Goal: Task Accomplishment & Management: Use online tool/utility

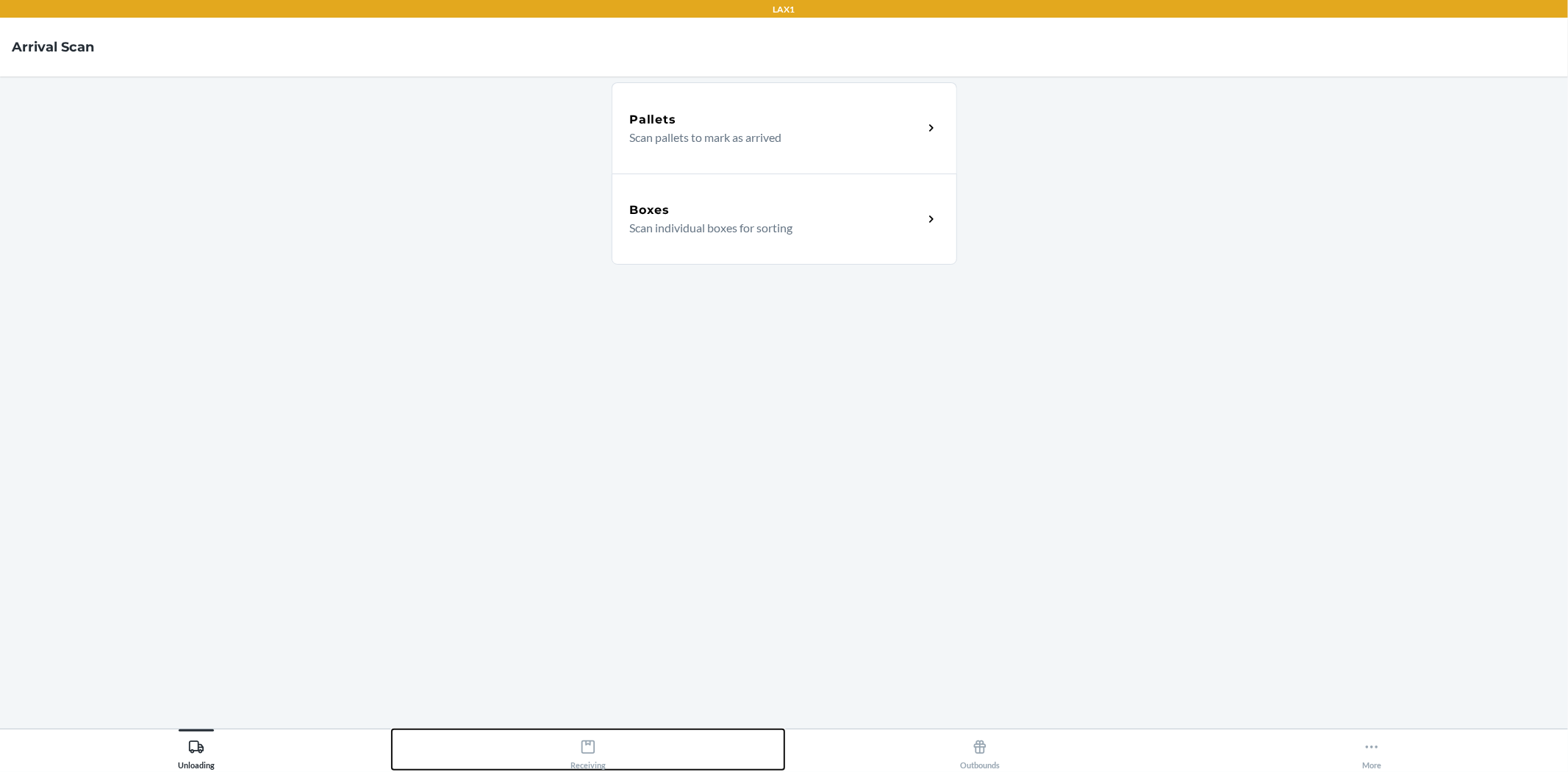
click at [582, 746] on div "Receiving" at bounding box center [588, 750] width 35 height 36
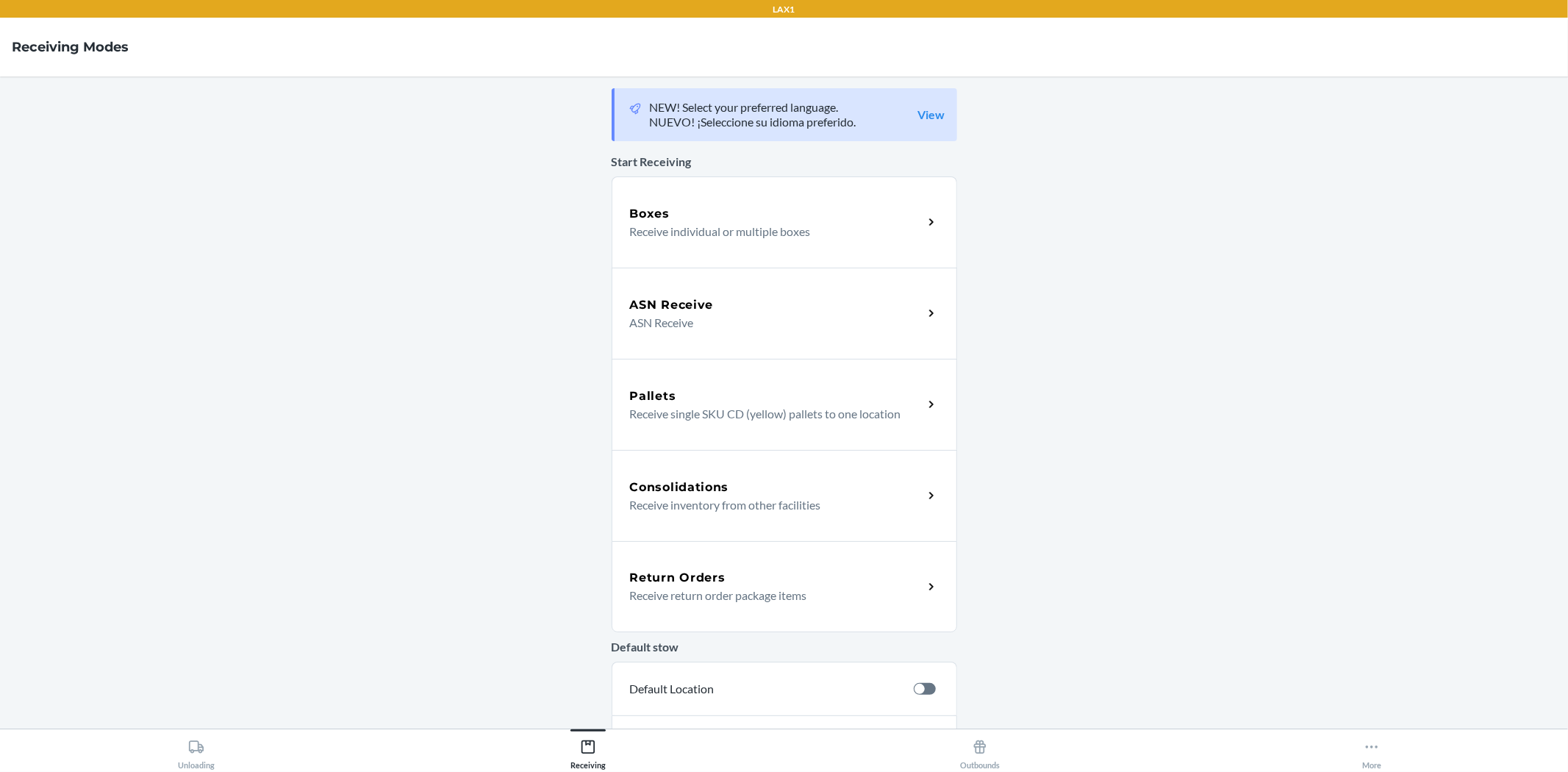
click at [915, 578] on div "Return Orders" at bounding box center [776, 578] width 293 height 18
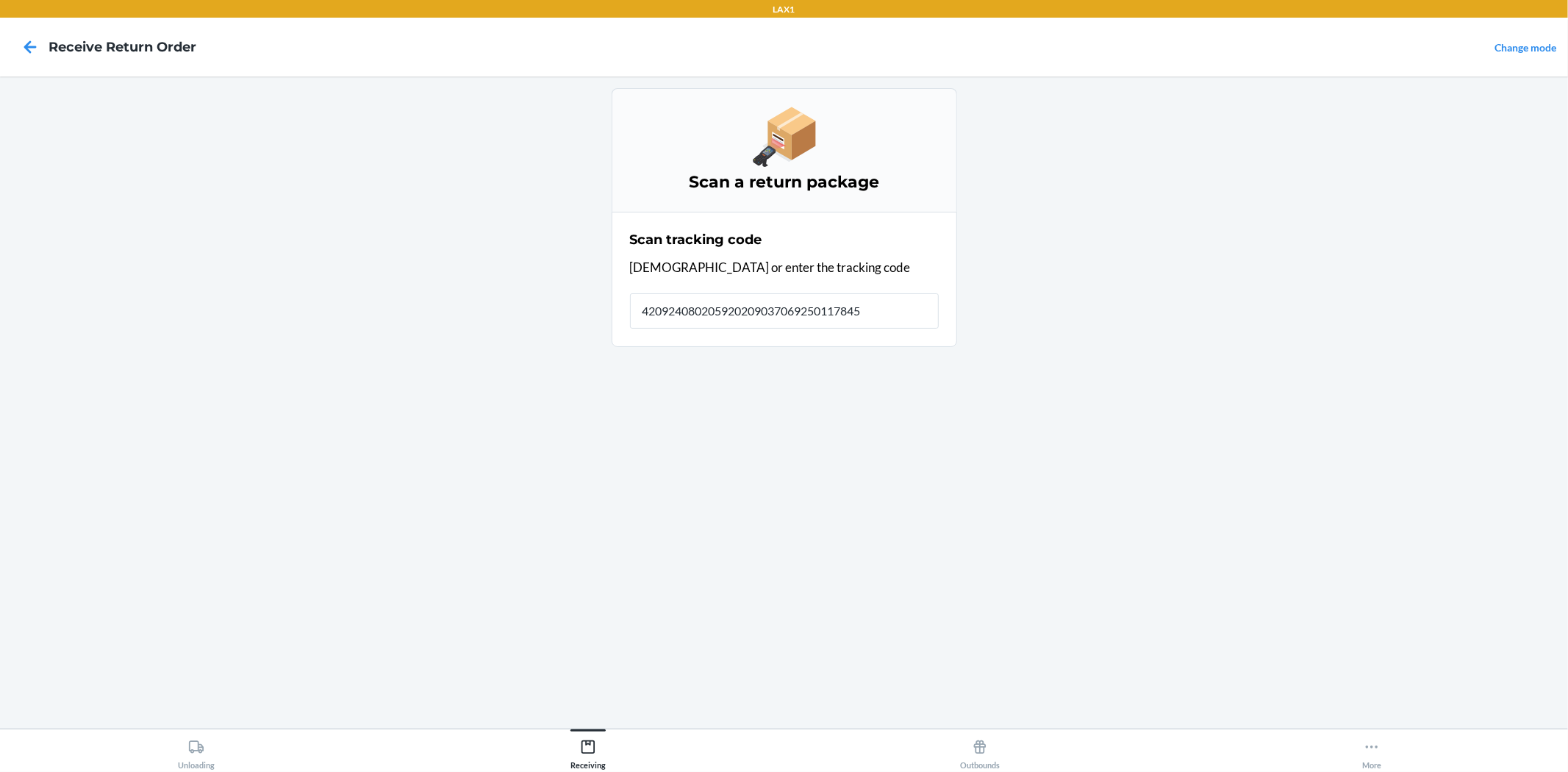
type input "4209240802059202090370692501178454"
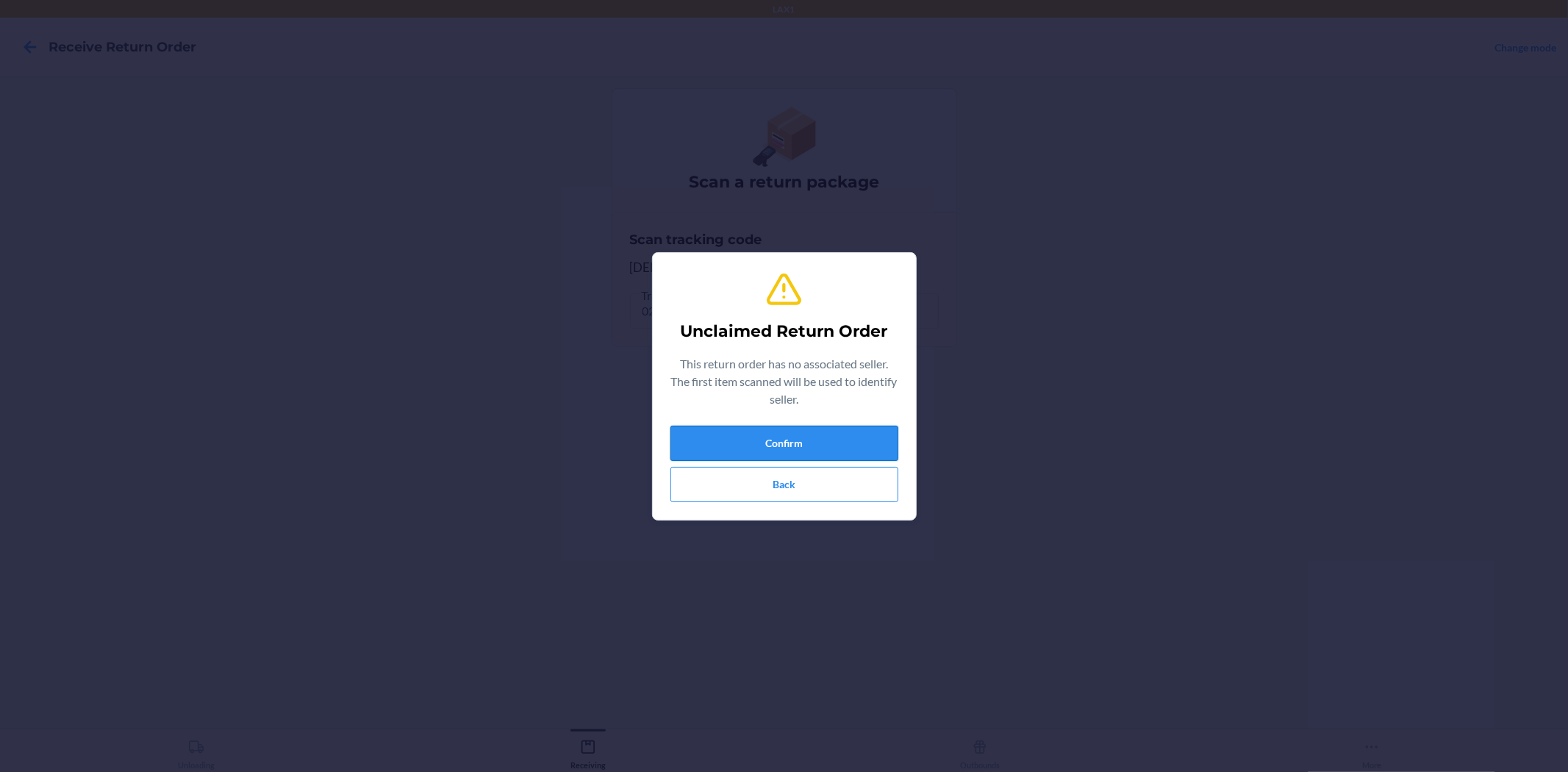
click at [828, 437] on button "Confirm" at bounding box center [784, 443] width 228 height 35
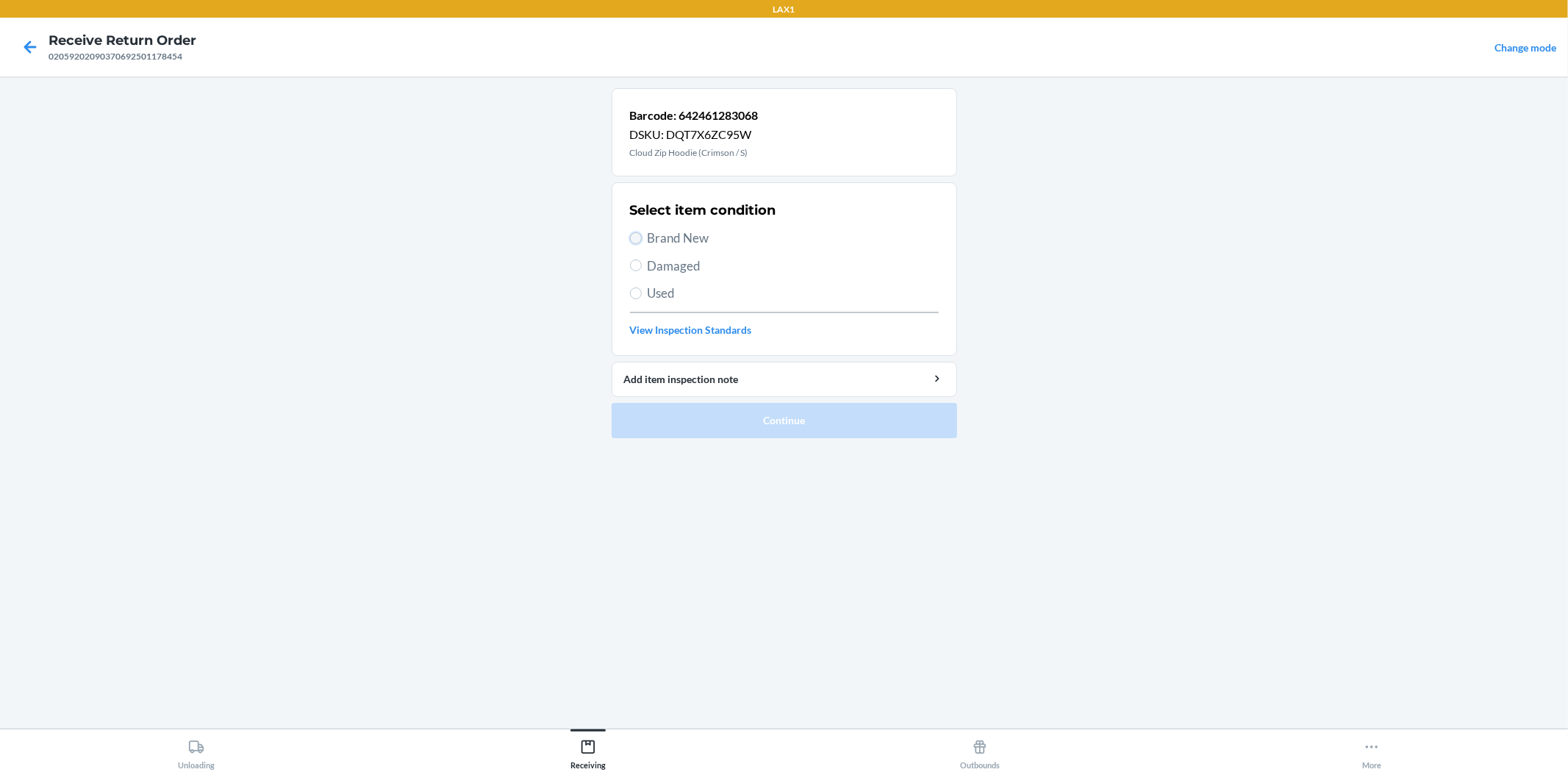
click at [637, 240] on input "Brand New" at bounding box center [636, 238] width 12 height 12
radio input "true"
click at [880, 417] on button "Continue" at bounding box center [784, 421] width 345 height 35
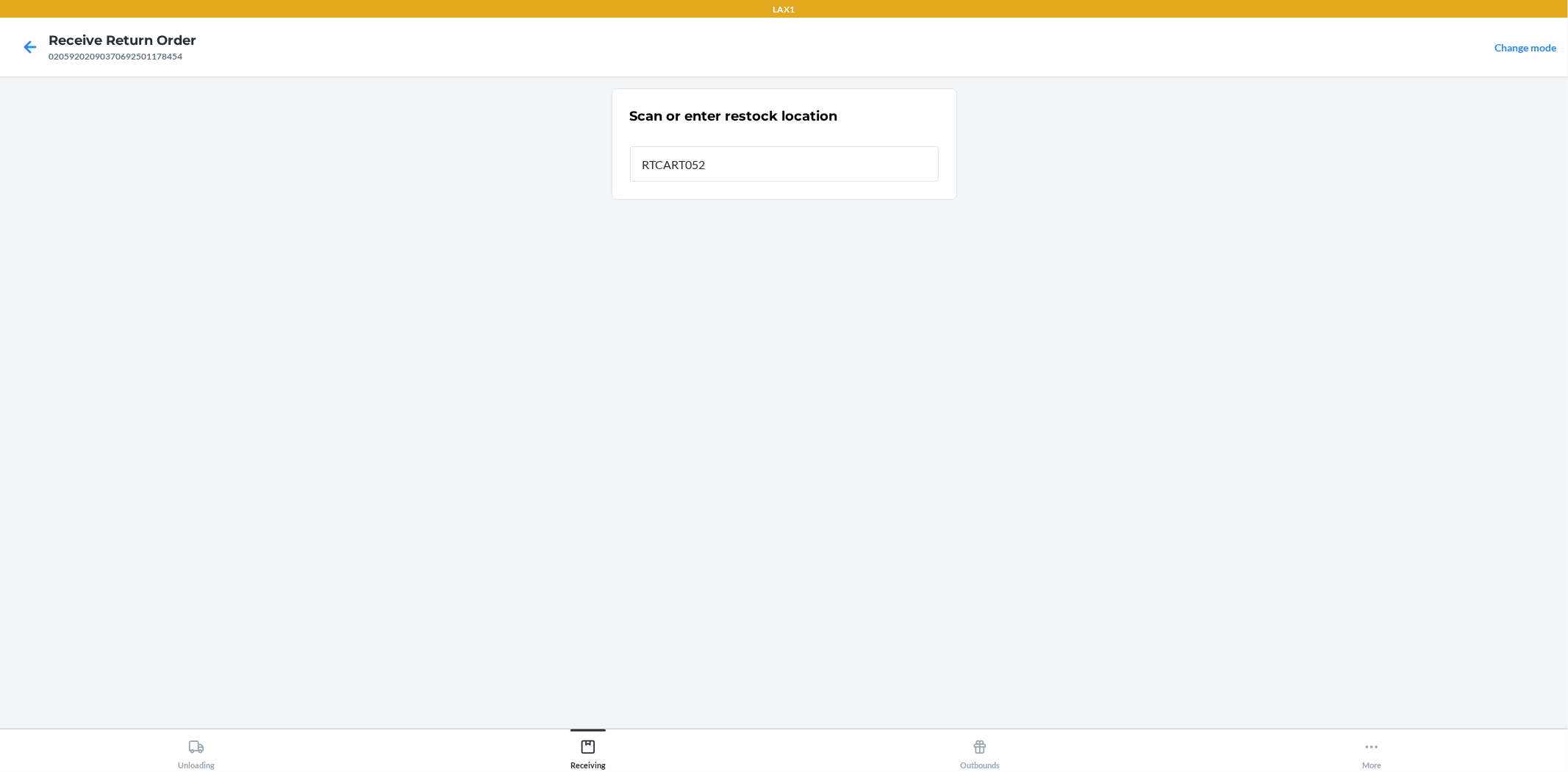
type input "RTCART052"
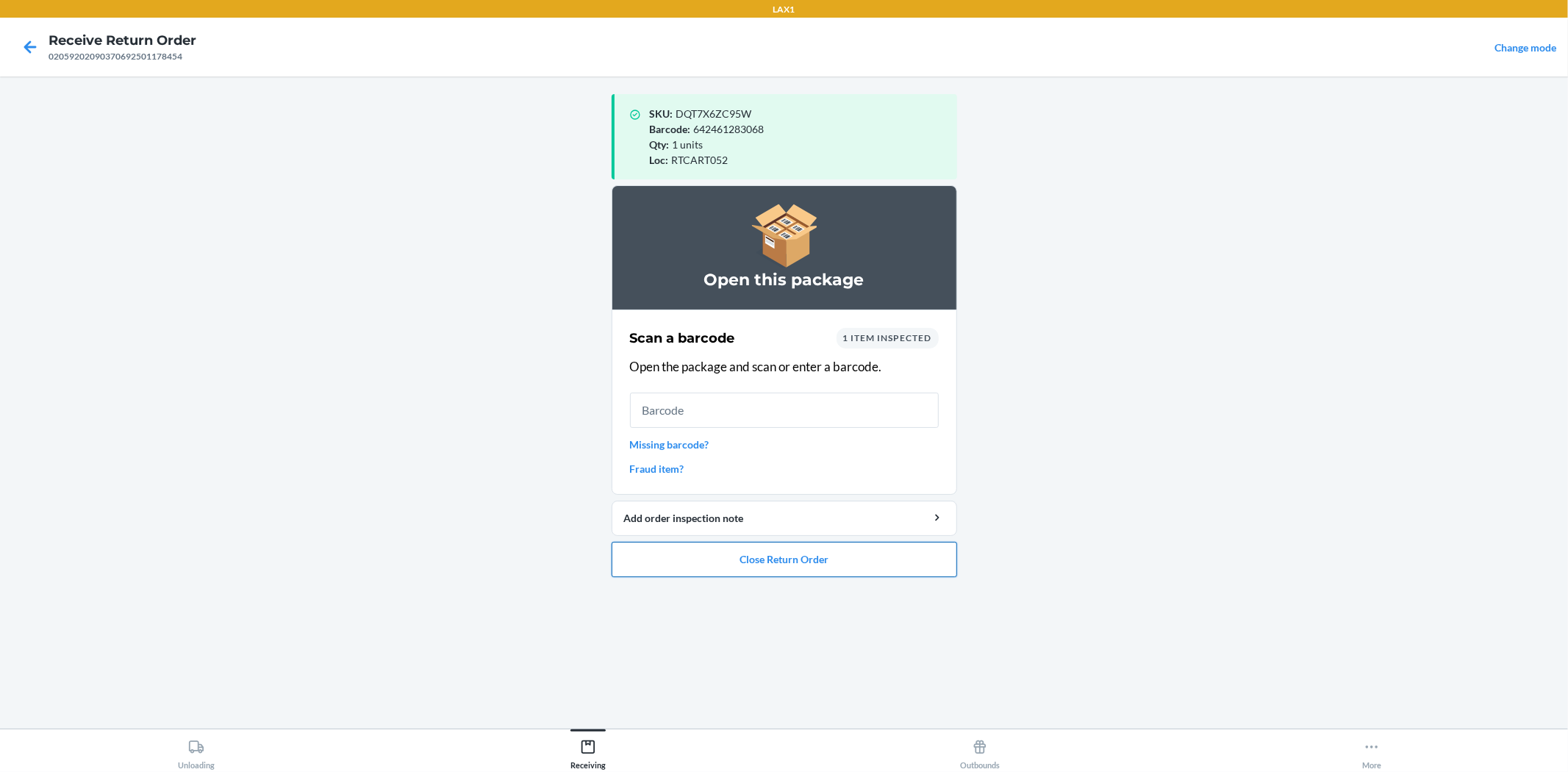
click at [802, 563] on button "Close Return Order" at bounding box center [784, 559] width 345 height 35
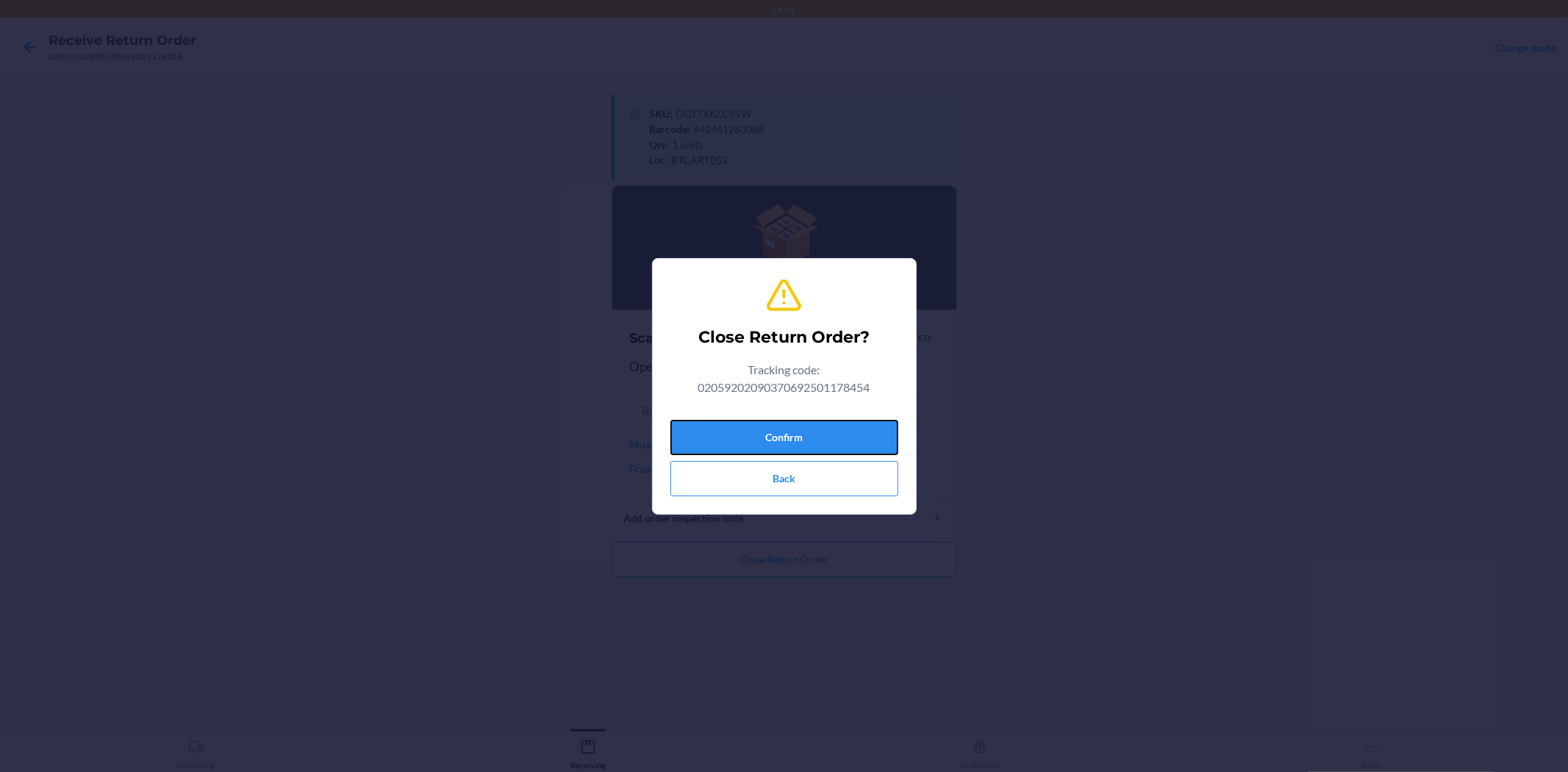
drag, startPoint x: 802, startPoint y: 437, endPoint x: 802, endPoint y: 350, distance: 87.0
click at [802, 403] on div "Close Return Order? Tracking code: 02059202090370692501178454 Confirm Back" at bounding box center [784, 386] width 228 height 232
click at [818, 432] on button "Confirm" at bounding box center [784, 437] width 228 height 35
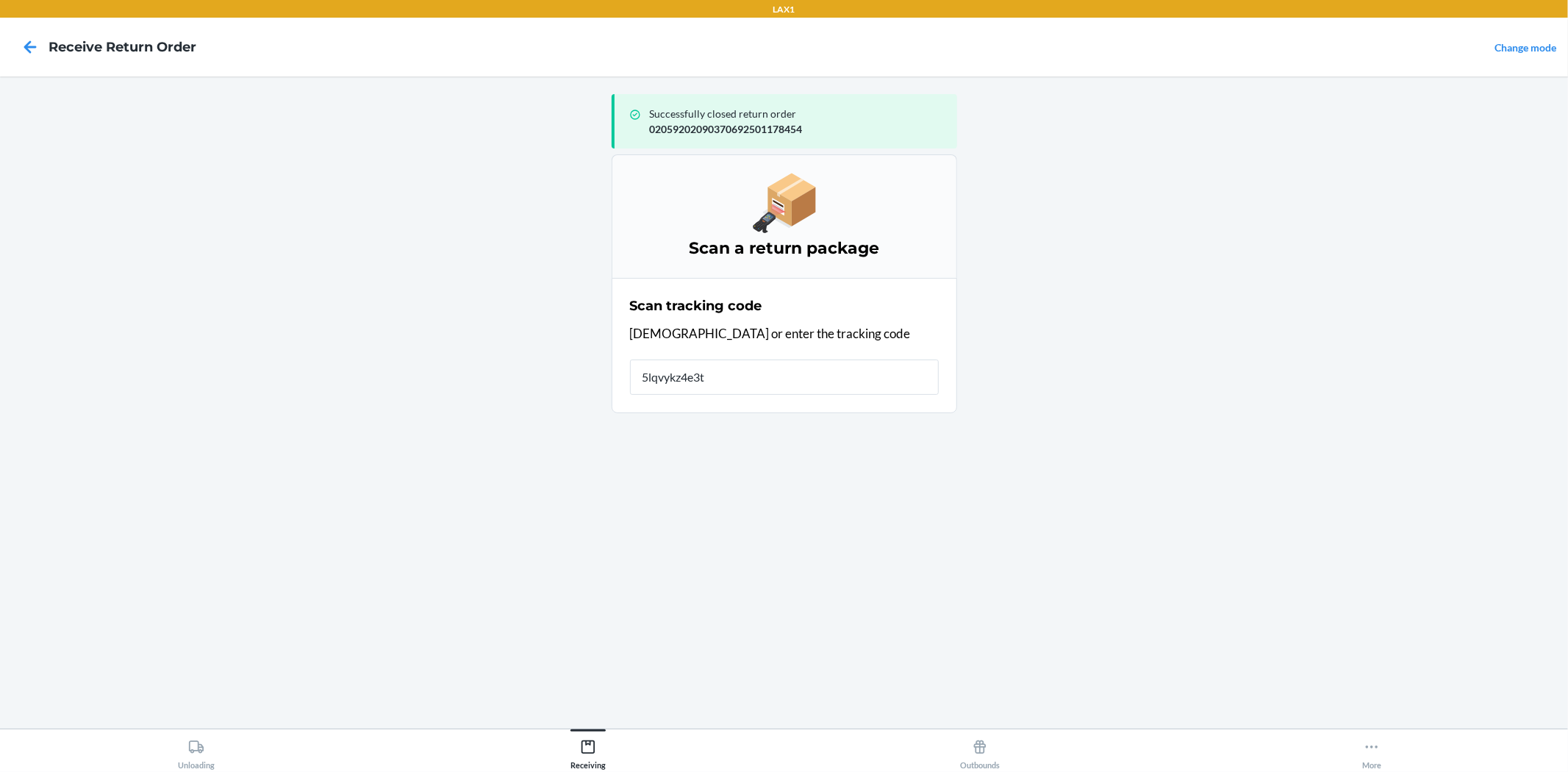
type input "5lqvykz4e3tg"
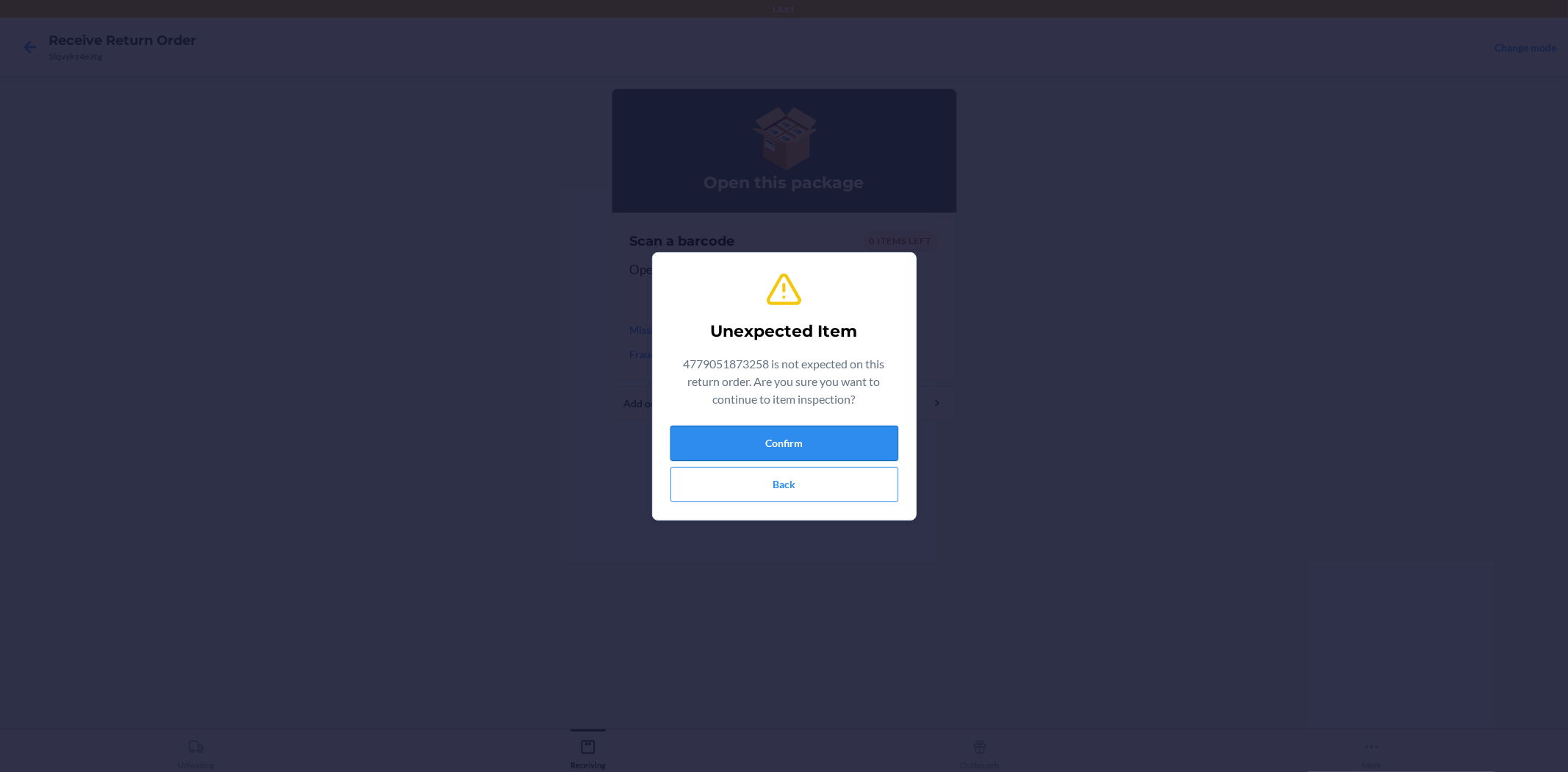
click at [849, 436] on button "Confirm" at bounding box center [784, 443] width 228 height 35
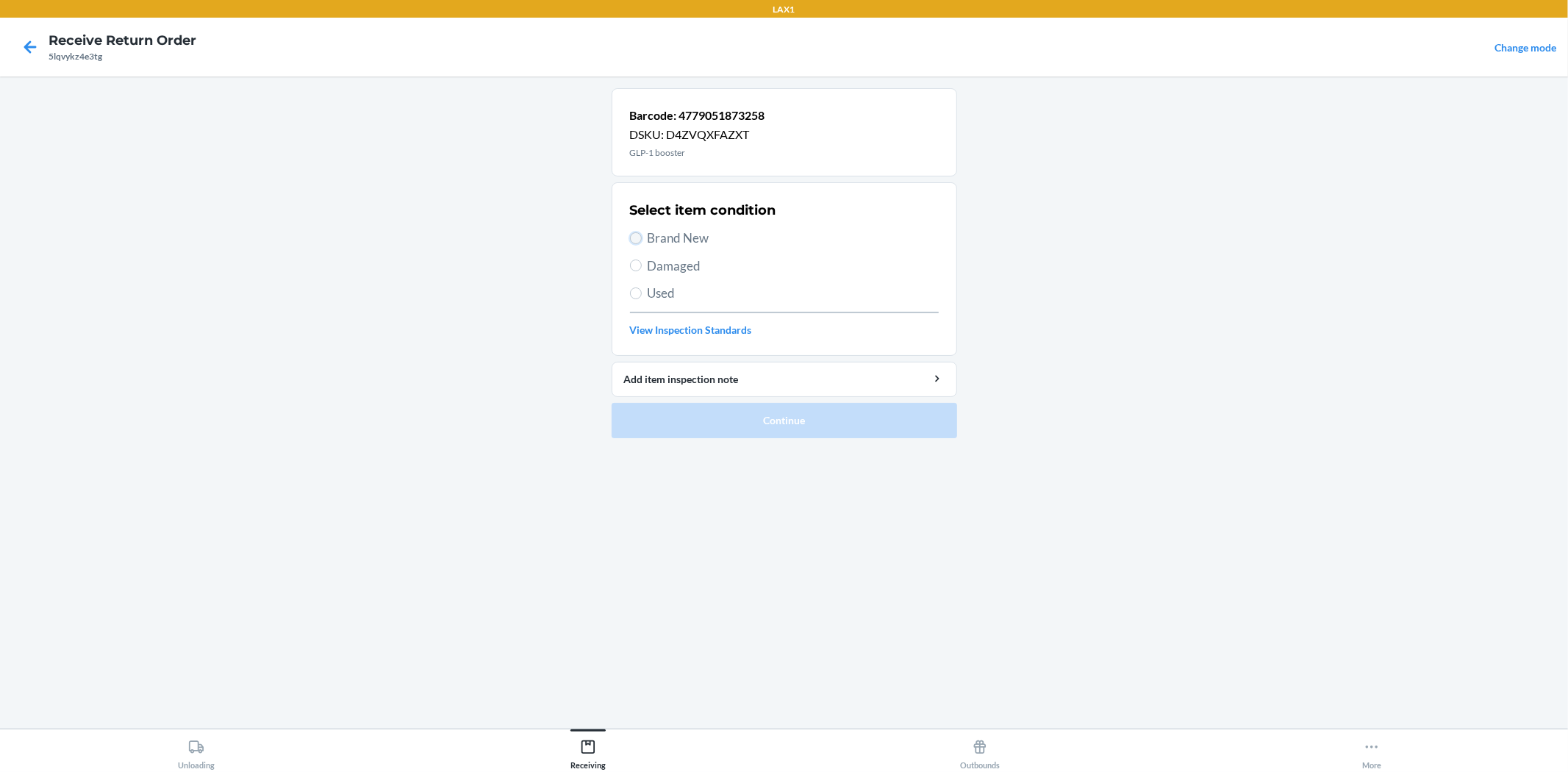
click at [635, 238] on input "Brand New" at bounding box center [636, 238] width 12 height 12
radio input "true"
click at [725, 410] on button "Continue" at bounding box center [784, 421] width 345 height 35
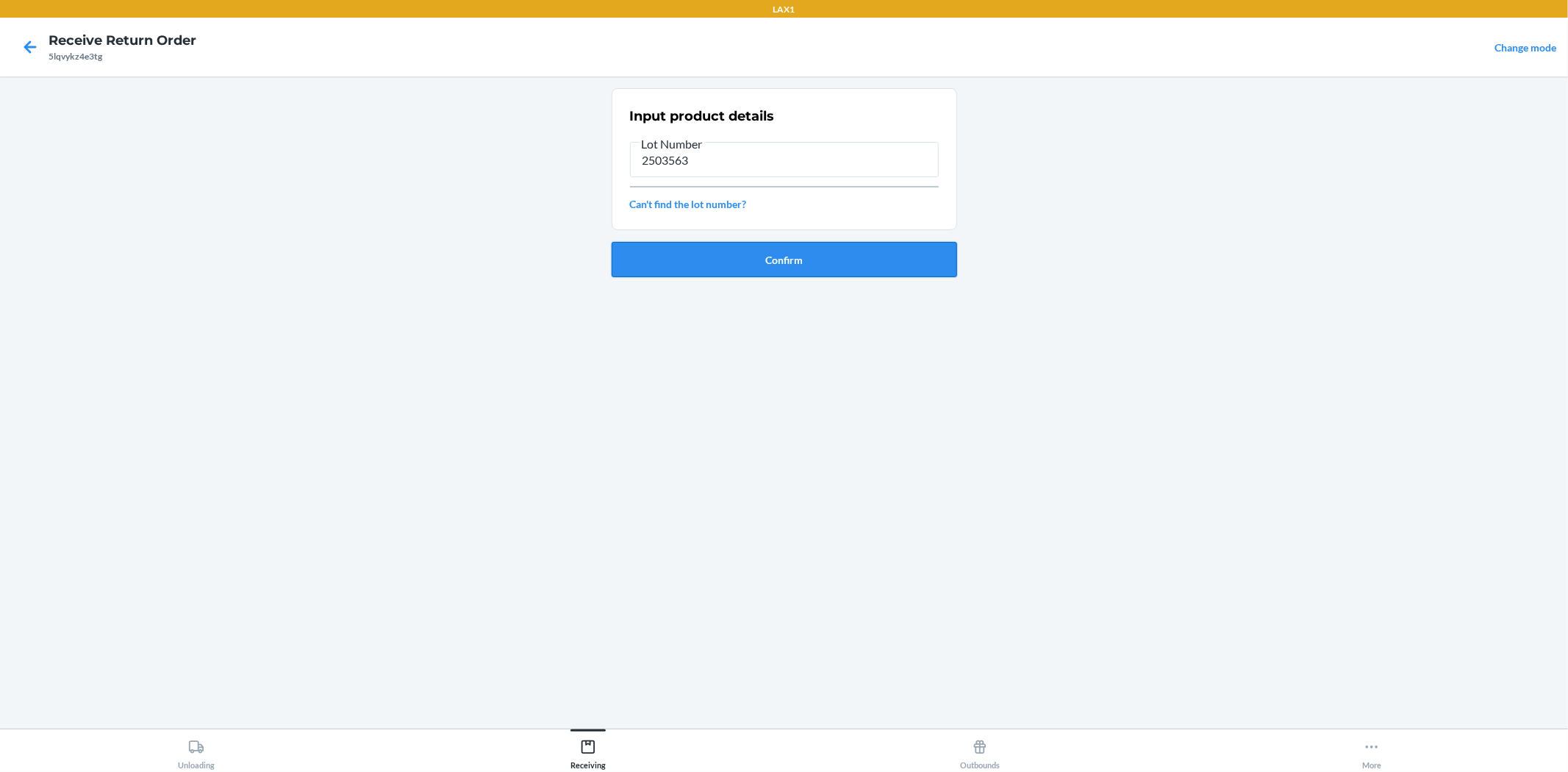
type input "2503563"
click at [772, 257] on button "Confirm" at bounding box center [784, 259] width 345 height 35
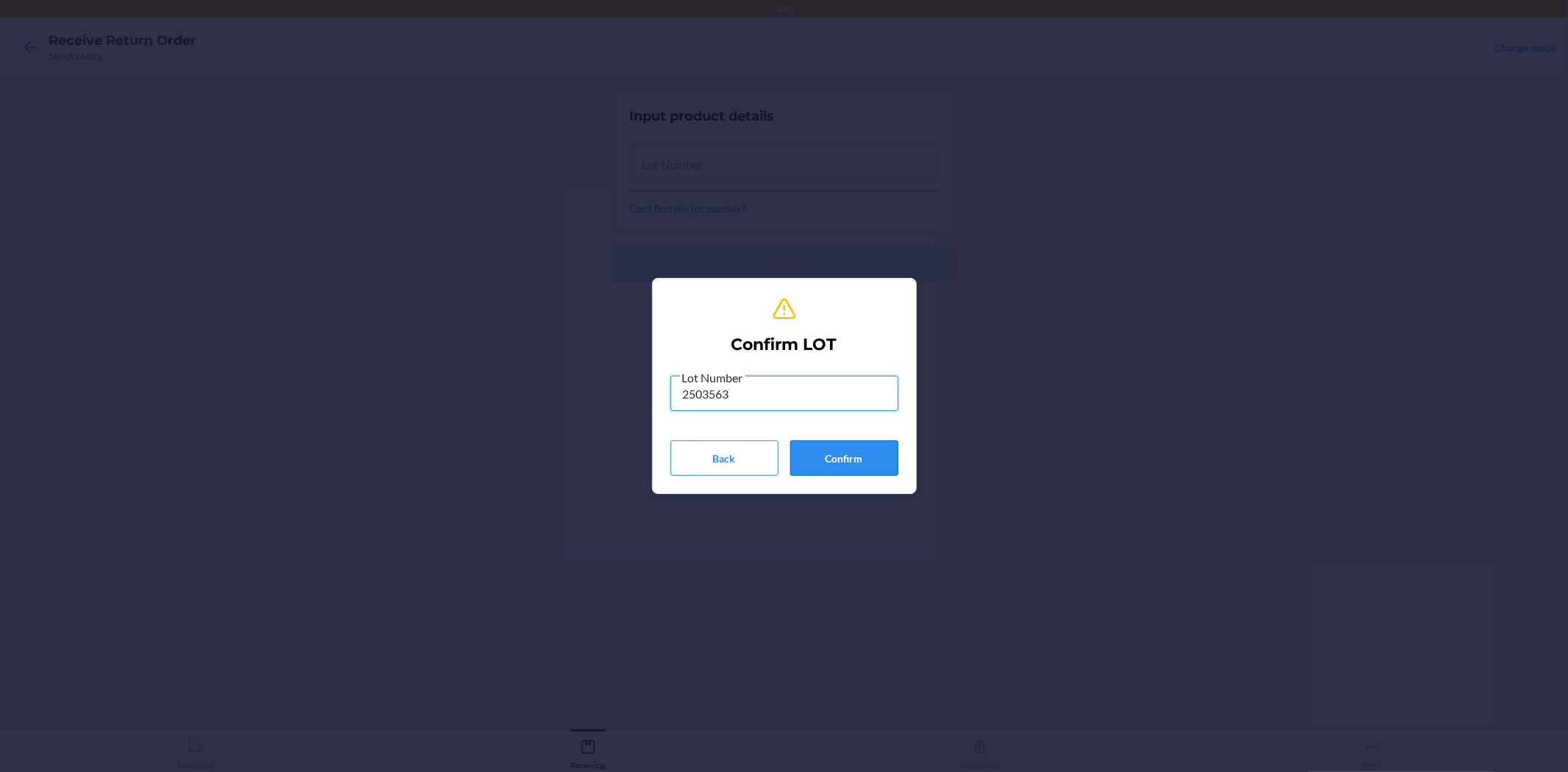
type input "2503563"
click at [851, 463] on button "Confirm" at bounding box center [844, 458] width 108 height 35
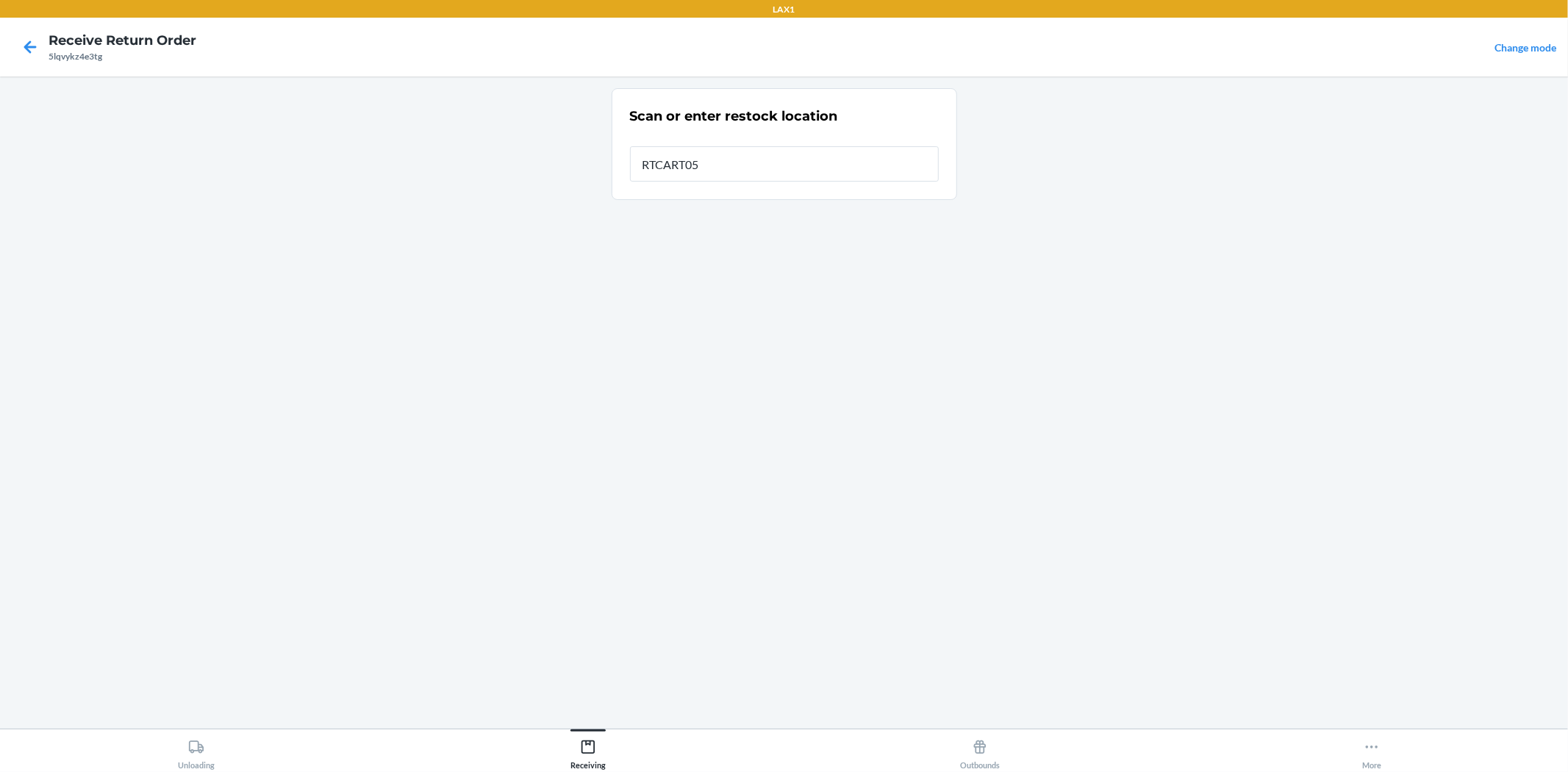
type input "RTCART052"
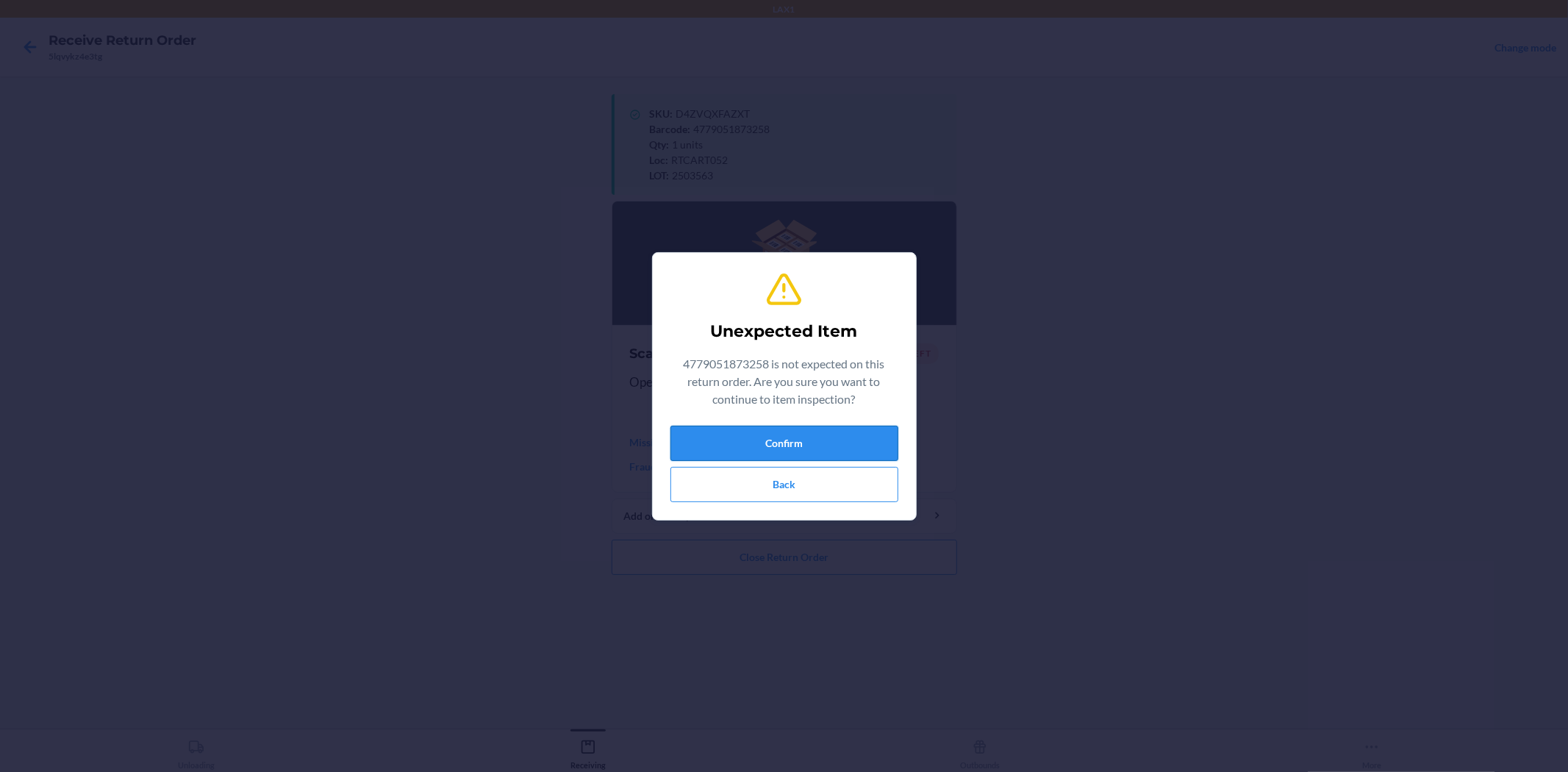
click at [796, 454] on button "Confirm" at bounding box center [784, 443] width 228 height 35
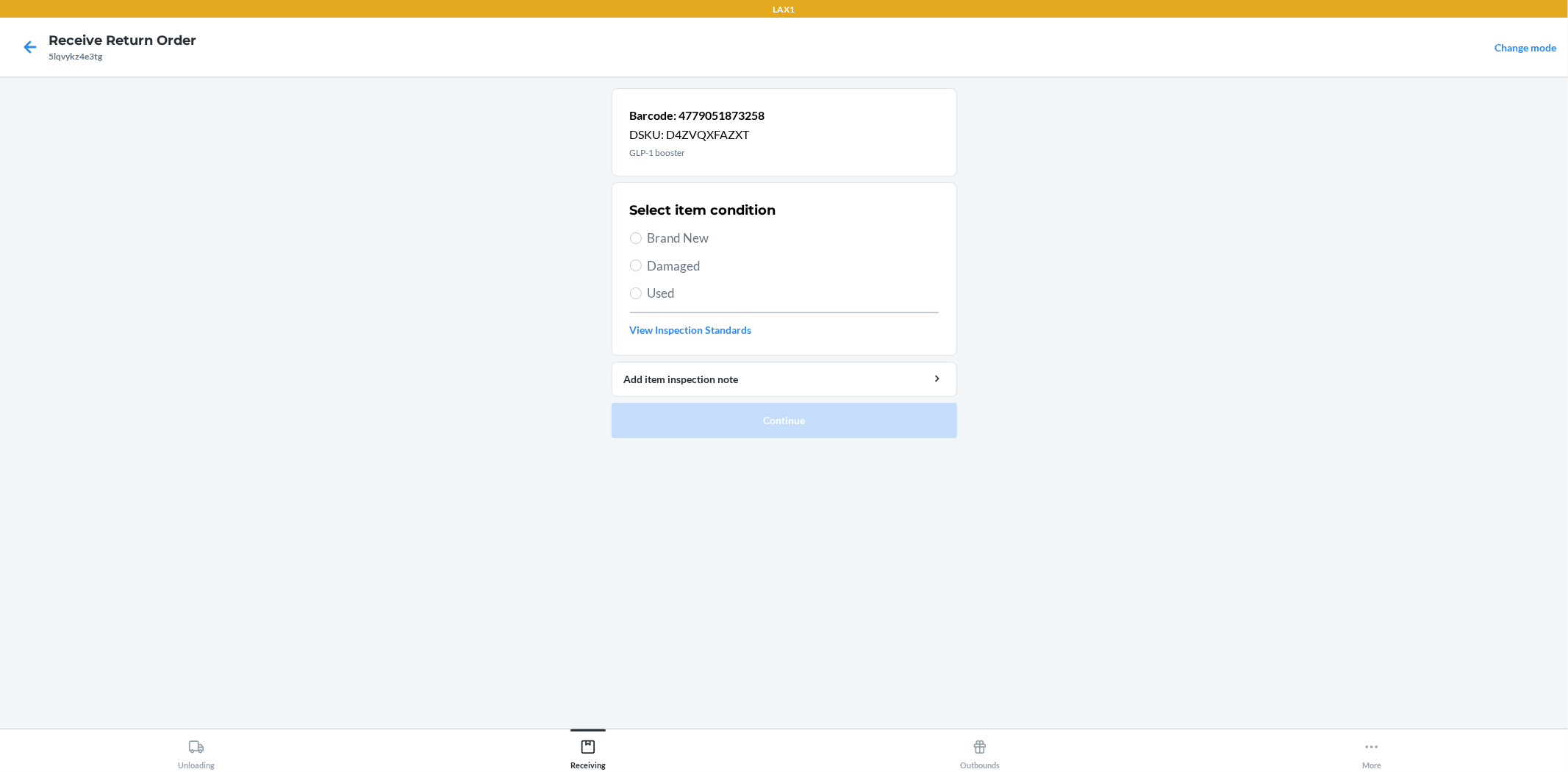
click at [699, 240] on span "Brand New" at bounding box center [793, 237] width 291 height 19
click at [642, 240] on input "Brand New" at bounding box center [636, 238] width 12 height 12
radio input "true"
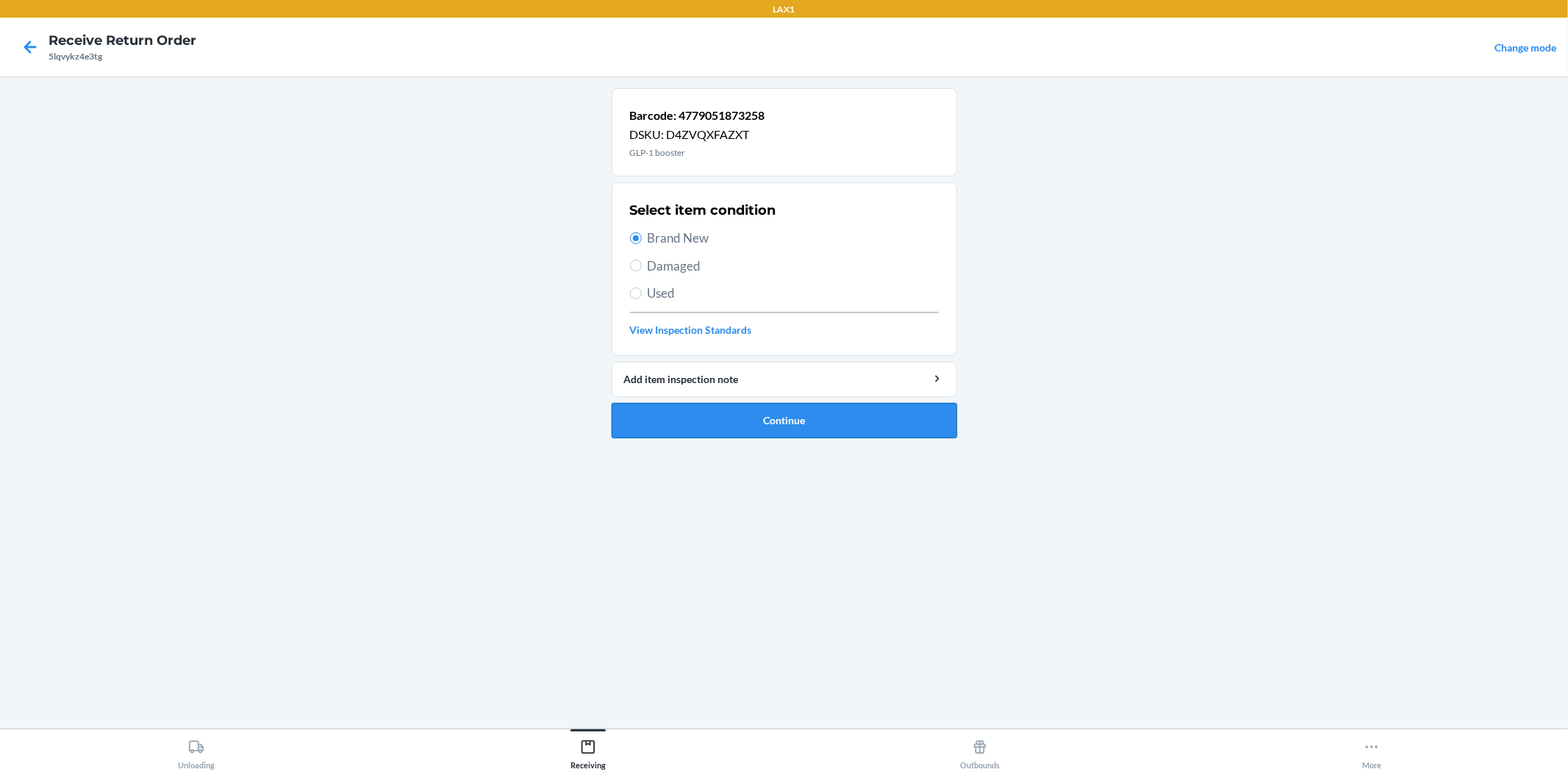
click at [751, 420] on button "Continue" at bounding box center [784, 421] width 345 height 35
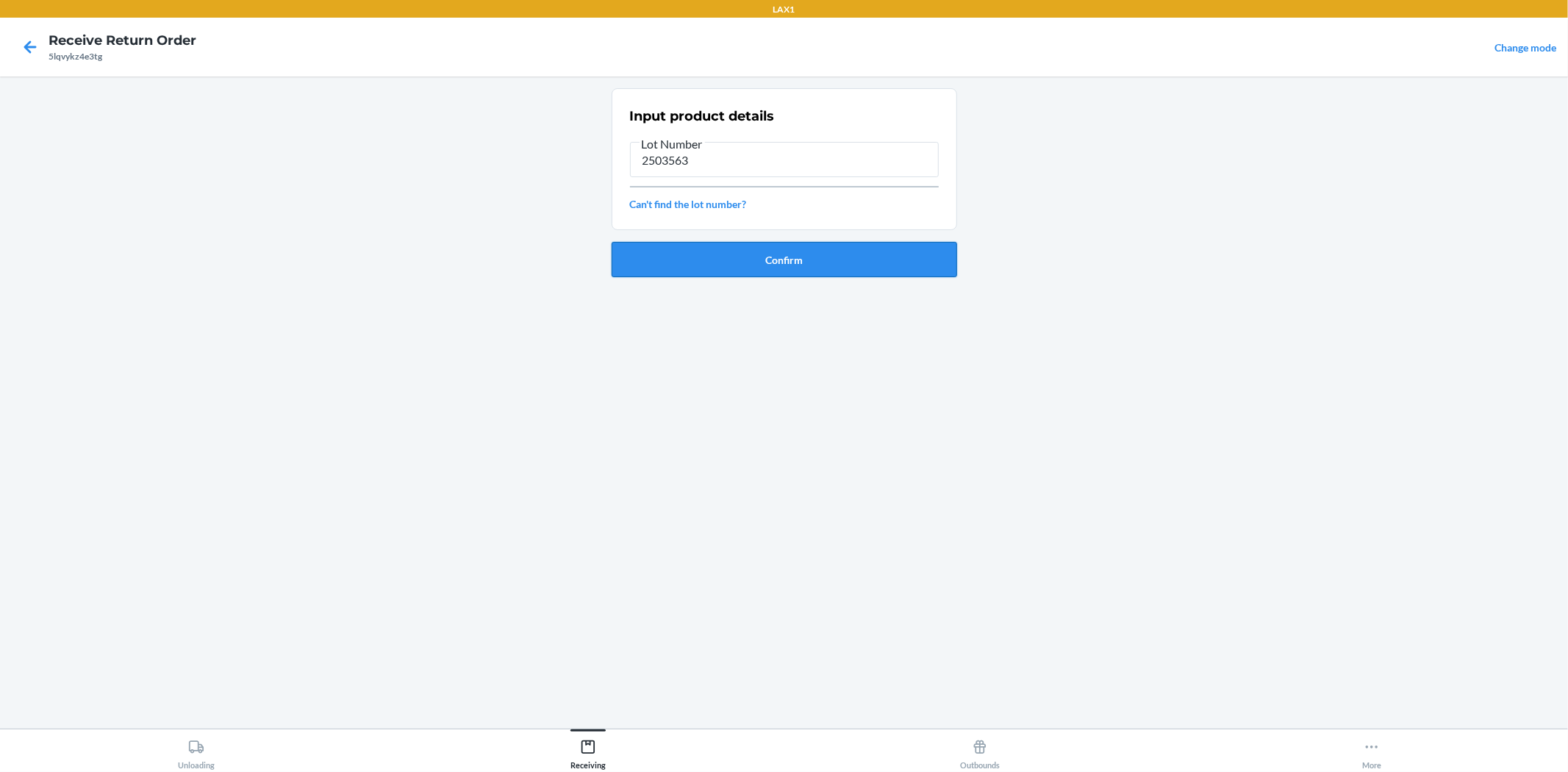
type input "2503563"
click at [768, 268] on button "Confirm" at bounding box center [784, 259] width 345 height 35
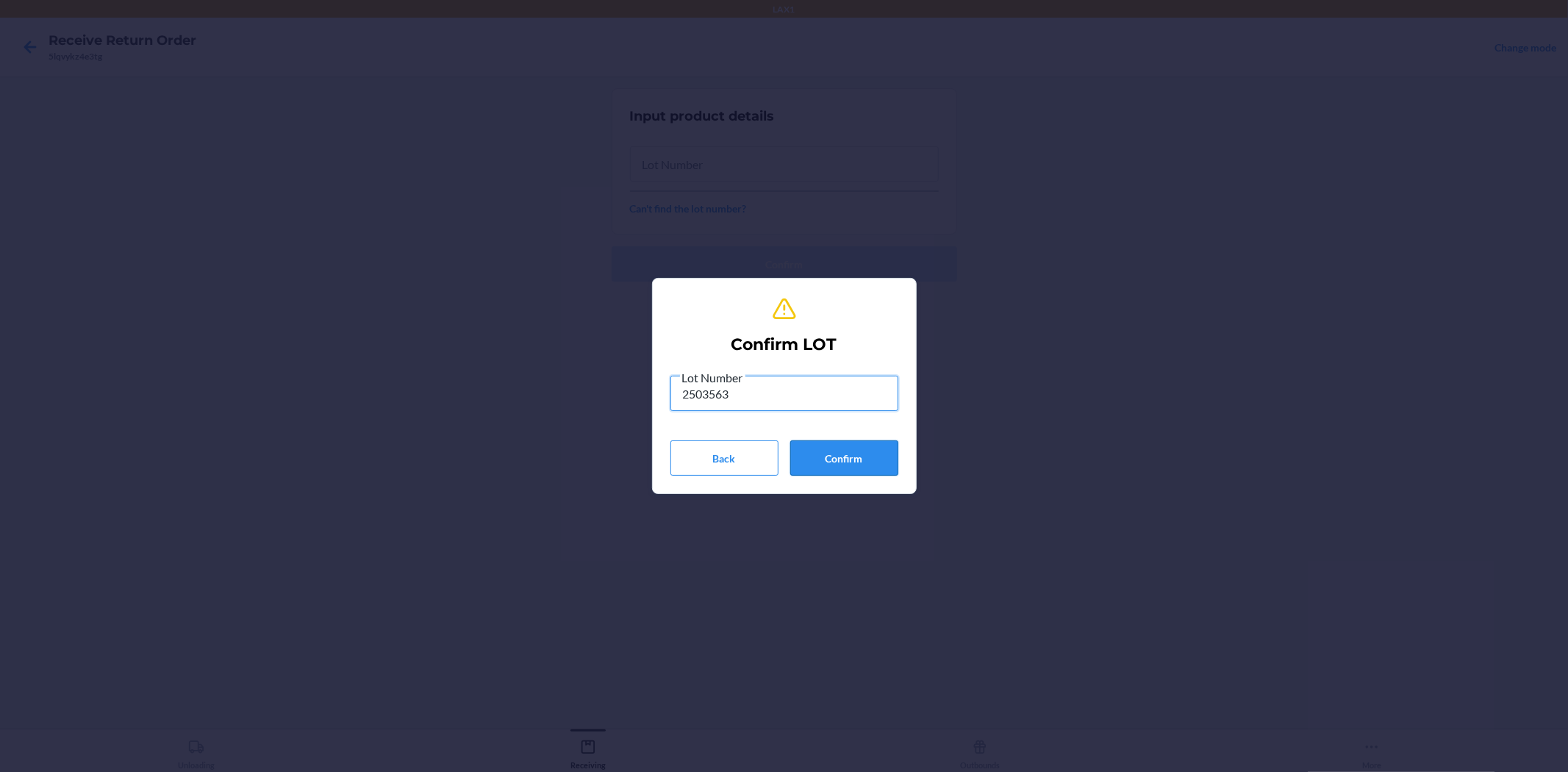
type input "2503563"
click at [858, 461] on button "Confirm" at bounding box center [844, 458] width 108 height 35
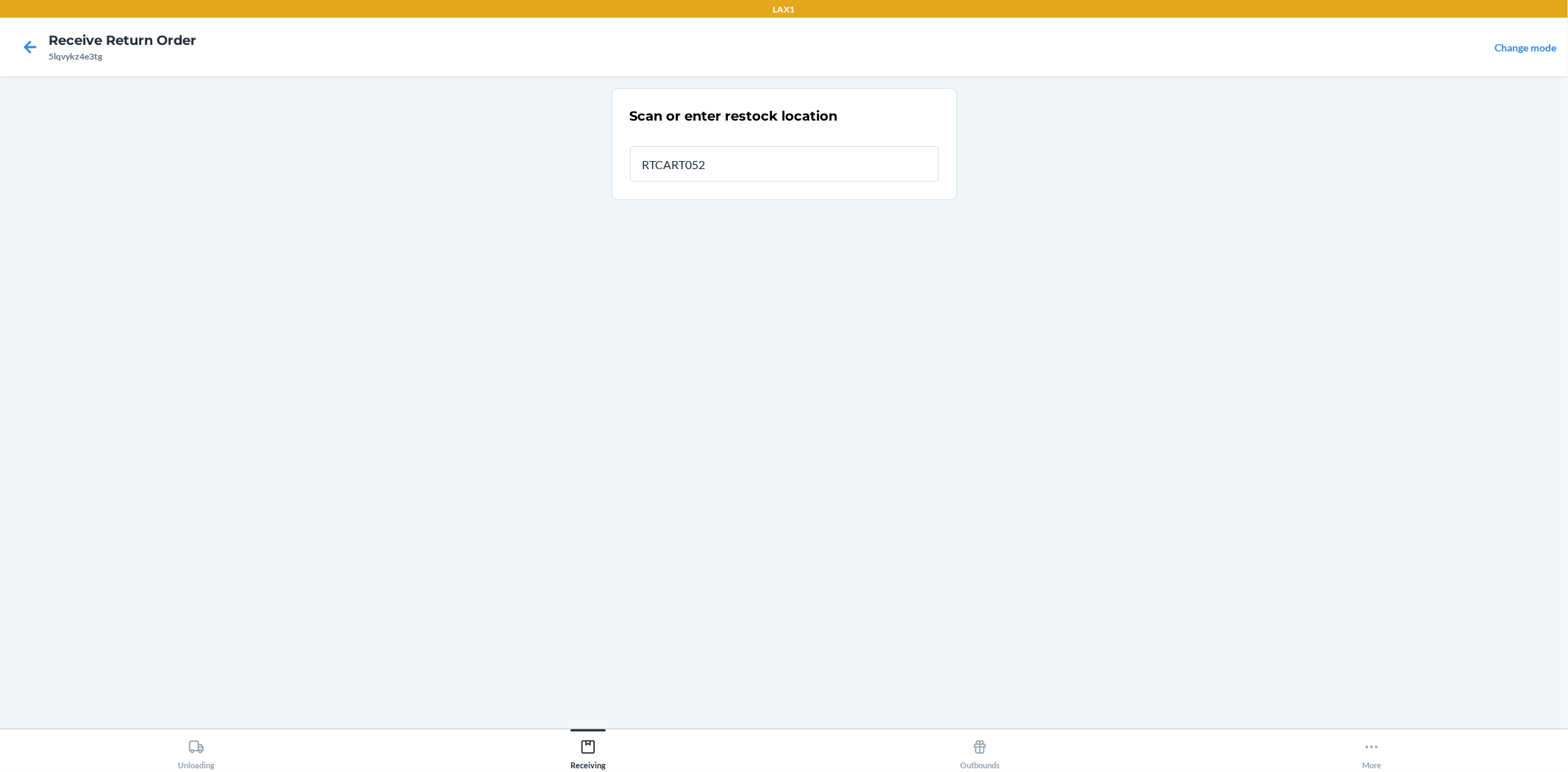
type input "RTCART052"
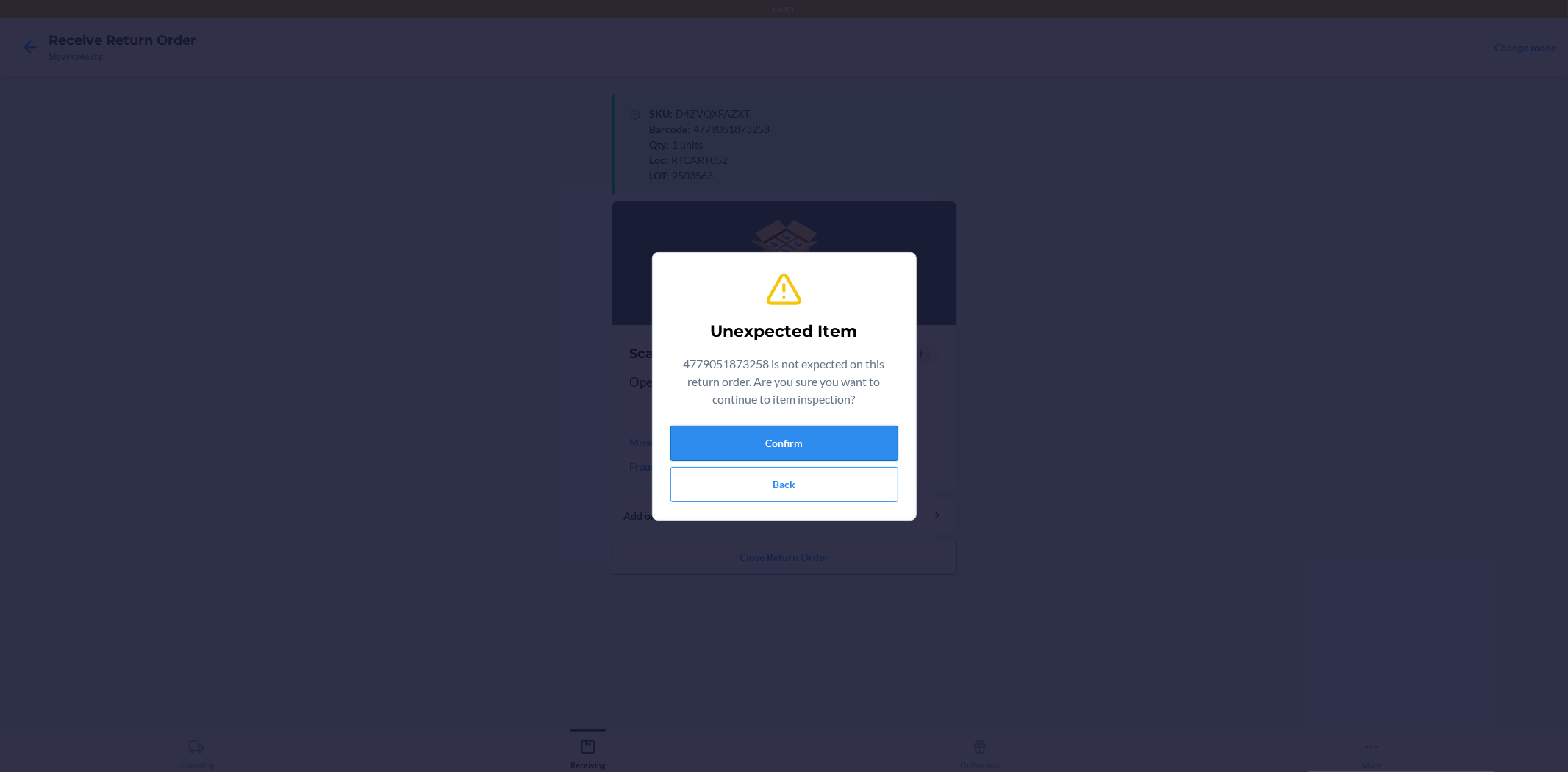
click at [855, 439] on button "Confirm" at bounding box center [784, 443] width 228 height 35
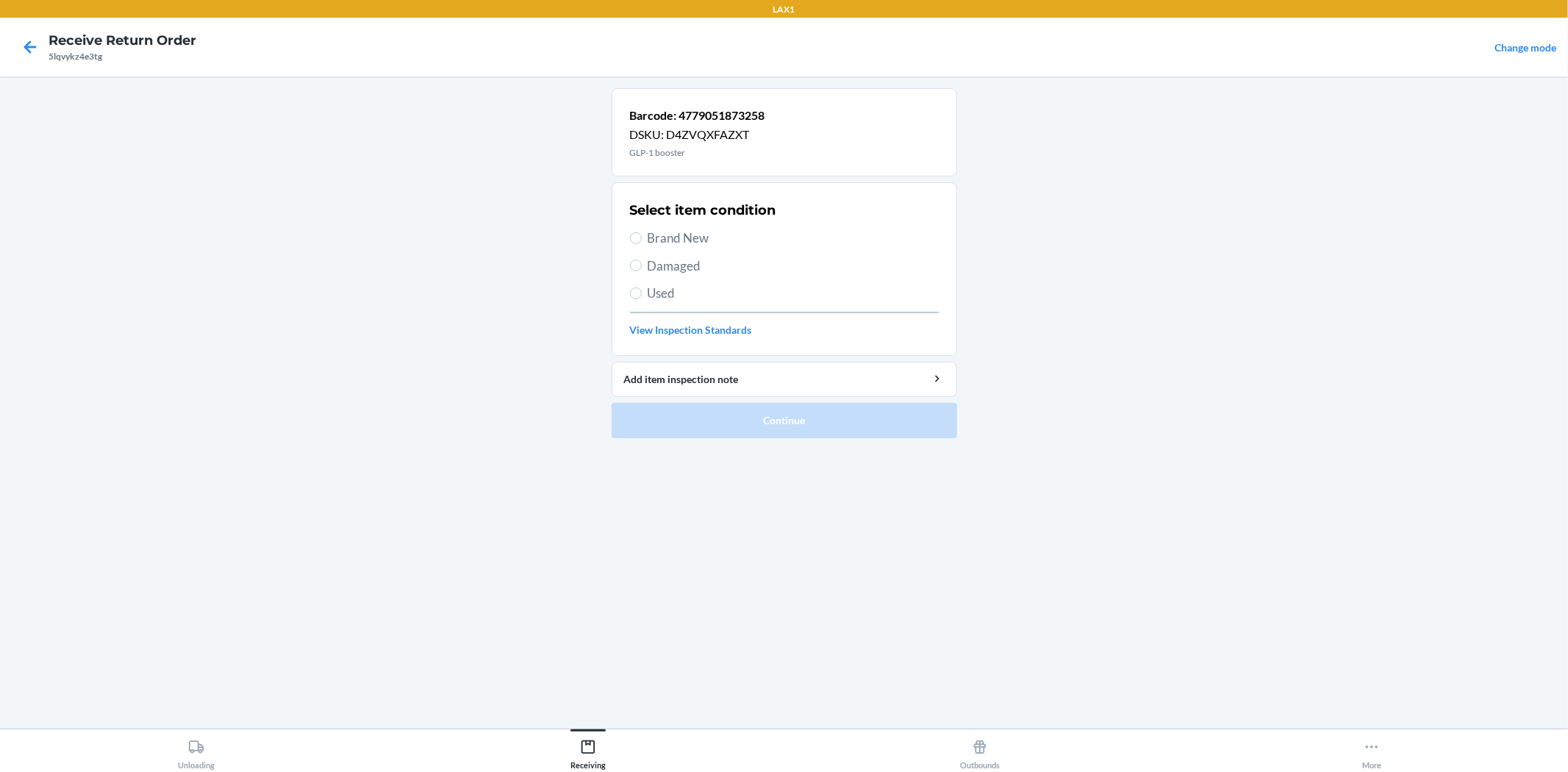
click at [648, 241] on span "Brand New" at bounding box center [793, 237] width 291 height 19
click at [642, 241] on input "Brand New" at bounding box center [636, 238] width 12 height 12
radio input "true"
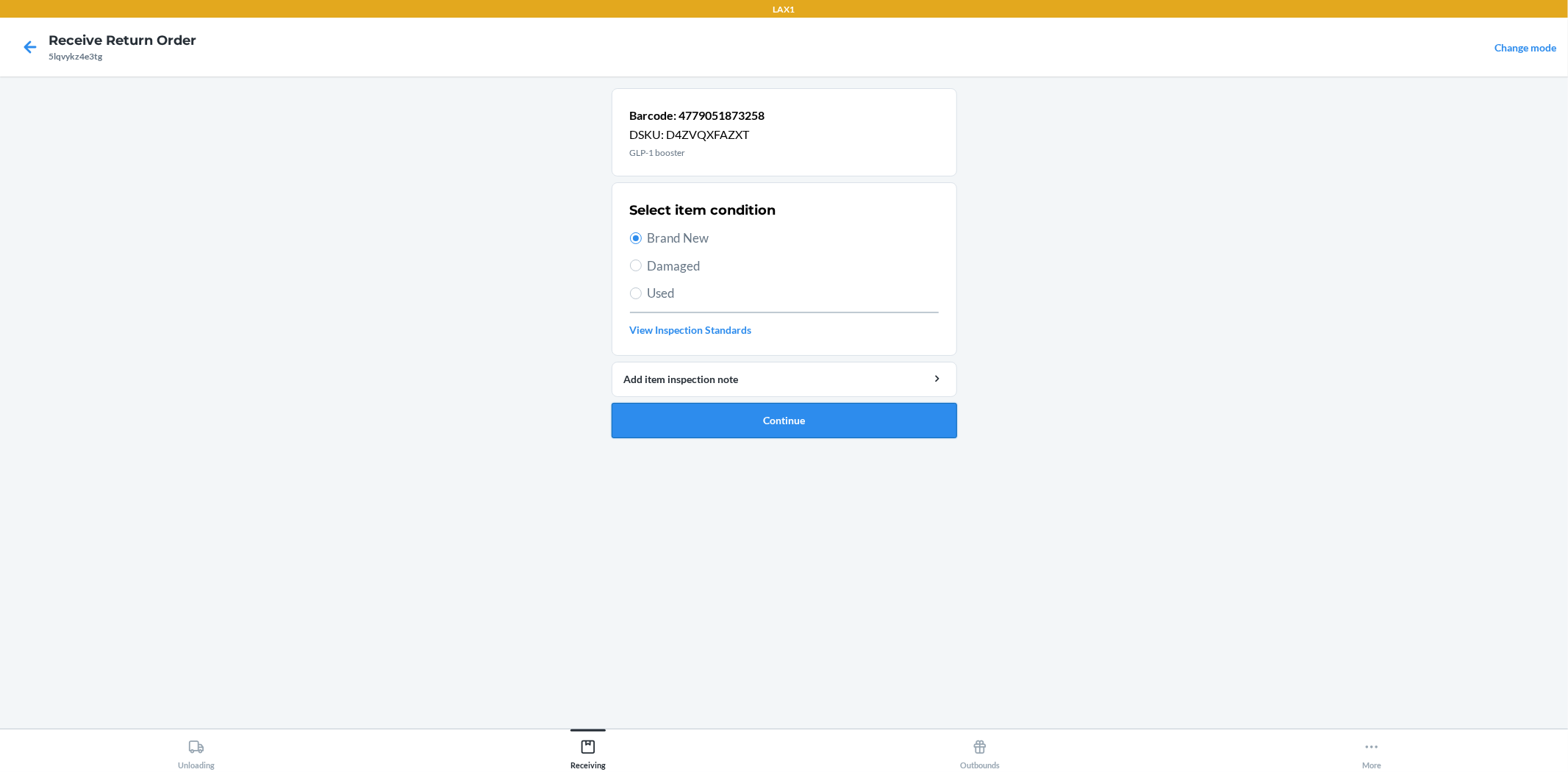
click at [766, 423] on button "Continue" at bounding box center [784, 421] width 345 height 35
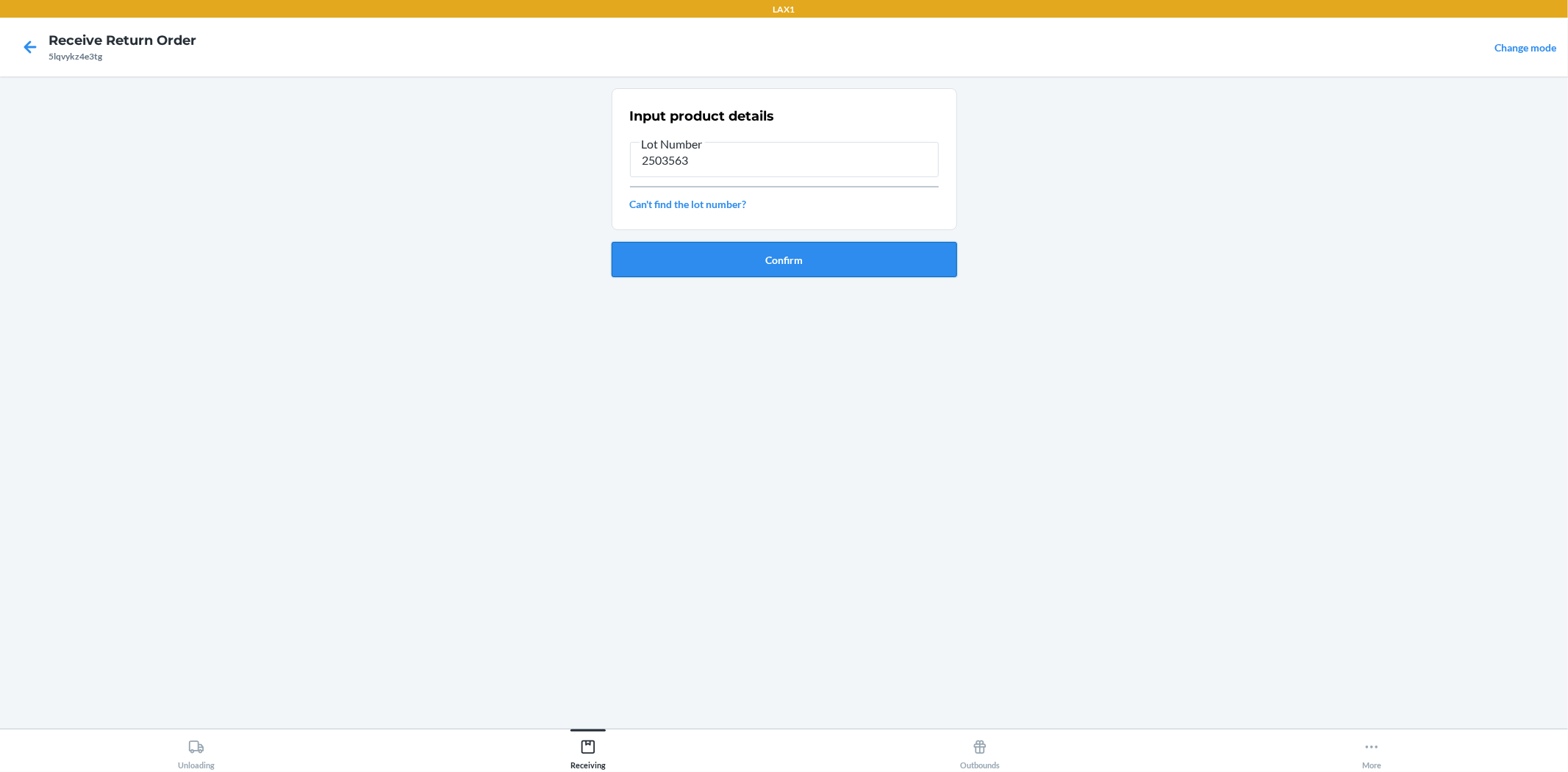
type input "2503563"
click at [802, 265] on button "Confirm" at bounding box center [784, 259] width 345 height 35
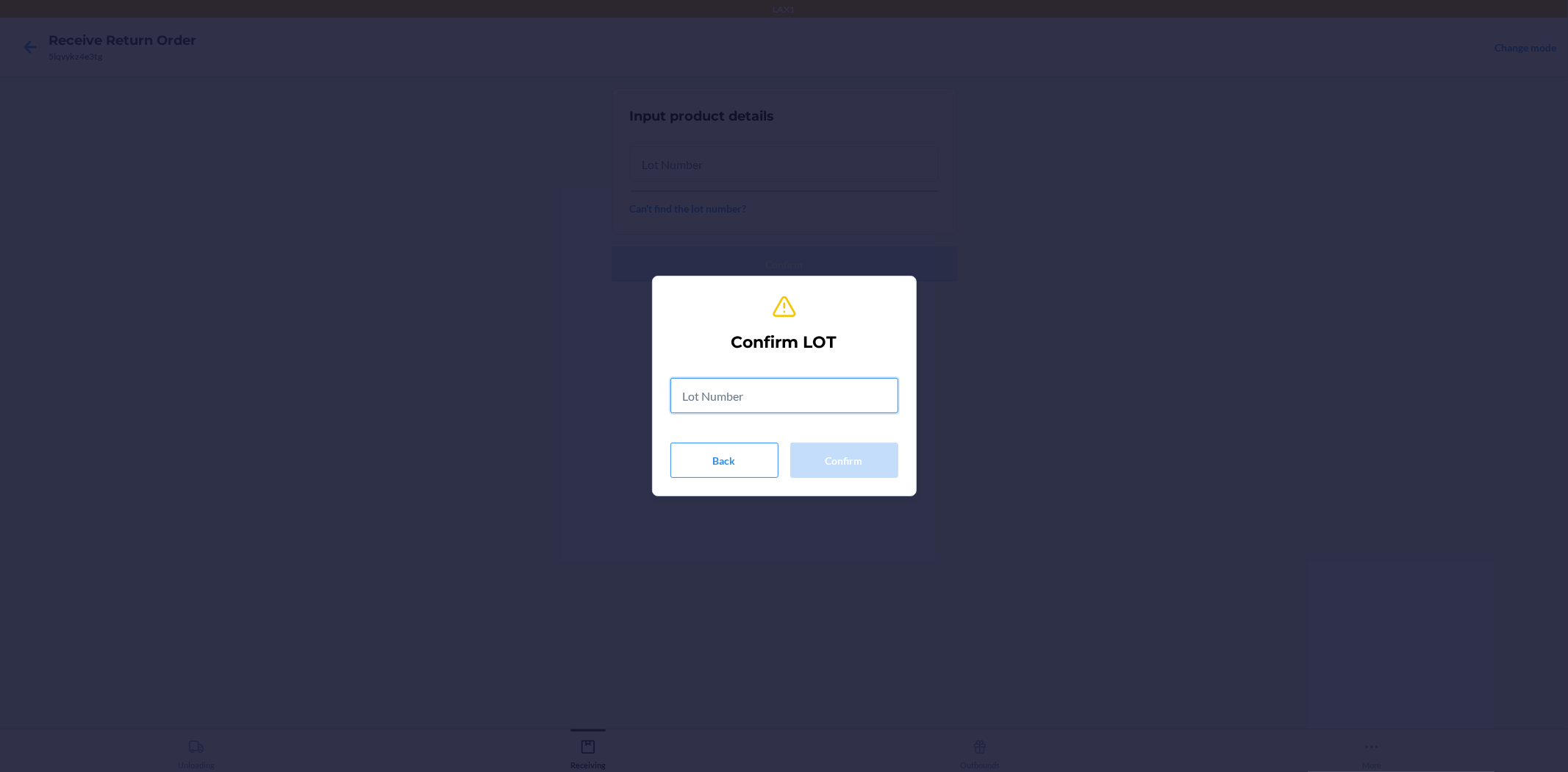
click at [761, 397] on input "text" at bounding box center [784, 395] width 228 height 35
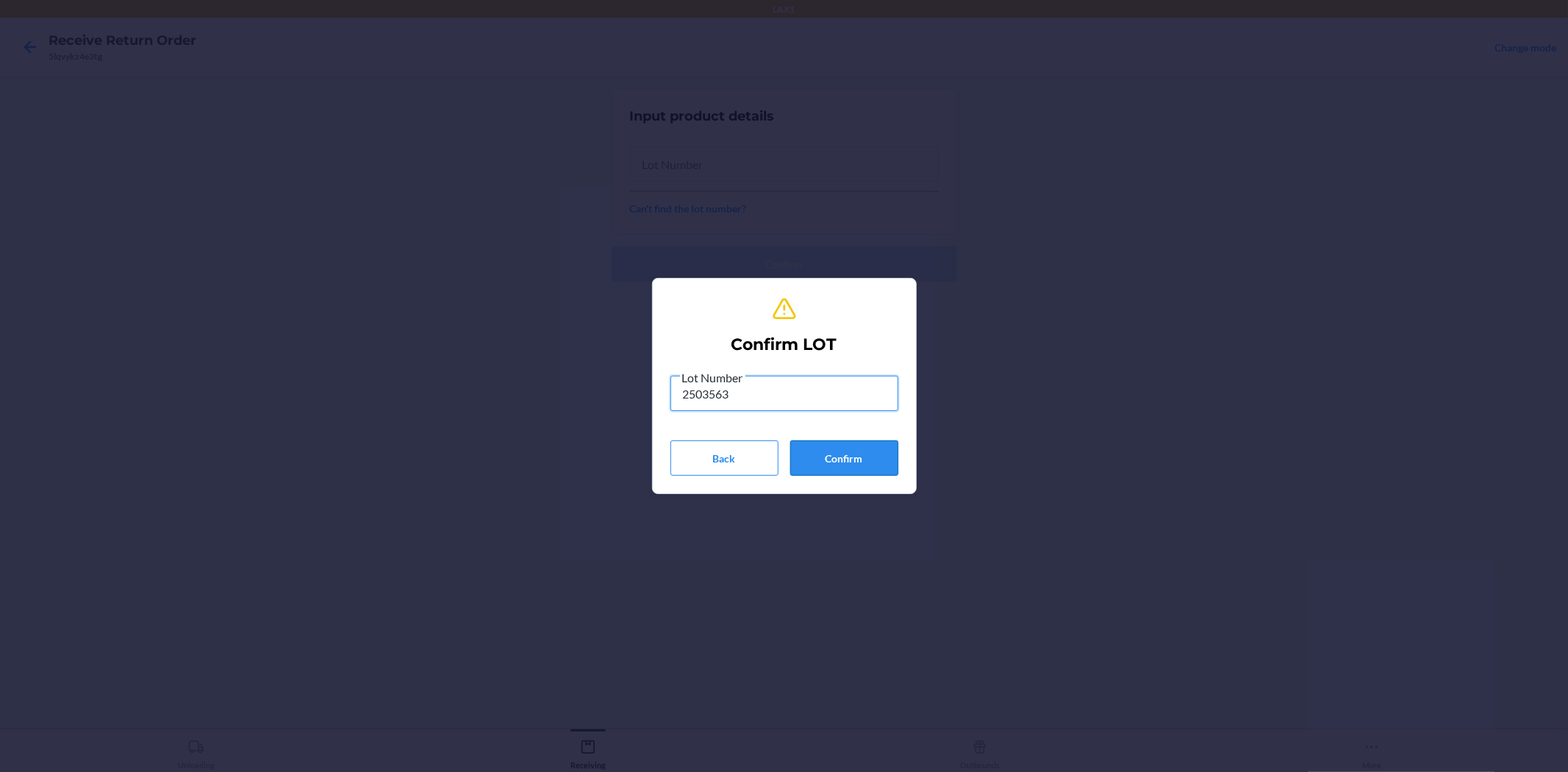
type input "2503563"
click at [857, 456] on button "Confirm" at bounding box center [844, 458] width 108 height 35
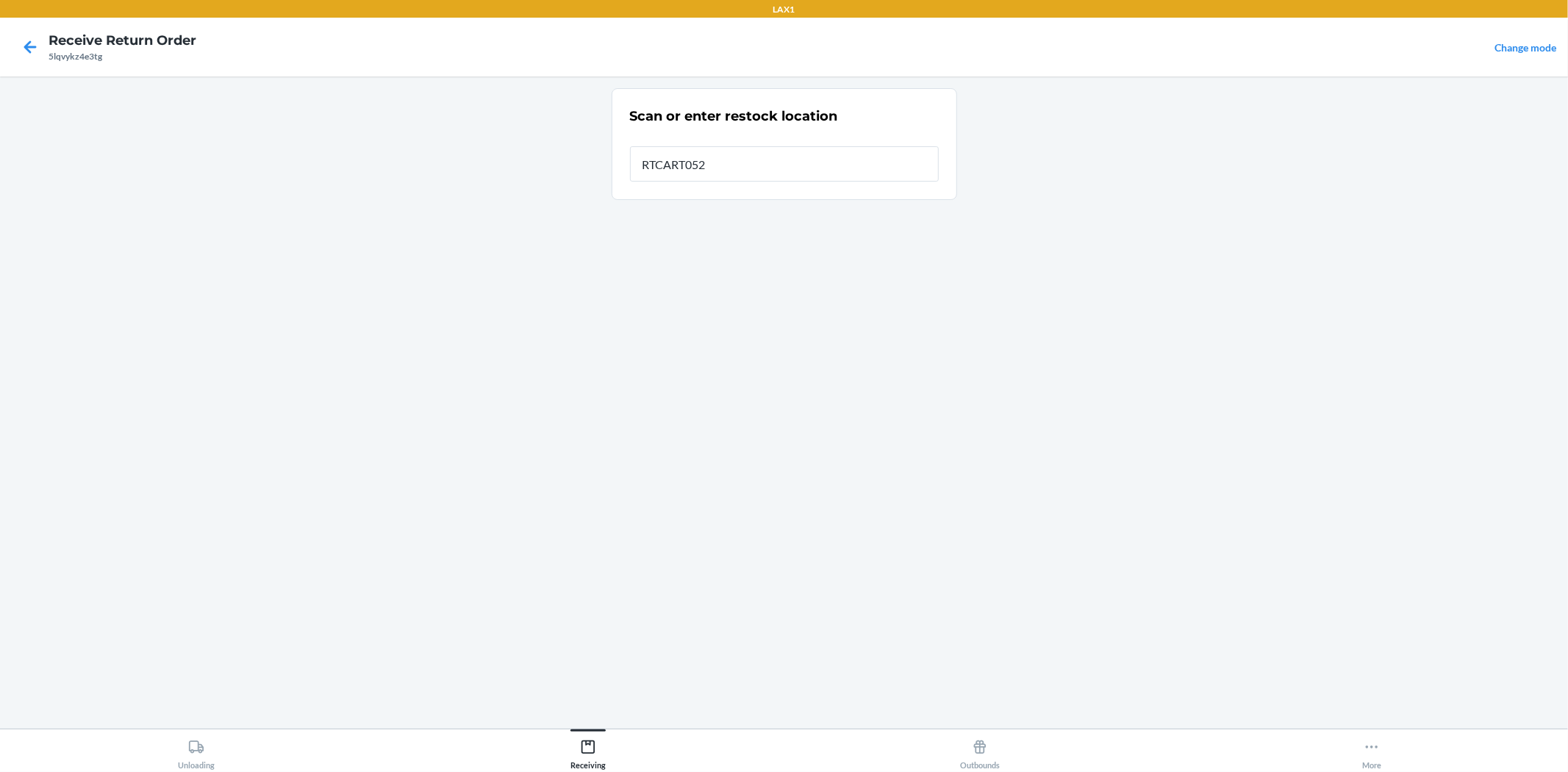
type input "RTCART052"
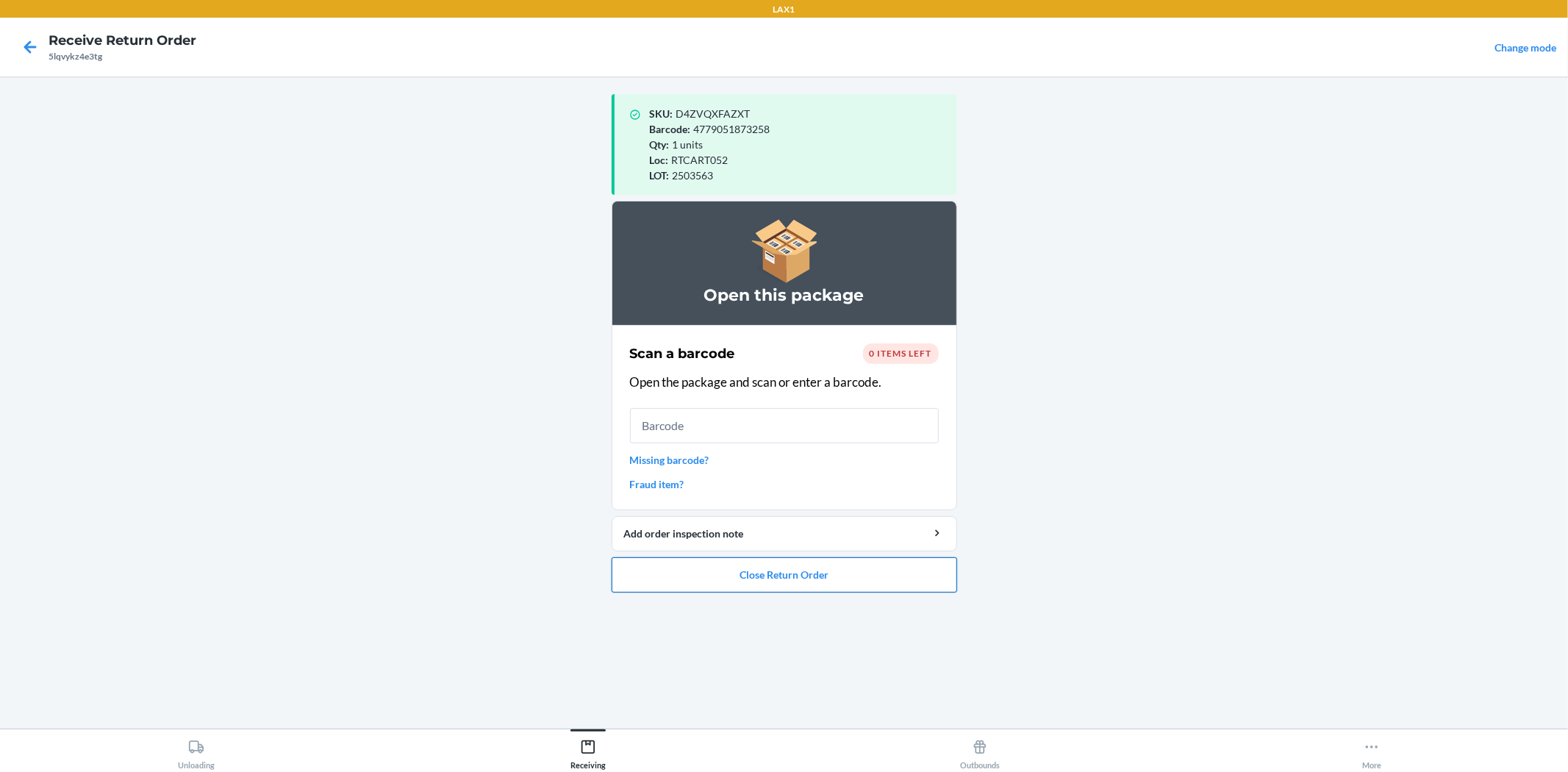
click at [819, 586] on button "Close Return Order" at bounding box center [784, 575] width 345 height 35
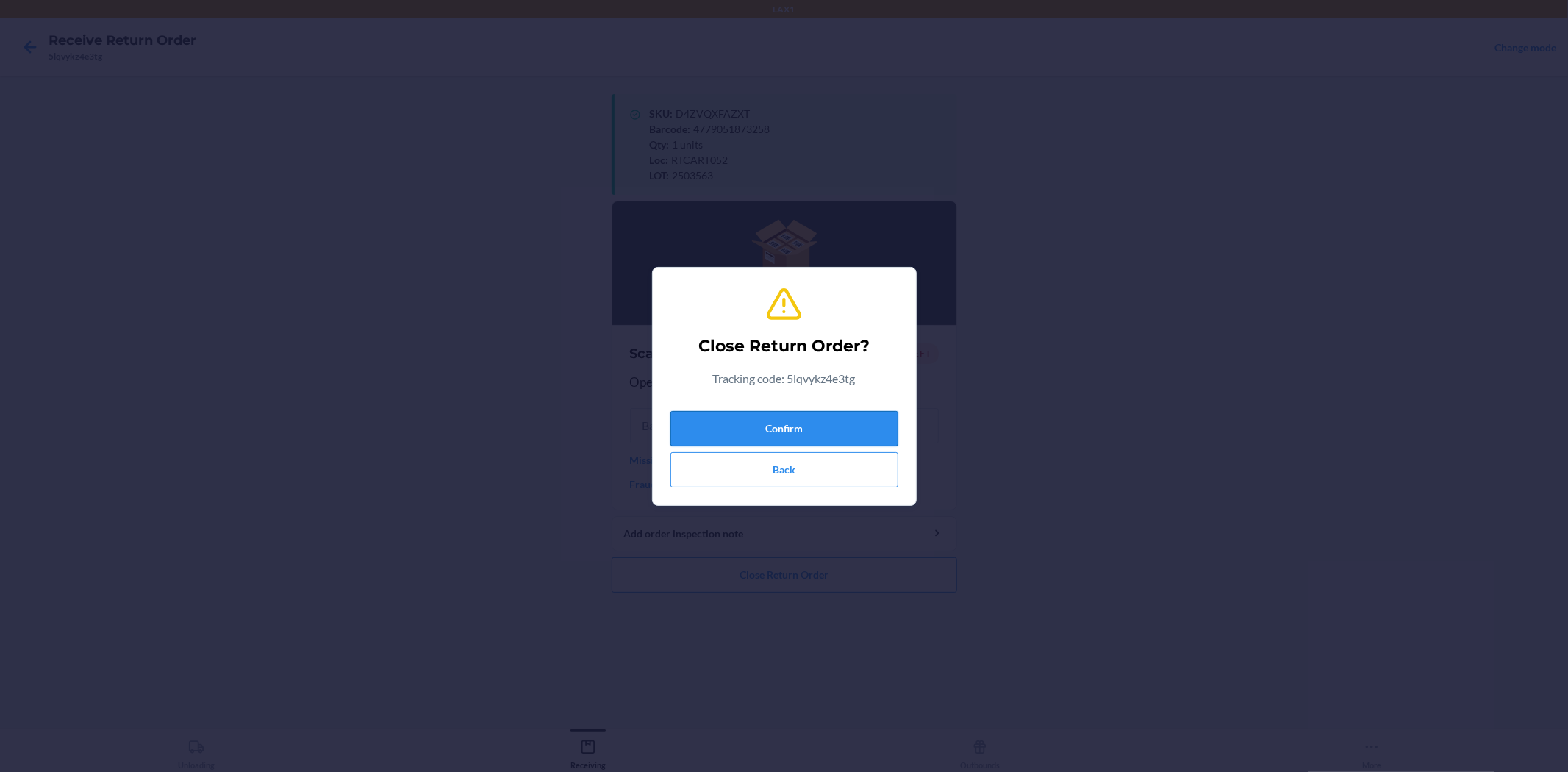
click at [808, 429] on button "Confirm" at bounding box center [784, 429] width 228 height 35
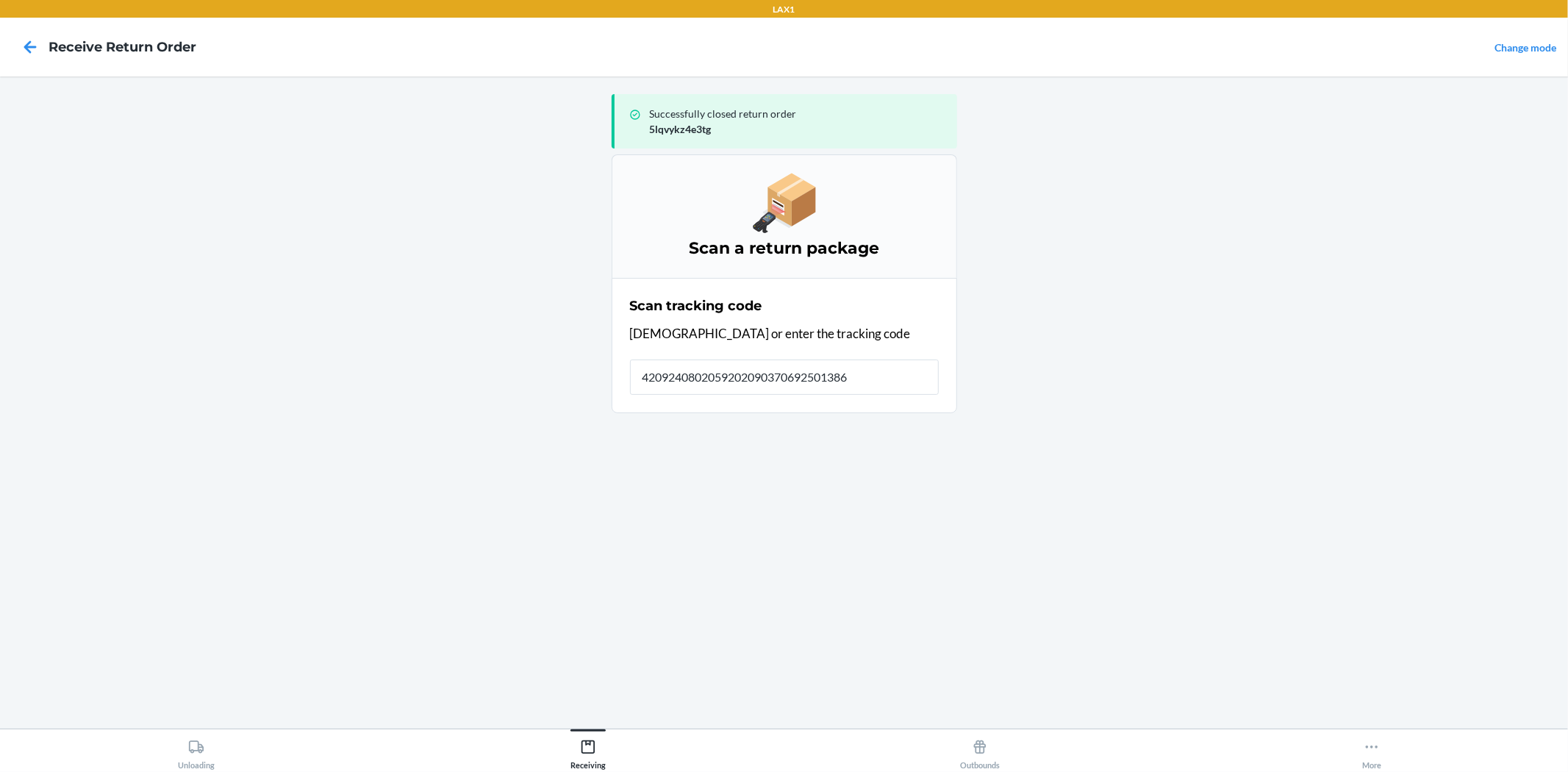
type input "42092408020592020903706925013868"
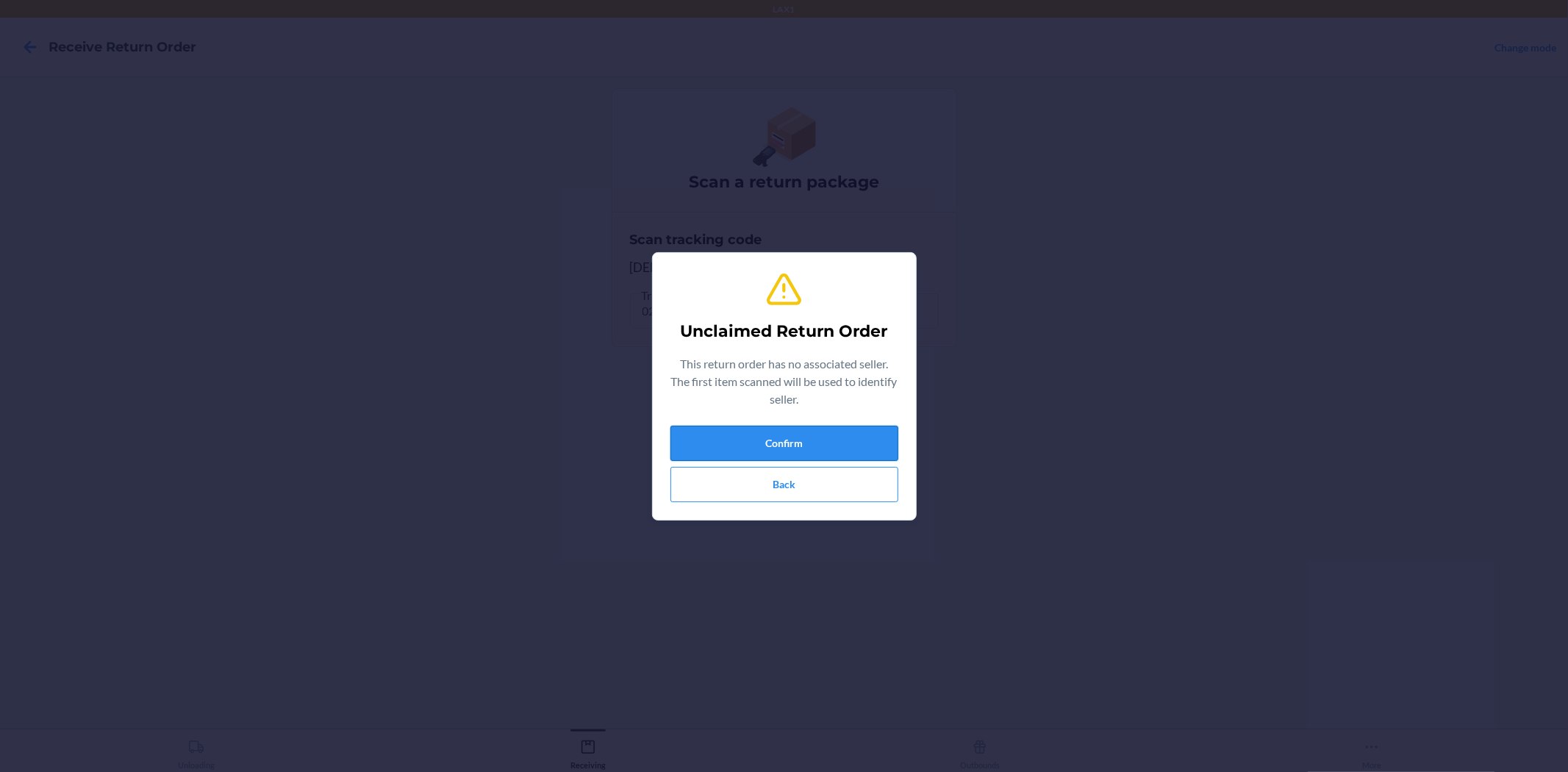
click at [810, 443] on button "Confirm" at bounding box center [784, 443] width 228 height 35
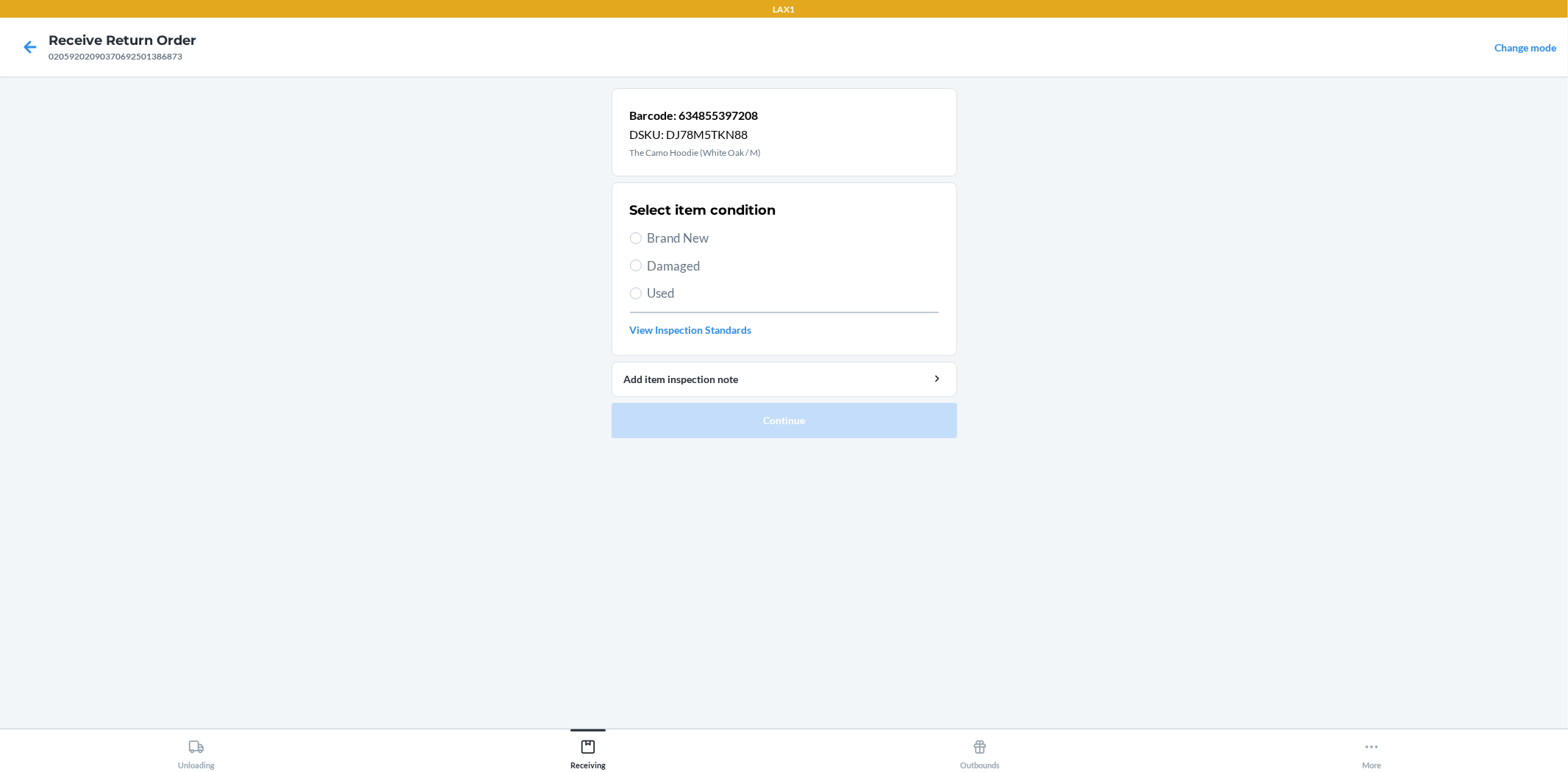
click at [643, 259] on label "Damaged" at bounding box center [784, 265] width 309 height 19
click at [642, 259] on input "Damaged" at bounding box center [636, 265] width 12 height 12
radio input "true"
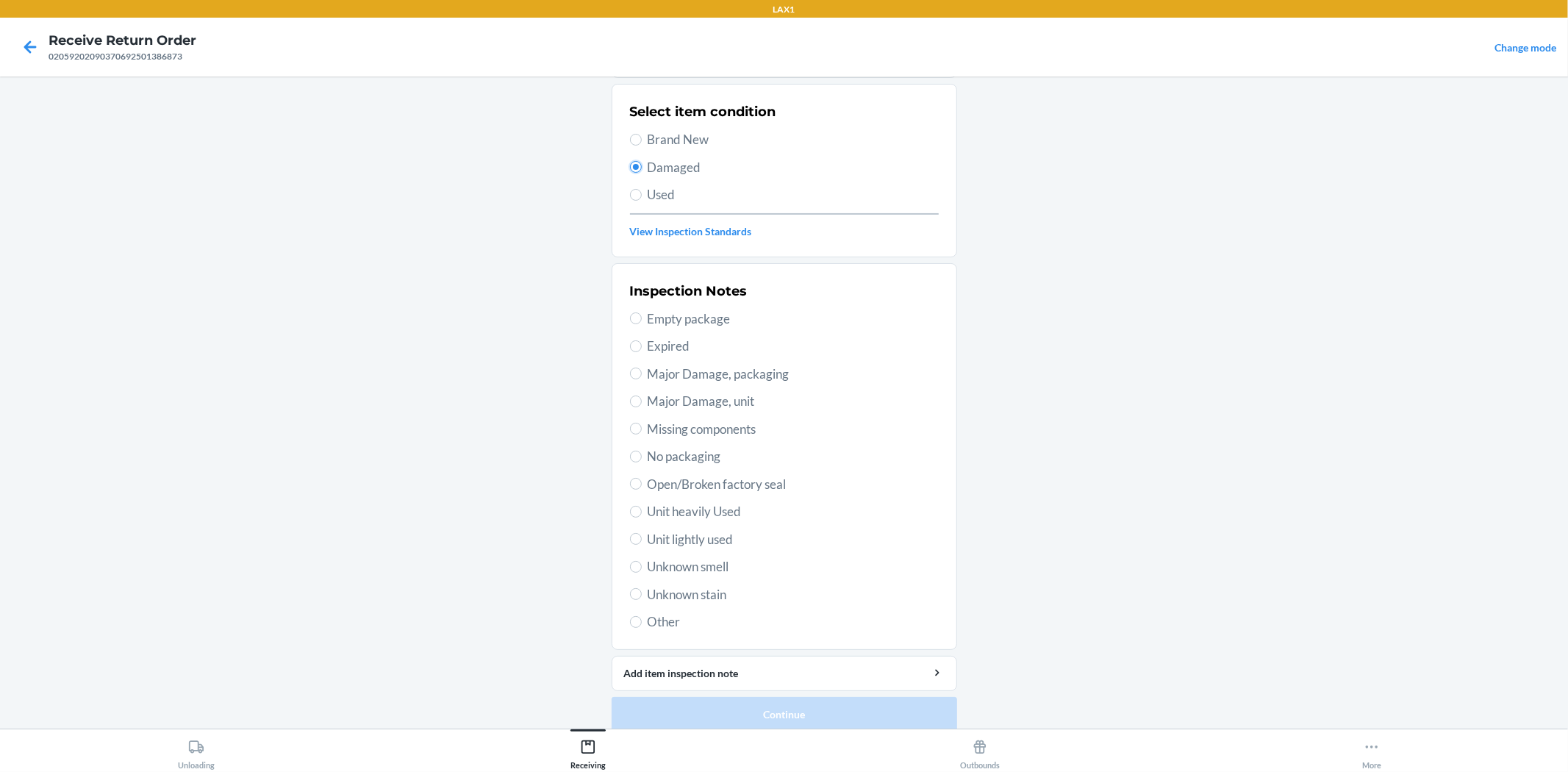
scroll to position [113, 0]
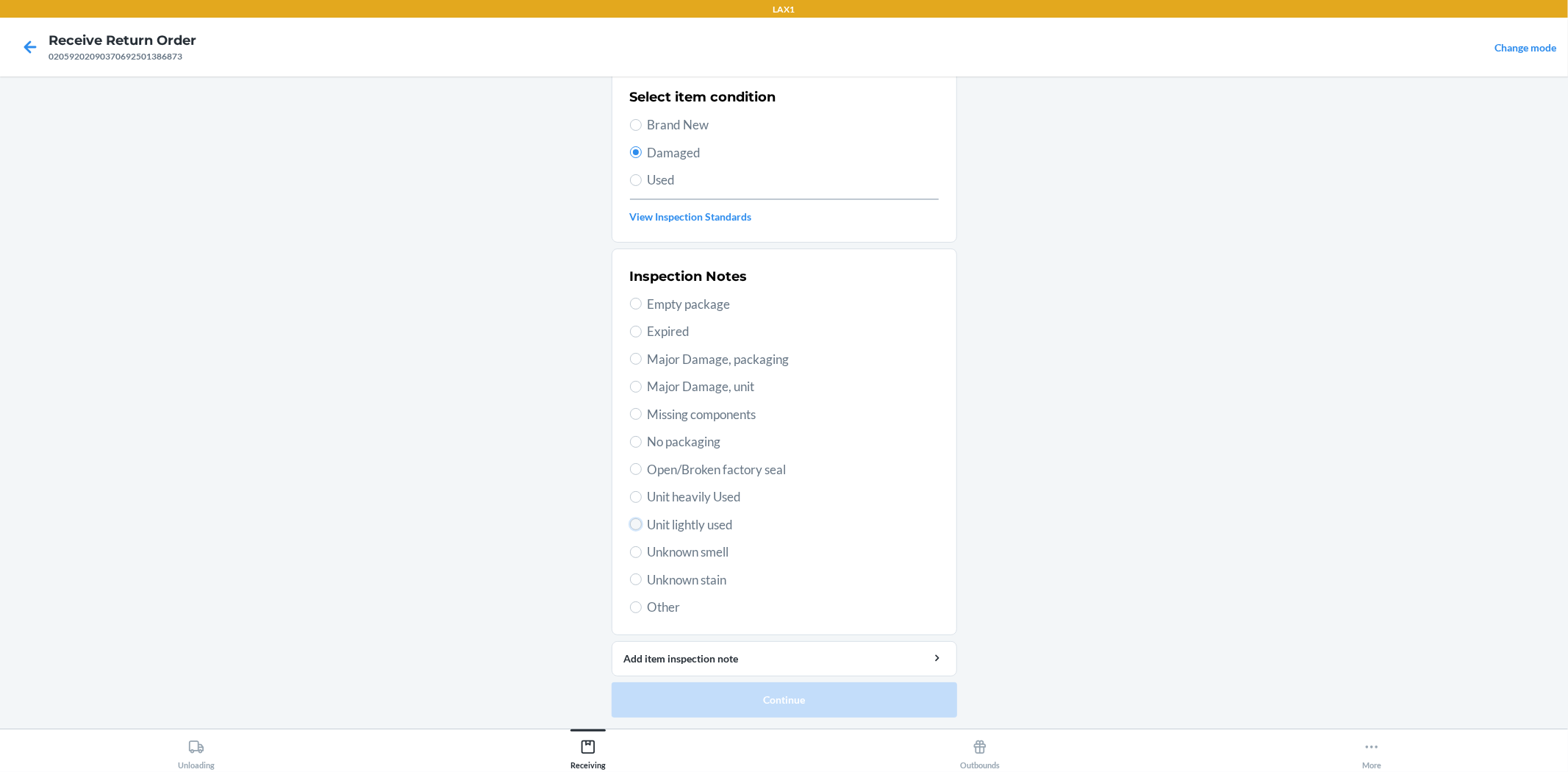
click at [630, 523] on input "Unit lightly used" at bounding box center [636, 524] width 12 height 12
radio input "true"
click at [889, 708] on button "Continue" at bounding box center [784, 699] width 345 height 35
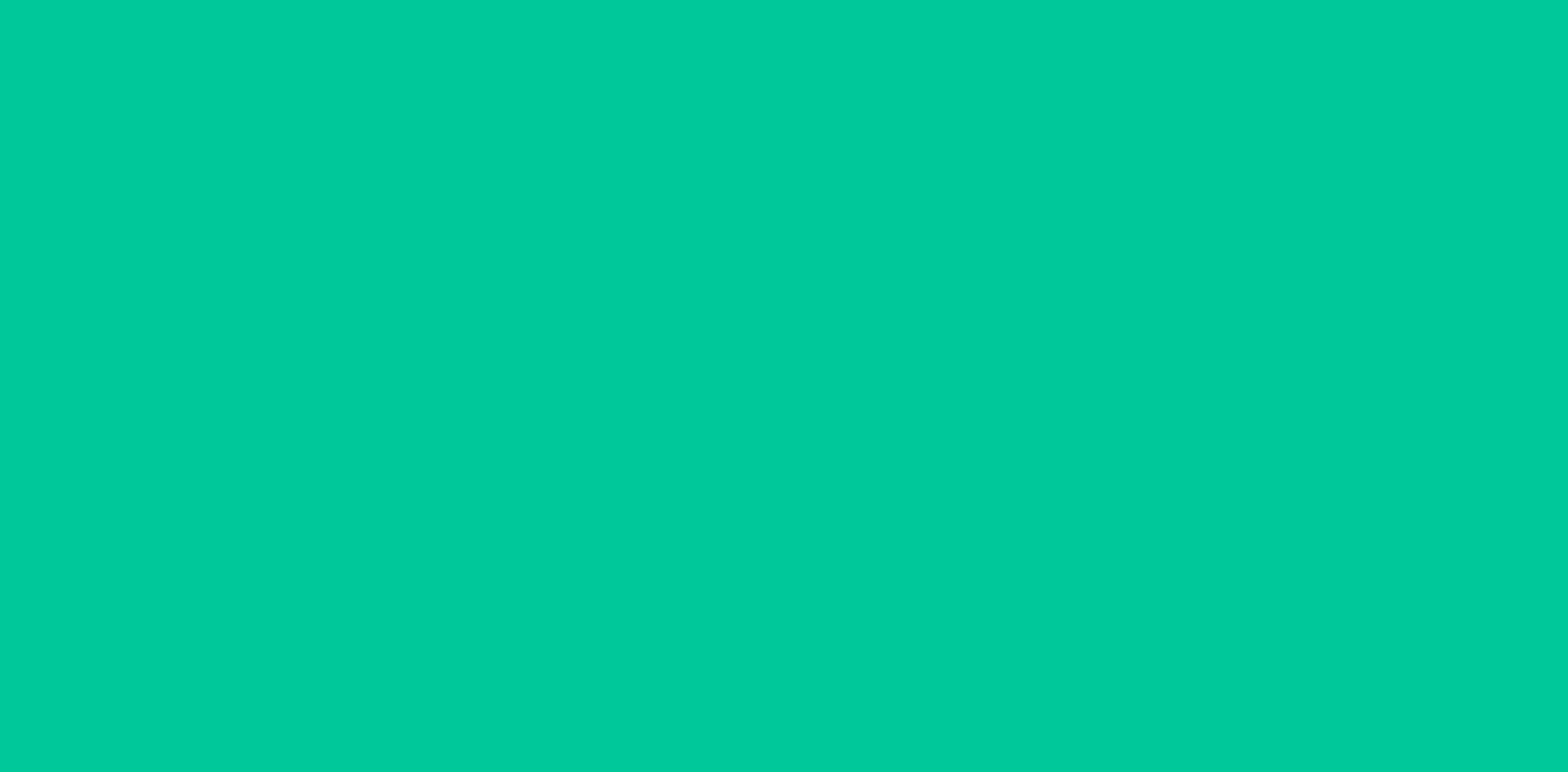
scroll to position [0, 0]
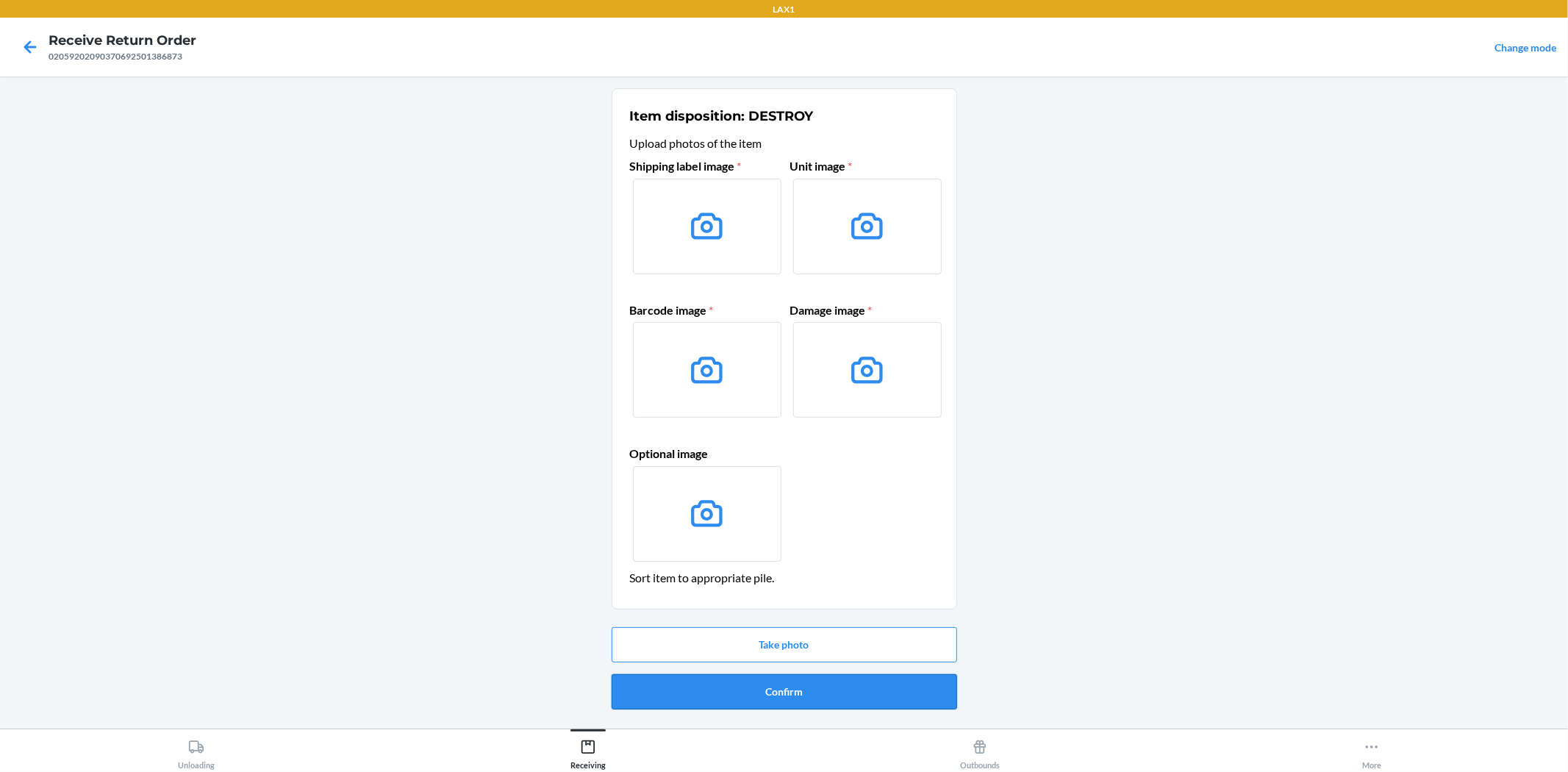
click at [747, 698] on button "Confirm" at bounding box center [784, 692] width 345 height 35
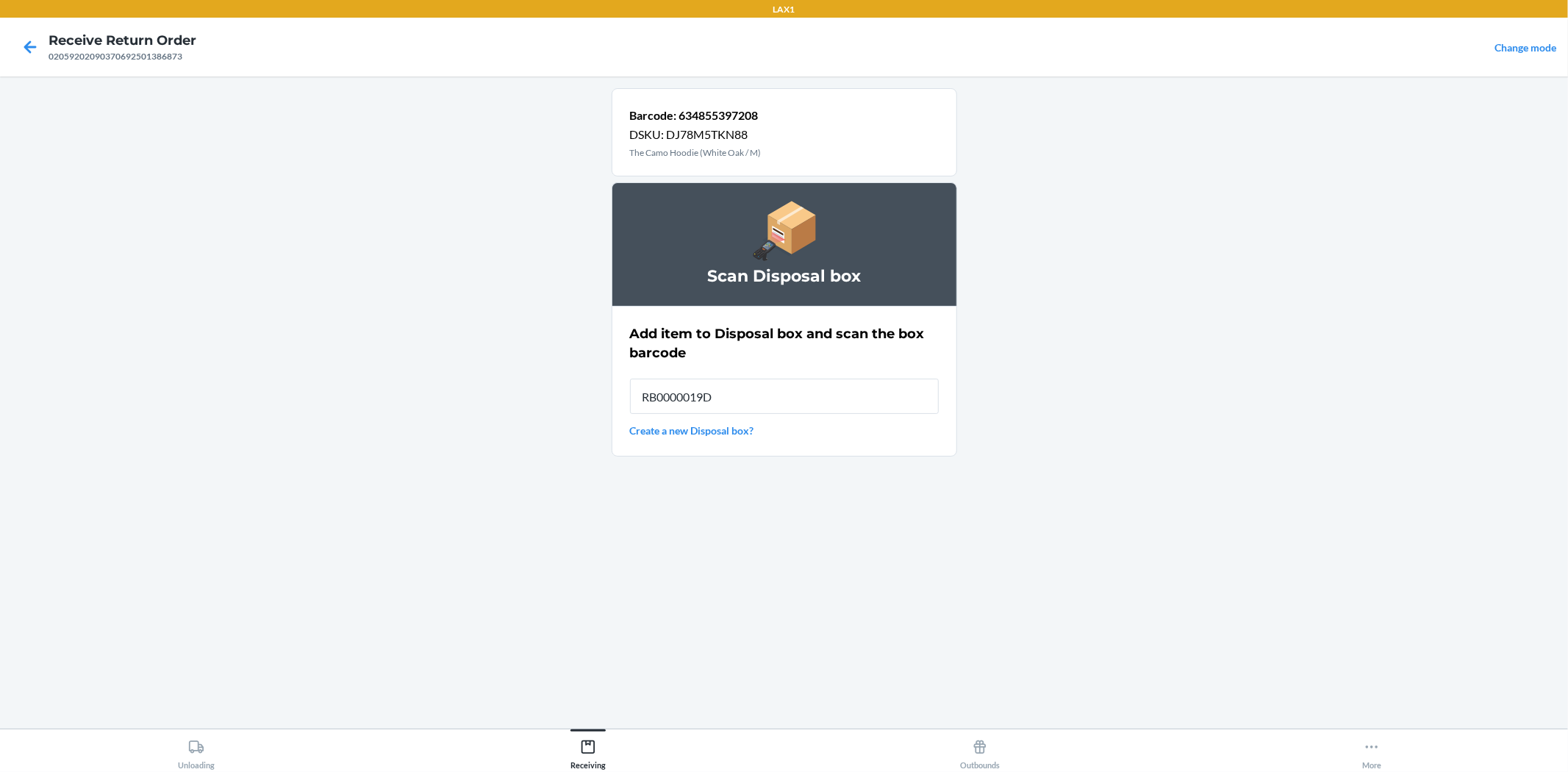
type input "RB0000019D0"
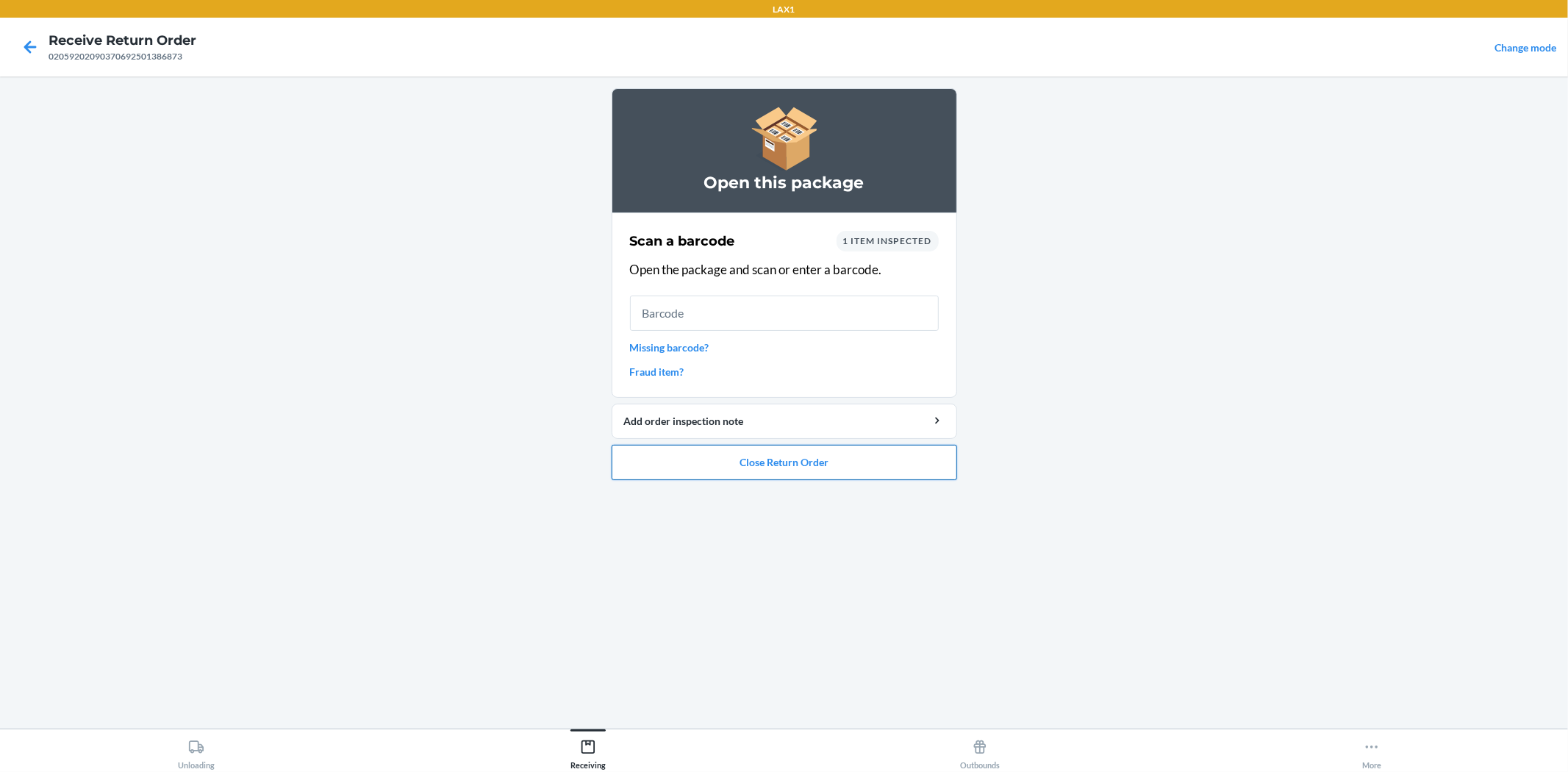
click at [740, 450] on button "Close Return Order" at bounding box center [784, 462] width 345 height 35
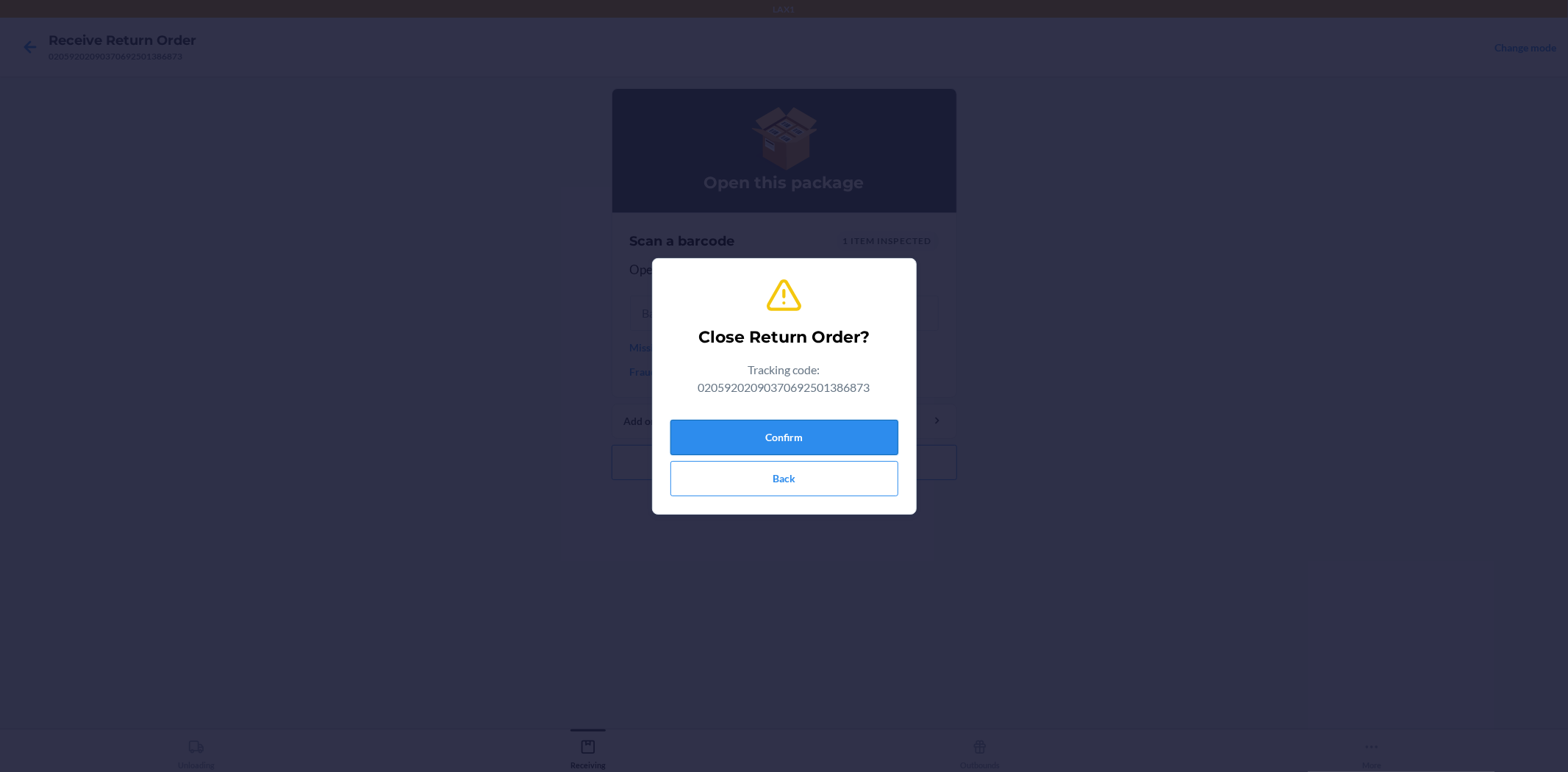
click at [778, 435] on button "Confirm" at bounding box center [784, 437] width 228 height 35
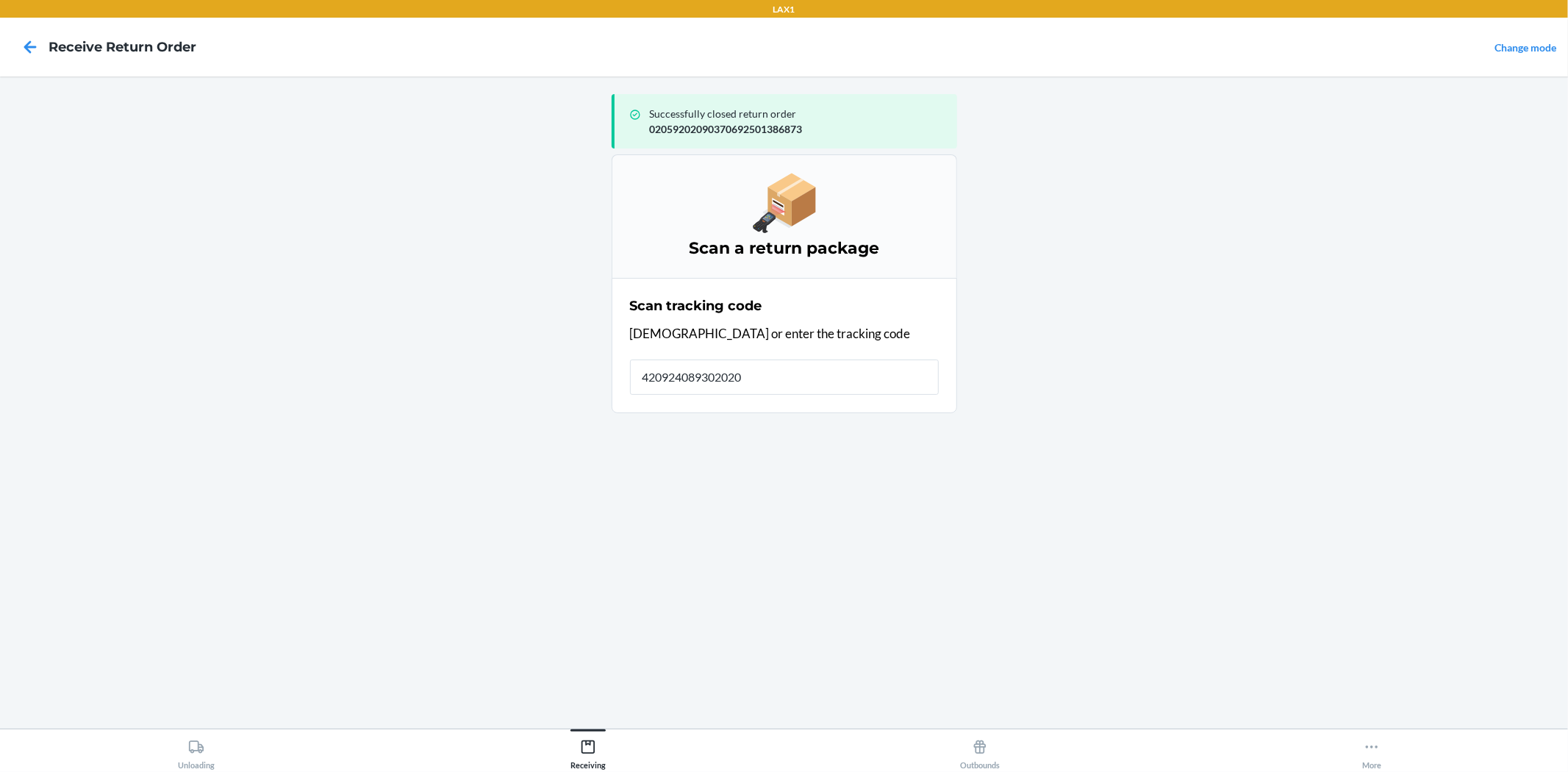
type input "4209240893020208"
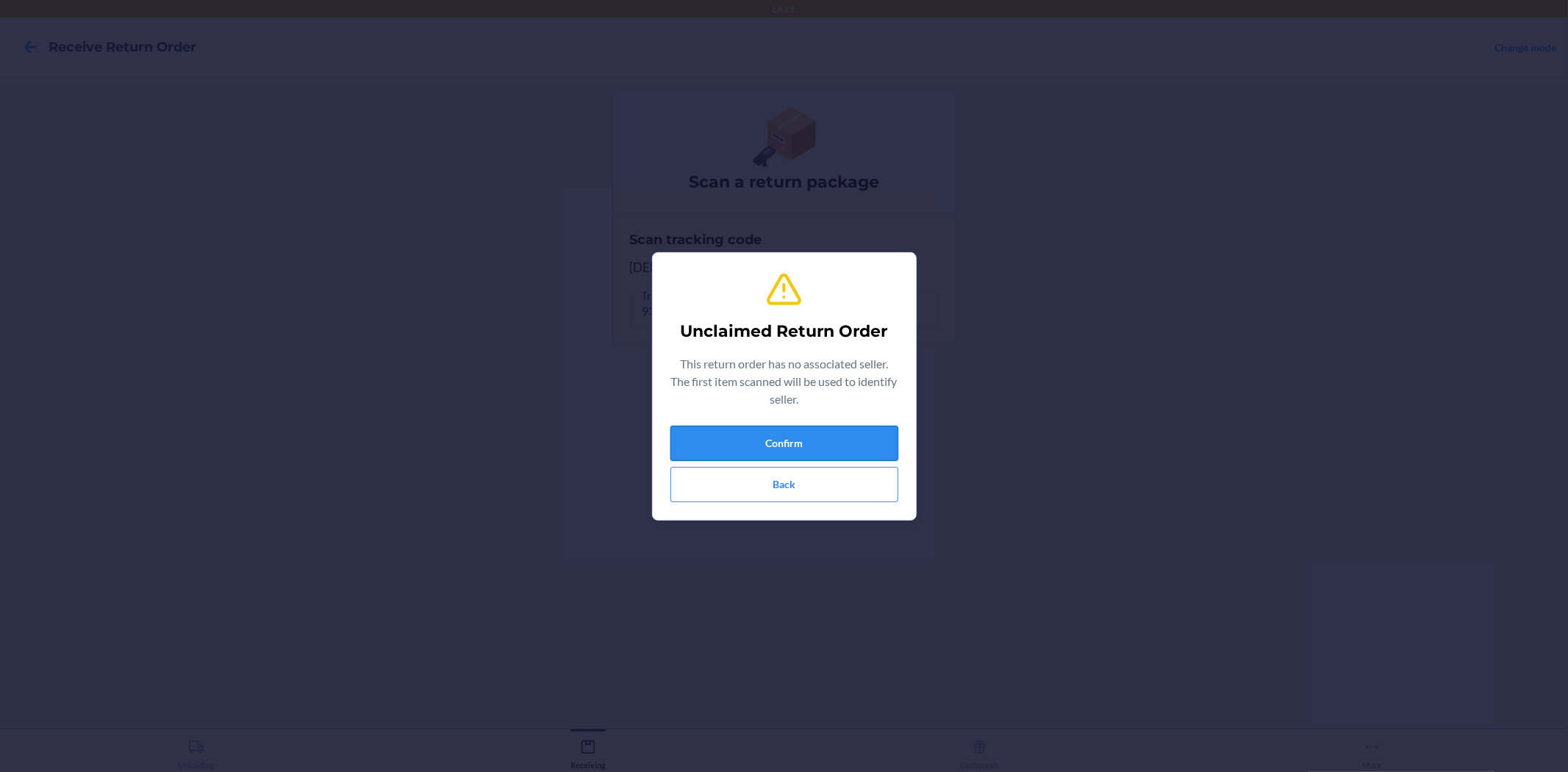
click at [785, 436] on button "Confirm" at bounding box center [784, 443] width 228 height 35
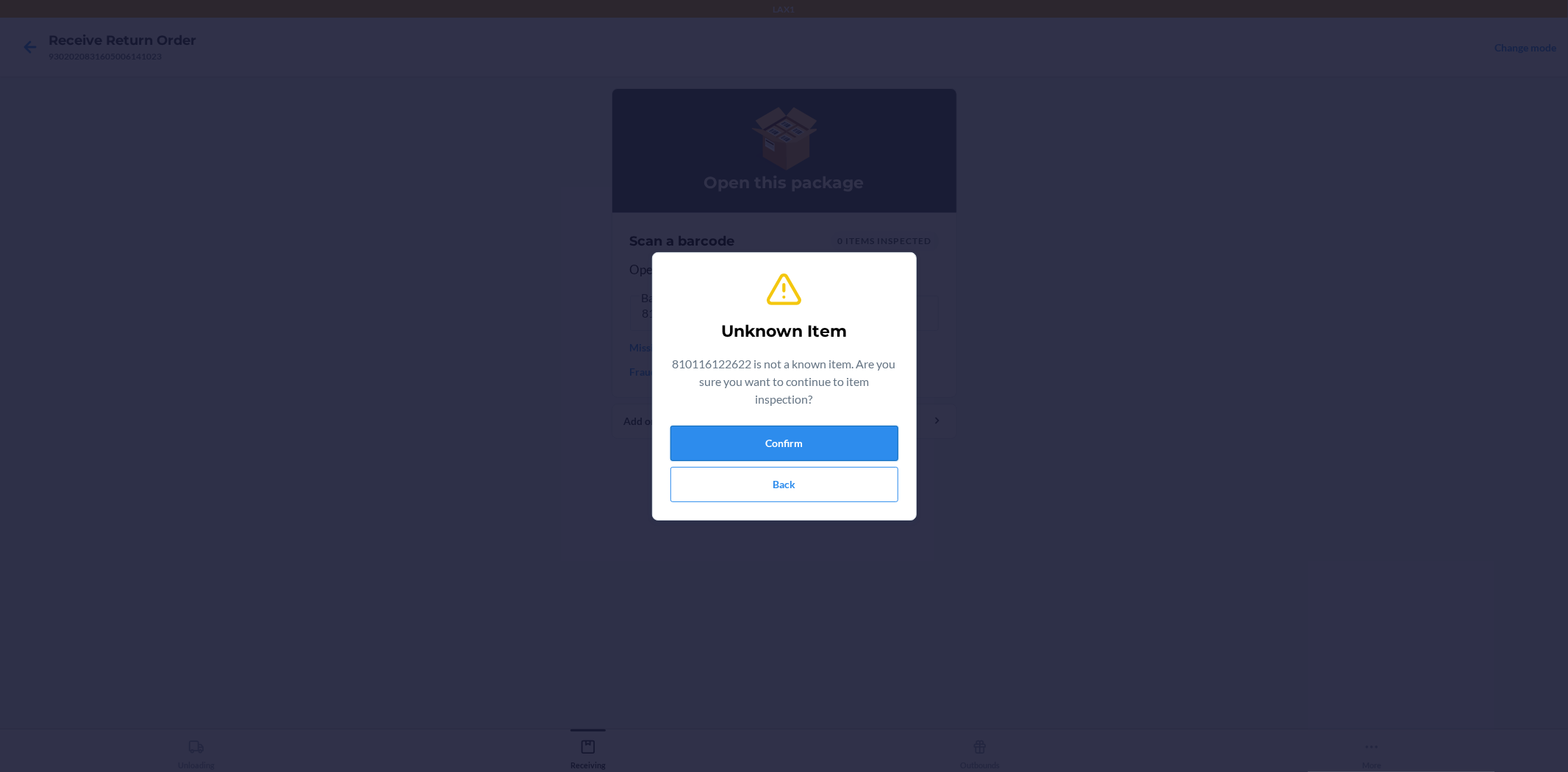
click at [795, 442] on button "Confirm" at bounding box center [784, 443] width 228 height 35
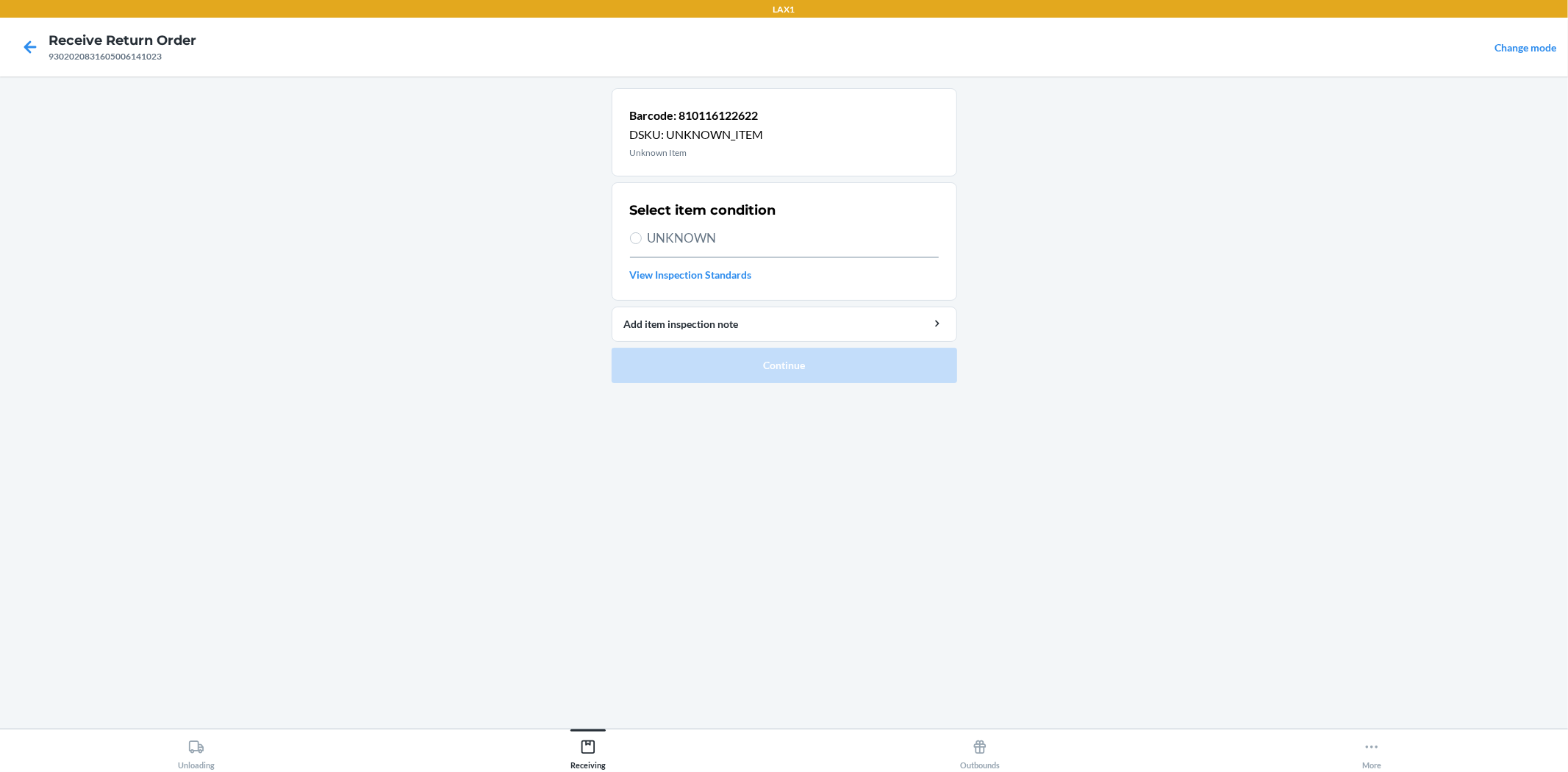
click at [662, 229] on span "UNKNOWN" at bounding box center [793, 237] width 291 height 19
click at [642, 232] on input "UNKNOWN" at bounding box center [636, 238] width 12 height 12
radio input "true"
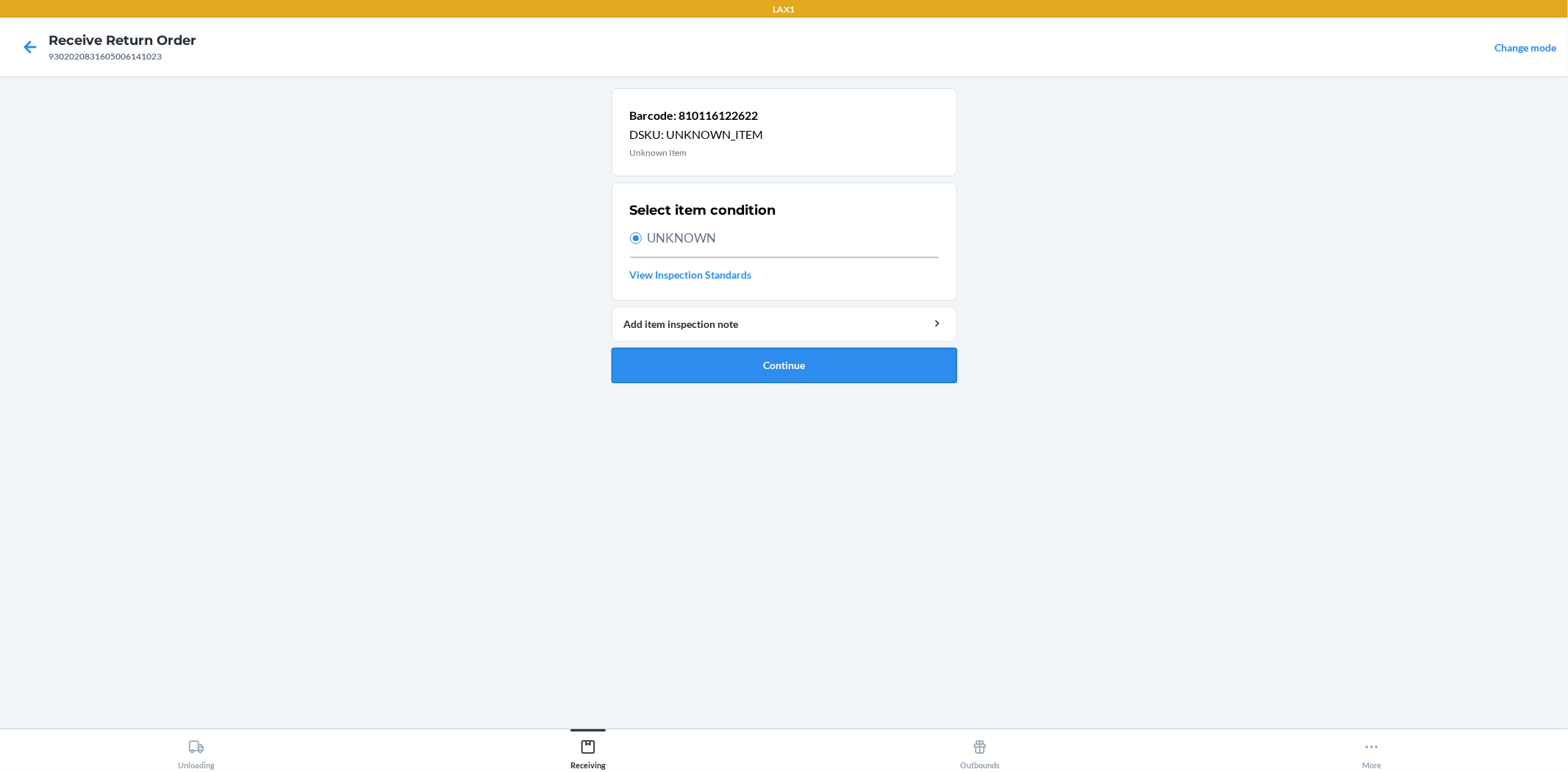
click at [818, 358] on button "Continue" at bounding box center [784, 365] width 345 height 35
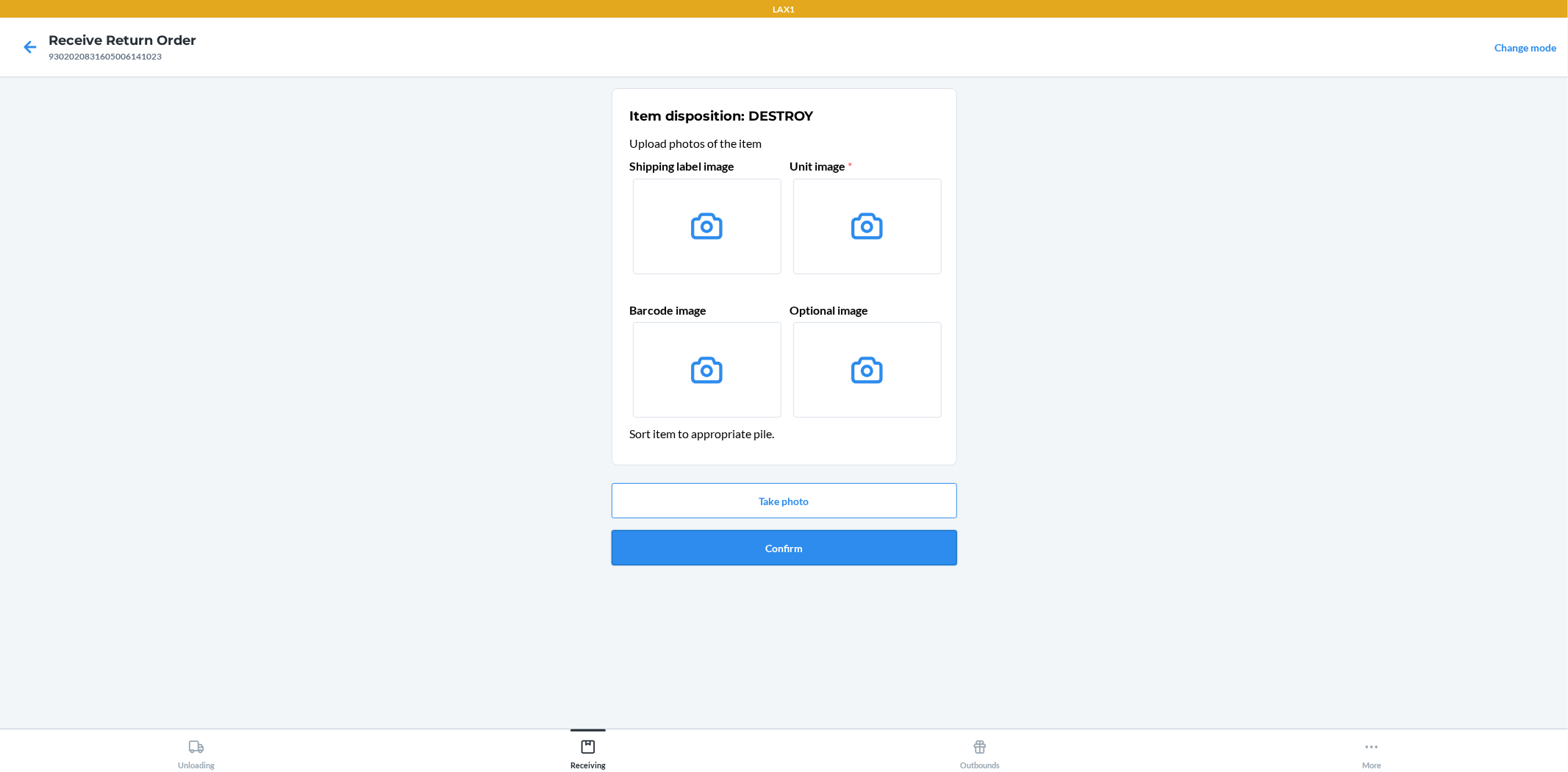
click at [756, 553] on button "Confirm" at bounding box center [784, 547] width 345 height 35
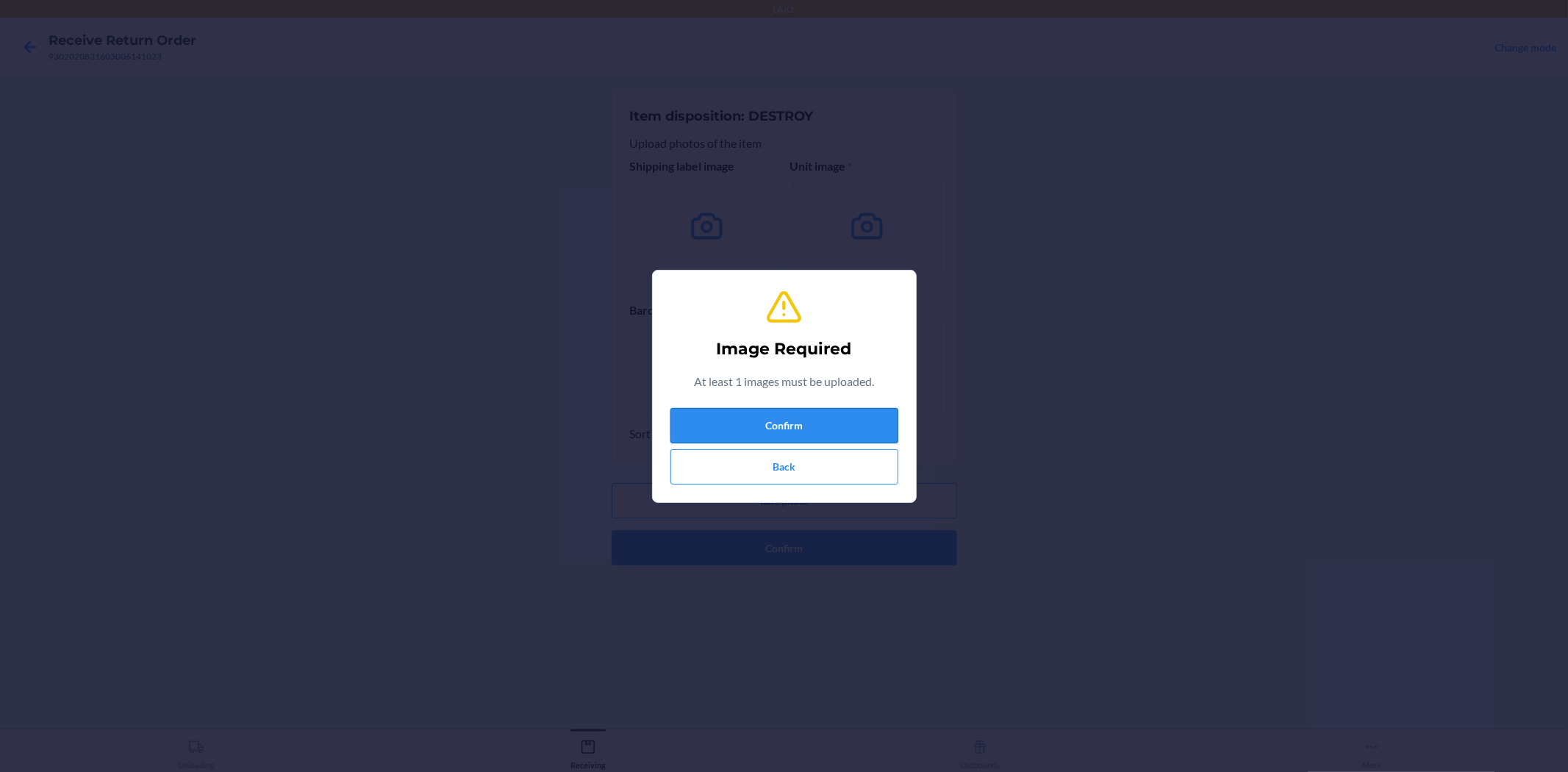
click at [876, 432] on button "Confirm" at bounding box center [784, 426] width 228 height 35
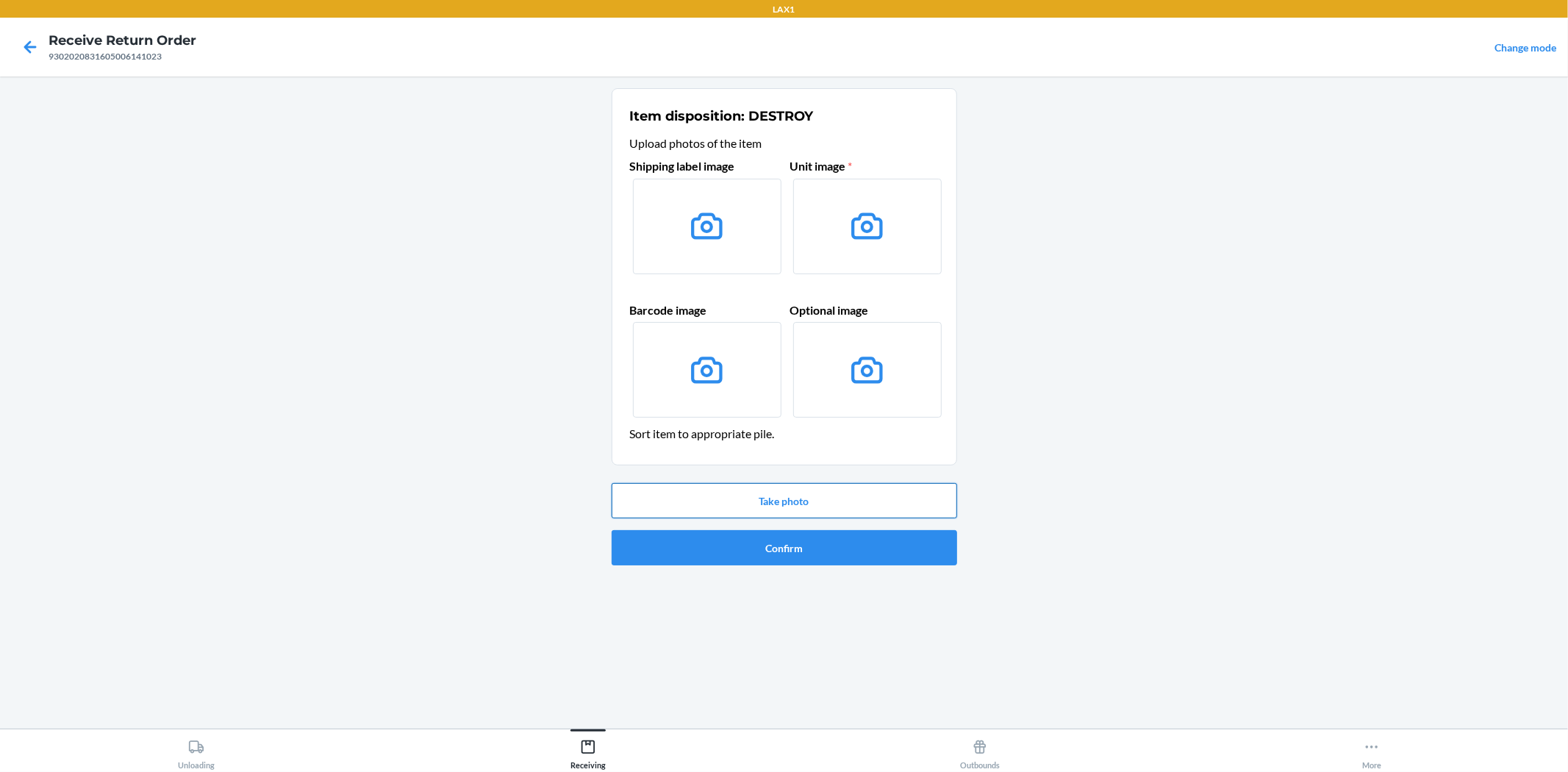
click at [816, 495] on button "Take photo" at bounding box center [784, 500] width 345 height 35
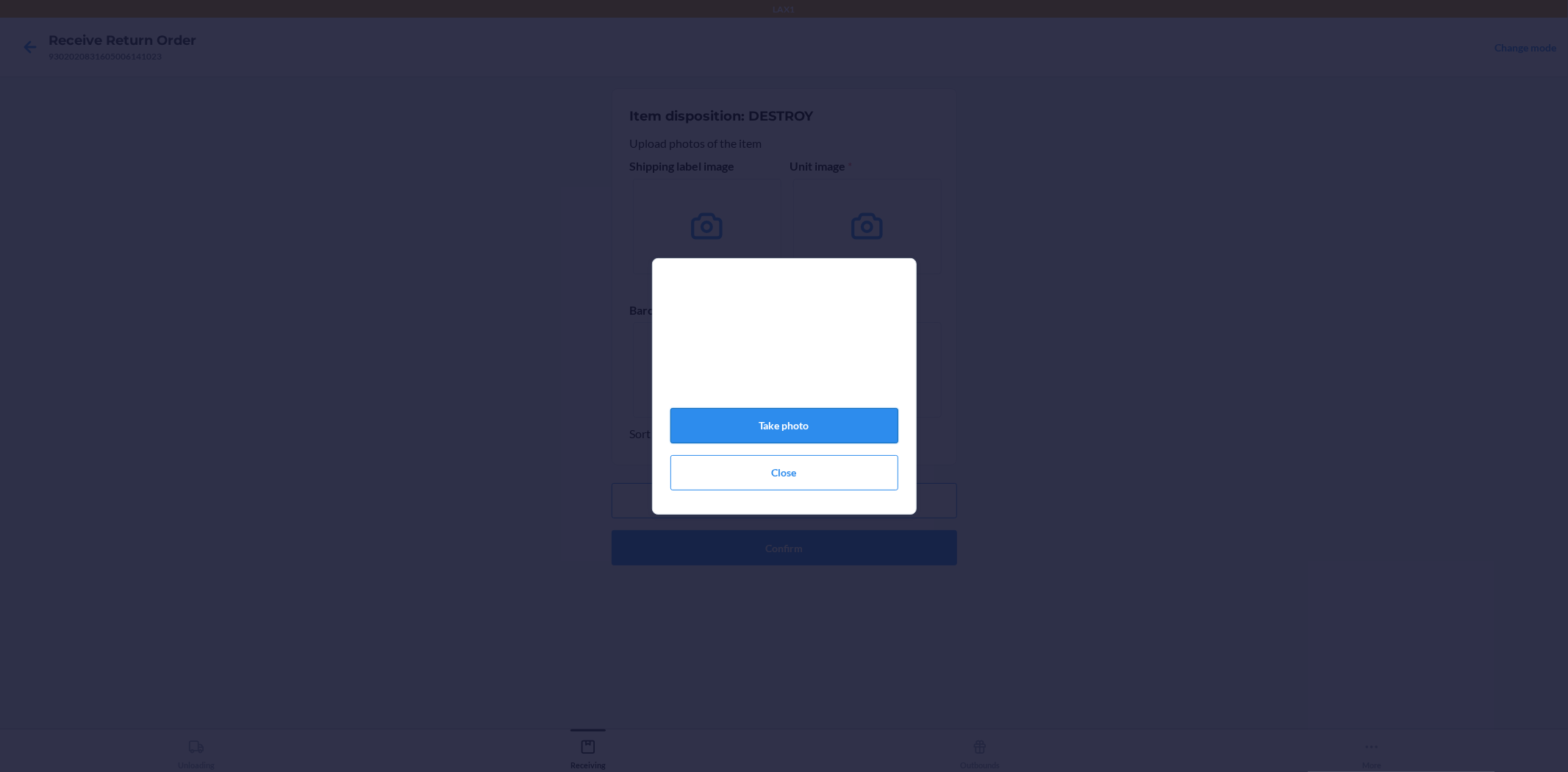
click at [774, 427] on button "Take photo" at bounding box center [784, 426] width 228 height 35
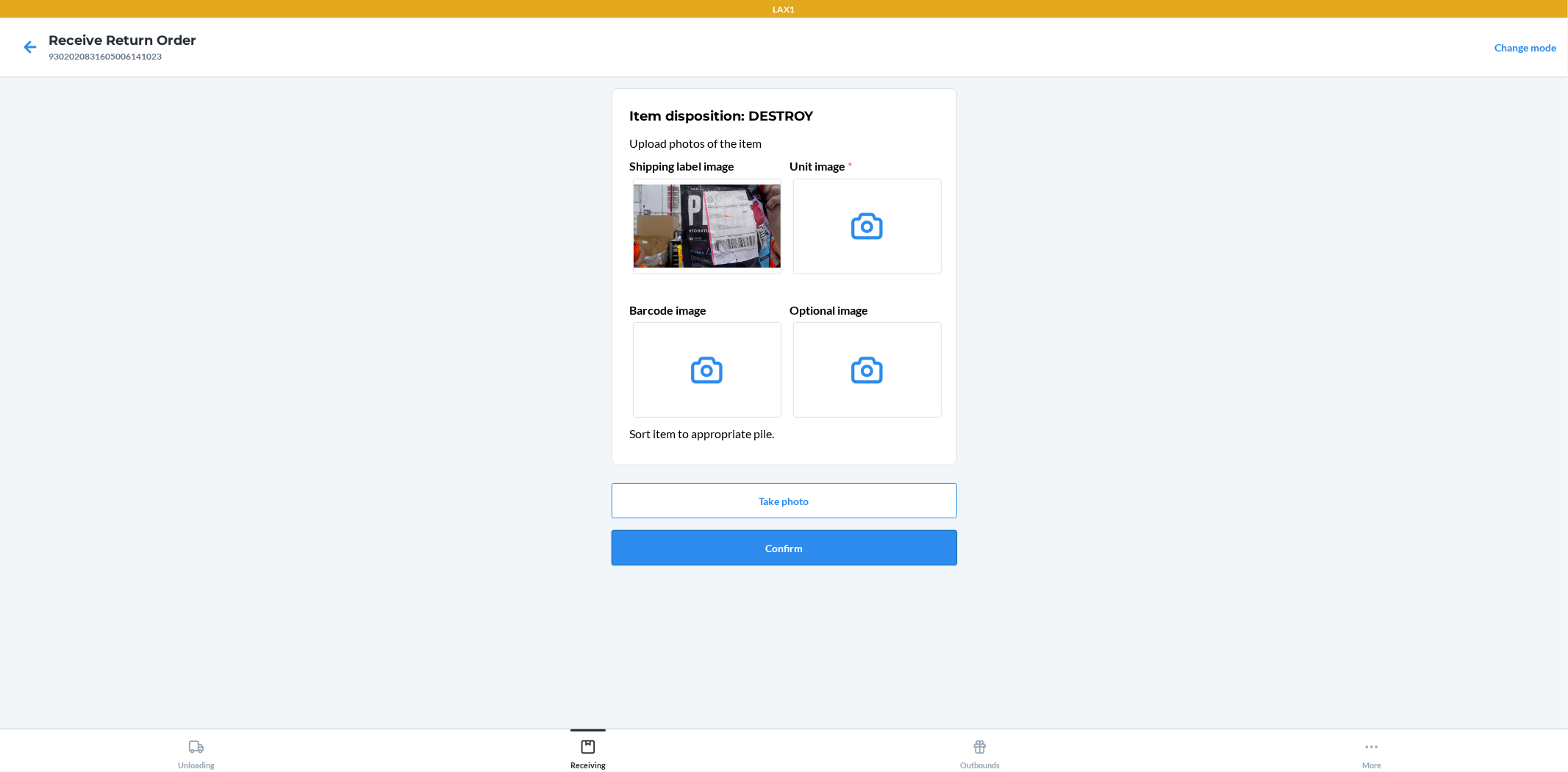
click at [762, 546] on button "Confirm" at bounding box center [784, 547] width 345 height 35
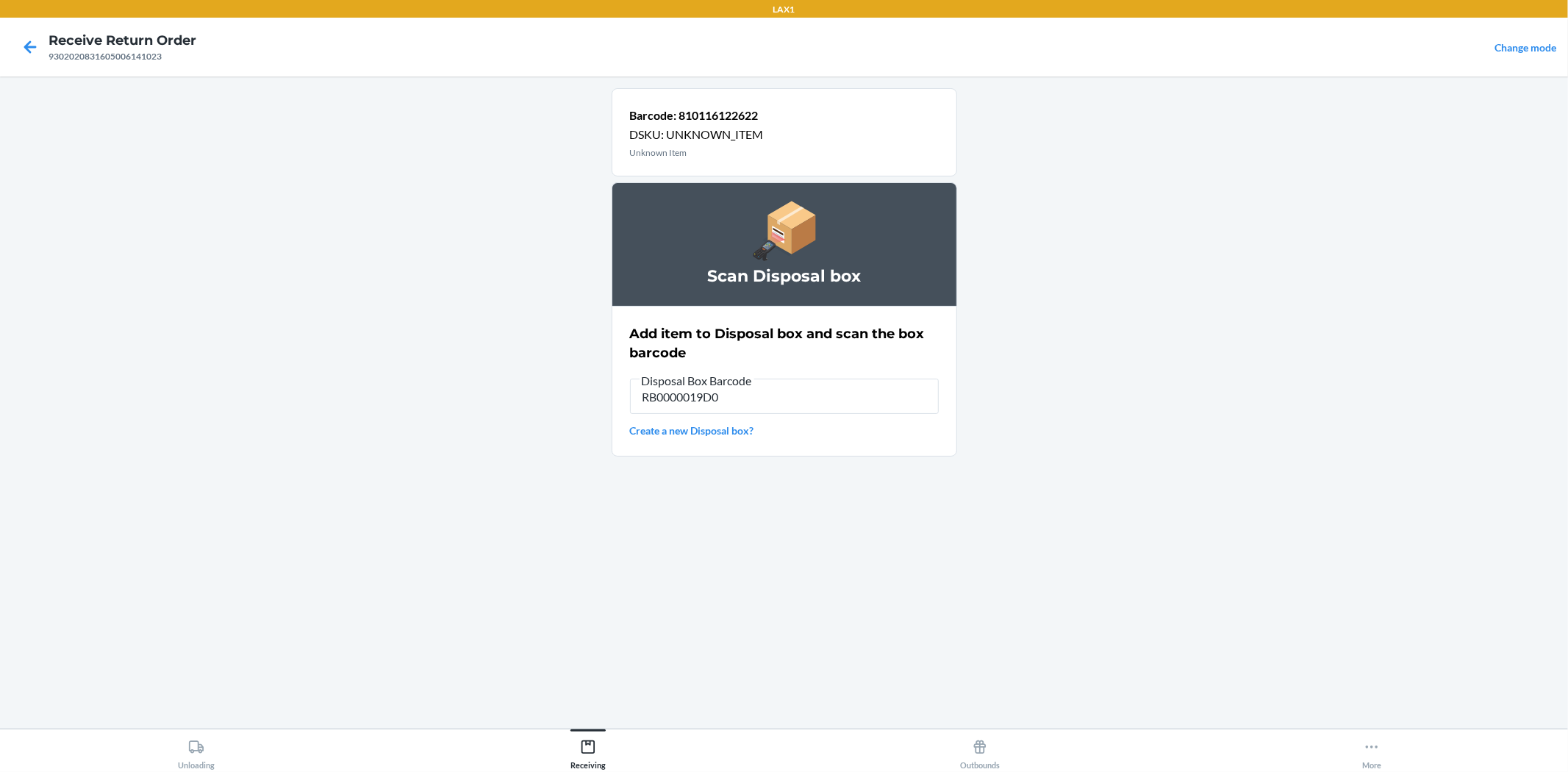
type input "RB0000019D0"
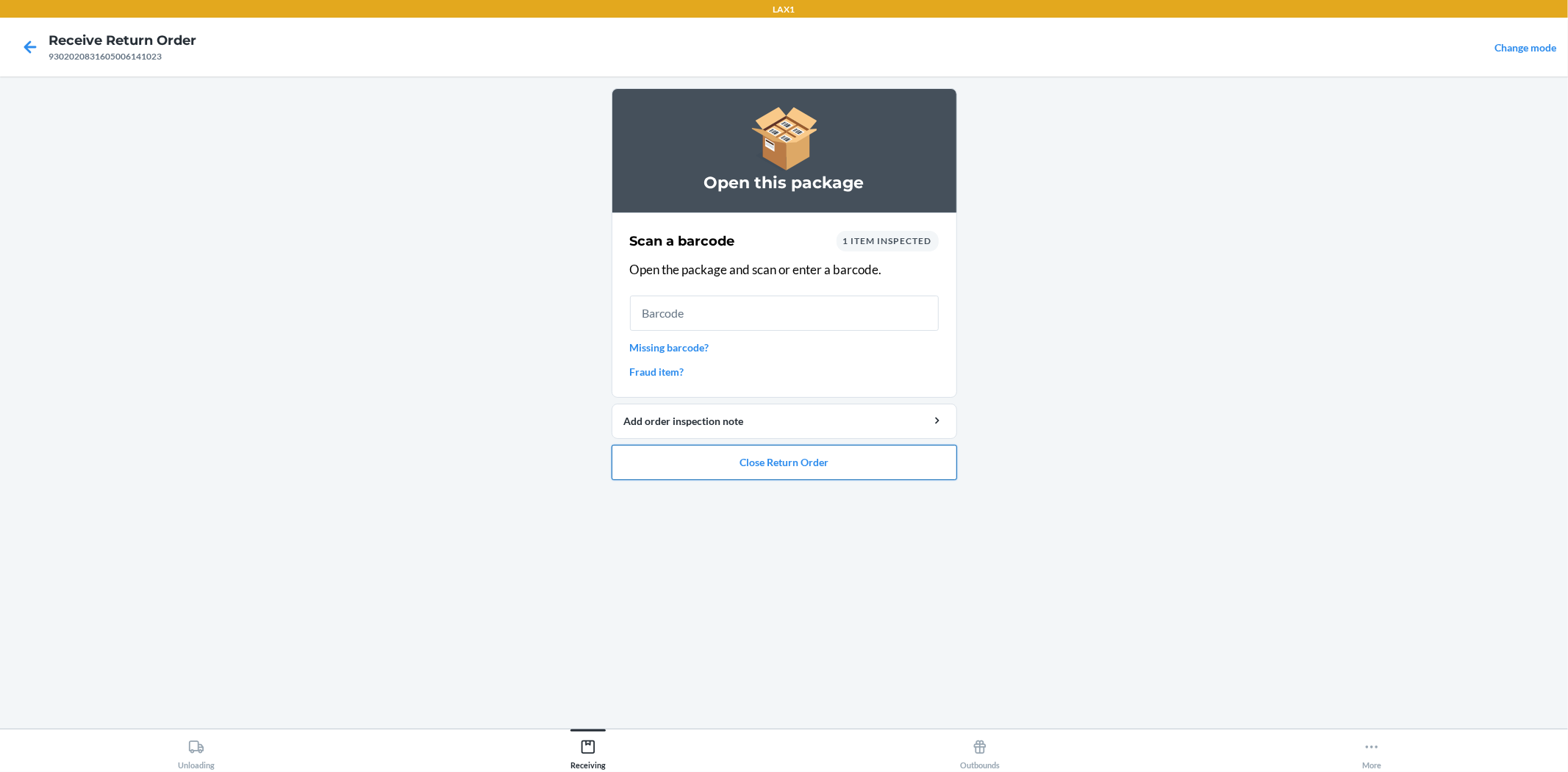
click at [792, 466] on button "Close Return Order" at bounding box center [784, 462] width 345 height 35
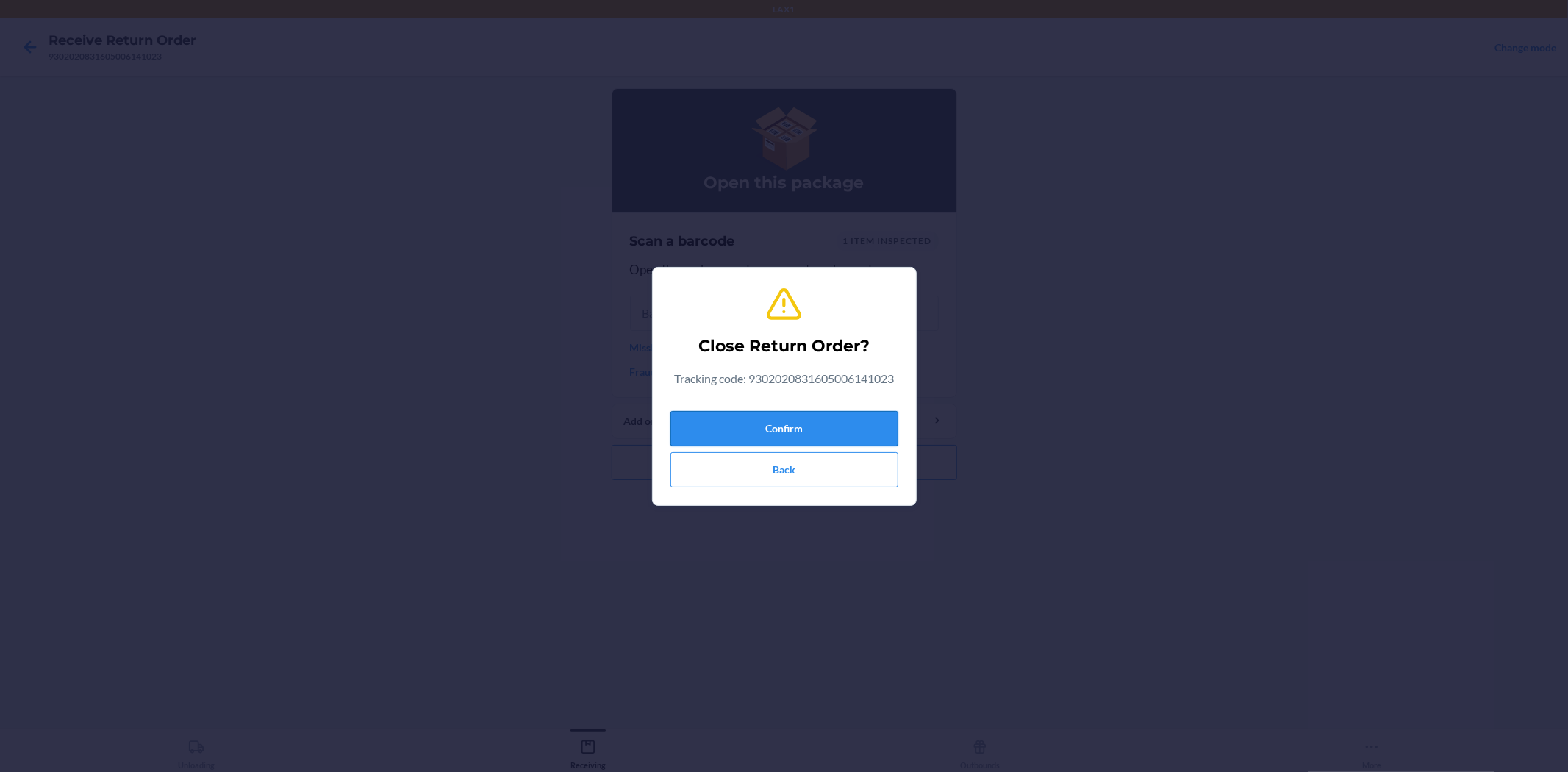
click at [796, 420] on button "Confirm" at bounding box center [784, 429] width 228 height 35
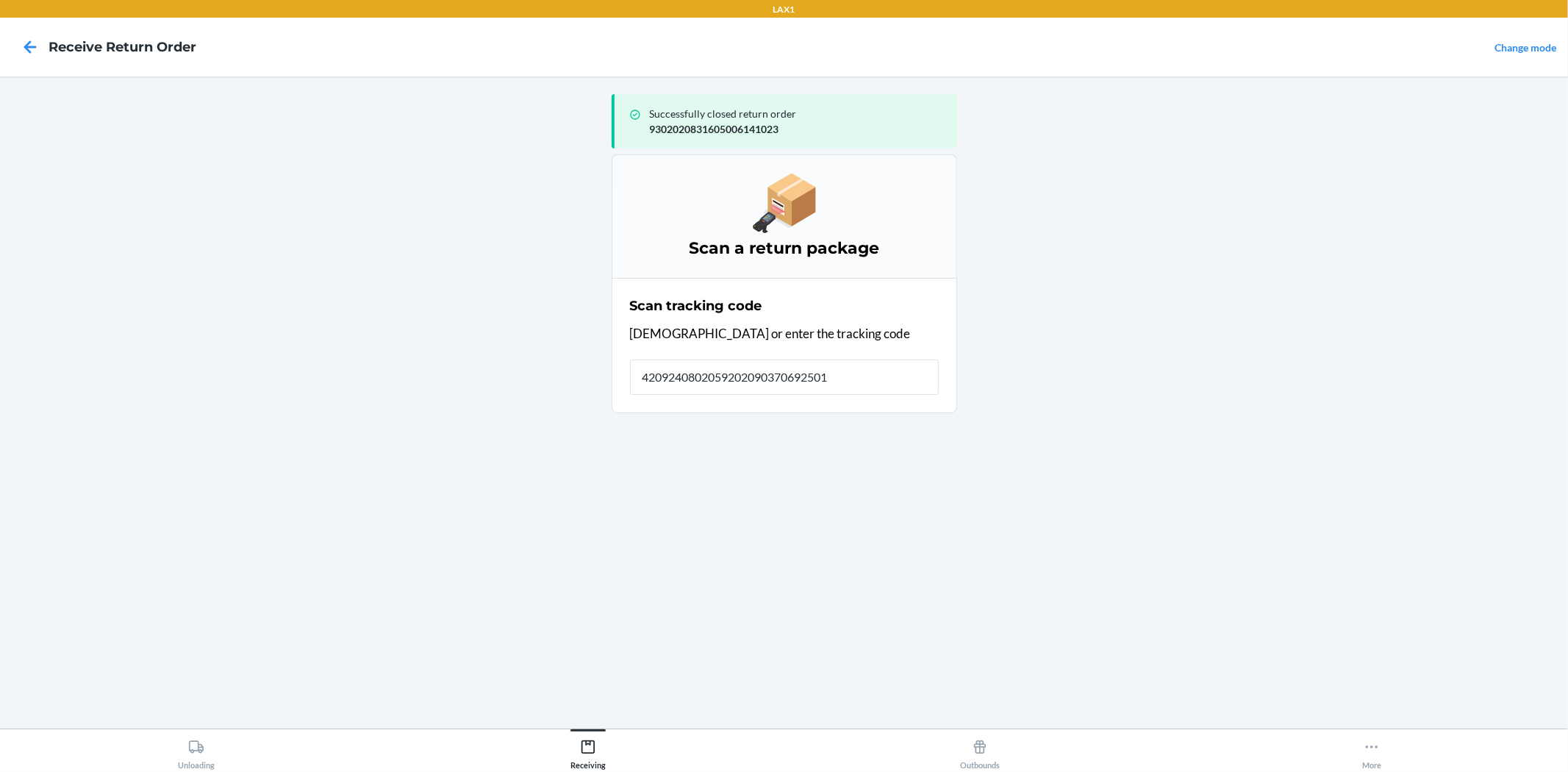
type input "42092408020592020903706925017"
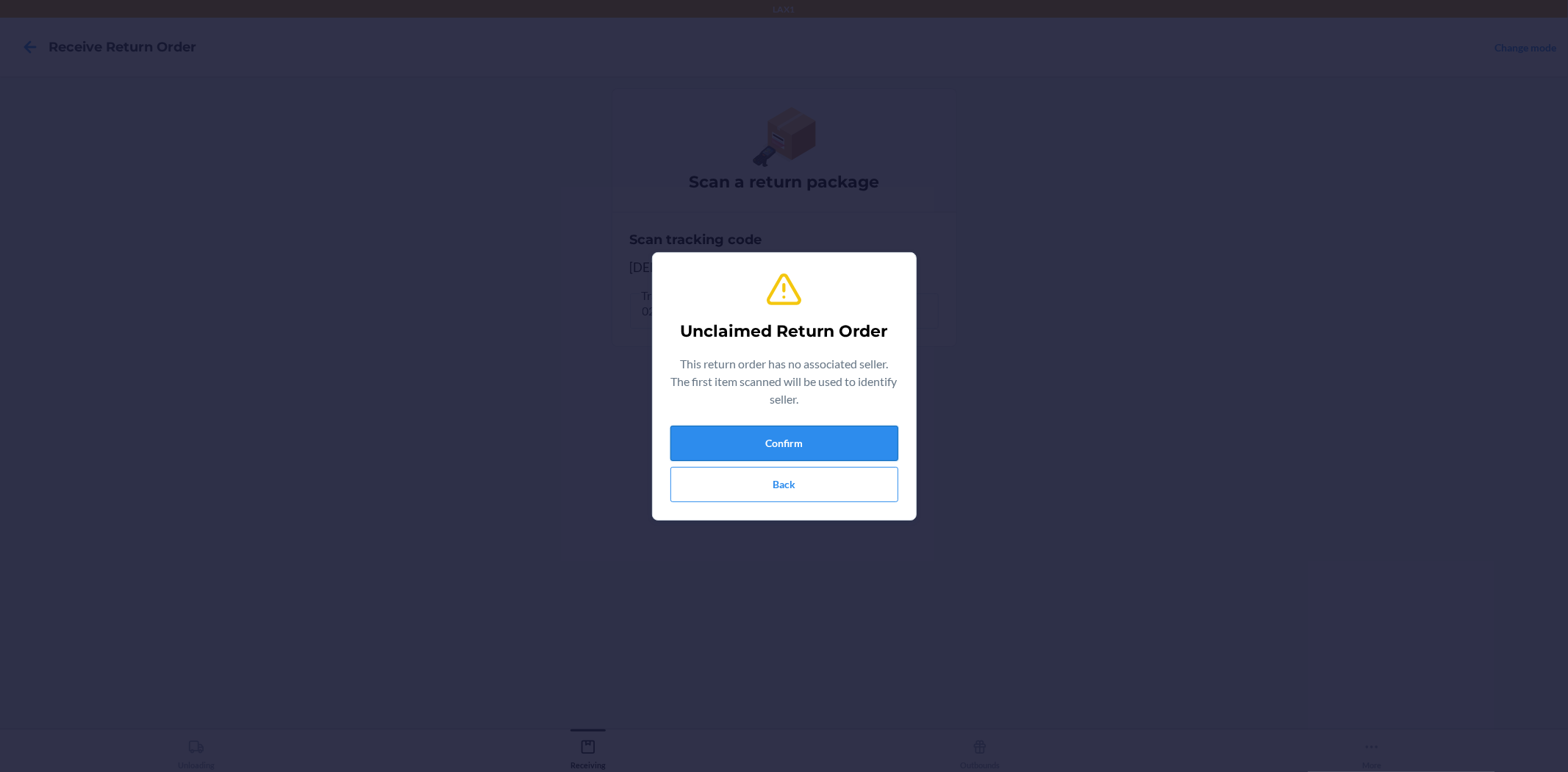
click at [800, 451] on button "Confirm" at bounding box center [784, 443] width 228 height 35
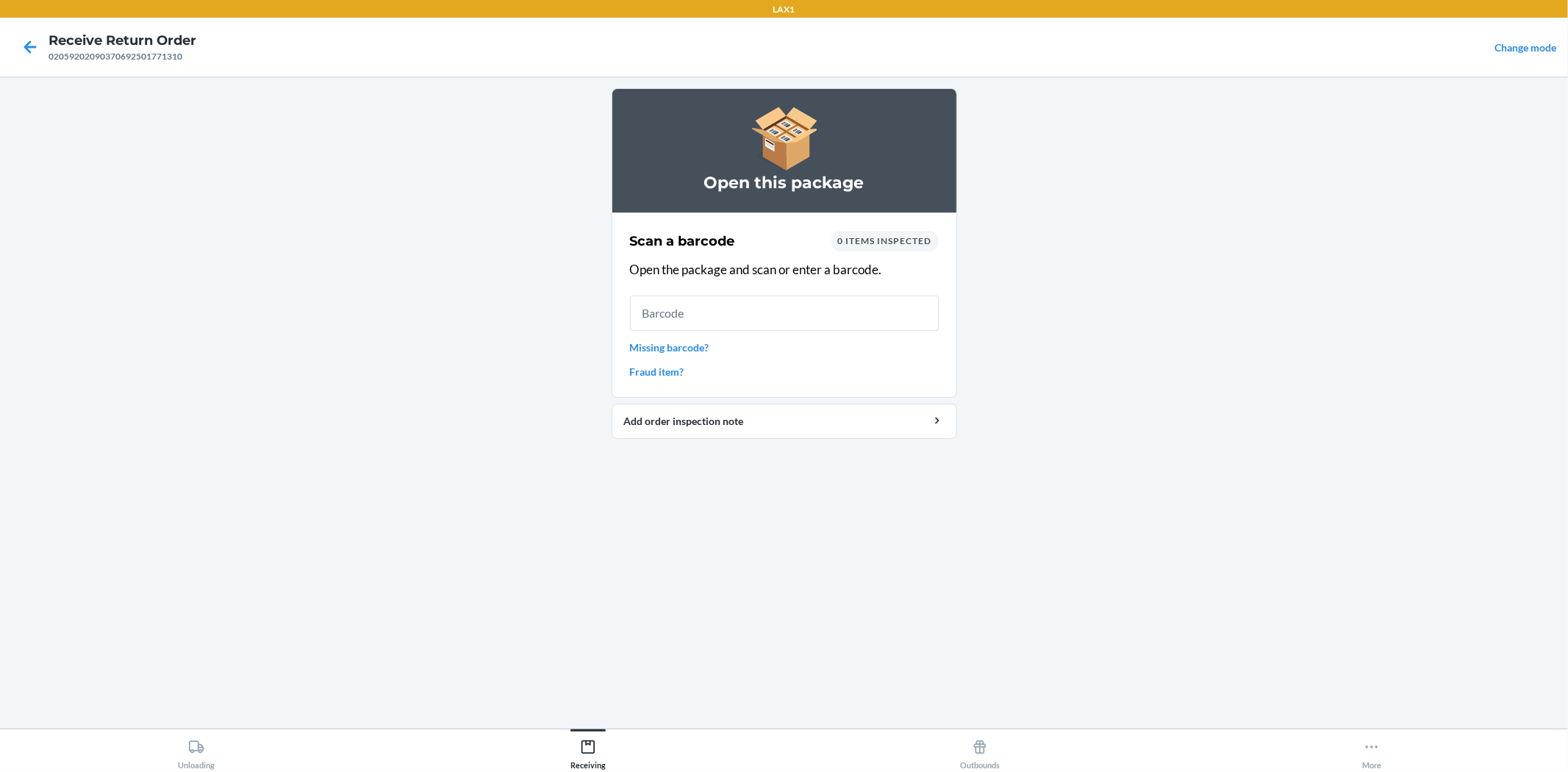
click at [696, 353] on link "Missing barcode?" at bounding box center [784, 347] width 309 height 16
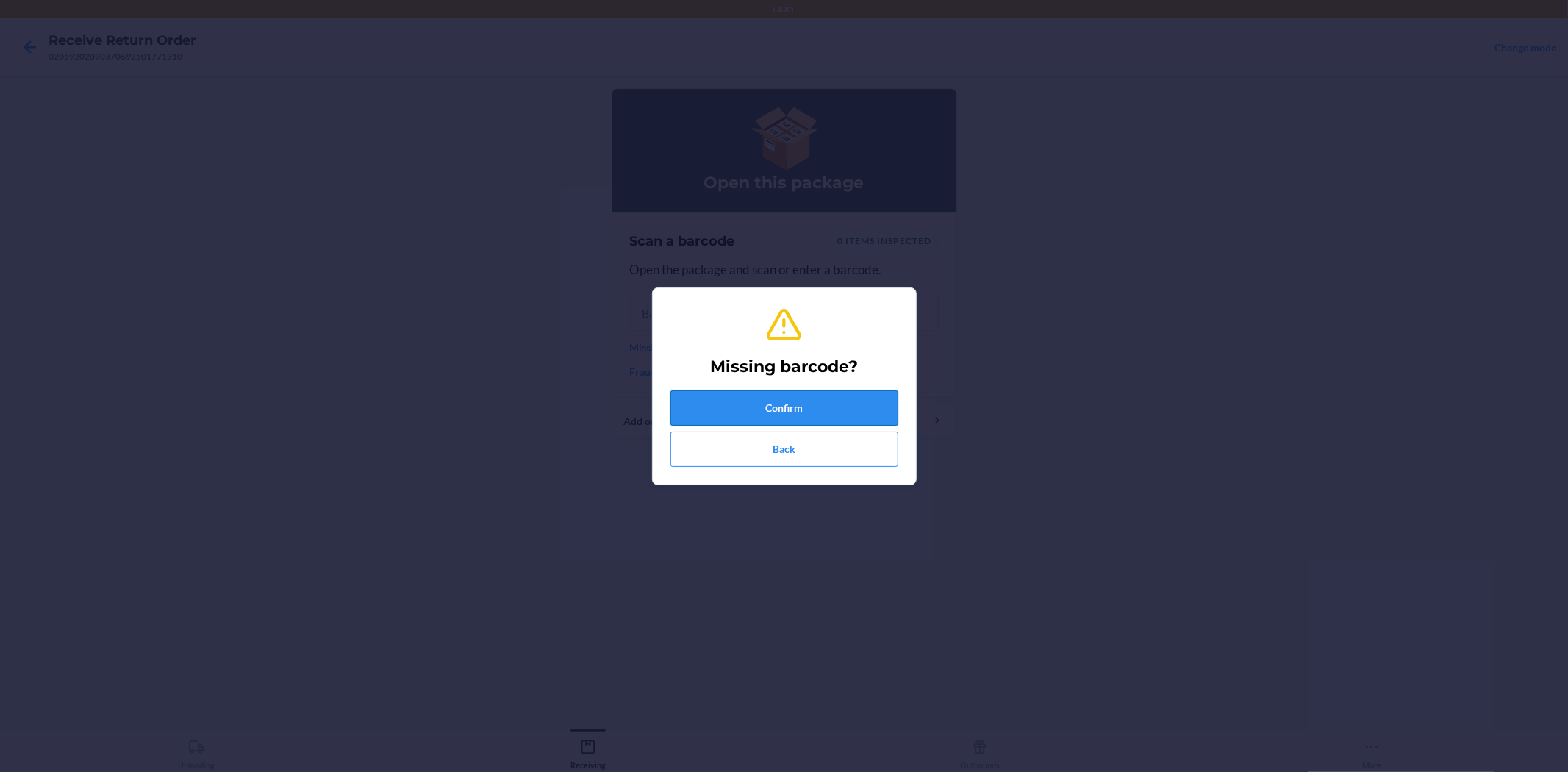
click at [784, 411] on button "Confirm" at bounding box center [784, 408] width 228 height 35
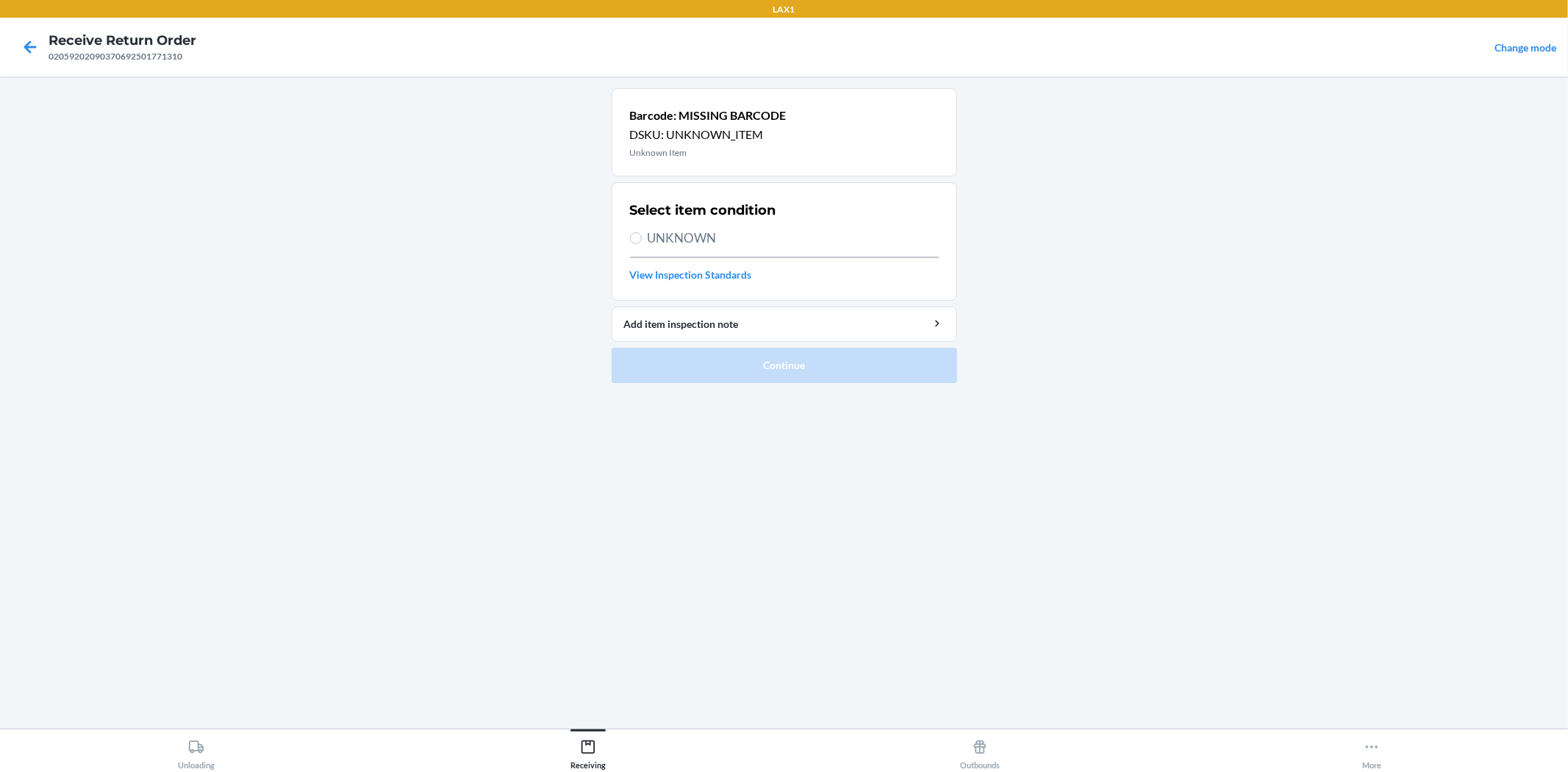
click at [654, 241] on span "UNKNOWN" at bounding box center [793, 237] width 291 height 19
click at [642, 241] on input "UNKNOWN" at bounding box center [636, 238] width 12 height 12
radio input "true"
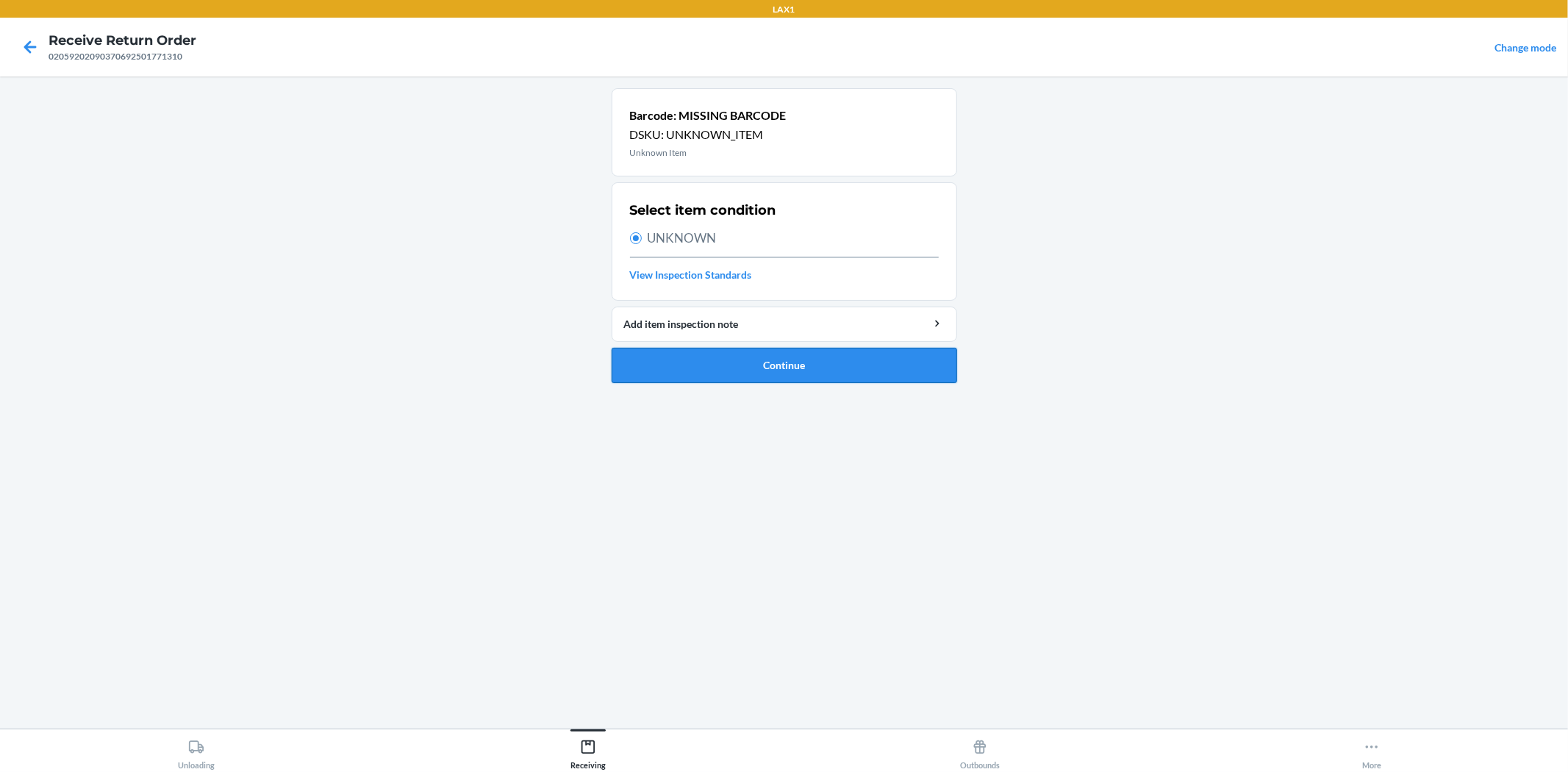
click at [765, 368] on button "Continue" at bounding box center [784, 365] width 345 height 35
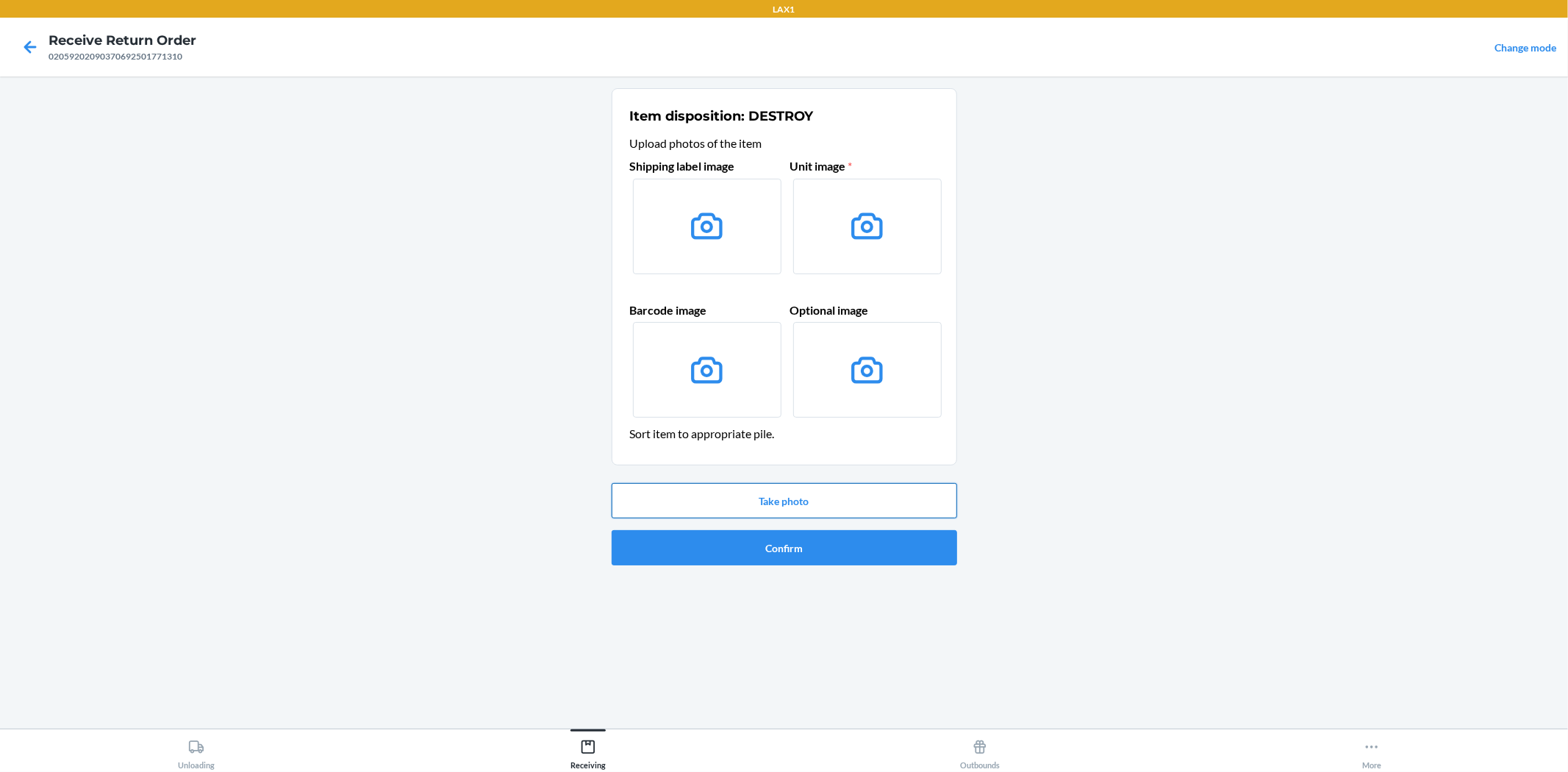
click at [849, 495] on button "Take photo" at bounding box center [784, 500] width 345 height 35
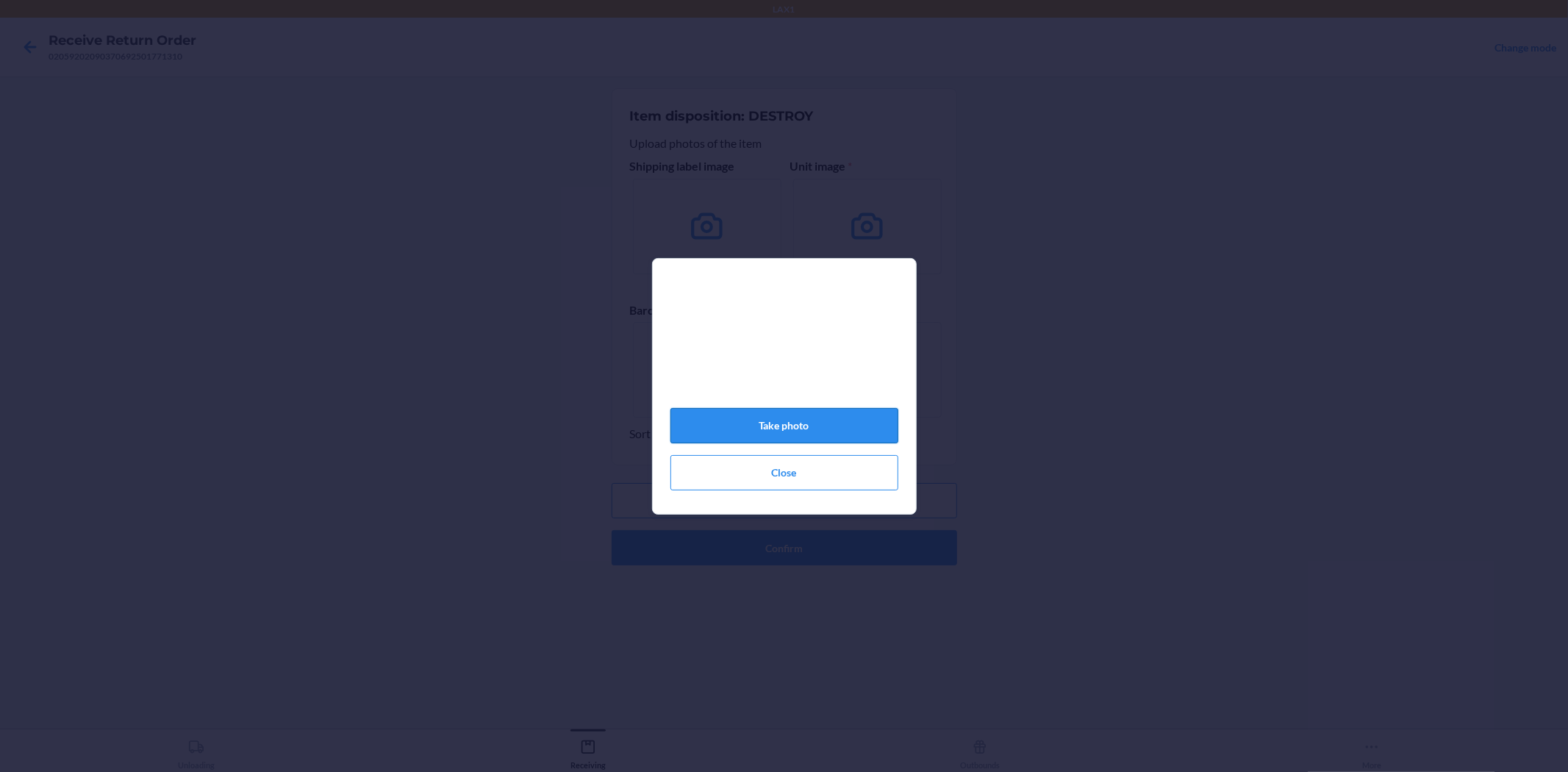
click at [743, 426] on button "Take photo" at bounding box center [784, 426] width 228 height 35
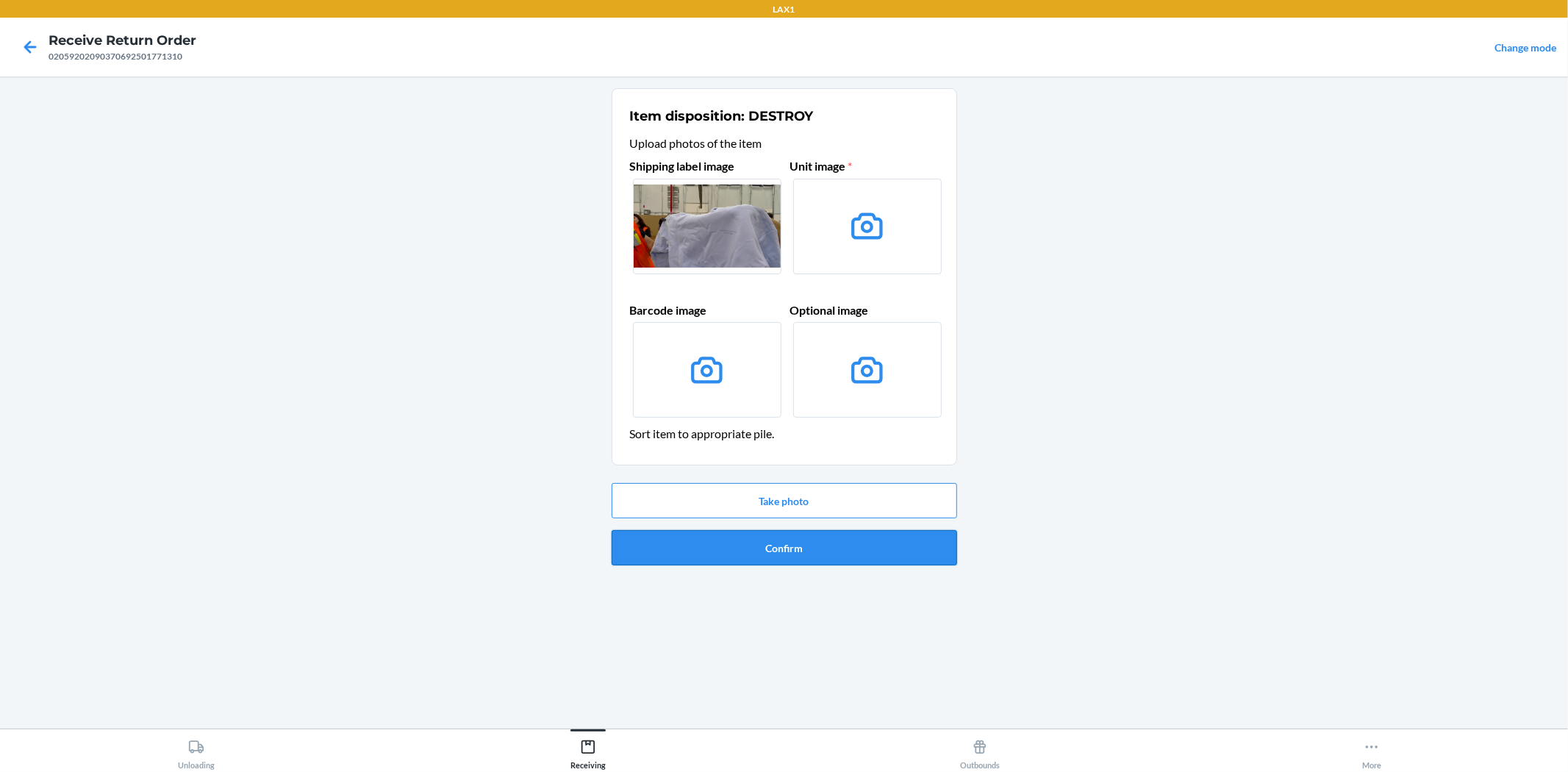
click at [763, 546] on button "Confirm" at bounding box center [784, 547] width 345 height 35
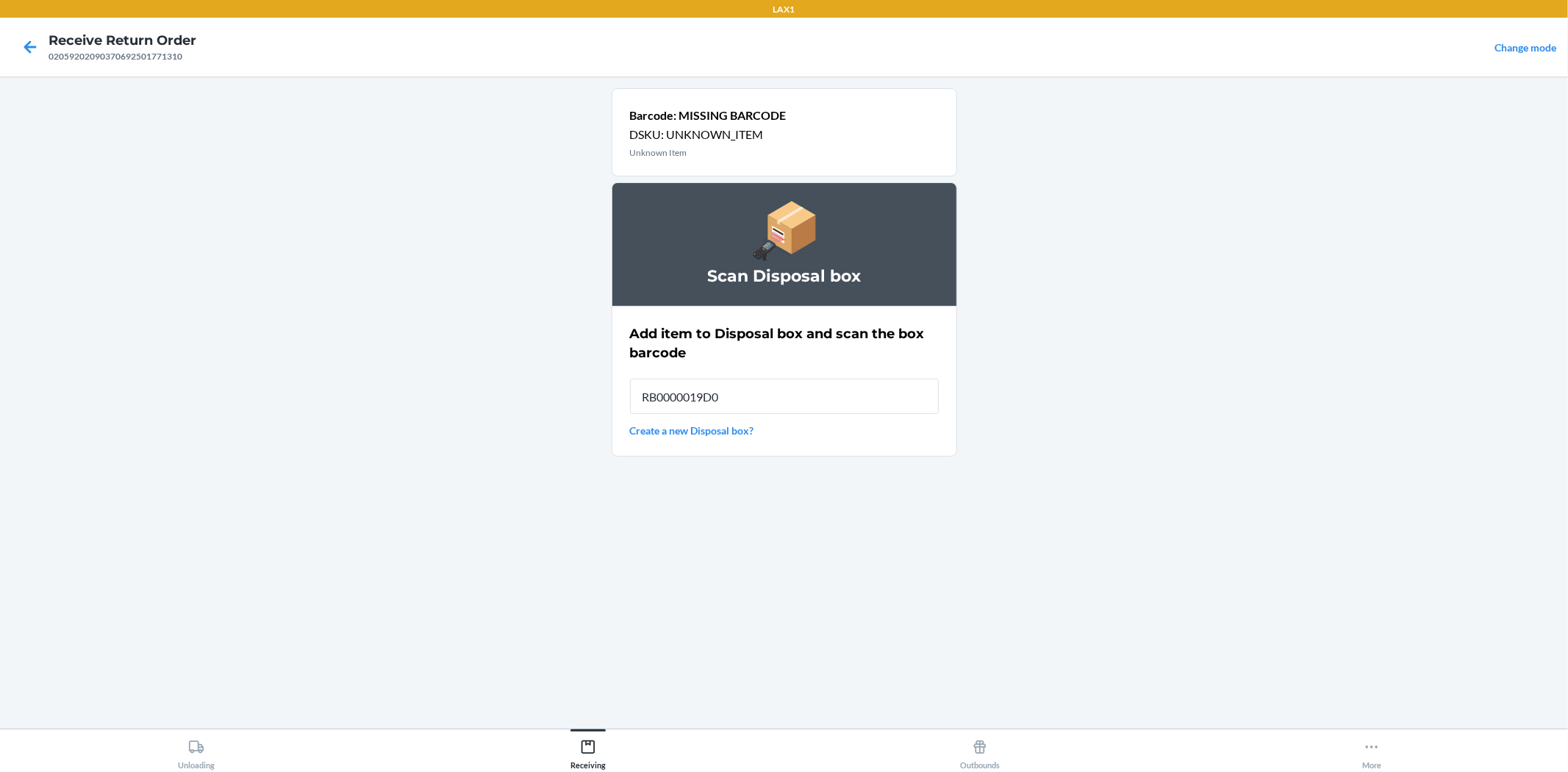
type input "RB0000019D0"
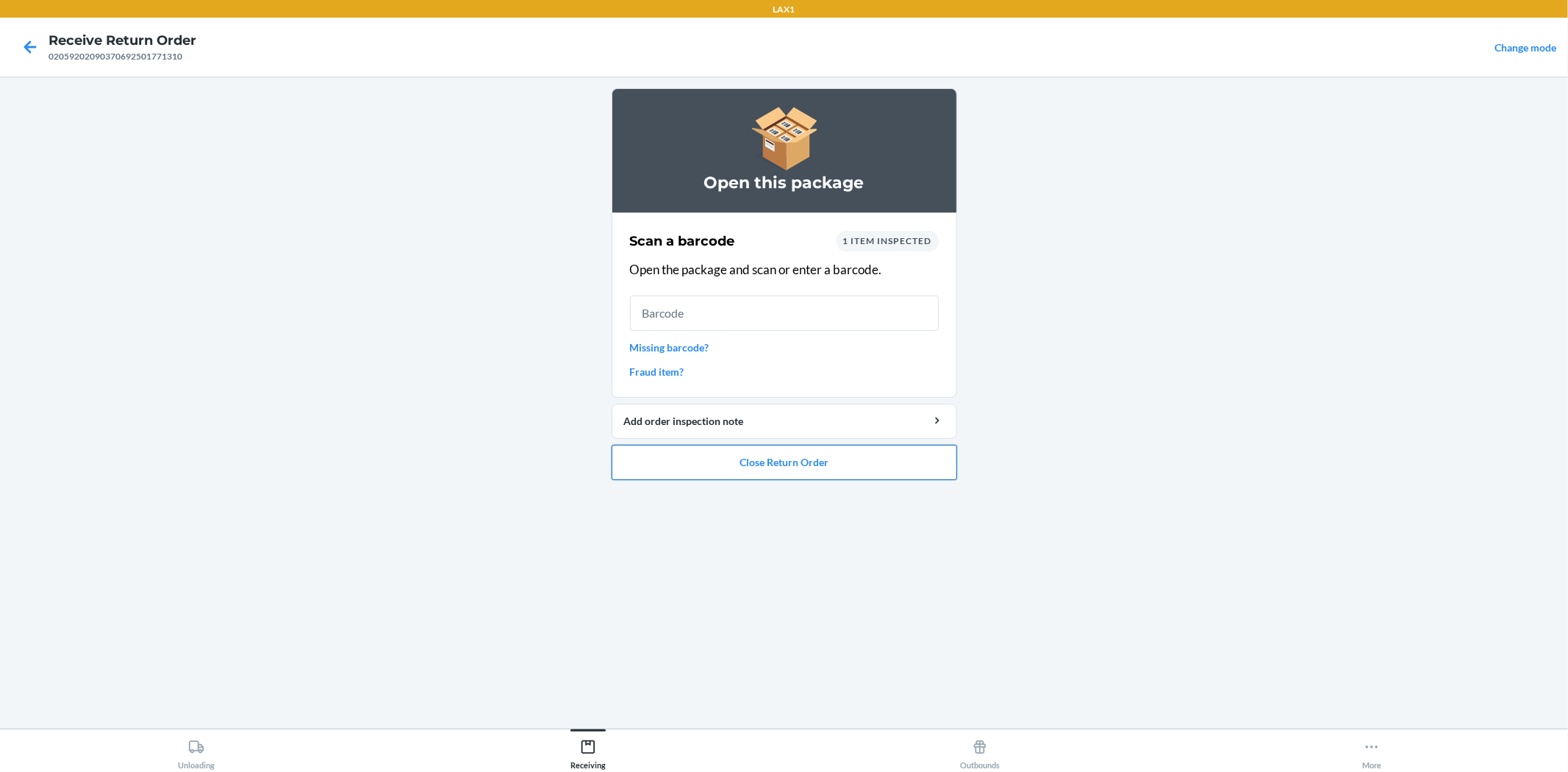
click at [811, 466] on button "Close Return Order" at bounding box center [784, 462] width 345 height 35
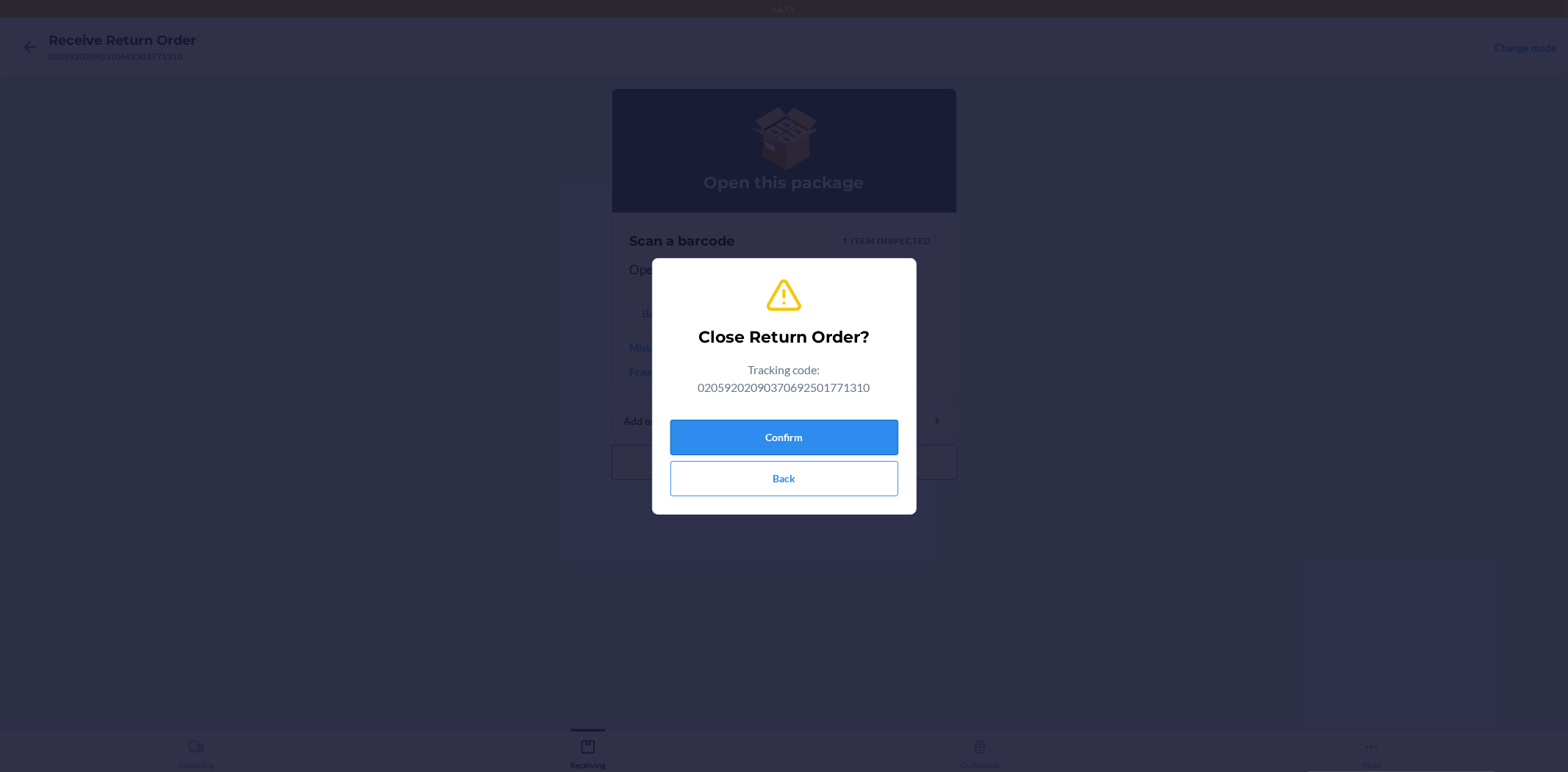
click at [778, 432] on button "Confirm" at bounding box center [784, 437] width 228 height 35
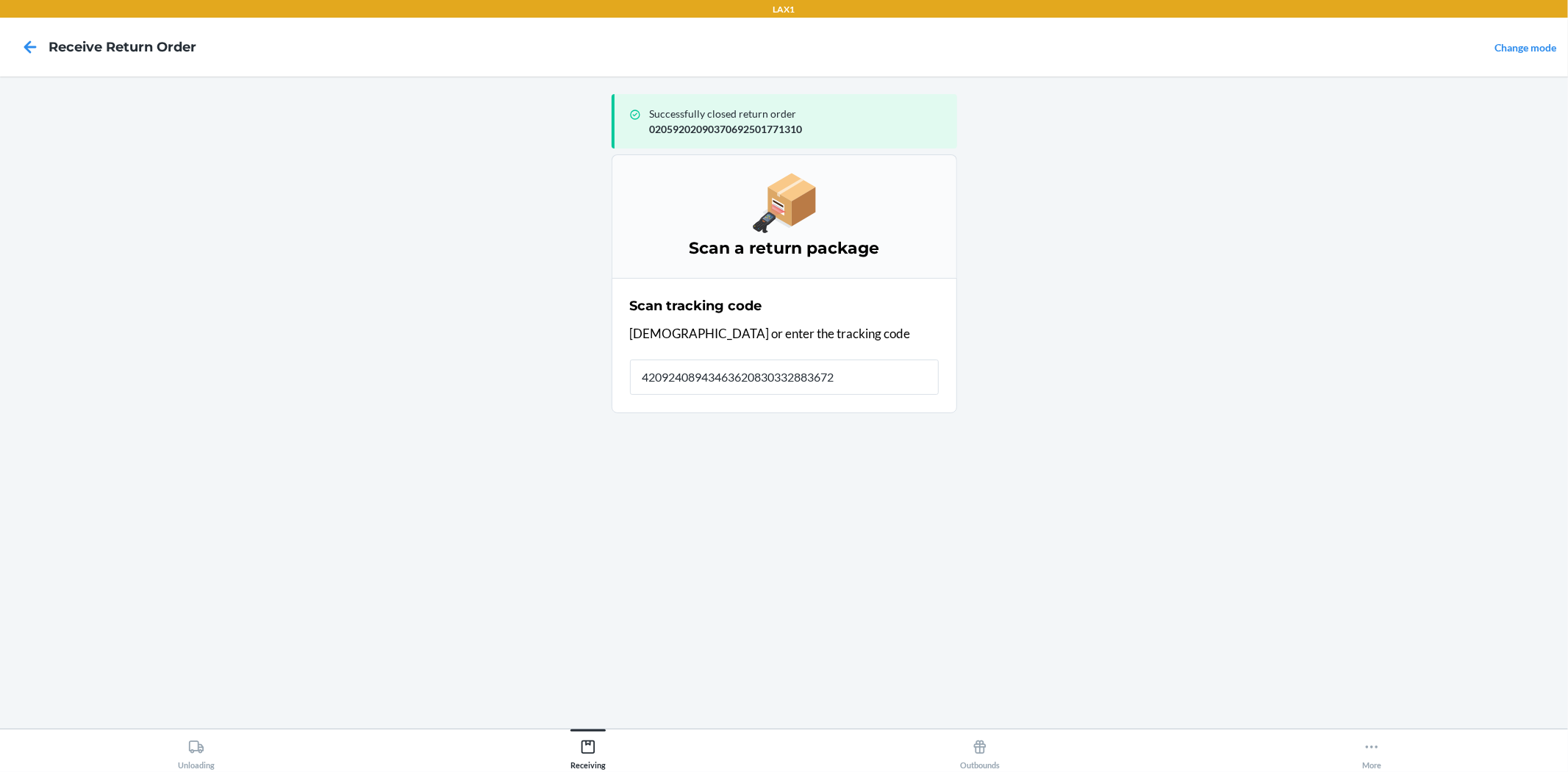
type input "420924089434636208303328836724"
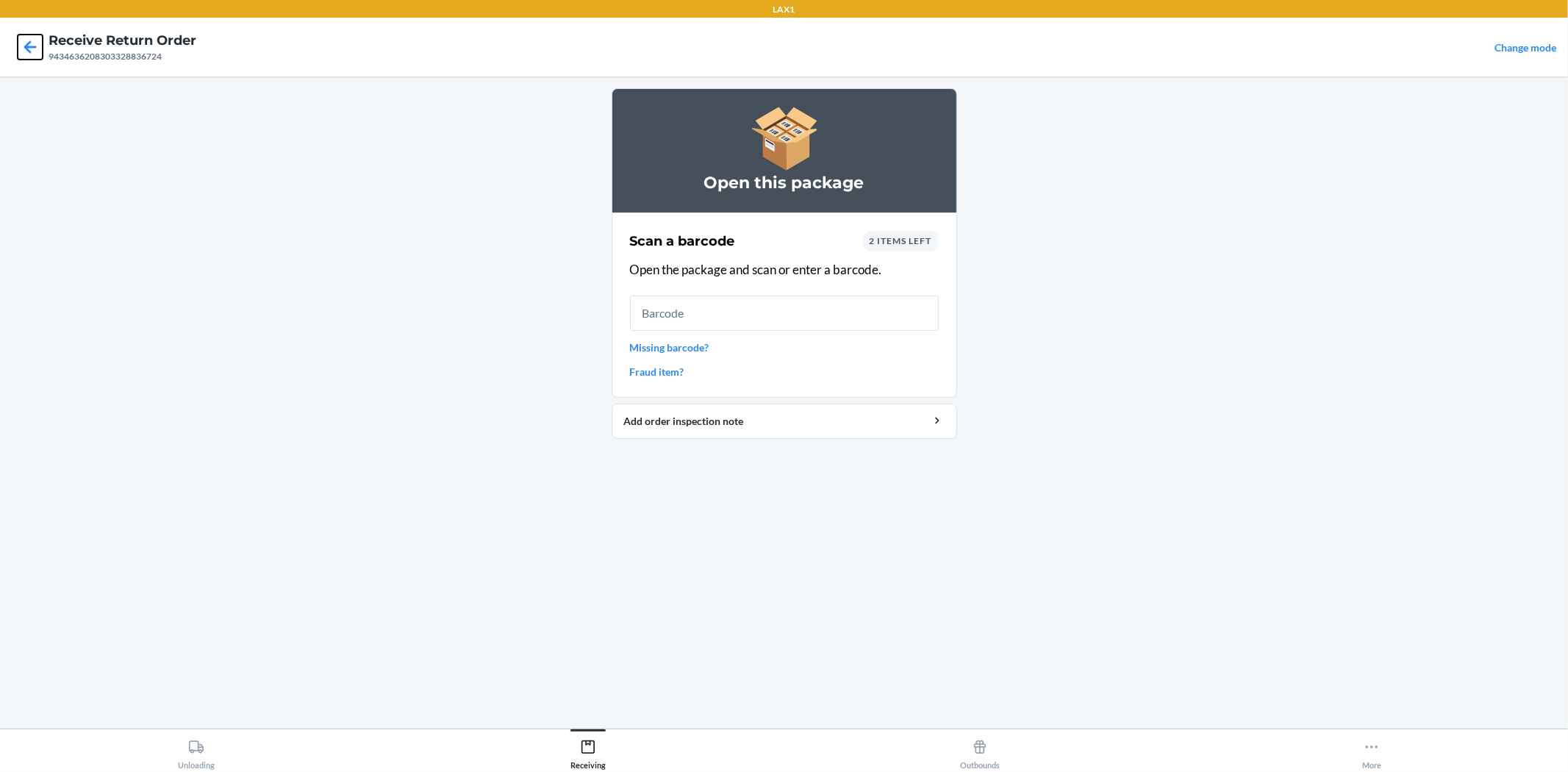
click at [25, 50] on icon at bounding box center [29, 46] width 25 height 25
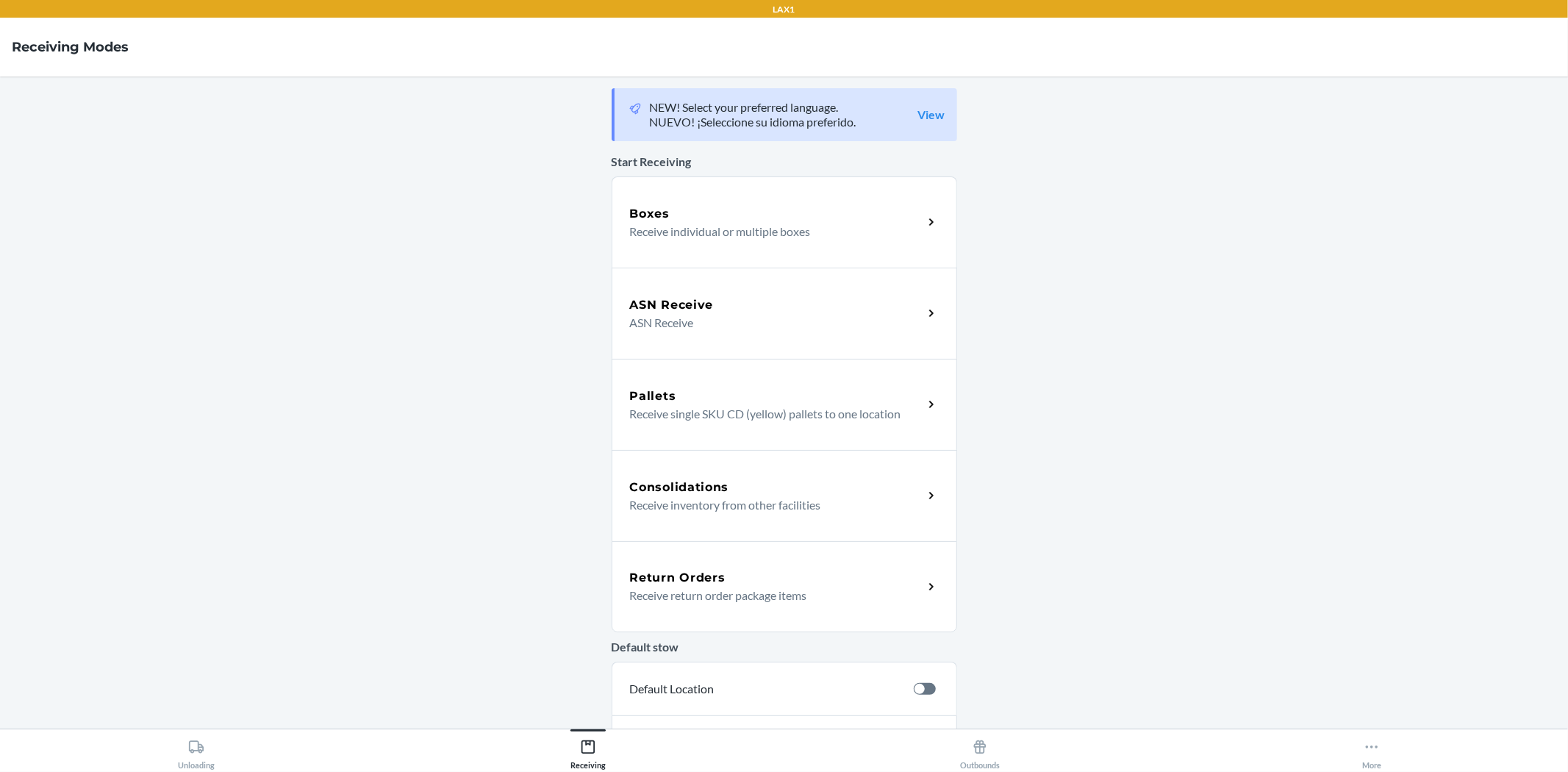
click at [793, 583] on div "Return Orders" at bounding box center [776, 578] width 293 height 18
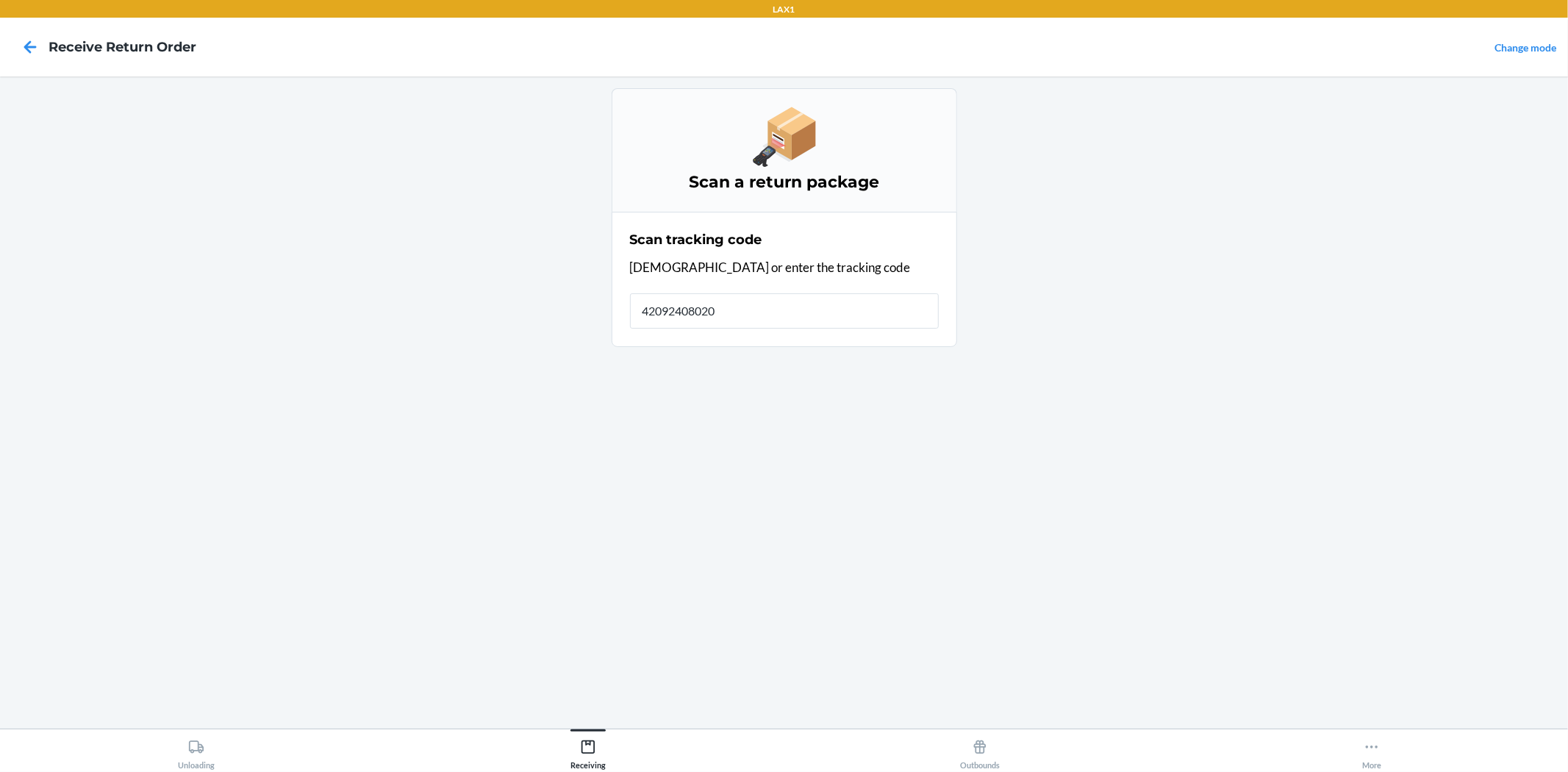
type input "420924080205"
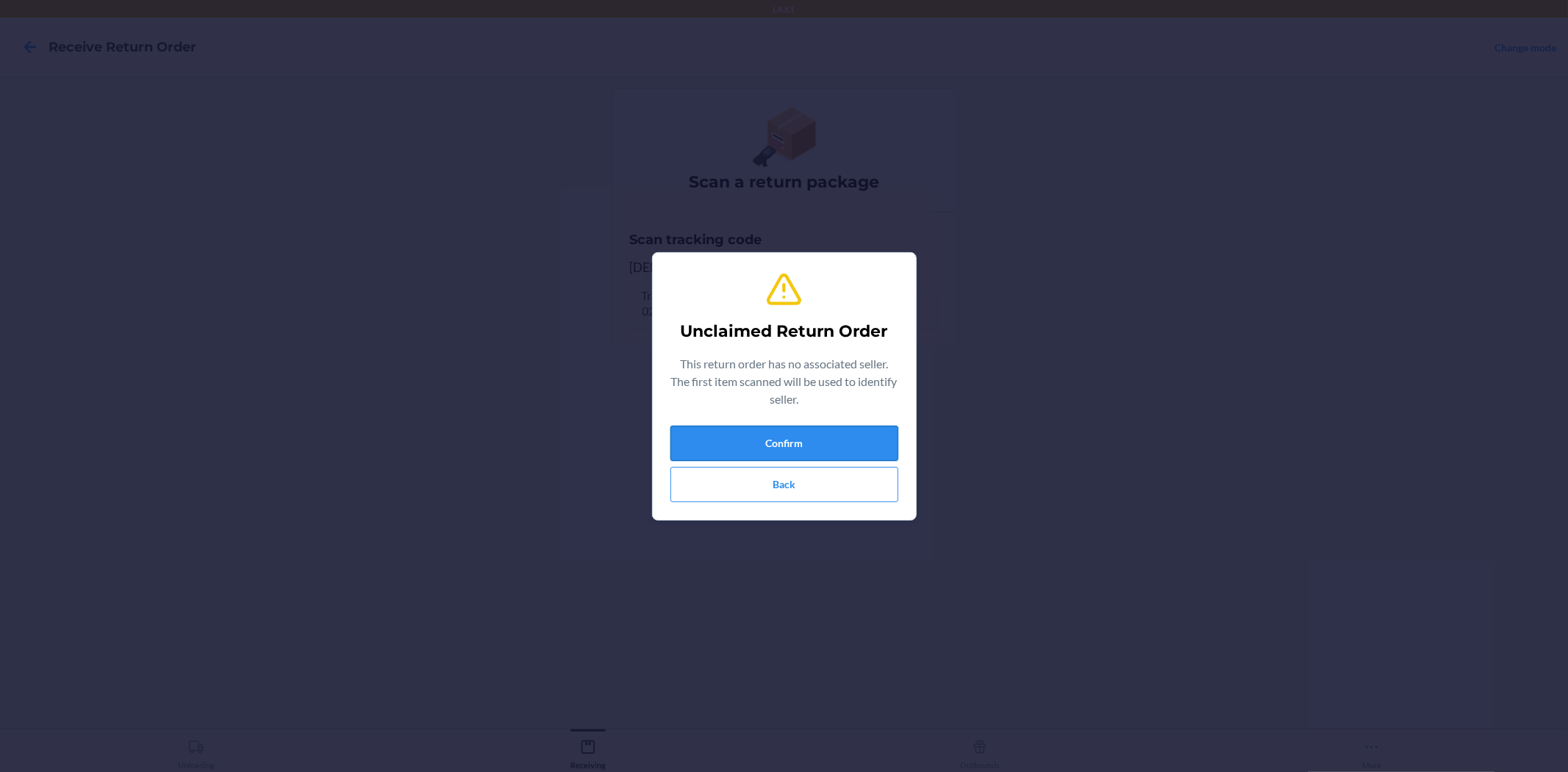
click at [821, 443] on button "Confirm" at bounding box center [784, 443] width 228 height 35
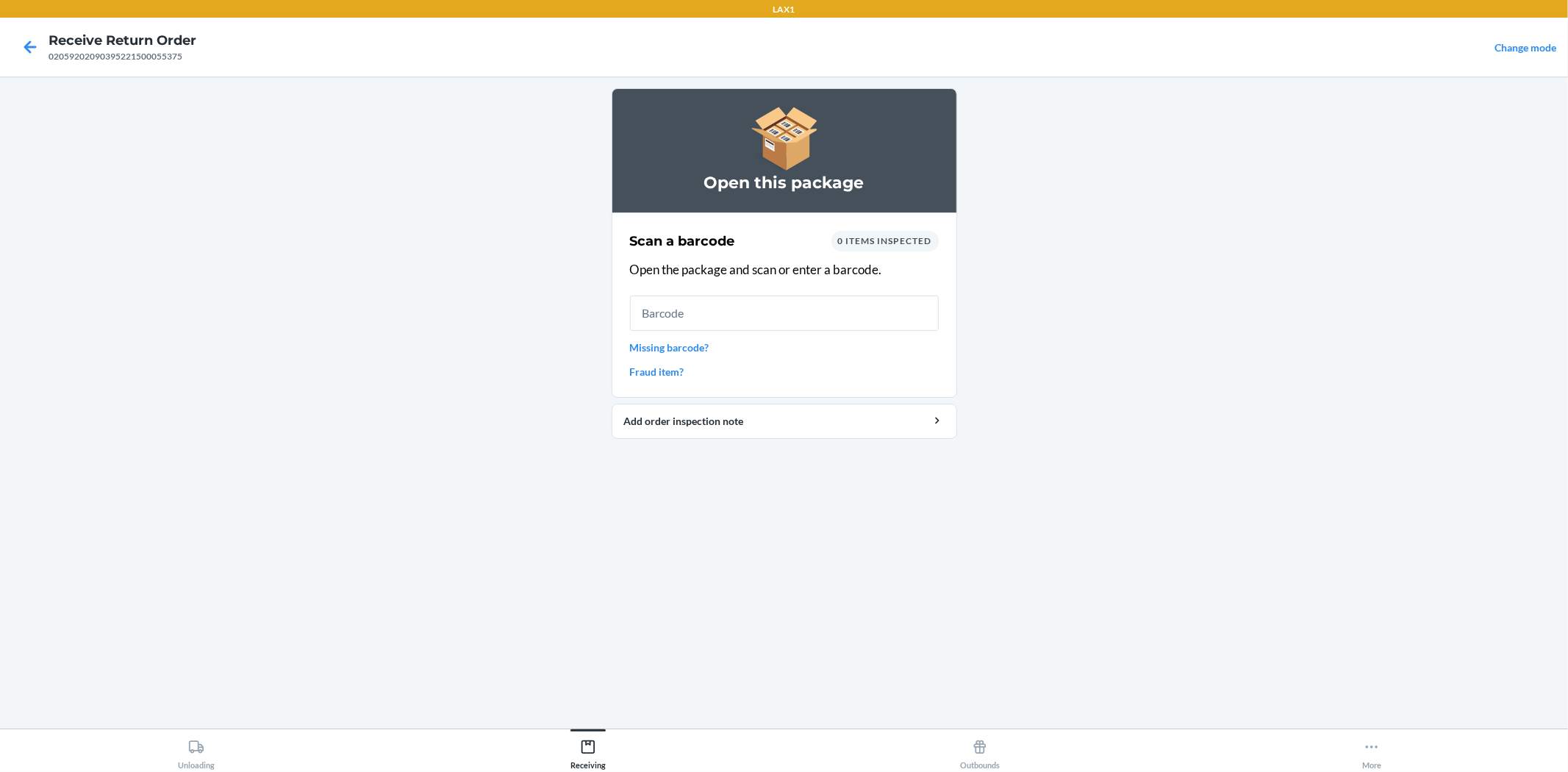
click at [681, 347] on link "Missing barcode?" at bounding box center [784, 347] width 309 height 16
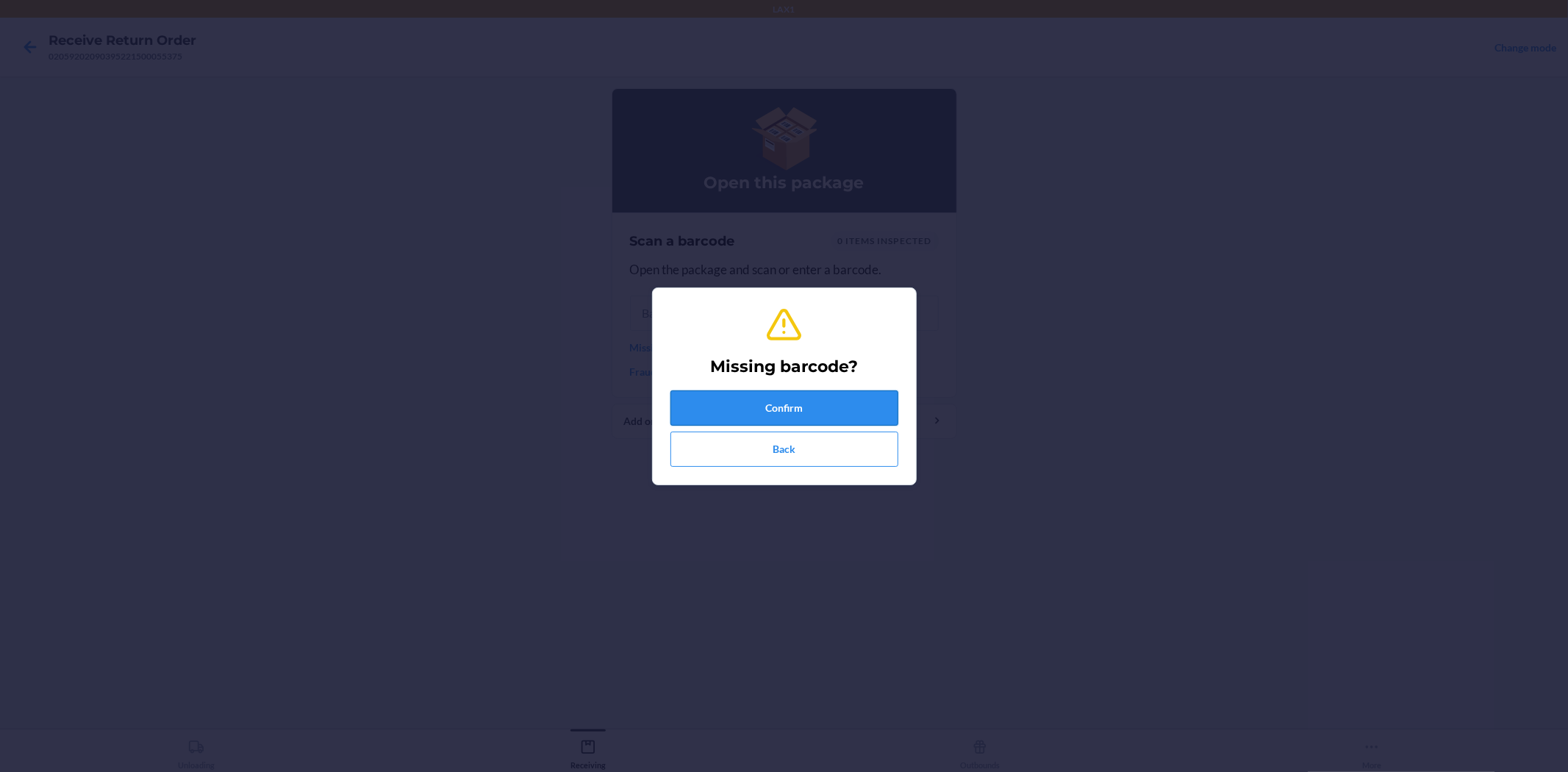
click at [814, 412] on button "Confirm" at bounding box center [784, 408] width 228 height 35
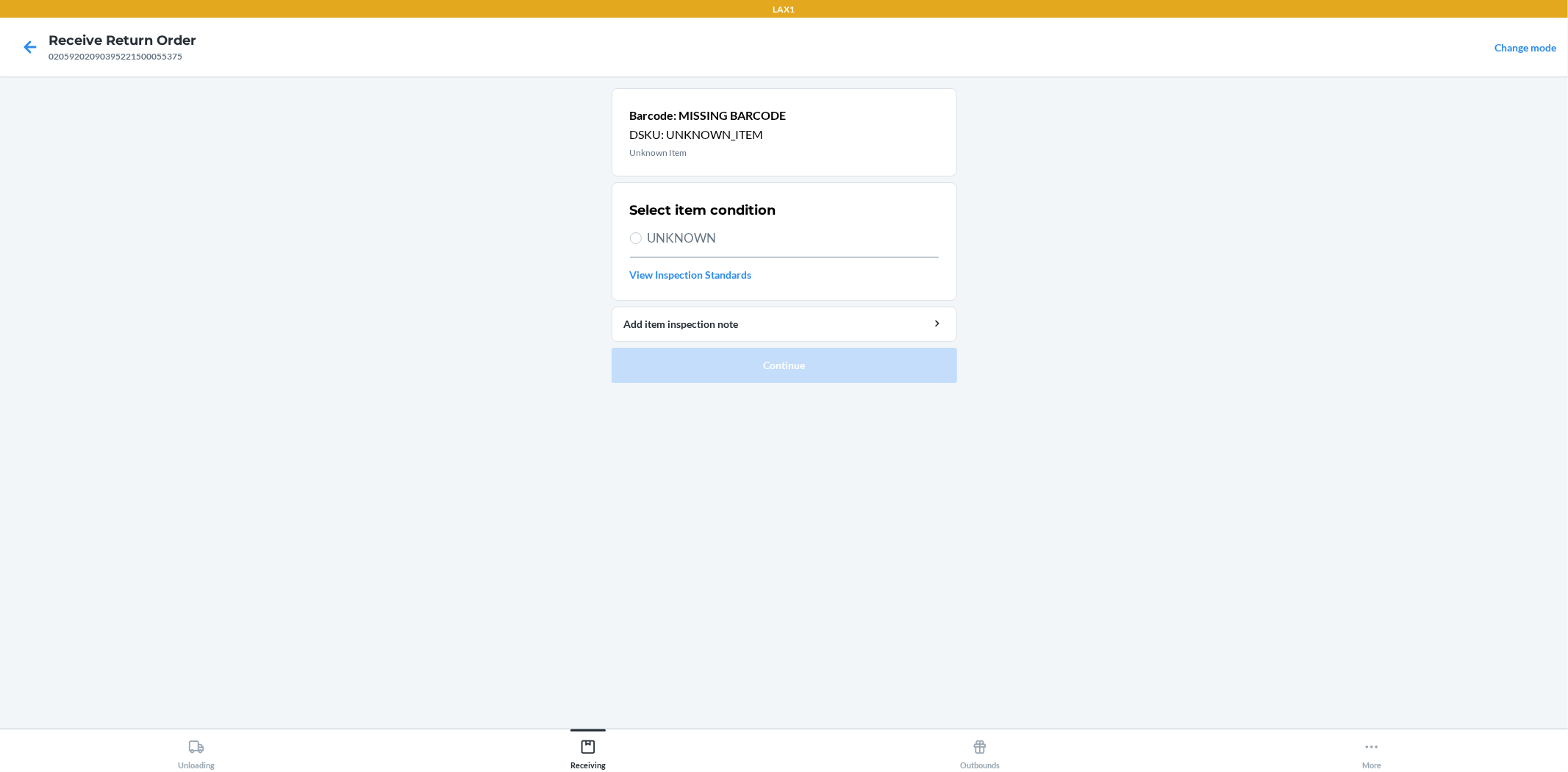
click at [643, 236] on label "UNKNOWN" at bounding box center [784, 237] width 309 height 19
click at [642, 236] on input "UNKNOWN" at bounding box center [636, 238] width 12 height 12
radio input "true"
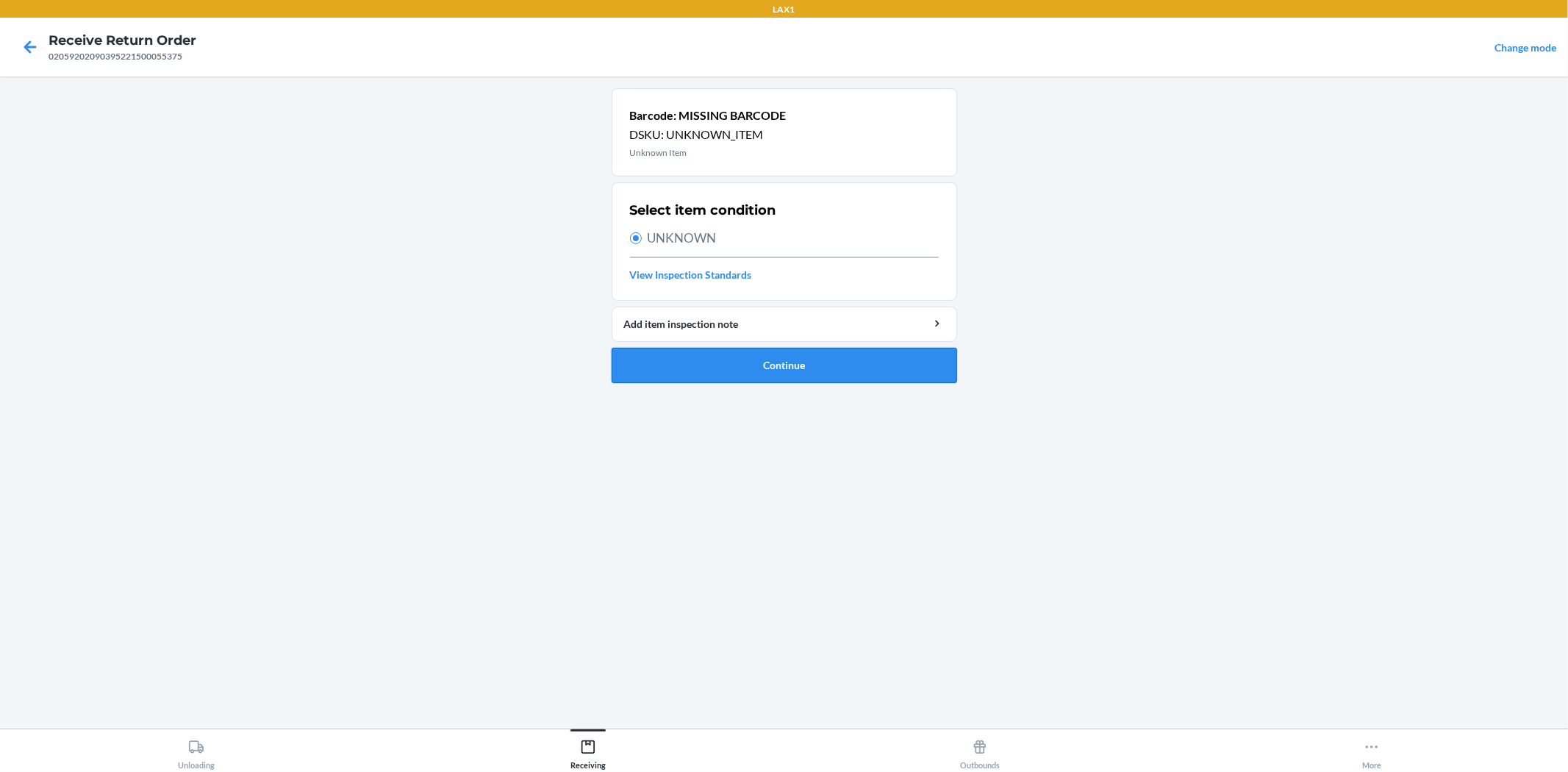
click at [744, 357] on button "Continue" at bounding box center [784, 365] width 345 height 35
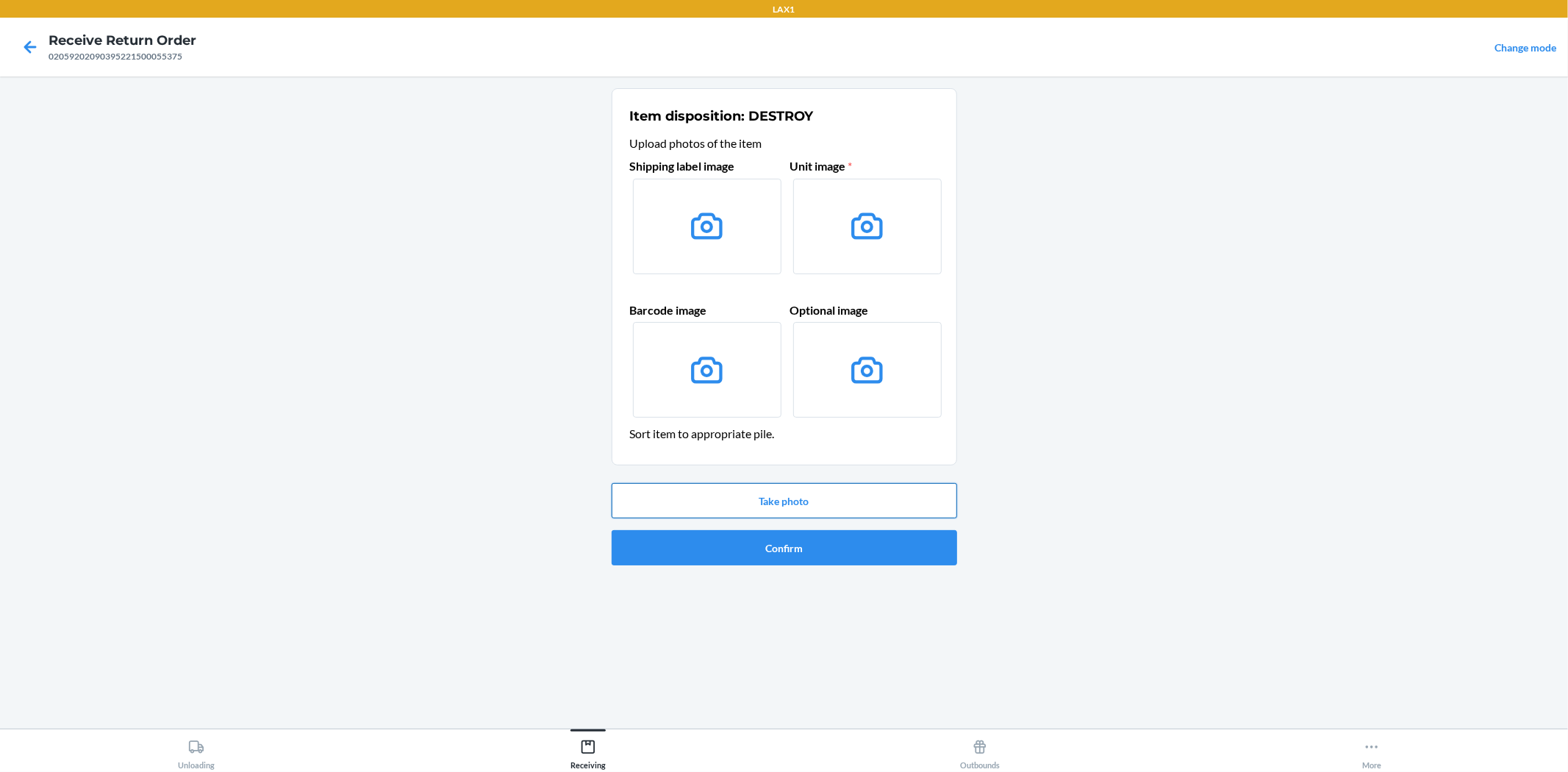
click at [783, 496] on button "Take photo" at bounding box center [784, 500] width 345 height 35
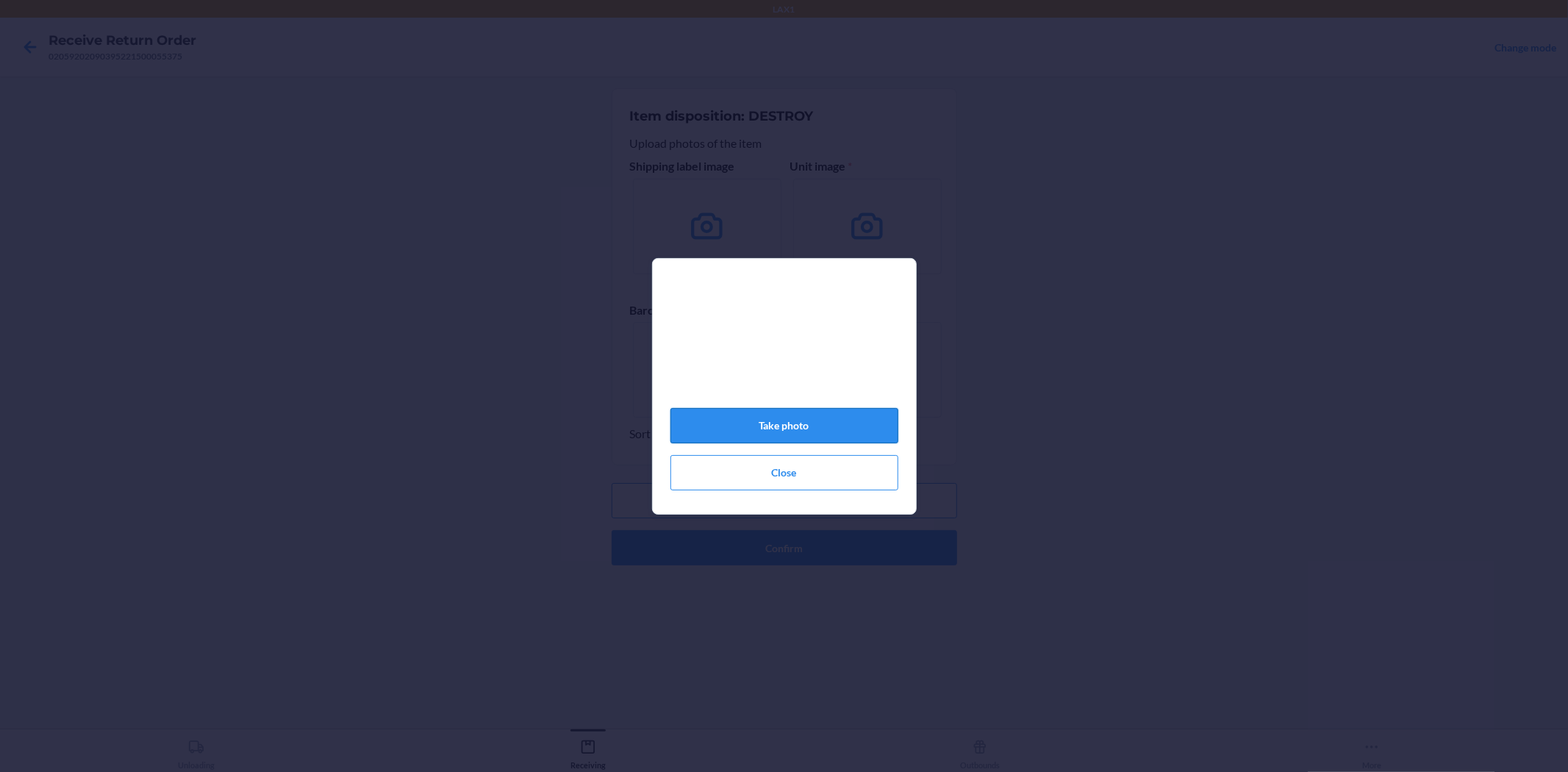
click at [793, 425] on button "Take photo" at bounding box center [784, 426] width 228 height 35
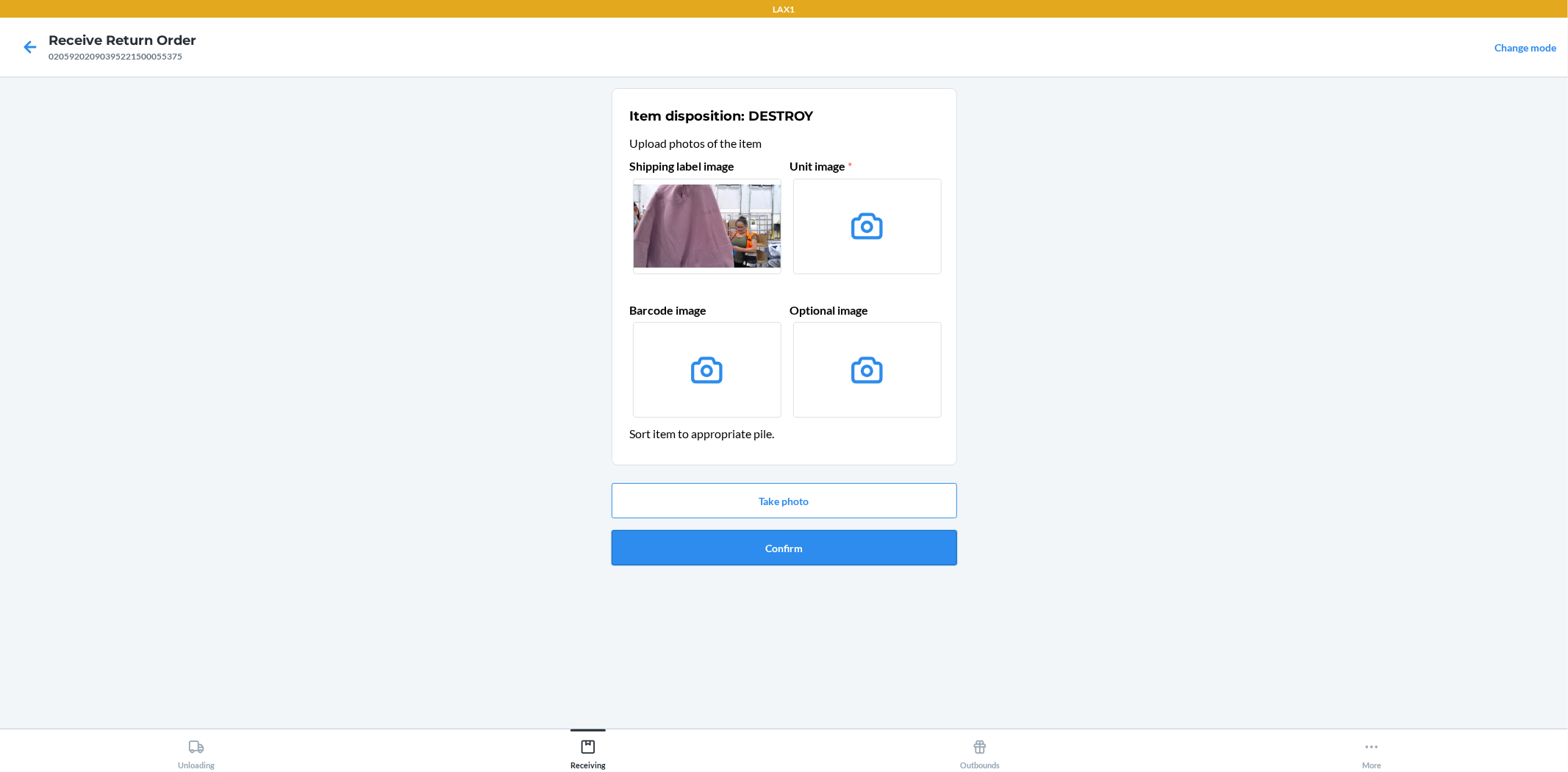
click at [807, 545] on button "Confirm" at bounding box center [784, 547] width 345 height 35
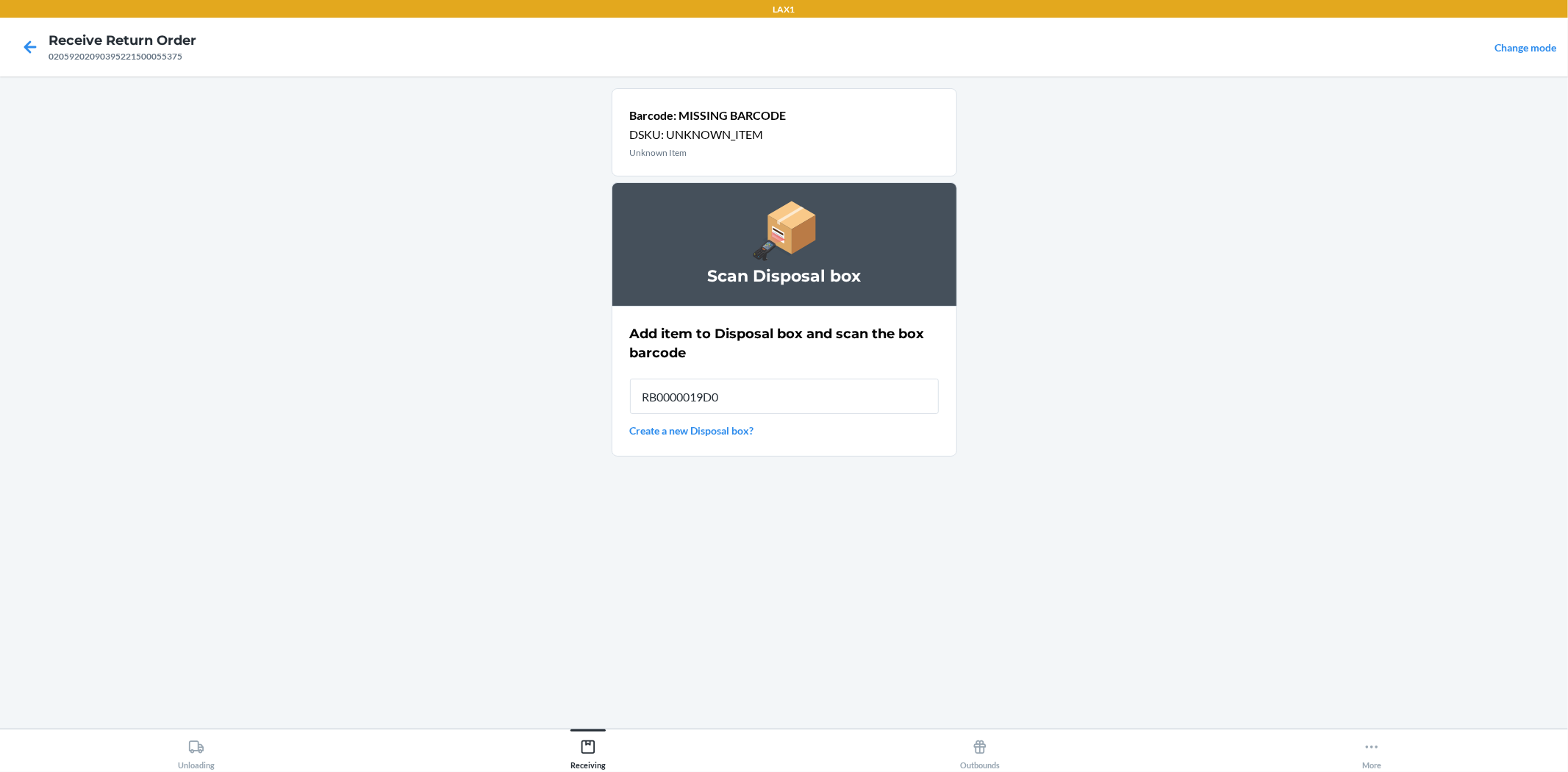
type input "RB0000019D0"
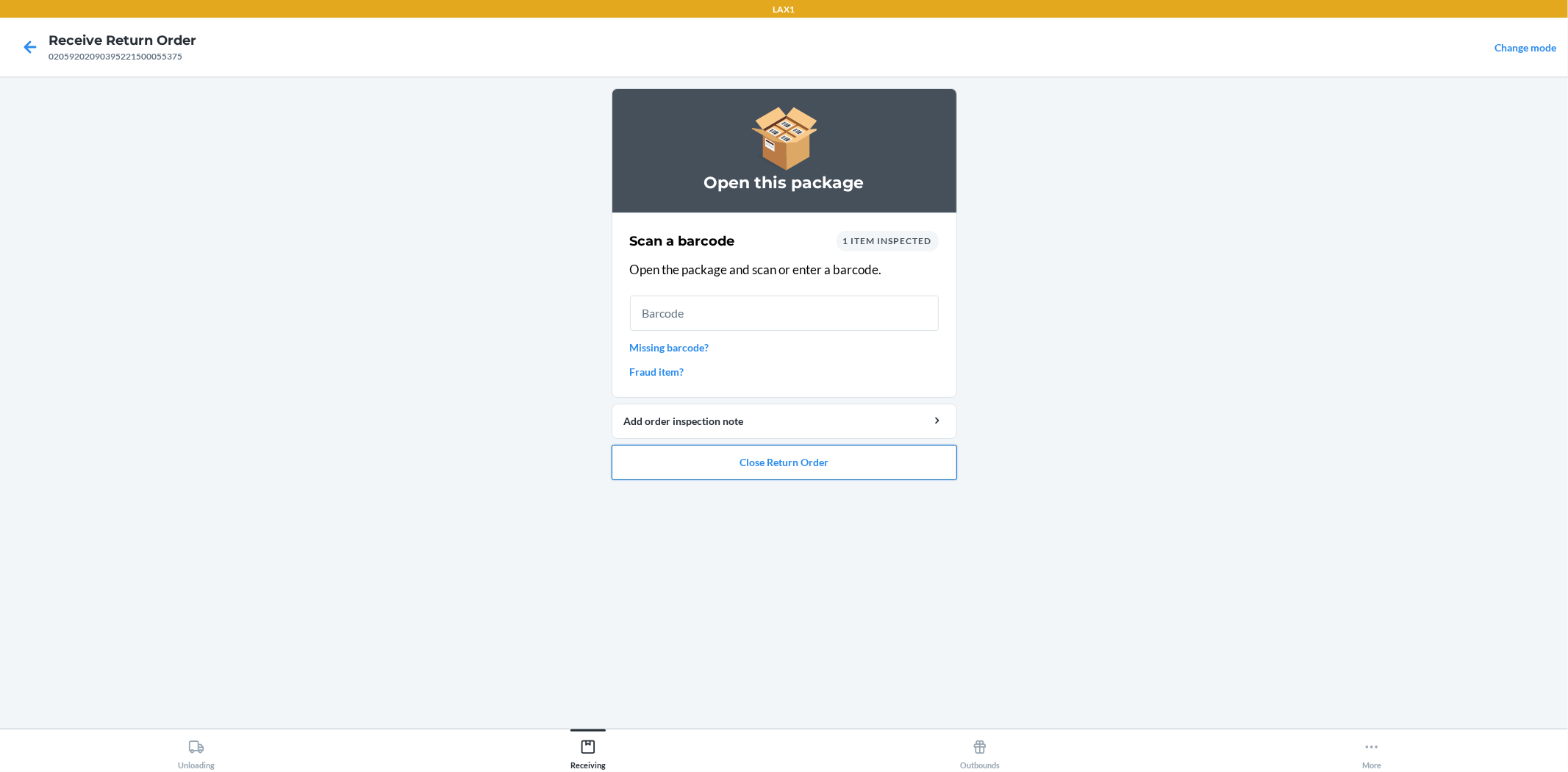
click at [778, 466] on button "Close Return Order" at bounding box center [784, 462] width 345 height 35
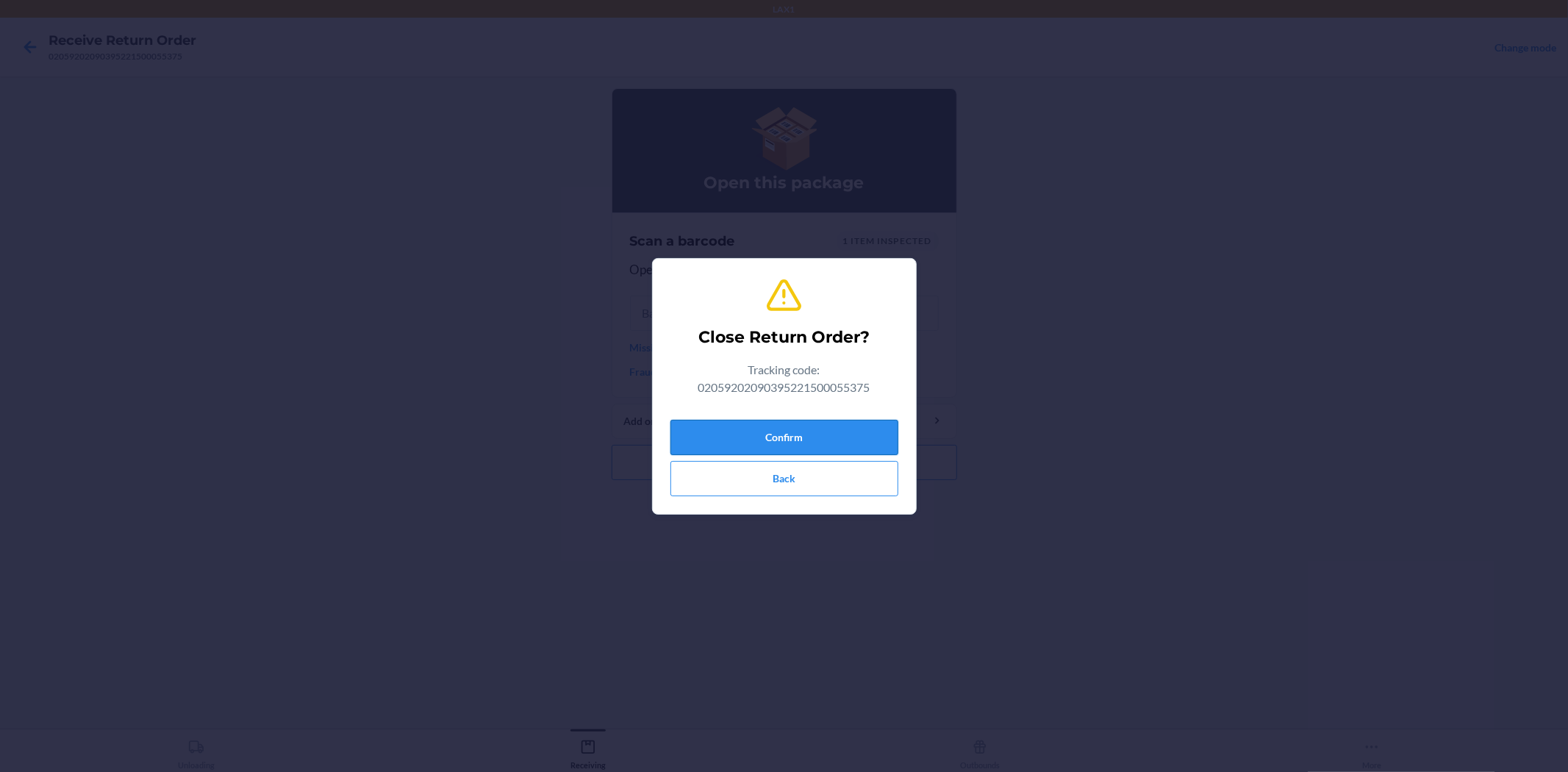
click at [796, 428] on button "Confirm" at bounding box center [784, 437] width 228 height 35
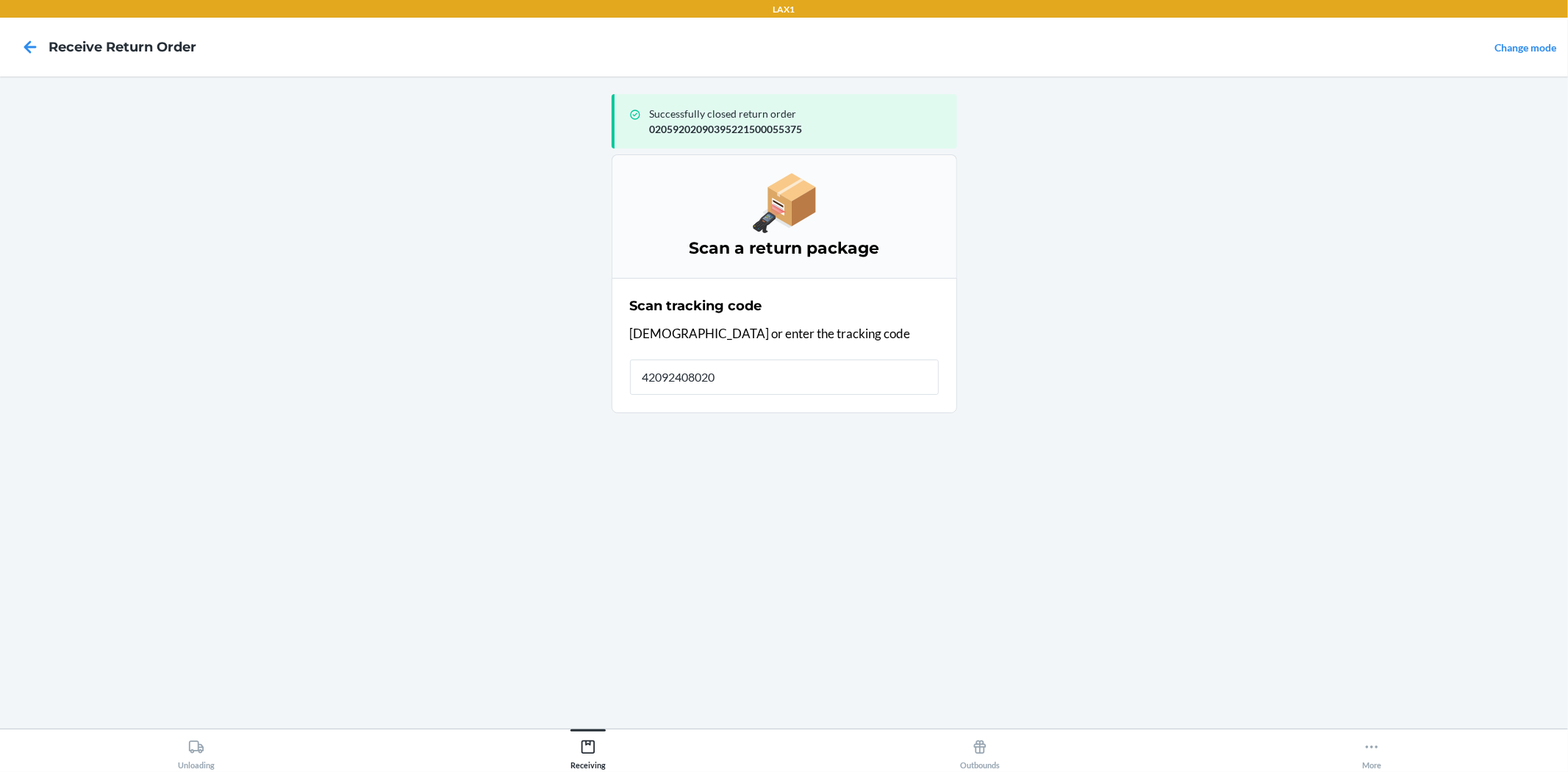
type input "420924080205"
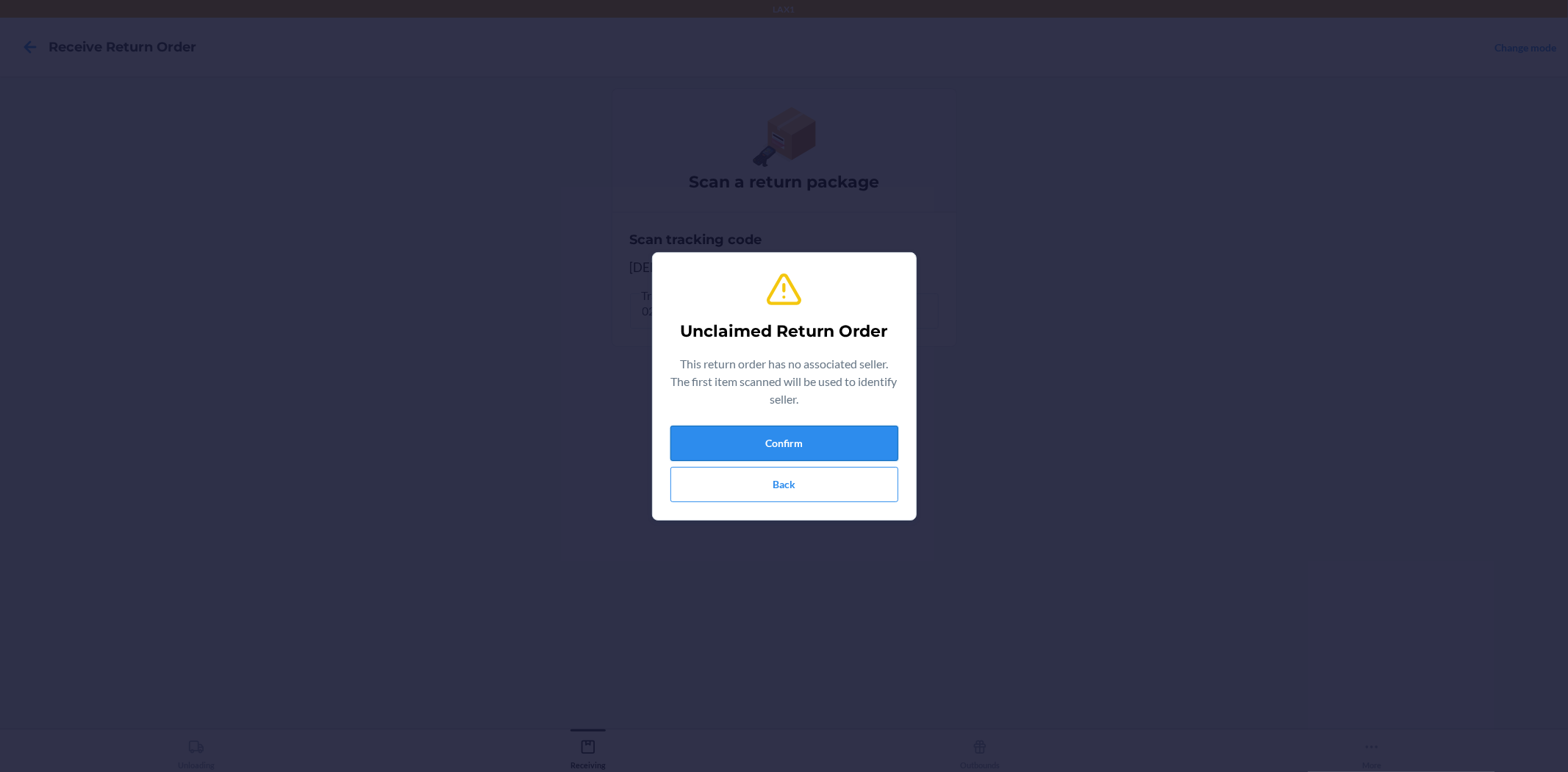
click at [827, 442] on button "Confirm" at bounding box center [784, 443] width 228 height 35
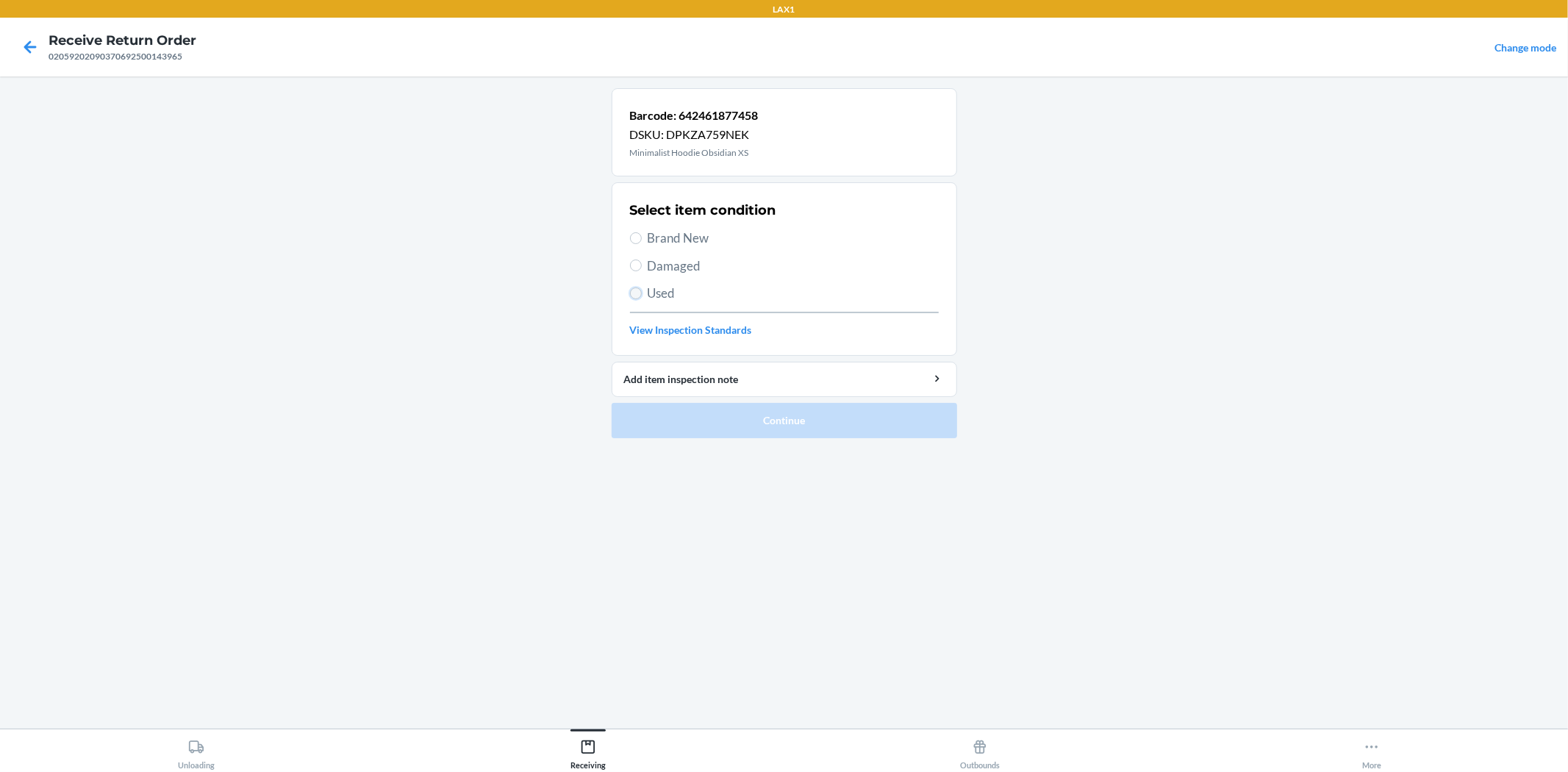
click at [640, 290] on input "Used" at bounding box center [636, 293] width 12 height 12
radio input "true"
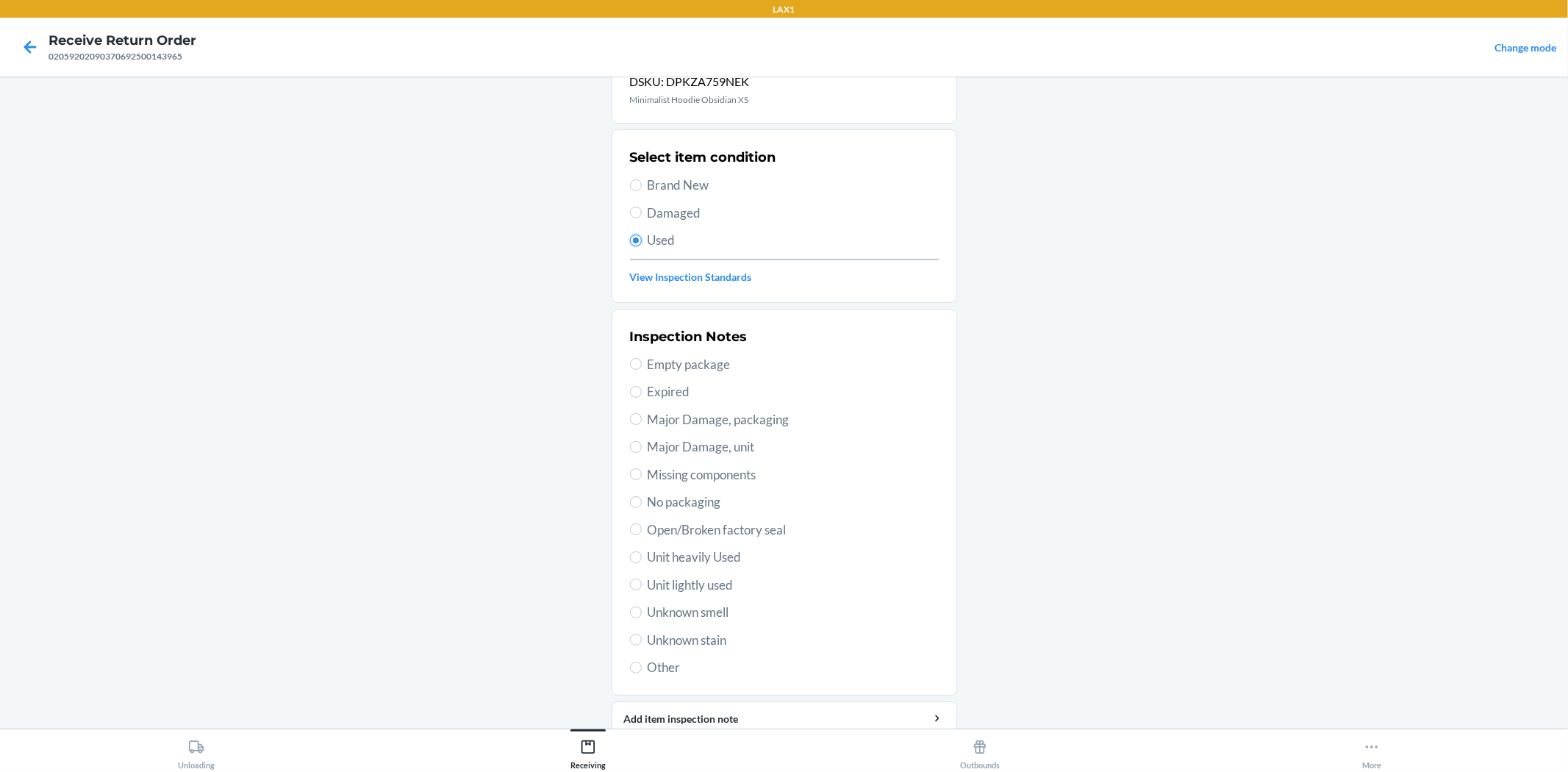
scroll to position [113, 0]
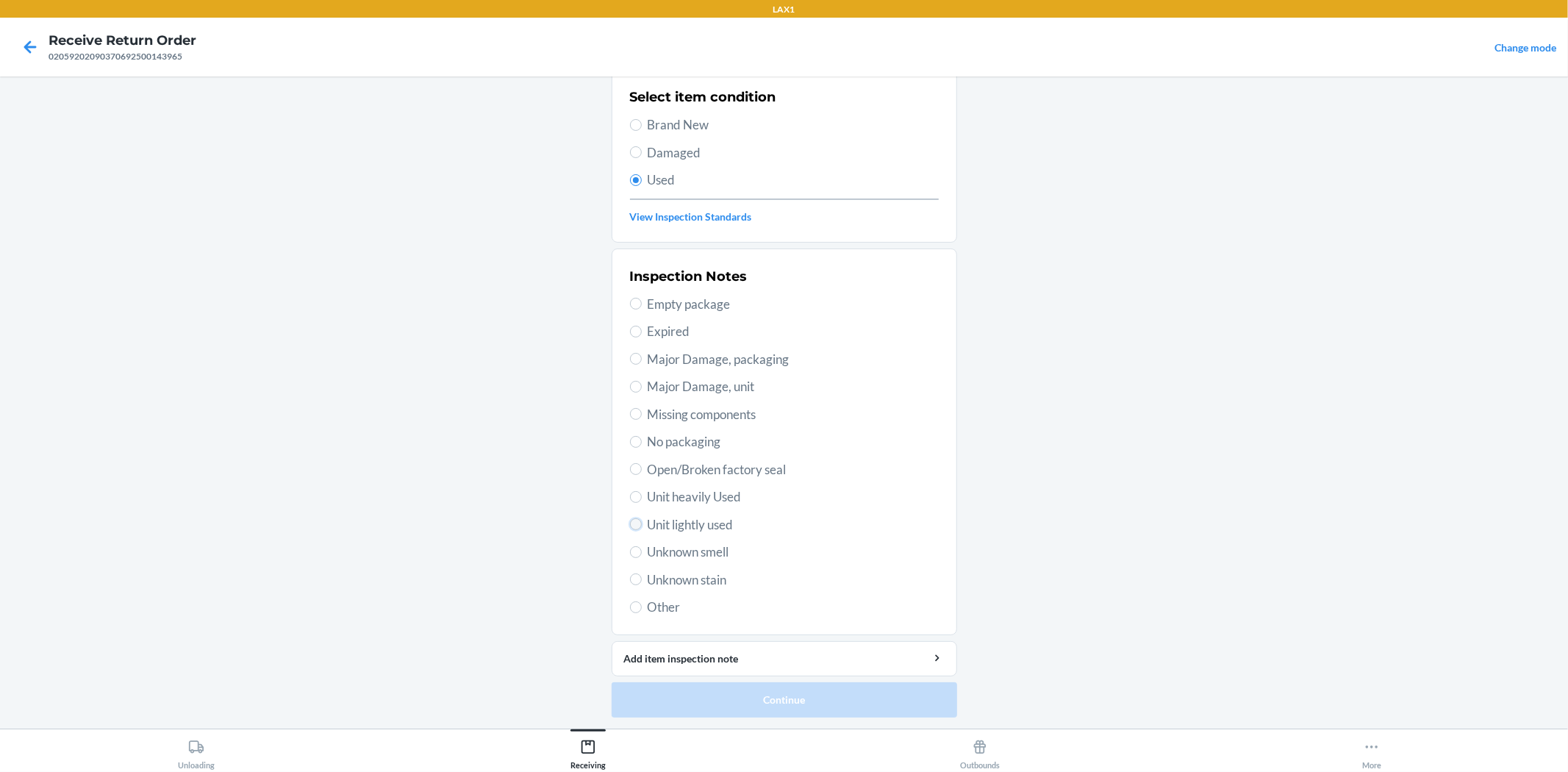
click at [634, 522] on input "Unit lightly used" at bounding box center [636, 524] width 12 height 12
radio input "true"
click at [783, 701] on button "Continue" at bounding box center [784, 699] width 345 height 35
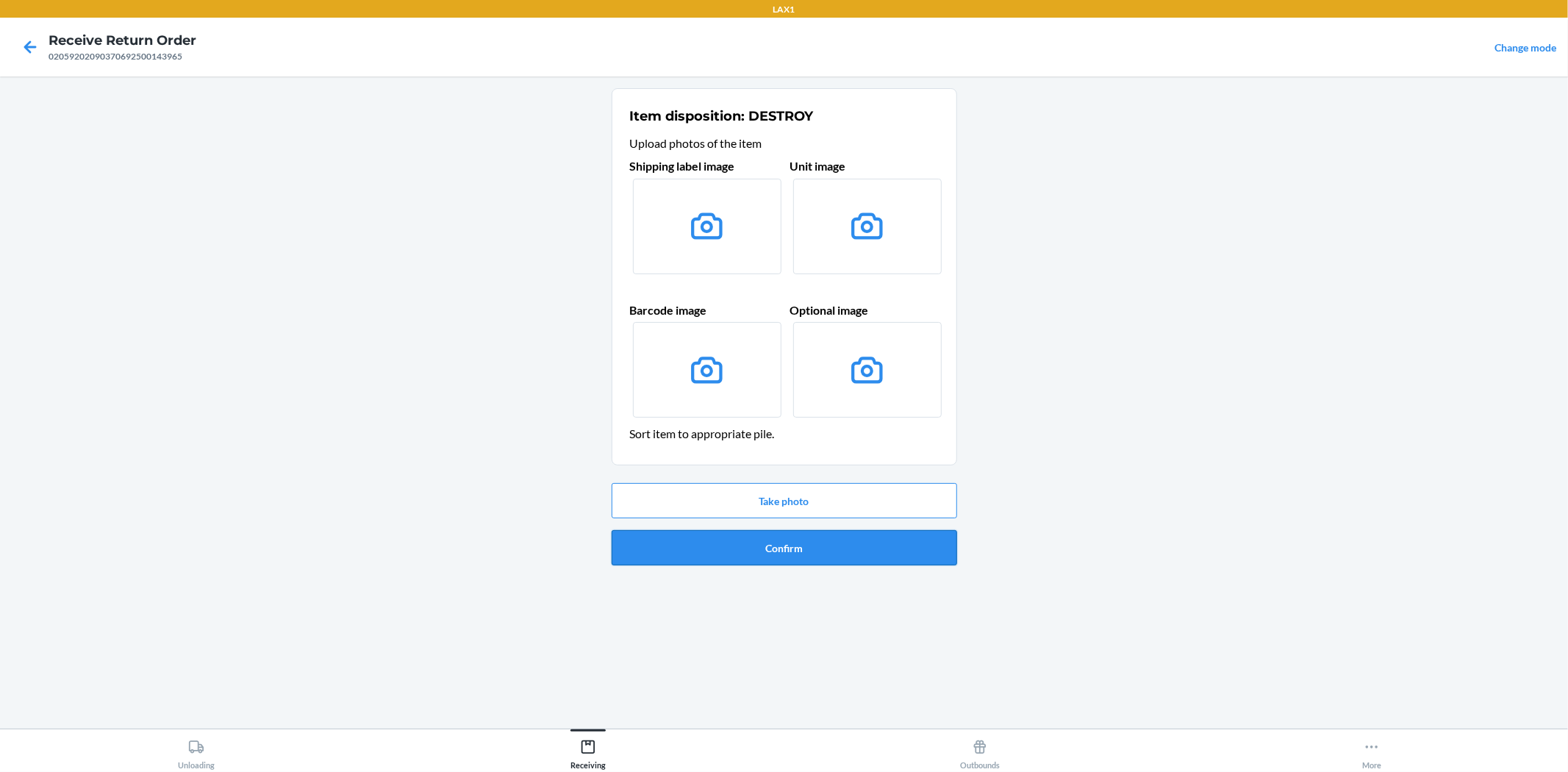
click at [844, 553] on button "Confirm" at bounding box center [784, 547] width 345 height 35
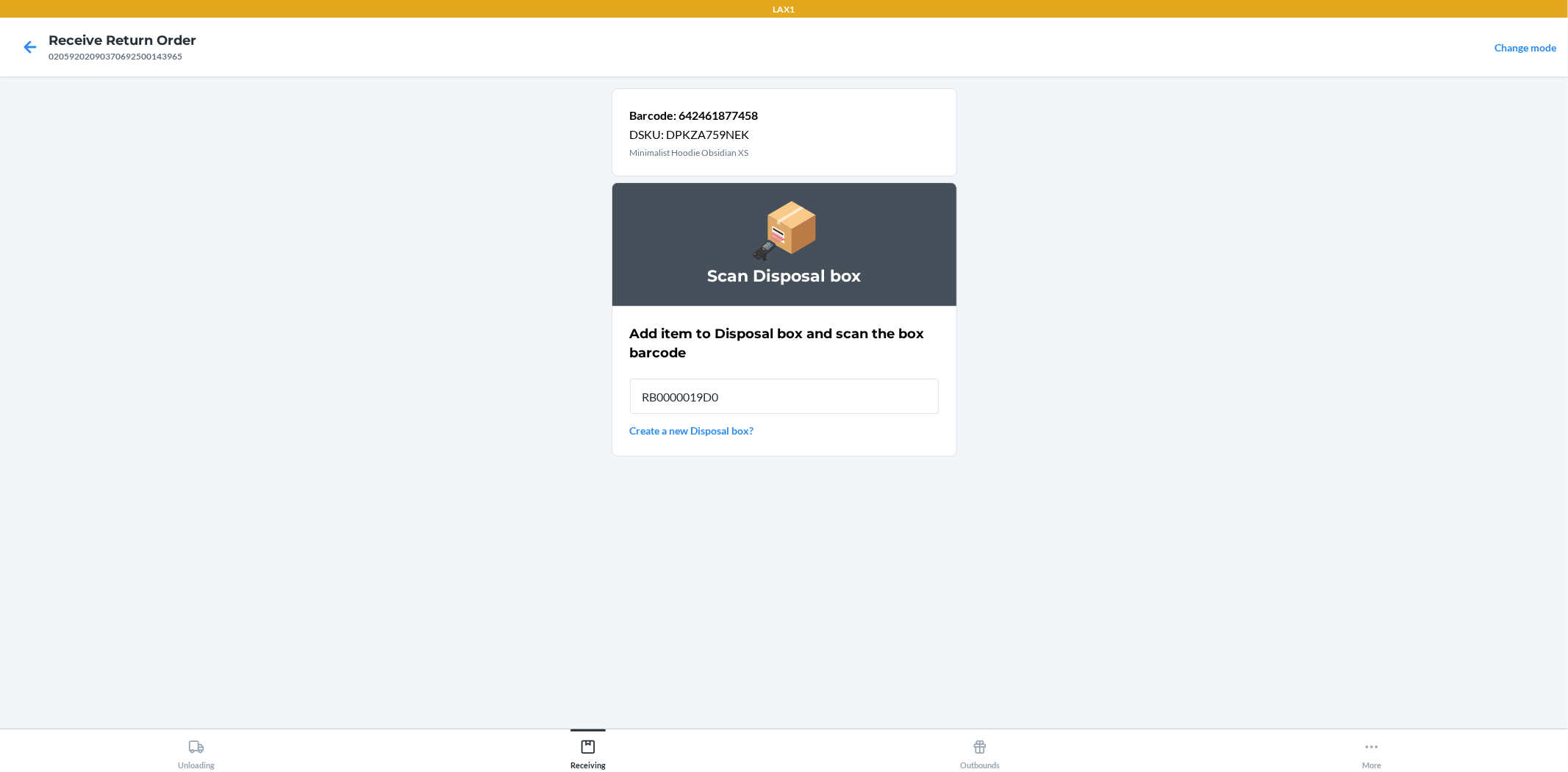
type input "RB0000019D0"
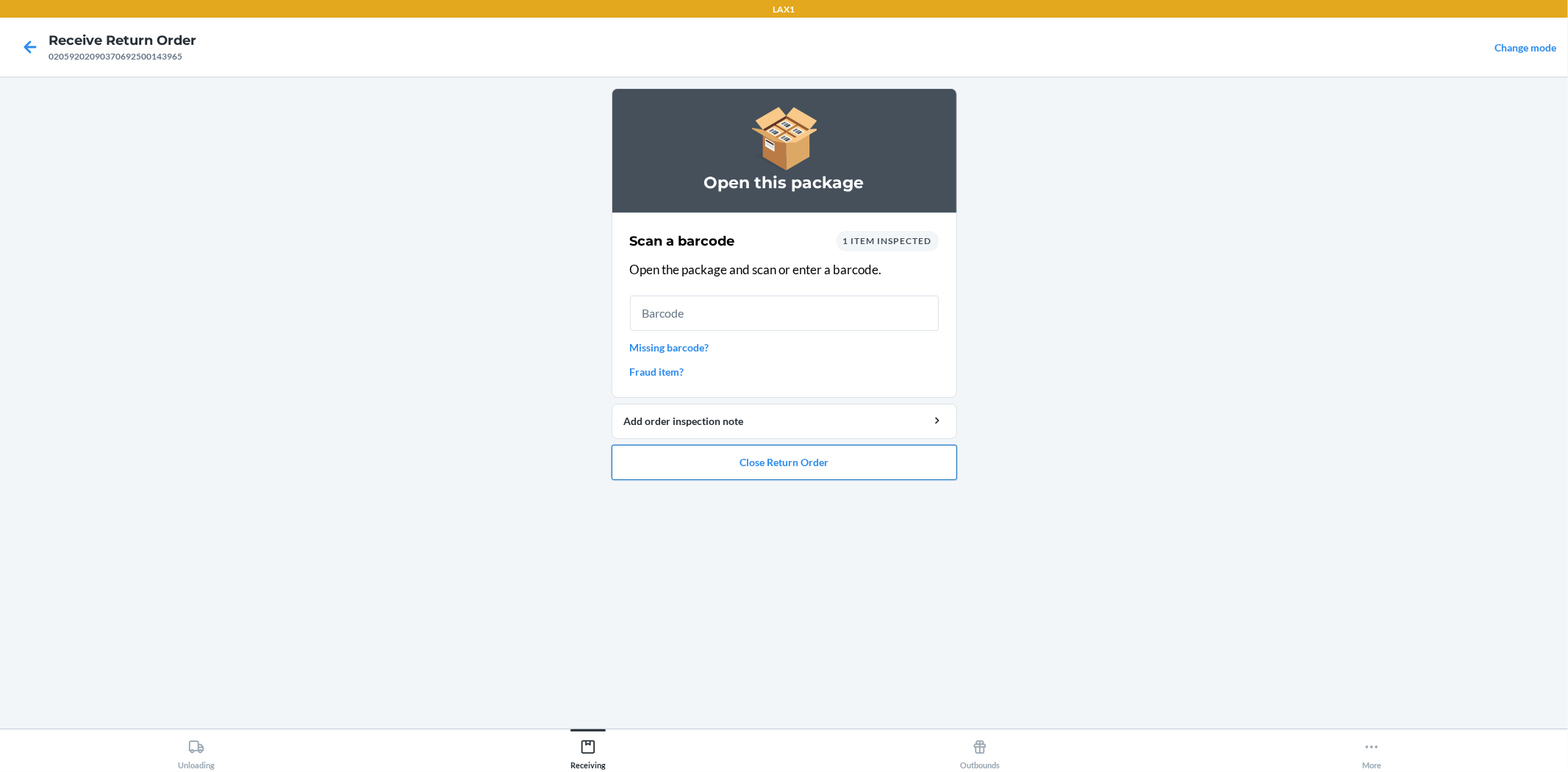
click at [767, 467] on button "Close Return Order" at bounding box center [784, 462] width 345 height 35
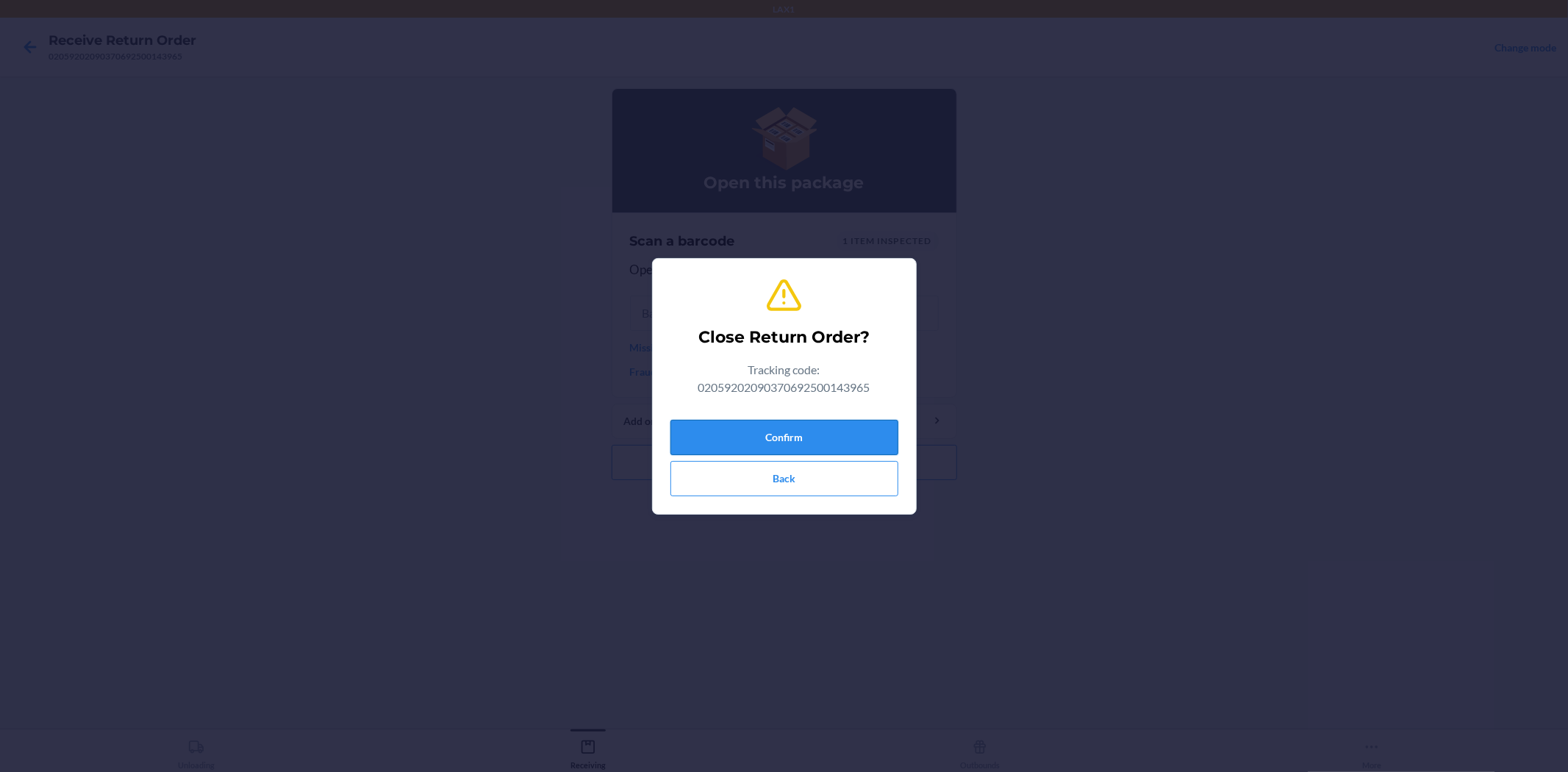
click at [827, 427] on button "Confirm" at bounding box center [784, 437] width 228 height 35
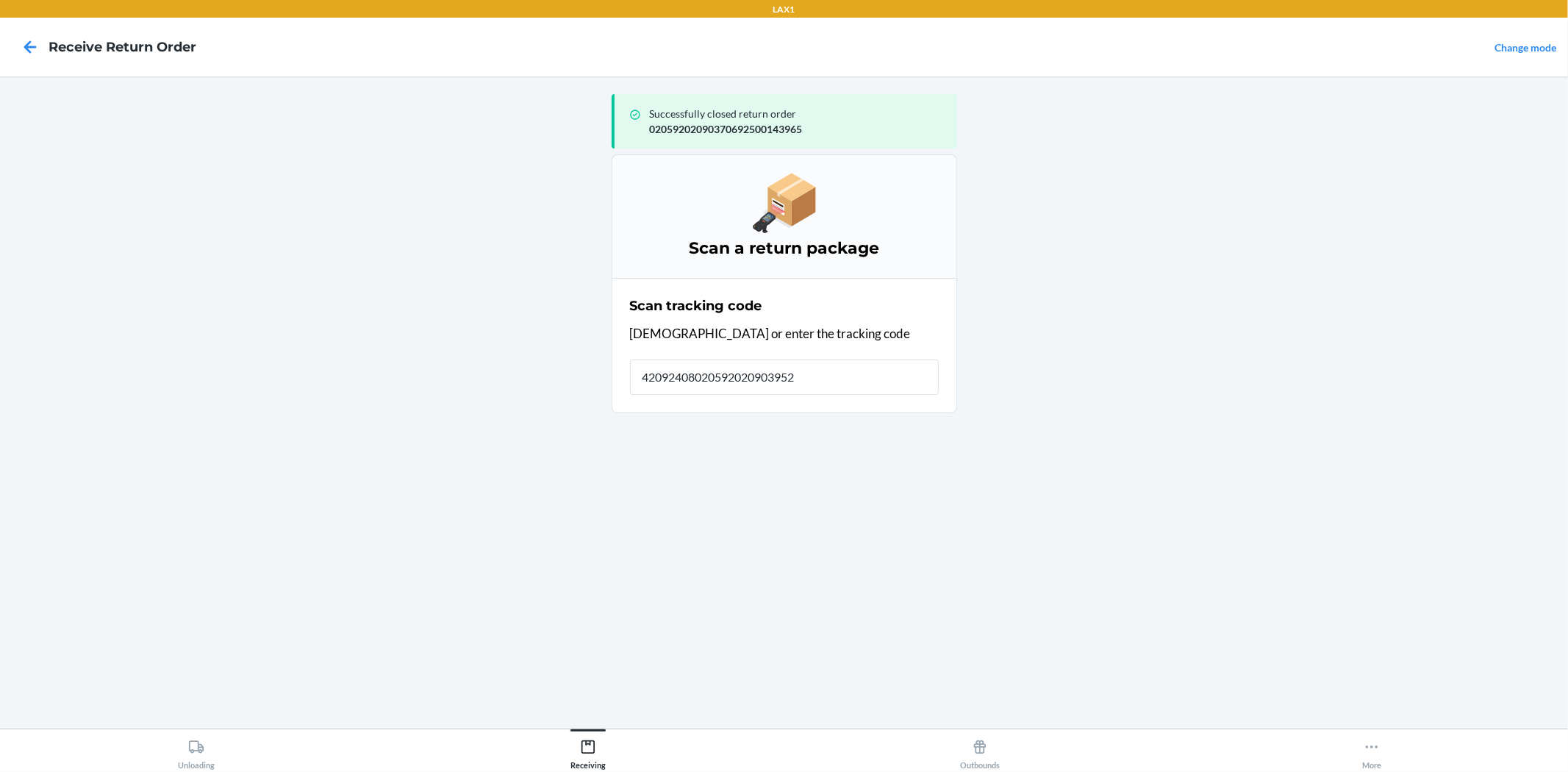
type input "420924080205920209039522"
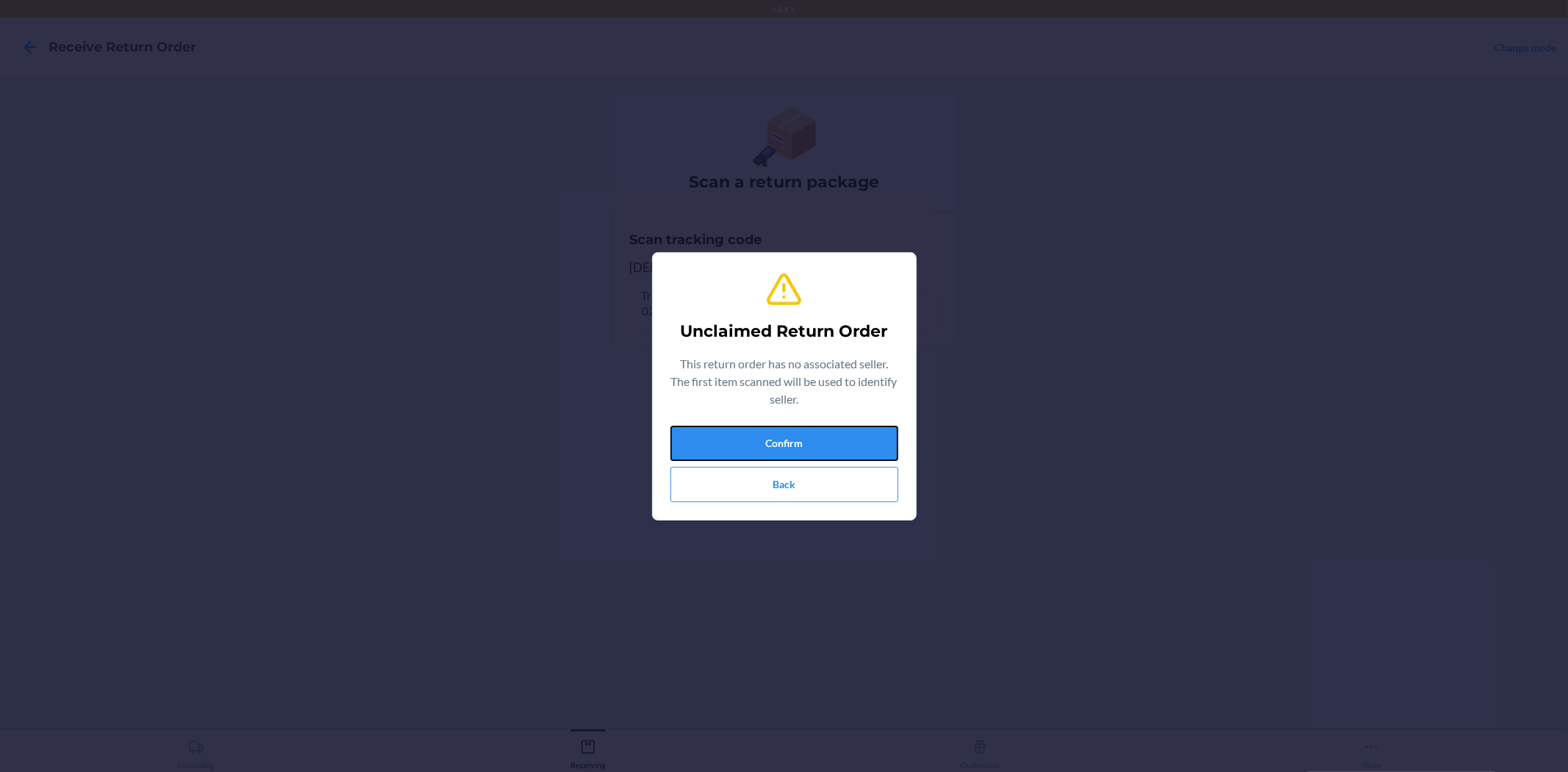
click at [827, 427] on button "Confirm" at bounding box center [784, 443] width 228 height 35
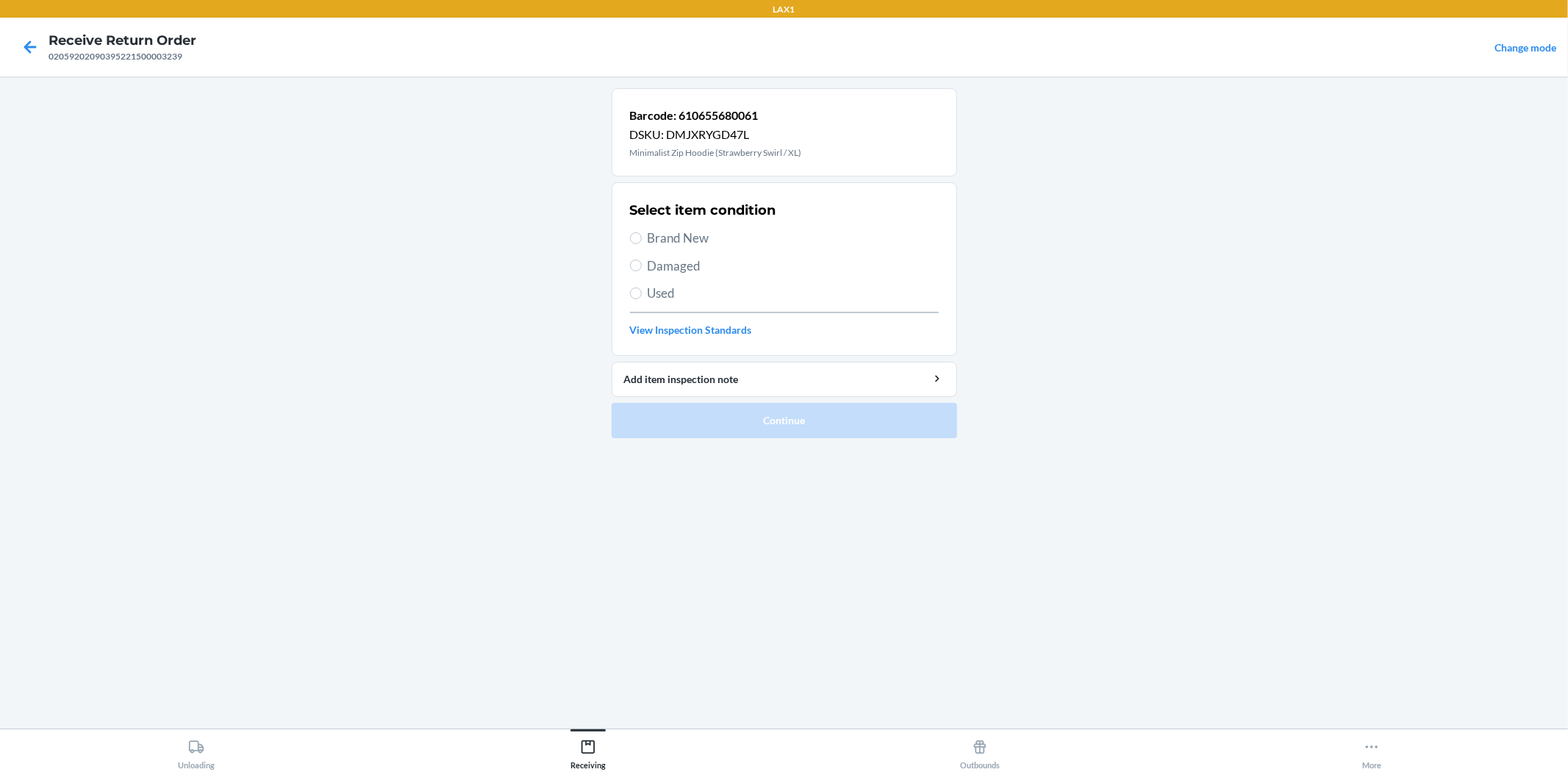
click at [696, 233] on span "Brand New" at bounding box center [793, 237] width 291 height 19
click at [642, 233] on input "Brand New" at bounding box center [636, 238] width 12 height 12
radio input "true"
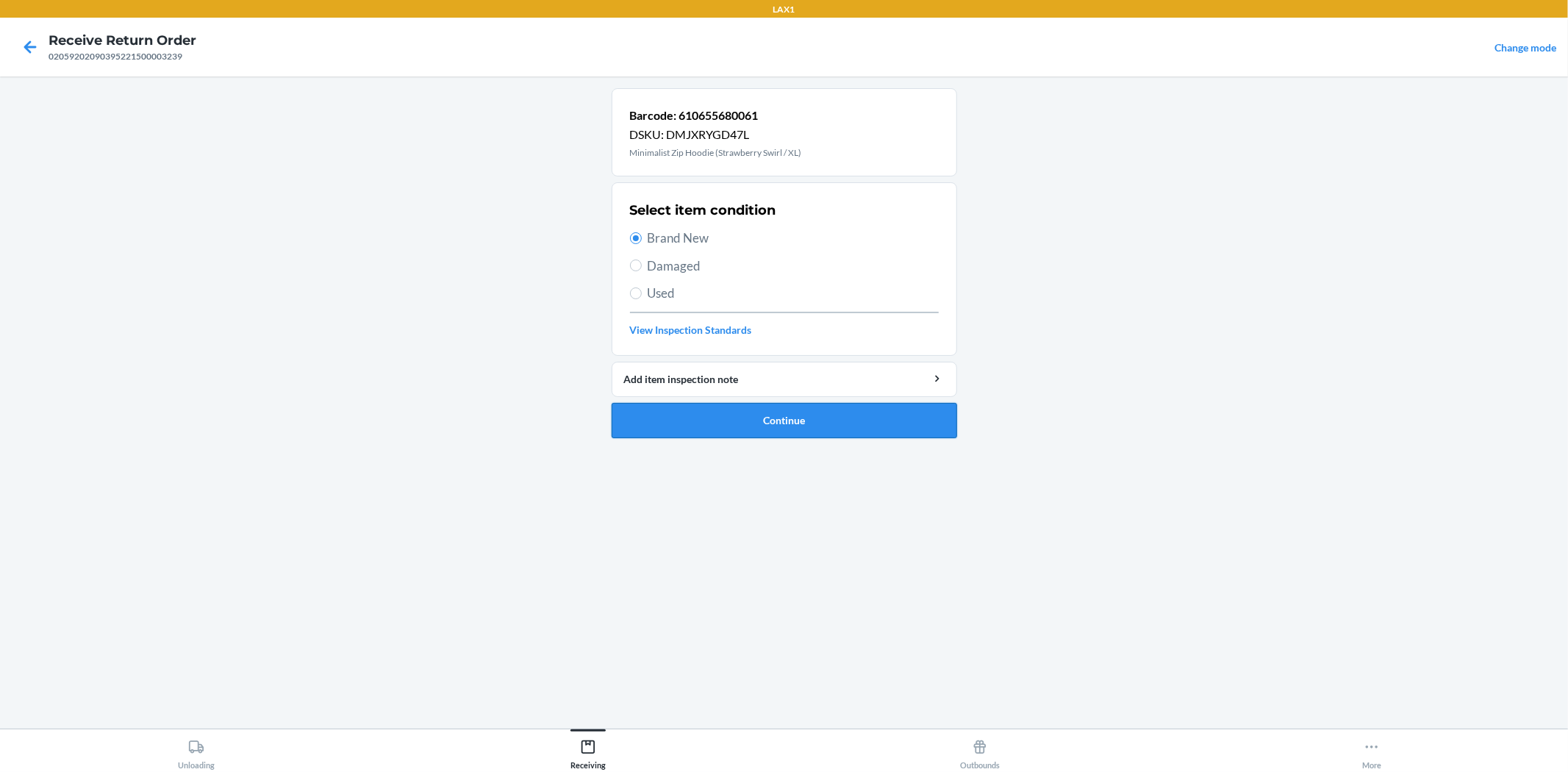
click at [789, 407] on button "Continue" at bounding box center [784, 421] width 345 height 35
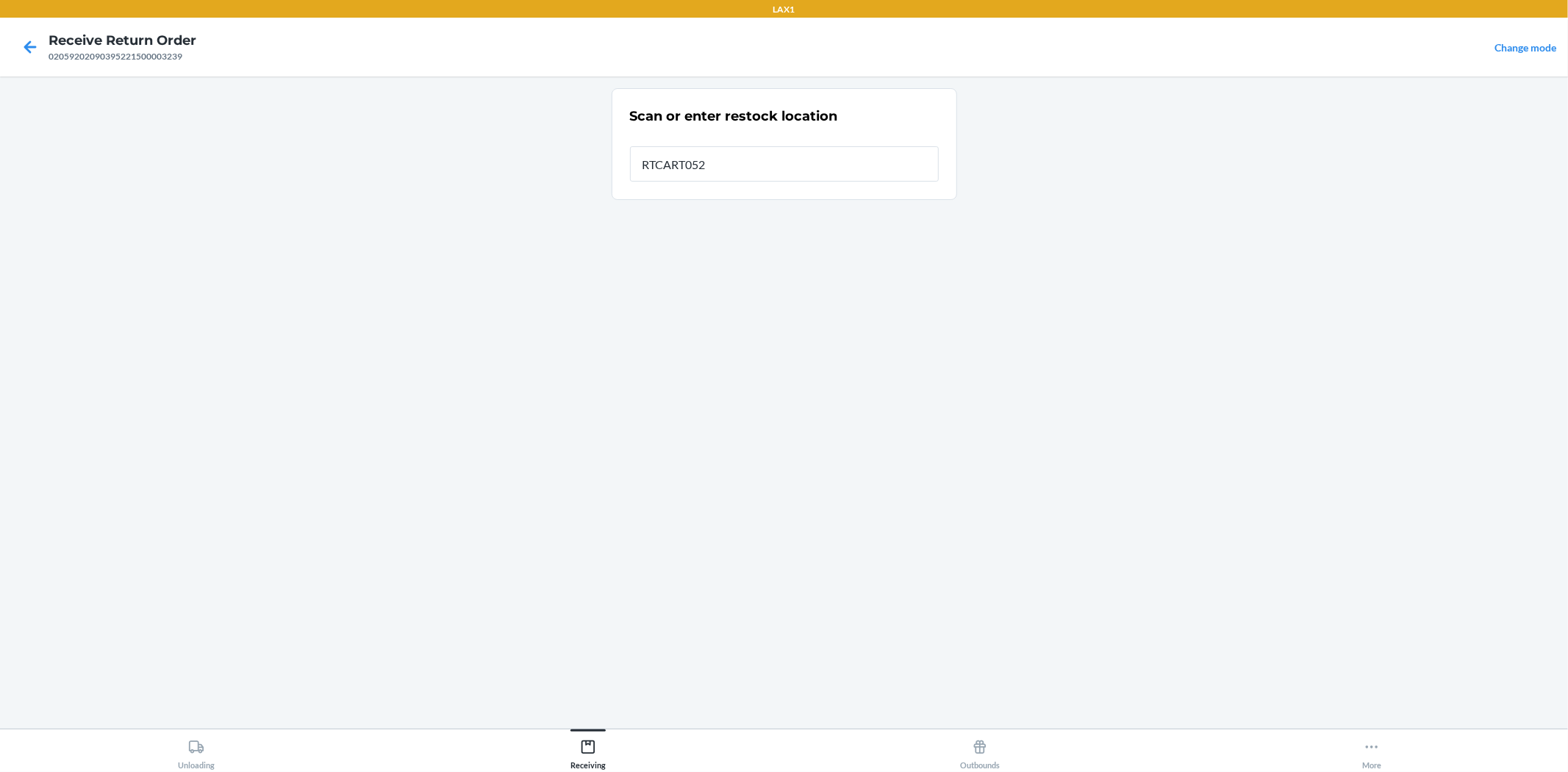
type input "RTCART052"
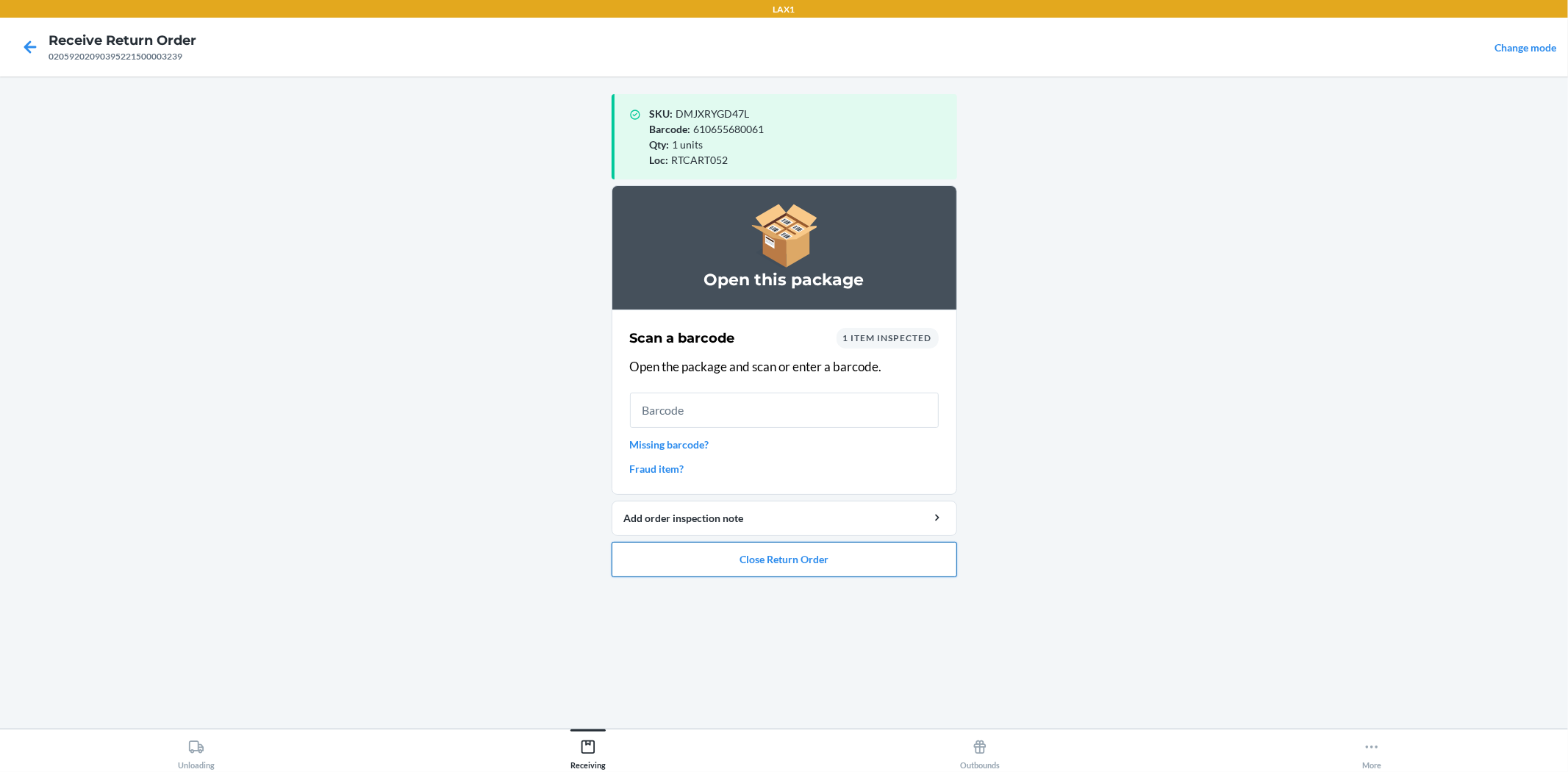
click at [933, 558] on button "Close Return Order" at bounding box center [784, 559] width 345 height 35
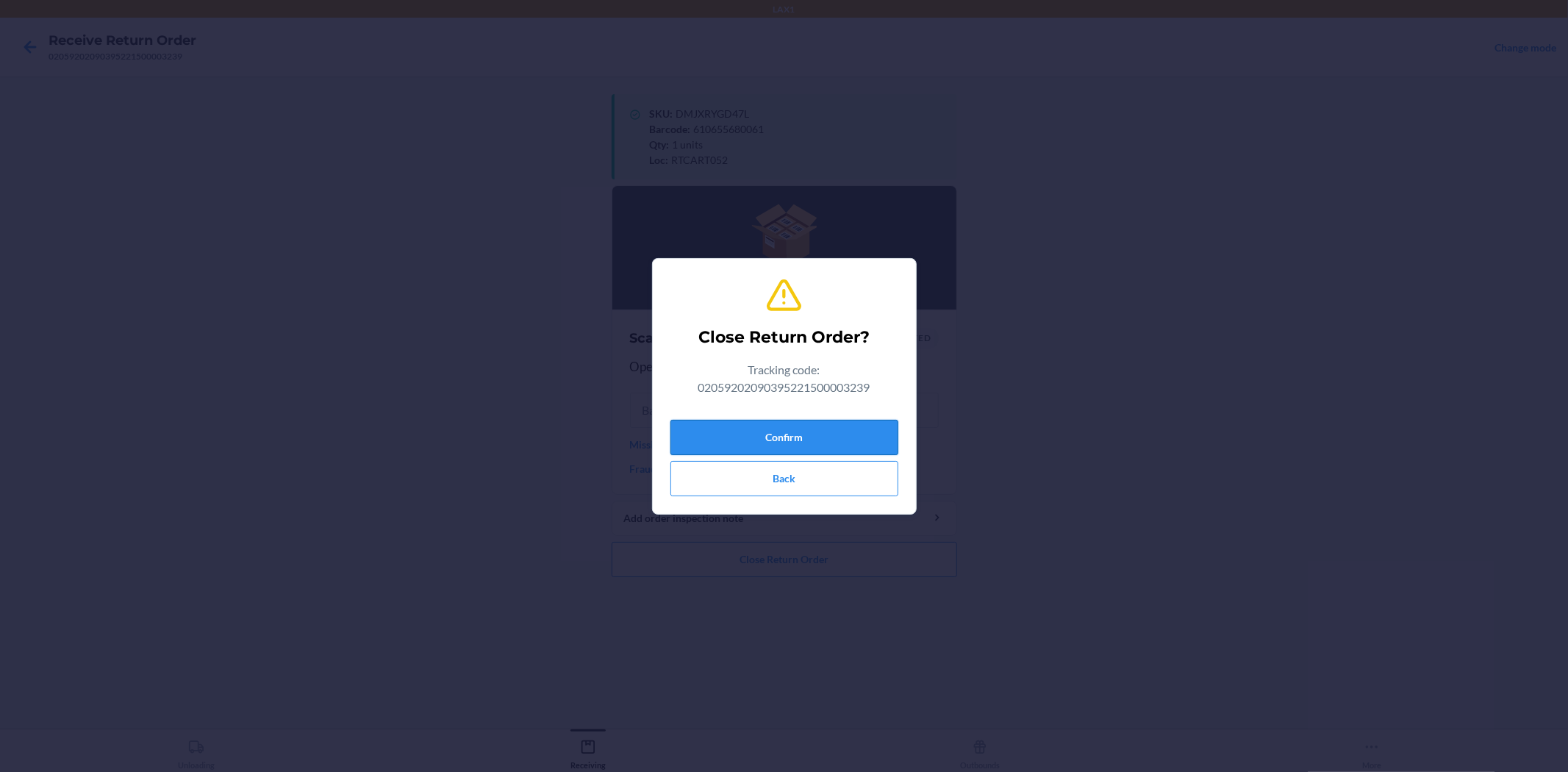
click at [818, 425] on button "Confirm" at bounding box center [784, 437] width 228 height 35
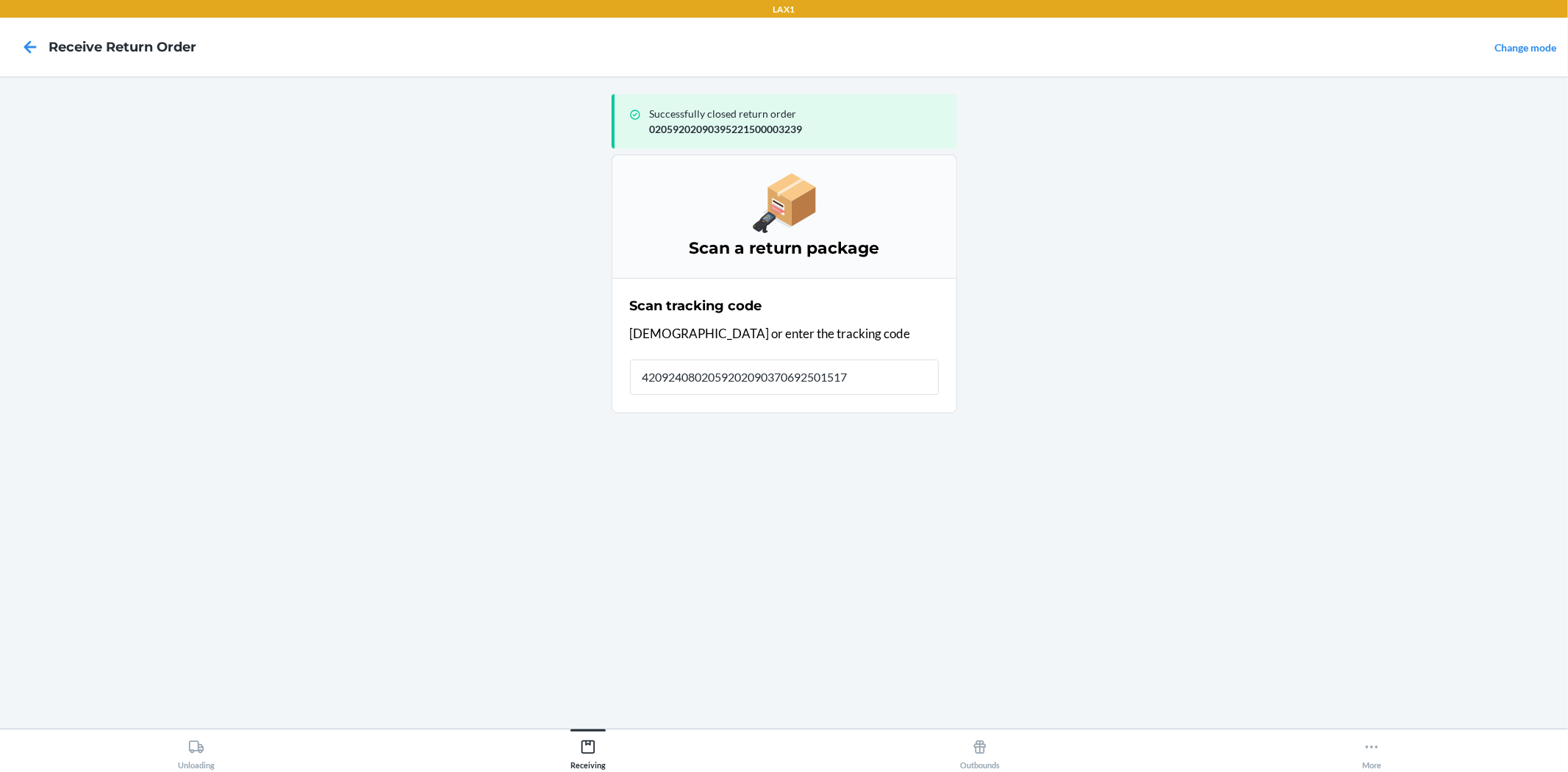
type input "42092408020592020903706925015174"
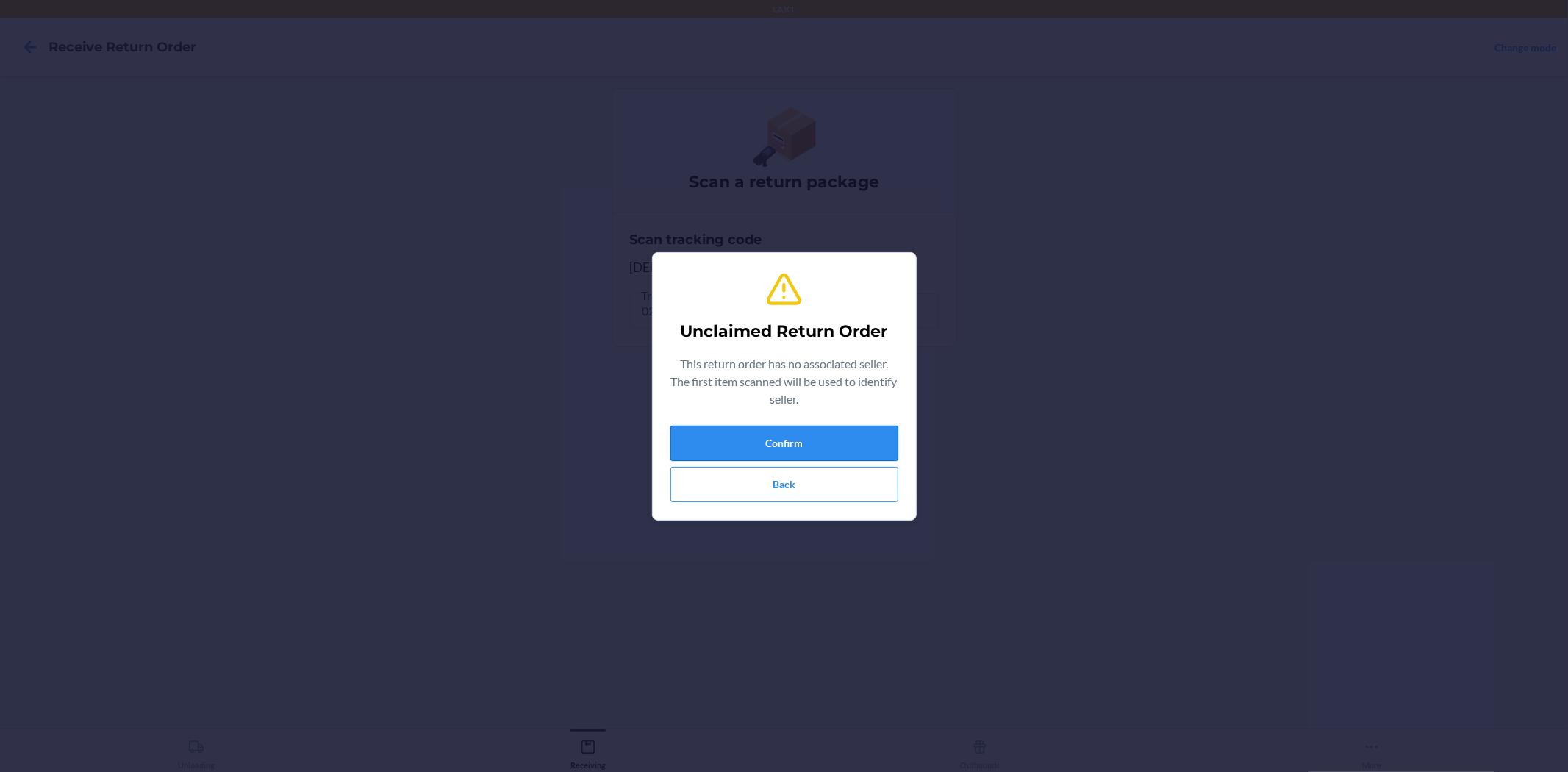
click at [848, 445] on button "Confirm" at bounding box center [784, 443] width 228 height 35
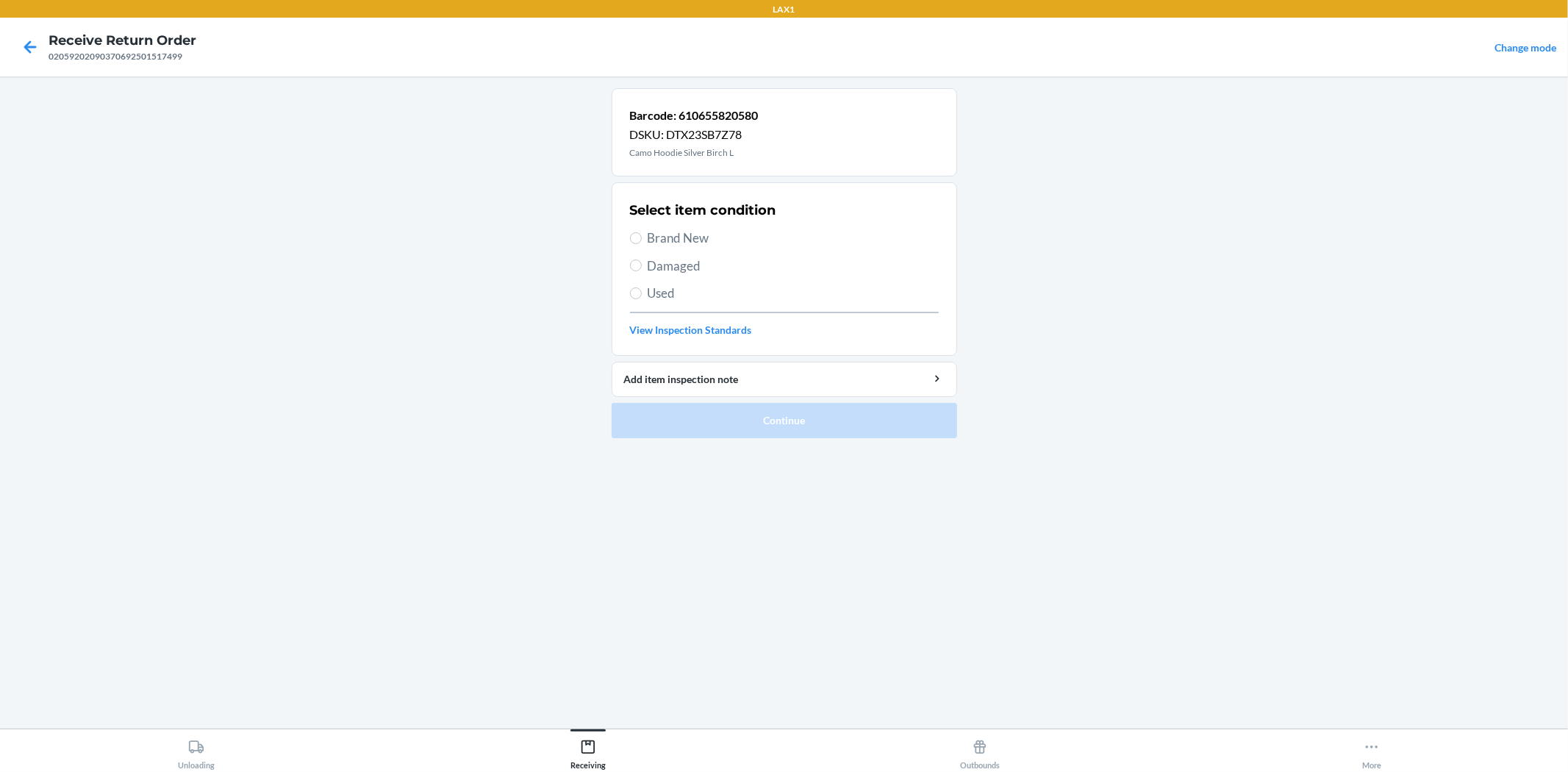
click at [656, 260] on span "Damaged" at bounding box center [793, 265] width 291 height 19
click at [642, 260] on input "Damaged" at bounding box center [636, 265] width 12 height 12
radio input "true"
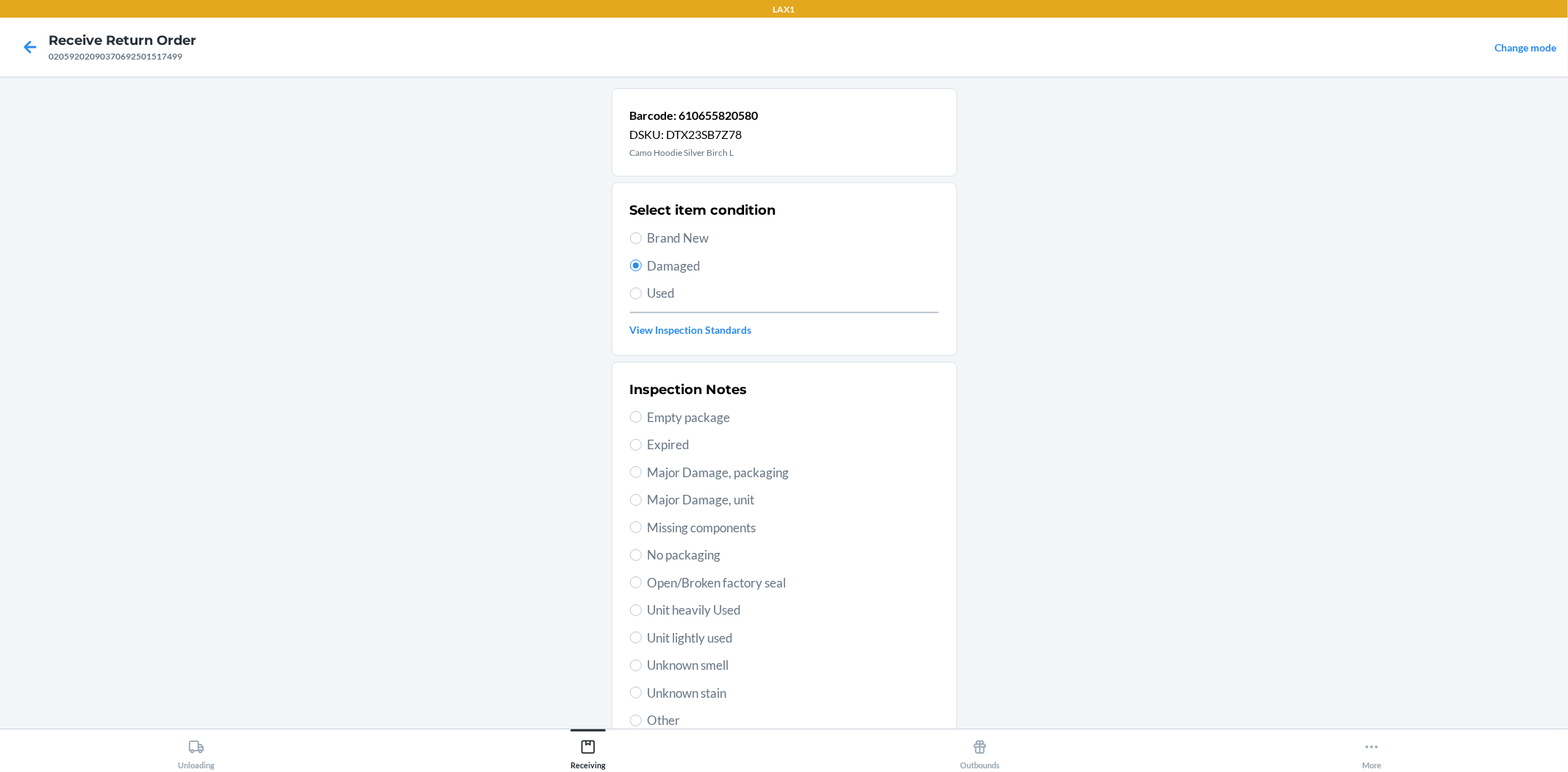
click at [648, 640] on span "Unit lightly used" at bounding box center [793, 637] width 291 height 19
click at [642, 640] on input "Unit lightly used" at bounding box center [636, 637] width 12 height 12
radio input "true"
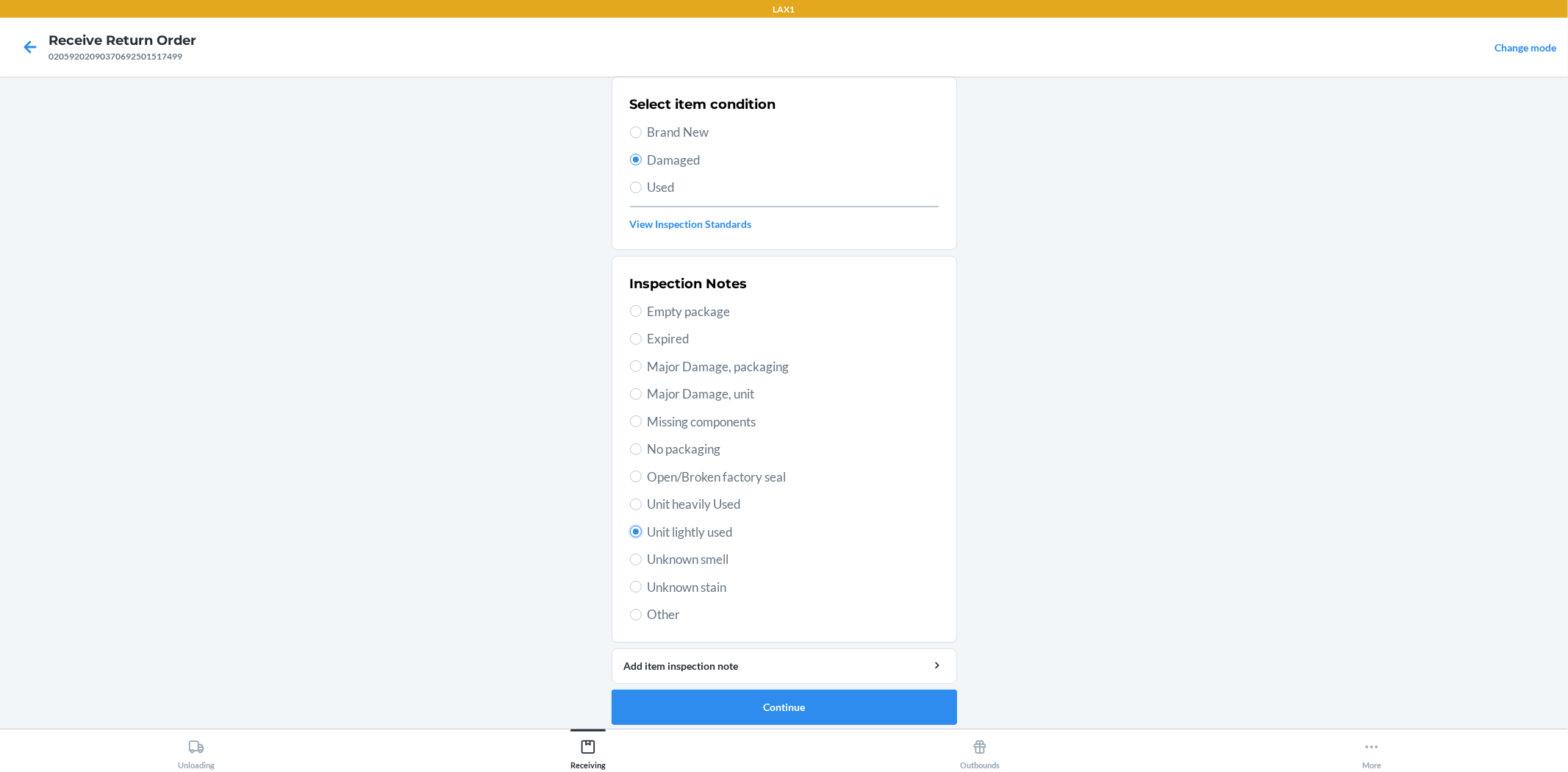
scroll to position [113, 0]
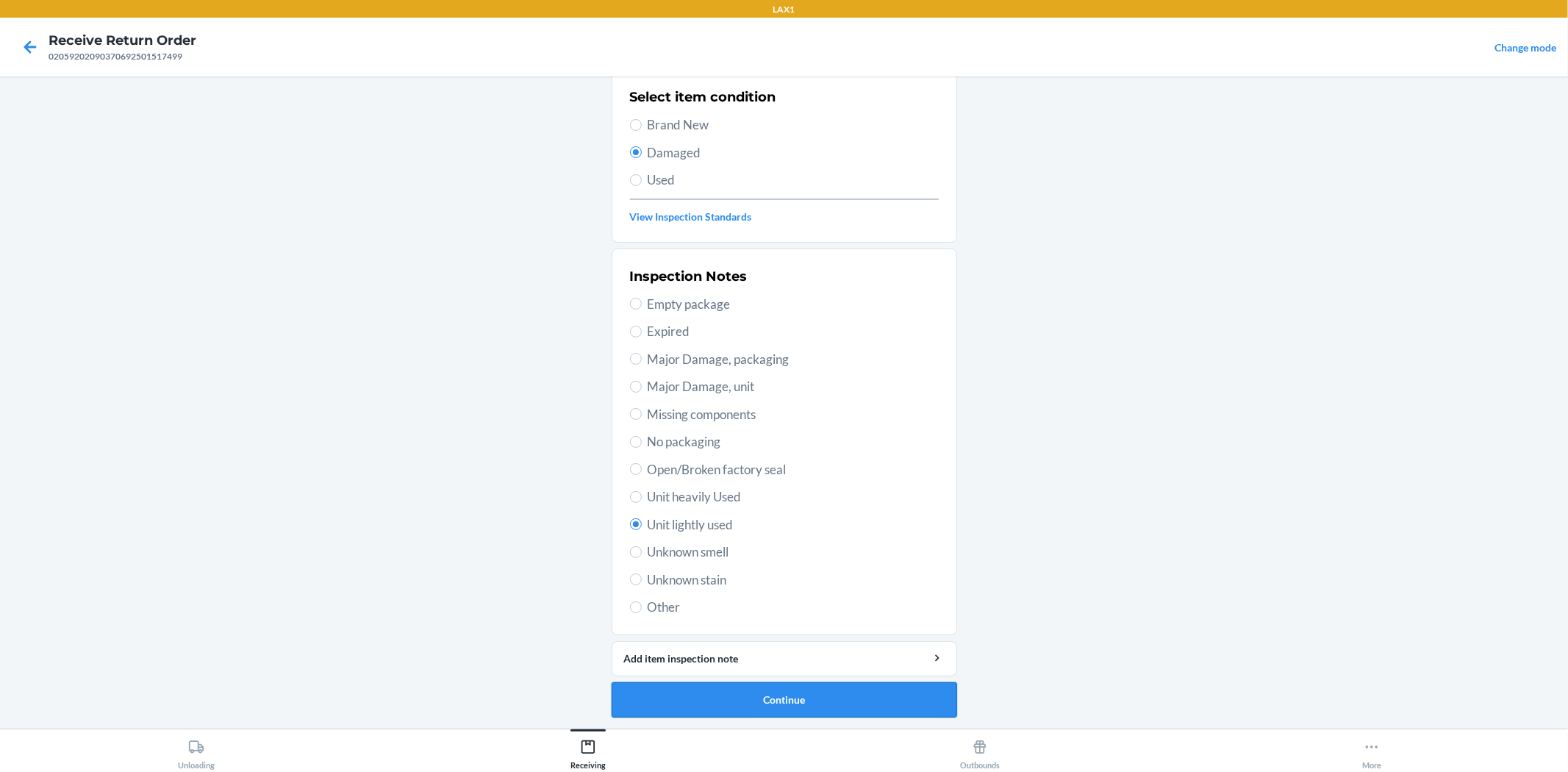
click at [737, 705] on button "Continue" at bounding box center [784, 699] width 345 height 35
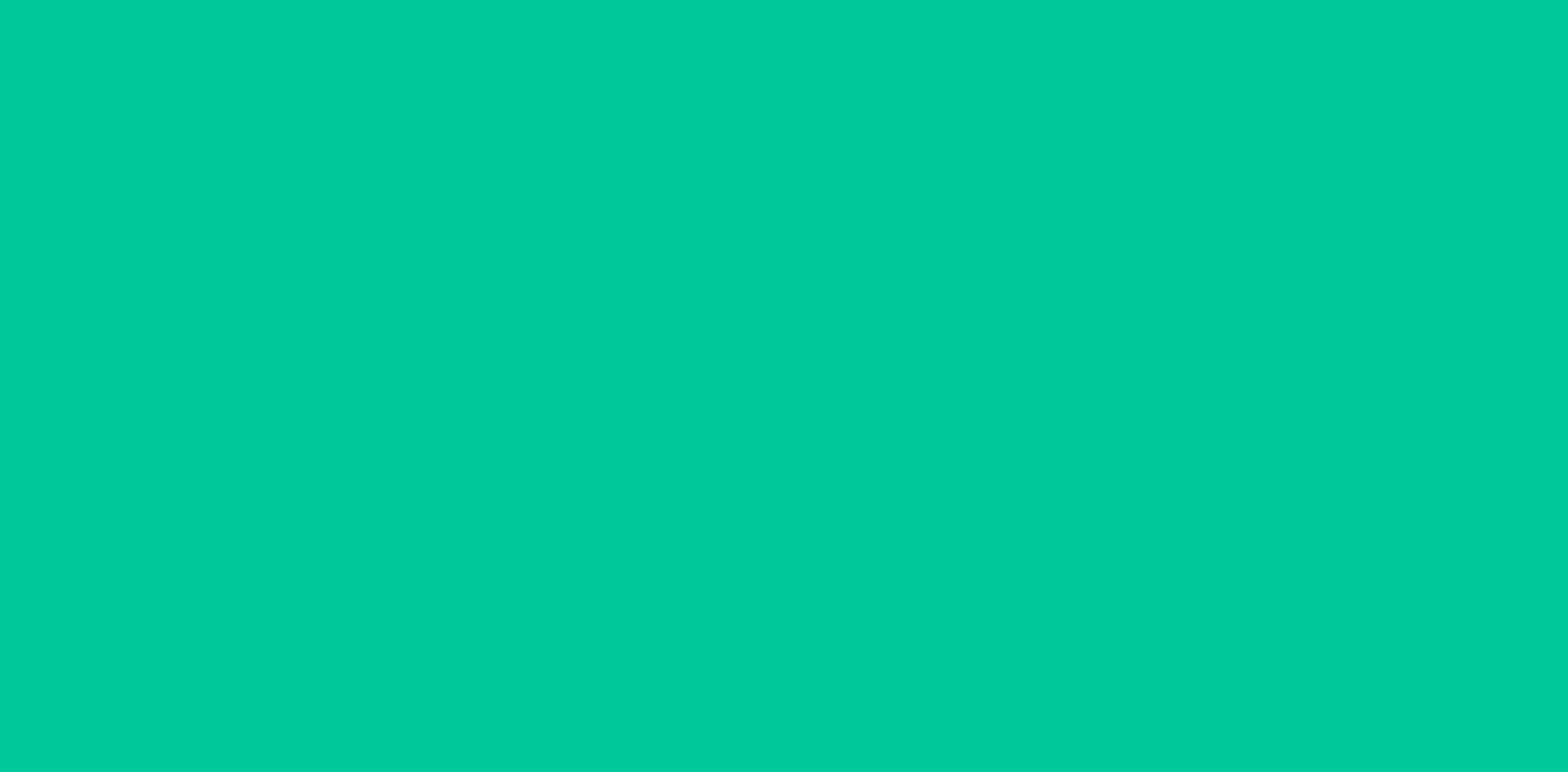
scroll to position [0, 0]
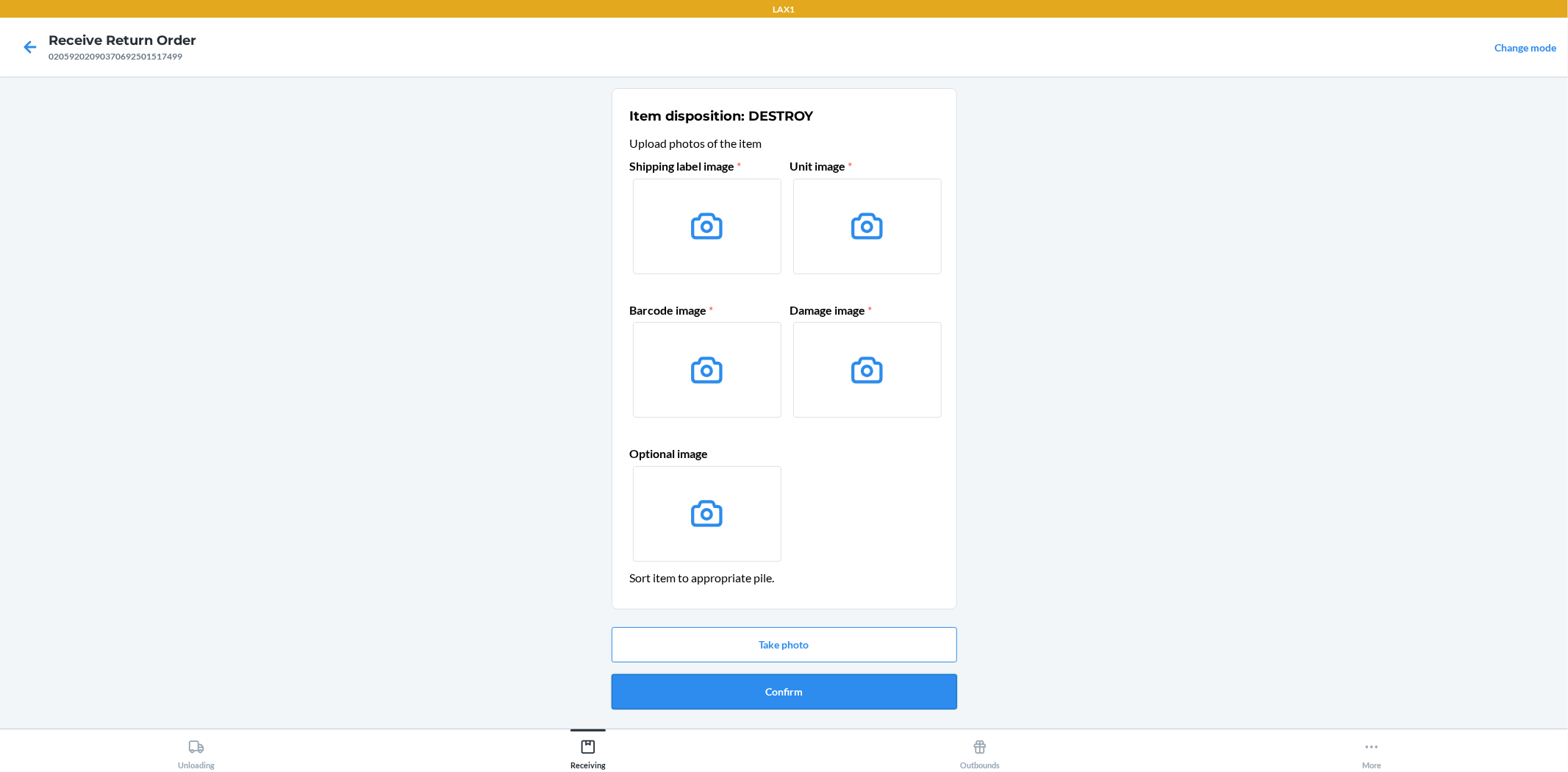
click at [768, 695] on button "Confirm" at bounding box center [784, 692] width 345 height 35
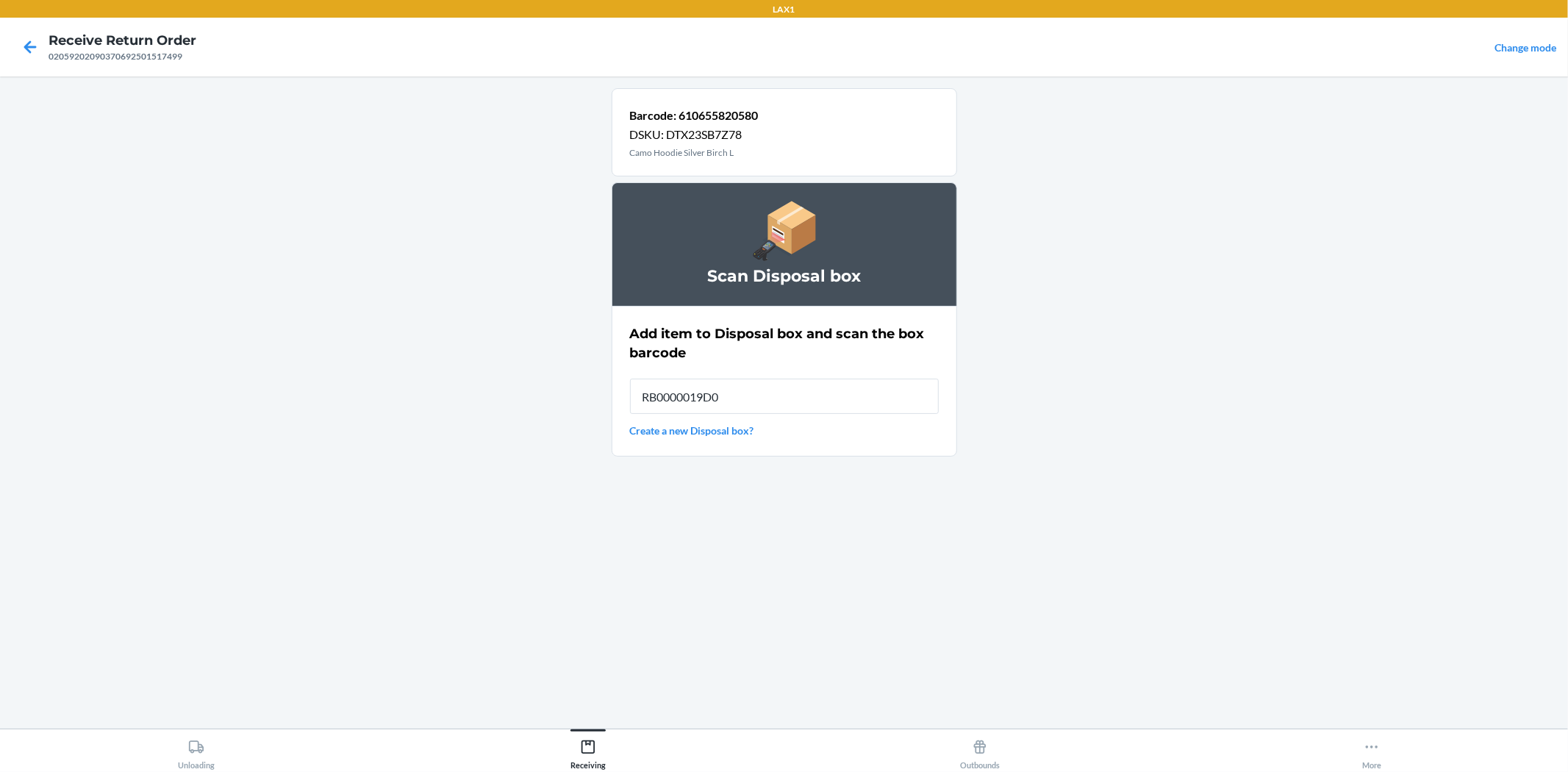
type input "RB0000019D0"
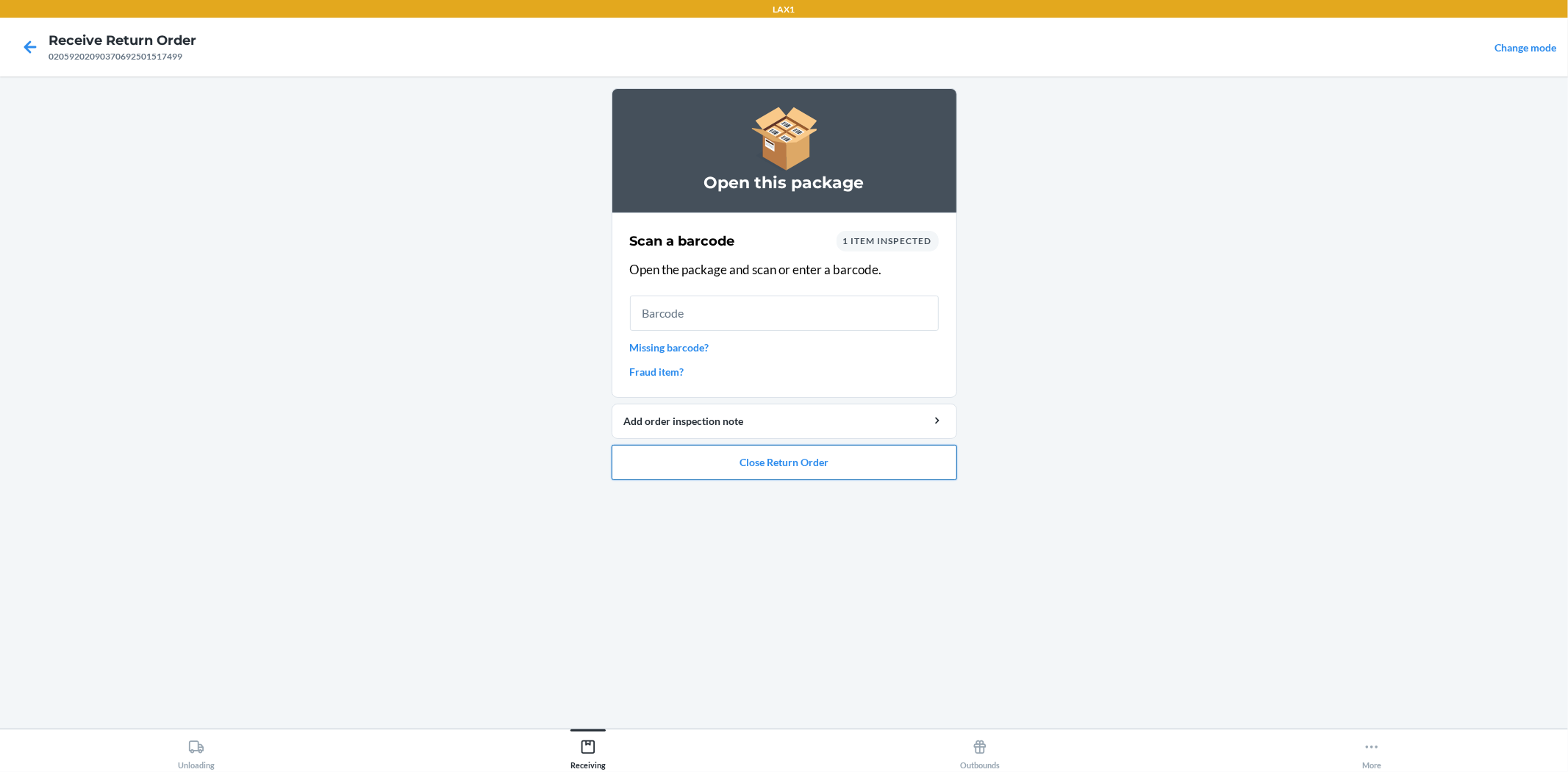
click at [915, 466] on button "Close Return Order" at bounding box center [784, 462] width 345 height 35
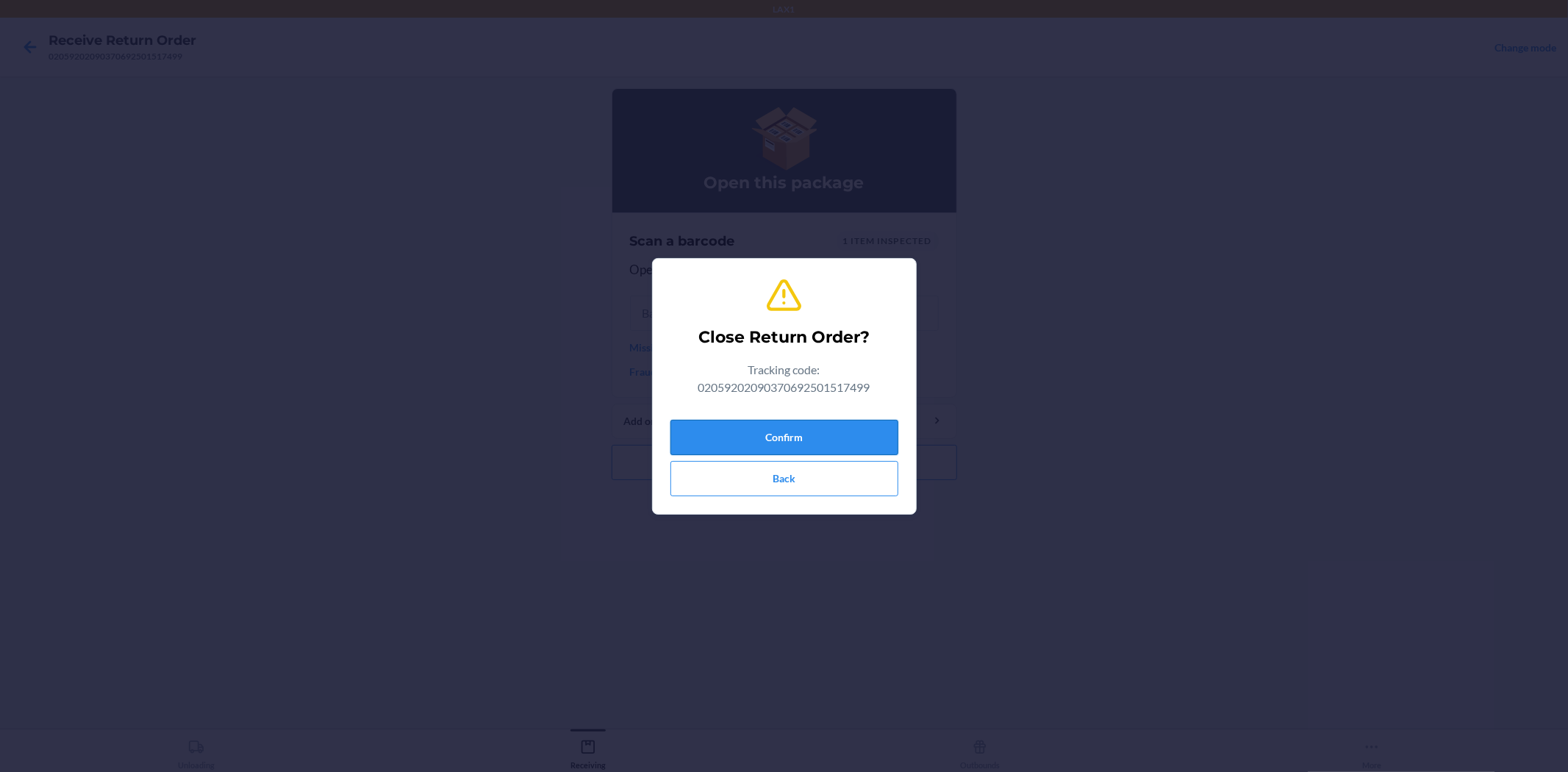
click at [813, 420] on button "Confirm" at bounding box center [784, 437] width 228 height 35
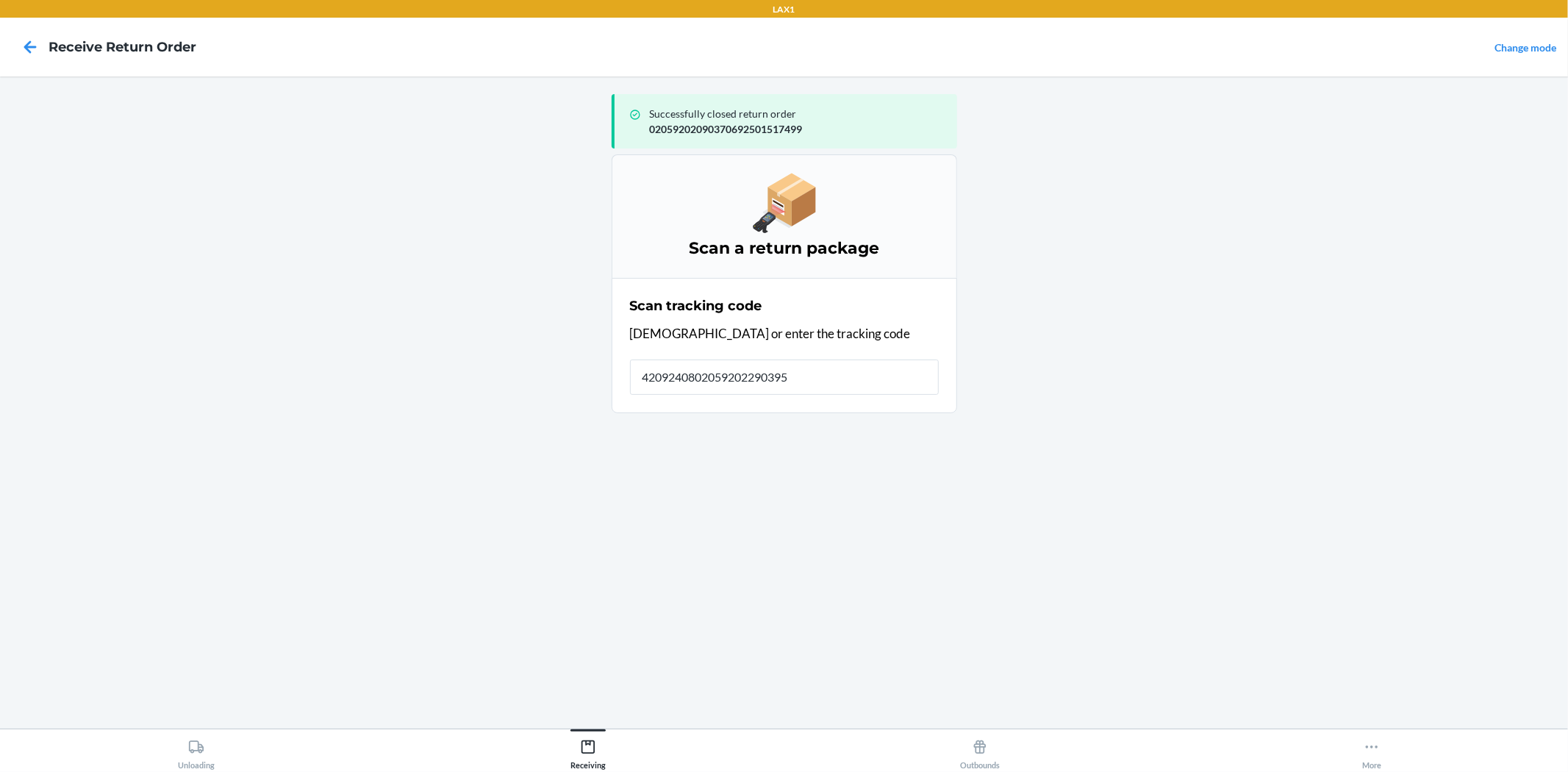
type input "42092408020592022903952"
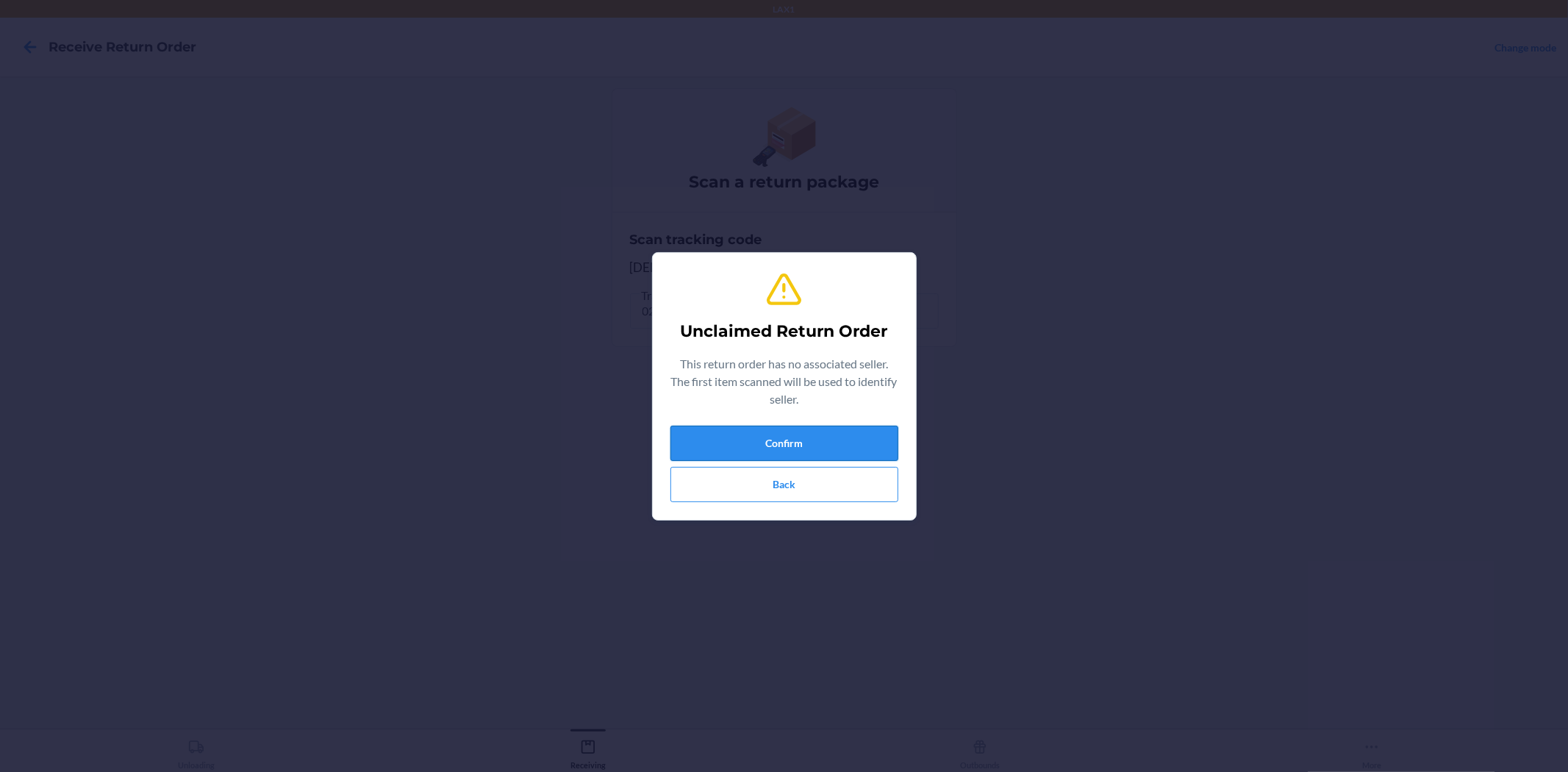
click at [844, 452] on button "Confirm" at bounding box center [784, 443] width 228 height 35
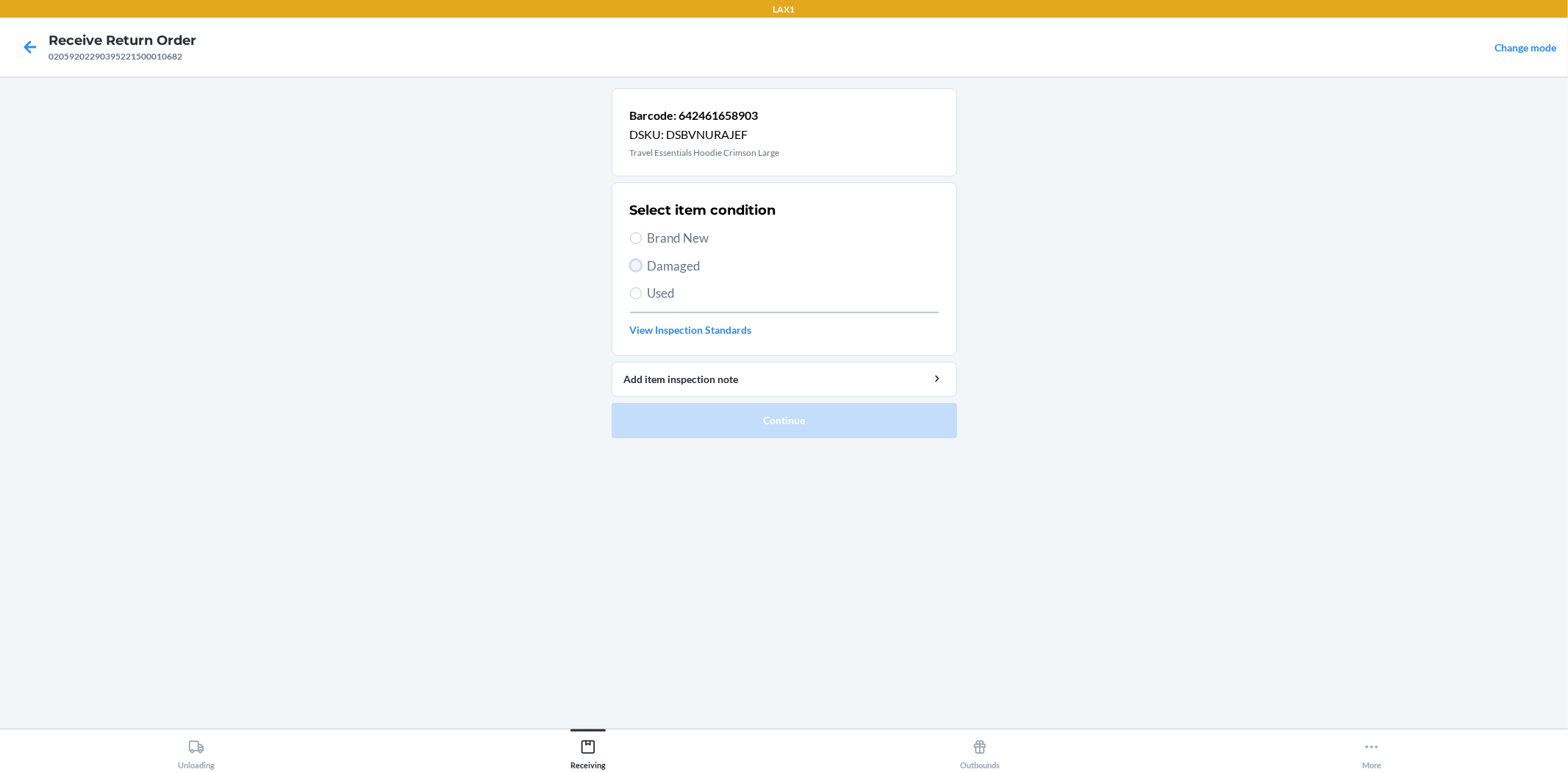
click at [635, 268] on input "Damaged" at bounding box center [636, 265] width 12 height 12
radio input "true"
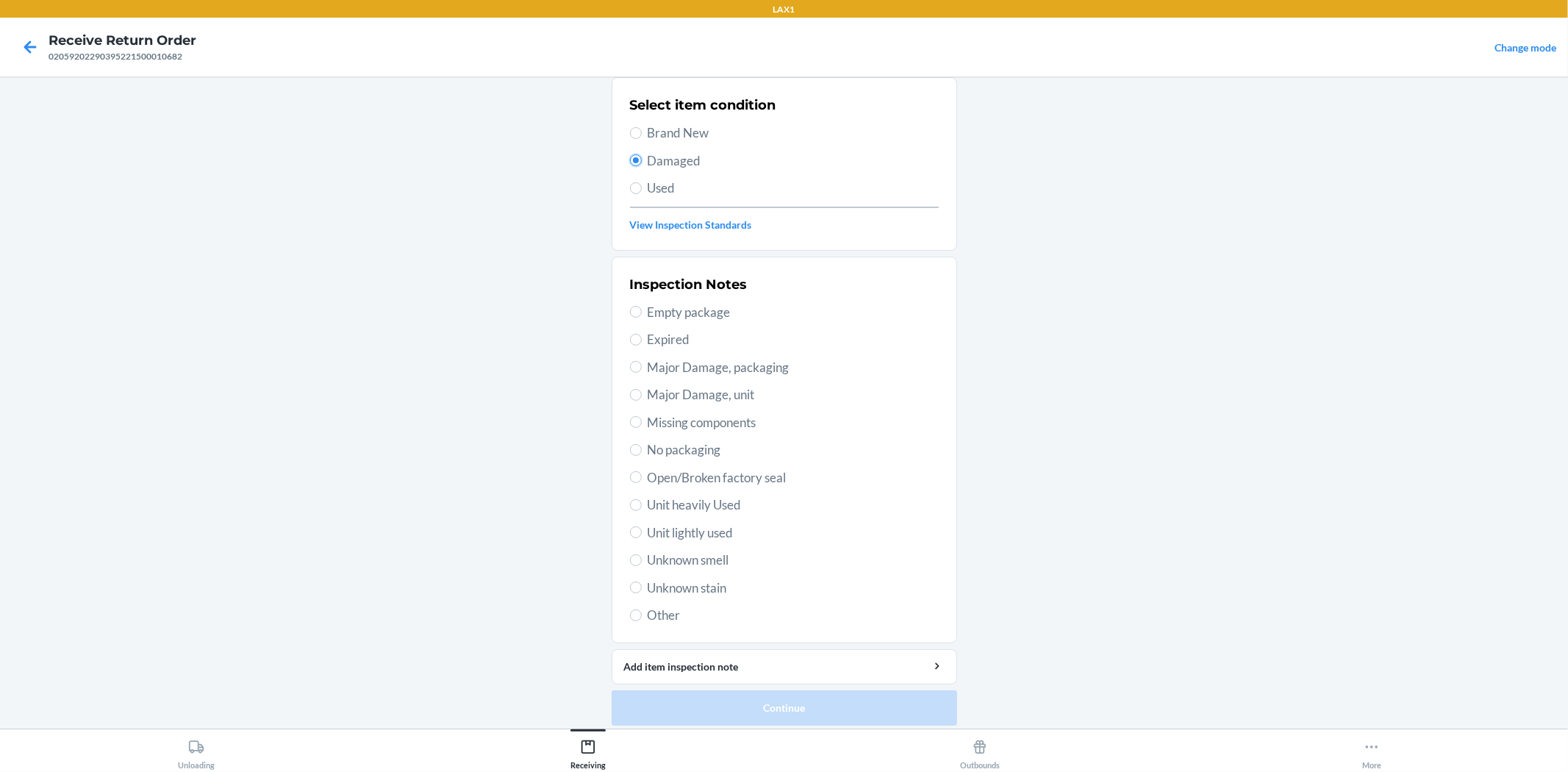
scroll to position [113, 0]
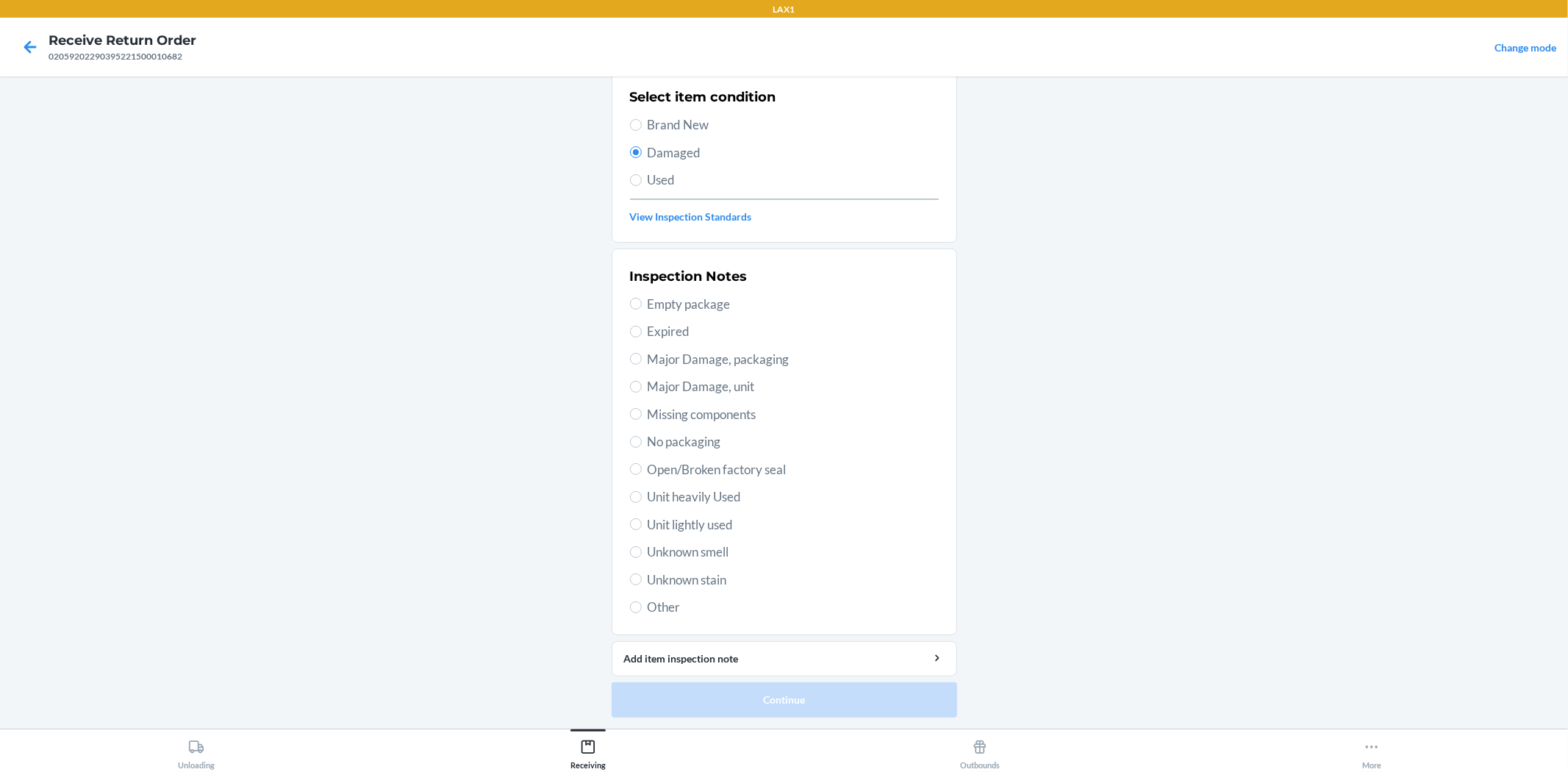
click at [685, 519] on span "Unit lightly used" at bounding box center [793, 524] width 291 height 19
click at [642, 519] on input "Unit lightly used" at bounding box center [636, 524] width 12 height 12
radio input "true"
click at [745, 699] on button "Continue" at bounding box center [784, 699] width 345 height 35
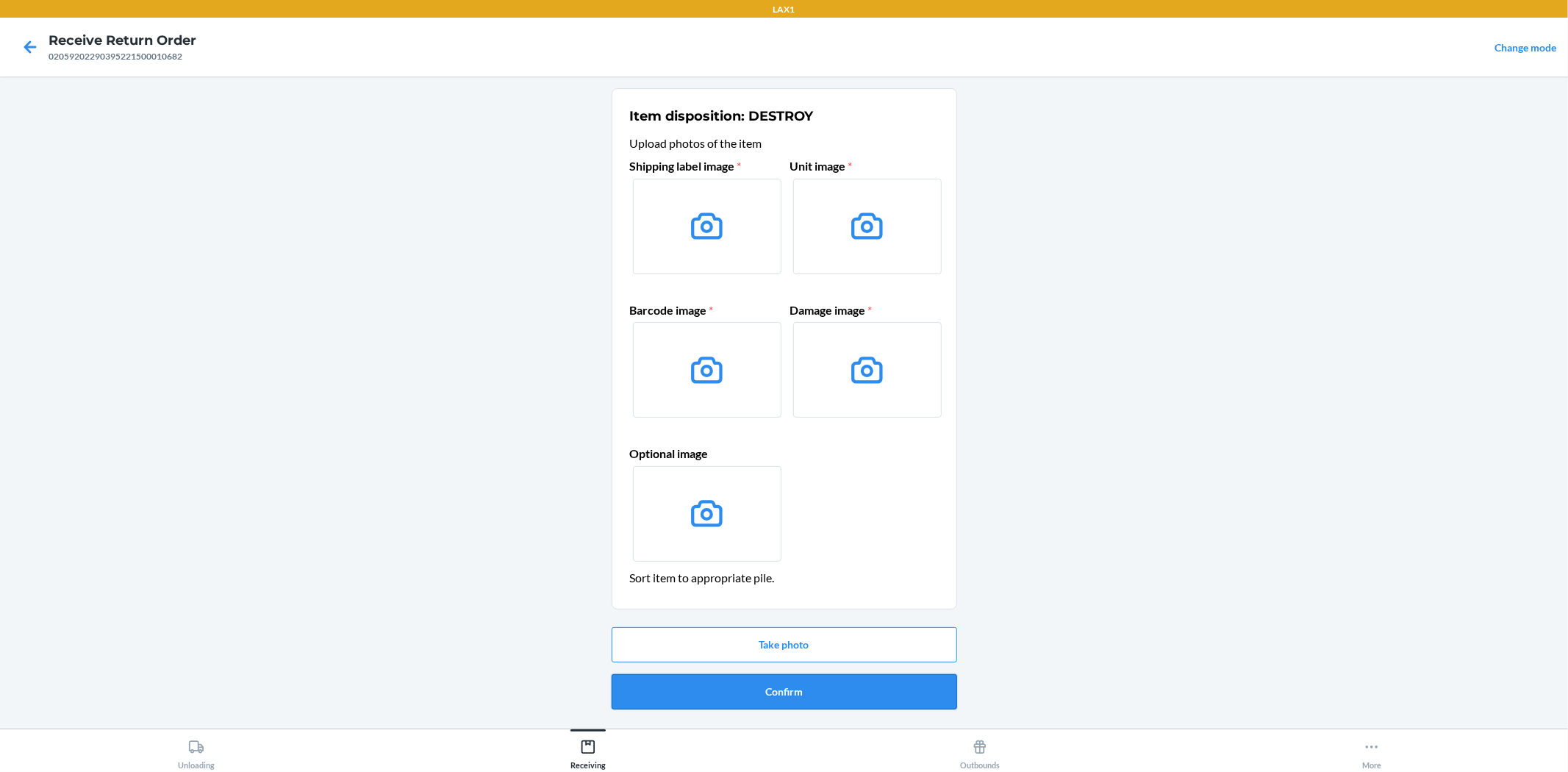
click at [746, 691] on button "Confirm" at bounding box center [784, 692] width 345 height 35
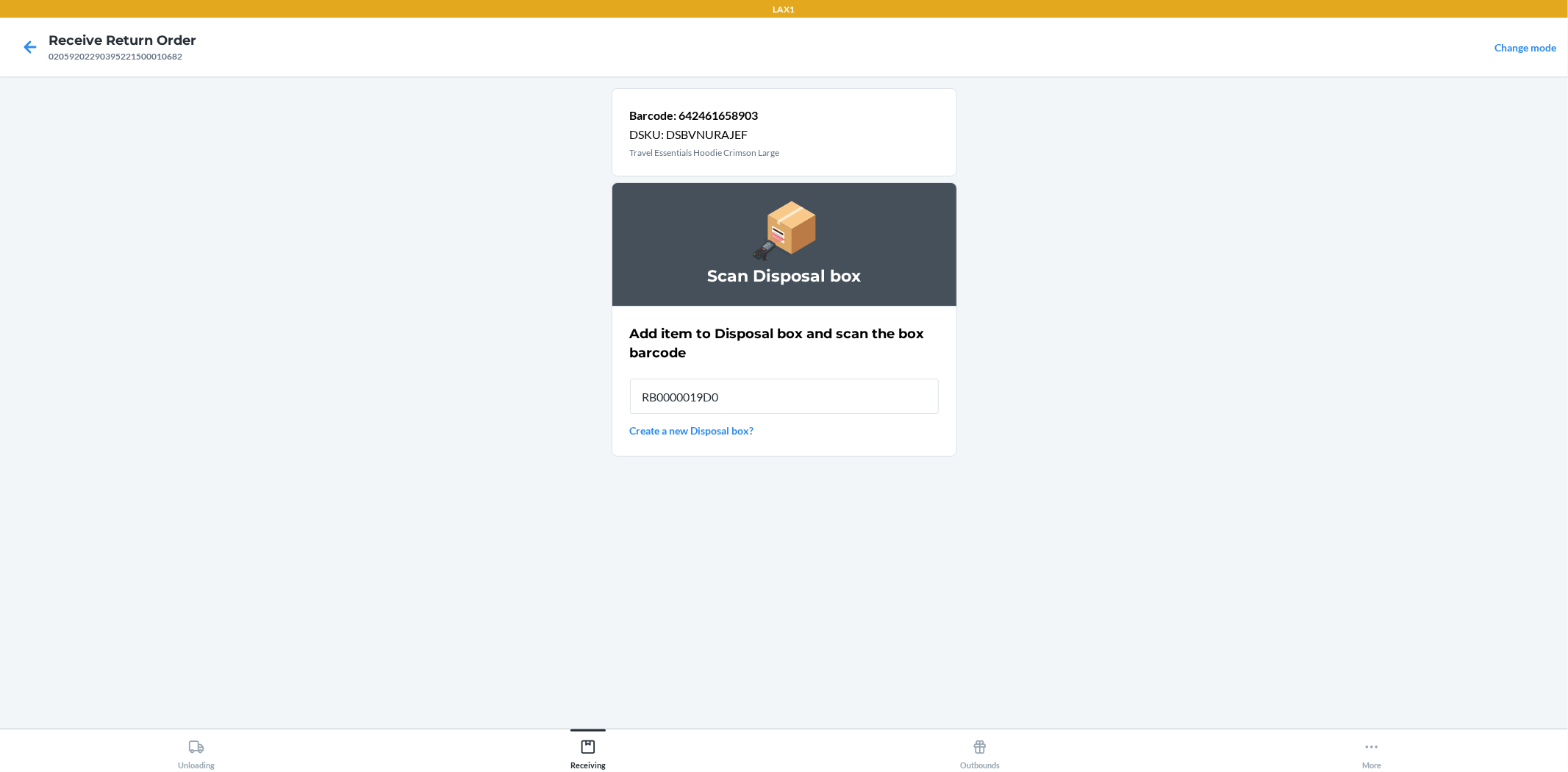
type input "RB0000019D0"
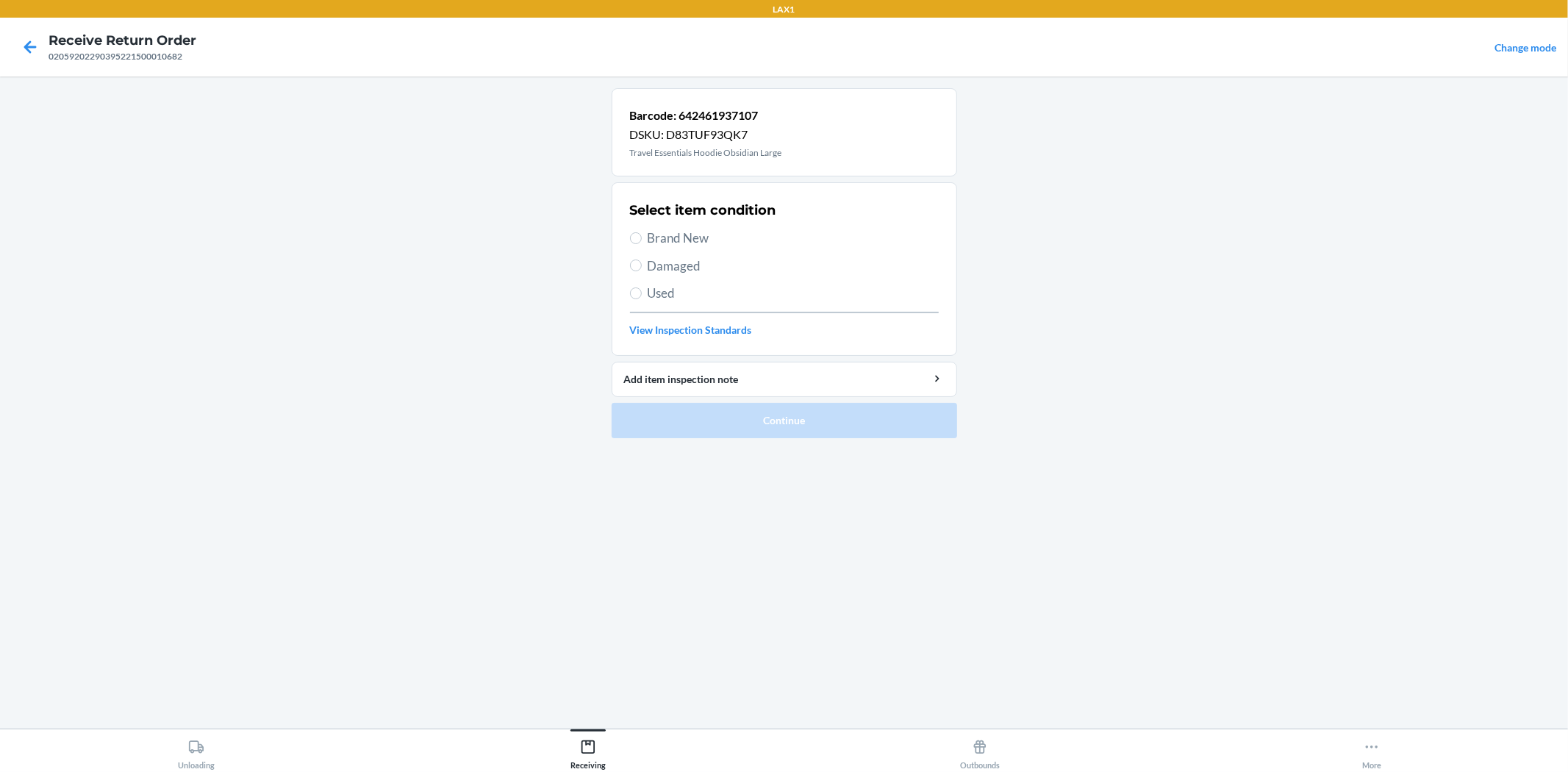
click at [664, 260] on span "Damaged" at bounding box center [793, 265] width 291 height 19
click at [642, 260] on input "Damaged" at bounding box center [636, 265] width 12 height 12
radio input "true"
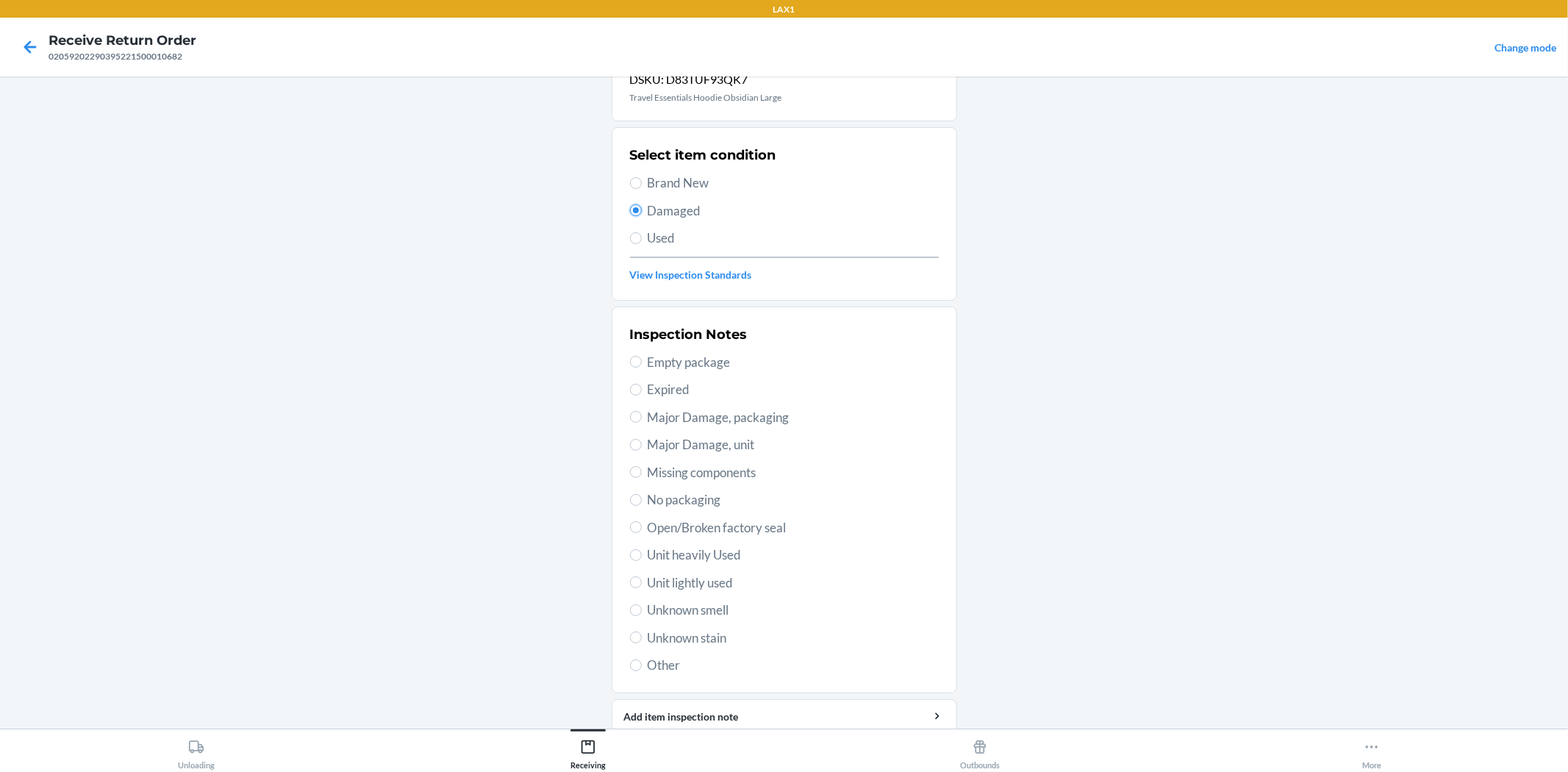
scroll to position [113, 0]
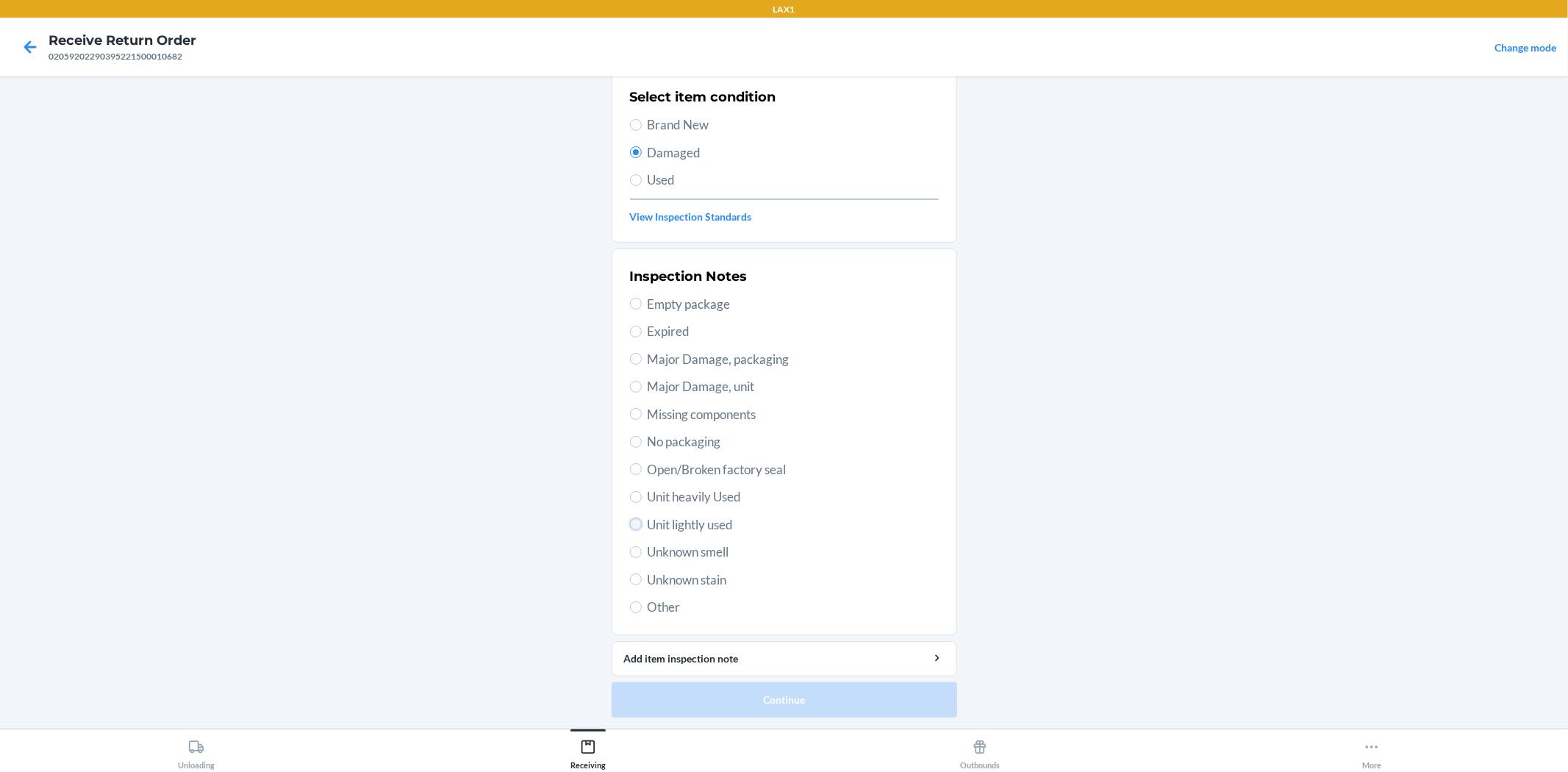
click at [630, 528] on input "Unit lightly used" at bounding box center [636, 524] width 12 height 12
radio input "true"
click at [741, 709] on button "Continue" at bounding box center [784, 699] width 345 height 35
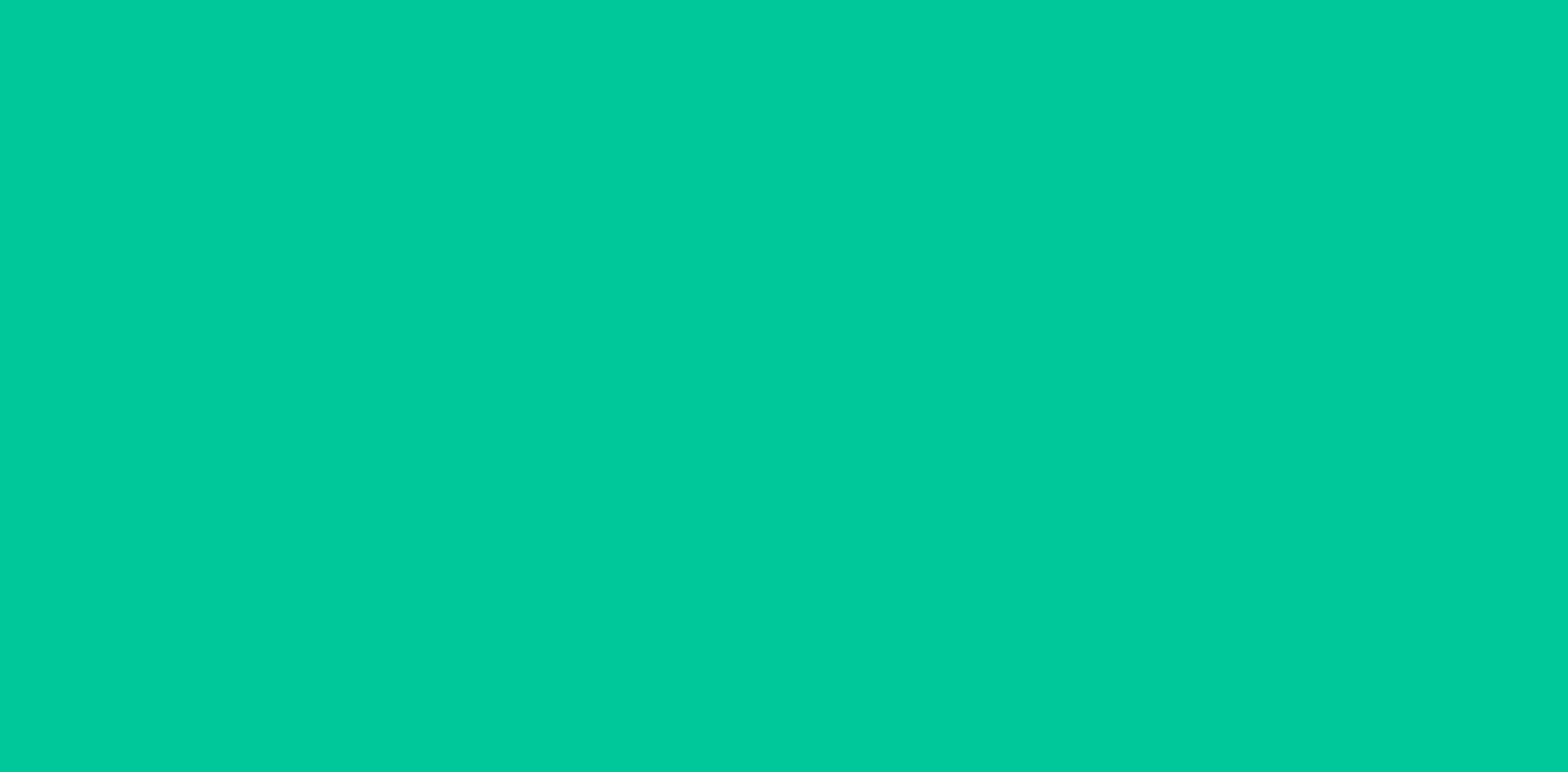
scroll to position [0, 0]
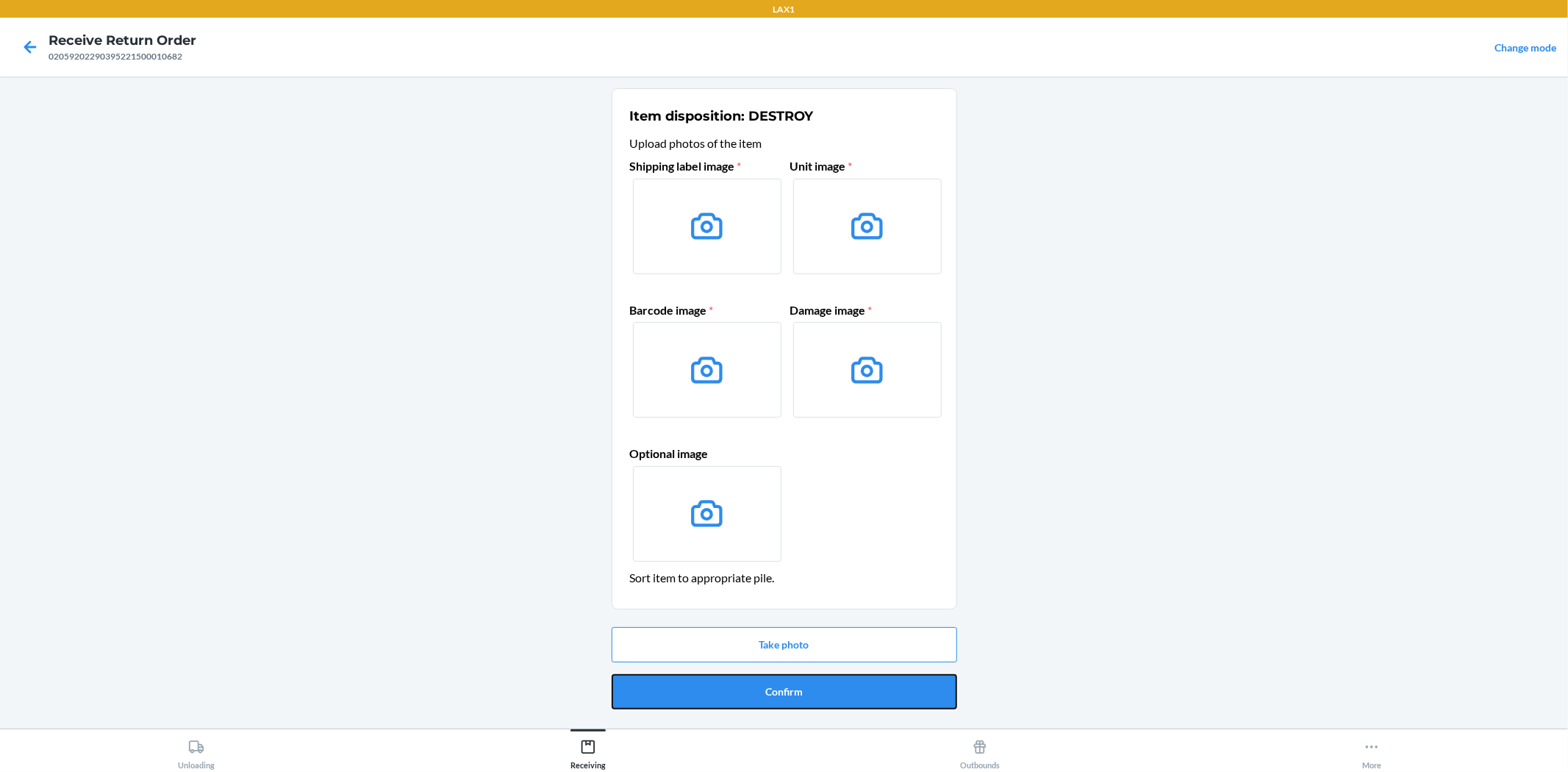
drag, startPoint x: 778, startPoint y: 695, endPoint x: 781, endPoint y: 707, distance: 12.4
click at [781, 707] on button "Confirm" at bounding box center [784, 692] width 345 height 35
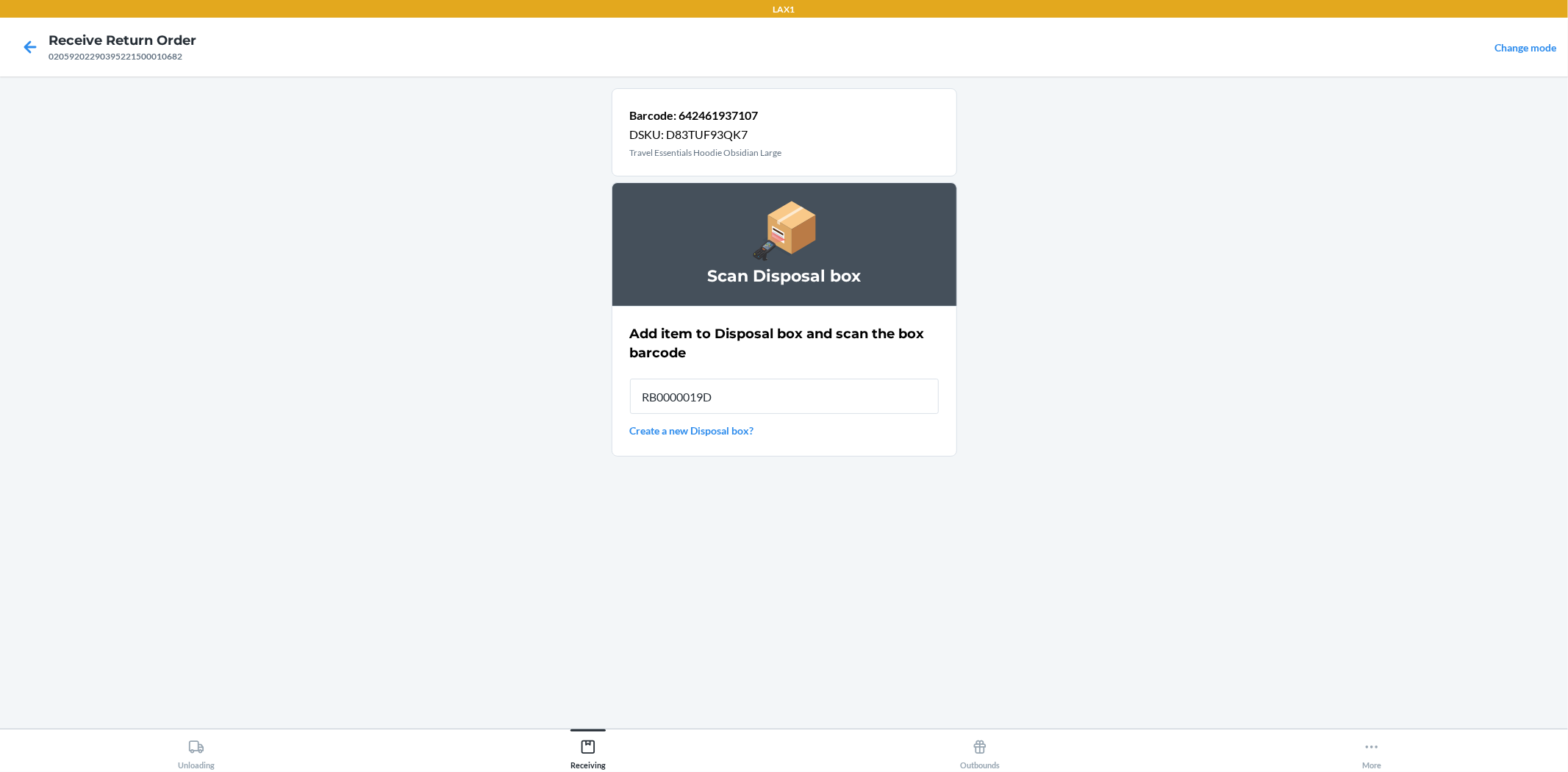
type input "RB0000019D0"
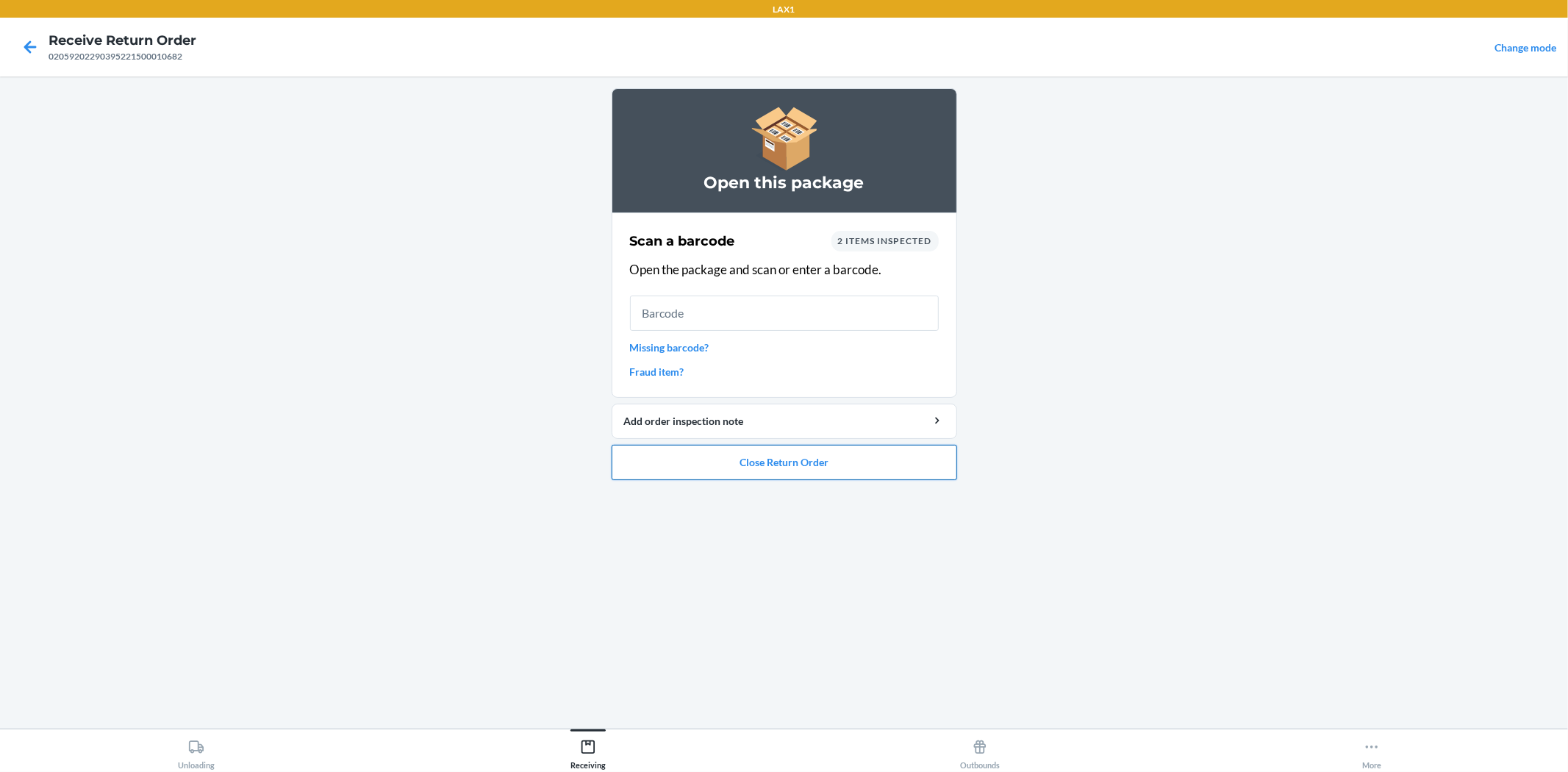
click at [879, 476] on button "Close Return Order" at bounding box center [784, 462] width 345 height 35
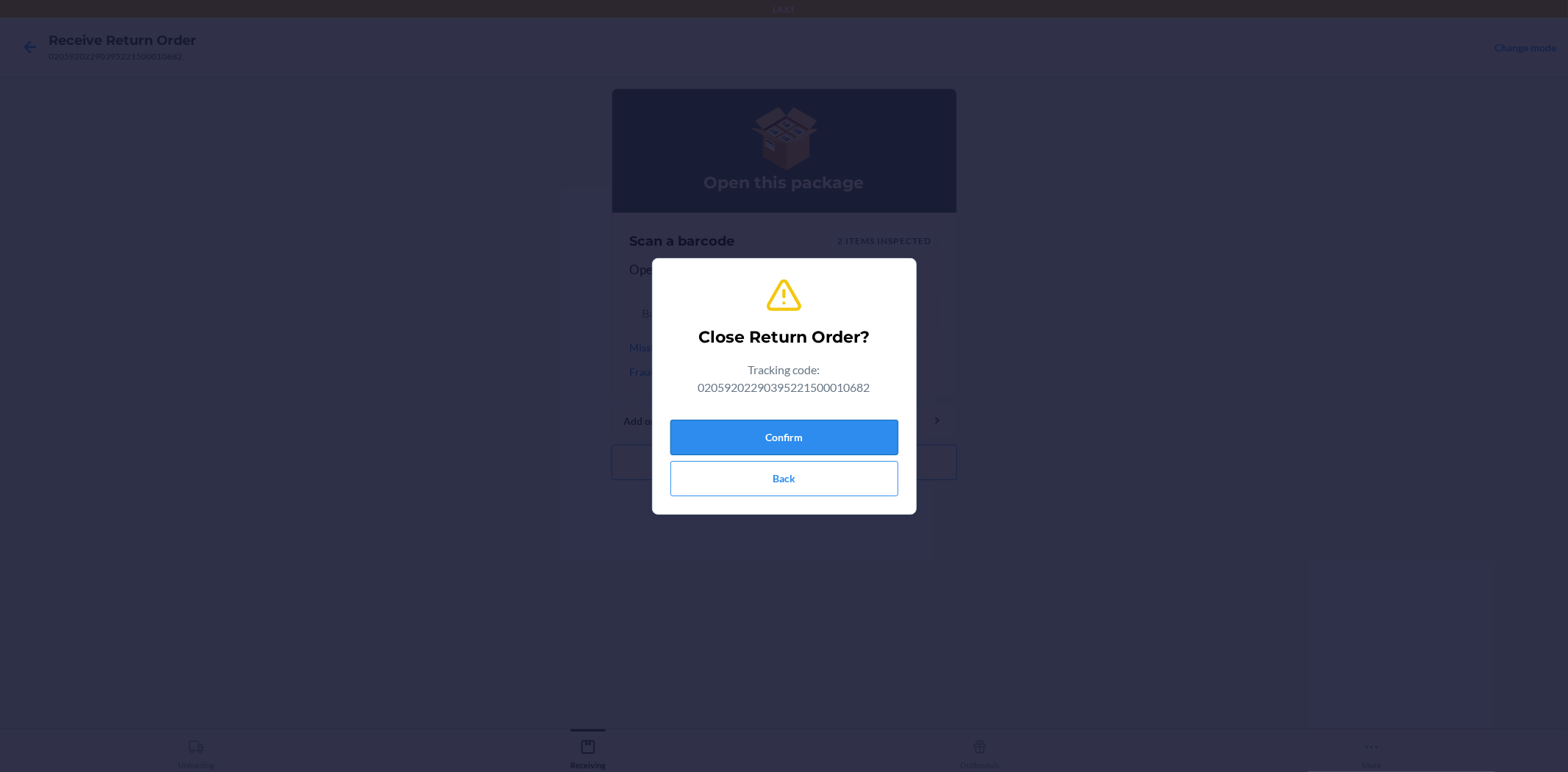
click at [853, 435] on button "Confirm" at bounding box center [784, 437] width 228 height 35
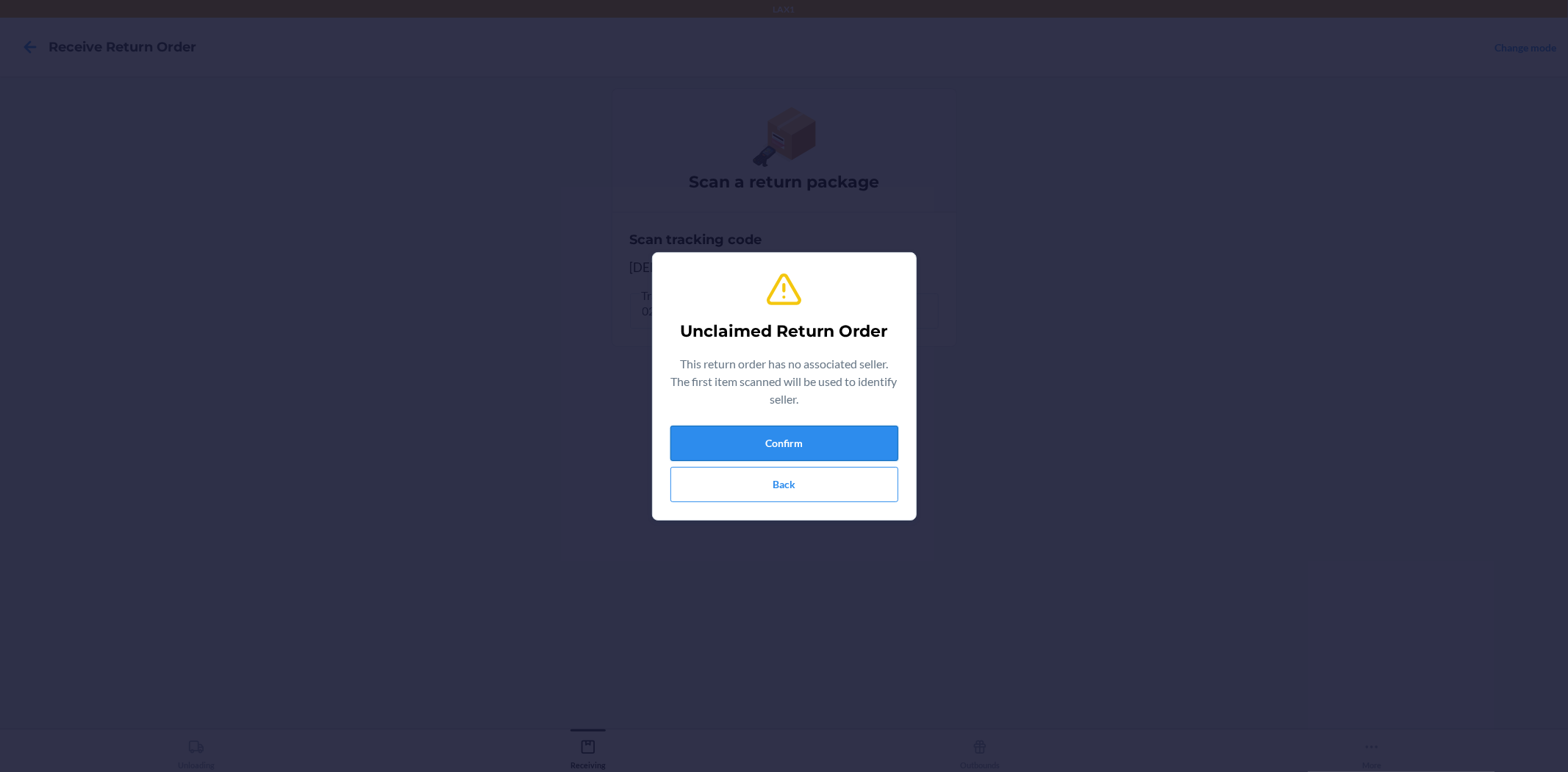
click at [790, 449] on button "Confirm" at bounding box center [784, 443] width 228 height 35
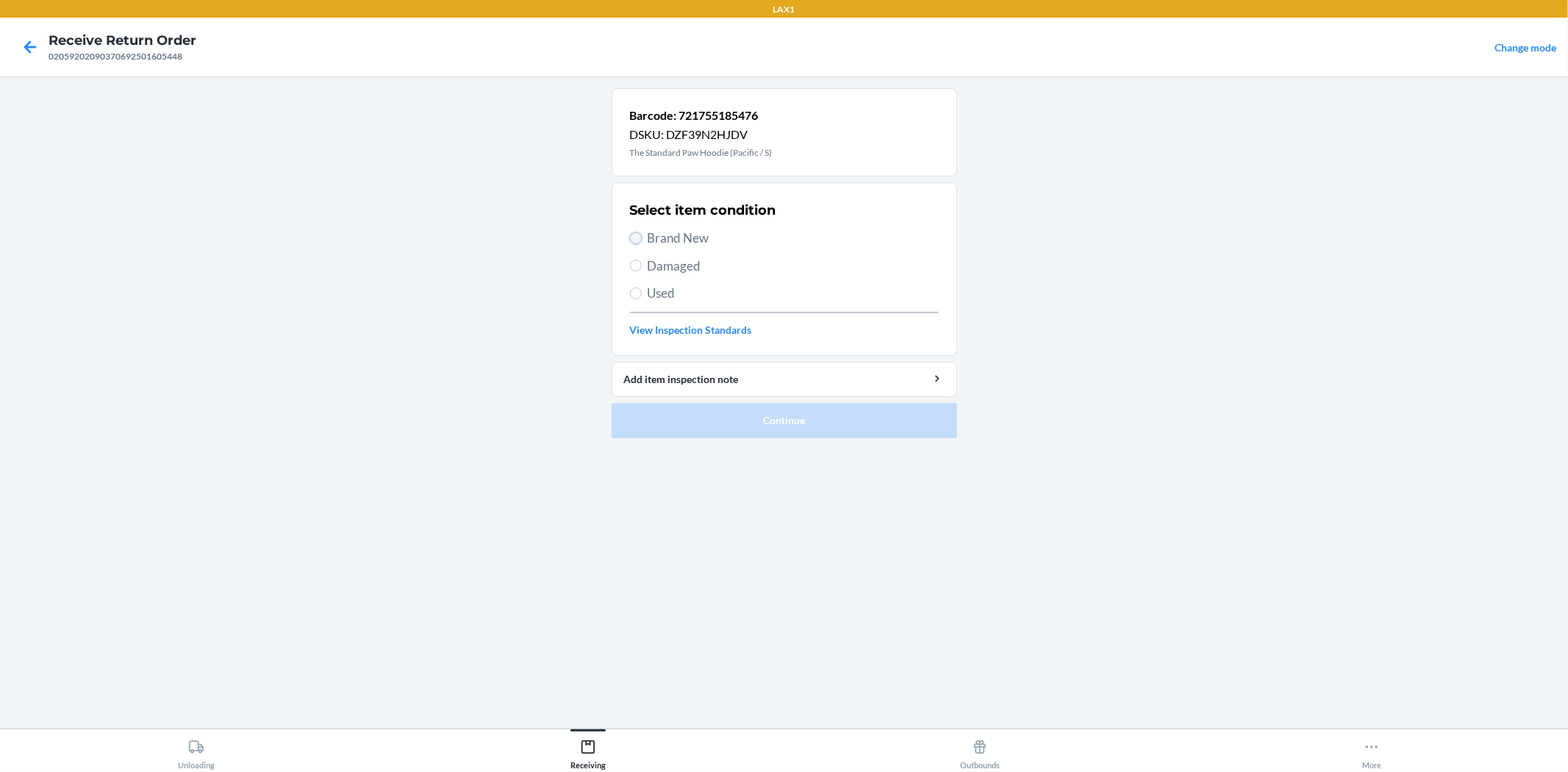
click at [634, 240] on input "Brand New" at bounding box center [636, 238] width 12 height 12
radio input "true"
click at [763, 427] on button "Continue" at bounding box center [784, 421] width 345 height 35
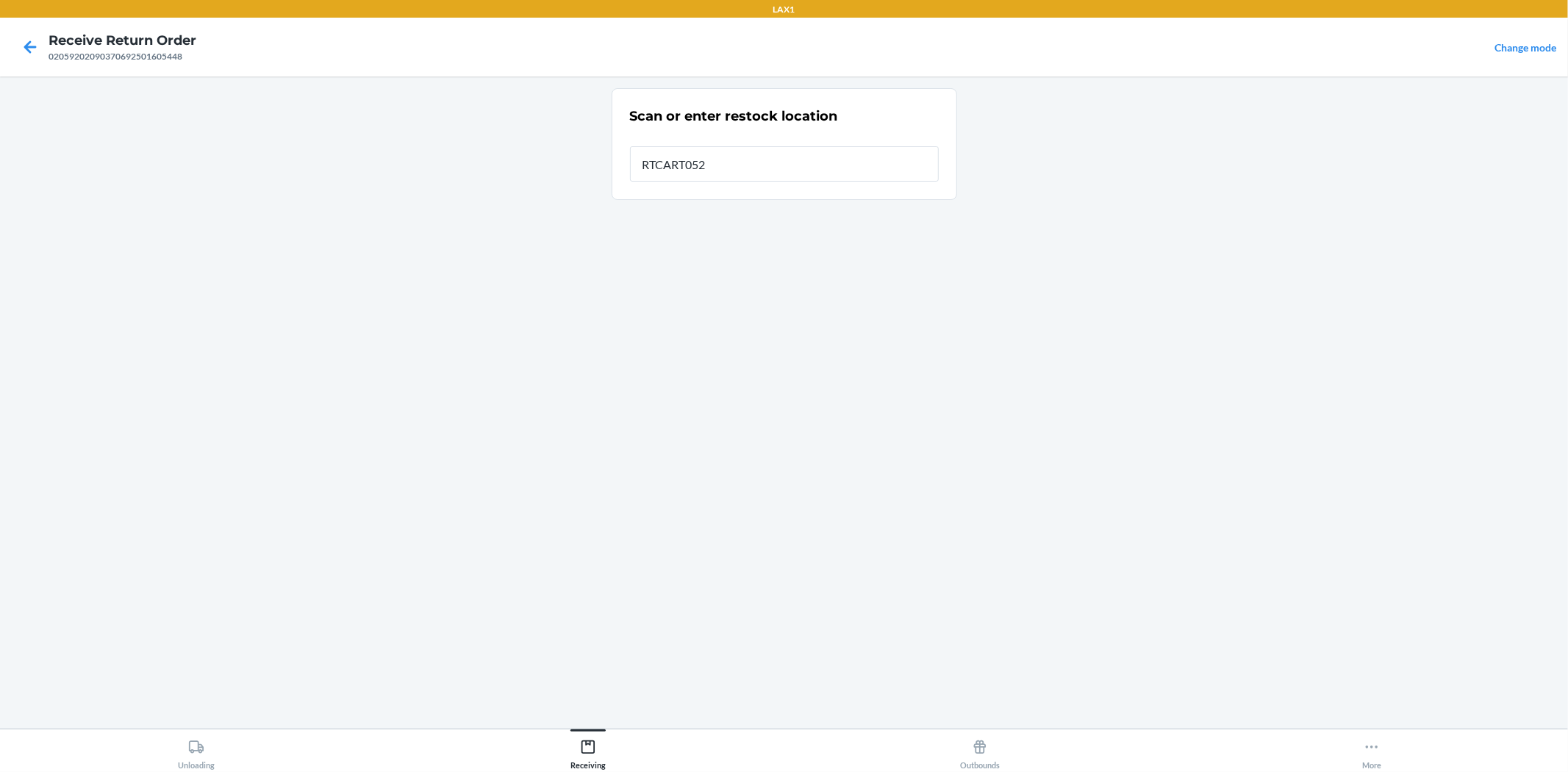
type input "RTCART052"
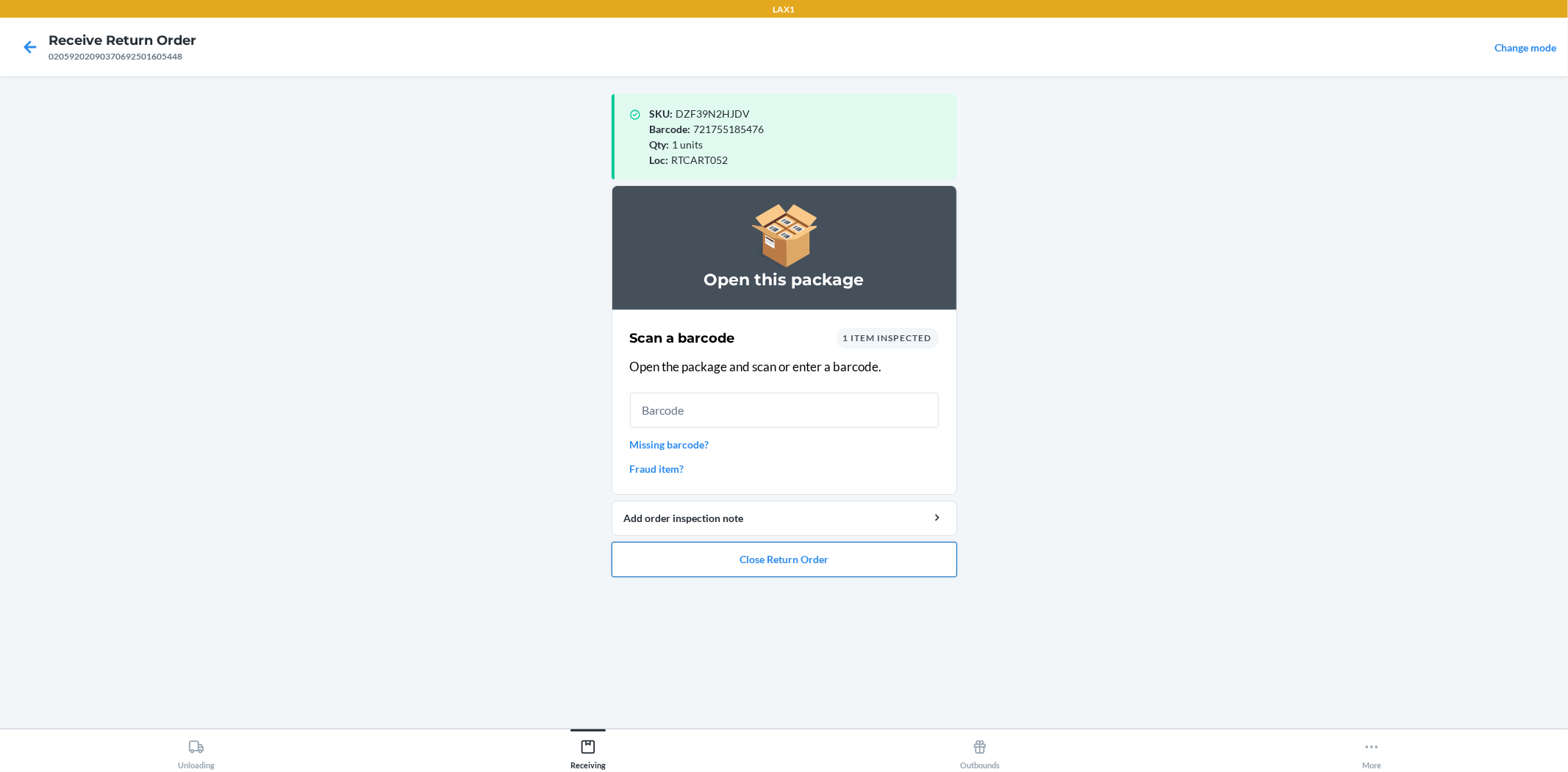
click at [780, 564] on button "Close Return Order" at bounding box center [784, 559] width 345 height 35
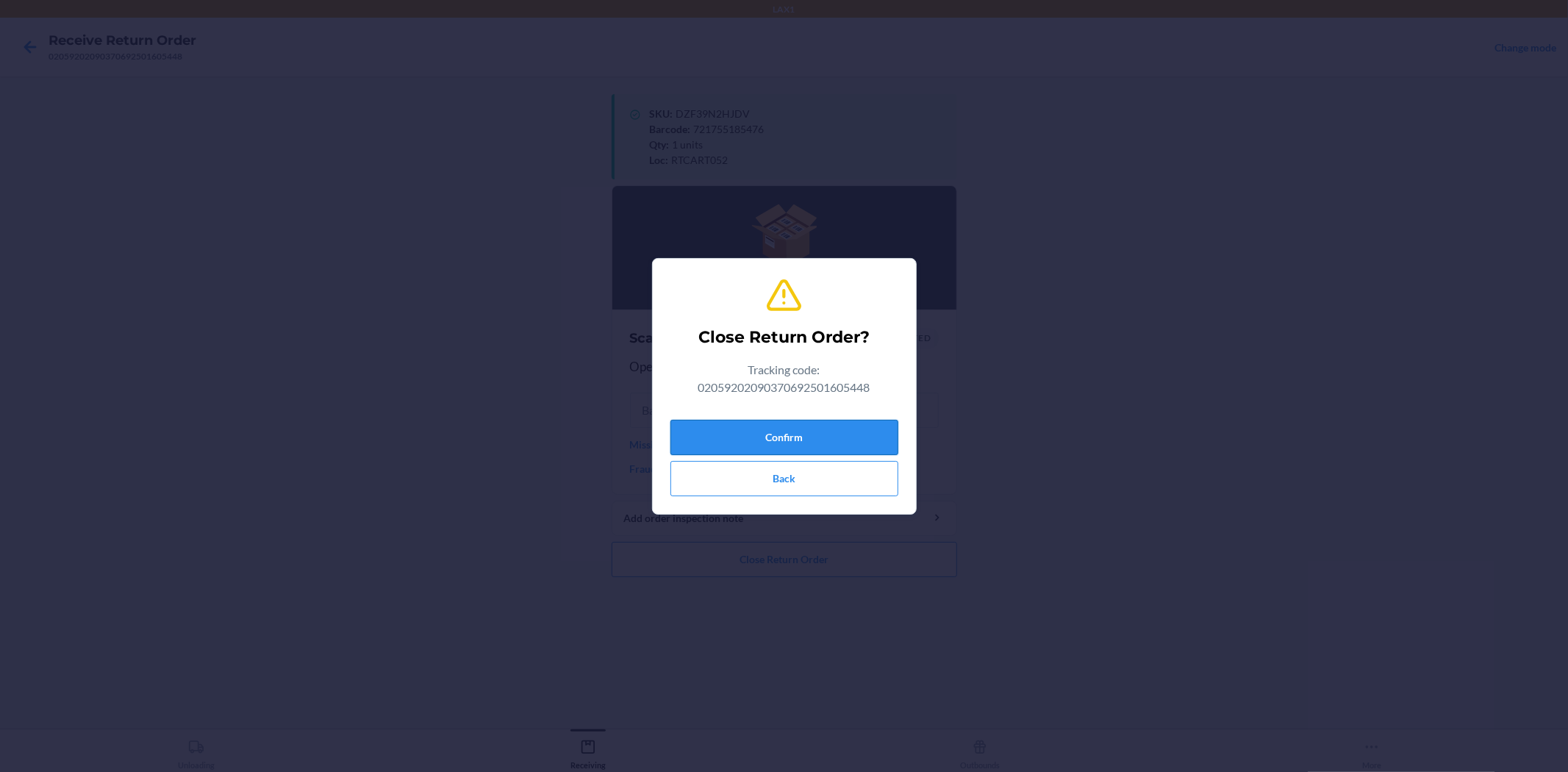
click at [802, 439] on button "Confirm" at bounding box center [784, 437] width 228 height 35
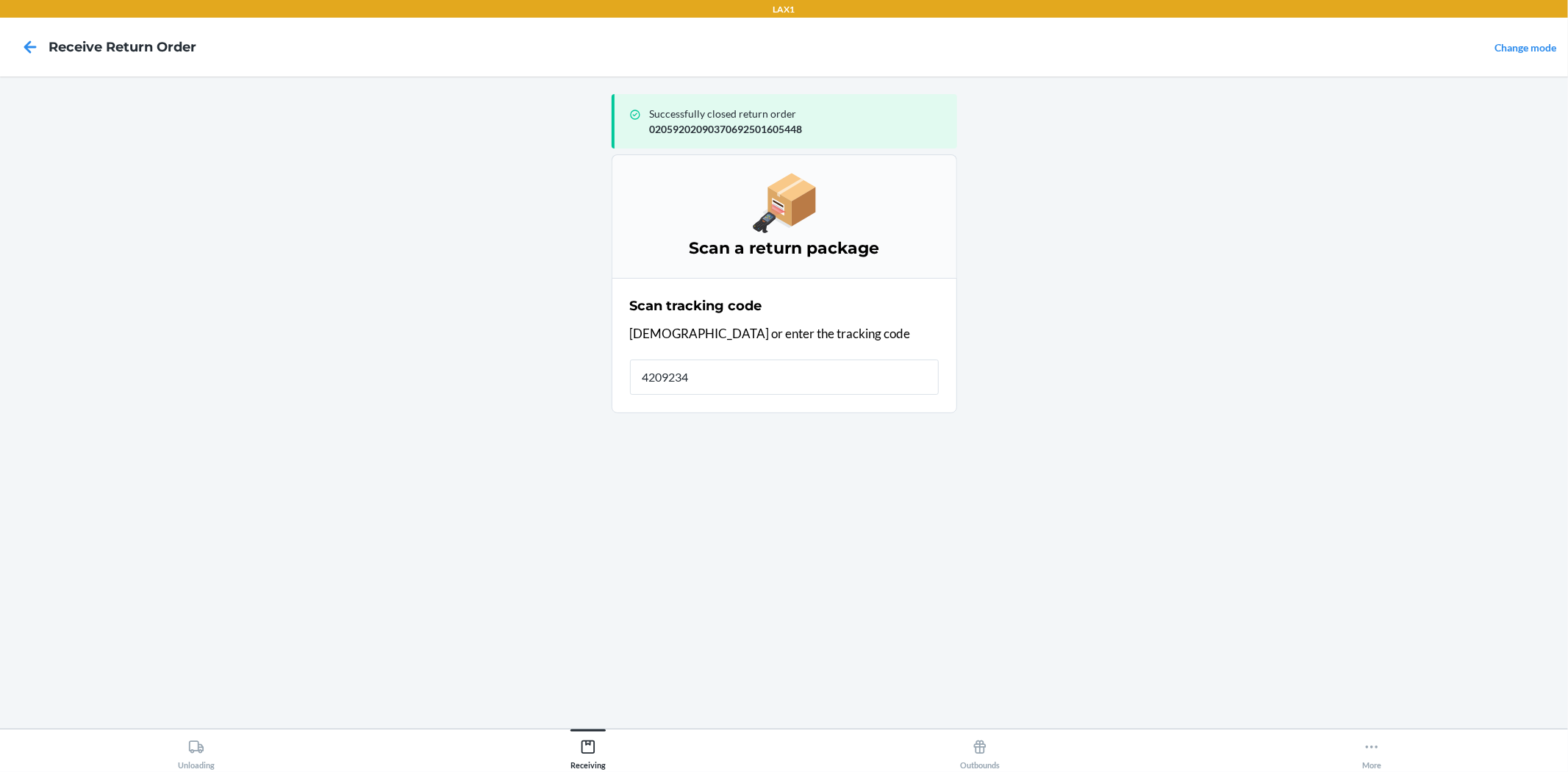
type input "42092346"
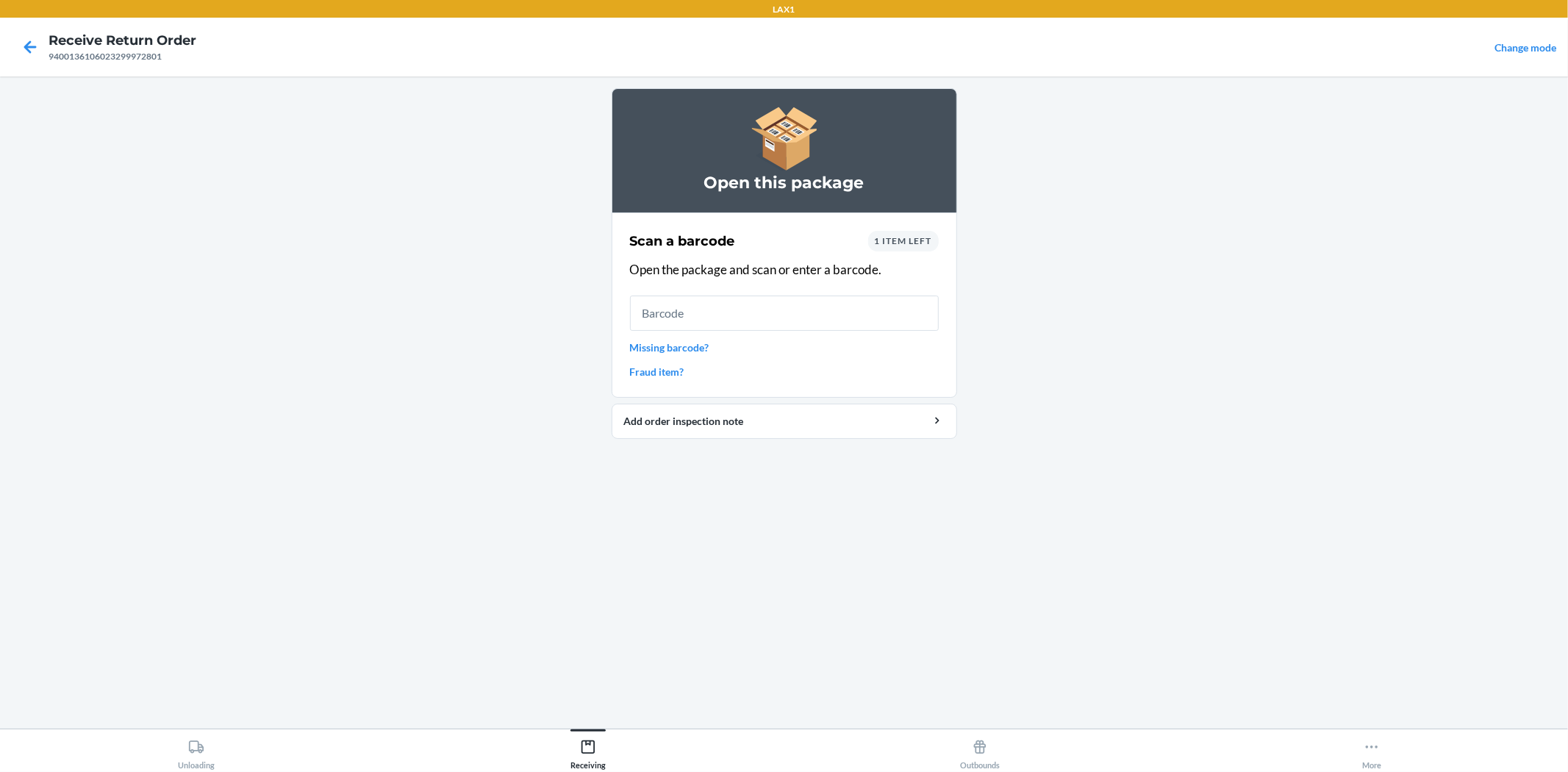
click at [650, 342] on link "Missing barcode?" at bounding box center [784, 347] width 309 height 16
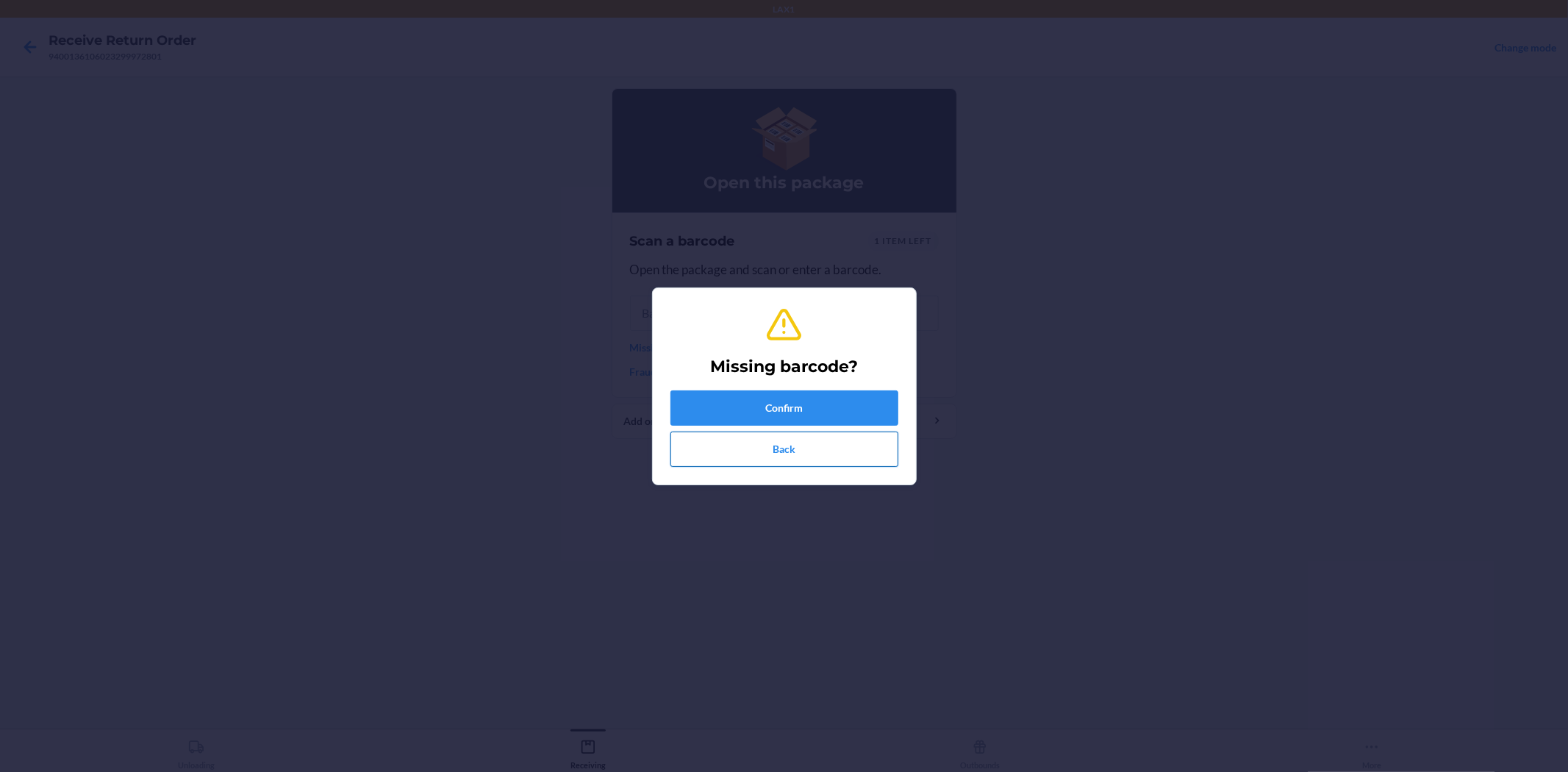
click at [749, 443] on button "Back" at bounding box center [784, 449] width 228 height 35
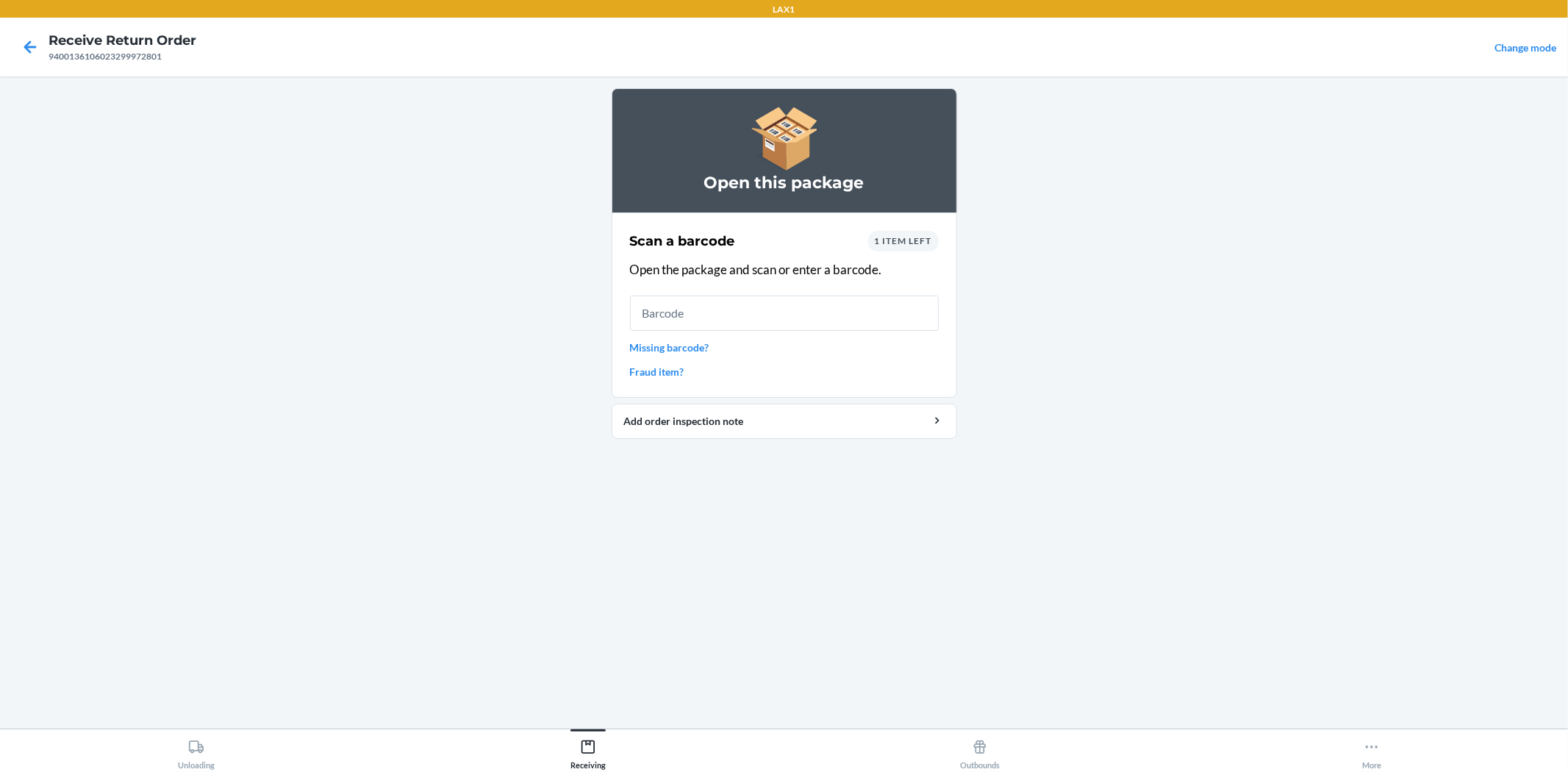
click at [684, 343] on link "Missing barcode?" at bounding box center [784, 347] width 309 height 16
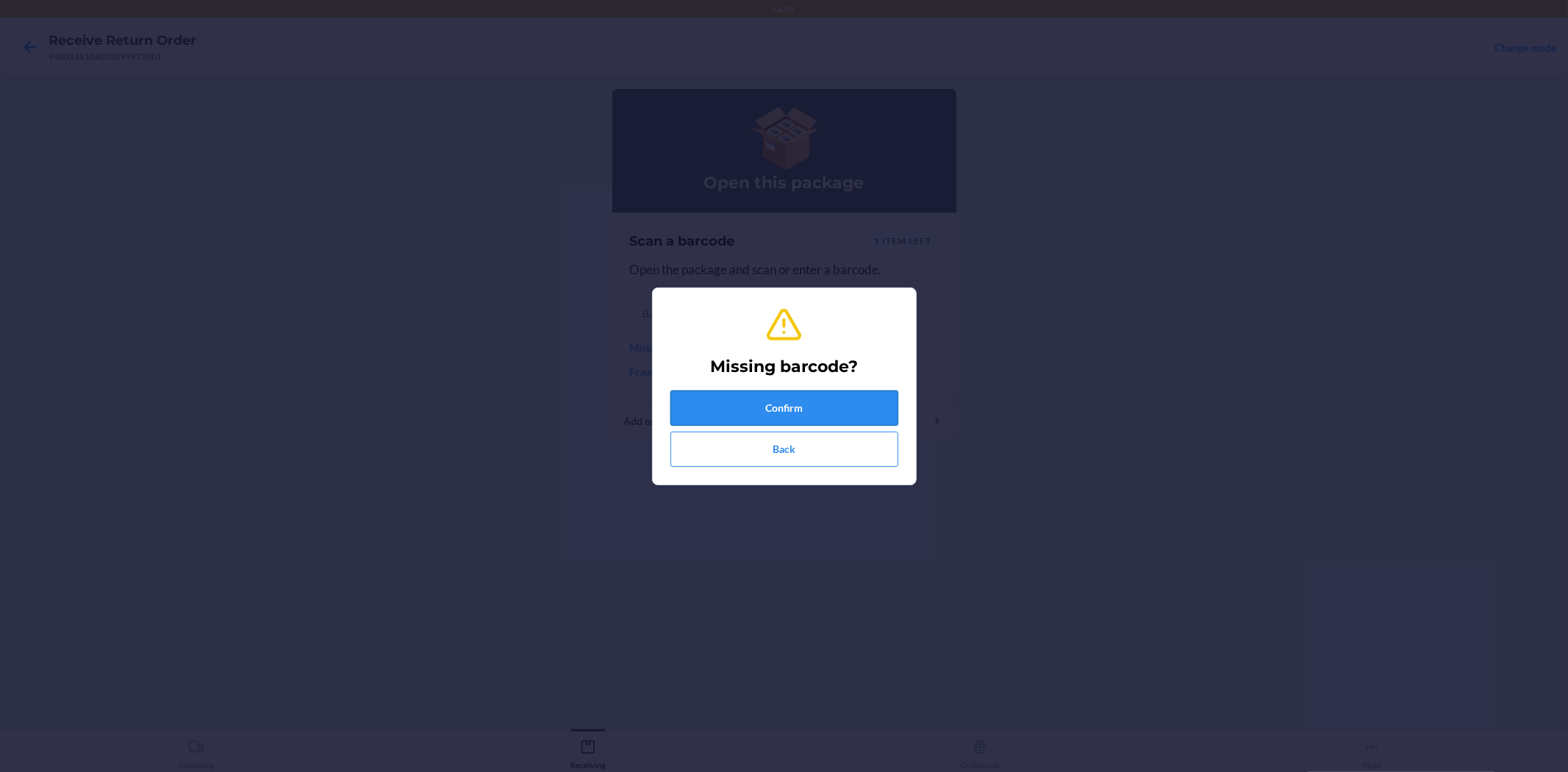
click at [769, 410] on button "Confirm" at bounding box center [784, 408] width 228 height 35
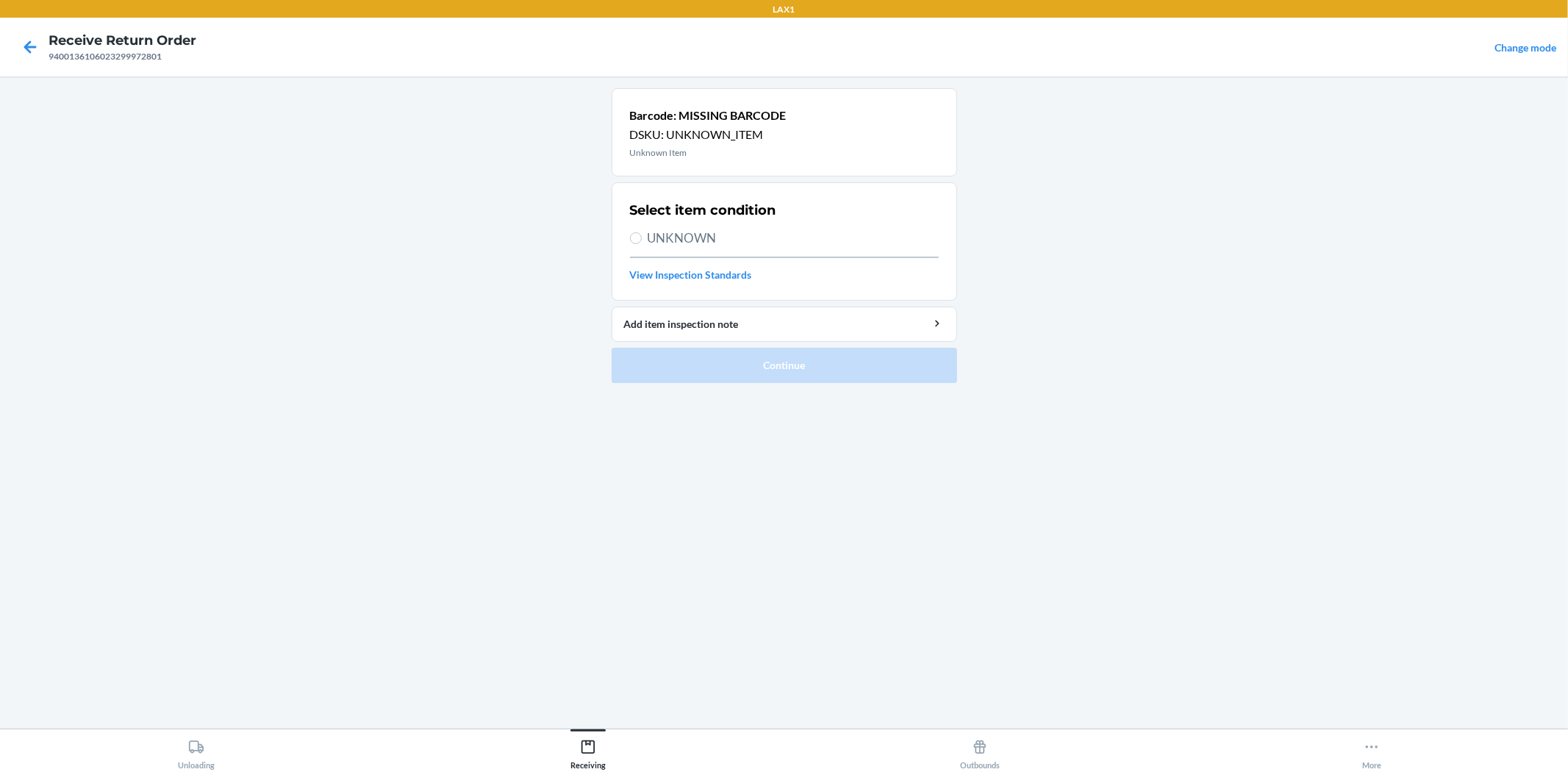
click at [665, 247] on span "UNKNOWN" at bounding box center [793, 237] width 291 height 19
click at [642, 244] on input "UNKNOWN" at bounding box center [636, 238] width 12 height 12
radio input "true"
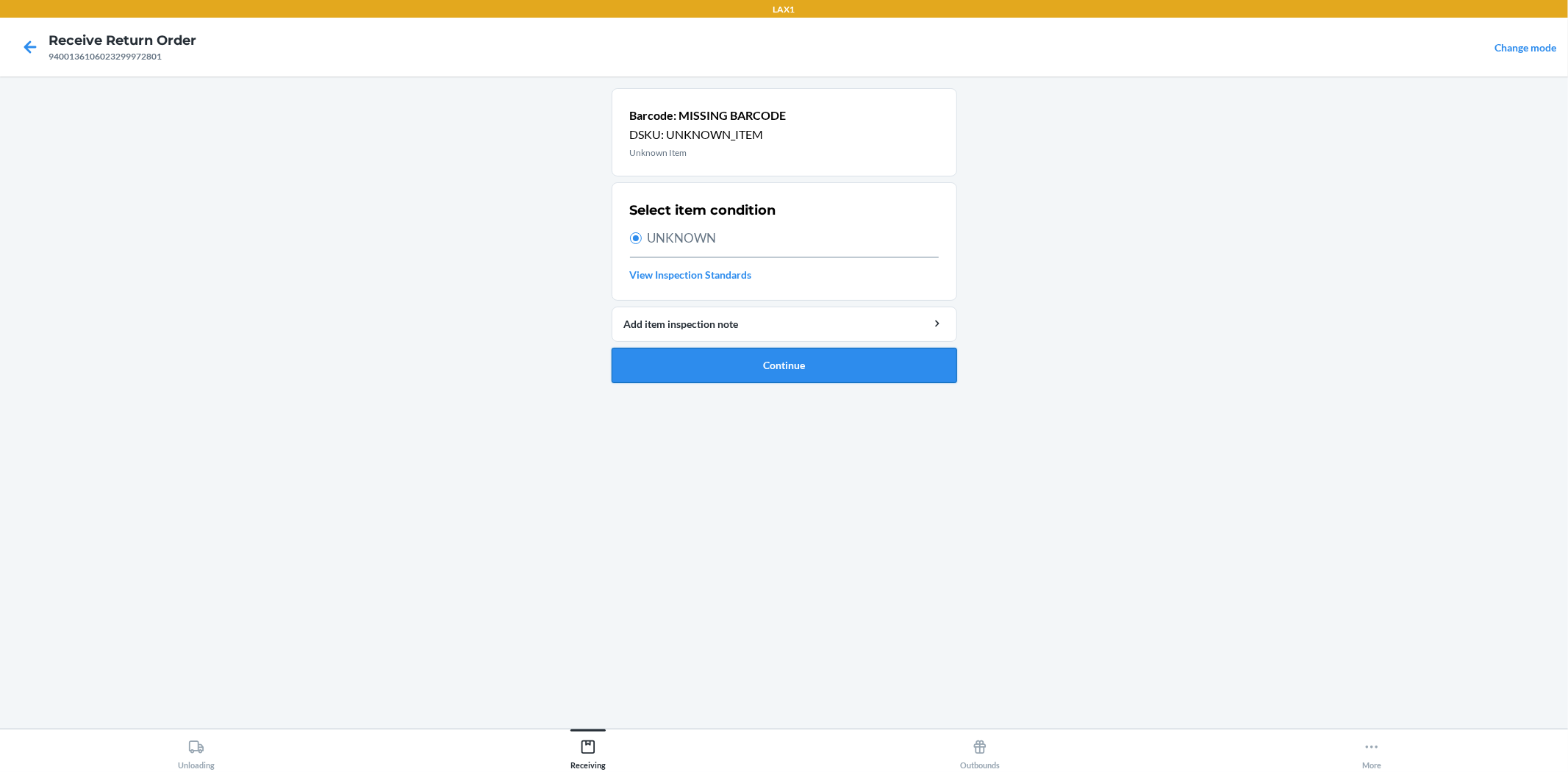
click at [769, 357] on button "Continue" at bounding box center [784, 365] width 345 height 35
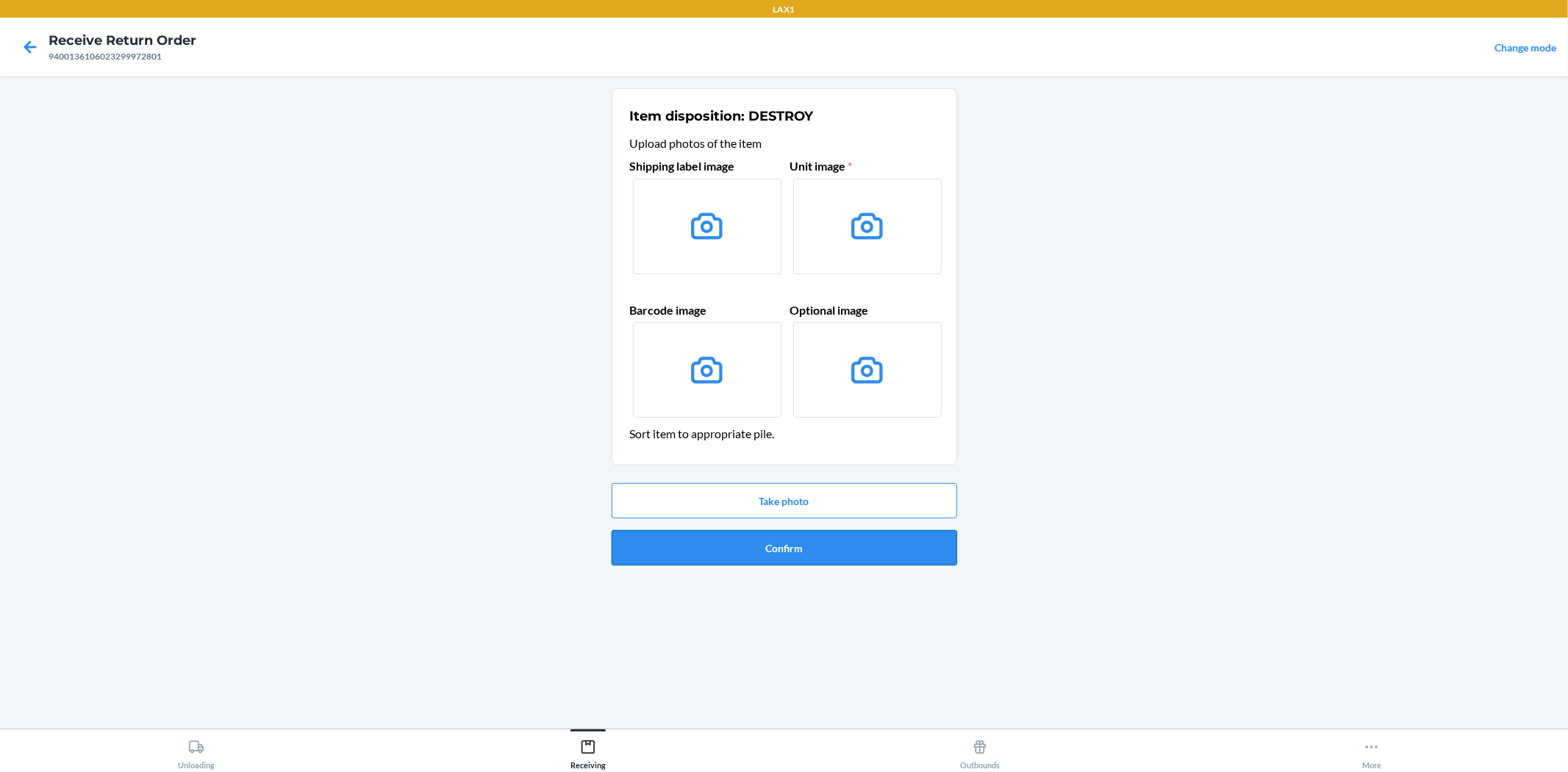
click at [791, 543] on button "Confirm" at bounding box center [784, 547] width 345 height 35
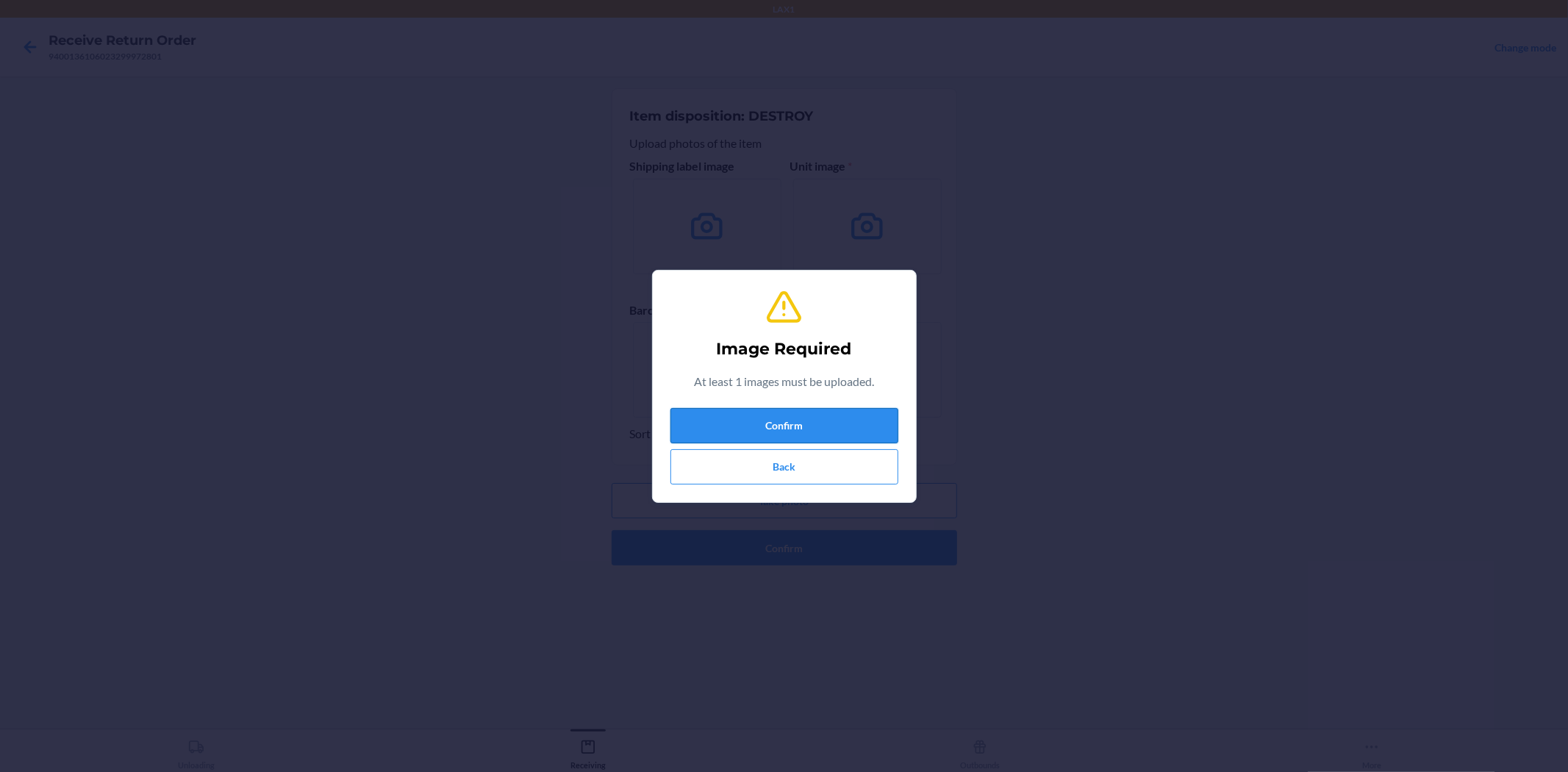
click at [785, 419] on button "Confirm" at bounding box center [784, 426] width 228 height 35
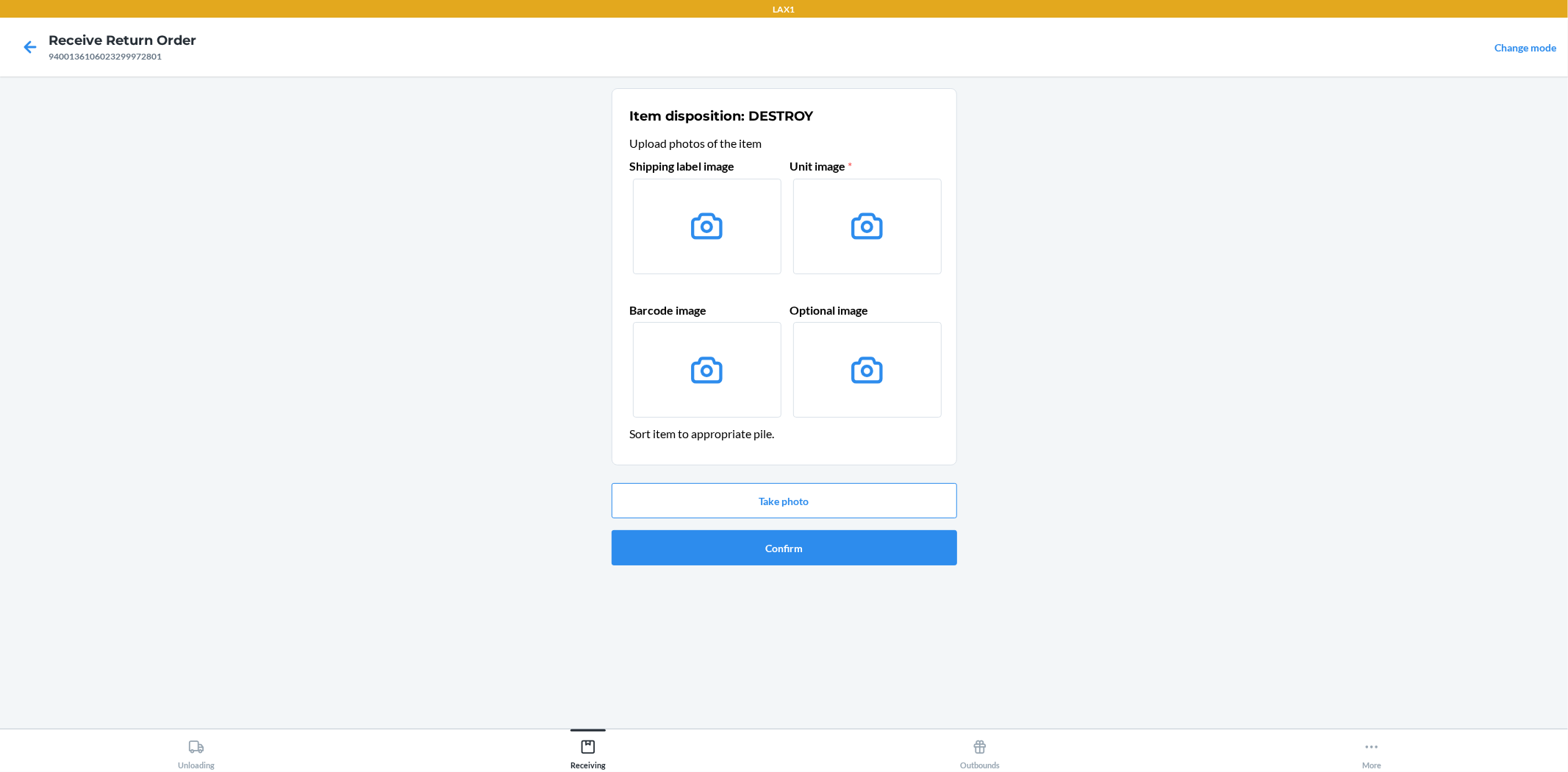
click at [751, 244] on label at bounding box center [706, 226] width 148 height 95
click at [0, 0] on input "file" at bounding box center [0, 0] width 0 height 0
click at [750, 490] on button "Take photo" at bounding box center [784, 500] width 345 height 35
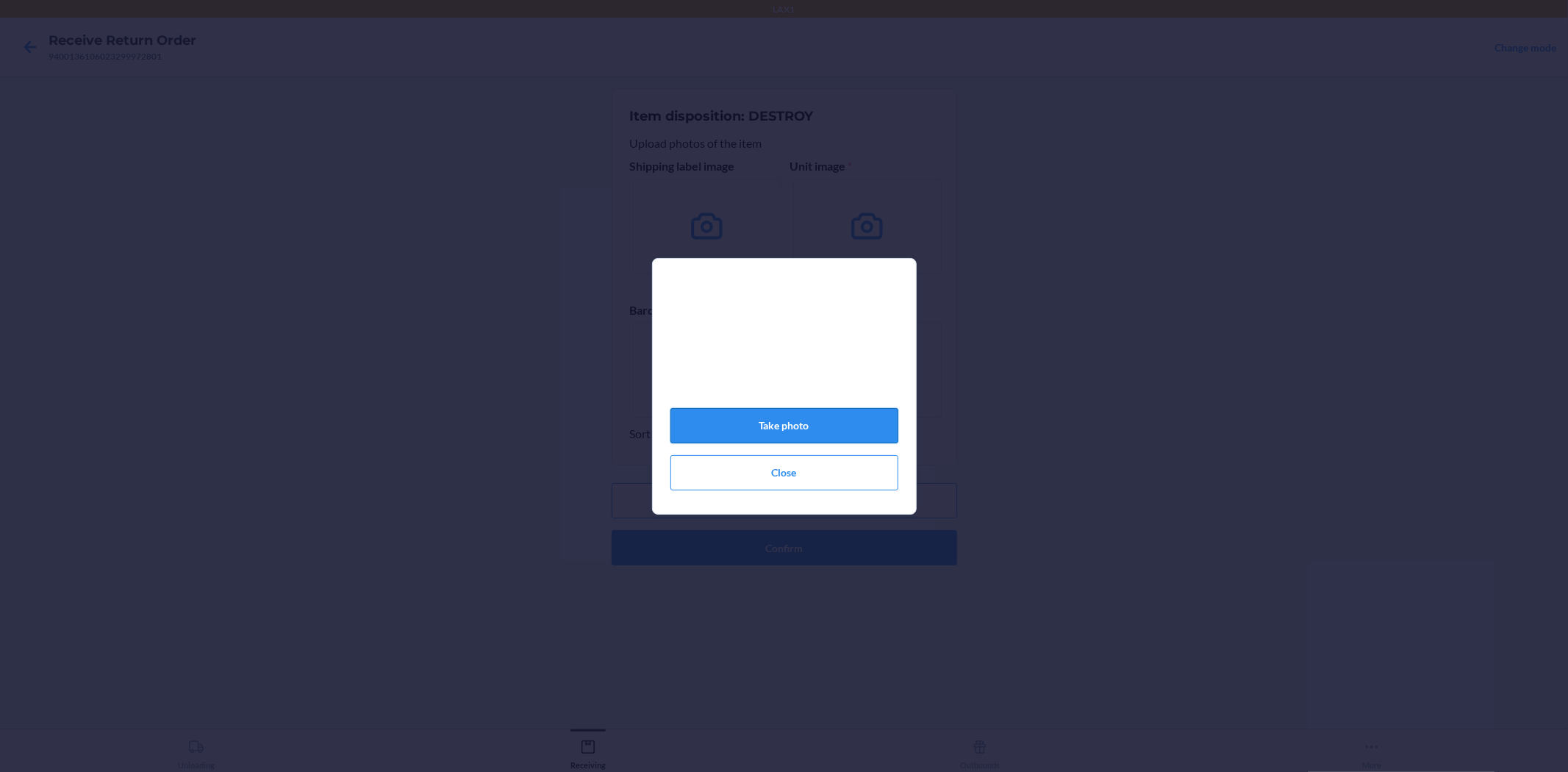
click at [818, 421] on button "Take photo" at bounding box center [784, 426] width 228 height 35
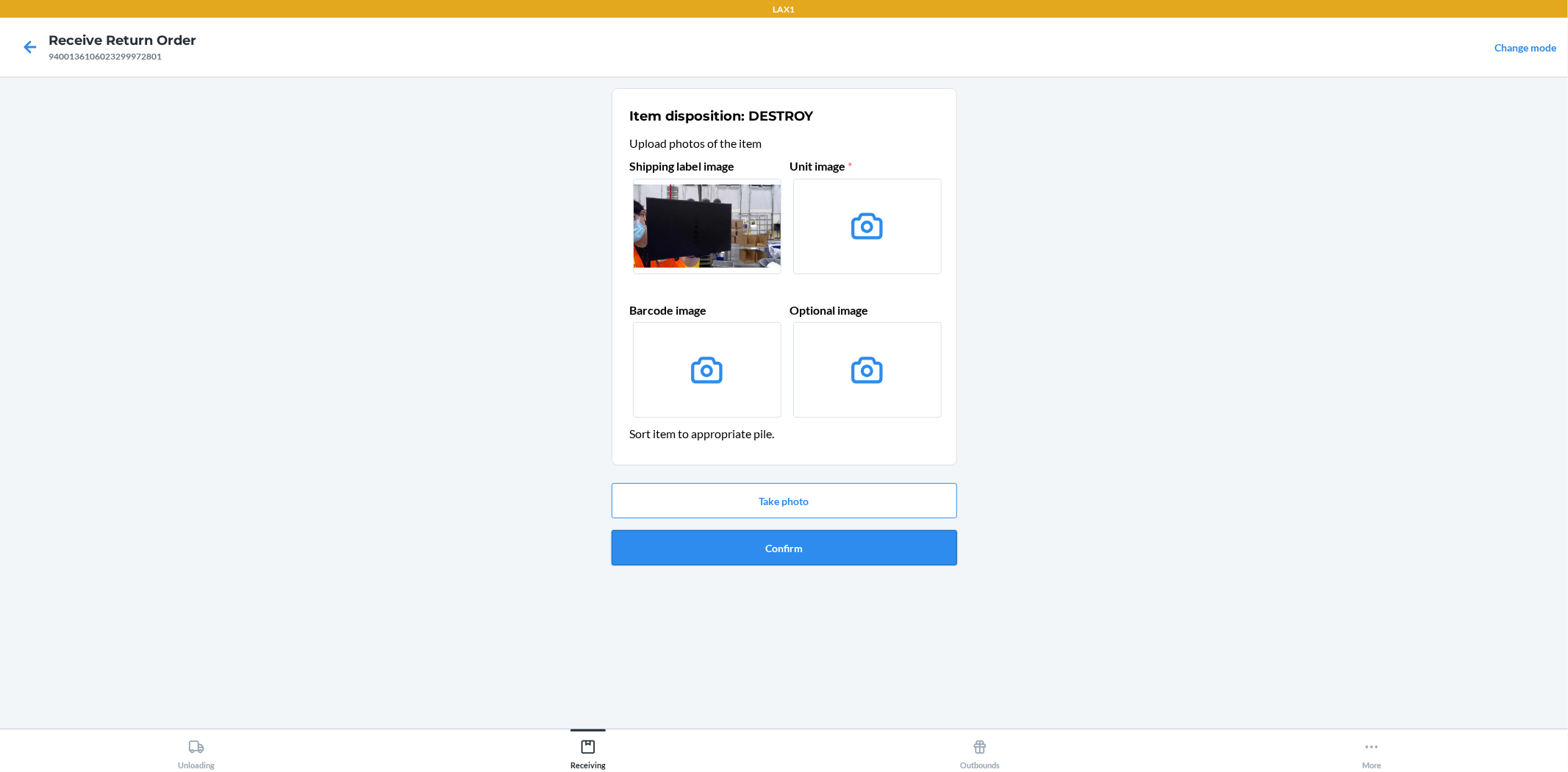
click at [842, 547] on button "Confirm" at bounding box center [784, 547] width 345 height 35
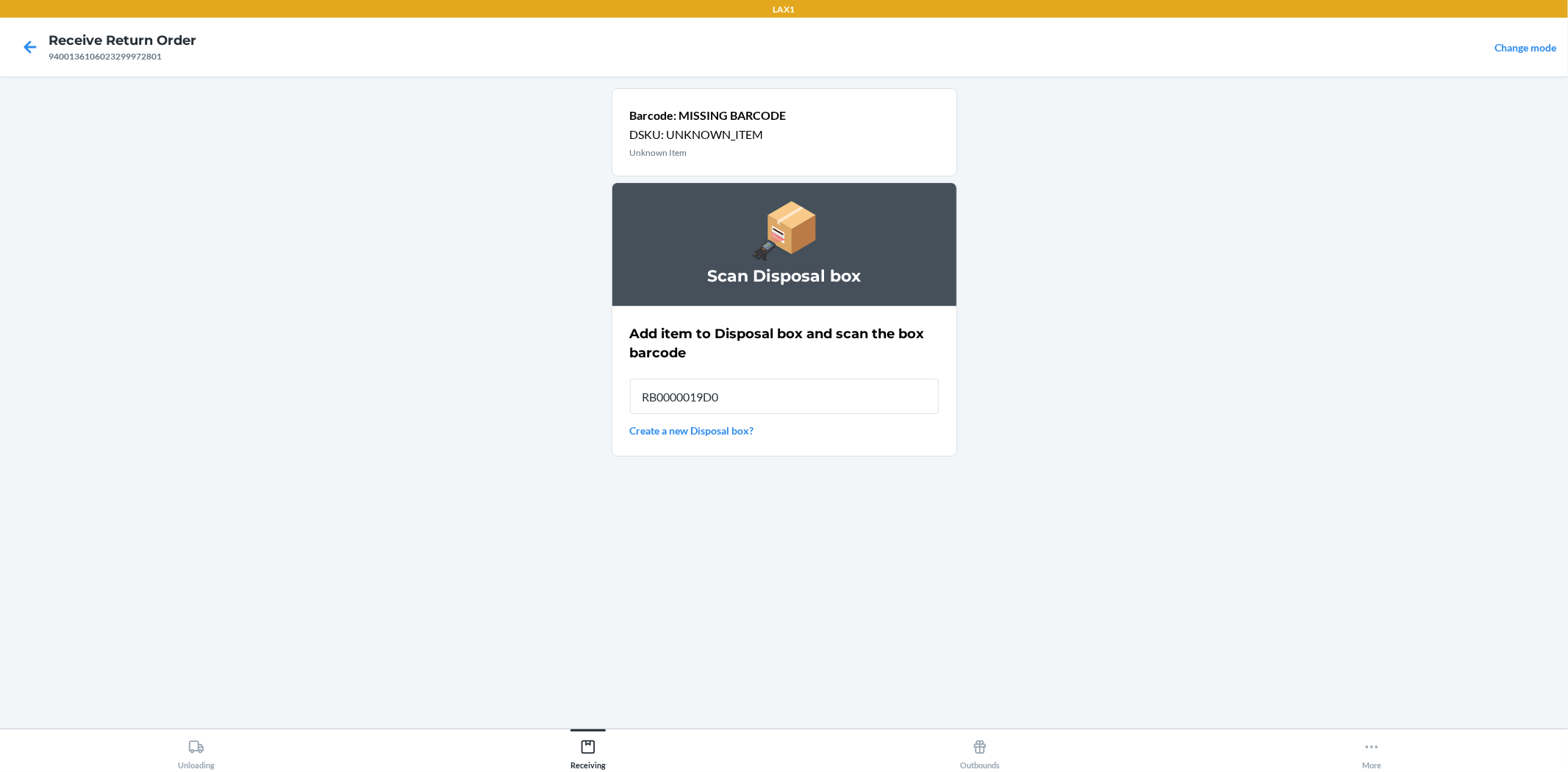
type input "RB0000019D0"
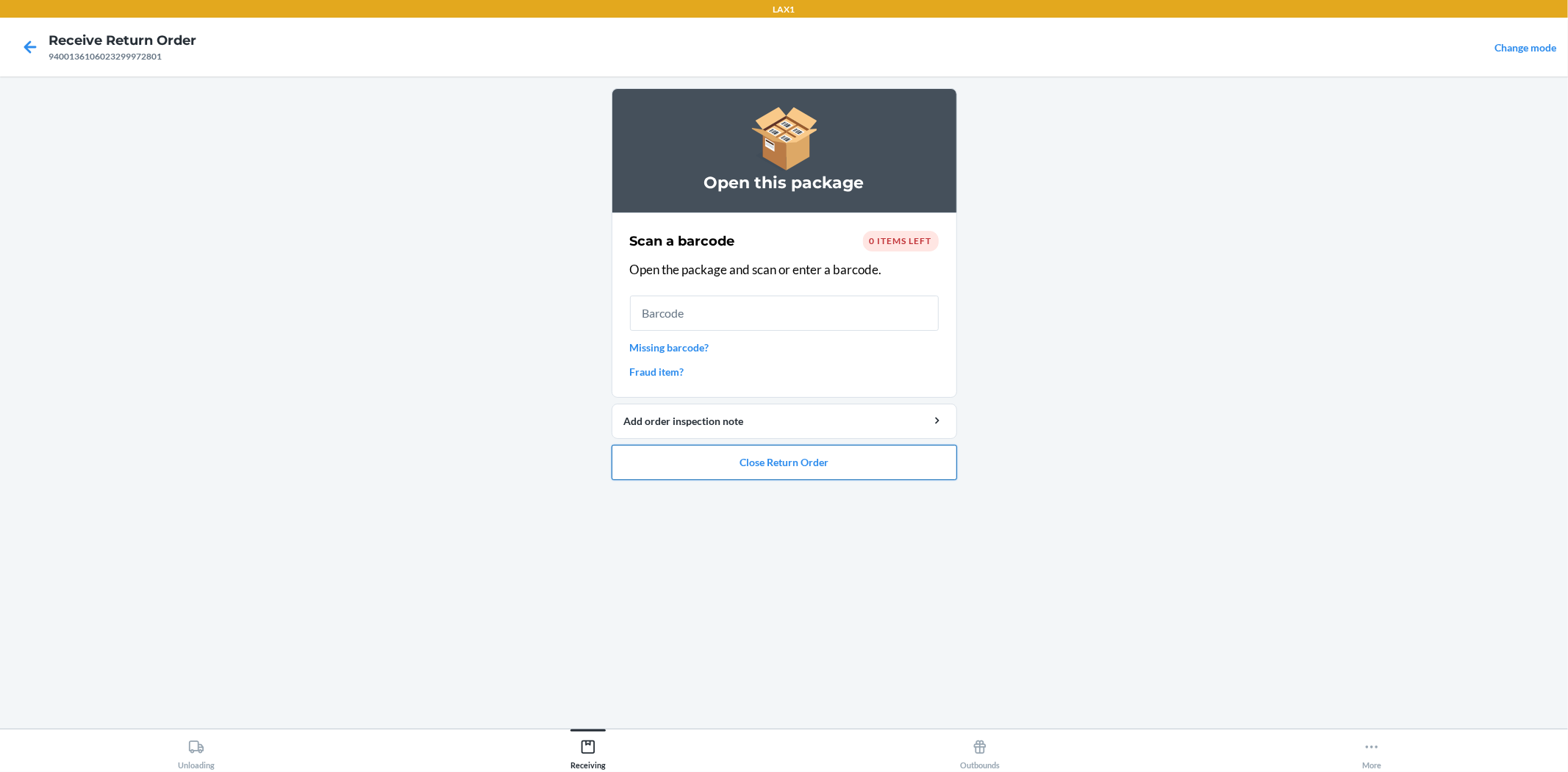
click at [862, 466] on button "Close Return Order" at bounding box center [784, 462] width 345 height 35
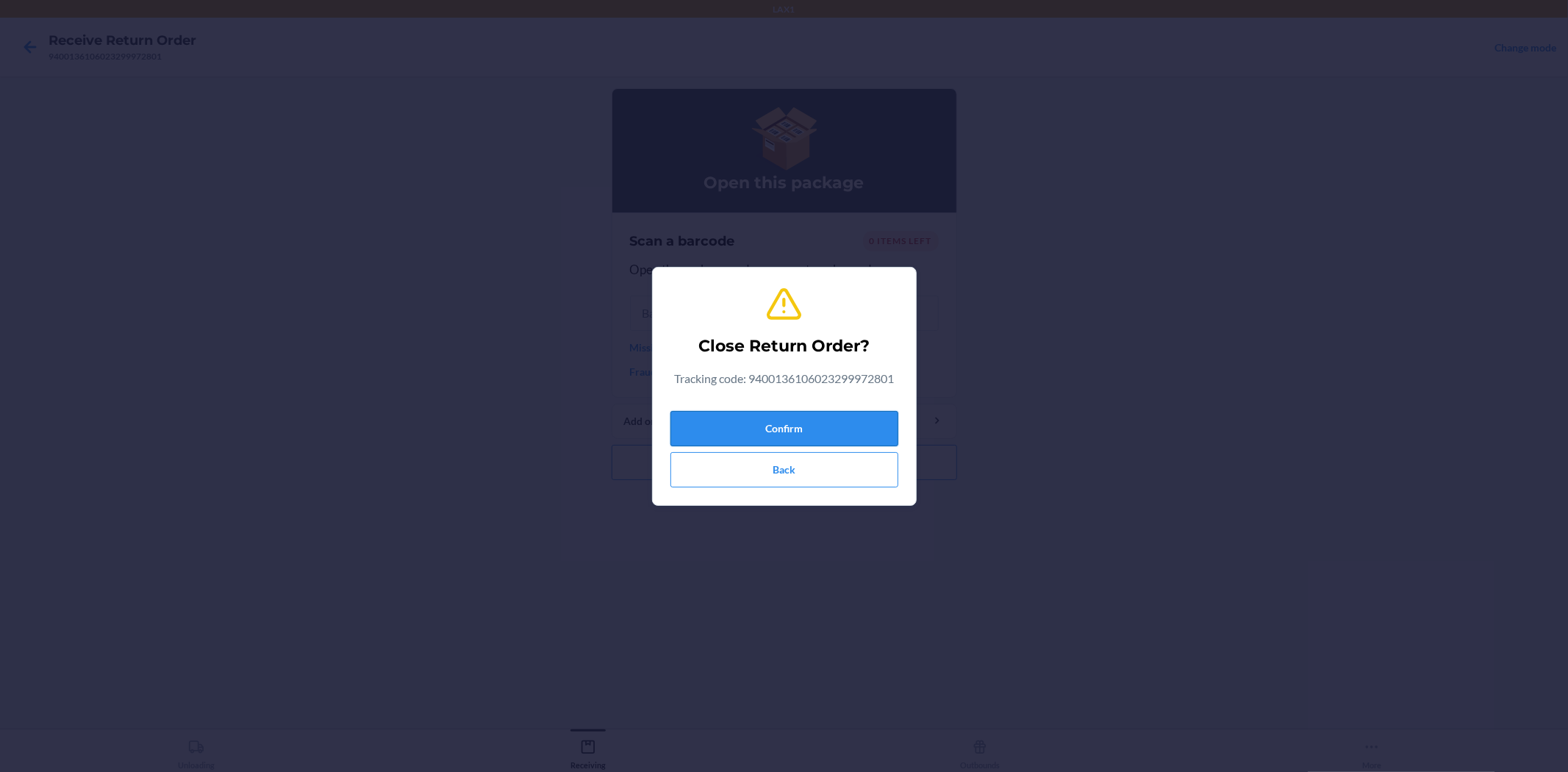
click at [868, 435] on button "Confirm" at bounding box center [784, 429] width 228 height 35
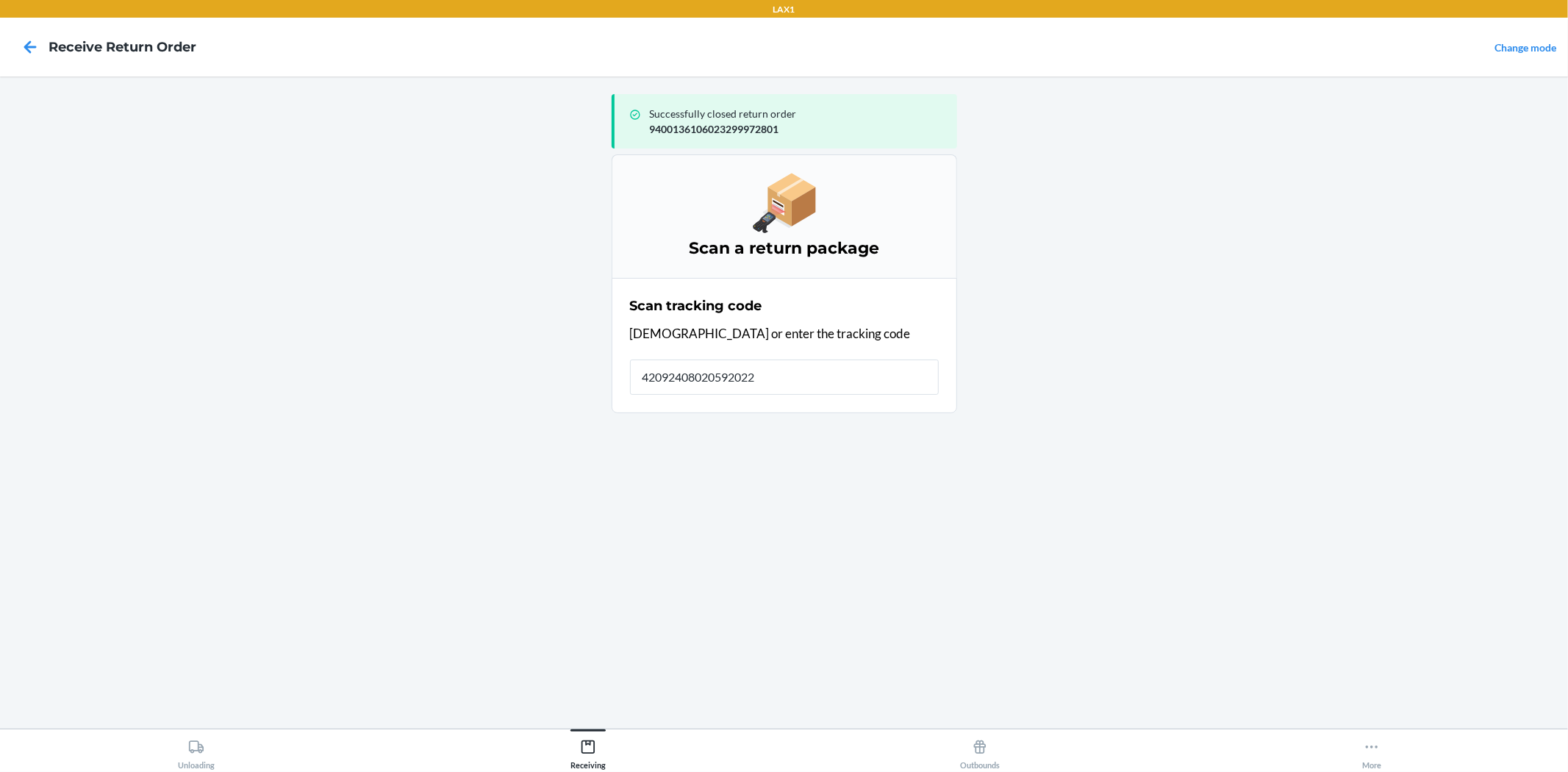
type input "420924080205920229"
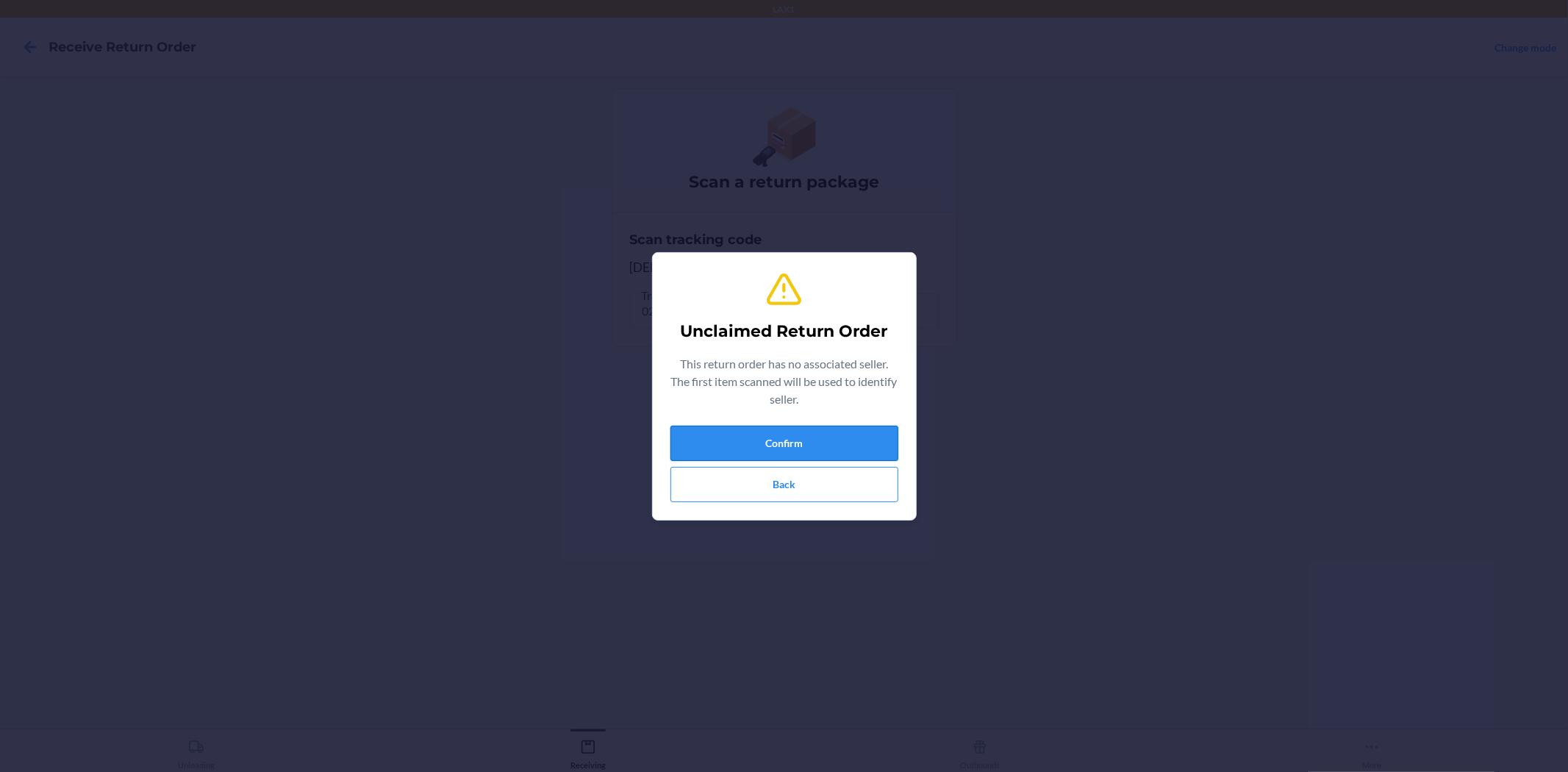
click at [833, 452] on button "Confirm" at bounding box center [784, 443] width 228 height 35
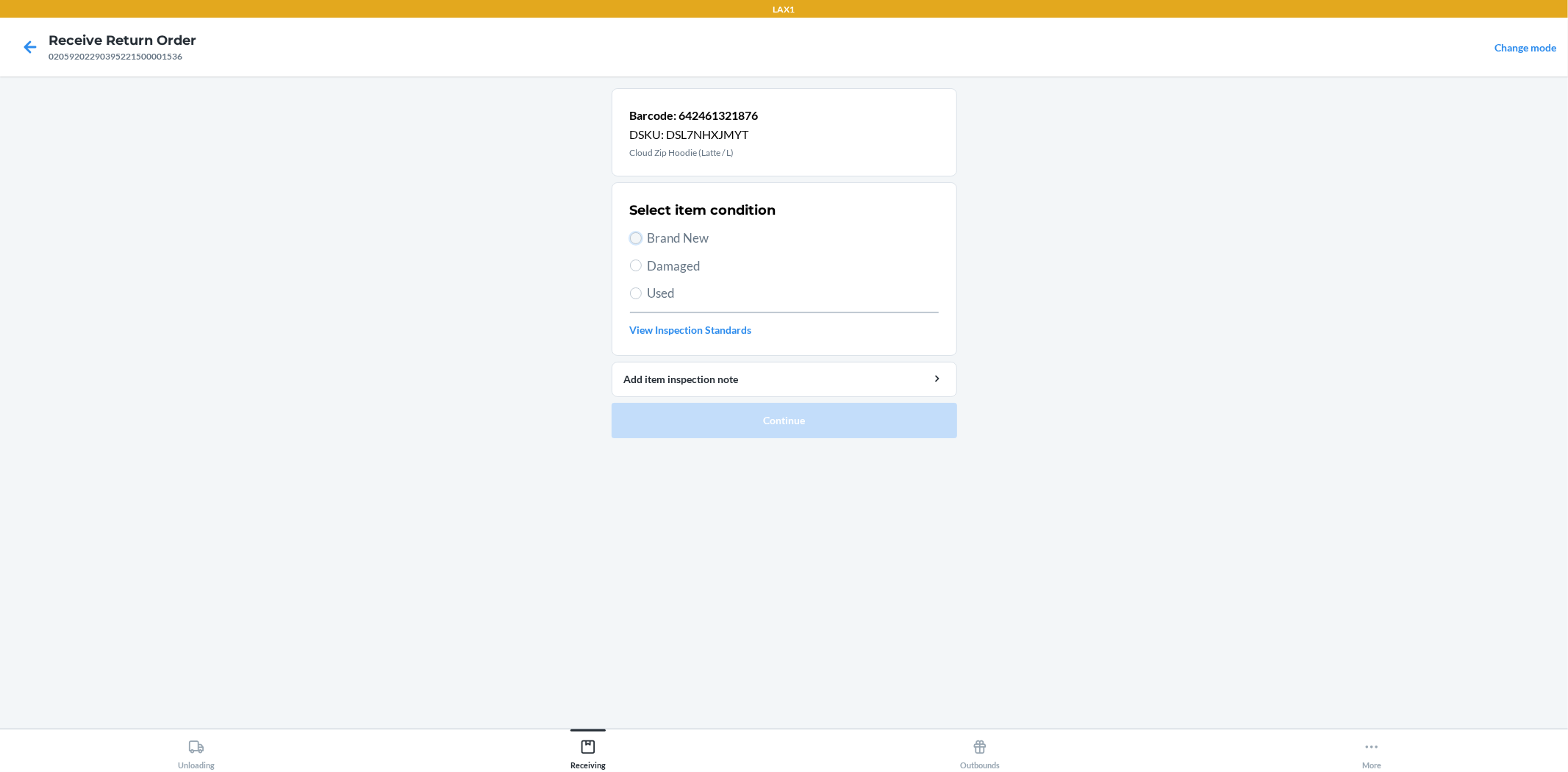
click at [633, 240] on input "Brand New" at bounding box center [636, 238] width 12 height 12
radio input "true"
click at [701, 428] on button "Continue" at bounding box center [784, 421] width 345 height 35
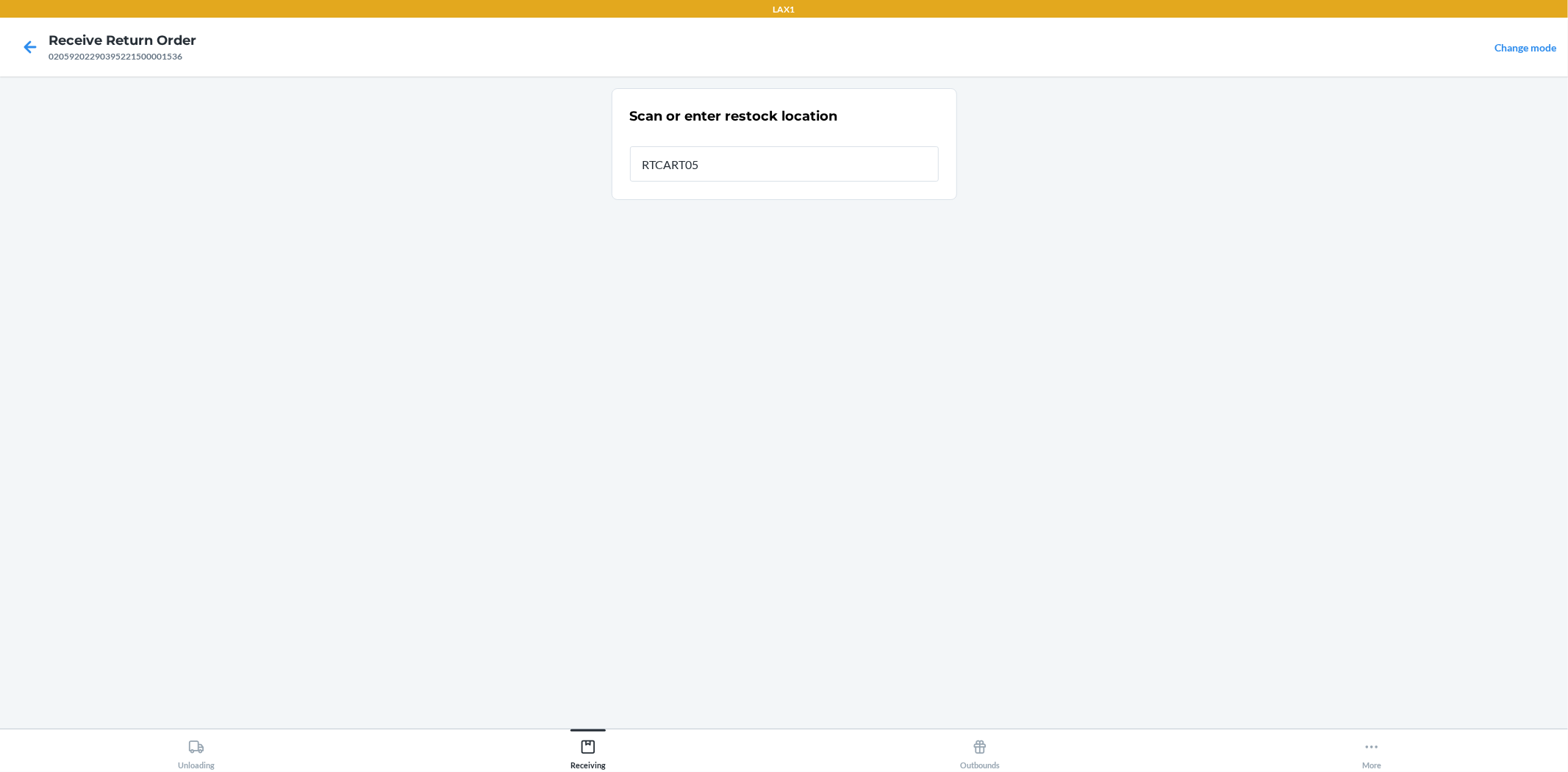
type input "RTCART052"
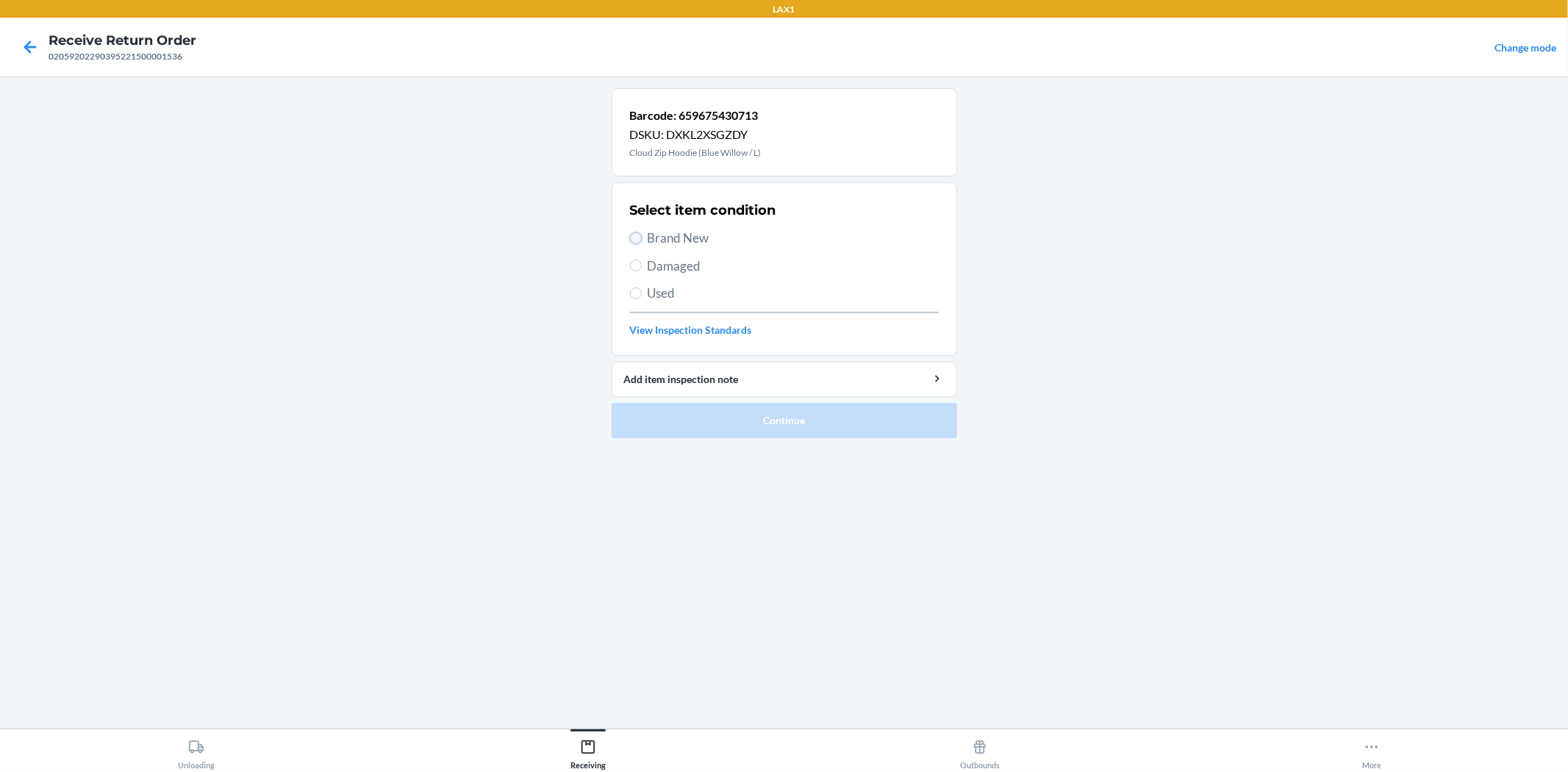
click at [634, 232] on input "Brand New" at bounding box center [636, 238] width 12 height 12
radio input "true"
click at [784, 422] on button "Continue" at bounding box center [784, 421] width 345 height 35
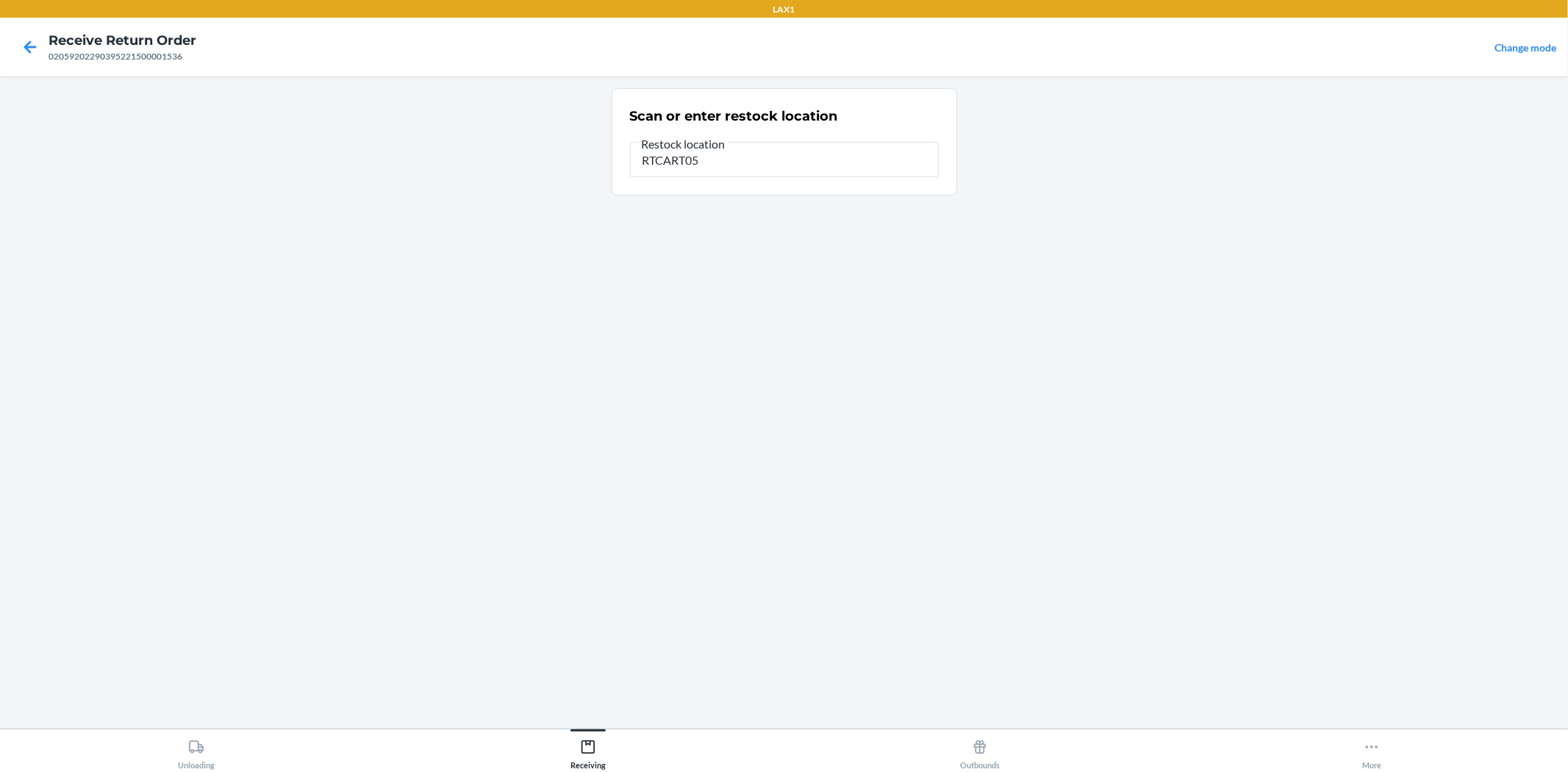
type input "RTCART052"
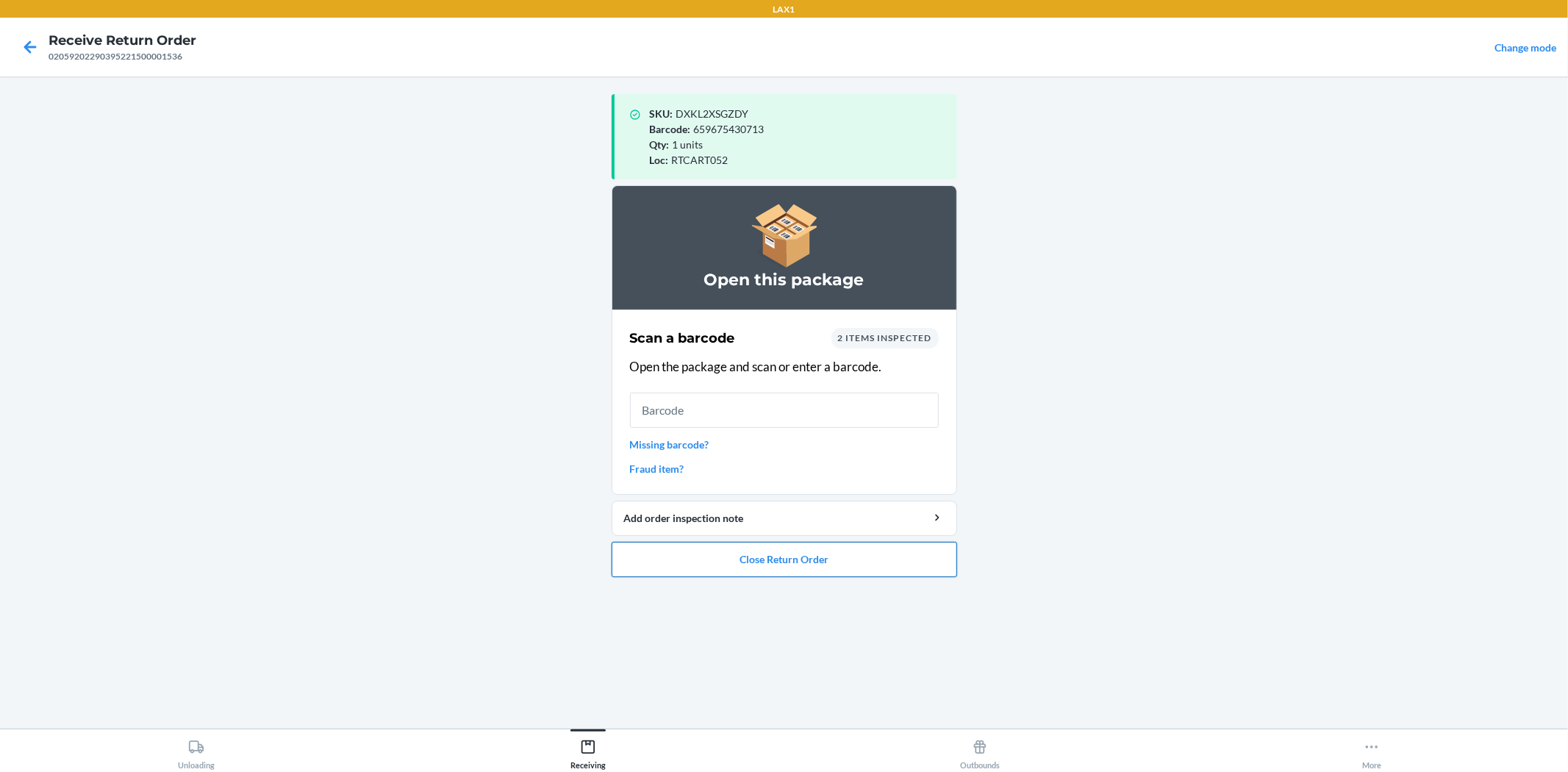
click at [824, 555] on button "Close Return Order" at bounding box center [784, 559] width 345 height 35
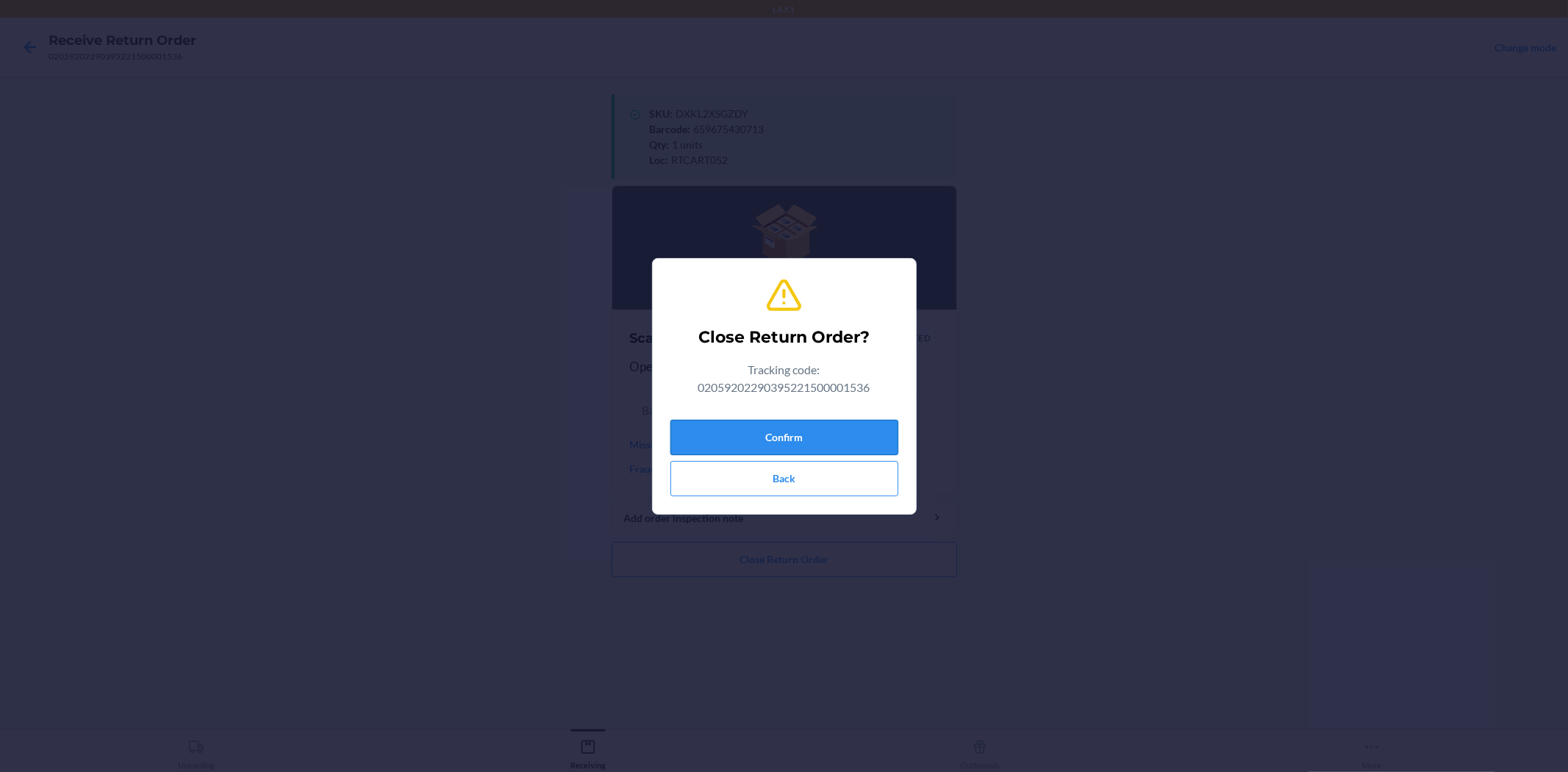
click at [839, 443] on button "Confirm" at bounding box center [784, 437] width 228 height 35
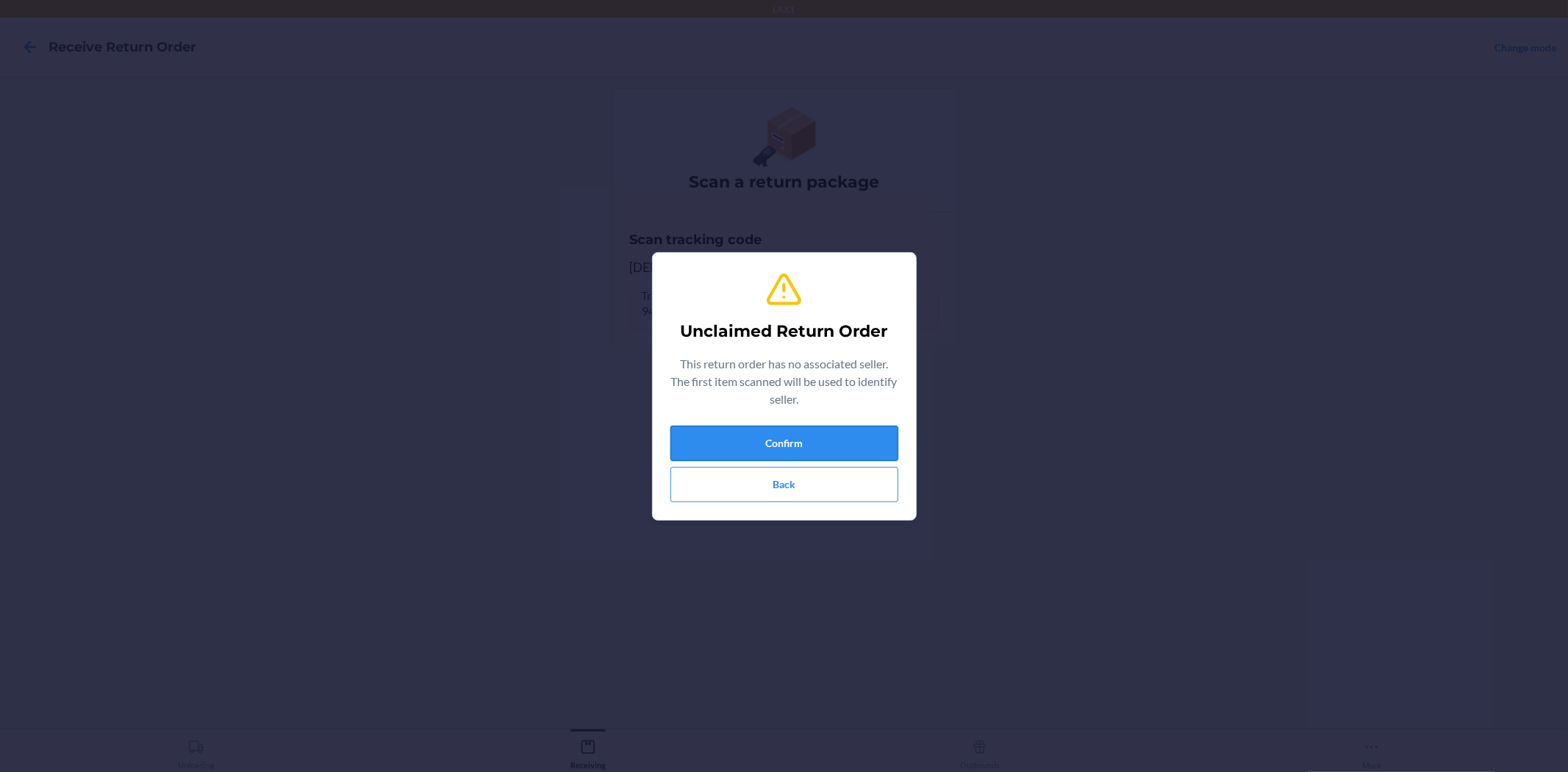
click at [747, 450] on button "Confirm" at bounding box center [784, 443] width 228 height 35
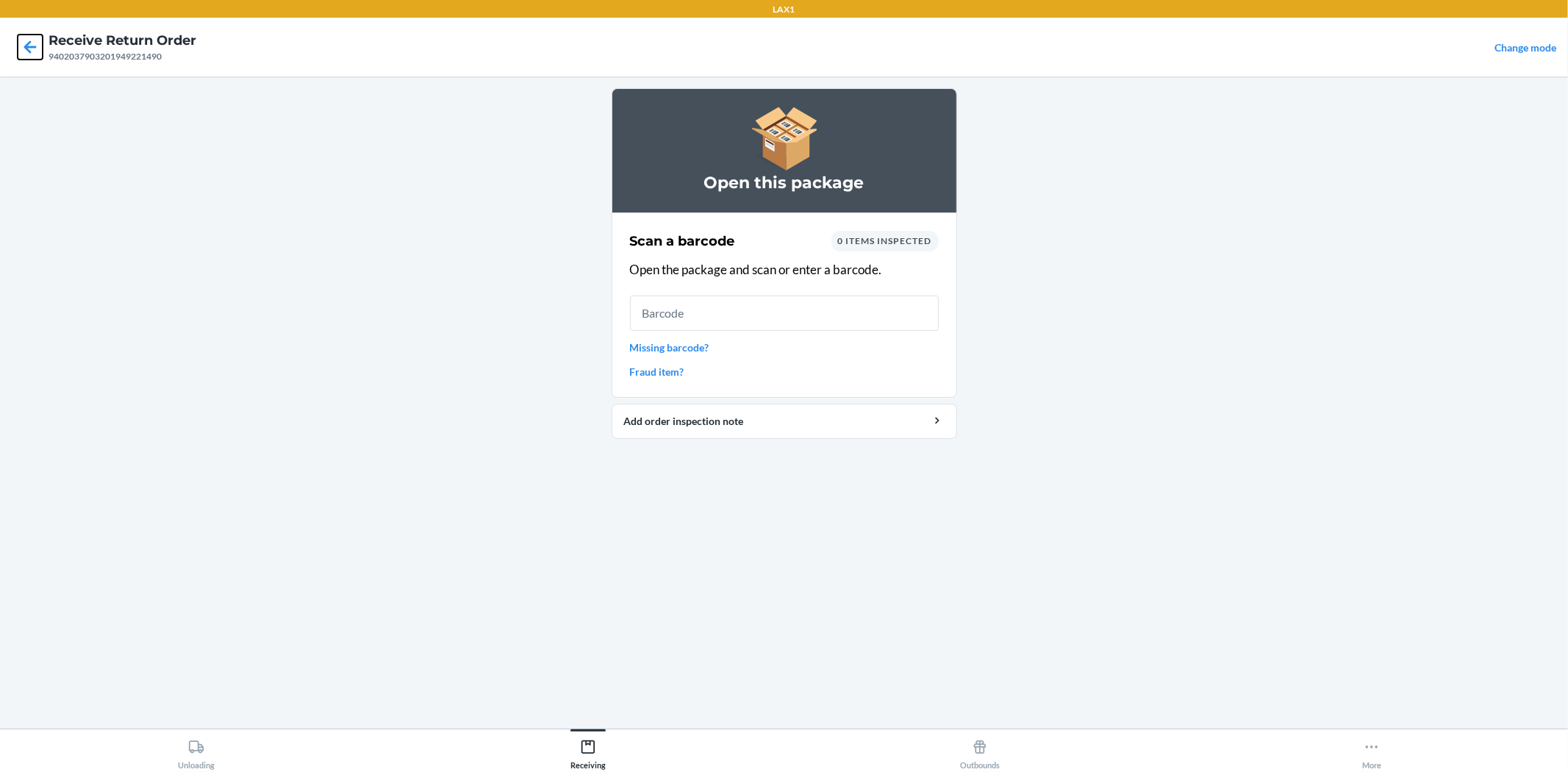
click at [24, 54] on icon at bounding box center [29, 46] width 25 height 25
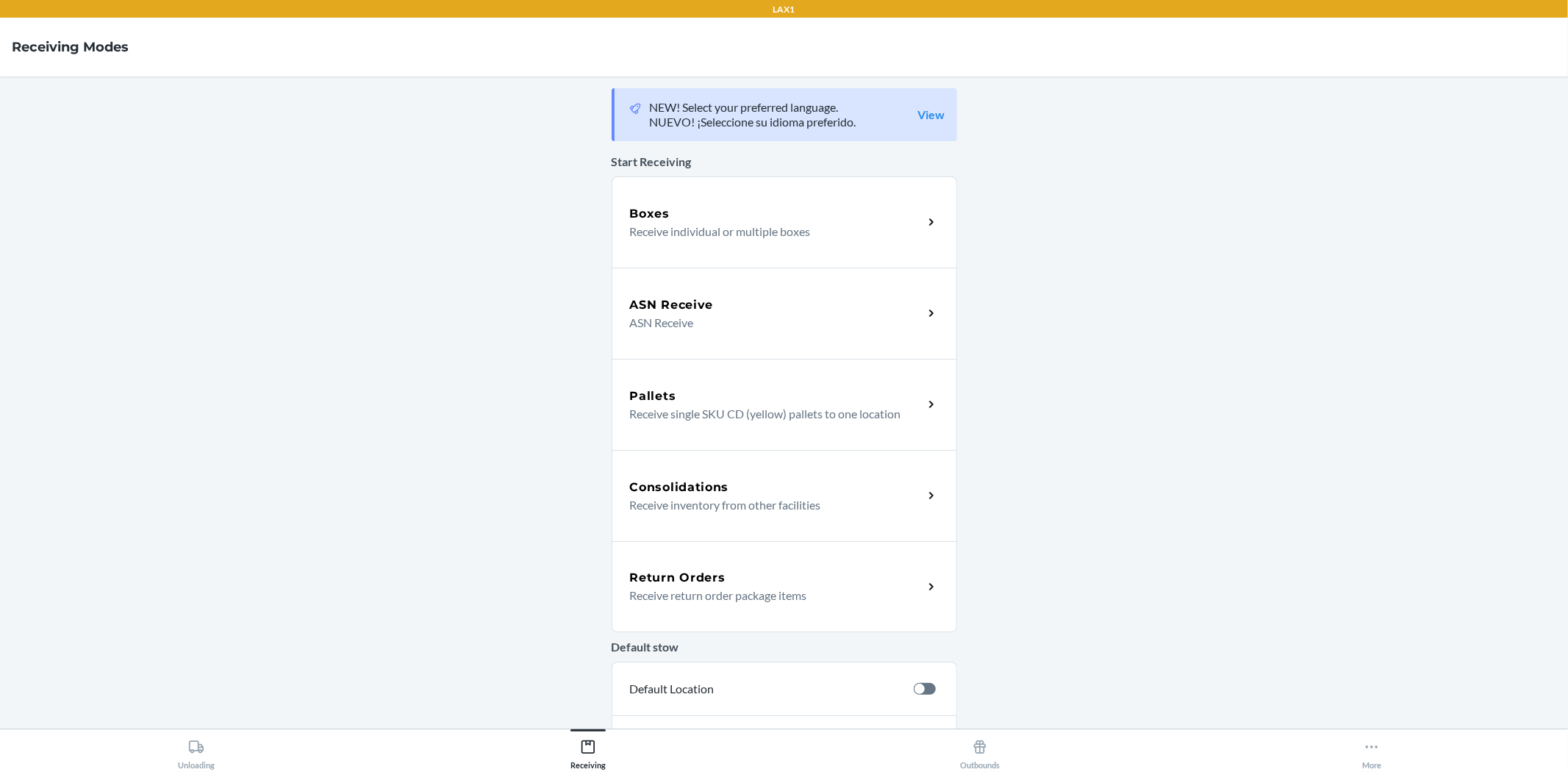
click at [710, 575] on h5 "Return Orders" at bounding box center [677, 578] width 95 height 18
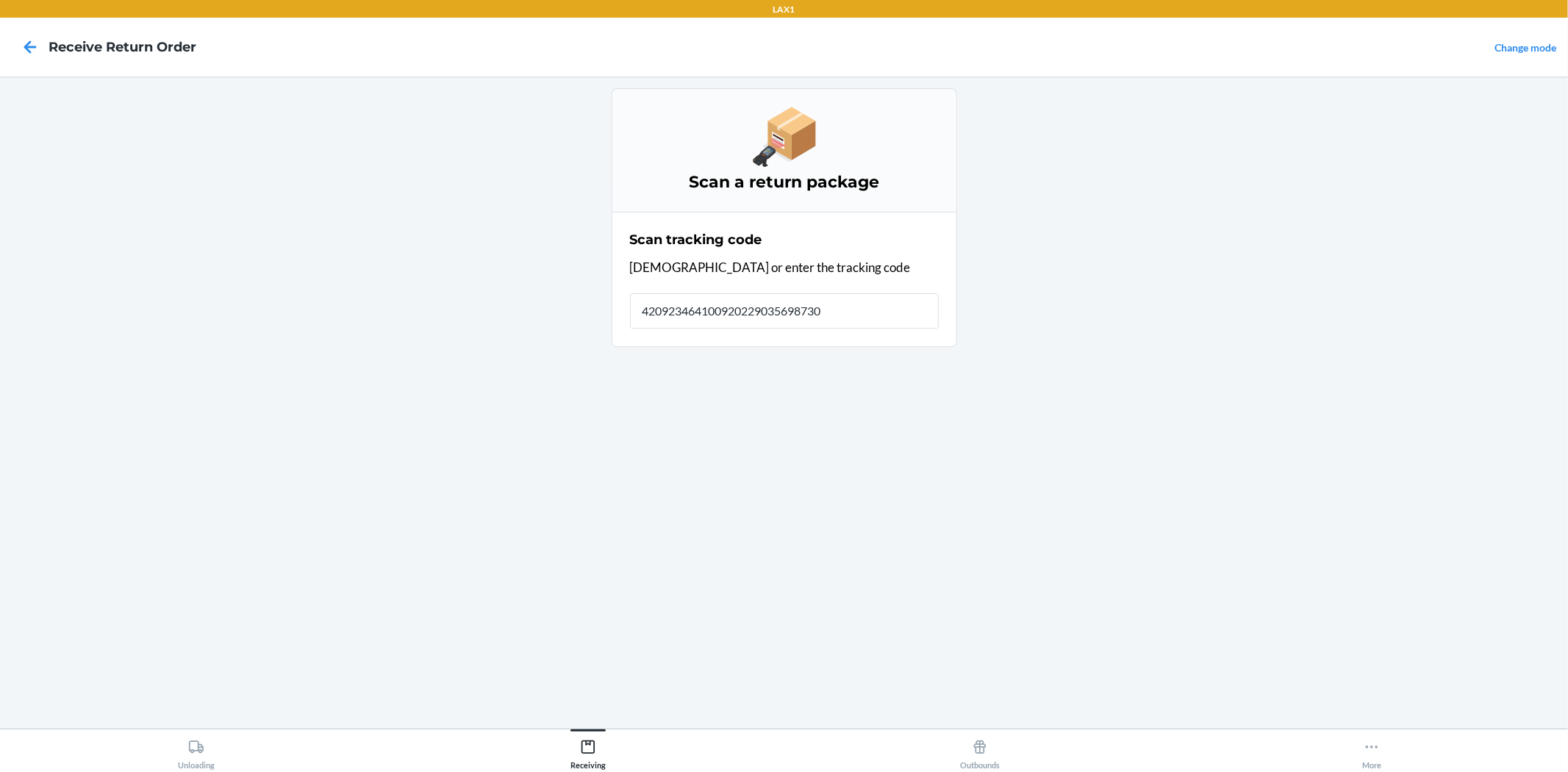
type input "4209234641009202290356987300"
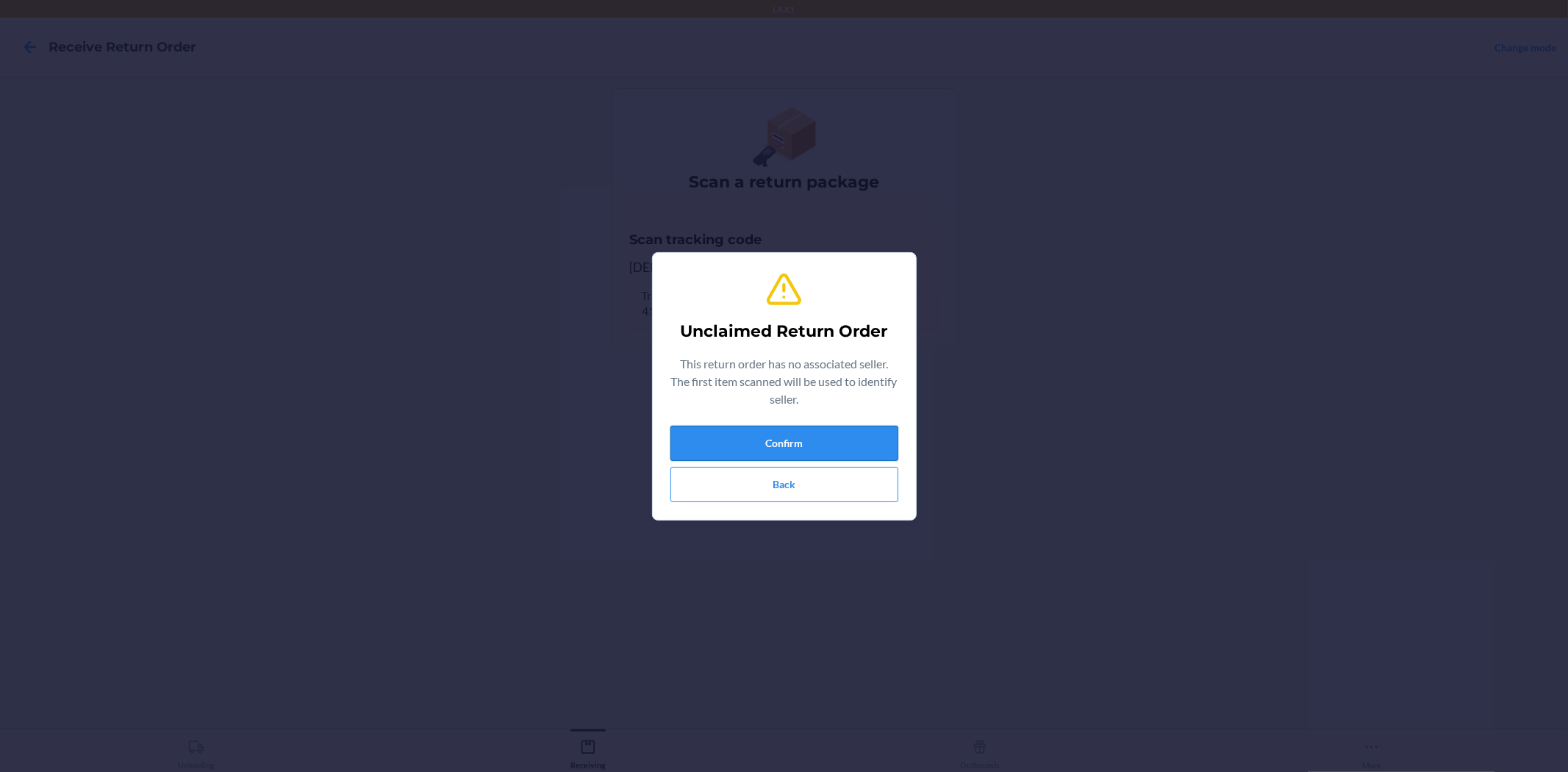
click at [696, 429] on button "Confirm" at bounding box center [784, 443] width 228 height 35
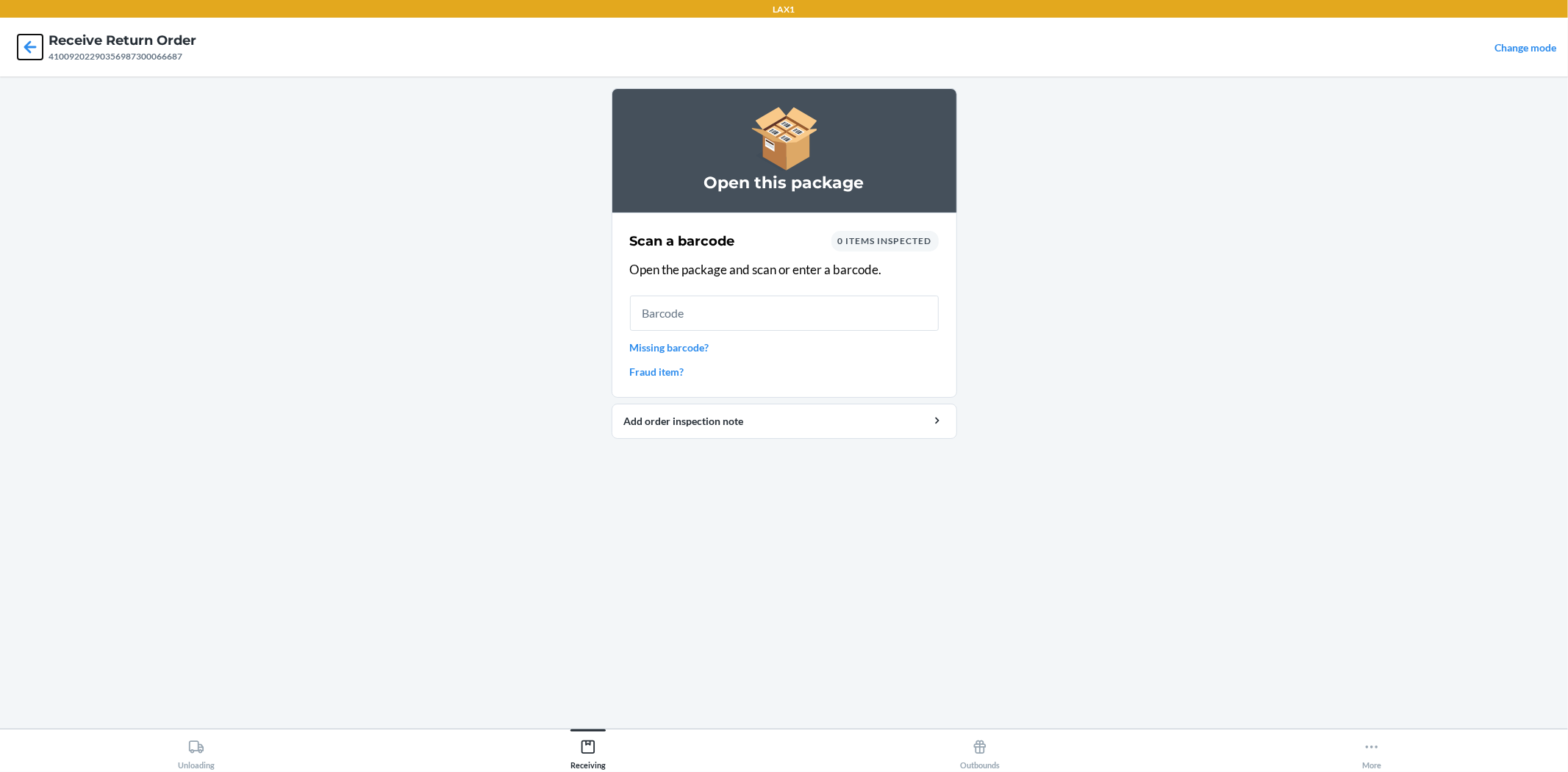
click at [26, 44] on icon at bounding box center [29, 46] width 25 height 25
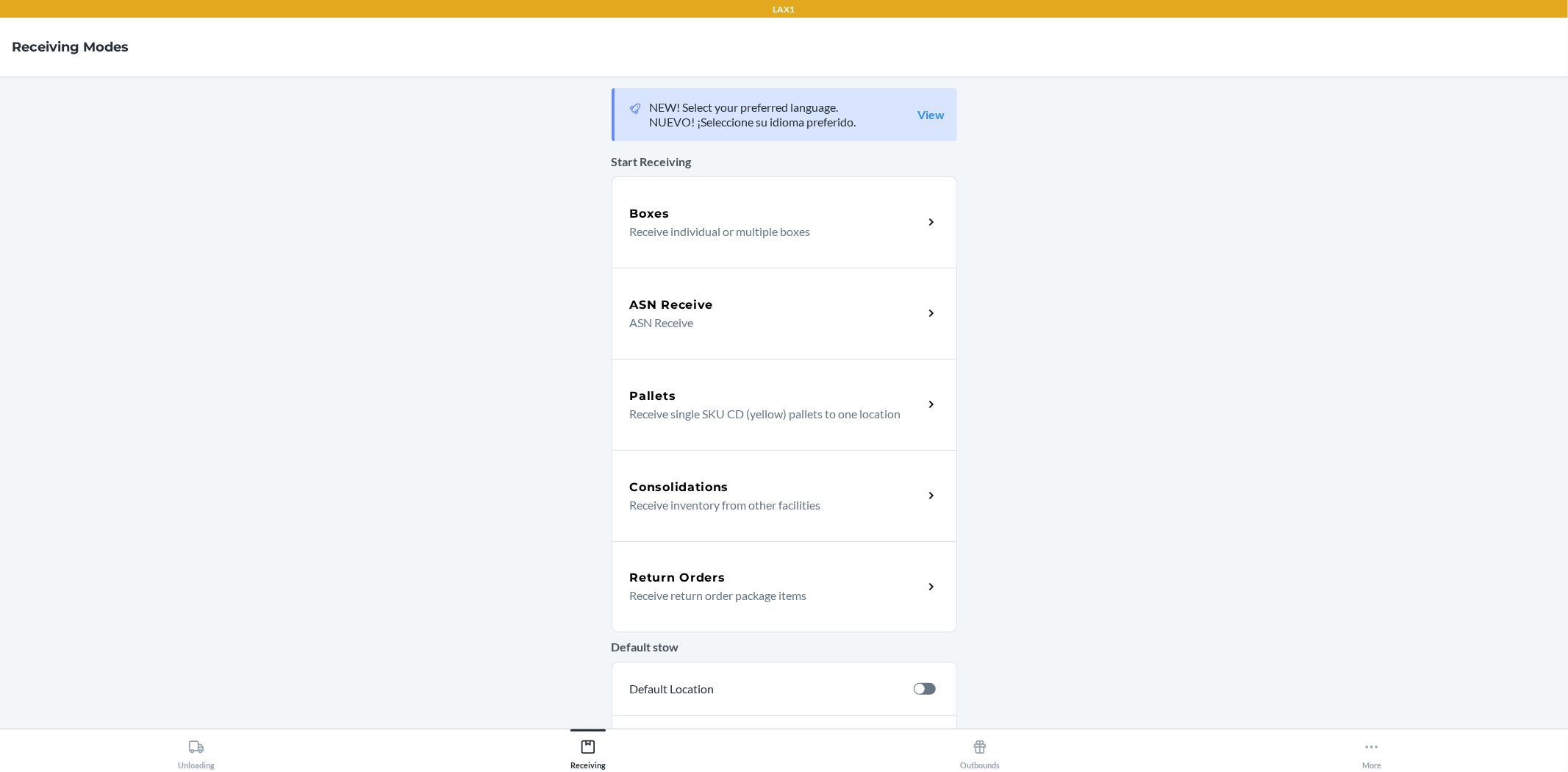
click at [722, 581] on div "Return Orders" at bounding box center [776, 578] width 293 height 18
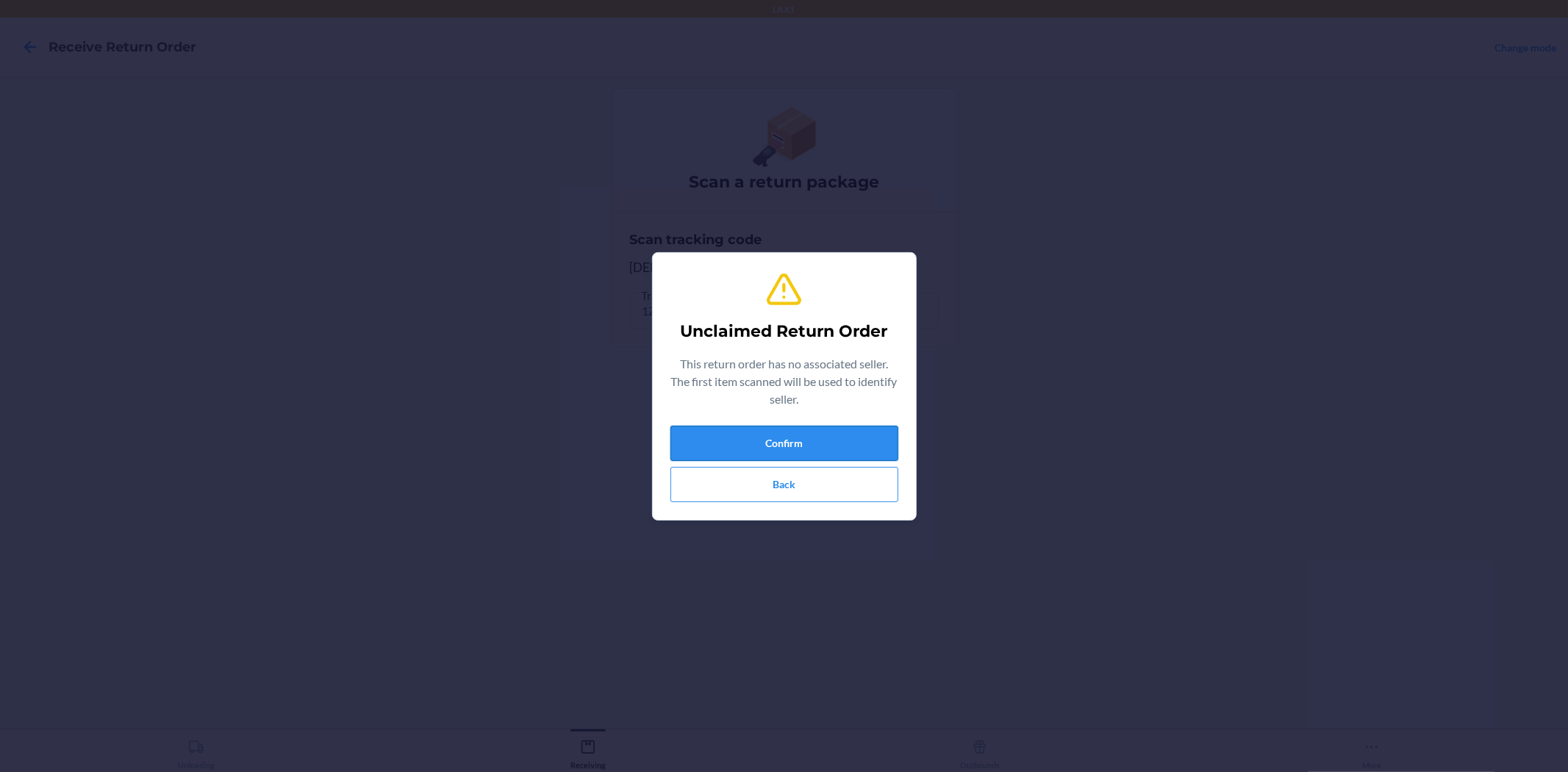
click at [817, 446] on button "Confirm" at bounding box center [784, 443] width 228 height 35
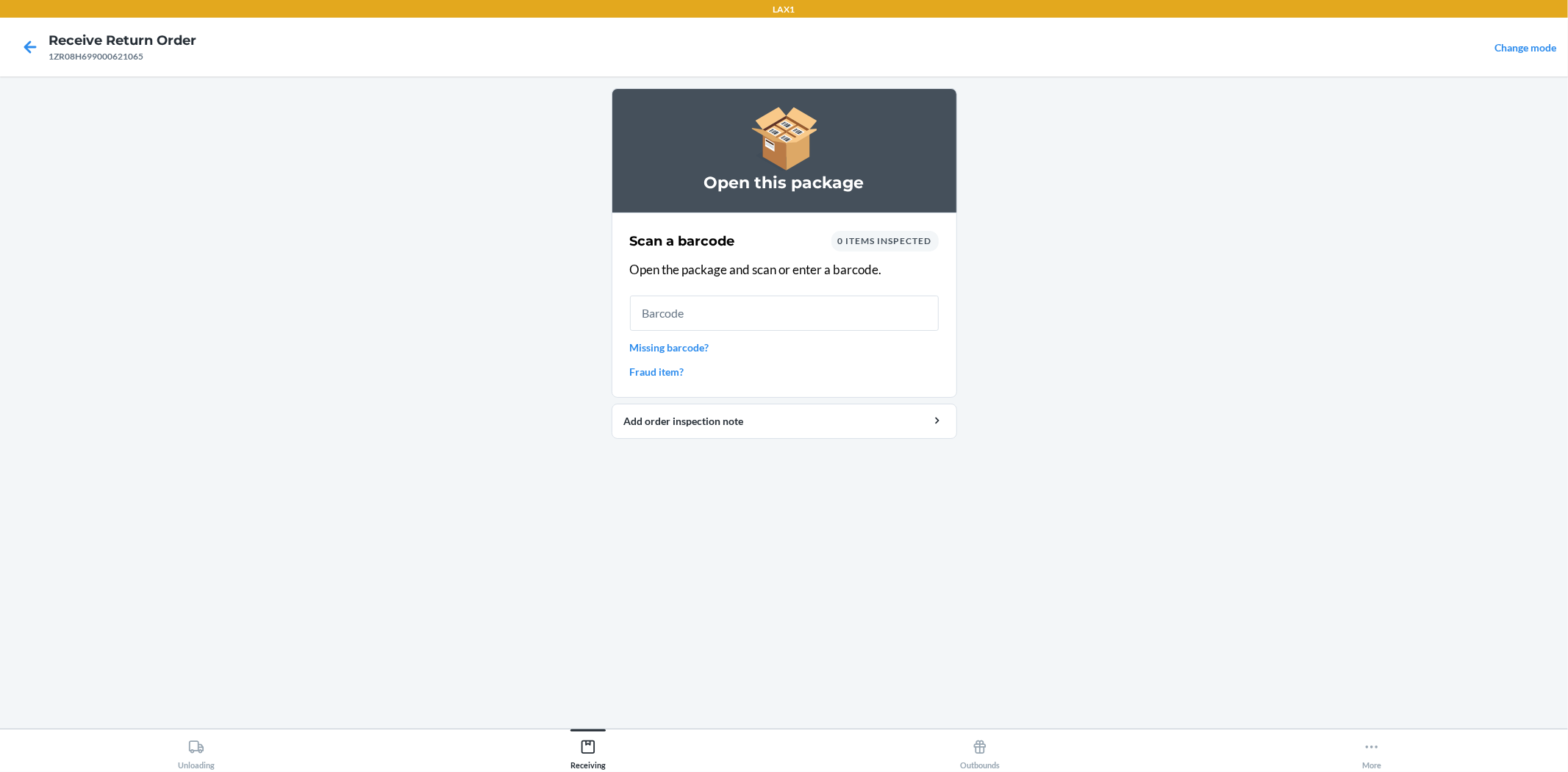
click at [695, 347] on link "Missing barcode?" at bounding box center [784, 347] width 309 height 16
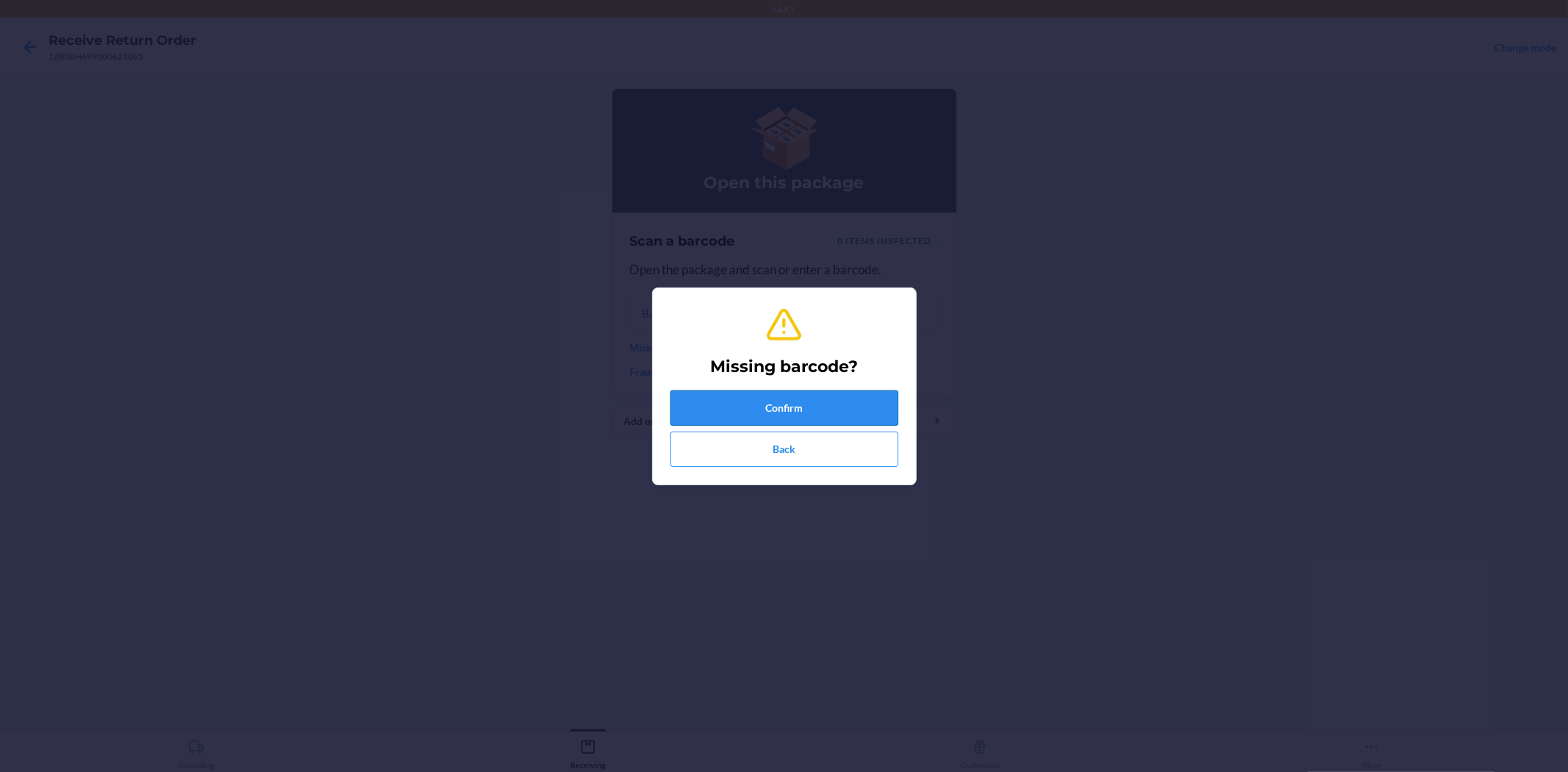
click at [773, 409] on button "Confirm" at bounding box center [784, 408] width 228 height 35
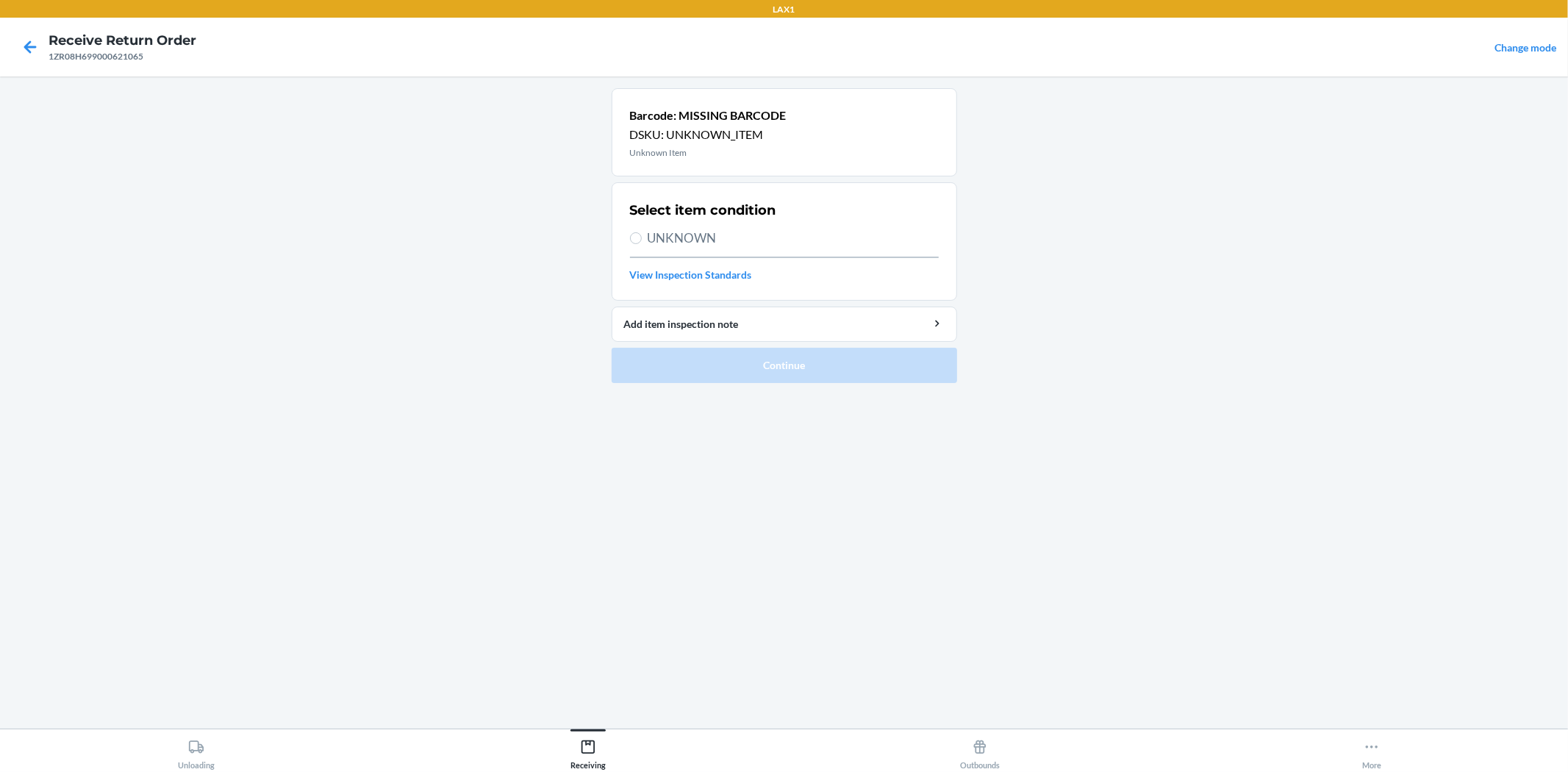
click at [652, 242] on span "UNKNOWN" at bounding box center [793, 237] width 291 height 19
click at [642, 242] on input "UNKNOWN" at bounding box center [636, 238] width 12 height 12
radio input "true"
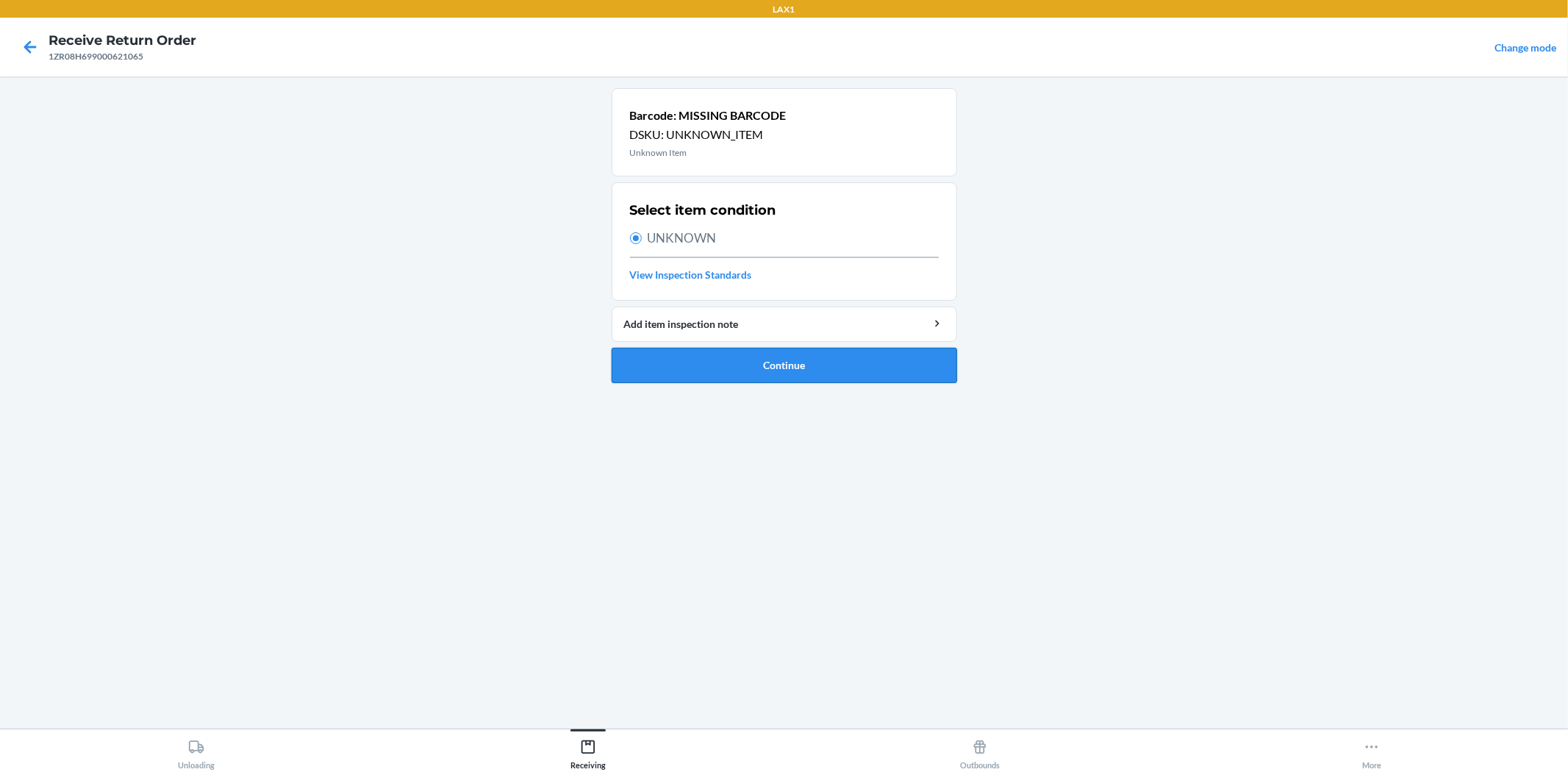
click at [761, 383] on button "Continue" at bounding box center [784, 365] width 345 height 35
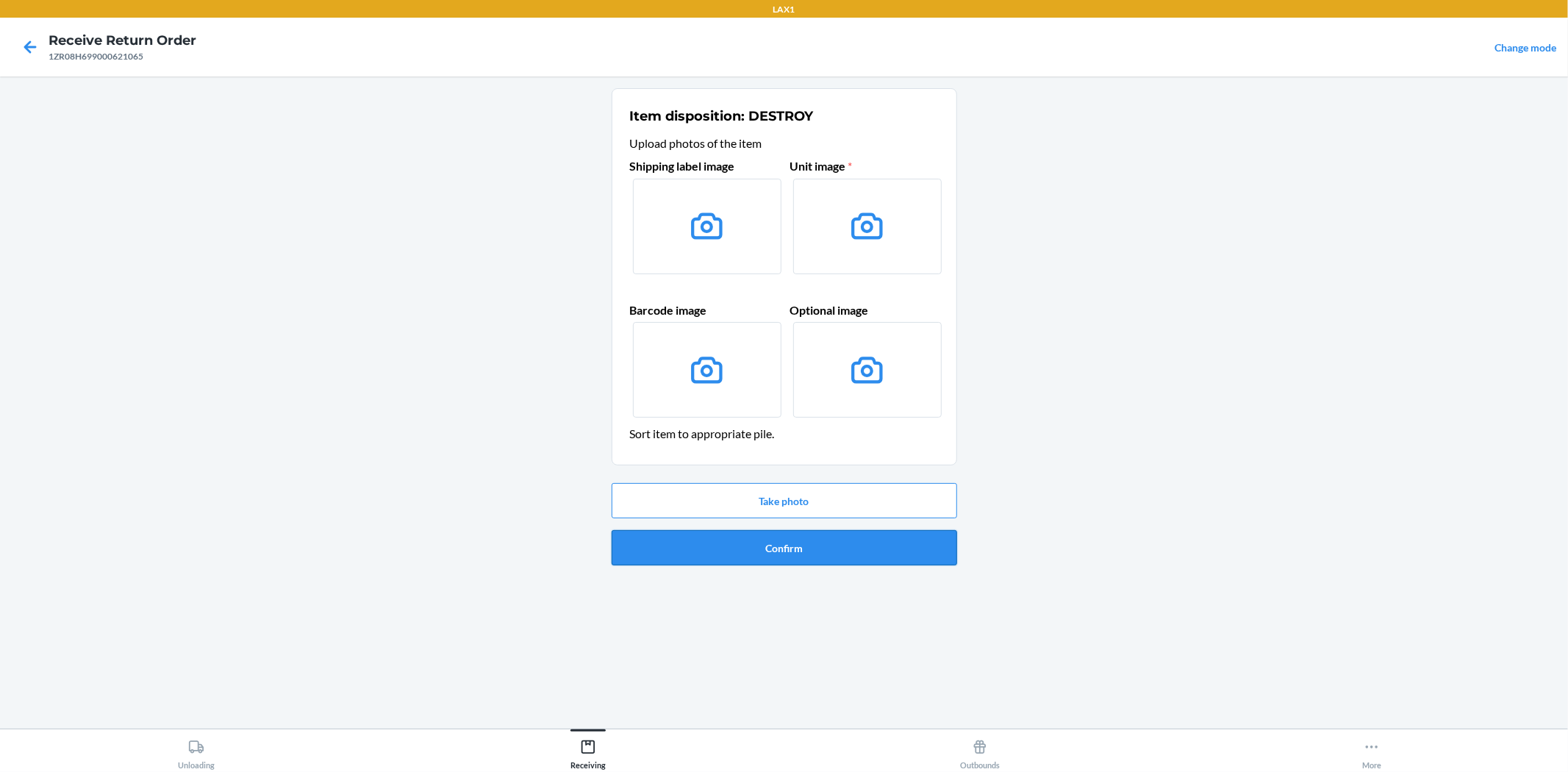
click at [769, 534] on button "Confirm" at bounding box center [784, 547] width 345 height 35
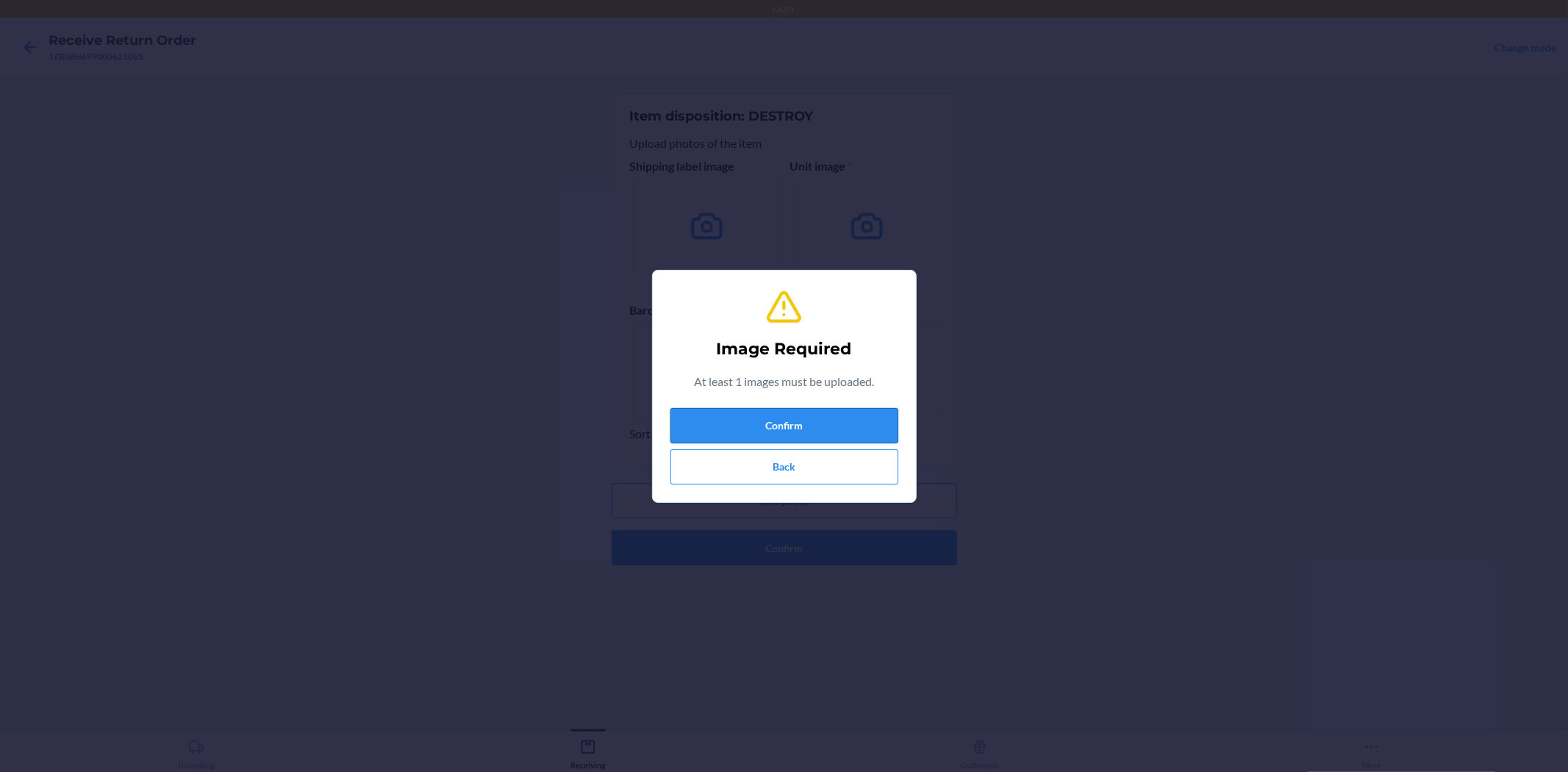
click at [789, 431] on button "Confirm" at bounding box center [784, 426] width 228 height 35
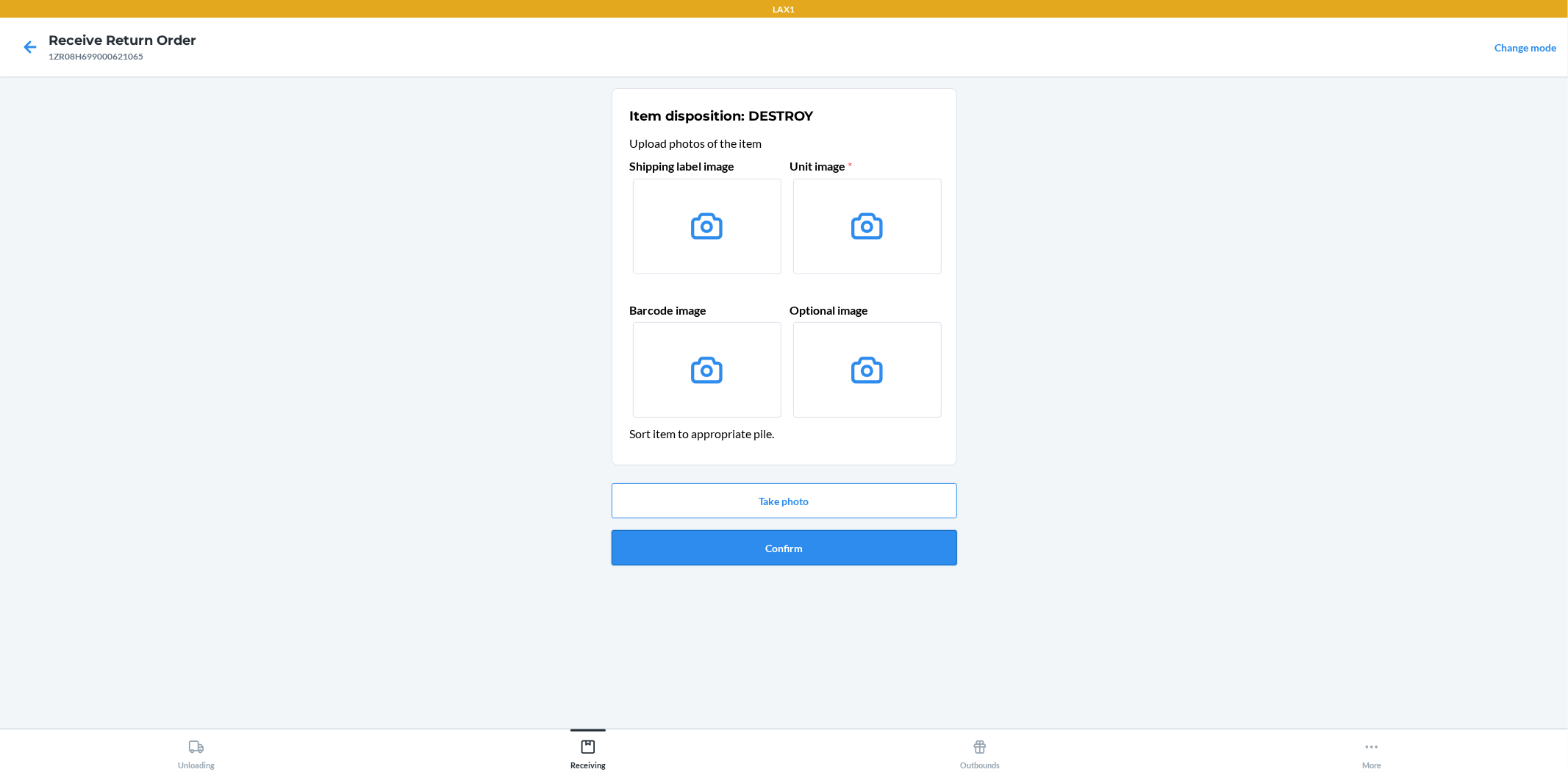
click at [769, 549] on button "Confirm" at bounding box center [784, 547] width 345 height 35
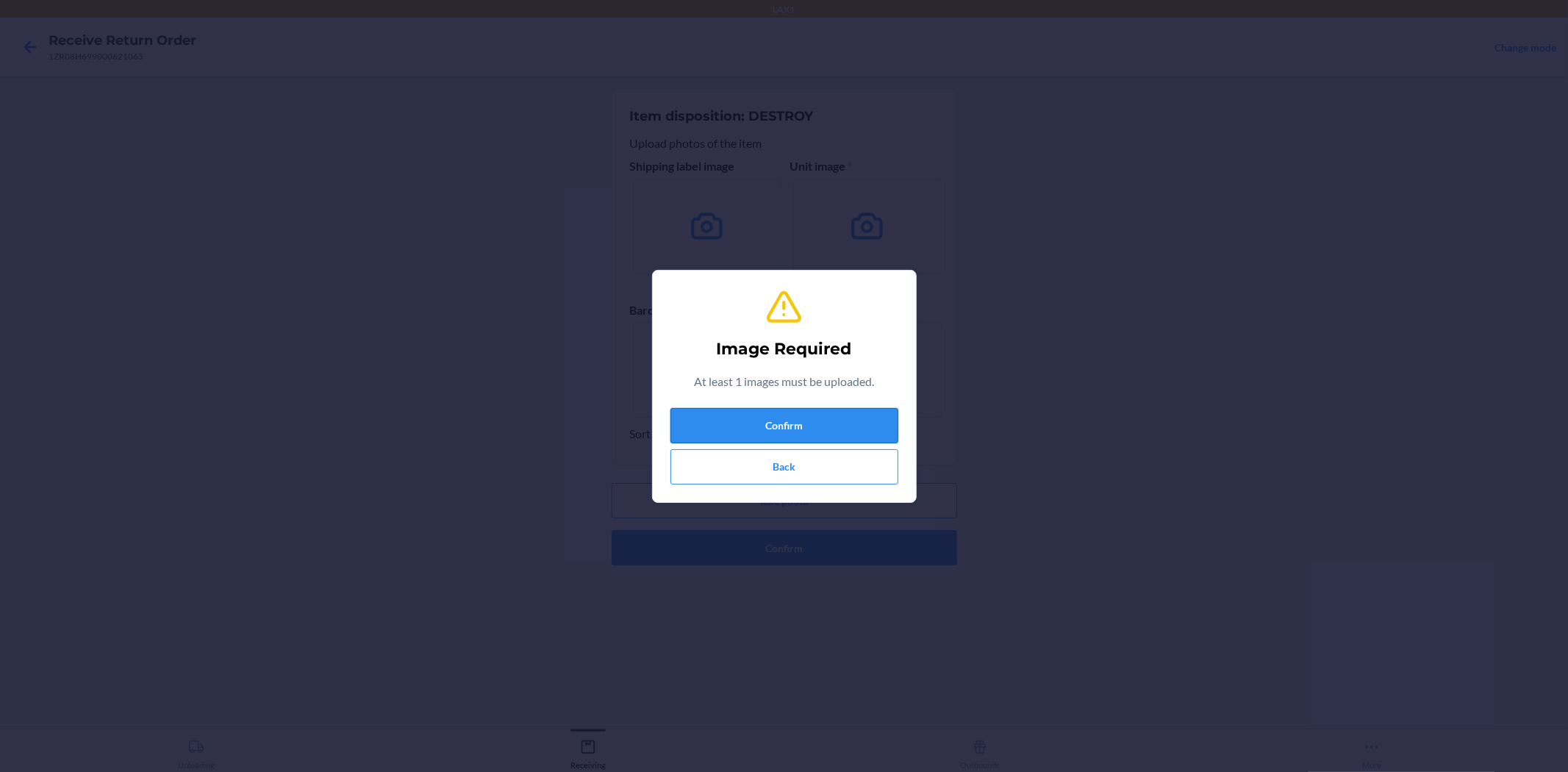
click at [791, 436] on button "Confirm" at bounding box center [784, 426] width 228 height 35
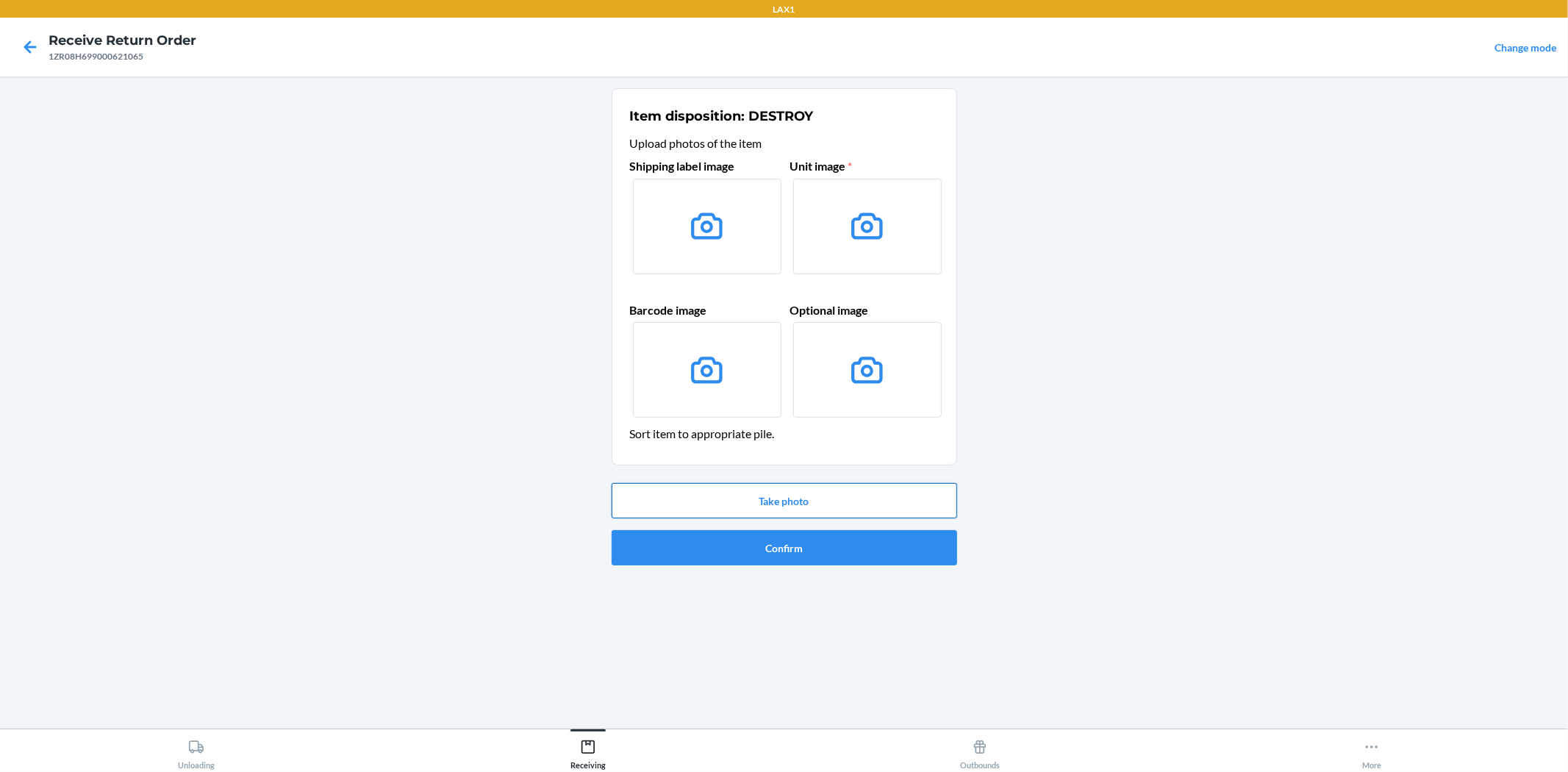
click at [774, 505] on button "Take photo" at bounding box center [784, 500] width 345 height 35
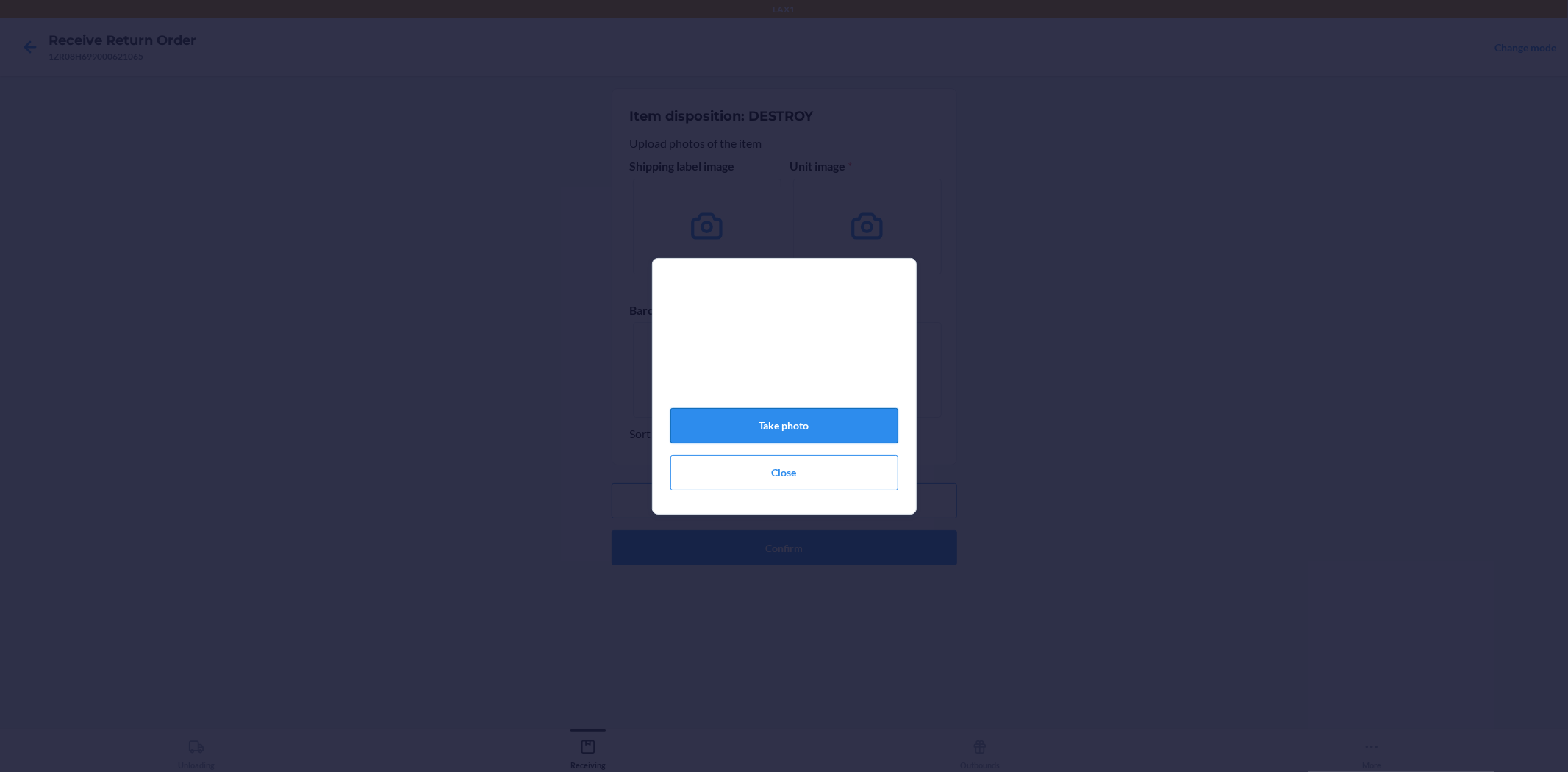
click at [823, 440] on button "Take photo" at bounding box center [784, 426] width 228 height 35
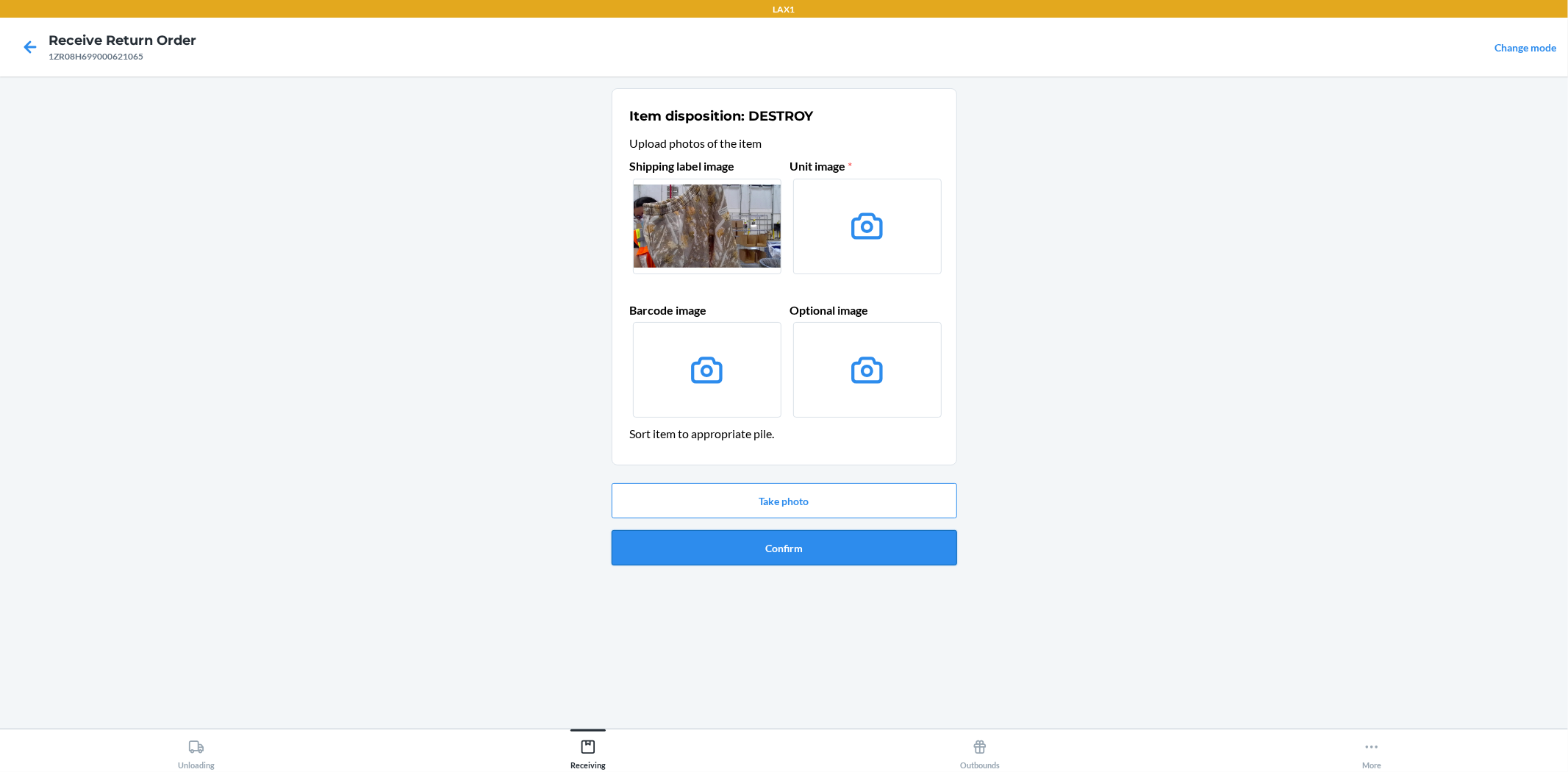
click at [779, 546] on button "Confirm" at bounding box center [784, 547] width 345 height 35
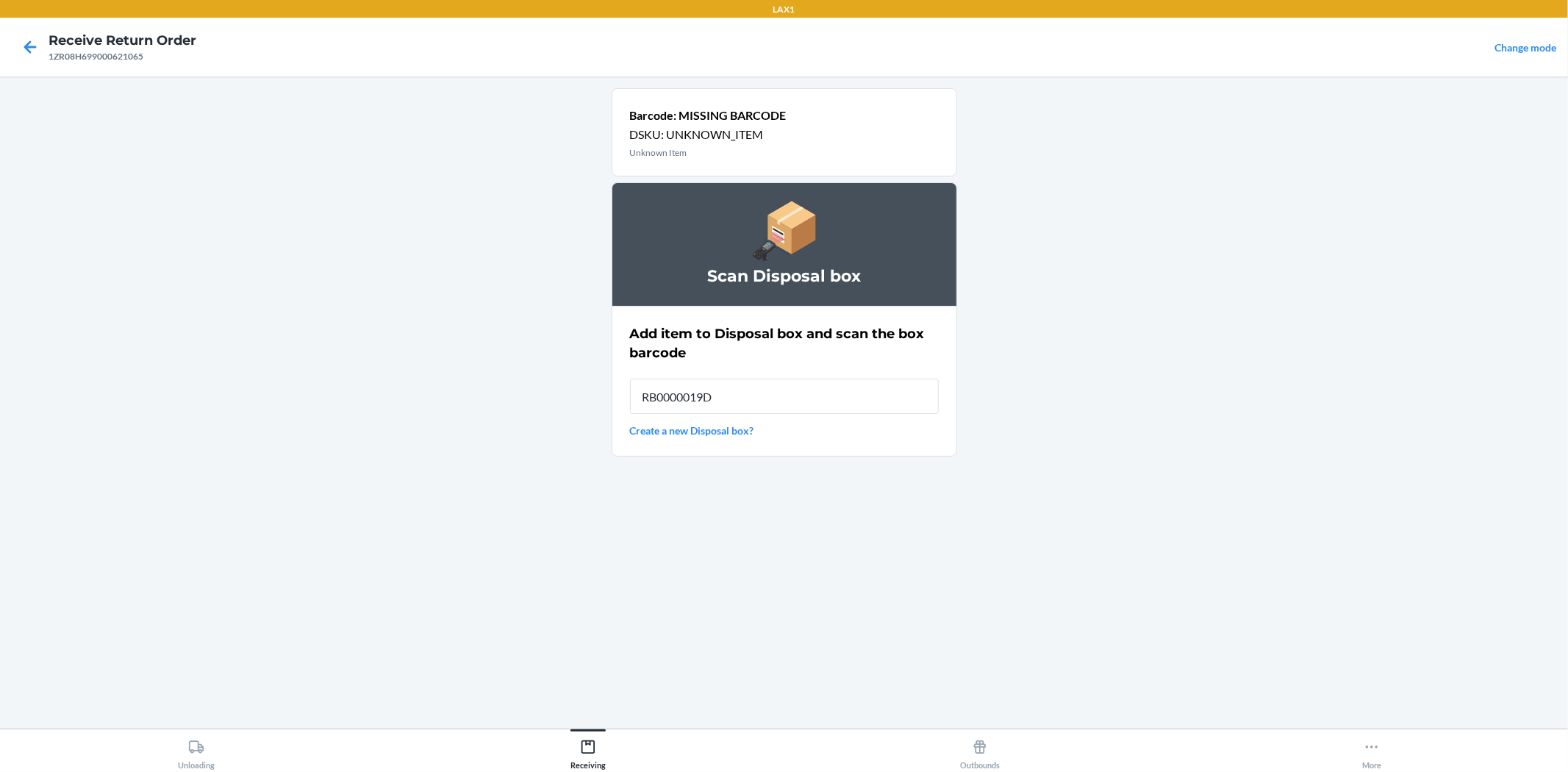
type input "RB0000019D0"
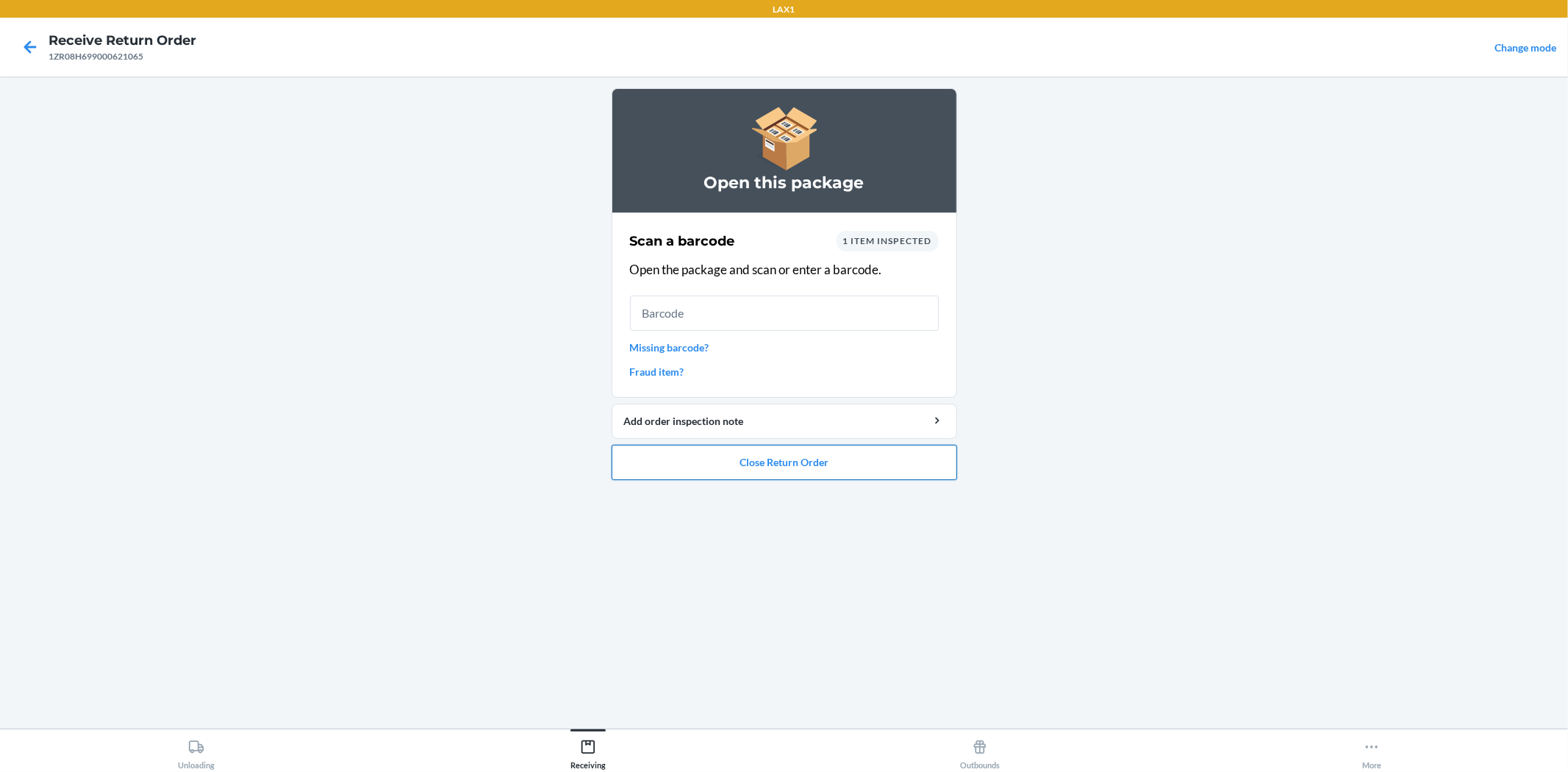
click at [817, 476] on button "Close Return Order" at bounding box center [784, 462] width 345 height 35
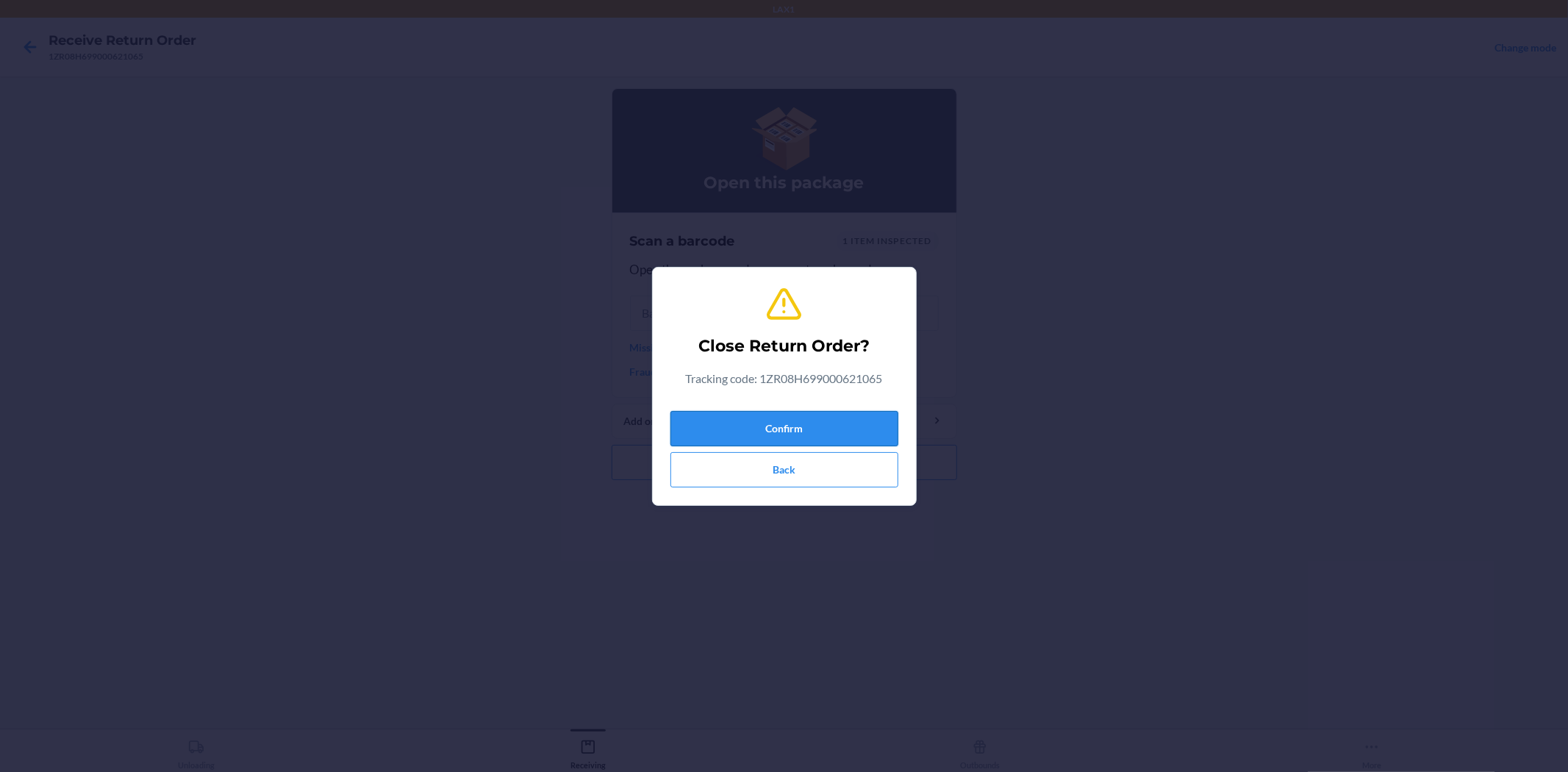
click at [828, 427] on button "Confirm" at bounding box center [784, 429] width 228 height 35
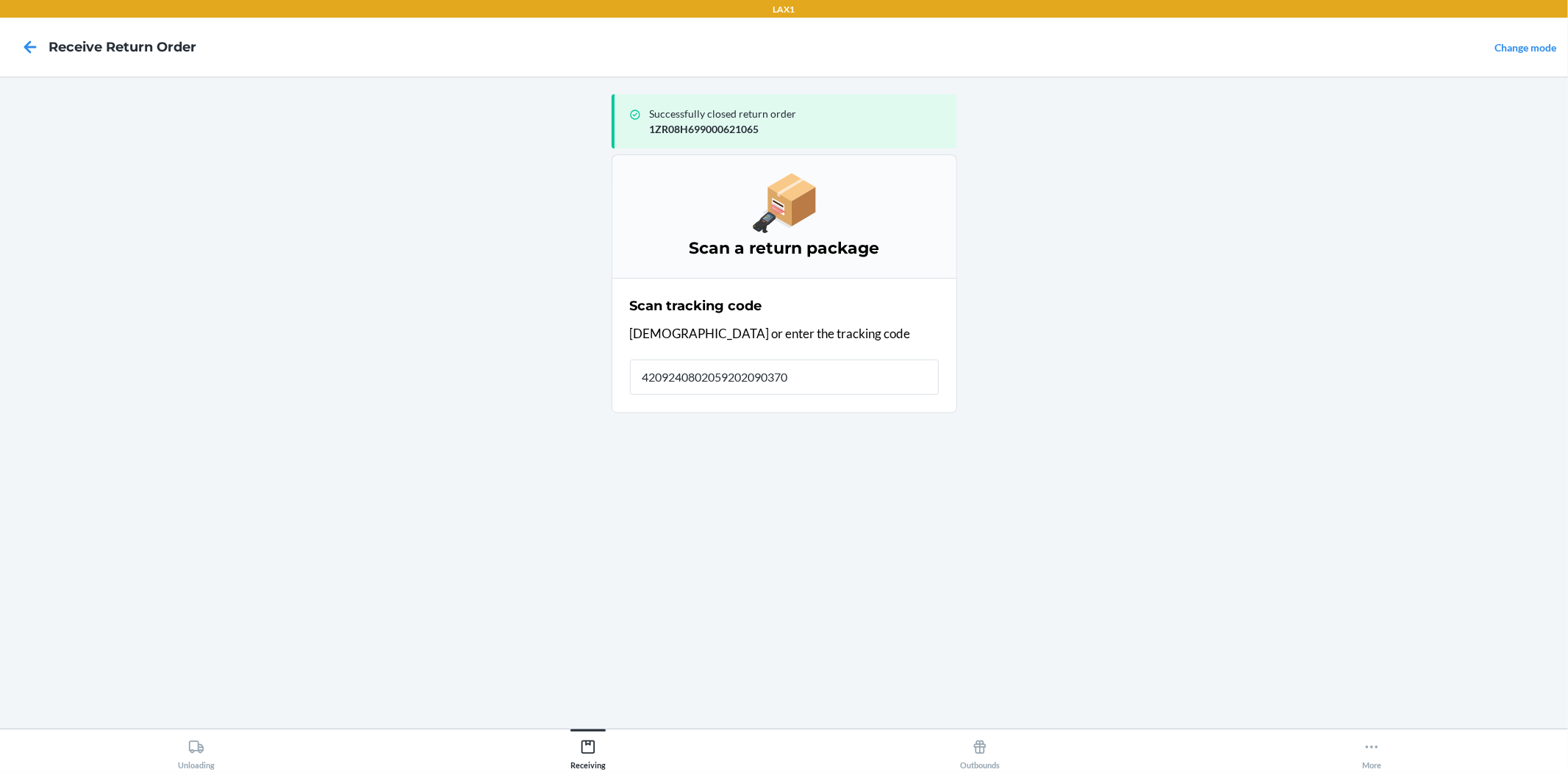
type input "42092408020592020903706"
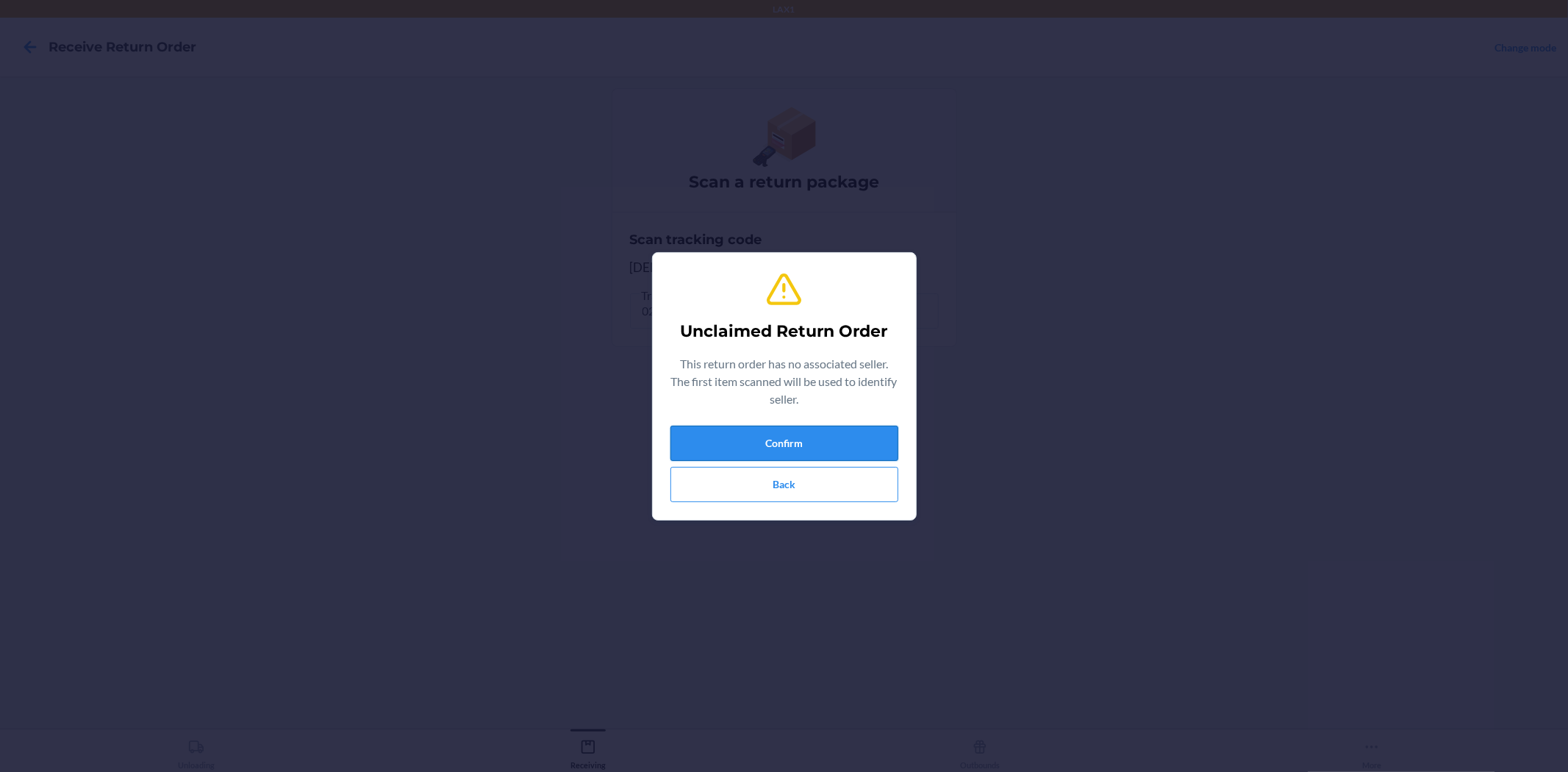
click at [804, 450] on button "Confirm" at bounding box center [784, 443] width 228 height 35
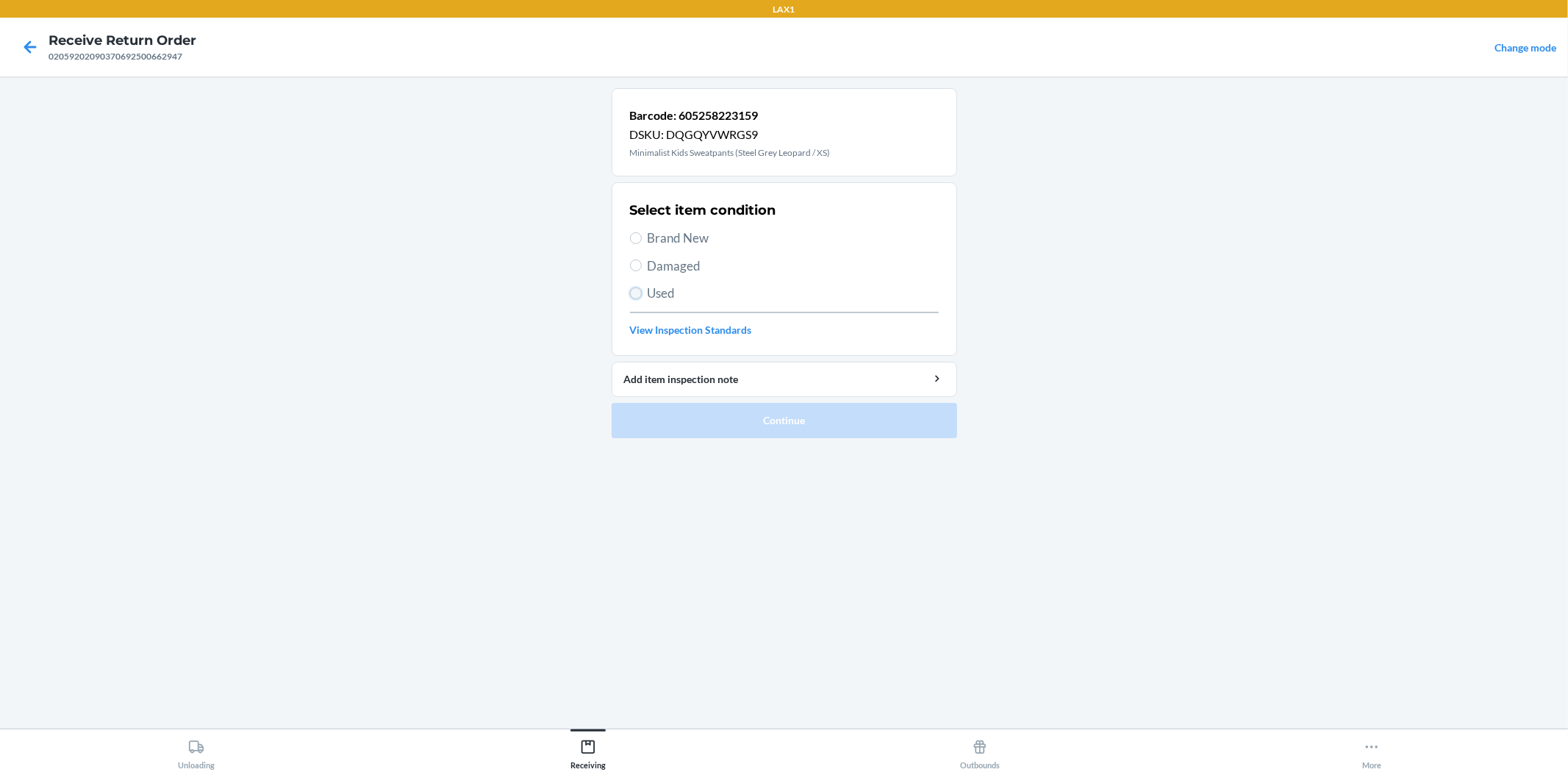
click at [634, 292] on input "Used" at bounding box center [636, 293] width 12 height 12
radio input "true"
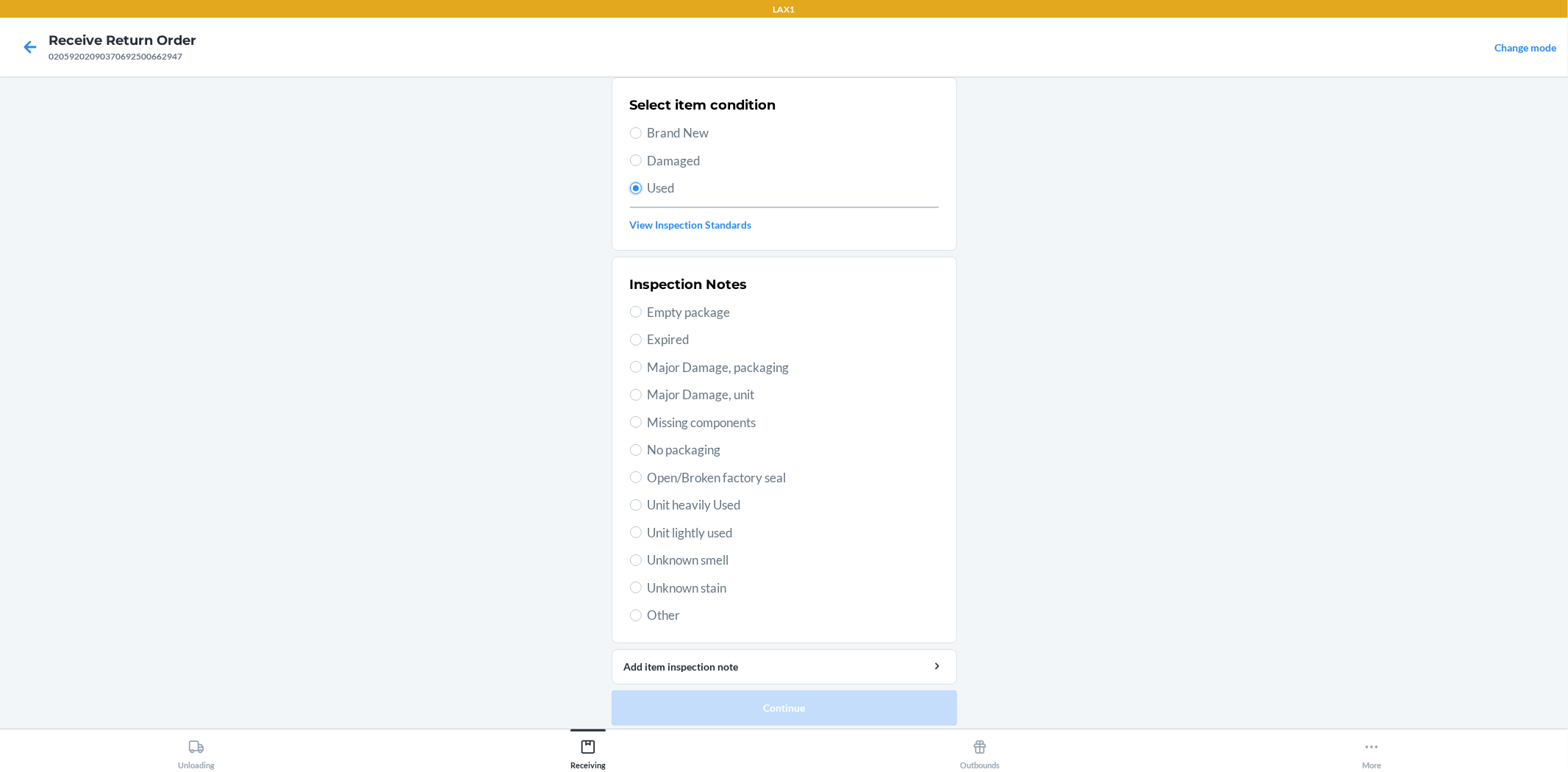
scroll to position [113, 0]
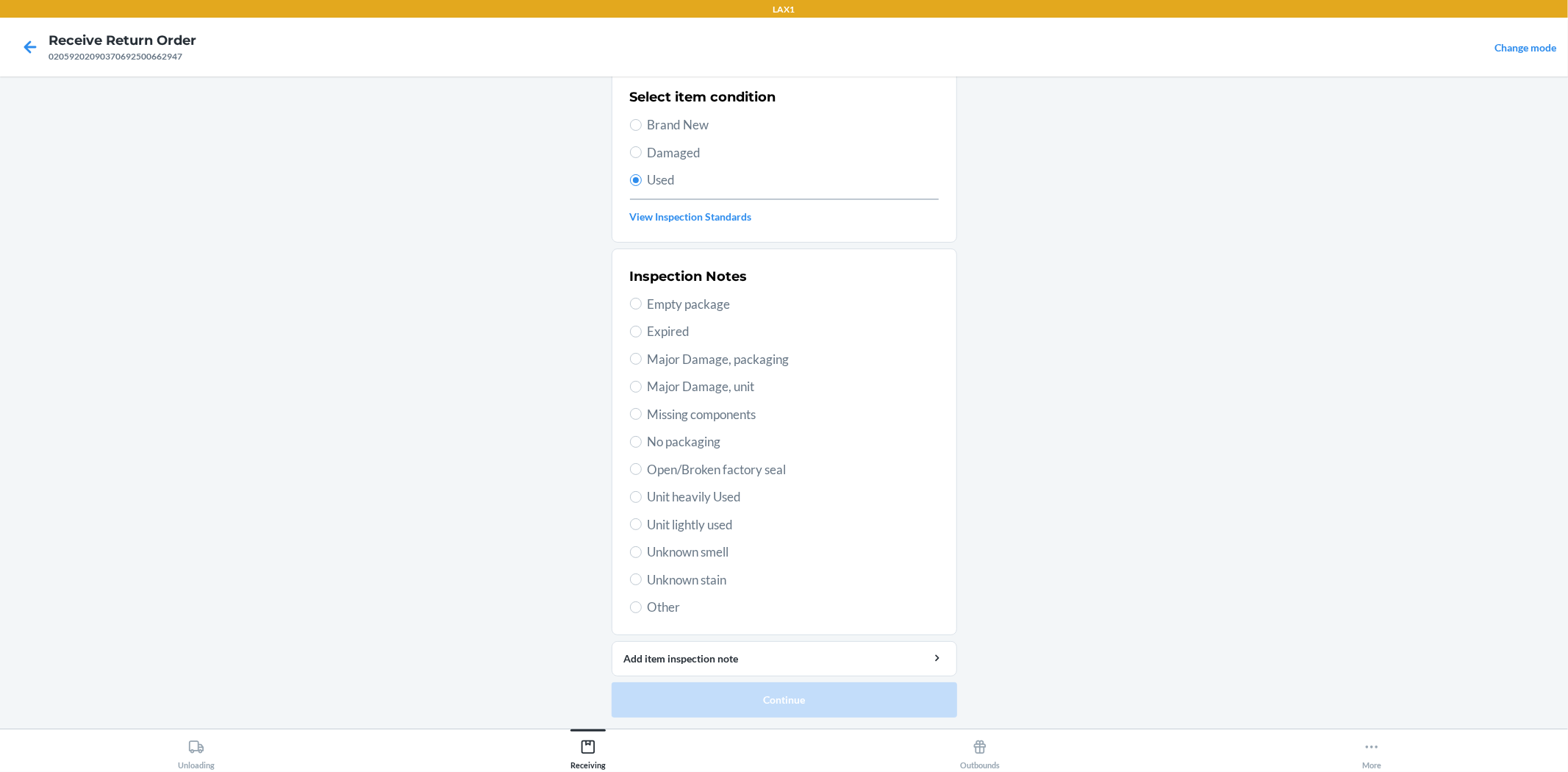
click at [673, 518] on span "Unit lightly used" at bounding box center [793, 524] width 291 height 19
click at [642, 518] on input "Unit lightly used" at bounding box center [636, 524] width 12 height 12
radio input "true"
click at [777, 707] on button "Continue" at bounding box center [784, 699] width 345 height 35
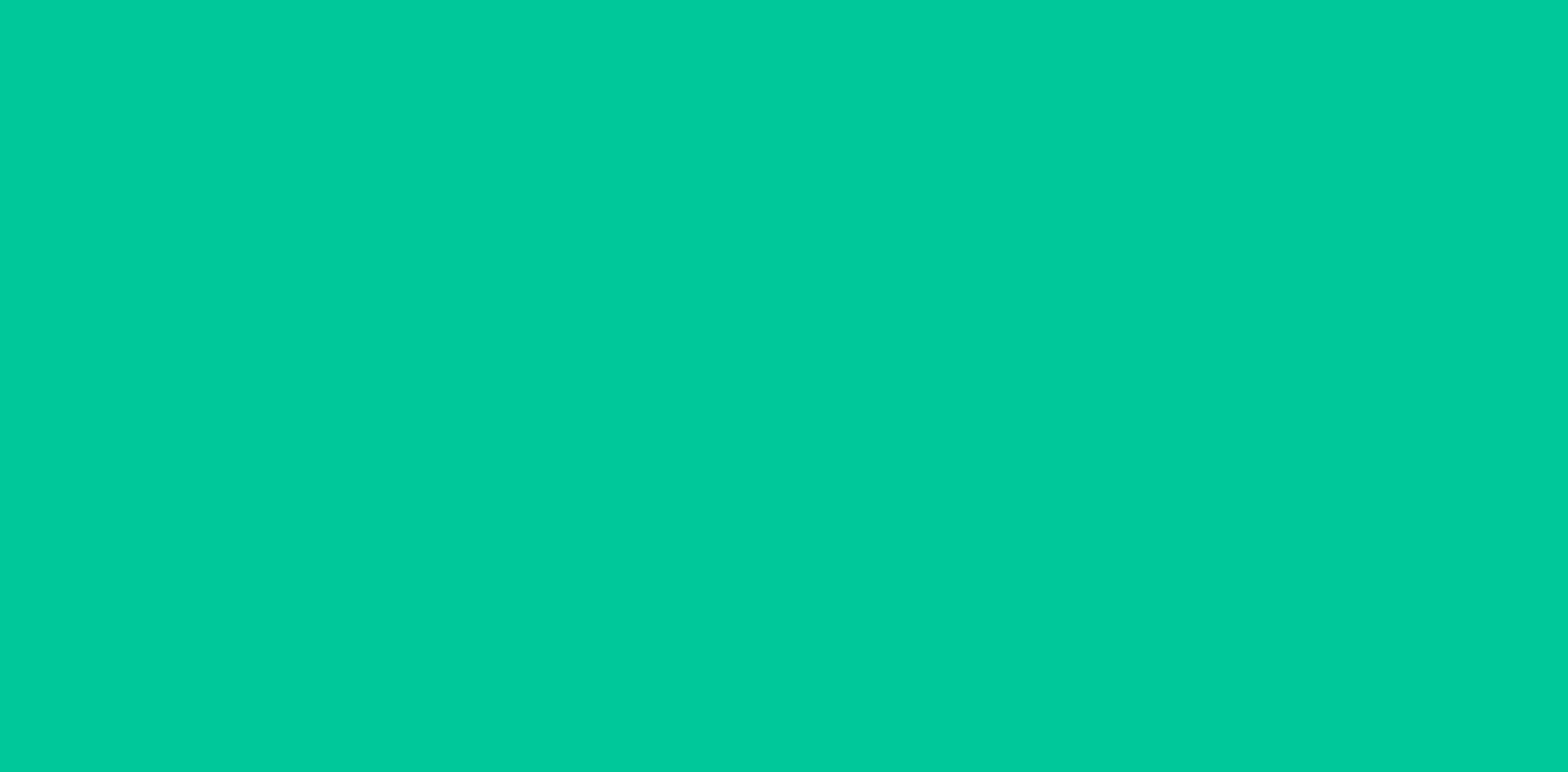
scroll to position [0, 0]
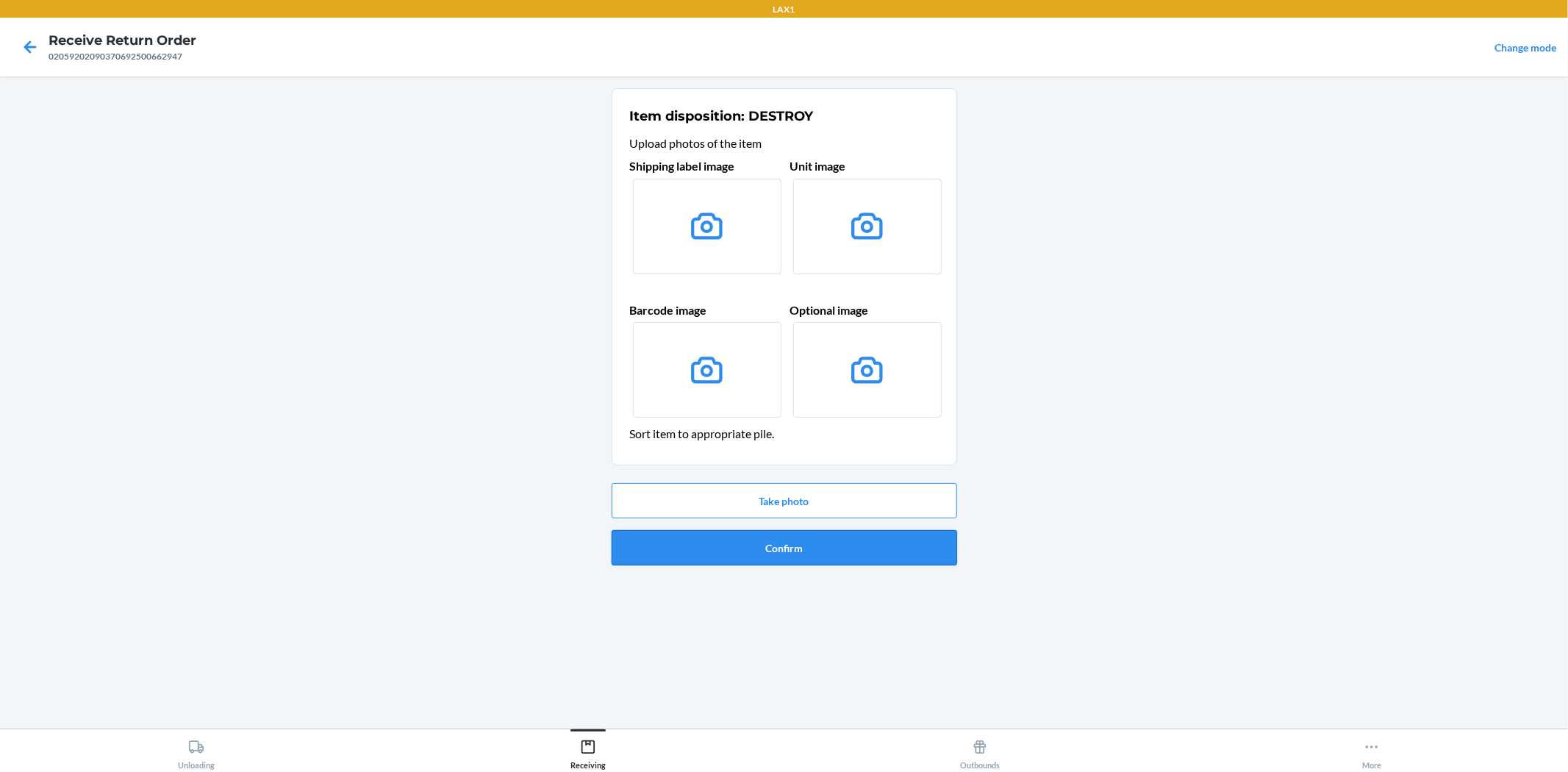
click at [813, 543] on button "Confirm" at bounding box center [784, 547] width 345 height 35
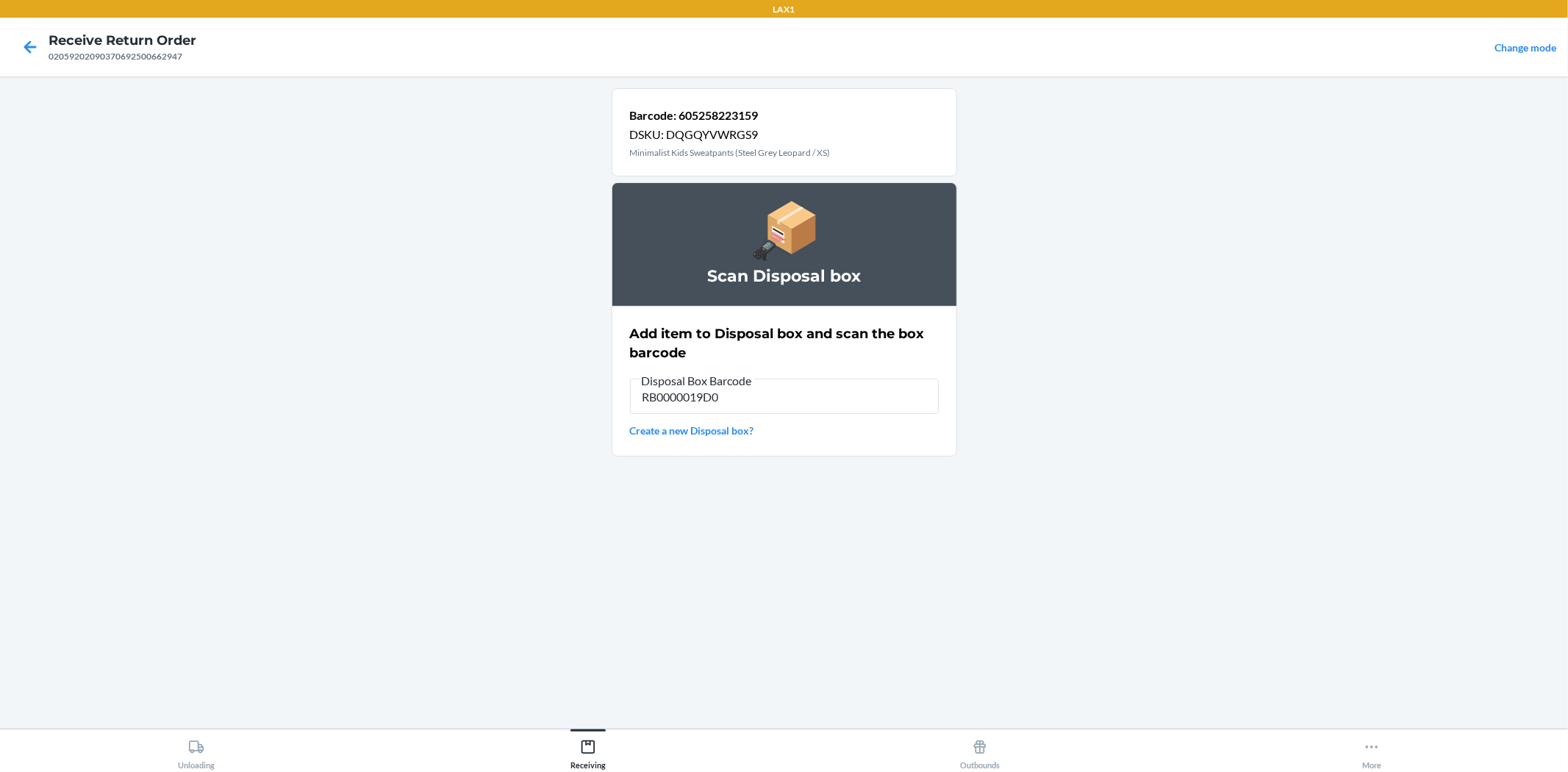
type input "RB0000019D0"
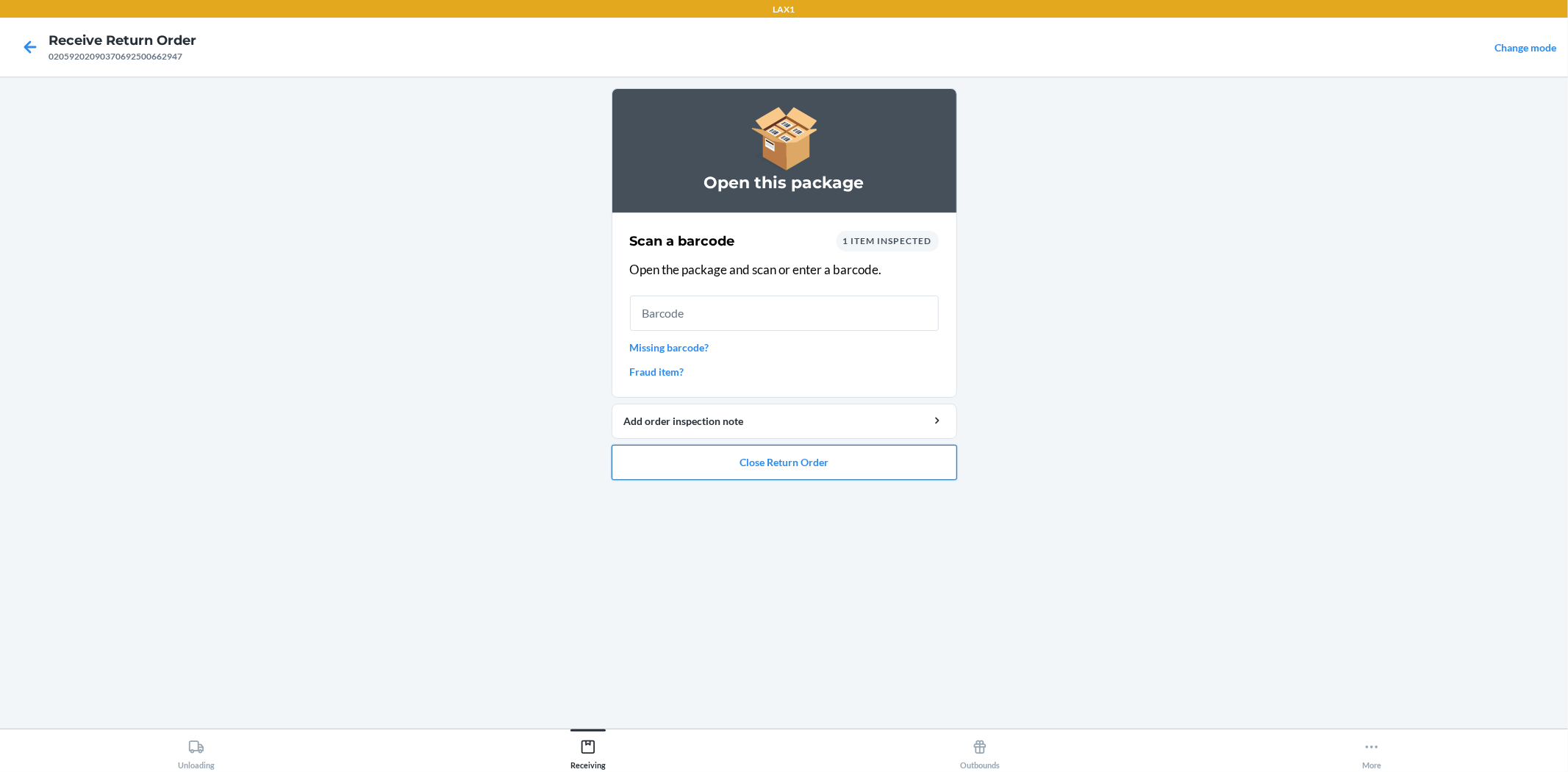
click at [819, 466] on button "Close Return Order" at bounding box center [784, 462] width 345 height 35
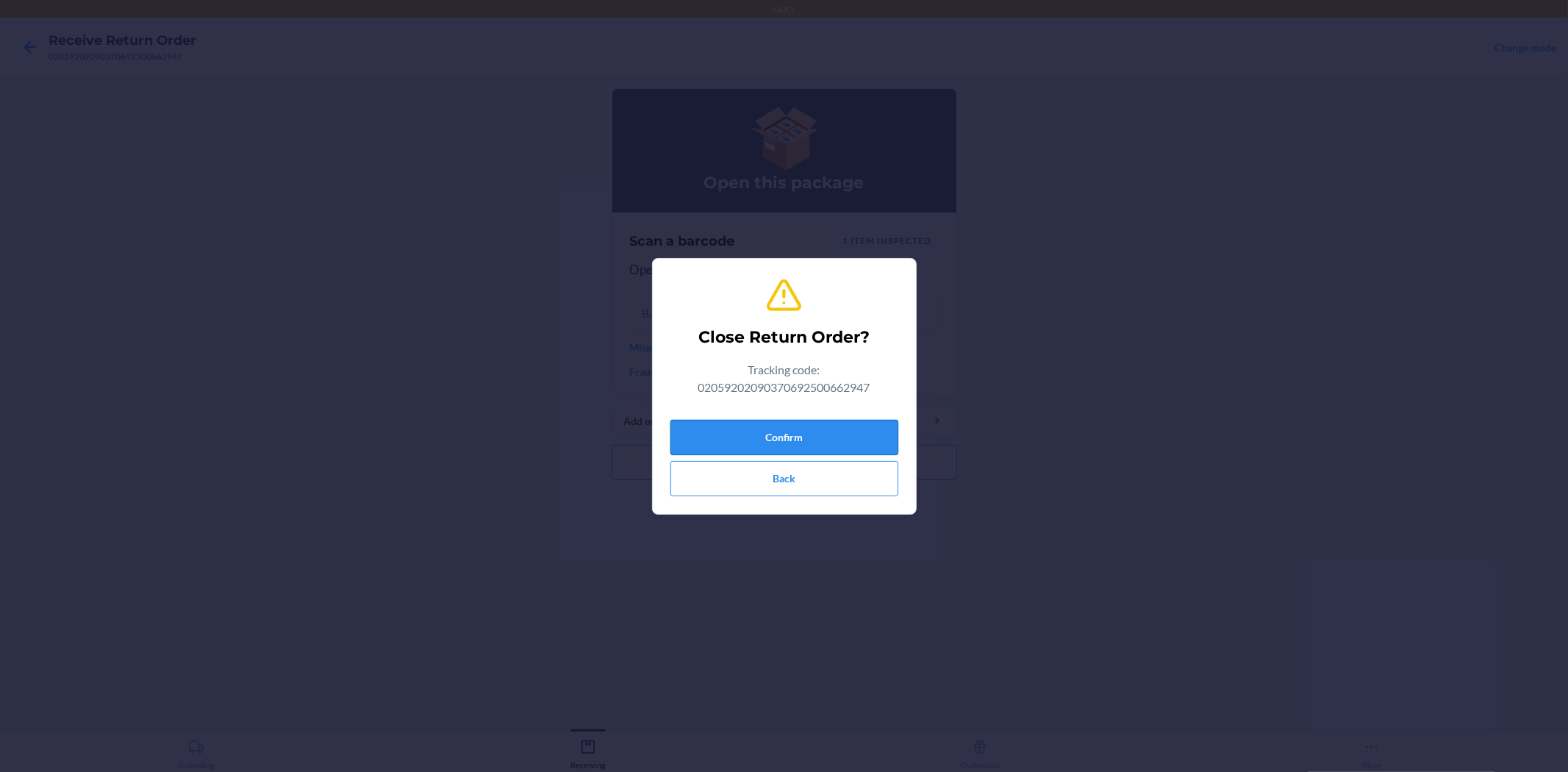
click at [832, 445] on button "Confirm" at bounding box center [784, 437] width 228 height 35
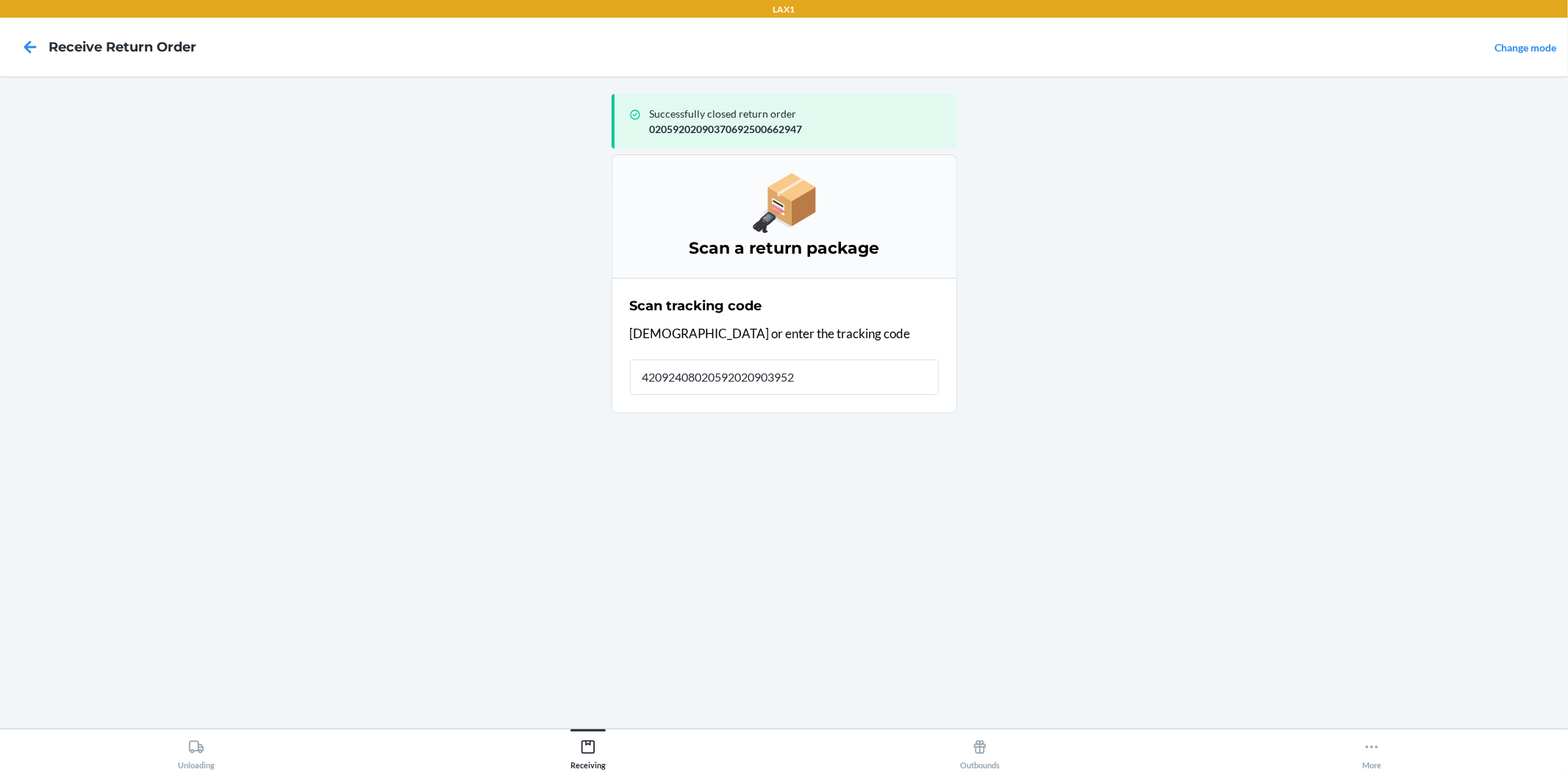
type input "420924080205920209039522"
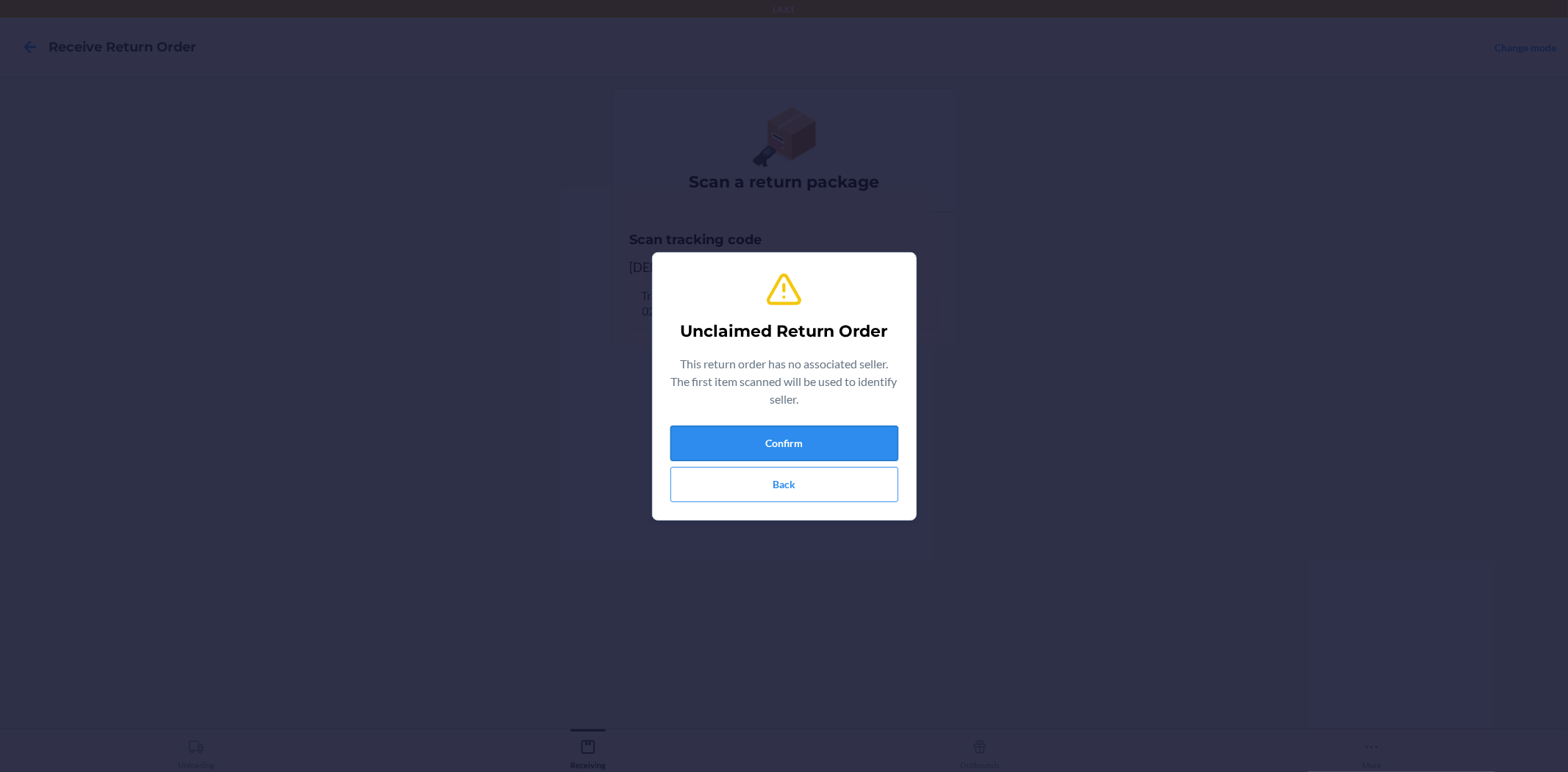
click at [832, 448] on button "Confirm" at bounding box center [784, 443] width 228 height 35
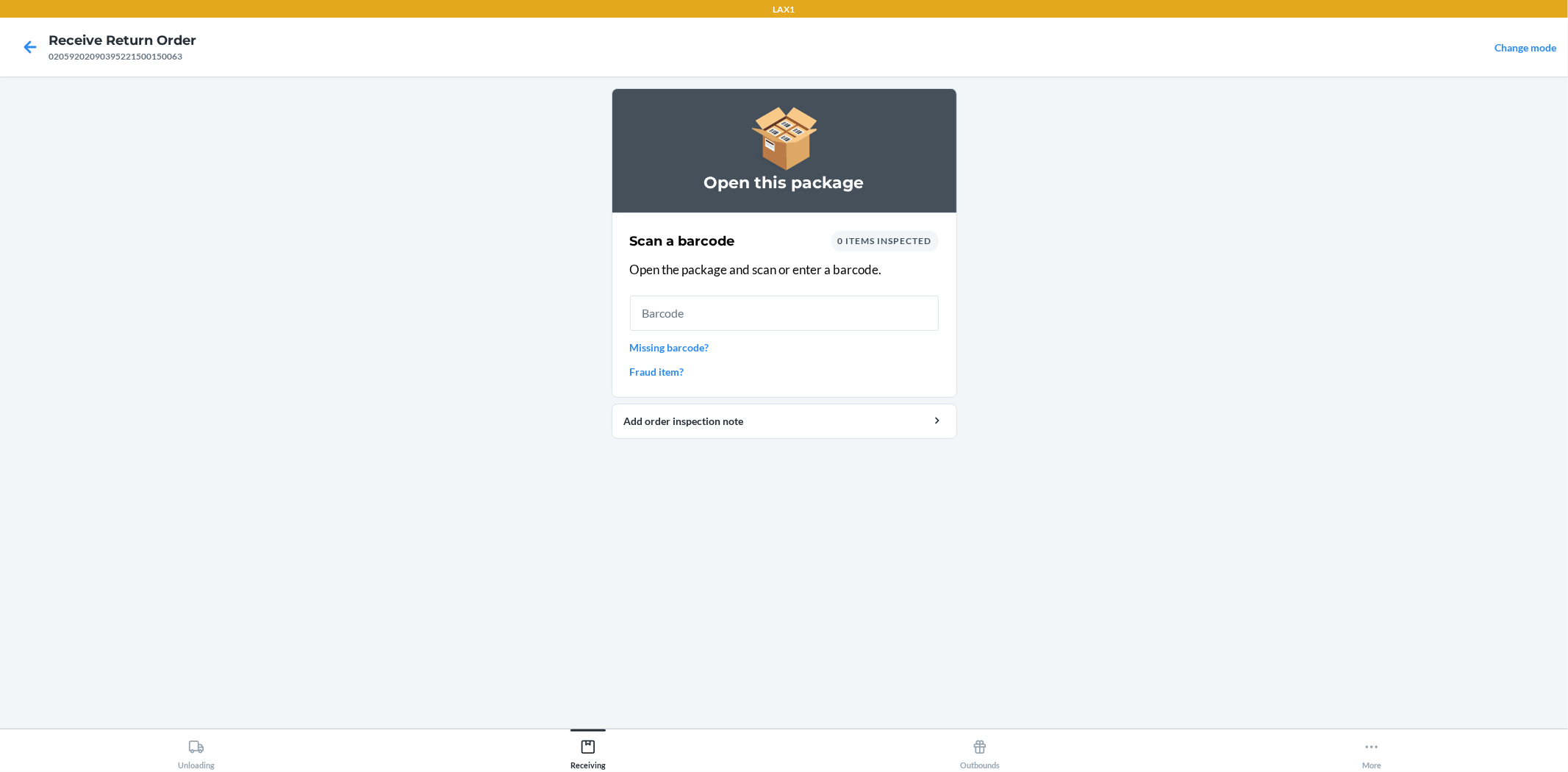
click at [659, 347] on link "Missing barcode?" at bounding box center [784, 347] width 309 height 16
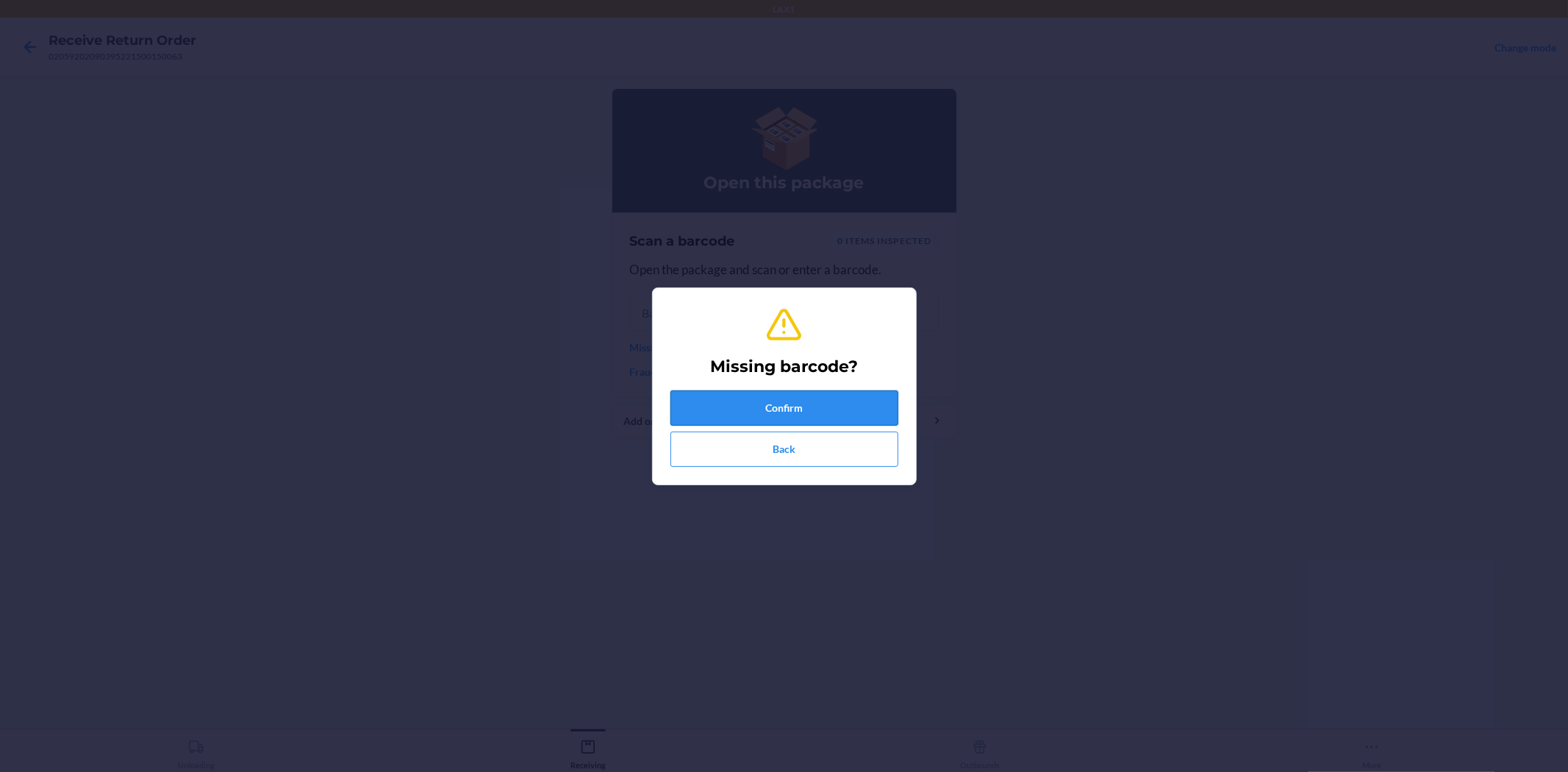
click at [839, 402] on button "Confirm" at bounding box center [784, 408] width 228 height 35
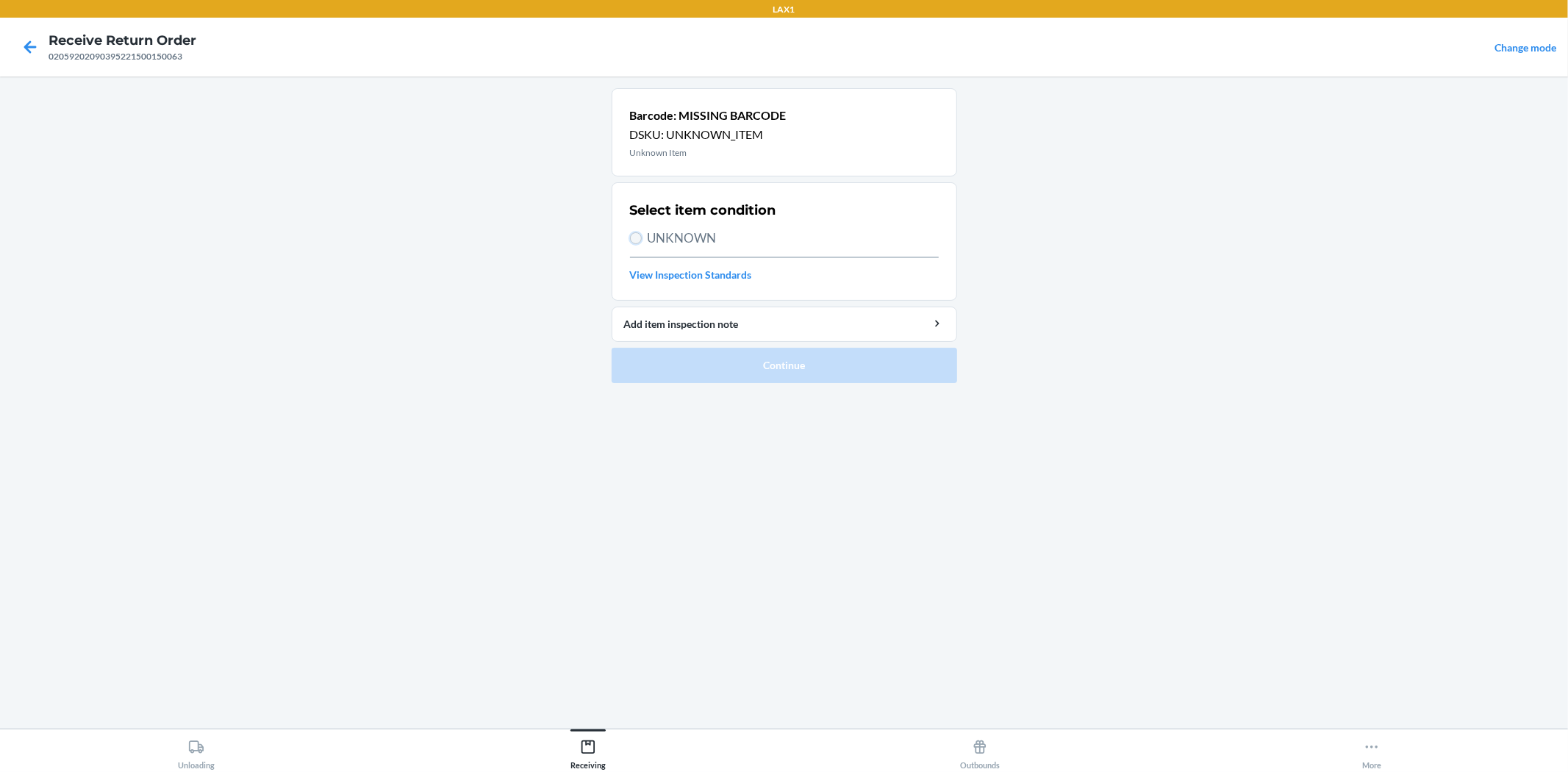
click at [633, 232] on input "UNKNOWN" at bounding box center [636, 238] width 12 height 12
radio input "true"
click at [731, 365] on button "Continue" at bounding box center [784, 365] width 345 height 35
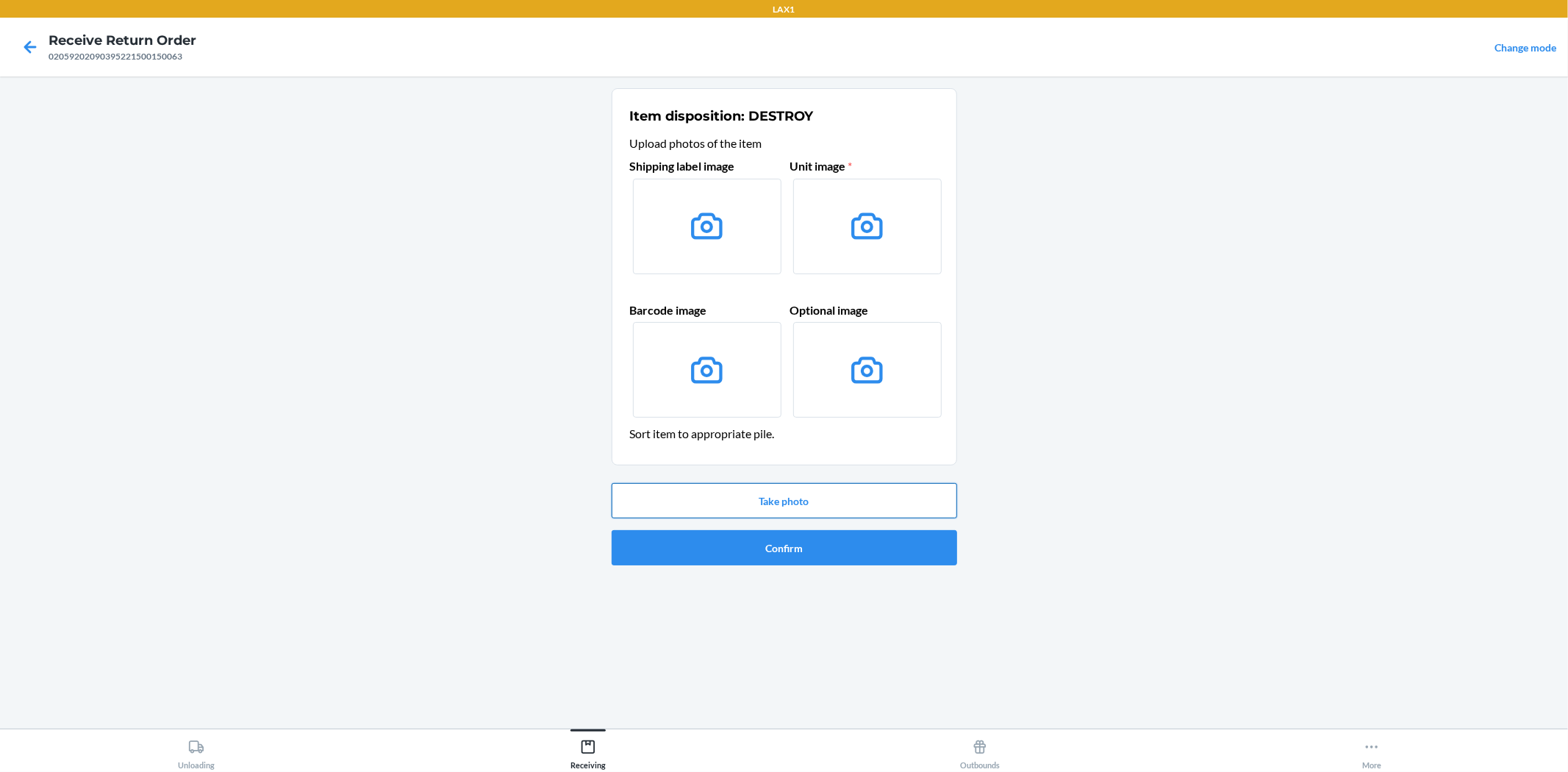
click at [805, 516] on button "Take photo" at bounding box center [784, 500] width 345 height 35
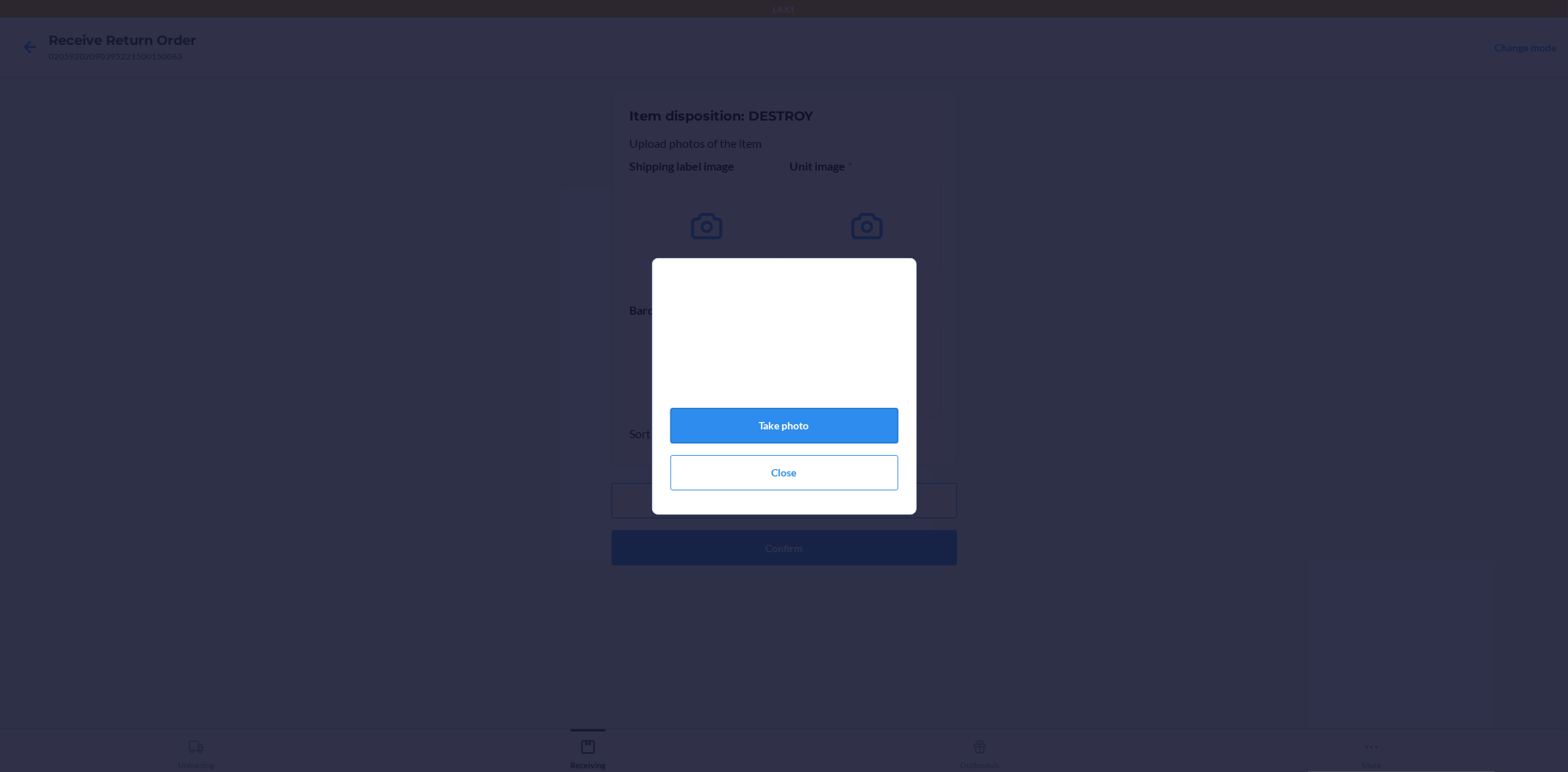
click at [825, 426] on button "Take photo" at bounding box center [784, 426] width 228 height 35
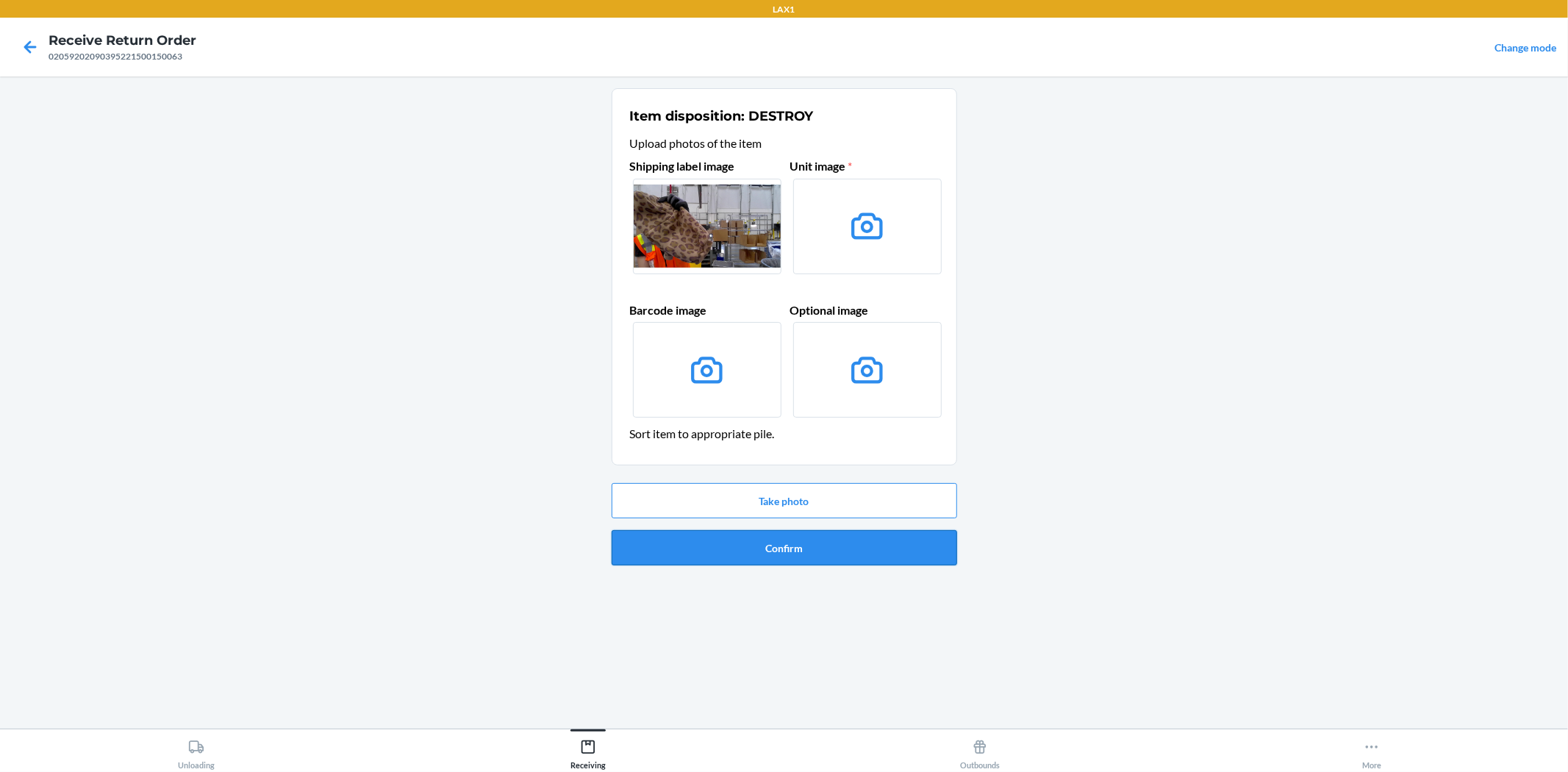
click at [831, 540] on button "Confirm" at bounding box center [784, 547] width 345 height 35
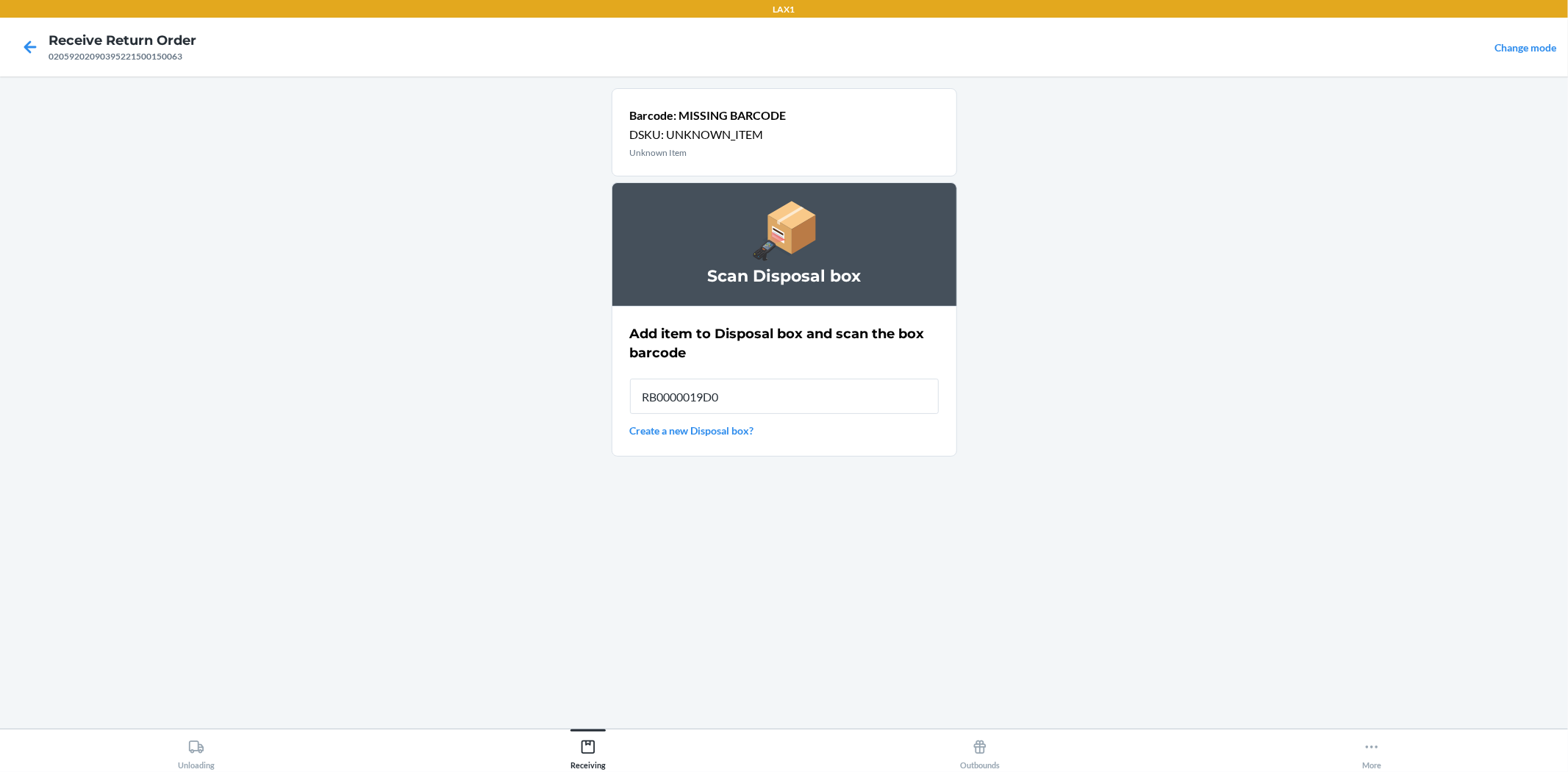
type input "RB0000019D0"
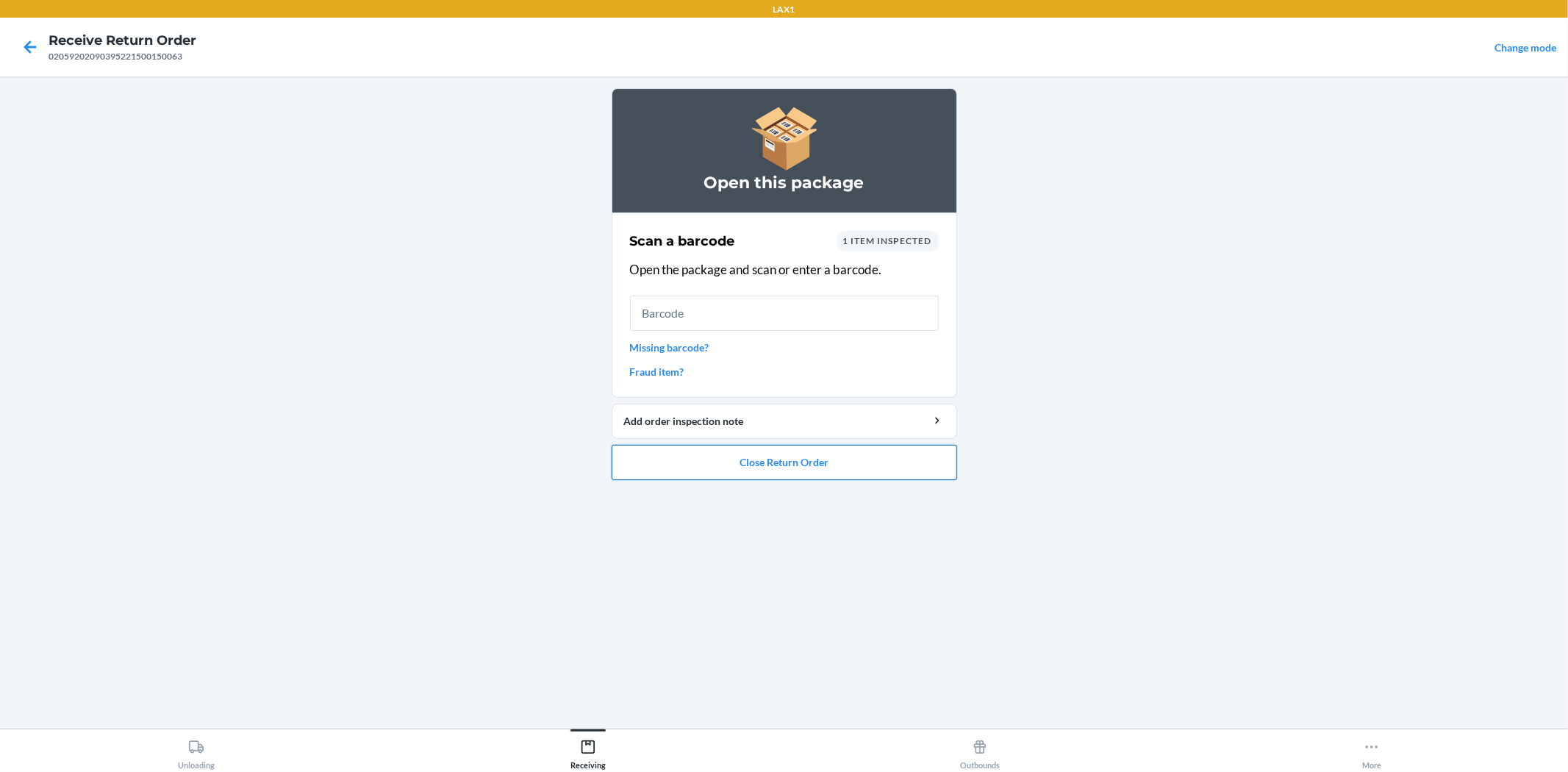
click at [791, 457] on button "Close Return Order" at bounding box center [784, 462] width 345 height 35
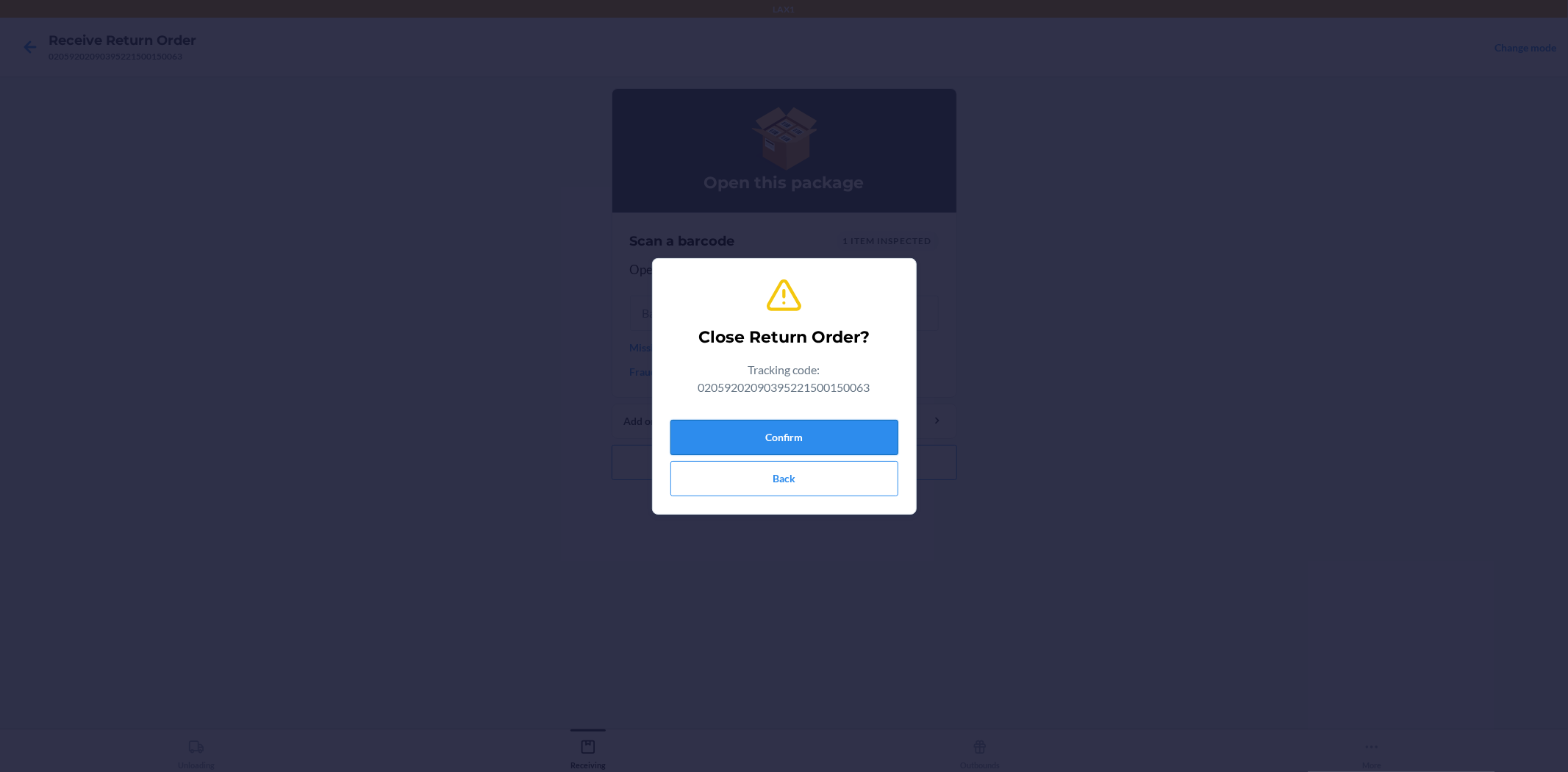
click at [791, 443] on button "Confirm" at bounding box center [784, 437] width 228 height 35
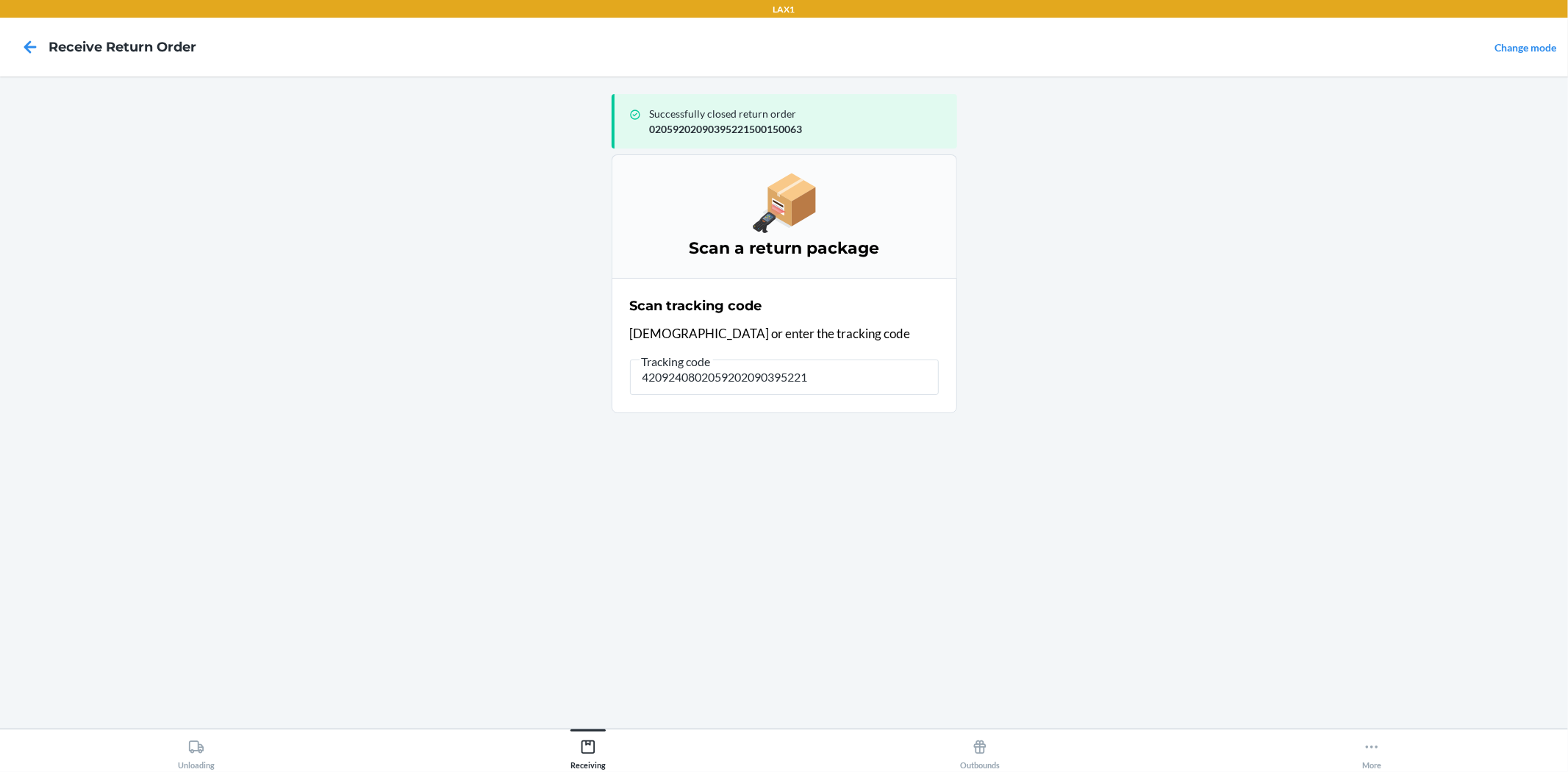
type input "42092408020592020903952215"
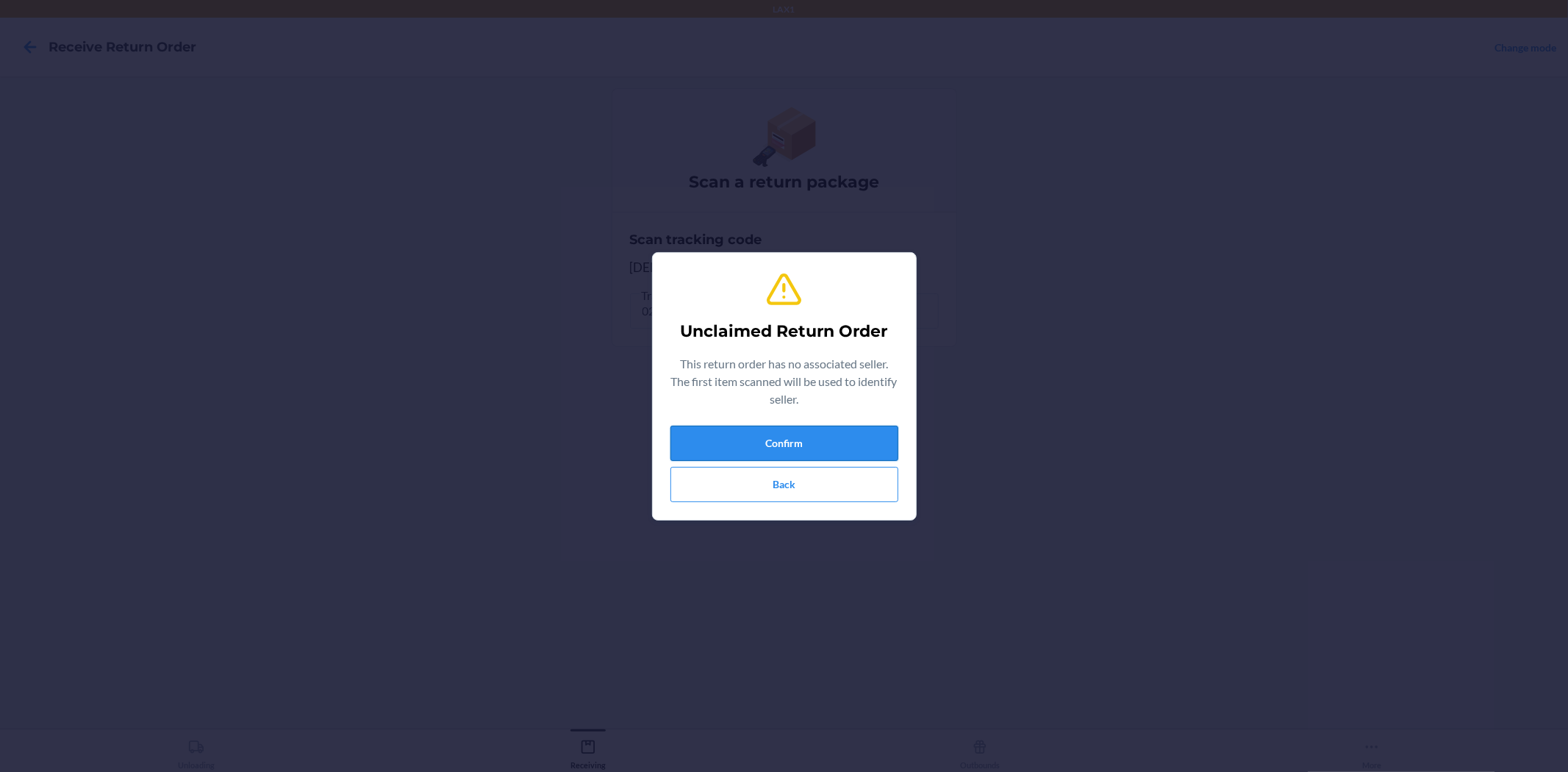
click at [851, 449] on button "Confirm" at bounding box center [784, 443] width 228 height 35
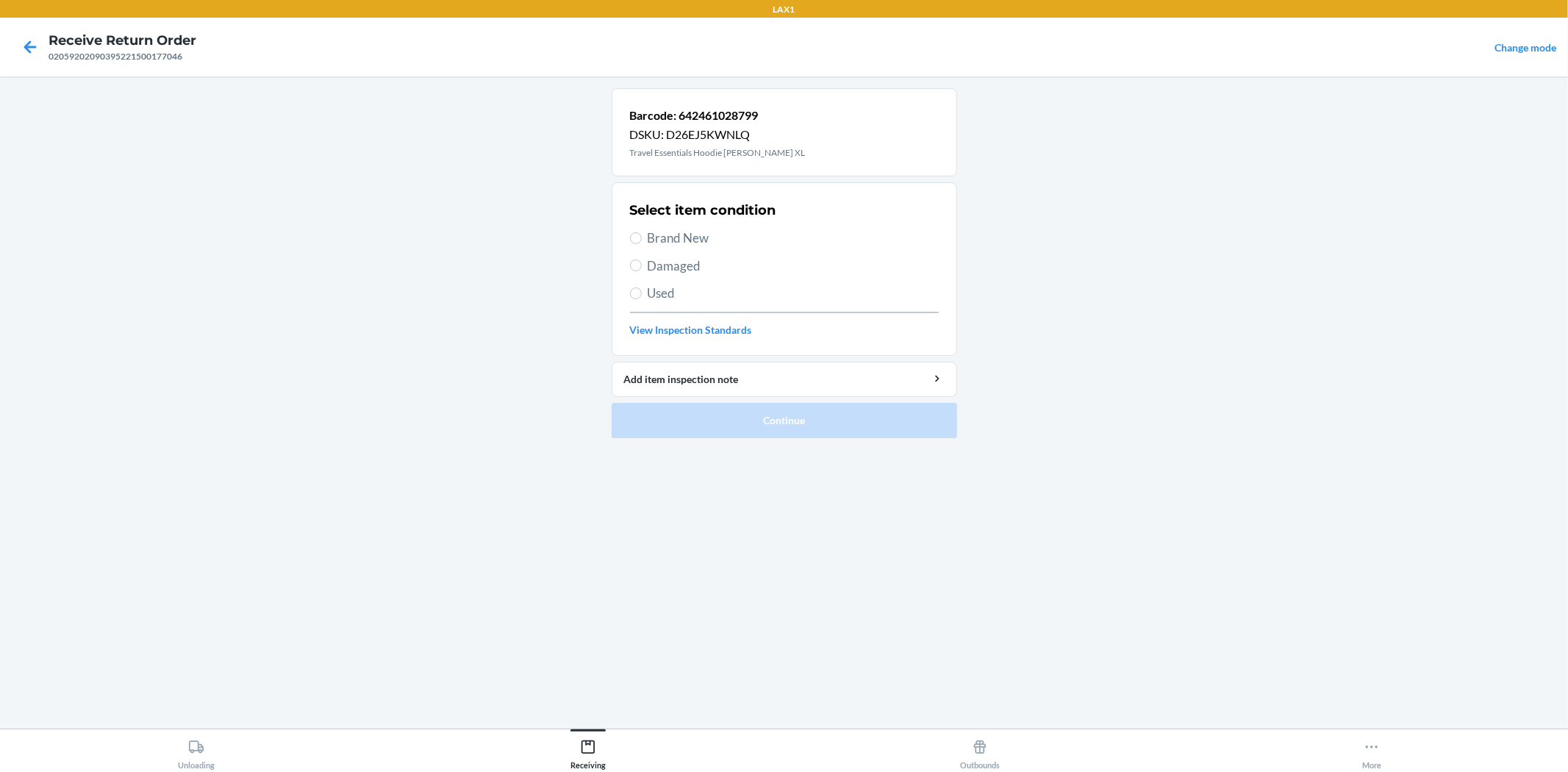
click at [666, 268] on span "Damaged" at bounding box center [793, 265] width 291 height 19
click at [642, 268] on input "Damaged" at bounding box center [636, 265] width 12 height 12
radio input "true"
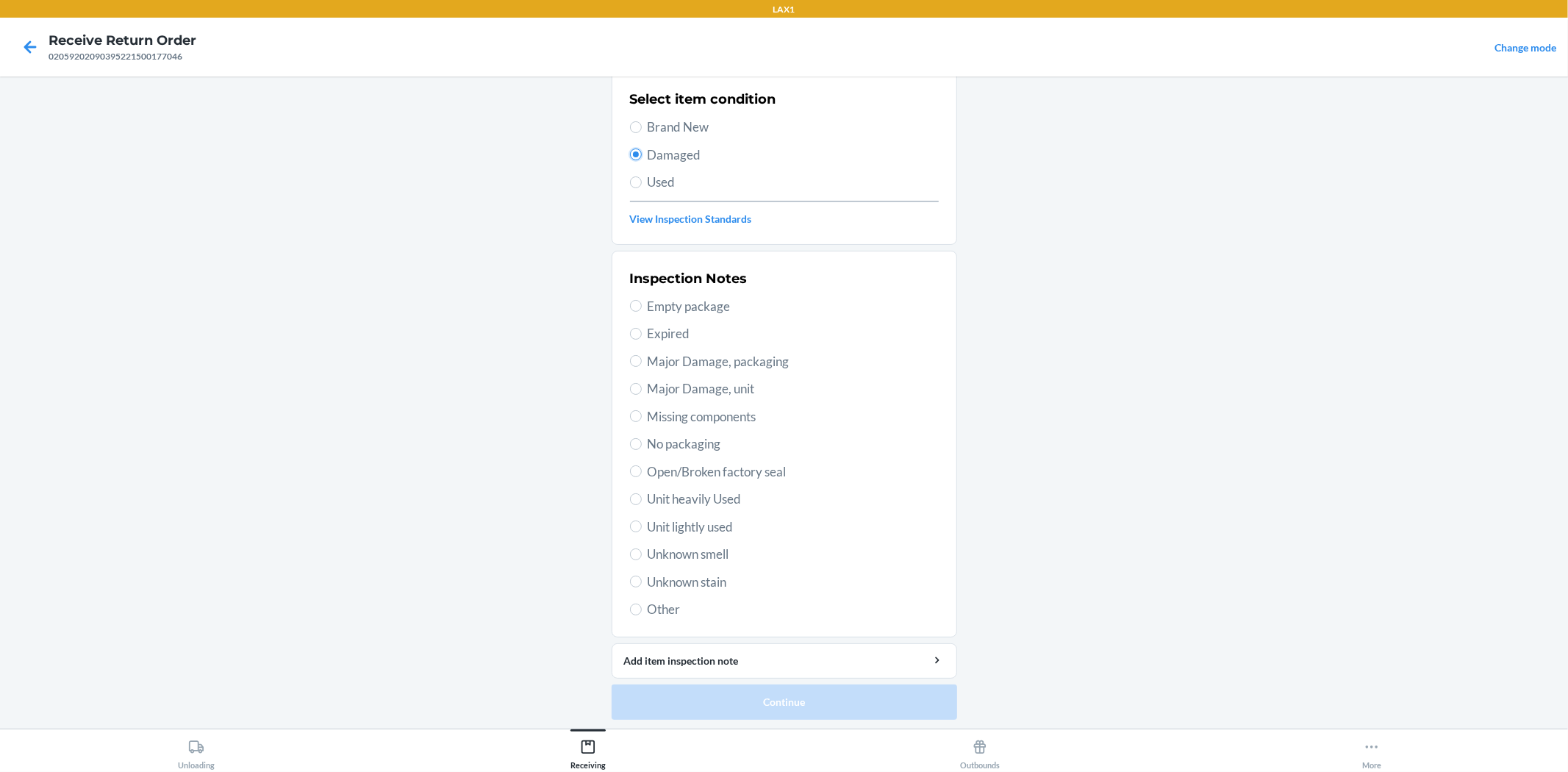
scroll to position [113, 0]
click at [697, 517] on span "Unit lightly used" at bounding box center [793, 524] width 291 height 19
click at [642, 518] on input "Unit lightly used" at bounding box center [636, 524] width 12 height 12
radio input "true"
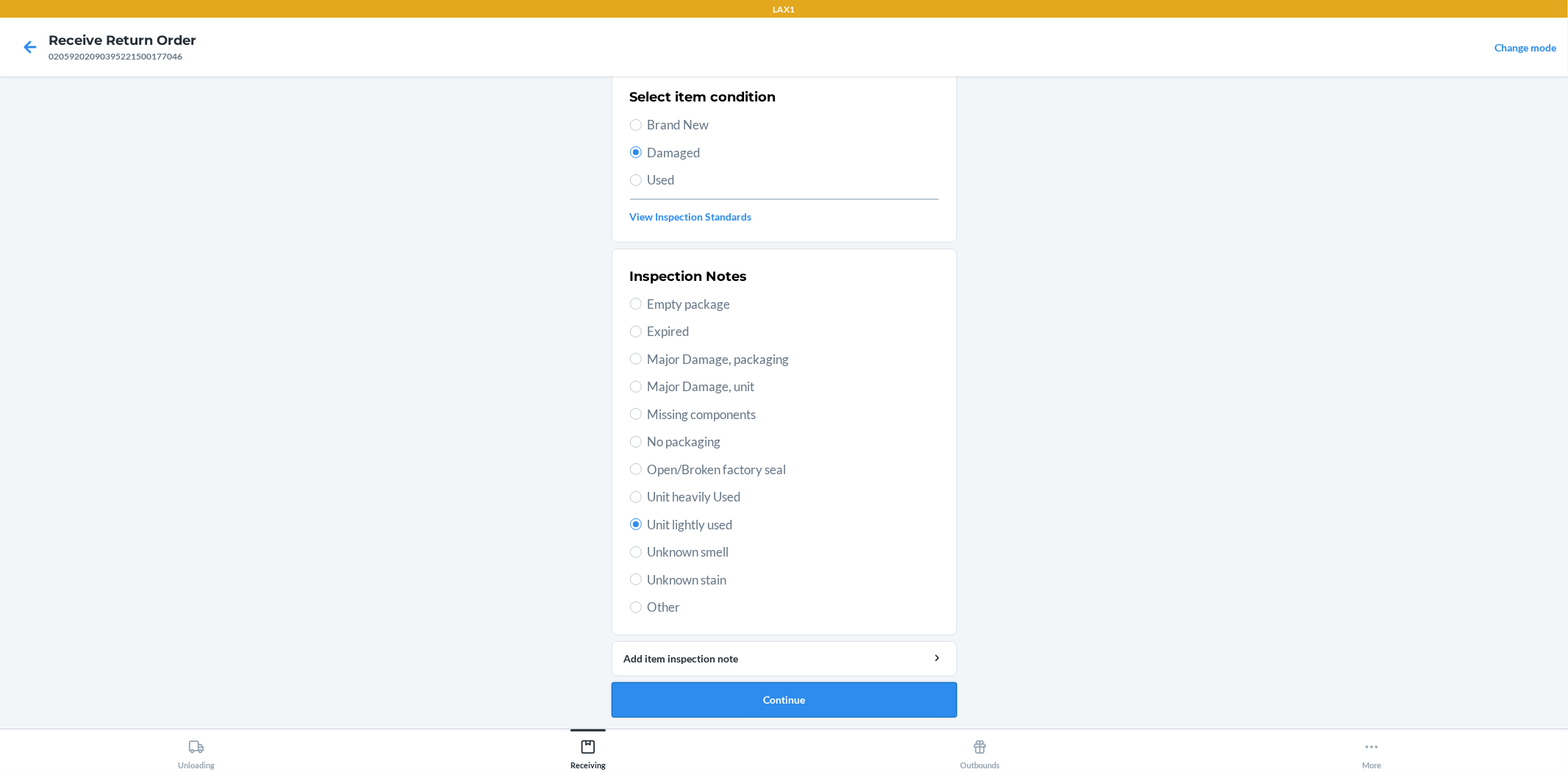
click at [800, 695] on button "Continue" at bounding box center [784, 699] width 345 height 35
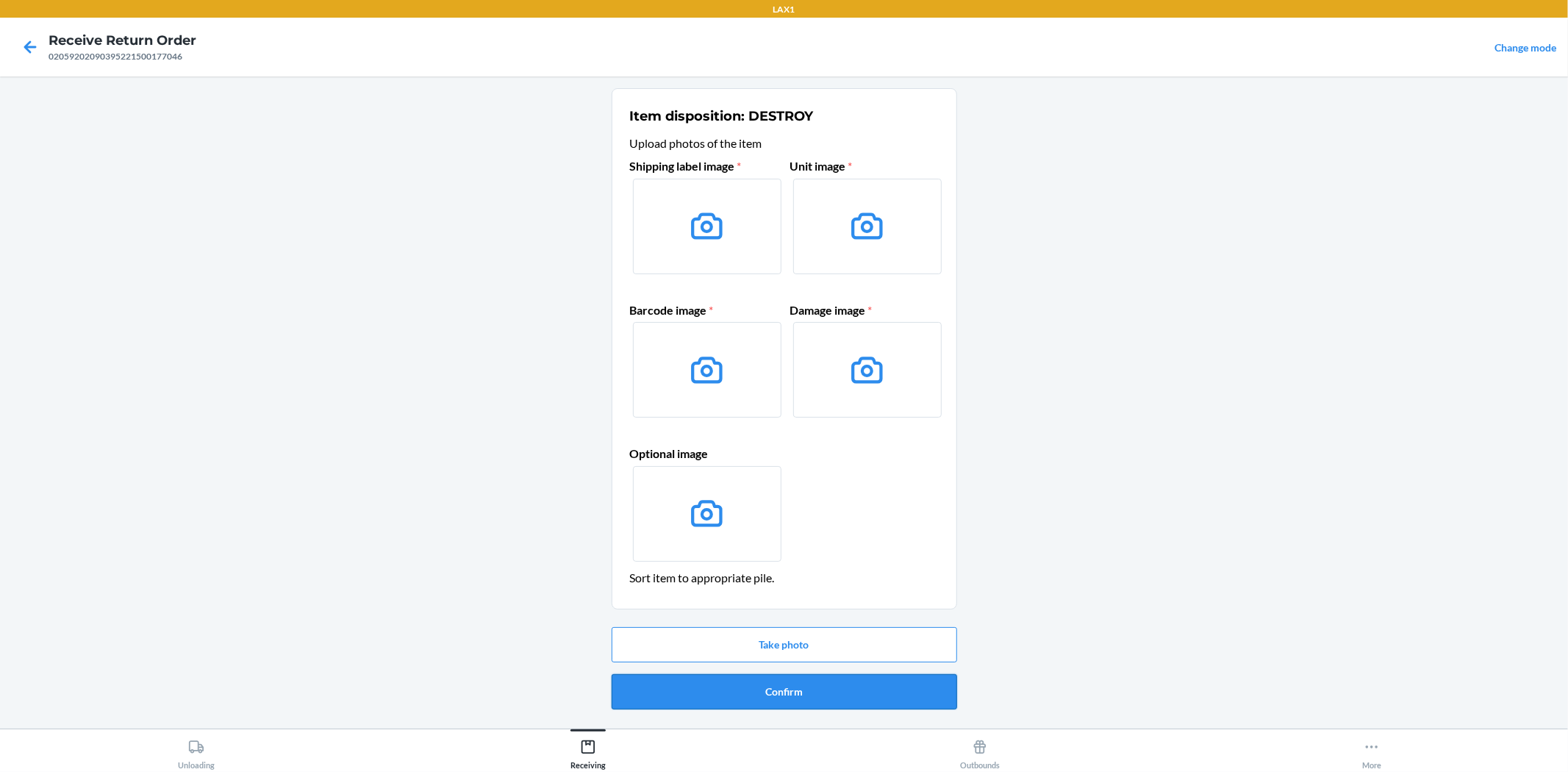
click at [818, 692] on button "Confirm" at bounding box center [784, 692] width 345 height 35
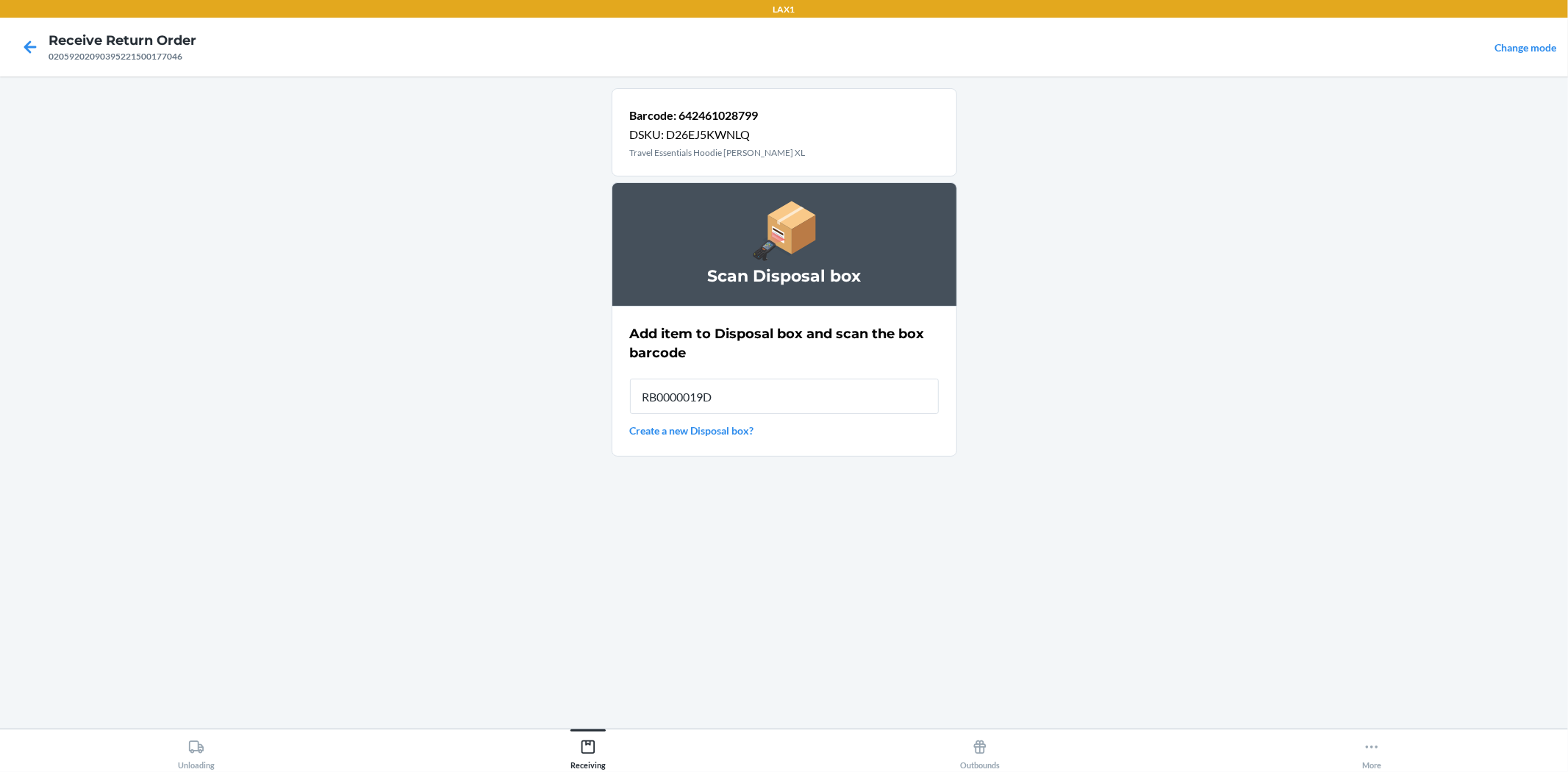
type input "RB0000019D0"
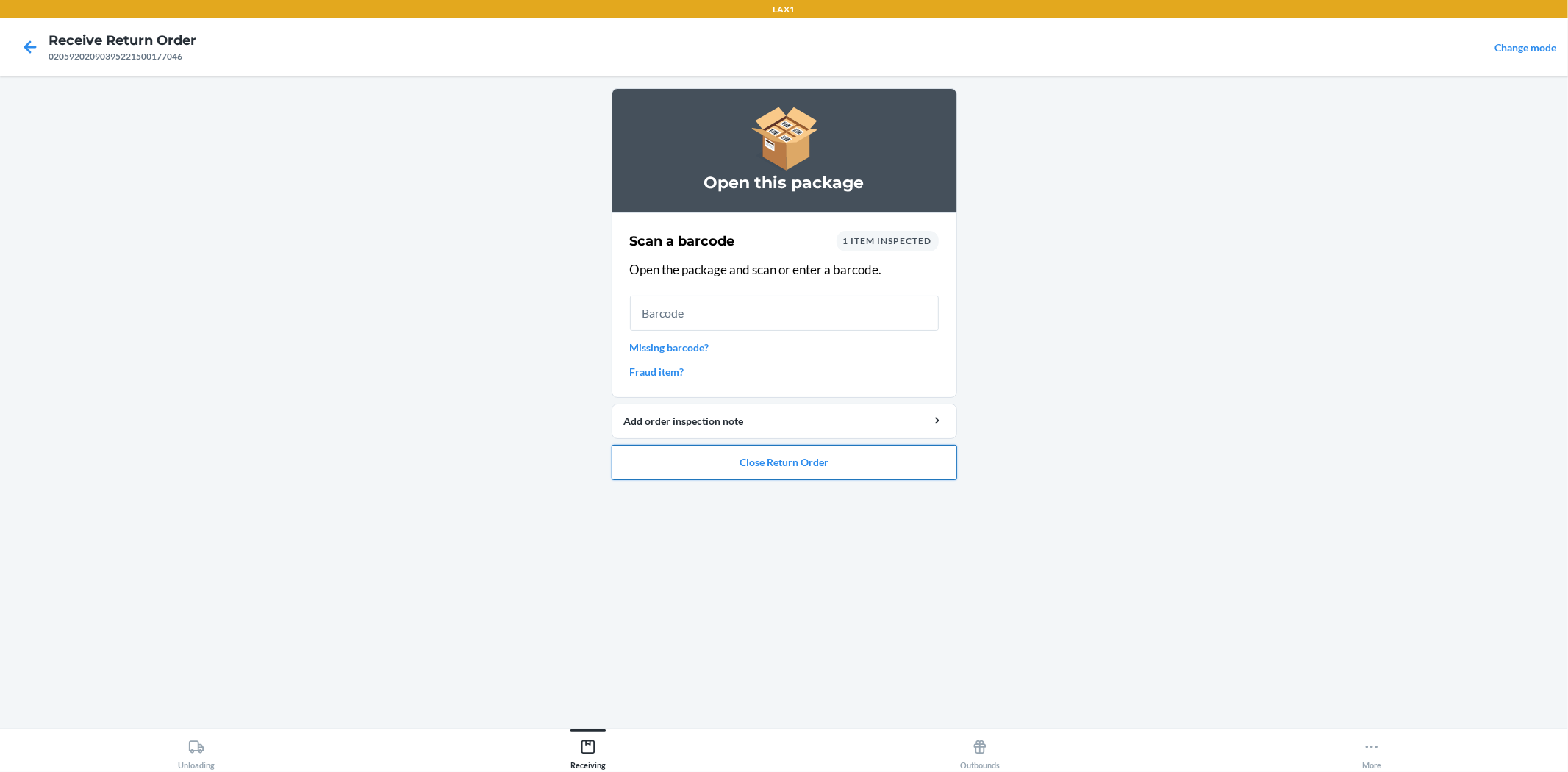
click at [842, 468] on button "Close Return Order" at bounding box center [784, 462] width 345 height 35
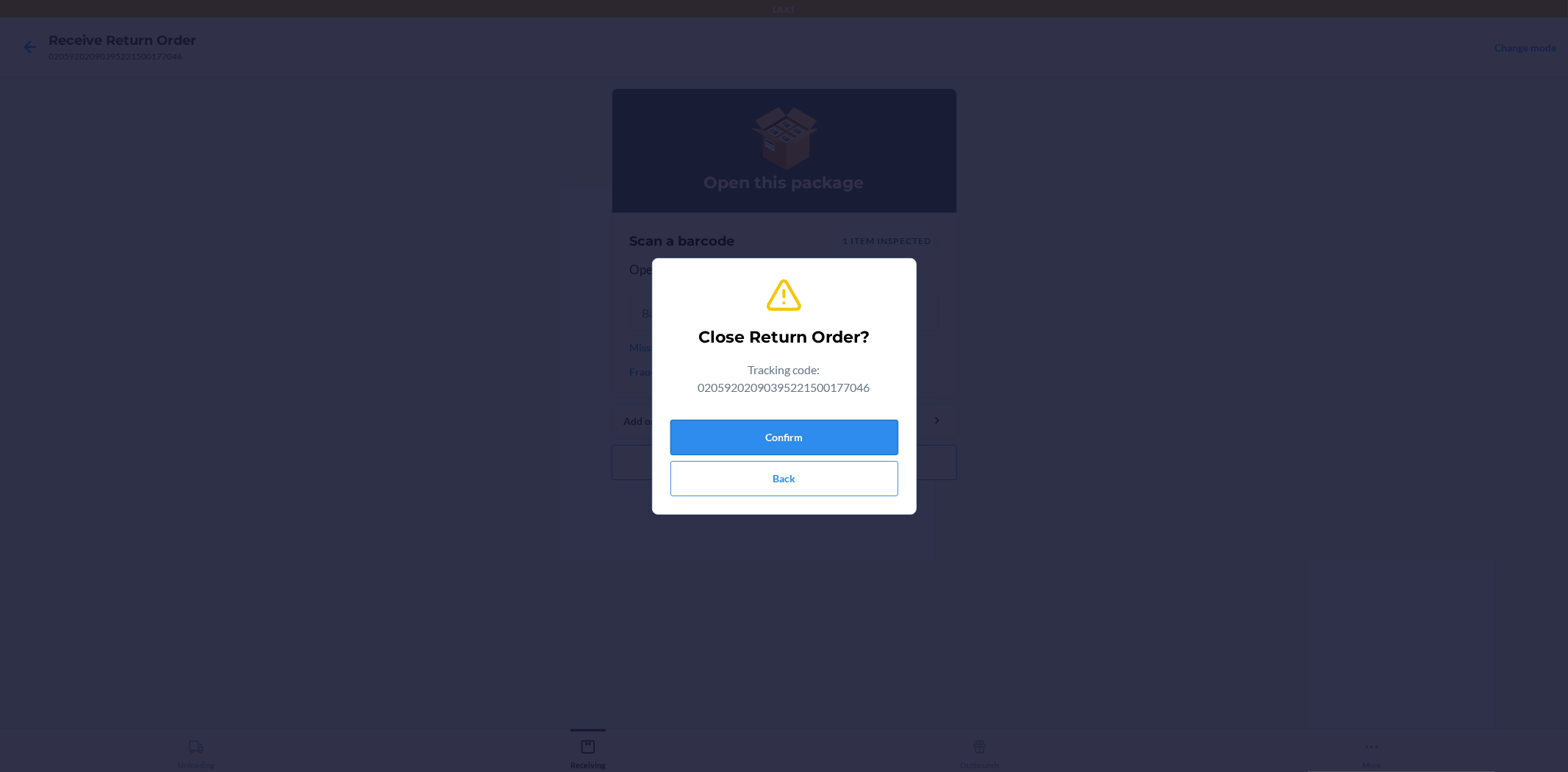
click at [802, 443] on button "Confirm" at bounding box center [784, 437] width 228 height 35
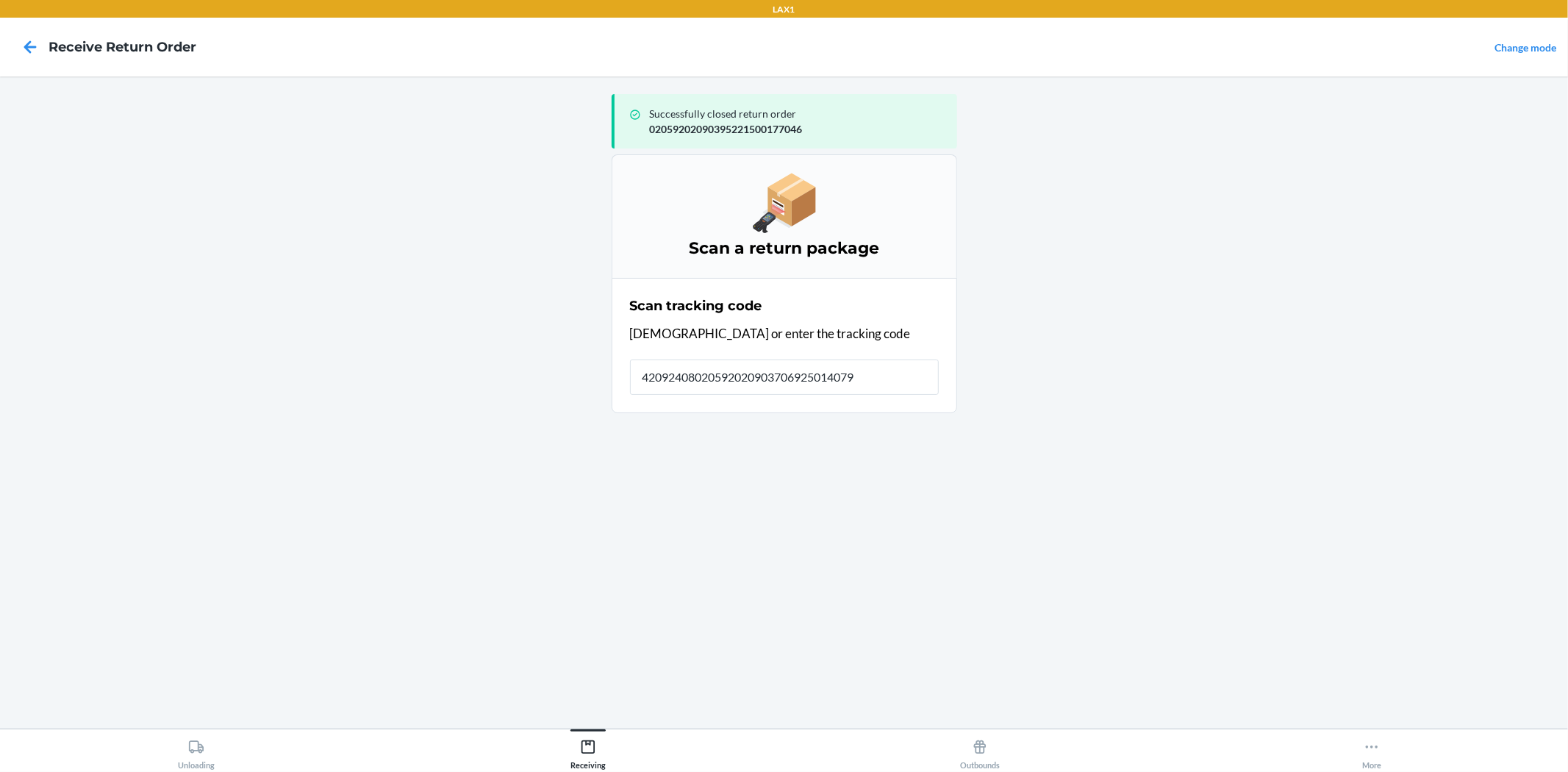
type input "420924080205920209037069250140793"
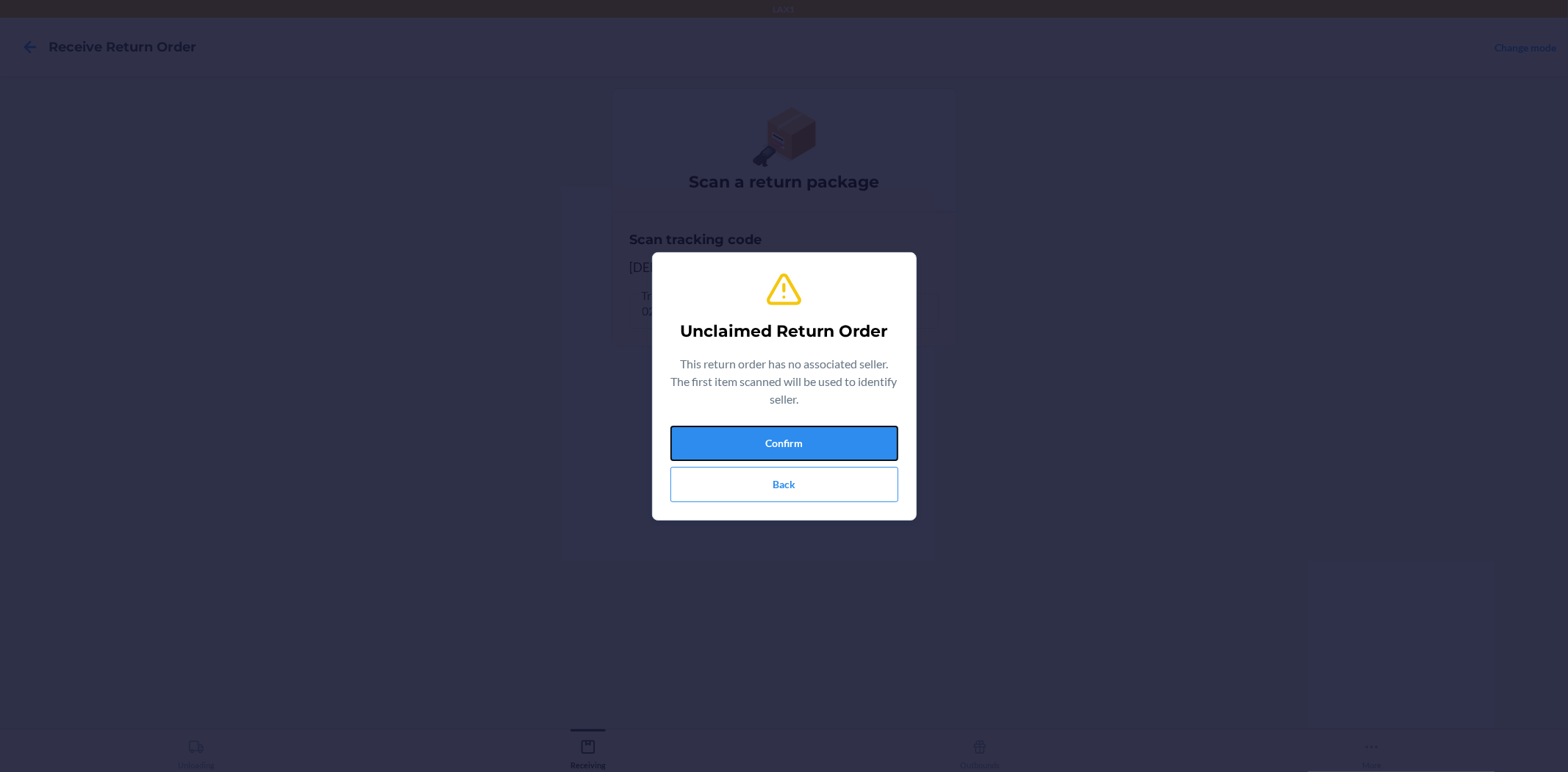
click at [802, 443] on button "Confirm" at bounding box center [784, 443] width 228 height 35
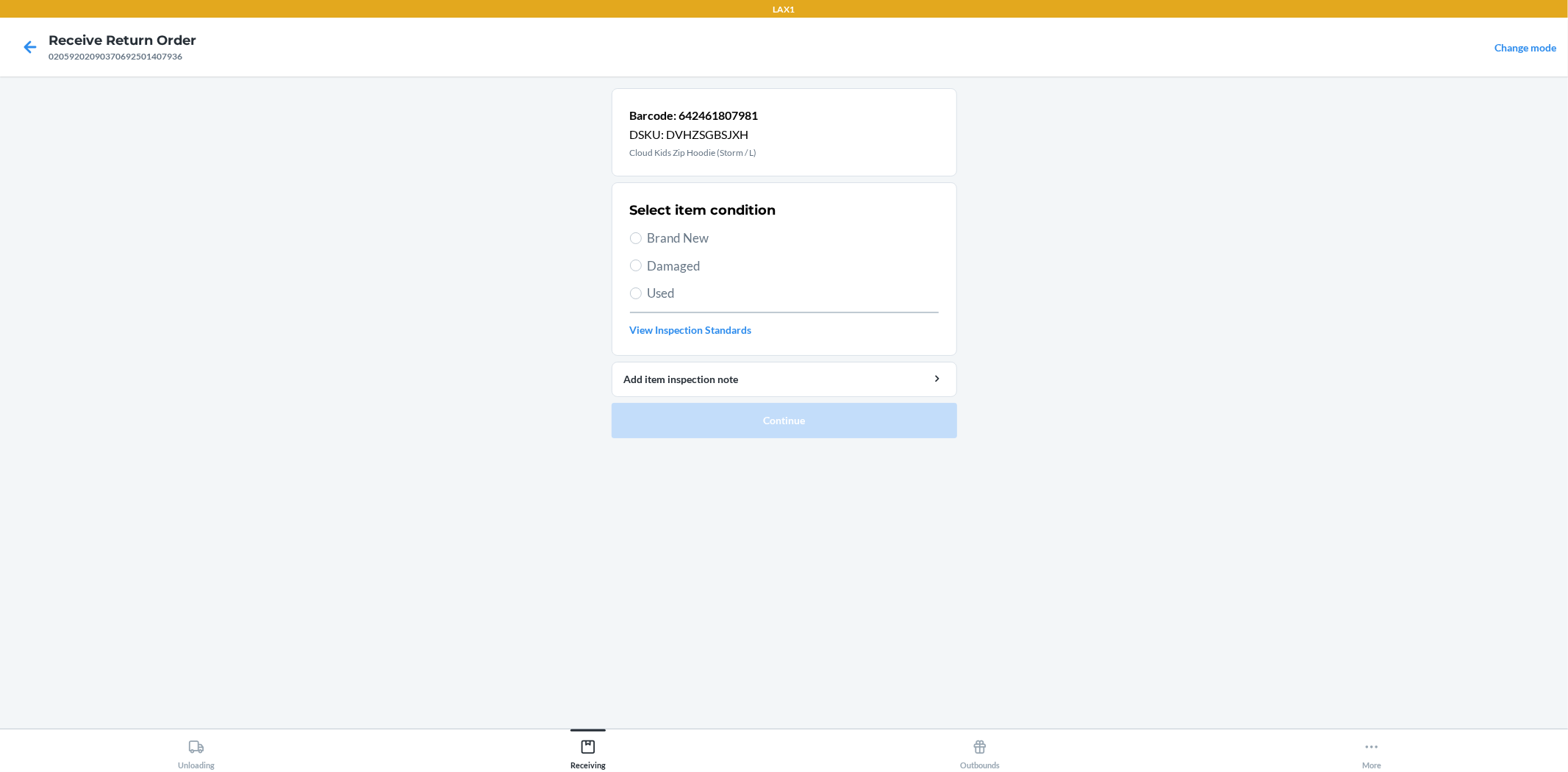
click at [700, 262] on span "Damaged" at bounding box center [793, 265] width 291 height 19
click at [642, 262] on input "Damaged" at bounding box center [636, 265] width 12 height 12
radio input "true"
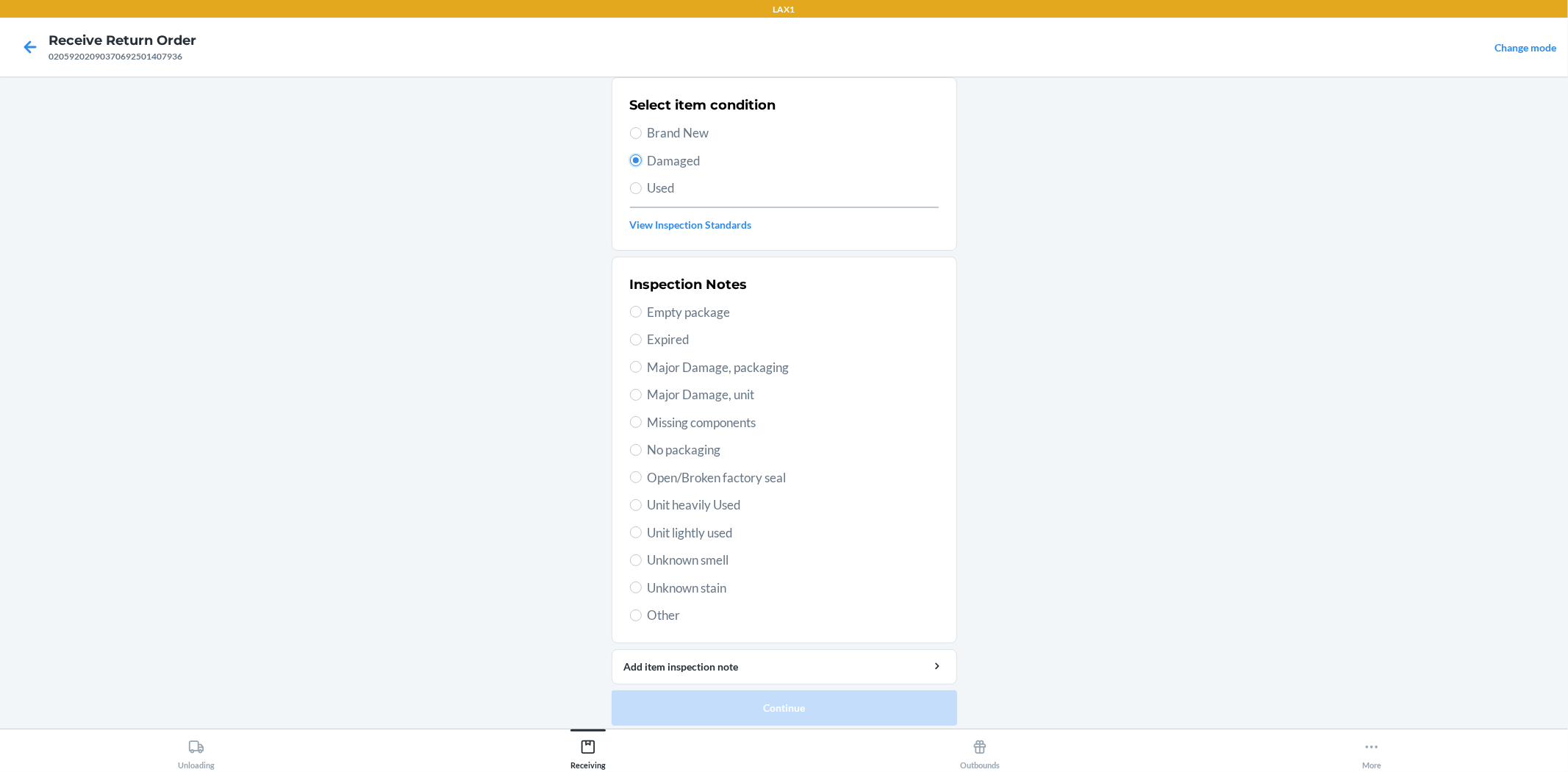
scroll to position [113, 0]
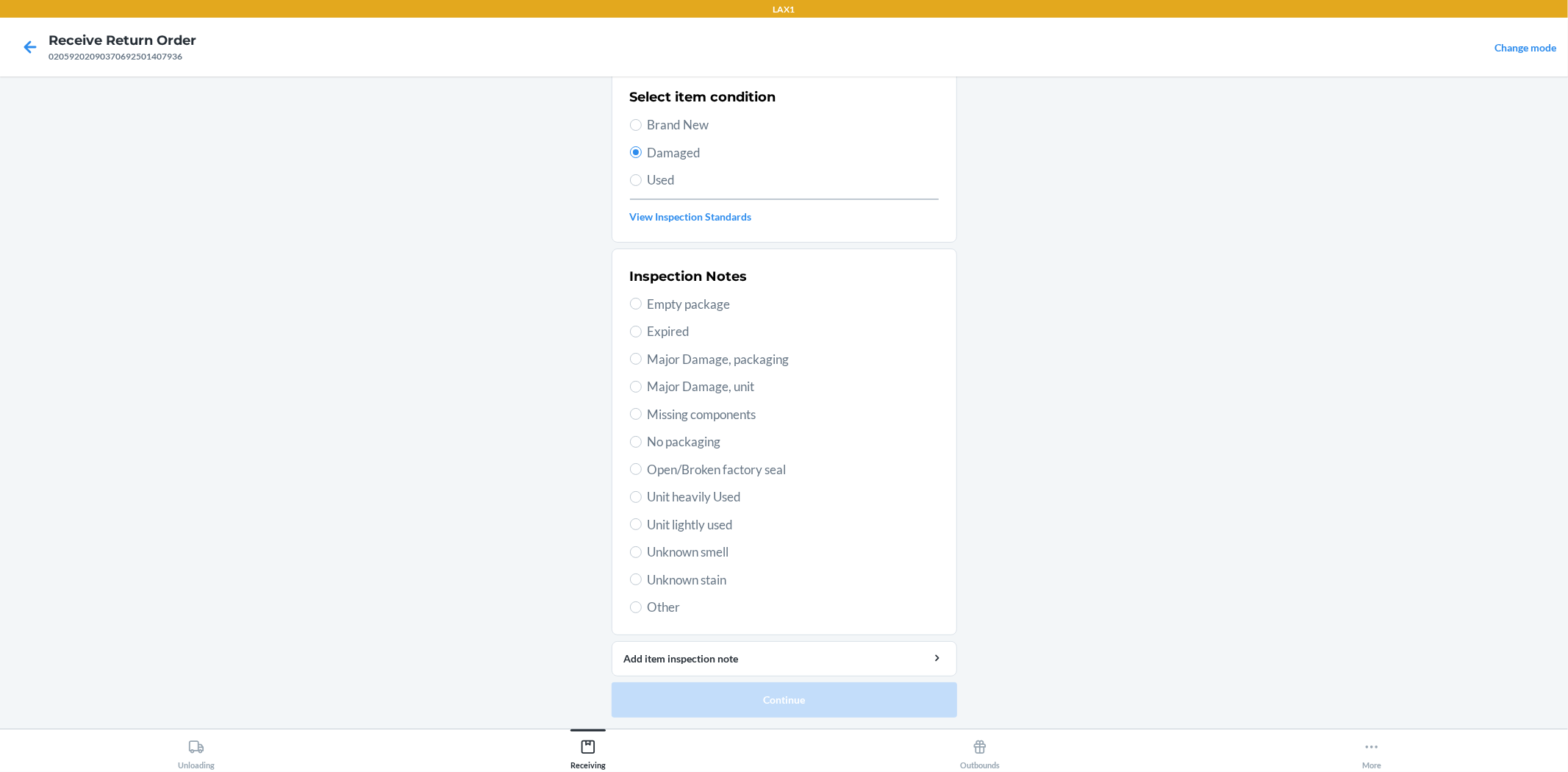
click at [748, 519] on span "Unit lightly used" at bounding box center [793, 524] width 291 height 19
click at [642, 519] on input "Unit lightly used" at bounding box center [636, 524] width 12 height 12
radio input "true"
click at [719, 698] on button "Continue" at bounding box center [784, 699] width 345 height 35
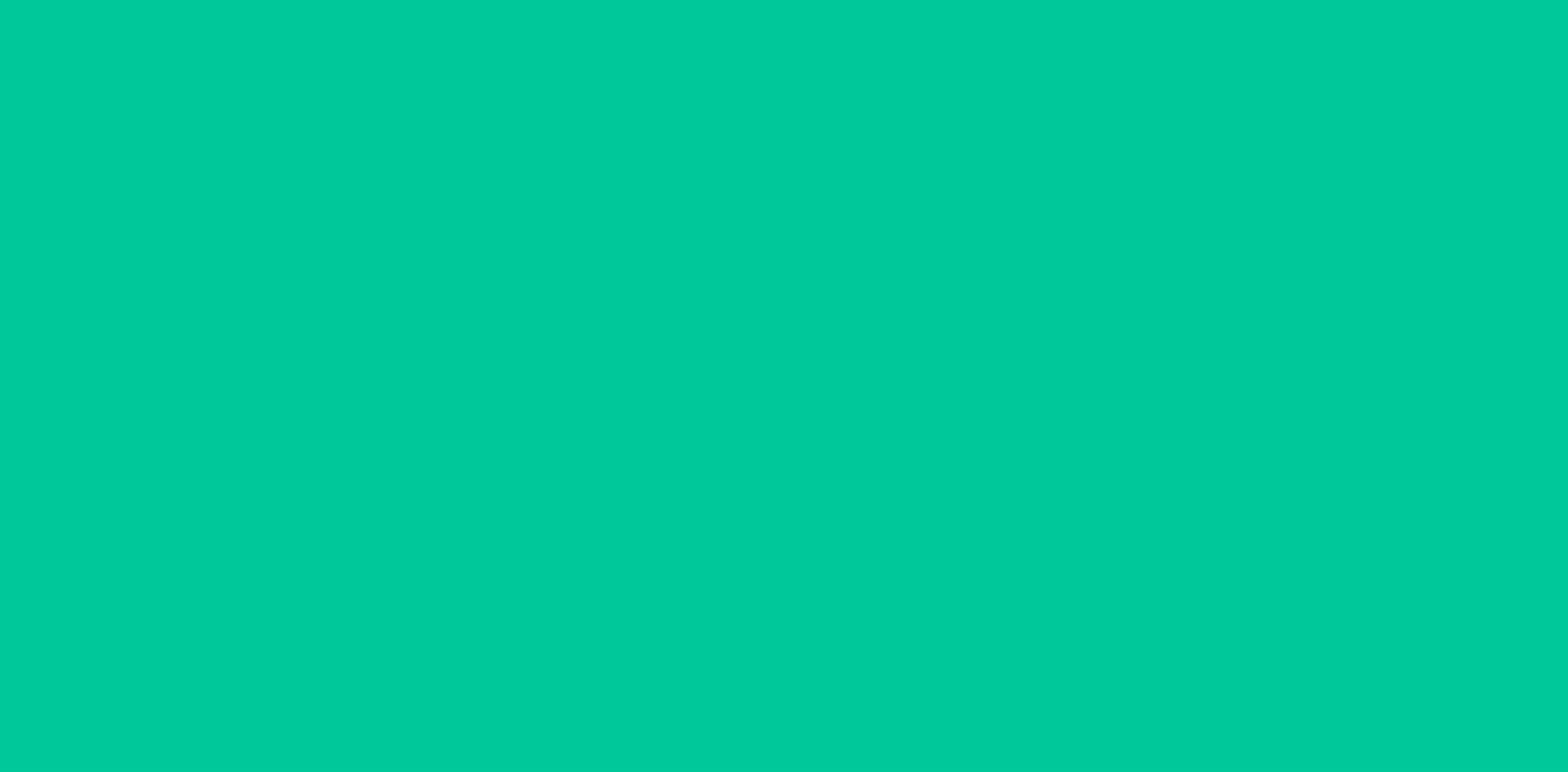
scroll to position [0, 0]
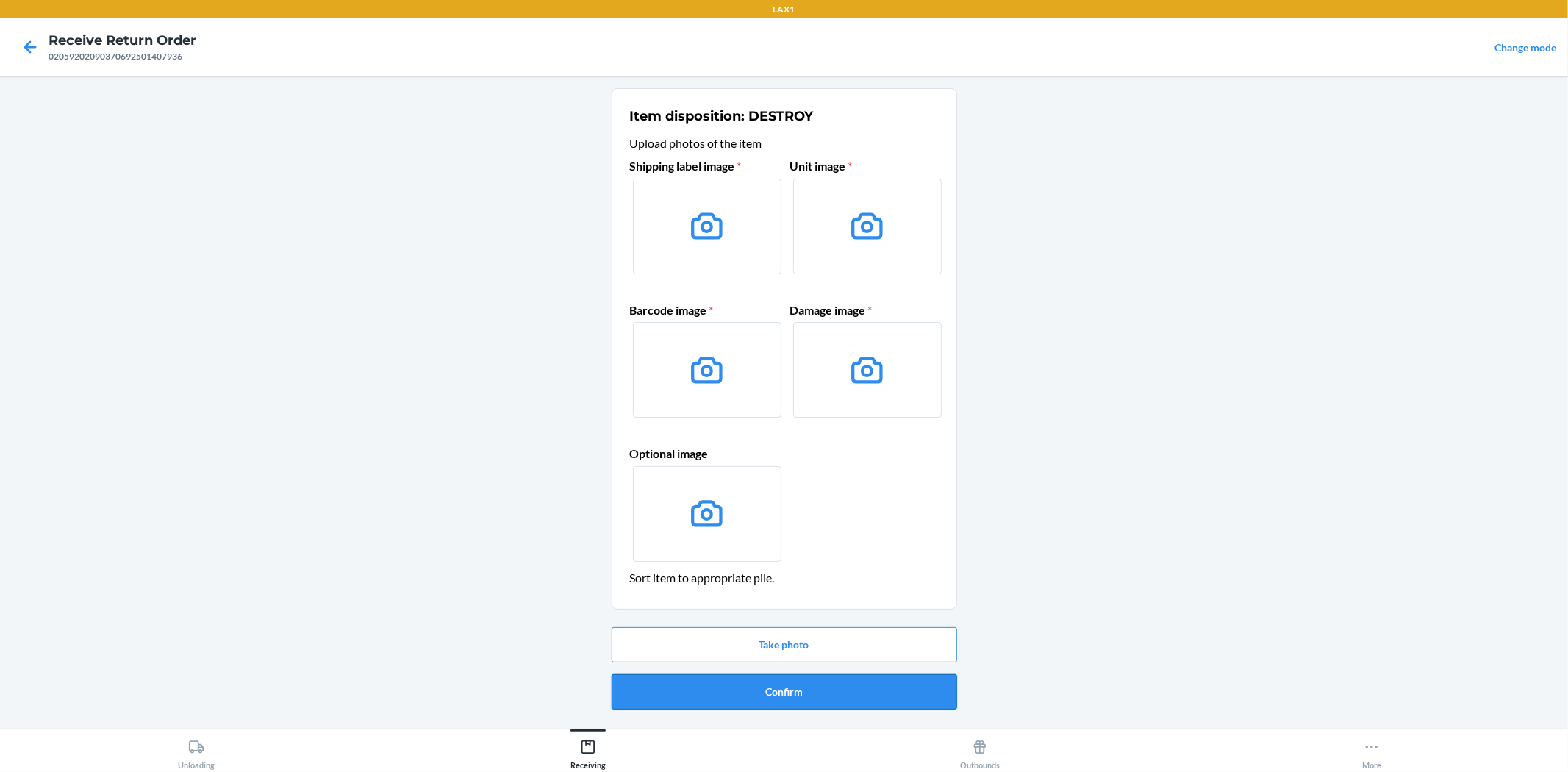
click at [851, 694] on button "Confirm" at bounding box center [784, 692] width 345 height 35
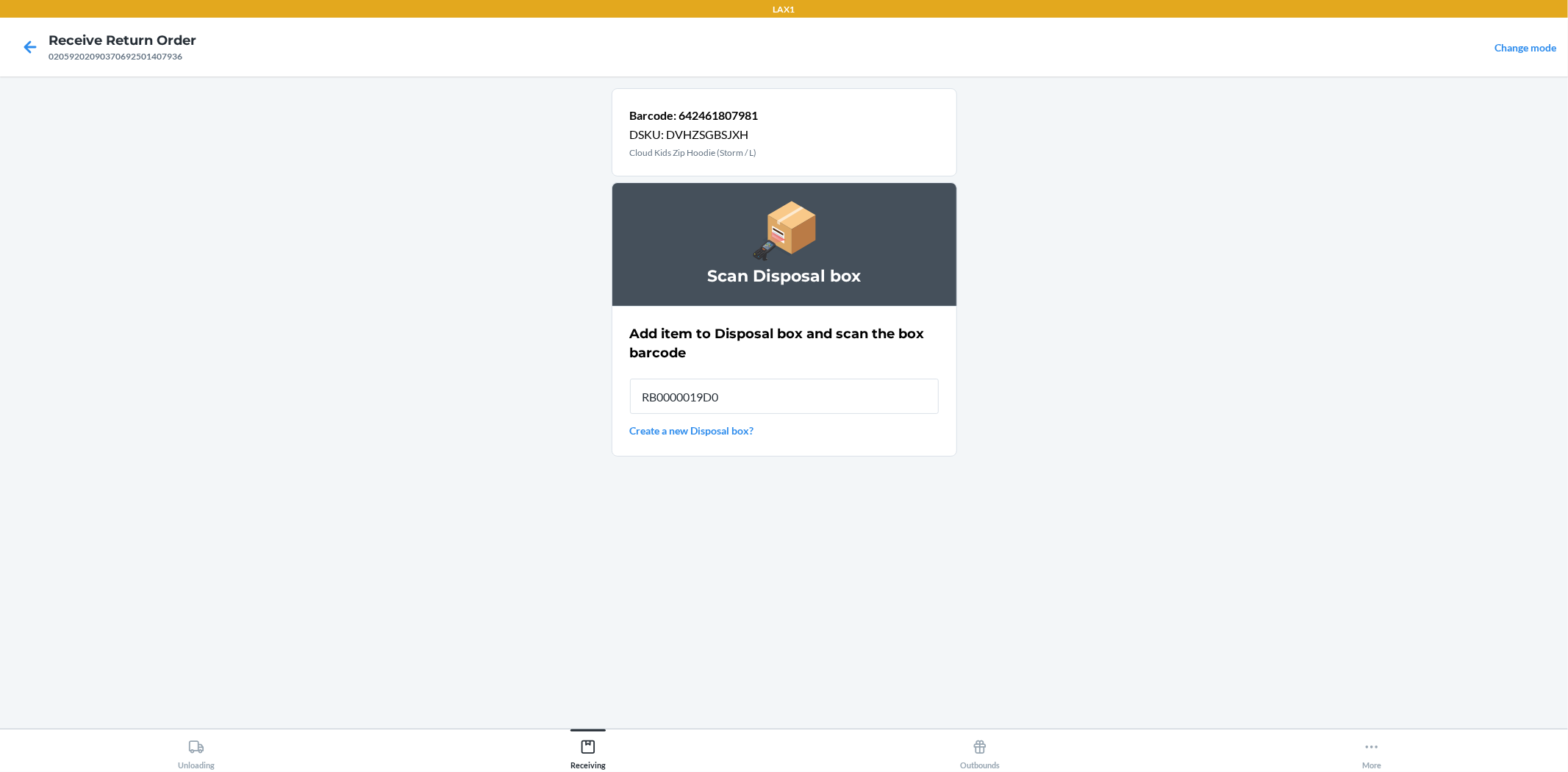
type input "RB0000019D0"
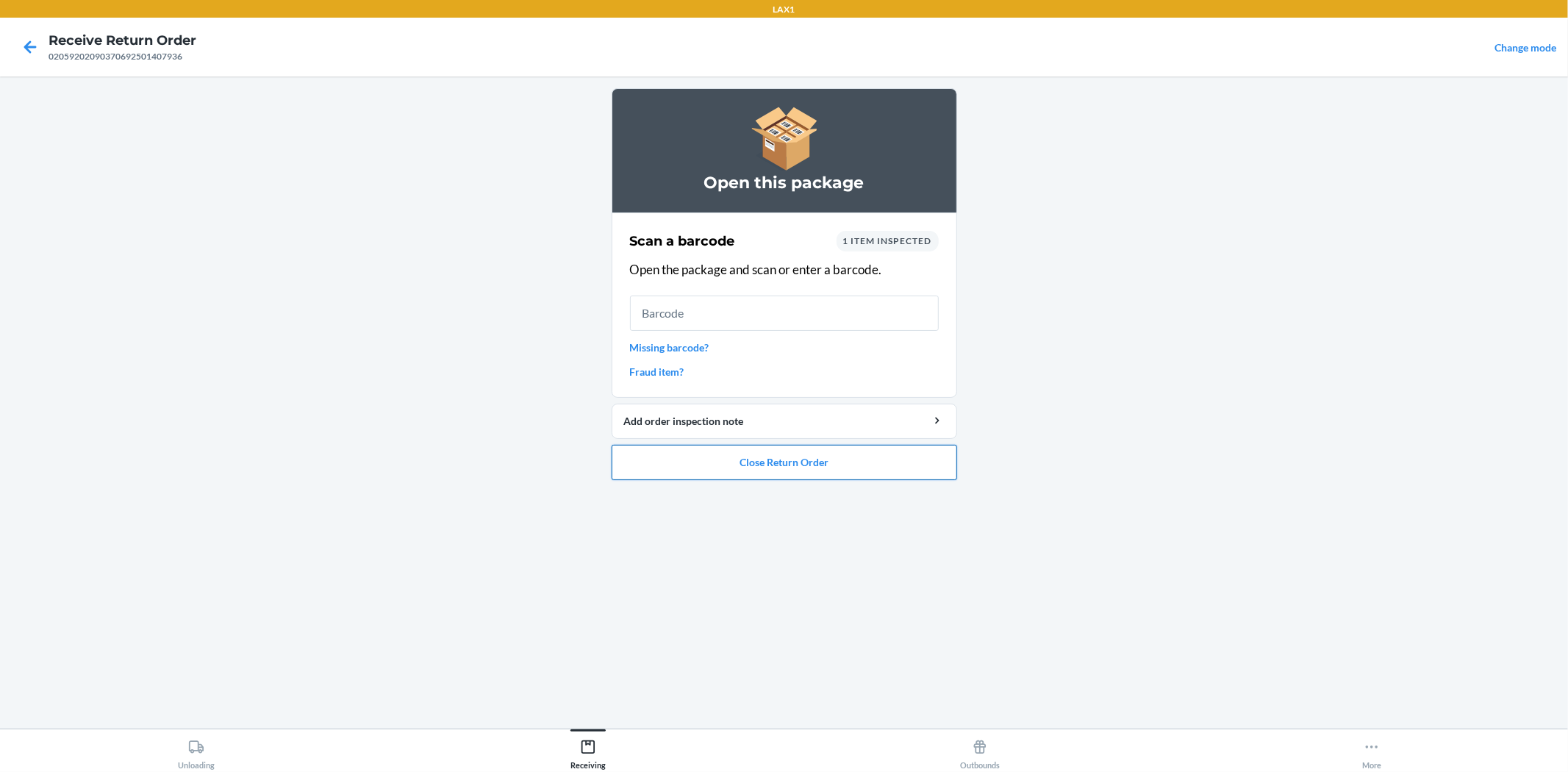
click at [809, 475] on button "Close Return Order" at bounding box center [784, 462] width 345 height 35
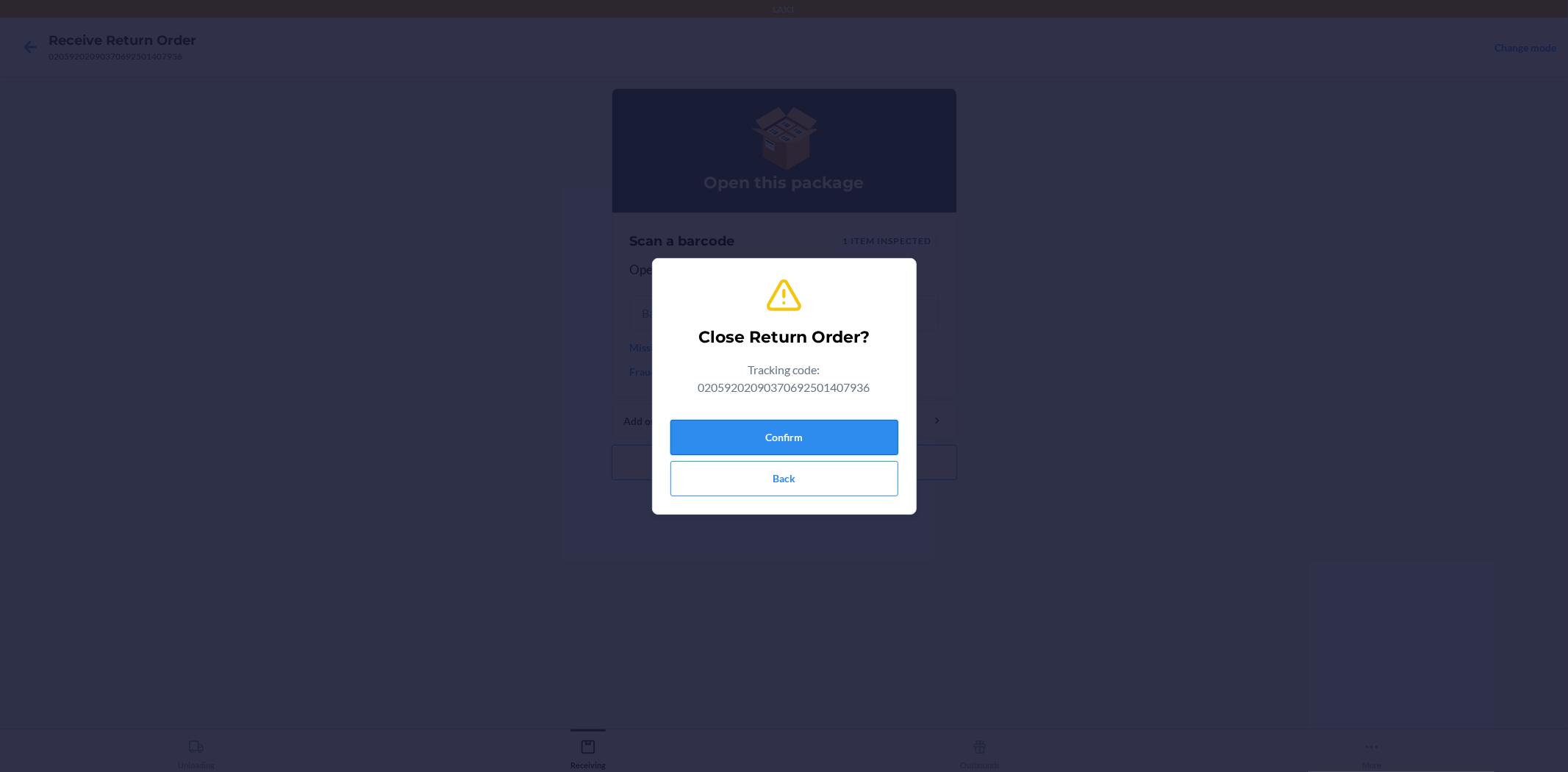
click at [809, 425] on button "Confirm" at bounding box center [784, 437] width 228 height 35
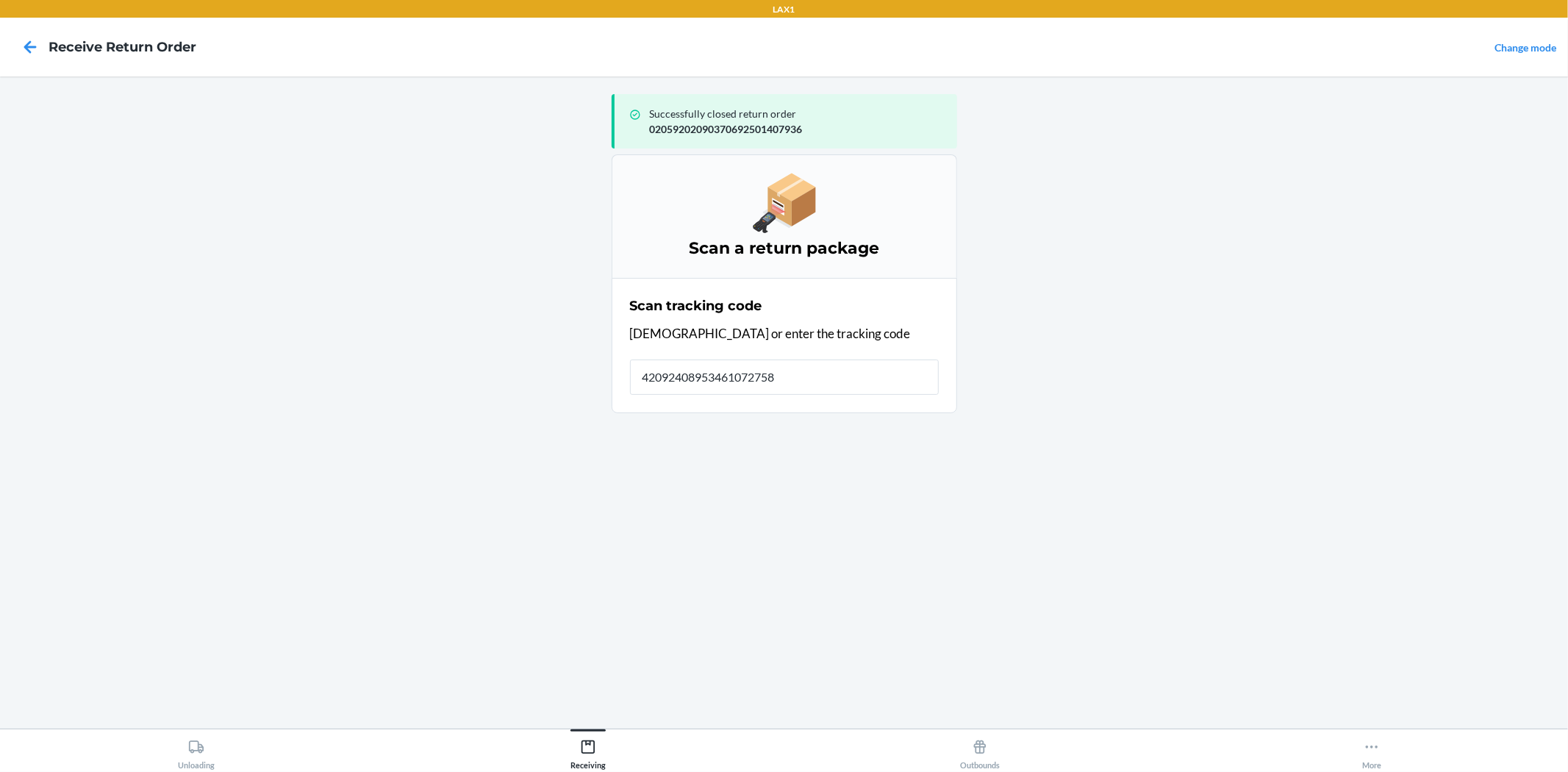
type input "420924089534610727585"
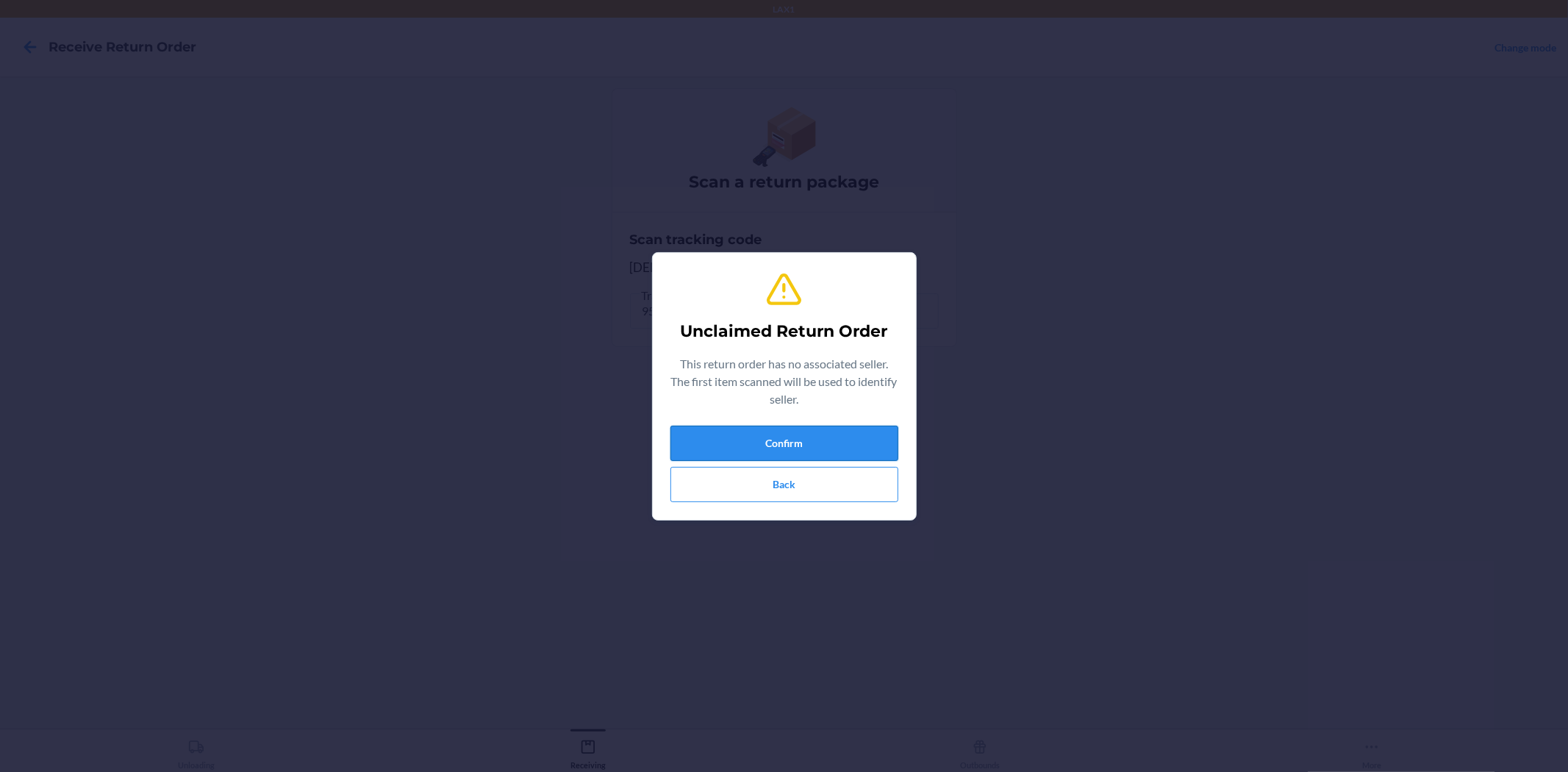
click at [810, 434] on button "Confirm" at bounding box center [784, 443] width 228 height 35
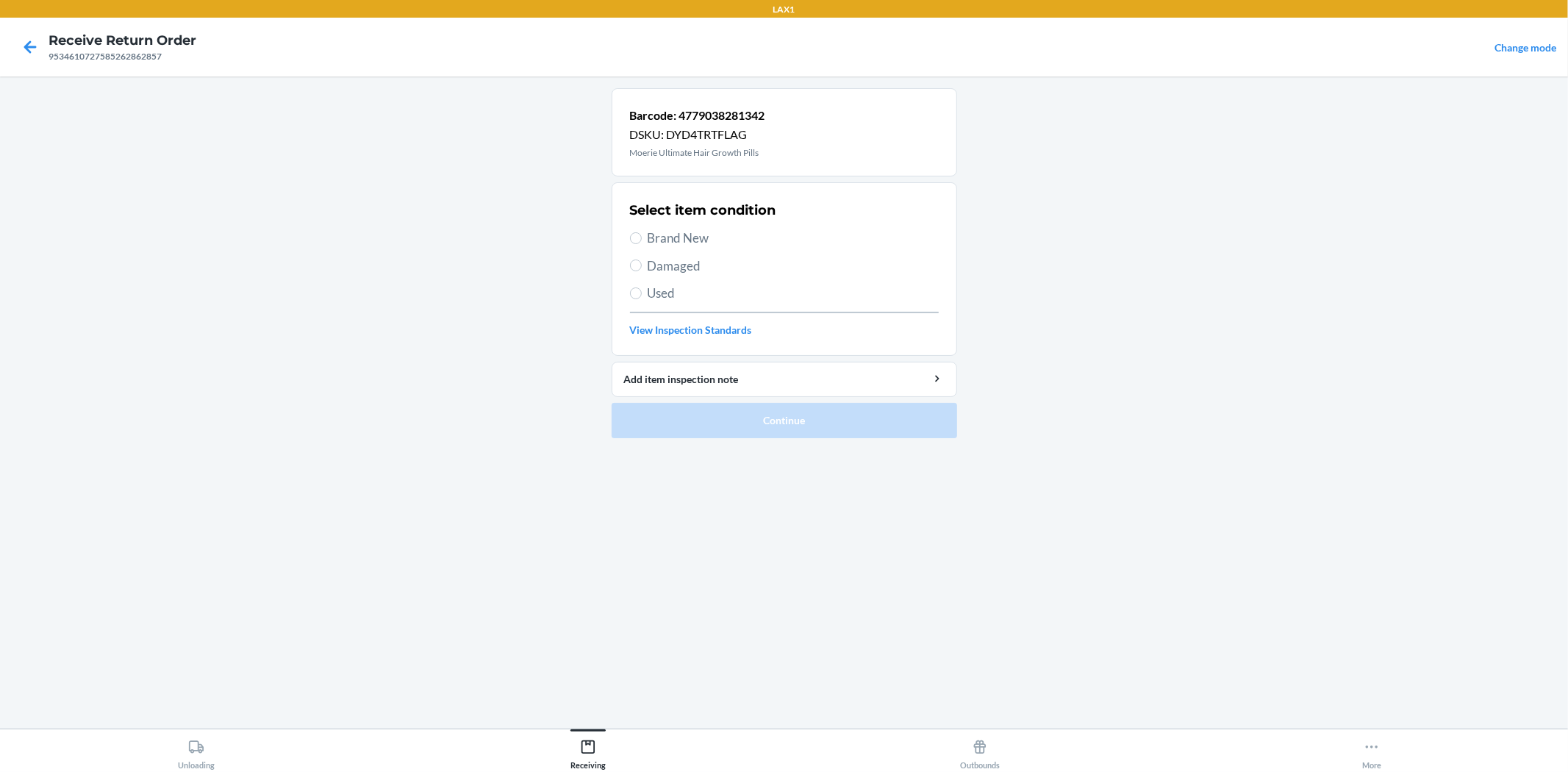
click at [680, 235] on span "Brand New" at bounding box center [793, 237] width 291 height 19
click at [642, 235] on input "Brand New" at bounding box center [636, 238] width 12 height 12
radio input "true"
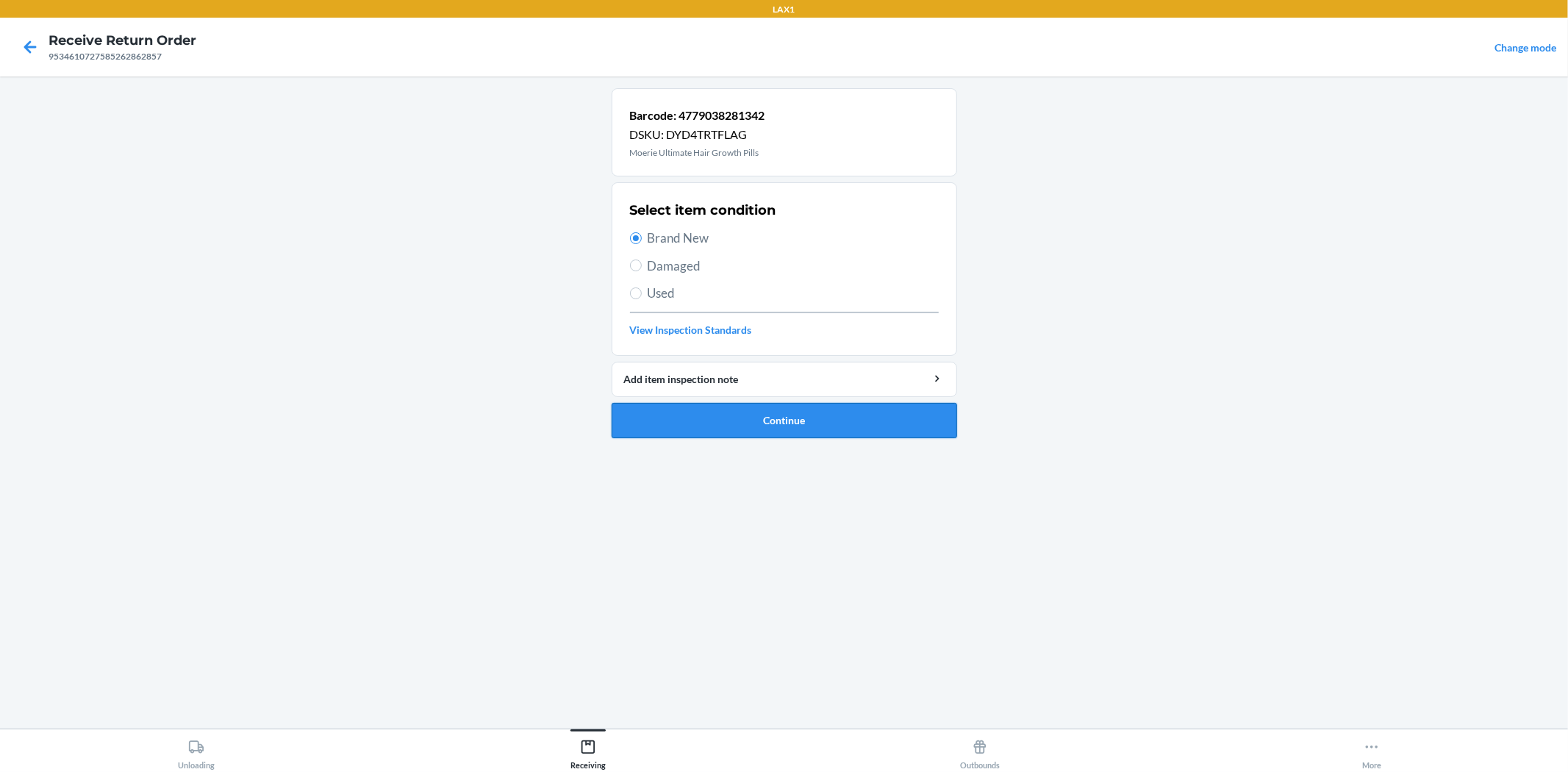
click at [824, 417] on button "Continue" at bounding box center [784, 421] width 345 height 35
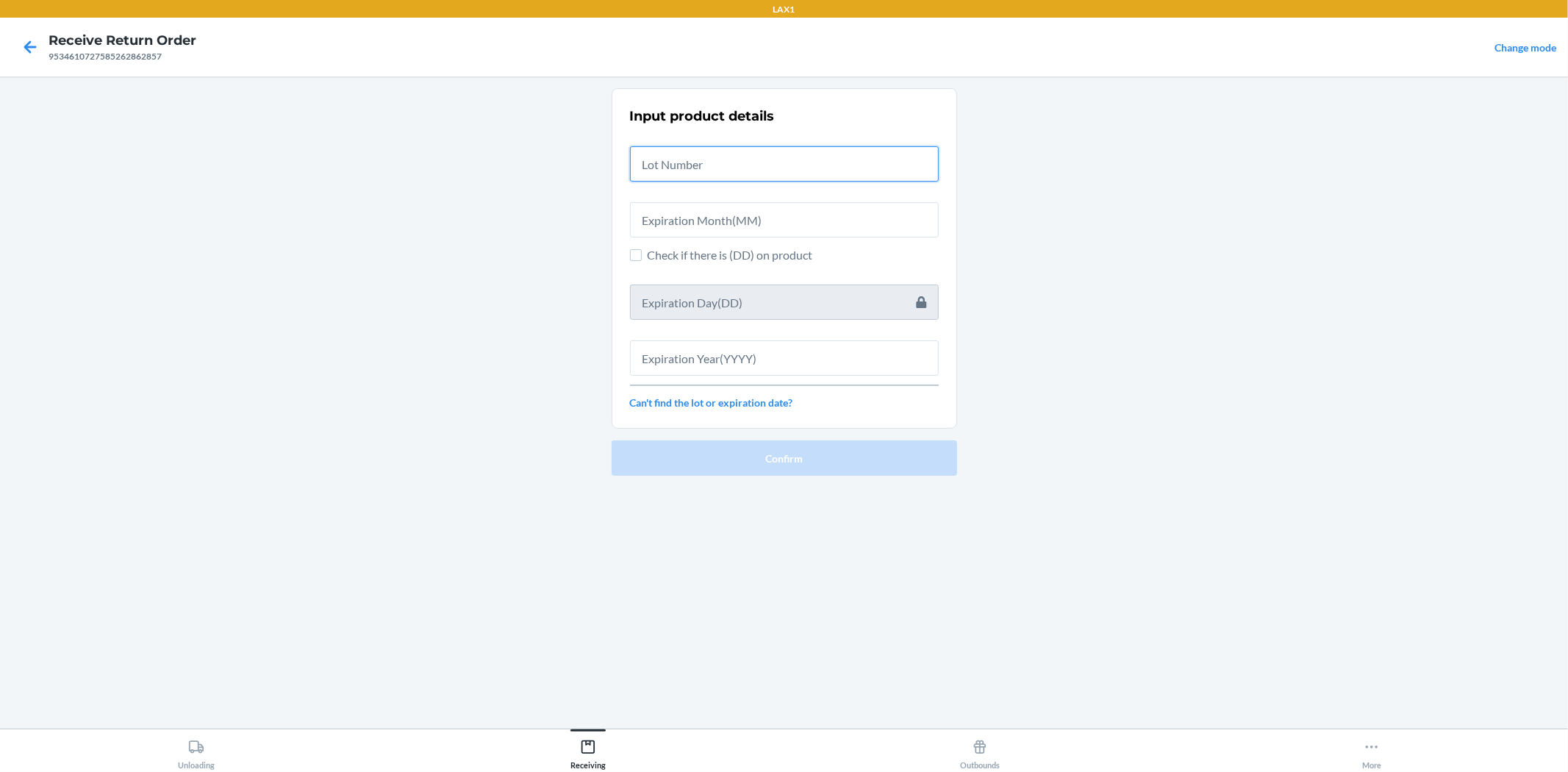
click at [725, 157] on input "text" at bounding box center [784, 164] width 309 height 35
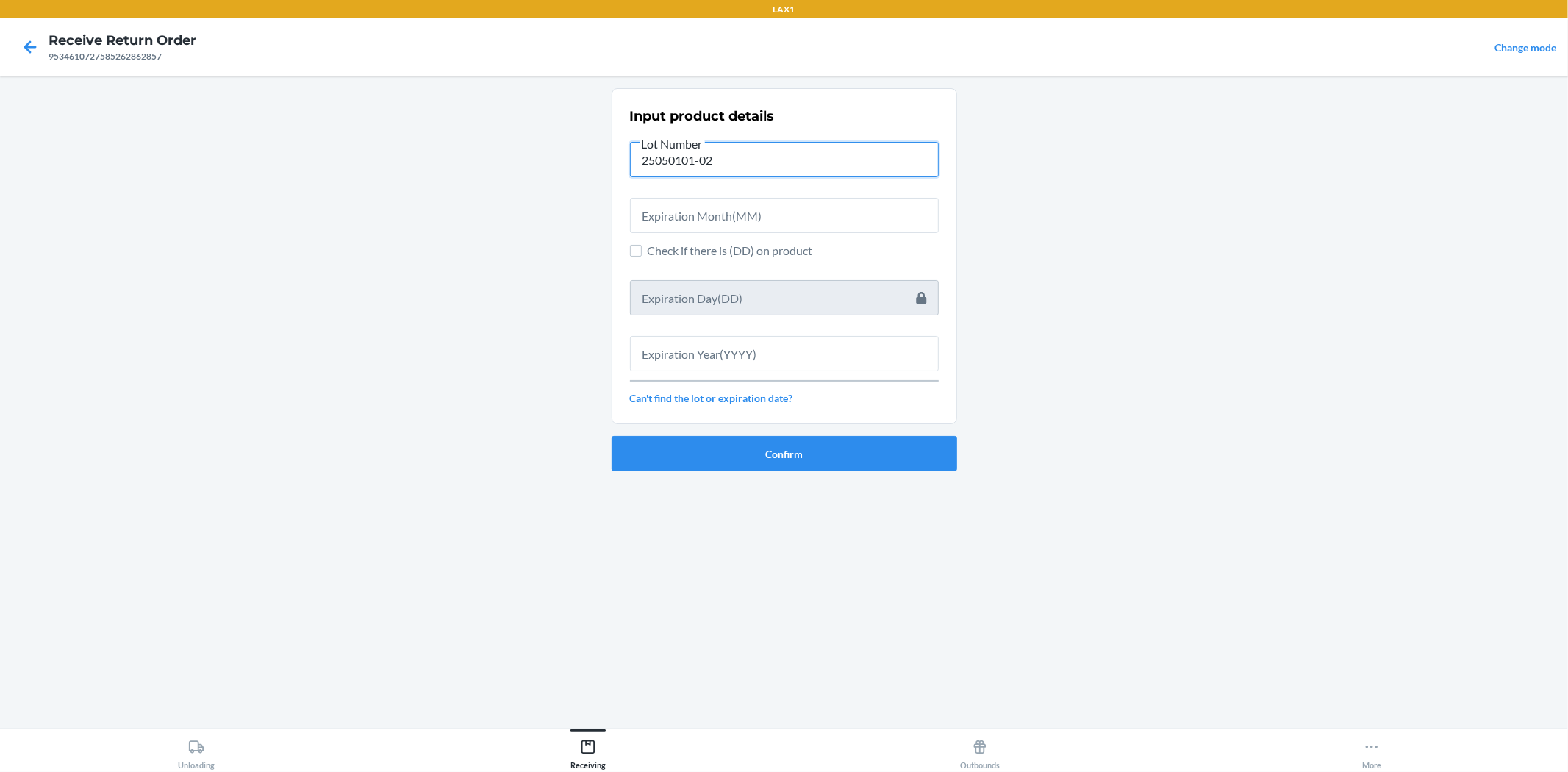
type input "25050101-02"
click at [696, 224] on input "text" at bounding box center [784, 216] width 309 height 35
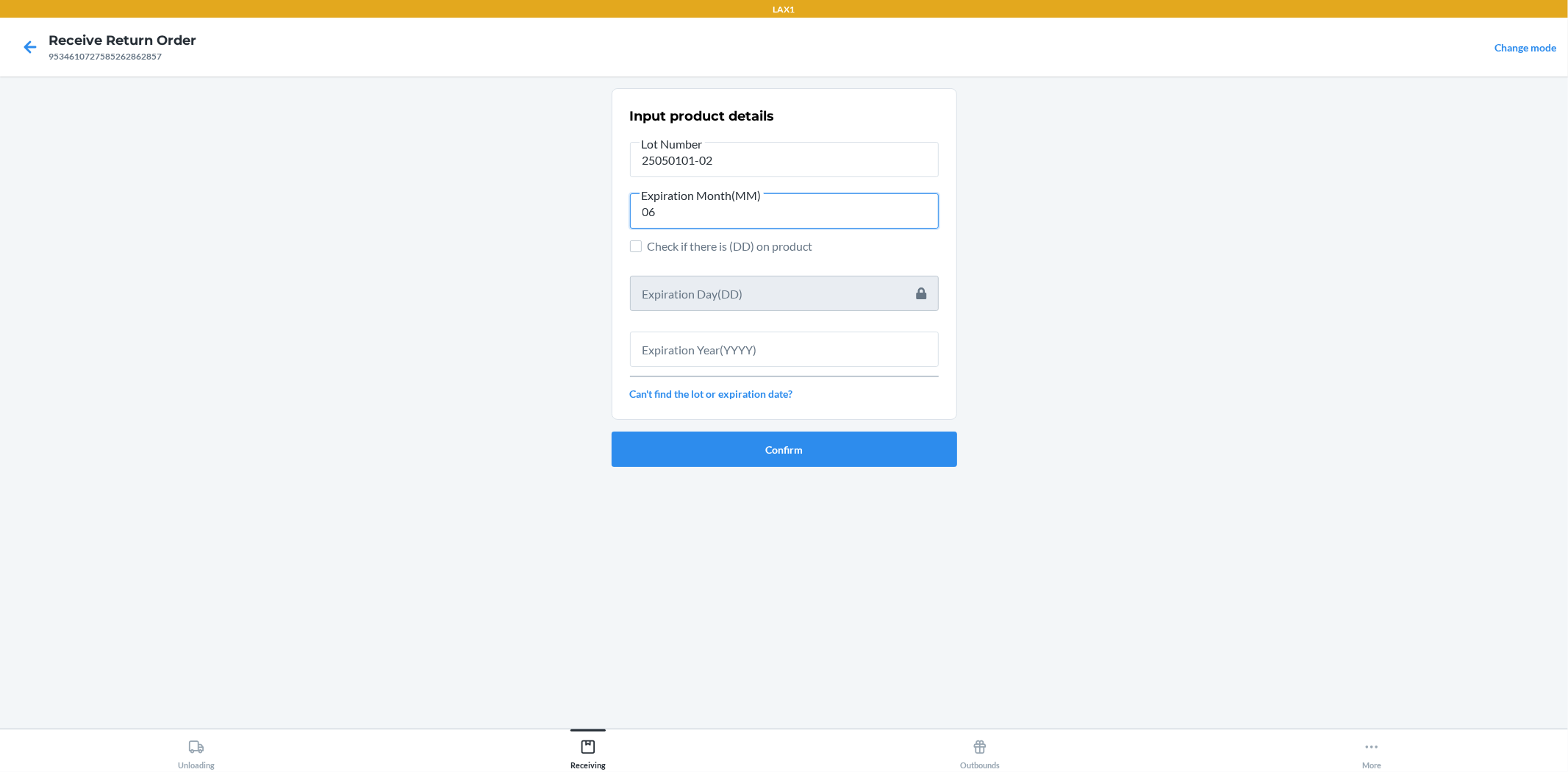
type input "06"
click at [746, 346] on input "text" at bounding box center [784, 349] width 309 height 35
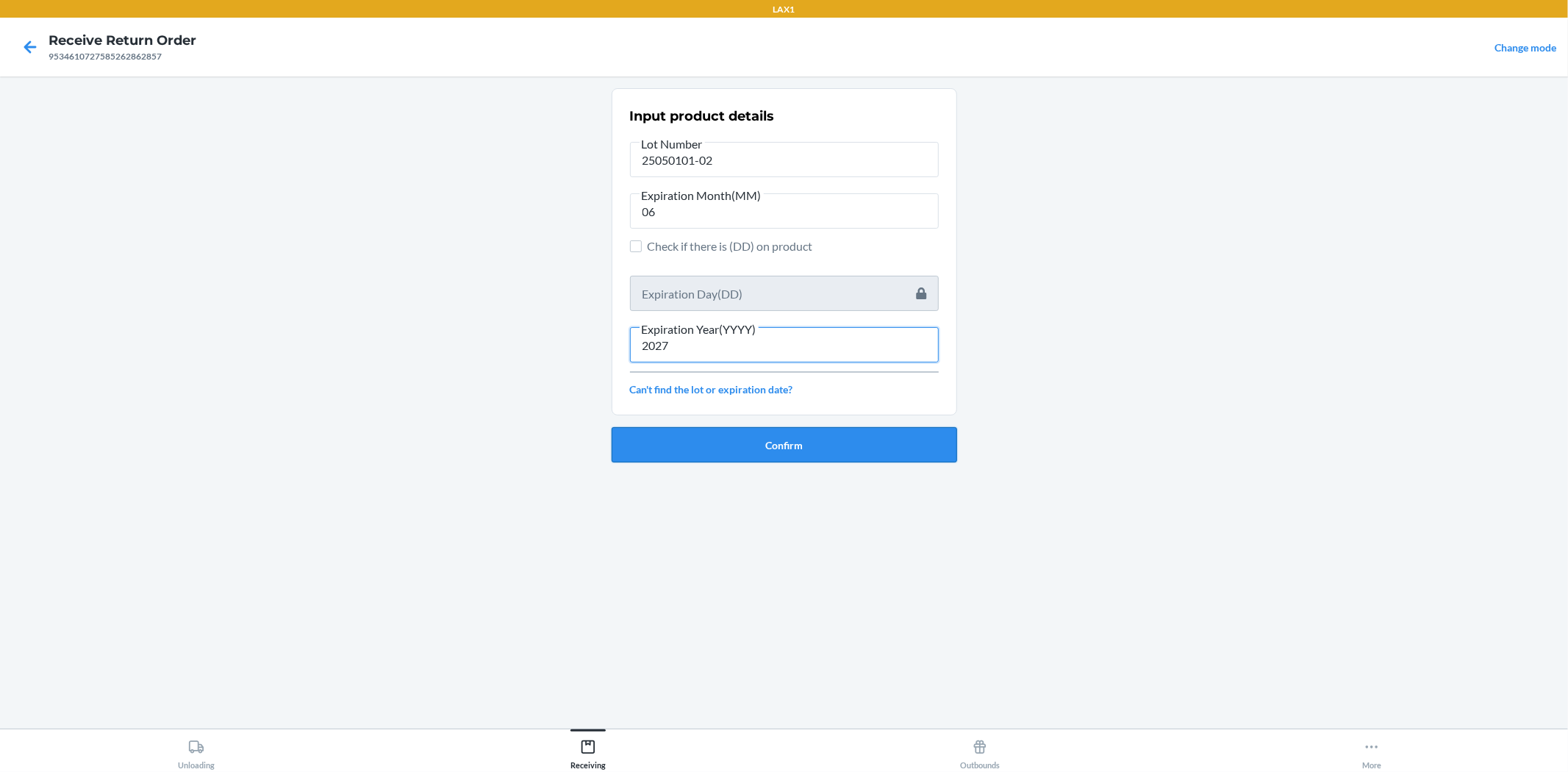
type input "2027"
click at [847, 446] on button "Confirm" at bounding box center [784, 444] width 345 height 35
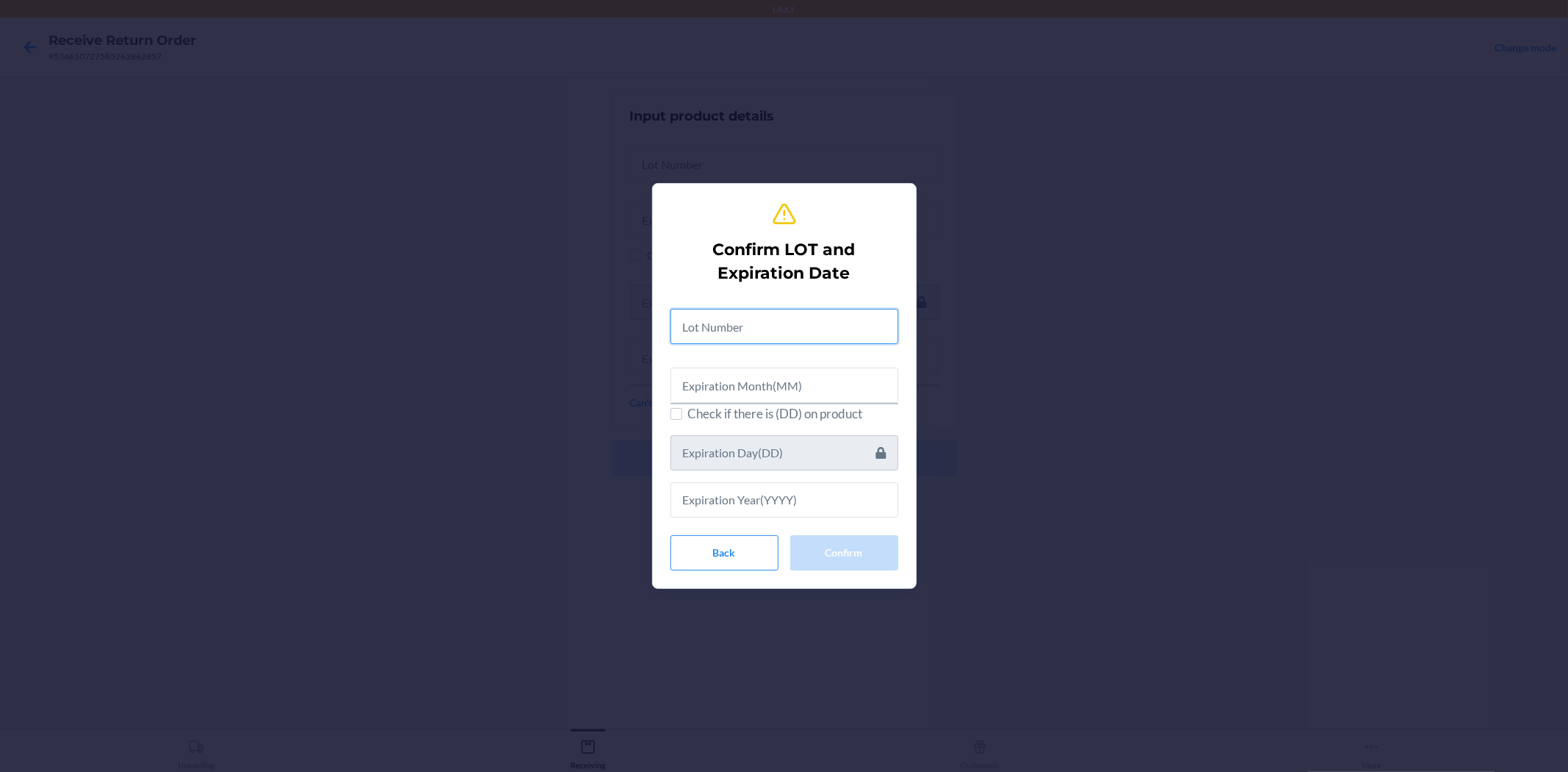
click at [817, 328] on input "text" at bounding box center [784, 327] width 228 height 35
type input "25050101-02"
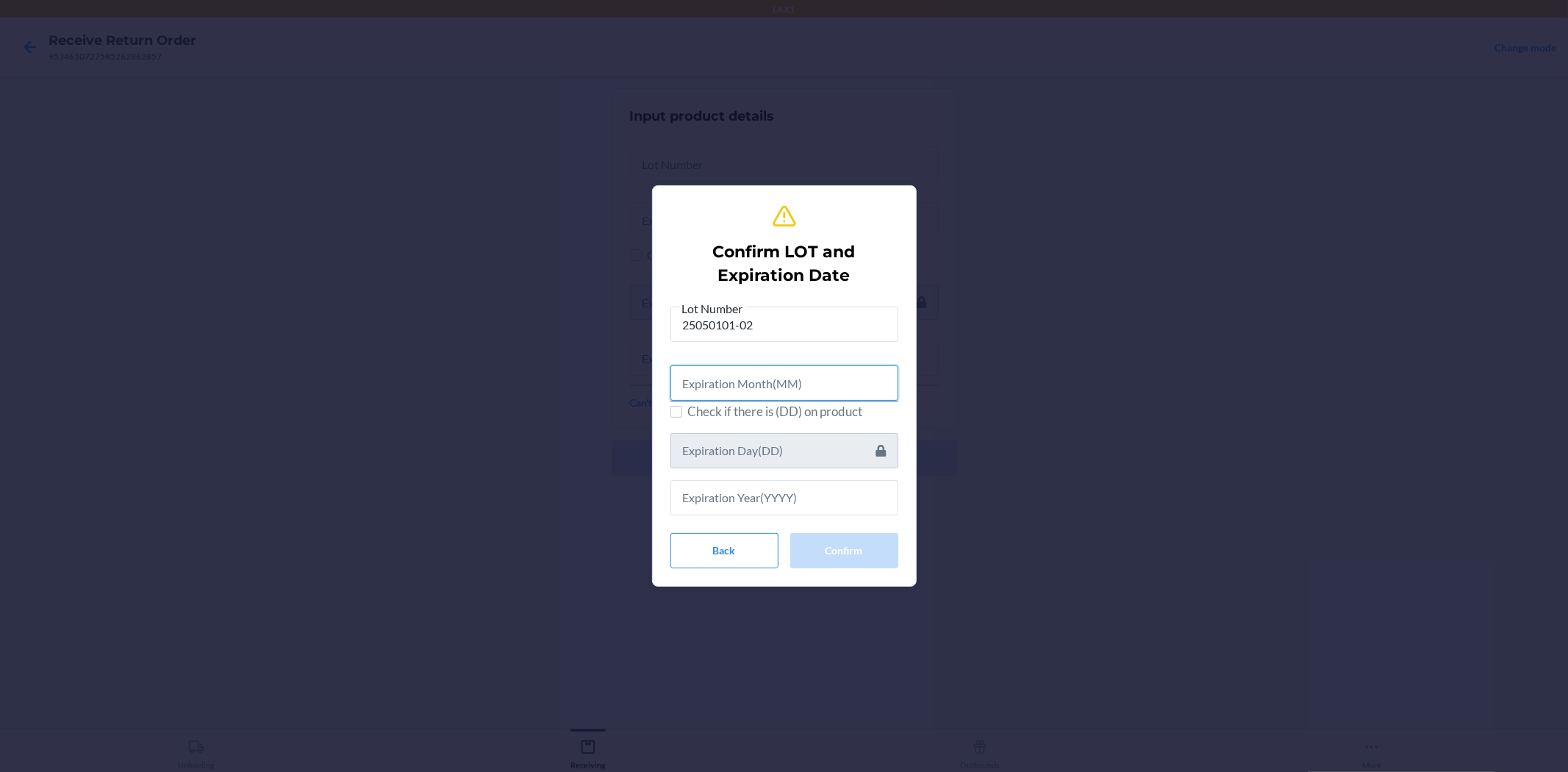
click at [750, 386] on input "text" at bounding box center [784, 383] width 228 height 35
type input "06"
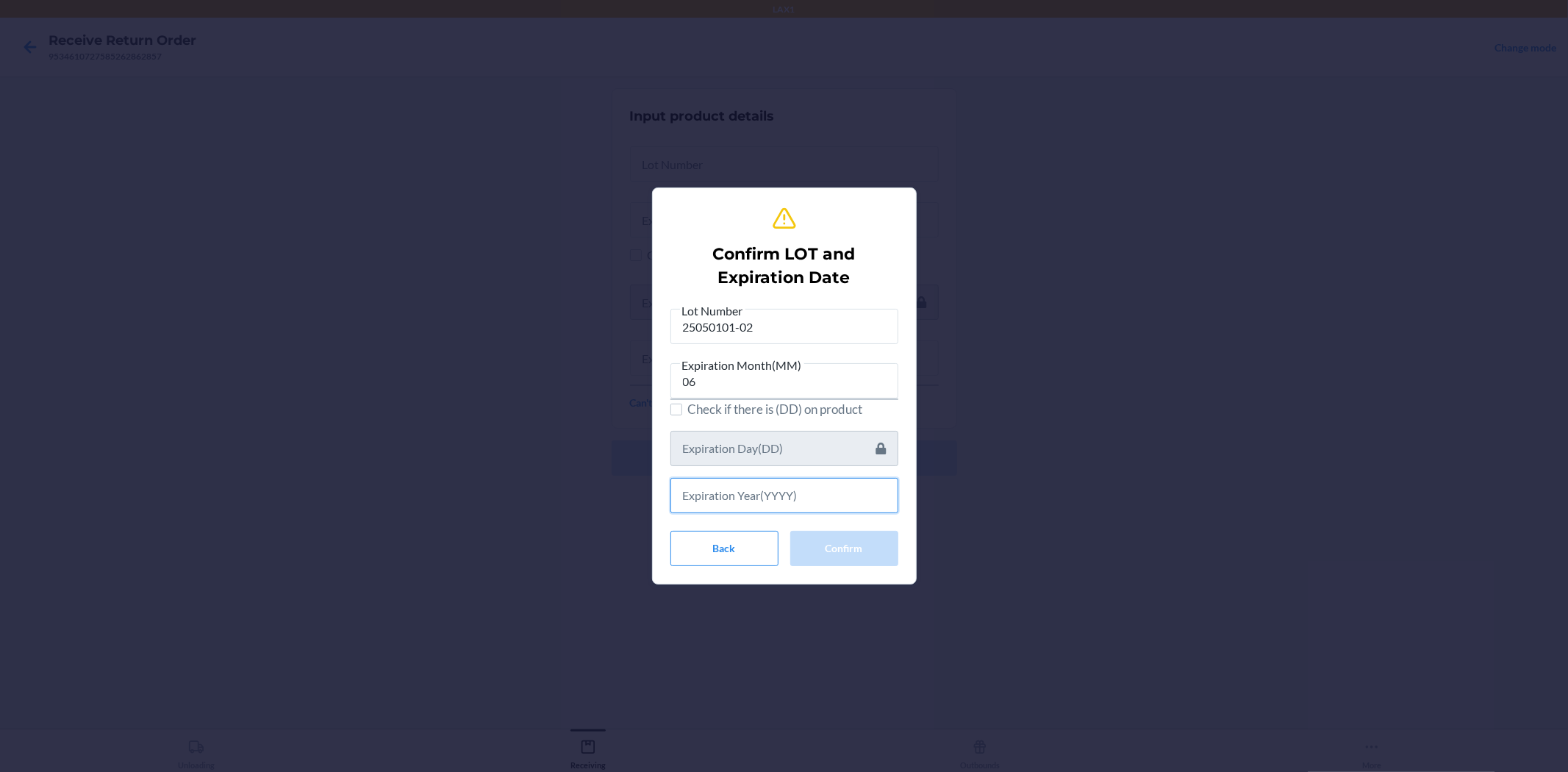
click at [765, 489] on input "text" at bounding box center [784, 495] width 228 height 35
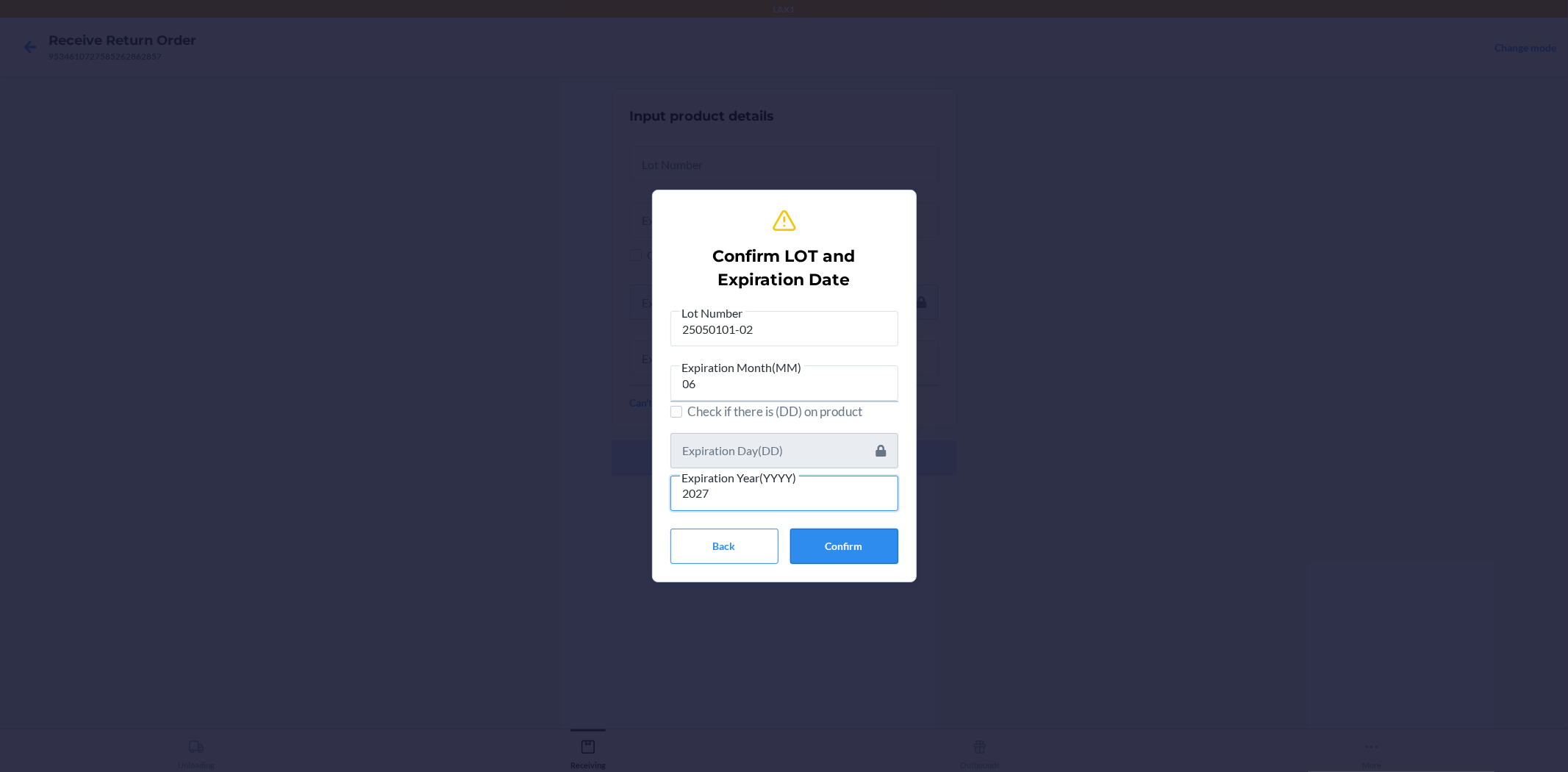
type input "2027"
click at [857, 552] on button "Confirm" at bounding box center [844, 546] width 108 height 35
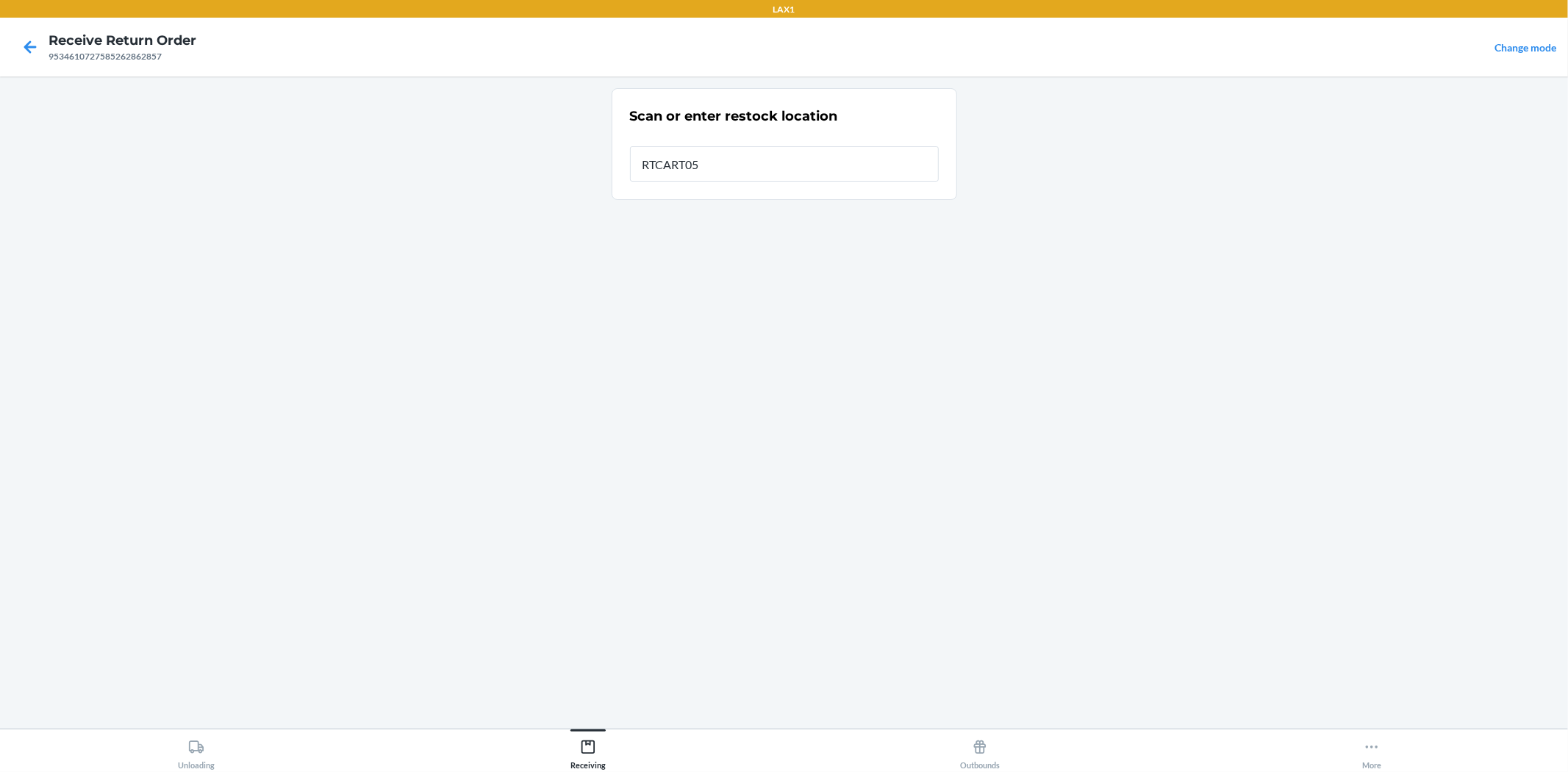
type input "RTCART052"
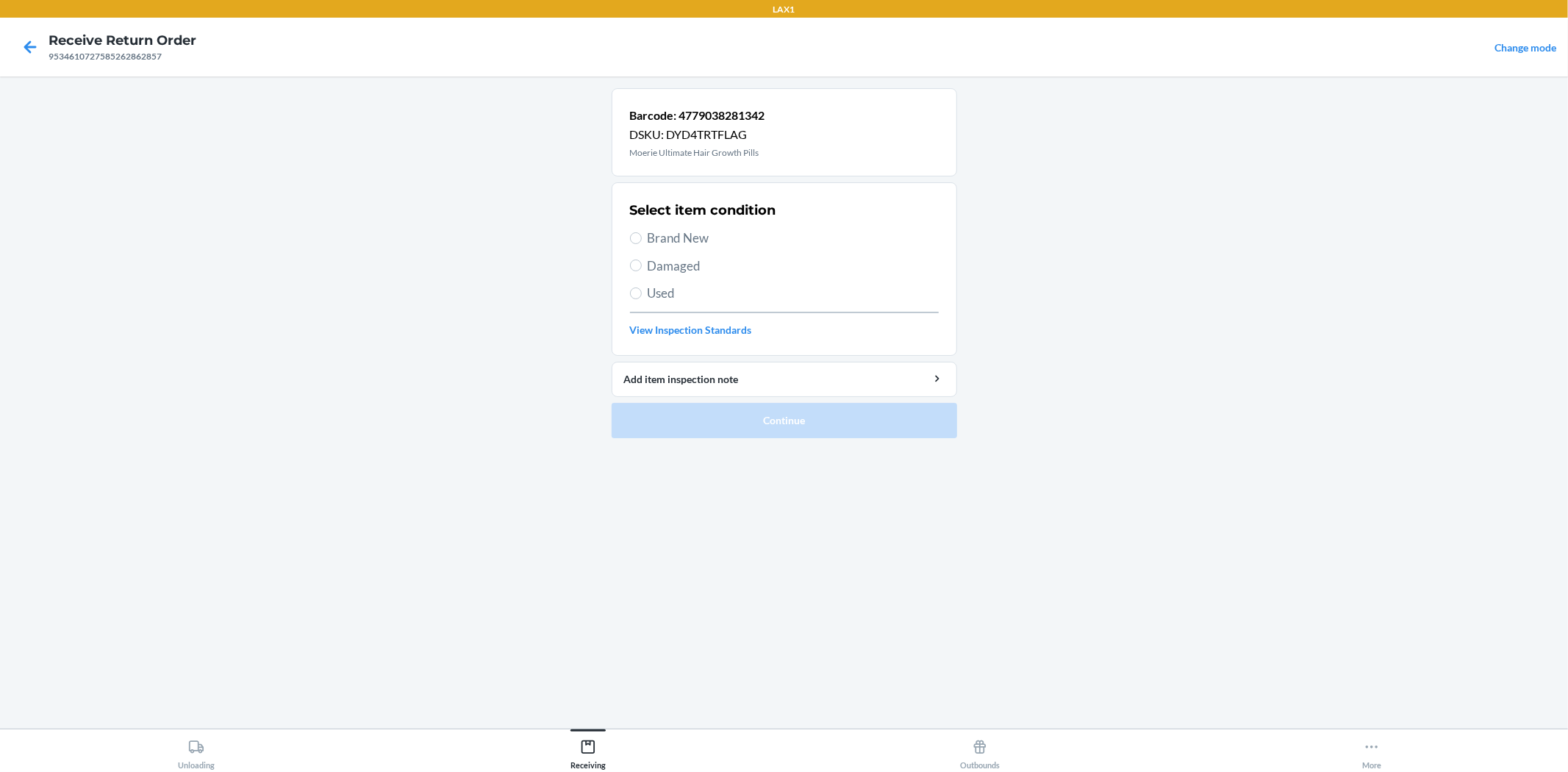
click at [684, 231] on span "Brand New" at bounding box center [793, 237] width 291 height 19
click at [642, 232] on input "Brand New" at bounding box center [636, 238] width 12 height 12
radio input "true"
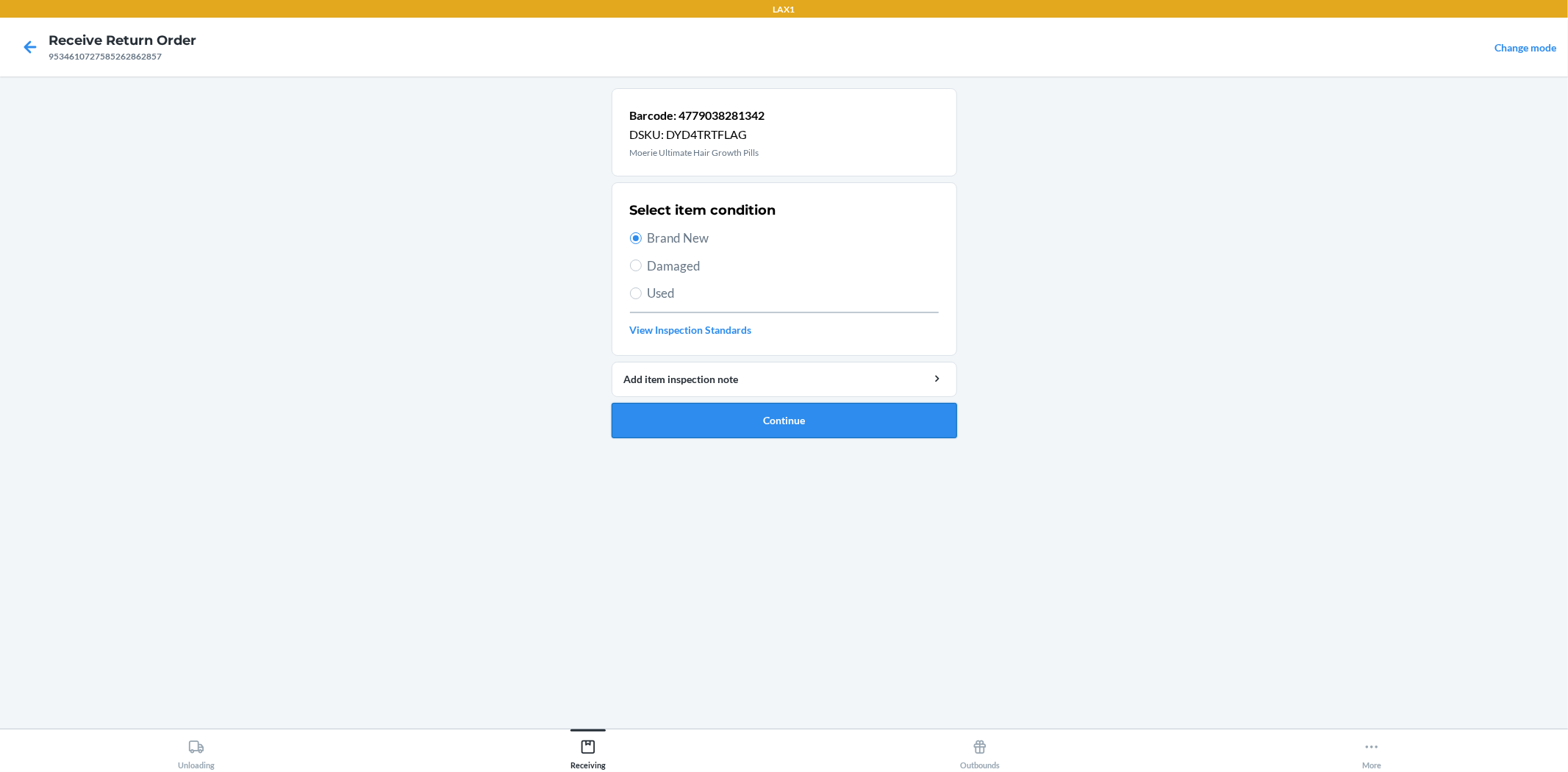
click at [807, 417] on button "Continue" at bounding box center [784, 421] width 345 height 35
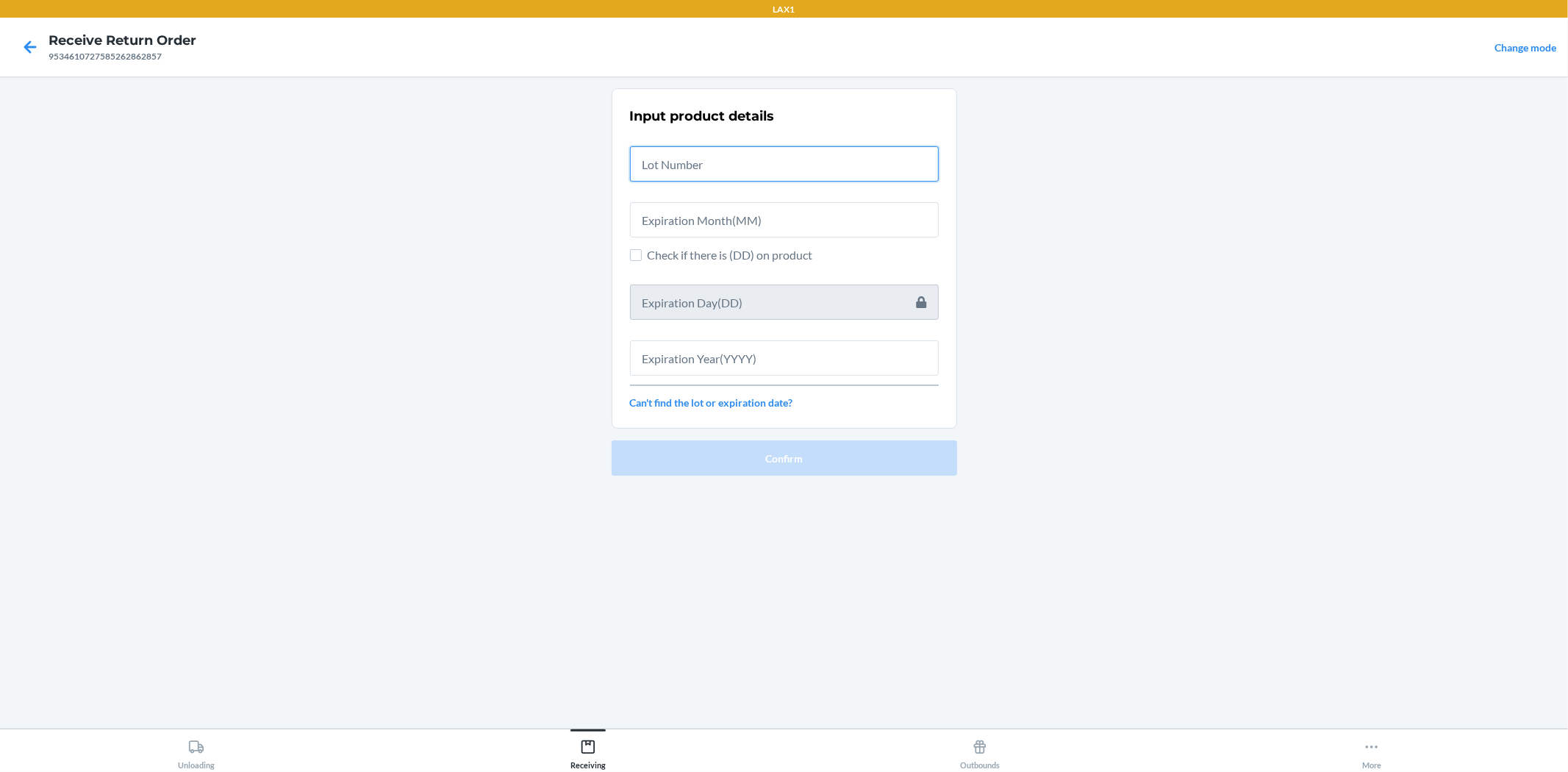
click at [702, 172] on input "text" at bounding box center [784, 164] width 309 height 35
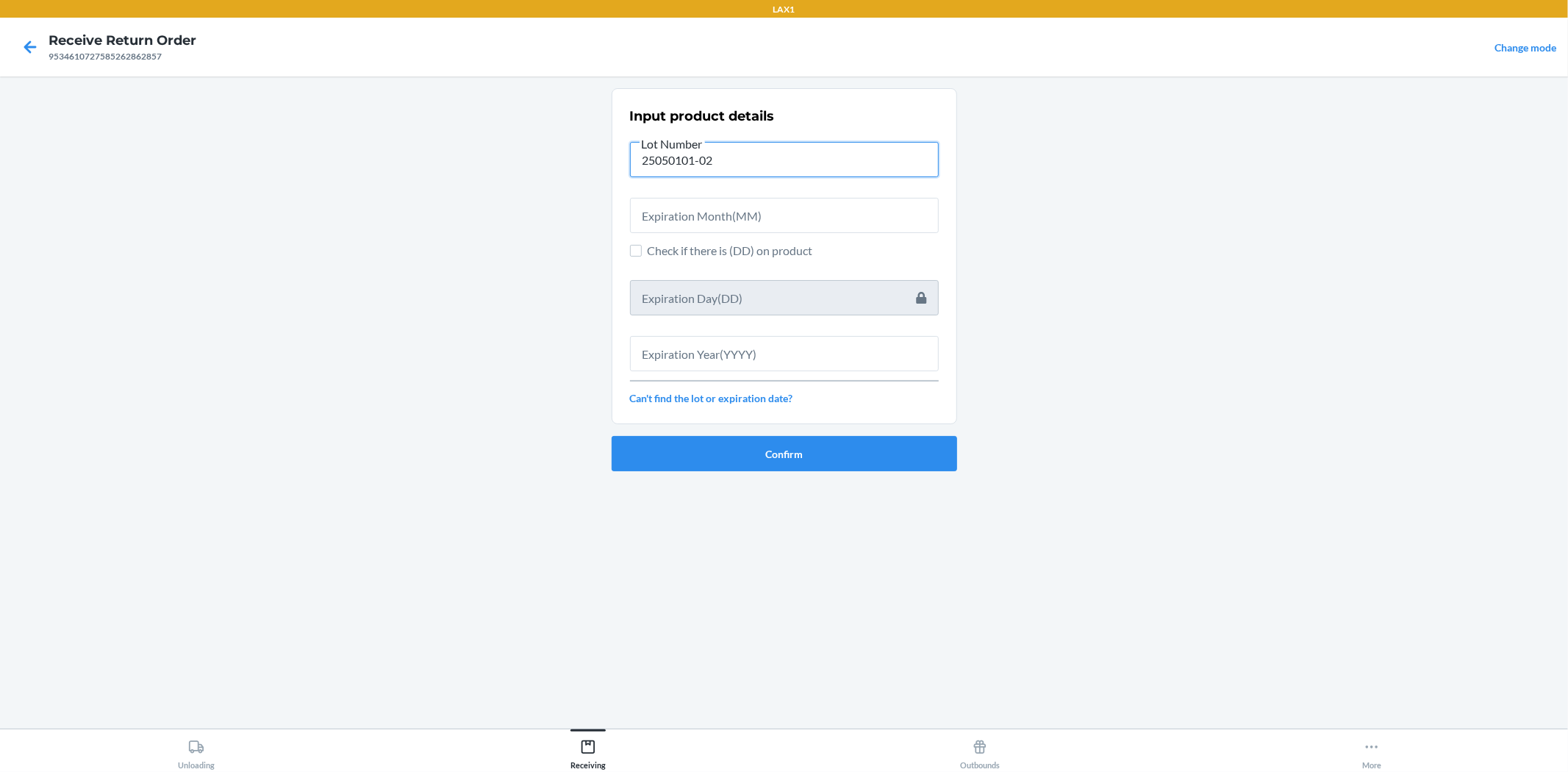
type input "25050101-02"
click at [800, 218] on input "text" at bounding box center [784, 216] width 309 height 35
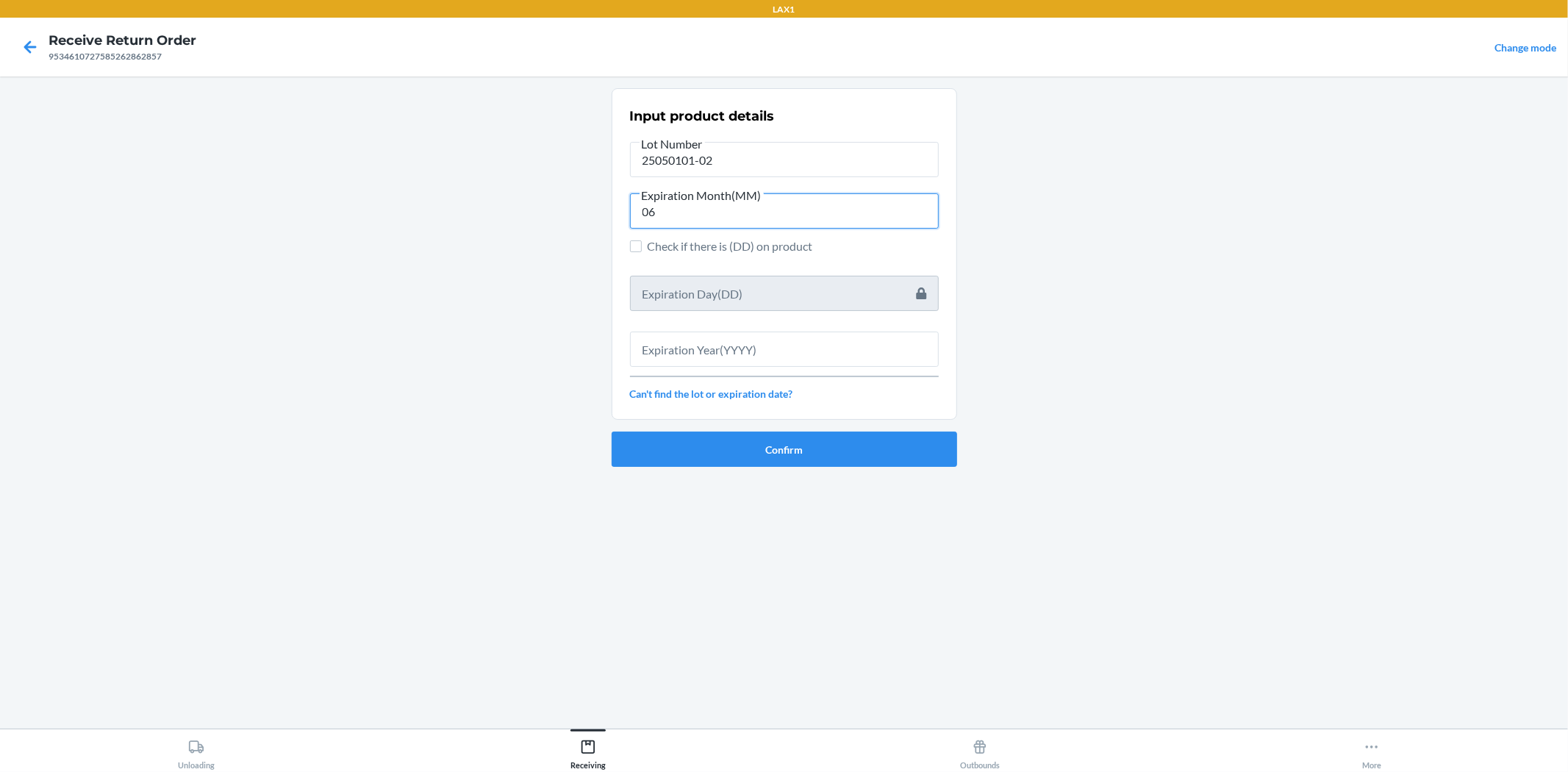
type input "06"
click at [775, 359] on input "text" at bounding box center [784, 349] width 309 height 35
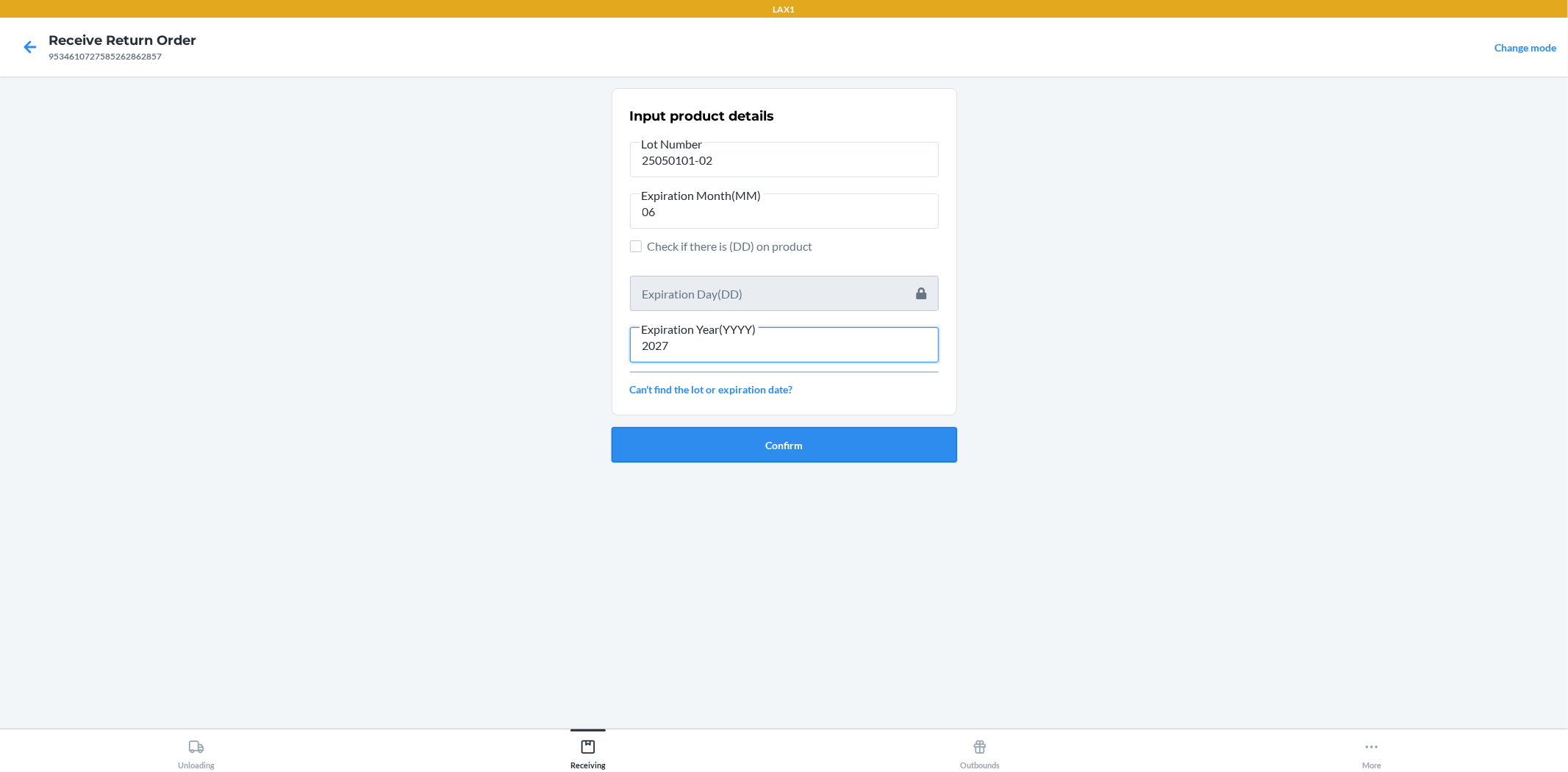
type input "2027"
click at [823, 437] on button "Confirm" at bounding box center [784, 444] width 345 height 35
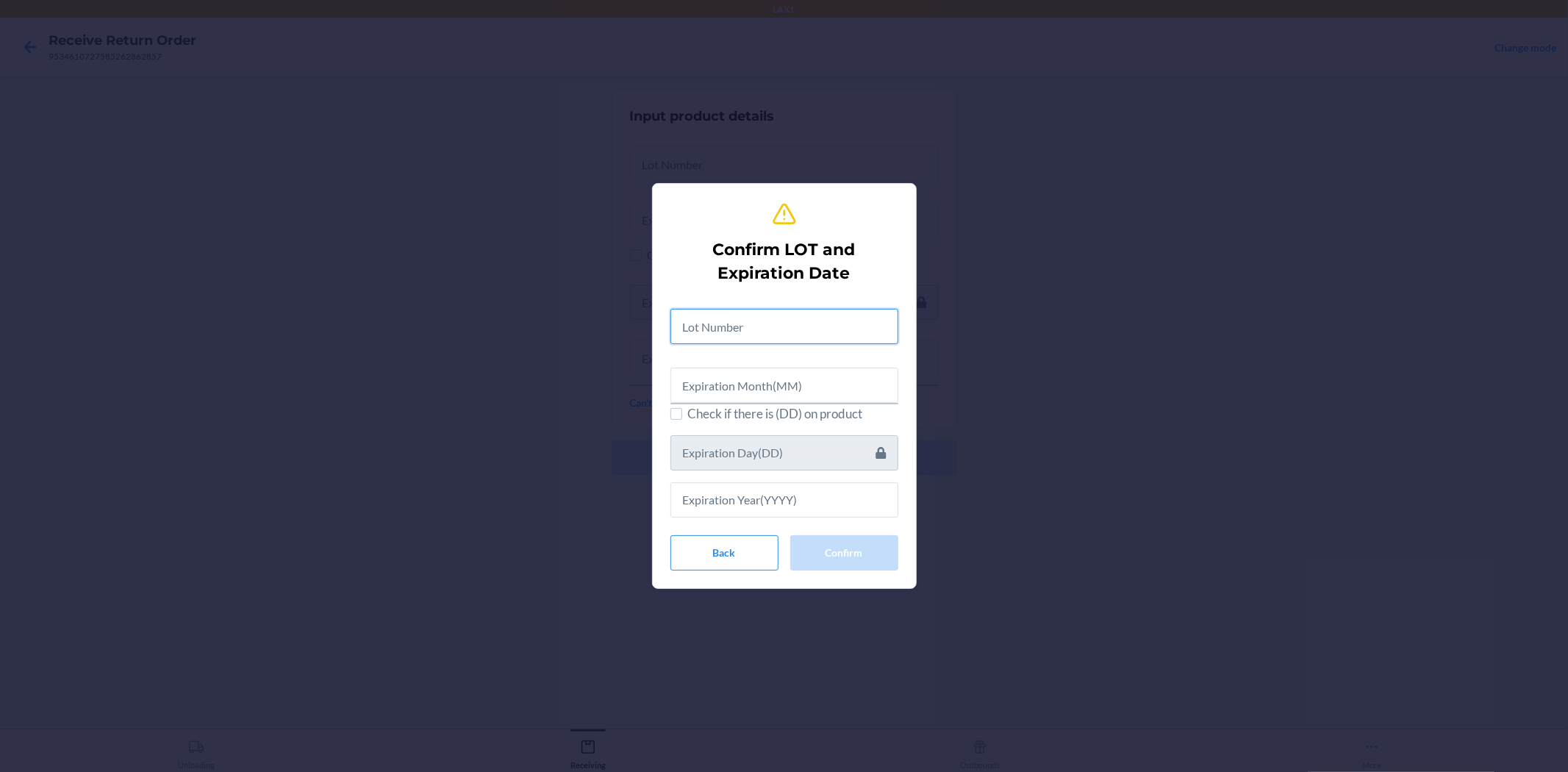
click at [804, 309] on input "text" at bounding box center [784, 327] width 228 height 35
type input "25050101-02"
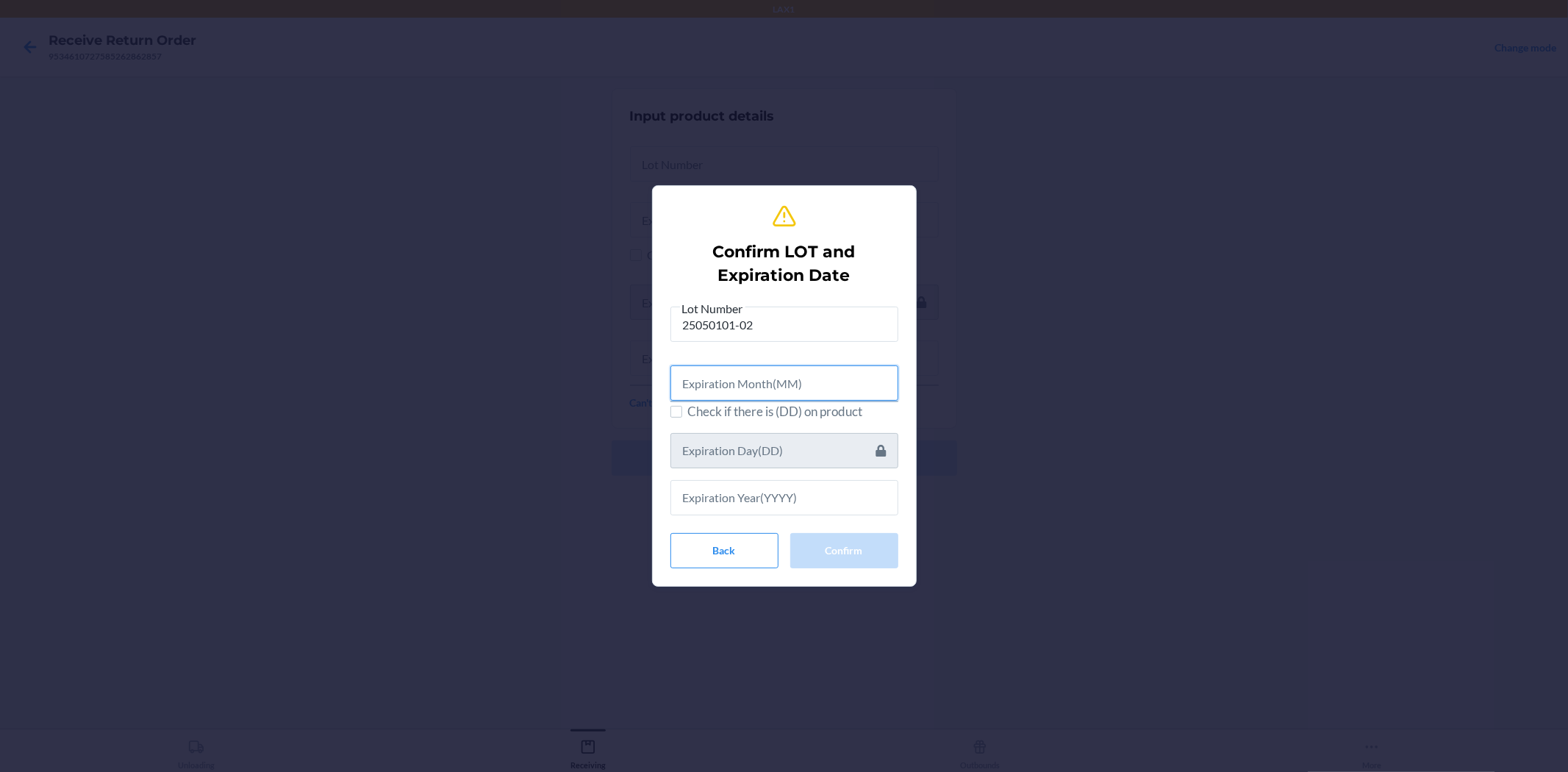
click at [836, 375] on input "text" at bounding box center [784, 383] width 228 height 35
type input "6"
type input "06"
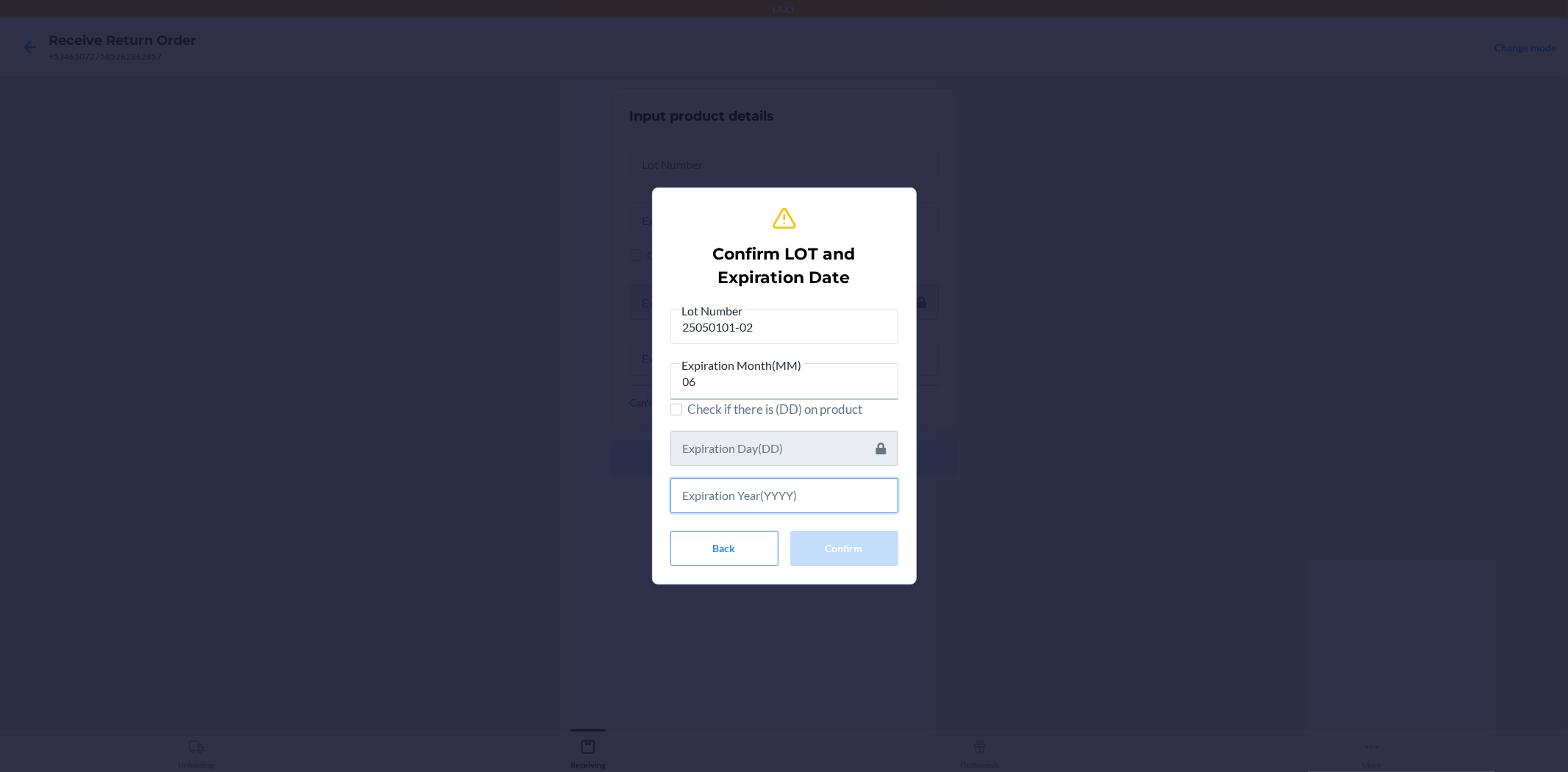
click at [769, 487] on input "text" at bounding box center [784, 495] width 228 height 35
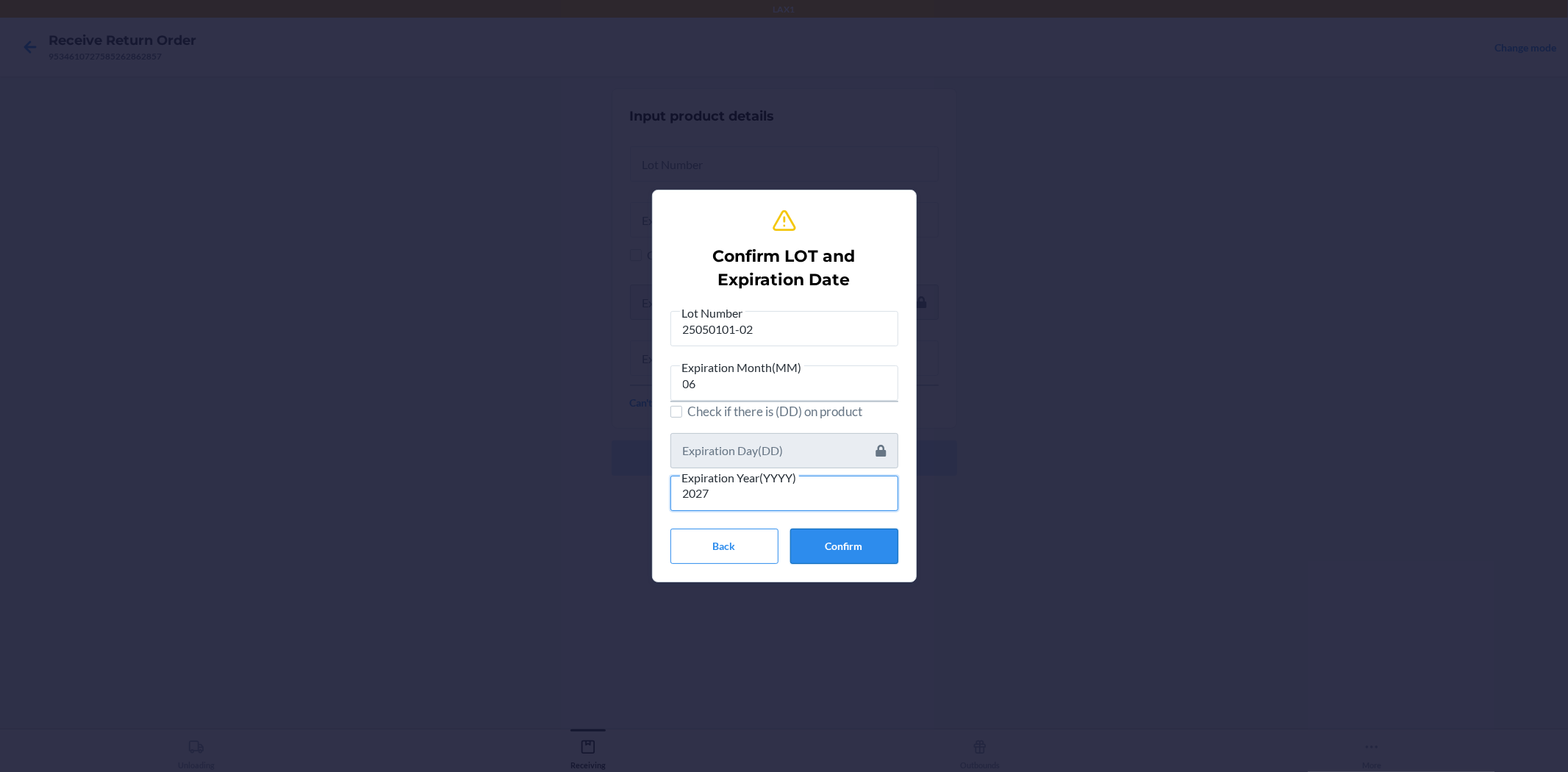
type input "2027"
click at [836, 544] on button "Confirm" at bounding box center [844, 546] width 108 height 35
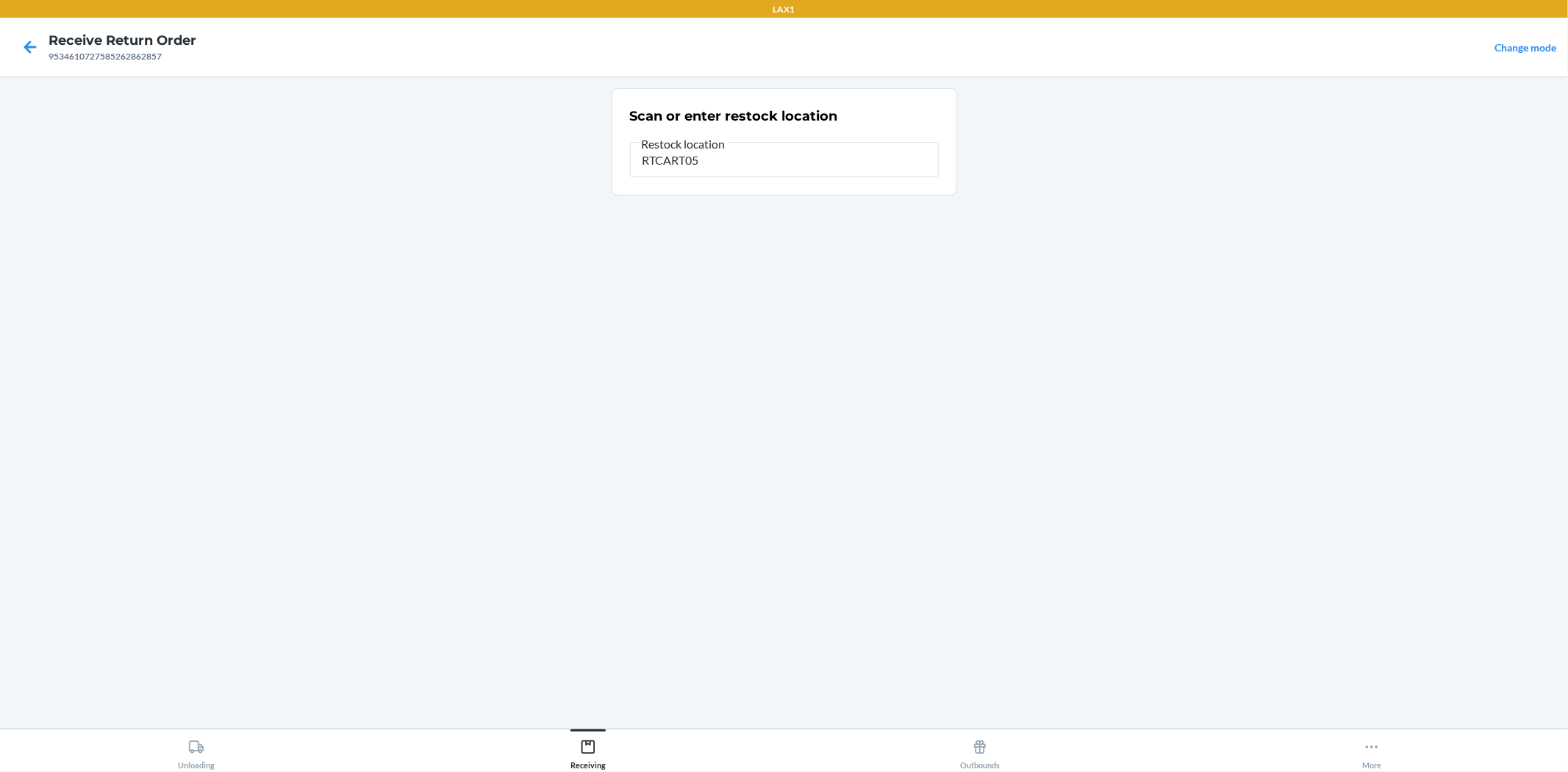
type input "RTCART052"
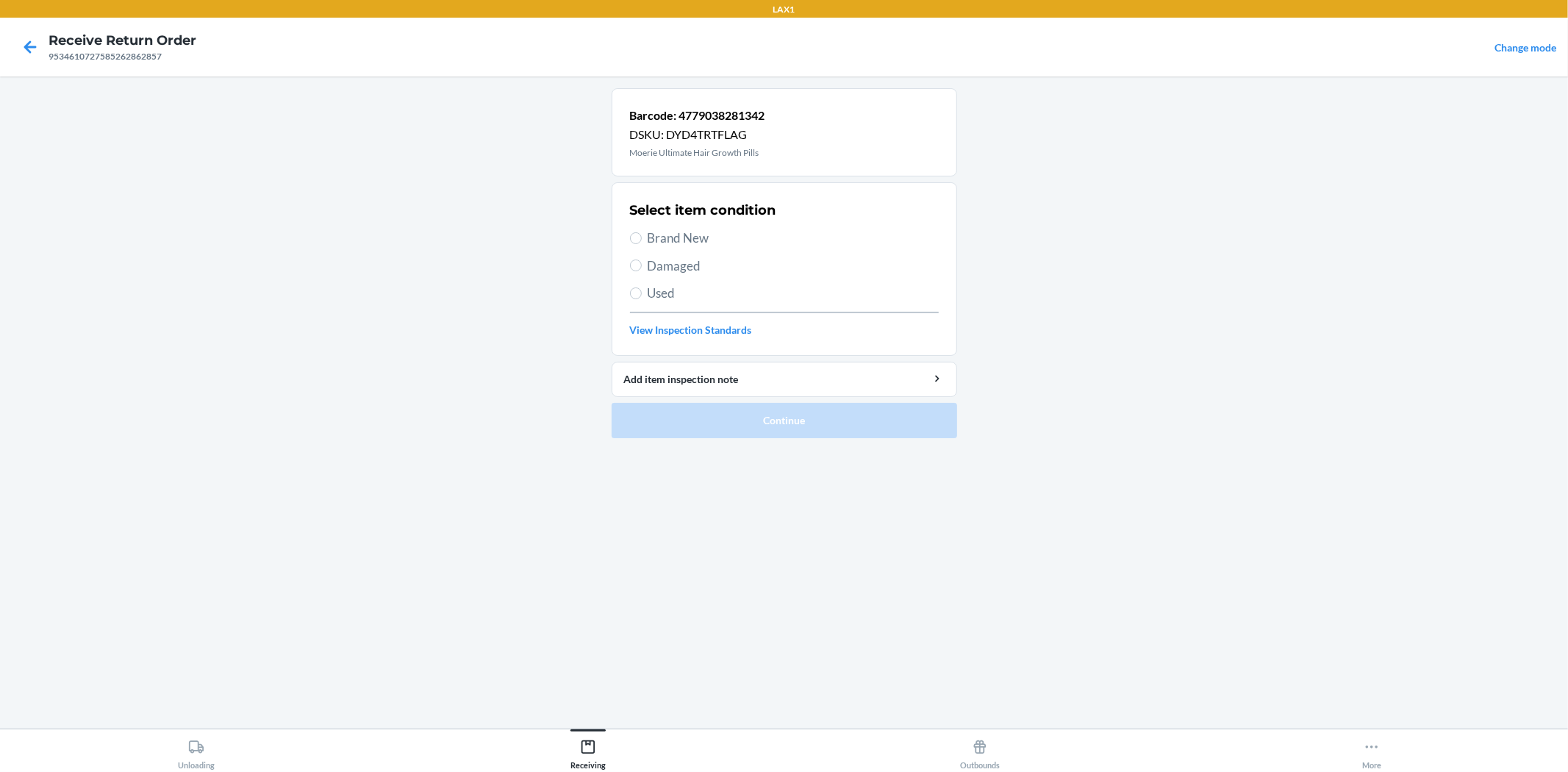
click at [667, 232] on span "Brand New" at bounding box center [793, 237] width 291 height 19
click at [642, 232] on input "Brand New" at bounding box center [636, 238] width 12 height 12
radio input "true"
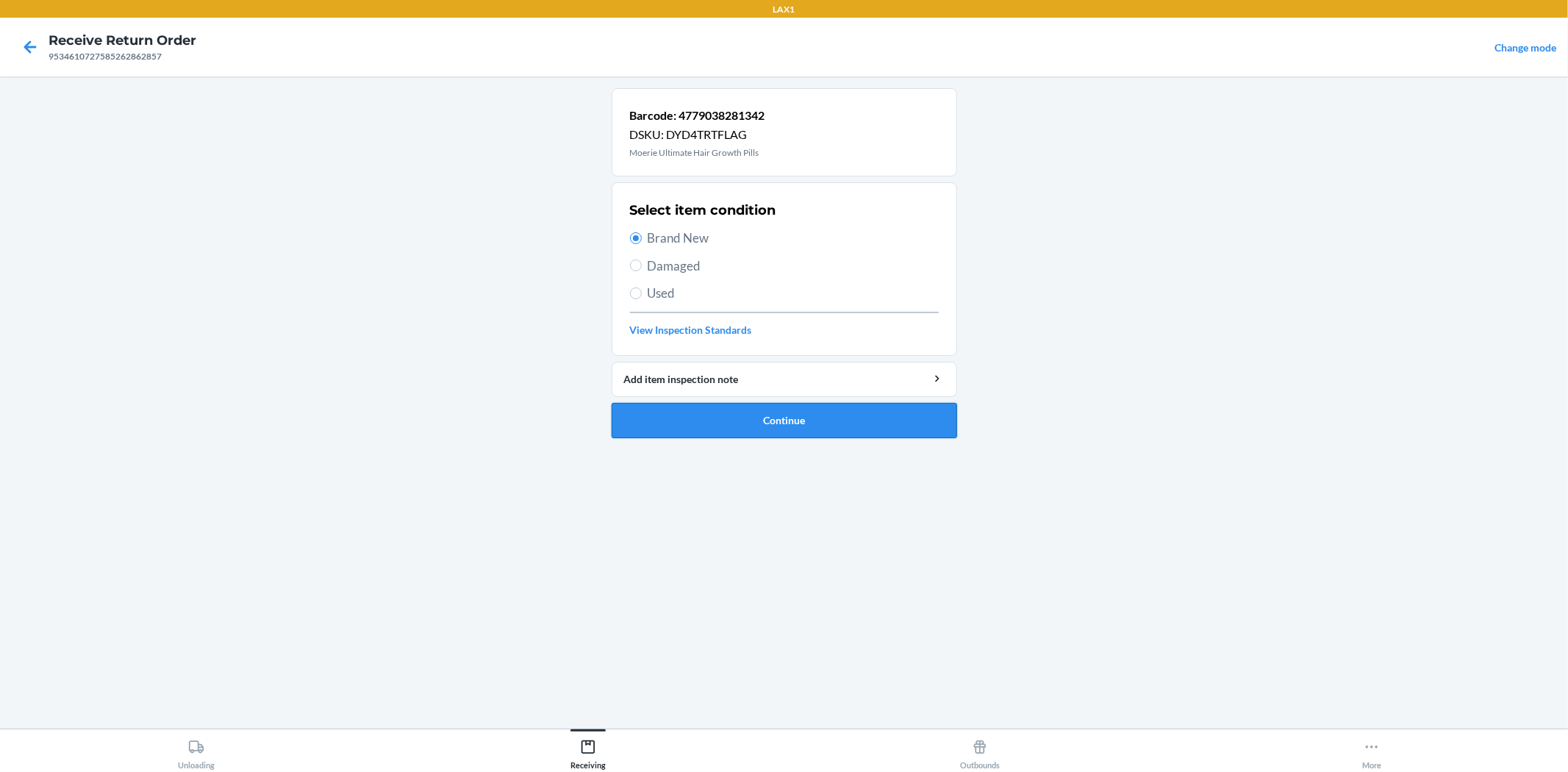
click at [723, 411] on button "Continue" at bounding box center [784, 421] width 345 height 35
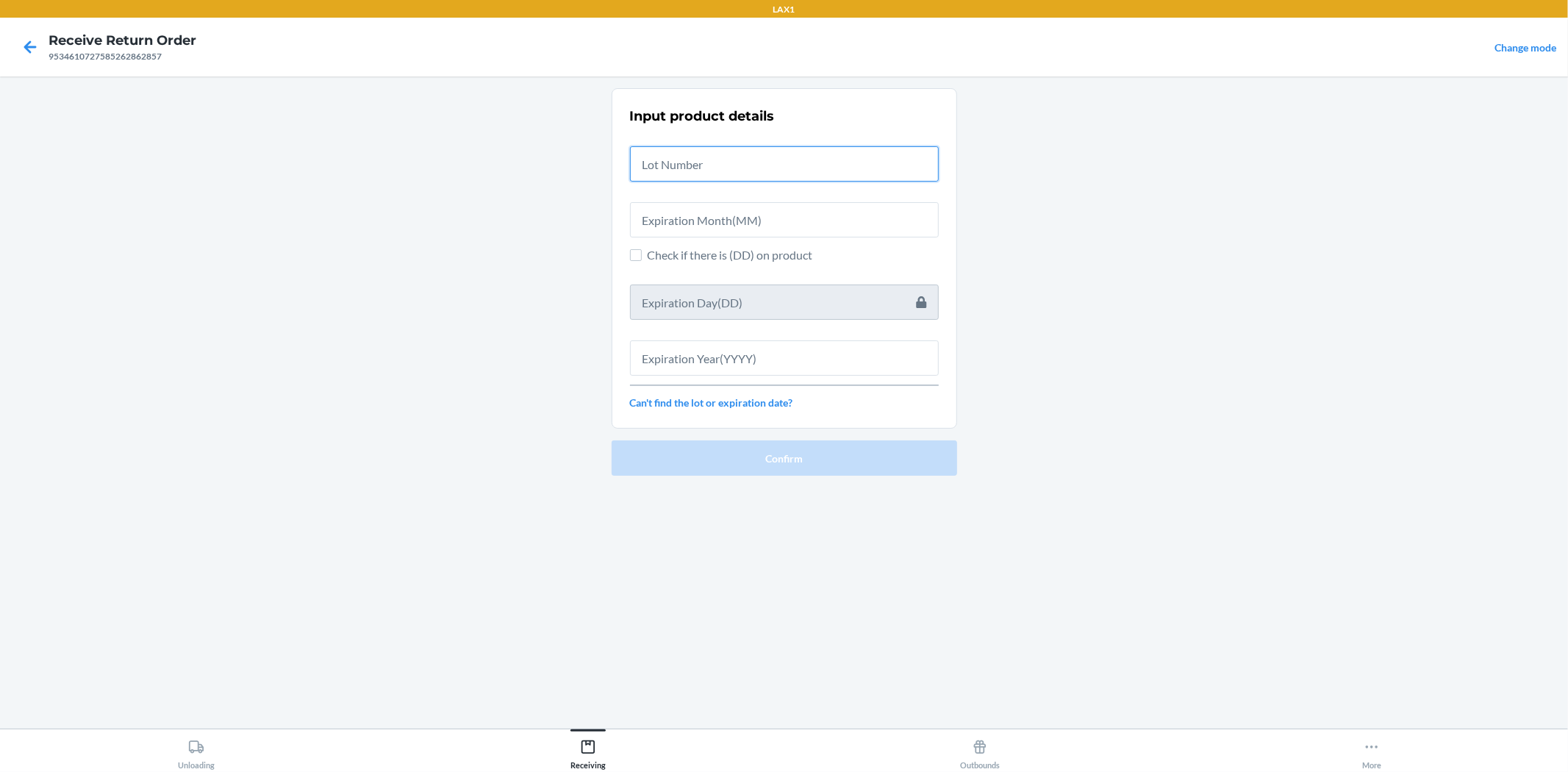
click at [751, 171] on input "text" at bounding box center [784, 164] width 309 height 35
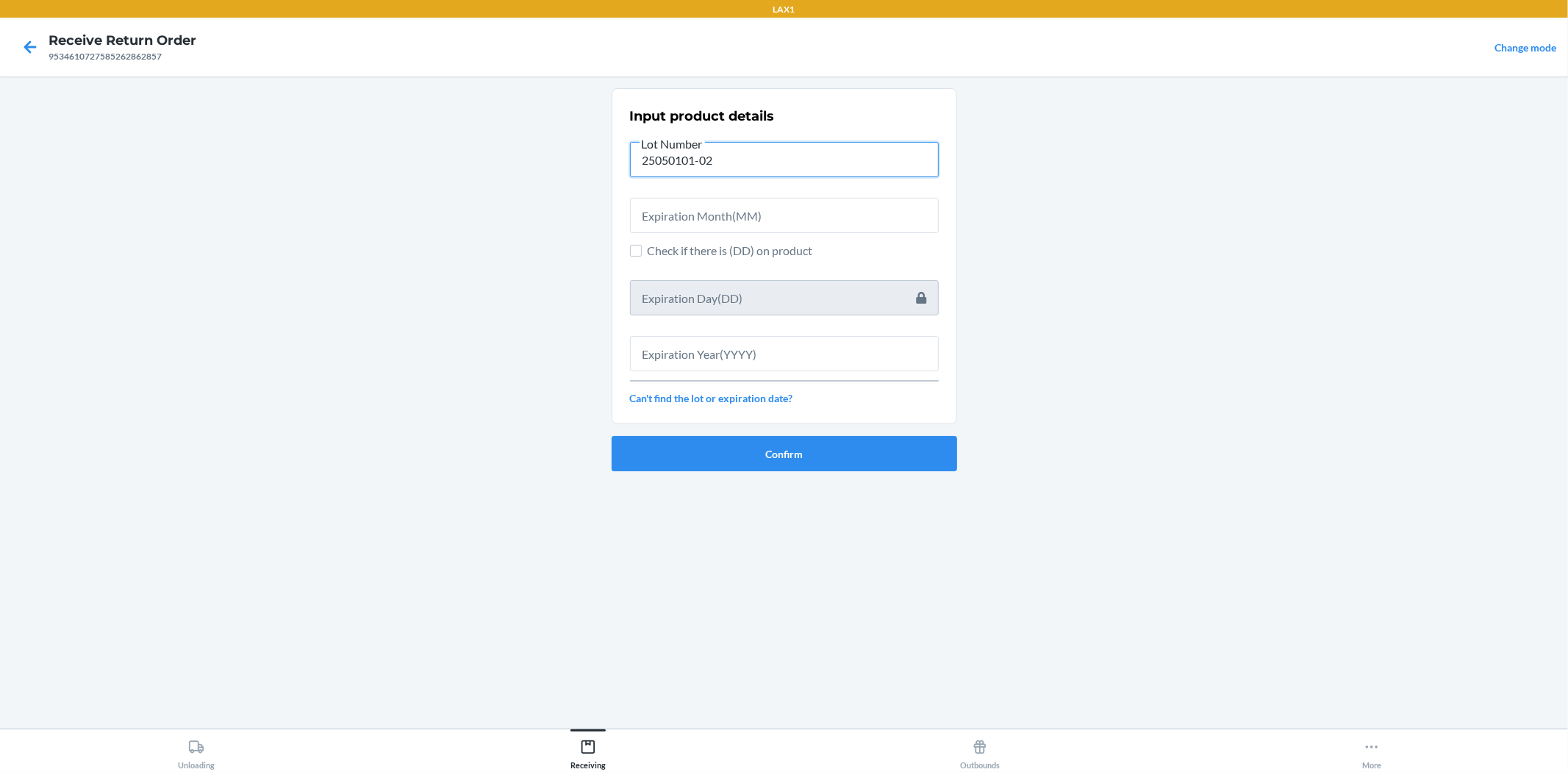
type input "25050101-02"
click at [862, 223] on input "text" at bounding box center [784, 216] width 309 height 35
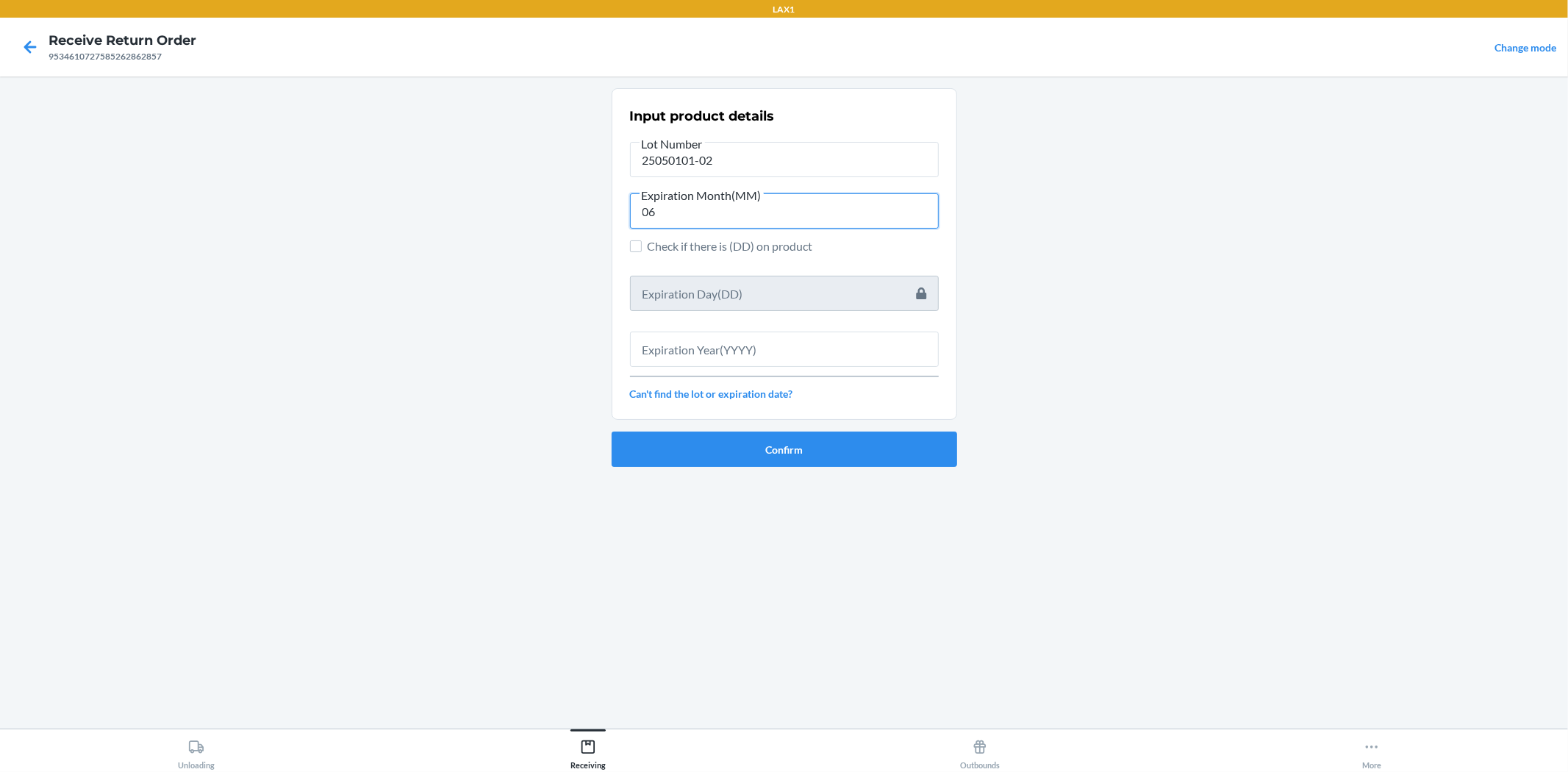
type input "06"
click at [862, 341] on input "text" at bounding box center [784, 349] width 309 height 35
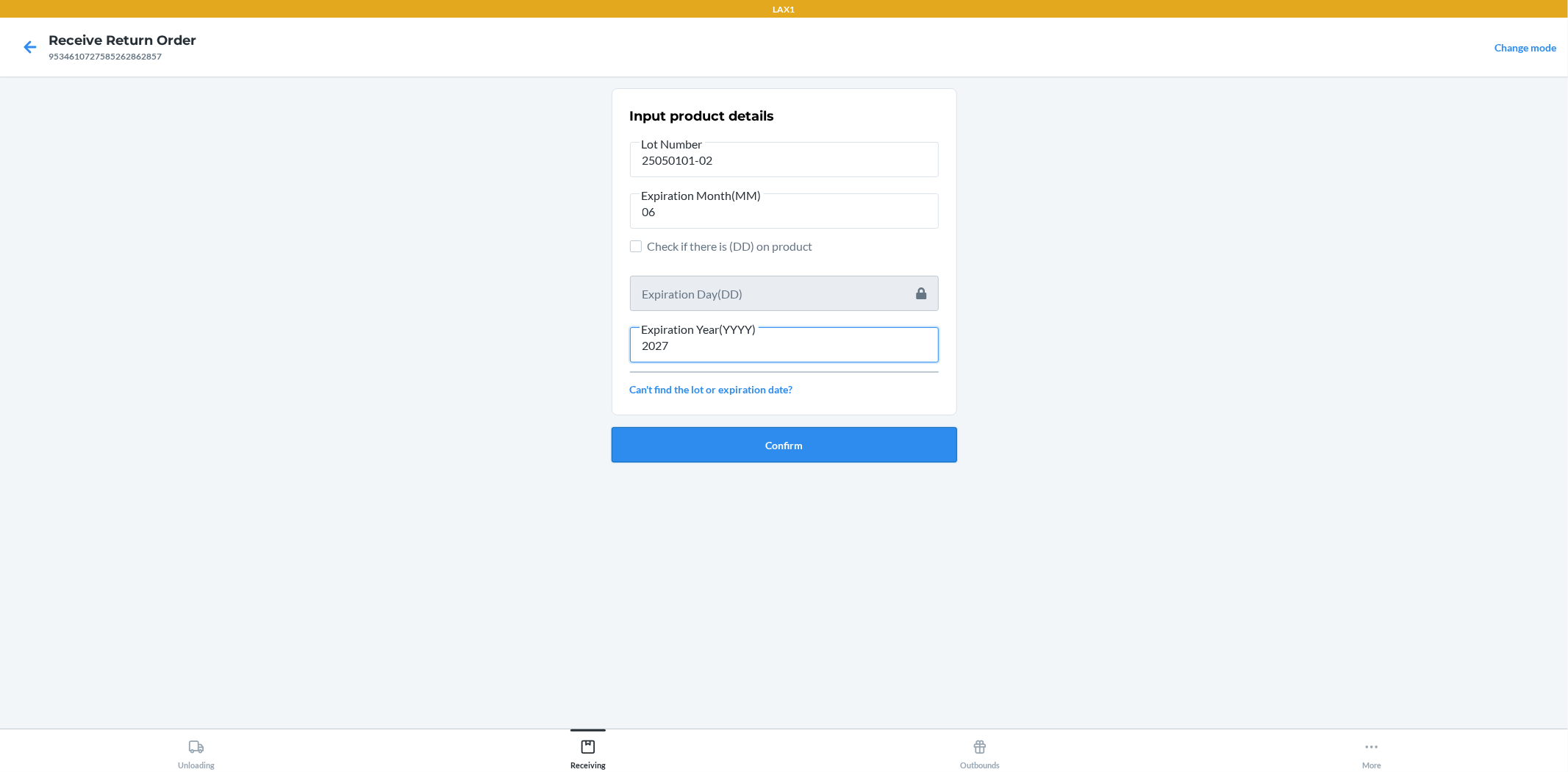
type input "2027"
click at [777, 443] on button "Confirm" at bounding box center [784, 444] width 345 height 35
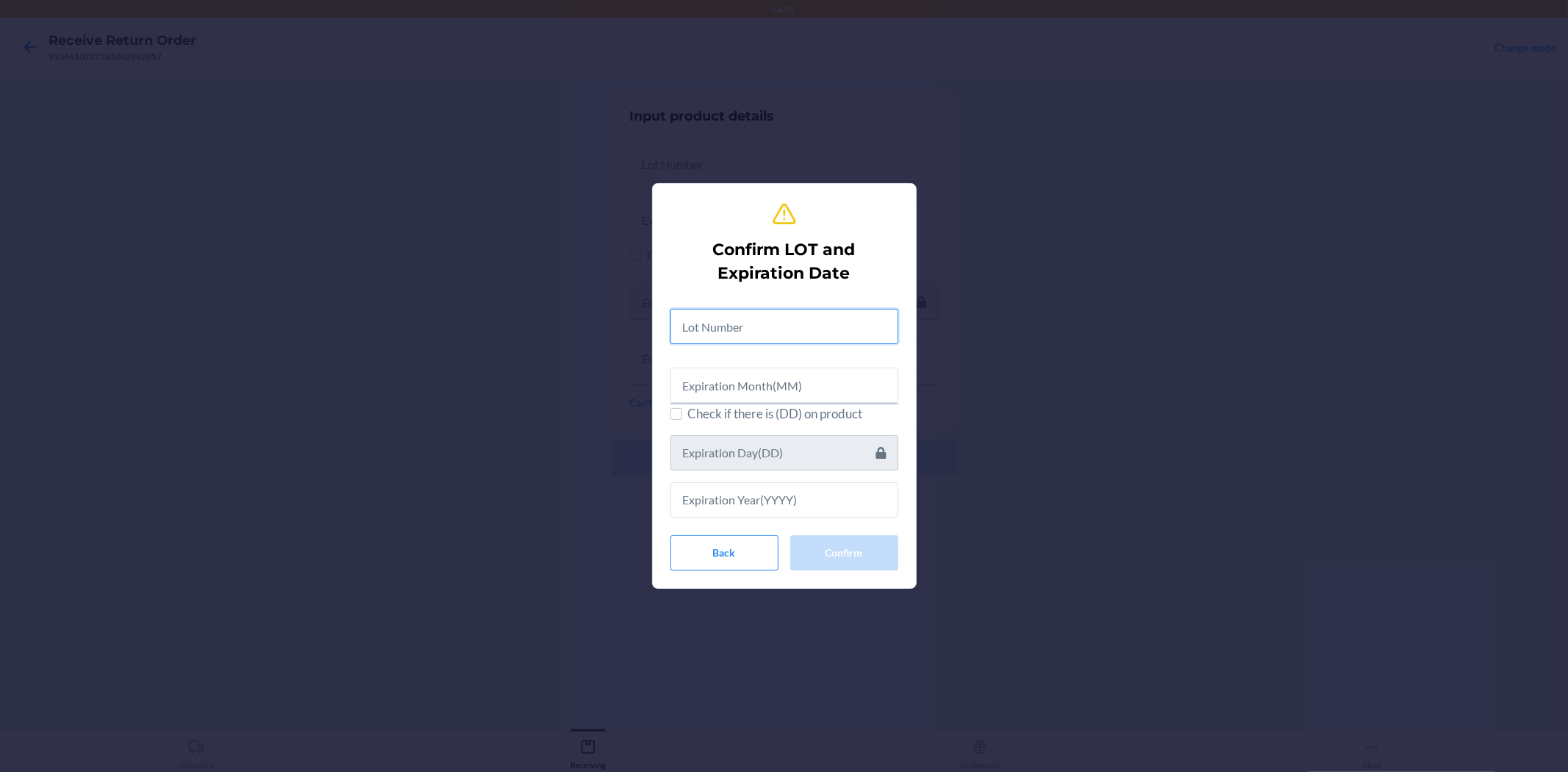
click at [791, 324] on input "text" at bounding box center [784, 327] width 228 height 35
type input "25050101-02"
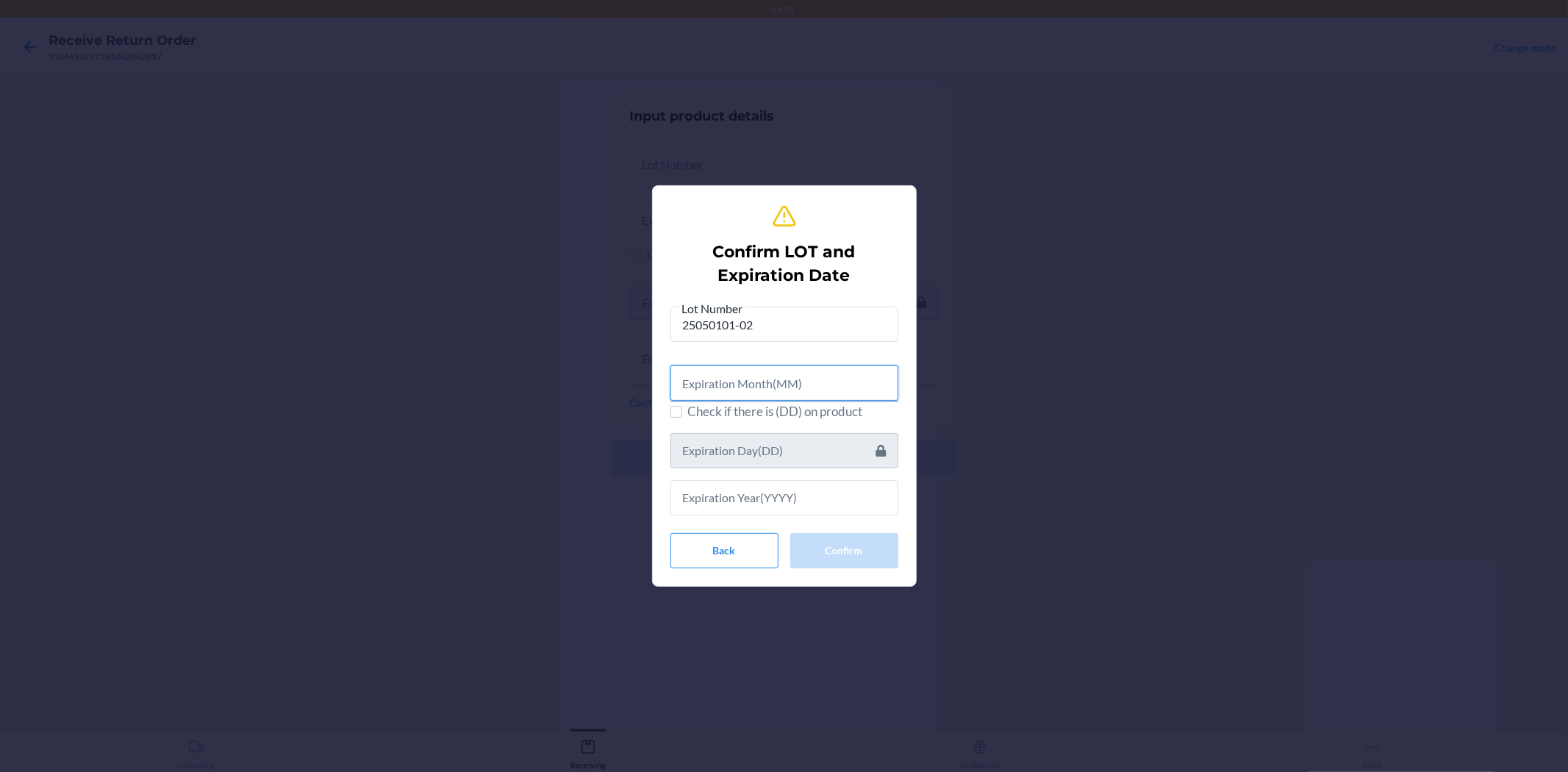
click at [873, 381] on input "text" at bounding box center [784, 383] width 228 height 35
type input "06"
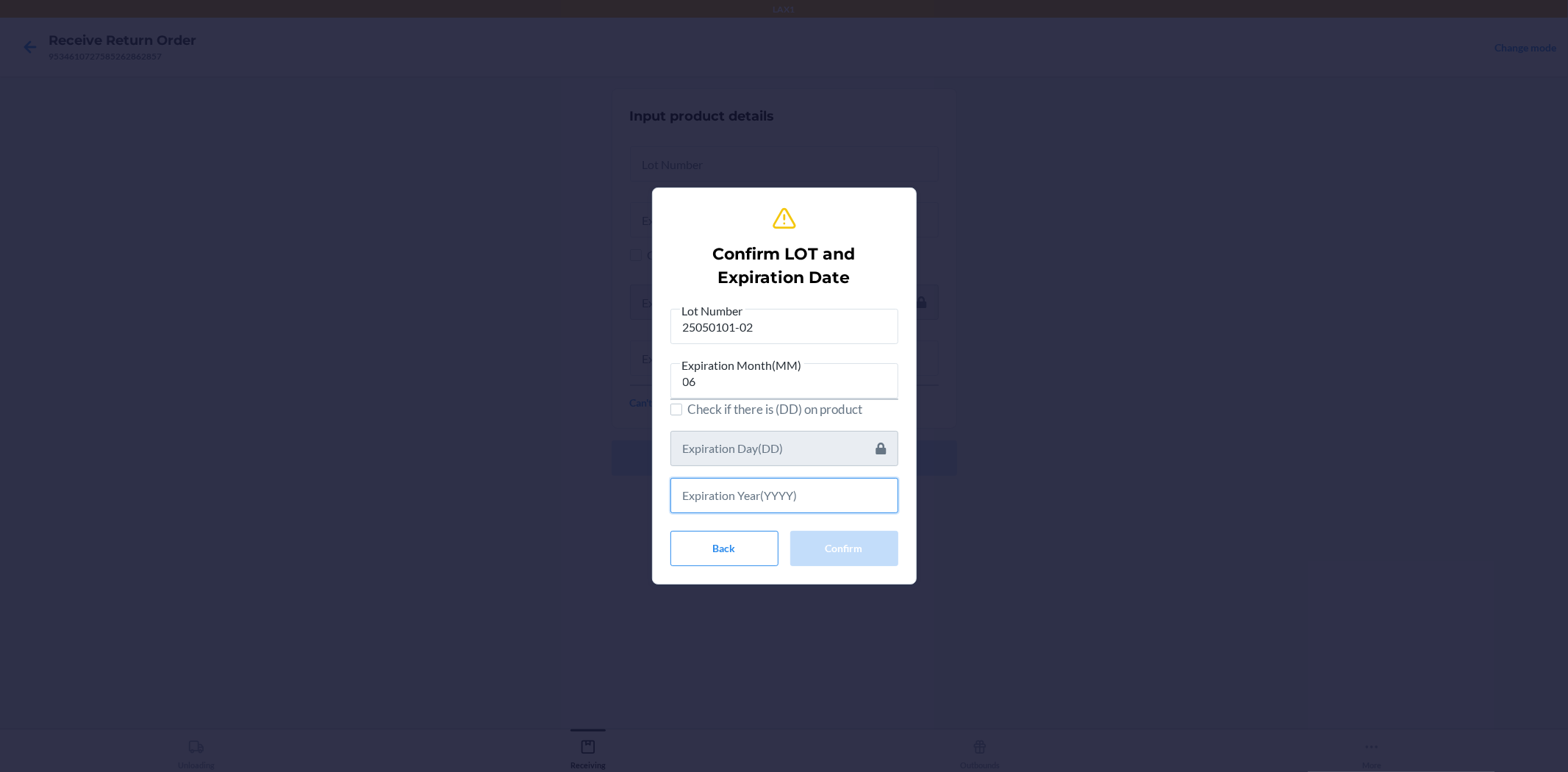
click at [807, 490] on input "text" at bounding box center [784, 495] width 228 height 35
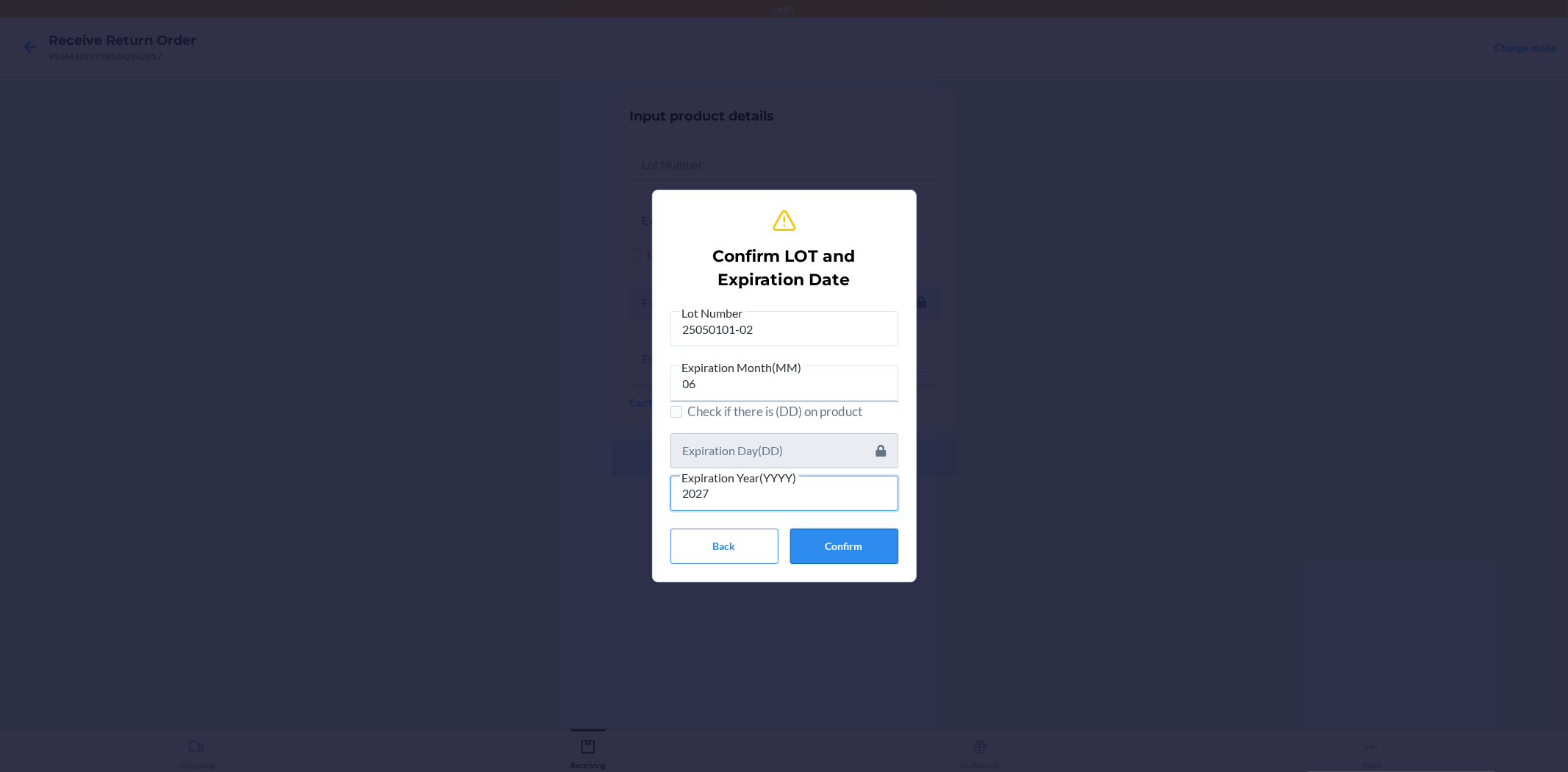
type input "2027"
click at [833, 546] on button "Confirm" at bounding box center [844, 546] width 108 height 35
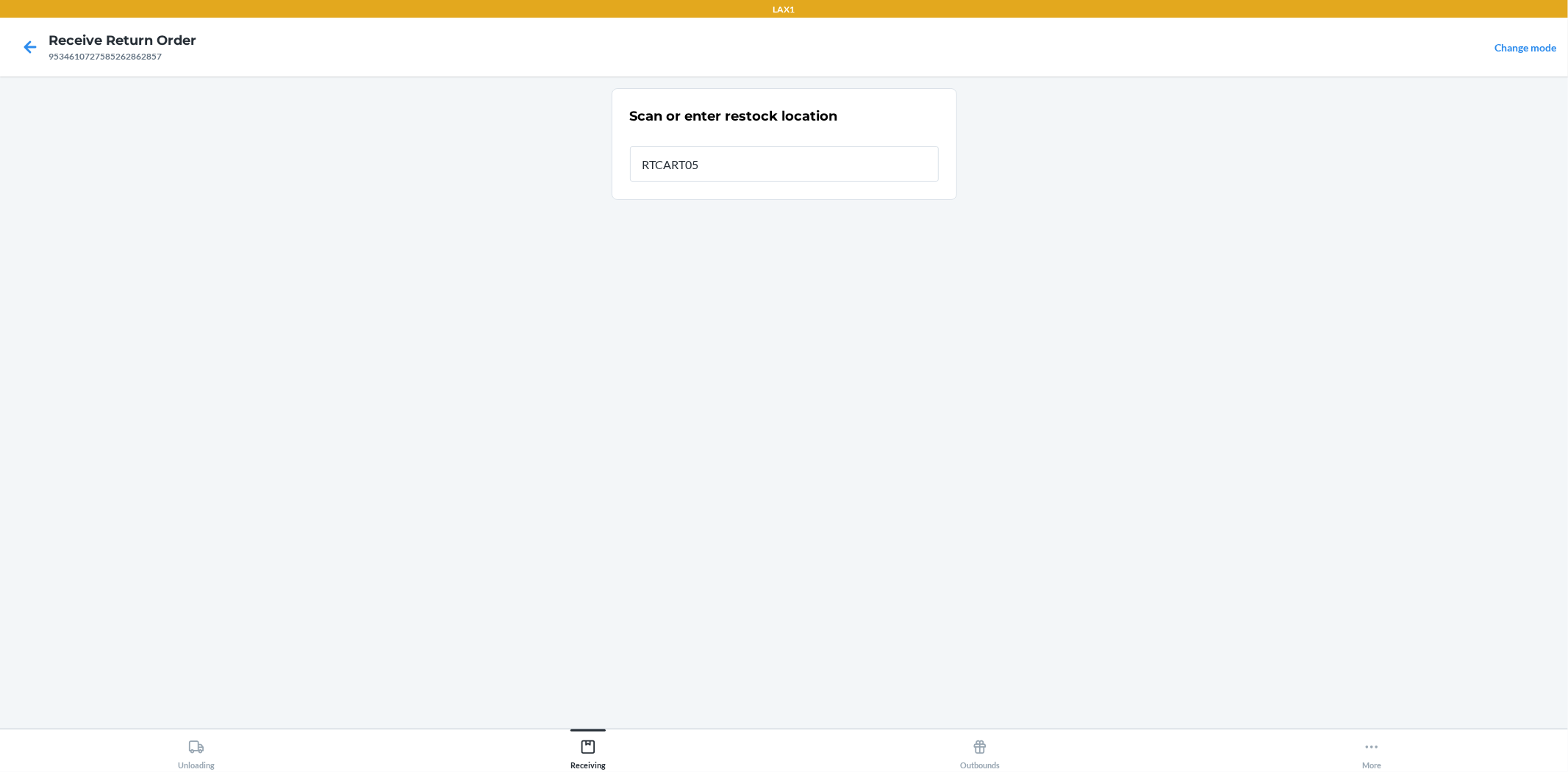
type input "RTCART052"
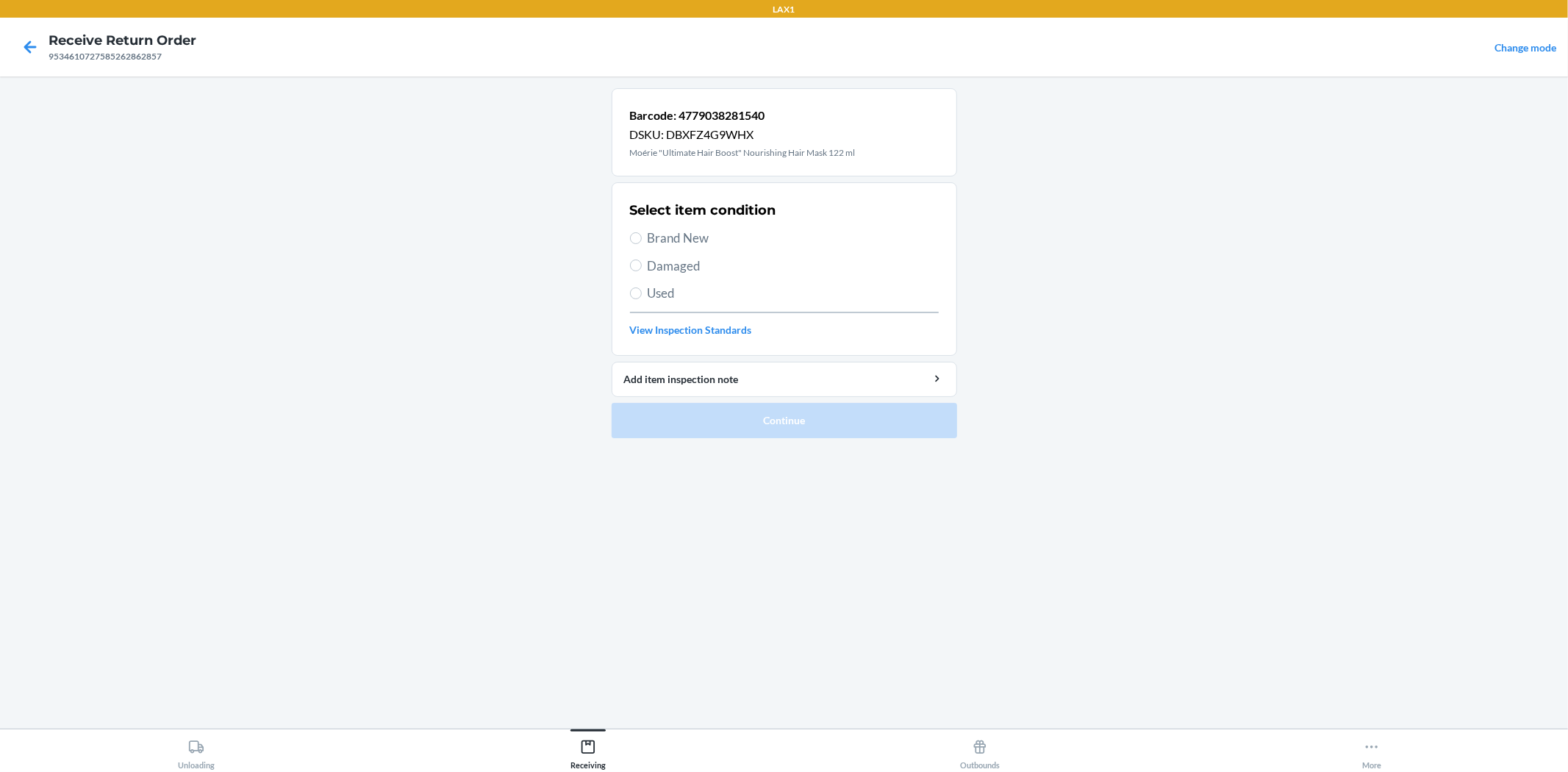
click at [702, 237] on span "Brand New" at bounding box center [793, 237] width 291 height 19
click at [642, 237] on input "Brand New" at bounding box center [636, 238] width 12 height 12
radio input "true"
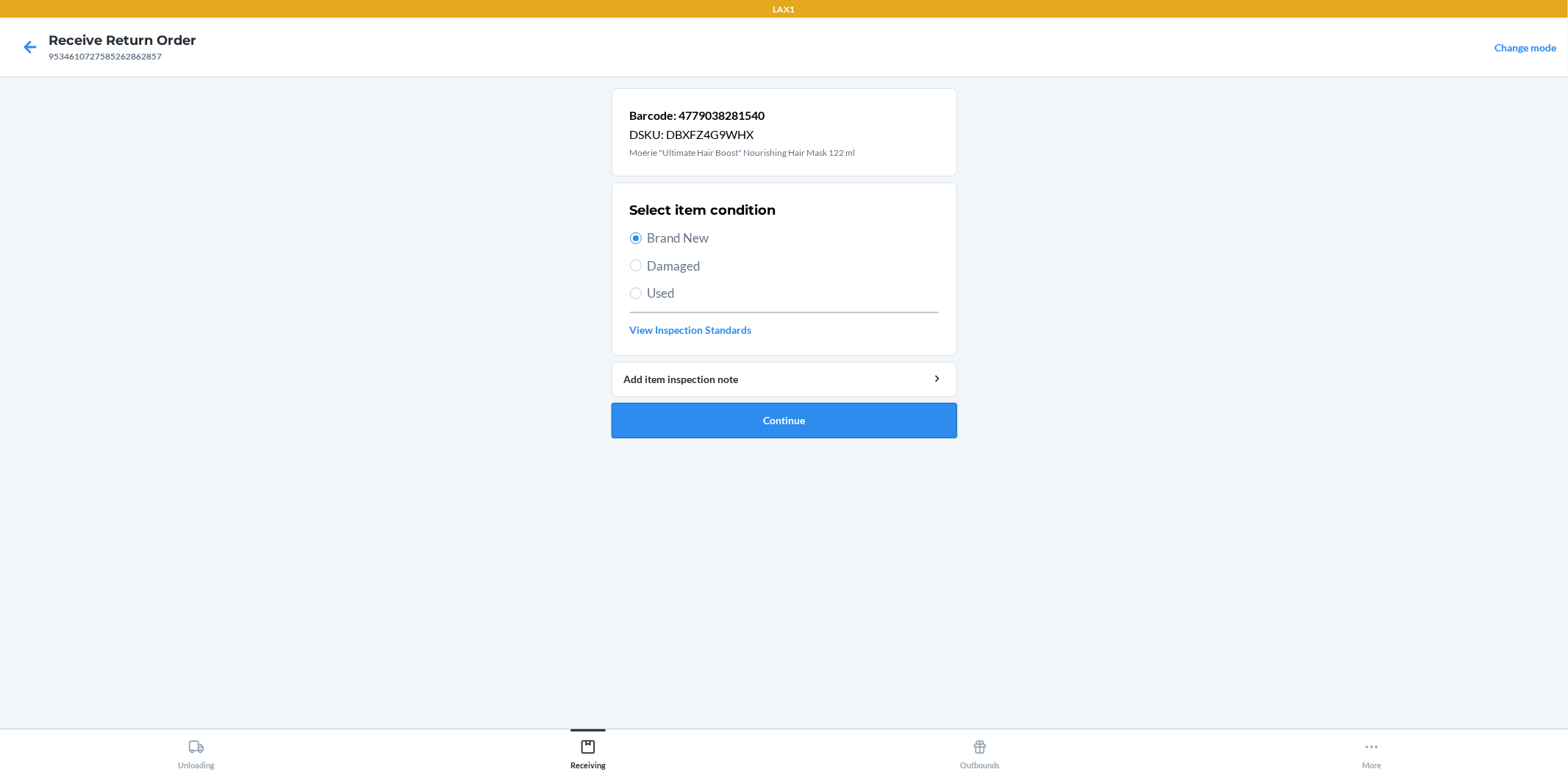
click at [759, 411] on button "Continue" at bounding box center [784, 421] width 345 height 35
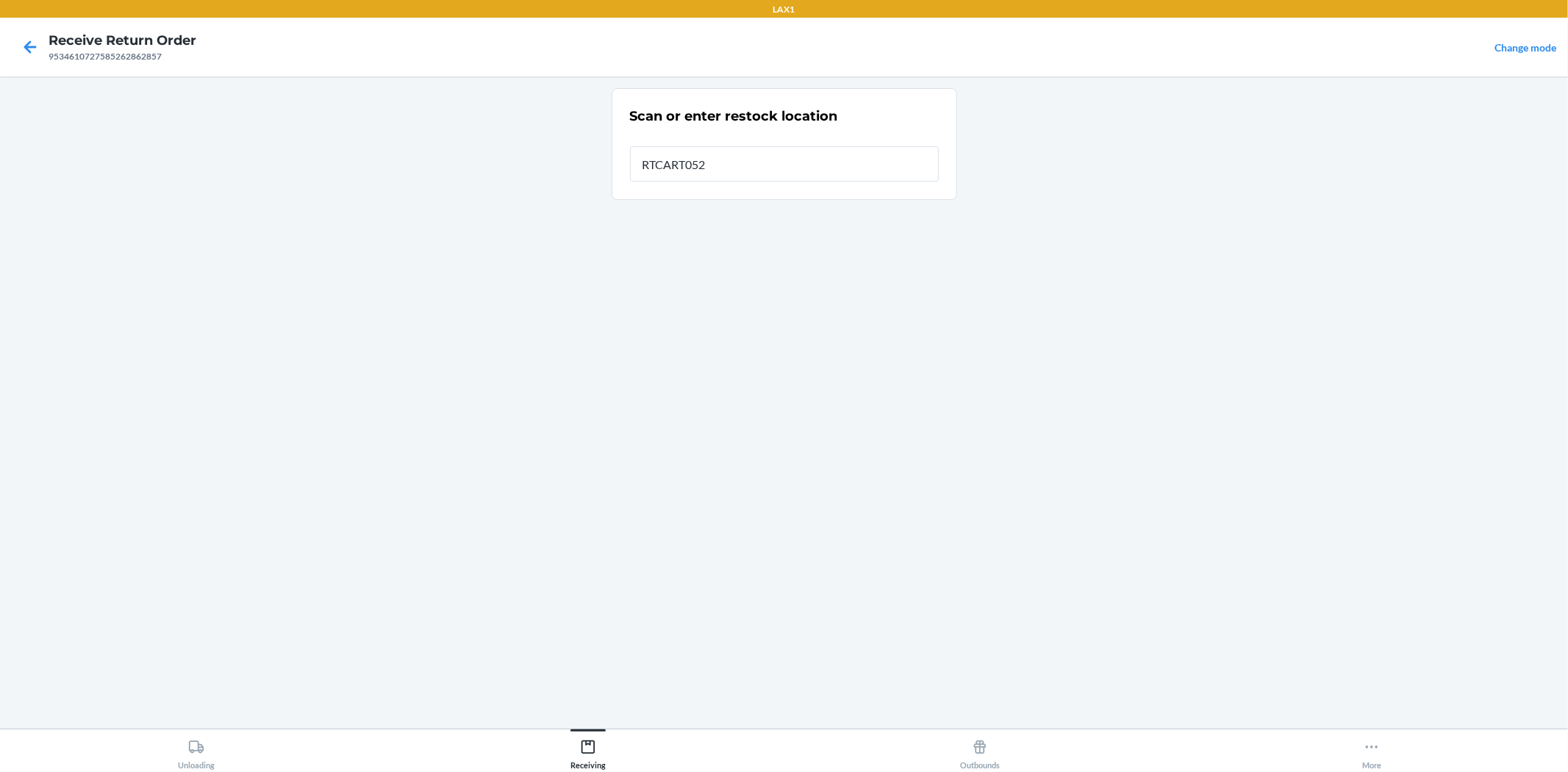
type input "RTCART052"
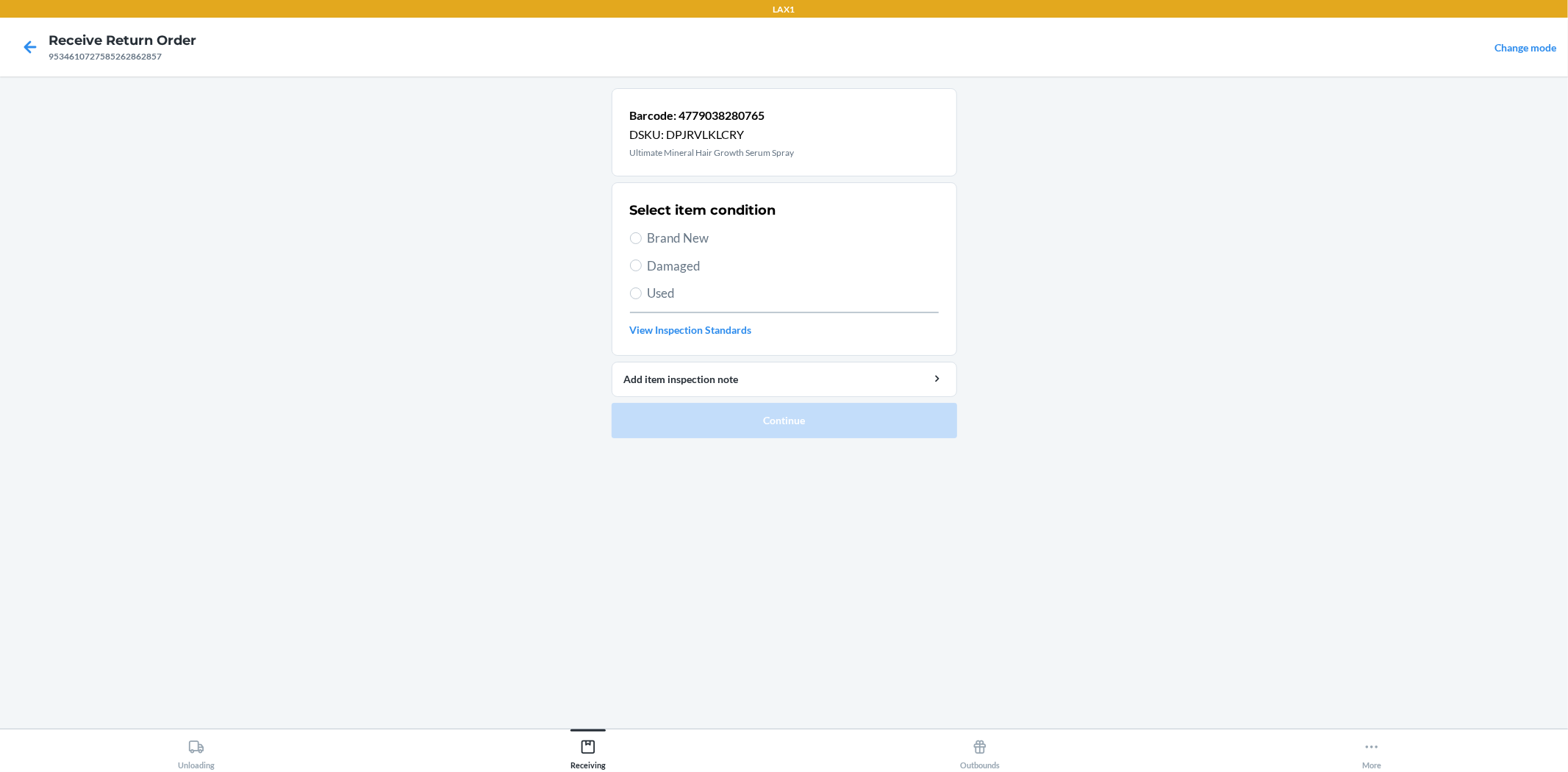
click at [717, 242] on span "Brand New" at bounding box center [793, 237] width 291 height 19
click at [642, 242] on input "Brand New" at bounding box center [636, 238] width 12 height 12
radio input "true"
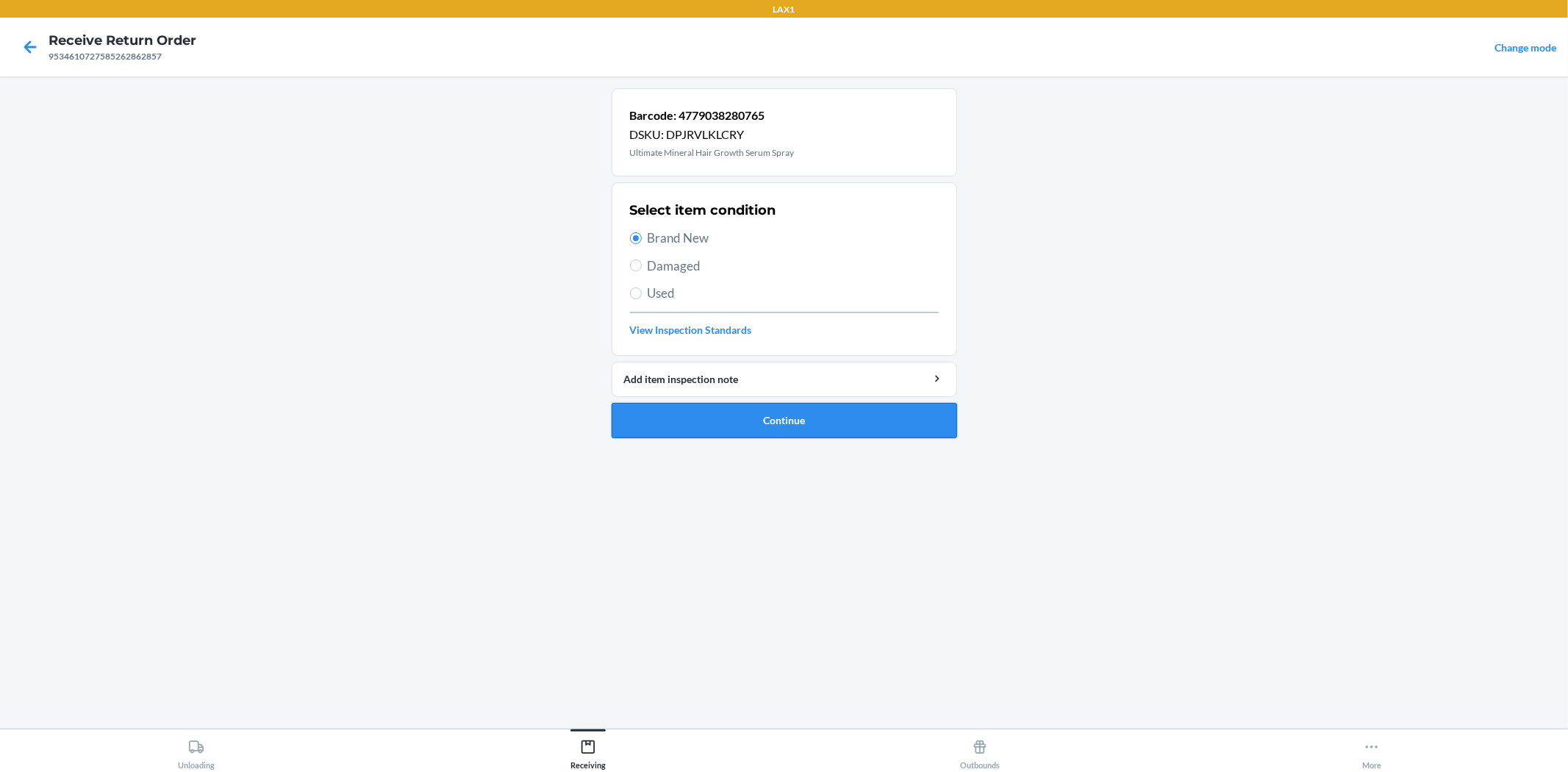
click at [766, 420] on button "Continue" at bounding box center [784, 421] width 345 height 35
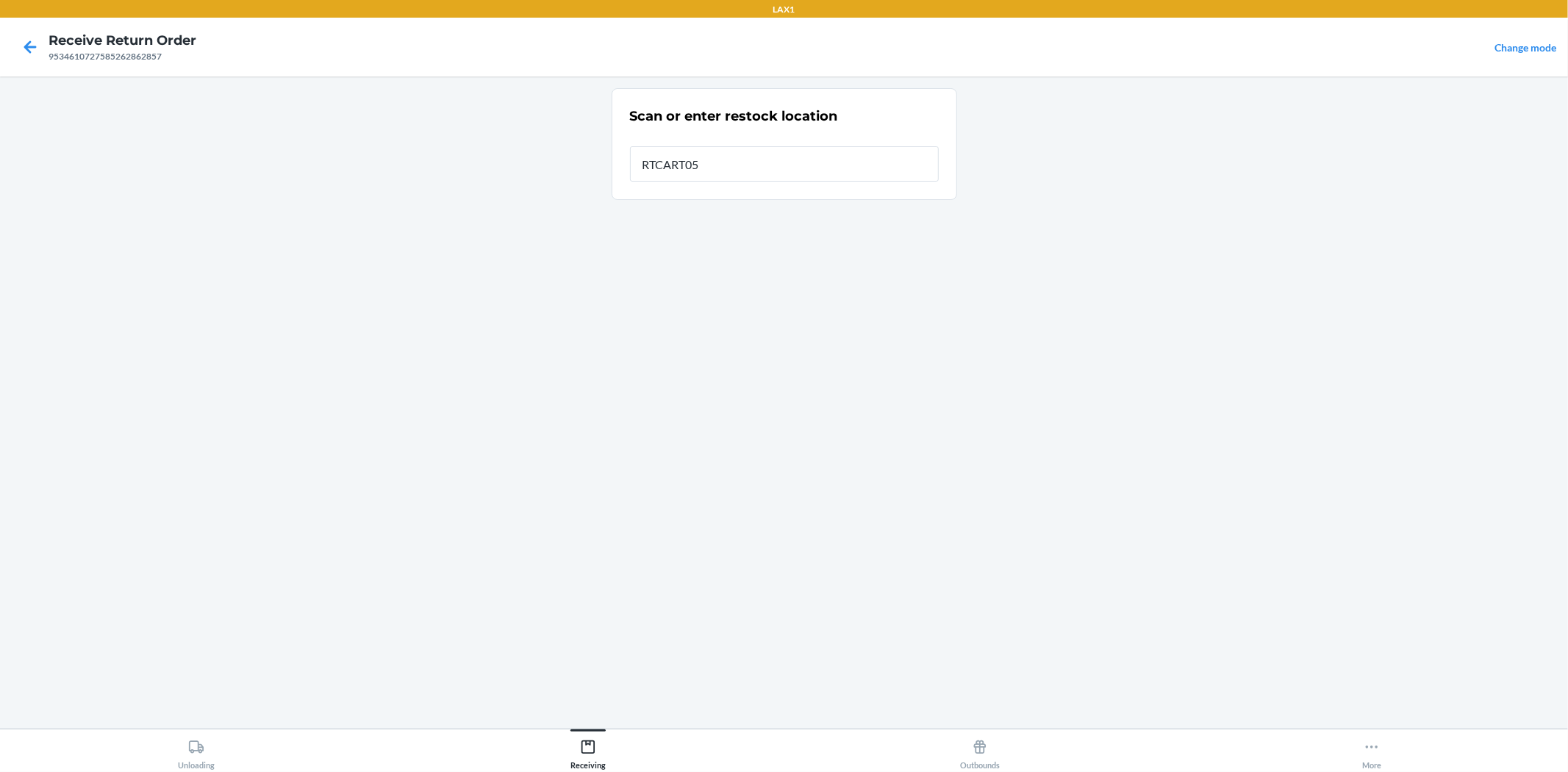
type input "RTCART052"
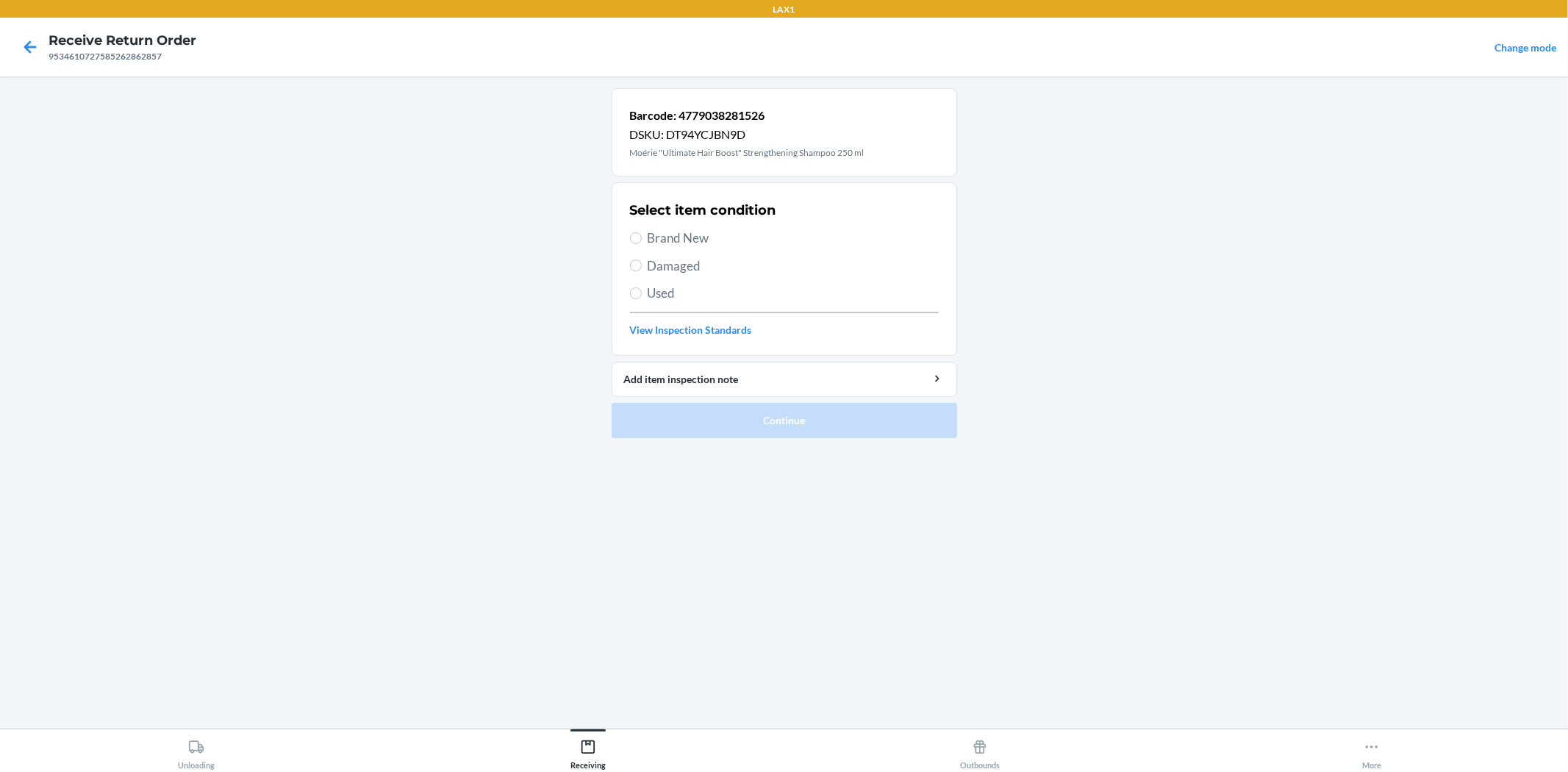
click at [672, 244] on span "Brand New" at bounding box center [793, 237] width 291 height 19
click at [642, 244] on input "Brand New" at bounding box center [636, 238] width 12 height 12
radio input "true"
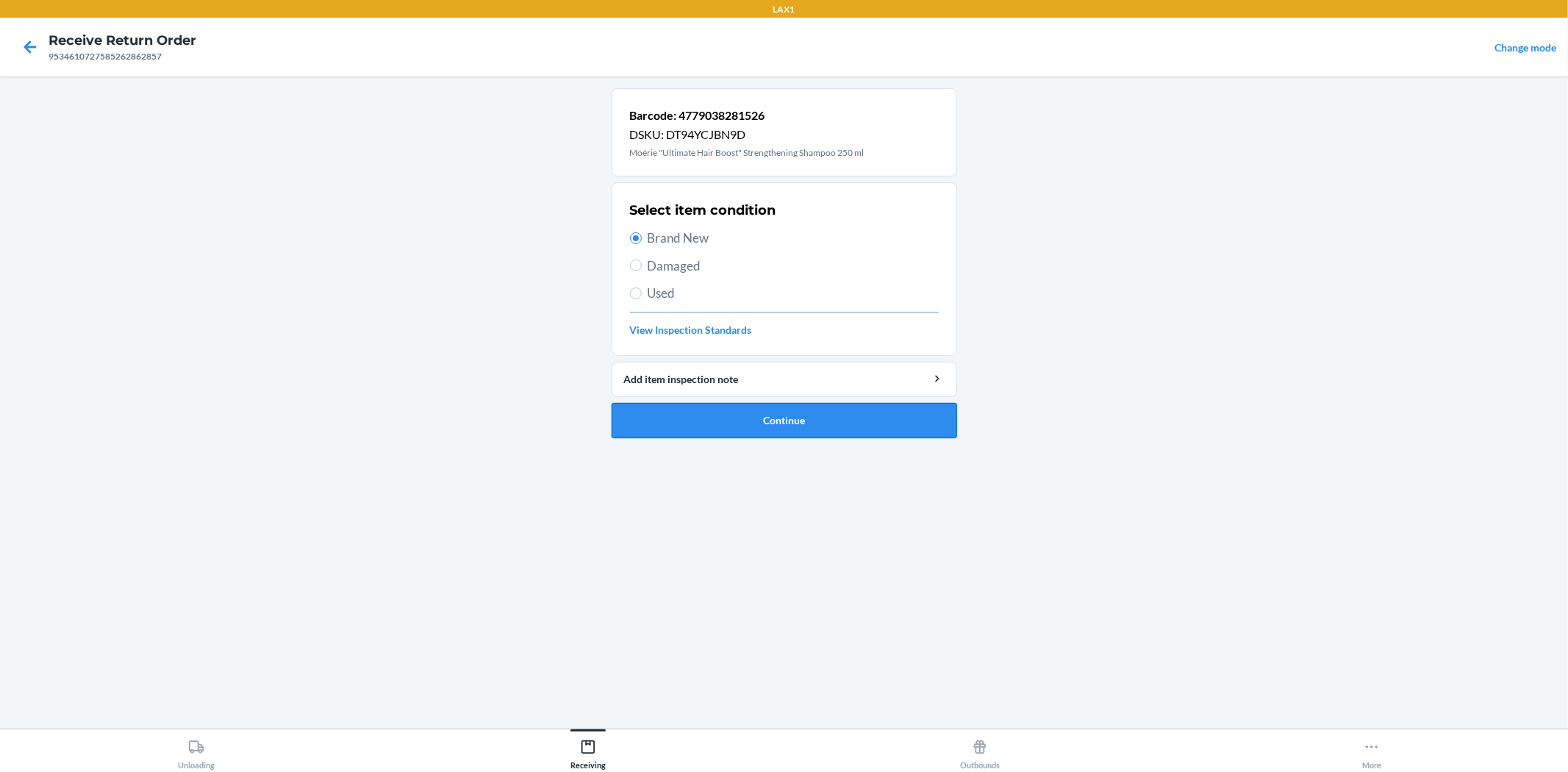
click at [703, 426] on button "Continue" at bounding box center [784, 421] width 345 height 35
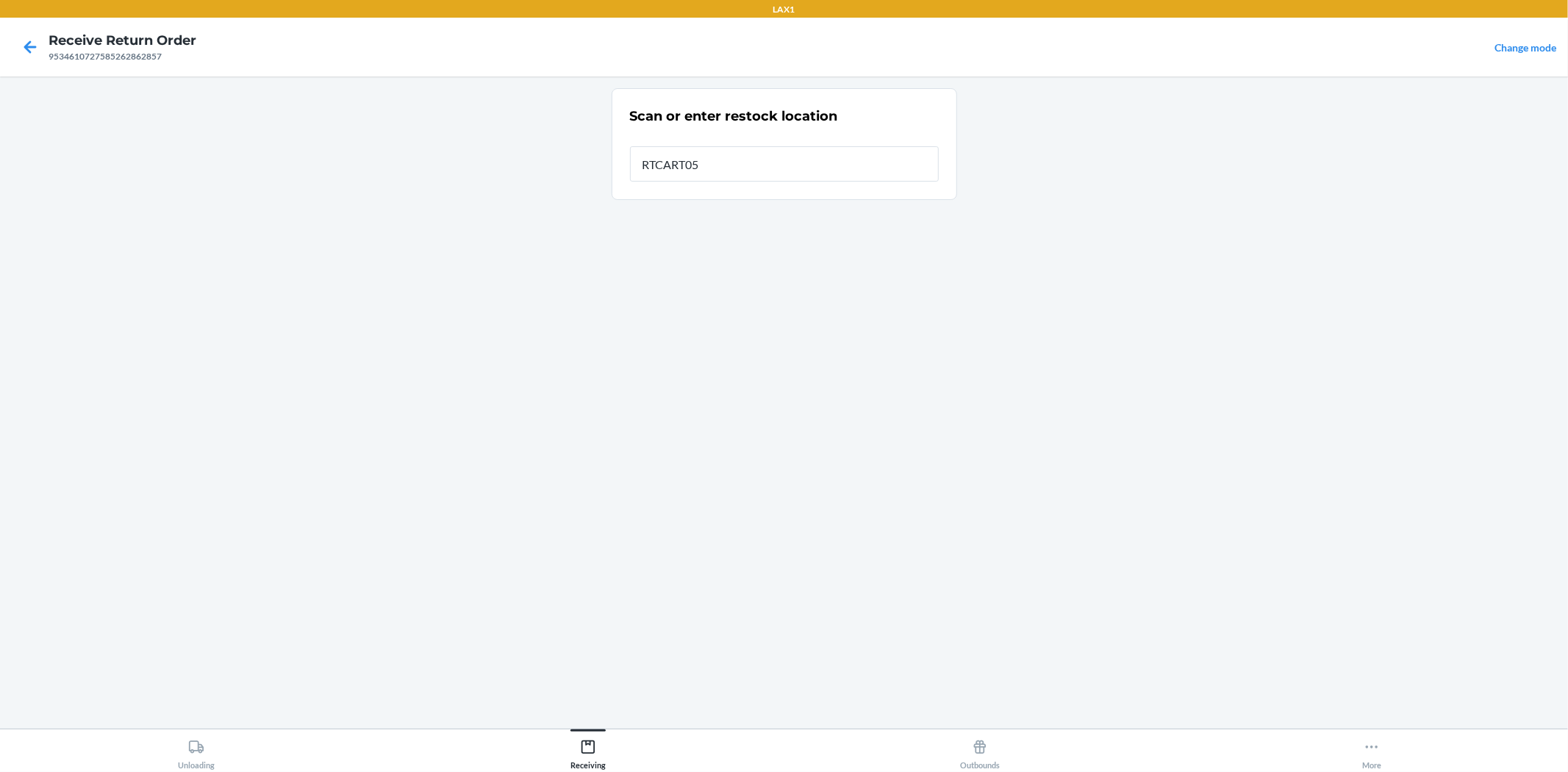
type input "RTCART052"
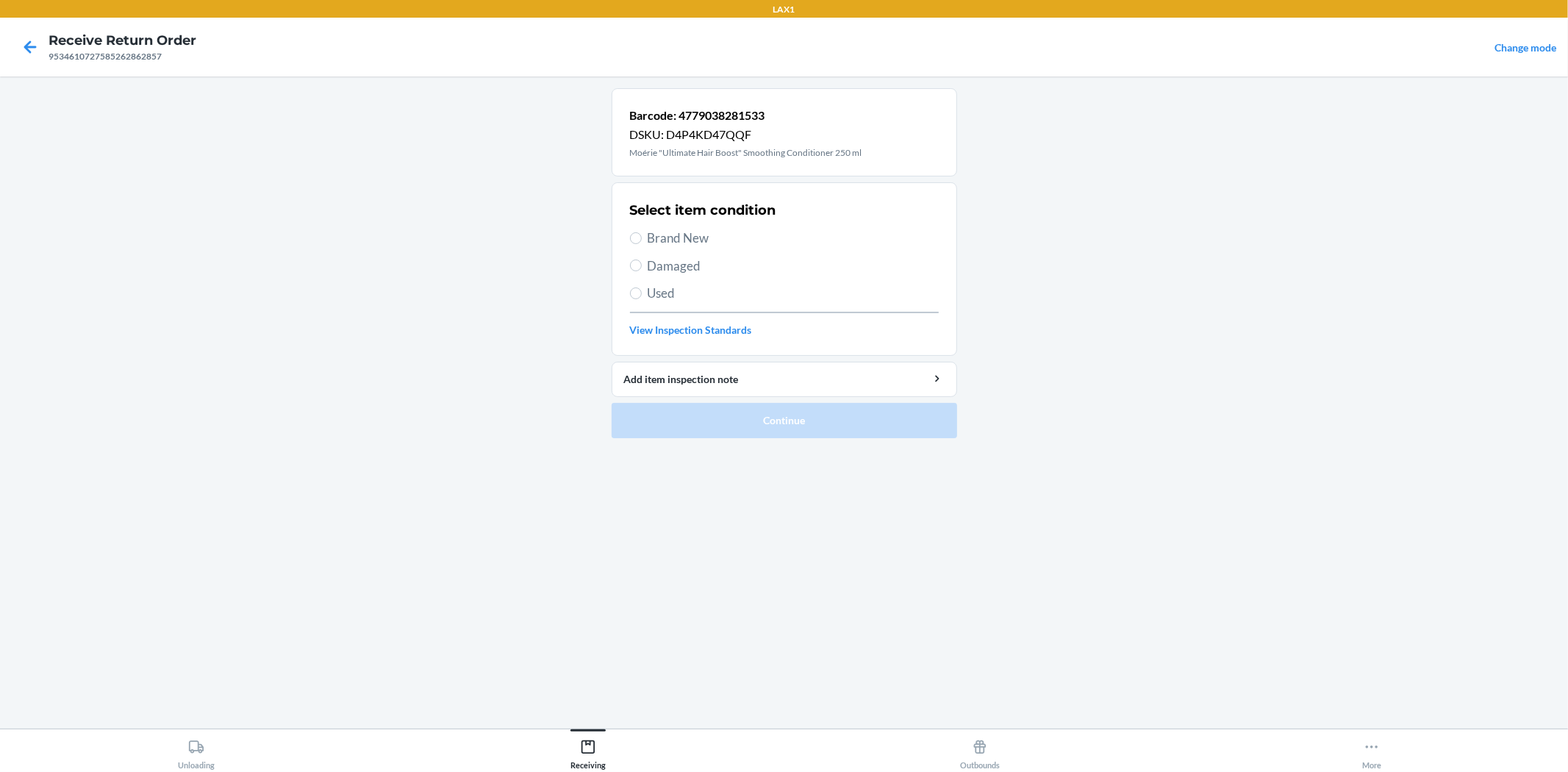
click at [678, 235] on span "Brand New" at bounding box center [793, 237] width 291 height 19
click at [642, 235] on input "Brand New" at bounding box center [636, 238] width 12 height 12
radio input "true"
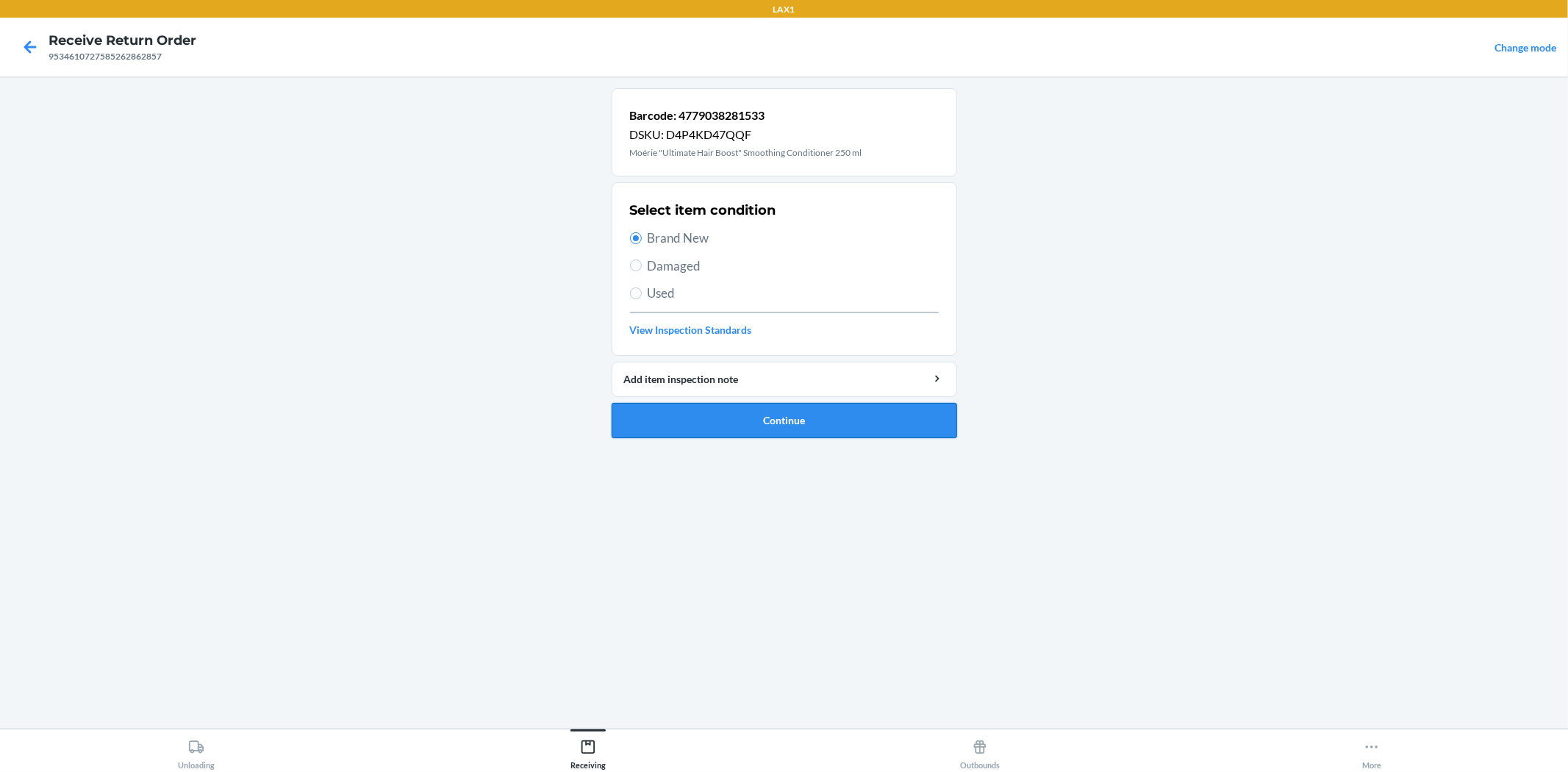
click at [722, 408] on button "Continue" at bounding box center [784, 421] width 345 height 35
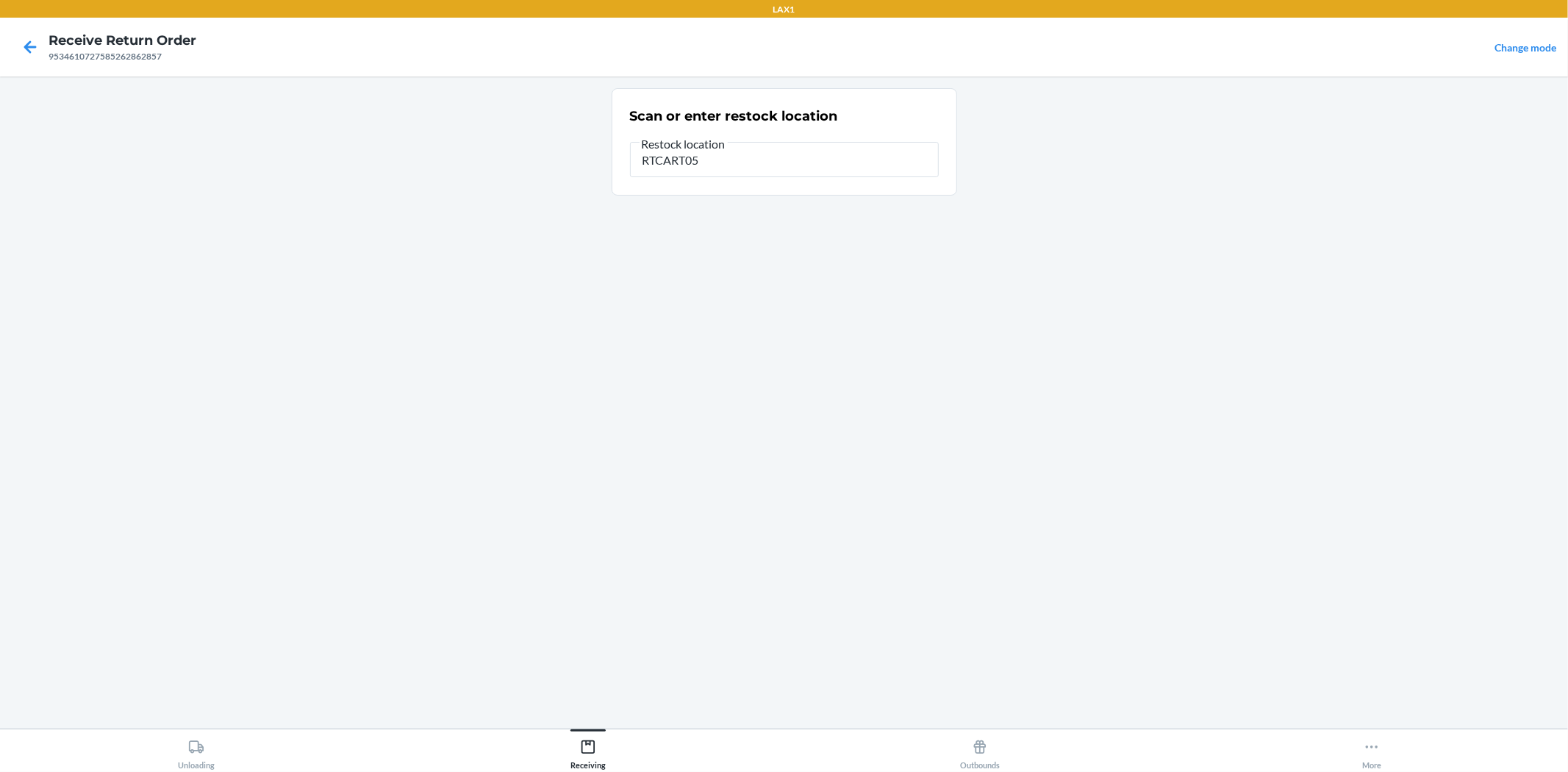
type input "RTCART052"
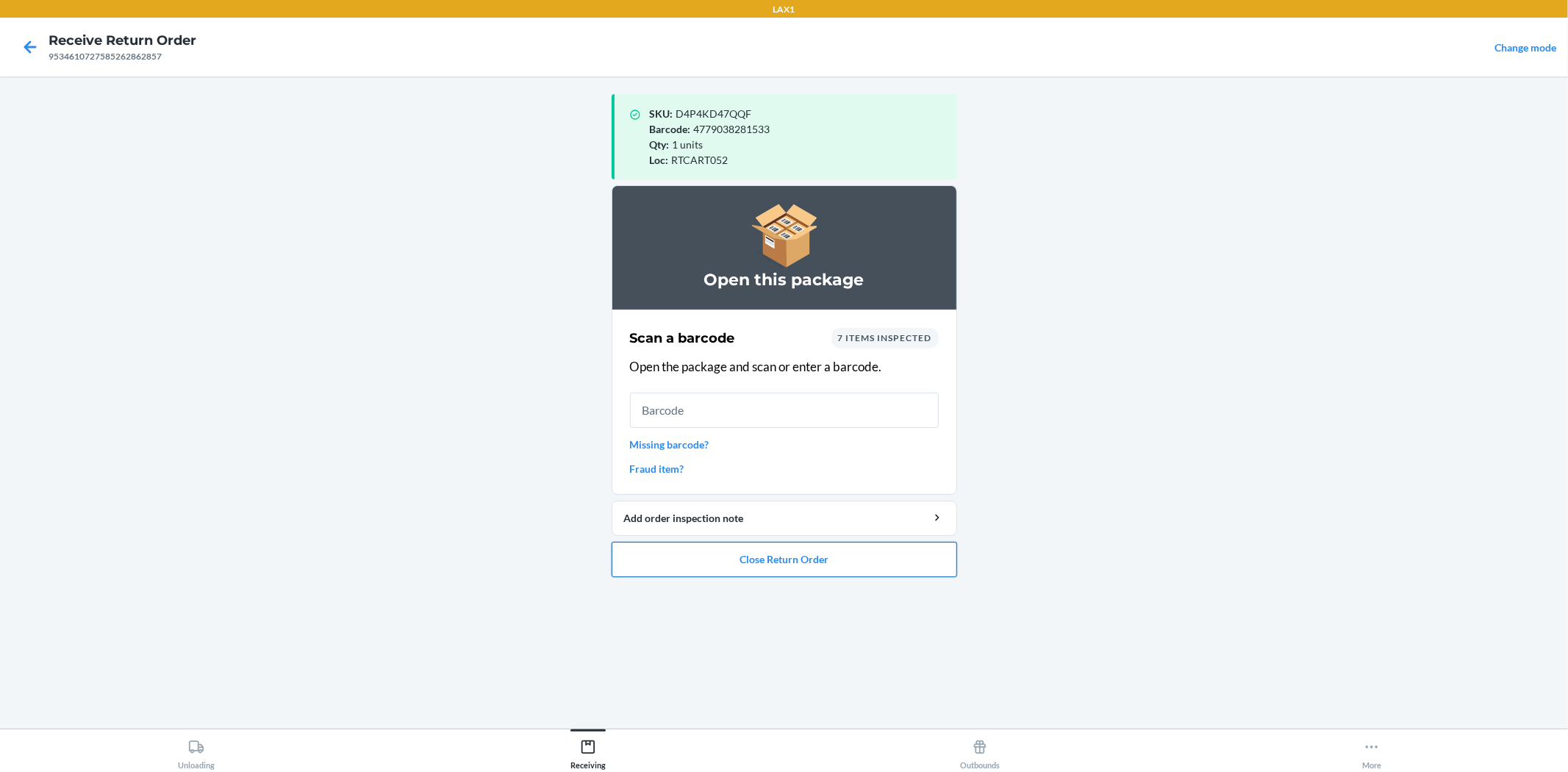
click at [752, 563] on button "Close Return Order" at bounding box center [784, 559] width 345 height 35
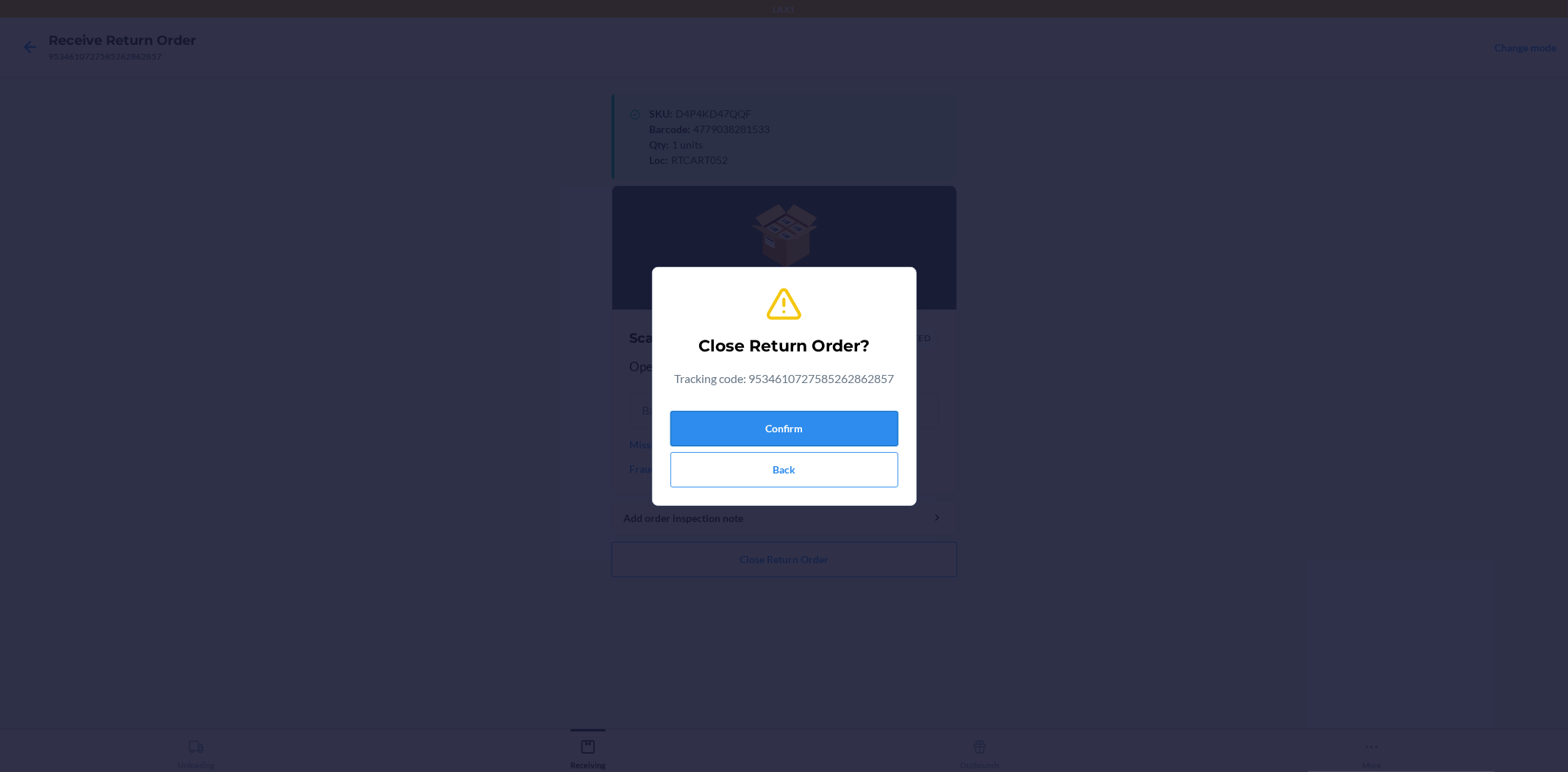
click at [827, 437] on button "Confirm" at bounding box center [784, 429] width 228 height 35
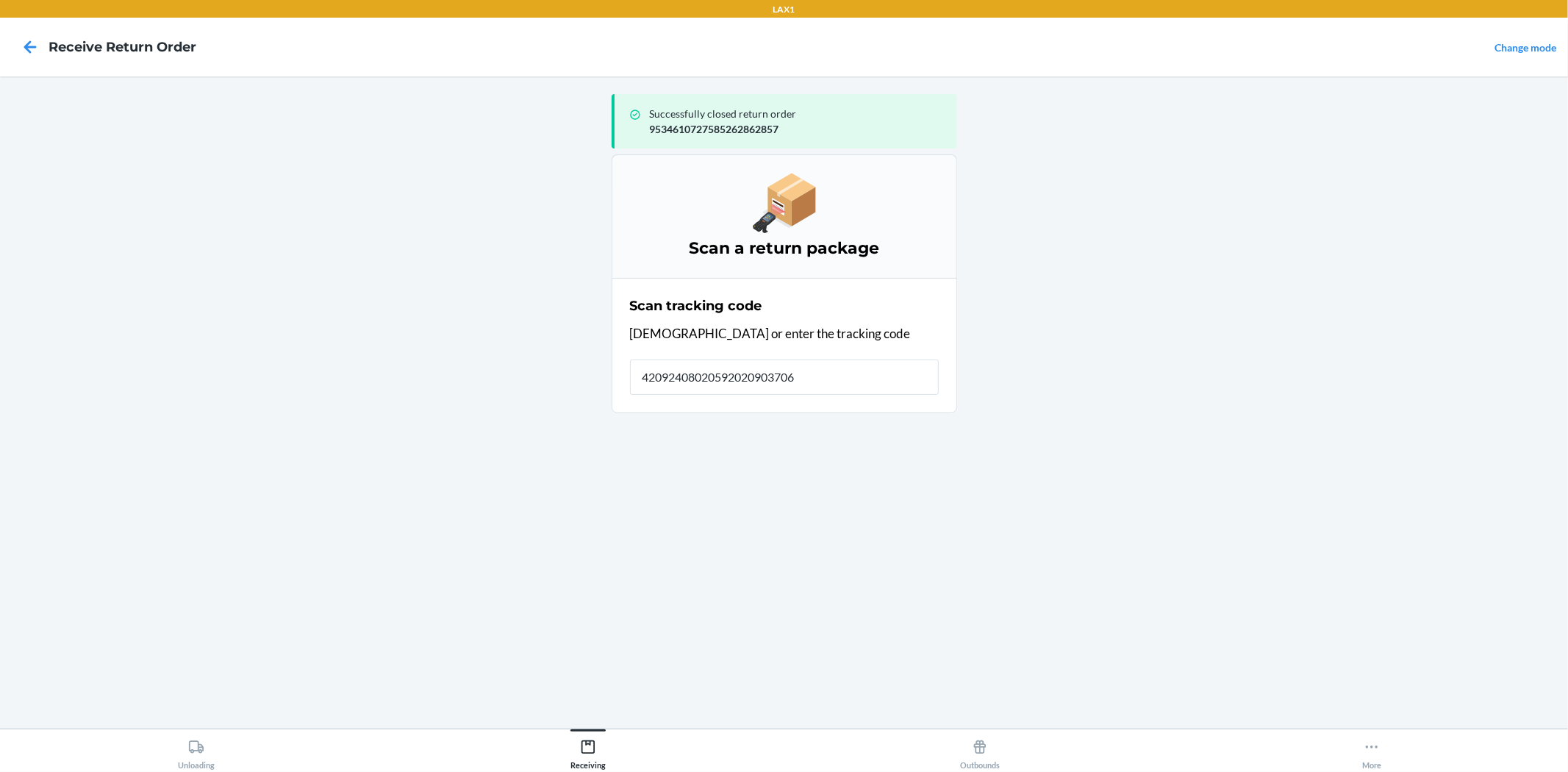
type input "420924080205920209037069"
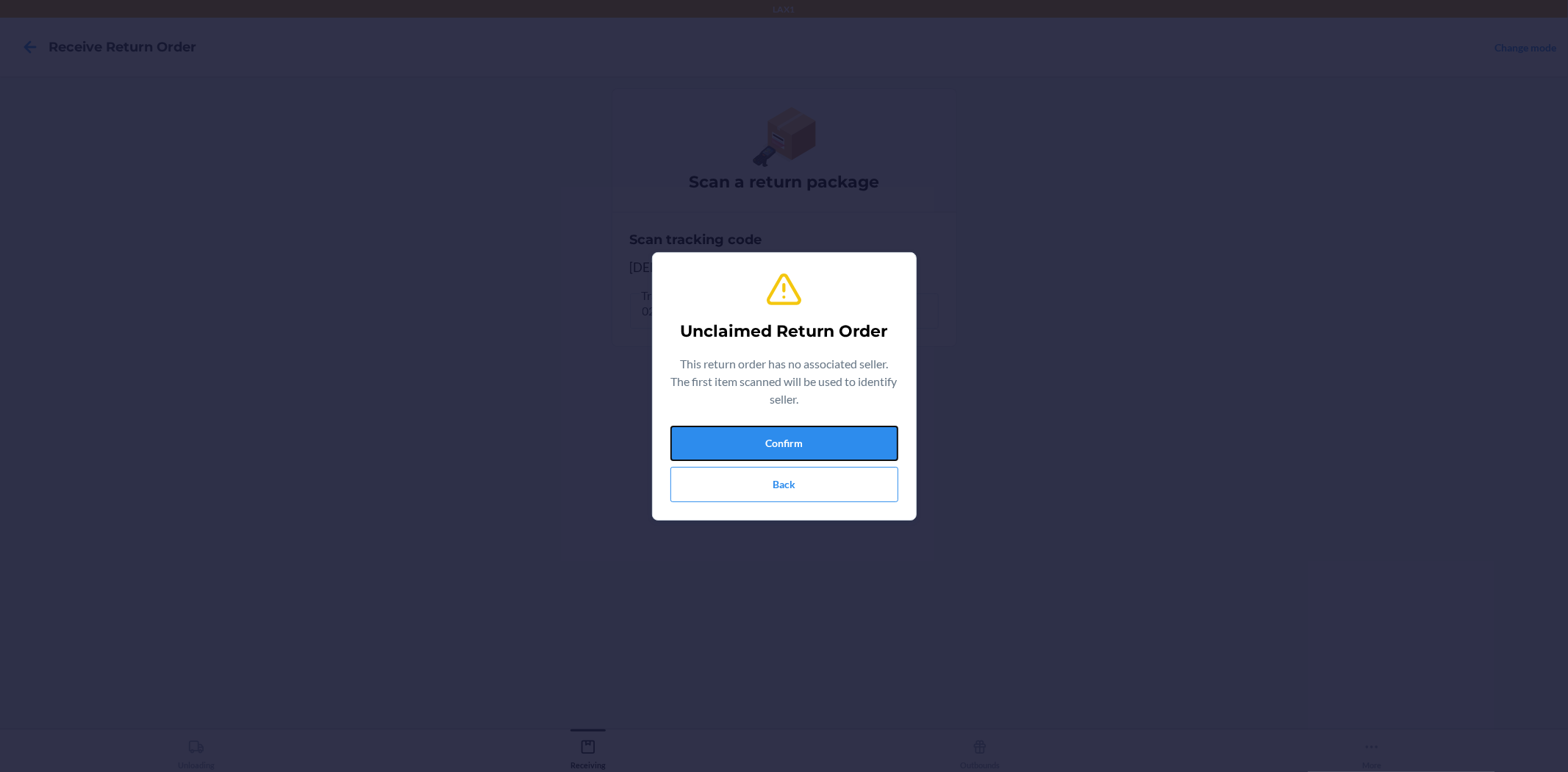
click at [827, 437] on button "Confirm" at bounding box center [784, 443] width 228 height 35
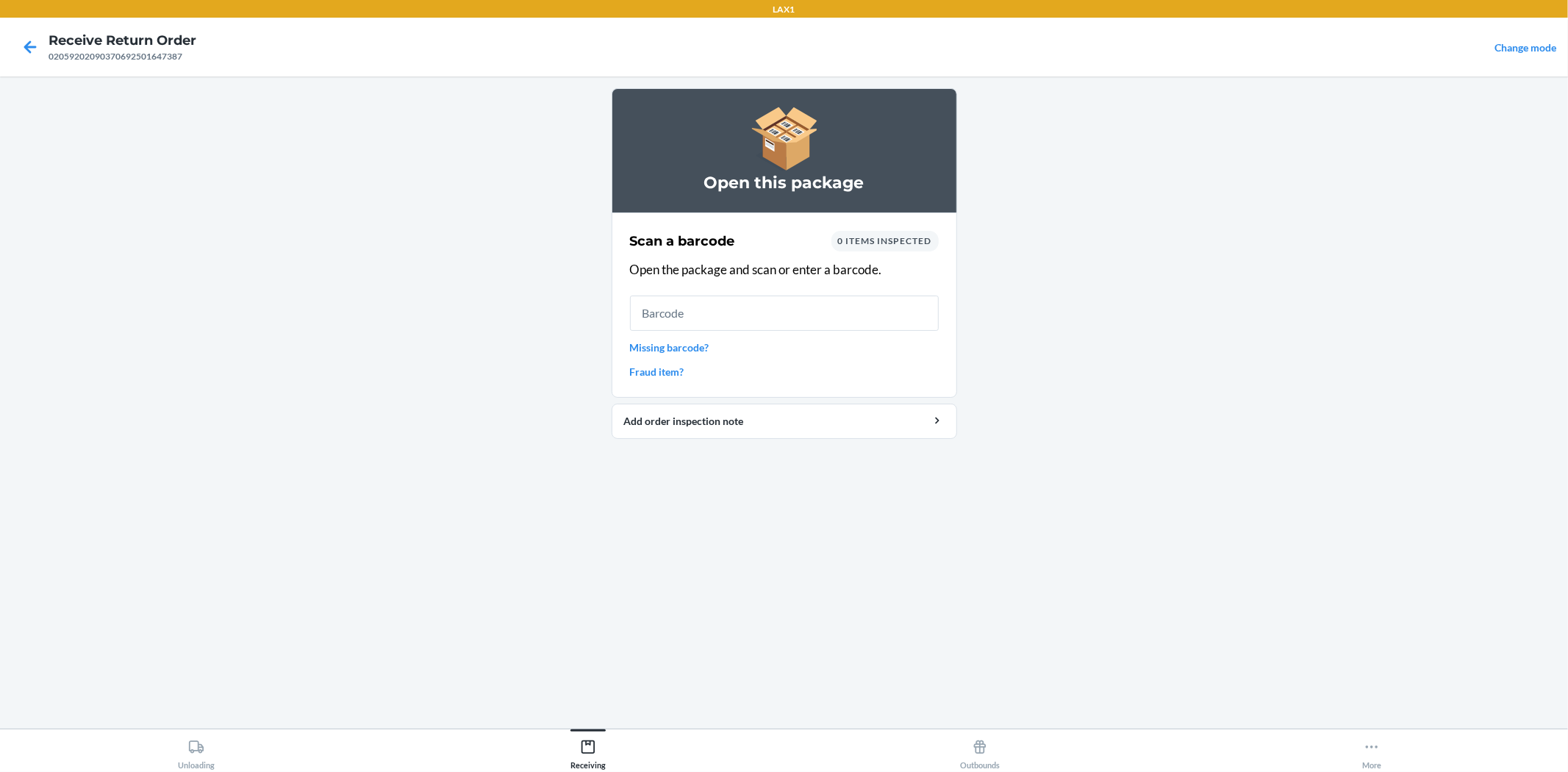
click at [684, 348] on link "Missing barcode?" at bounding box center [784, 347] width 309 height 16
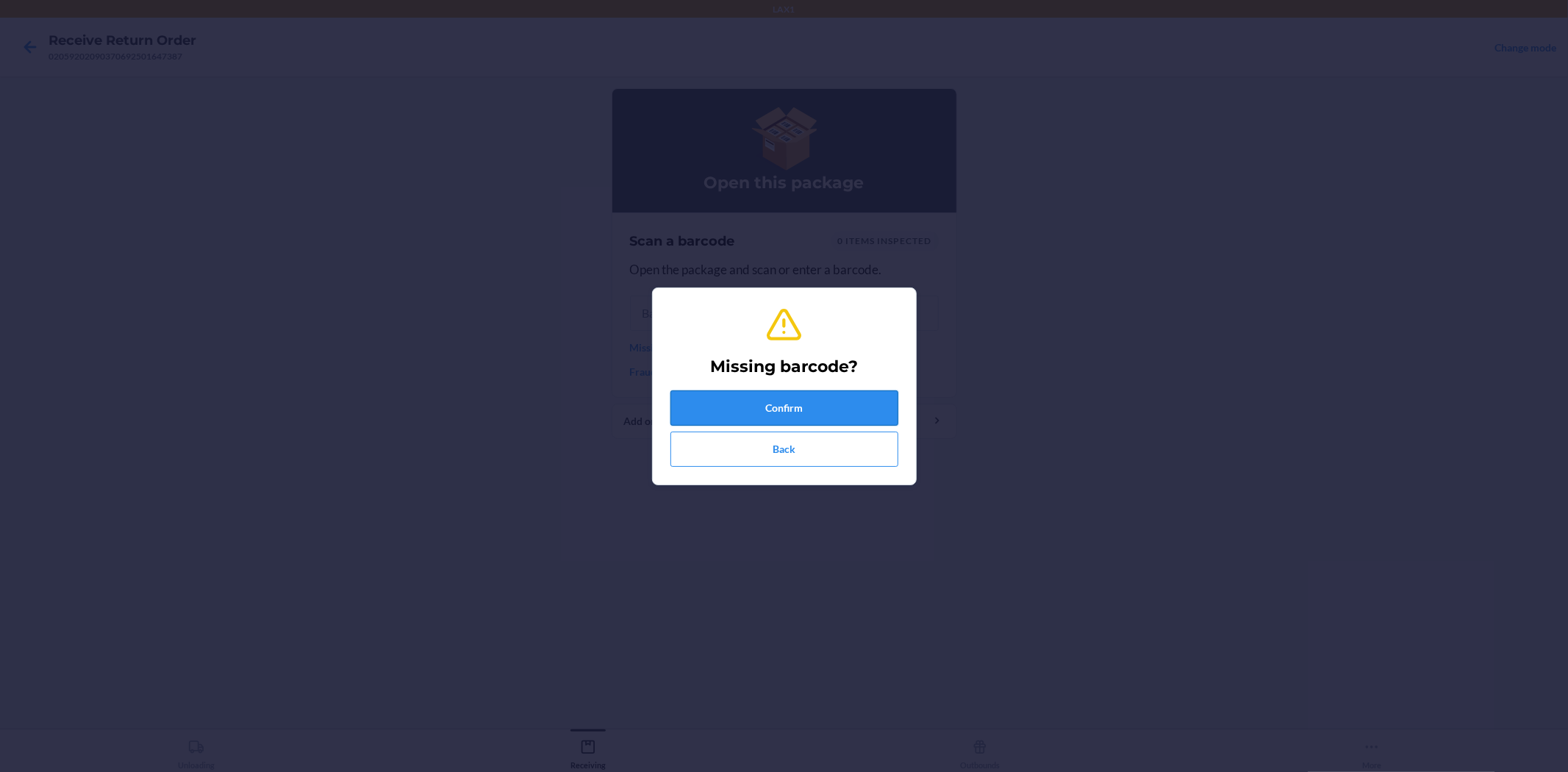
click at [816, 406] on button "Confirm" at bounding box center [784, 408] width 228 height 35
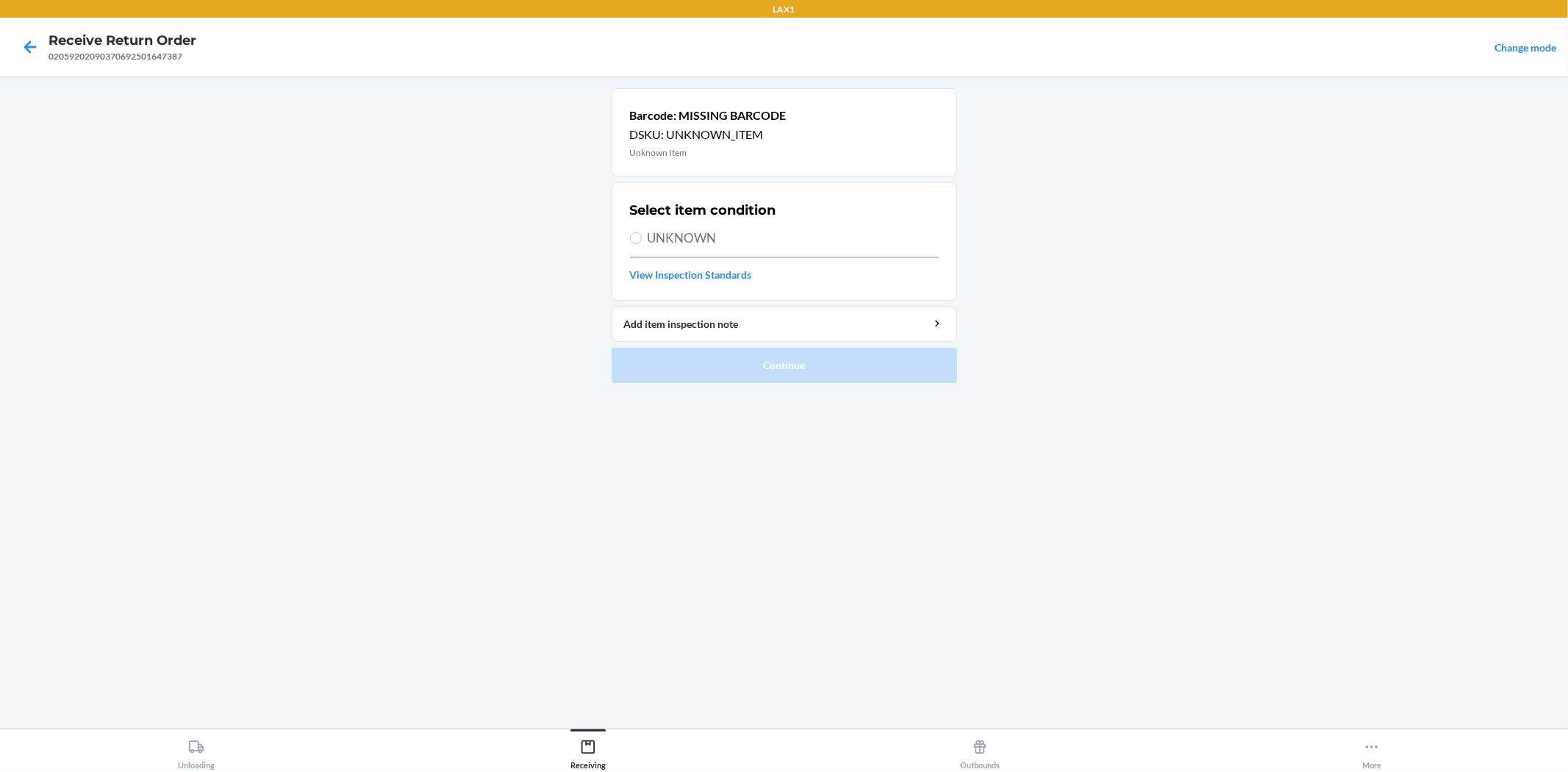
click at [699, 232] on span "UNKNOWN" at bounding box center [793, 237] width 291 height 19
click at [642, 232] on input "UNKNOWN" at bounding box center [636, 238] width 12 height 12
radio input "true"
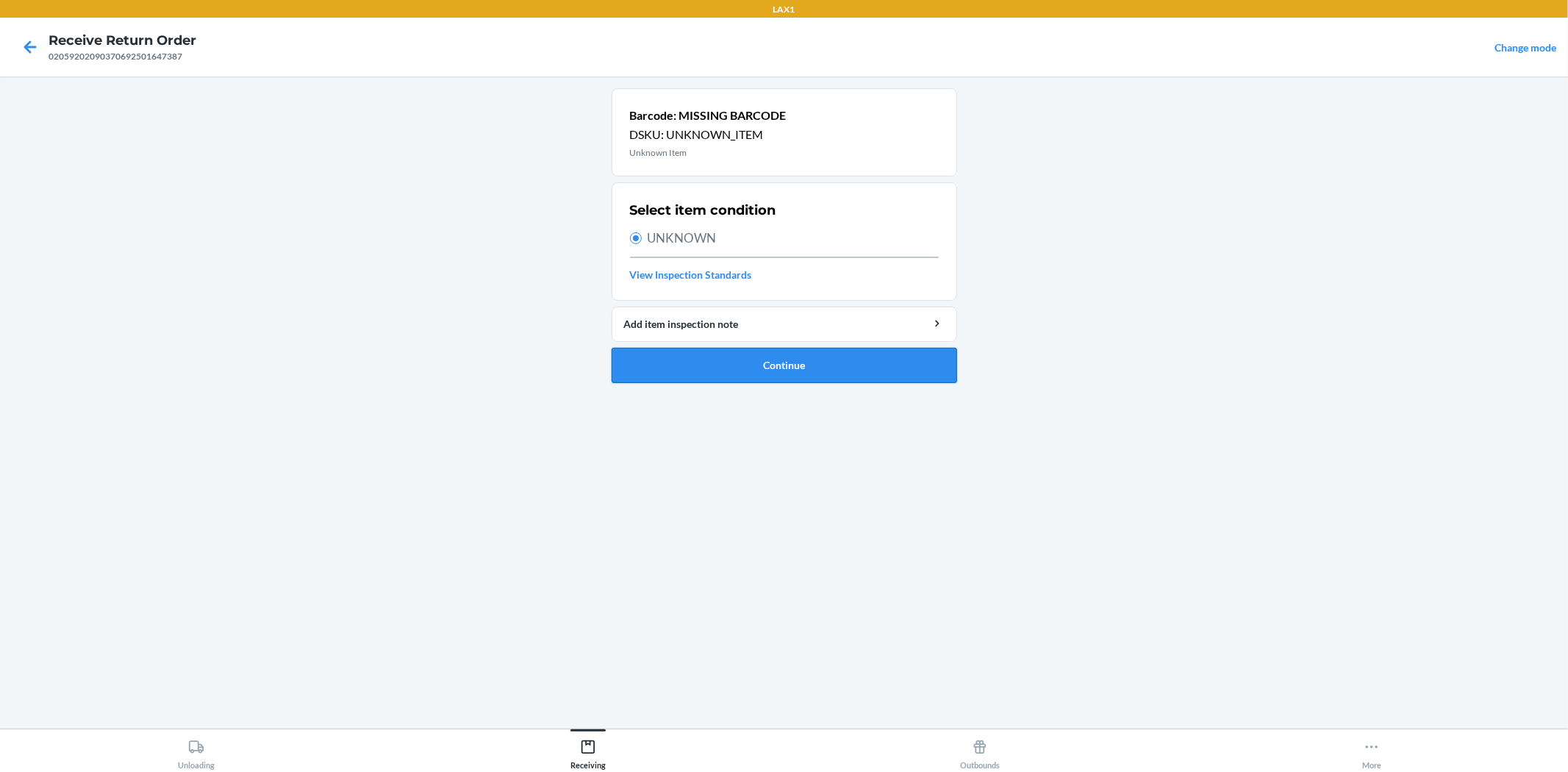
click at [761, 377] on button "Continue" at bounding box center [784, 365] width 345 height 35
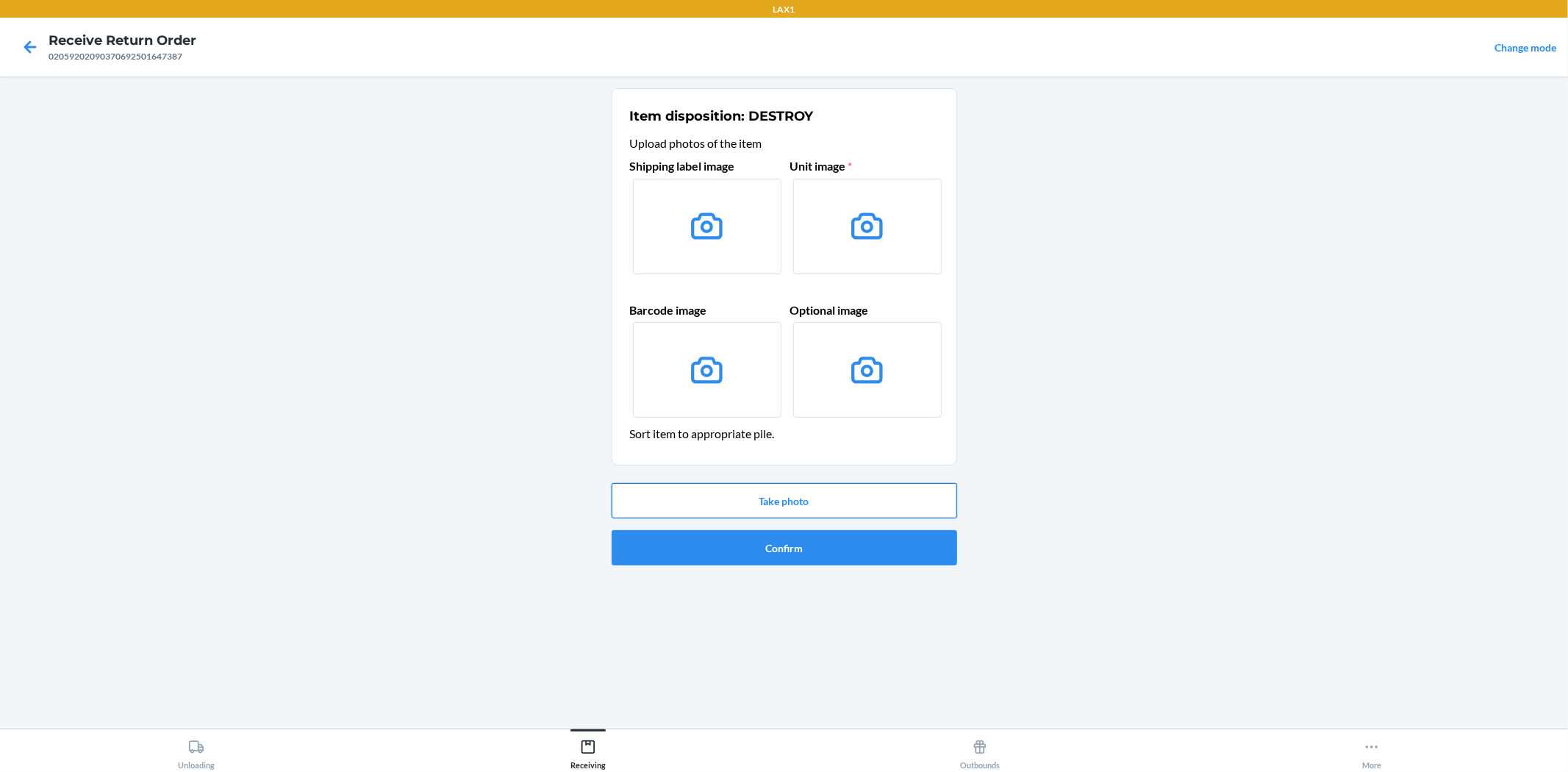
click at [760, 508] on button "Take photo" at bounding box center [784, 500] width 345 height 35
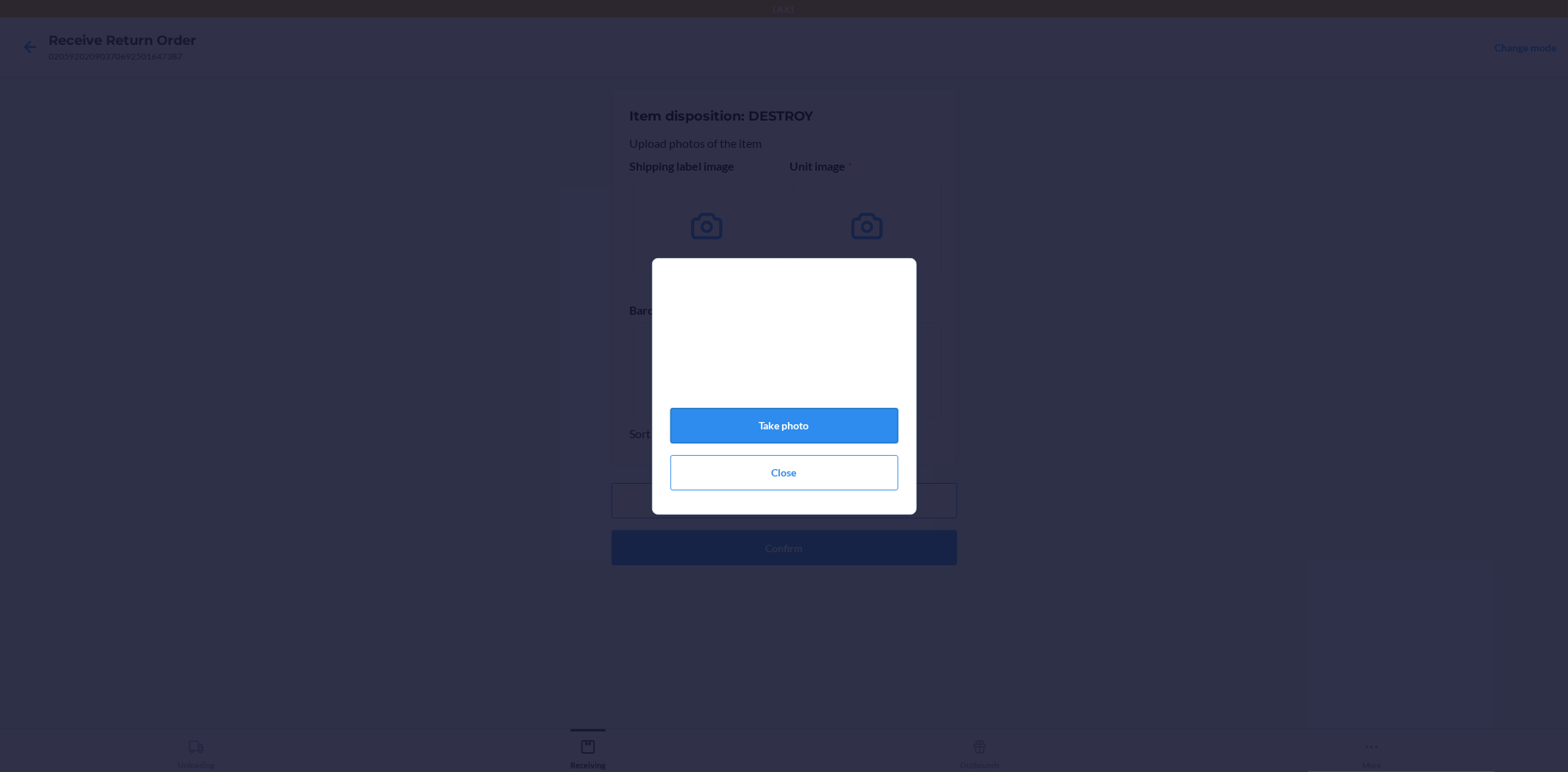
click at [800, 426] on button "Take photo" at bounding box center [784, 426] width 228 height 35
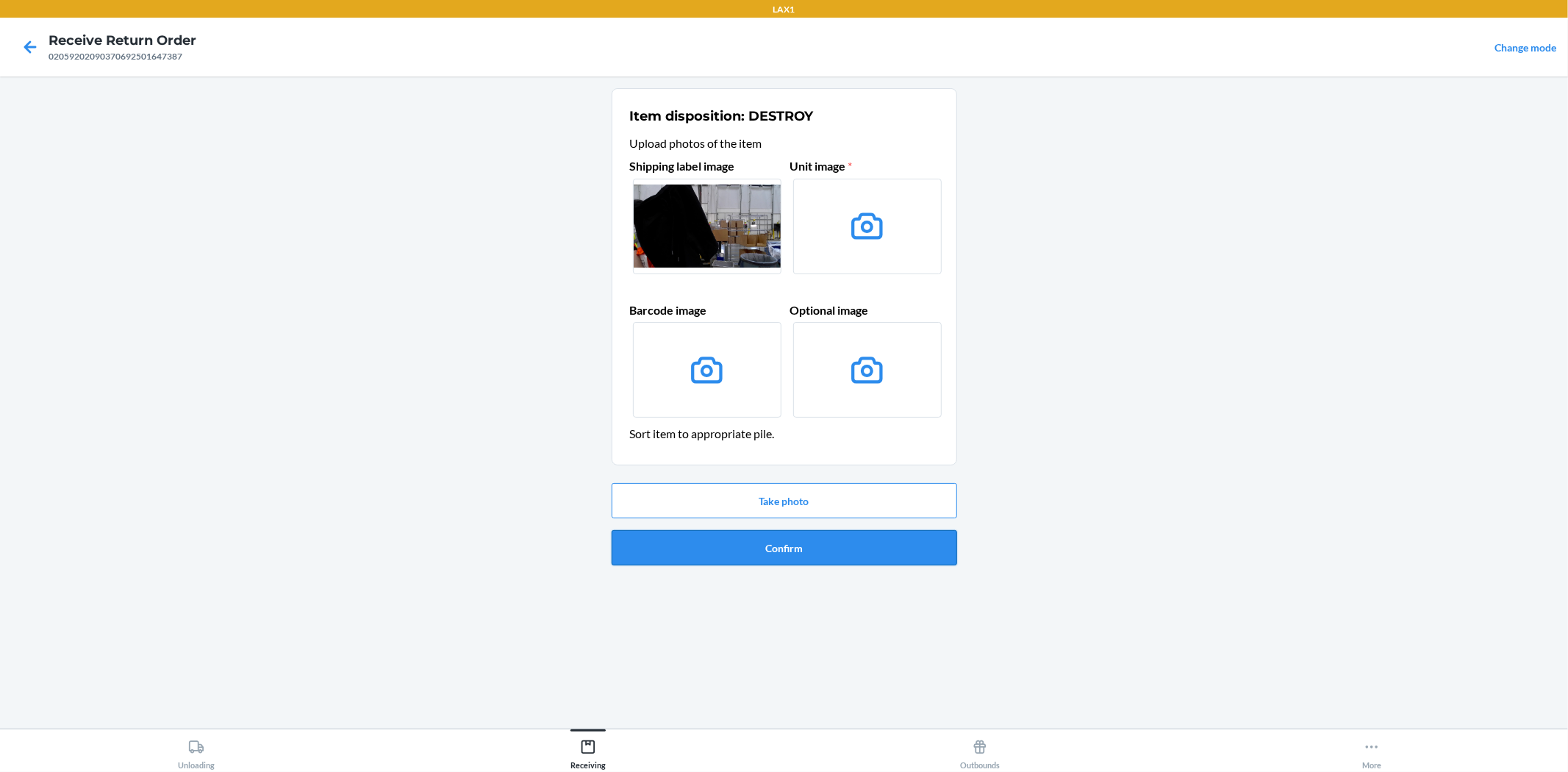
click at [785, 548] on button "Confirm" at bounding box center [784, 547] width 345 height 35
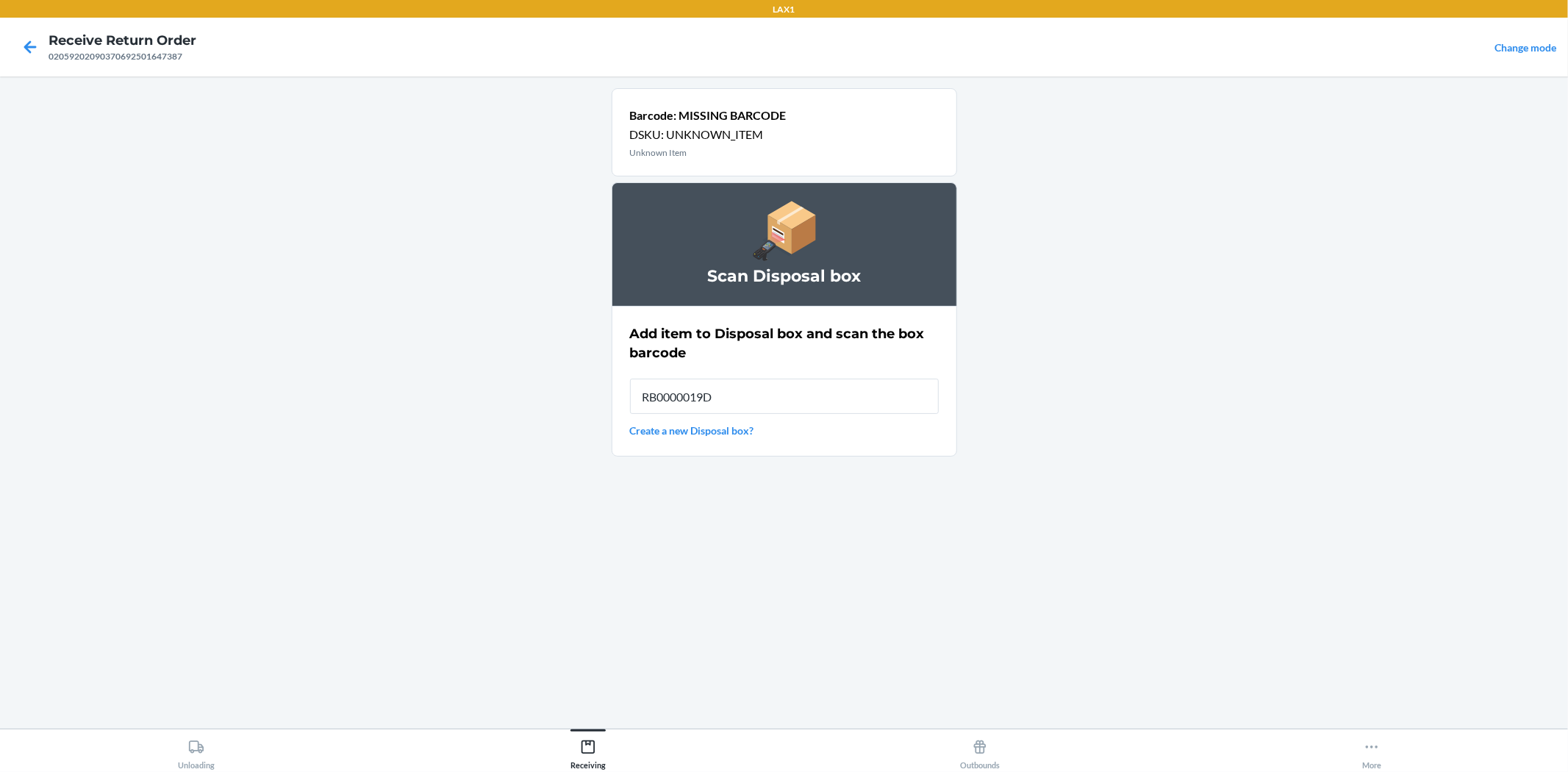
type input "RB0000019D0"
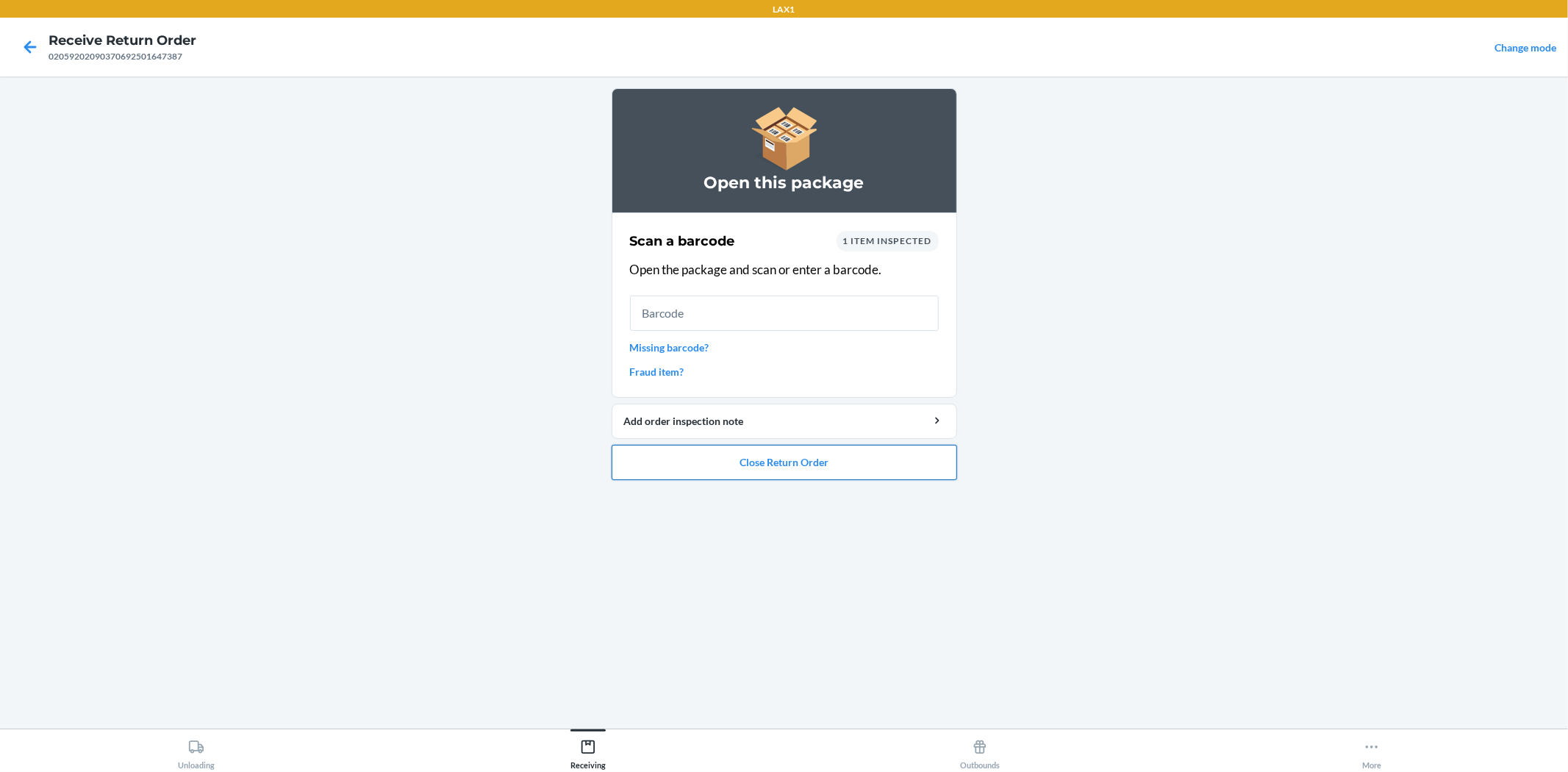
click at [772, 464] on button "Close Return Order" at bounding box center [784, 462] width 345 height 35
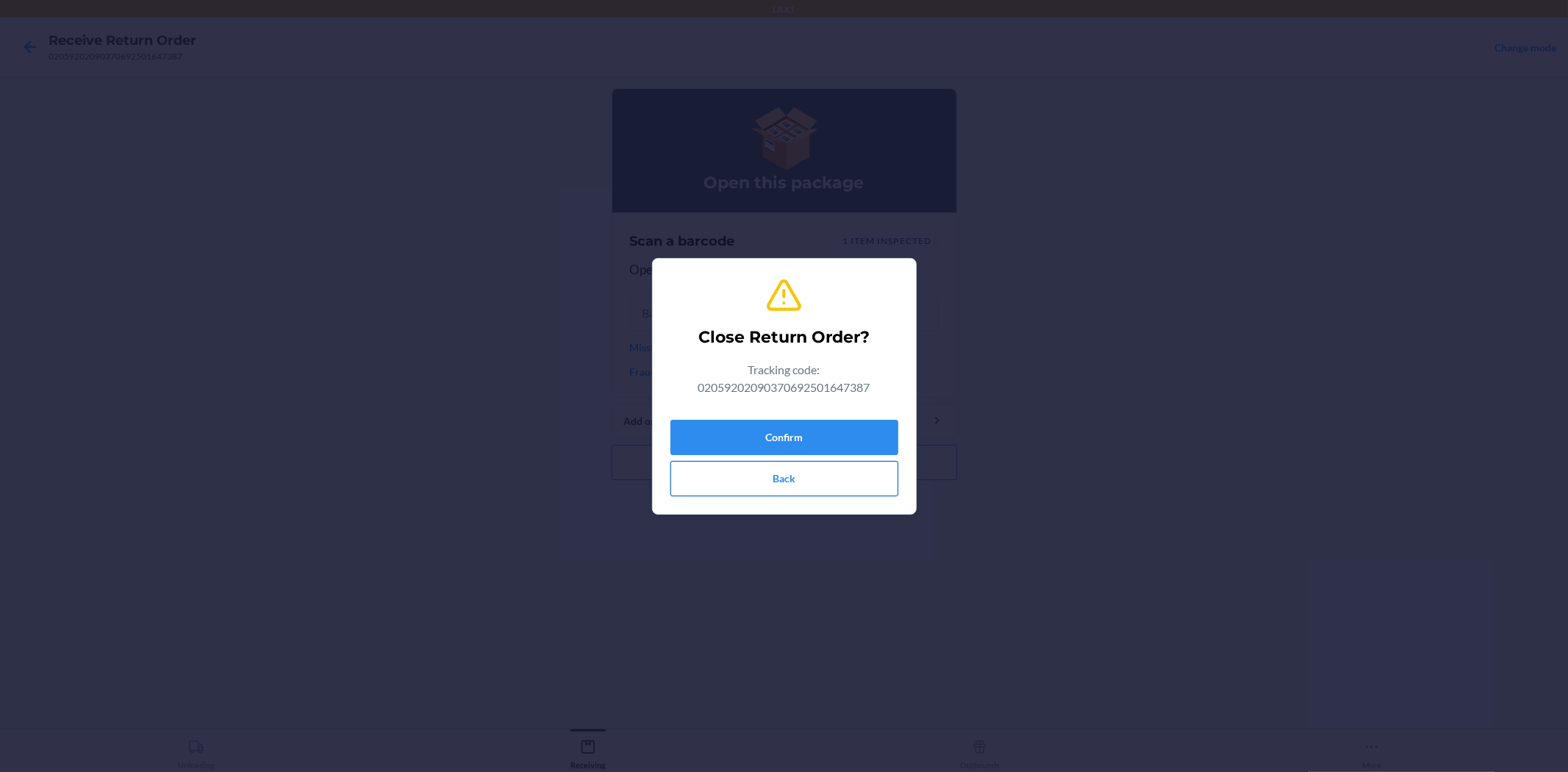
click at [777, 487] on button "Back" at bounding box center [784, 479] width 228 height 35
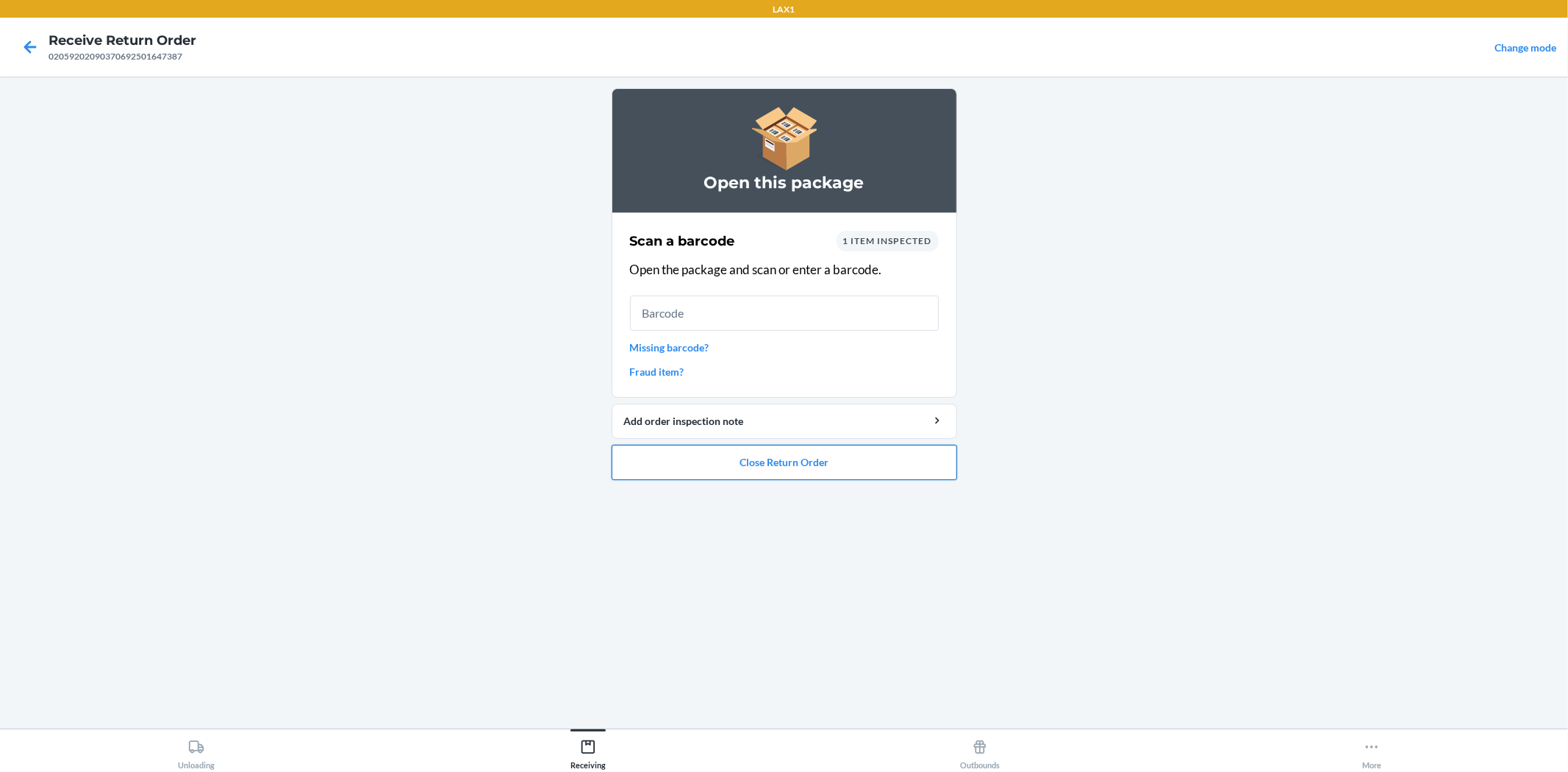
click at [830, 452] on button "Close Return Order" at bounding box center [784, 462] width 345 height 35
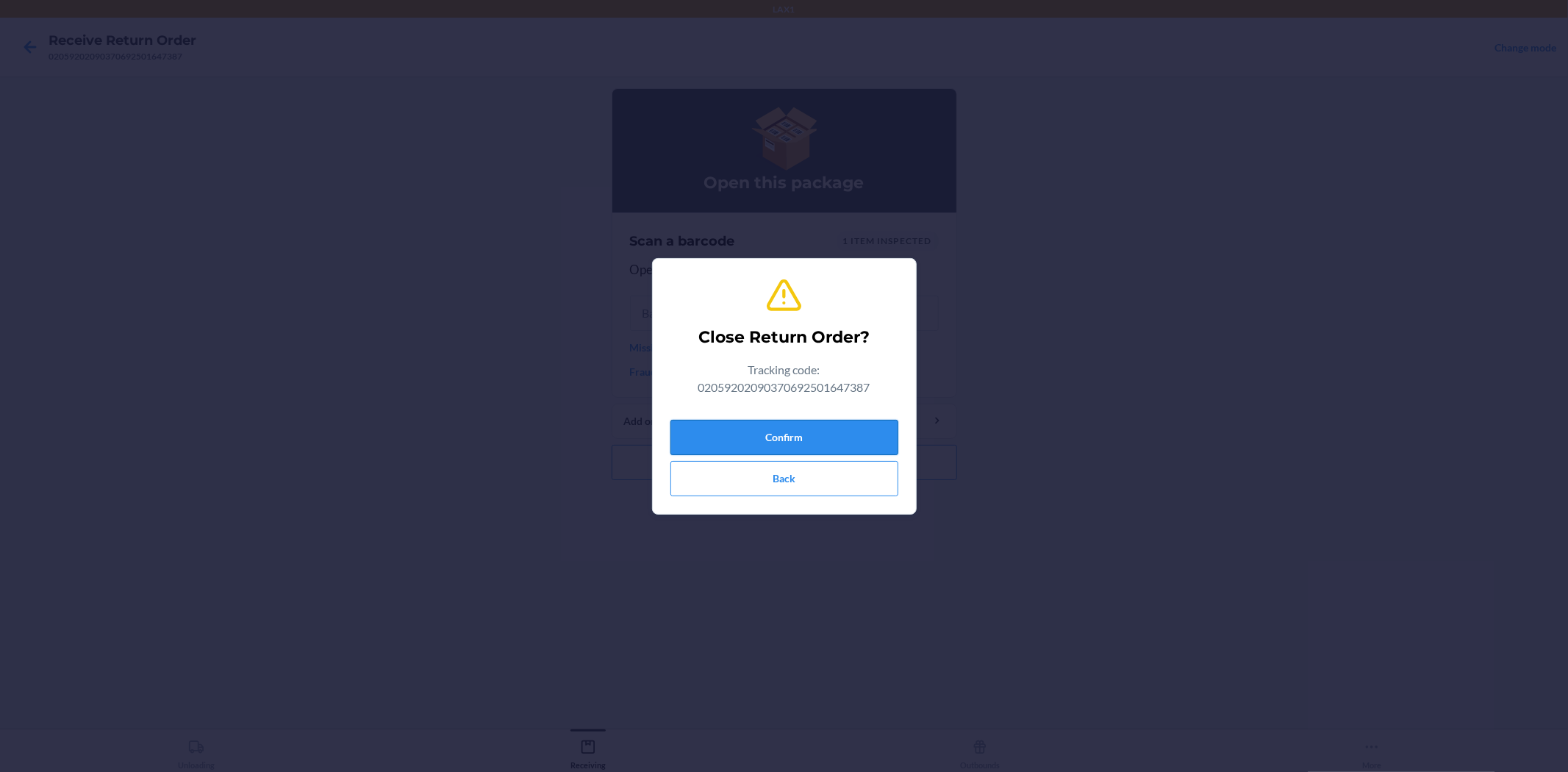
click at [805, 443] on button "Confirm" at bounding box center [784, 437] width 228 height 35
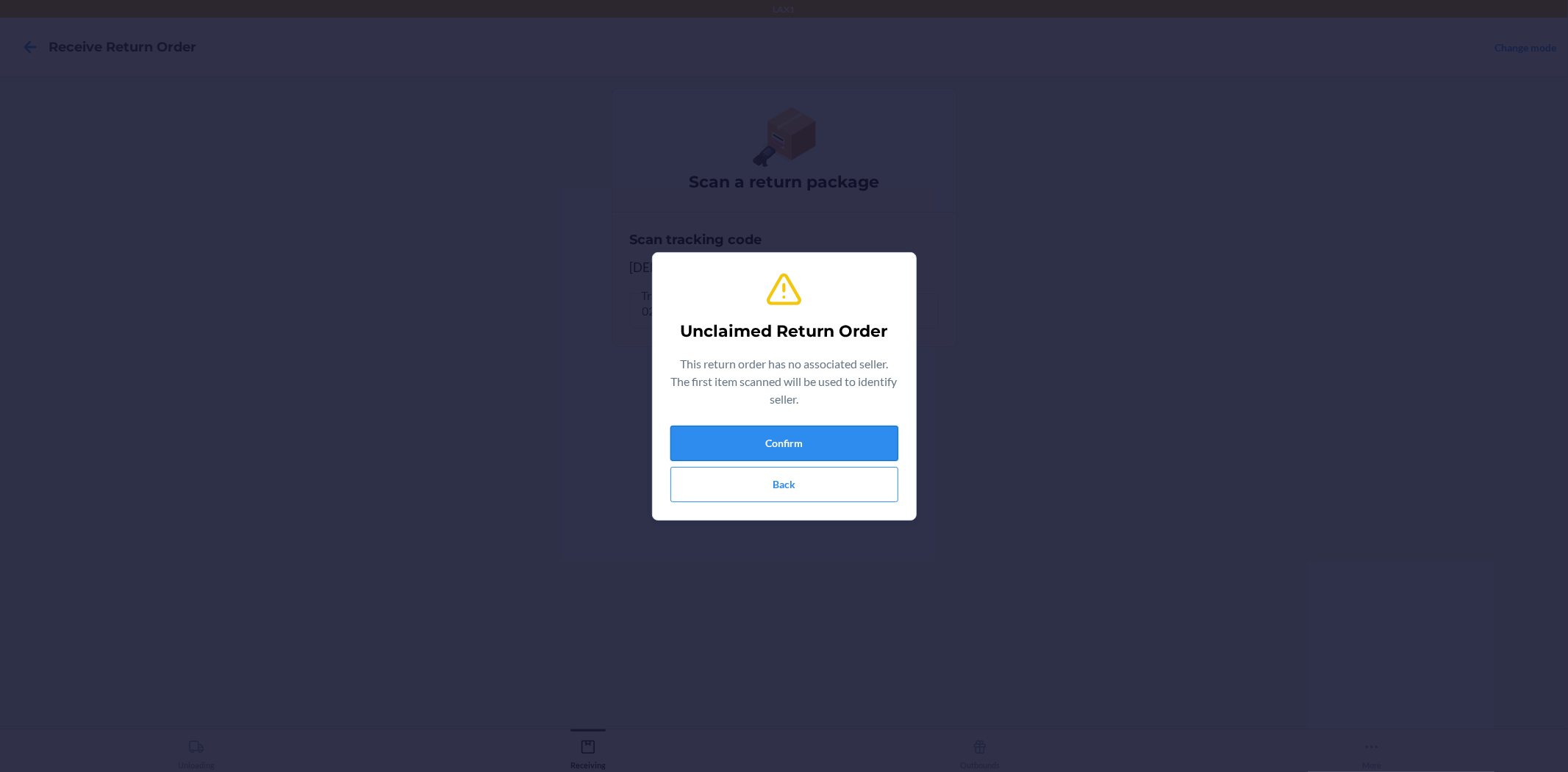
click at [797, 451] on button "Confirm" at bounding box center [784, 443] width 228 height 35
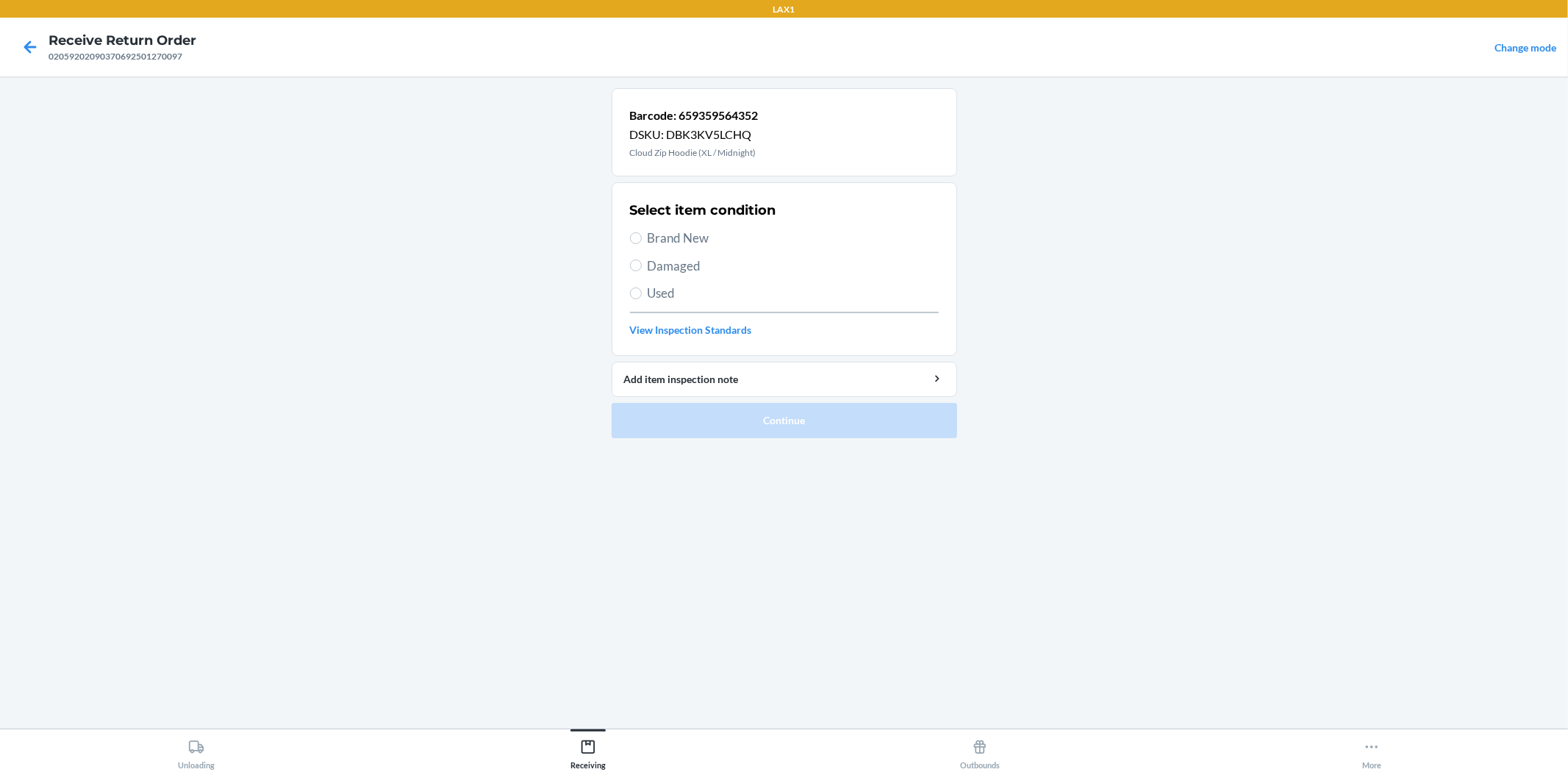
click at [670, 269] on span "Damaged" at bounding box center [793, 265] width 291 height 19
click at [642, 269] on input "Damaged" at bounding box center [636, 265] width 12 height 12
radio input "true"
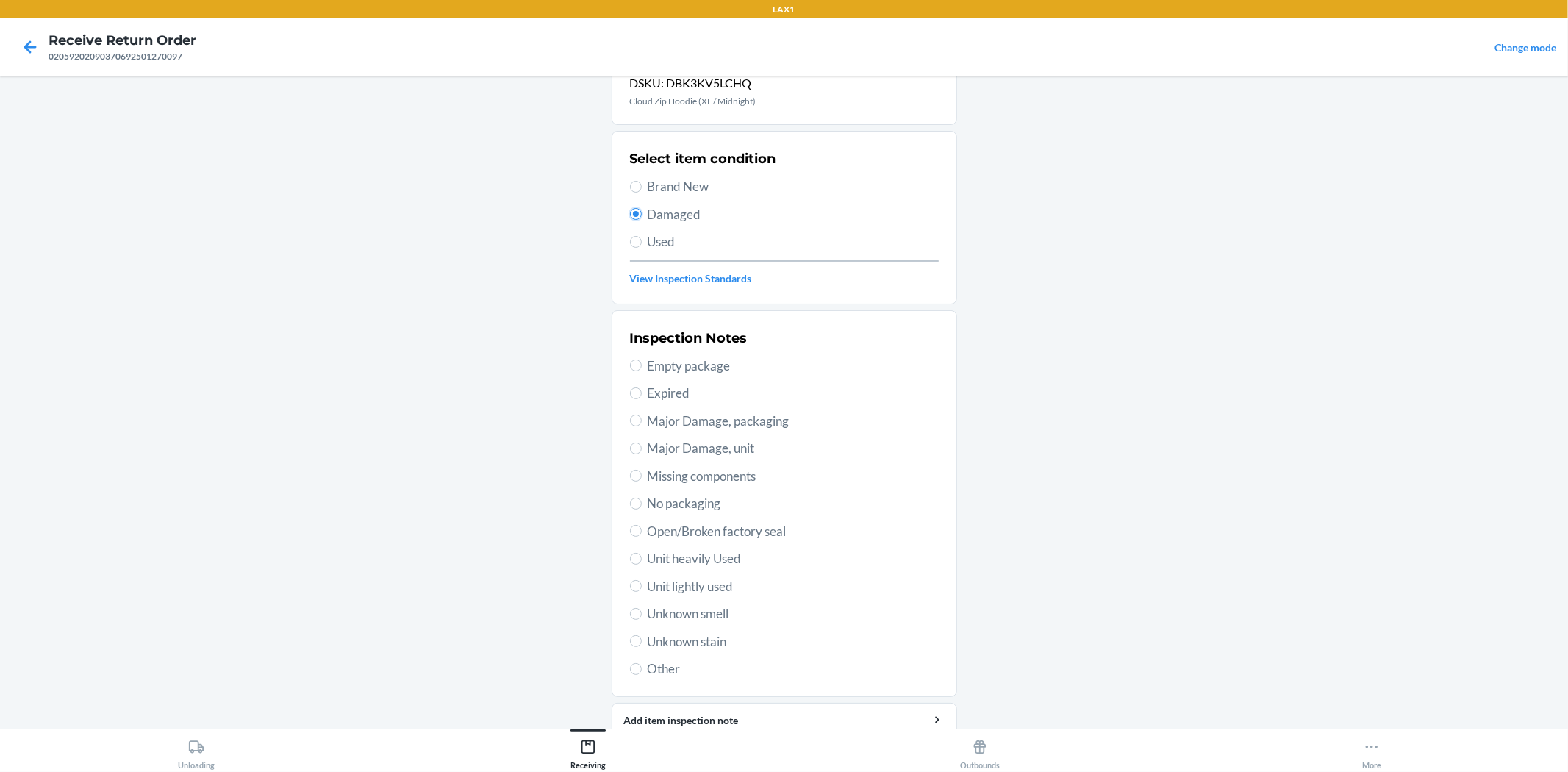
scroll to position [113, 0]
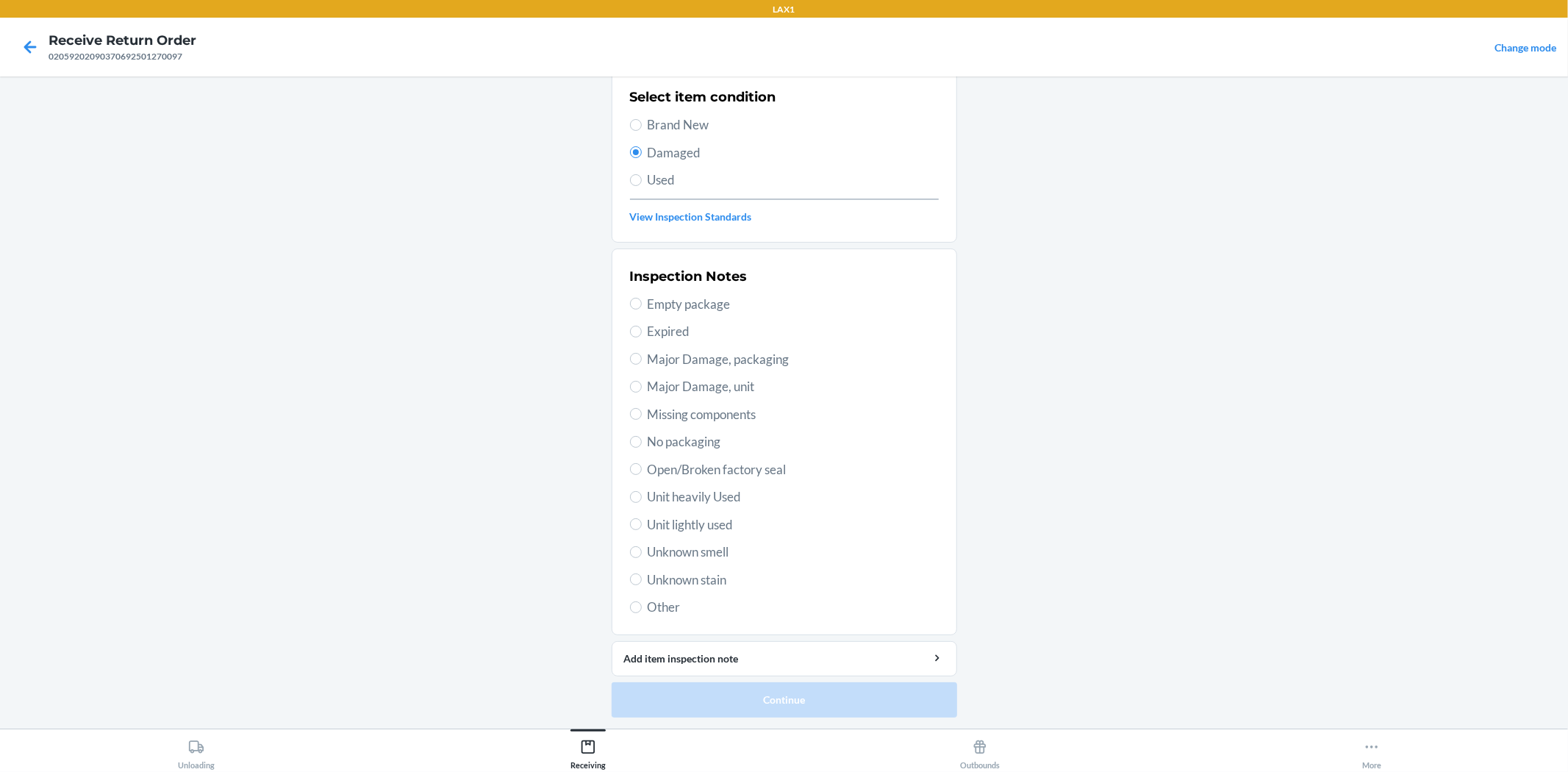
click at [709, 525] on span "Unit lightly used" at bounding box center [793, 524] width 291 height 19
click at [642, 525] on input "Unit lightly used" at bounding box center [636, 524] width 12 height 12
radio input "true"
click at [787, 706] on button "Continue" at bounding box center [784, 699] width 345 height 35
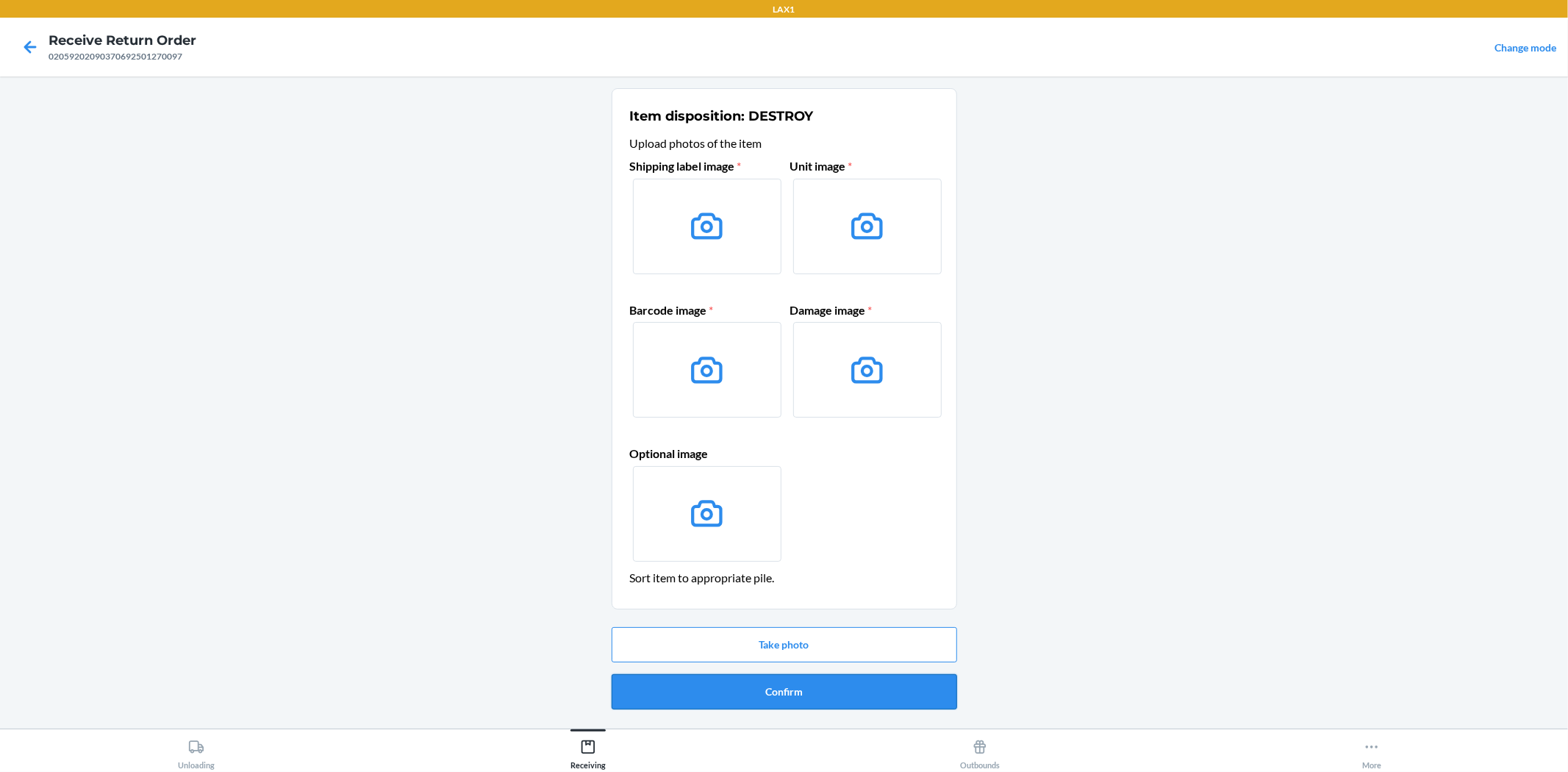
click at [811, 687] on button "Confirm" at bounding box center [784, 692] width 345 height 35
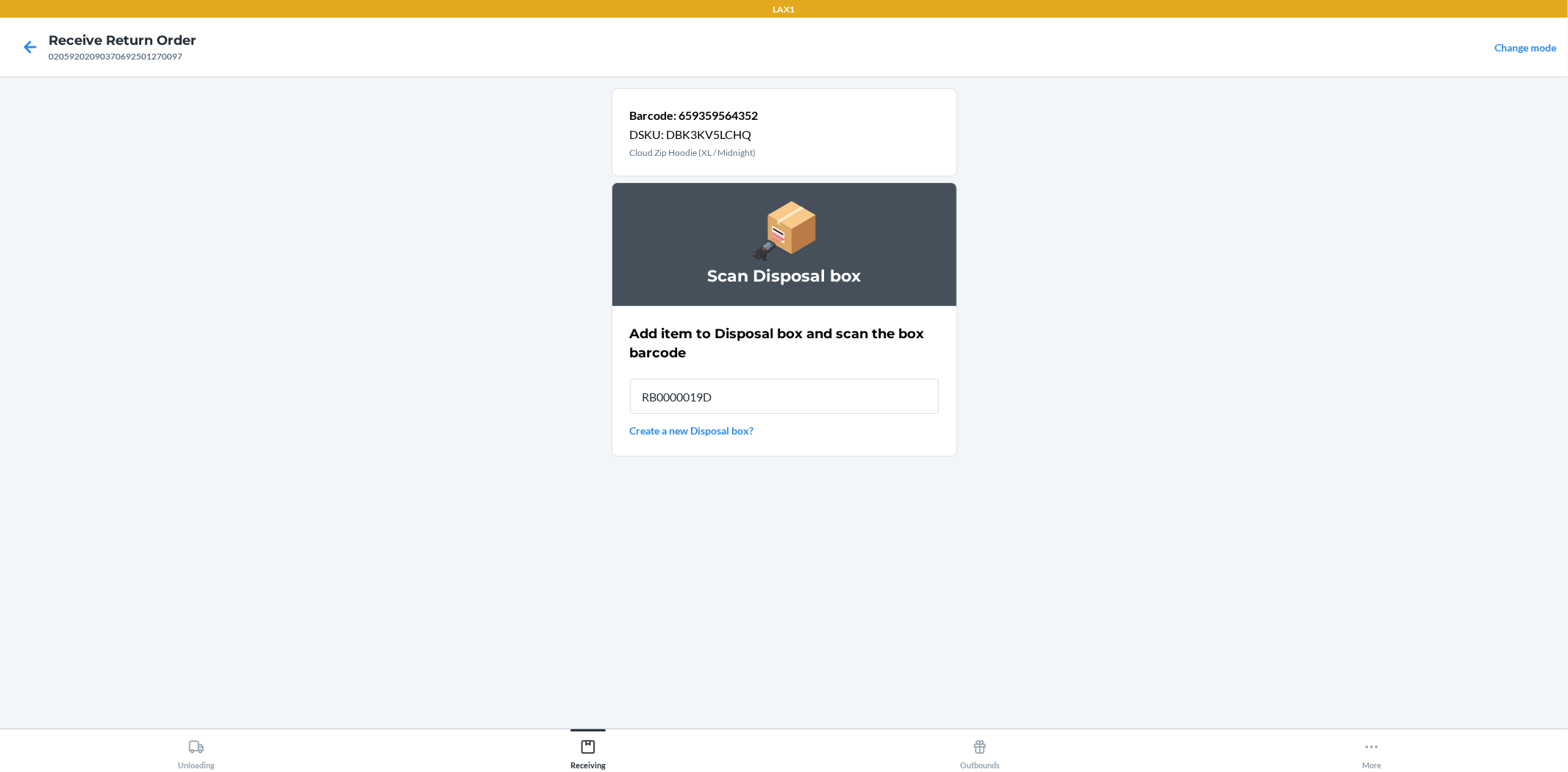
type input "RB0000019D0"
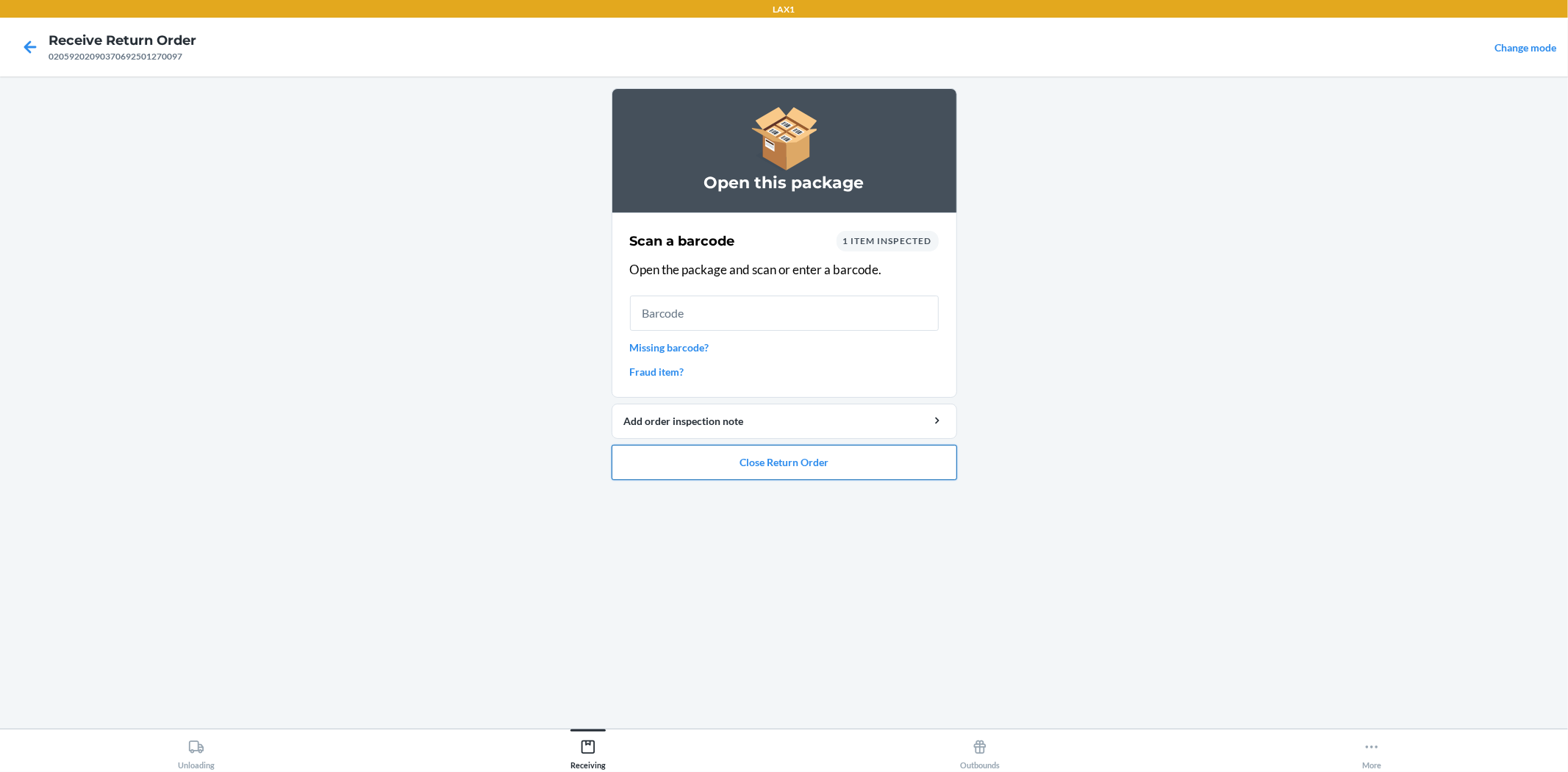
click at [663, 468] on button "Close Return Order" at bounding box center [784, 462] width 345 height 35
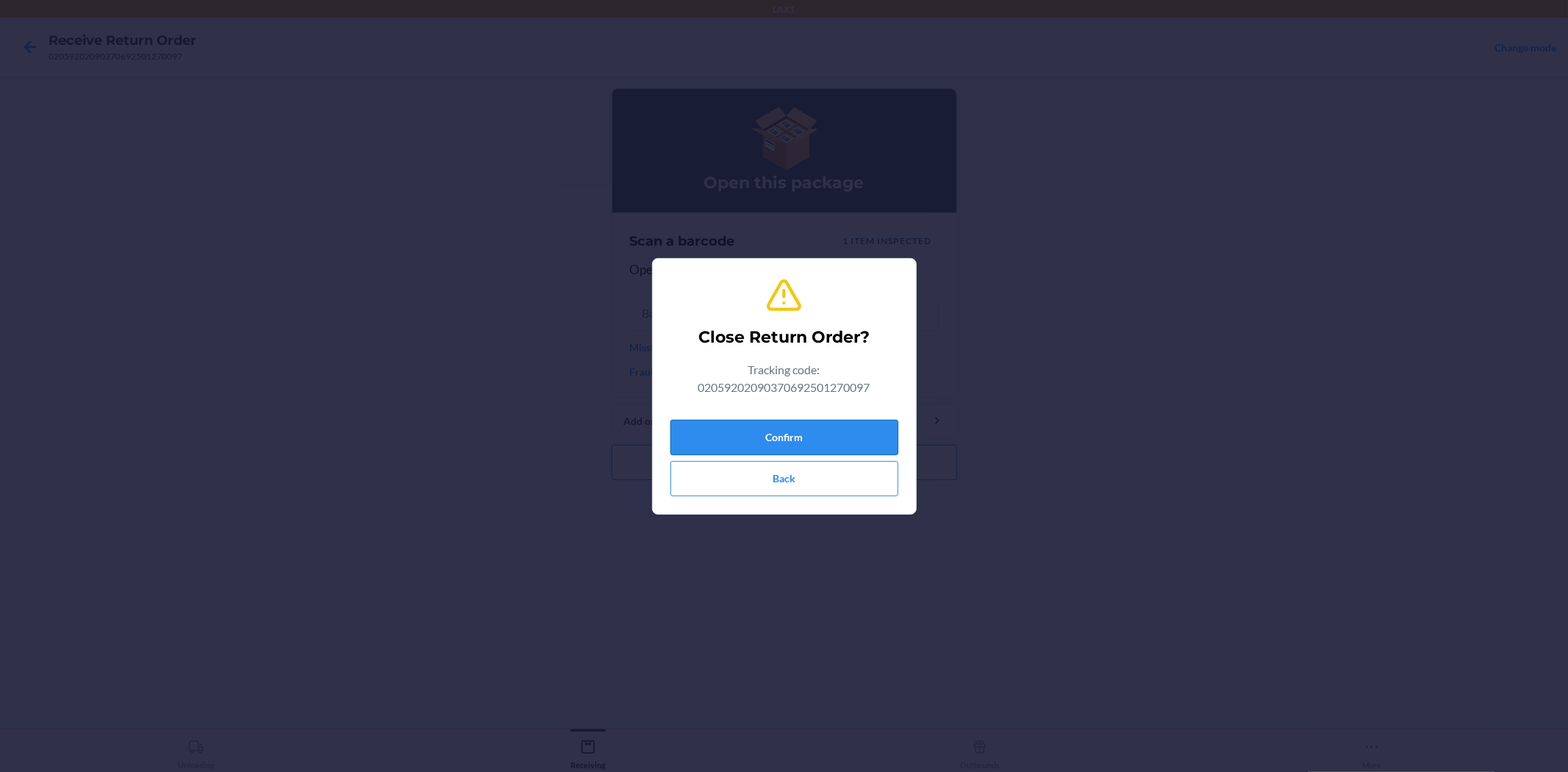
click at [746, 439] on button "Confirm" at bounding box center [784, 437] width 228 height 35
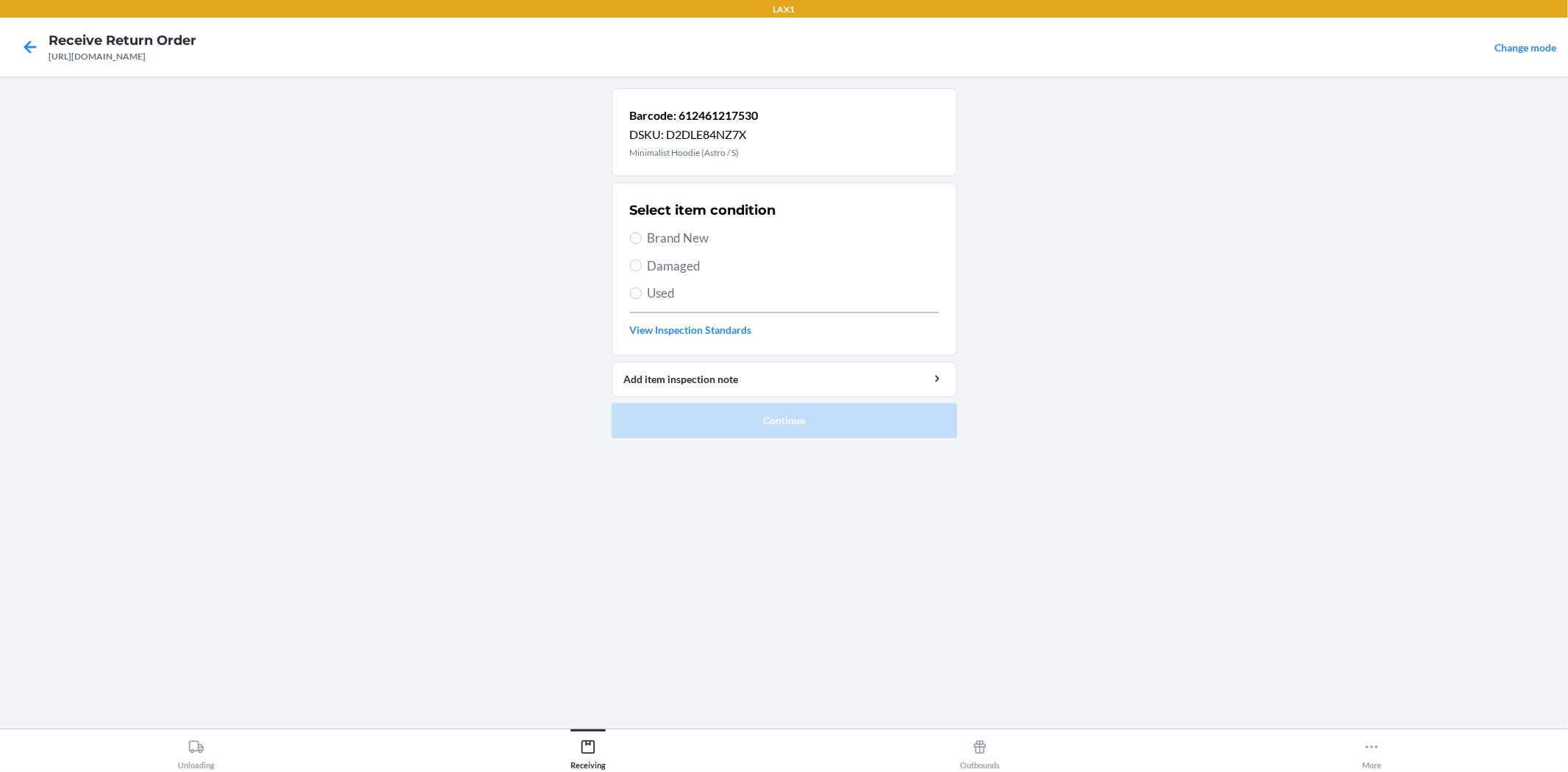
click at [699, 268] on span "Damaged" at bounding box center [793, 265] width 291 height 19
click at [642, 268] on input "Damaged" at bounding box center [636, 265] width 12 height 12
radio input "true"
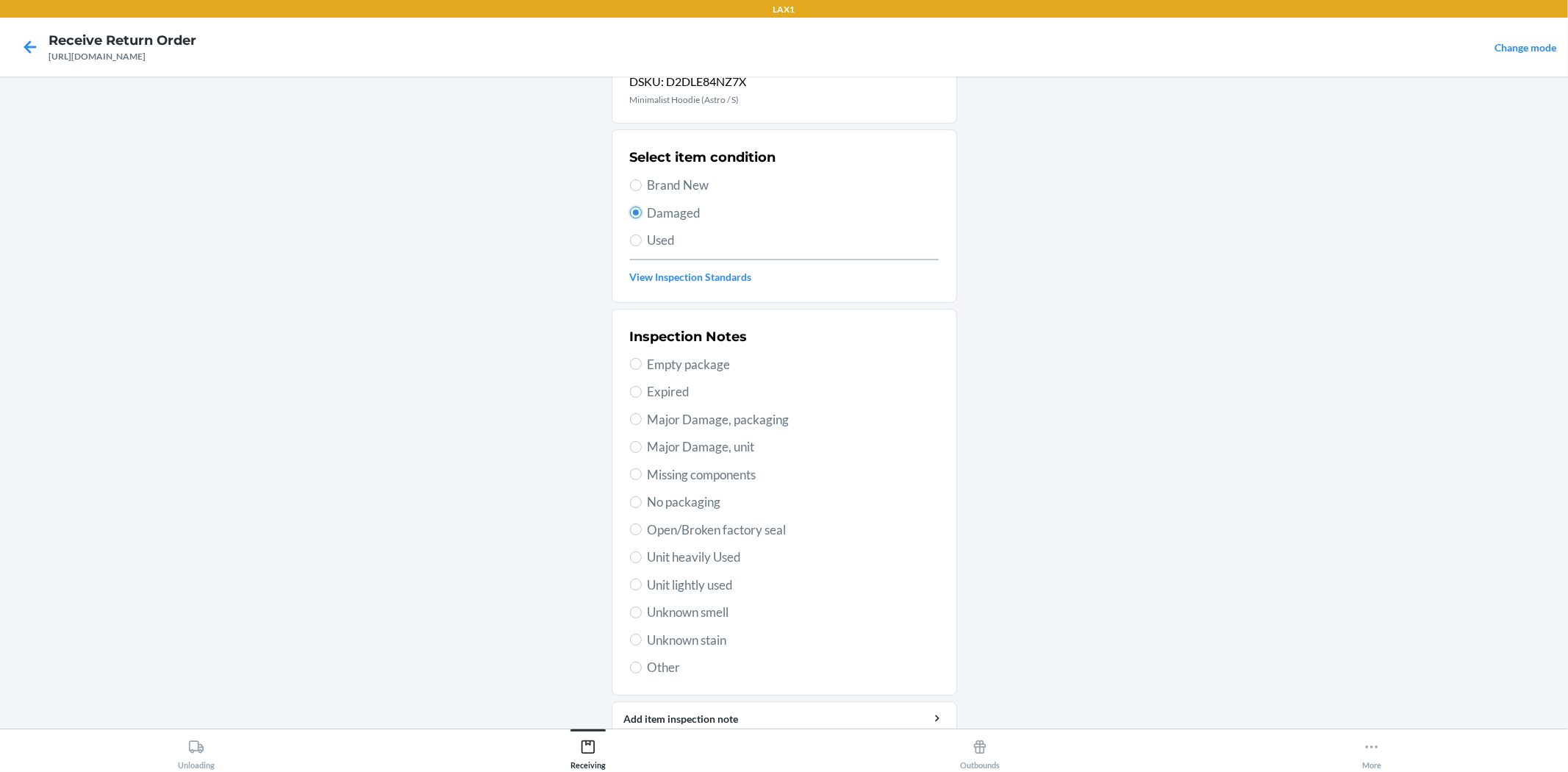
scroll to position [113, 0]
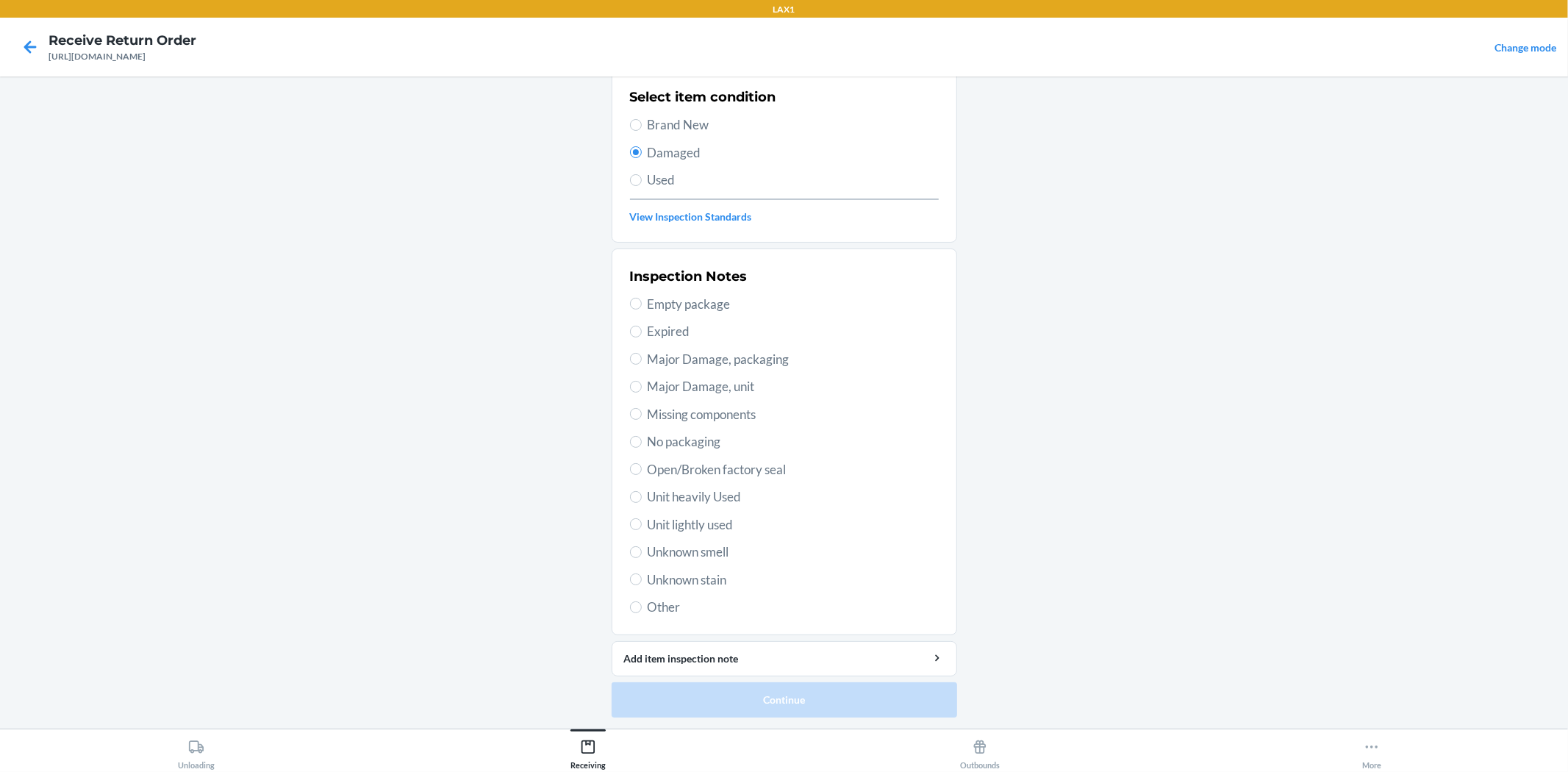
click at [703, 515] on span "Unit lightly used" at bounding box center [793, 524] width 291 height 19
click at [642, 518] on input "Unit lightly used" at bounding box center [636, 524] width 12 height 12
radio input "true"
click at [747, 706] on button "Continue" at bounding box center [784, 699] width 345 height 35
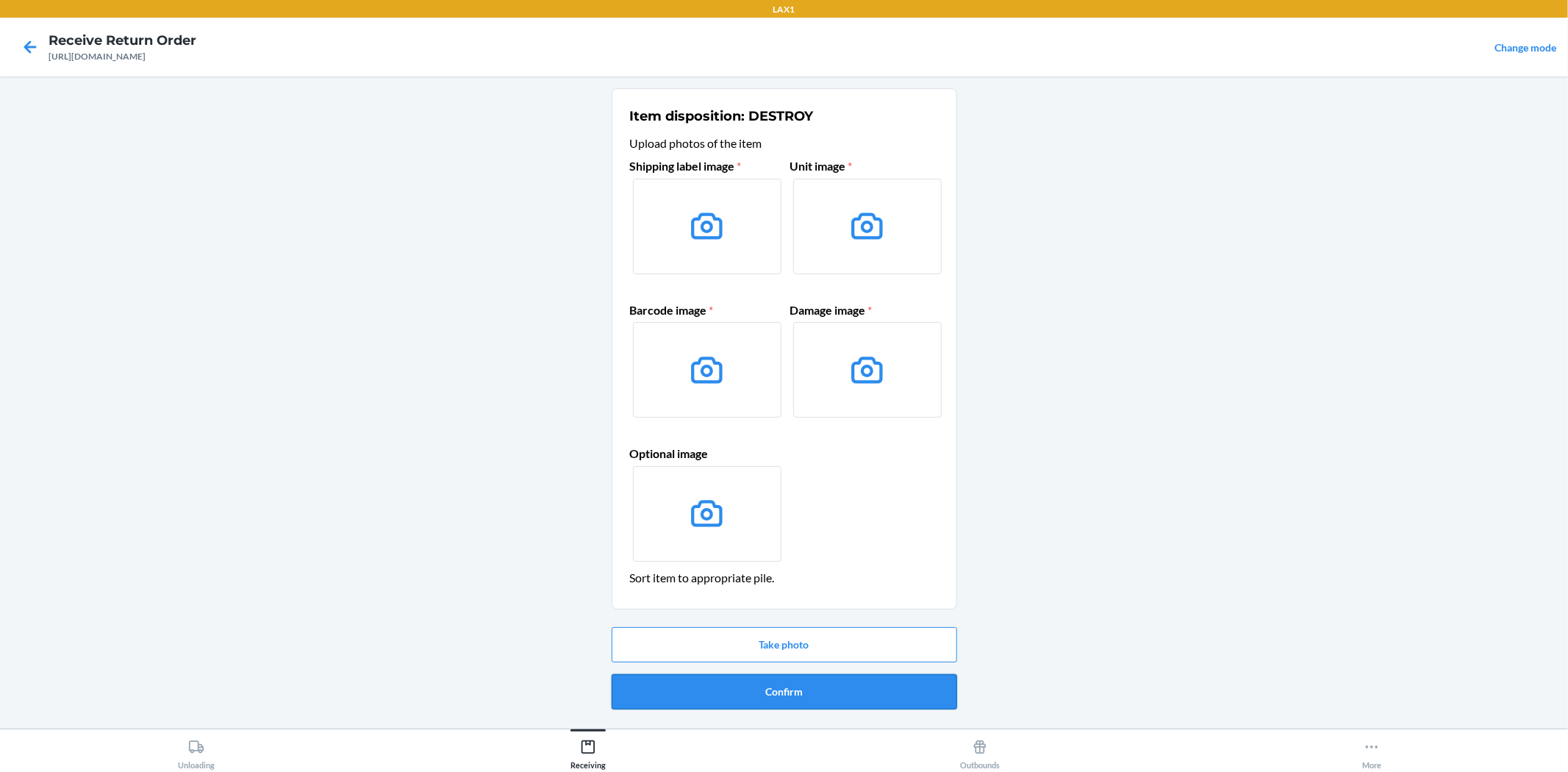
click at [760, 686] on button "Confirm" at bounding box center [784, 692] width 345 height 35
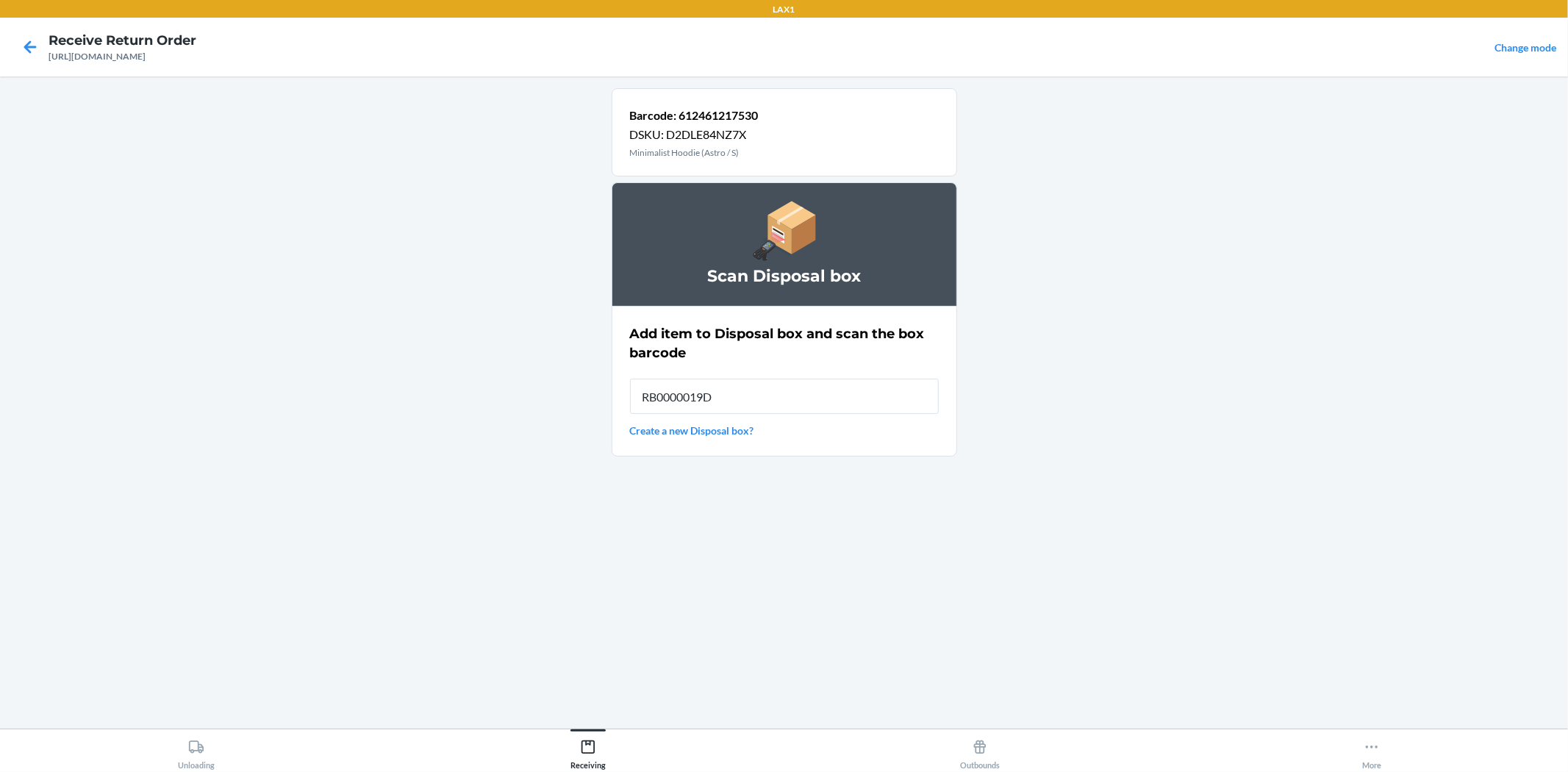
type input "RB0000019D0"
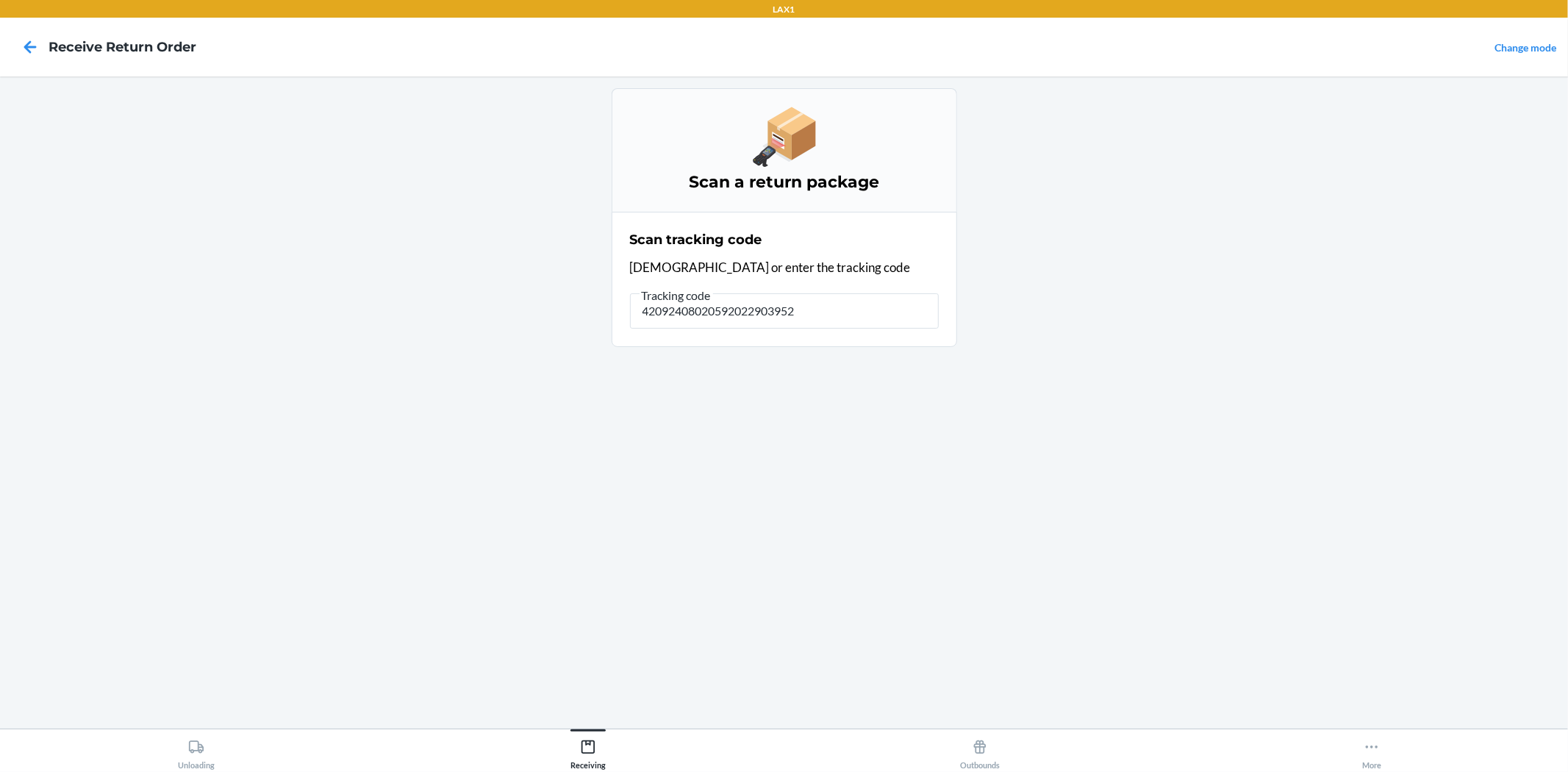
type input "420924080205920229039522"
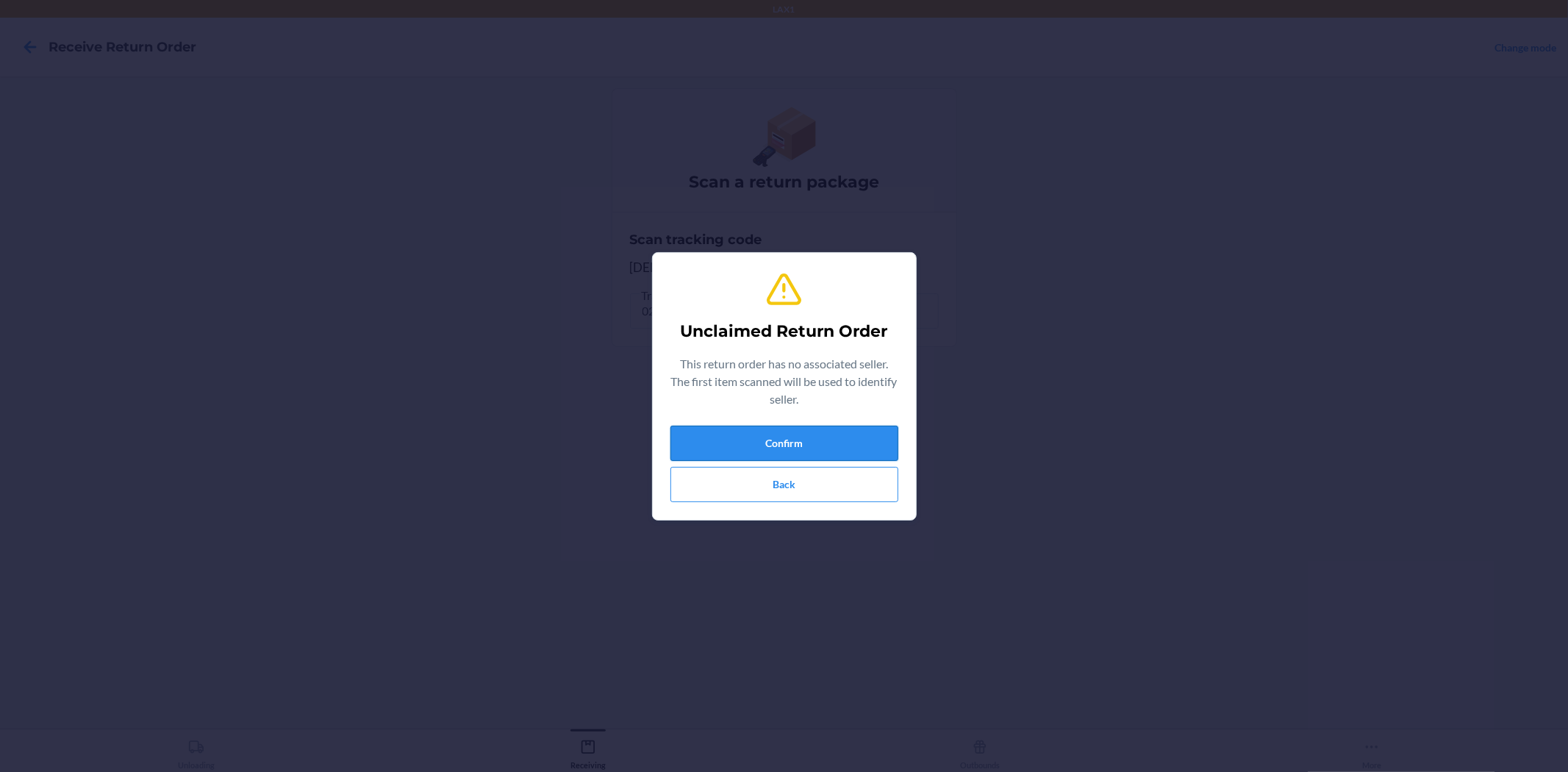
click at [833, 435] on button "Confirm" at bounding box center [784, 443] width 228 height 35
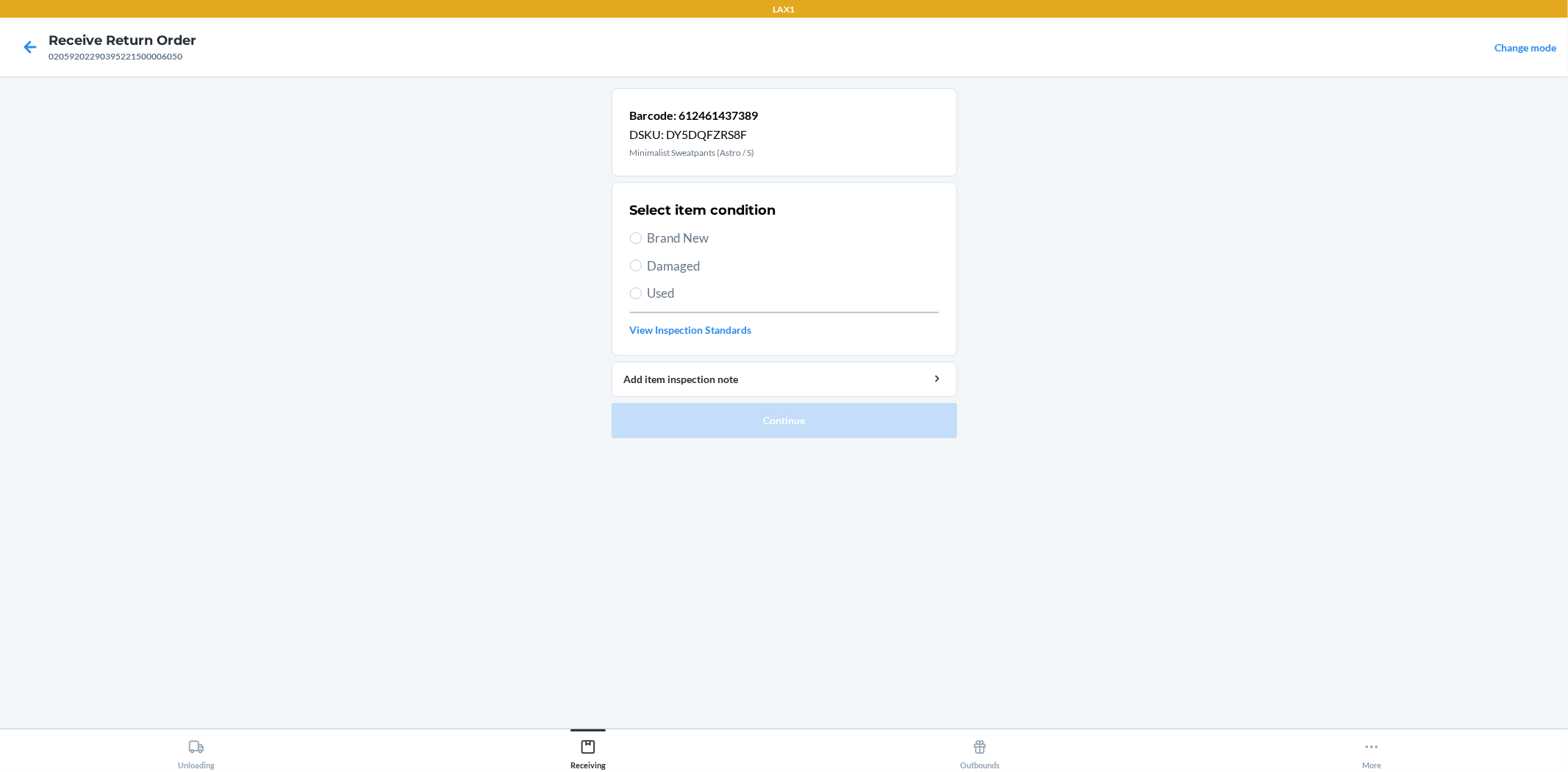
click at [685, 261] on span "Damaged" at bounding box center [793, 265] width 291 height 19
click at [642, 261] on input "Damaged" at bounding box center [636, 265] width 12 height 12
radio input "true"
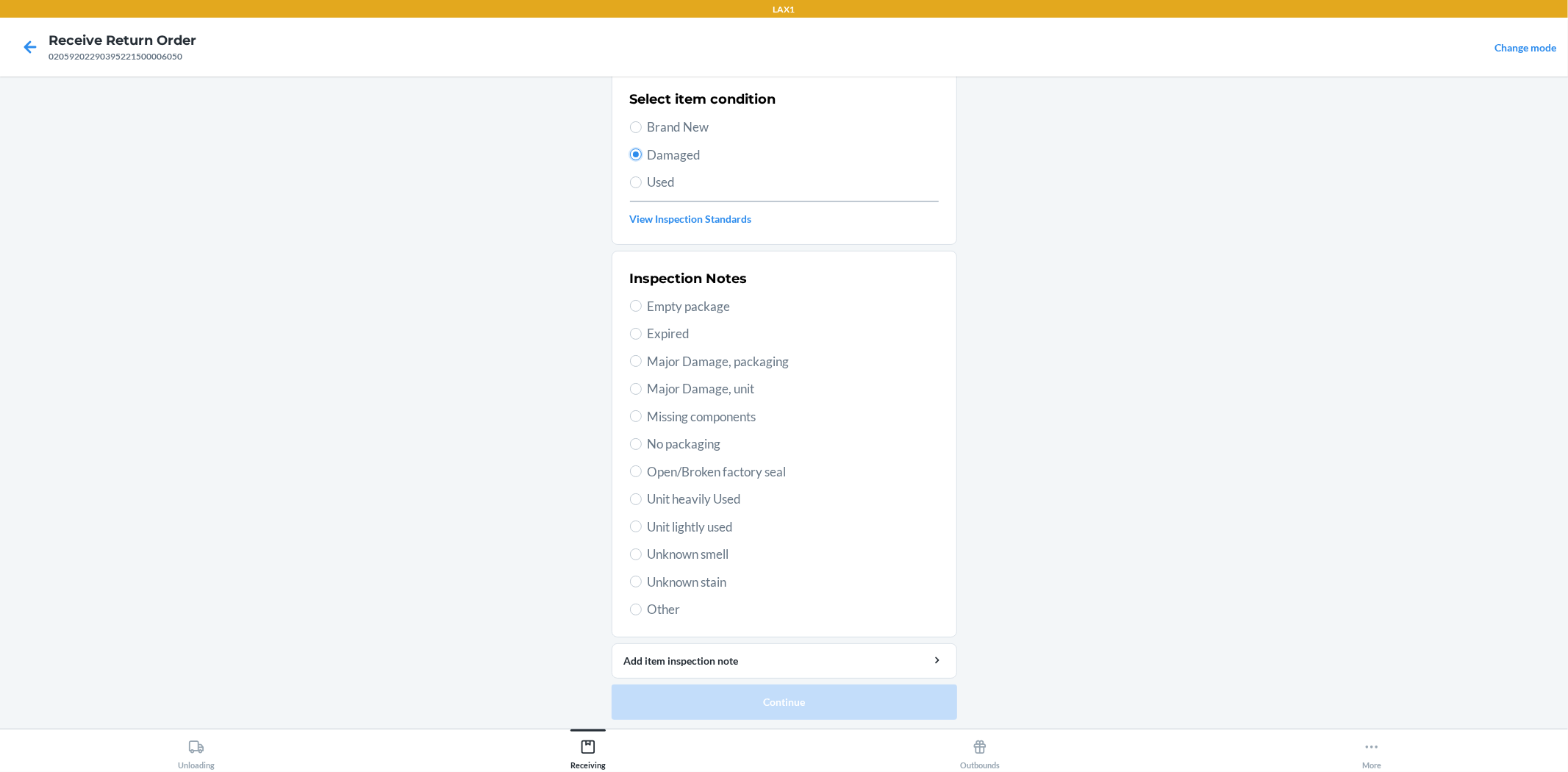
scroll to position [113, 0]
click at [718, 522] on span "Unit lightly used" at bounding box center [793, 524] width 291 height 19
click at [642, 522] on input "Unit lightly used" at bounding box center [636, 524] width 12 height 12
radio input "true"
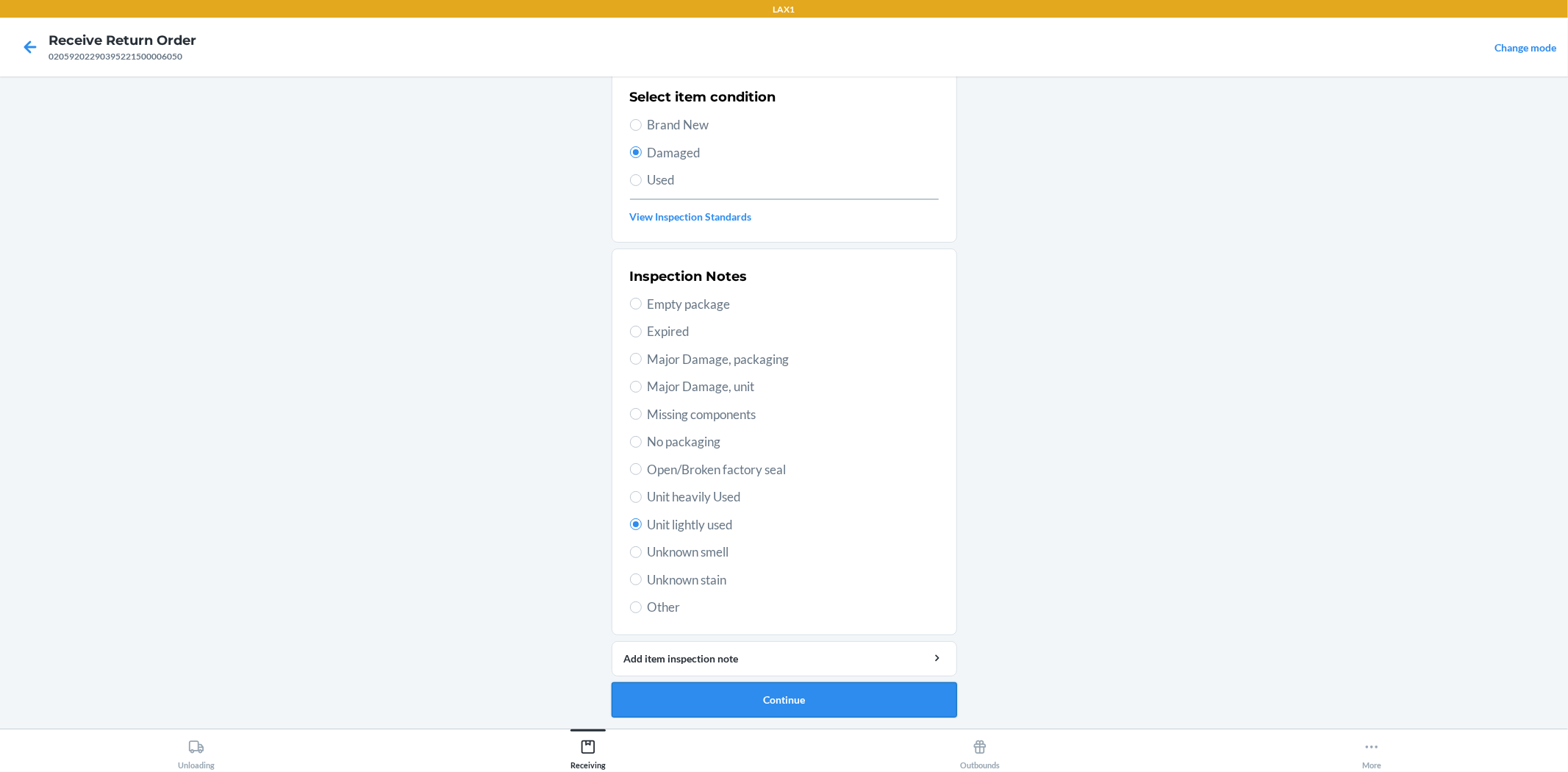
click at [743, 695] on button "Continue" at bounding box center [784, 699] width 345 height 35
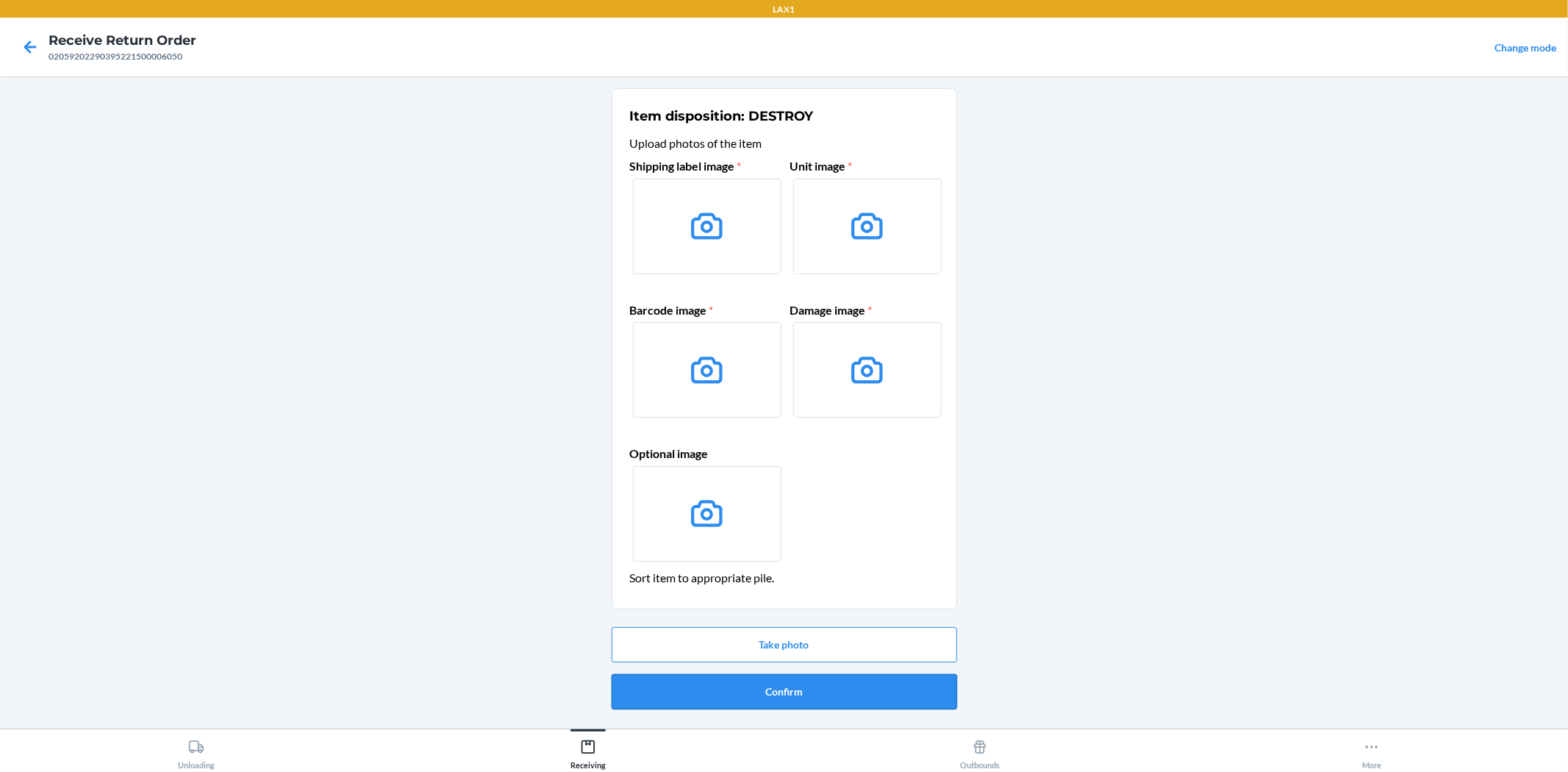
click at [854, 693] on button "Confirm" at bounding box center [784, 692] width 345 height 35
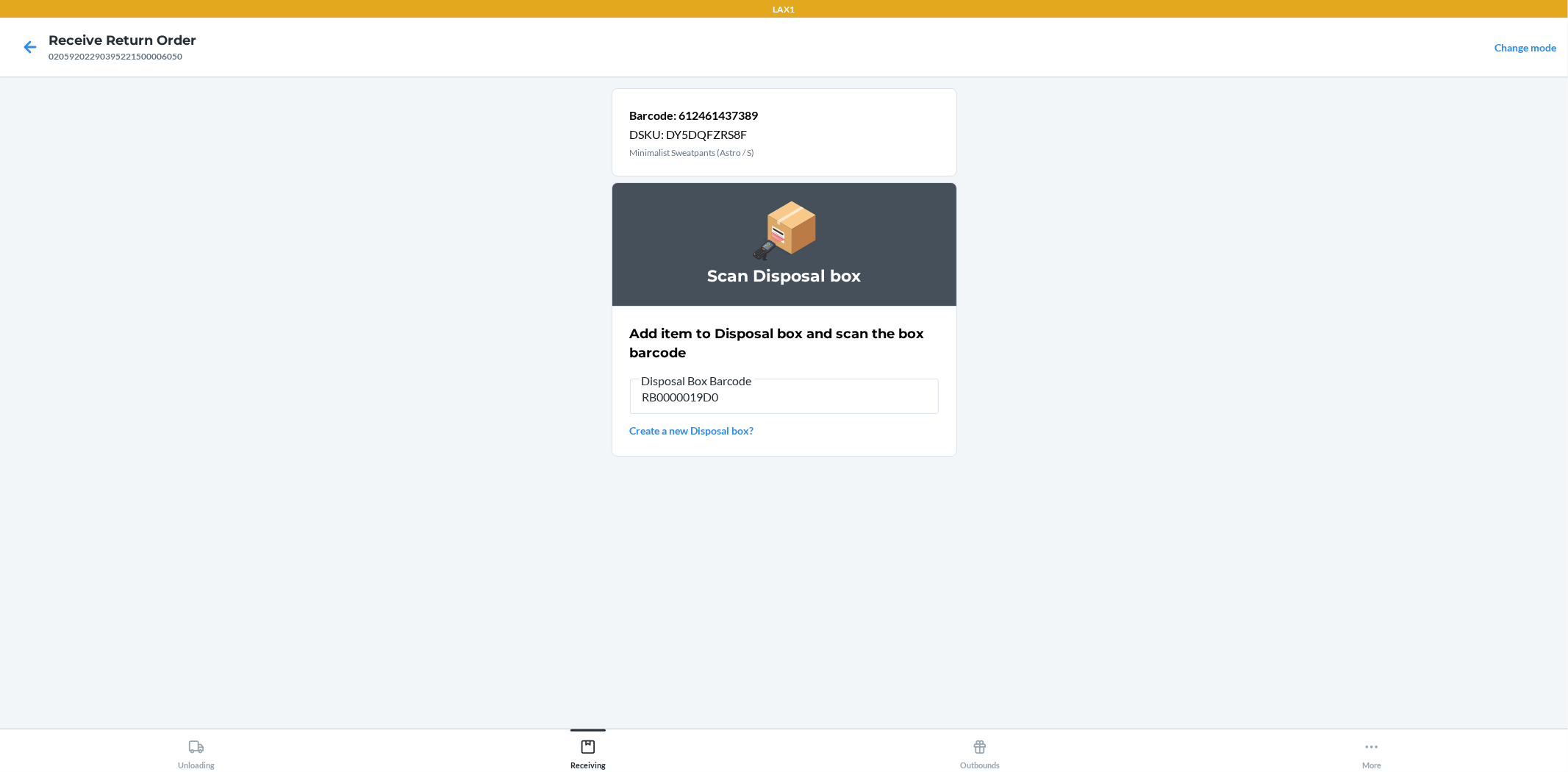
type input "RB0000019D0"
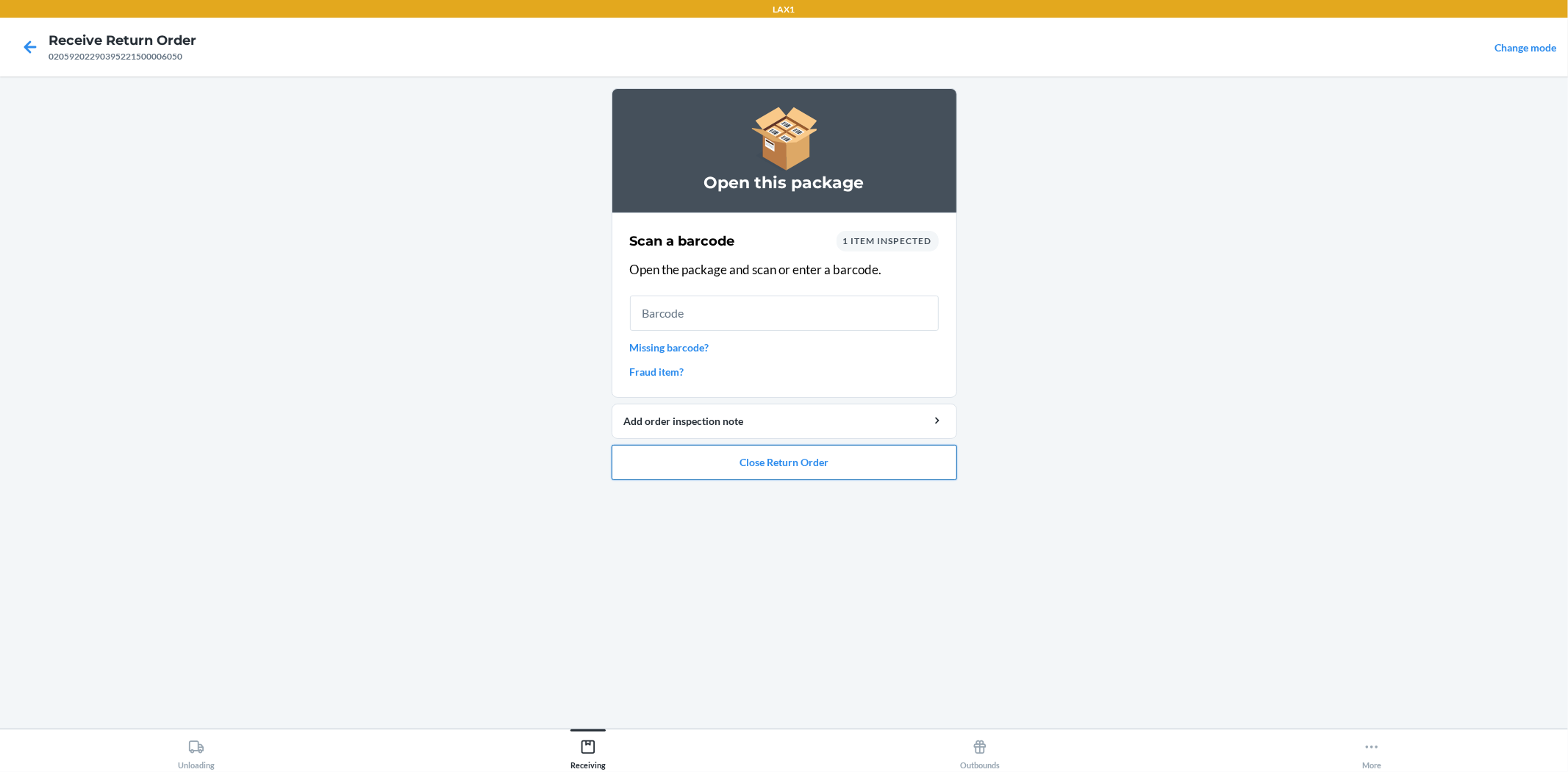
click at [810, 468] on button "Close Return Order" at bounding box center [784, 462] width 345 height 35
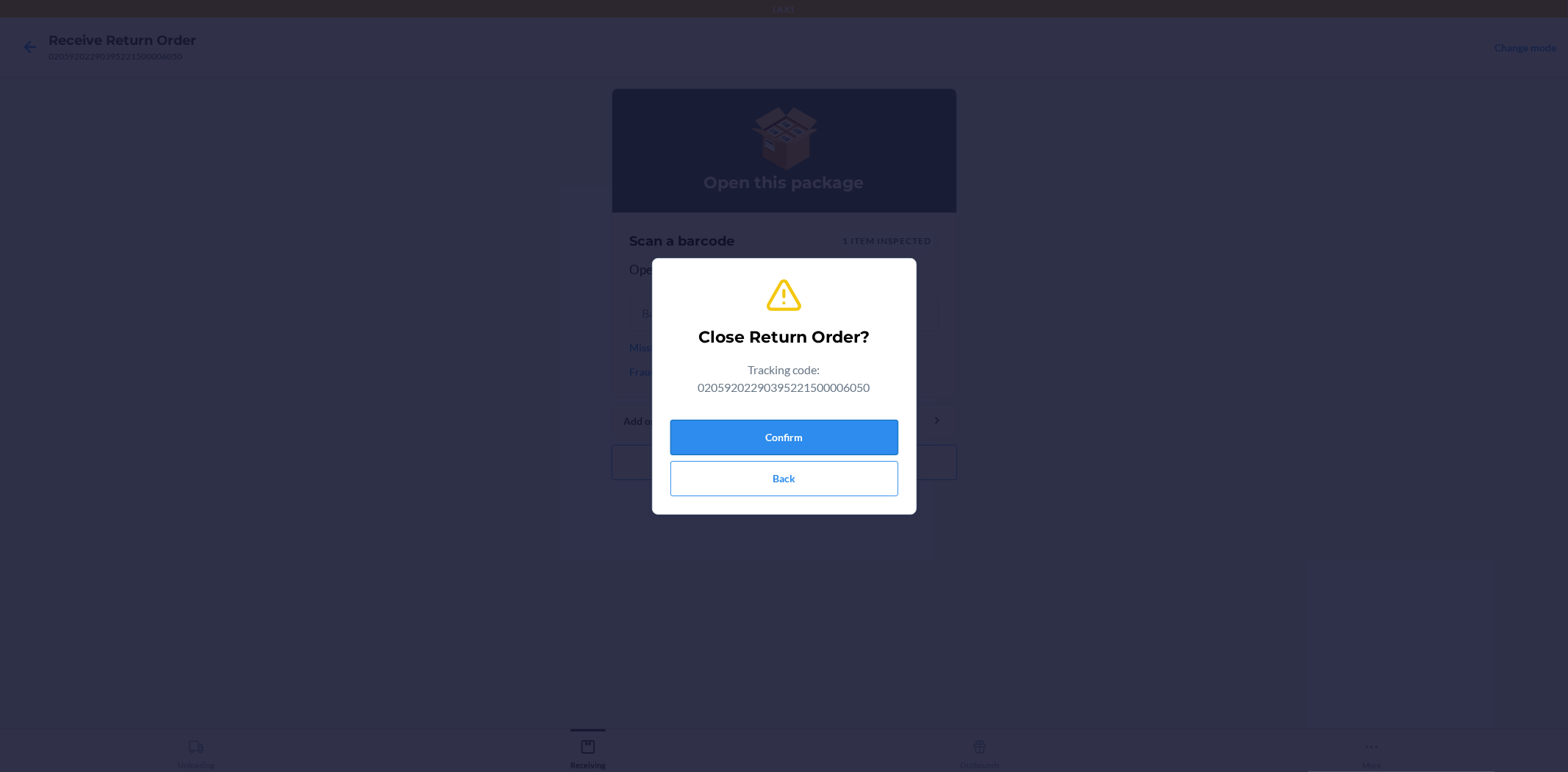
click at [810, 437] on button "Confirm" at bounding box center [784, 437] width 228 height 35
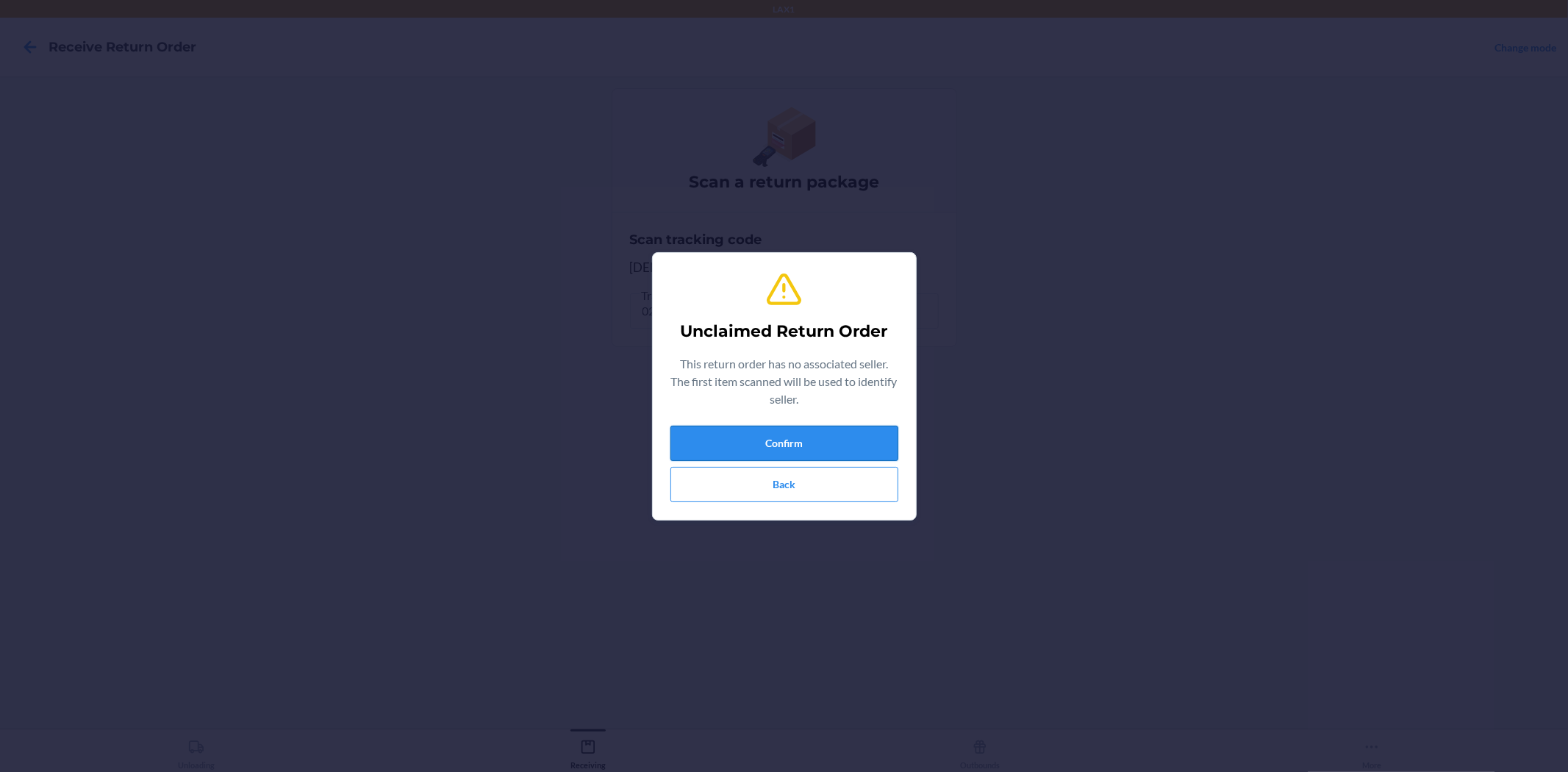
click at [783, 443] on button "Confirm" at bounding box center [784, 443] width 228 height 35
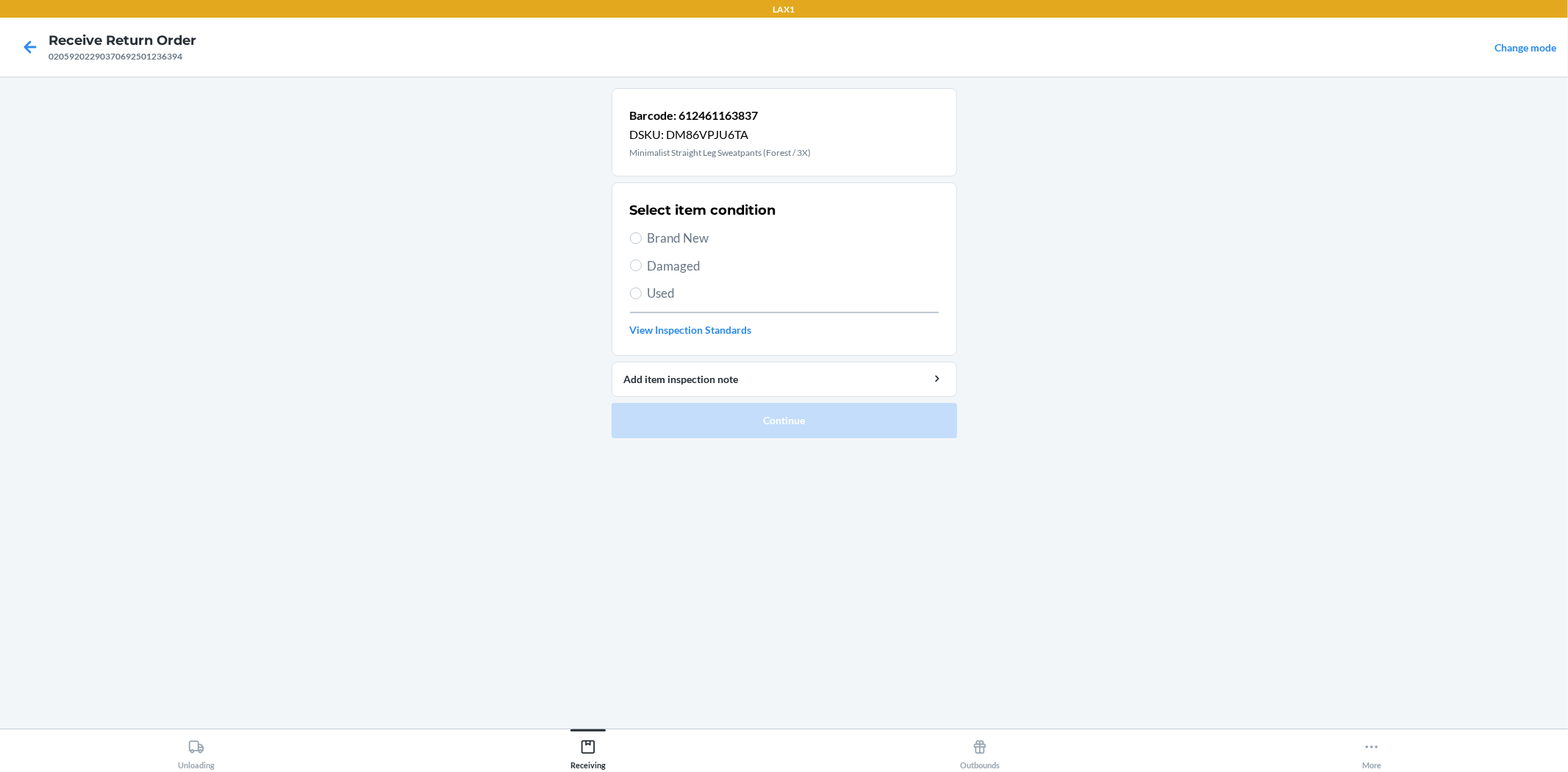
click at [646, 243] on label "Brand New" at bounding box center [784, 237] width 309 height 19
click at [642, 243] on input "Brand New" at bounding box center [636, 238] width 12 height 12
radio input "true"
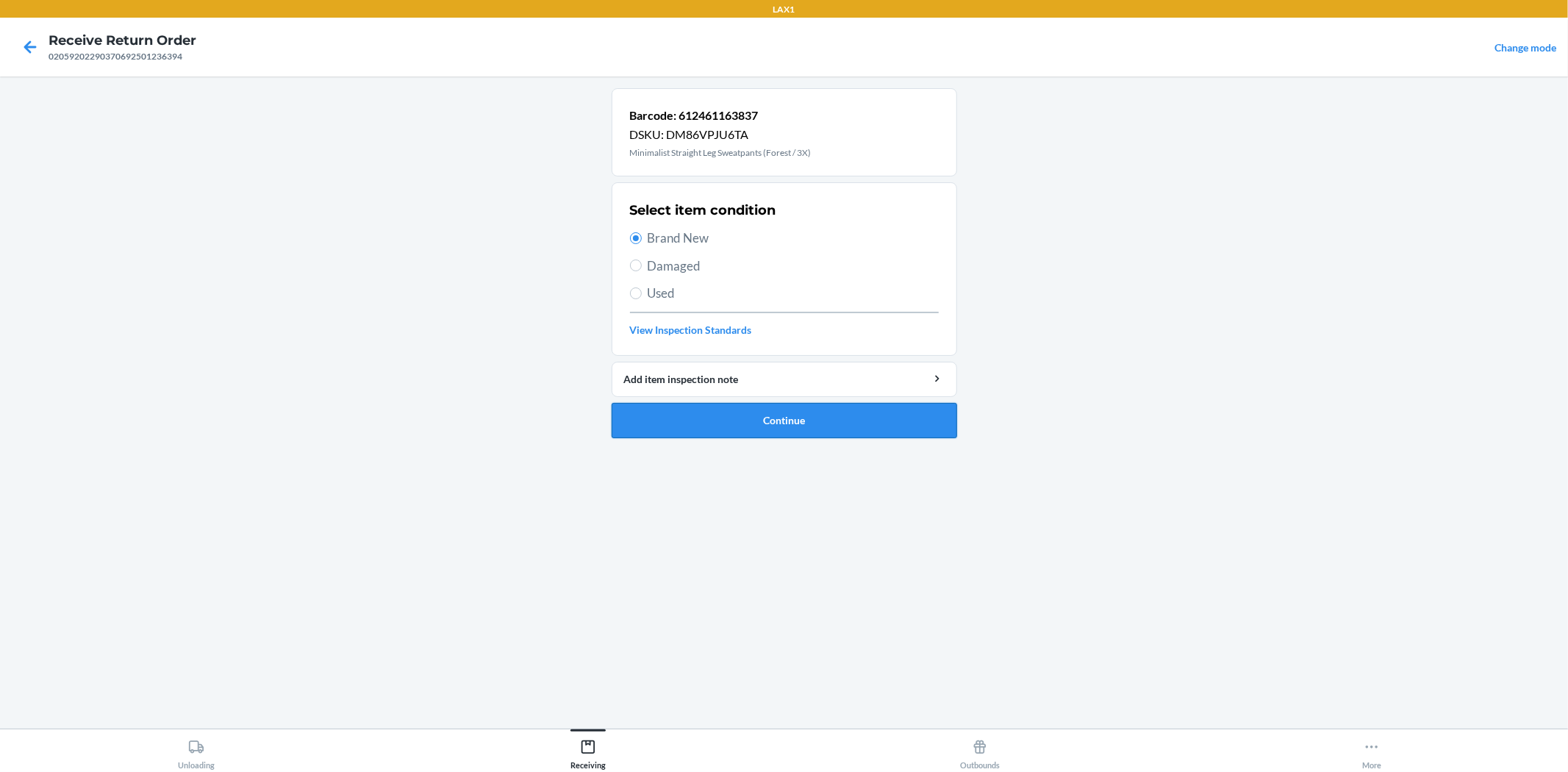
click at [756, 431] on button "Continue" at bounding box center [784, 421] width 345 height 35
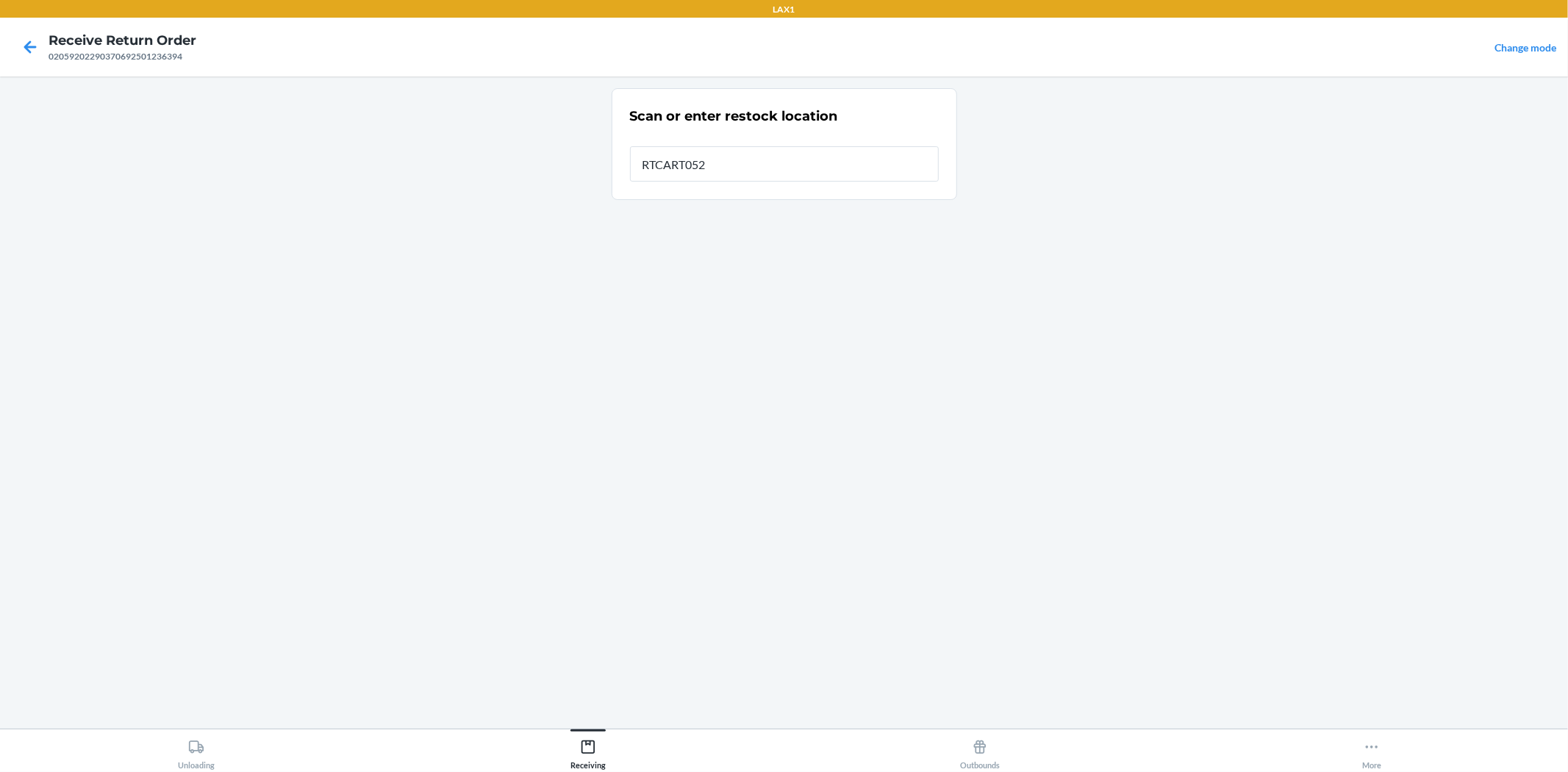
type input "RTCART052"
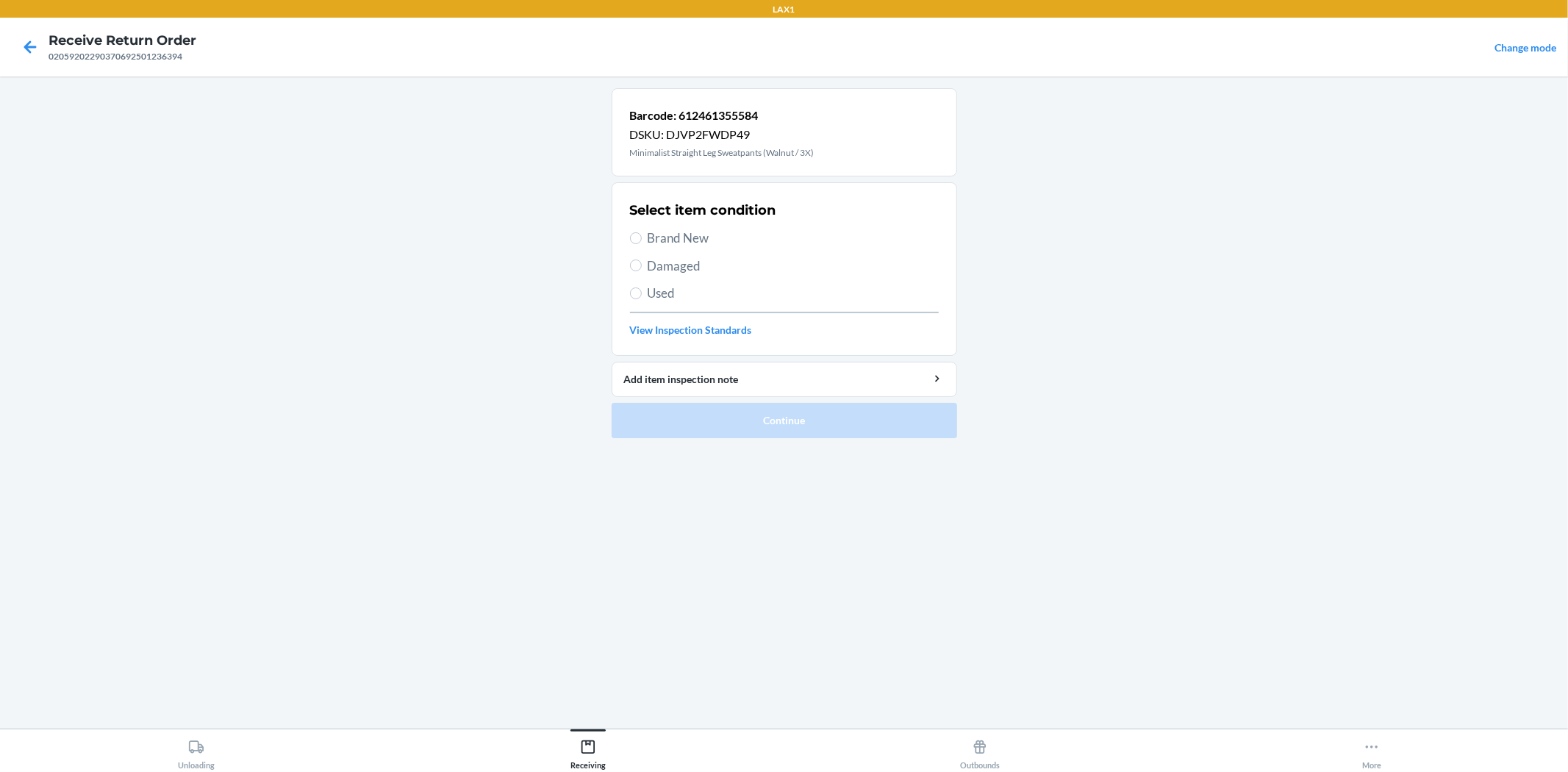
click at [654, 246] on span "Brand New" at bounding box center [793, 237] width 291 height 19
click at [642, 244] on input "Brand New" at bounding box center [636, 238] width 12 height 12
radio input "true"
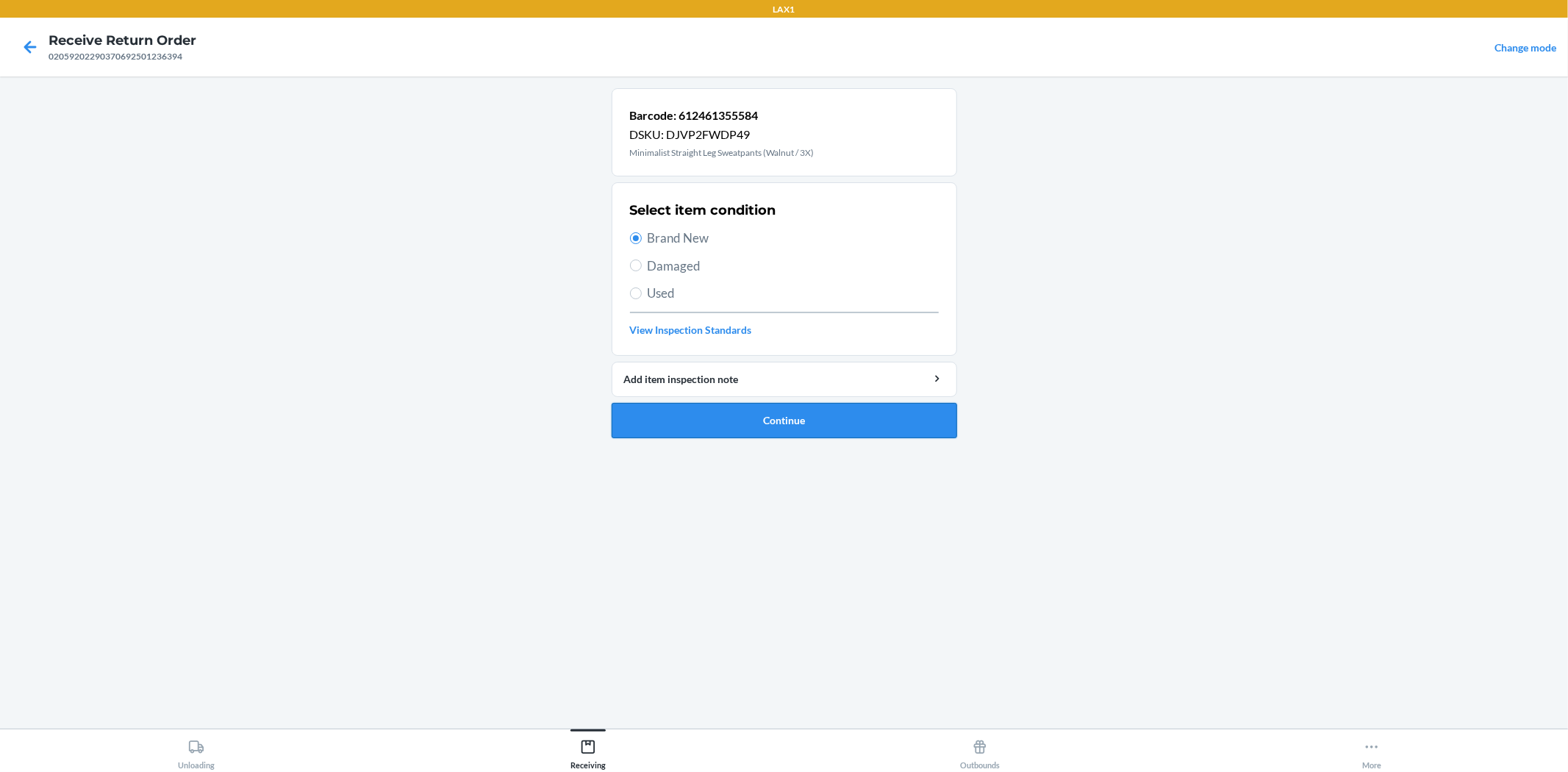
click at [743, 416] on button "Continue" at bounding box center [784, 421] width 345 height 35
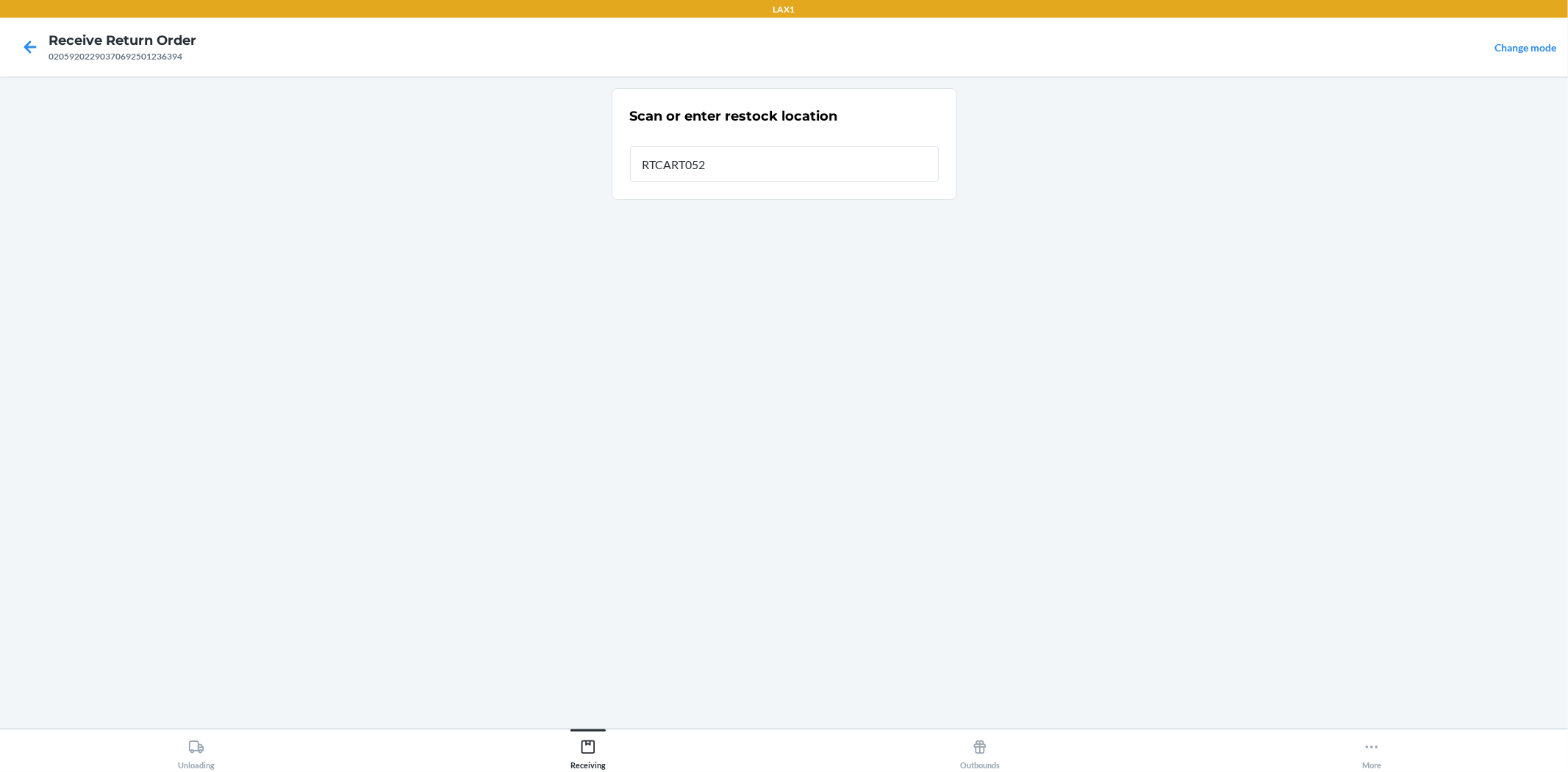
type input "RTCART052"
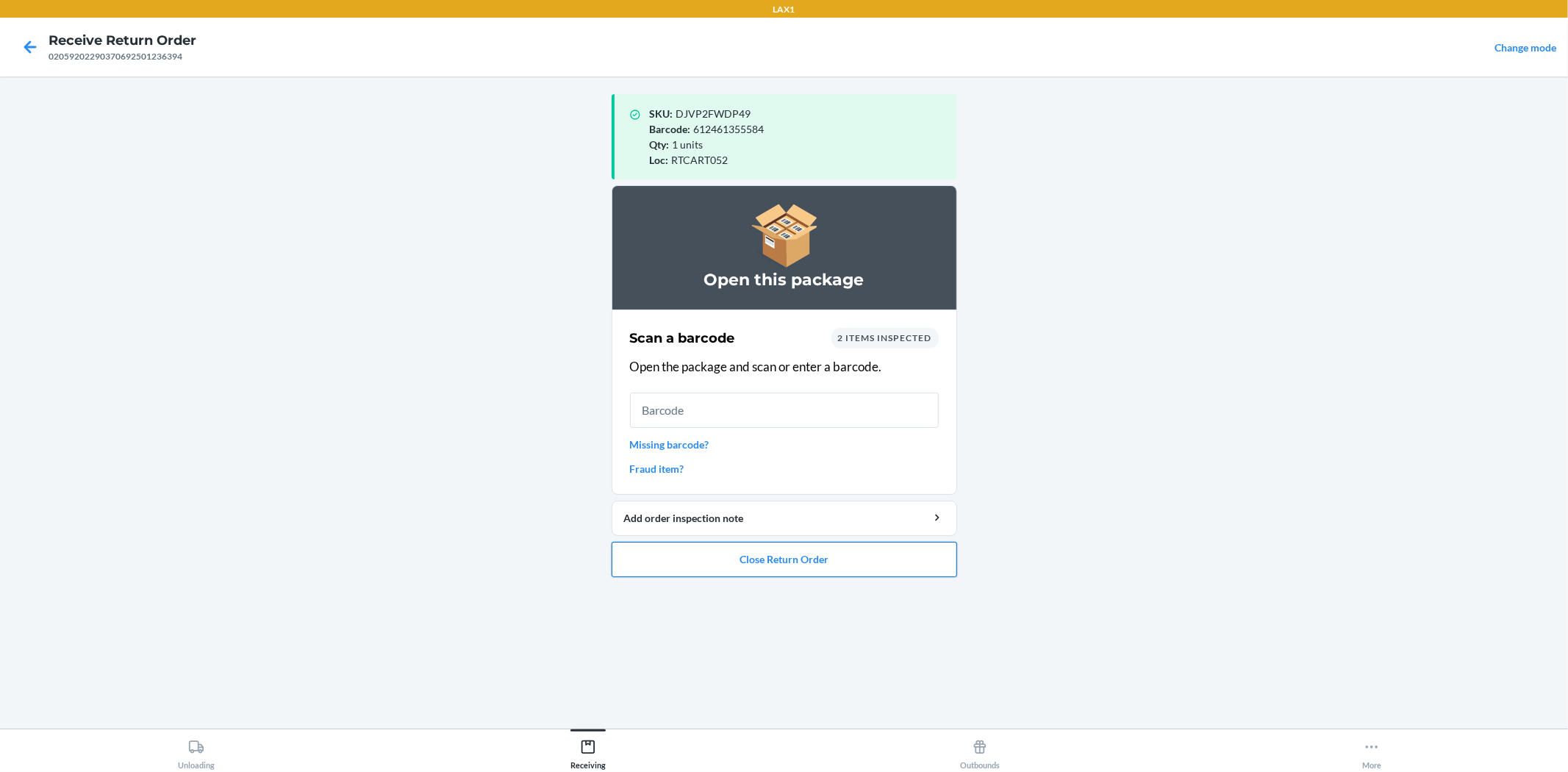
click at [725, 564] on button "Close Return Order" at bounding box center [784, 559] width 345 height 35
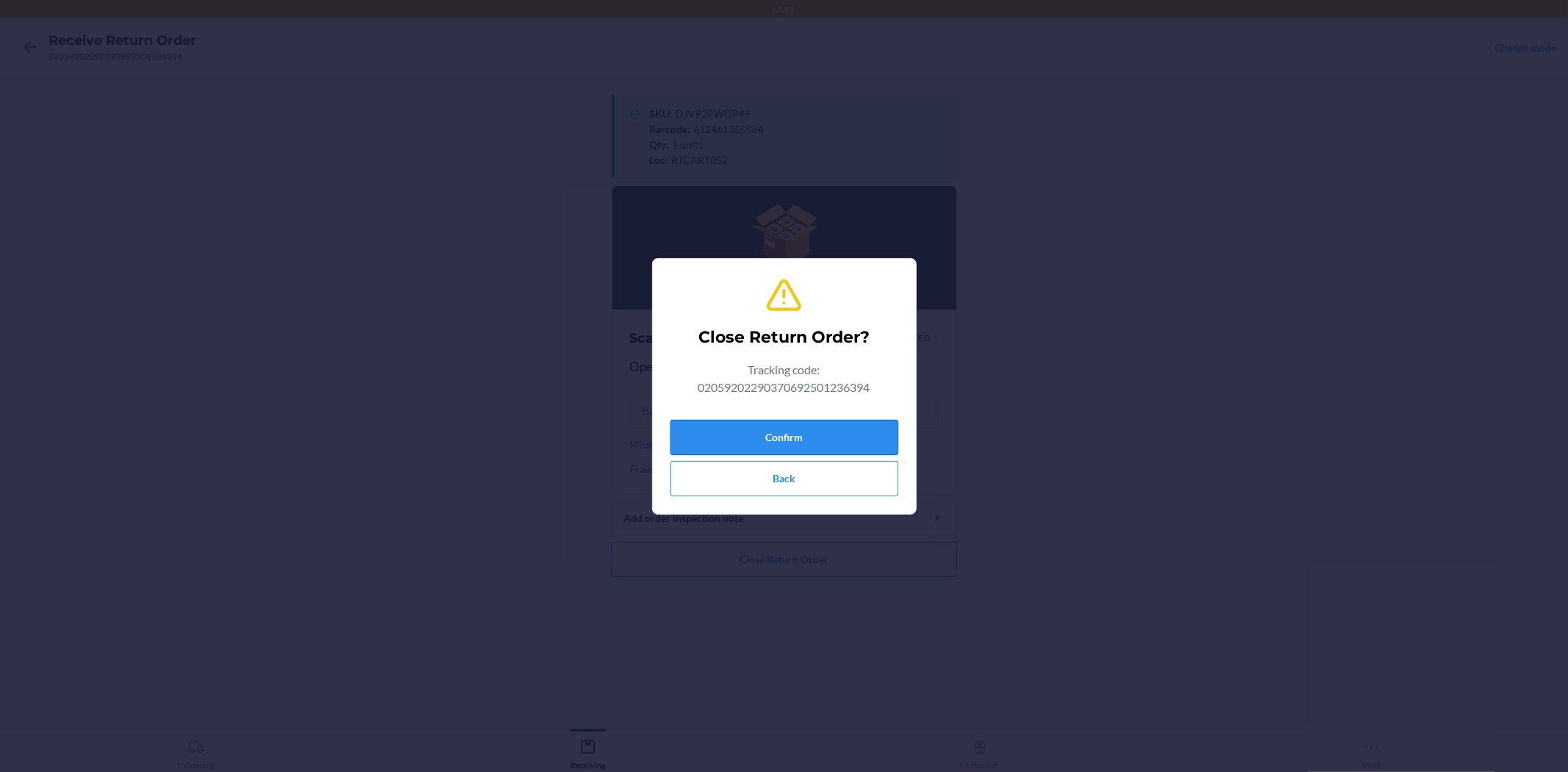
click at [798, 424] on button "Confirm" at bounding box center [784, 437] width 228 height 35
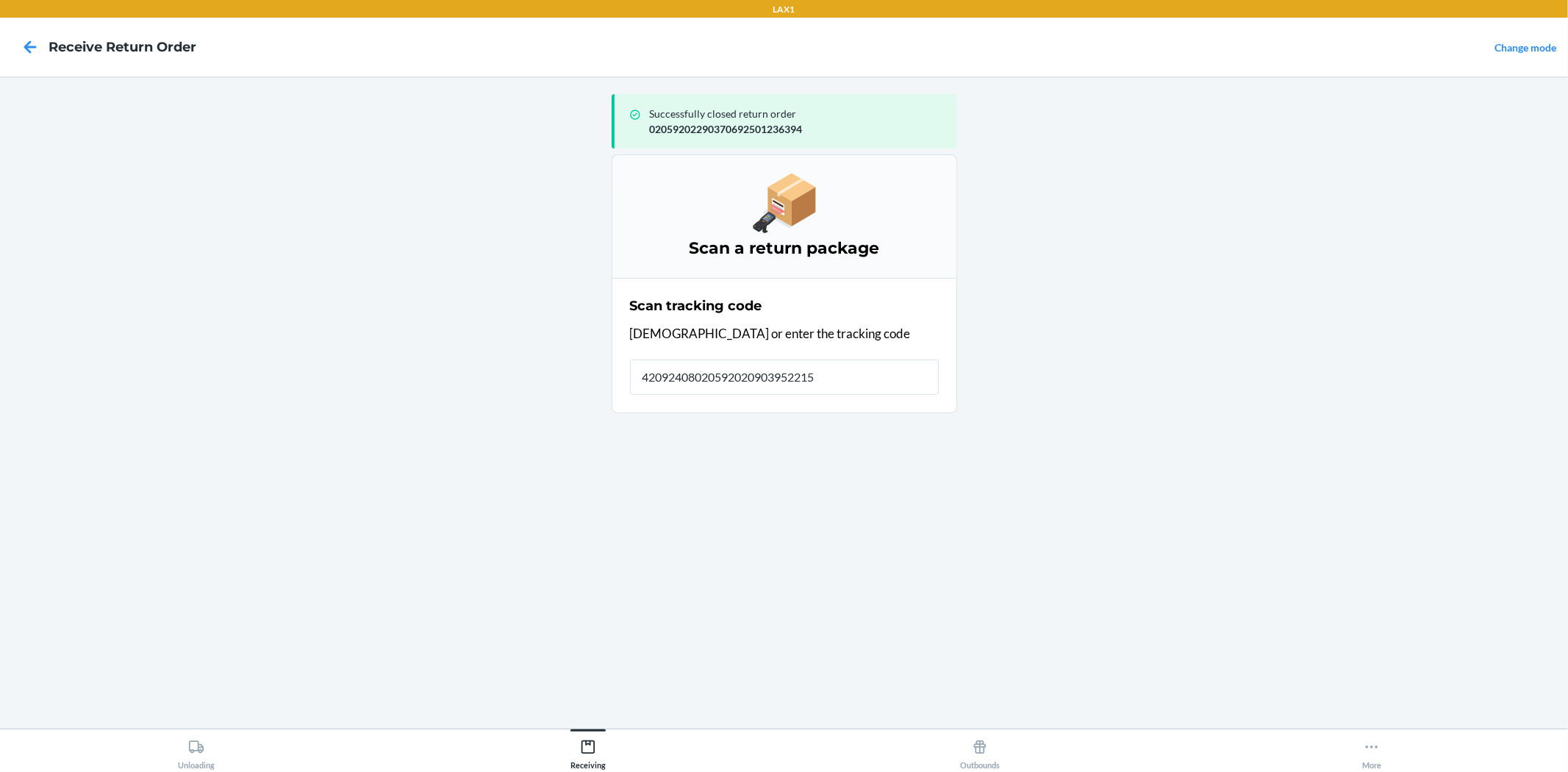
type input "420924080205920209039522150"
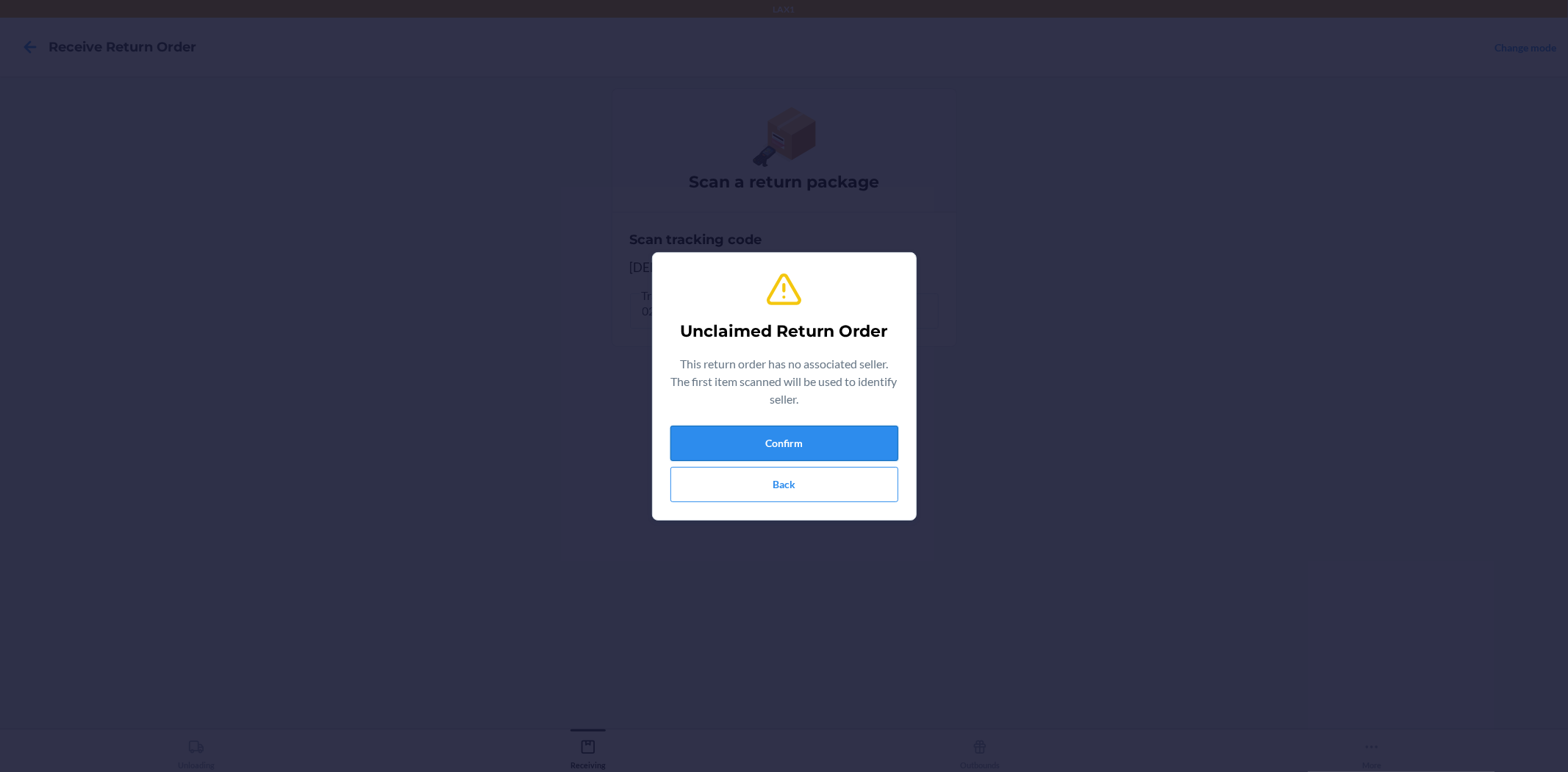
click at [831, 446] on button "Confirm" at bounding box center [784, 443] width 228 height 35
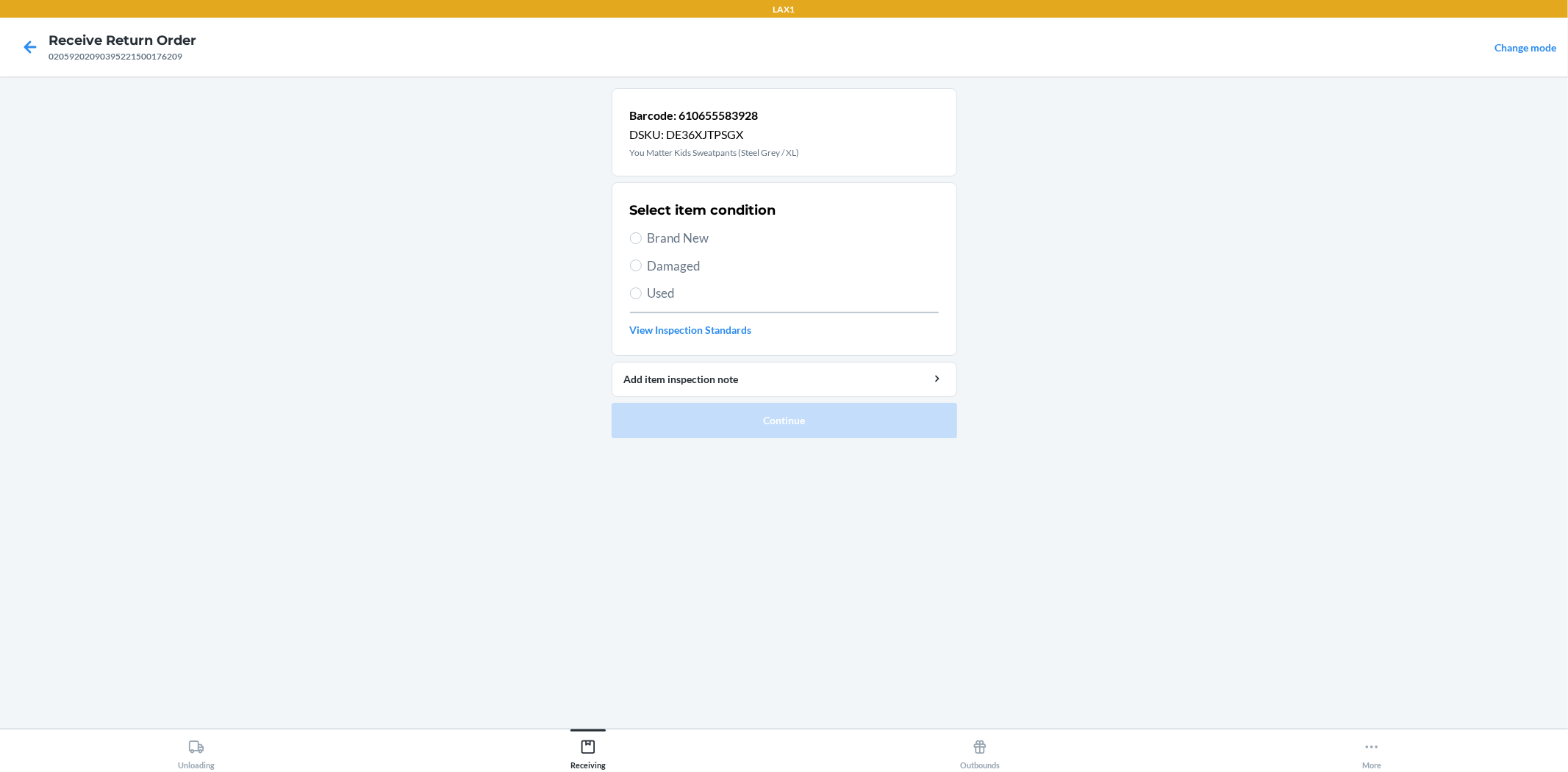
click at [709, 233] on span "Brand New" at bounding box center [793, 237] width 291 height 19
click at [642, 233] on input "Brand New" at bounding box center [636, 238] width 12 height 12
radio input "true"
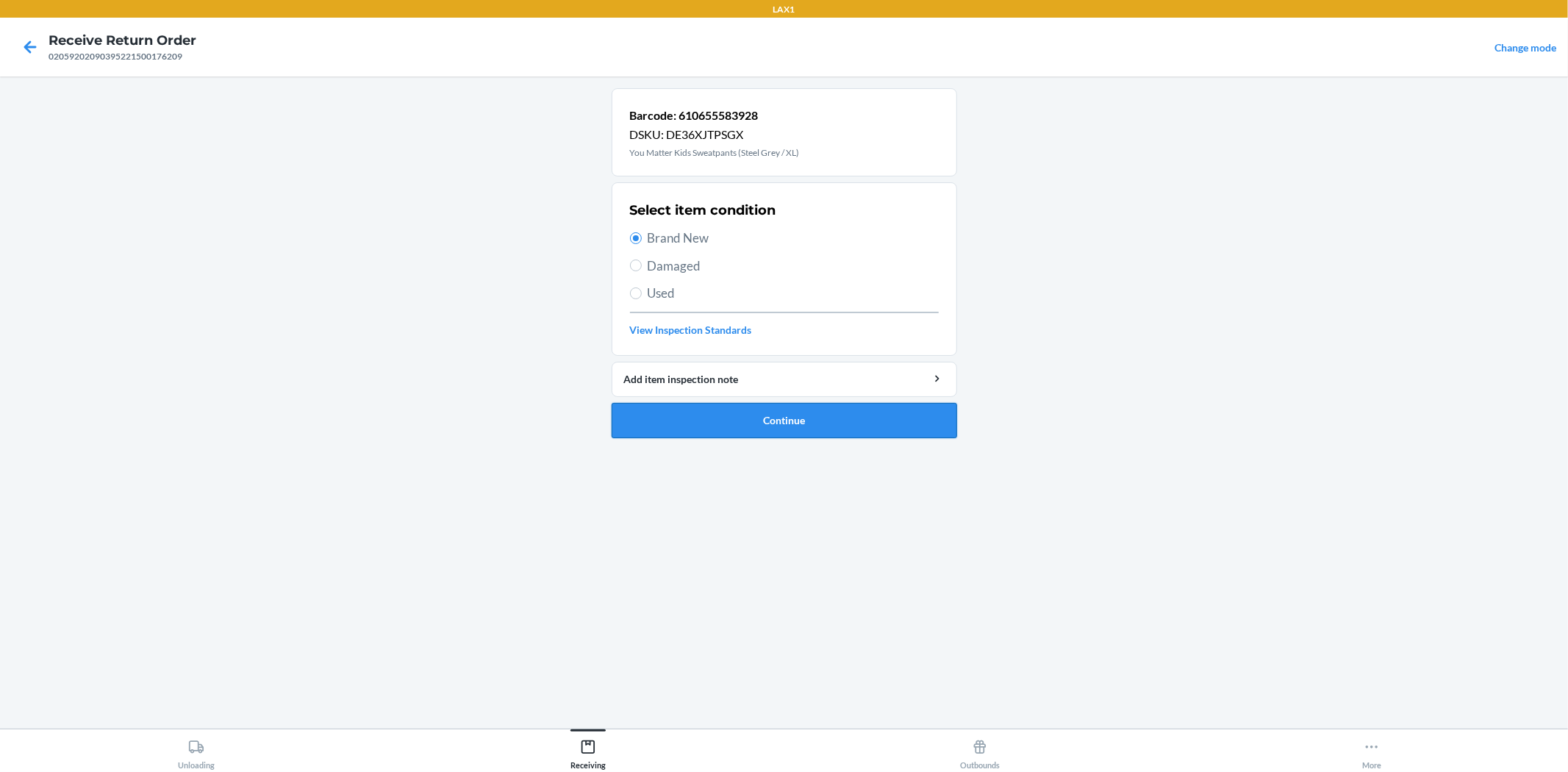
click at [781, 423] on button "Continue" at bounding box center [784, 421] width 345 height 35
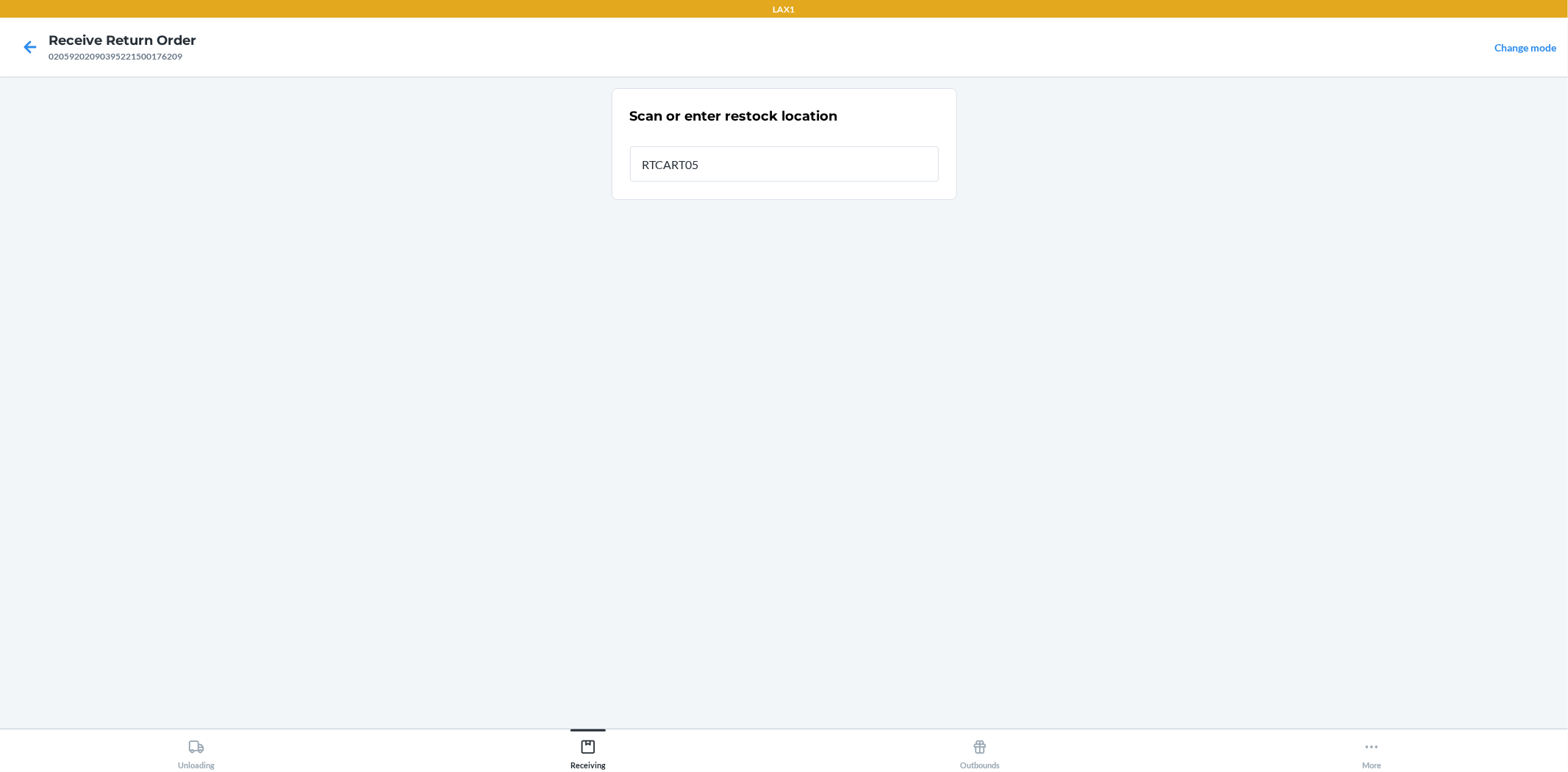
type input "RTCART052"
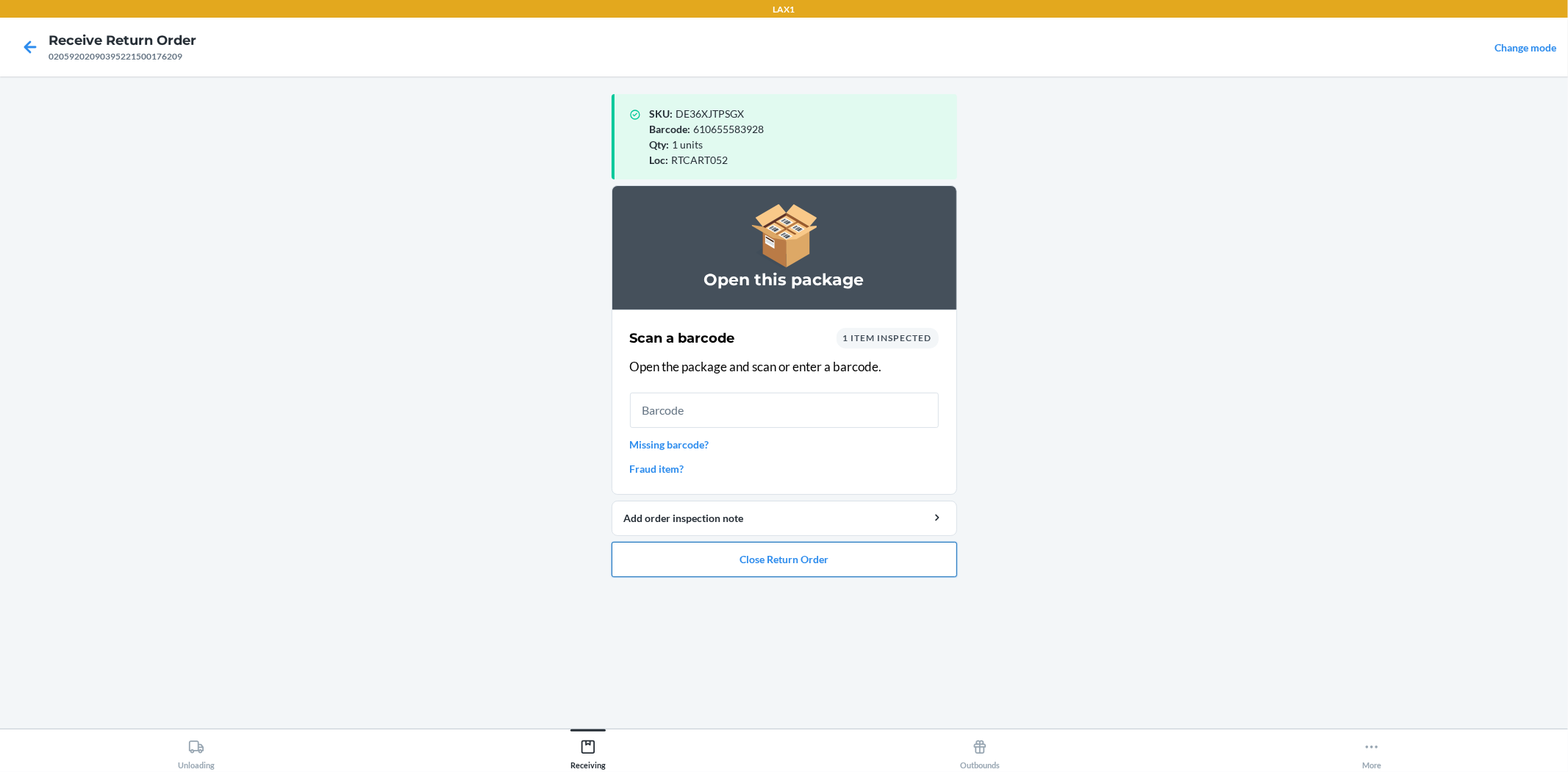
click at [785, 568] on button "Close Return Order" at bounding box center [784, 559] width 345 height 35
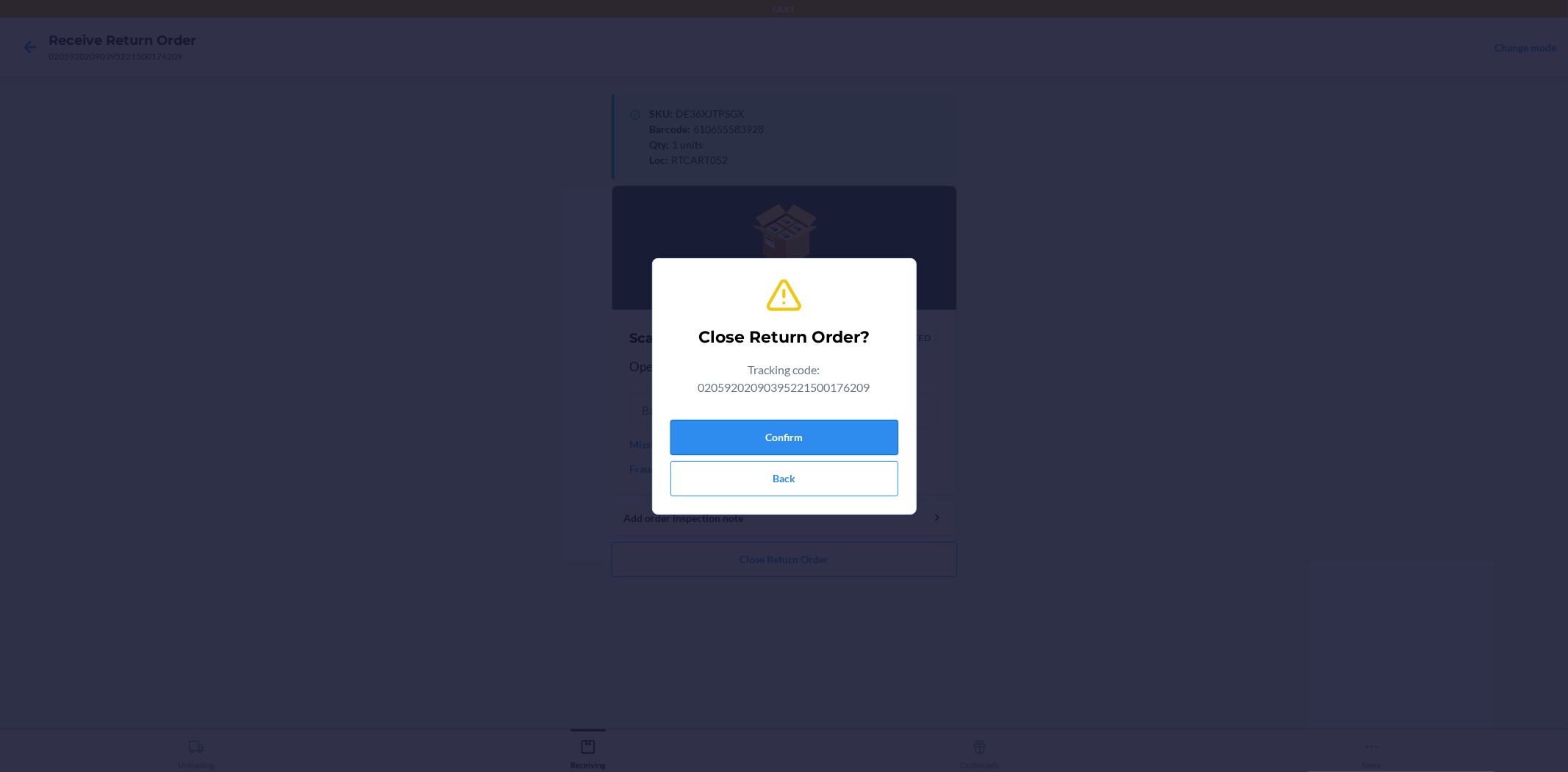
click at [813, 441] on button "Confirm" at bounding box center [784, 437] width 228 height 35
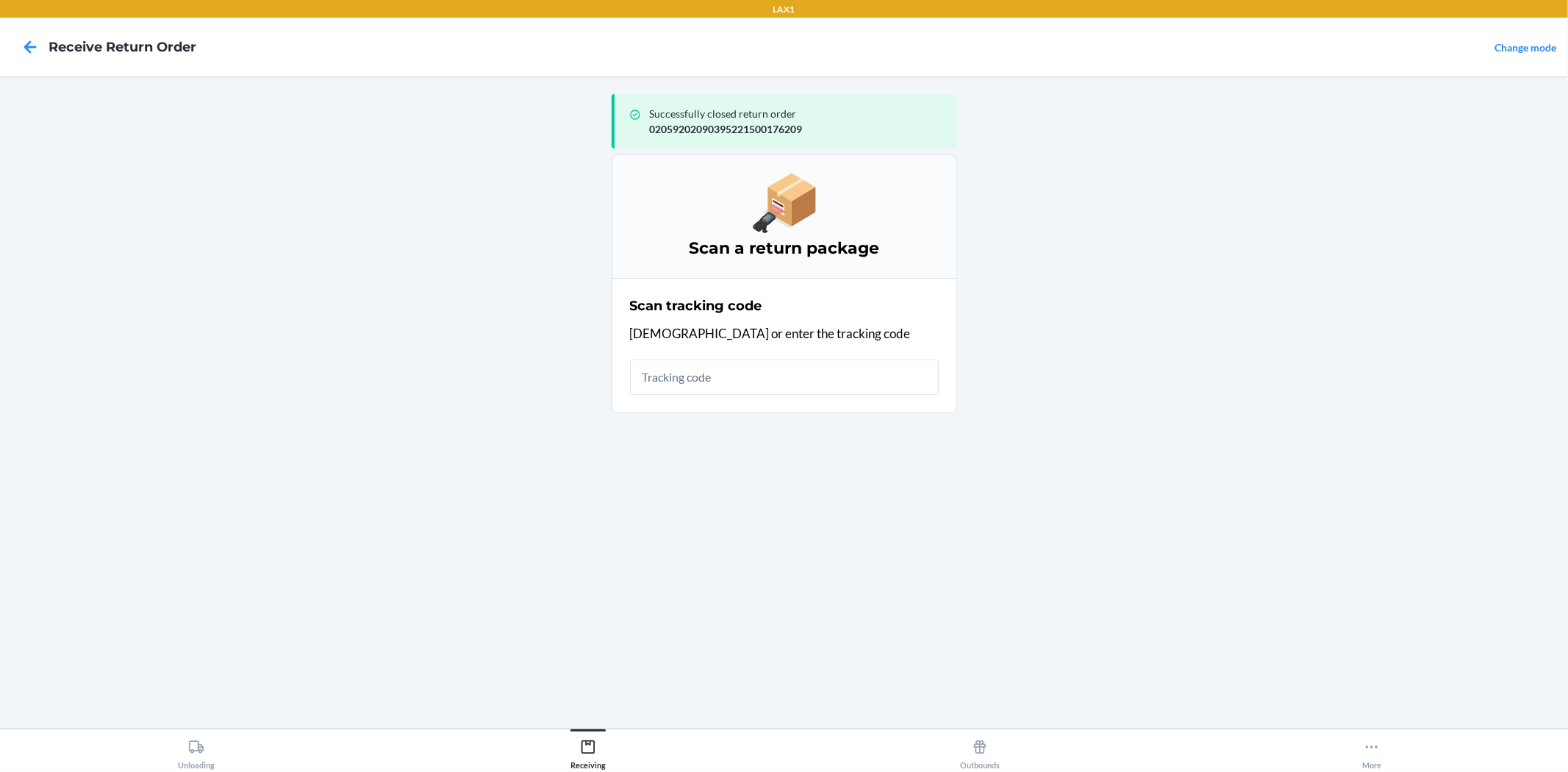
click at [821, 377] on input "text" at bounding box center [784, 377] width 309 height 35
type input "4209240802059202290370692500781"
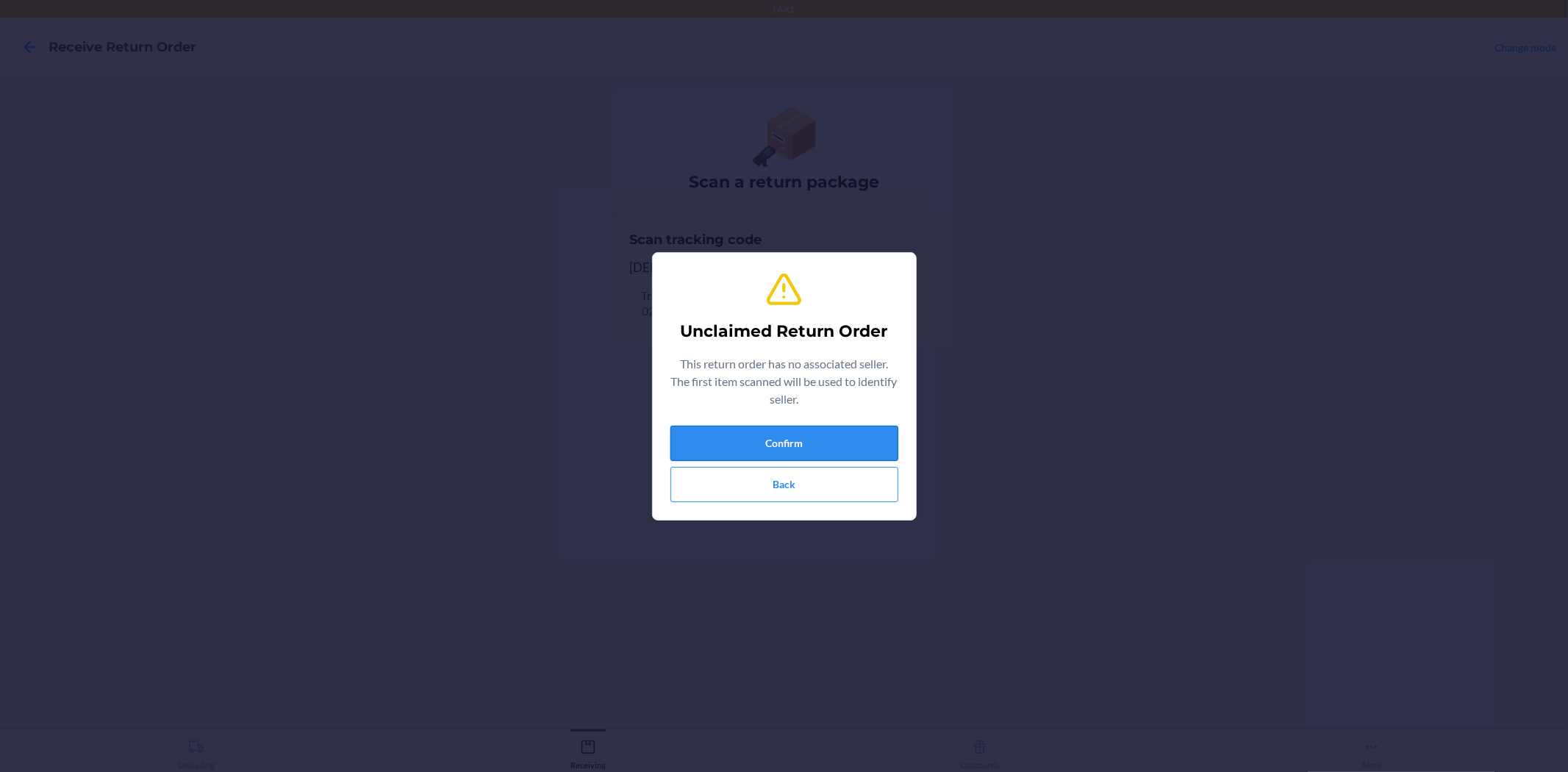
click at [803, 436] on button "Confirm" at bounding box center [784, 443] width 228 height 35
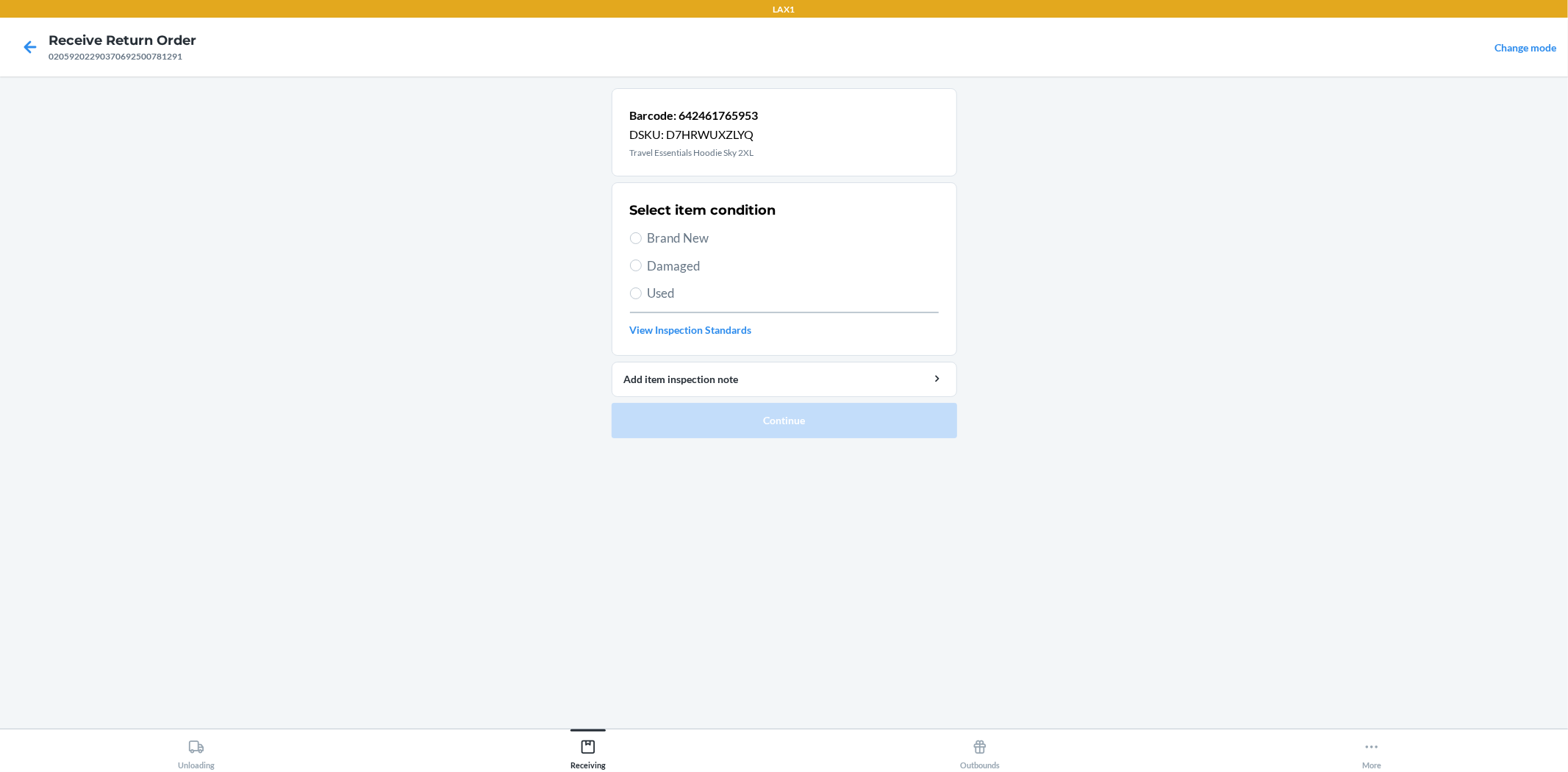
click at [696, 273] on span "Damaged" at bounding box center [793, 265] width 291 height 19
click at [642, 271] on input "Damaged" at bounding box center [636, 265] width 12 height 12
radio input "true"
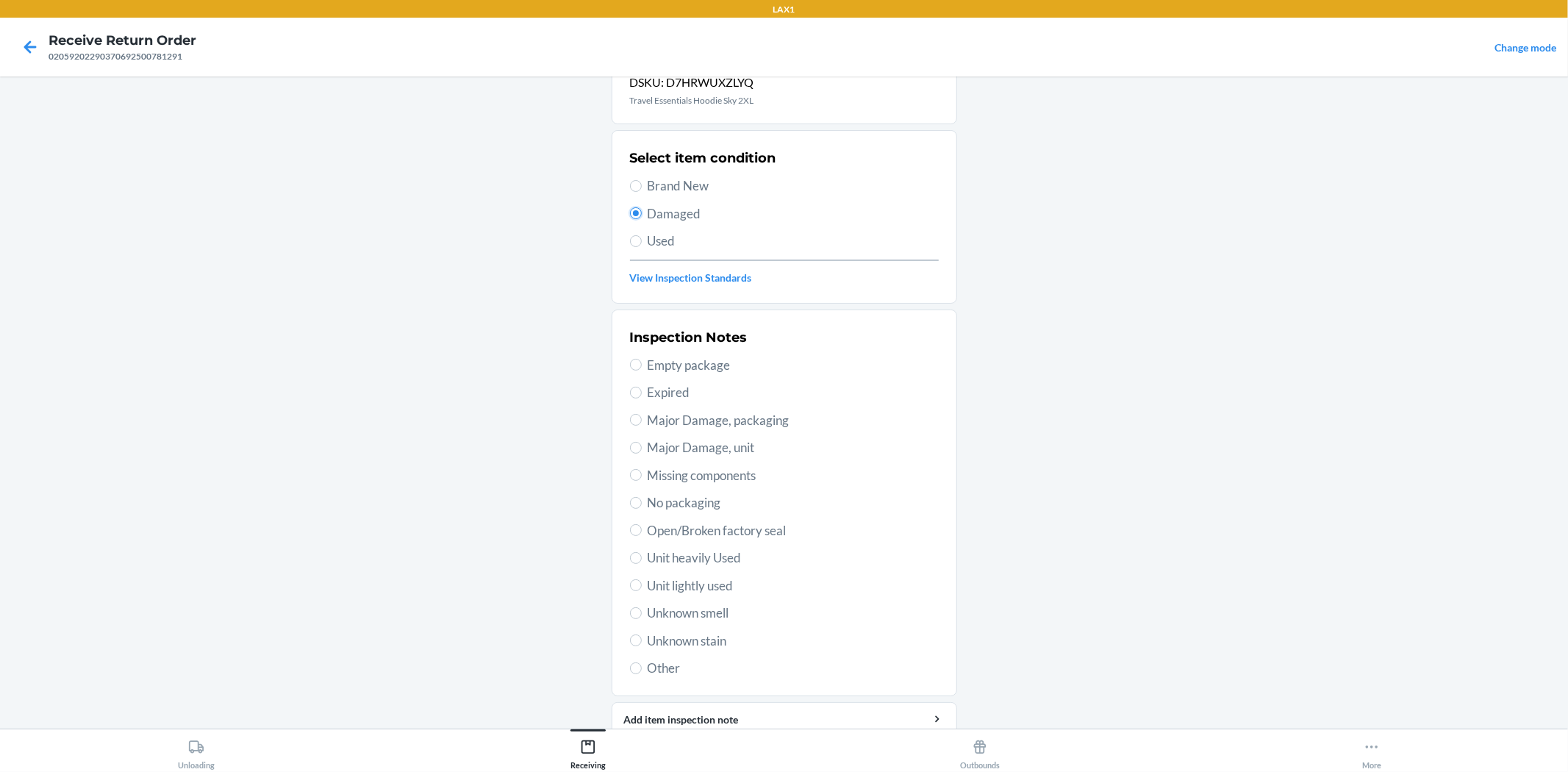
scroll to position [113, 0]
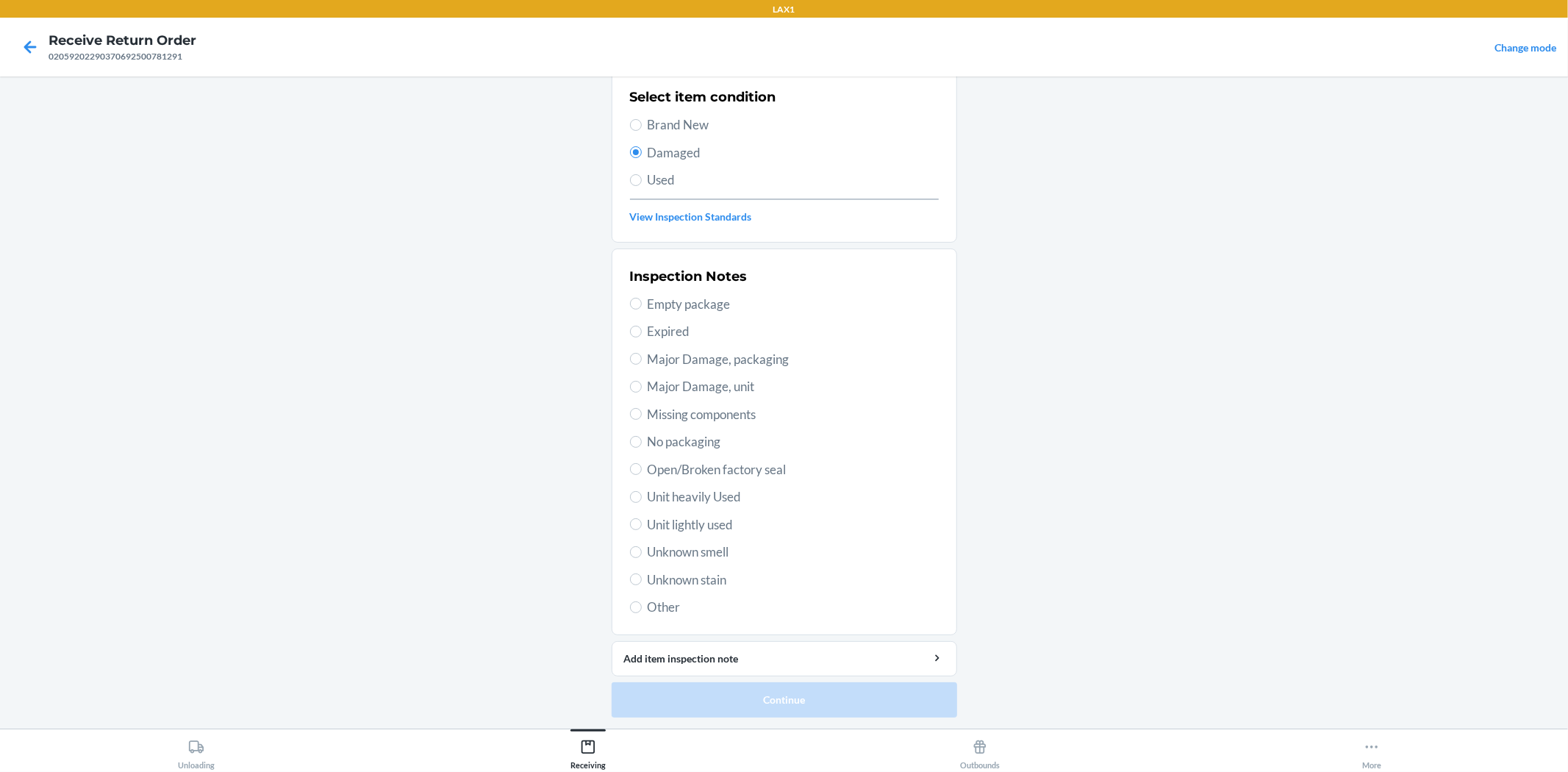
click at [716, 522] on span "Unit lightly used" at bounding box center [793, 524] width 291 height 19
click at [642, 522] on input "Unit lightly used" at bounding box center [636, 524] width 12 height 12
radio input "true"
click at [780, 702] on button "Continue" at bounding box center [784, 699] width 345 height 35
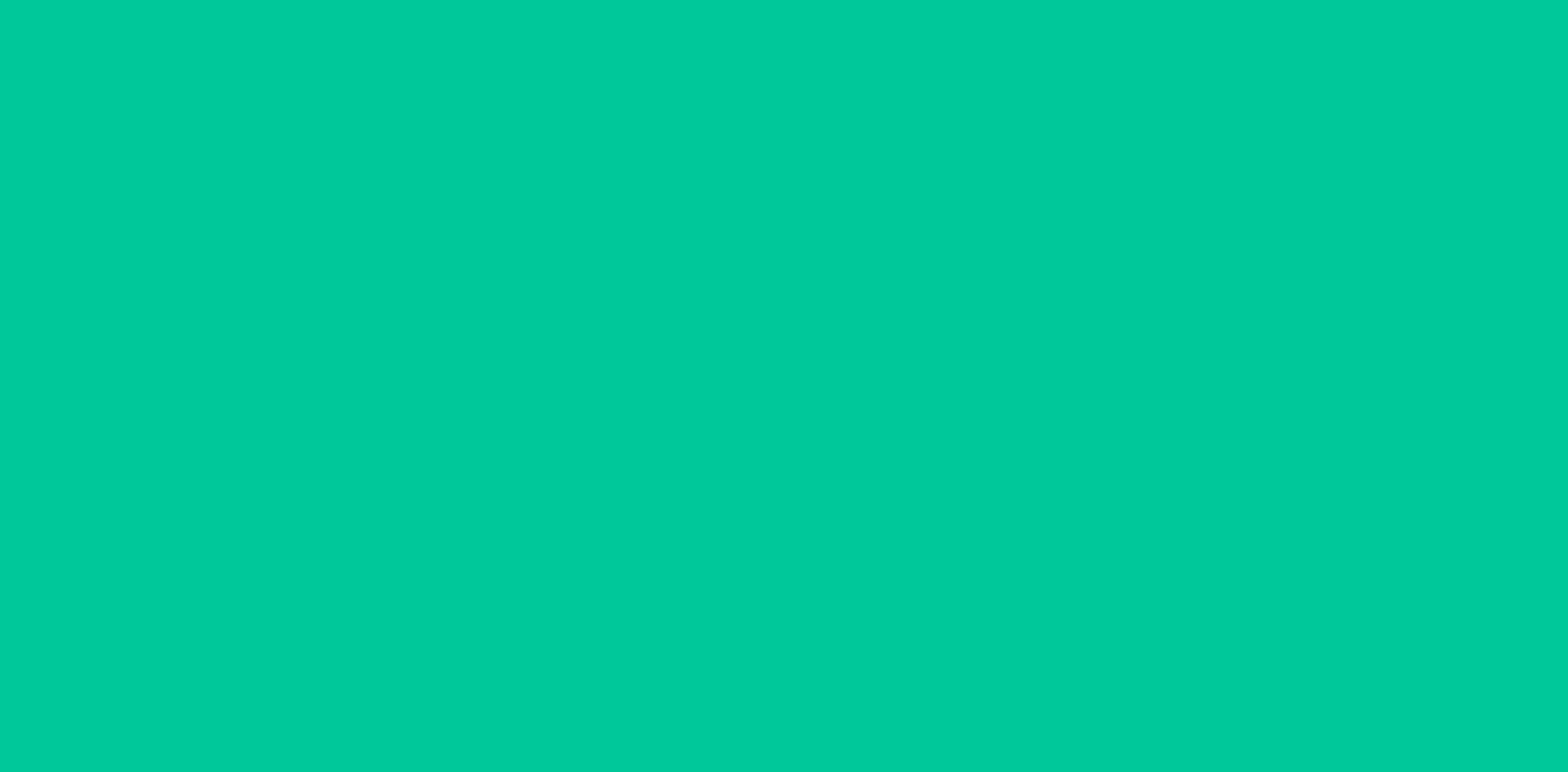
scroll to position [0, 0]
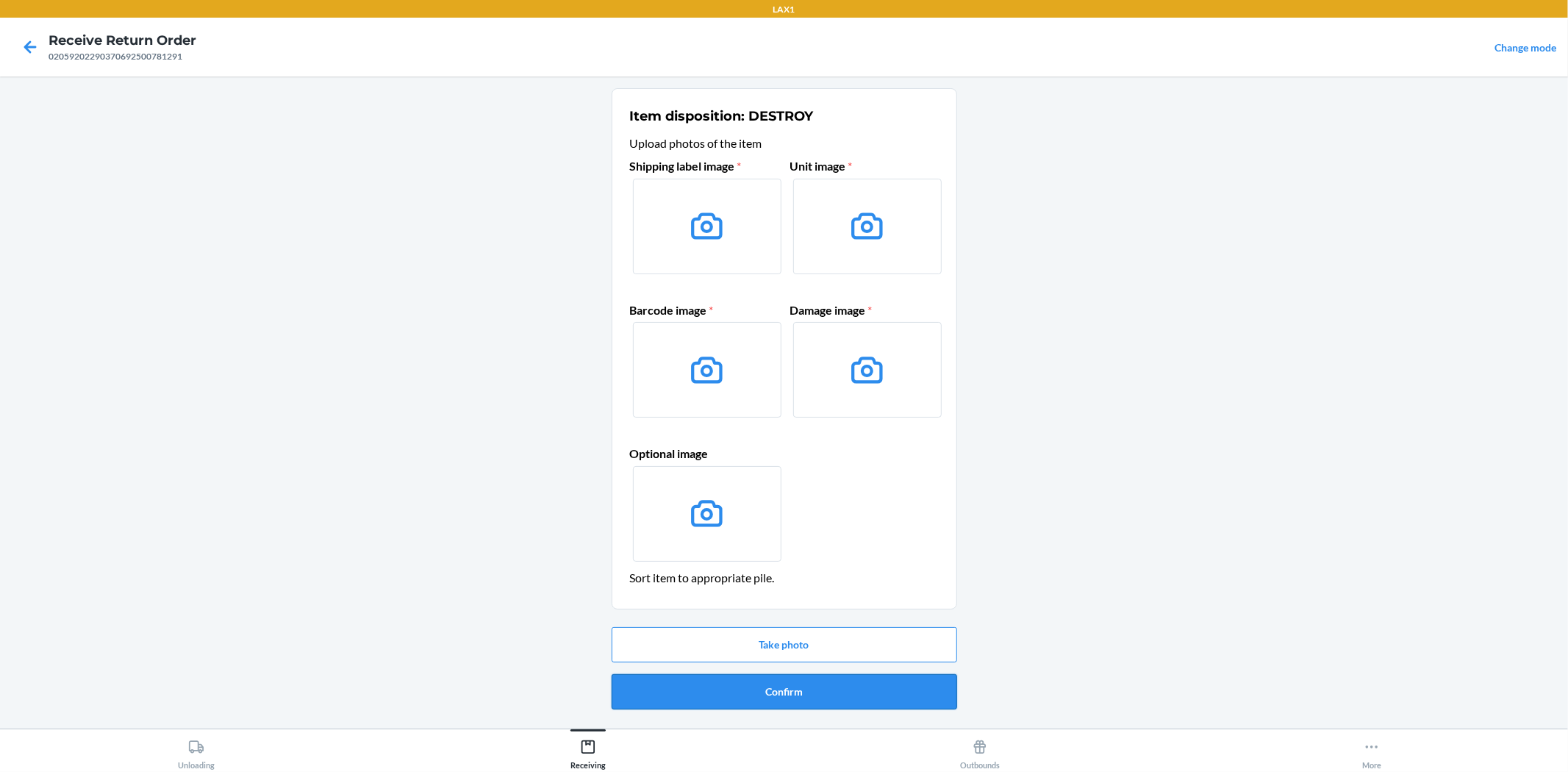
click at [839, 681] on button "Confirm" at bounding box center [784, 692] width 345 height 35
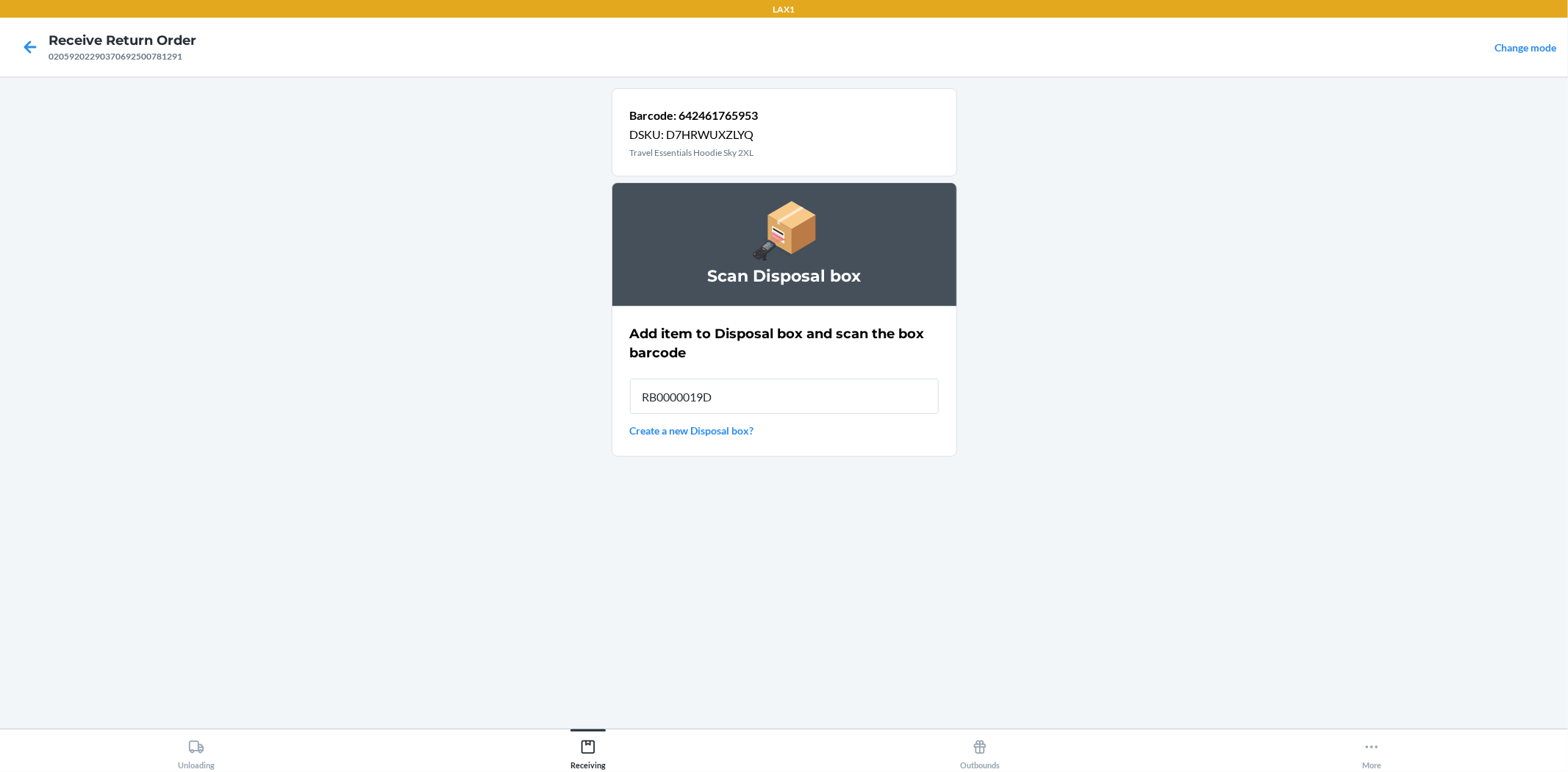
type input "RB0000019D0"
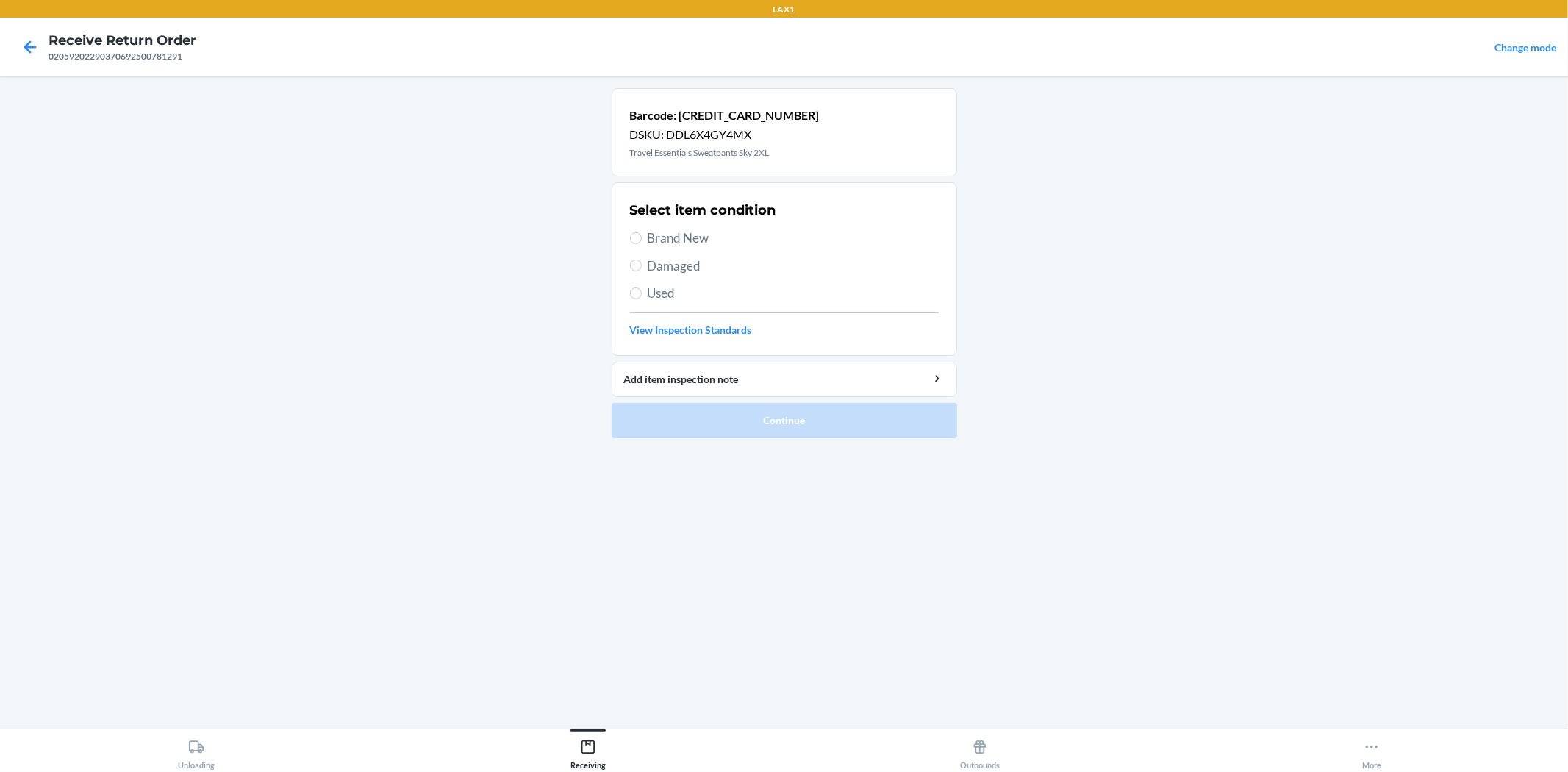
click at [653, 241] on span "Brand New" at bounding box center [793, 237] width 291 height 19
click at [642, 241] on input "Brand New" at bounding box center [636, 238] width 12 height 12
radio input "true"
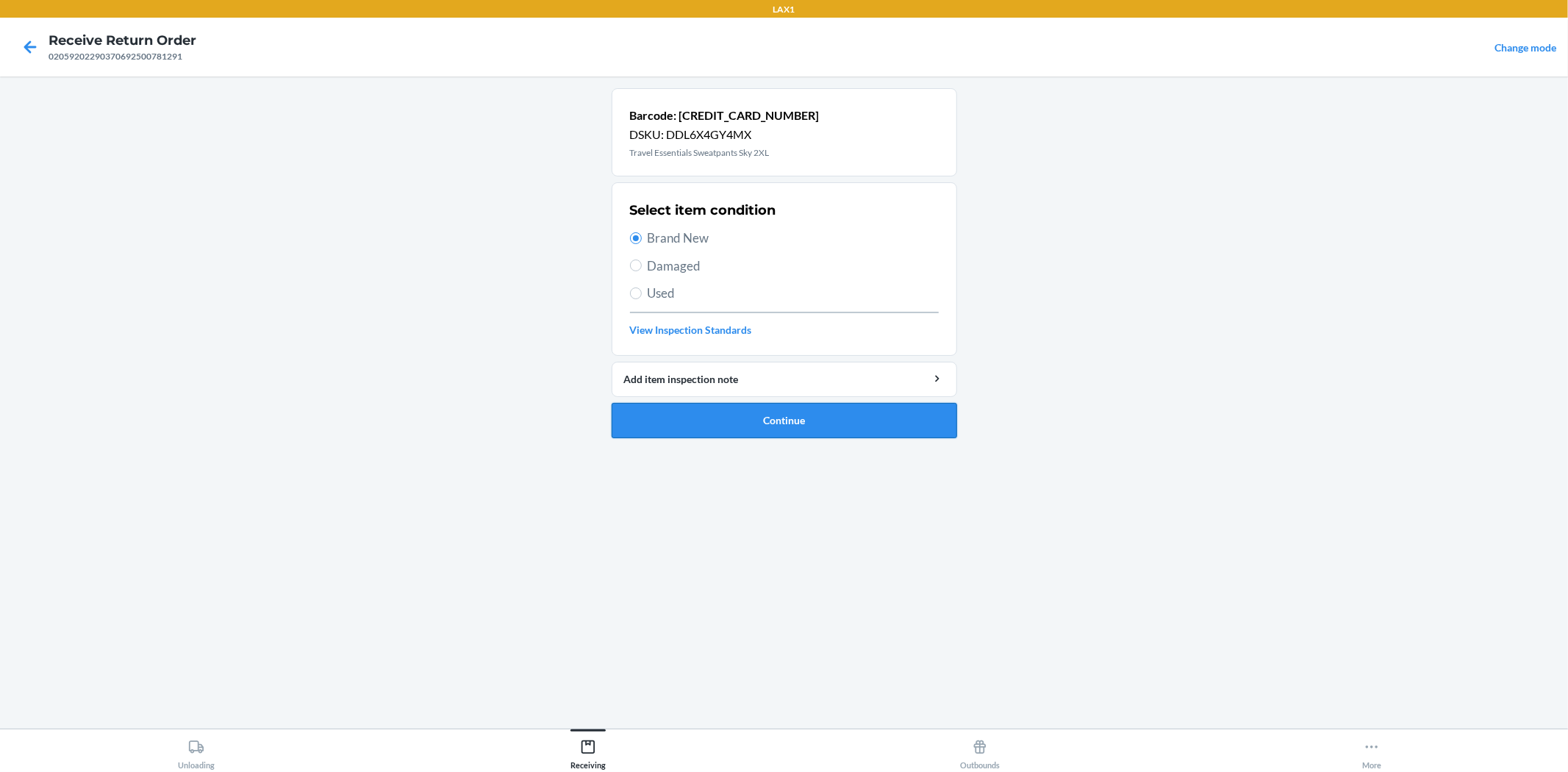
click at [799, 422] on button "Continue" at bounding box center [784, 421] width 345 height 35
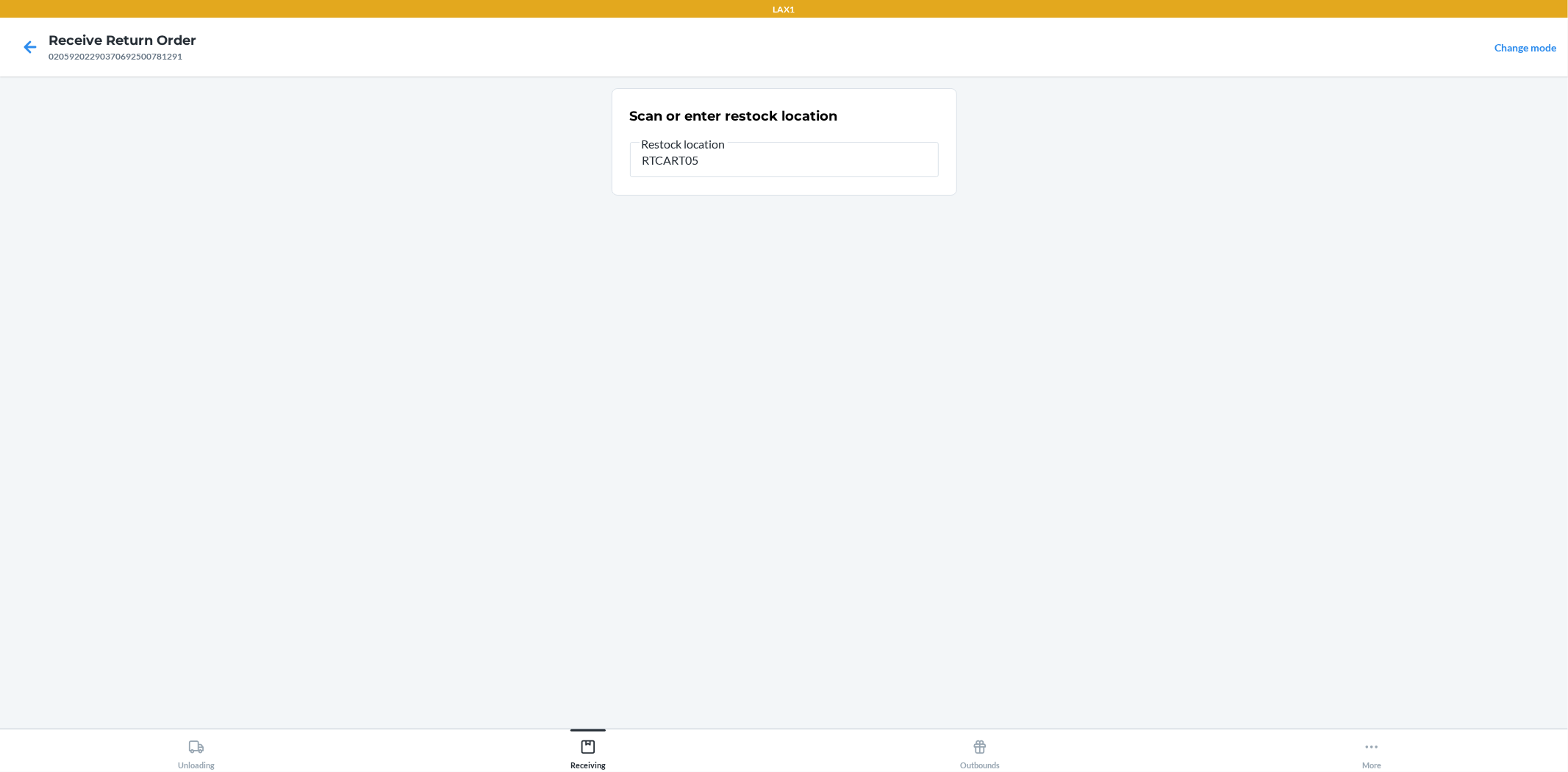
type input "RTCART052"
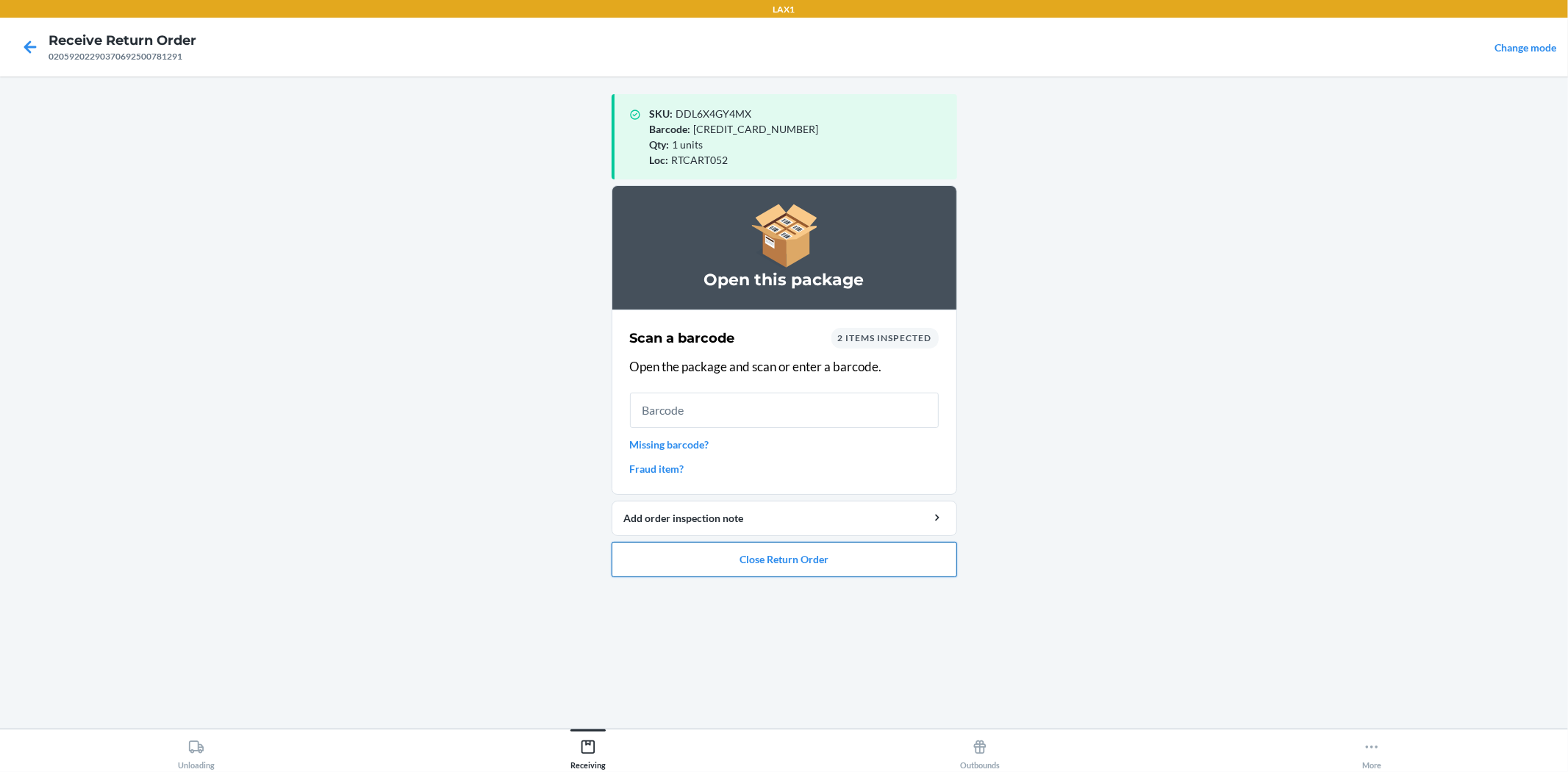
click at [792, 551] on button "Close Return Order" at bounding box center [784, 559] width 345 height 35
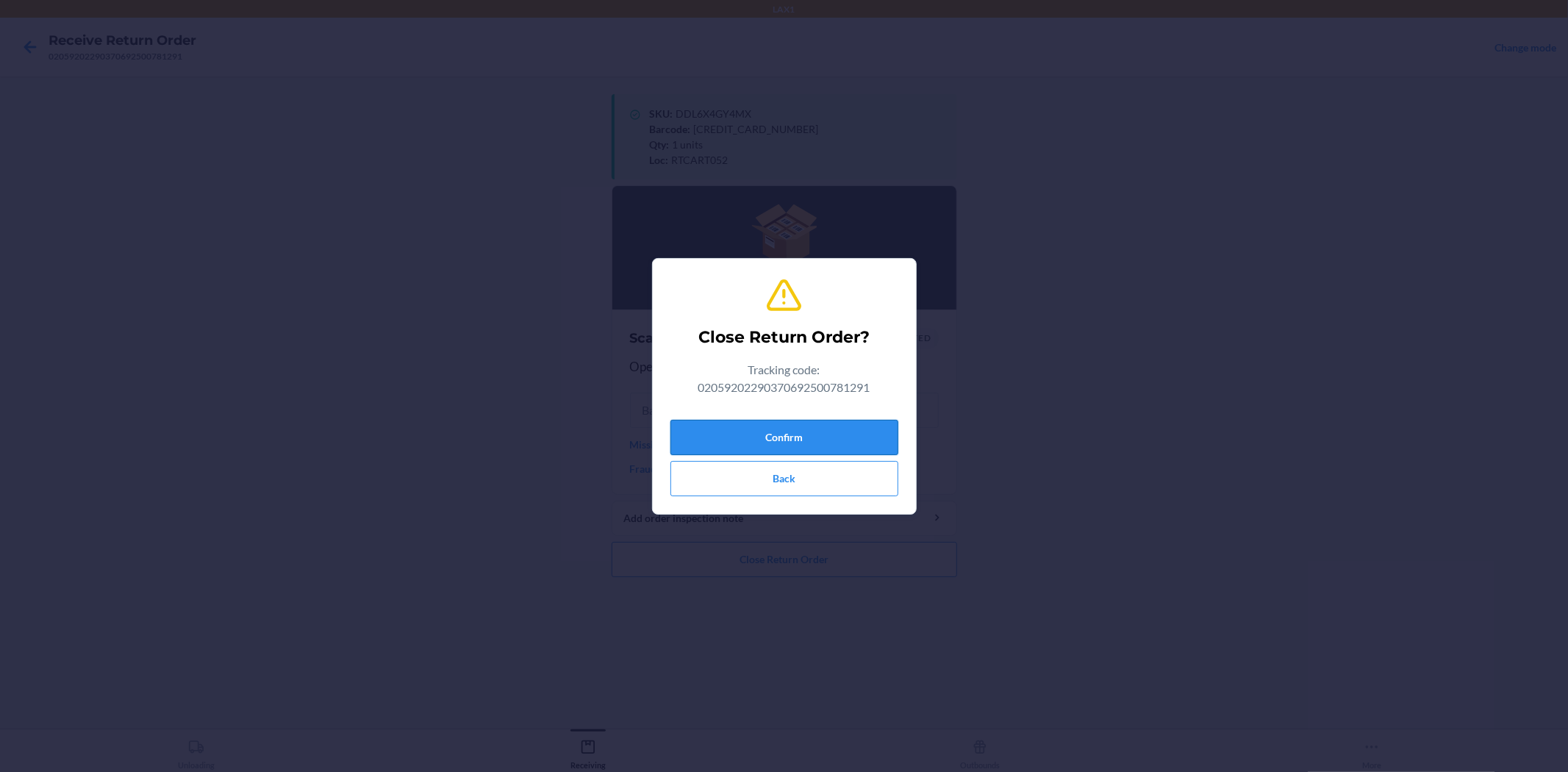
click at [816, 432] on button "Confirm" at bounding box center [784, 437] width 228 height 35
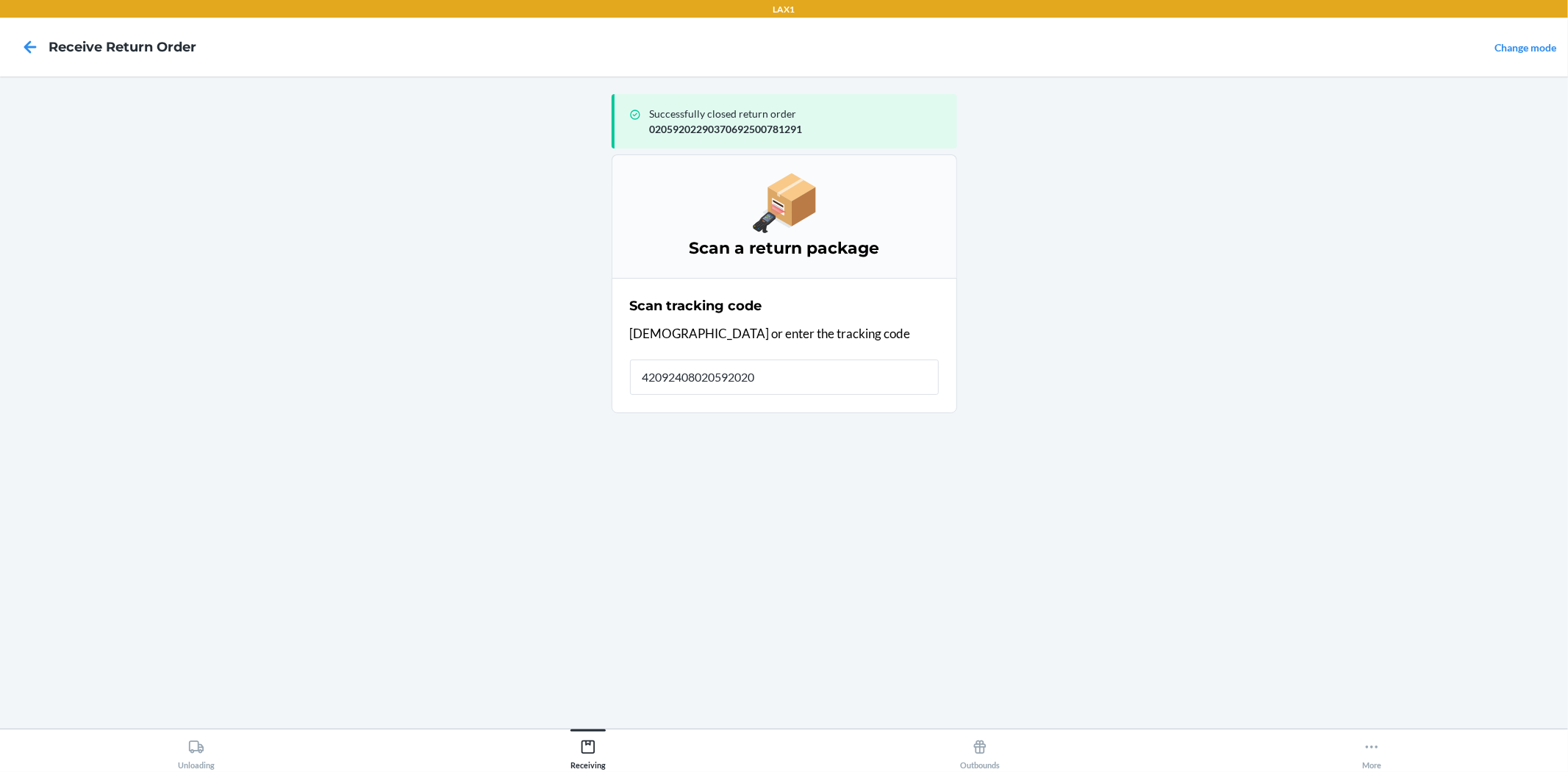
type input "420924080205920209"
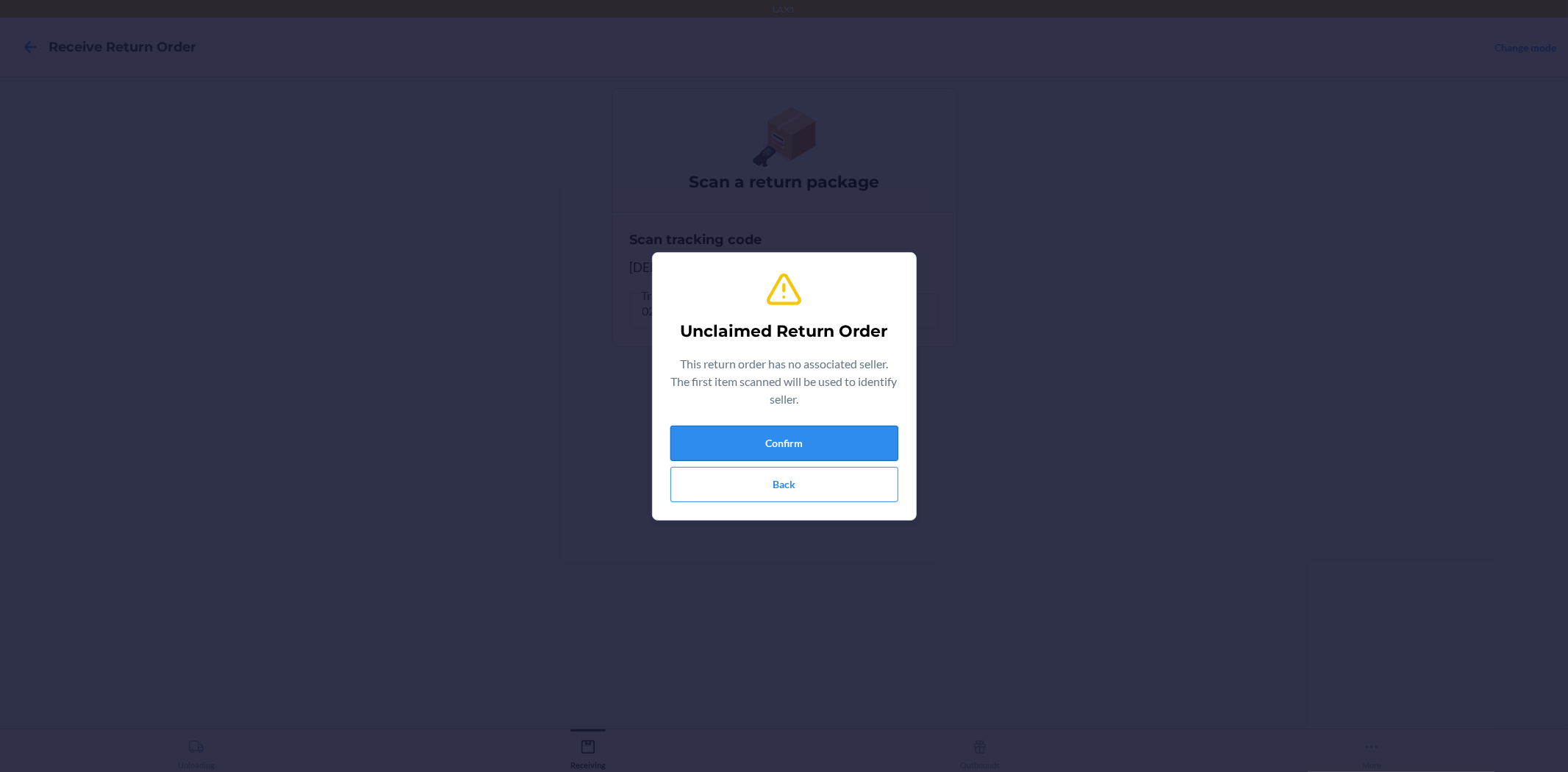
click at [872, 439] on button "Confirm" at bounding box center [784, 443] width 228 height 35
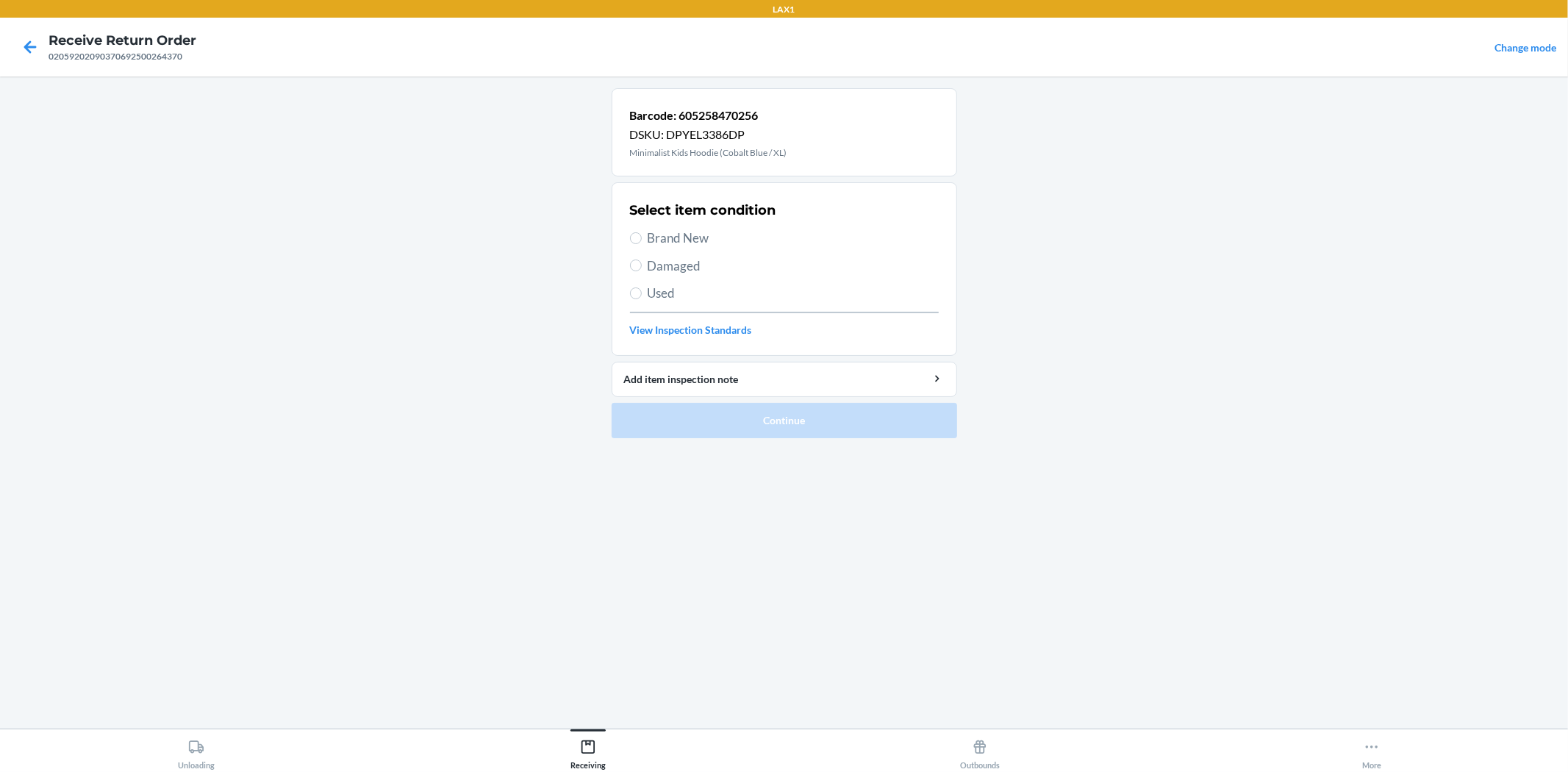
click at [705, 261] on span "Damaged" at bounding box center [793, 265] width 291 height 19
click at [642, 261] on input "Damaged" at bounding box center [636, 265] width 12 height 12
radio input "true"
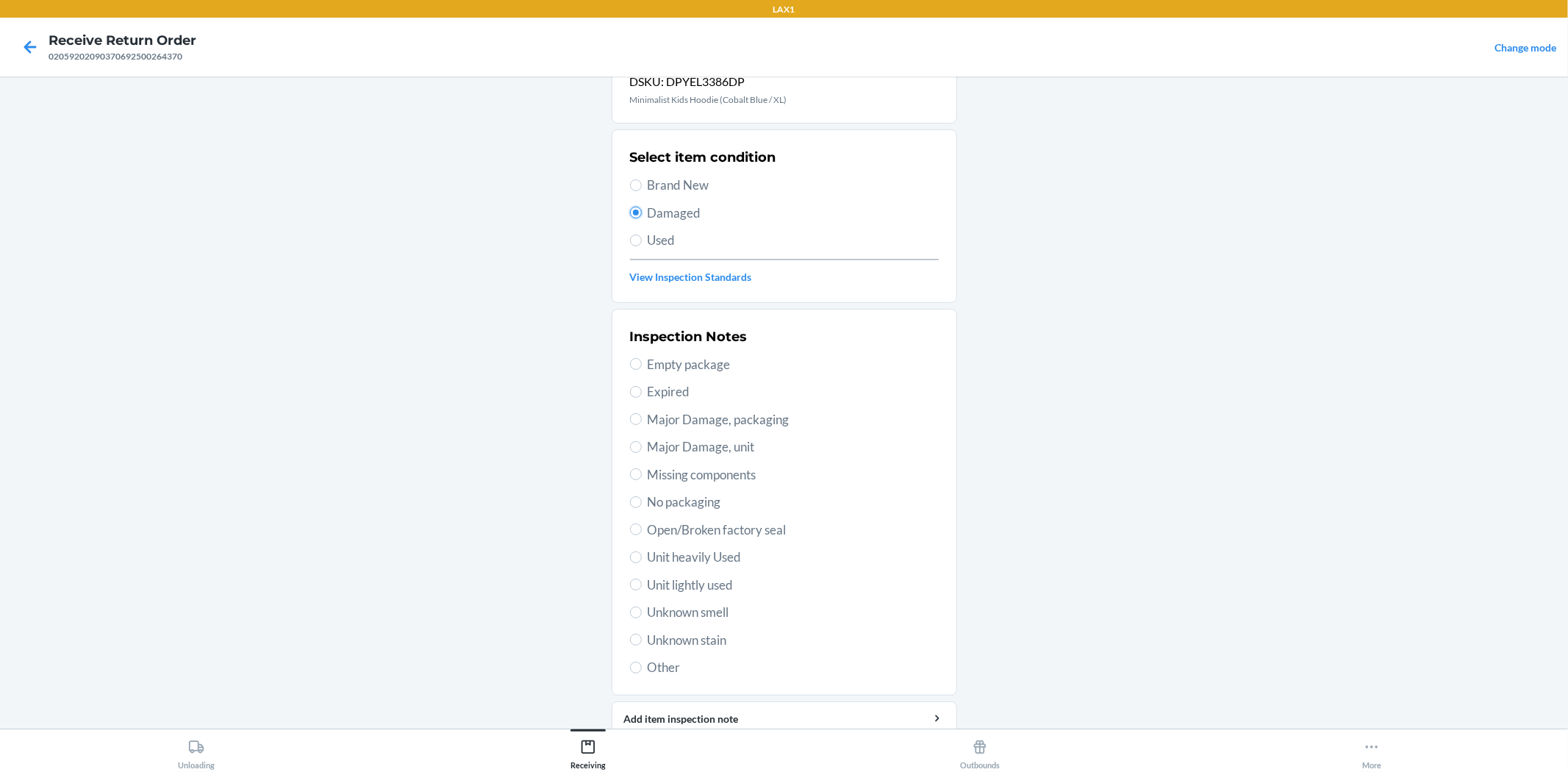
scroll to position [113, 0]
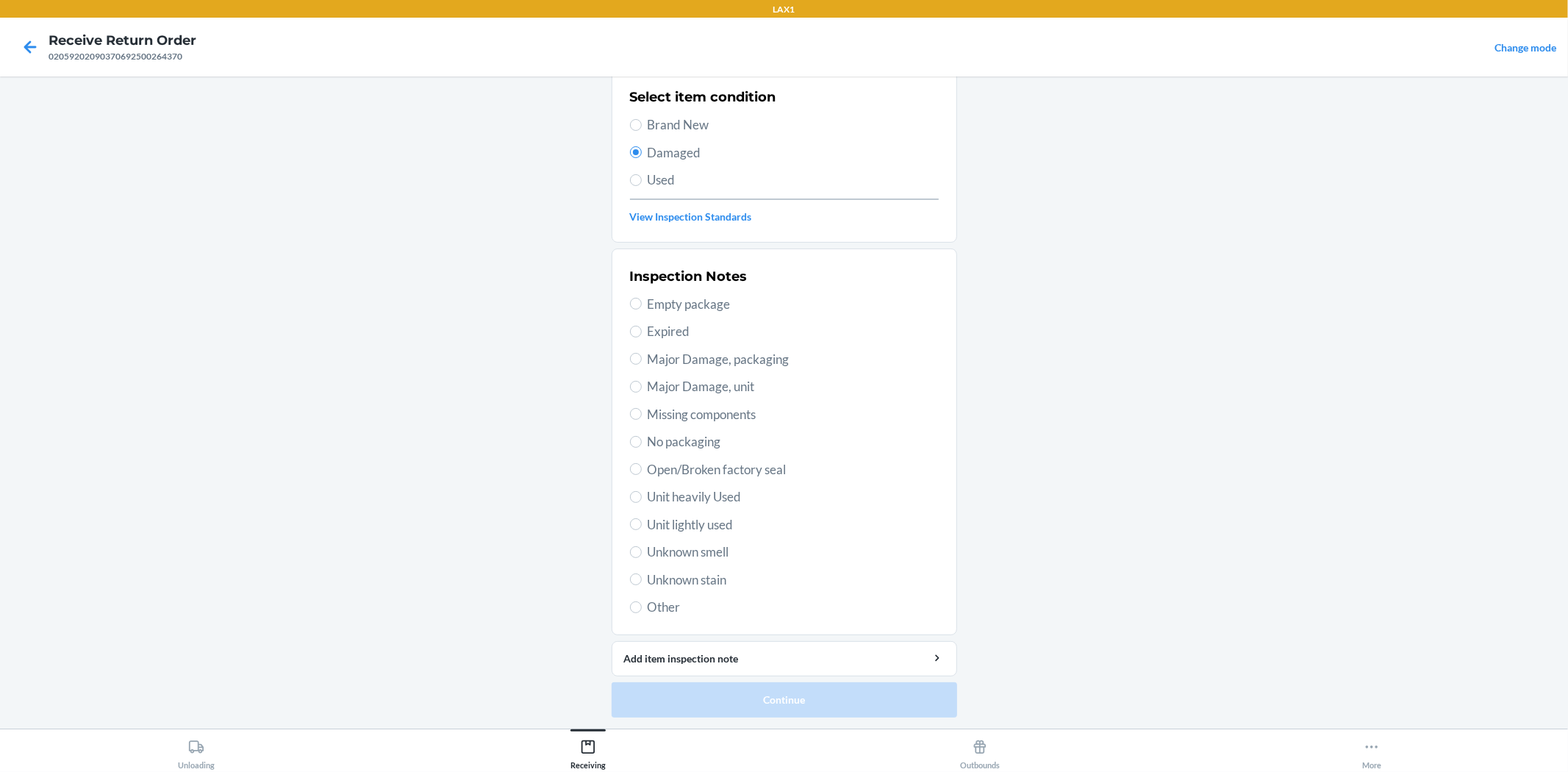
click at [722, 526] on span "Unit lightly used" at bounding box center [793, 524] width 291 height 19
click at [642, 526] on input "Unit lightly used" at bounding box center [636, 524] width 12 height 12
radio input "true"
click at [768, 704] on button "Continue" at bounding box center [784, 699] width 345 height 35
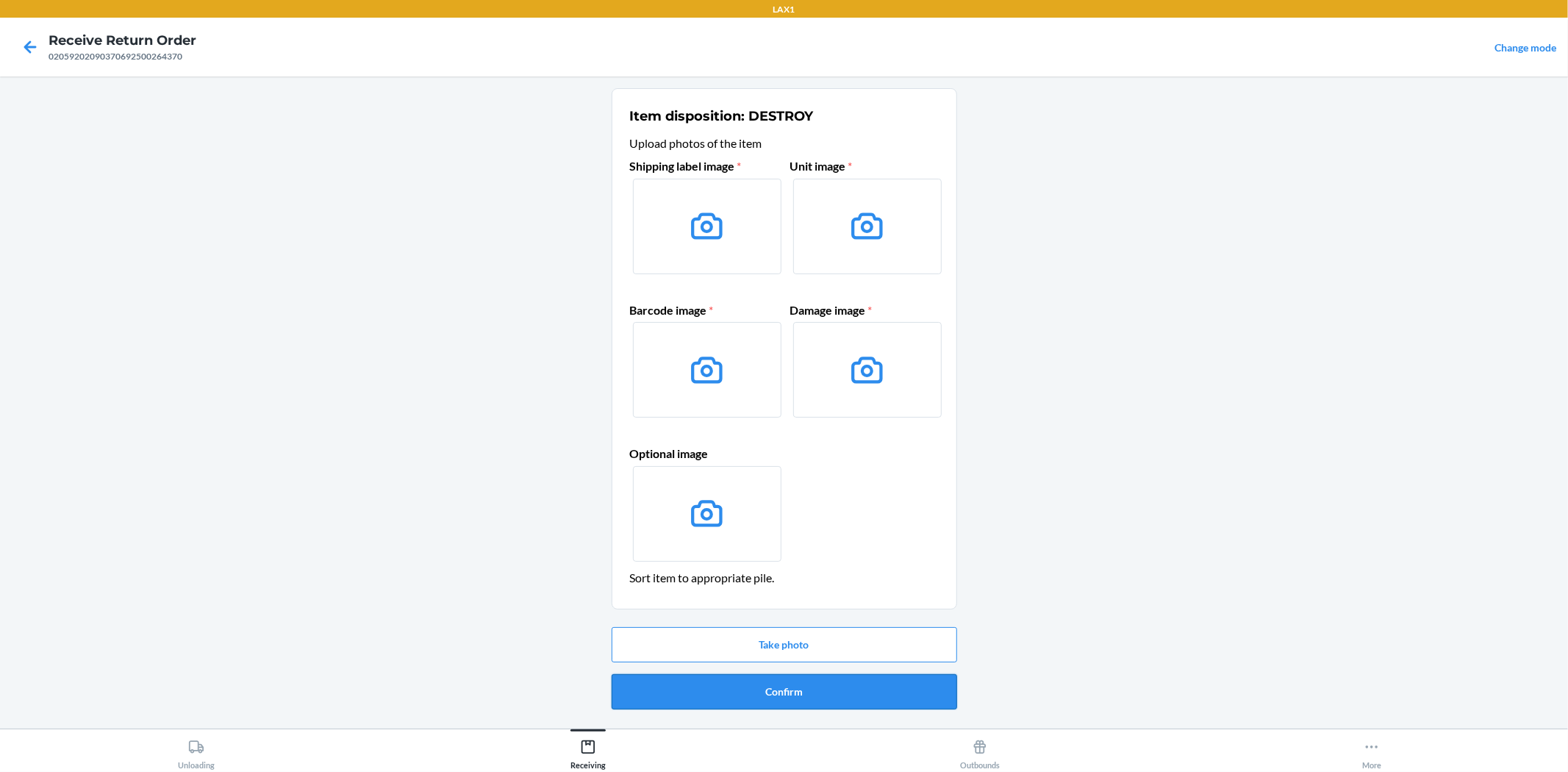
click at [784, 692] on button "Confirm" at bounding box center [784, 692] width 345 height 35
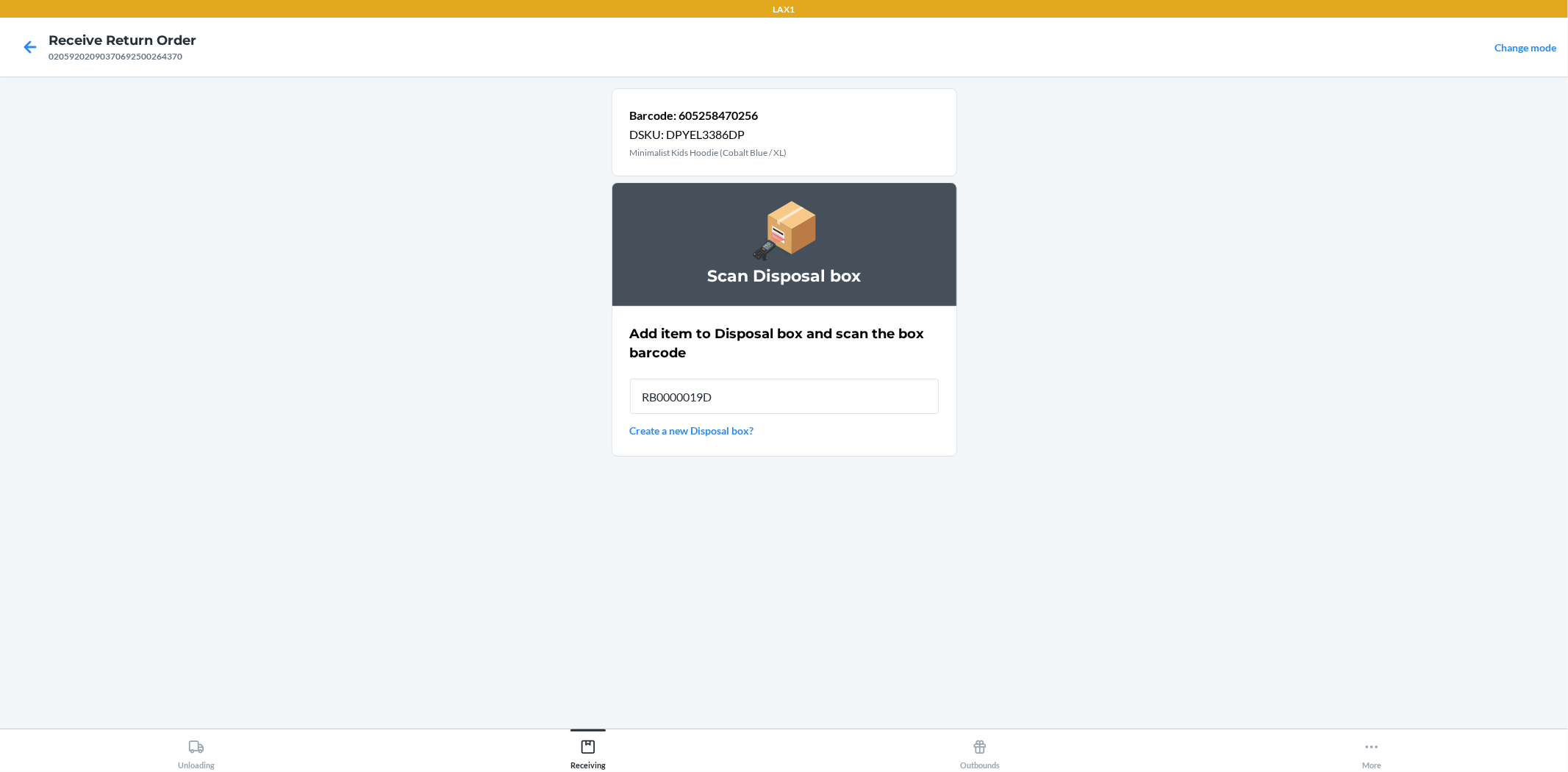
type input "RB0000019D0"
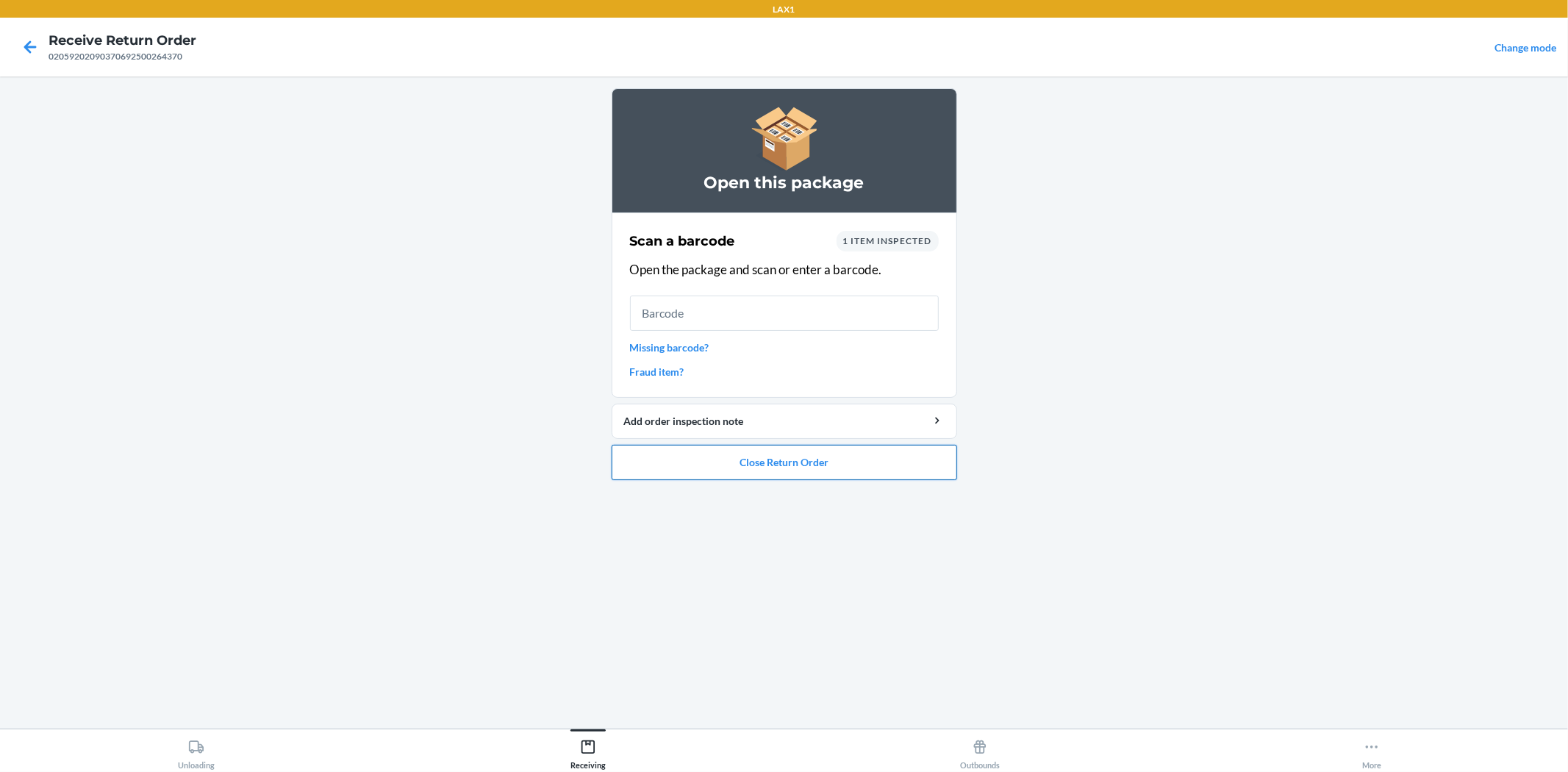
click at [797, 474] on button "Close Return Order" at bounding box center [784, 462] width 345 height 35
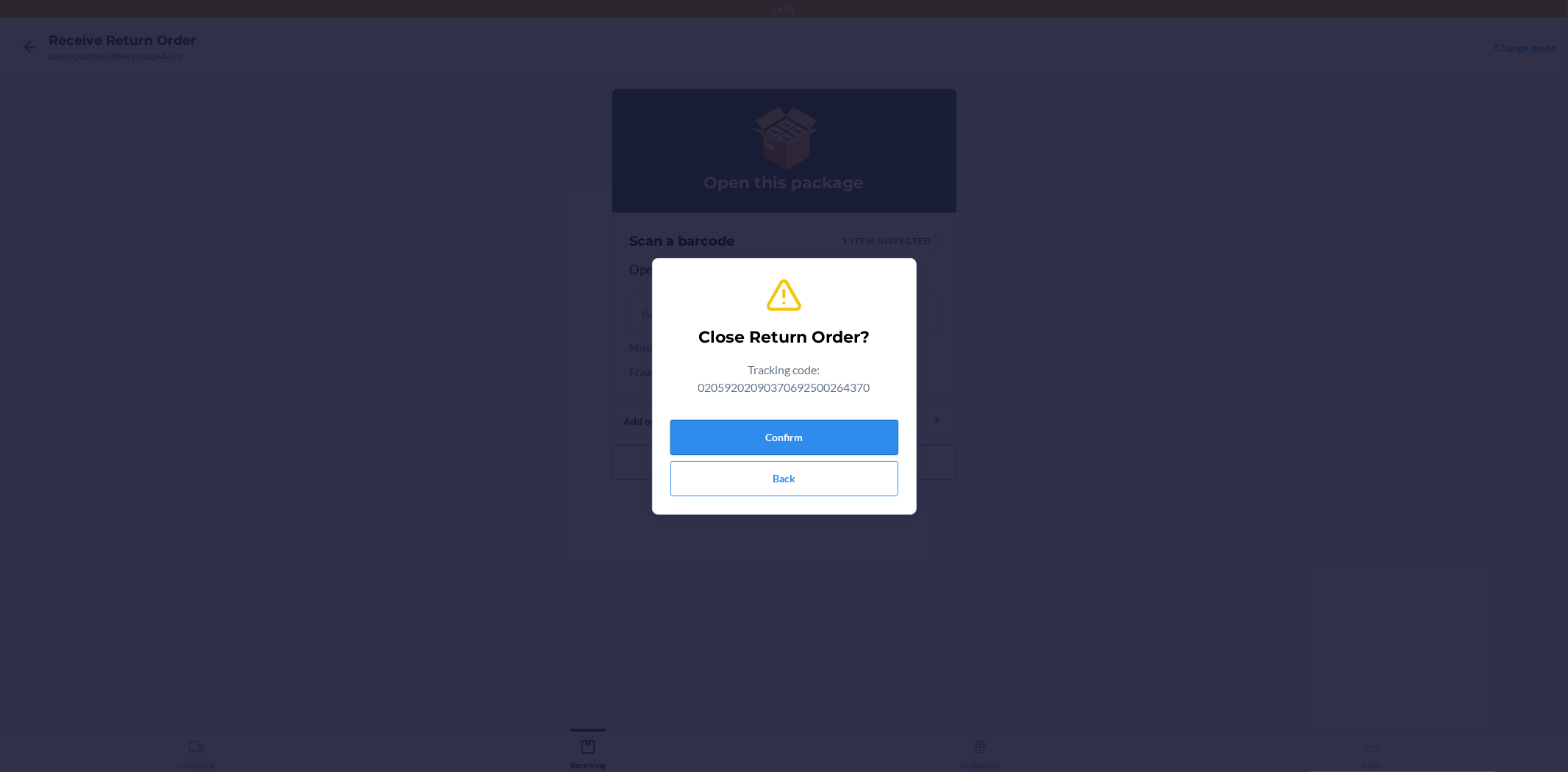
click at [810, 441] on button "Confirm" at bounding box center [784, 437] width 228 height 35
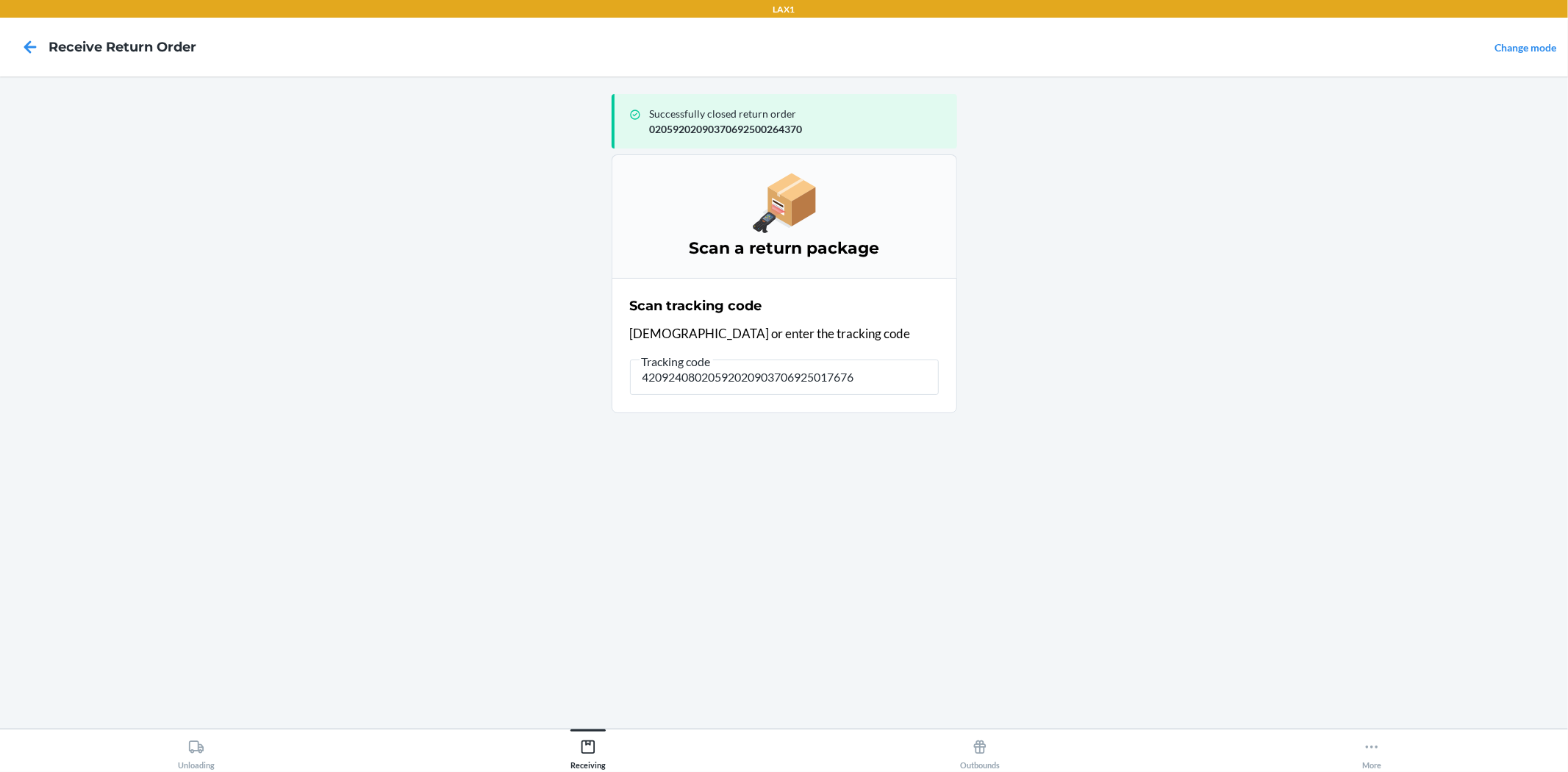
type input "420924080205920209037069250176760"
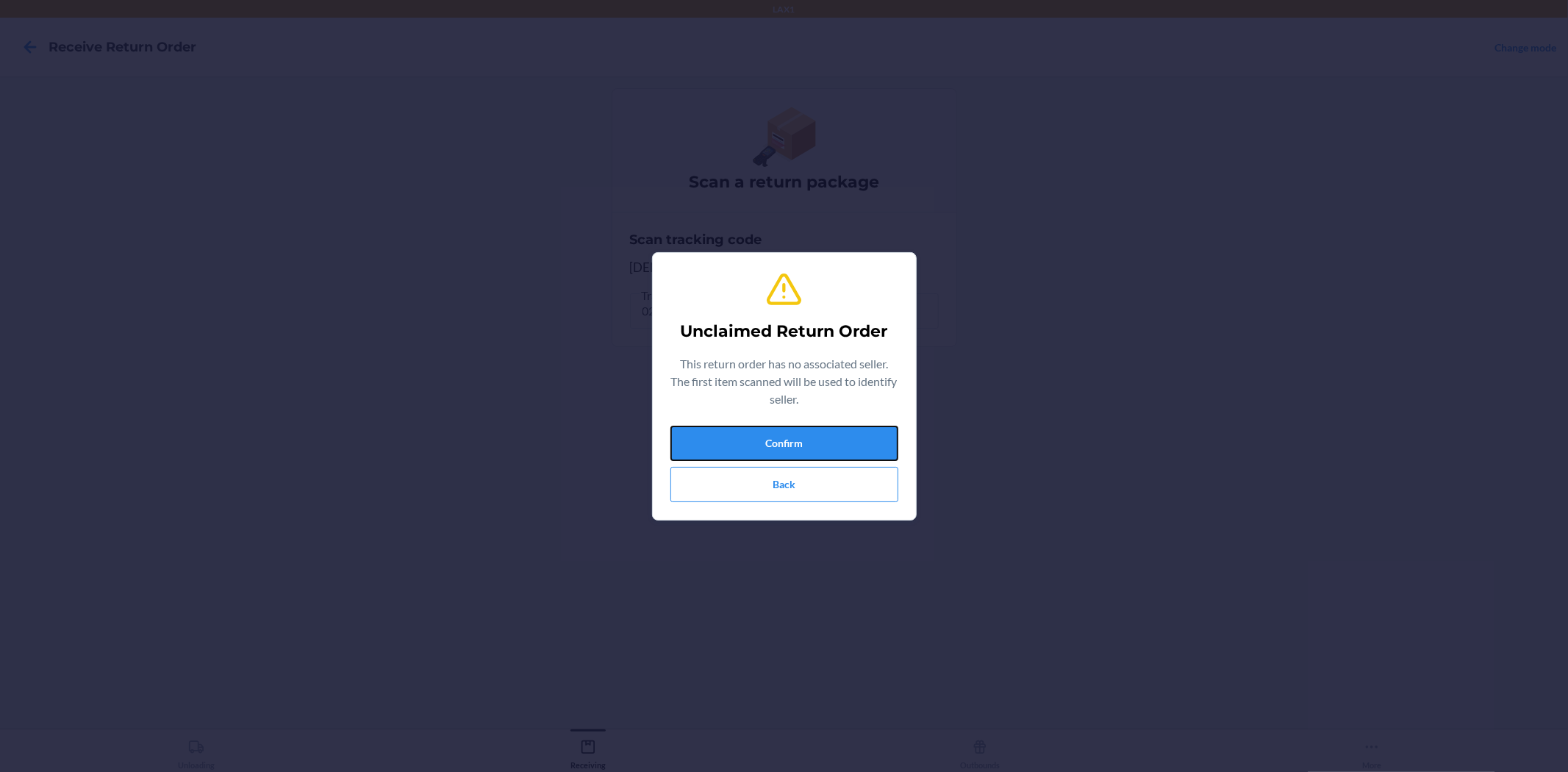
click at [810, 441] on button "Confirm" at bounding box center [784, 443] width 228 height 35
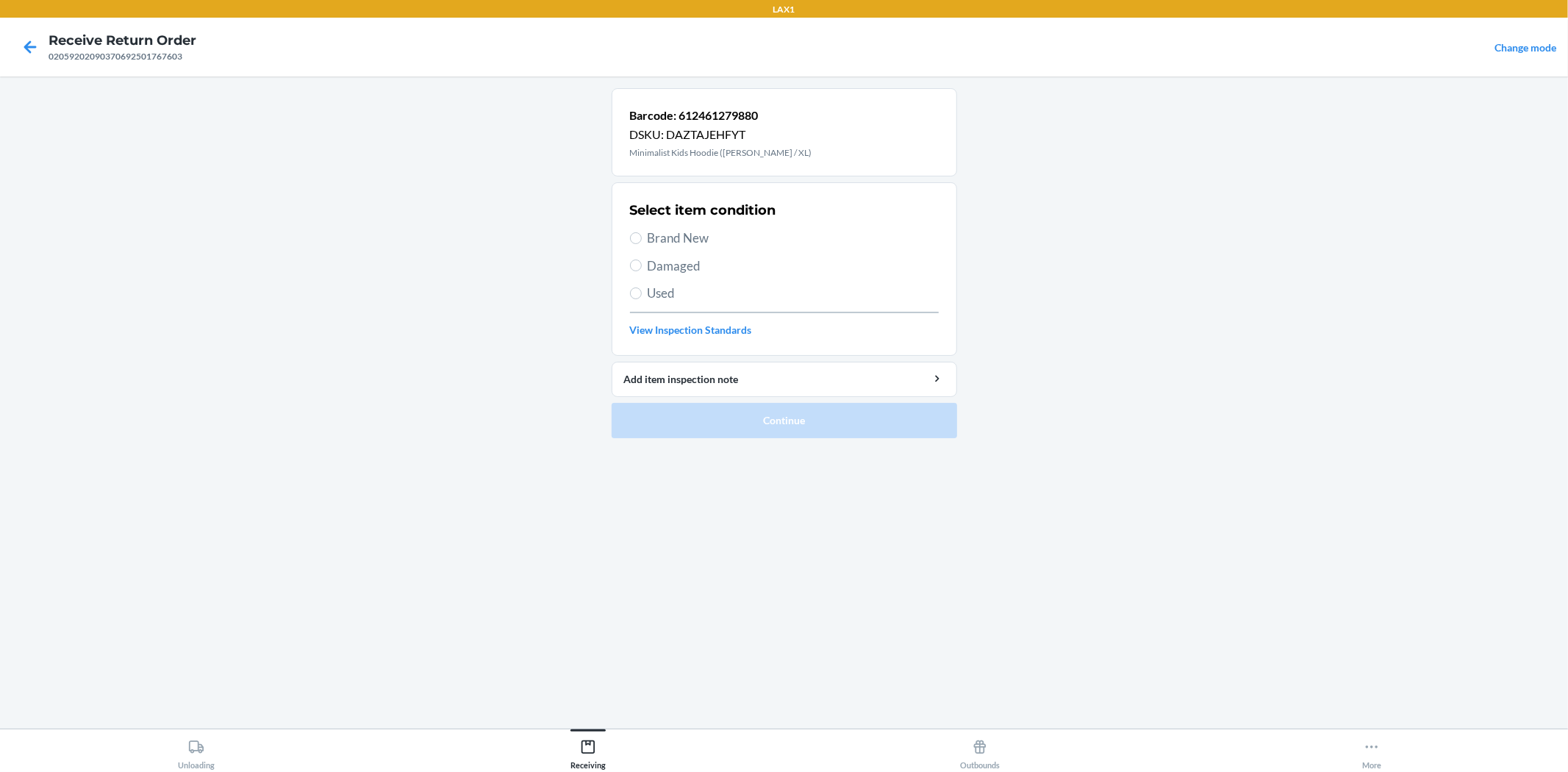
click at [686, 232] on span "Brand New" at bounding box center [793, 237] width 291 height 19
click at [642, 232] on input "Brand New" at bounding box center [636, 238] width 12 height 12
radio input "true"
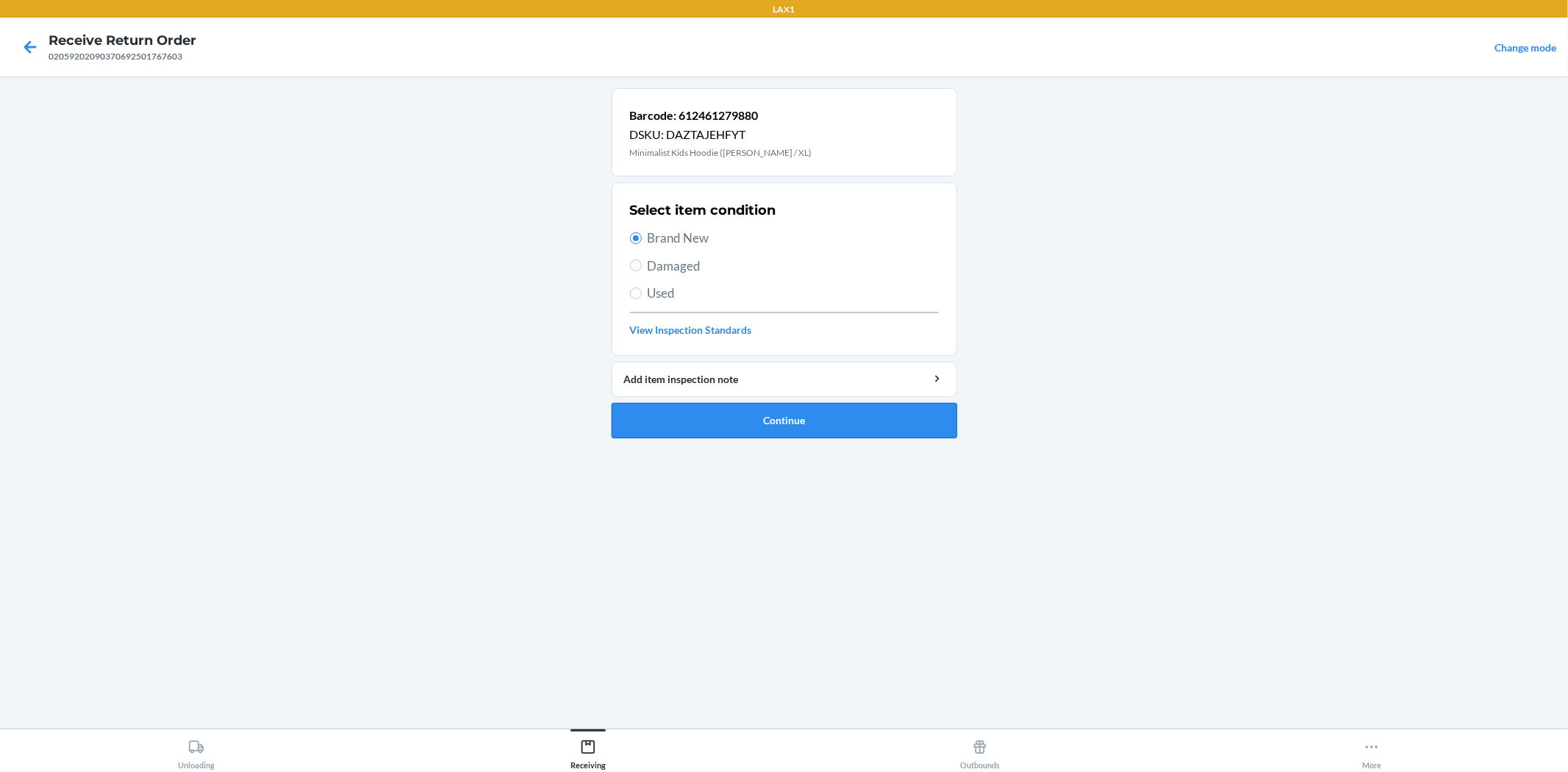
click at [780, 425] on button "Continue" at bounding box center [784, 421] width 345 height 35
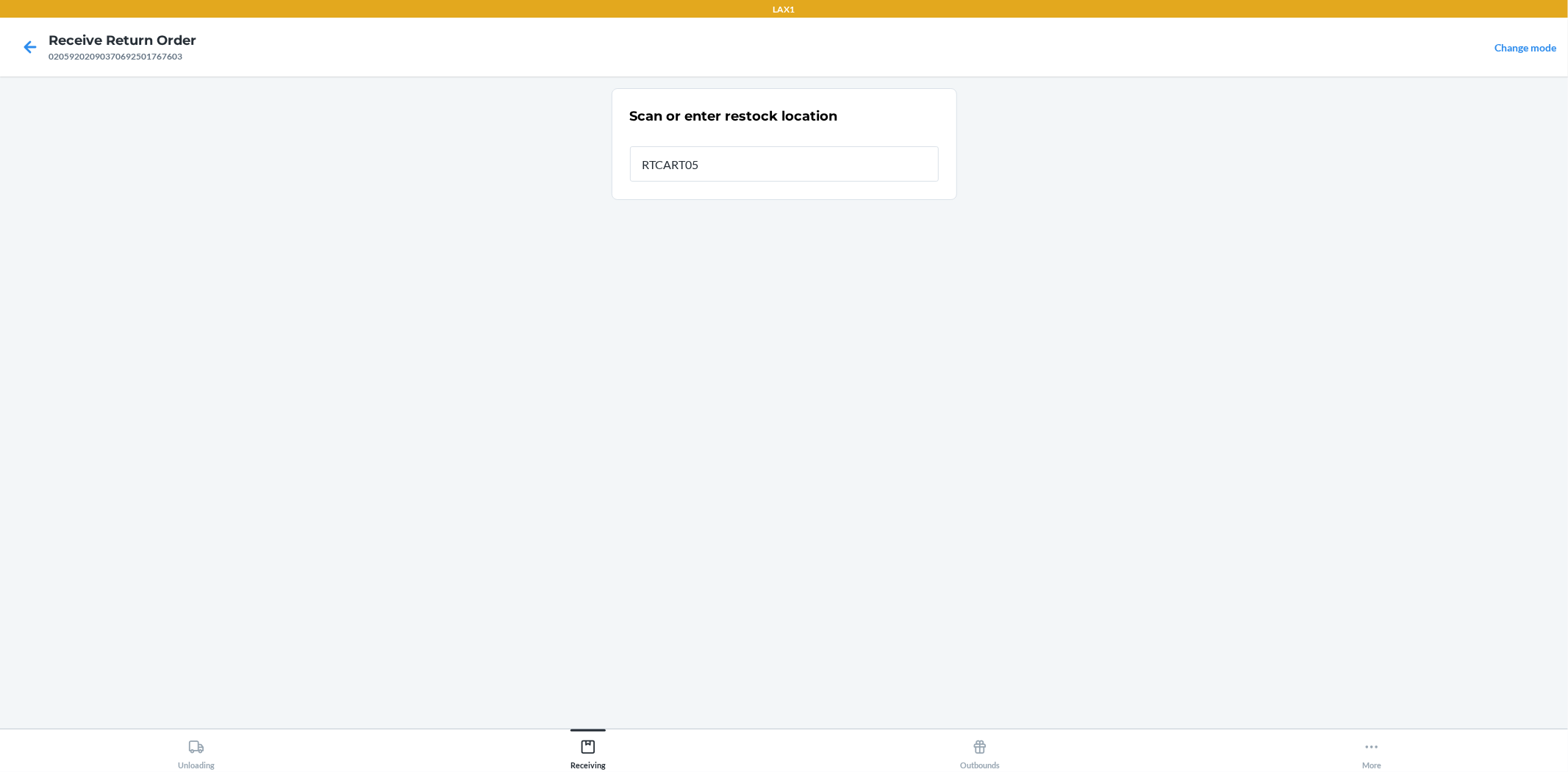
type input "RTCART052"
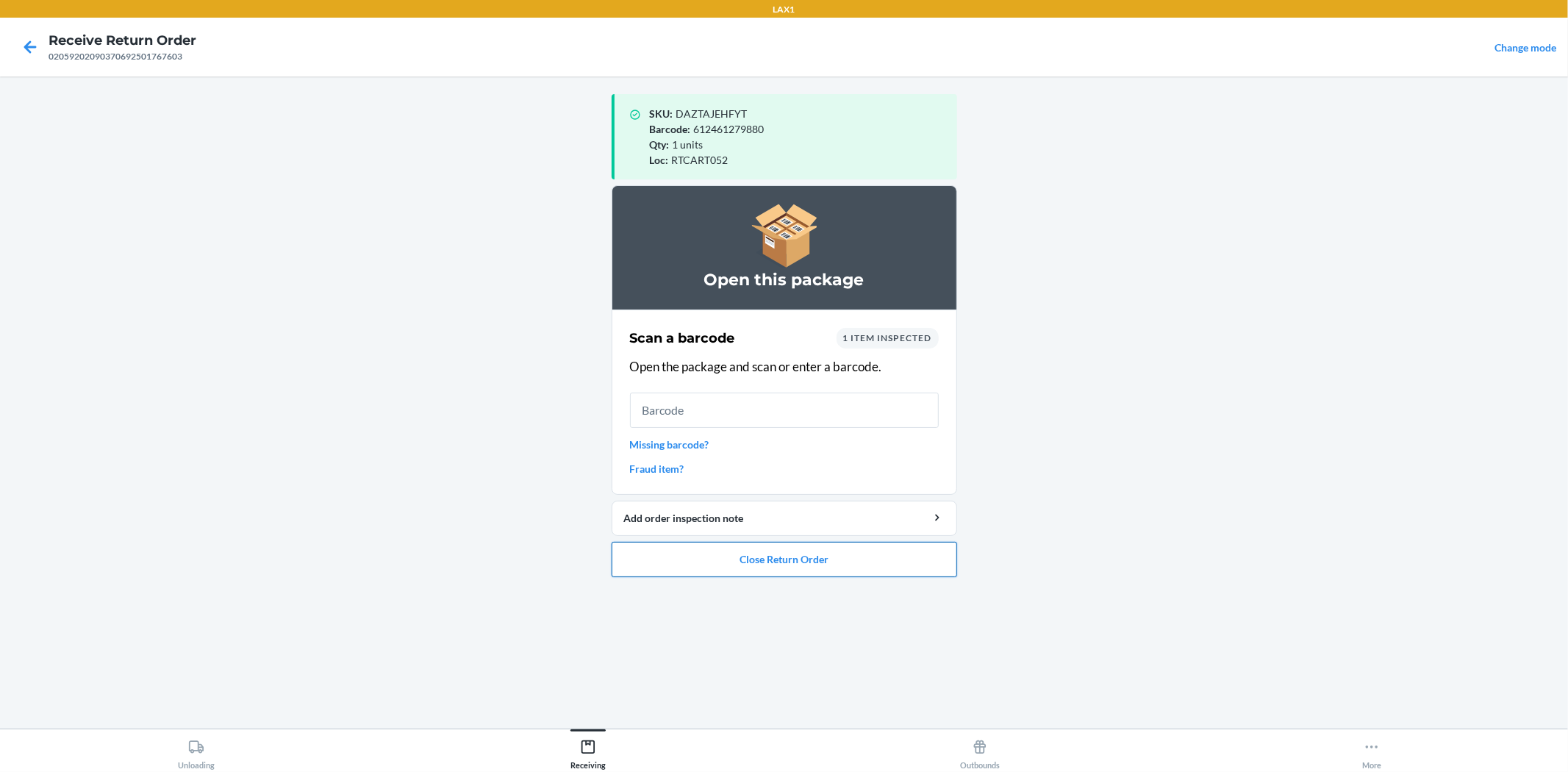
click at [788, 564] on button "Close Return Order" at bounding box center [784, 559] width 345 height 35
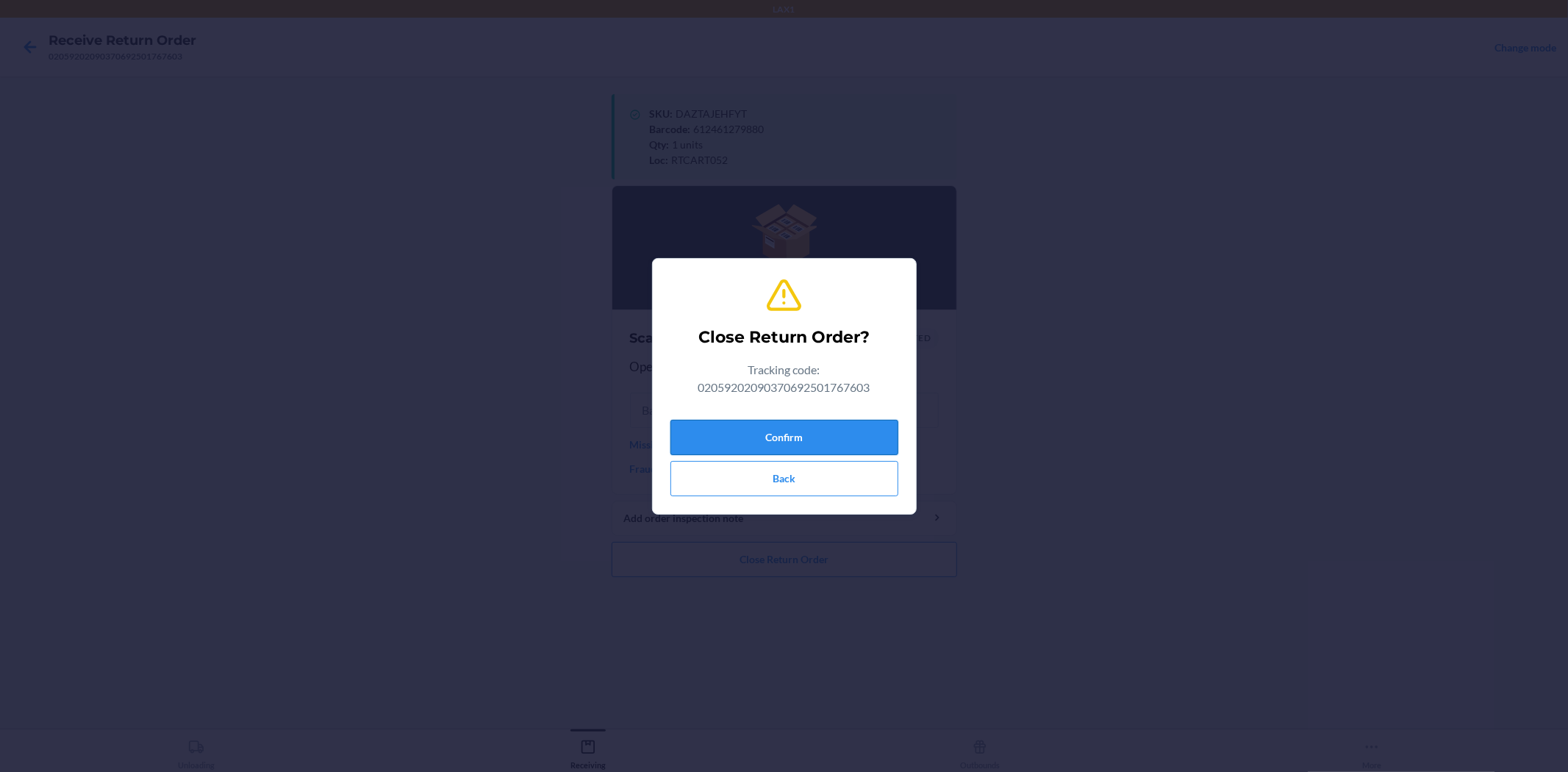
click at [799, 445] on button "Confirm" at bounding box center [784, 437] width 228 height 35
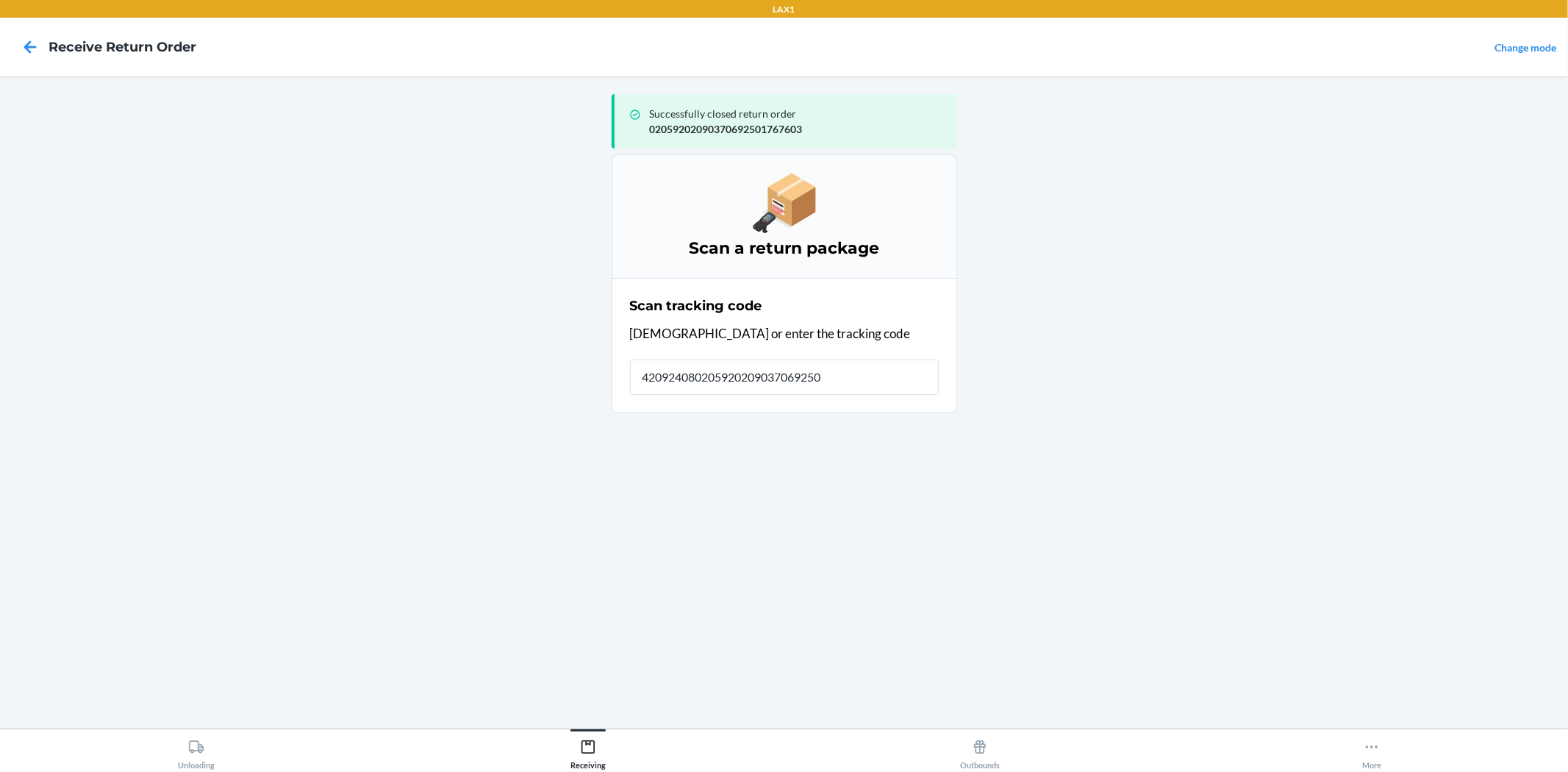
type input "4209240802059202090370692501"
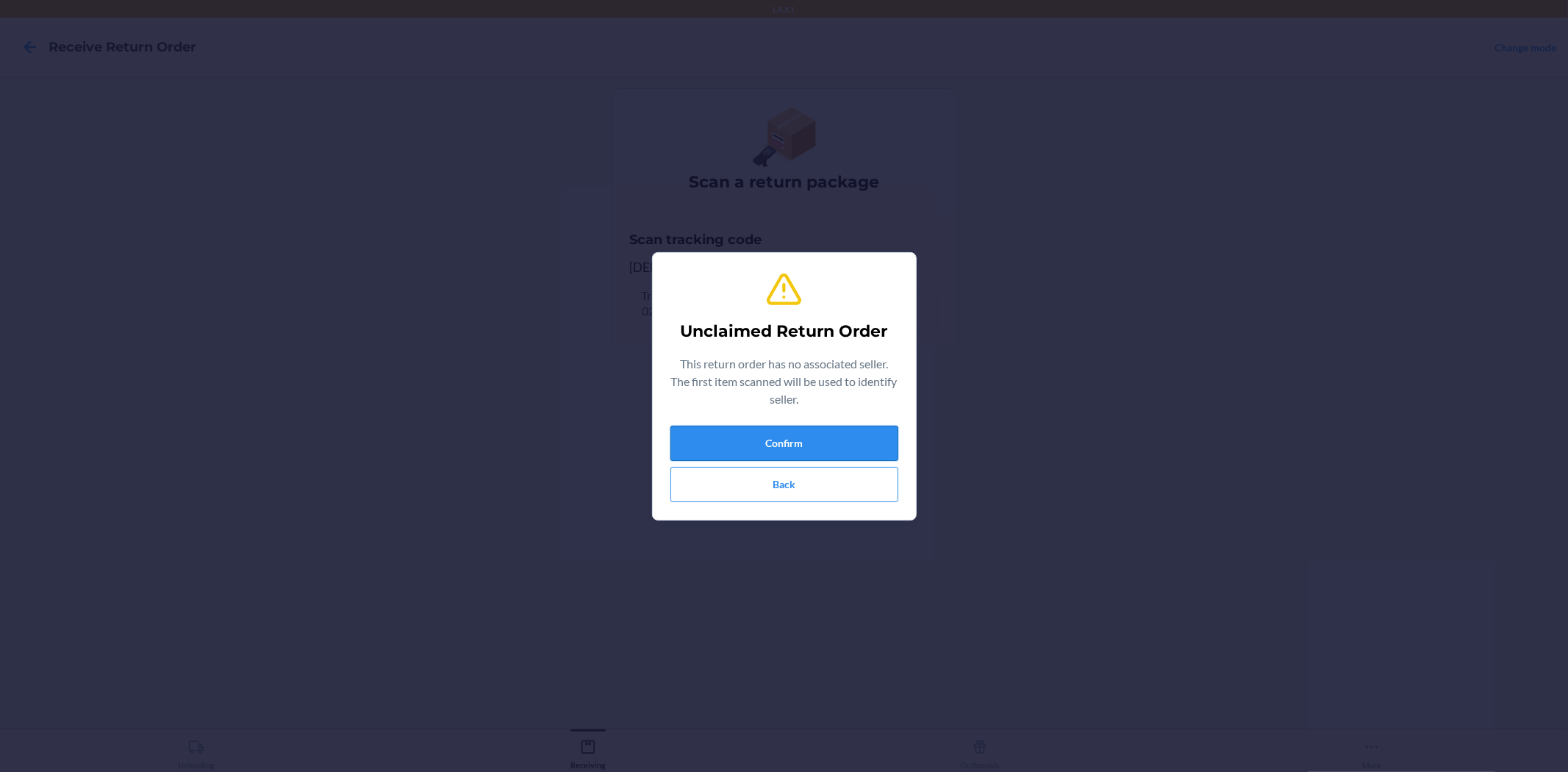
click at [886, 437] on button "Confirm" at bounding box center [784, 443] width 228 height 35
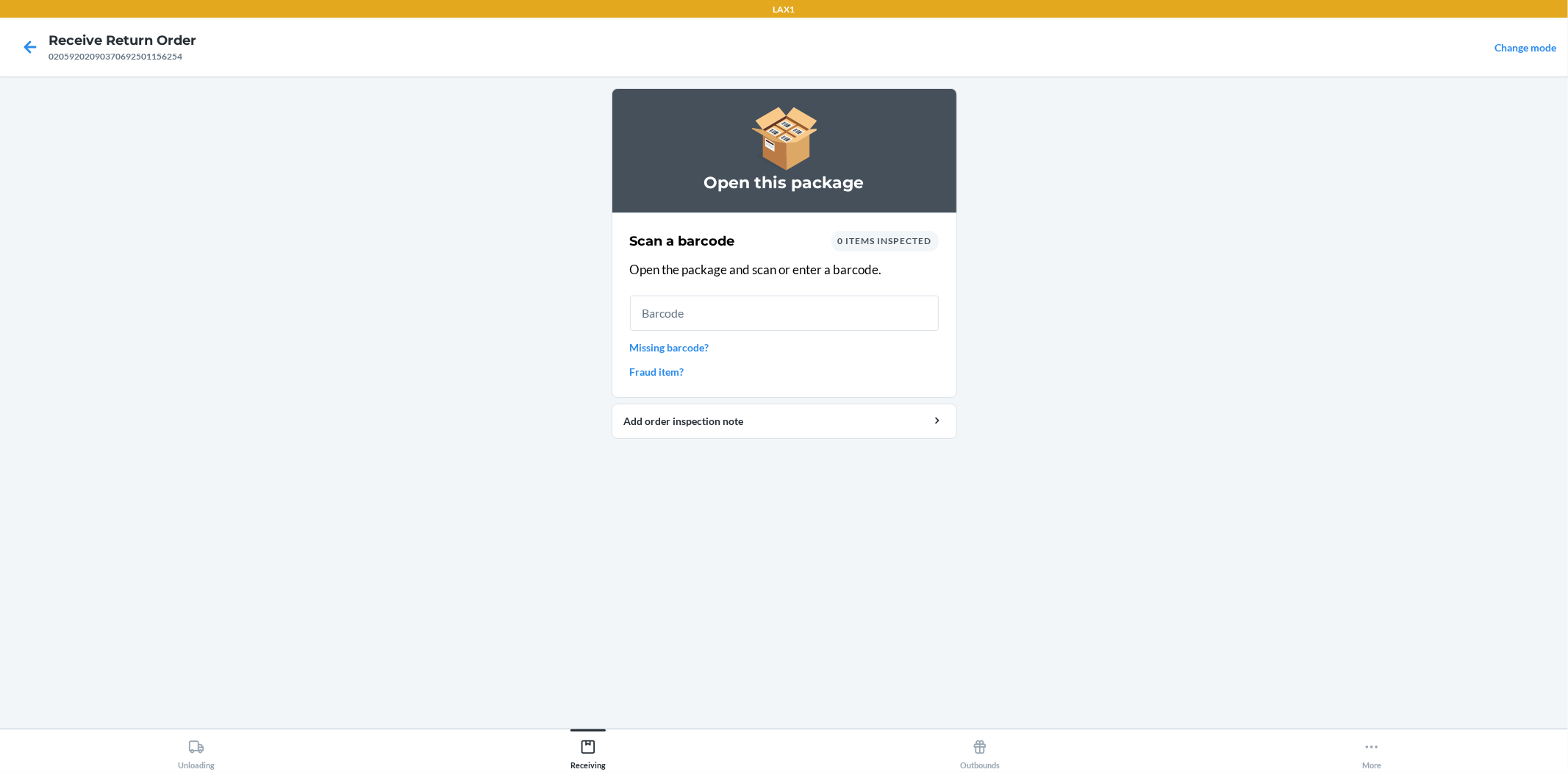
click at [646, 349] on link "Missing barcode?" at bounding box center [784, 347] width 309 height 16
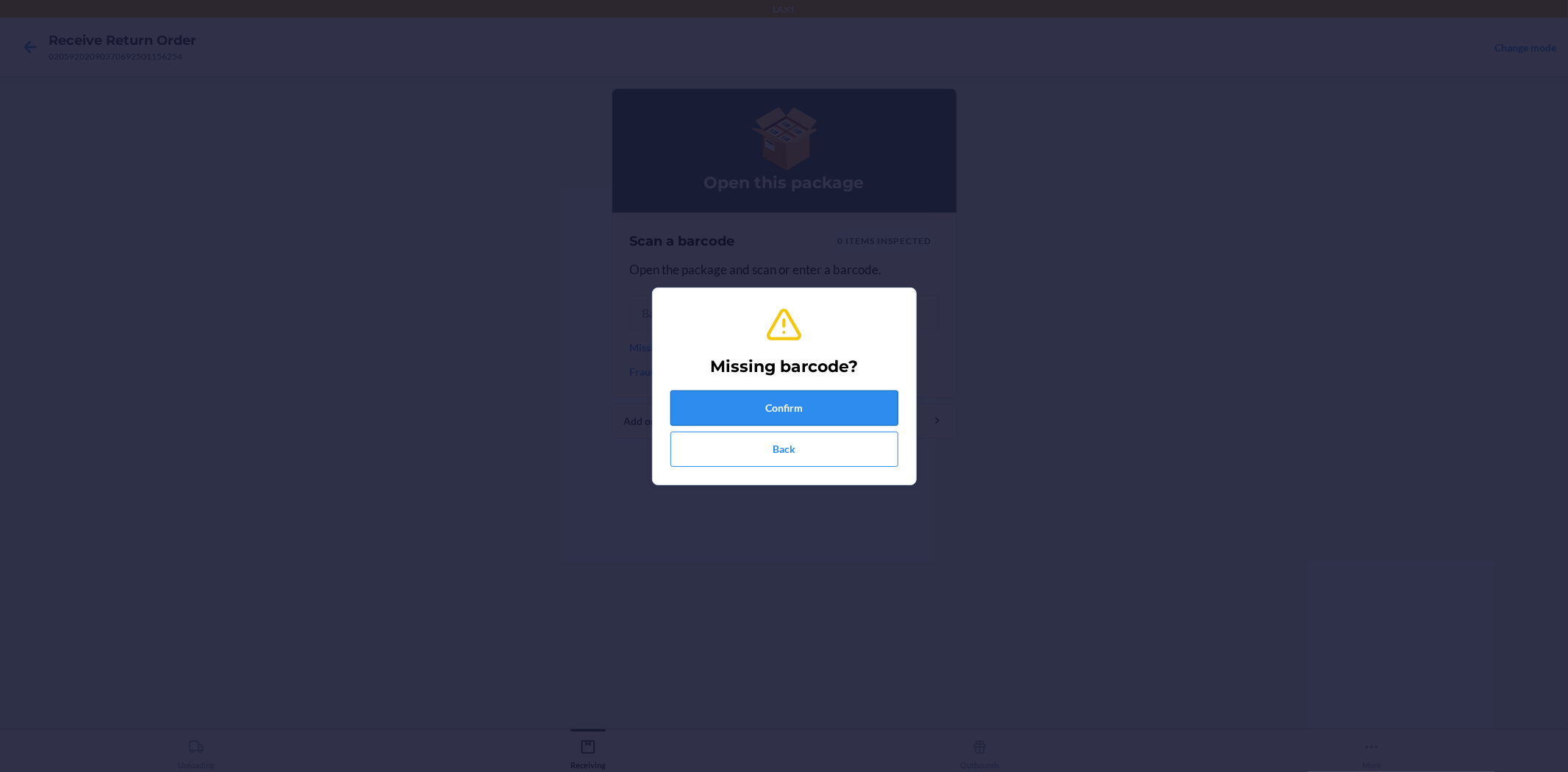
click at [720, 401] on button "Confirm" at bounding box center [784, 408] width 228 height 35
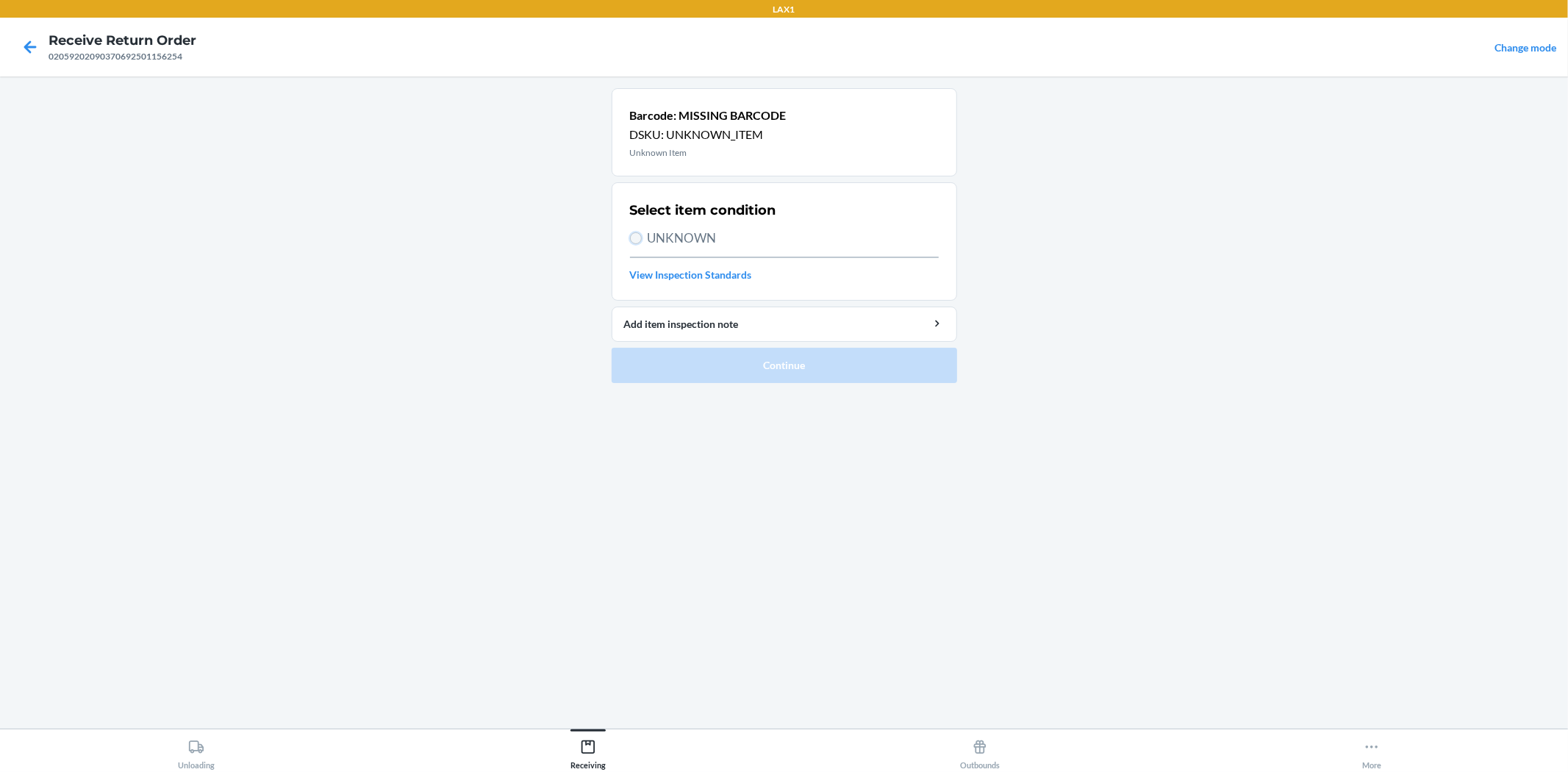
click at [638, 238] on input "UNKNOWN" at bounding box center [636, 238] width 12 height 12
radio input "true"
click at [731, 359] on button "Continue" at bounding box center [784, 365] width 345 height 35
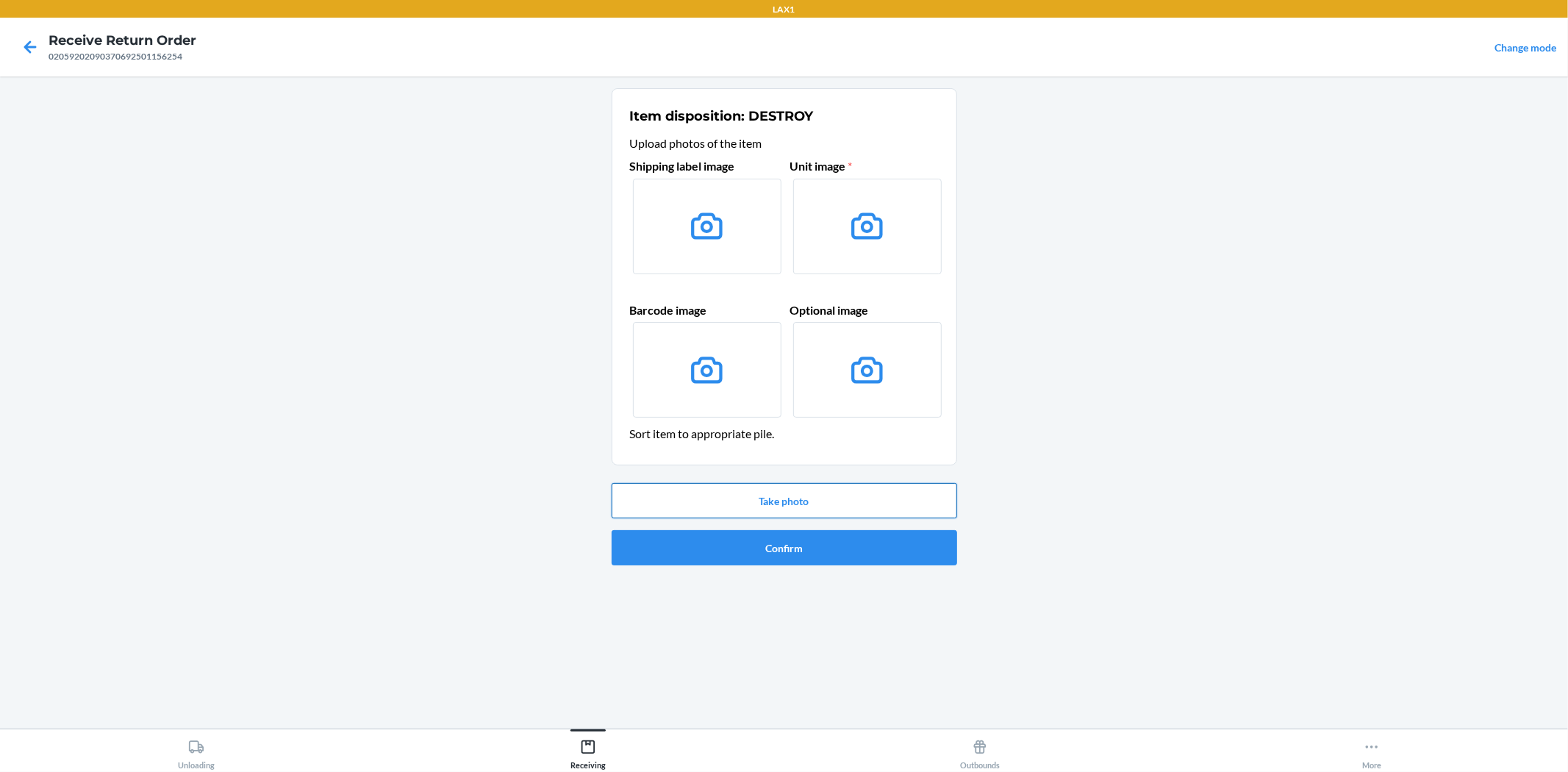
click at [937, 512] on button "Take photo" at bounding box center [784, 500] width 345 height 35
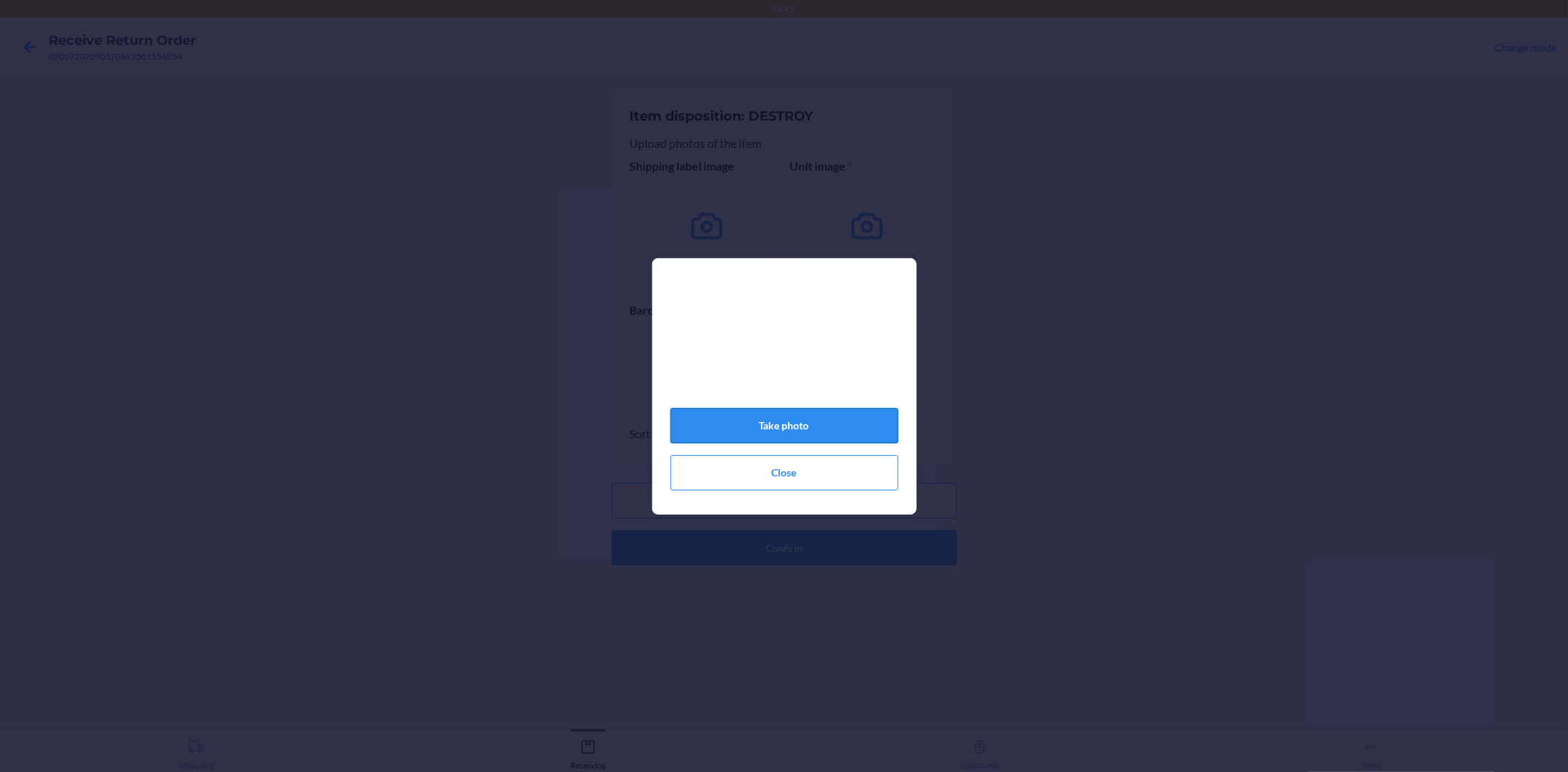
click at [787, 443] on button "Take photo" at bounding box center [784, 426] width 228 height 35
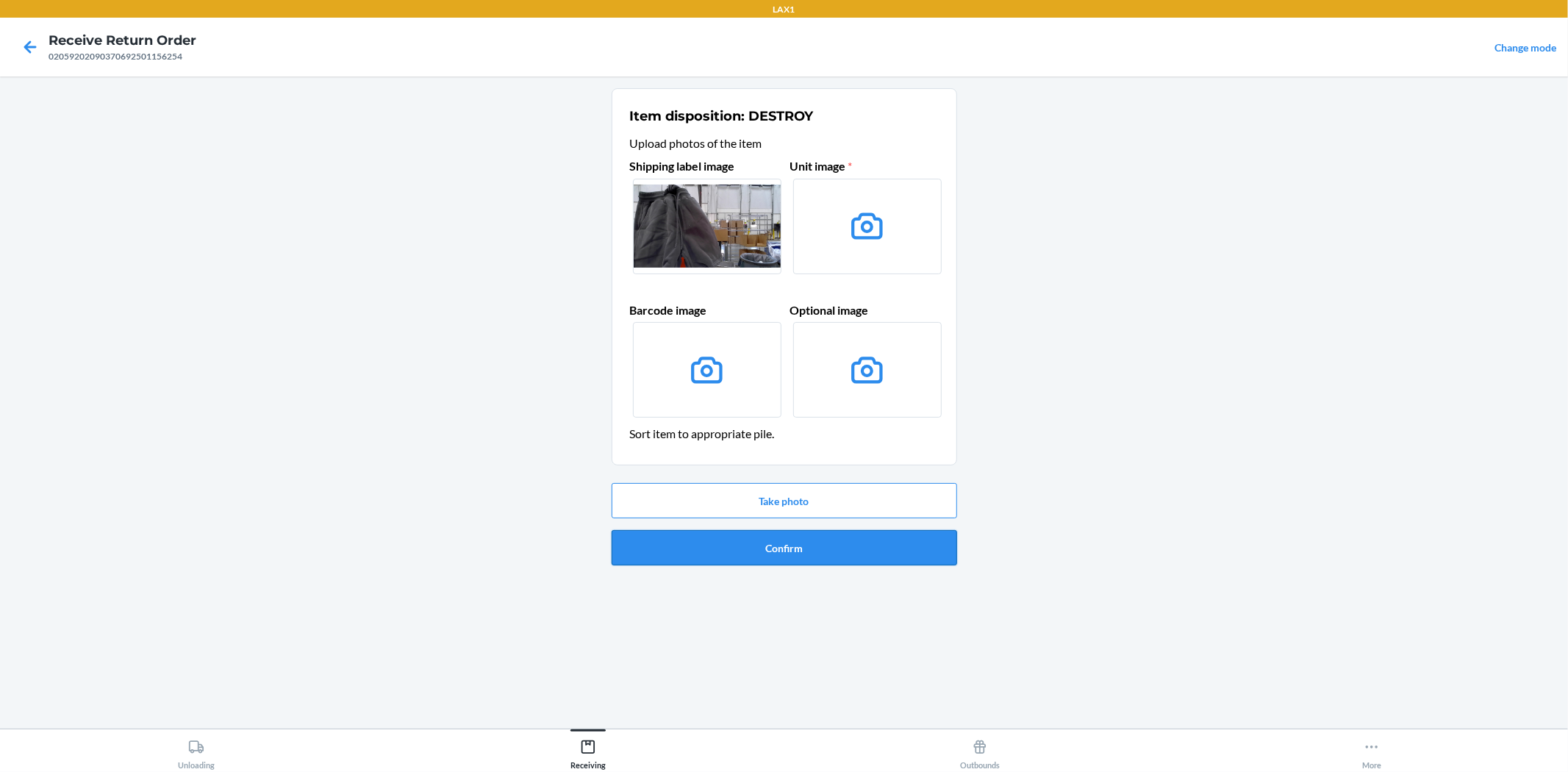
click at [787, 545] on button "Confirm" at bounding box center [784, 547] width 345 height 35
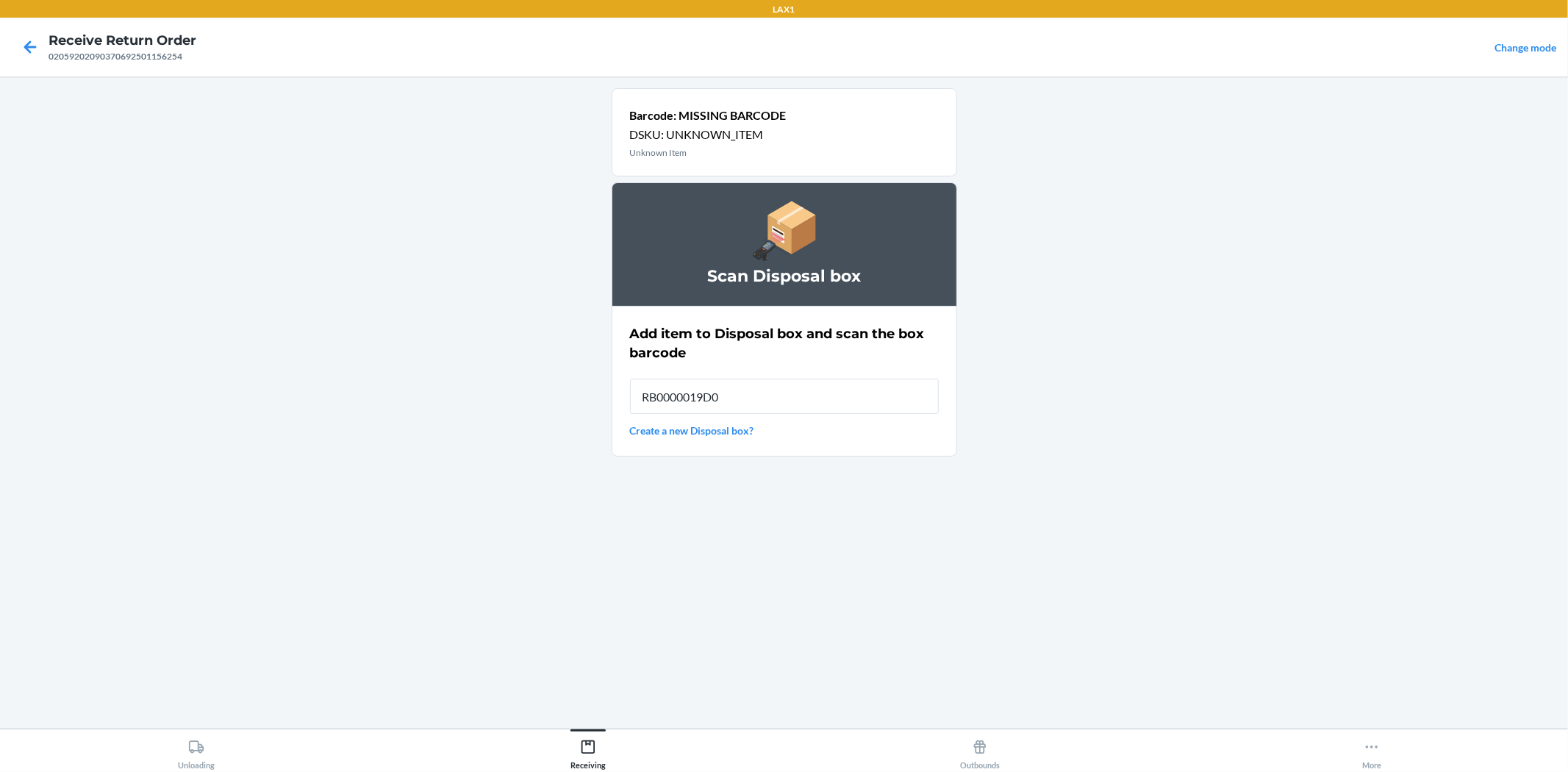
type input "RB0000019D0"
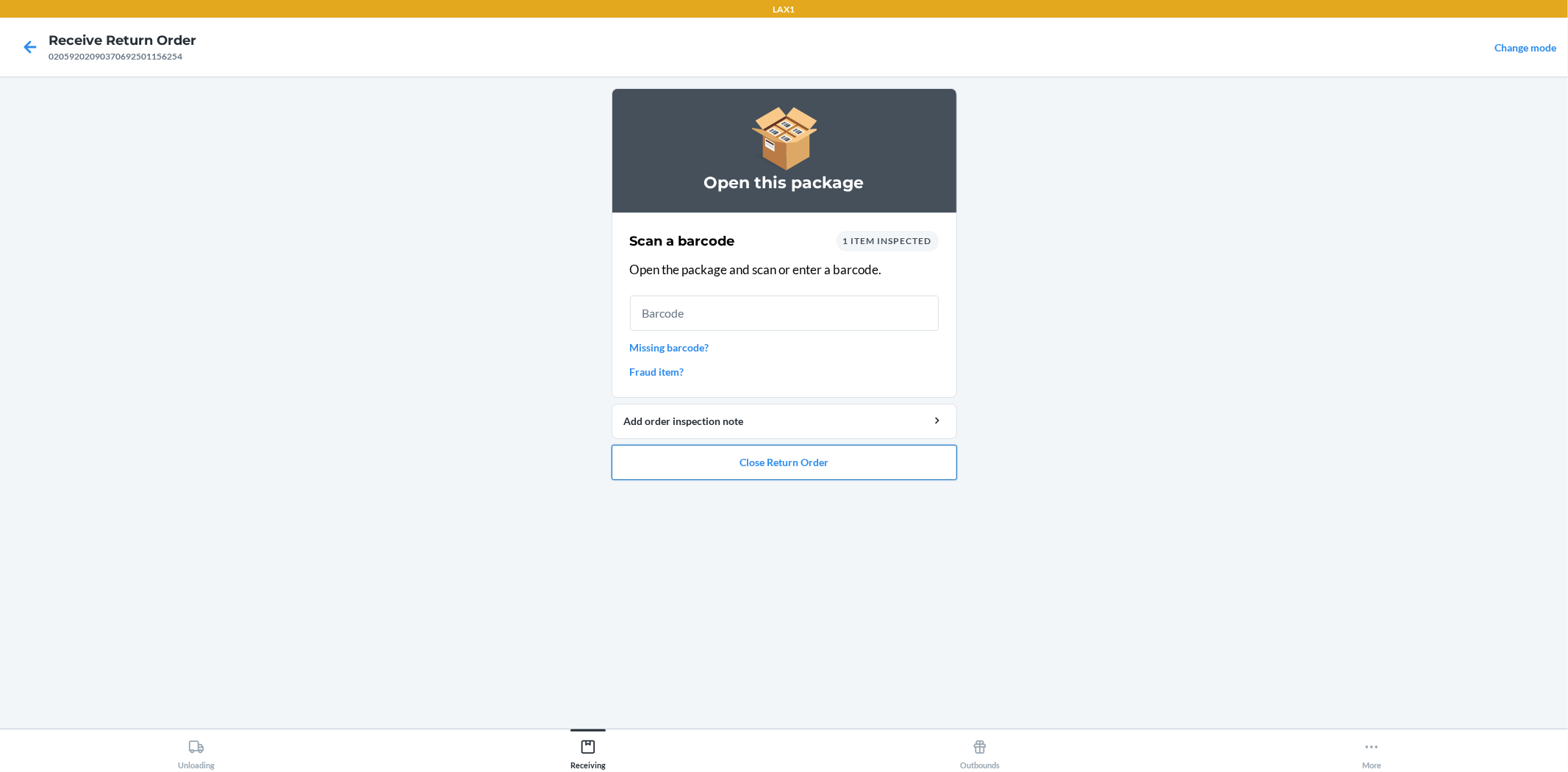
click at [799, 479] on button "Close Return Order" at bounding box center [784, 462] width 345 height 35
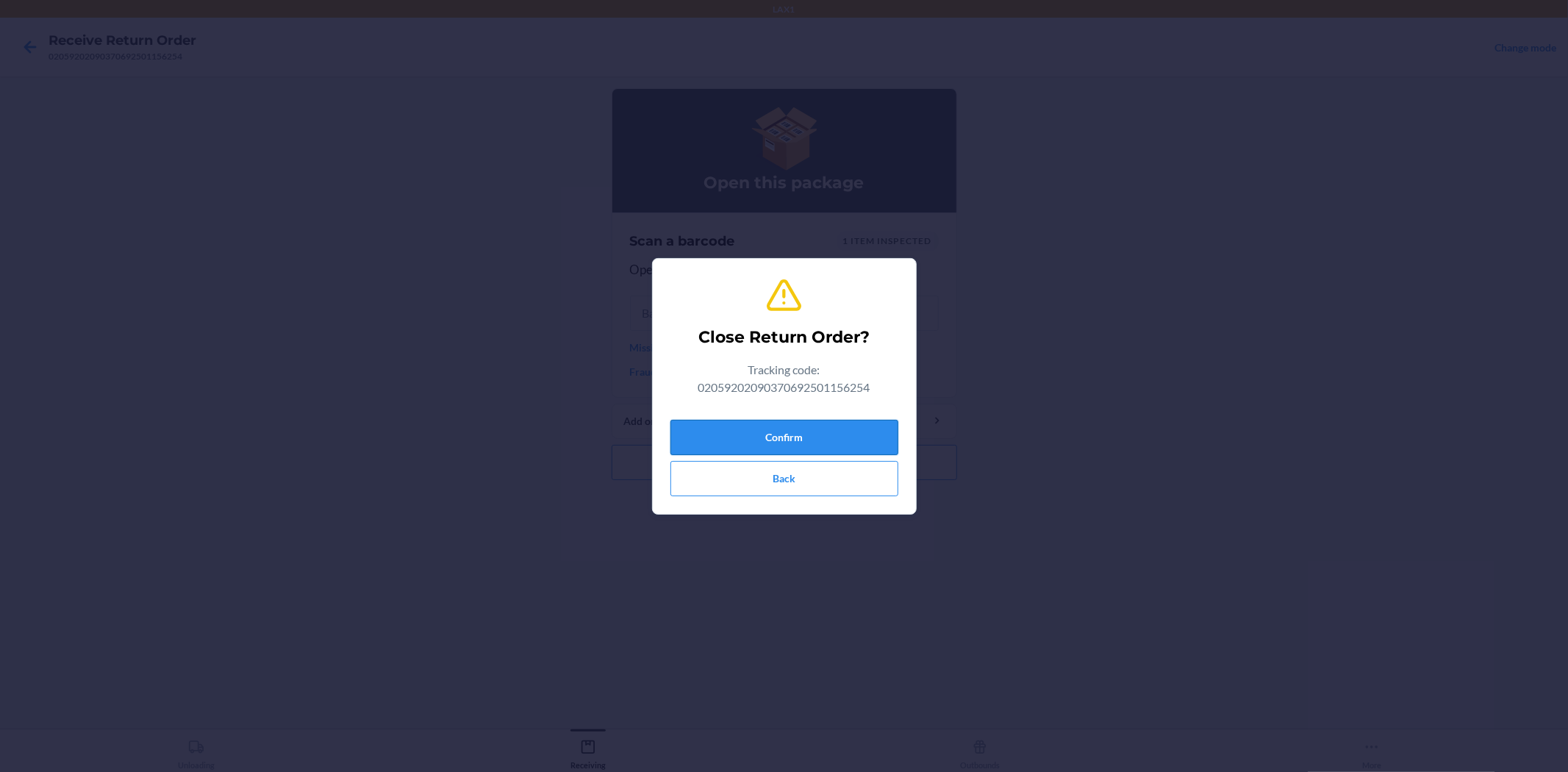
click at [821, 443] on button "Confirm" at bounding box center [784, 437] width 228 height 35
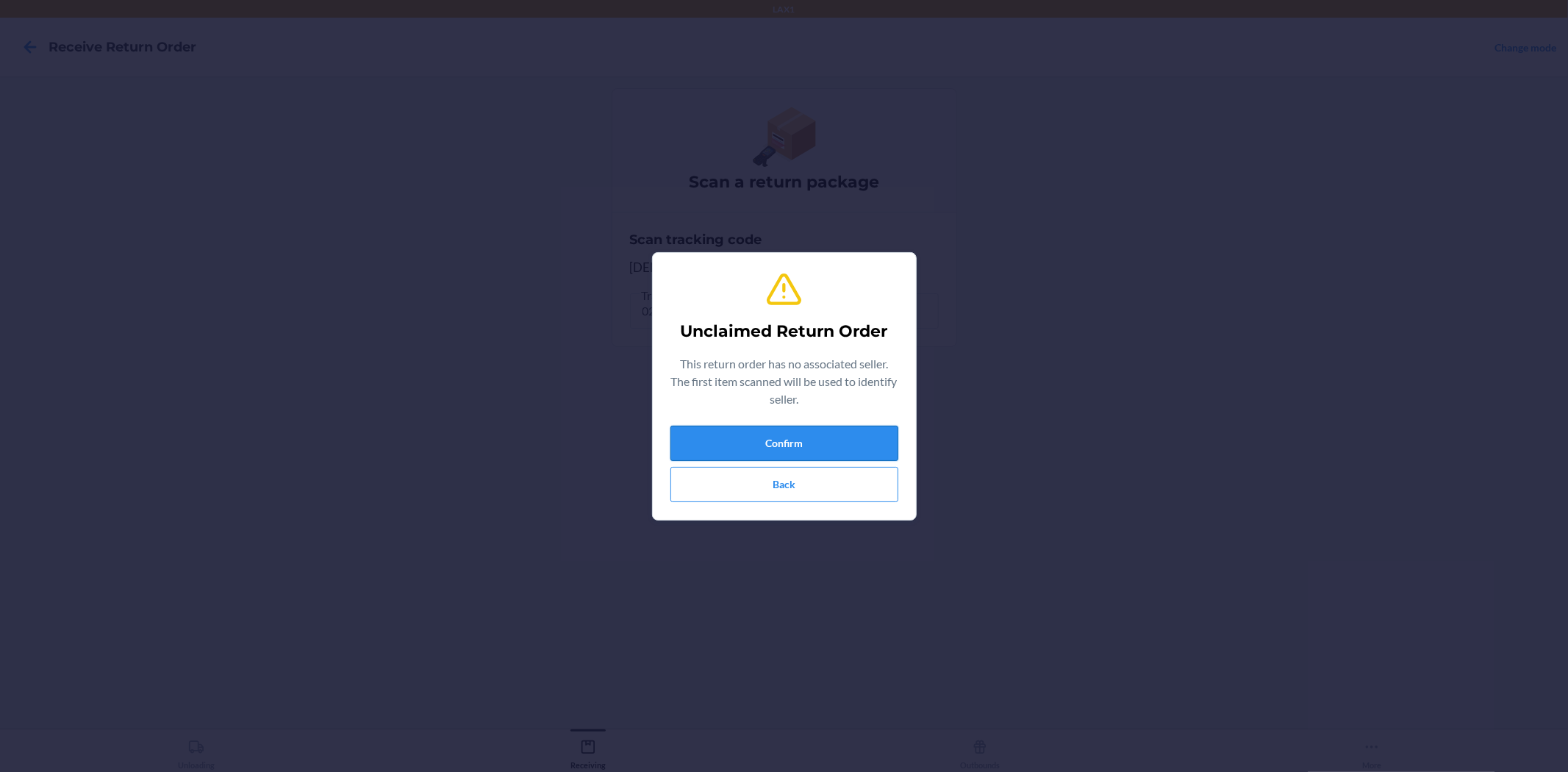
click at [847, 427] on button "Confirm" at bounding box center [784, 443] width 228 height 35
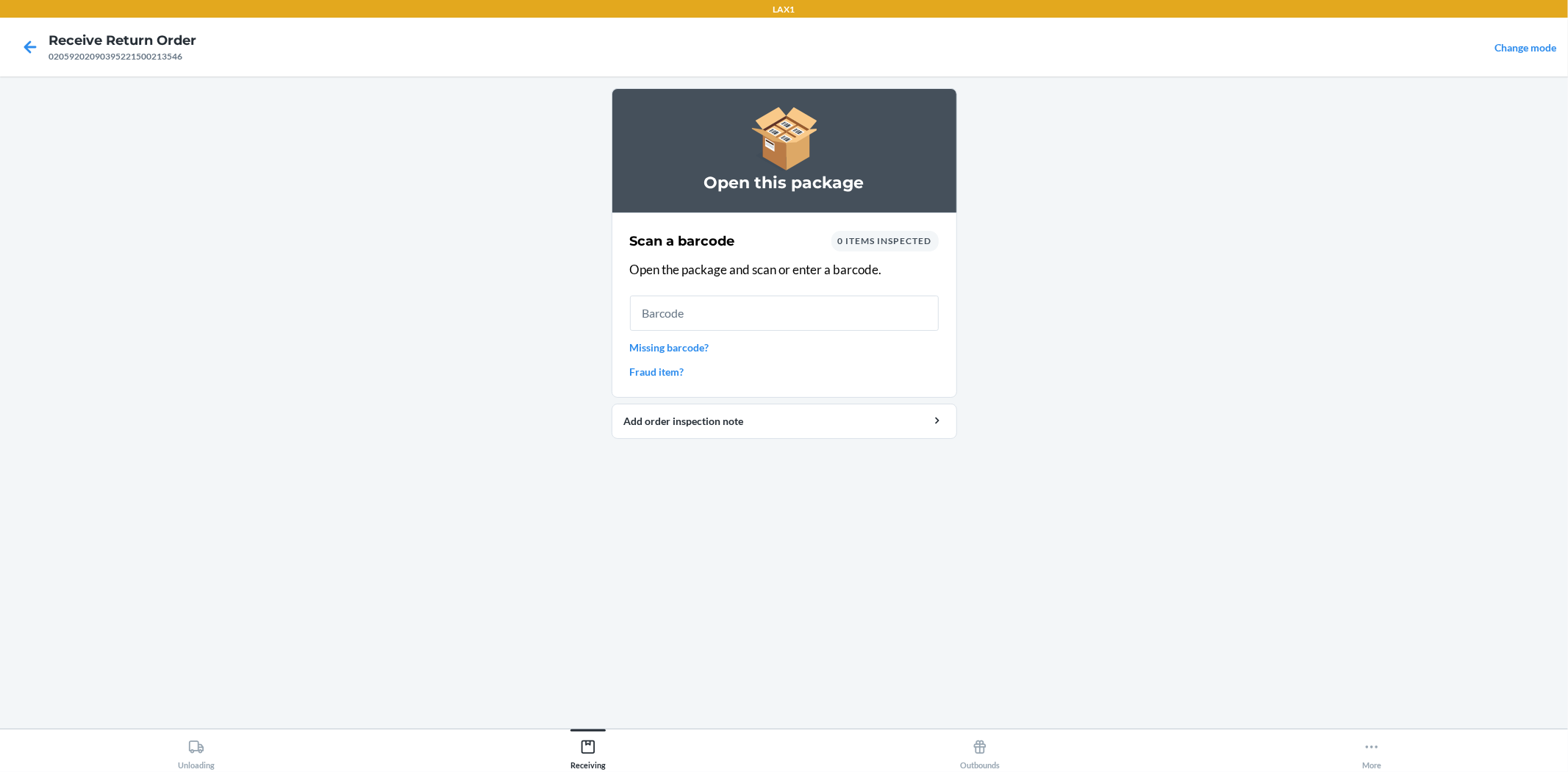
click at [664, 343] on link "Missing barcode?" at bounding box center [784, 347] width 309 height 16
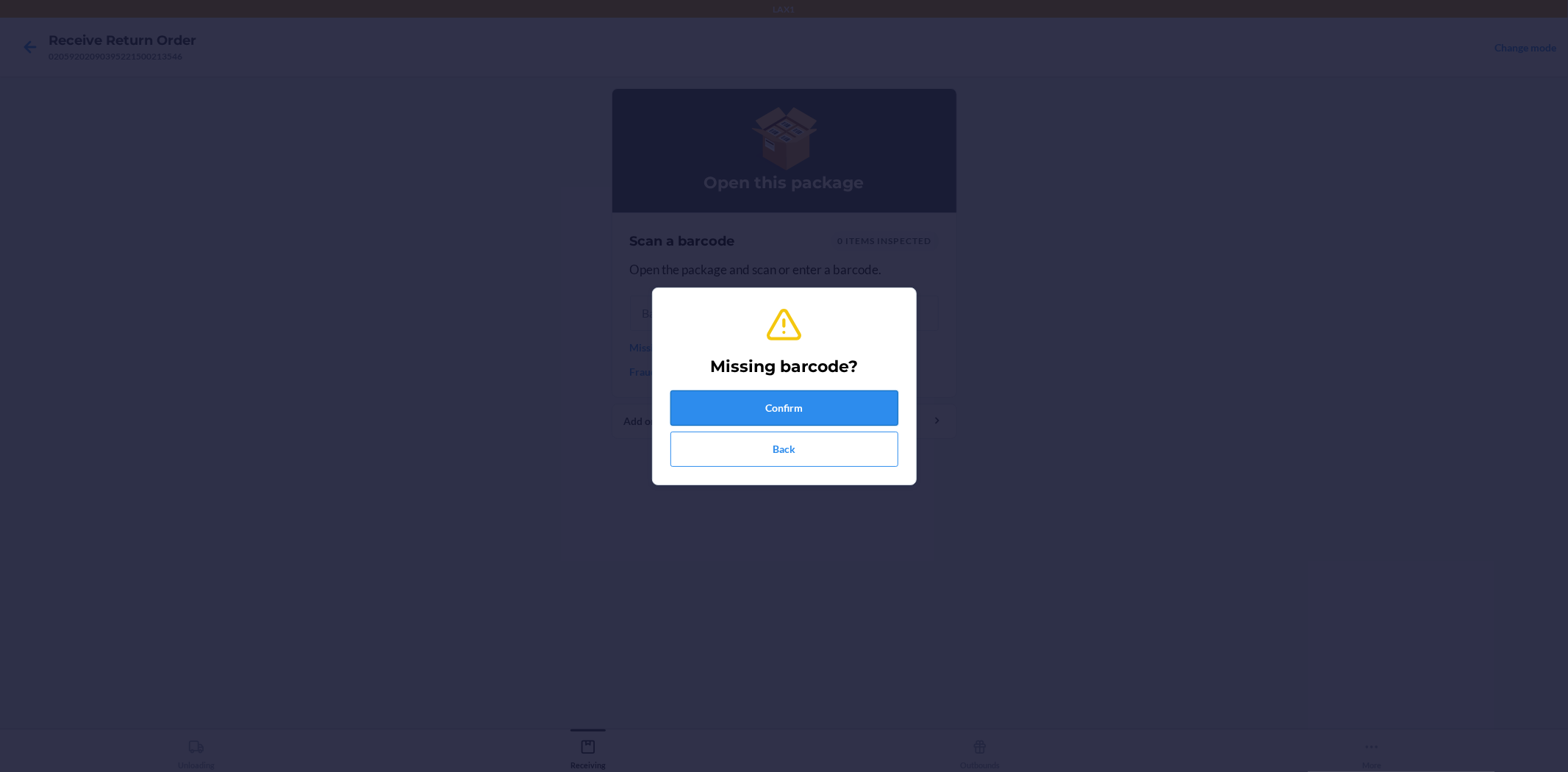
click at [772, 420] on button "Confirm" at bounding box center [784, 408] width 228 height 35
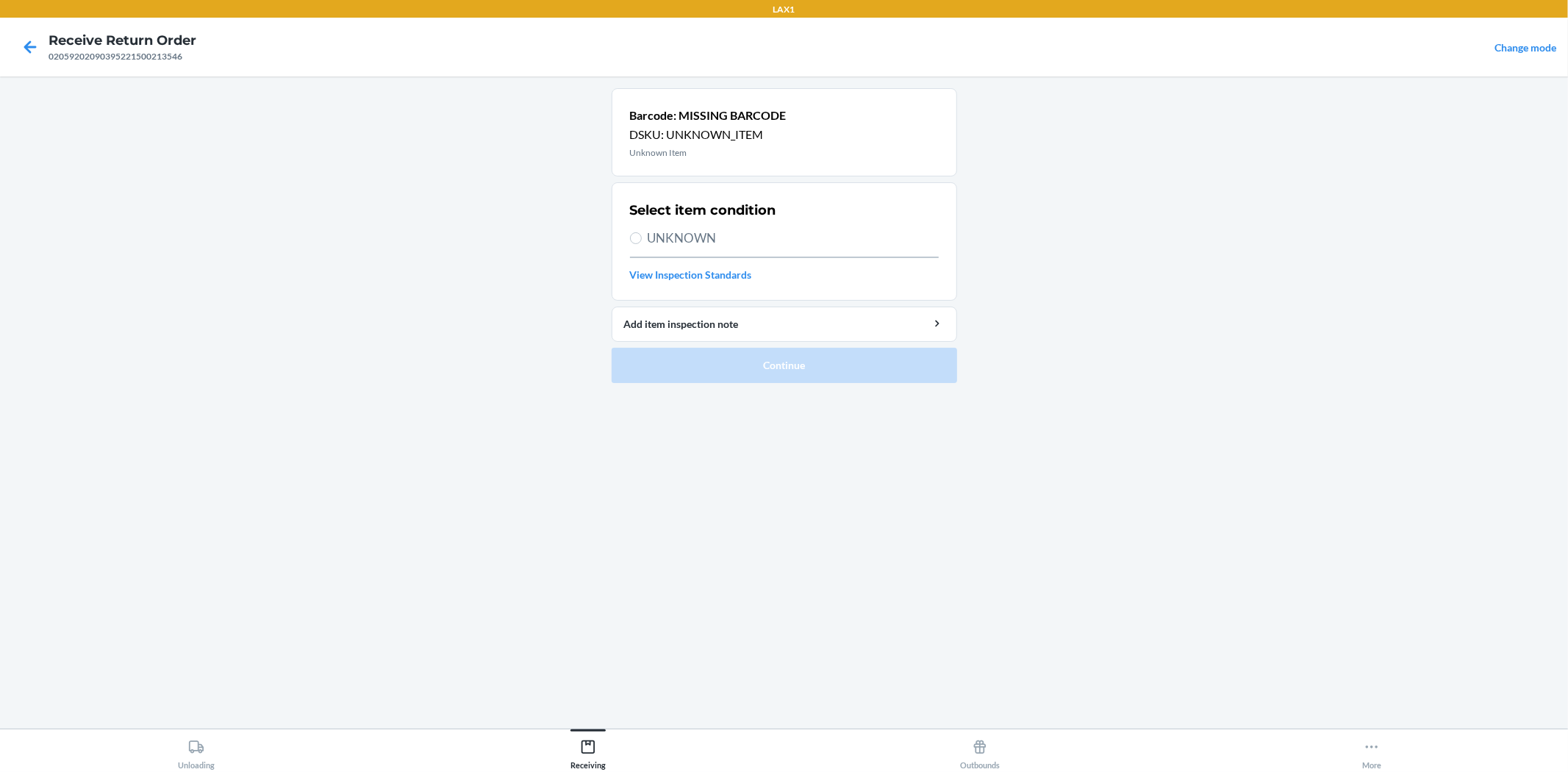
click at [713, 235] on span "UNKNOWN" at bounding box center [793, 237] width 291 height 19
click at [642, 235] on input "UNKNOWN" at bounding box center [636, 238] width 12 height 12
radio input "true"
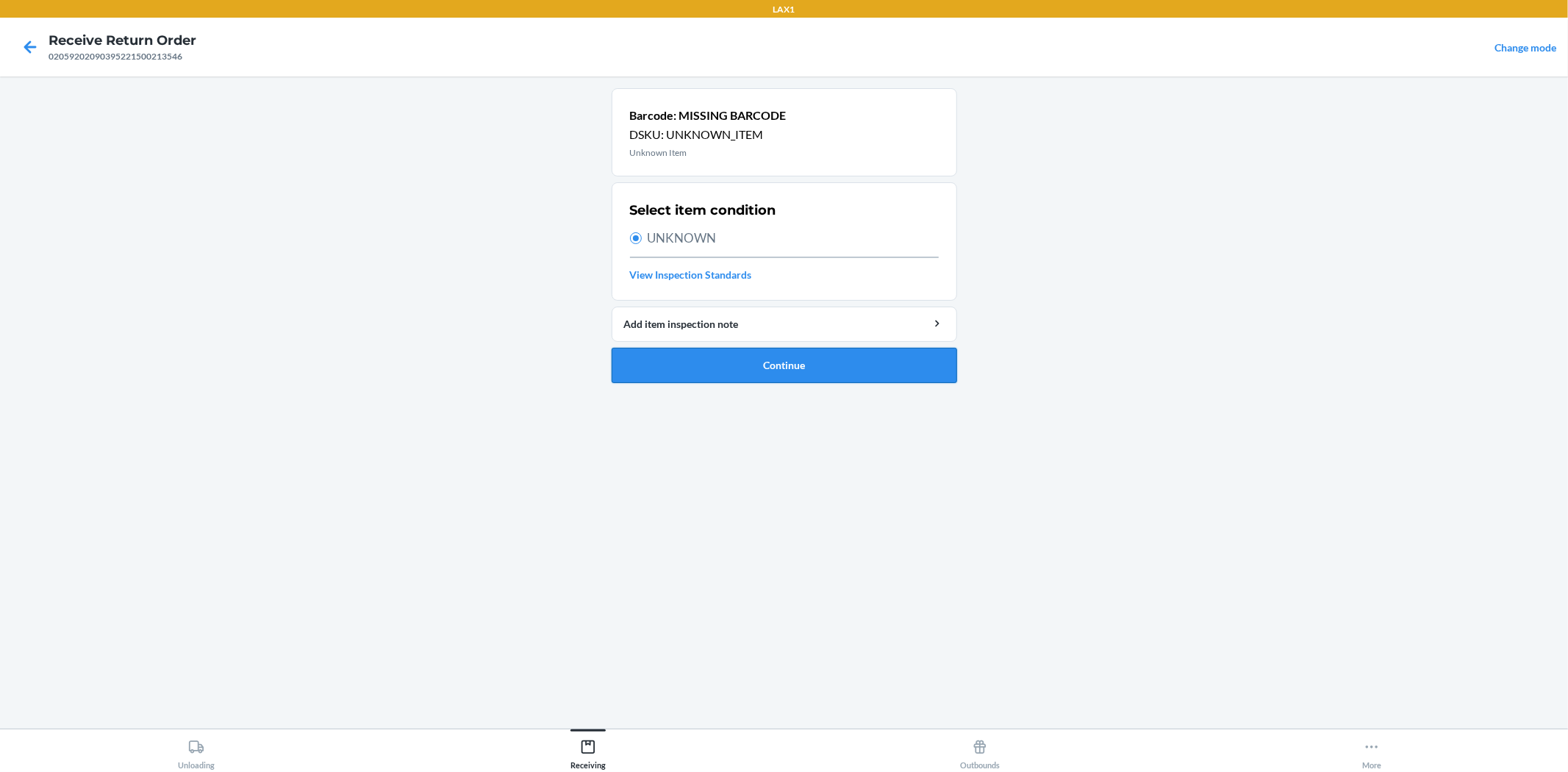
click at [792, 358] on button "Continue" at bounding box center [784, 365] width 345 height 35
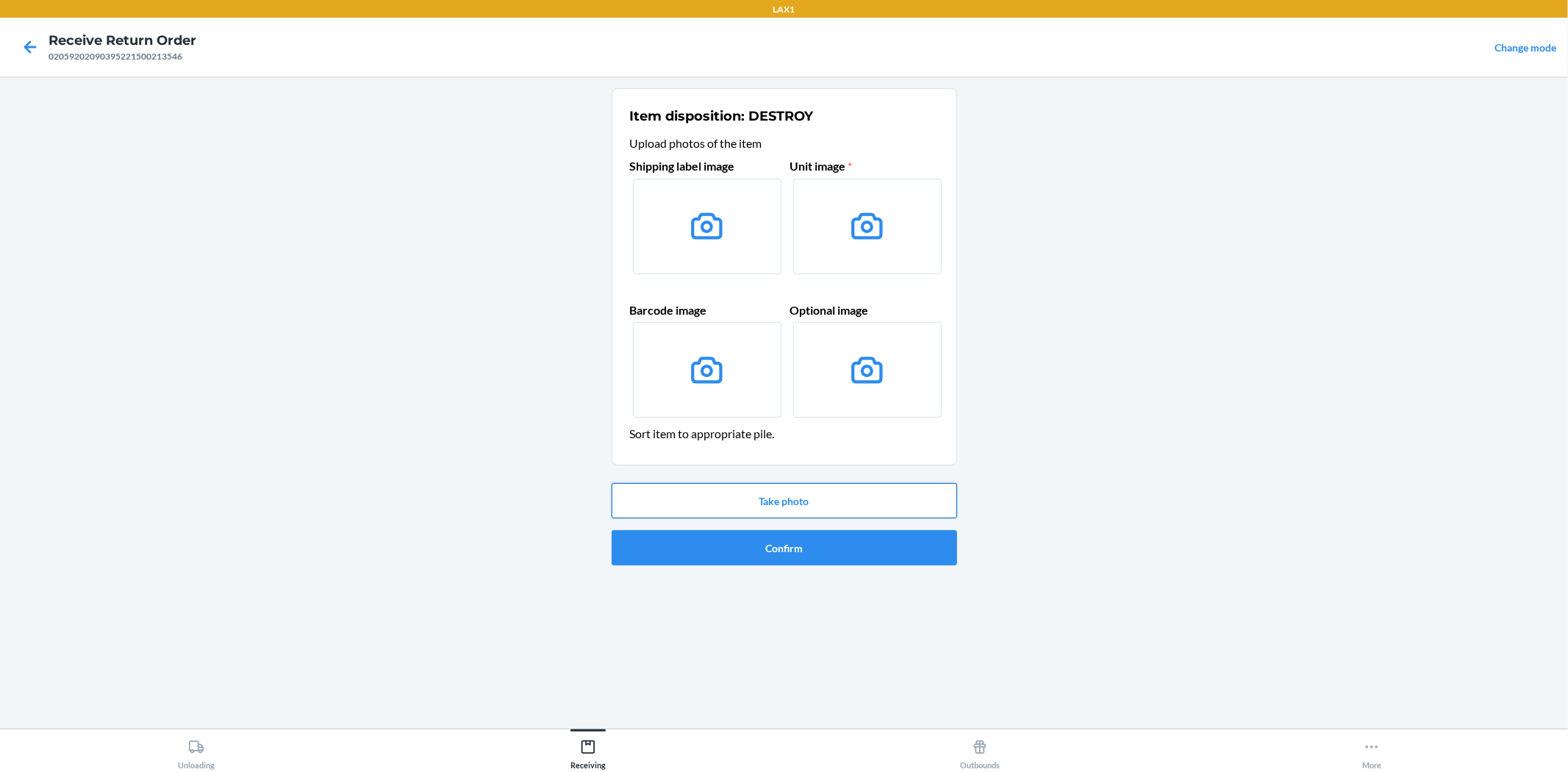
click at [777, 496] on button "Take photo" at bounding box center [784, 500] width 345 height 35
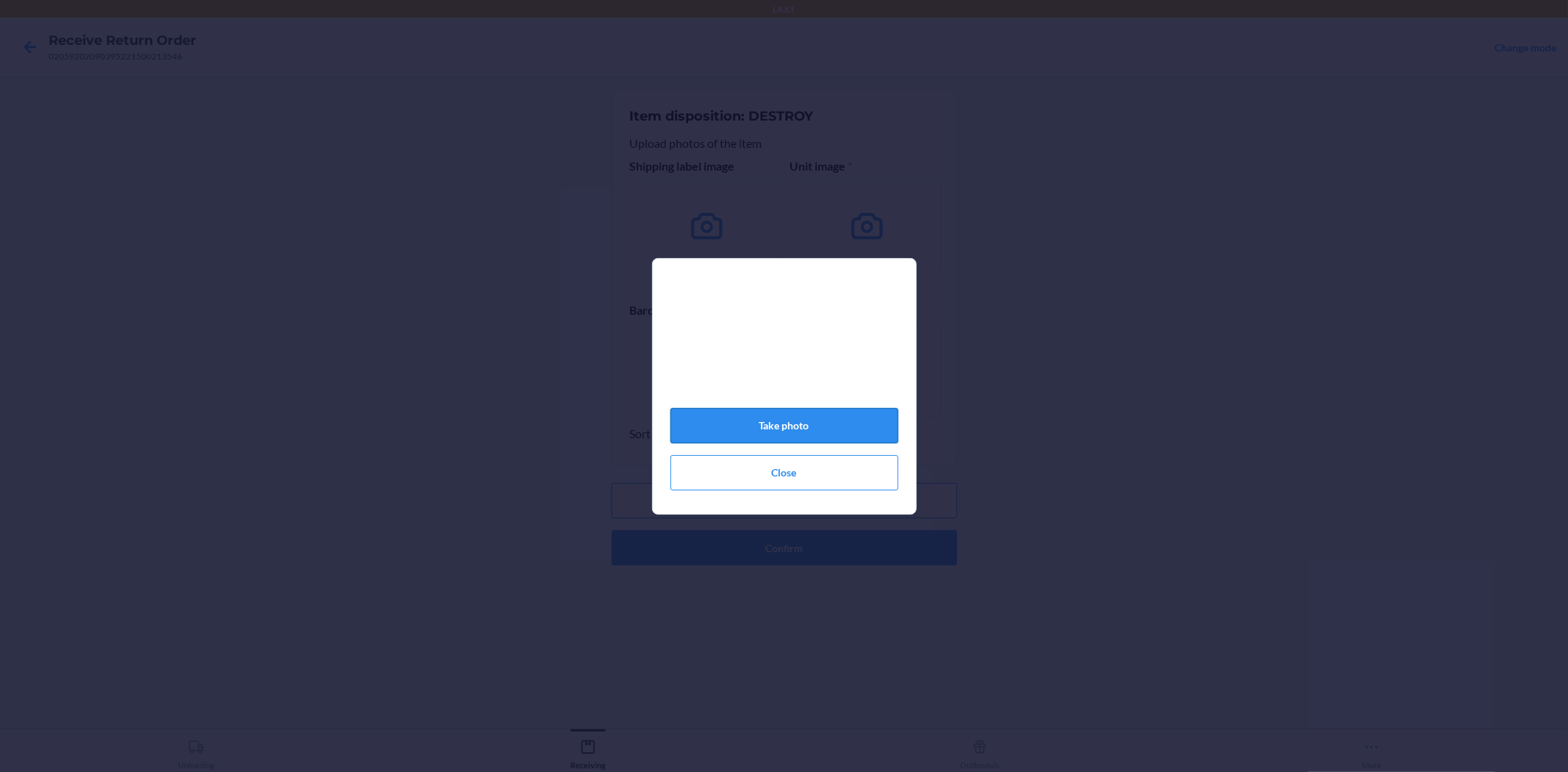
click at [813, 434] on button "Take photo" at bounding box center [784, 426] width 228 height 35
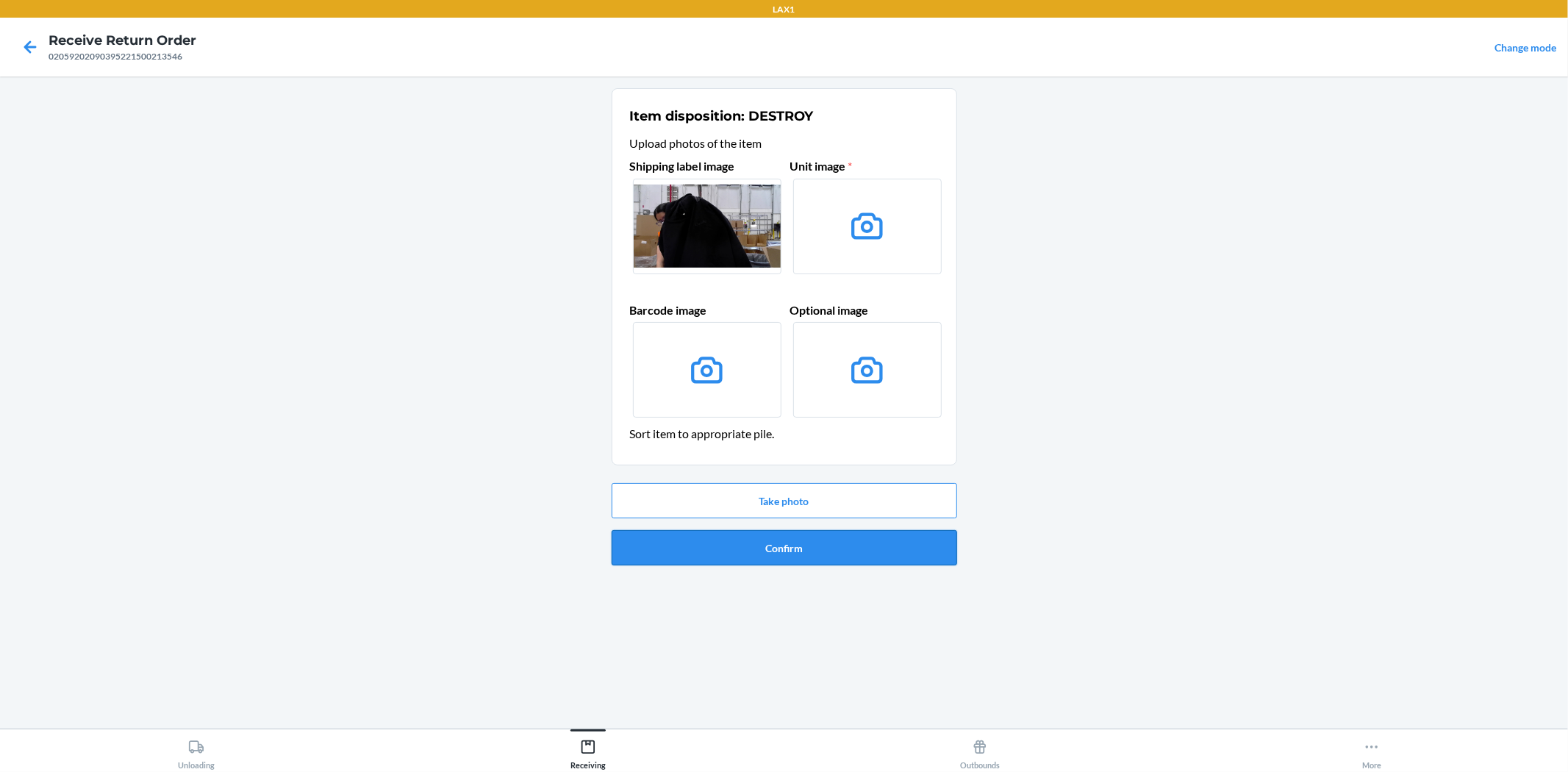
click at [807, 548] on button "Confirm" at bounding box center [784, 547] width 345 height 35
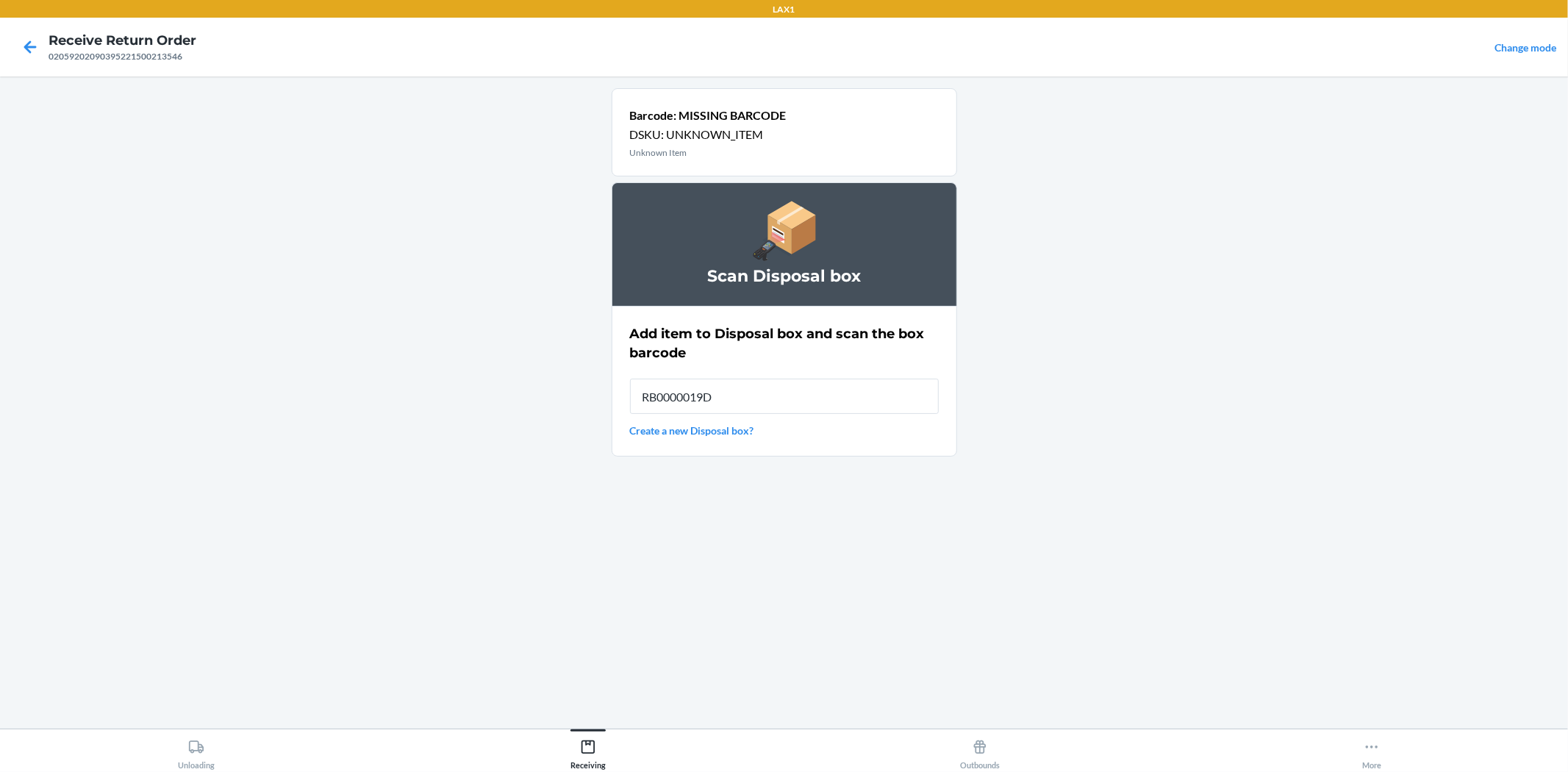
type input "RB0000019D0"
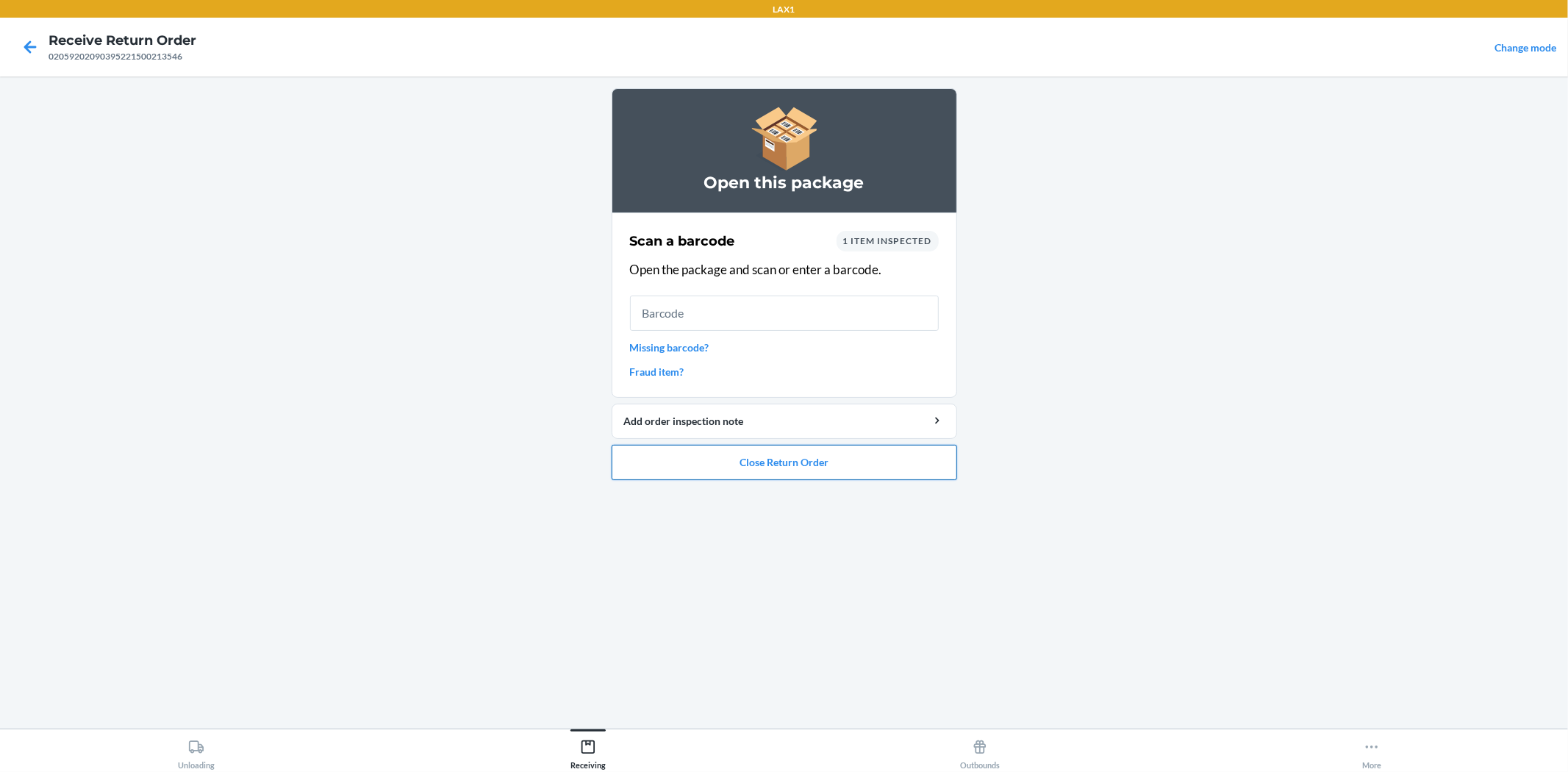
click at [831, 470] on button "Close Return Order" at bounding box center [784, 462] width 345 height 35
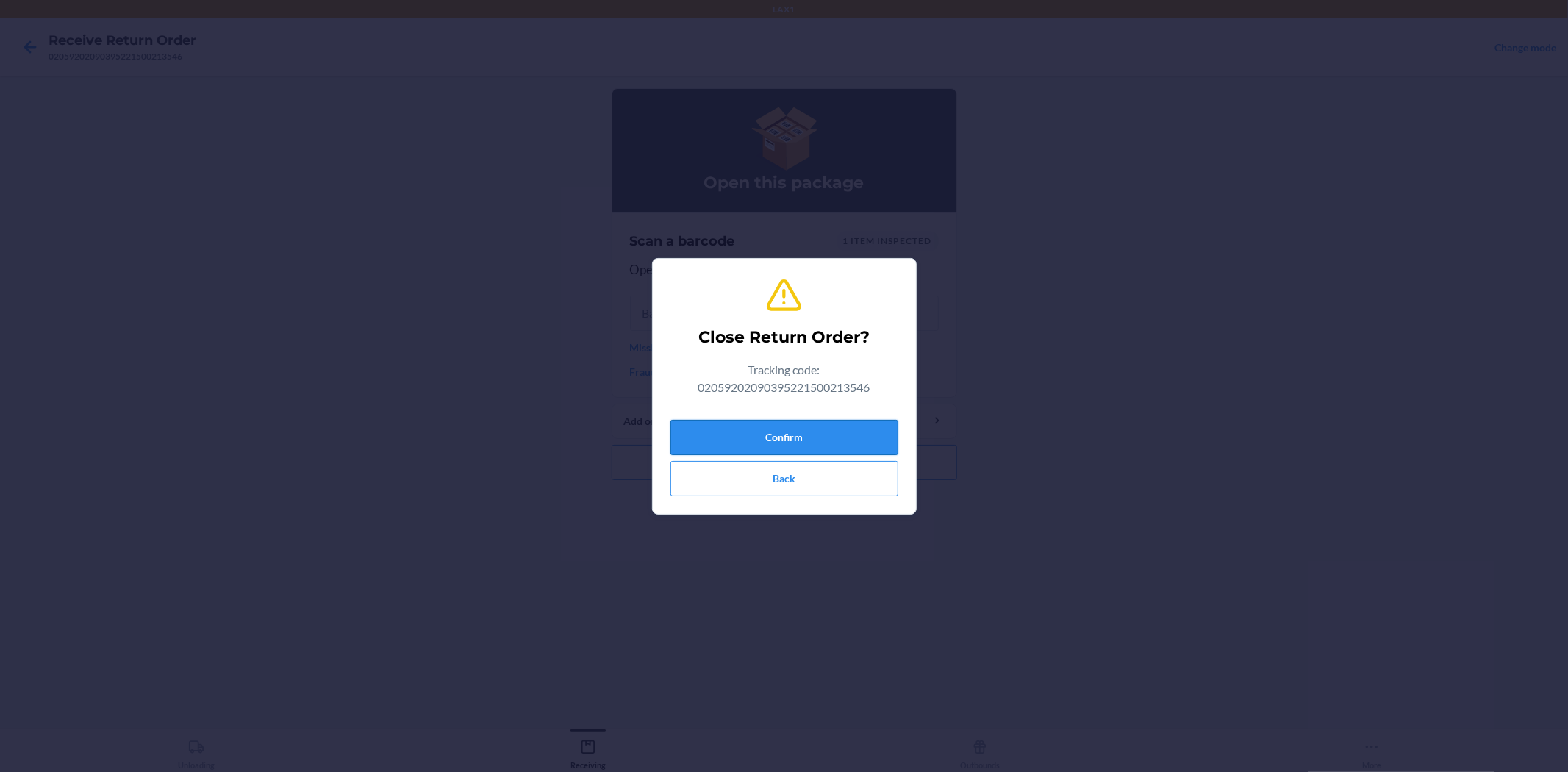
click at [816, 437] on button "Confirm" at bounding box center [784, 437] width 228 height 35
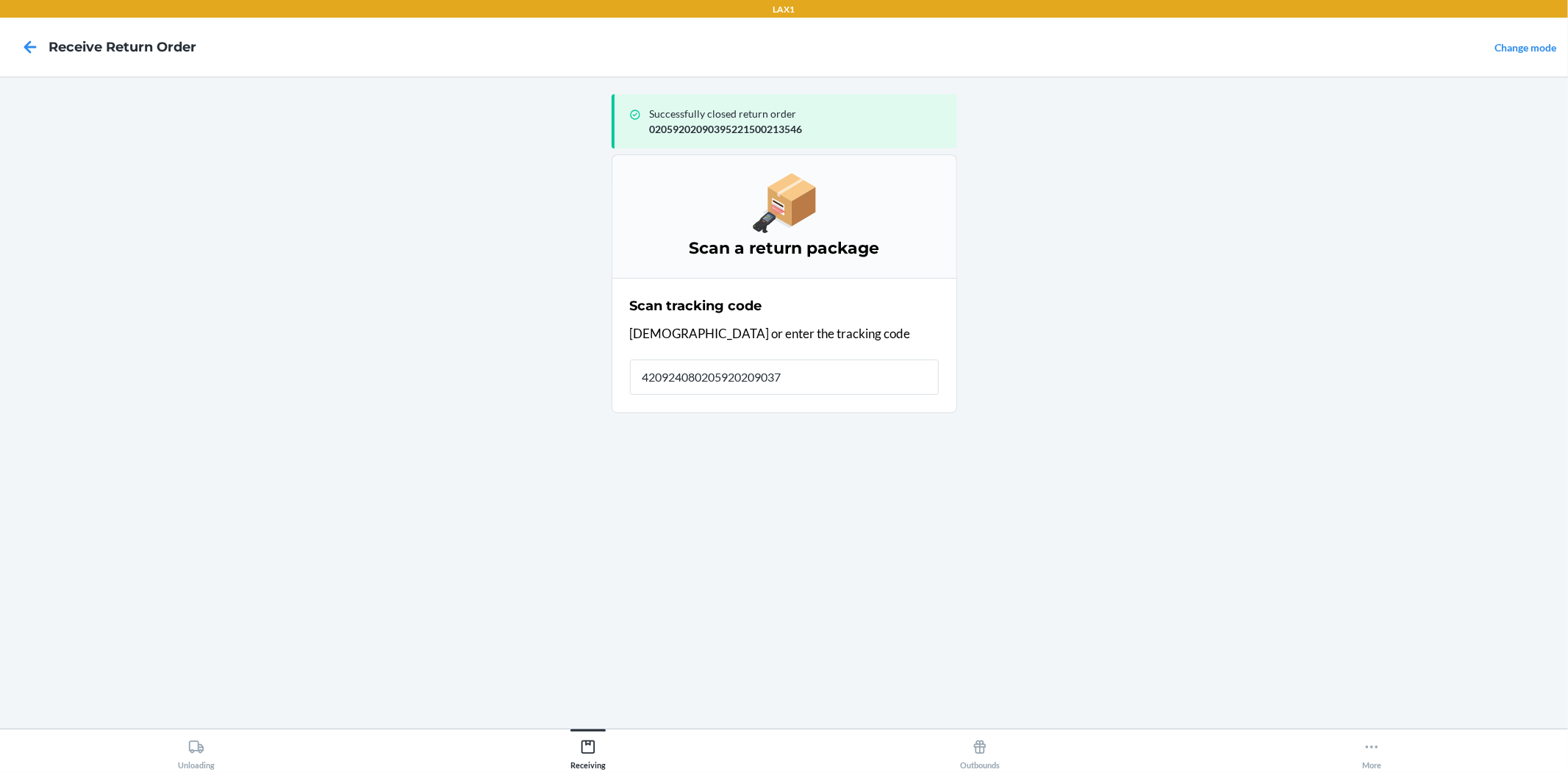
type input "4209240802059202090370"
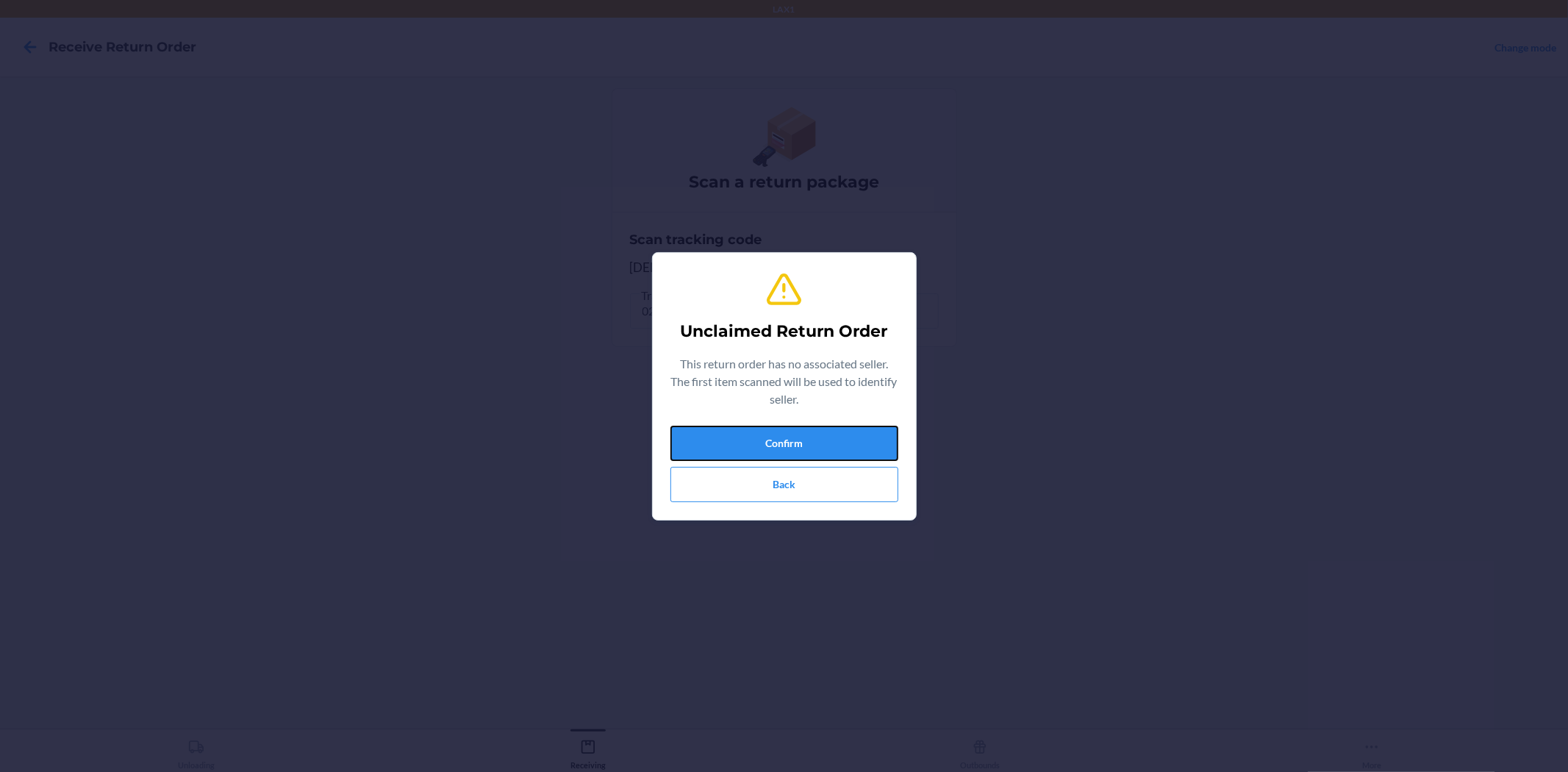
click at [816, 437] on button "Confirm" at bounding box center [784, 443] width 228 height 35
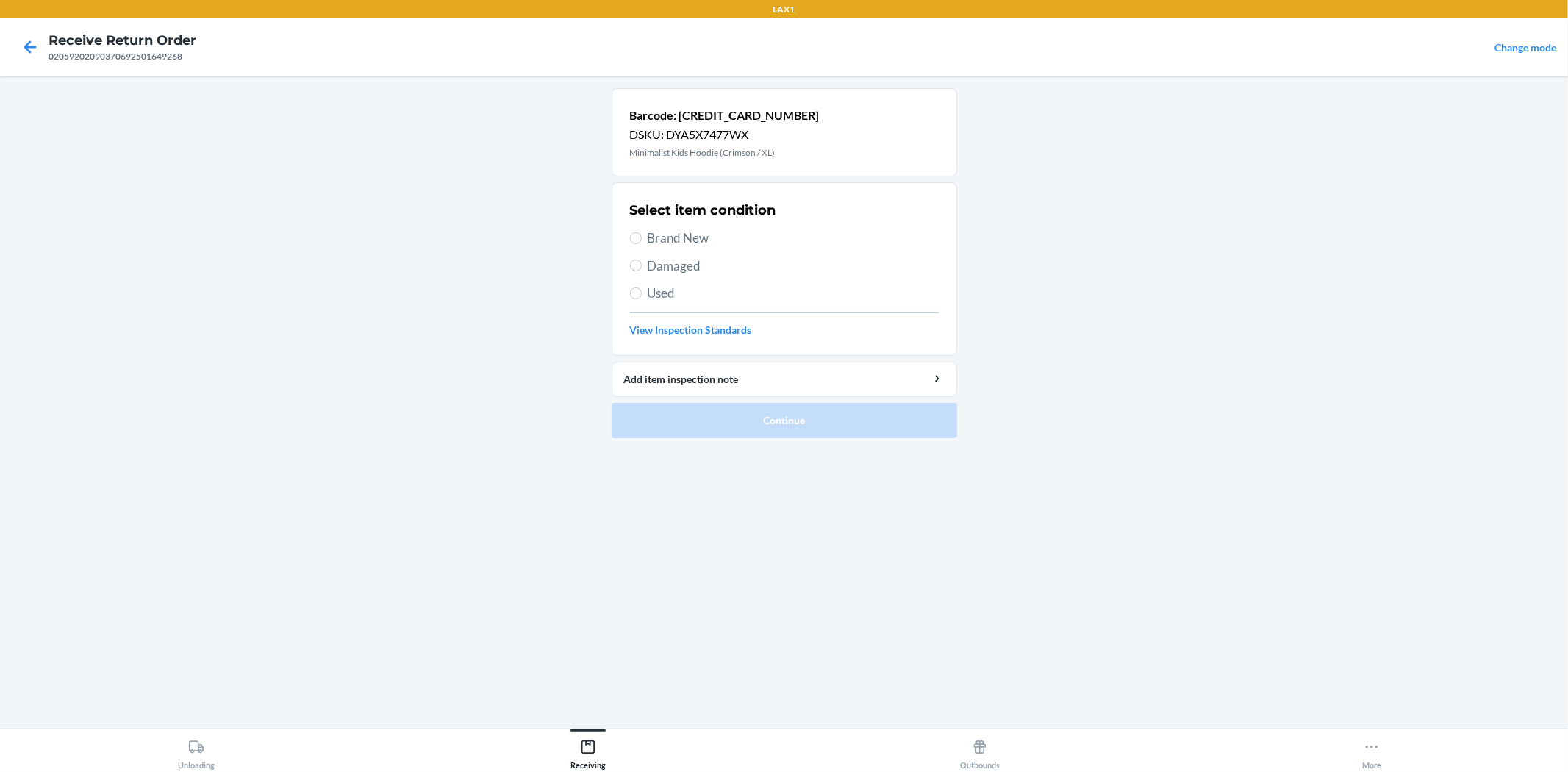
click at [681, 256] on span "Damaged" at bounding box center [793, 265] width 291 height 19
click at [642, 259] on input "Damaged" at bounding box center [636, 265] width 12 height 12
radio input "true"
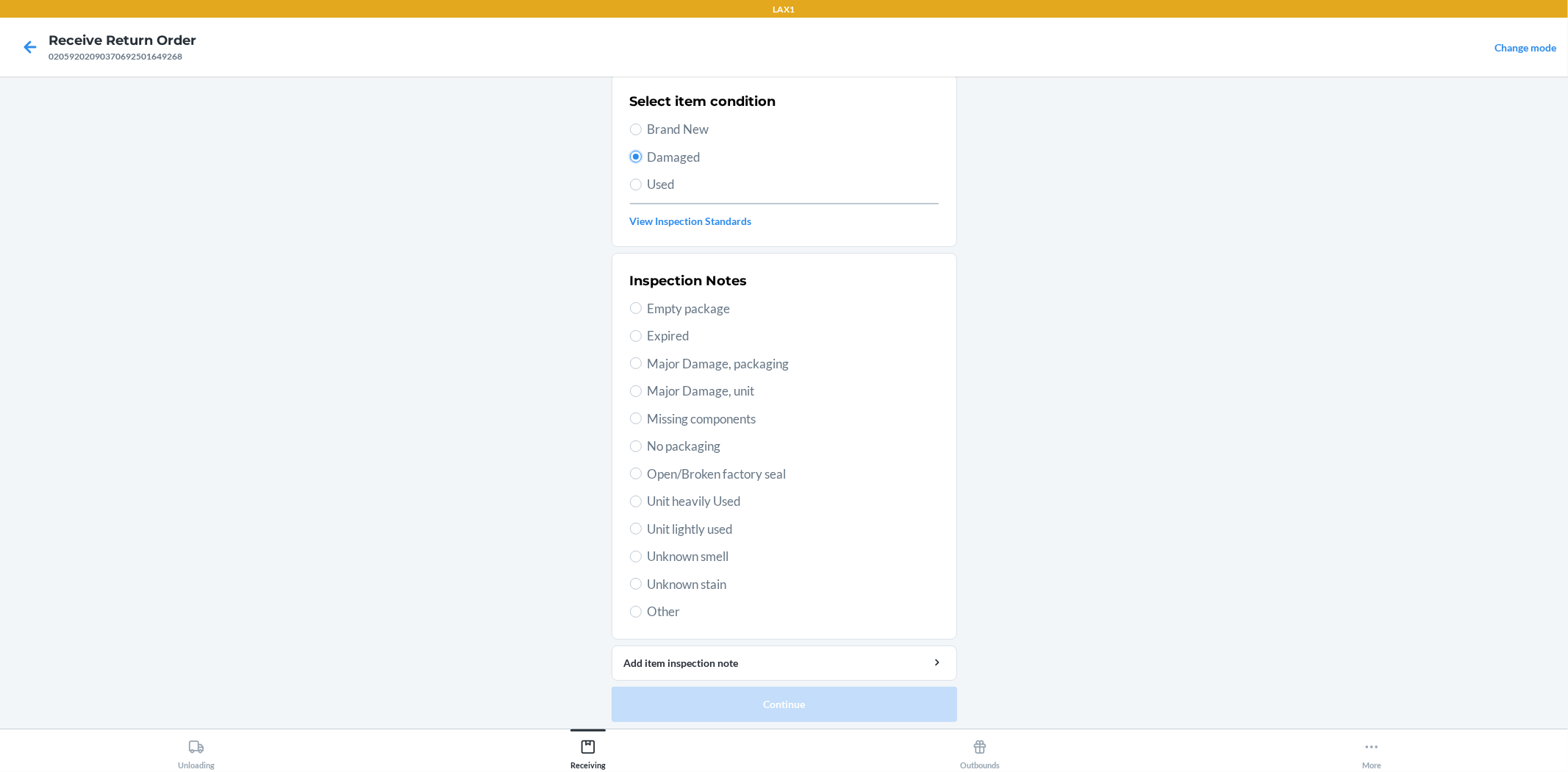
scroll to position [113, 0]
click at [693, 523] on span "Unit lightly used" at bounding box center [793, 524] width 291 height 19
click at [642, 523] on input "Unit lightly used" at bounding box center [636, 524] width 12 height 12
radio input "true"
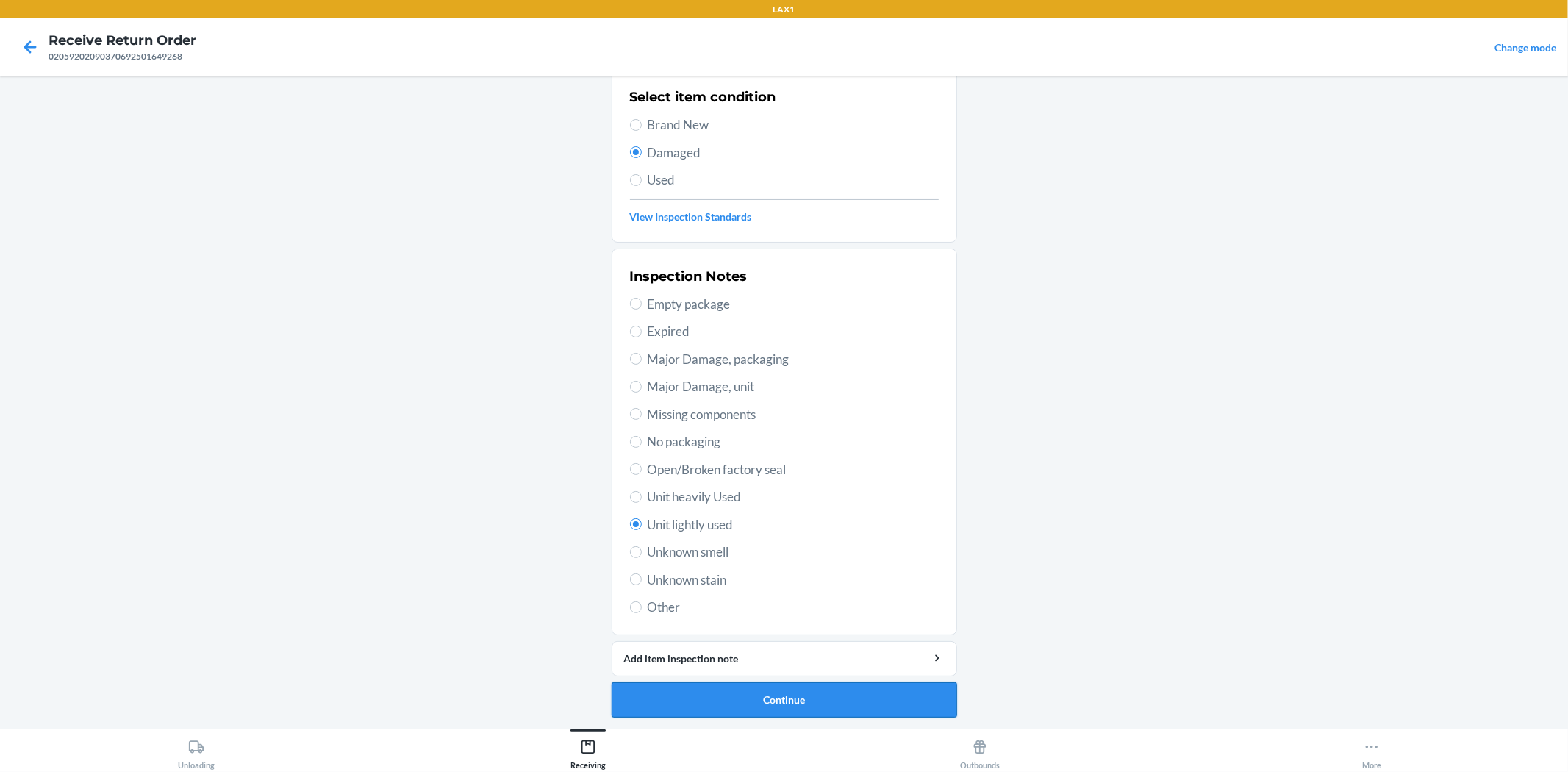
click at [769, 699] on button "Continue" at bounding box center [784, 699] width 345 height 35
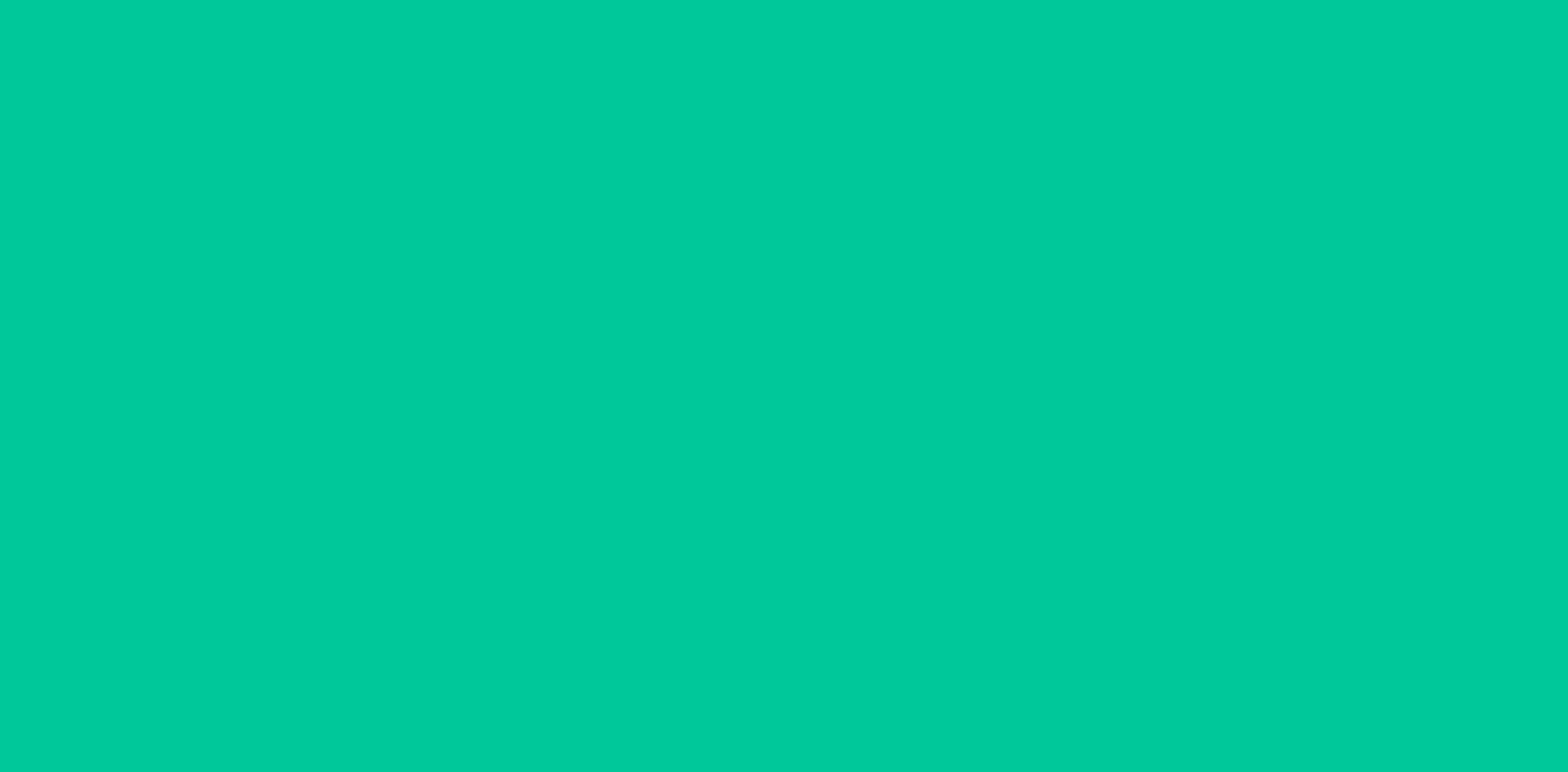
scroll to position [0, 0]
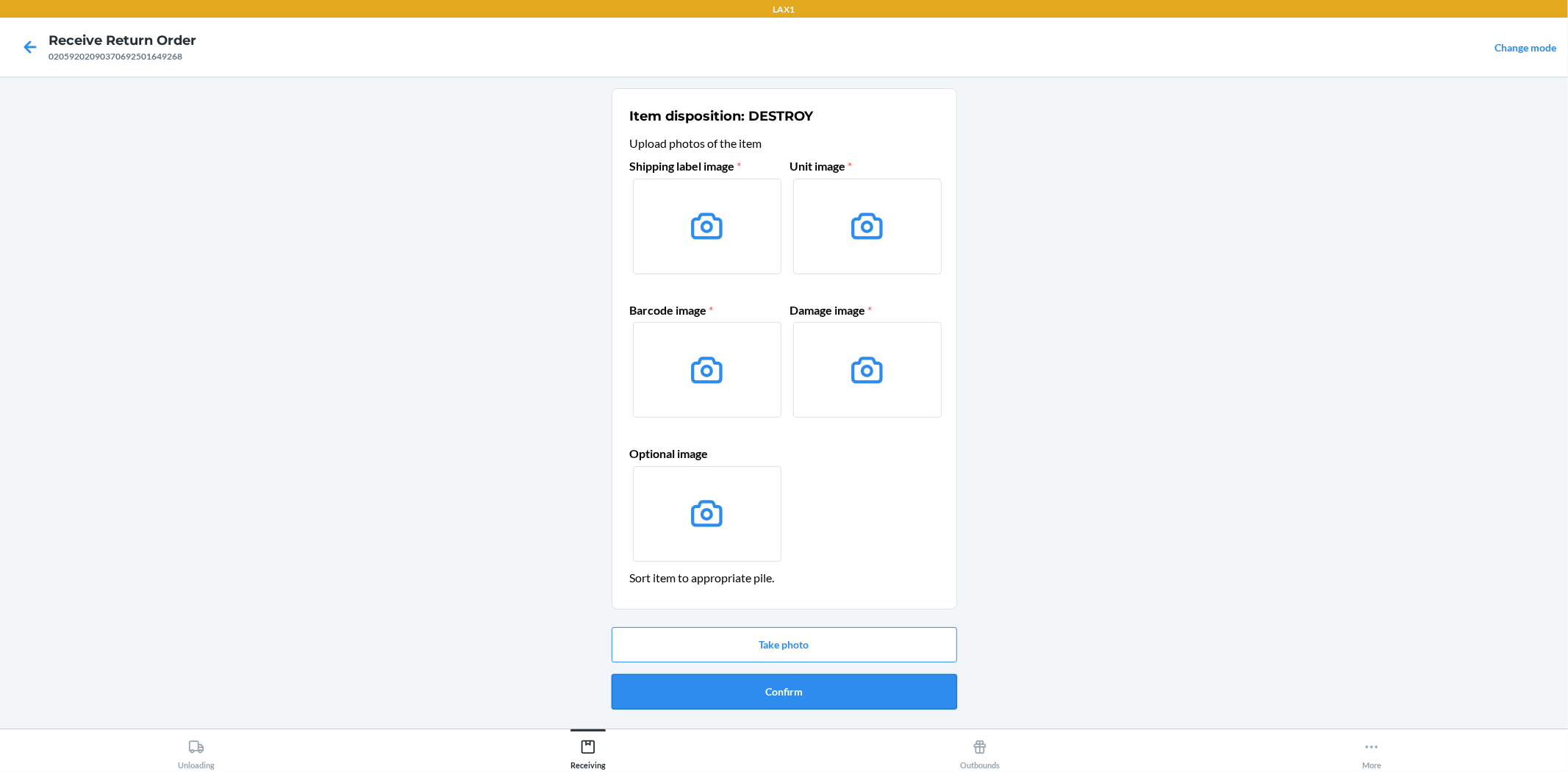
click at [773, 696] on button "Confirm" at bounding box center [784, 692] width 345 height 35
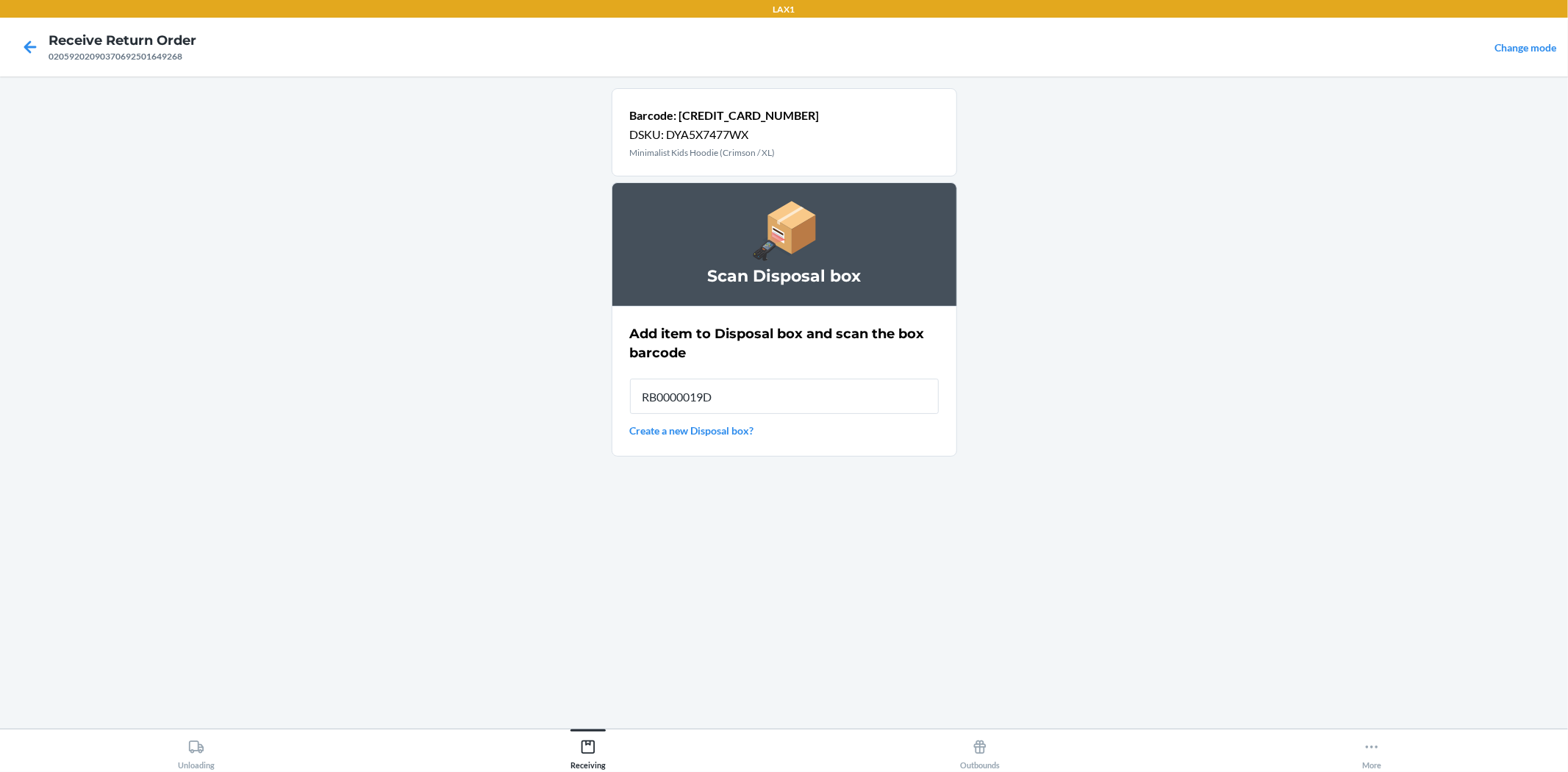
type input "RB0000019D0"
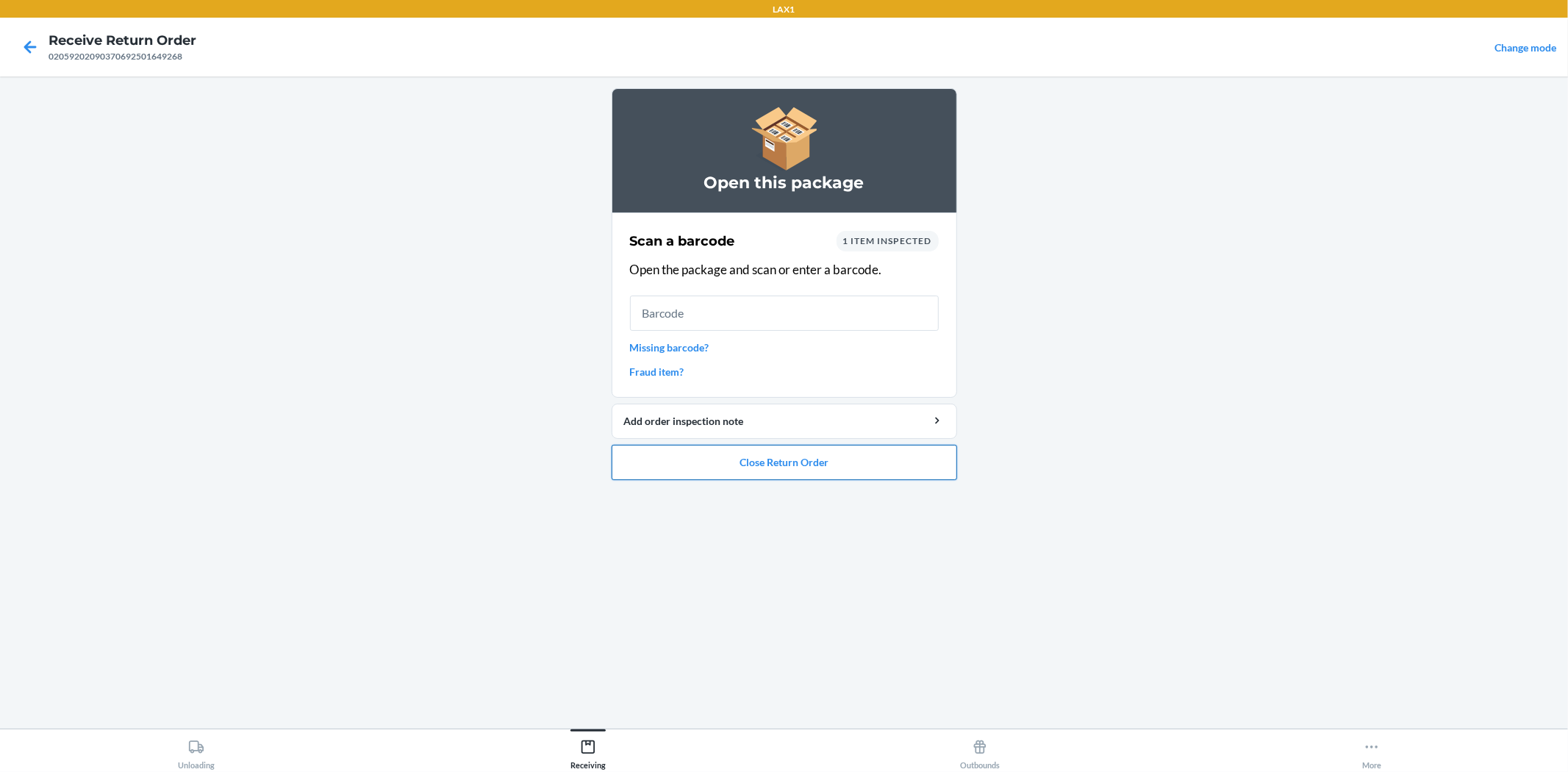
click at [827, 461] on button "Close Return Order" at bounding box center [784, 462] width 345 height 35
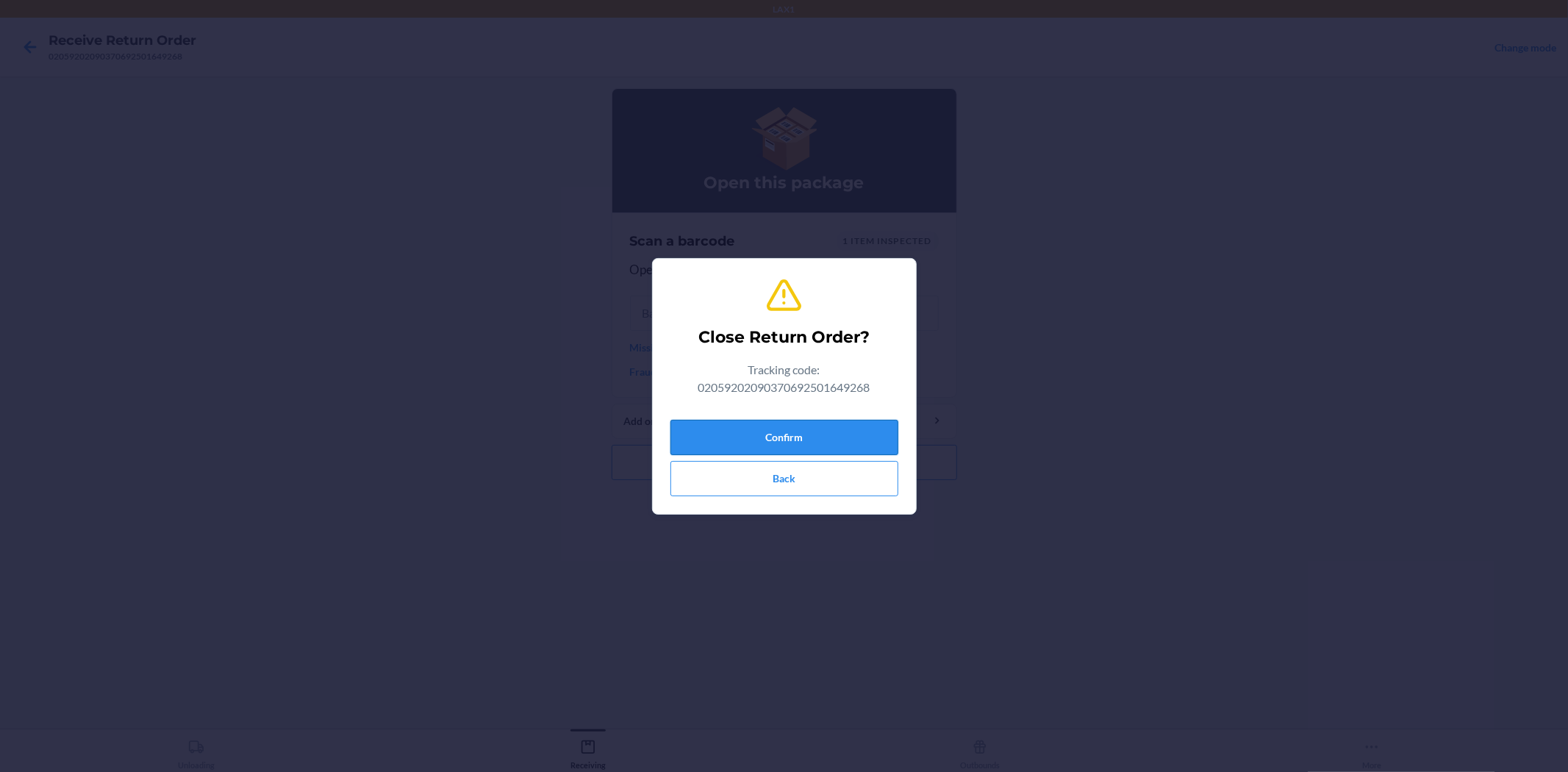
click at [824, 443] on button "Confirm" at bounding box center [784, 437] width 228 height 35
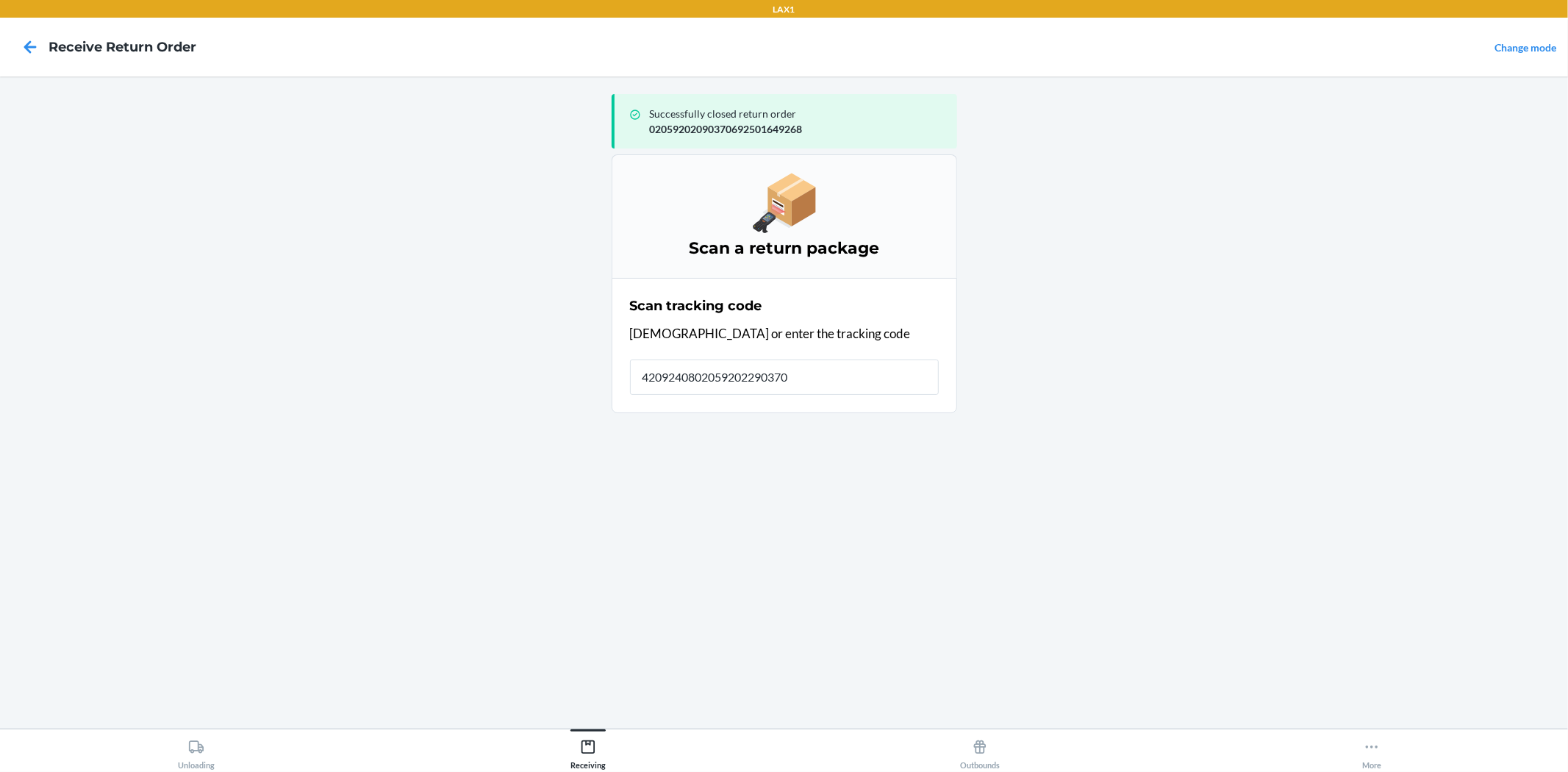
type input "42092408020592022903706"
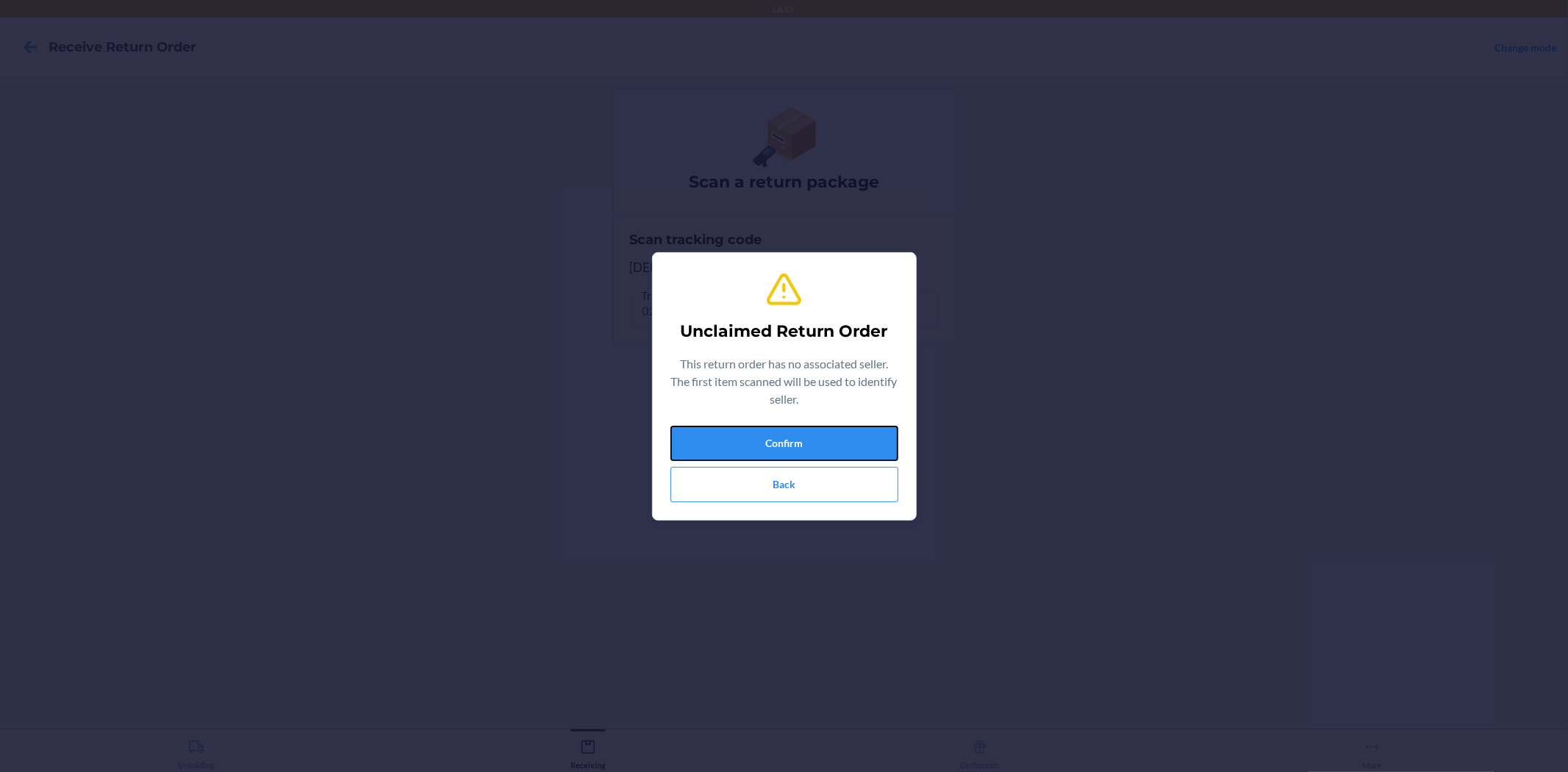
click at [810, 437] on button "Confirm" at bounding box center [784, 443] width 228 height 35
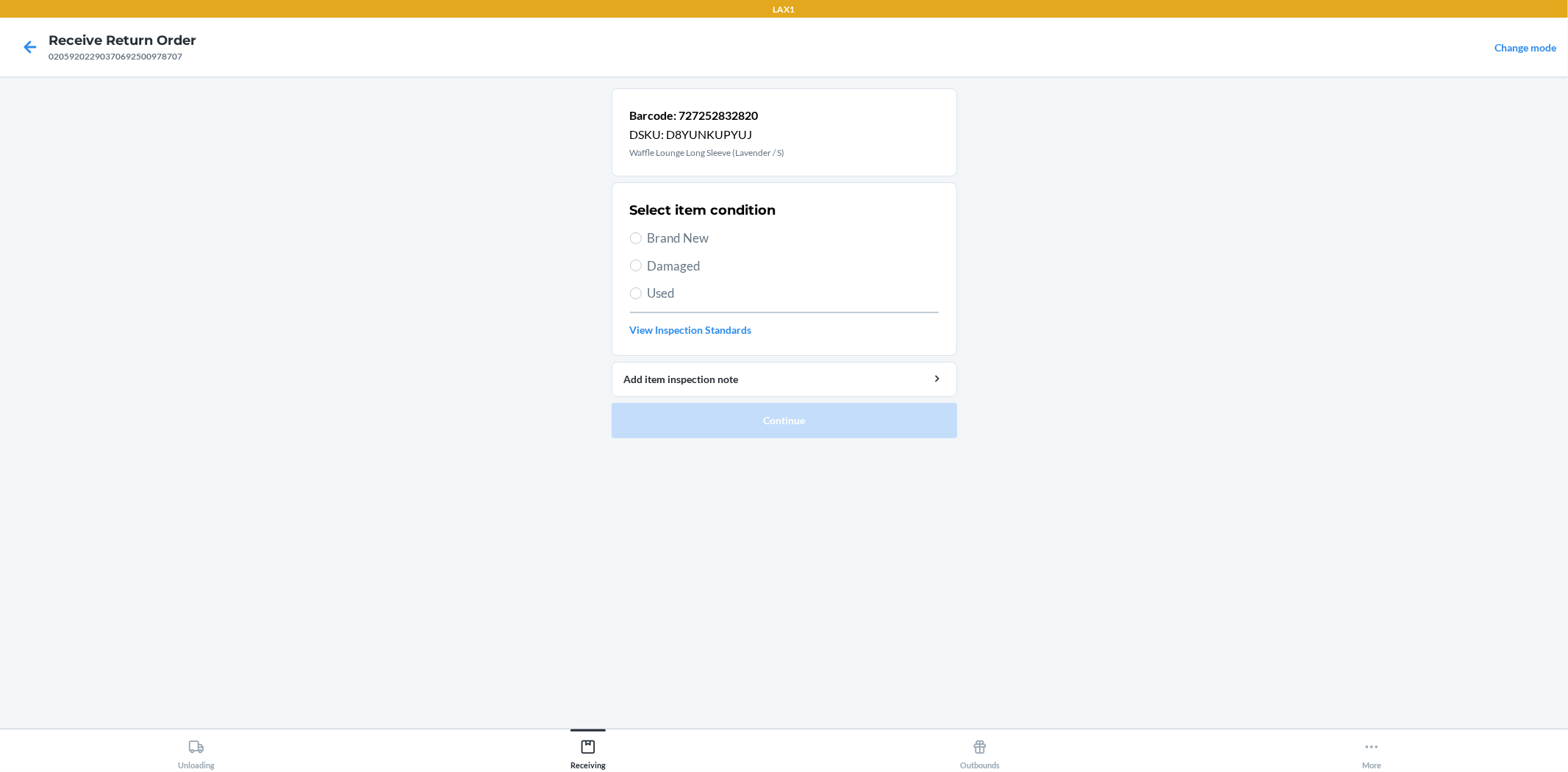
click at [706, 242] on span "Brand New" at bounding box center [793, 237] width 291 height 19
click at [642, 242] on input "Brand New" at bounding box center [636, 238] width 12 height 12
radio input "true"
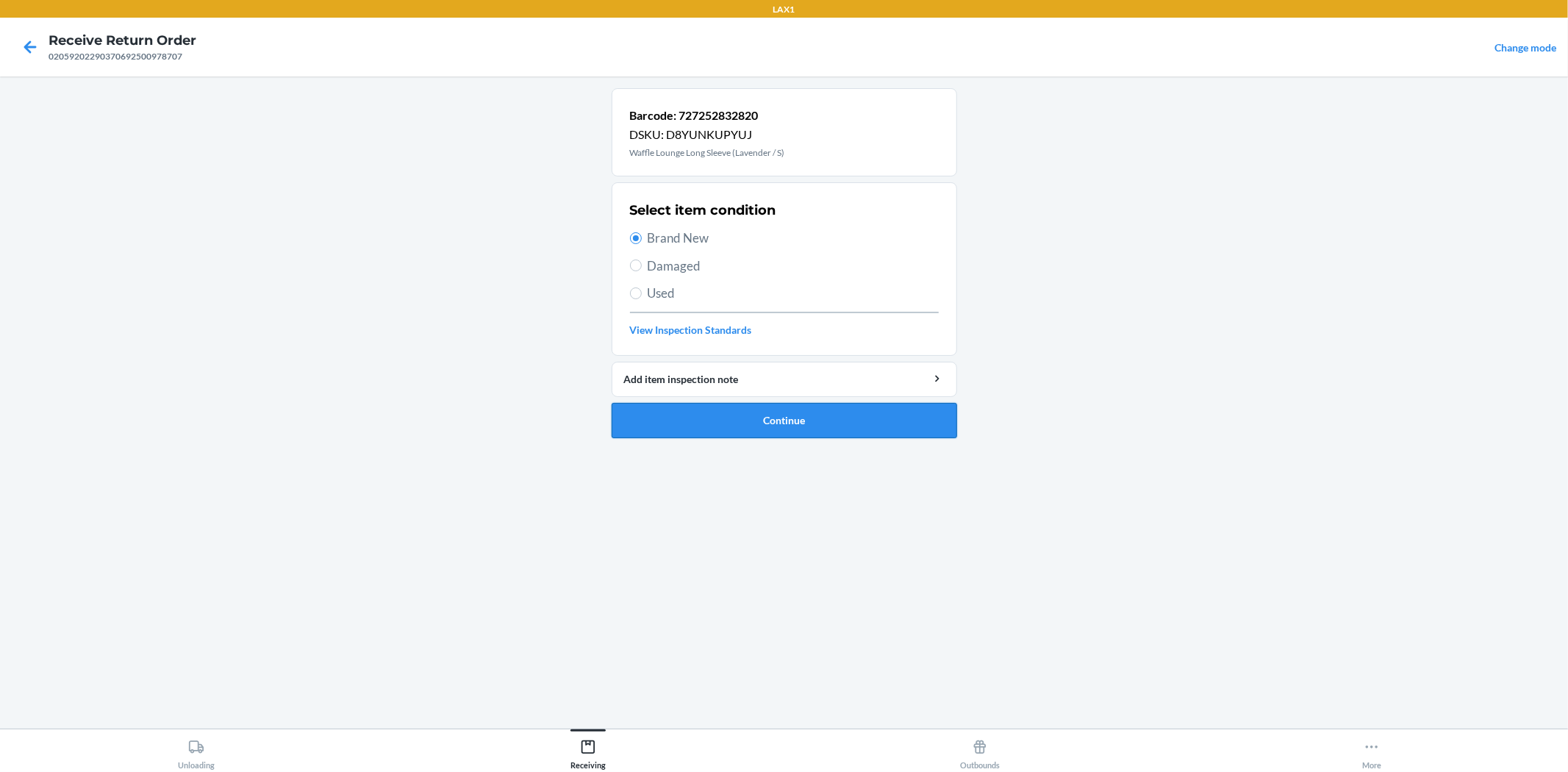
click at [767, 429] on button "Continue" at bounding box center [784, 421] width 345 height 35
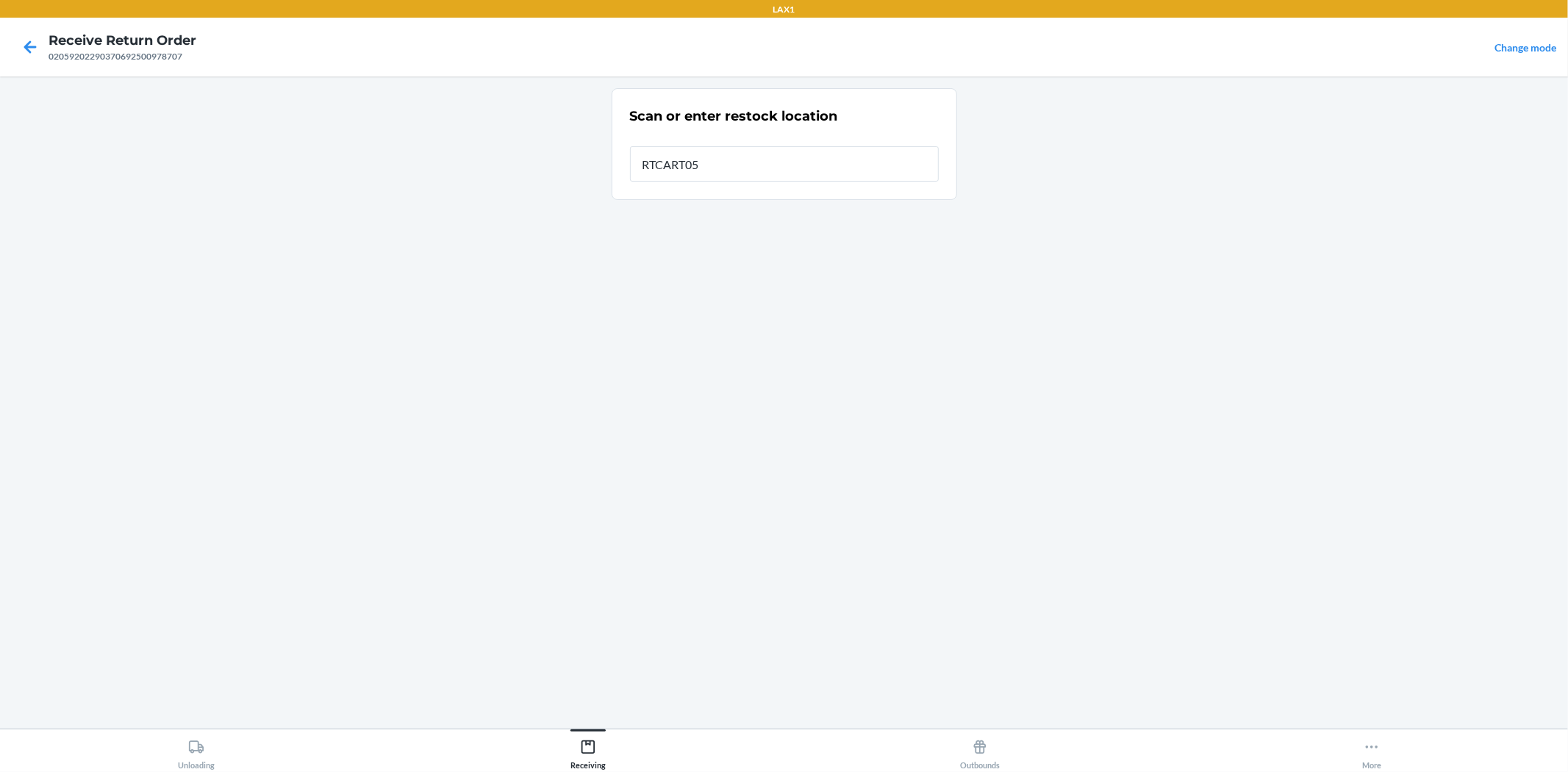
type input "RTCART052"
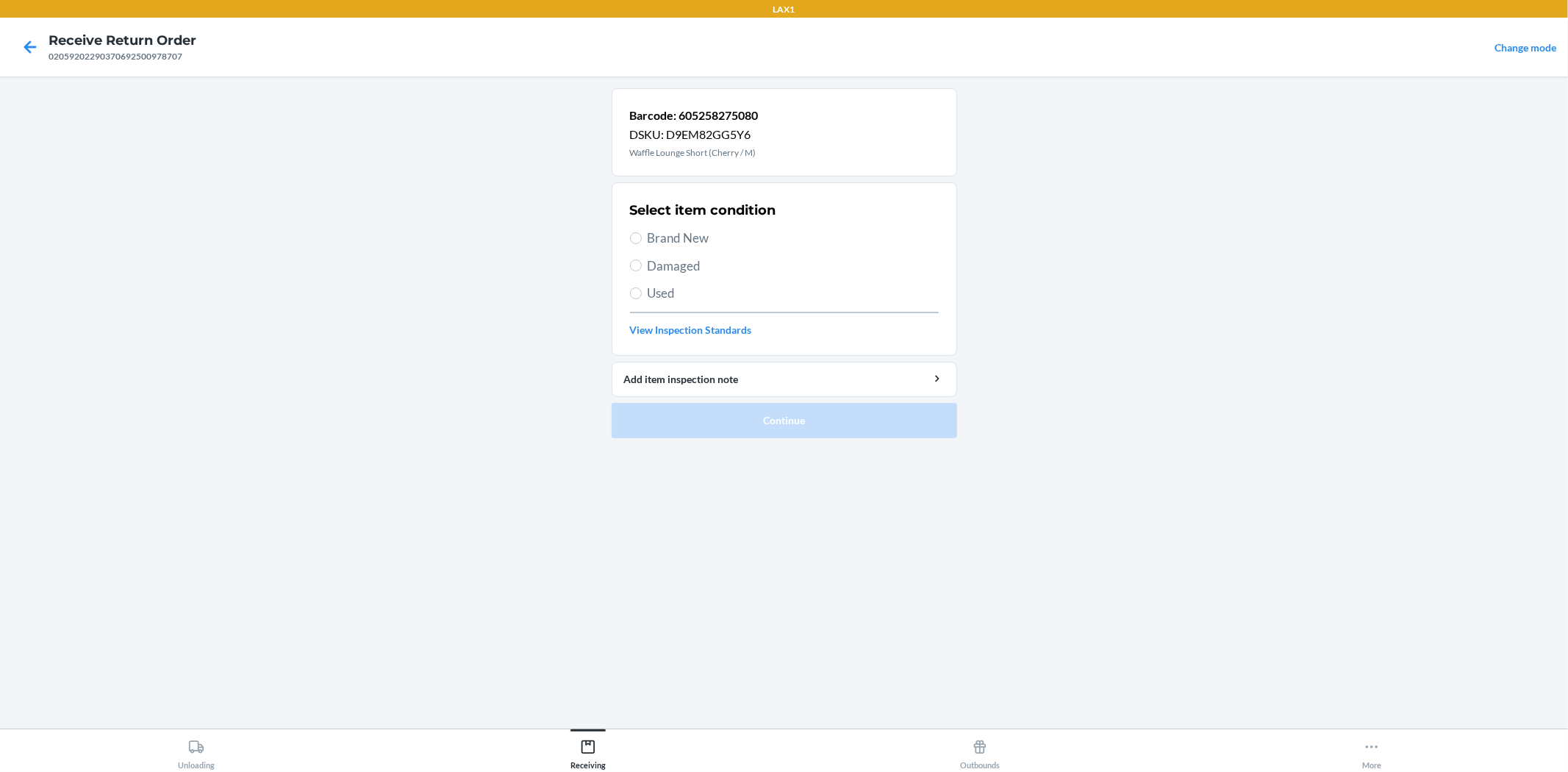
click at [676, 230] on span "Brand New" at bounding box center [793, 237] width 291 height 19
click at [642, 232] on input "Brand New" at bounding box center [636, 238] width 12 height 12
radio input "true"
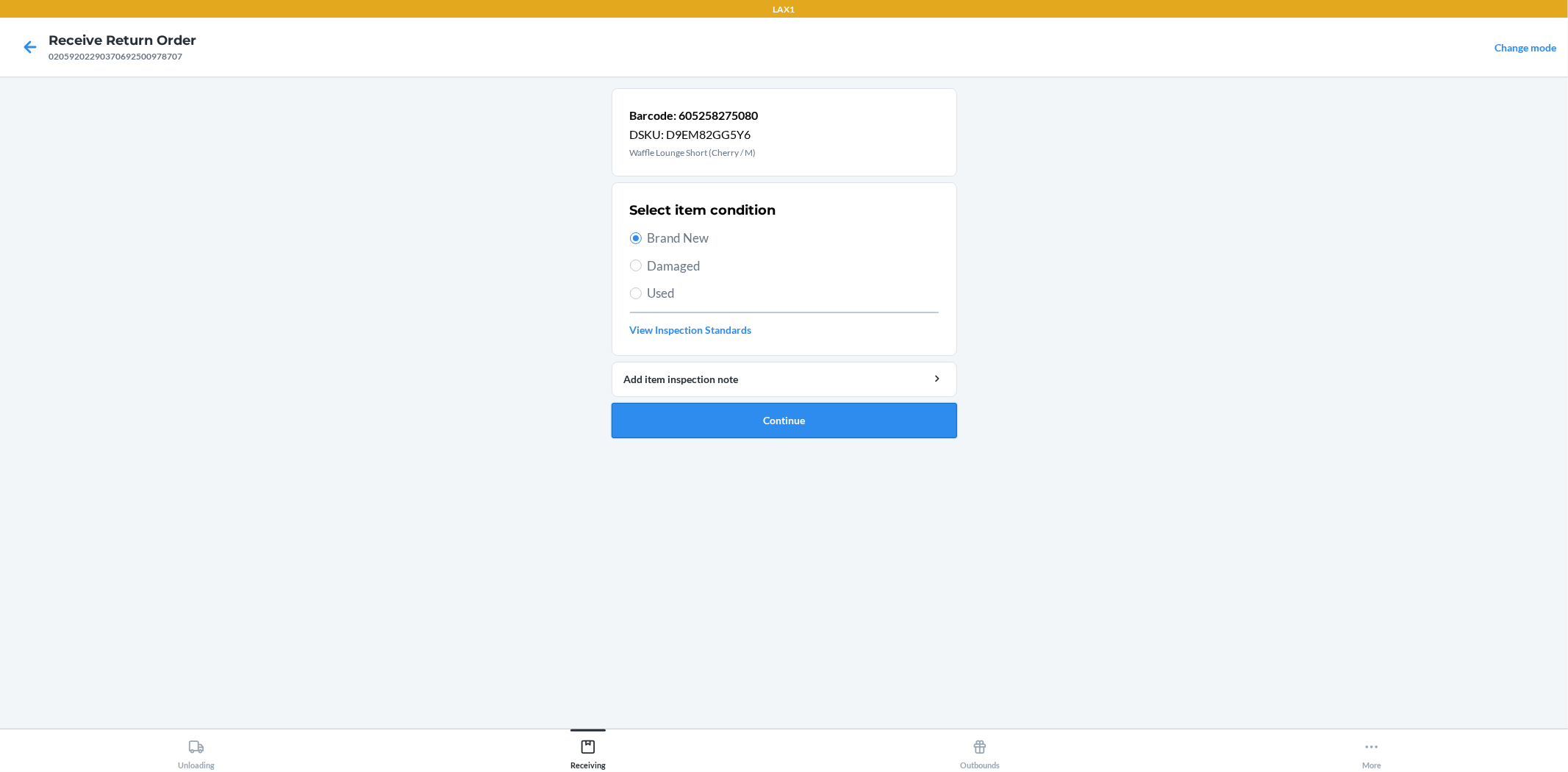
click at [747, 423] on button "Continue" at bounding box center [784, 421] width 345 height 35
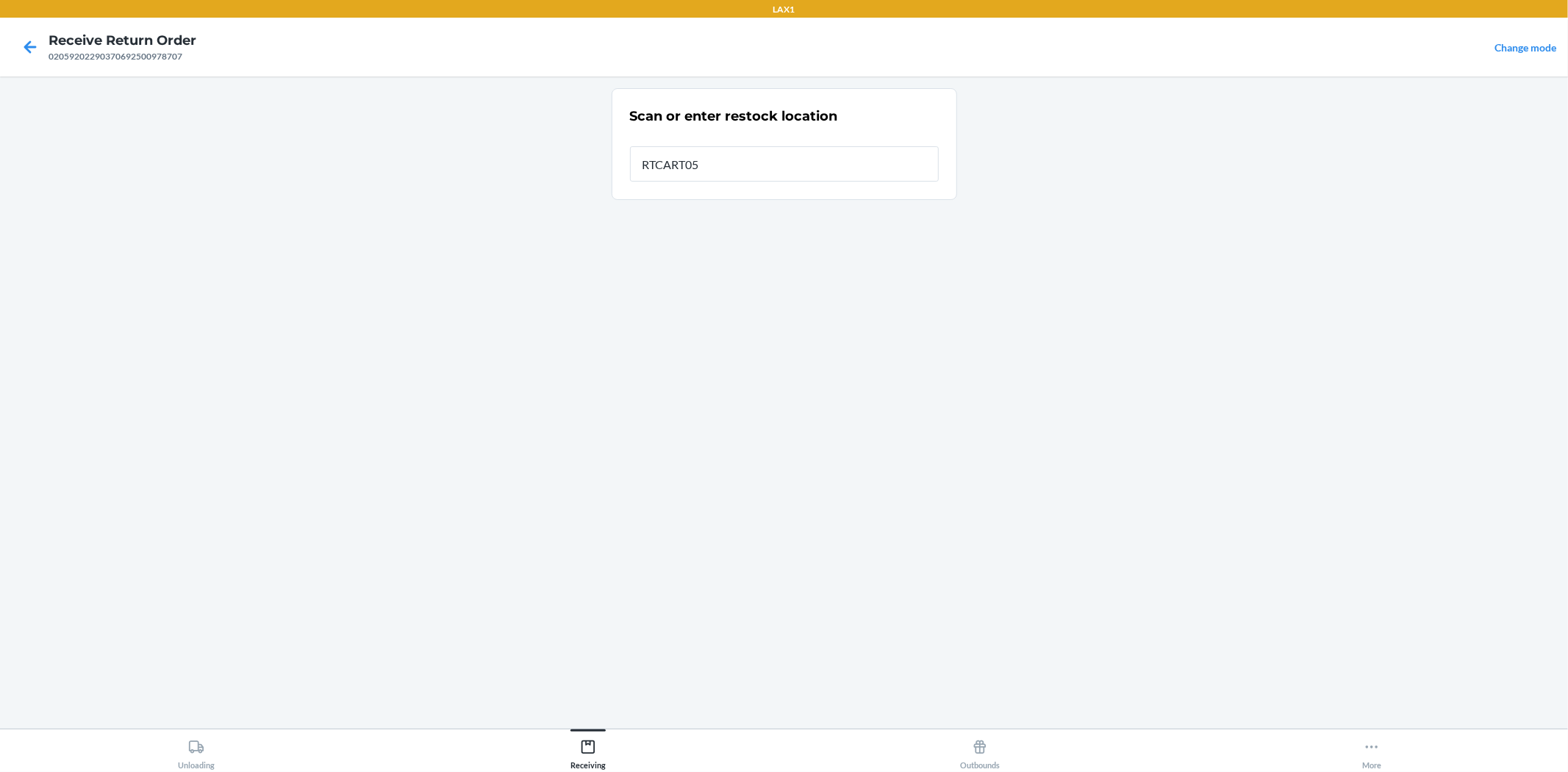
type input "RTCART052"
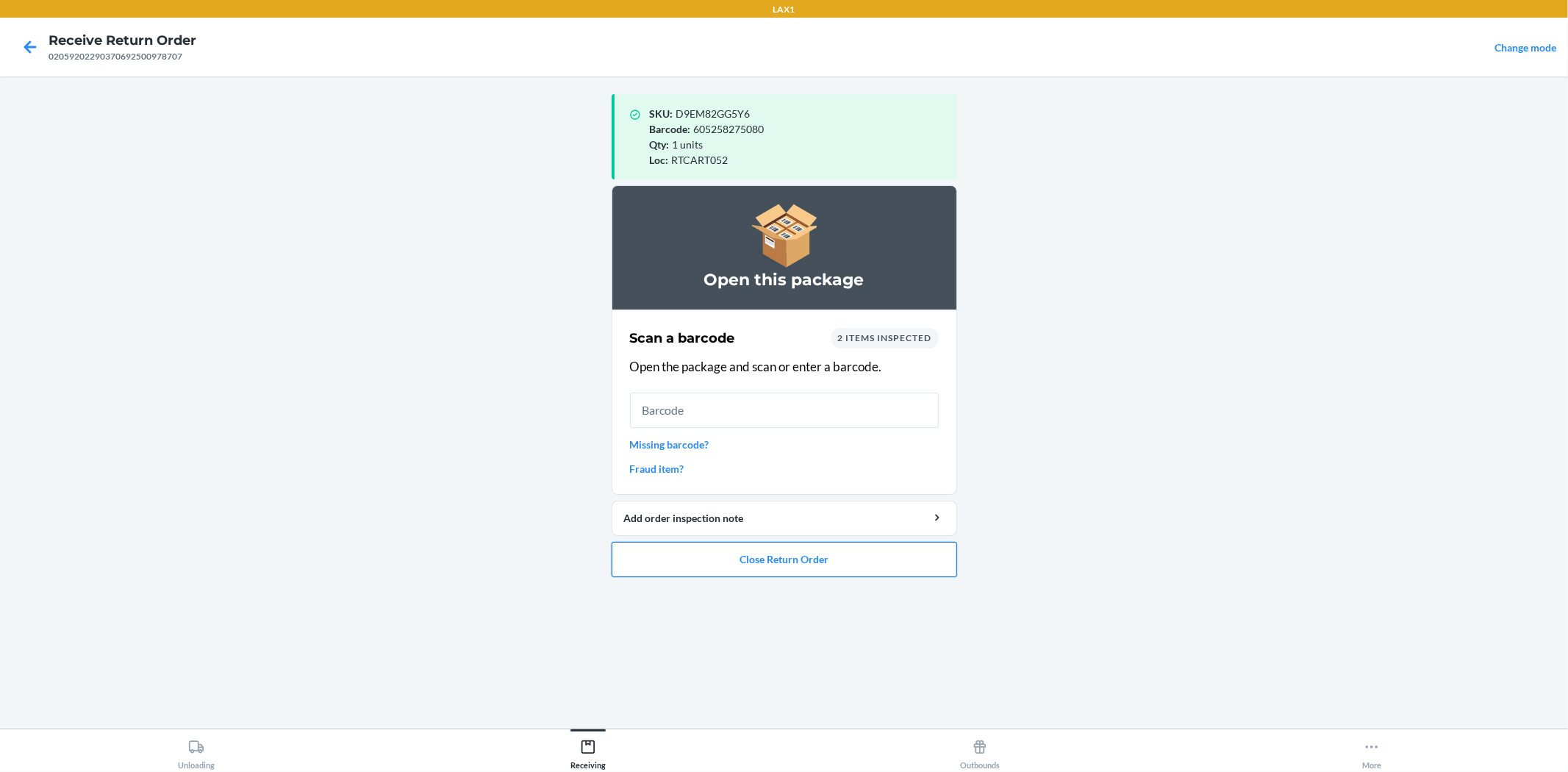
click at [788, 576] on button "Close Return Order" at bounding box center [784, 559] width 345 height 35
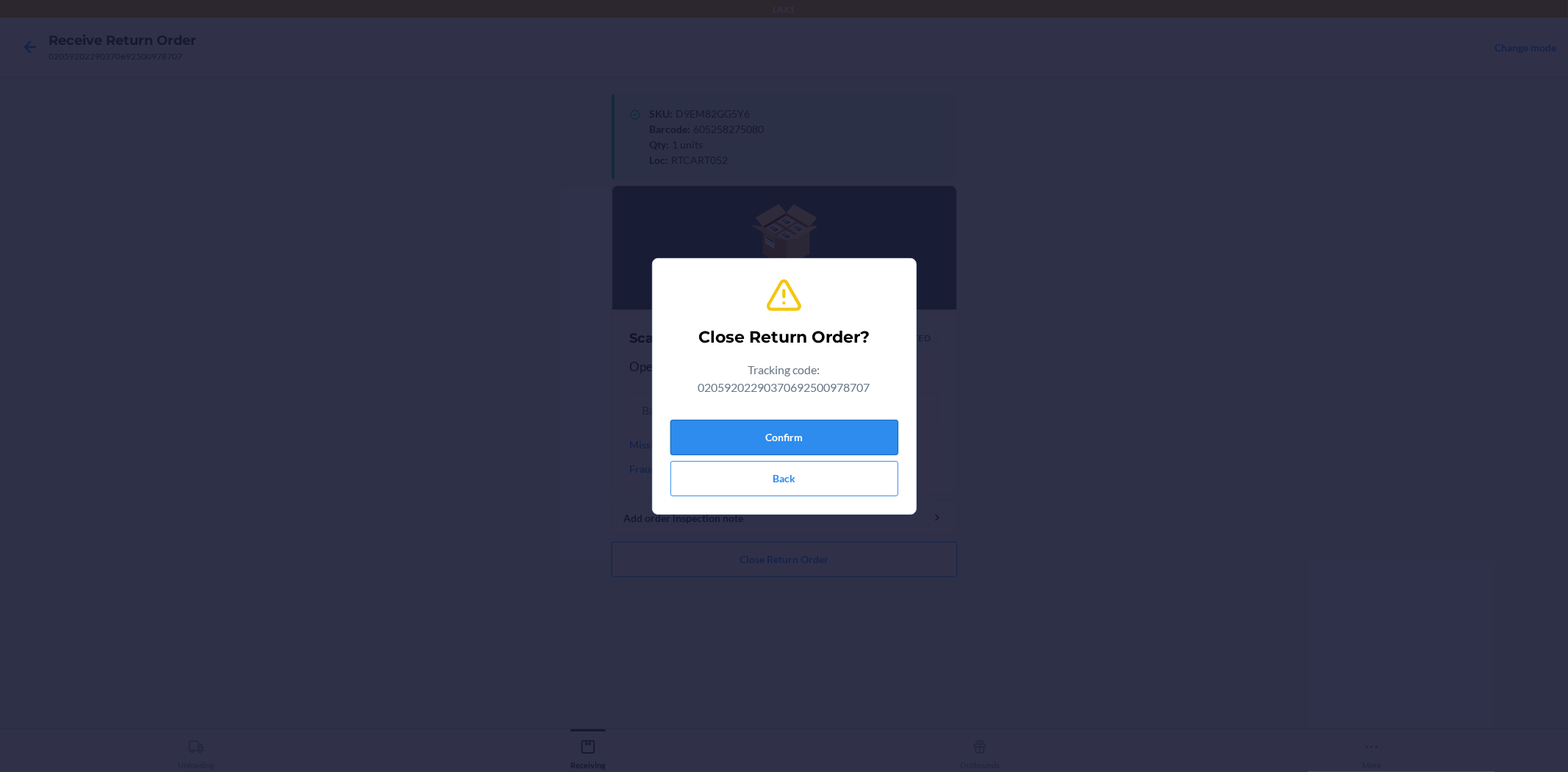
click at [811, 442] on button "Confirm" at bounding box center [784, 437] width 228 height 35
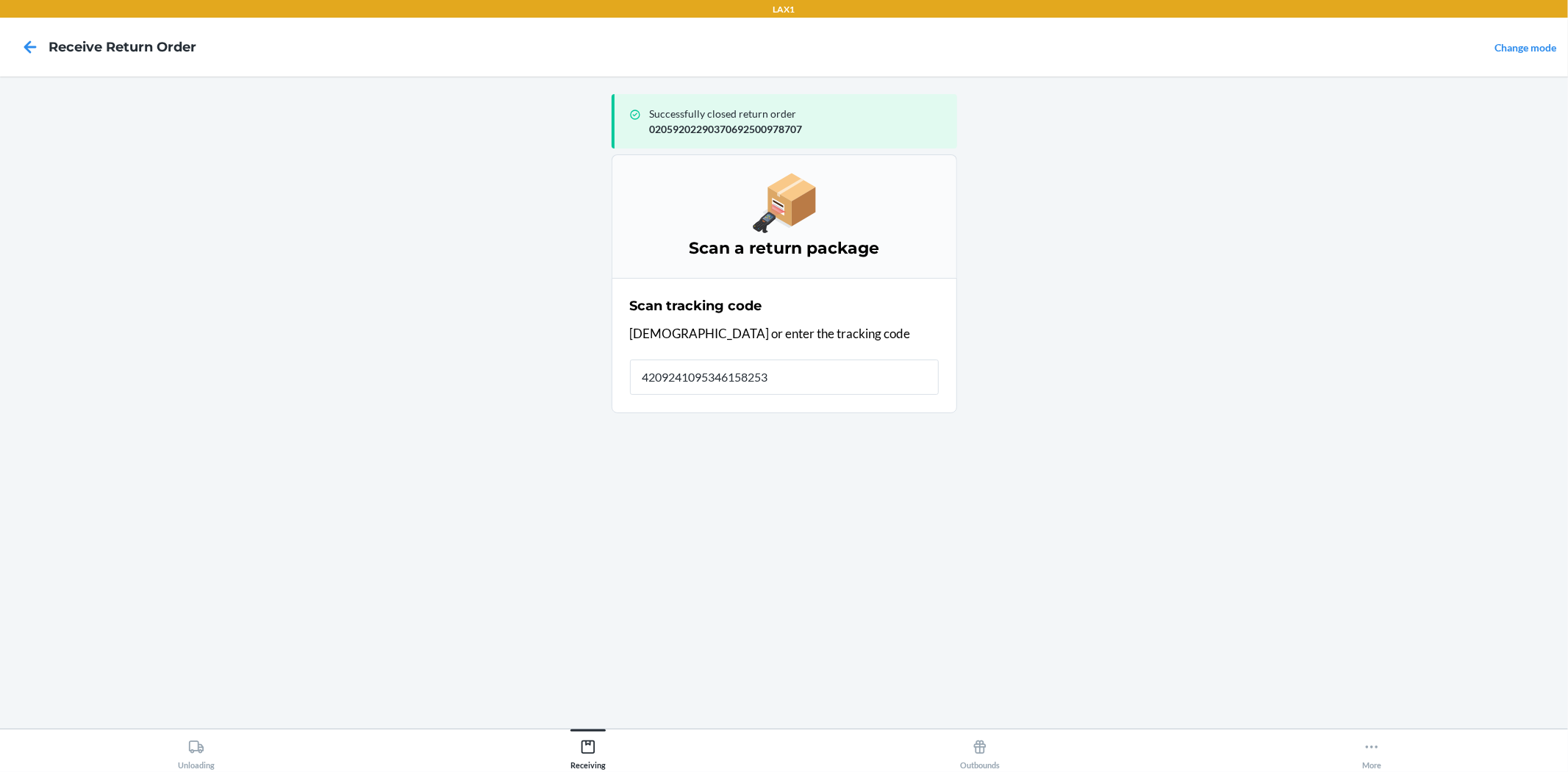
type input "42092410953461582537"
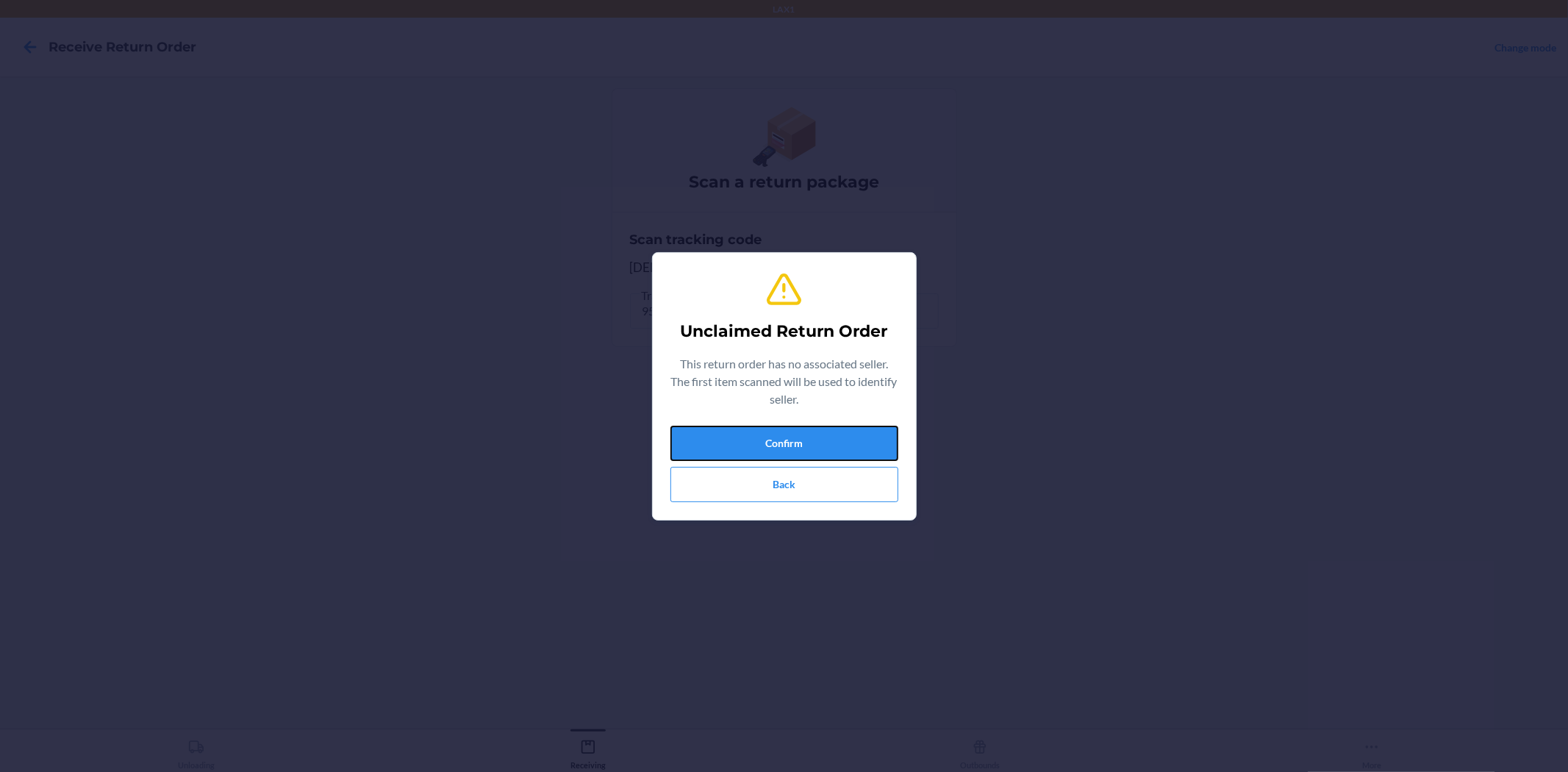
click at [811, 442] on button "Confirm" at bounding box center [784, 443] width 228 height 35
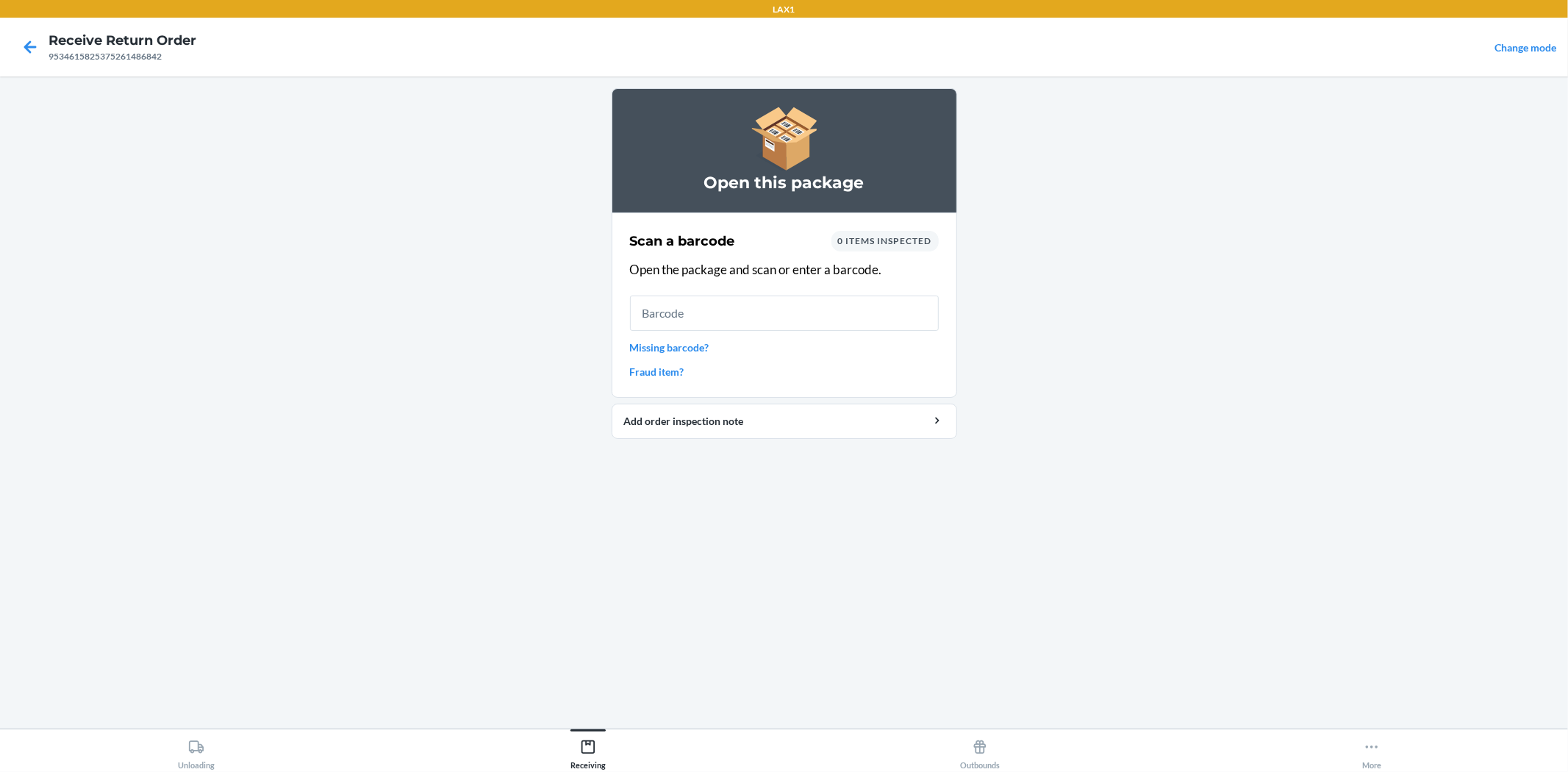
click at [34, 68] on nav "Receive Return Order 9534615825375261486842 Change mode" at bounding box center [784, 47] width 1568 height 59
click at [34, 53] on icon at bounding box center [29, 46] width 25 height 25
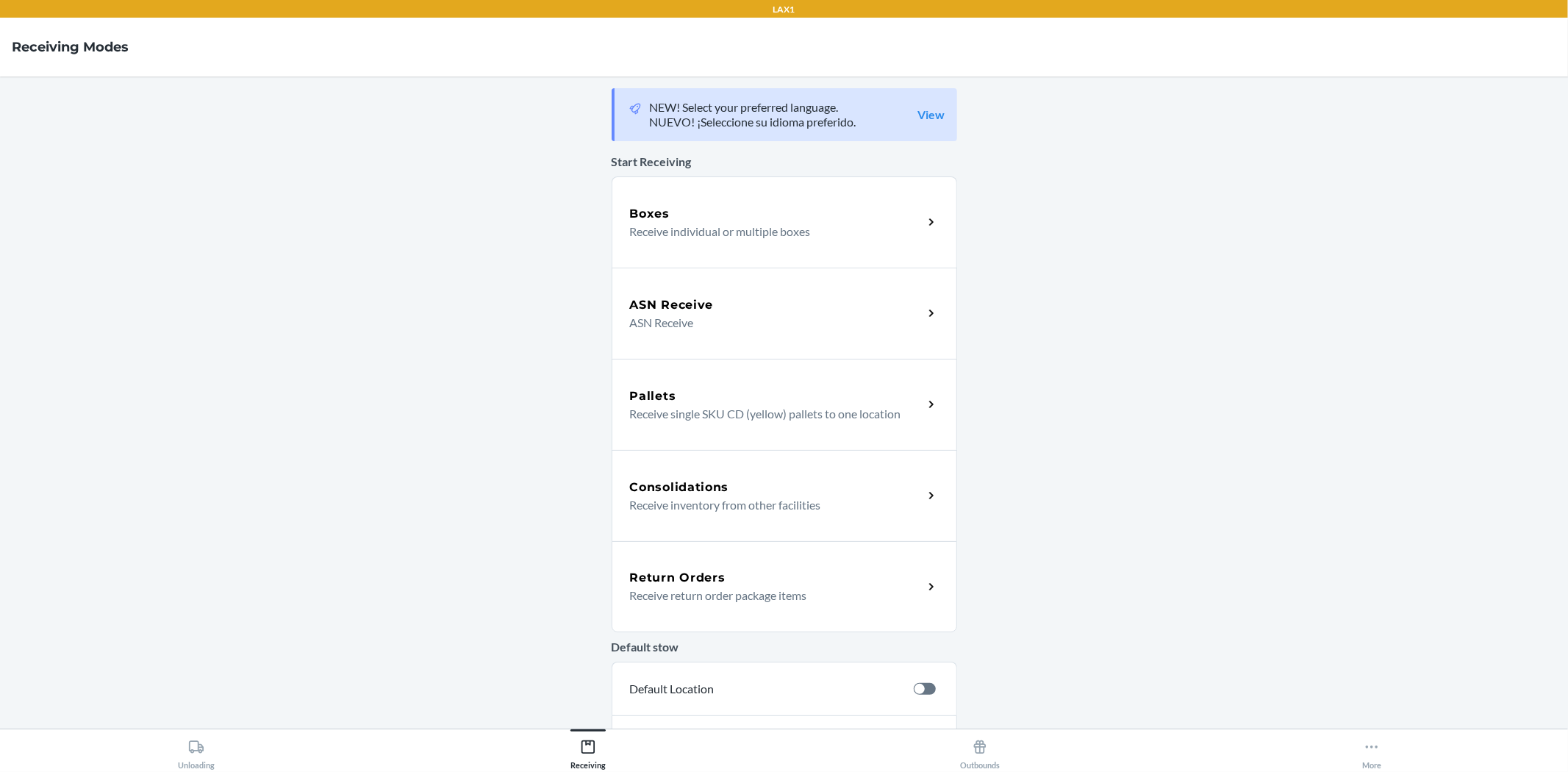
click at [710, 556] on div "Return Orders Receive return order package items" at bounding box center [784, 586] width 345 height 91
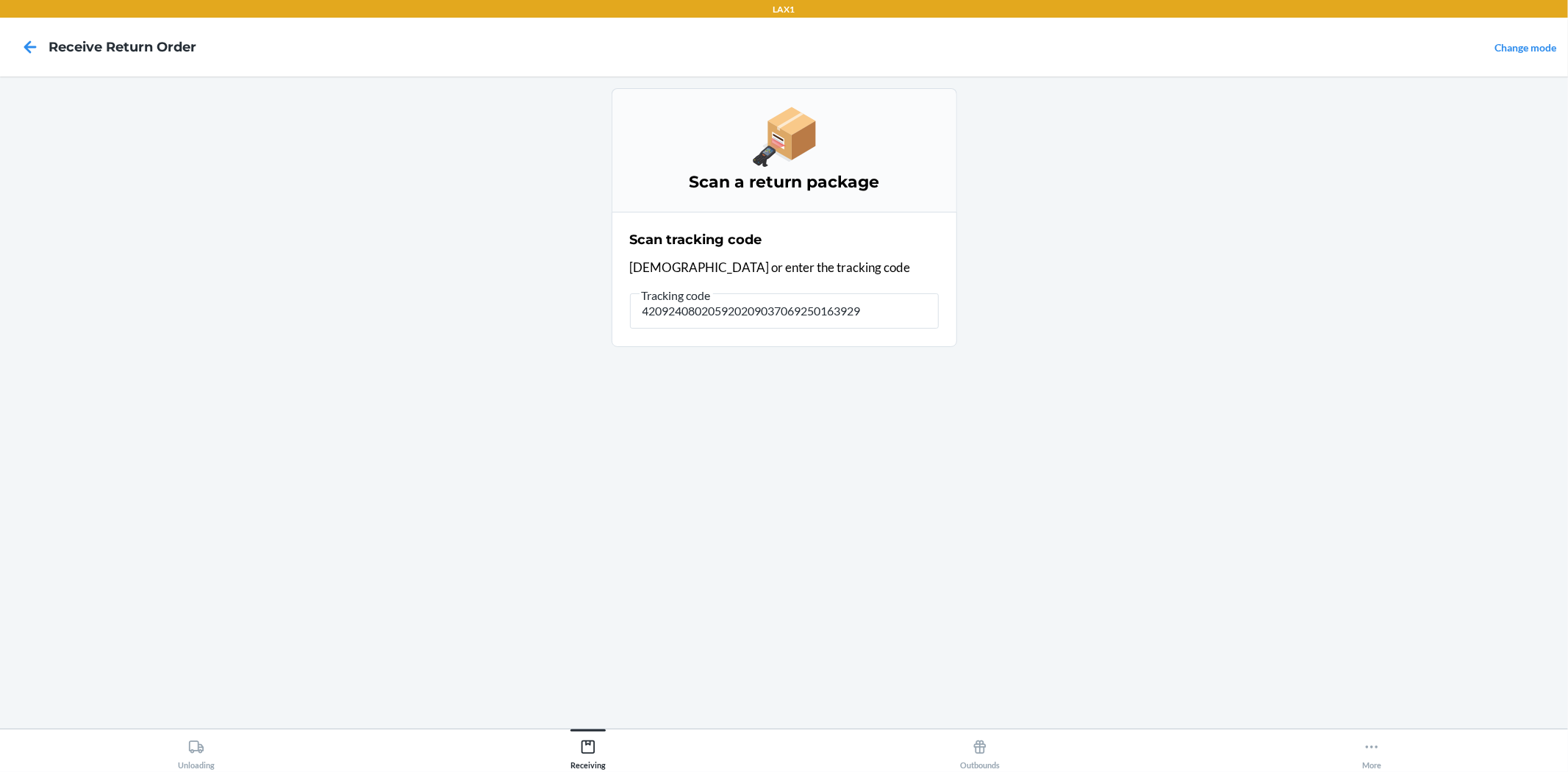
type input "4209240802059202090370692501639290"
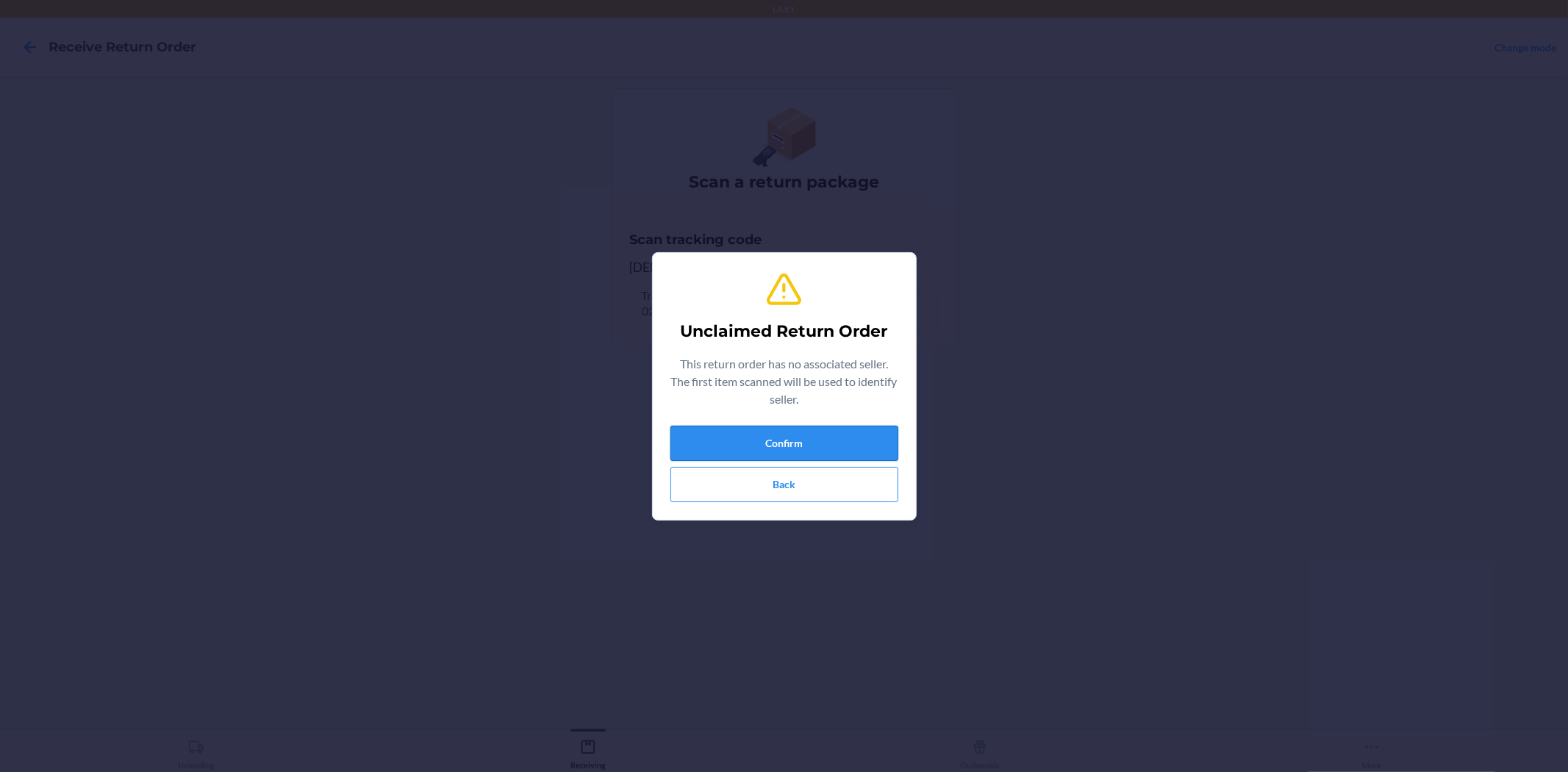
click at [892, 435] on button "Confirm" at bounding box center [784, 443] width 228 height 35
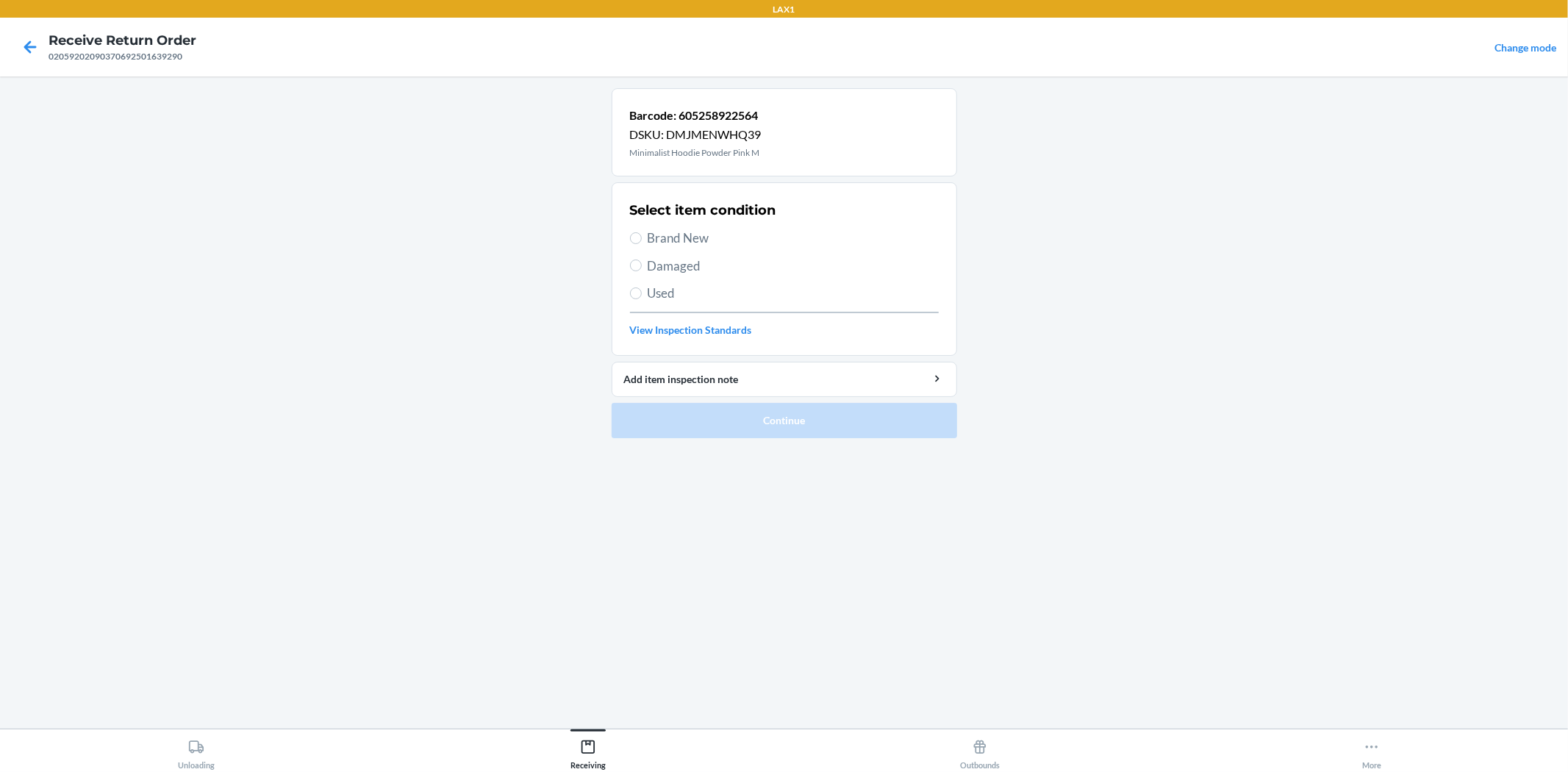
click at [663, 246] on span "Brand New" at bounding box center [793, 237] width 291 height 19
click at [642, 244] on input "Brand New" at bounding box center [636, 238] width 12 height 12
radio input "true"
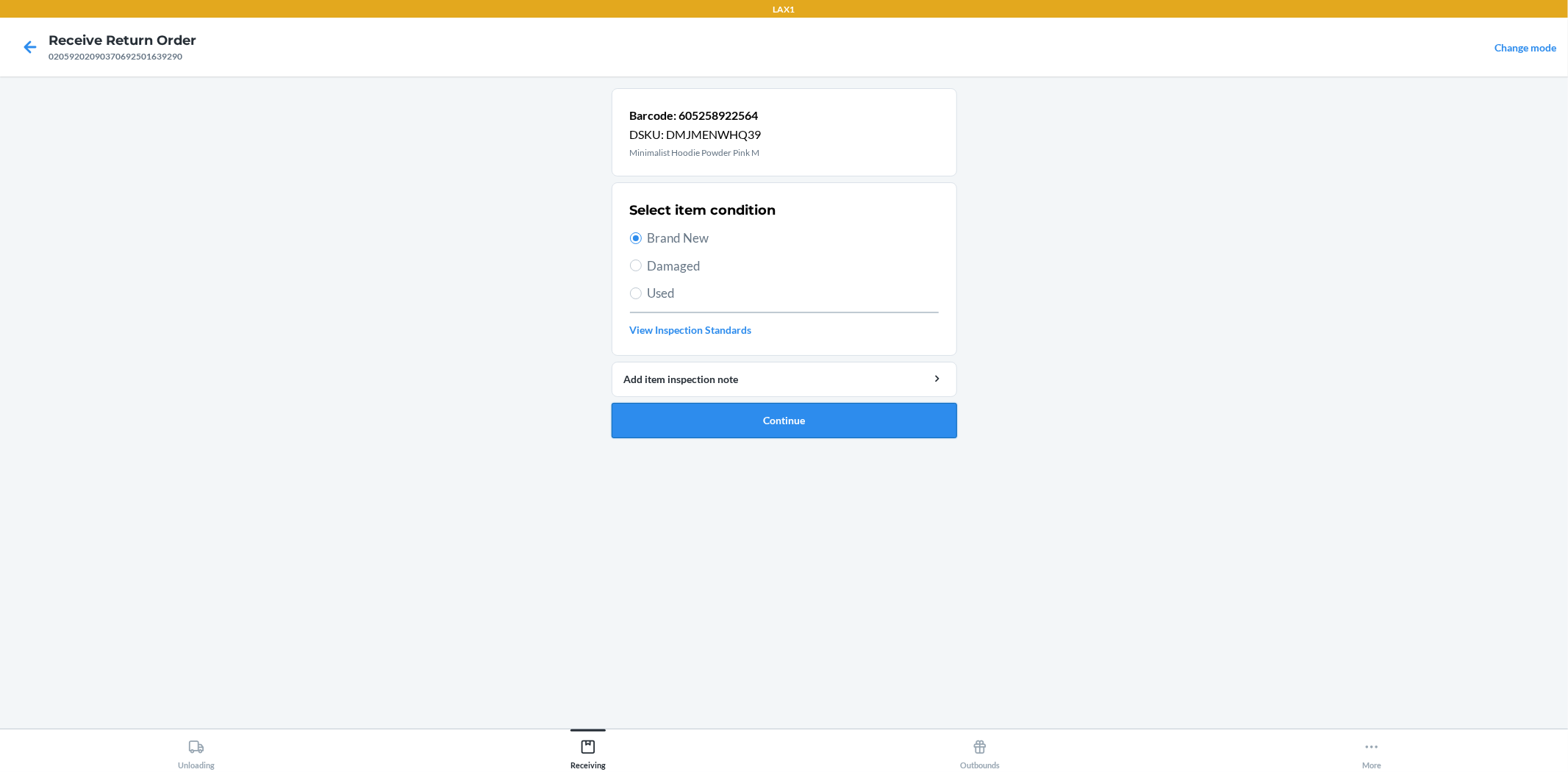
click at [768, 417] on button "Continue" at bounding box center [784, 421] width 345 height 35
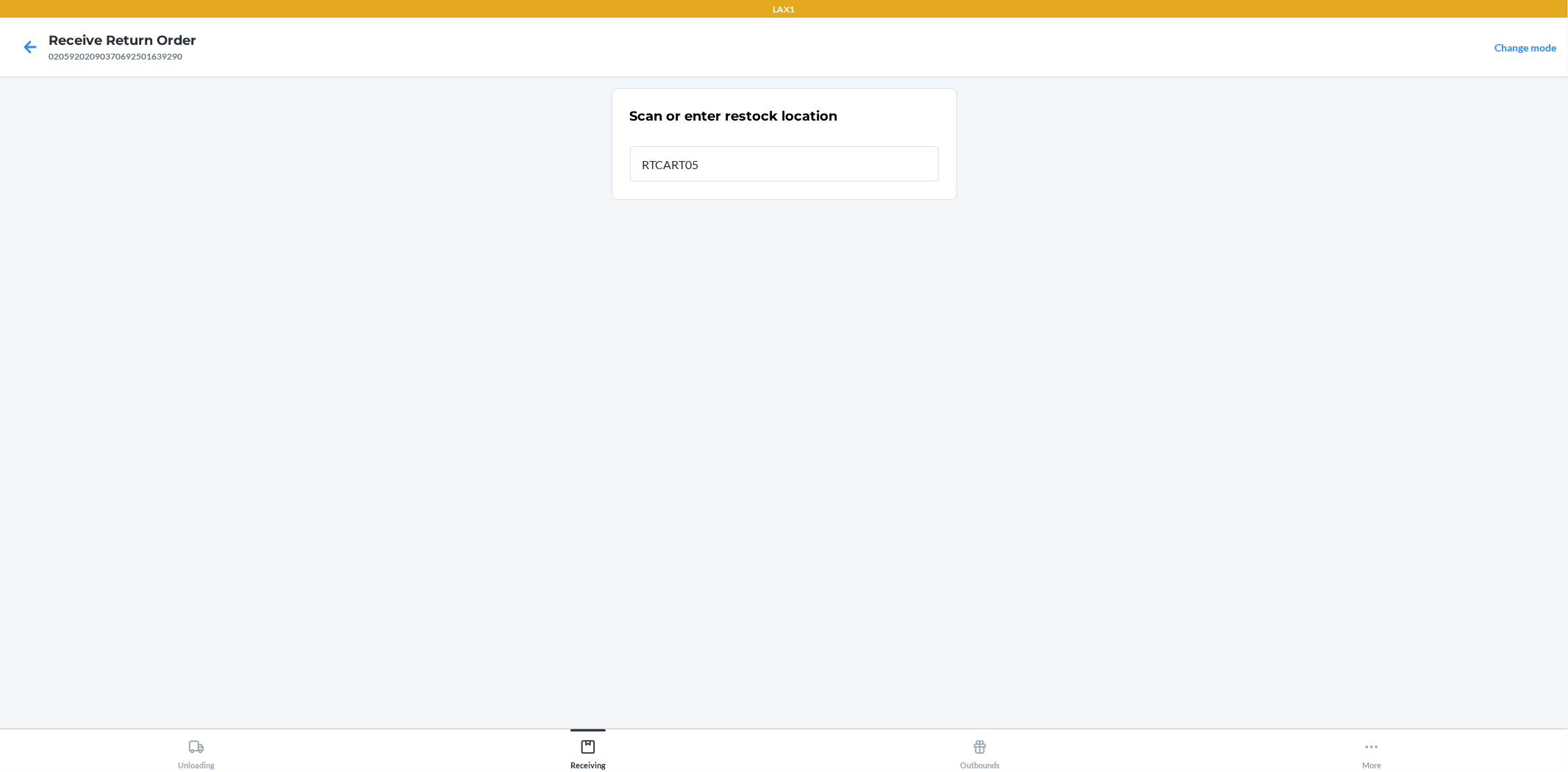
type input "RTCART052"
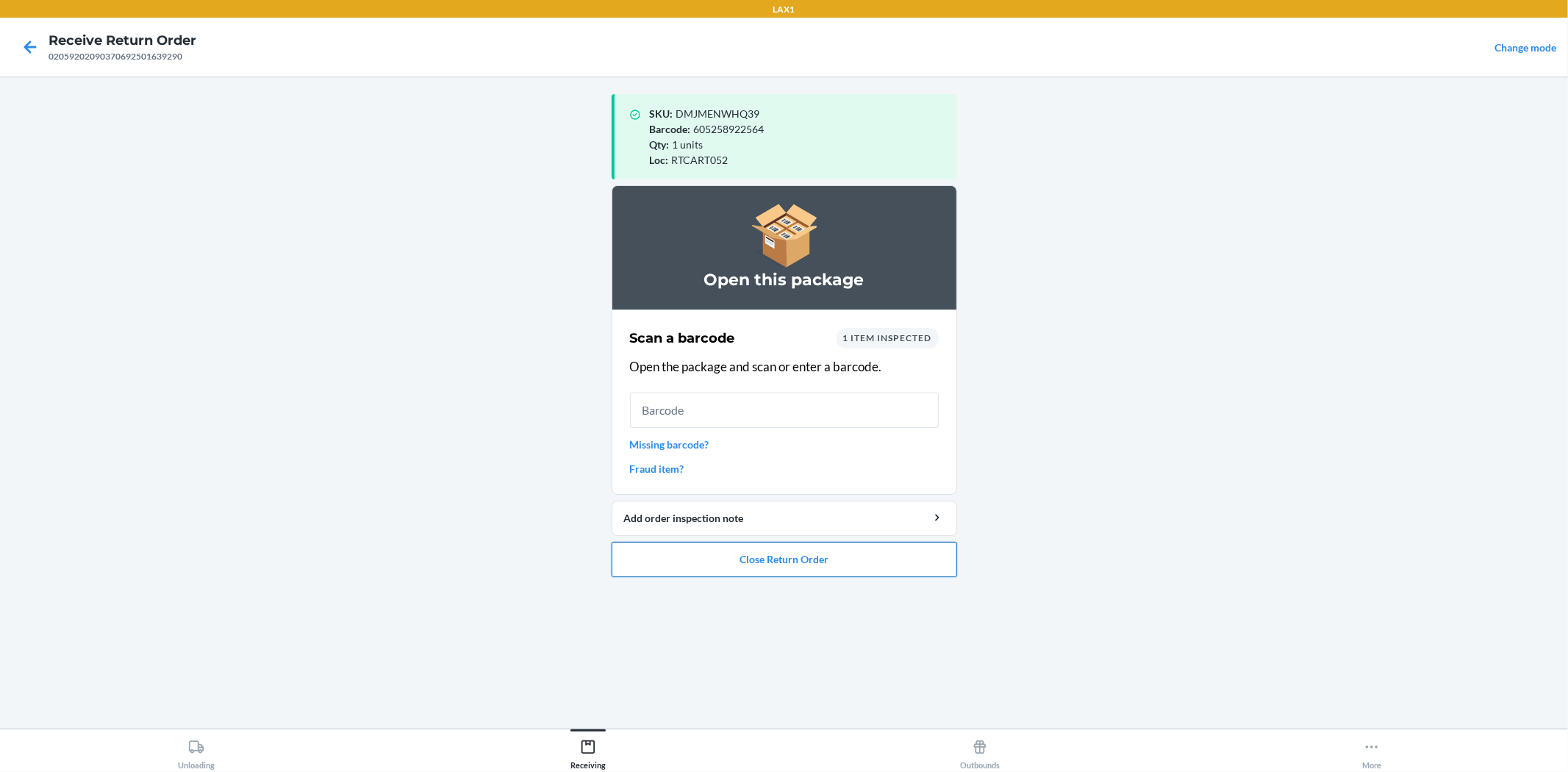
click at [781, 557] on button "Close Return Order" at bounding box center [784, 559] width 345 height 35
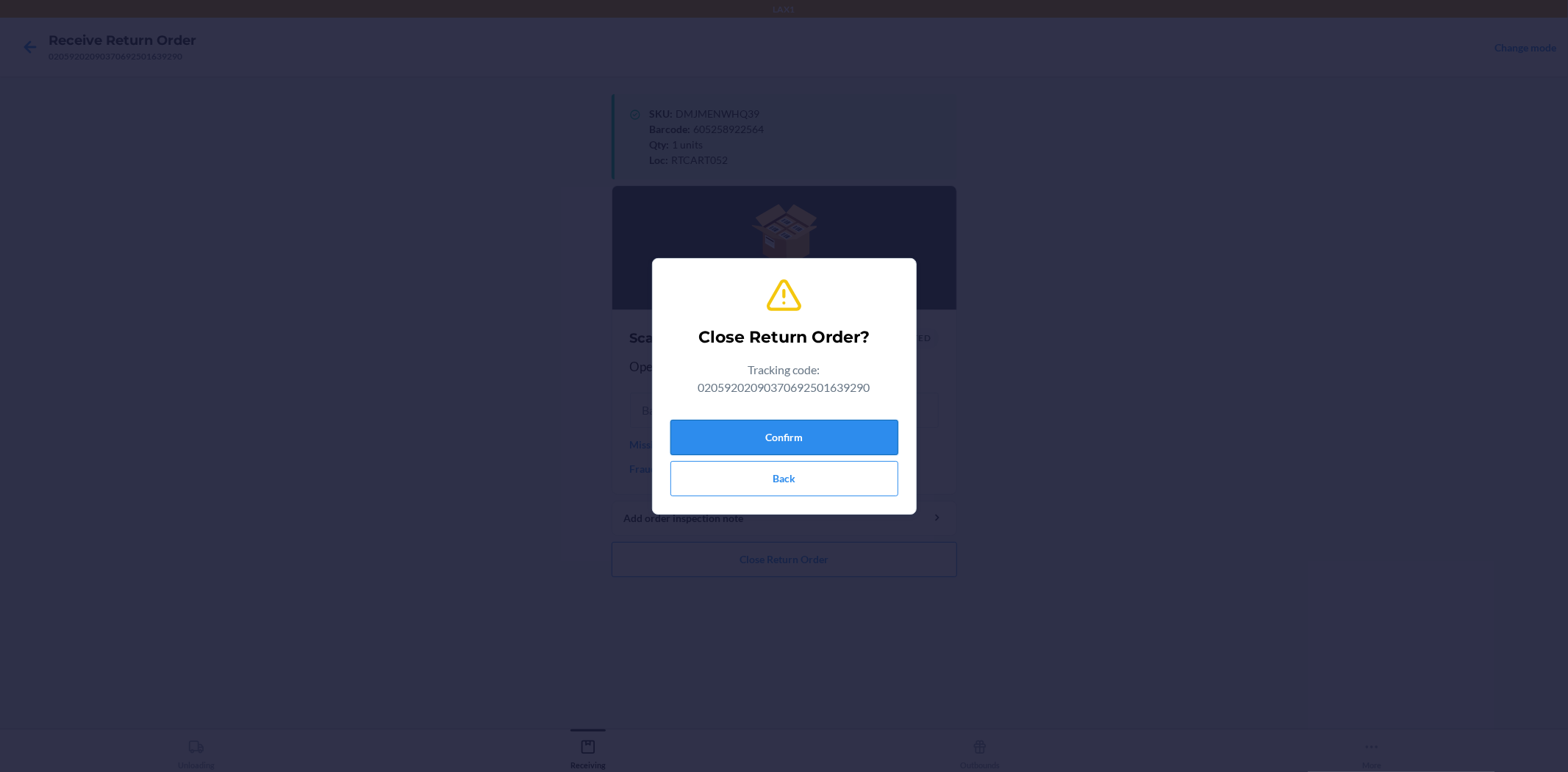
click at [793, 446] on button "Confirm" at bounding box center [784, 437] width 228 height 35
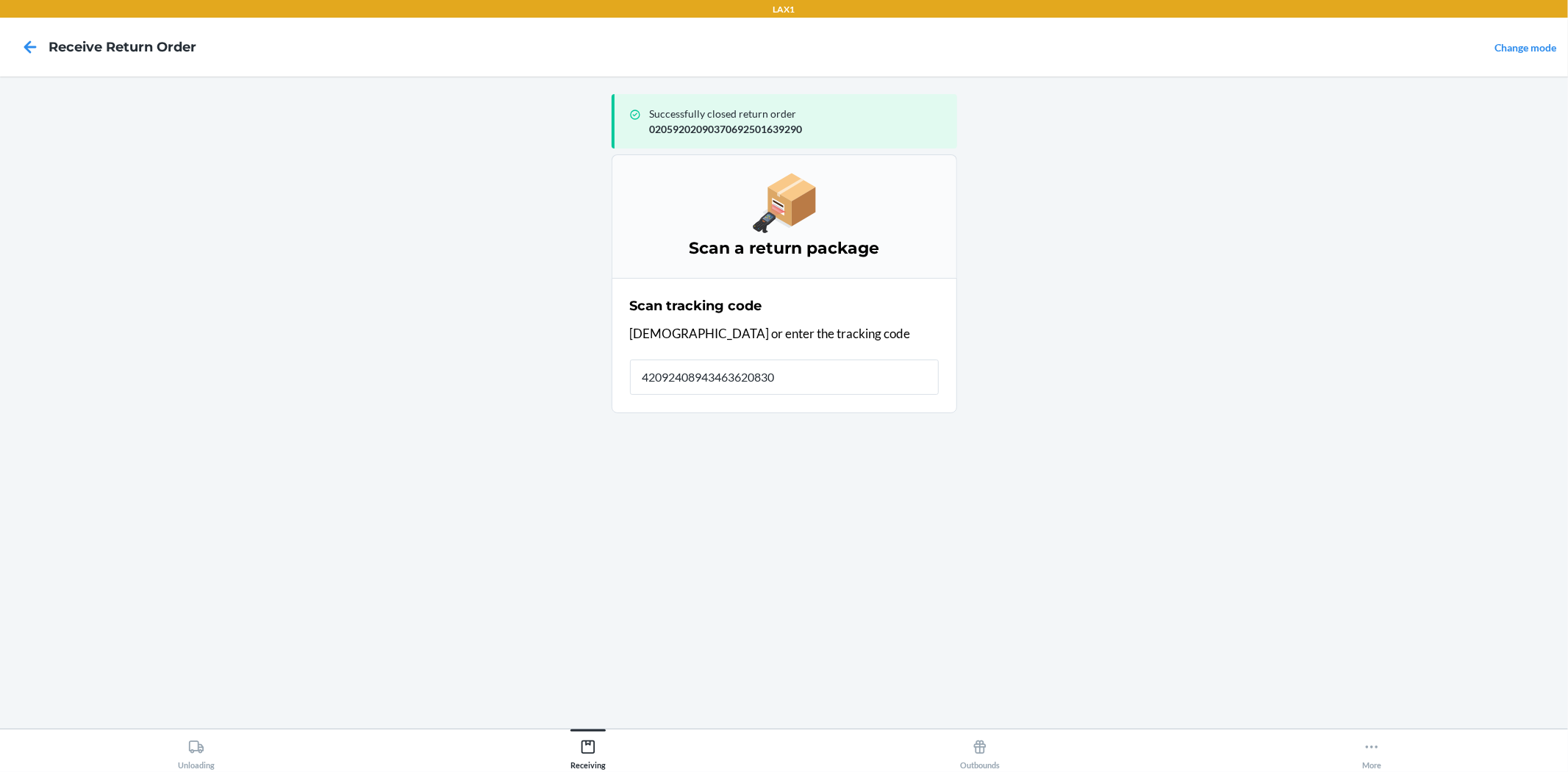
type input "420924089434636208303"
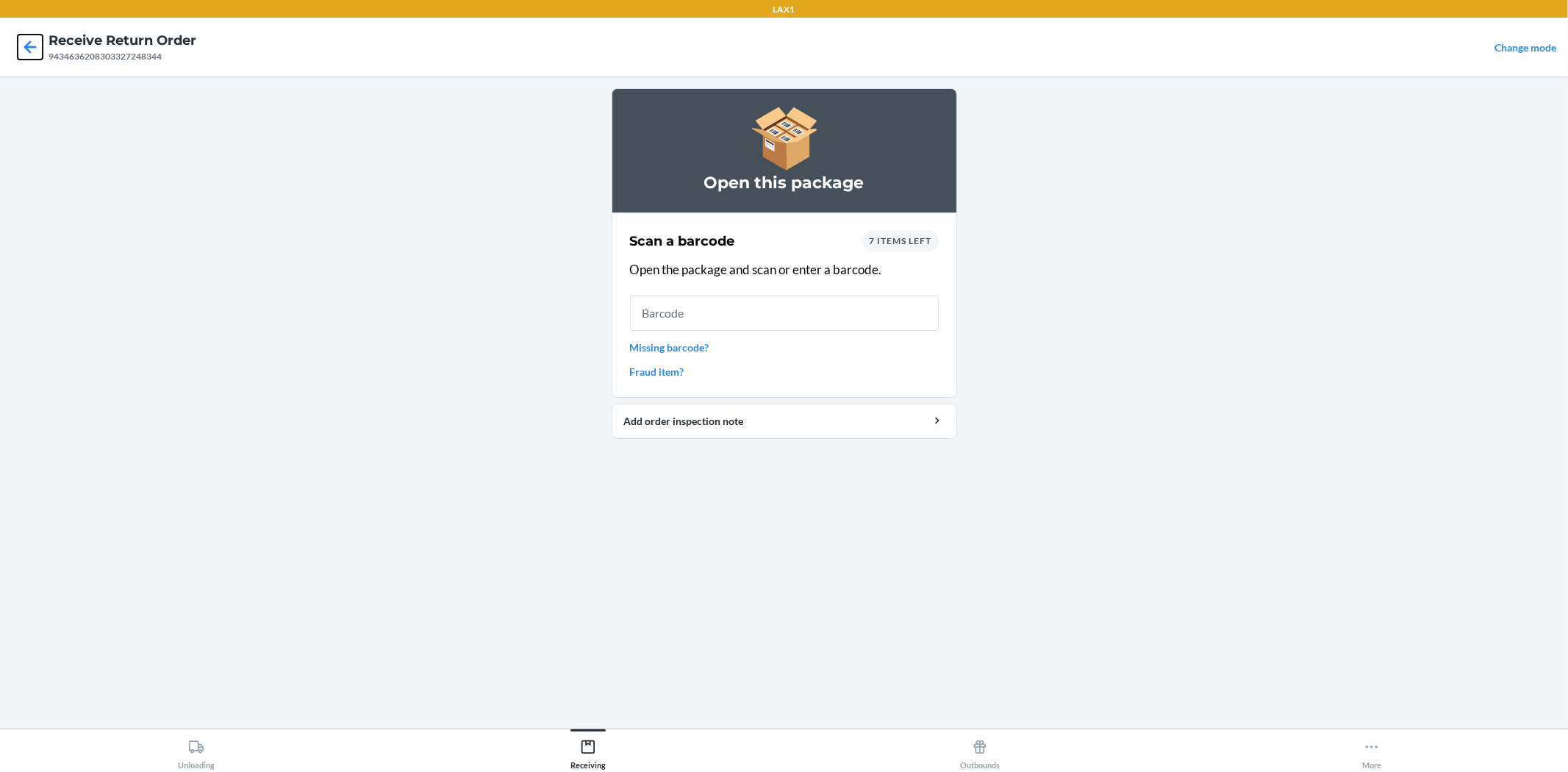
click at [26, 42] on icon at bounding box center [29, 46] width 25 height 25
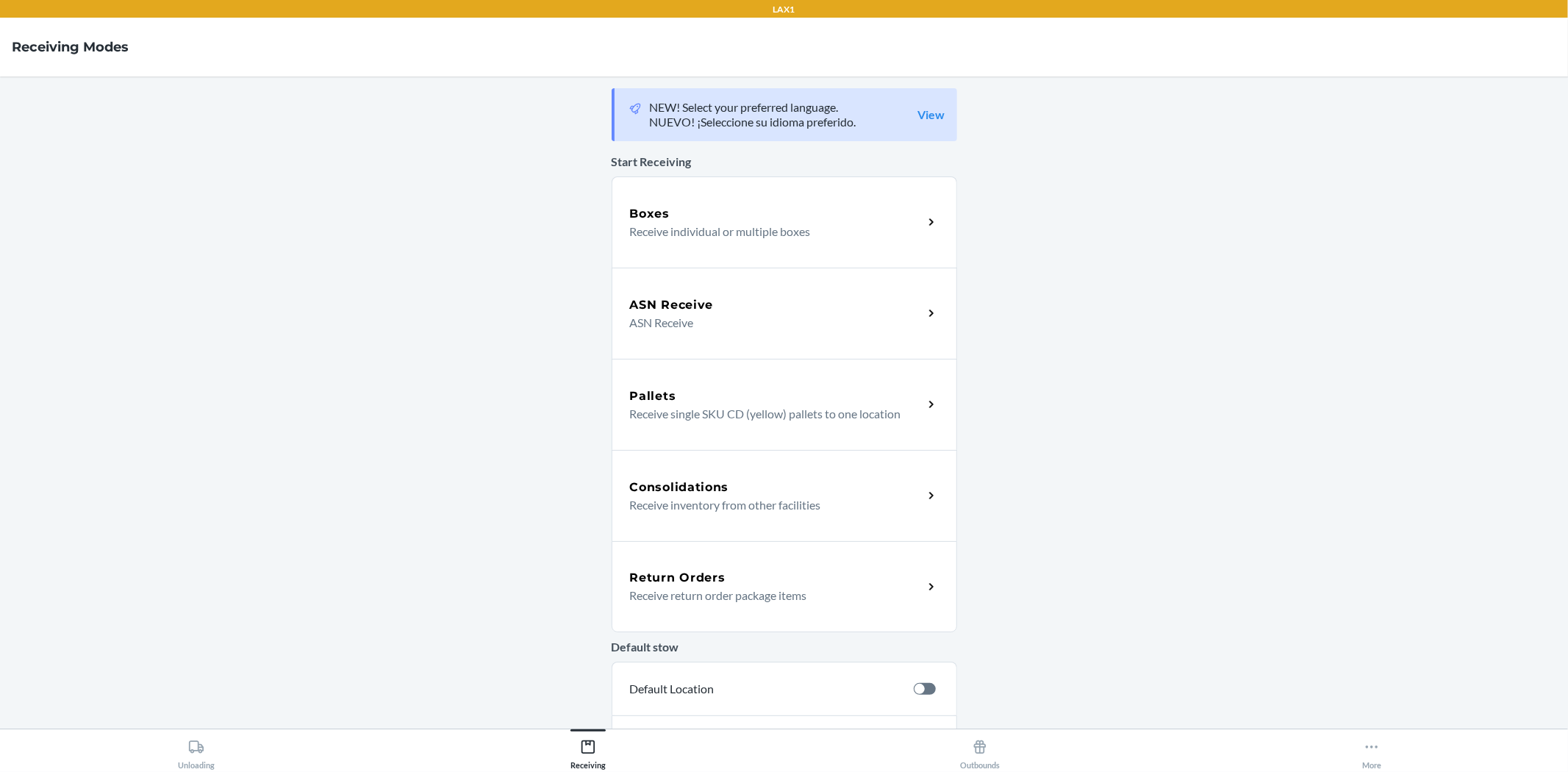
click at [710, 583] on h5 "Return Orders" at bounding box center [677, 578] width 95 height 18
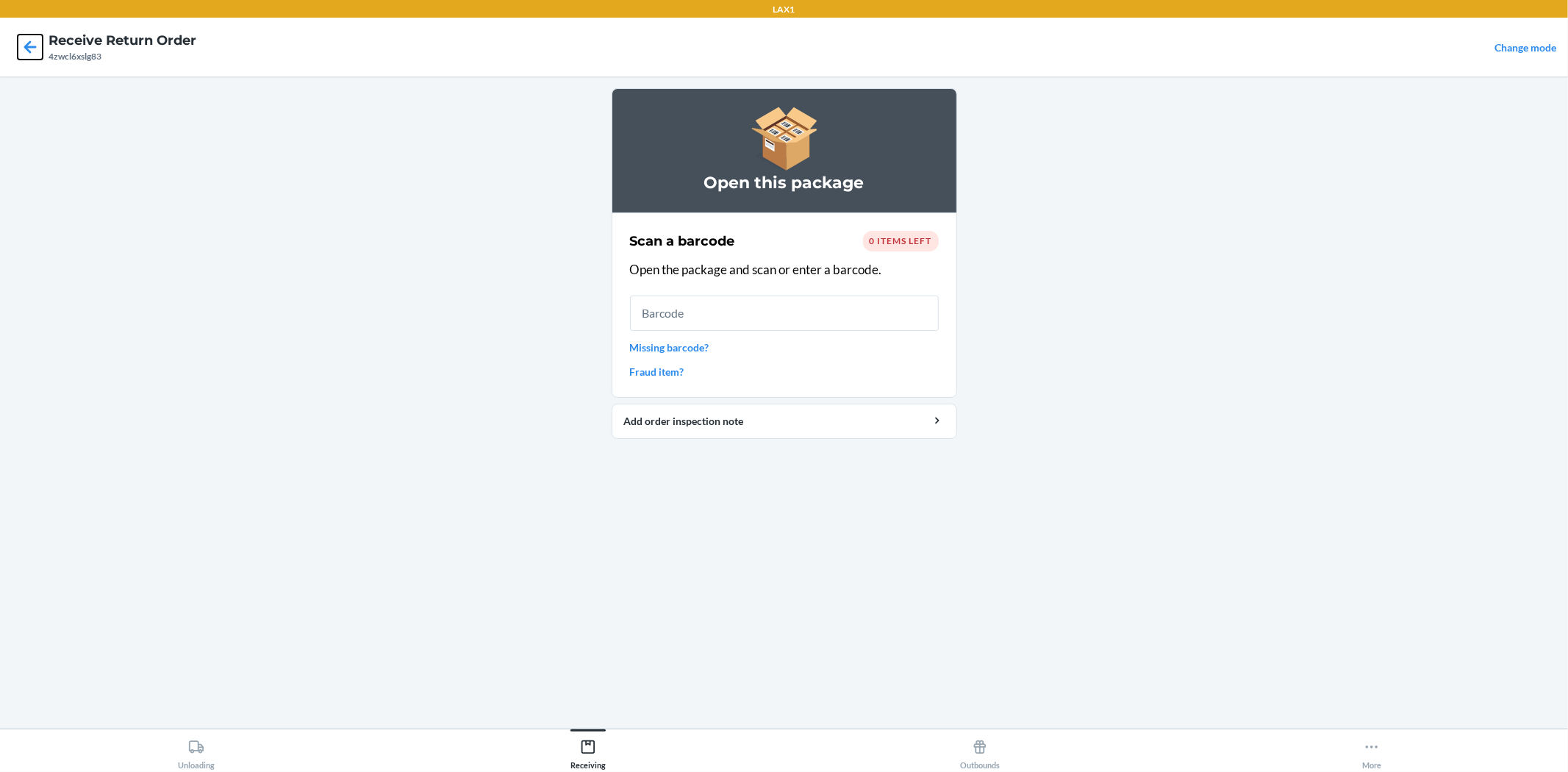
click at [18, 42] on icon at bounding box center [29, 46] width 25 height 25
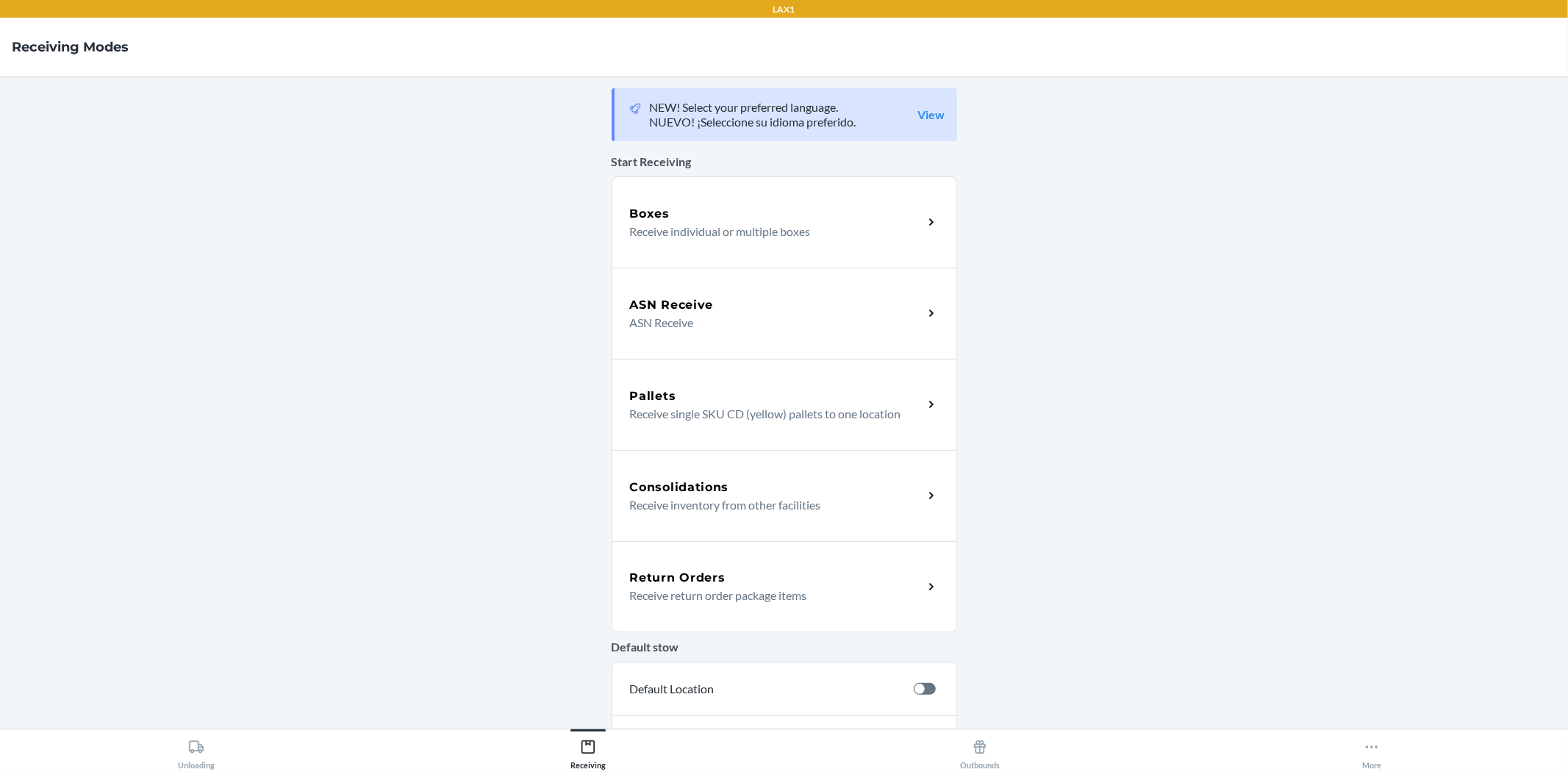
click at [650, 577] on h5 "Return Orders" at bounding box center [677, 578] width 95 height 18
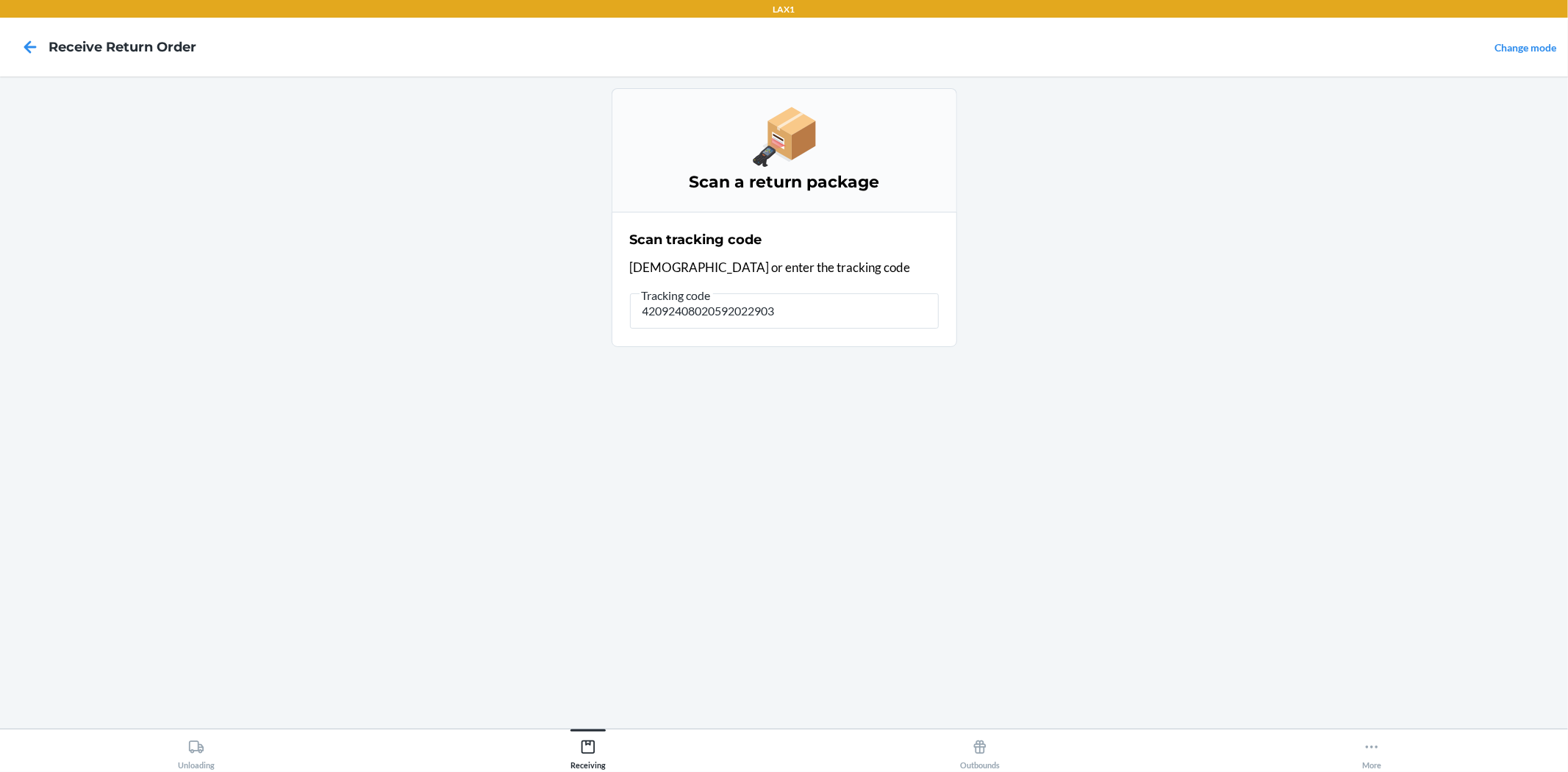
type input "420924080205920229037"
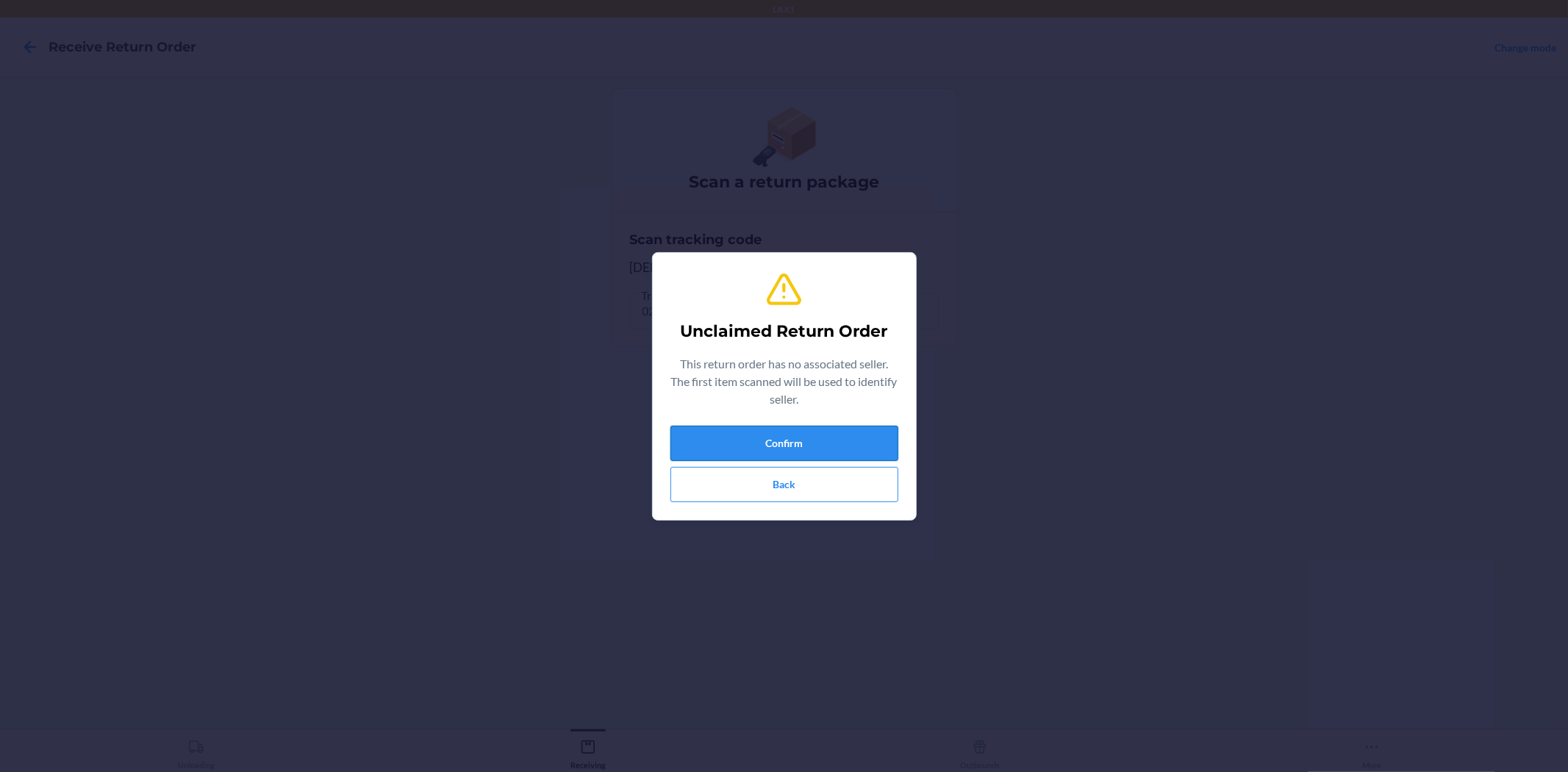
click at [784, 437] on button "Confirm" at bounding box center [784, 443] width 228 height 35
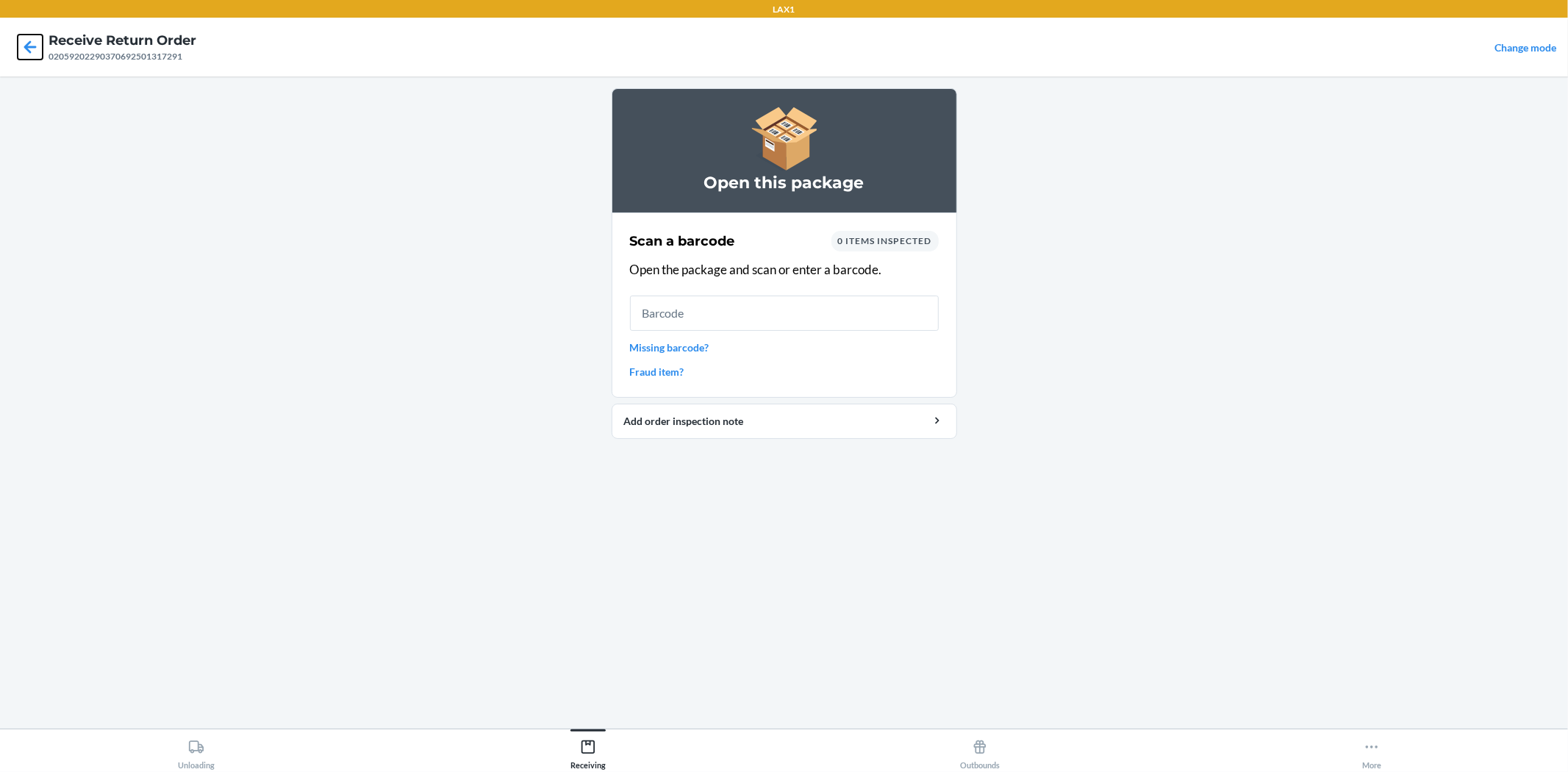
click at [24, 45] on icon at bounding box center [29, 46] width 25 height 25
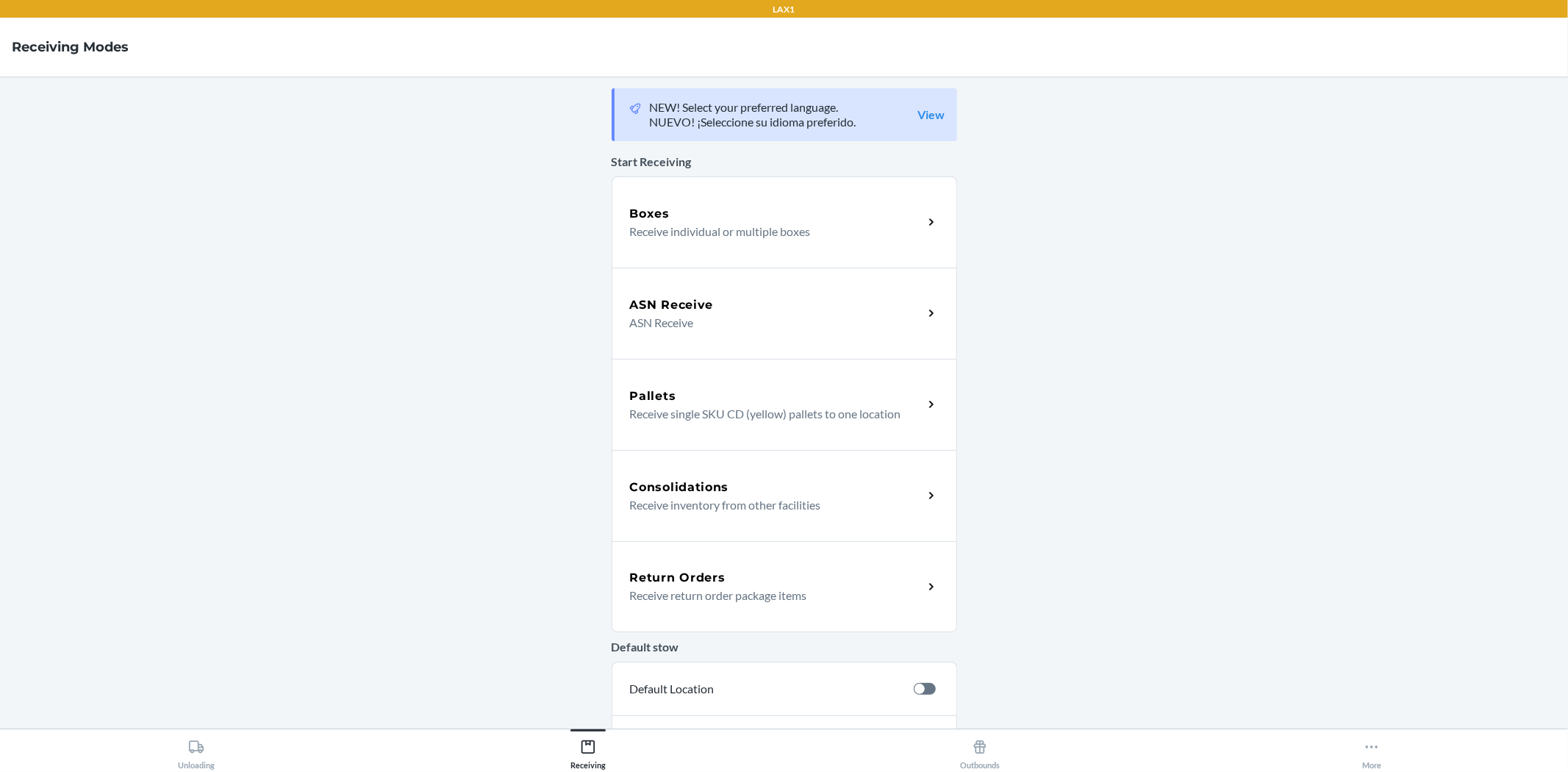
click at [920, 595] on div "Return Orders Receive return order package items" at bounding box center [784, 586] width 345 height 91
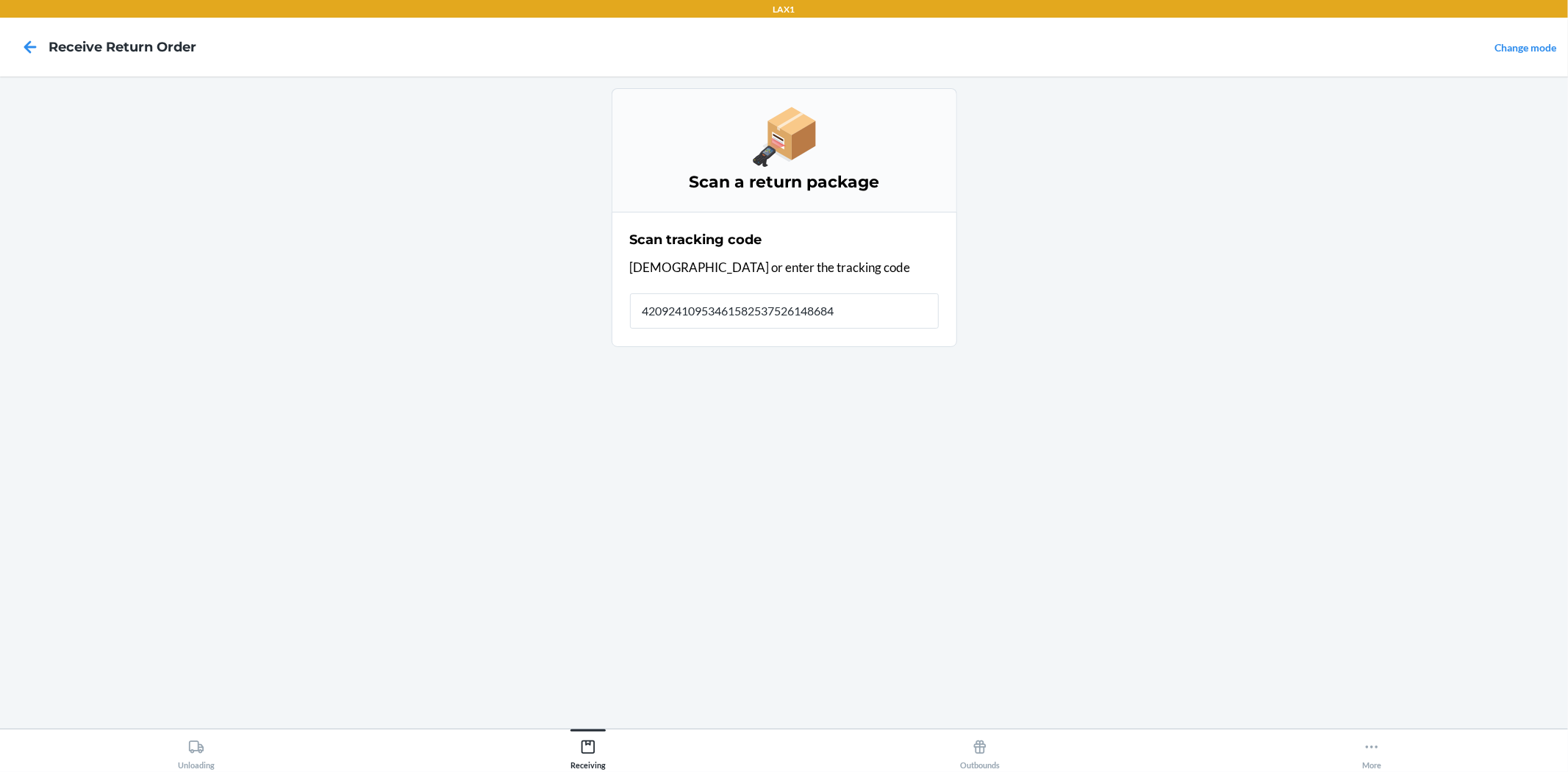
type input "420924109534615825375261486842"
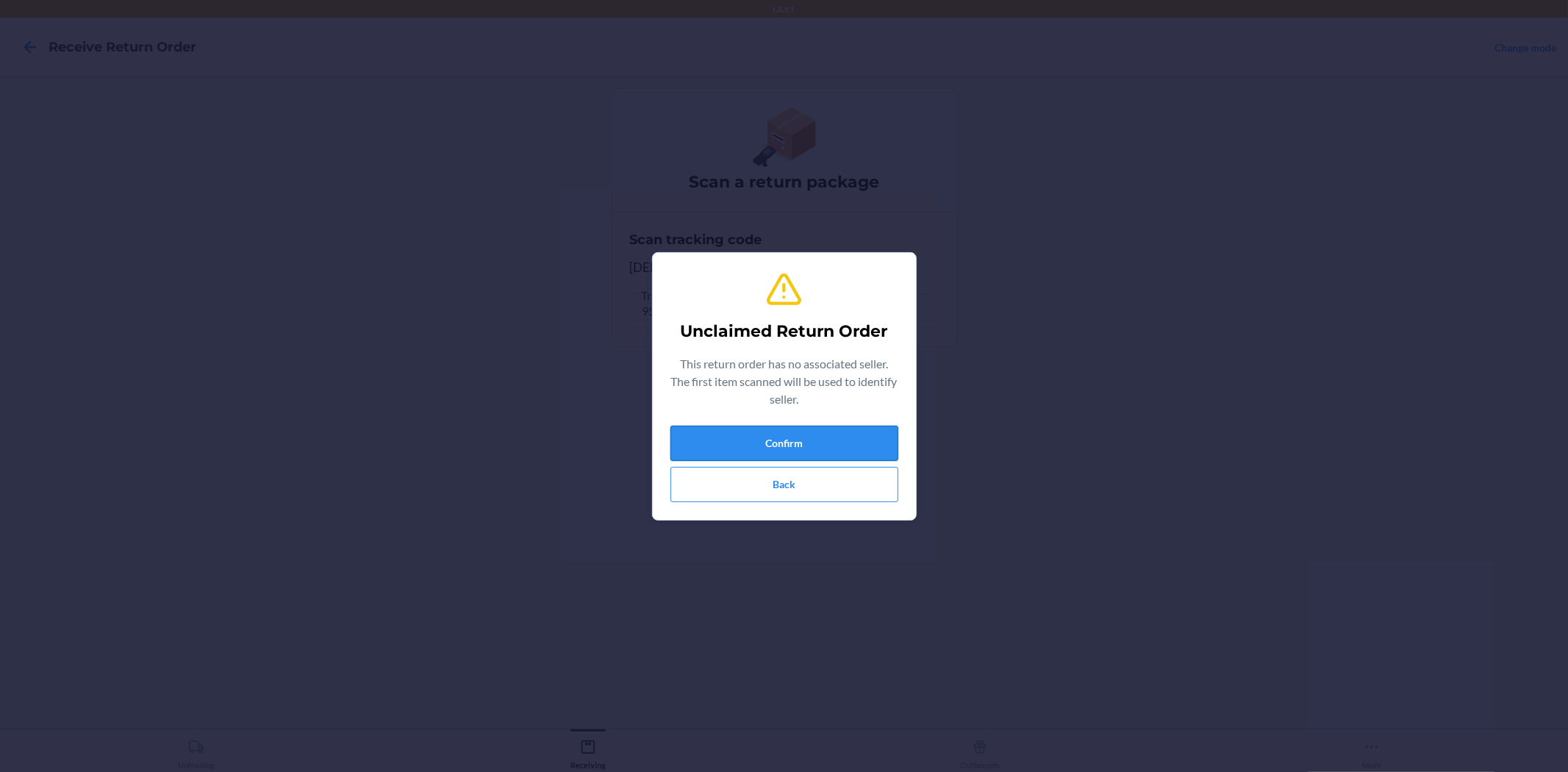
click at [825, 437] on button "Confirm" at bounding box center [784, 443] width 228 height 35
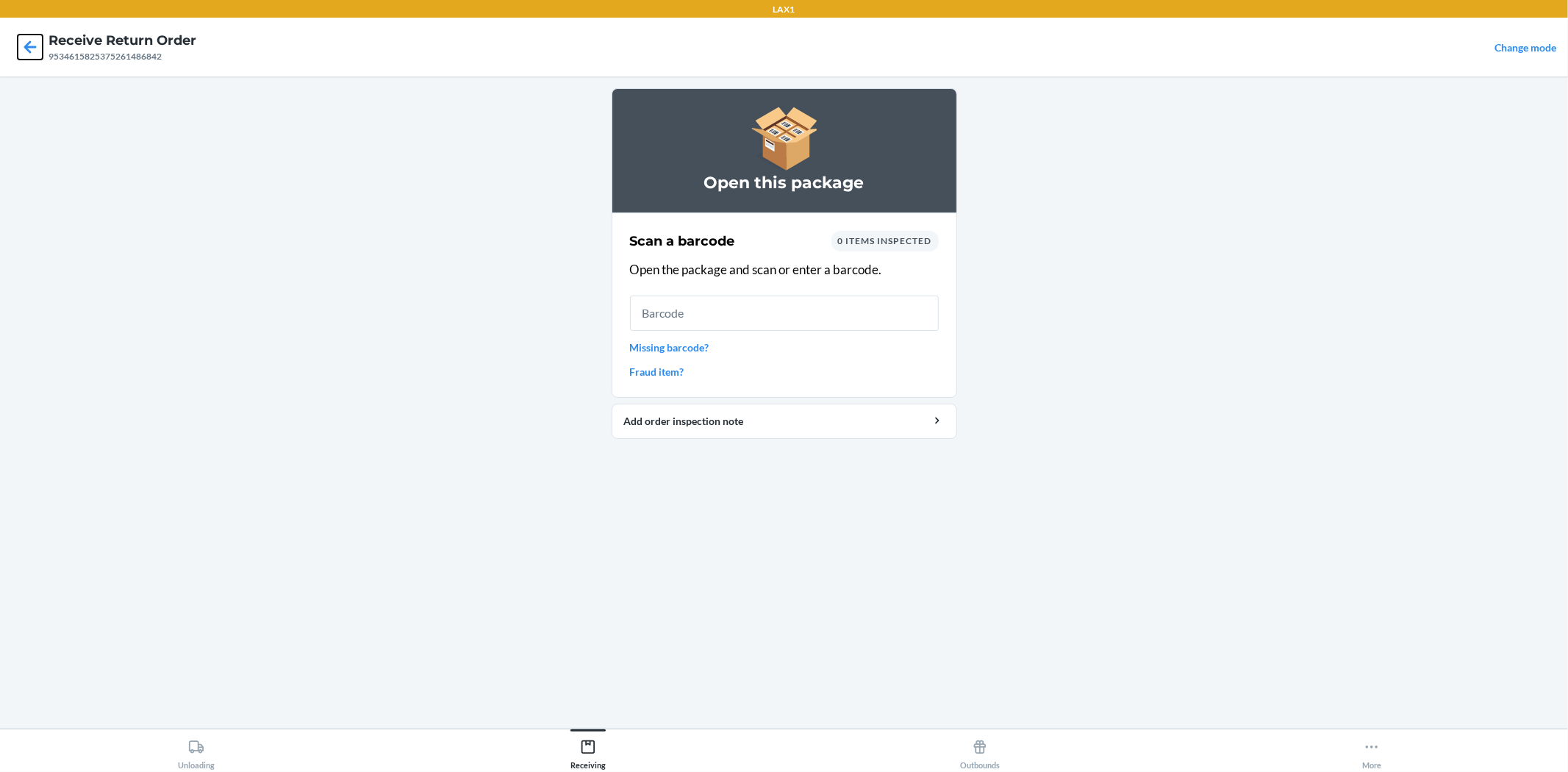
click at [19, 48] on icon at bounding box center [29, 46] width 25 height 25
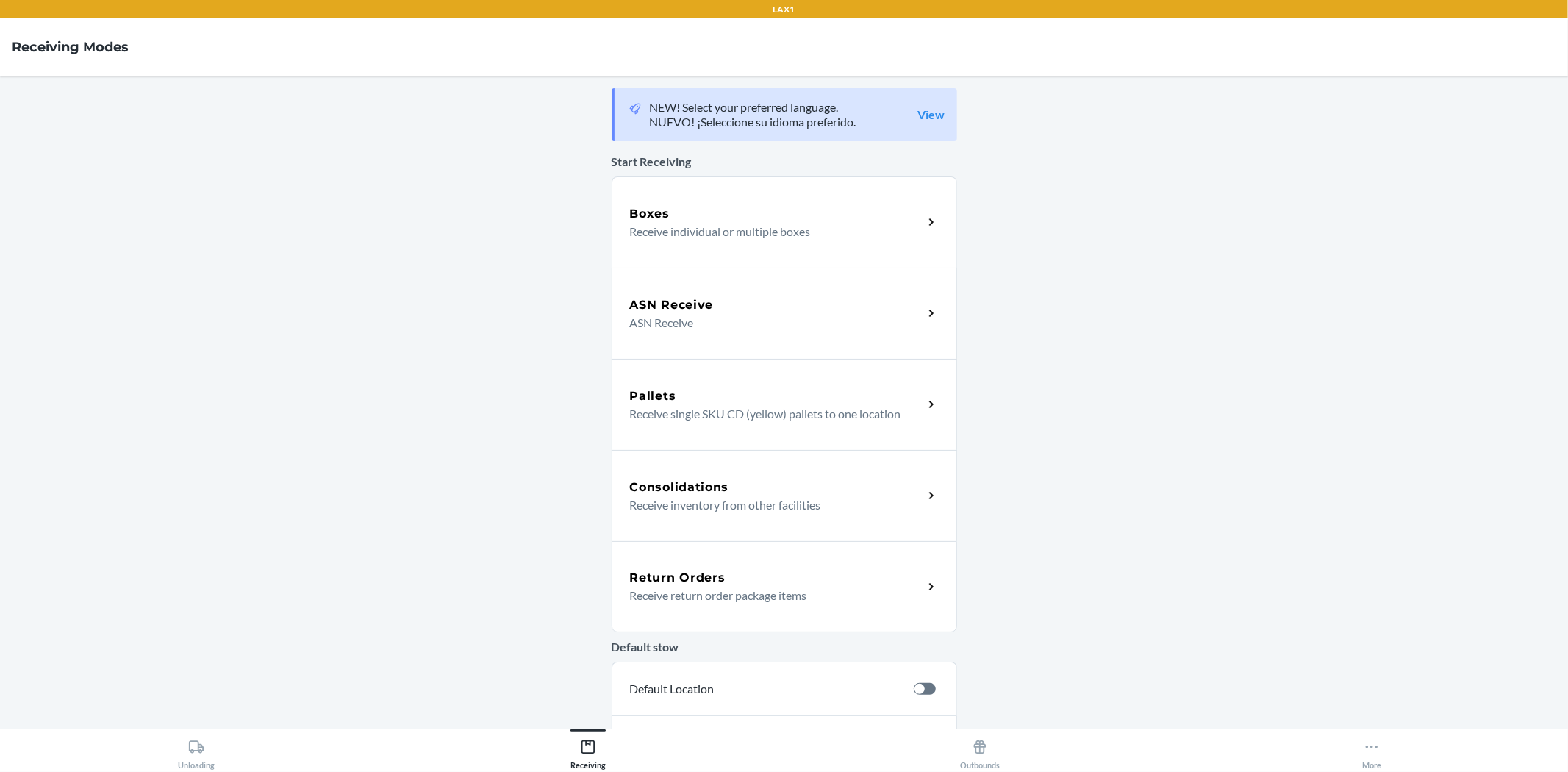
click at [923, 579] on icon at bounding box center [931, 587] width 17 height 17
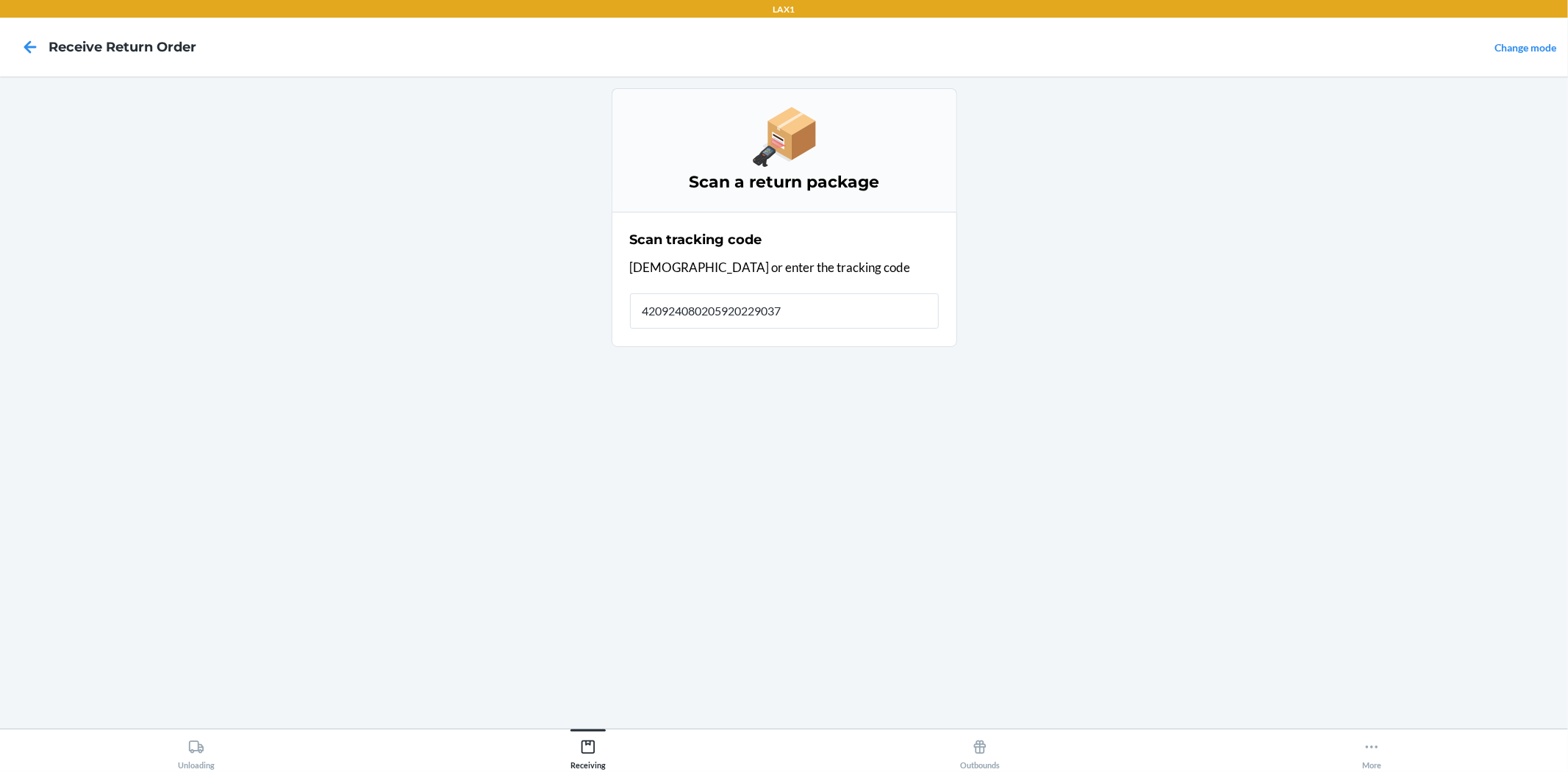
type input "4209240802059202290370"
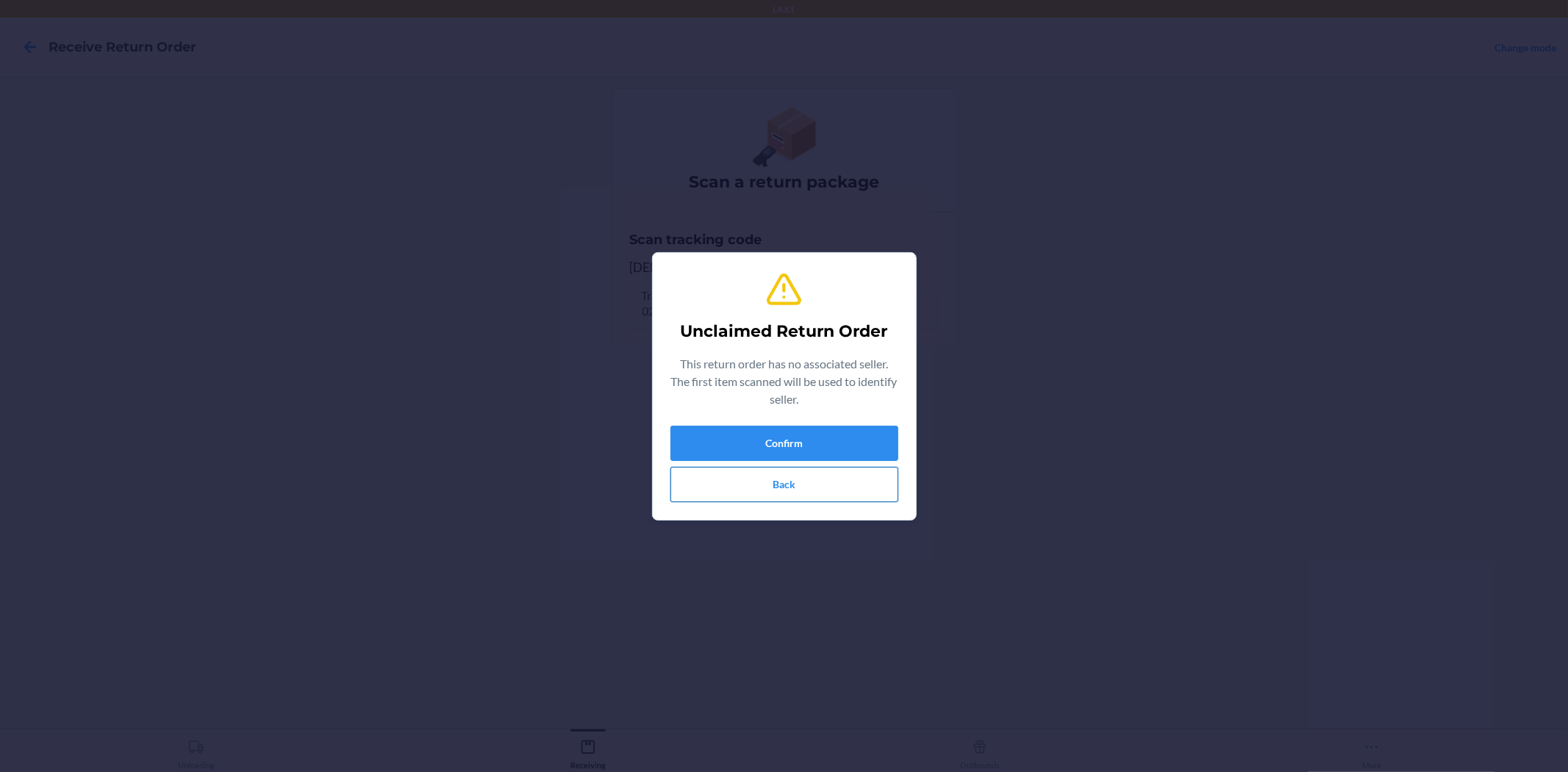
click at [802, 490] on button "Back" at bounding box center [784, 485] width 228 height 35
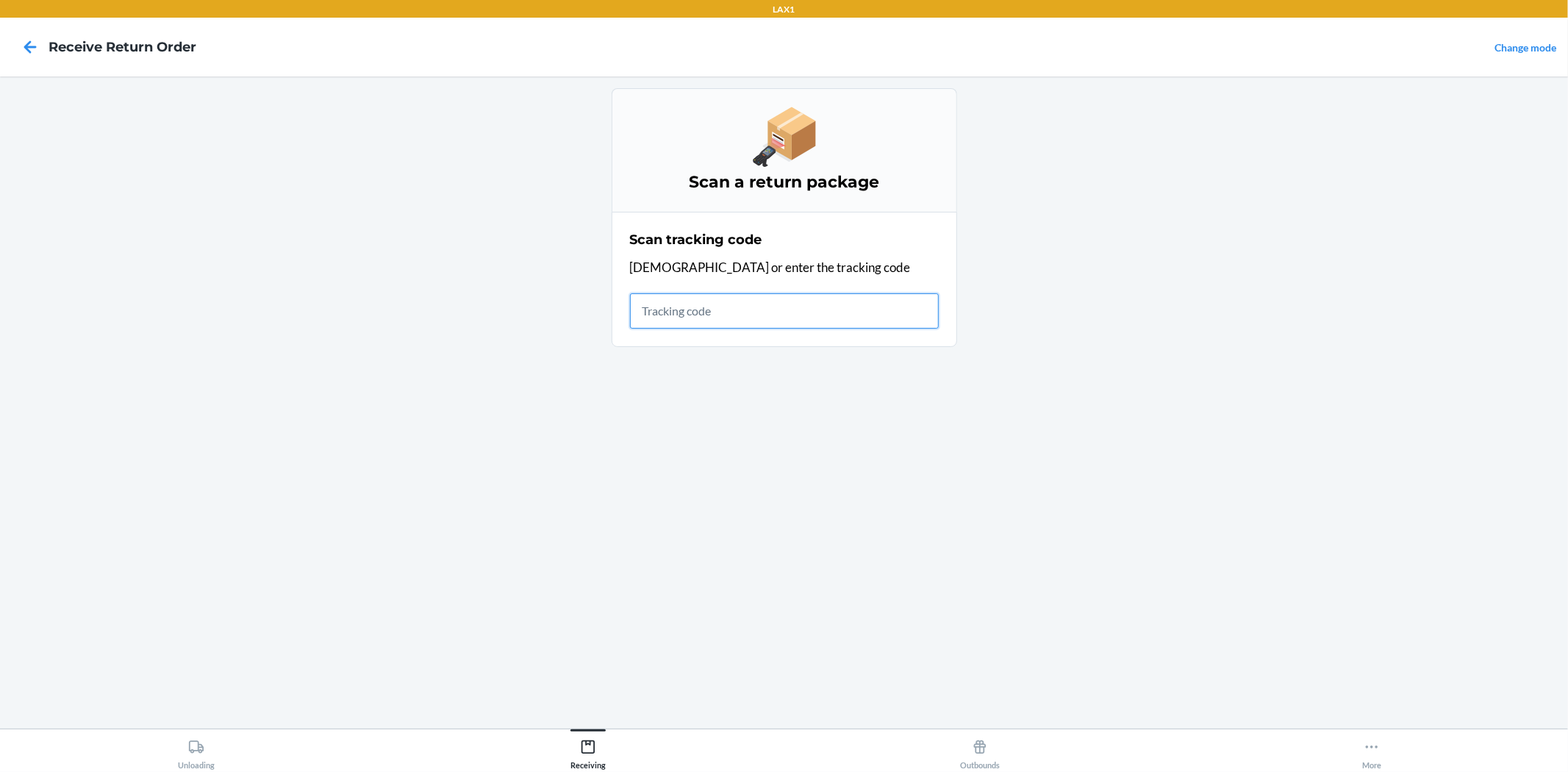
click at [797, 316] on input "text" at bounding box center [784, 311] width 309 height 35
type input "420924080205"
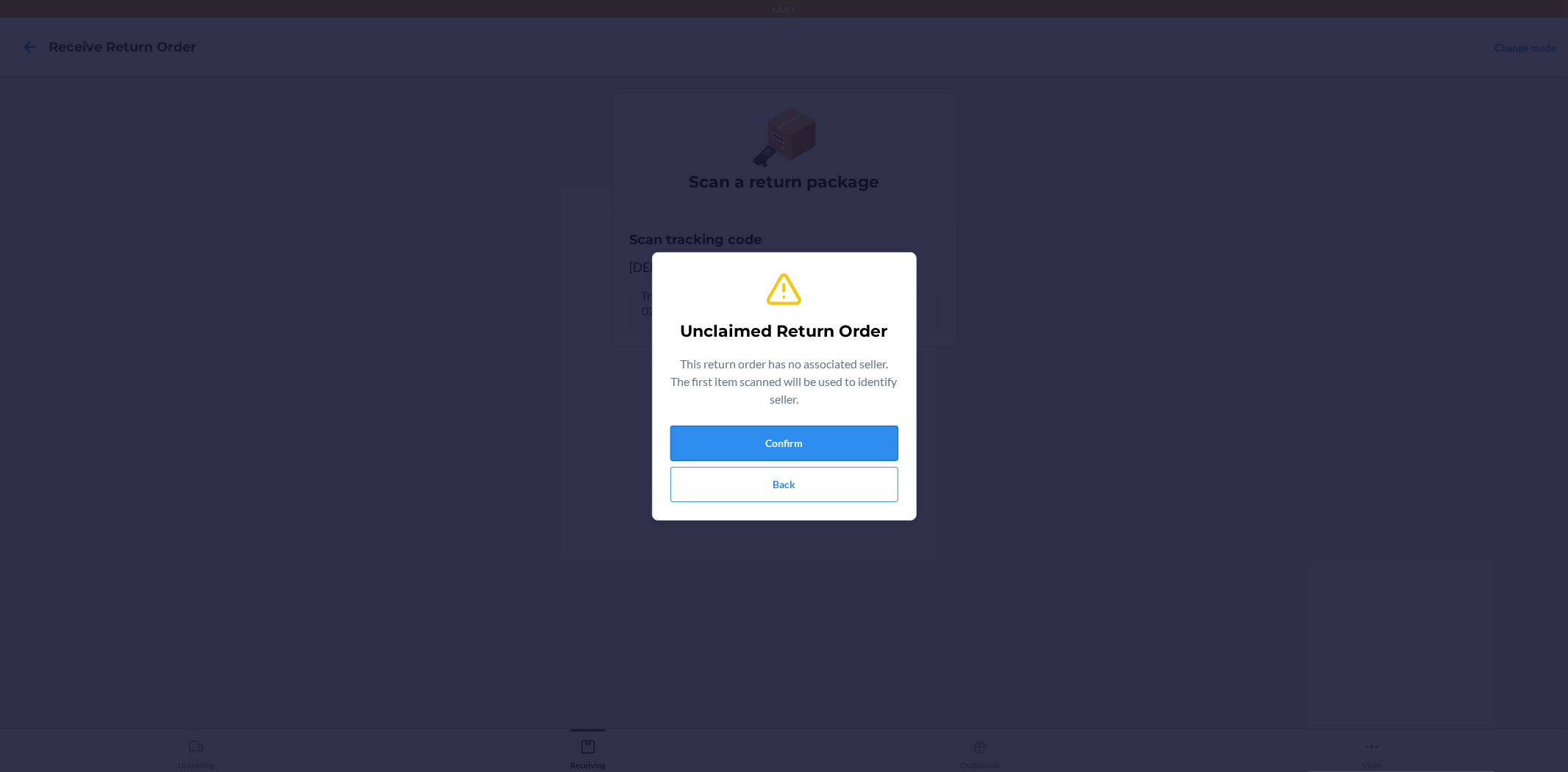
click at [821, 444] on button "Confirm" at bounding box center [784, 443] width 228 height 35
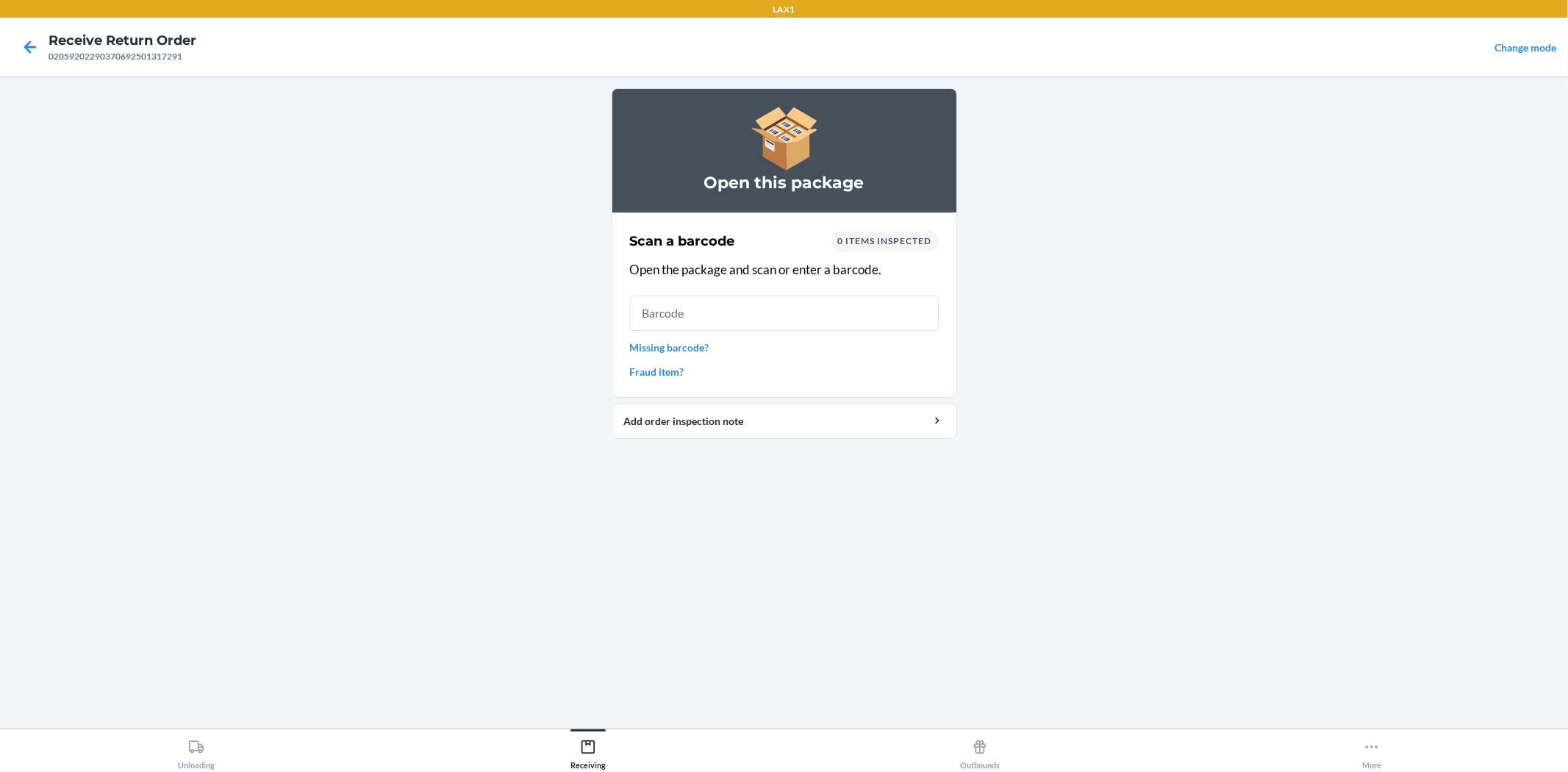
drag, startPoint x: 821, startPoint y: 444, endPoint x: 1215, endPoint y: 494, distance: 397.2
click at [1215, 494] on main "Open this package Scan a barcode 0 items inspected Open the package and scan or…" at bounding box center [784, 402] width 1568 height 651
click at [831, 333] on div "Scan a barcode 0 items inspected Open the package and scan or enter a barcode. …" at bounding box center [784, 305] width 309 height 157
click at [827, 314] on input "text" at bounding box center [784, 313] width 309 height 35
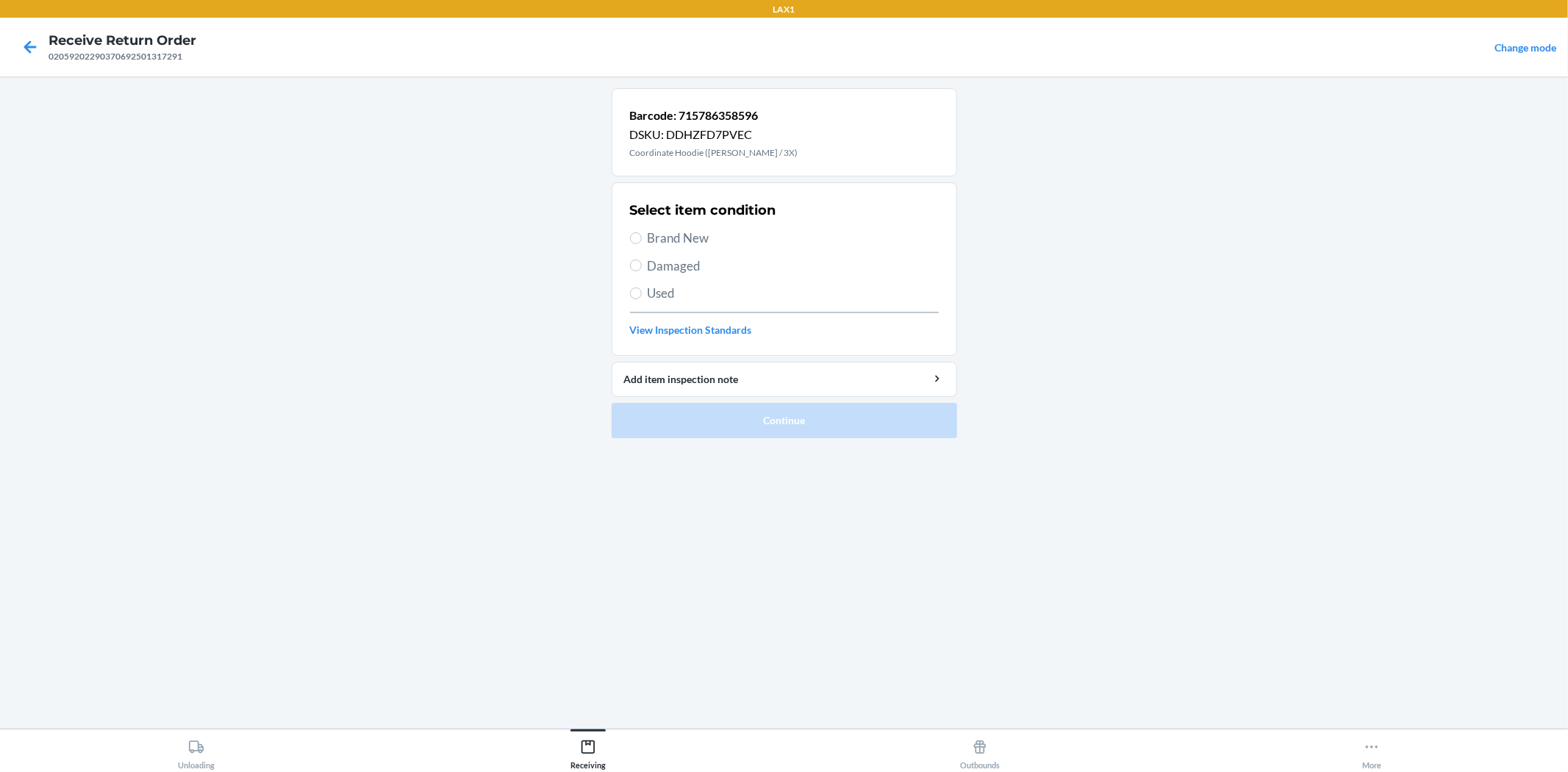
click at [673, 240] on span "Brand New" at bounding box center [793, 237] width 291 height 19
click at [642, 240] on input "Brand New" at bounding box center [636, 238] width 12 height 12
radio input "true"
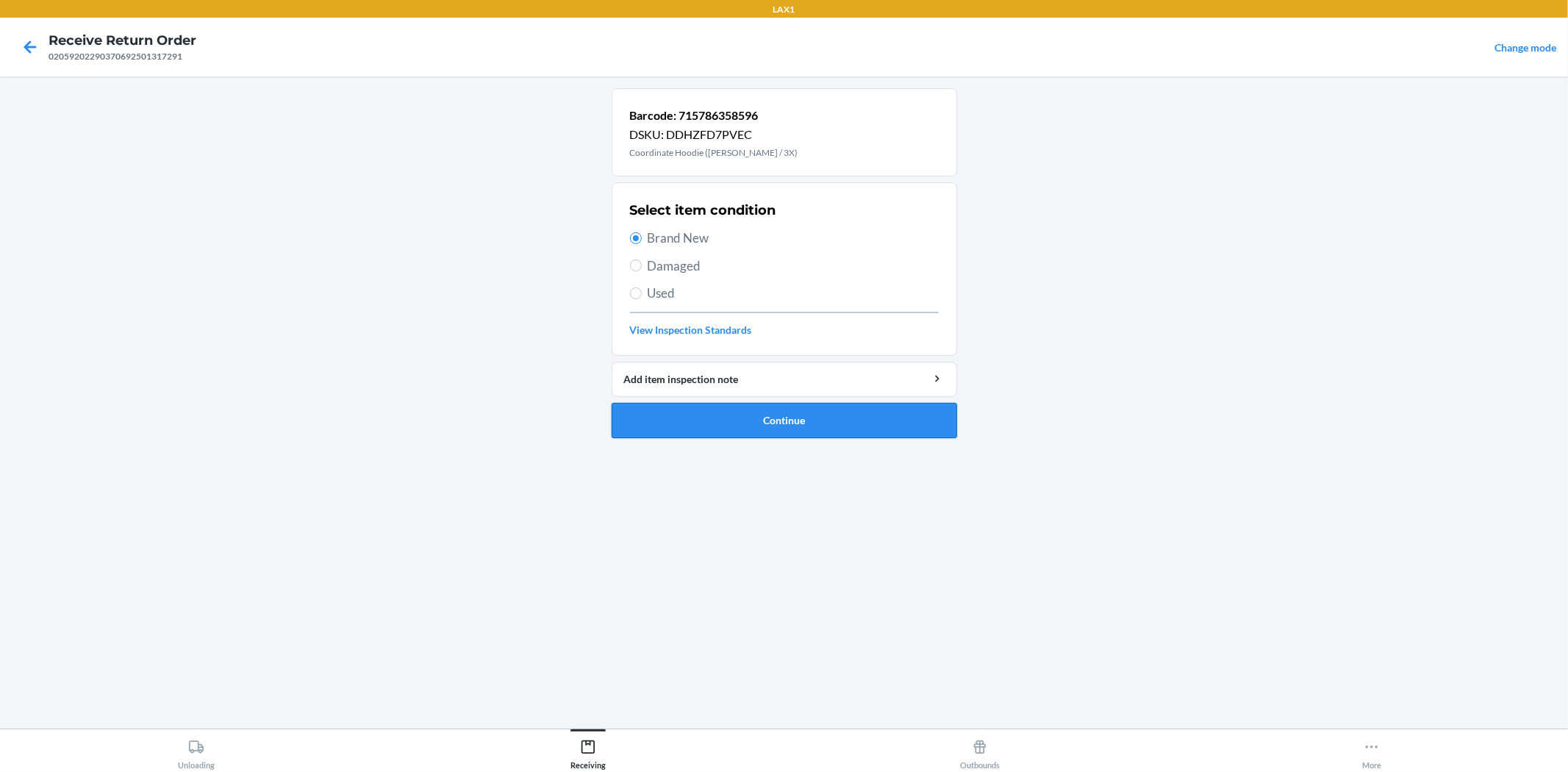
click at [676, 424] on button "Continue" at bounding box center [784, 421] width 345 height 35
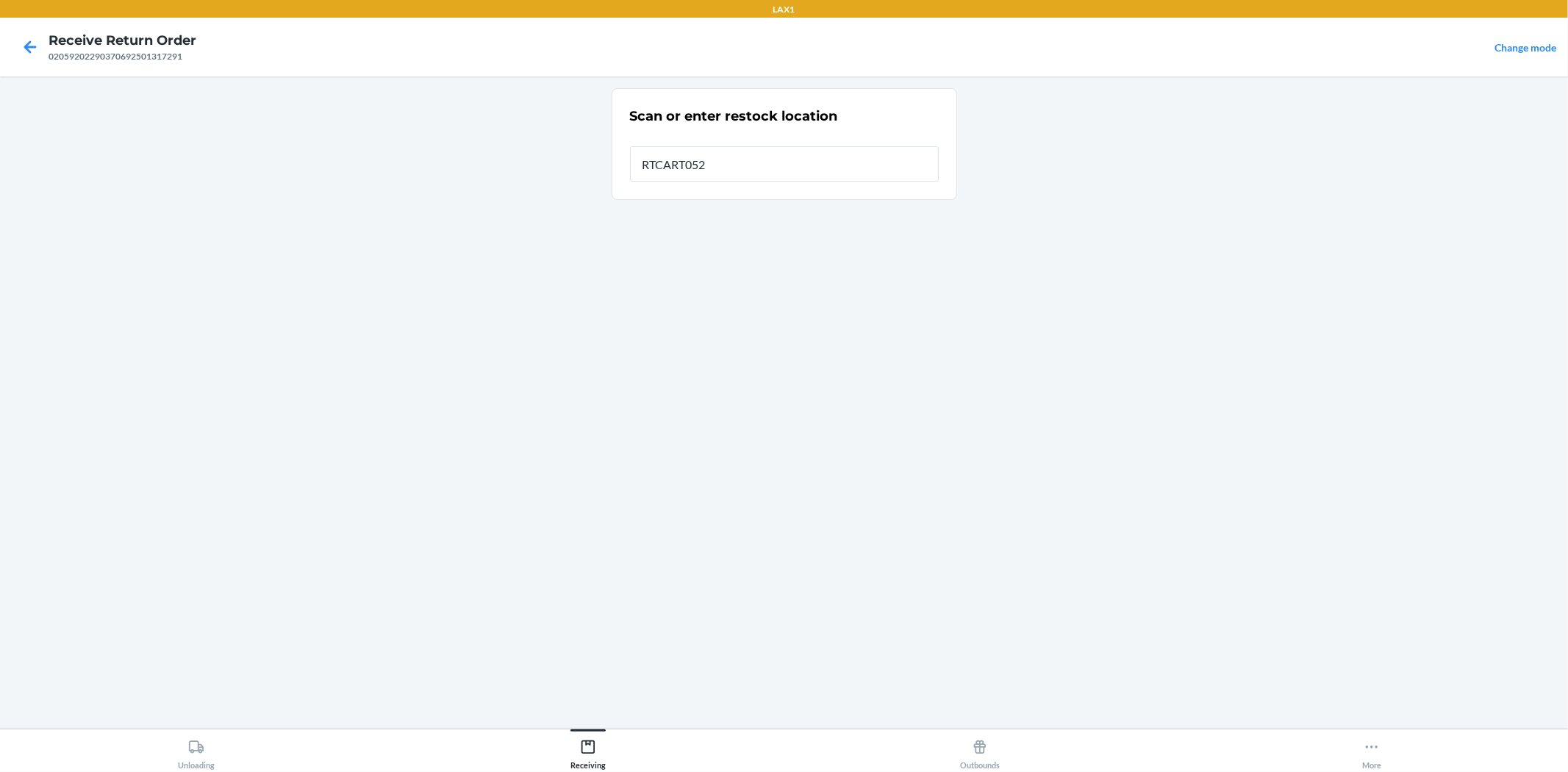
type input "RTCART052"
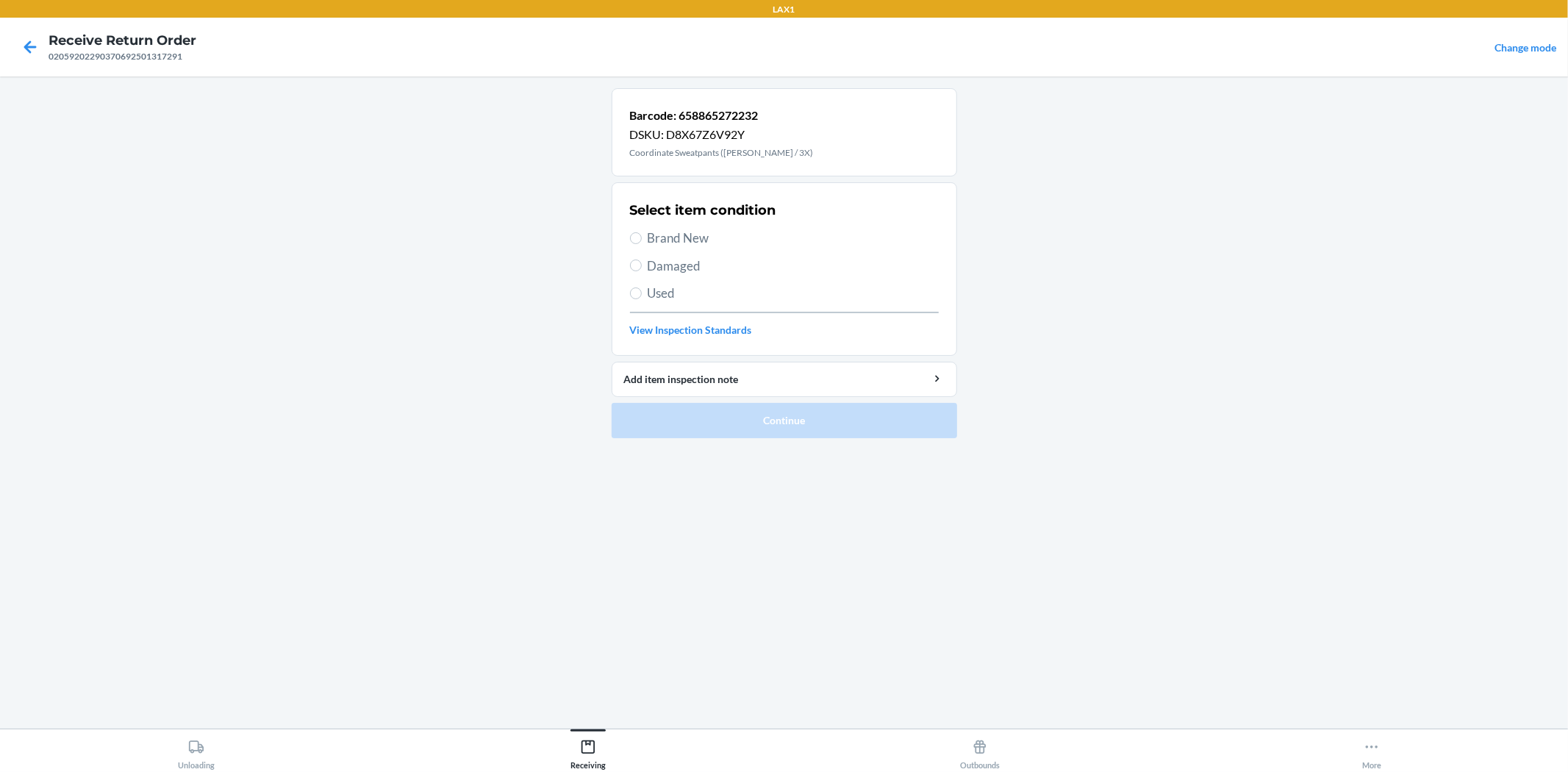
click at [654, 235] on span "Brand New" at bounding box center [793, 237] width 291 height 19
click at [642, 235] on input "Brand New" at bounding box center [636, 238] width 12 height 12
radio input "true"
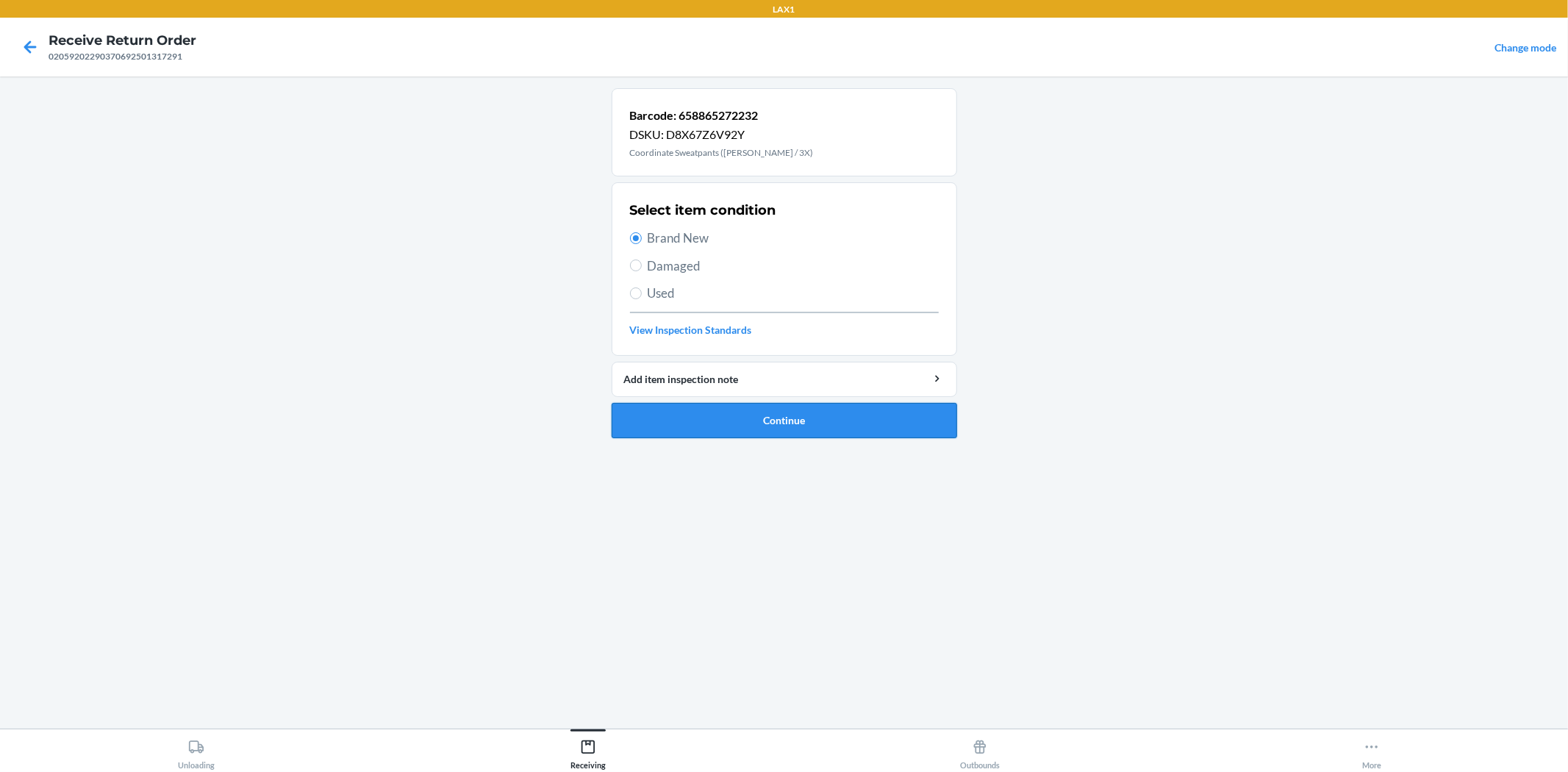
click at [766, 420] on button "Continue" at bounding box center [784, 421] width 345 height 35
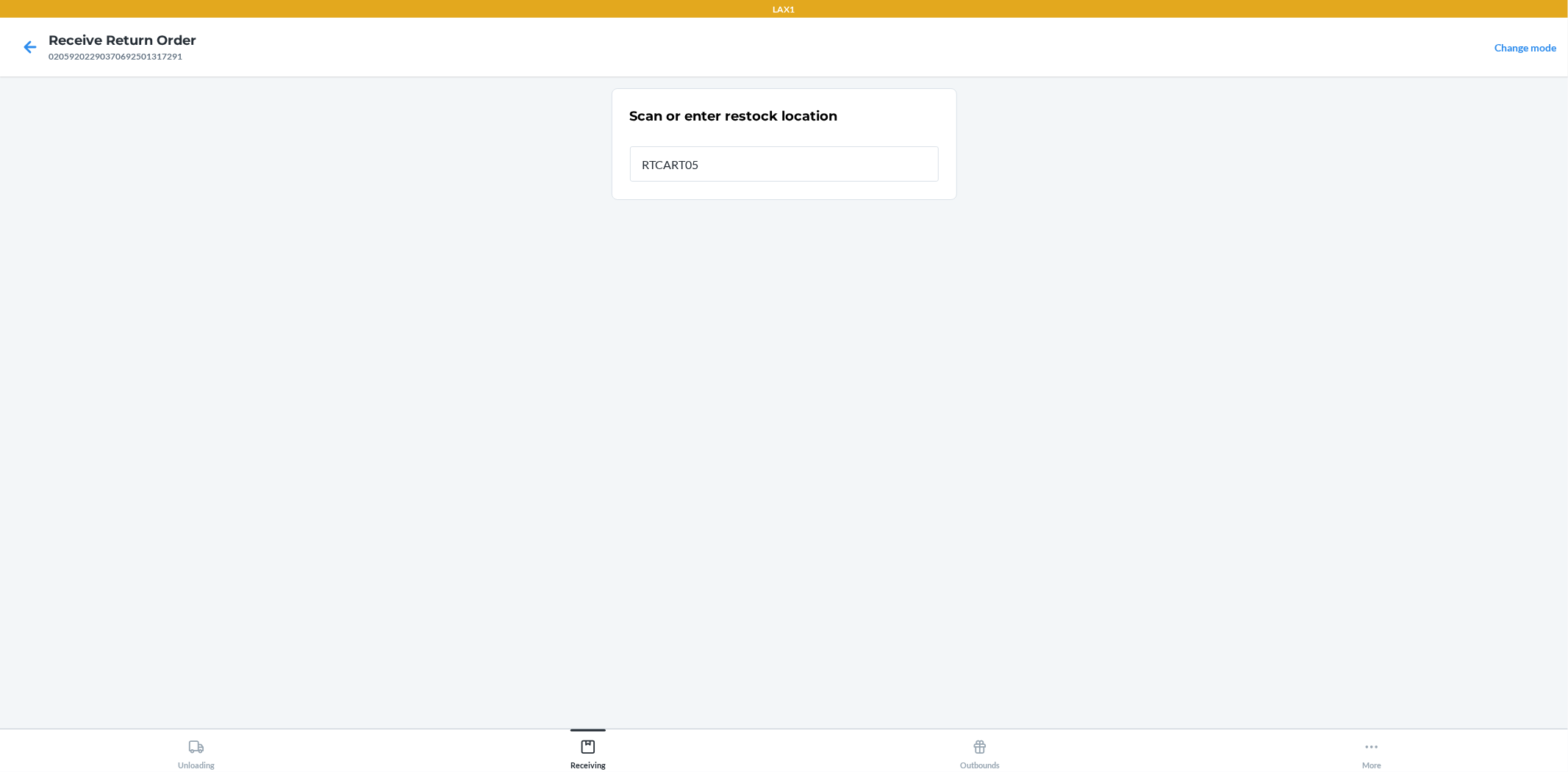
type input "RTCART052"
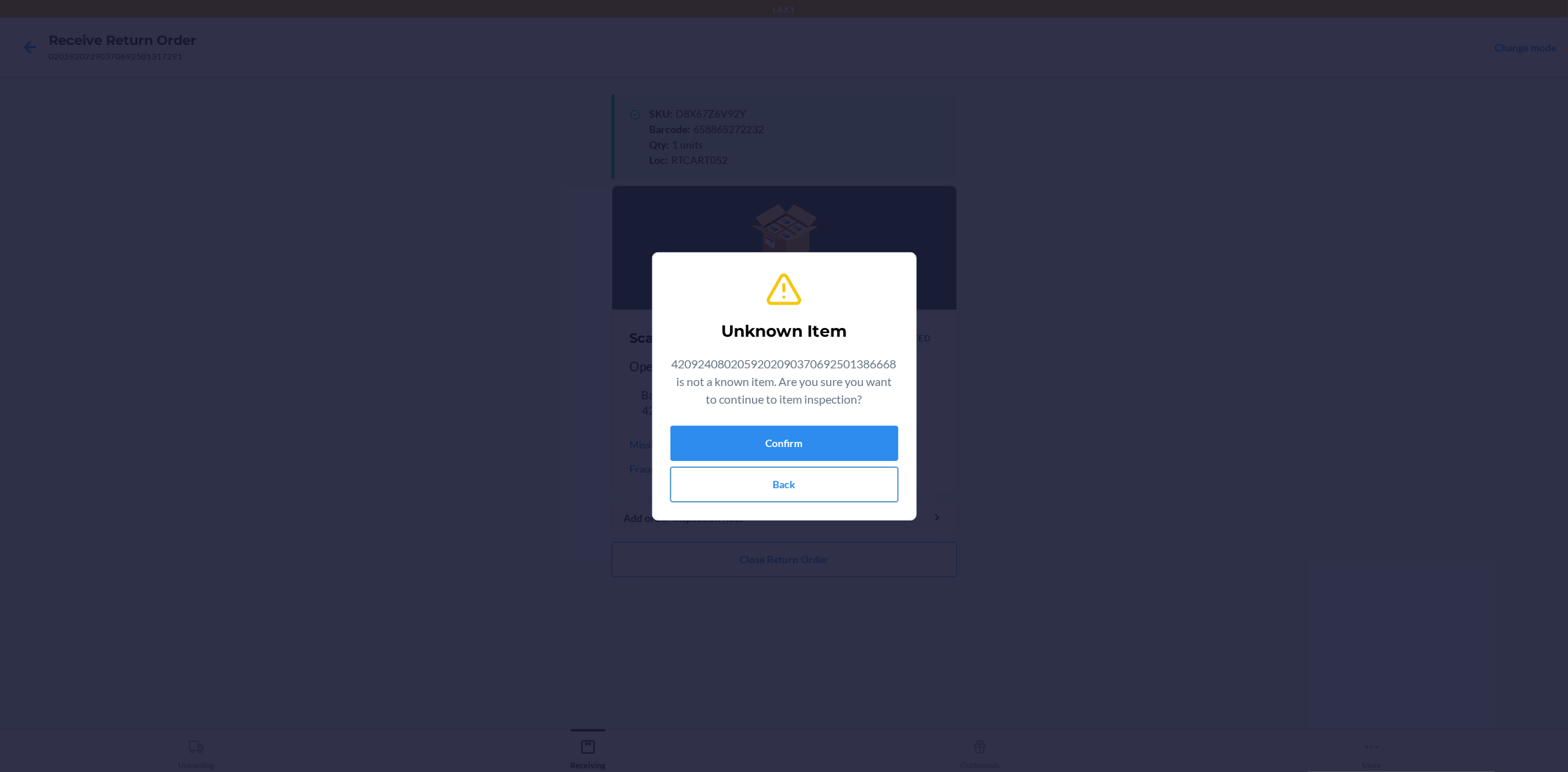
click at [835, 474] on button "Back" at bounding box center [784, 485] width 228 height 35
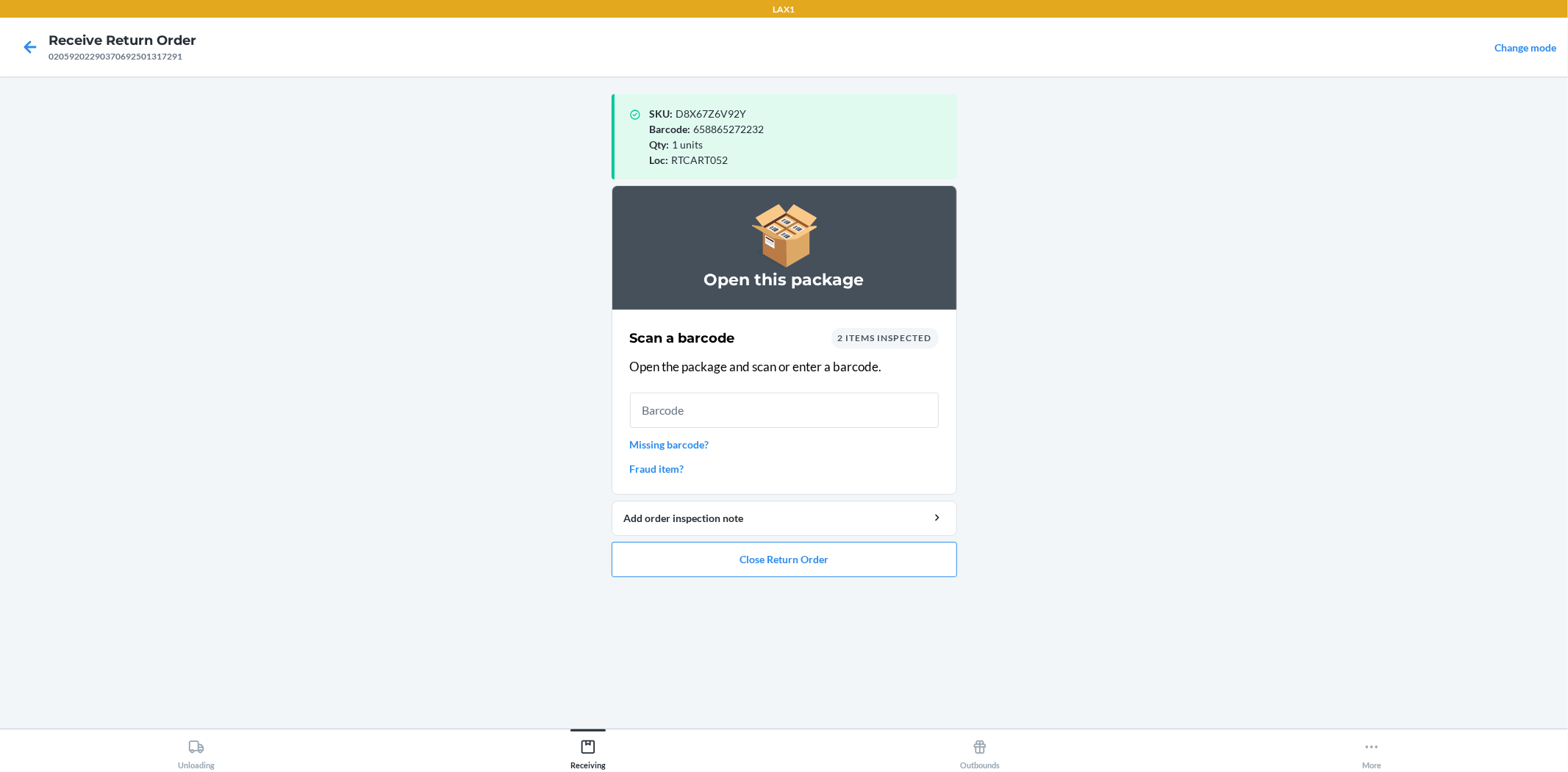
click at [803, 540] on li "Open this package Scan a barcode 2 items inspected Open the package and scan or…" at bounding box center [784, 381] width 345 height 391
click at [810, 549] on button "Close Return Order" at bounding box center [784, 559] width 345 height 35
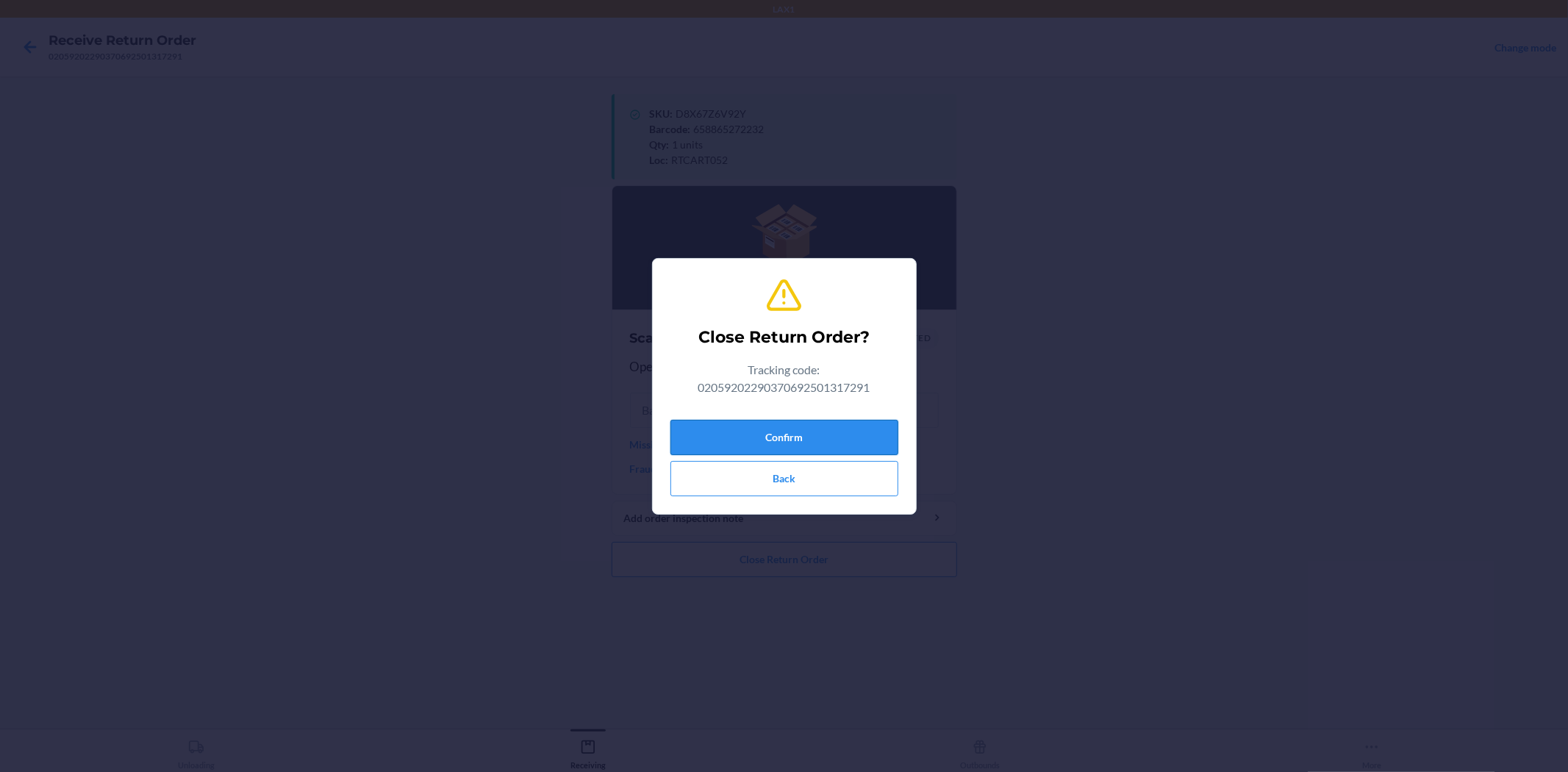
click at [805, 443] on button "Confirm" at bounding box center [784, 437] width 228 height 35
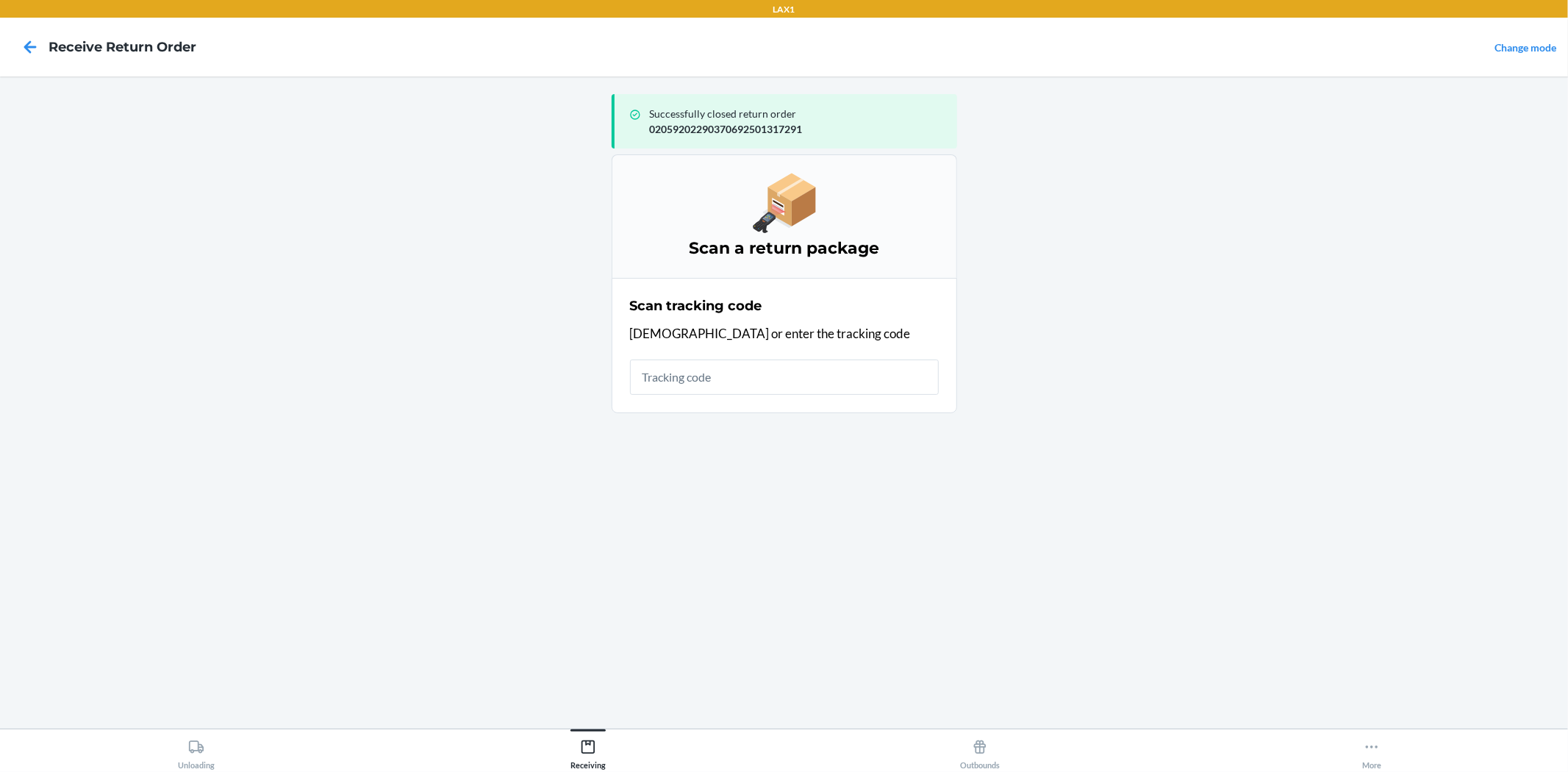
click at [796, 386] on input "text" at bounding box center [784, 377] width 309 height 35
type input "4209240802059"
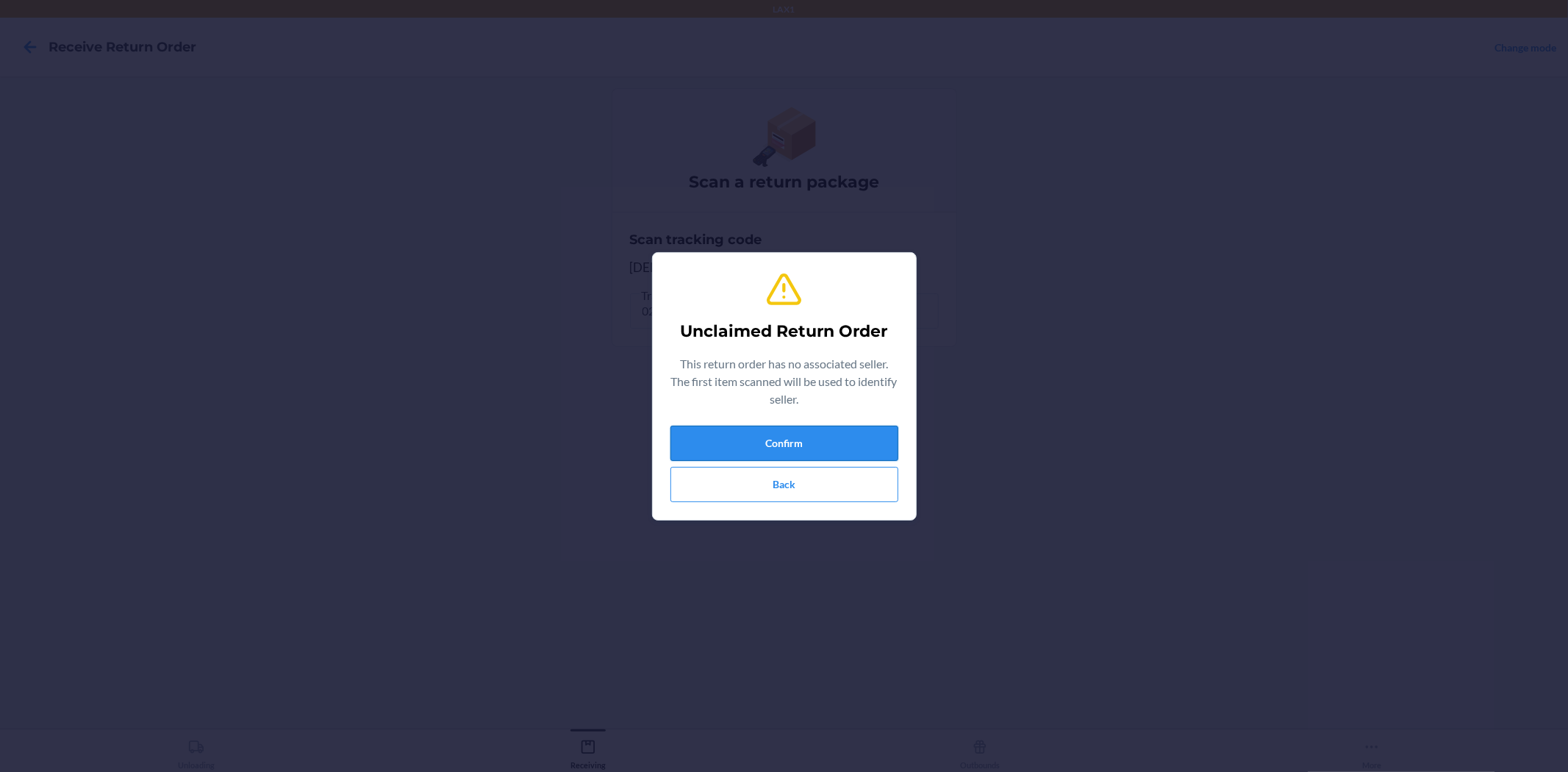
click at [808, 442] on button "Confirm" at bounding box center [784, 443] width 228 height 35
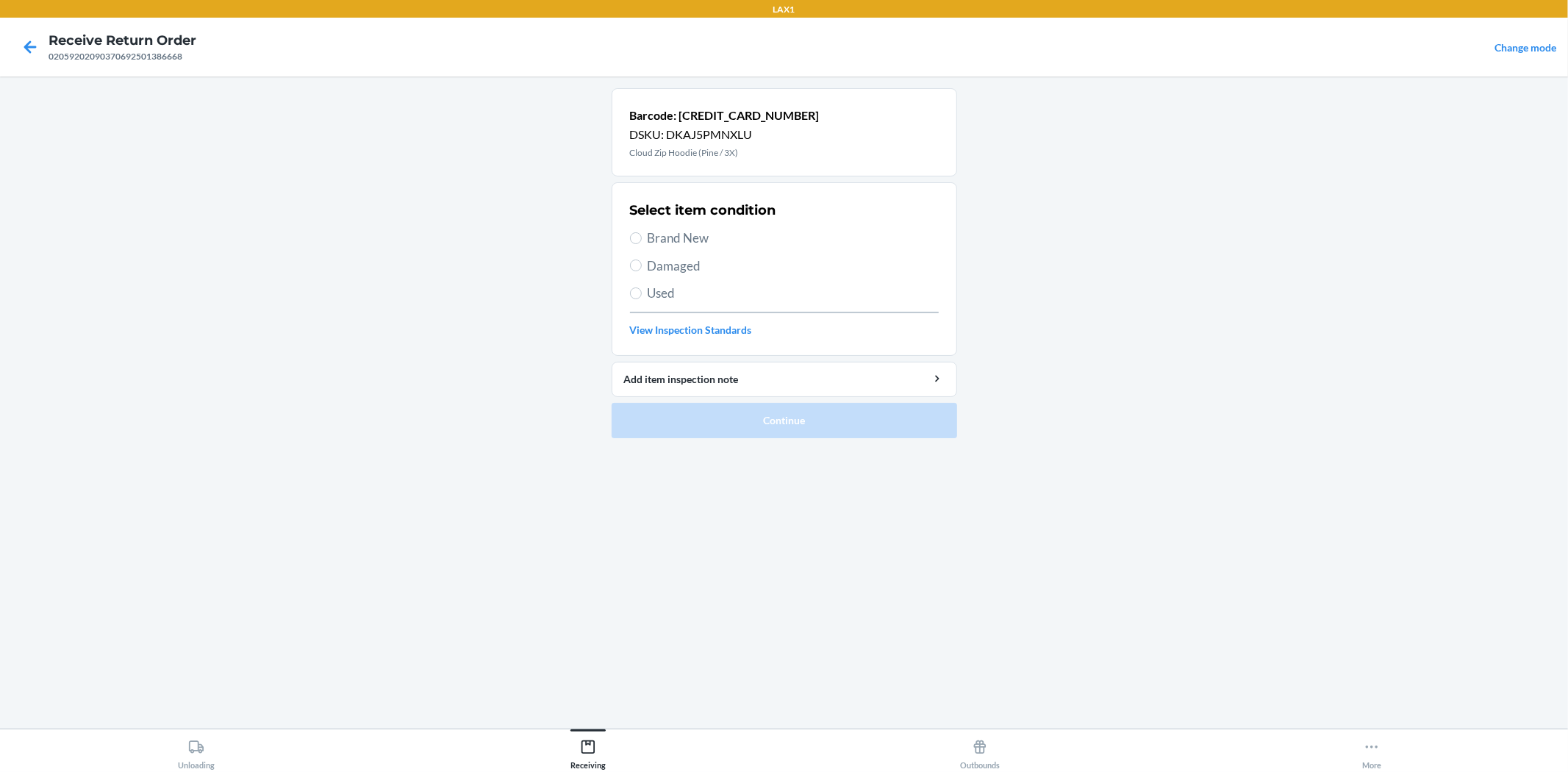
click at [666, 268] on span "Damaged" at bounding box center [793, 265] width 291 height 19
click at [642, 268] on input "Damaged" at bounding box center [636, 265] width 12 height 12
radio input "true"
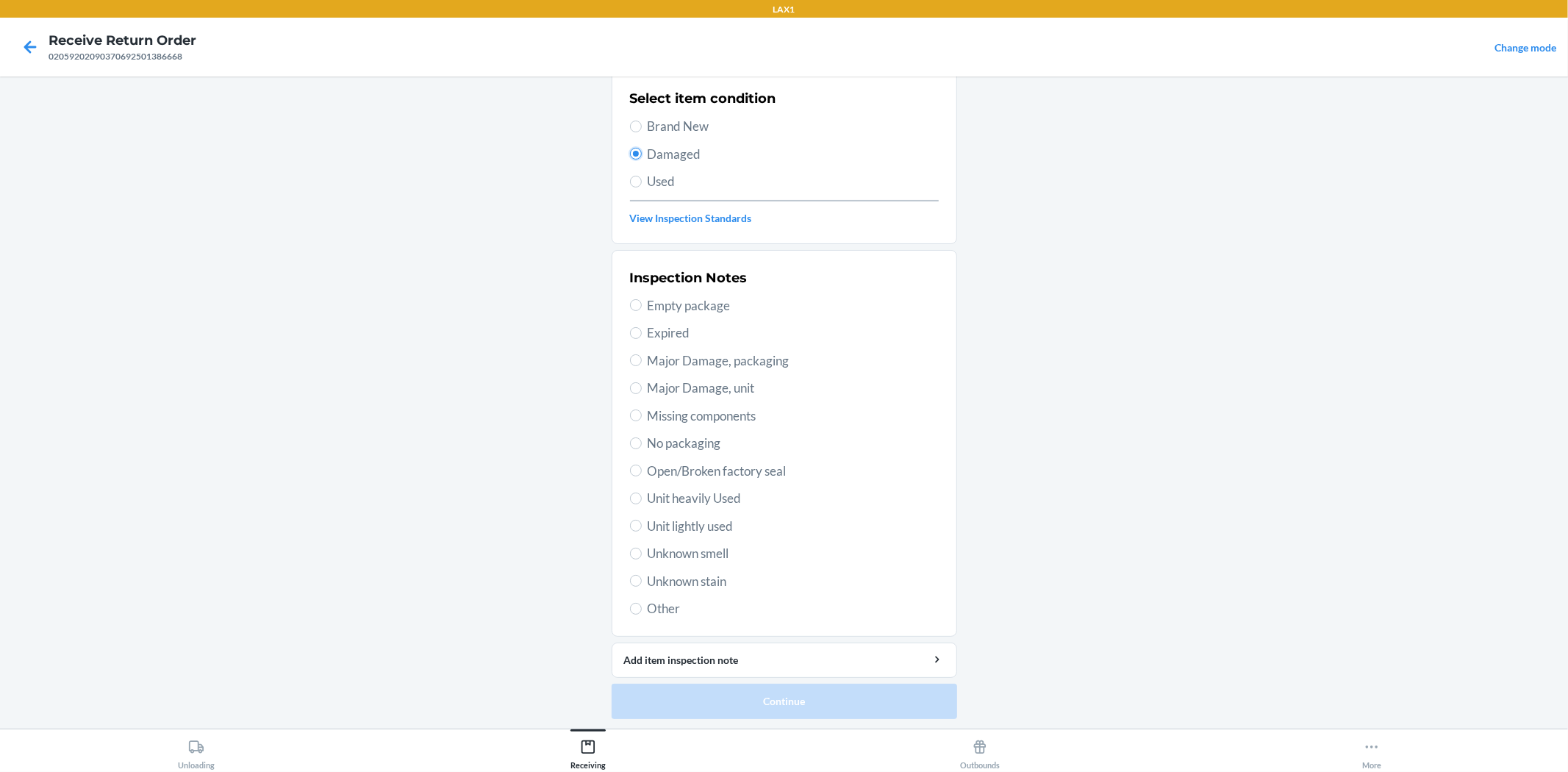
scroll to position [113, 0]
click at [713, 515] on span "Unit lightly used" at bounding box center [793, 524] width 291 height 19
click at [642, 518] on input "Unit lightly used" at bounding box center [636, 524] width 12 height 12
radio input "true"
click at [776, 710] on button "Continue" at bounding box center [784, 699] width 345 height 35
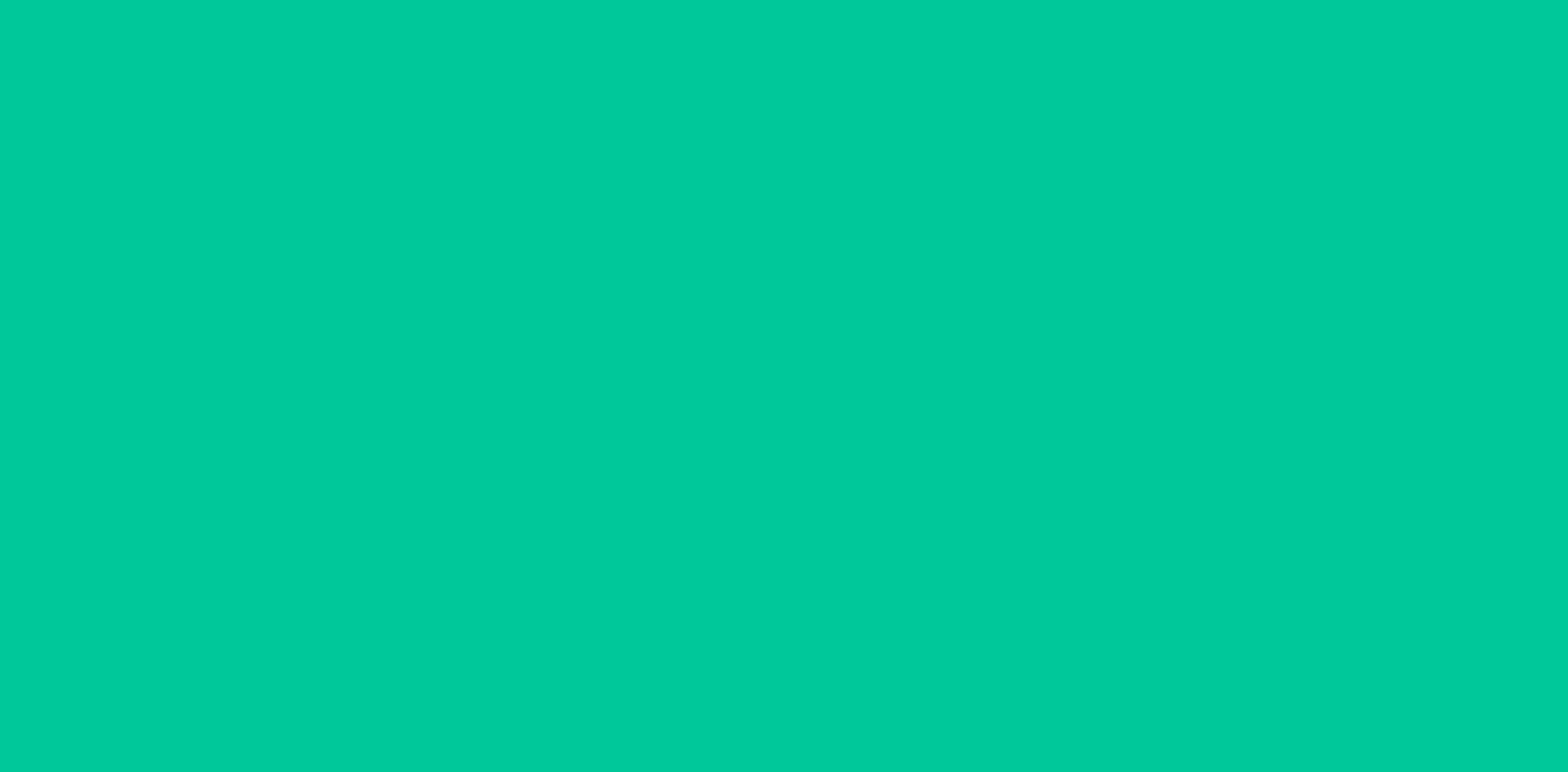
scroll to position [0, 0]
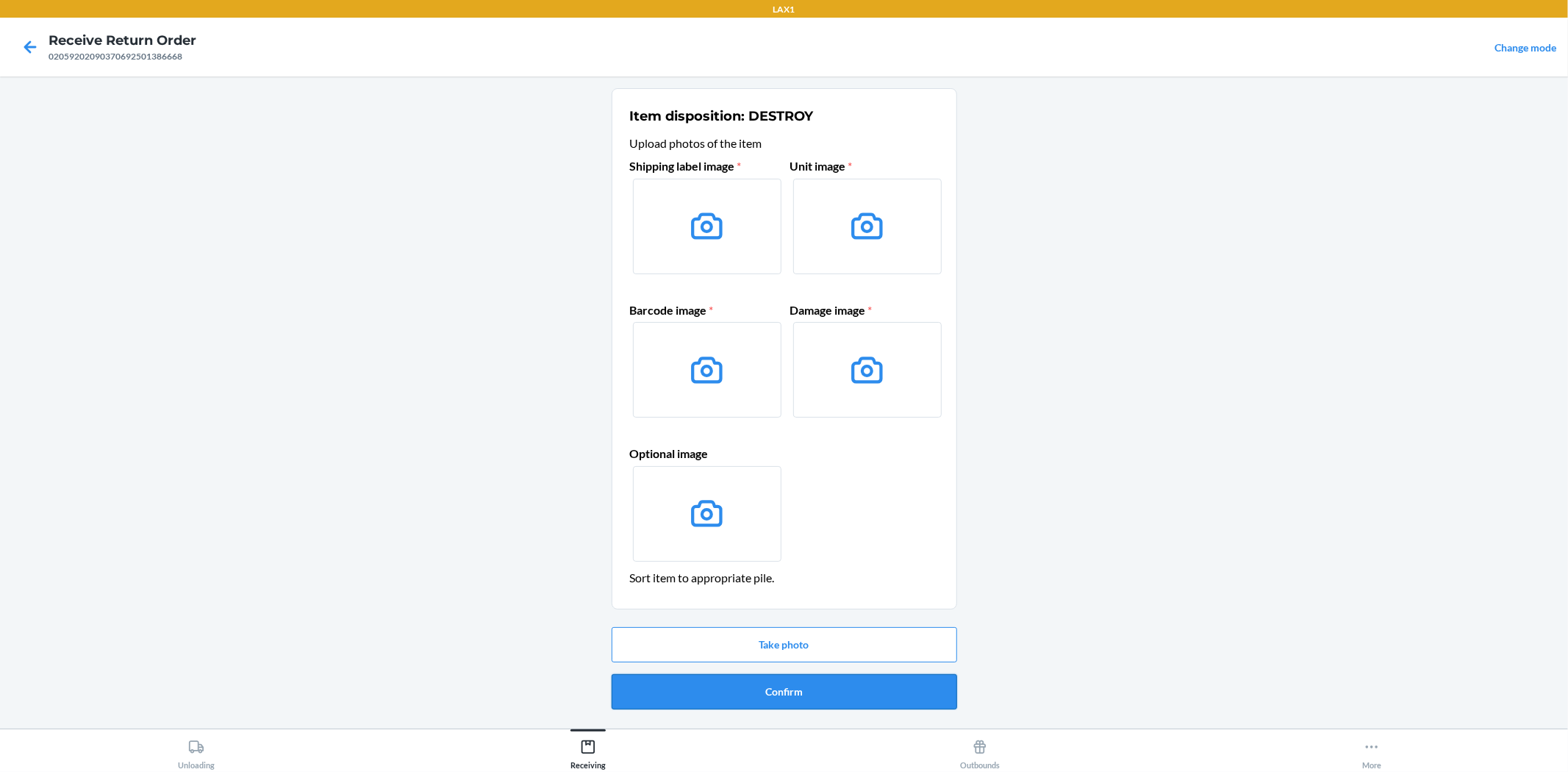
click at [784, 701] on button "Confirm" at bounding box center [784, 692] width 345 height 35
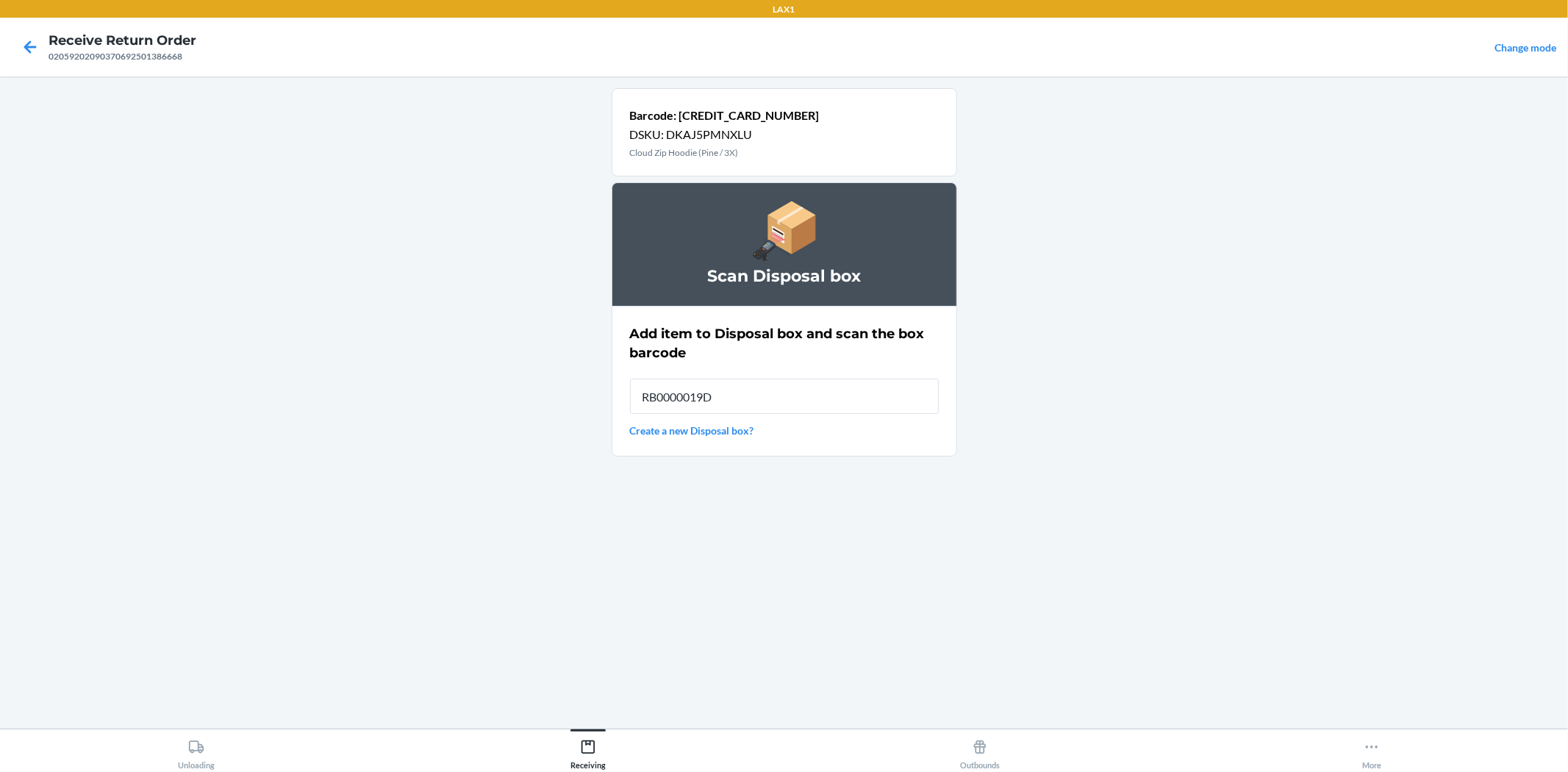
type input "RB0000019D0"
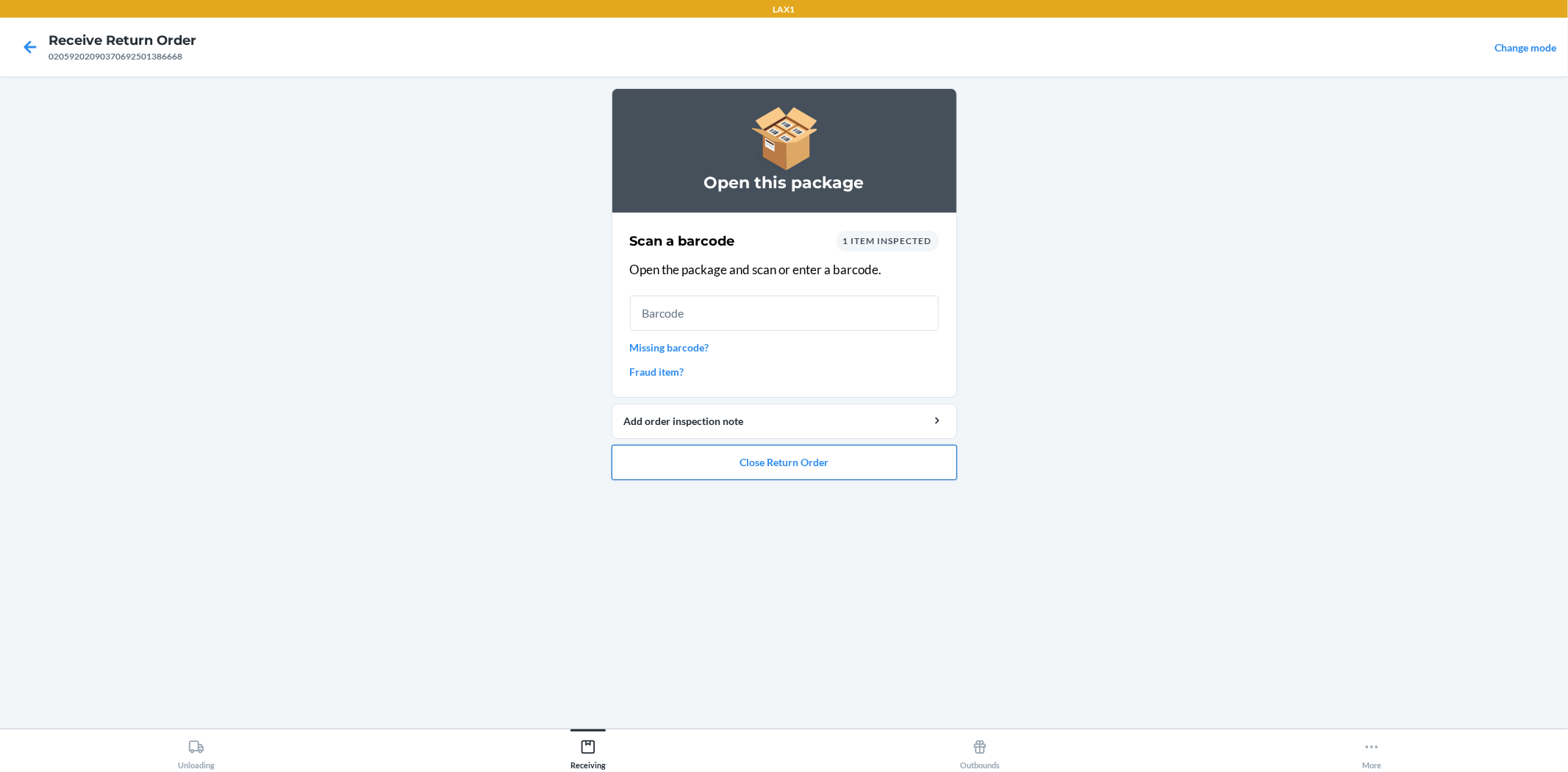
click at [813, 455] on button "Close Return Order" at bounding box center [784, 462] width 345 height 35
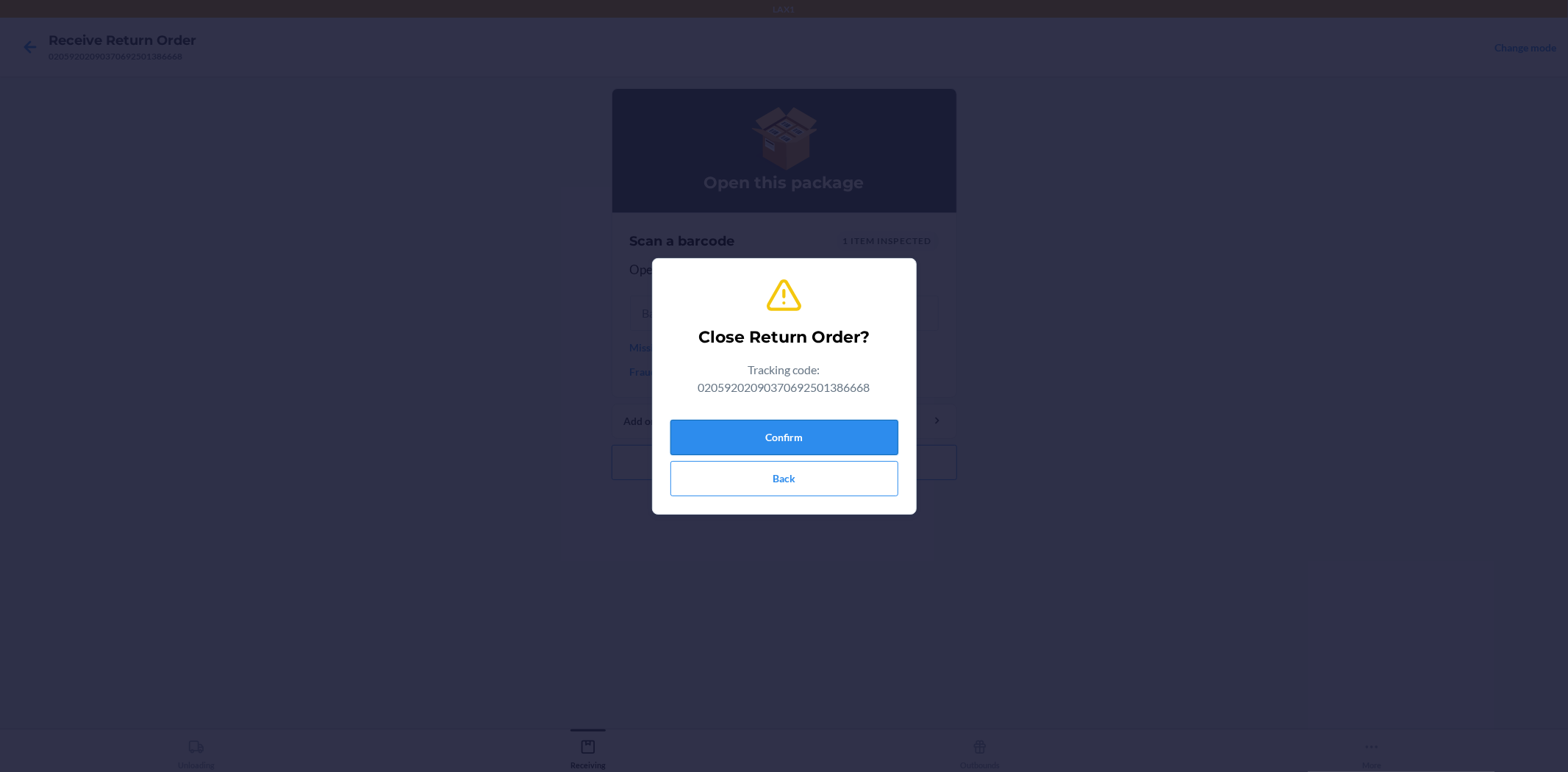
click at [823, 435] on button "Confirm" at bounding box center [784, 437] width 228 height 35
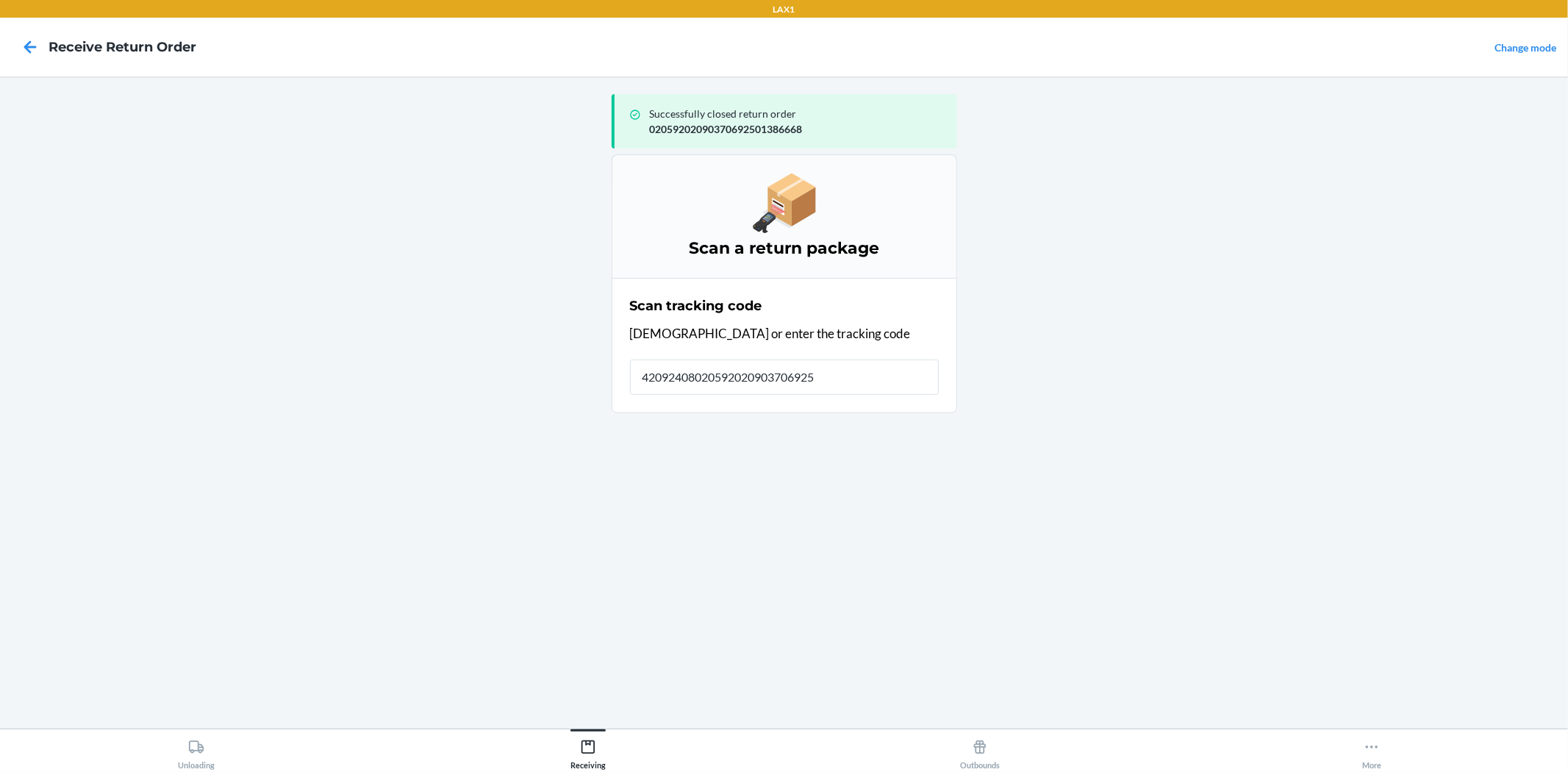
type input "420924080205920209037069250"
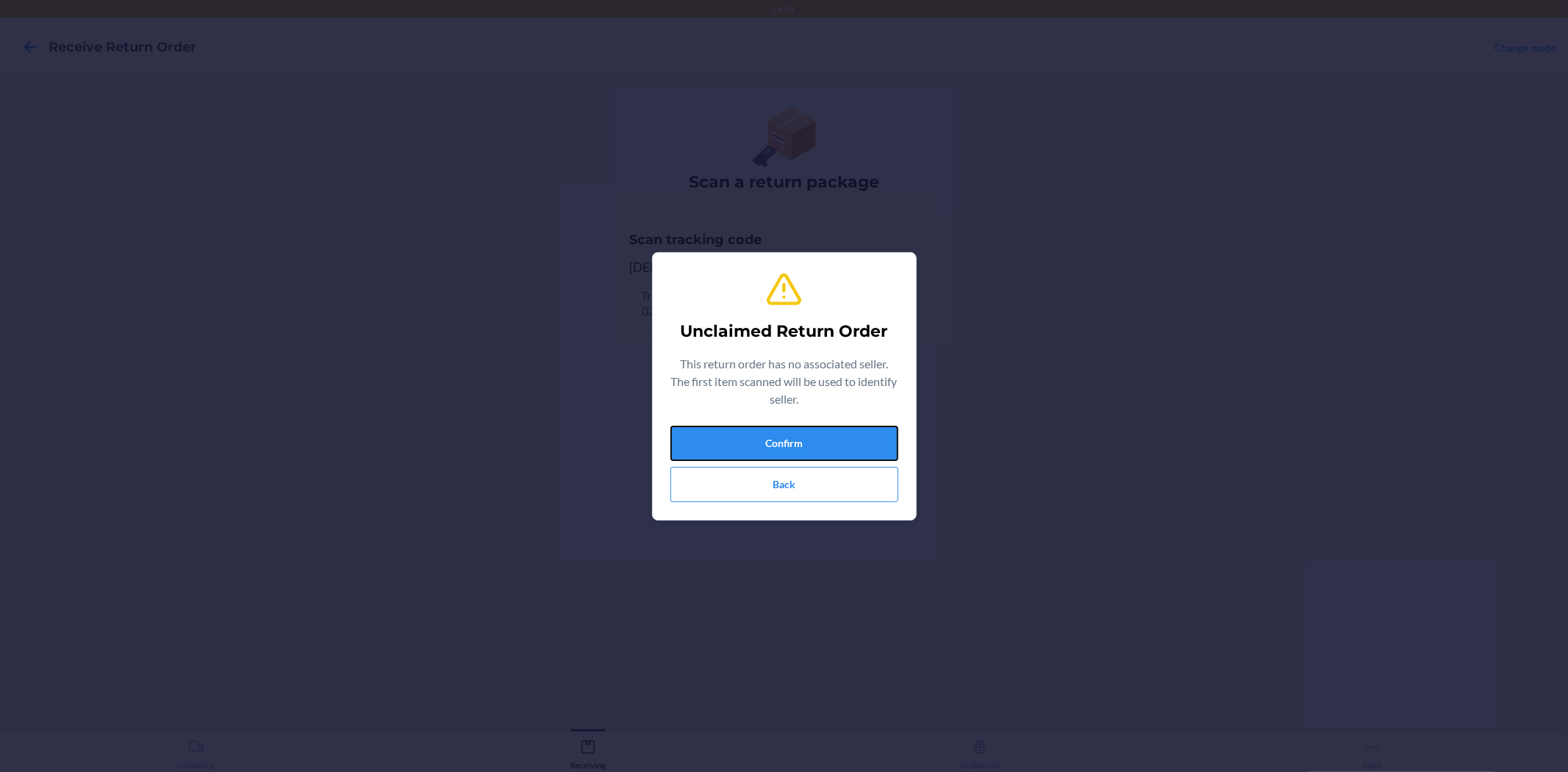
click at [823, 435] on button "Confirm" at bounding box center [784, 443] width 228 height 35
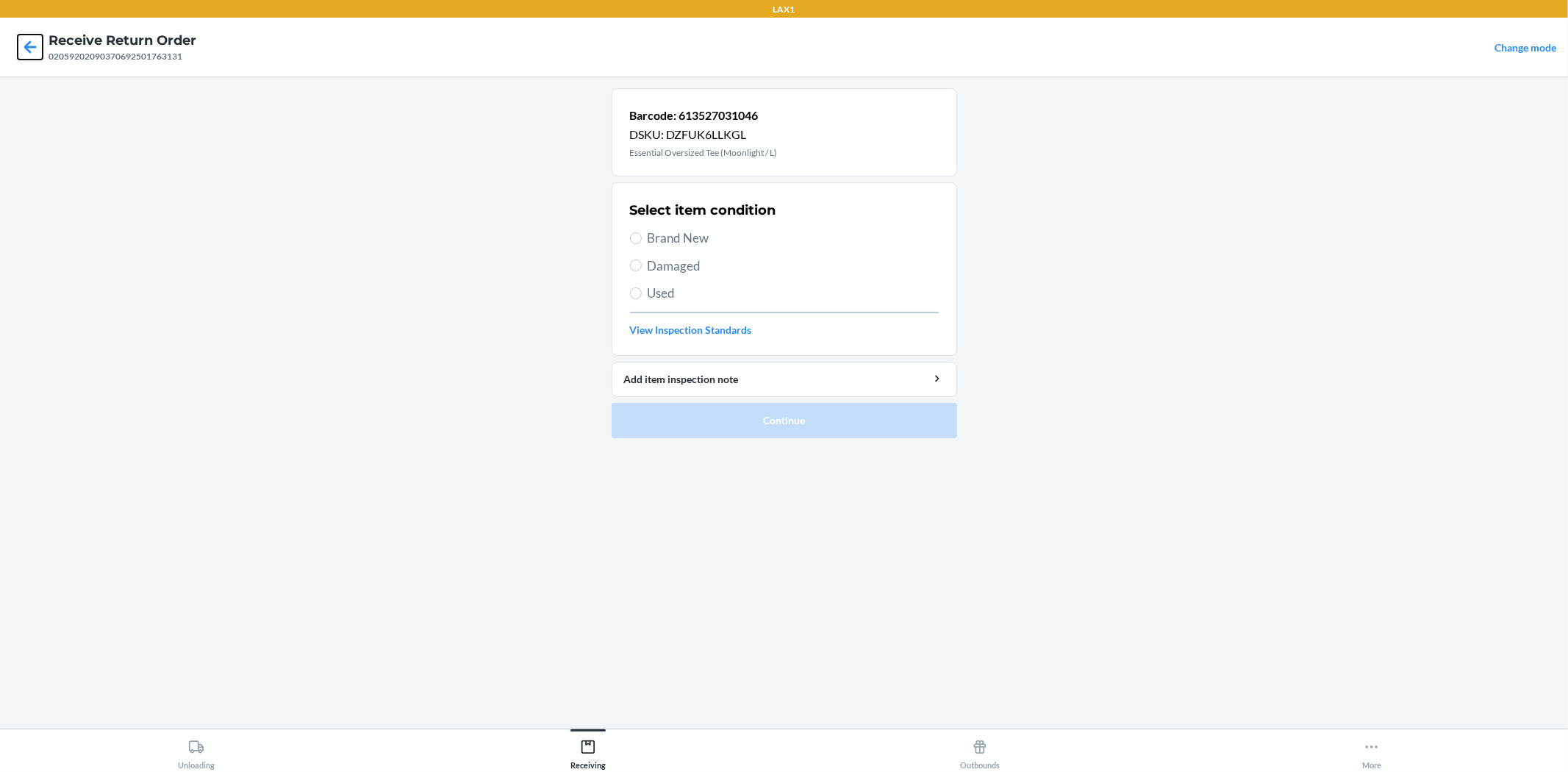
click at [26, 39] on icon at bounding box center [29, 46] width 25 height 25
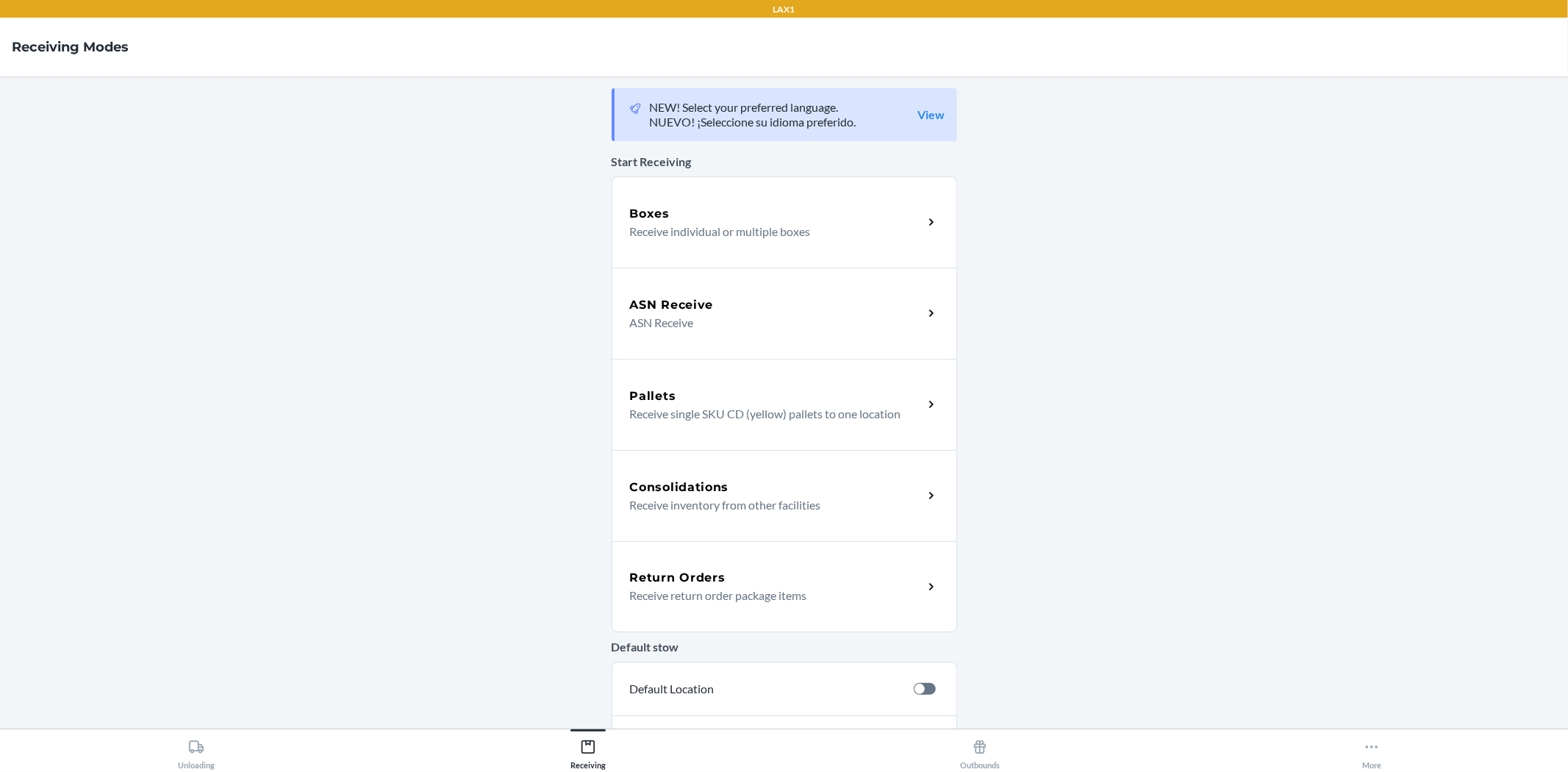
click at [720, 582] on div "Return Orders" at bounding box center [776, 578] width 293 height 18
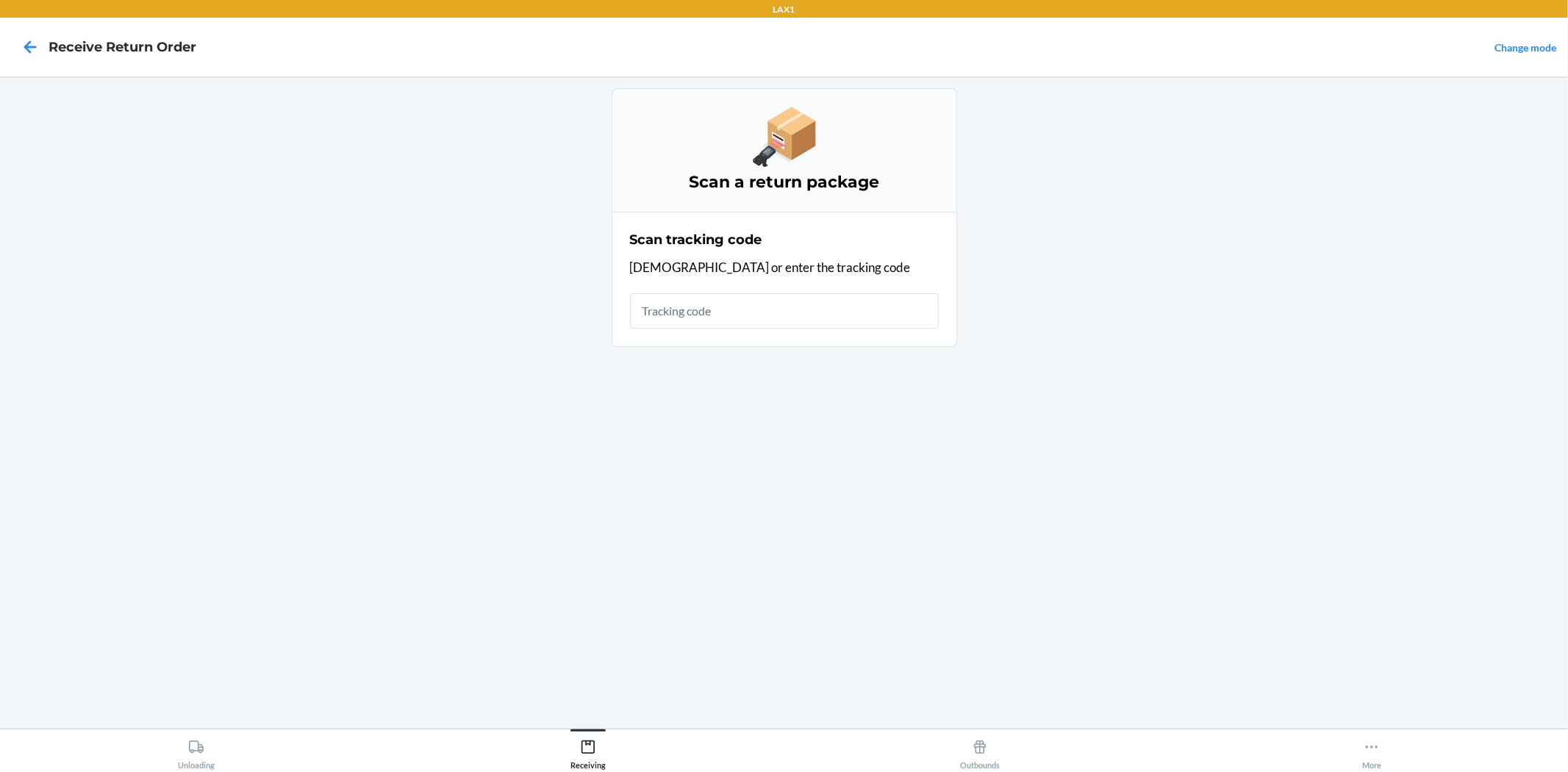
click at [730, 305] on input "text" at bounding box center [784, 311] width 309 height 35
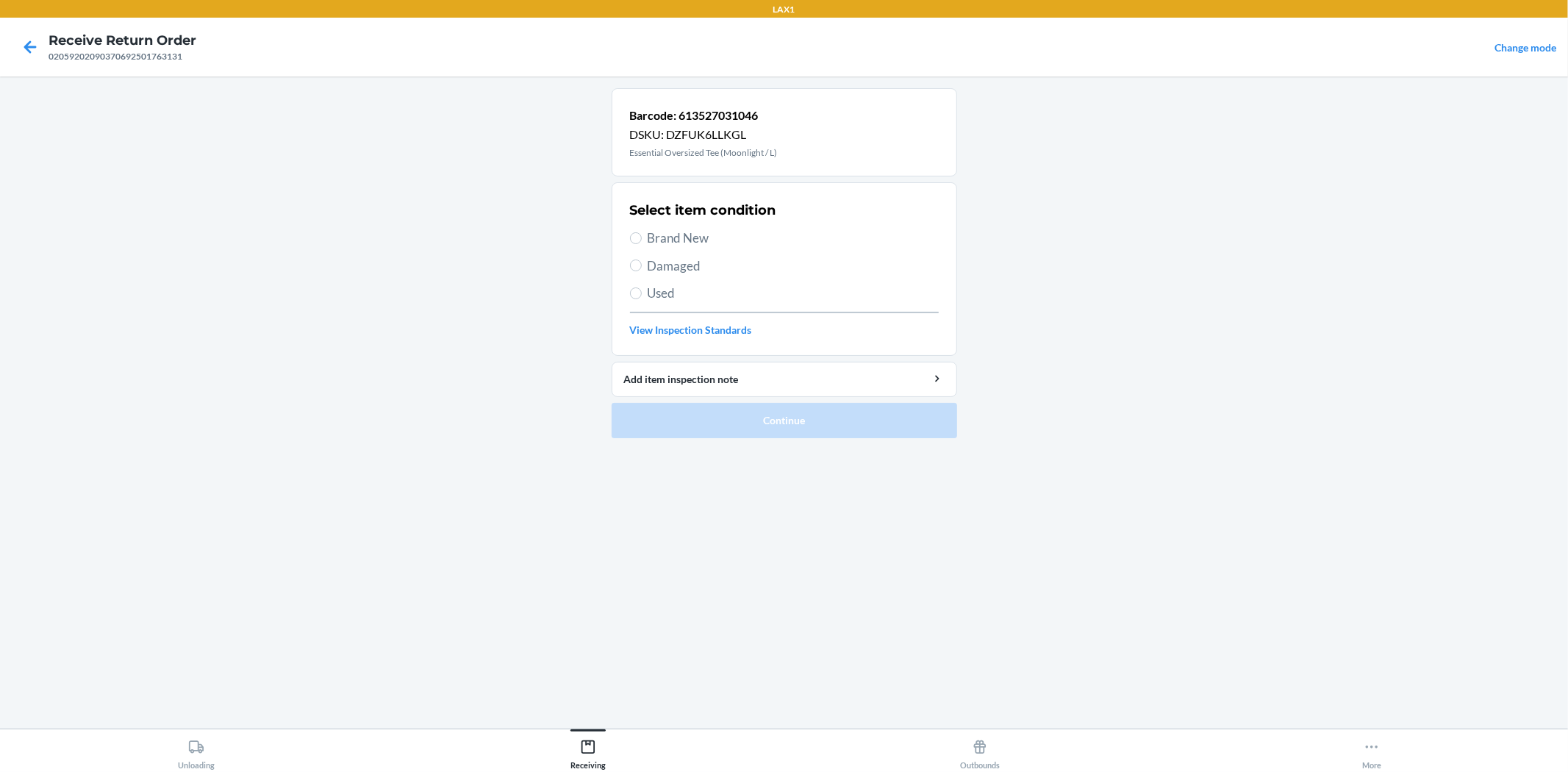
click at [679, 261] on span "Damaged" at bounding box center [793, 265] width 291 height 19
click at [642, 261] on input "Damaged" at bounding box center [636, 265] width 12 height 12
radio input "true"
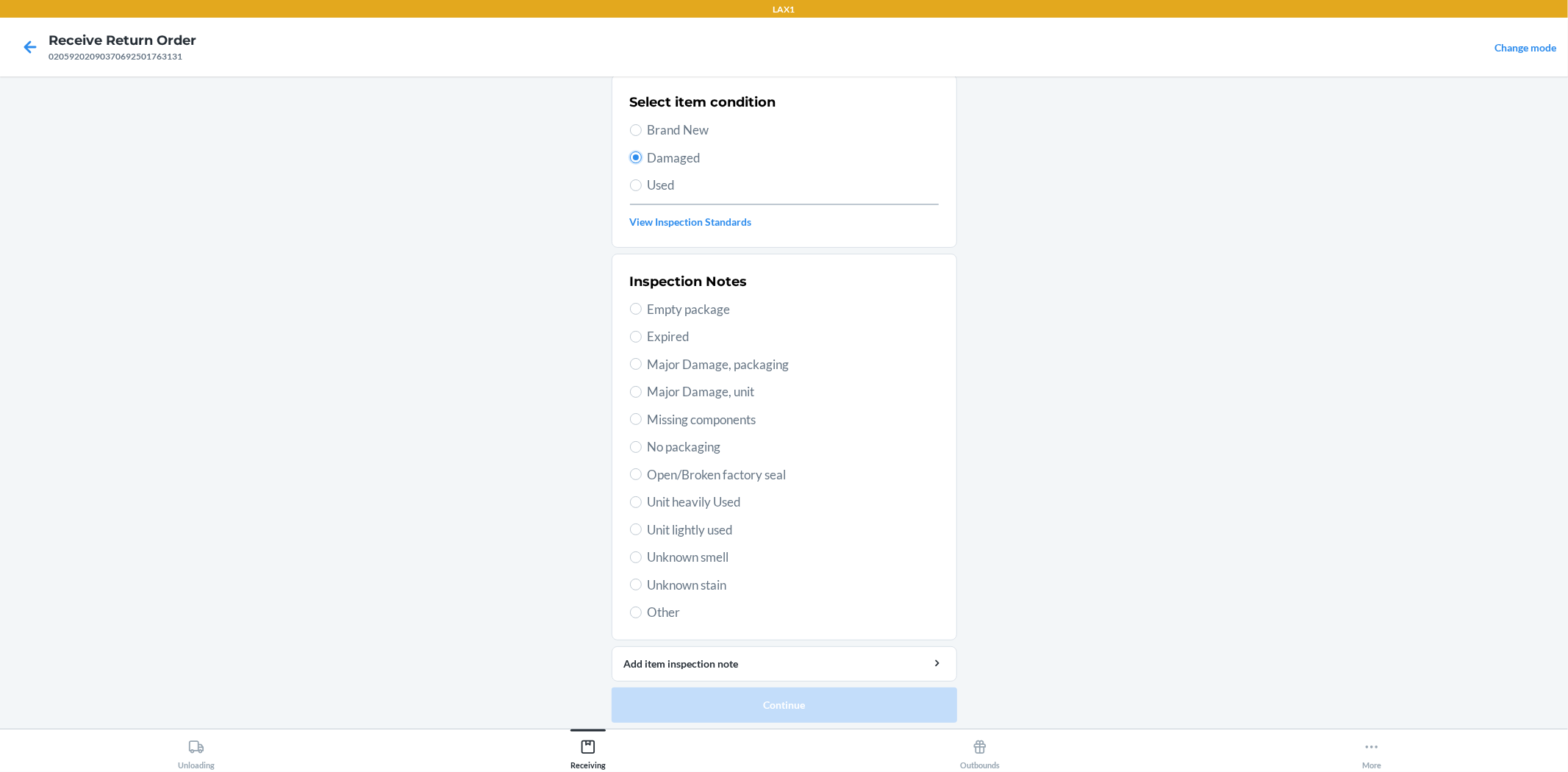
scroll to position [113, 0]
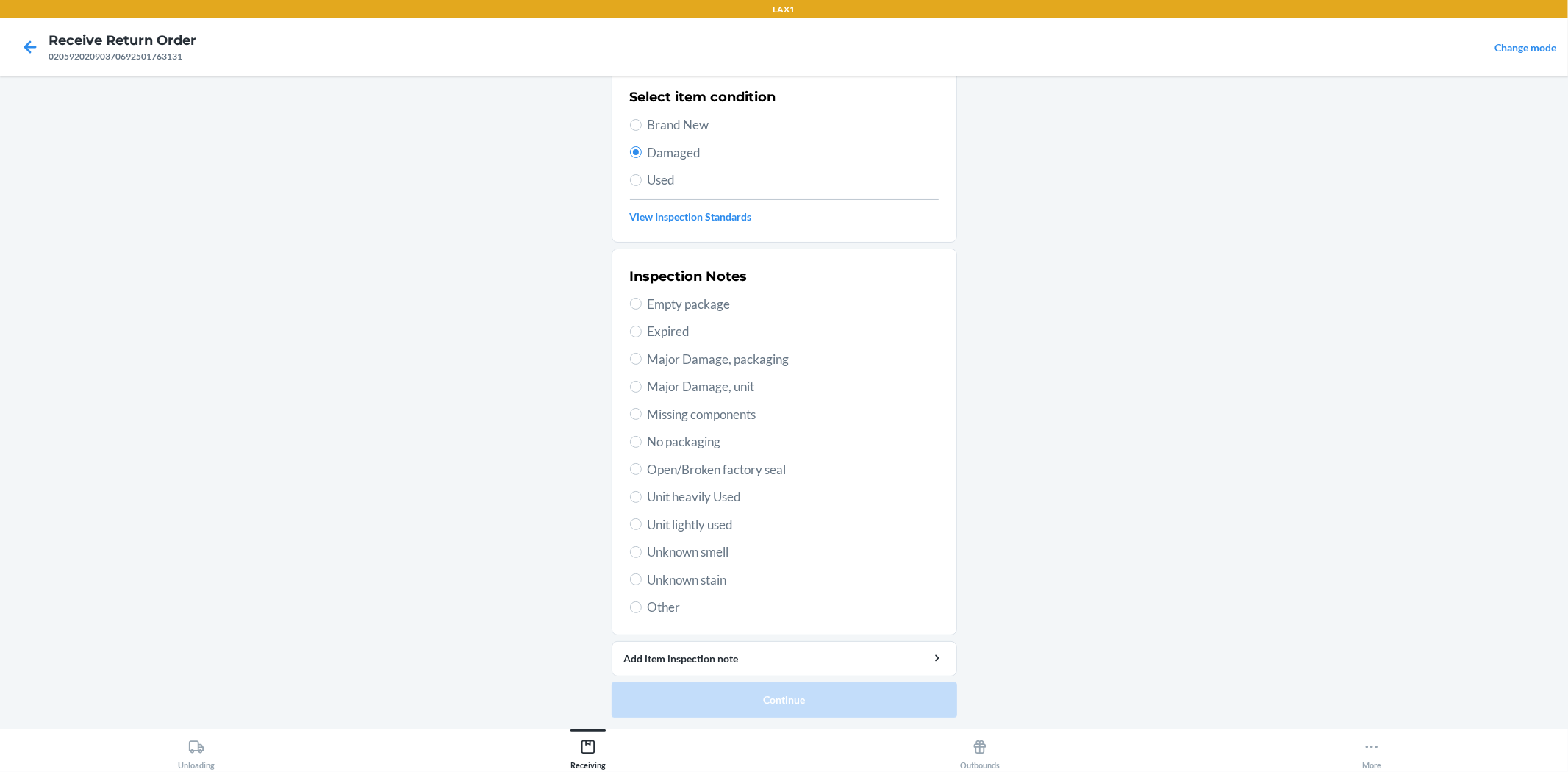
click at [661, 177] on span "Used" at bounding box center [793, 180] width 291 height 19
click at [642, 177] on input "Used" at bounding box center [636, 180] width 12 height 12
radio input "true"
radio input "false"
click at [694, 527] on span "Unit lightly used" at bounding box center [793, 524] width 291 height 19
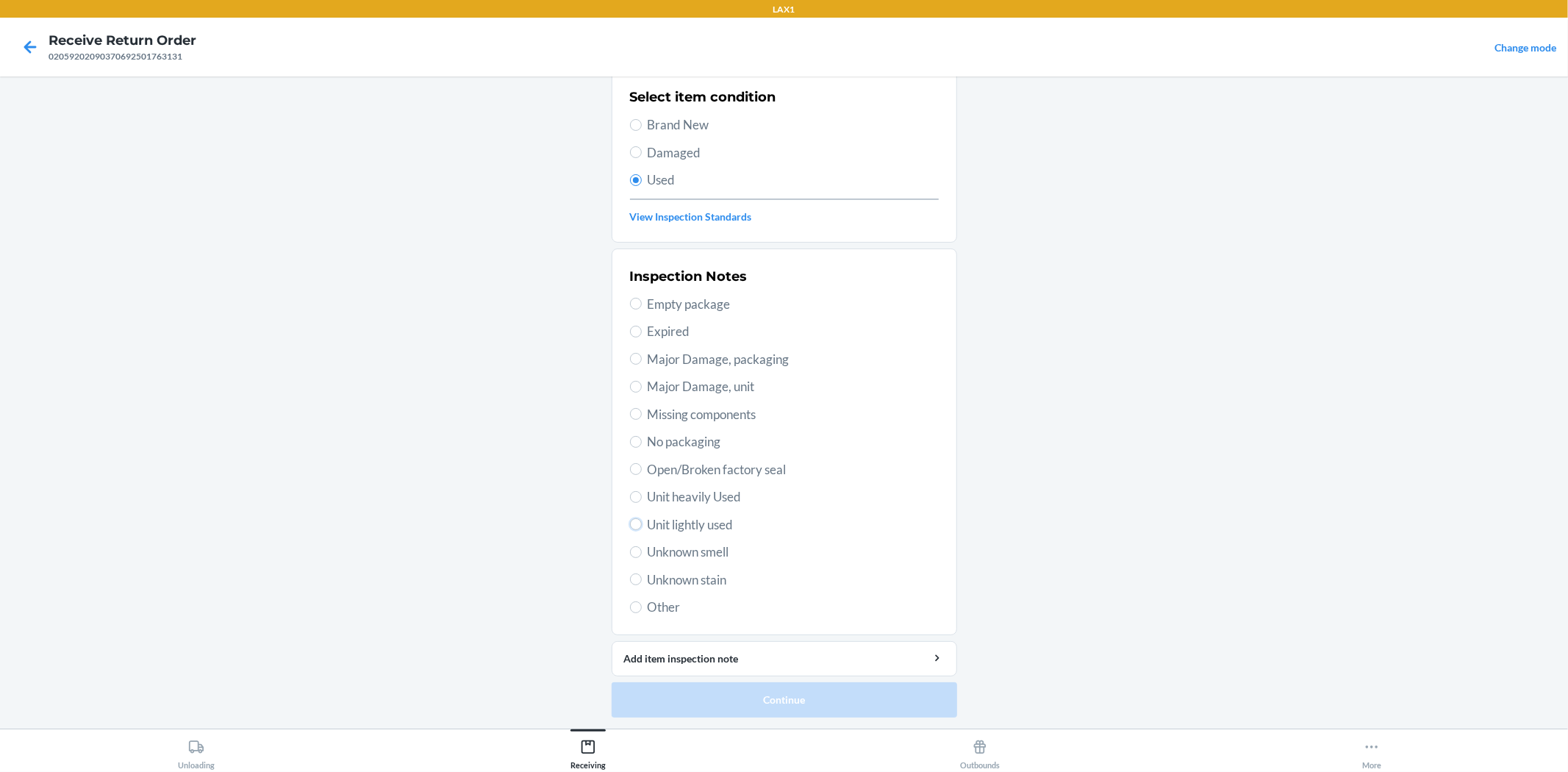
click at [642, 527] on input "Unit lightly used" at bounding box center [636, 524] width 12 height 12
radio input "true"
click at [772, 695] on button "Continue" at bounding box center [784, 699] width 345 height 35
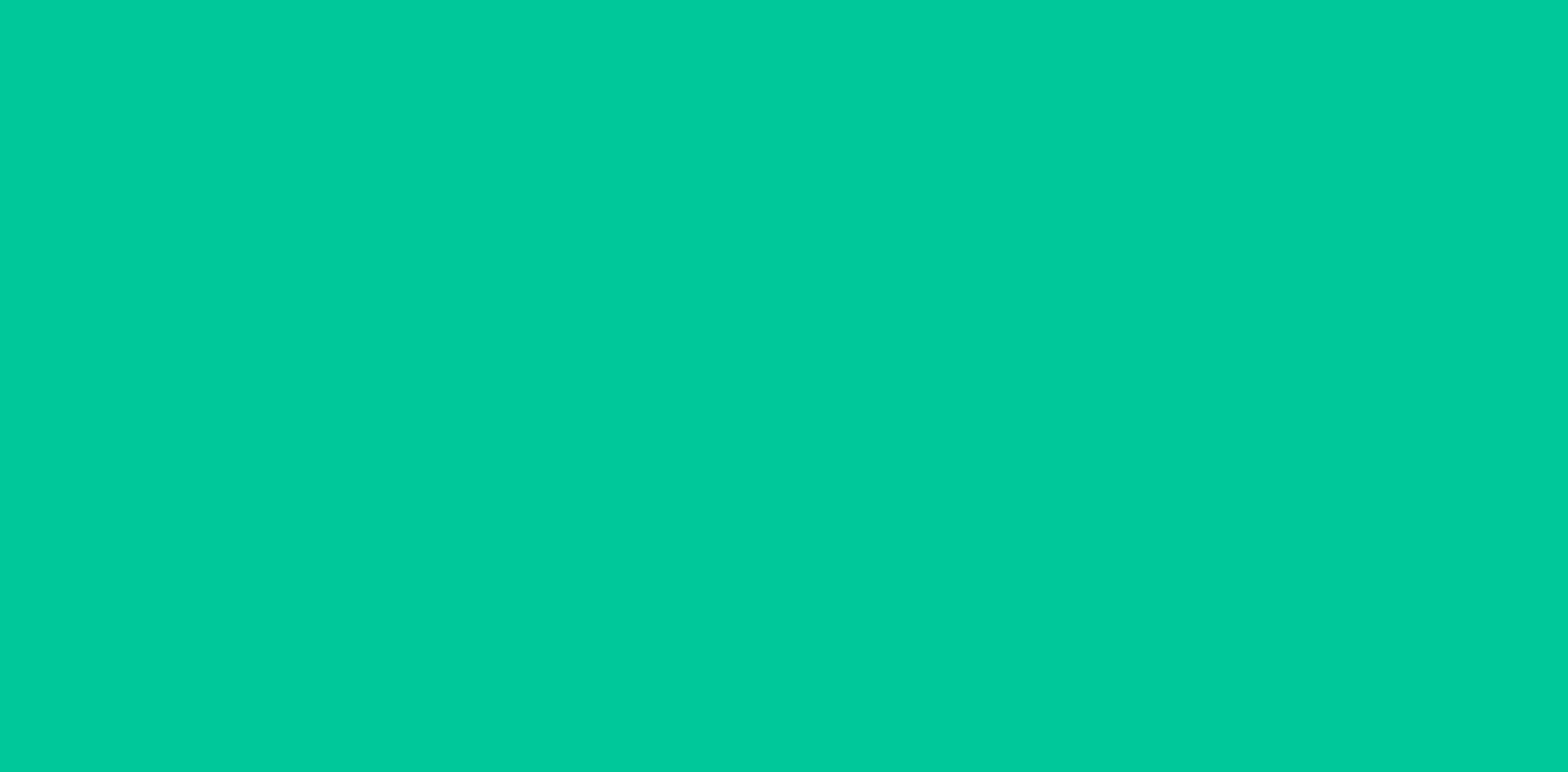
scroll to position [0, 0]
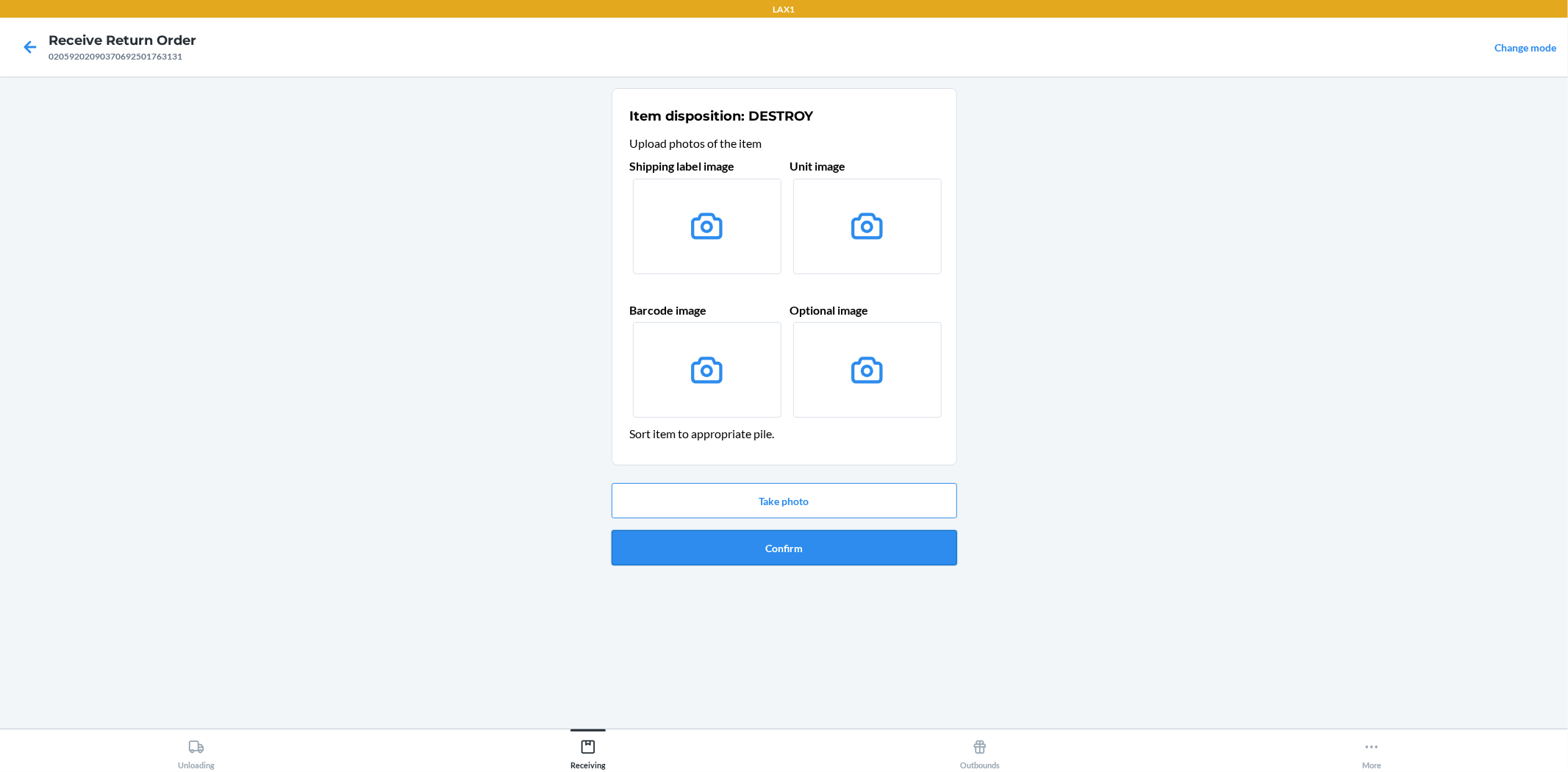
click at [836, 548] on button "Confirm" at bounding box center [784, 547] width 345 height 35
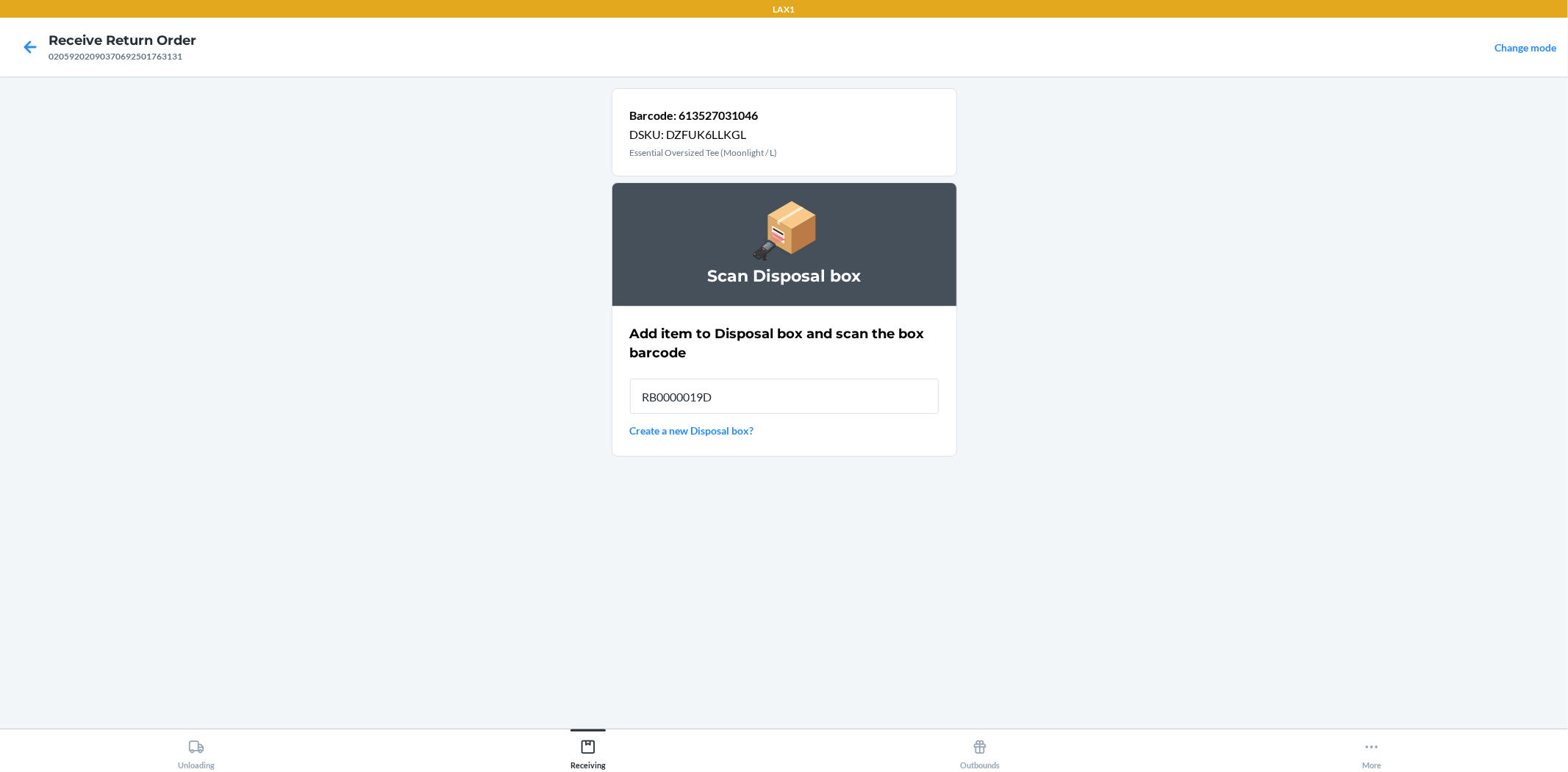
type input "RB0000019D0"
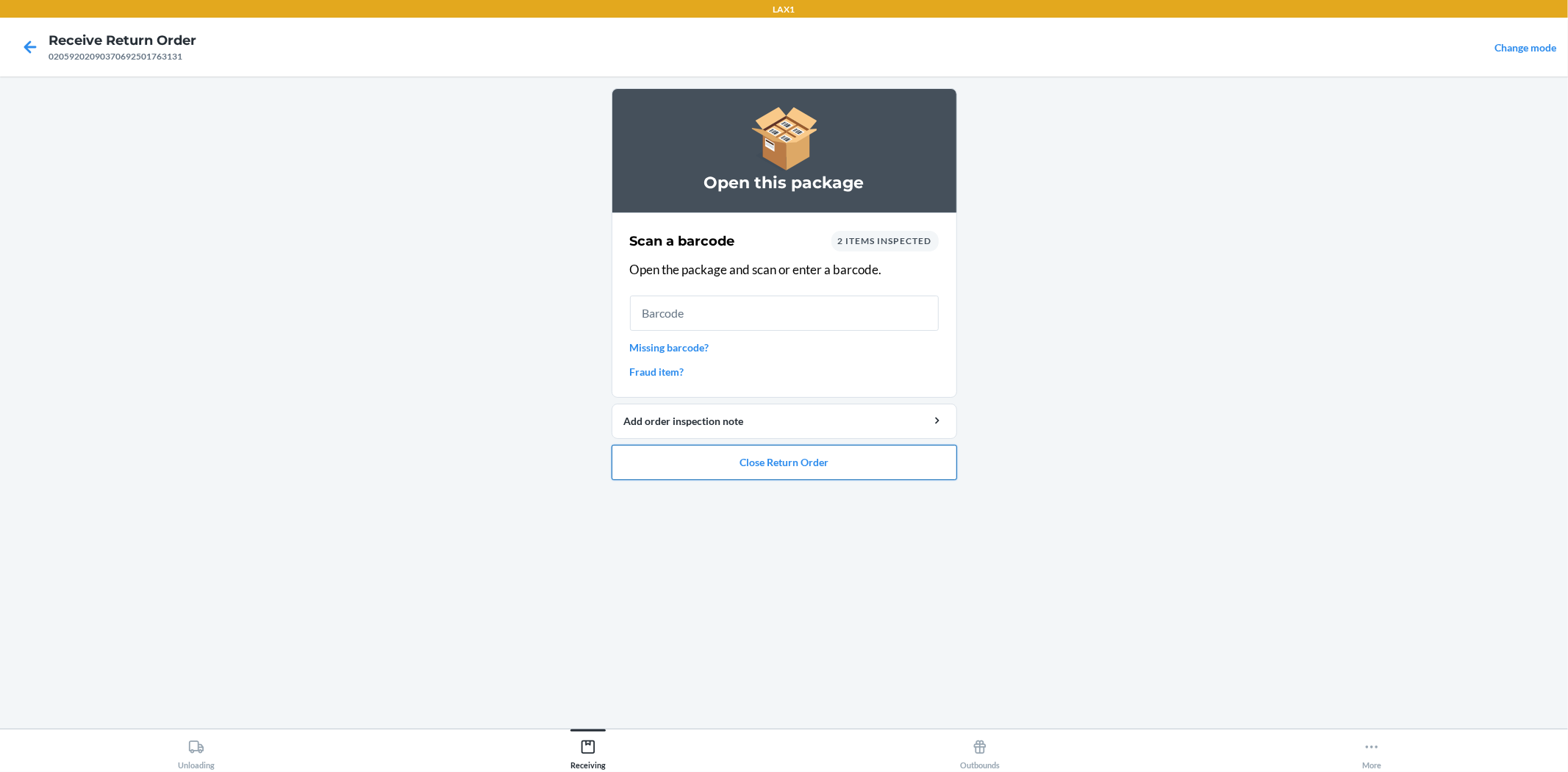
click at [921, 473] on button "Close Return Order" at bounding box center [784, 462] width 345 height 35
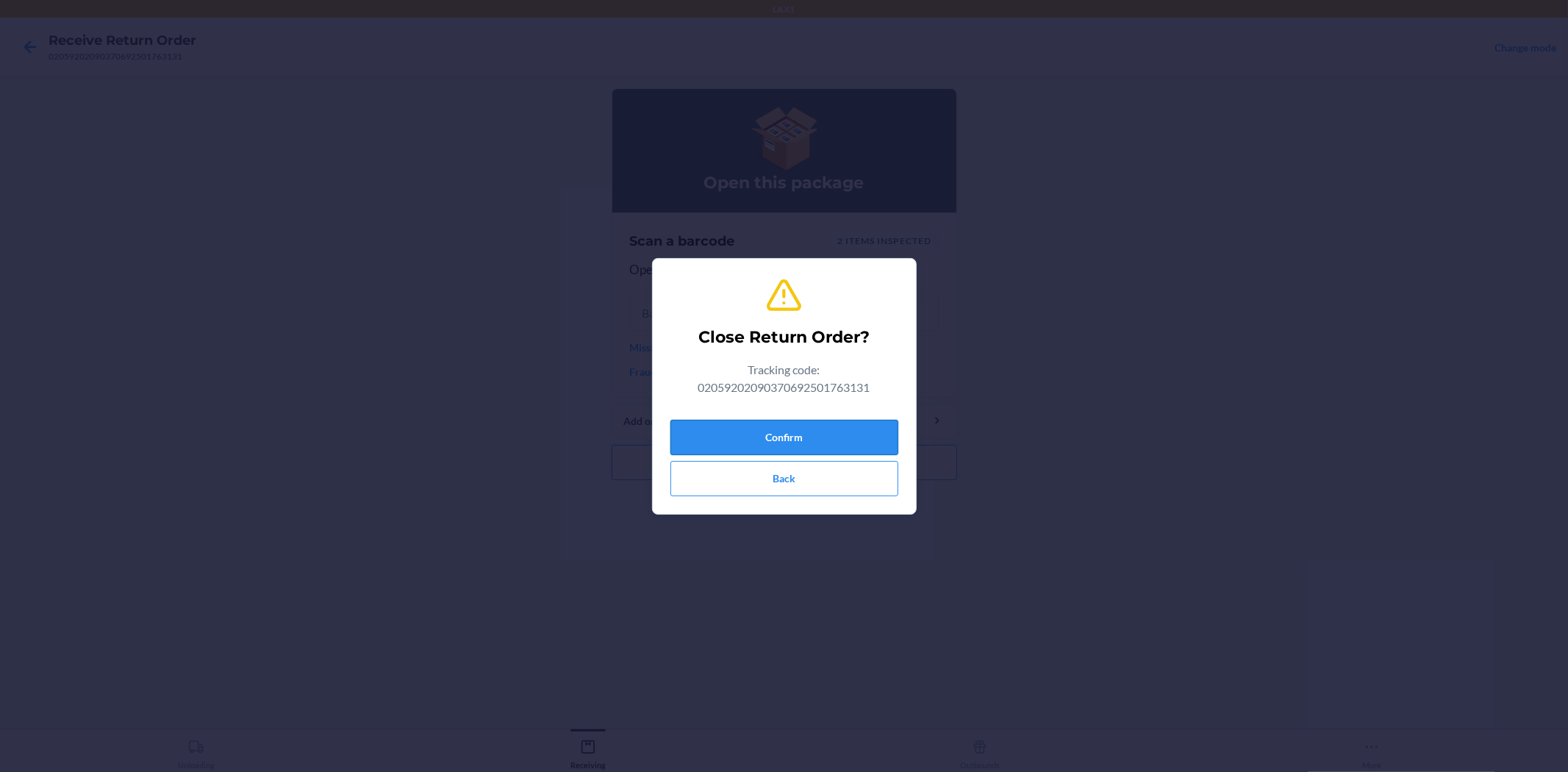
click at [865, 438] on button "Confirm" at bounding box center [784, 437] width 228 height 35
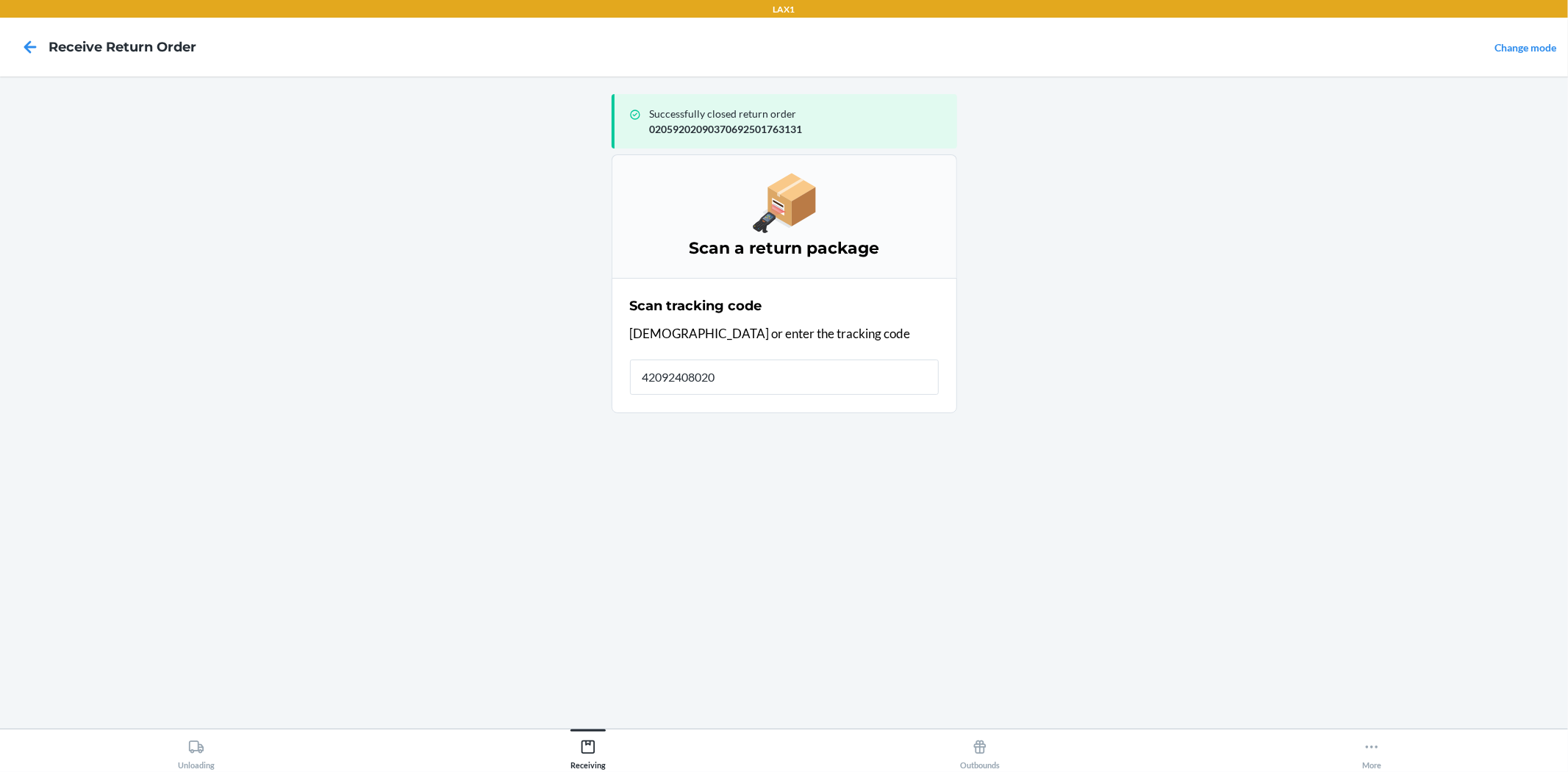
type input "420924080205"
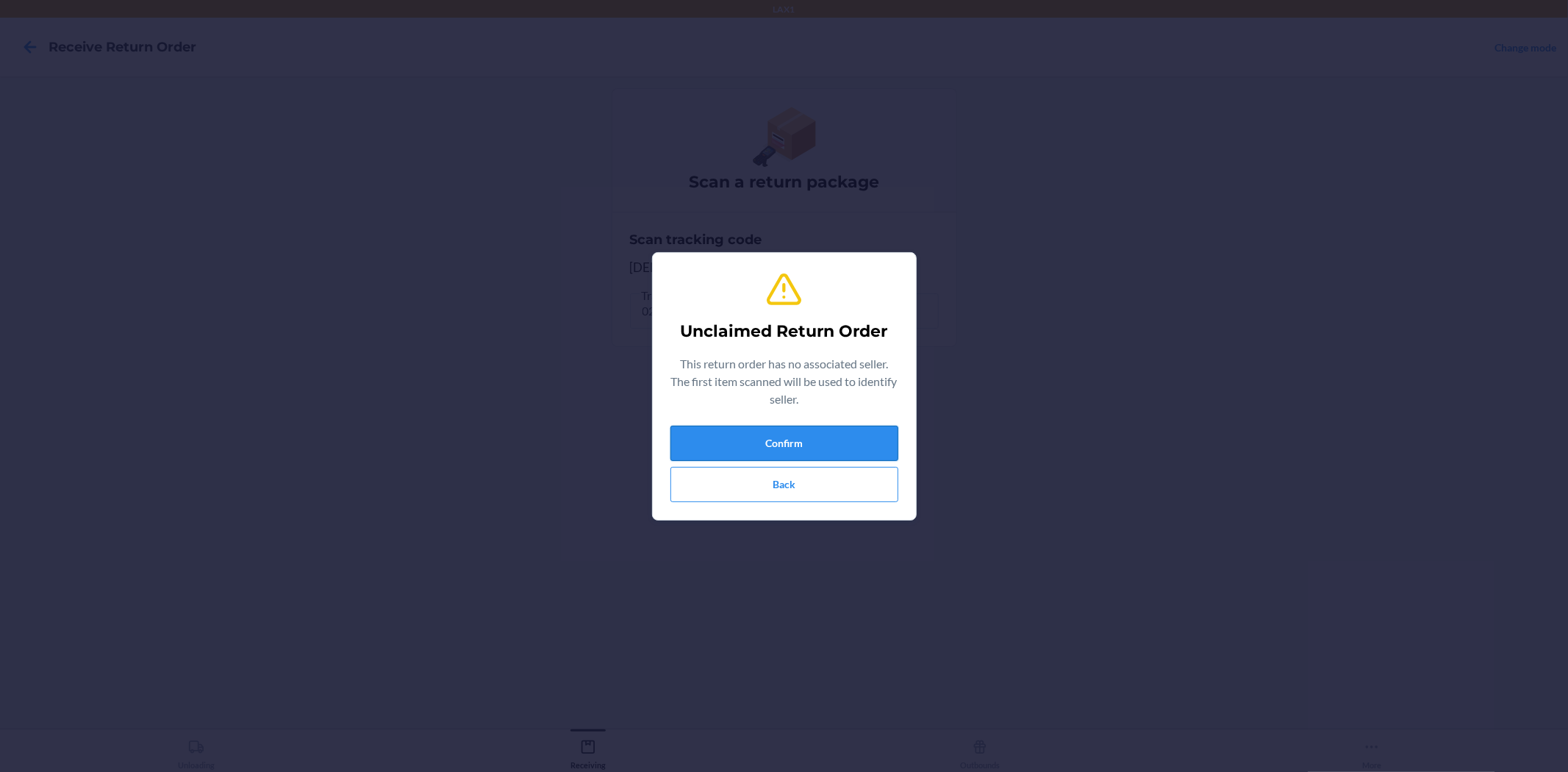
click at [880, 449] on button "Confirm" at bounding box center [784, 443] width 228 height 35
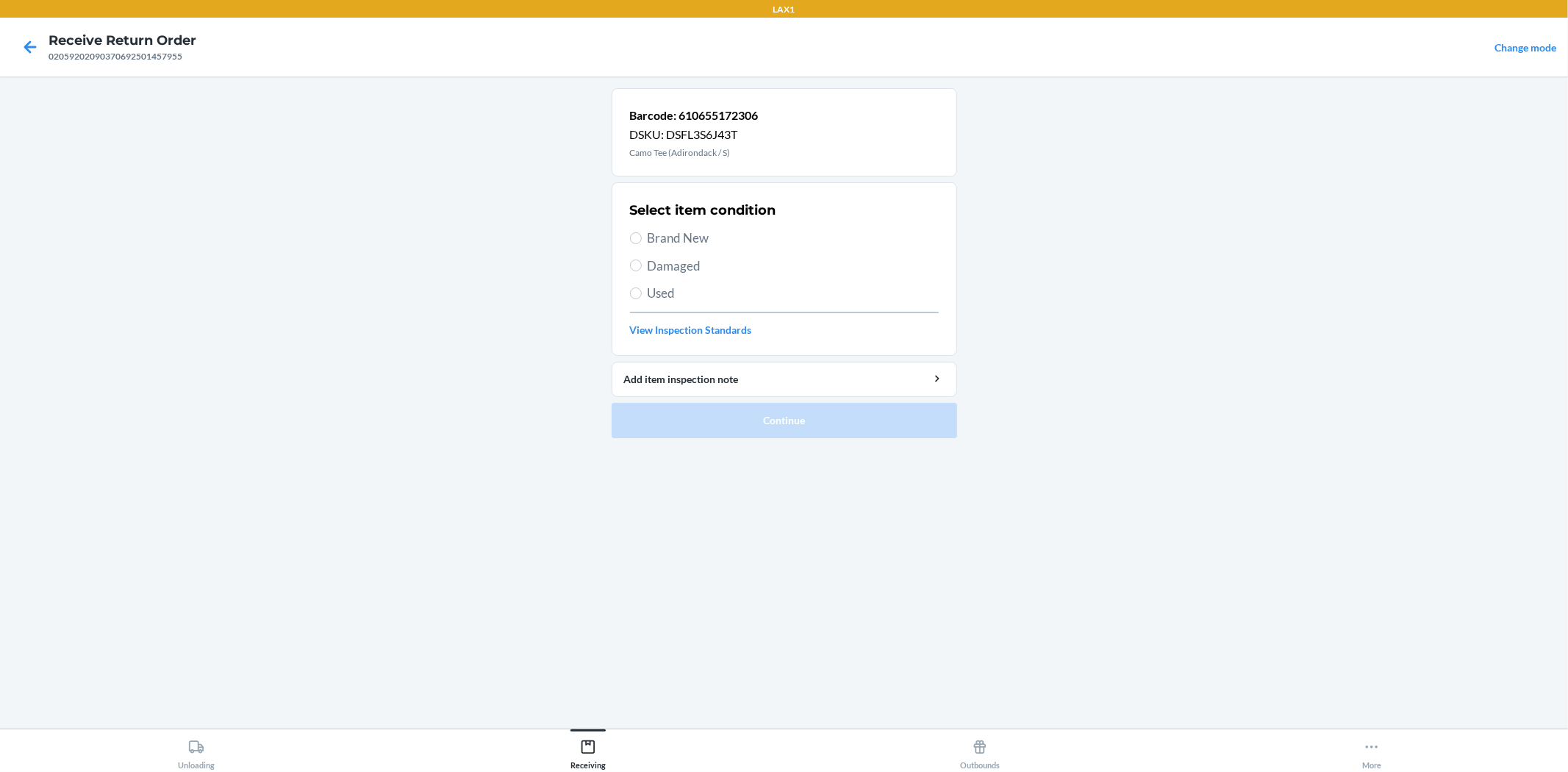
click at [693, 271] on span "Damaged" at bounding box center [793, 265] width 291 height 19
click at [642, 271] on input "Damaged" at bounding box center [636, 265] width 12 height 12
radio input "true"
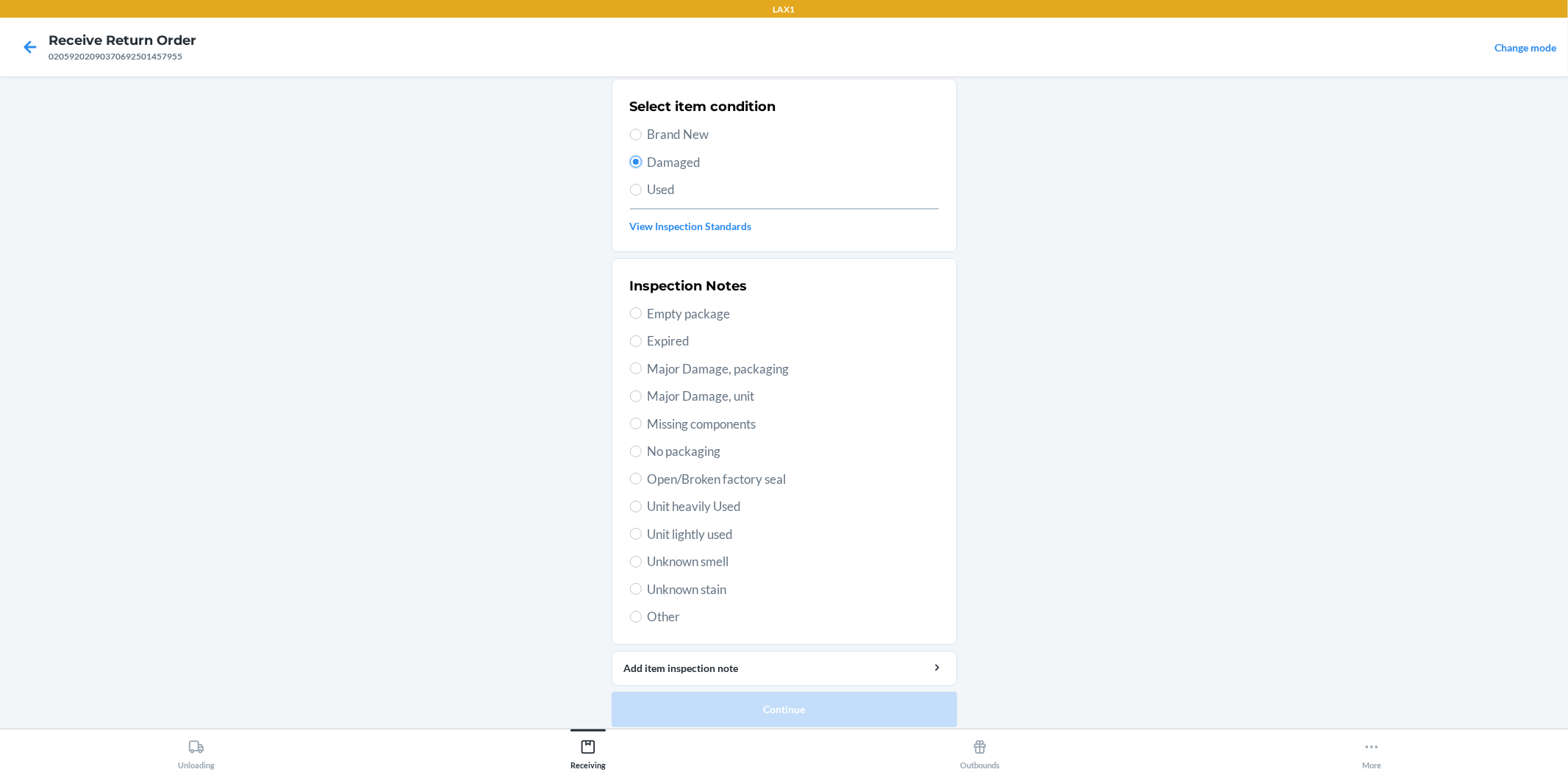
scroll to position [113, 0]
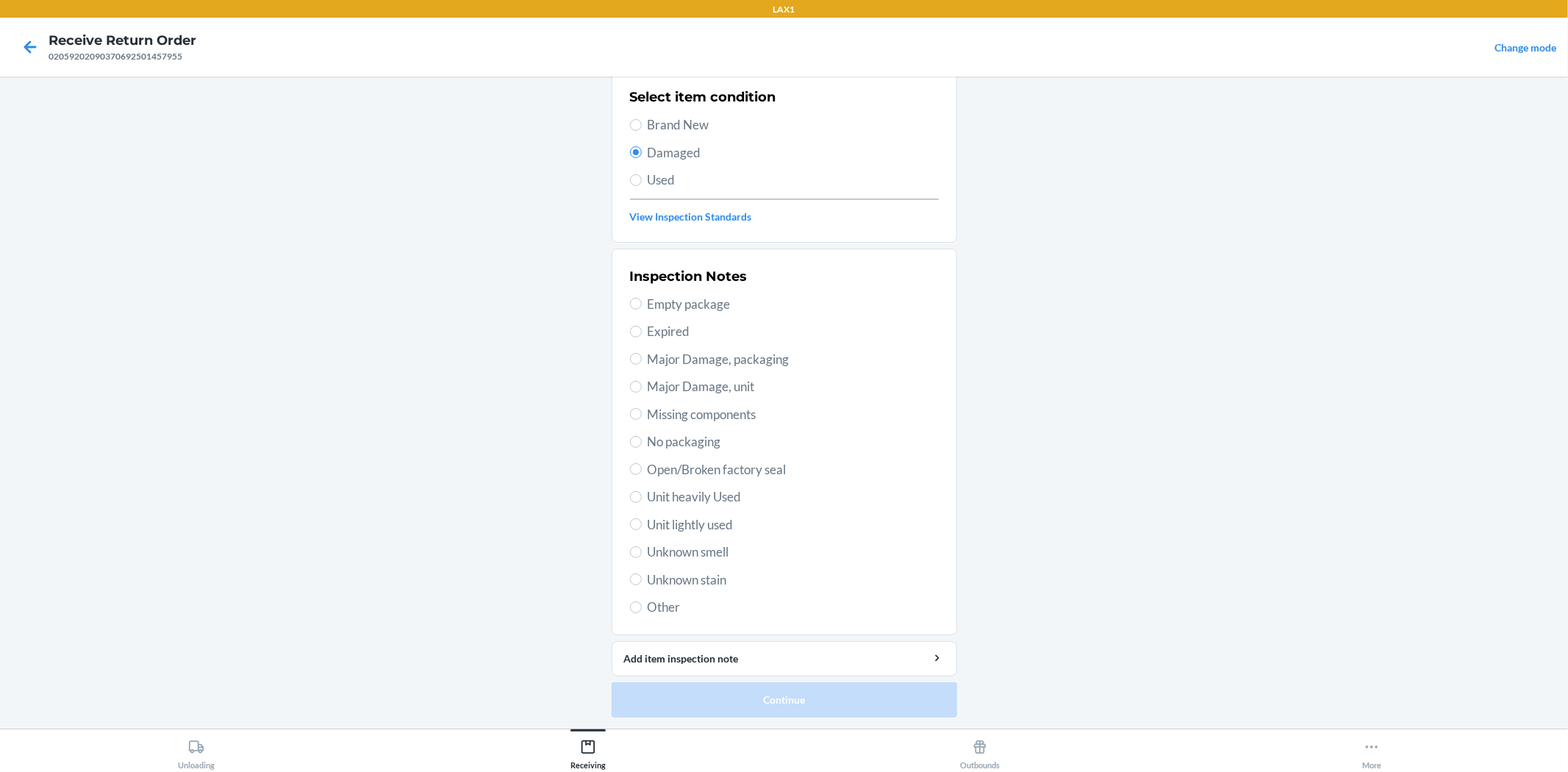
click at [713, 525] on span "Unit lightly used" at bounding box center [793, 524] width 291 height 19
click at [642, 525] on input "Unit lightly used" at bounding box center [636, 524] width 12 height 12
radio input "true"
click at [758, 700] on button "Continue" at bounding box center [784, 699] width 345 height 35
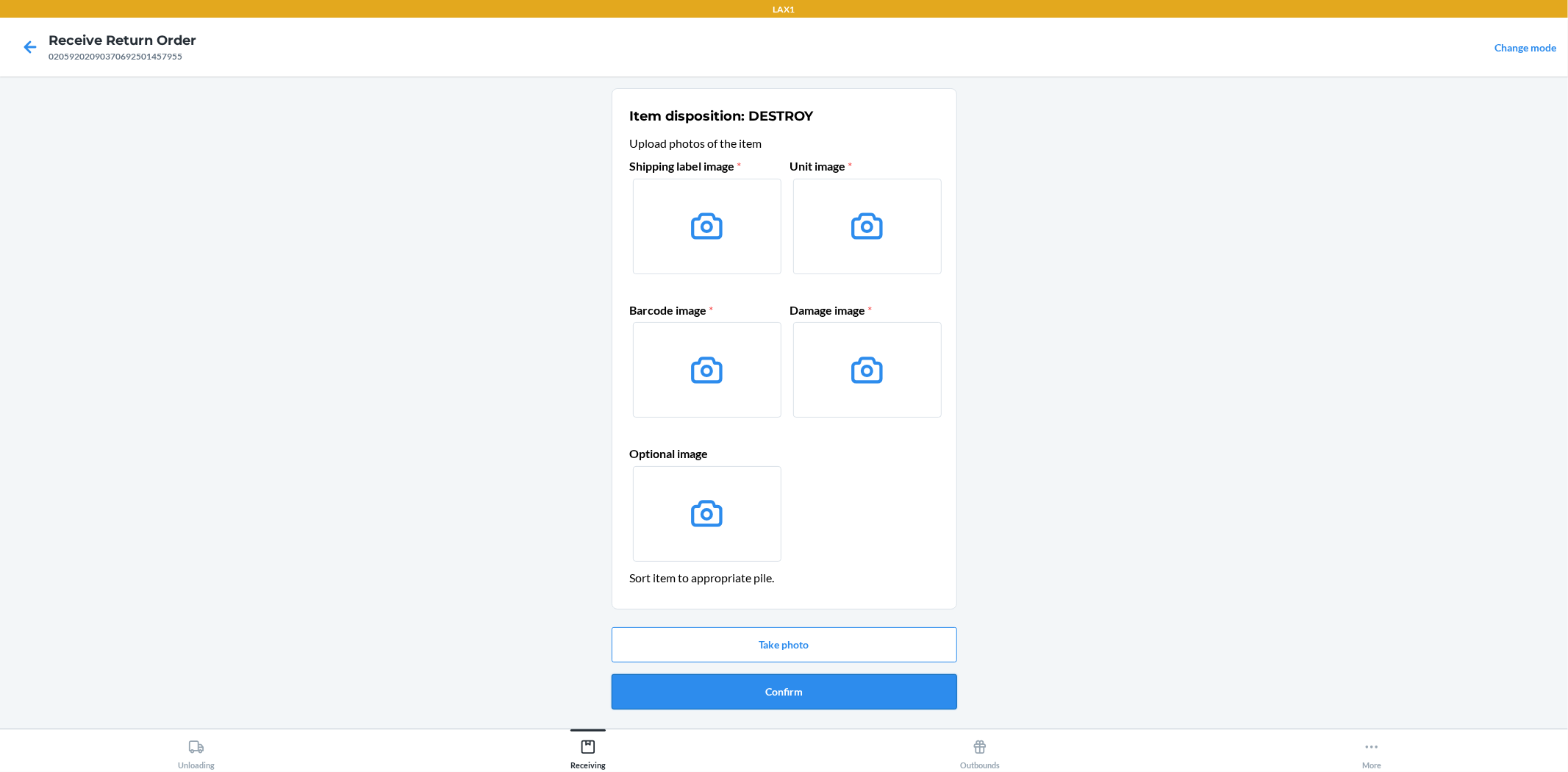
click at [755, 699] on button "Confirm" at bounding box center [784, 692] width 345 height 35
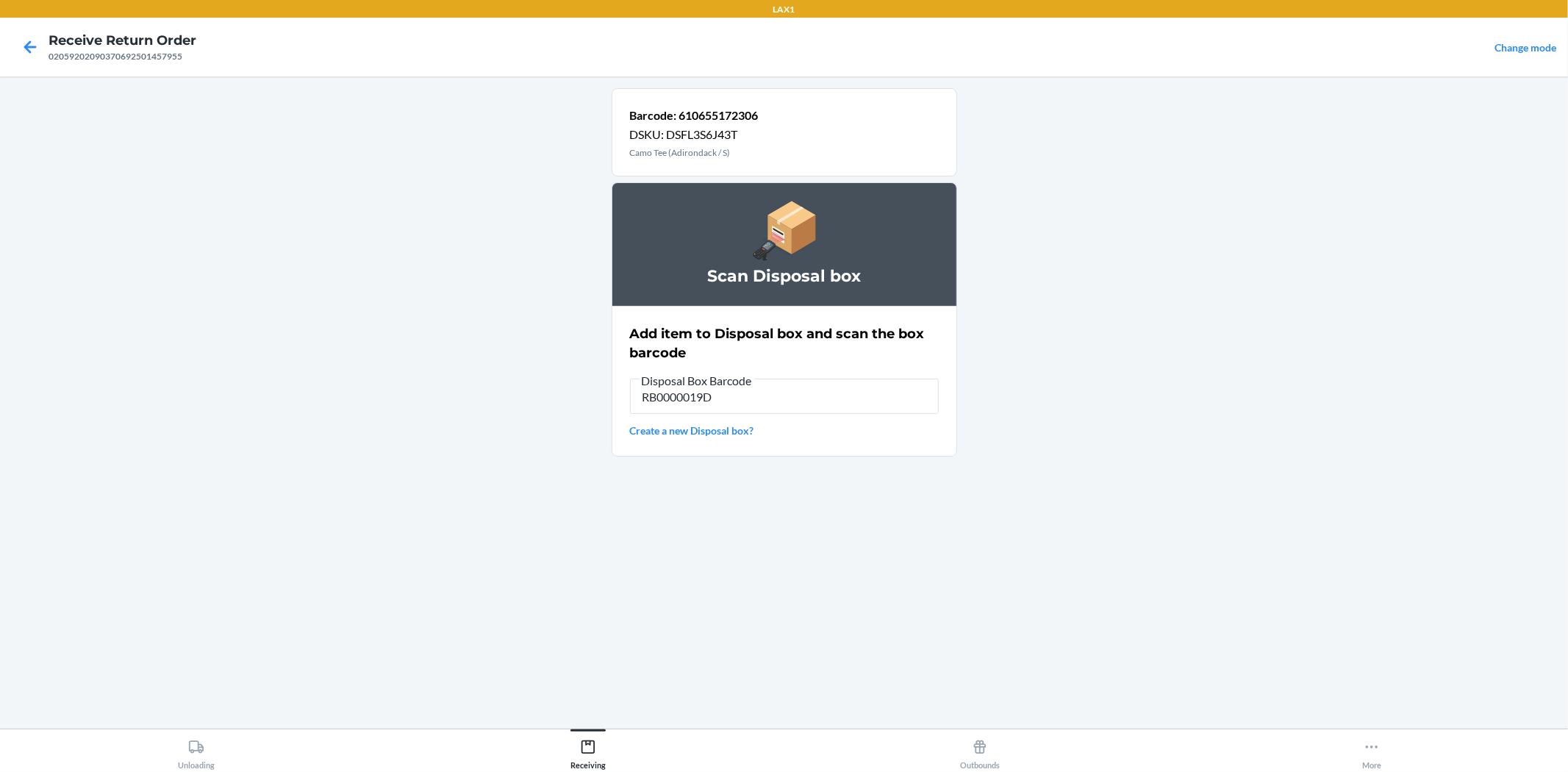
type input "RB0000019D0"
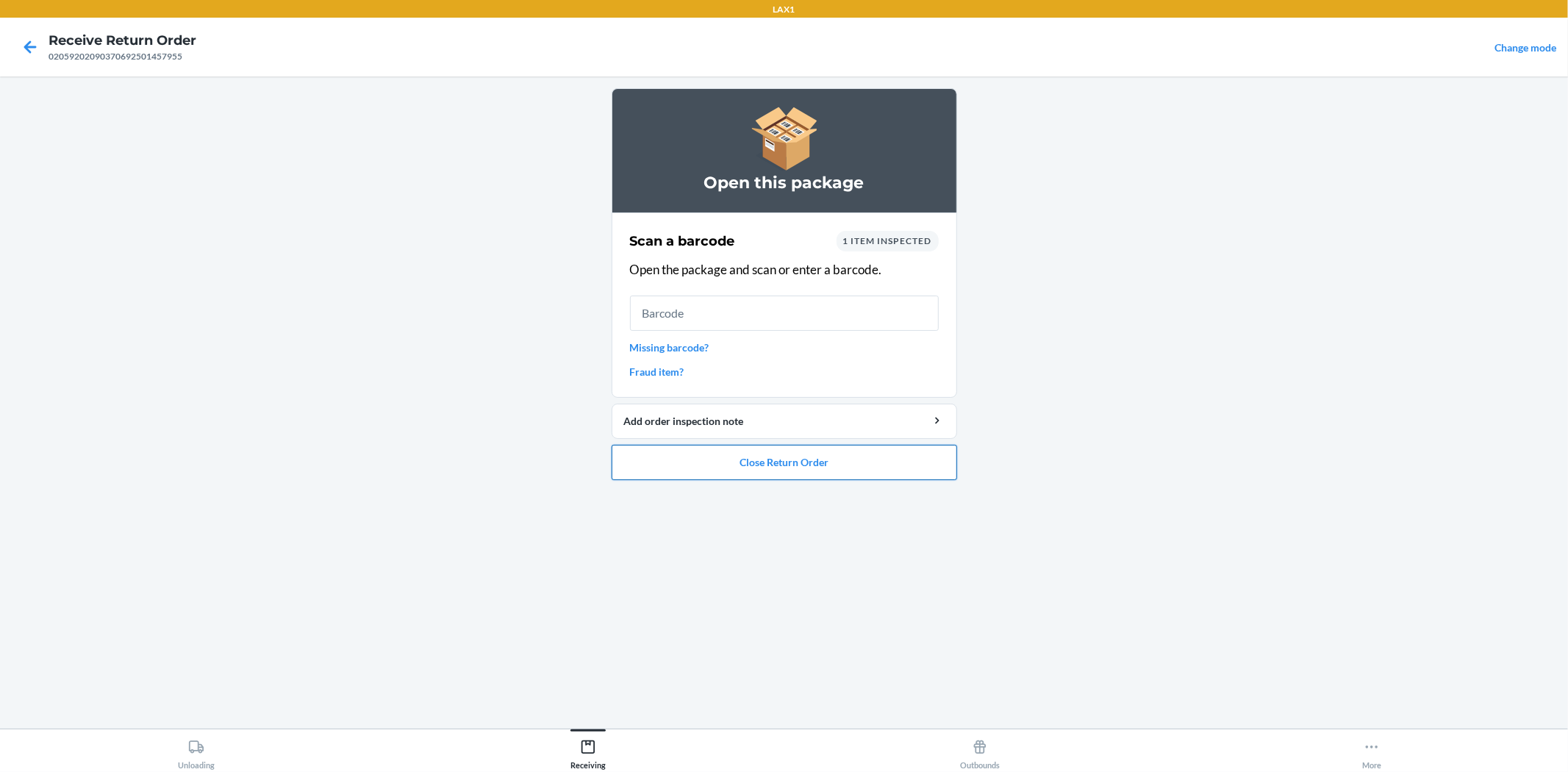
click at [747, 461] on button "Close Return Order" at bounding box center [784, 462] width 345 height 35
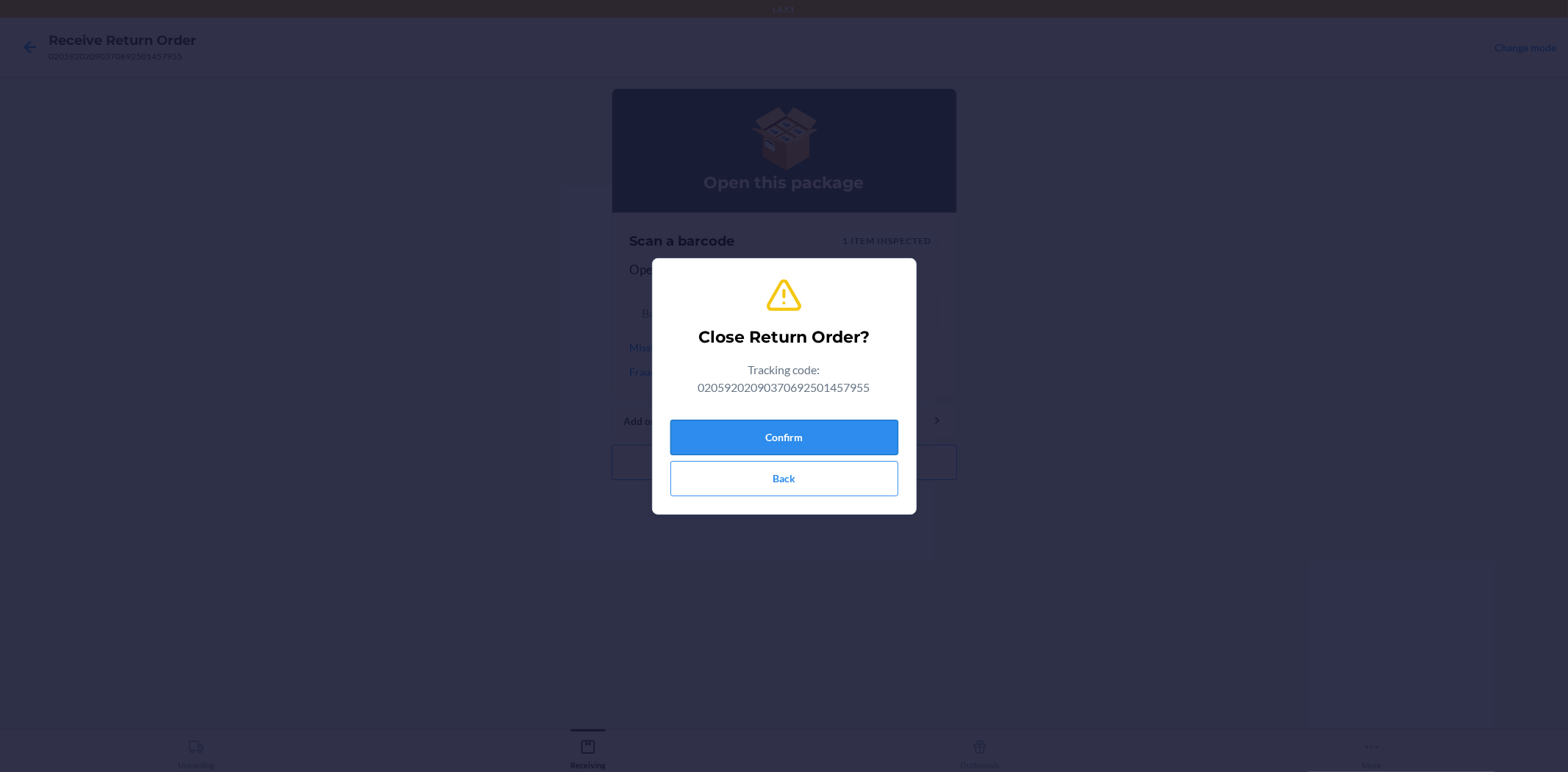
click at [797, 437] on button "Confirm" at bounding box center [784, 437] width 228 height 35
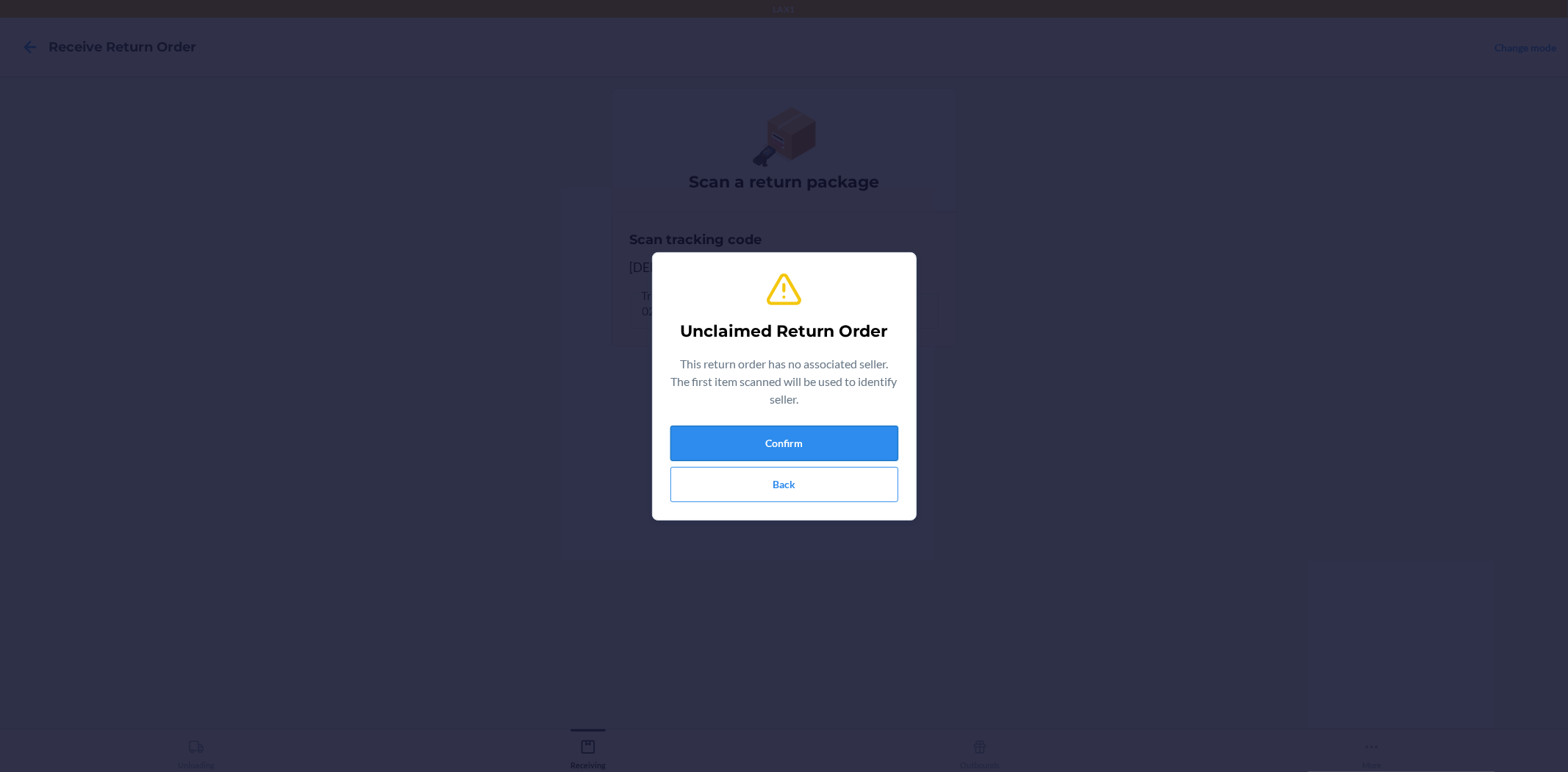
click at [894, 443] on button "Confirm" at bounding box center [784, 443] width 228 height 35
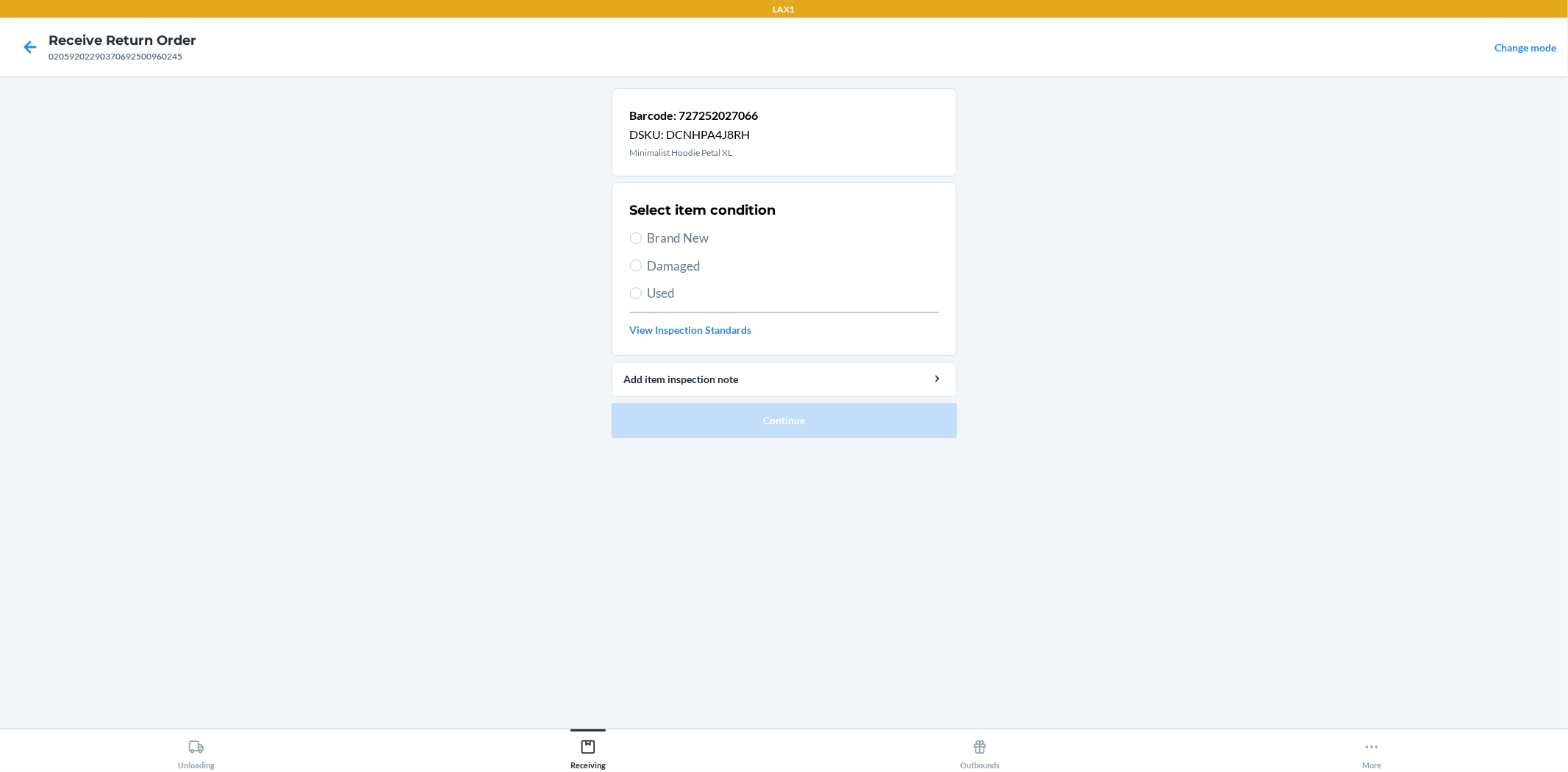
click at [678, 245] on span "Brand New" at bounding box center [793, 237] width 291 height 19
click at [642, 244] on input "Brand New" at bounding box center [636, 238] width 12 height 12
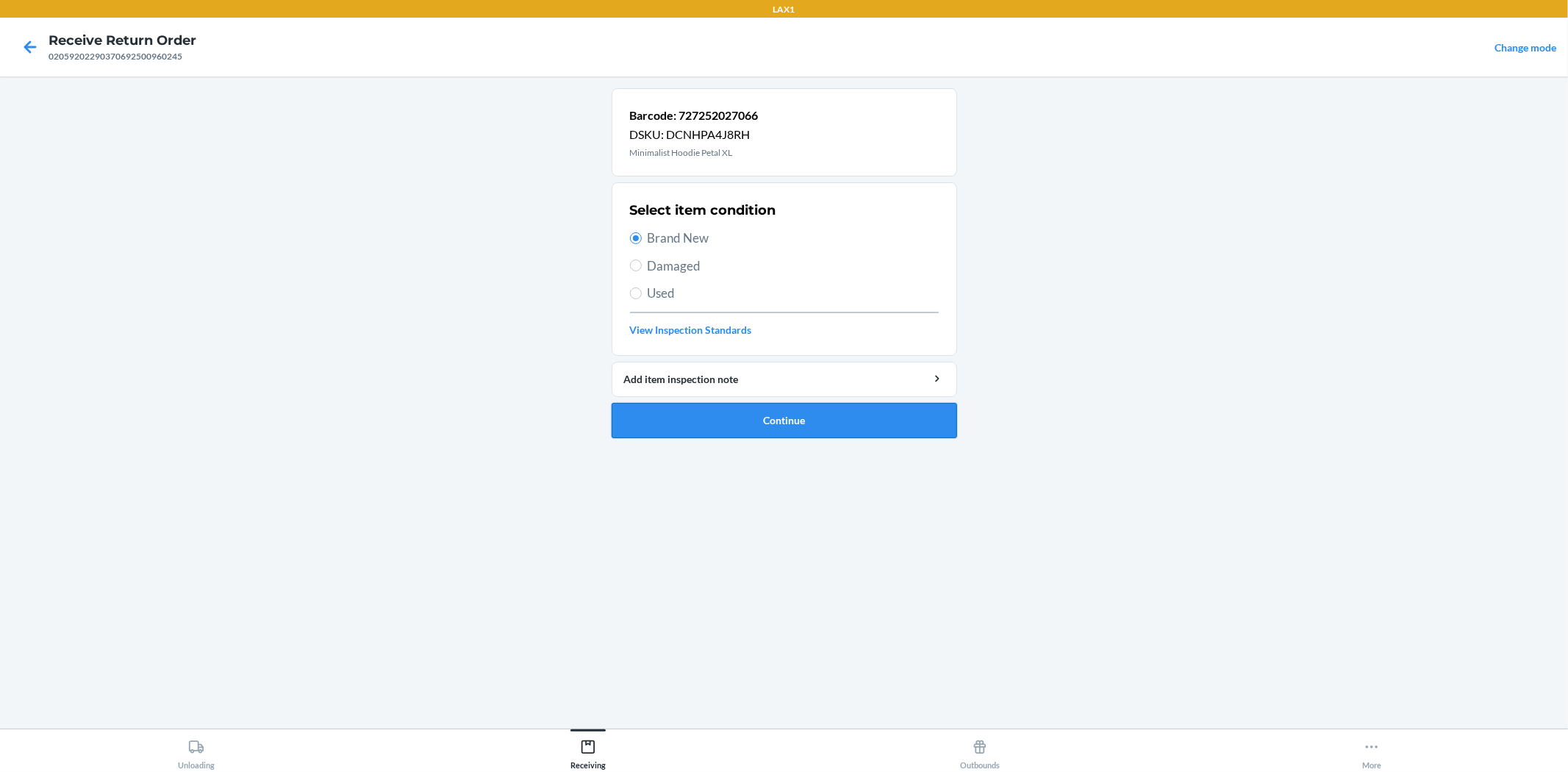
click at [762, 424] on button "Continue" at bounding box center [784, 421] width 345 height 35
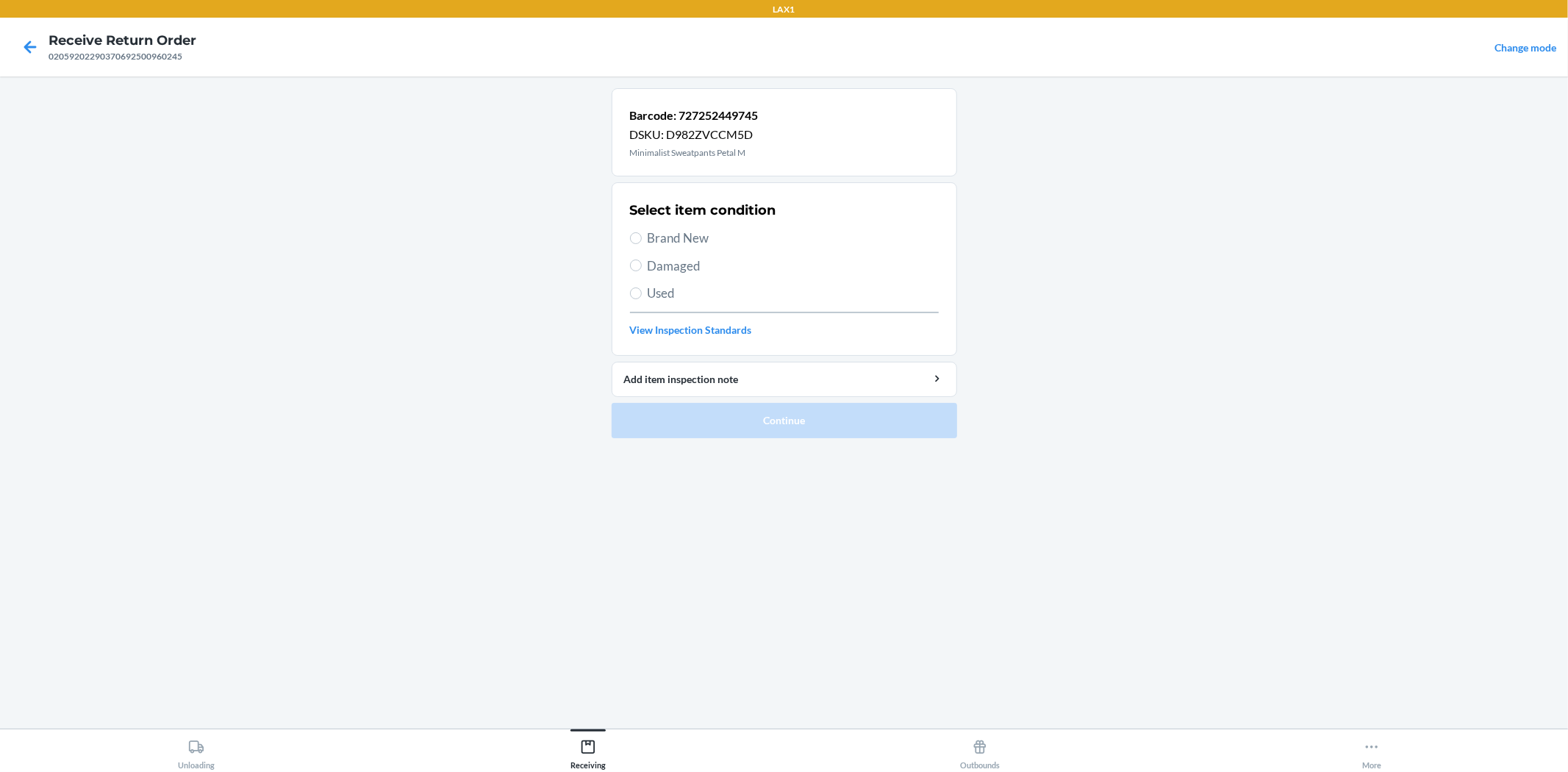
click at [713, 237] on span "Brand New" at bounding box center [793, 237] width 291 height 19
click at [642, 237] on input "Brand New" at bounding box center [636, 238] width 12 height 12
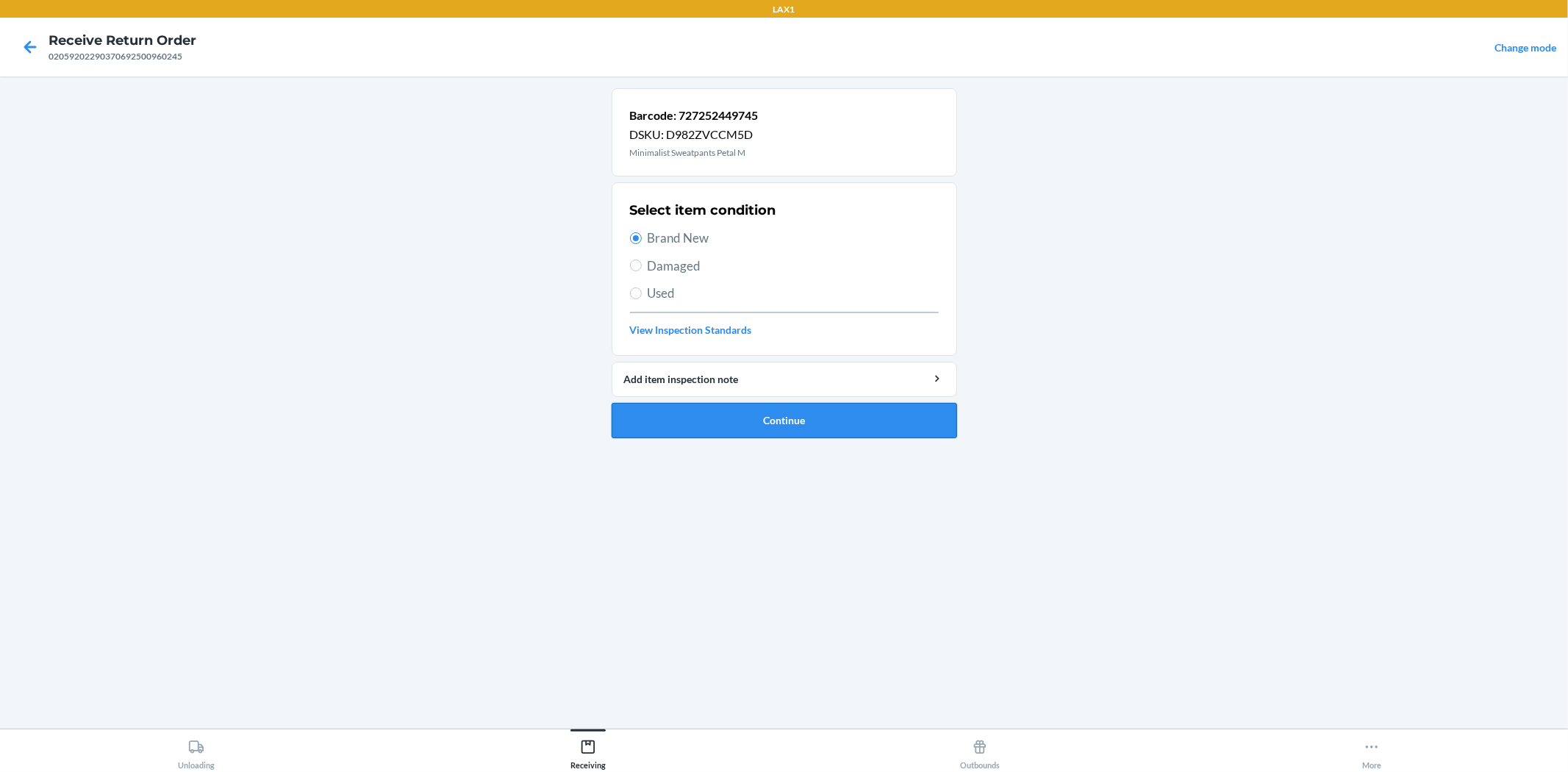
click at [736, 412] on button "Continue" at bounding box center [784, 421] width 345 height 35
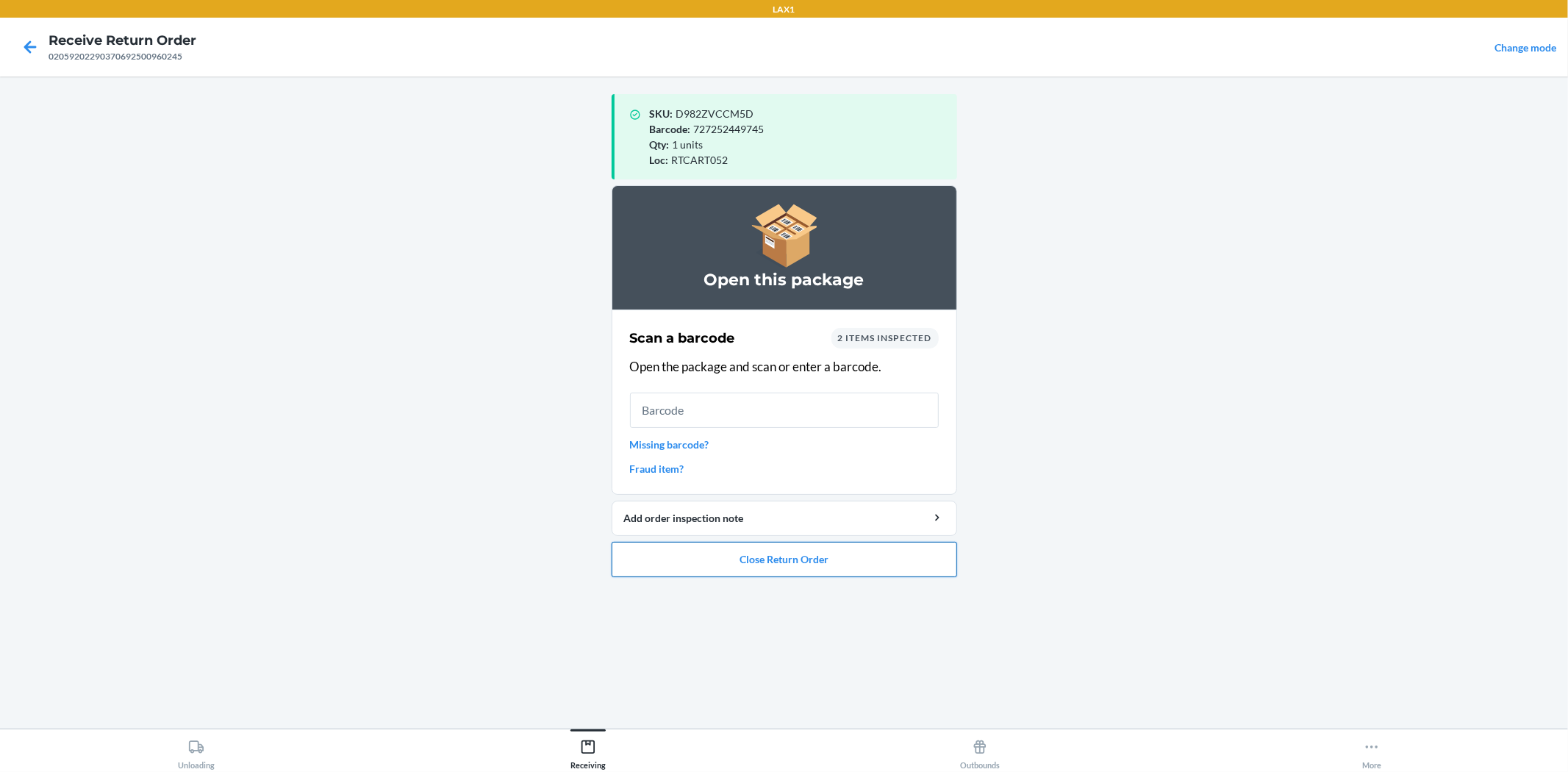
click at [803, 564] on button "Close Return Order" at bounding box center [784, 559] width 345 height 35
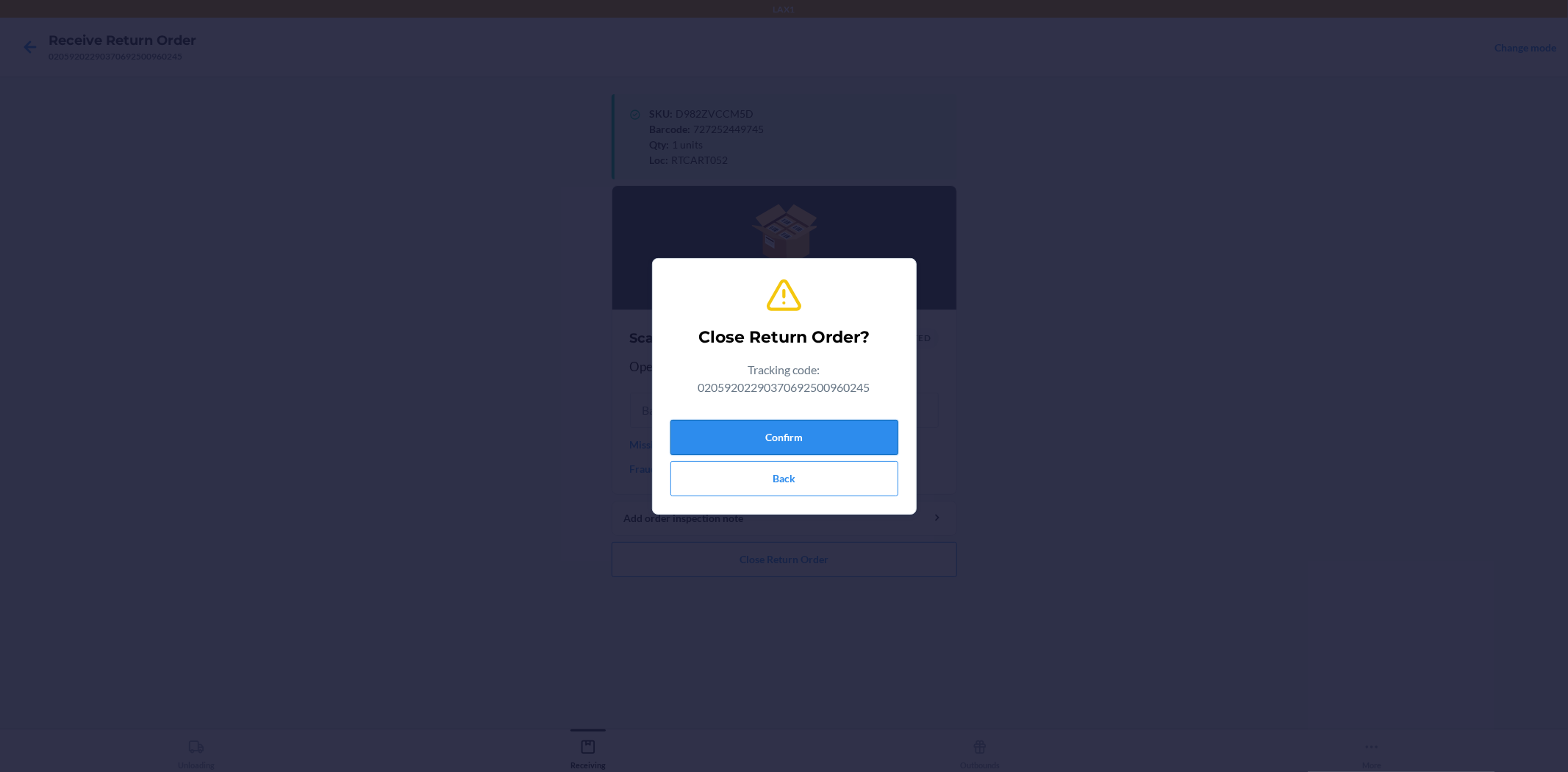
click at [782, 439] on button "Confirm" at bounding box center [784, 437] width 228 height 35
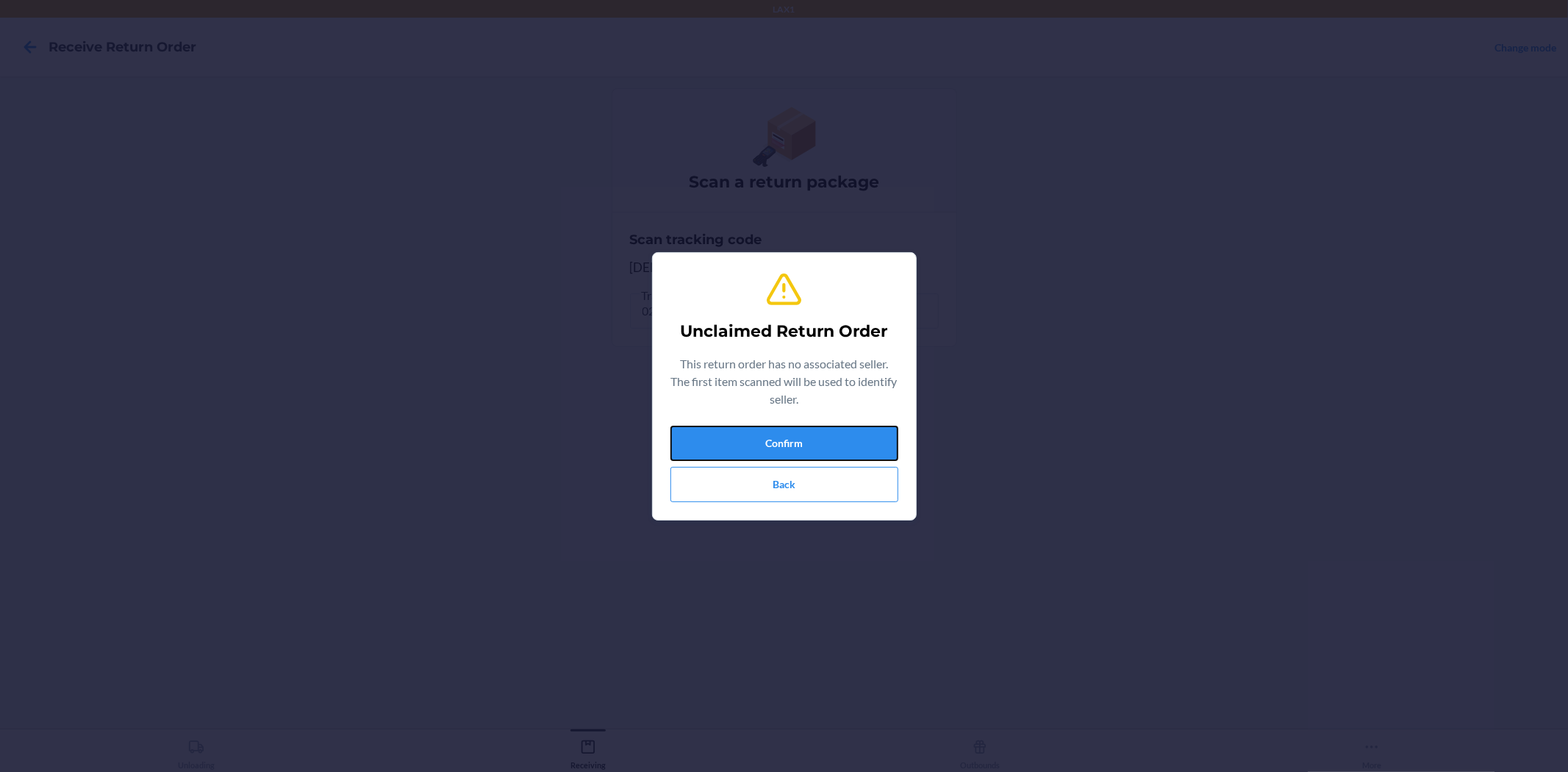
click at [782, 439] on button "Confirm" at bounding box center [784, 443] width 228 height 35
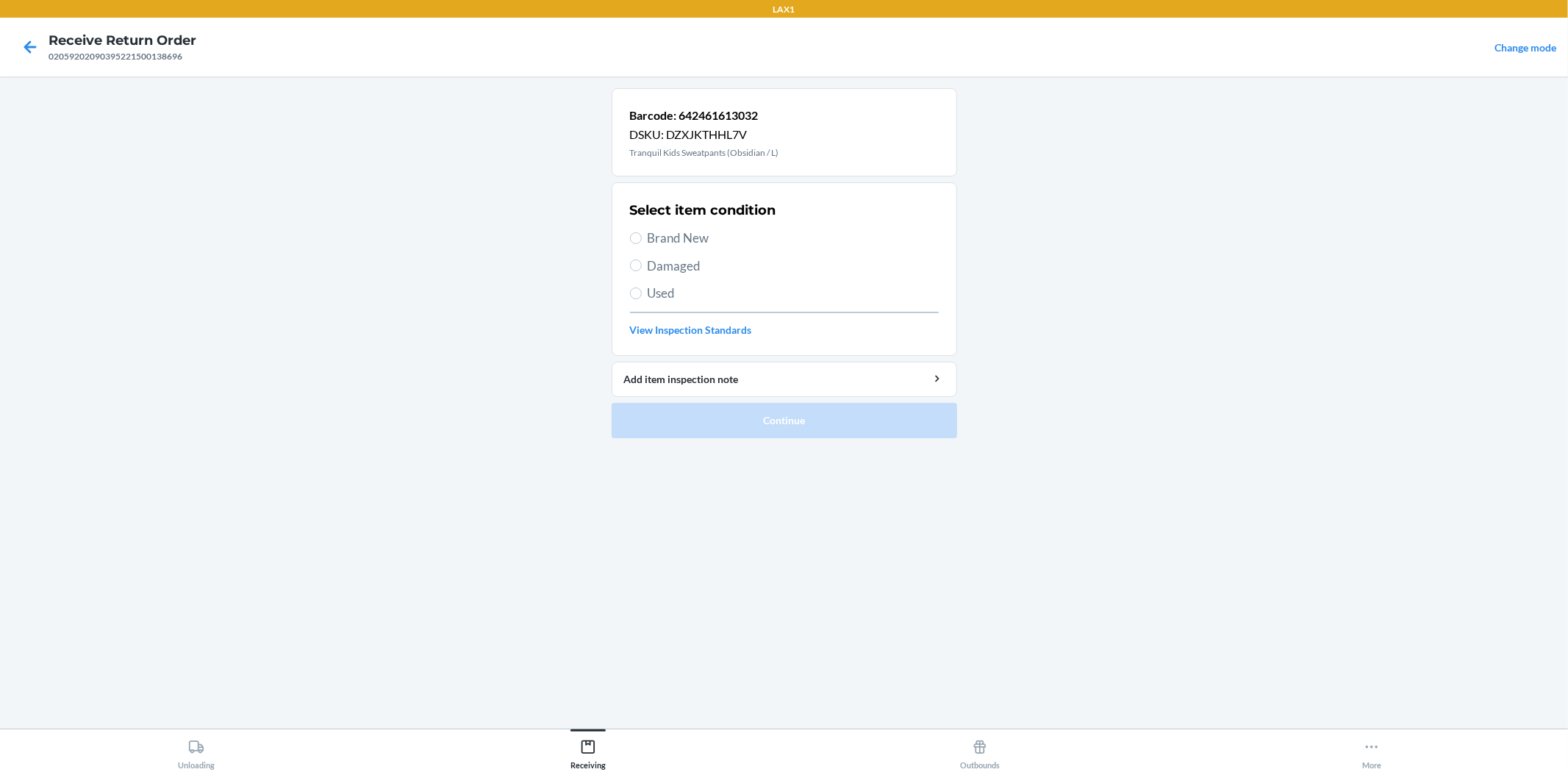
click at [662, 276] on div "Select item condition Brand New Damaged Used View Inspection Standards" at bounding box center [784, 269] width 309 height 145
click at [648, 295] on span "Used" at bounding box center [793, 292] width 291 height 19
click at [642, 295] on input "Used" at bounding box center [636, 293] width 12 height 12
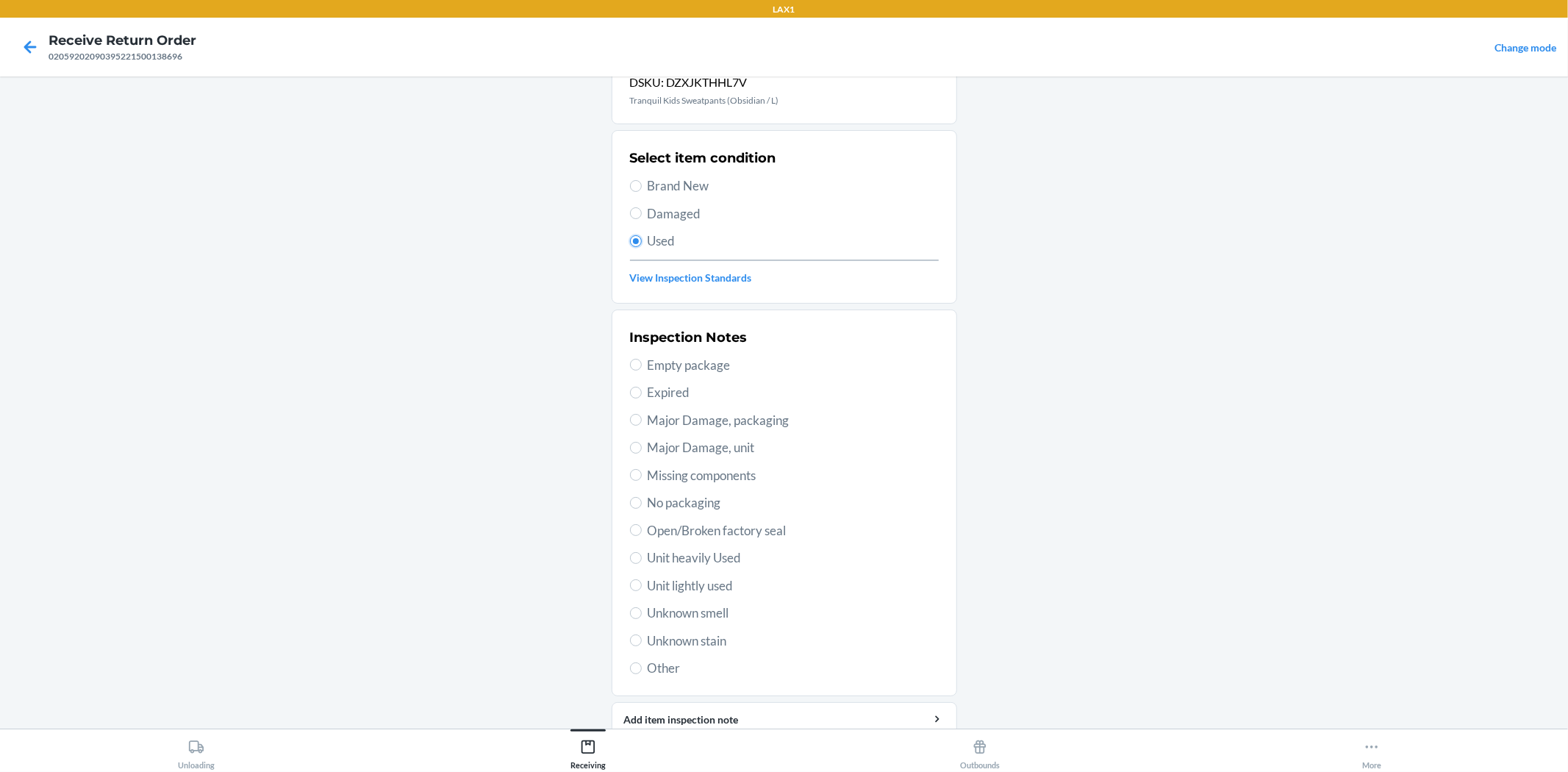
scroll to position [81, 0]
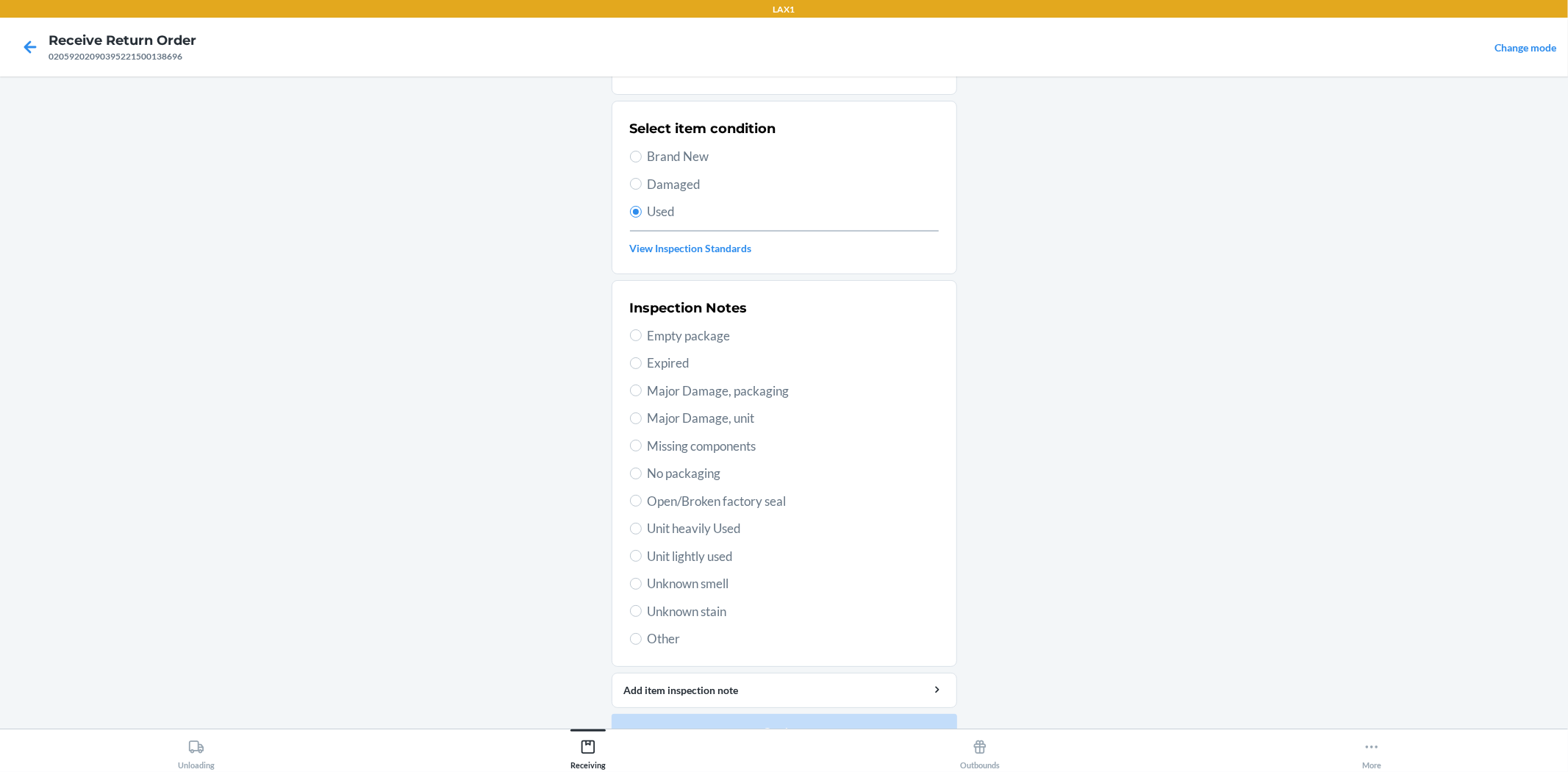
click at [699, 555] on span "Unit lightly used" at bounding box center [793, 555] width 291 height 19
click at [642, 555] on input "Unit lightly used" at bounding box center [636, 555] width 12 height 12
click at [729, 718] on button "Continue" at bounding box center [784, 731] width 345 height 35
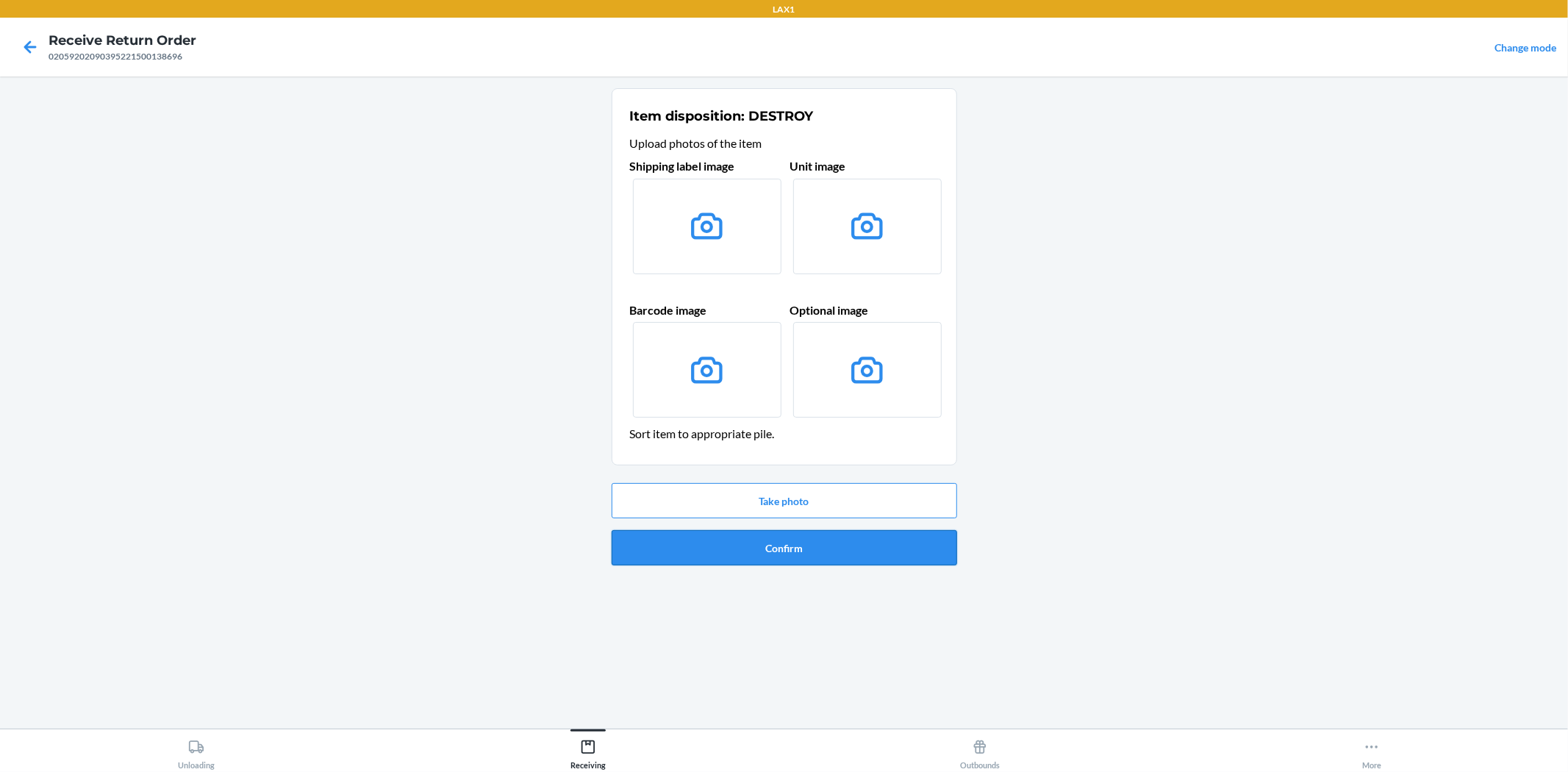
click at [753, 547] on button "Confirm" at bounding box center [784, 547] width 345 height 35
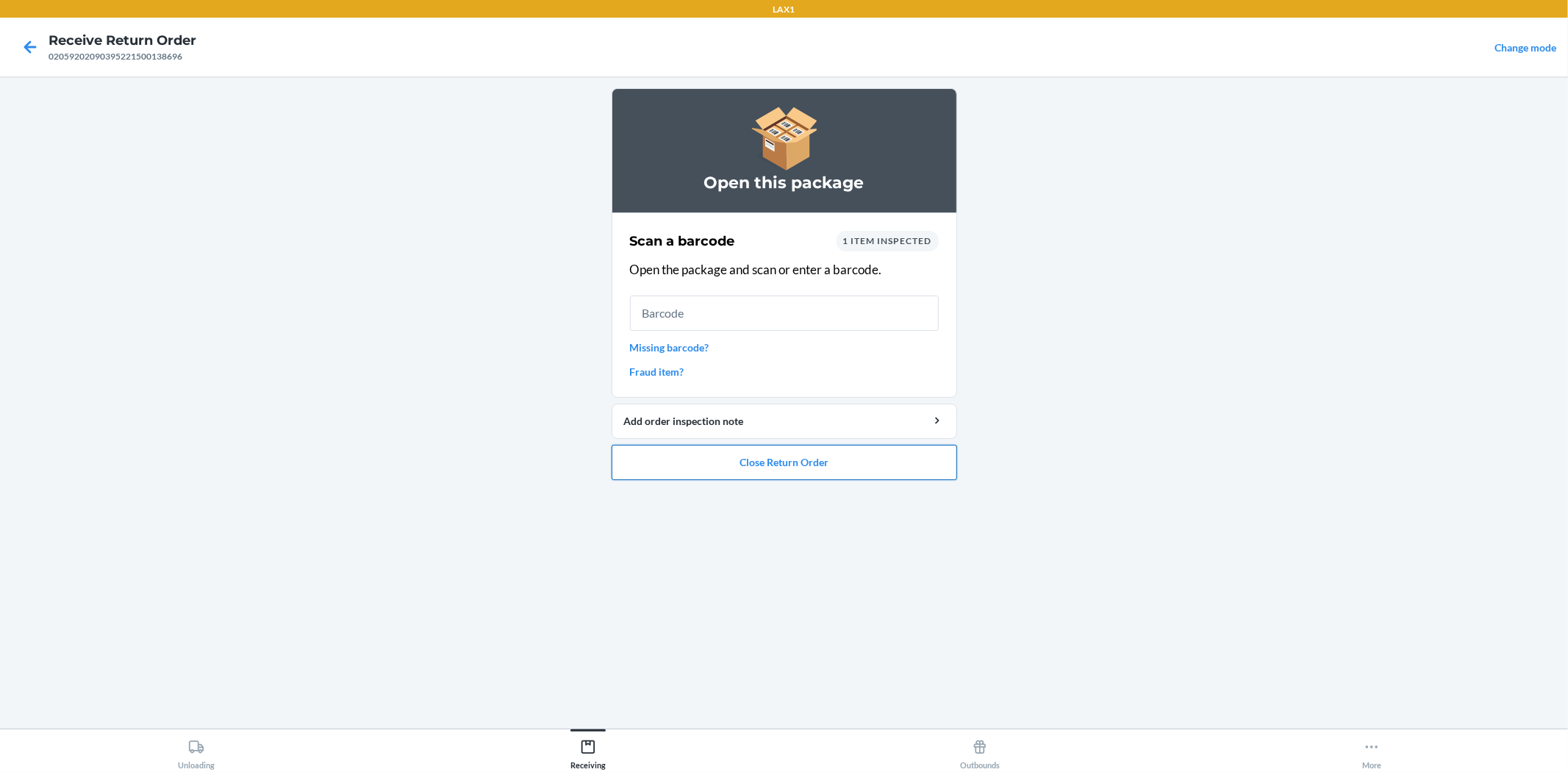
click at [772, 465] on button "Close Return Order" at bounding box center [784, 462] width 345 height 35
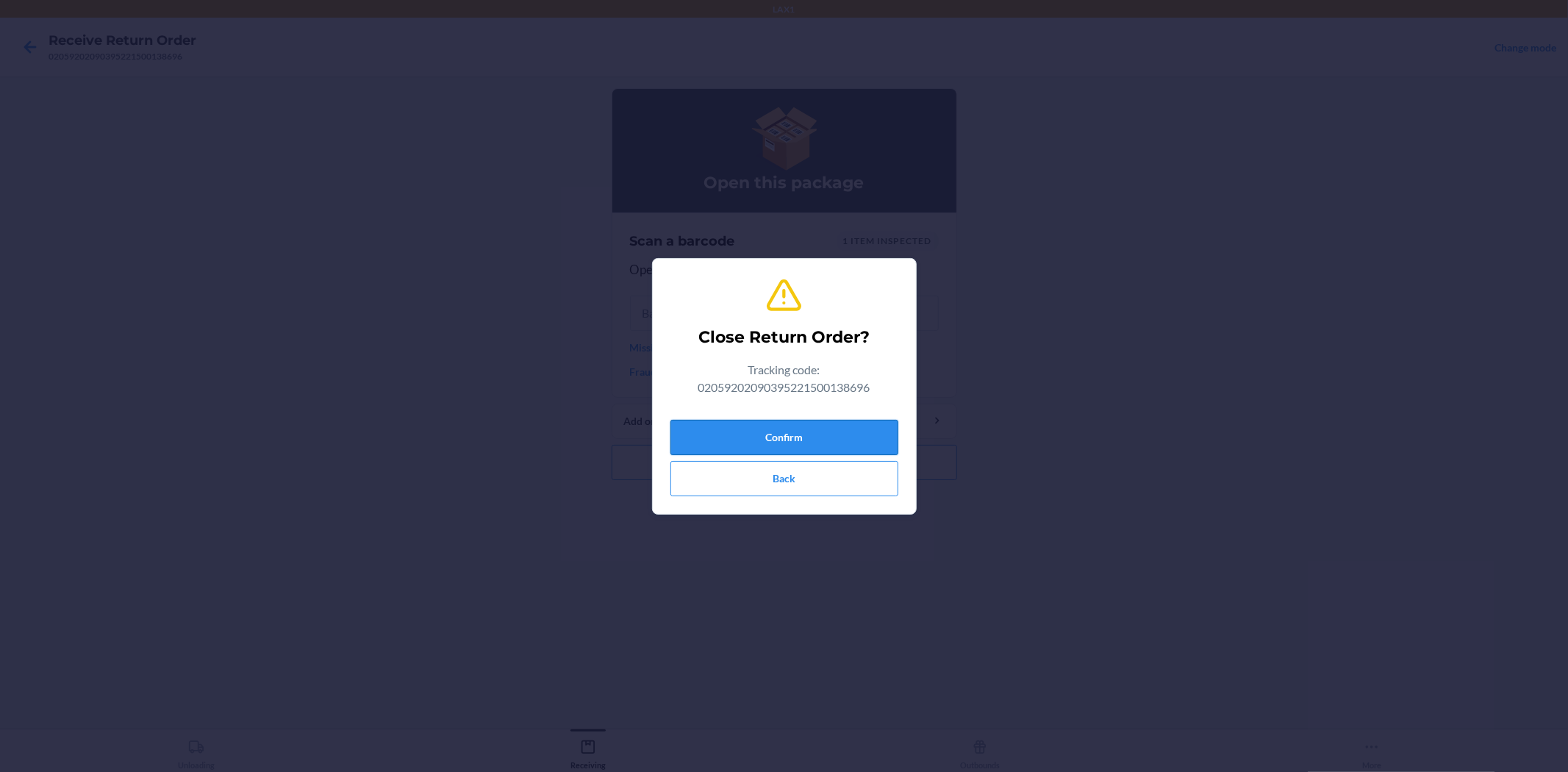
click at [769, 437] on button "Confirm" at bounding box center [784, 437] width 228 height 35
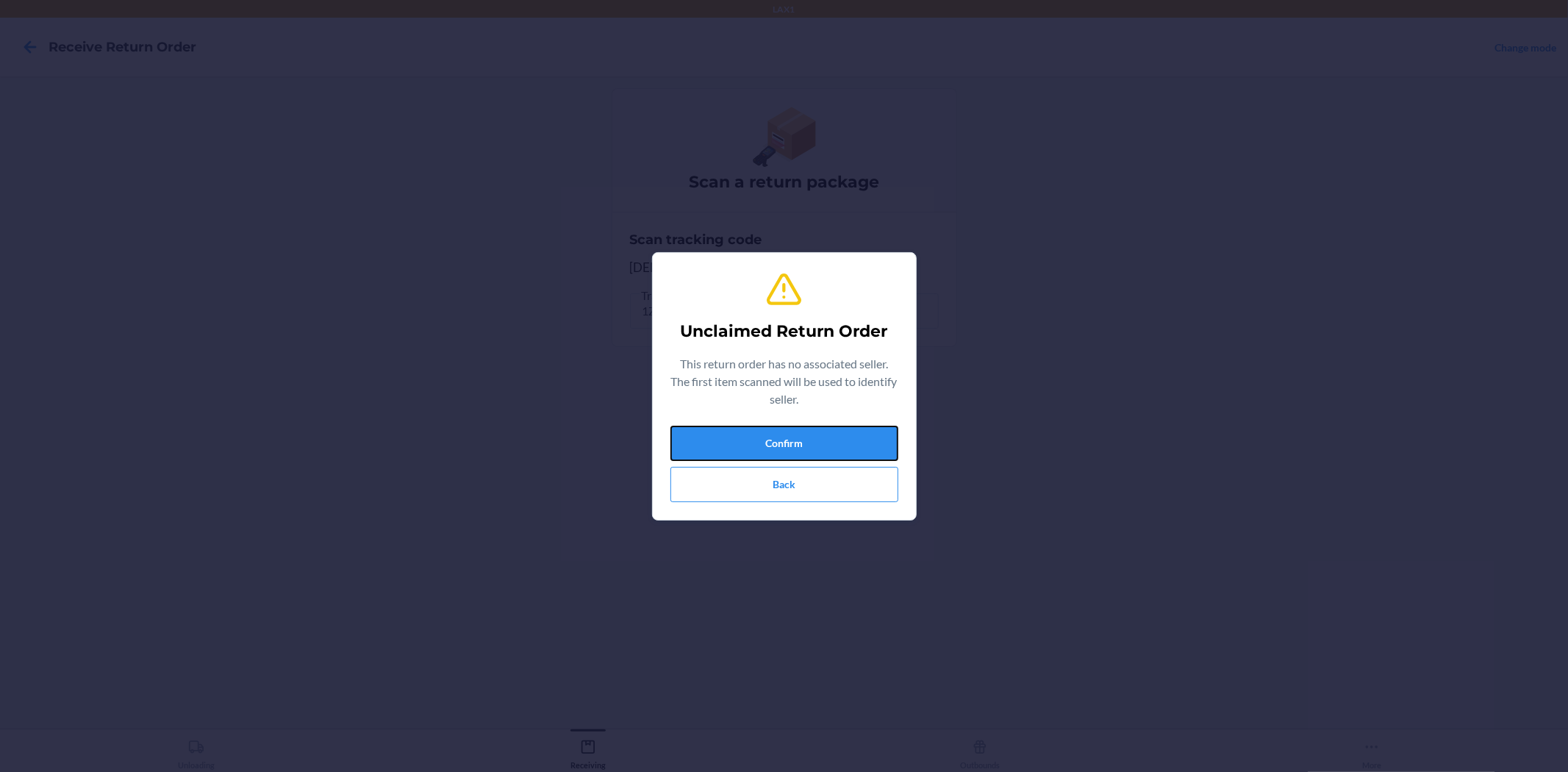
click at [769, 437] on button "Confirm" at bounding box center [784, 443] width 228 height 35
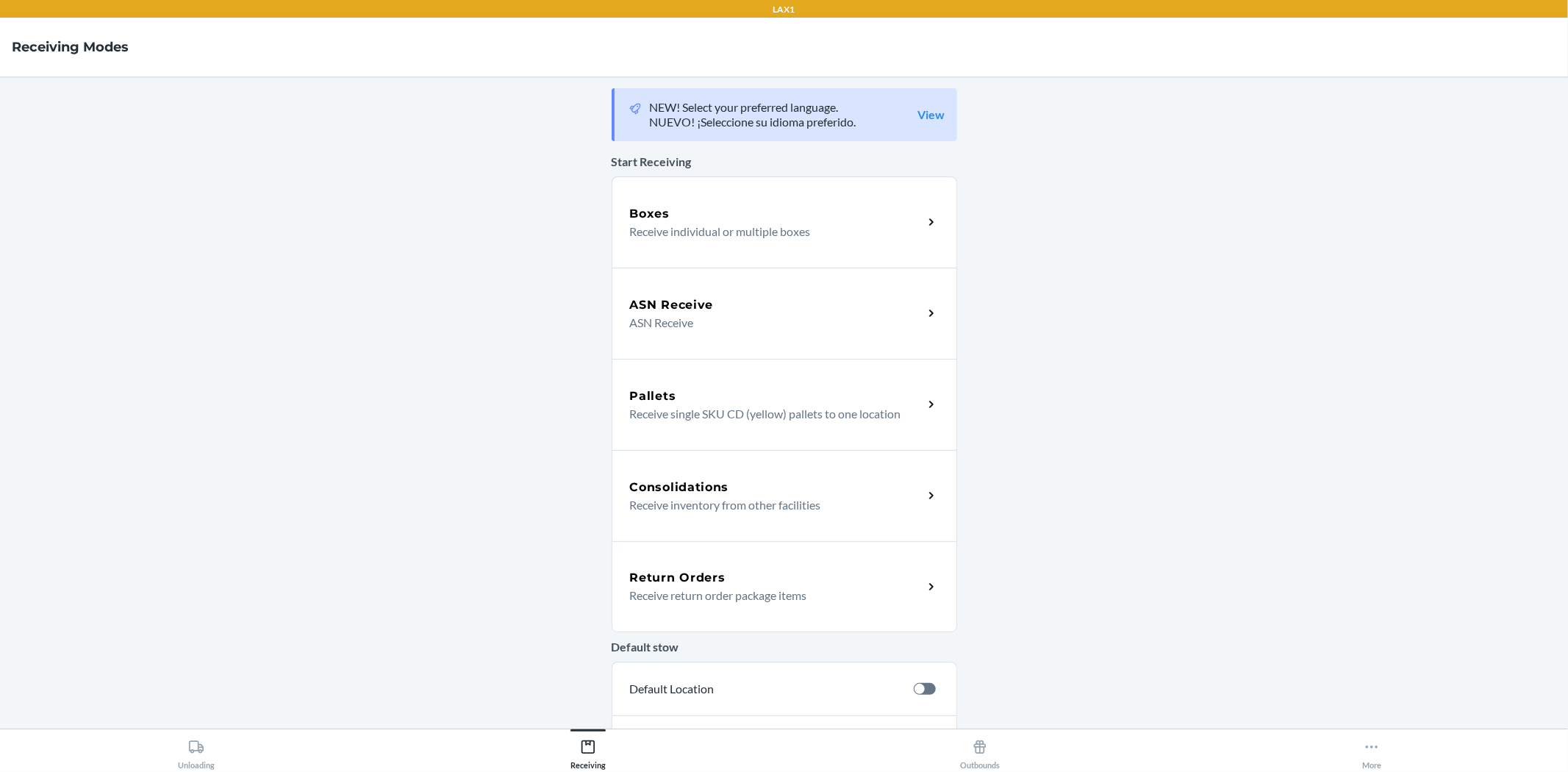
click at [769, 576] on div "Return Orders" at bounding box center [776, 578] width 293 height 18
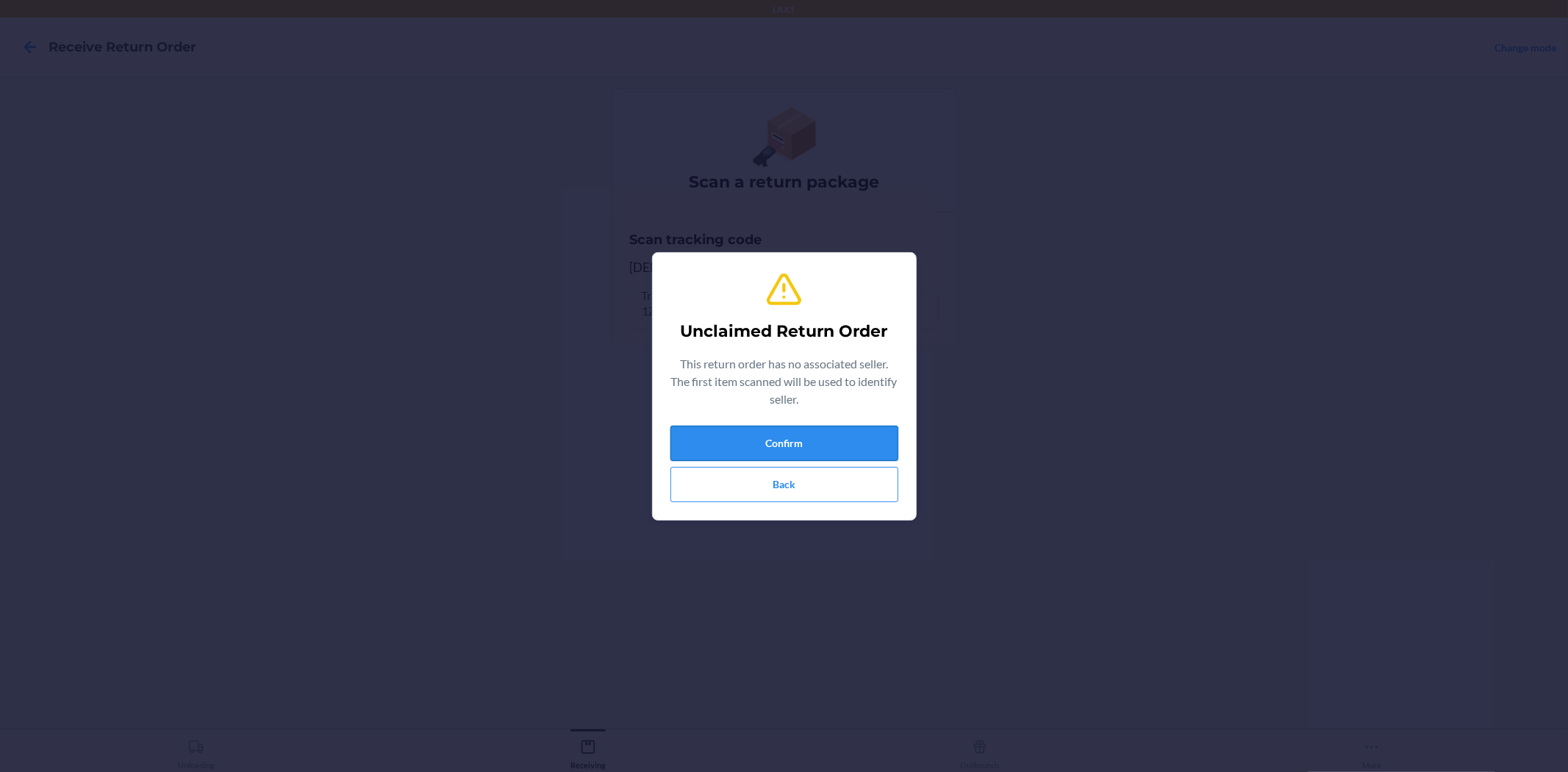
click at [885, 450] on button "Confirm" at bounding box center [784, 443] width 228 height 35
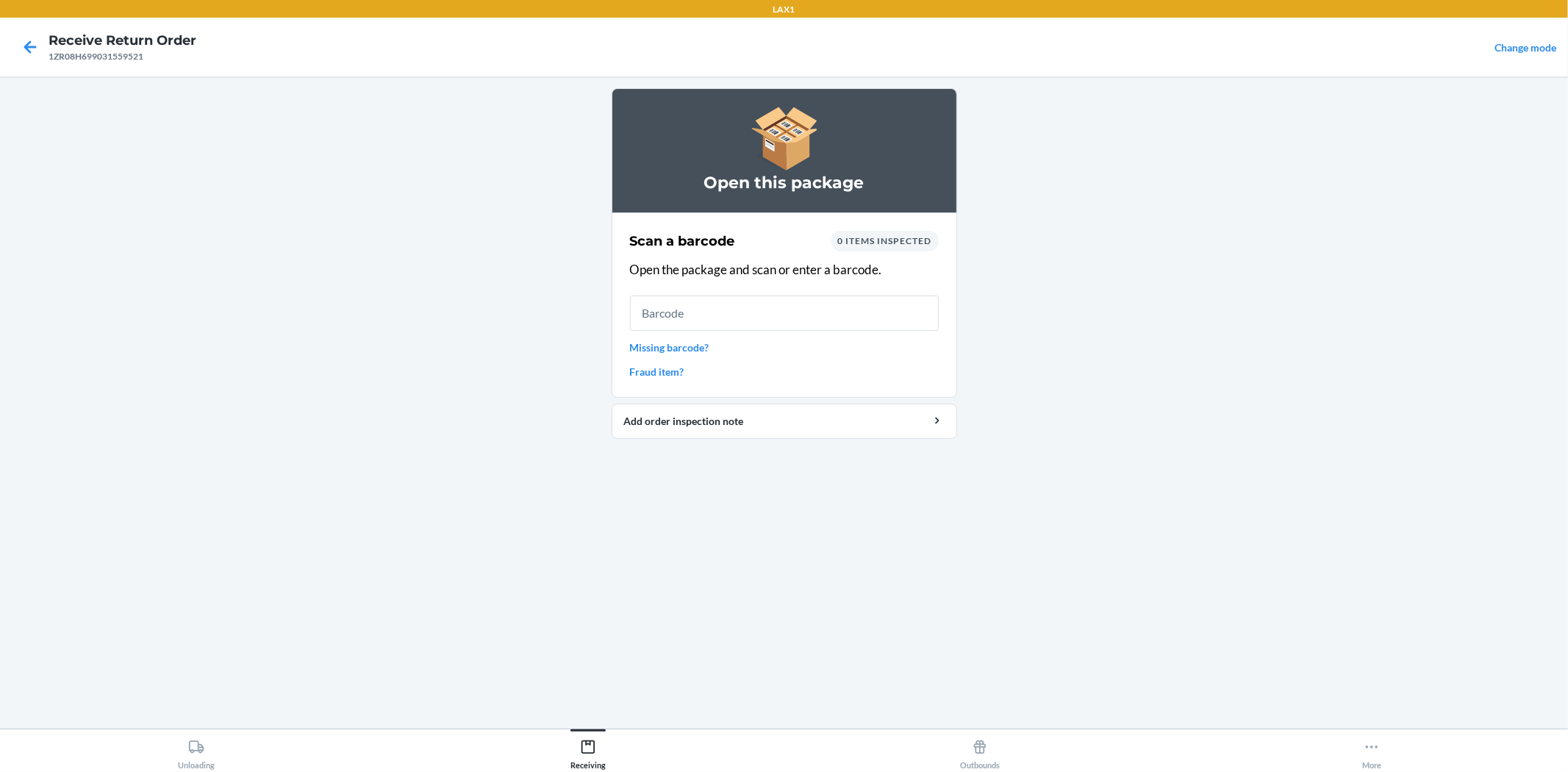
click at [661, 350] on link "Missing barcode?" at bounding box center [784, 347] width 309 height 16
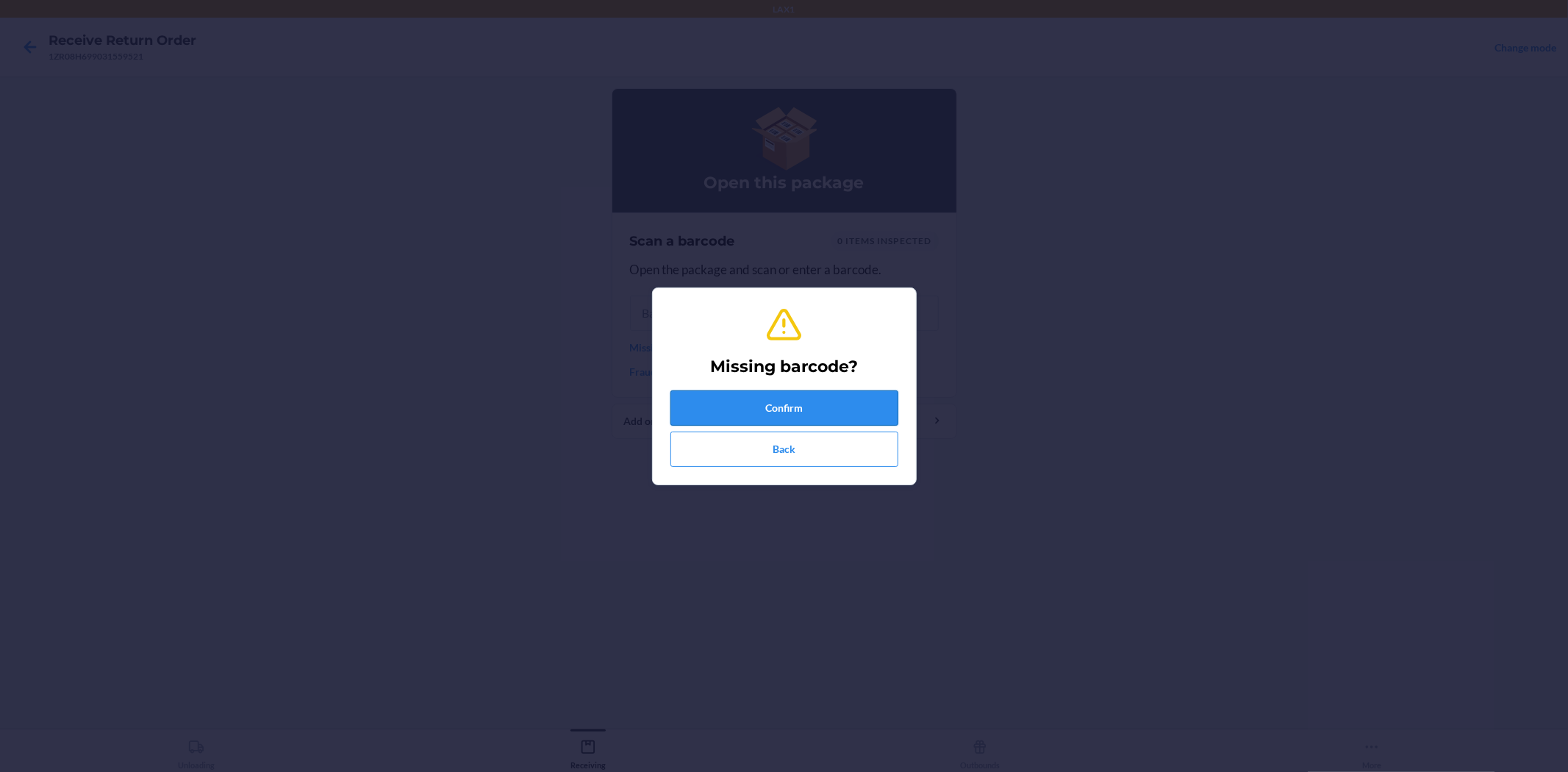
click at [729, 402] on button "Confirm" at bounding box center [784, 408] width 228 height 35
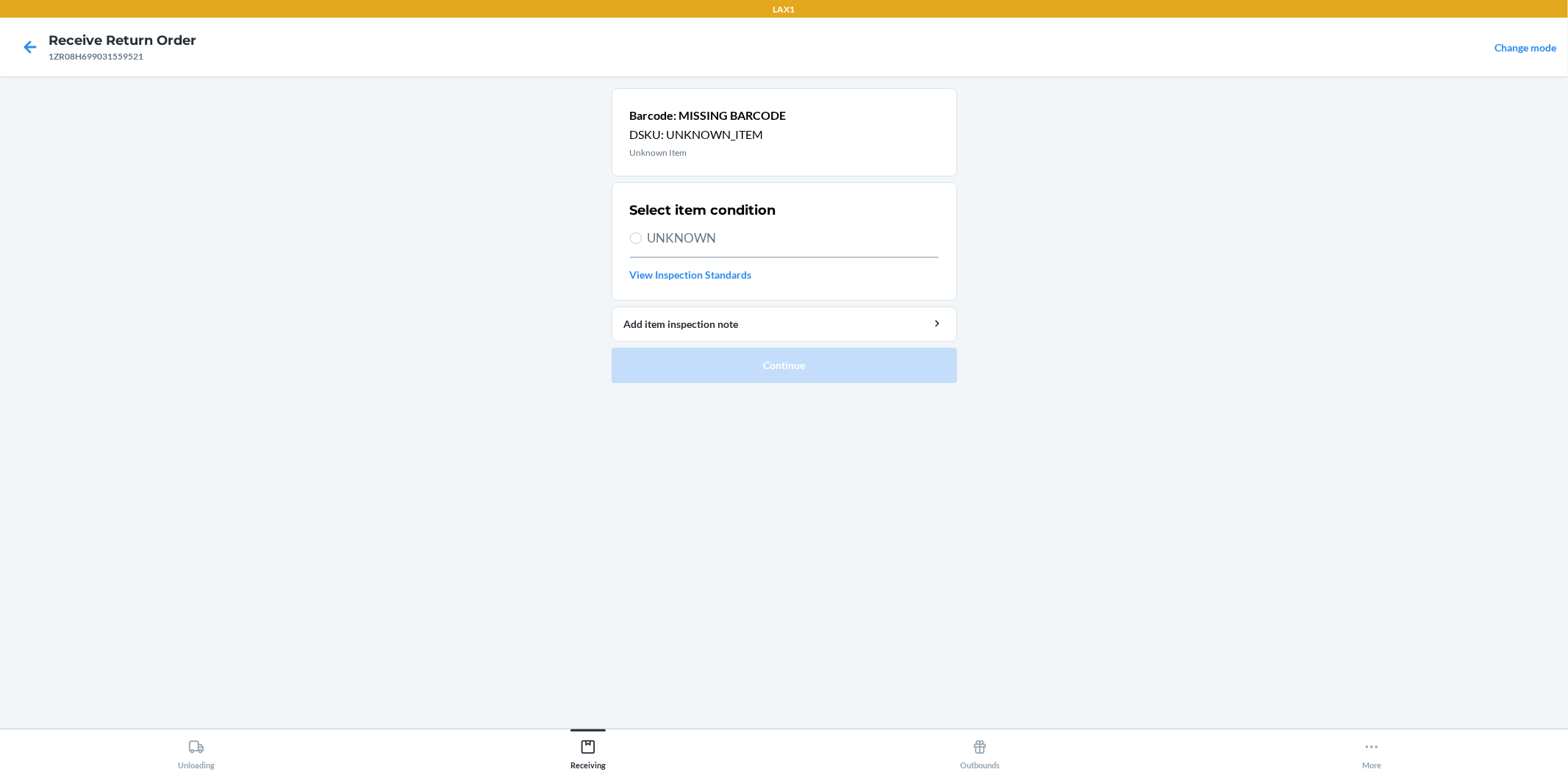
click at [672, 240] on span "UNKNOWN" at bounding box center [793, 237] width 291 height 19
click at [642, 240] on input "UNKNOWN" at bounding box center [636, 238] width 12 height 12
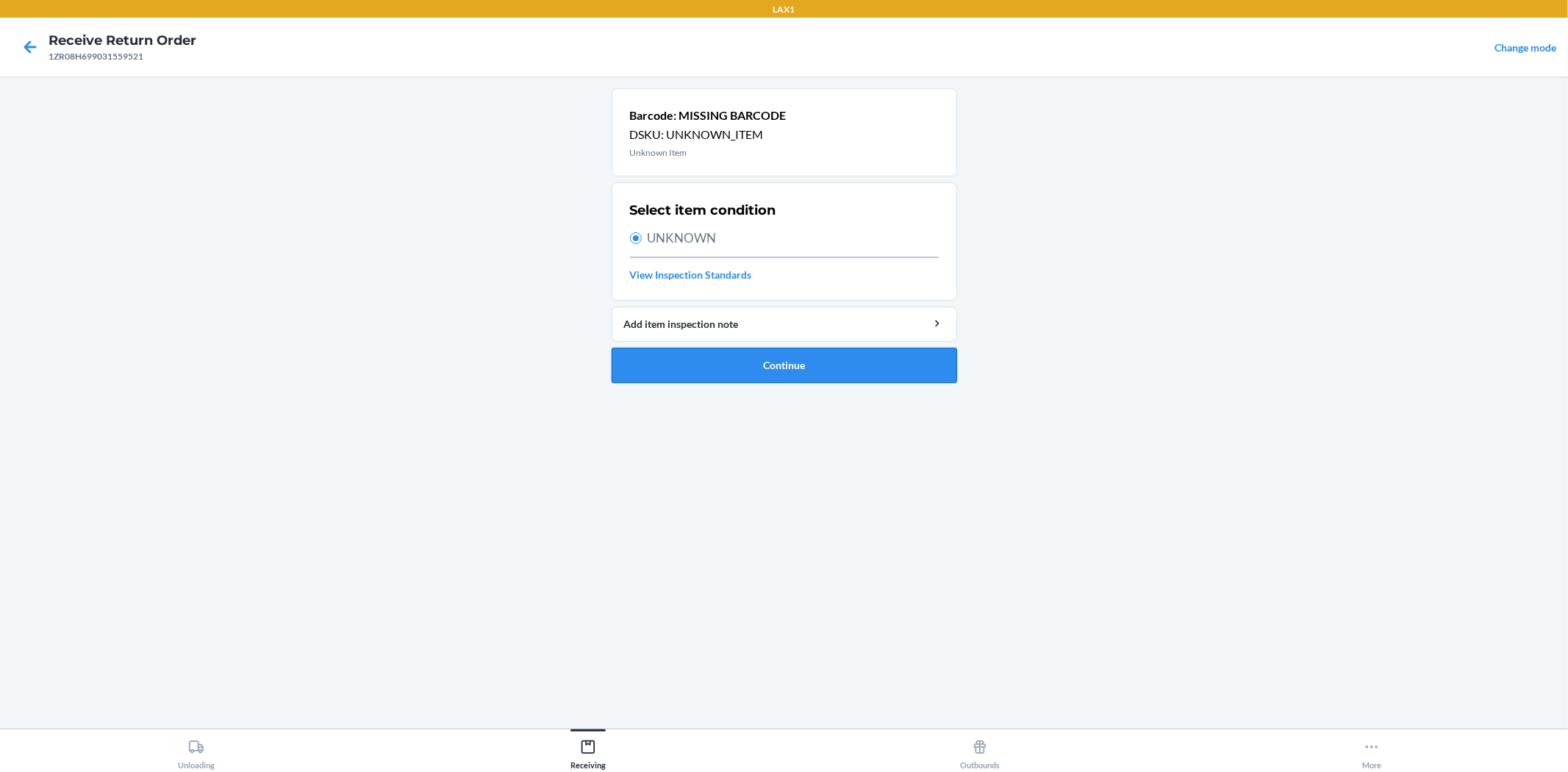
click at [758, 364] on button "Continue" at bounding box center [784, 365] width 345 height 35
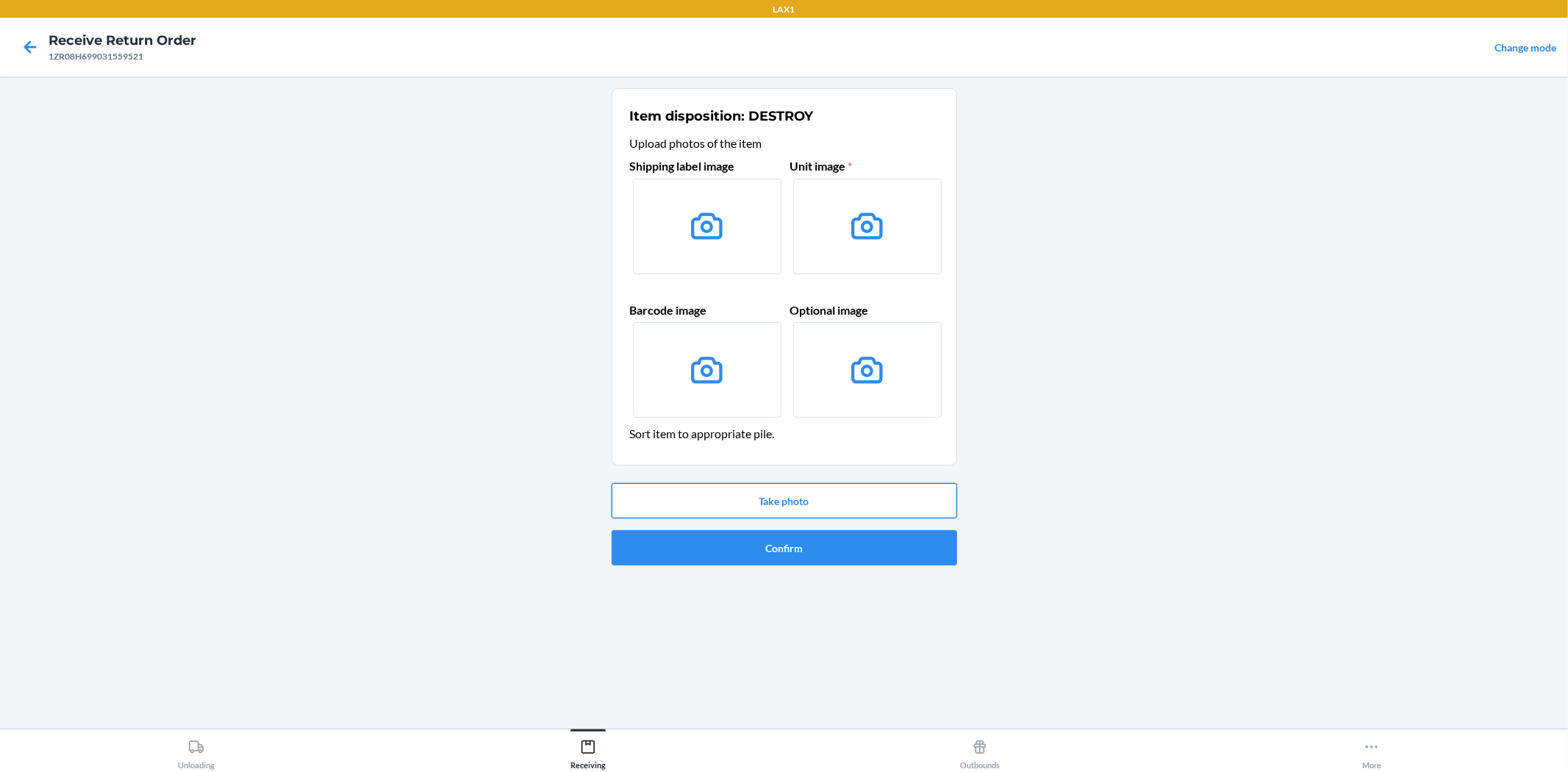
click at [798, 498] on button "Take photo" at bounding box center [784, 500] width 345 height 35
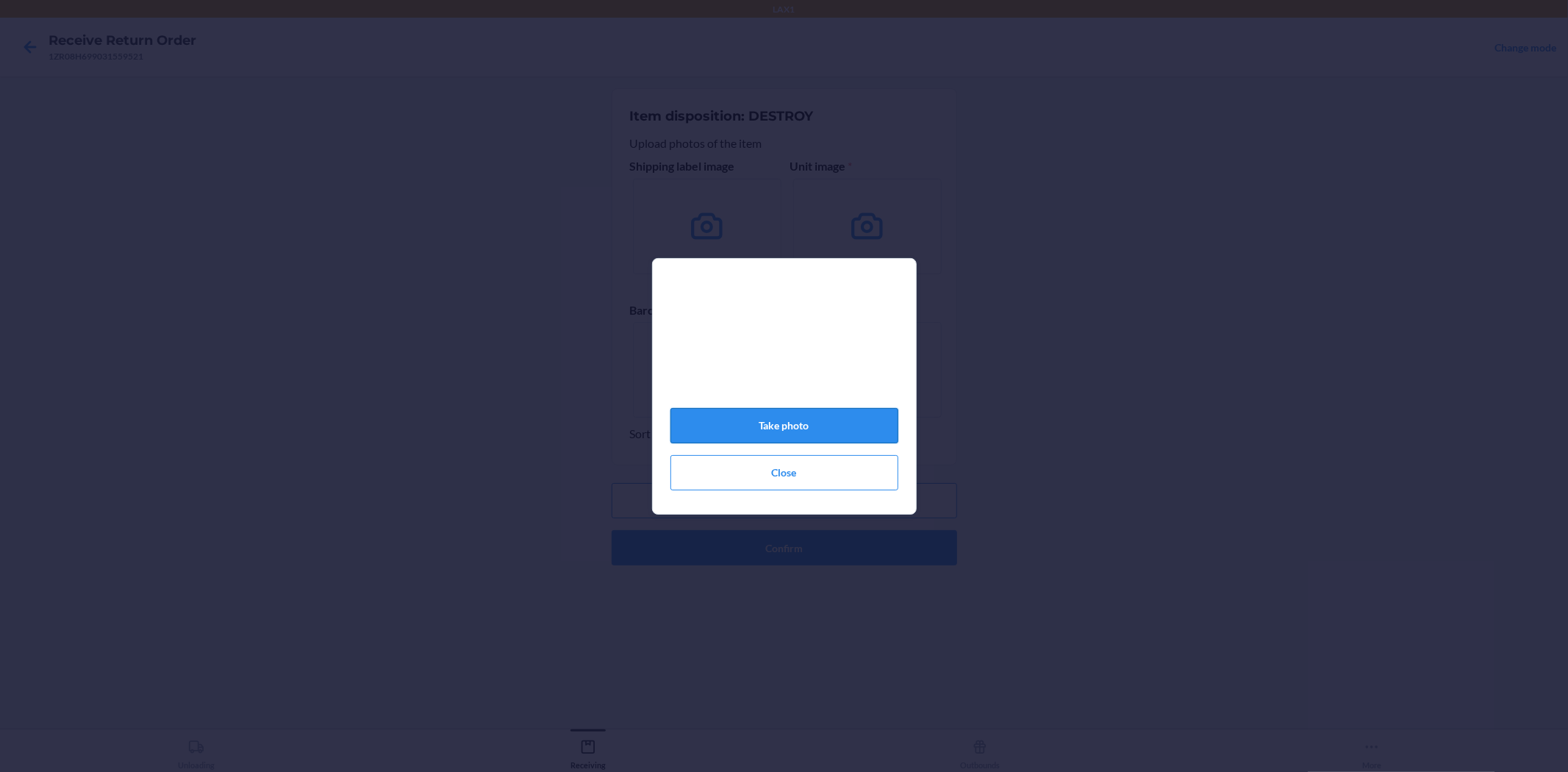
click at [854, 422] on button "Take photo" at bounding box center [784, 426] width 228 height 35
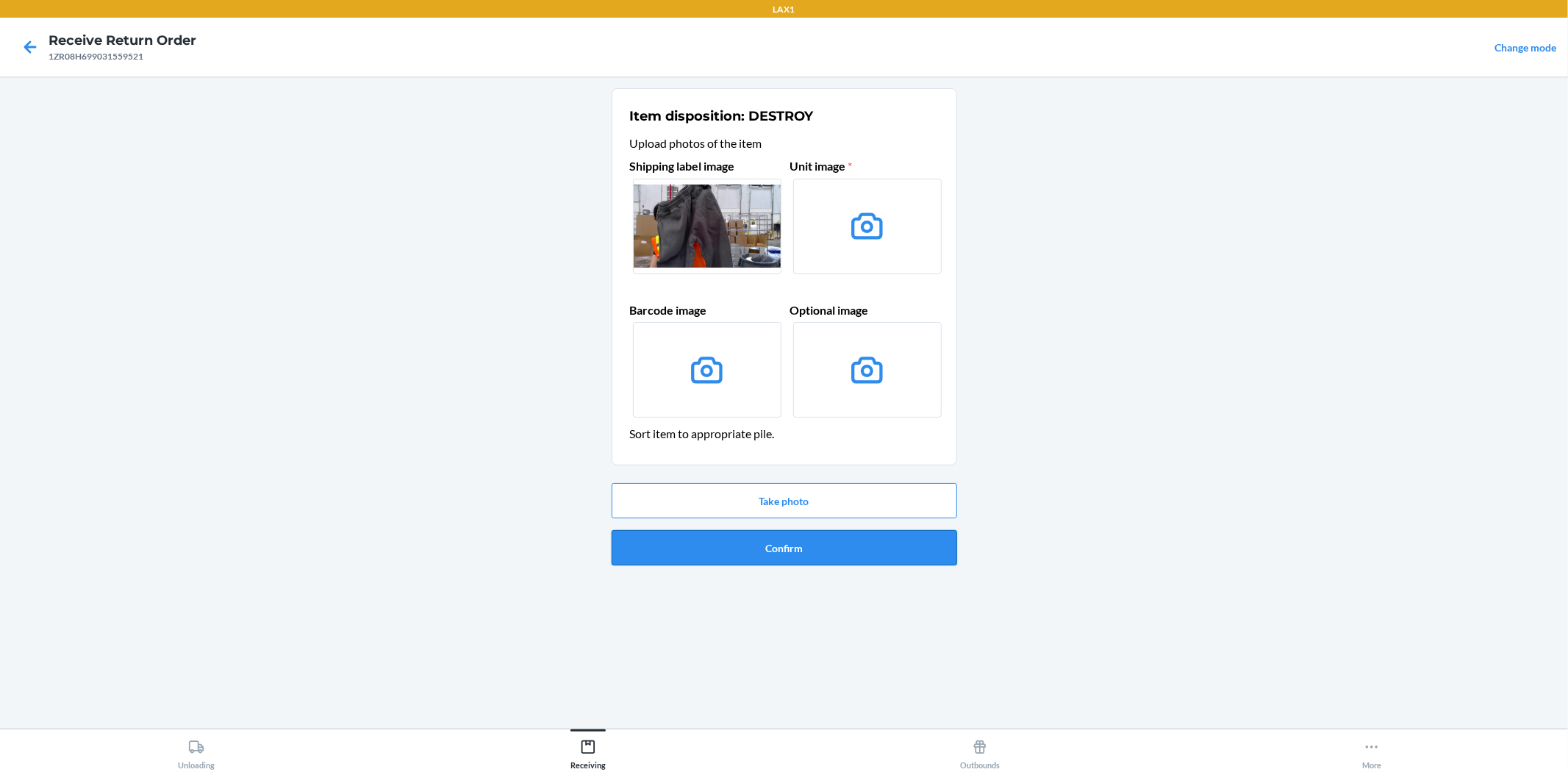
click at [813, 548] on button "Confirm" at bounding box center [784, 547] width 345 height 35
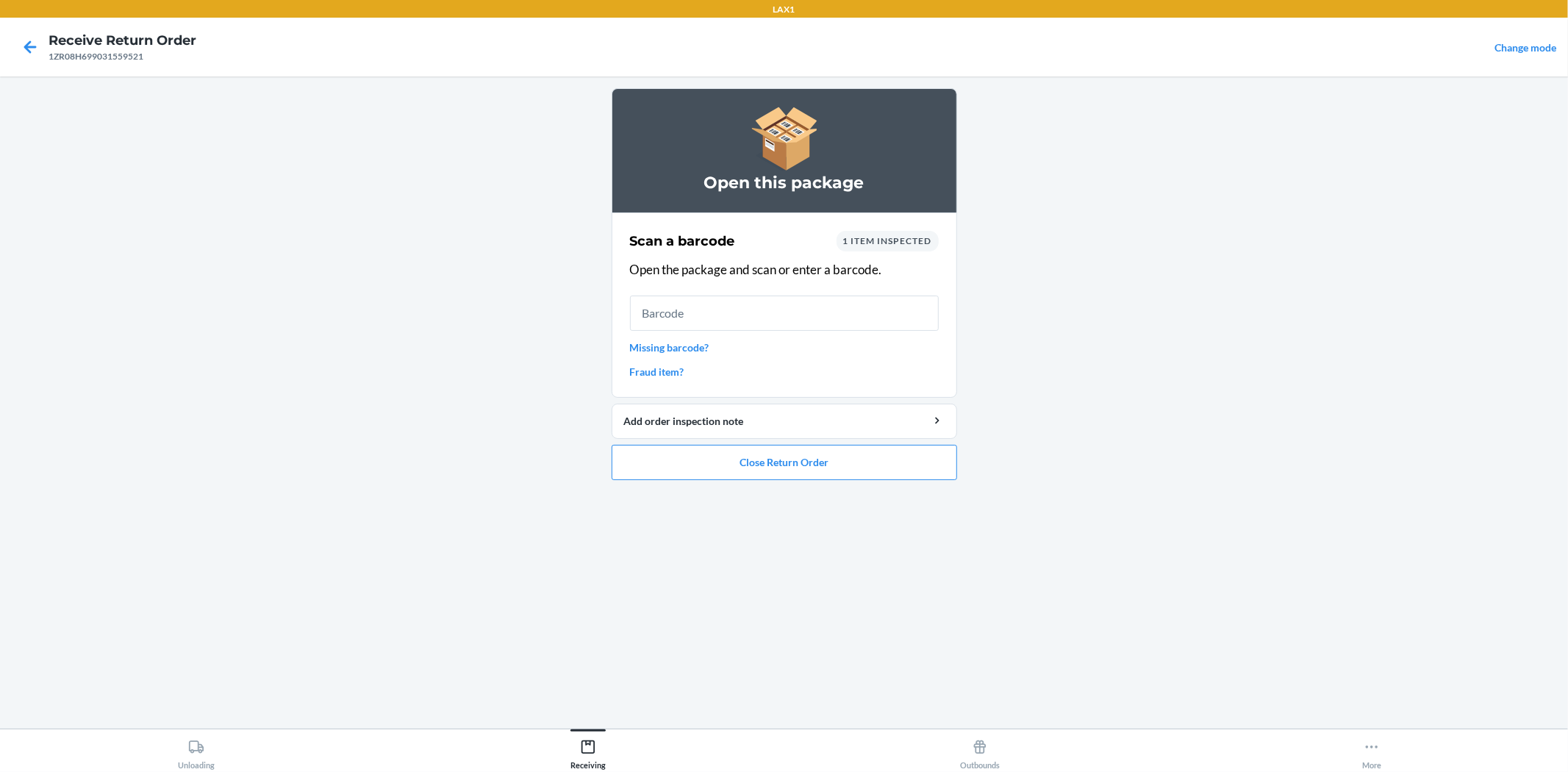
click at [697, 347] on link "Missing barcode?" at bounding box center [784, 347] width 309 height 16
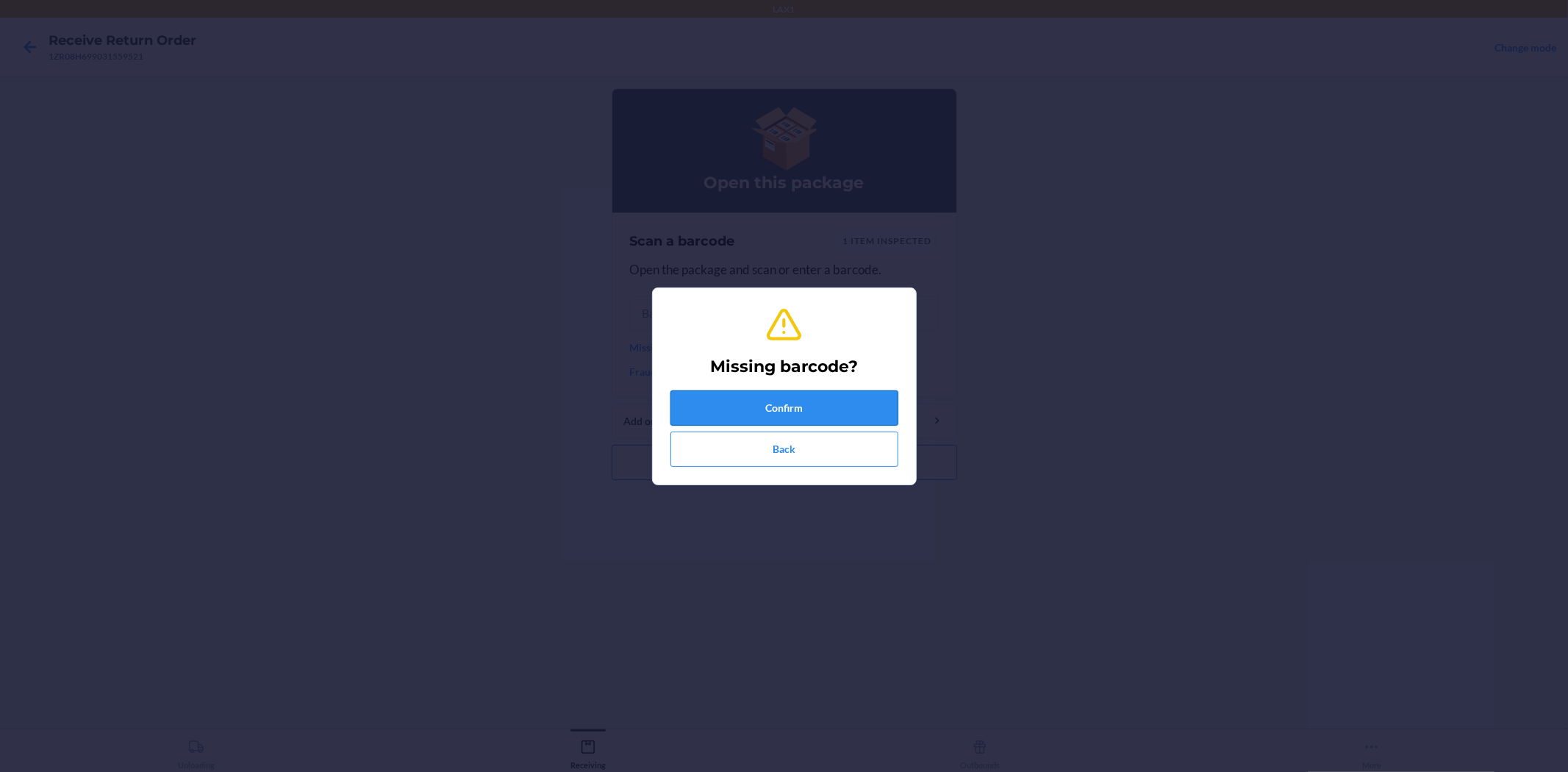
click at [793, 403] on button "Confirm" at bounding box center [784, 408] width 228 height 35
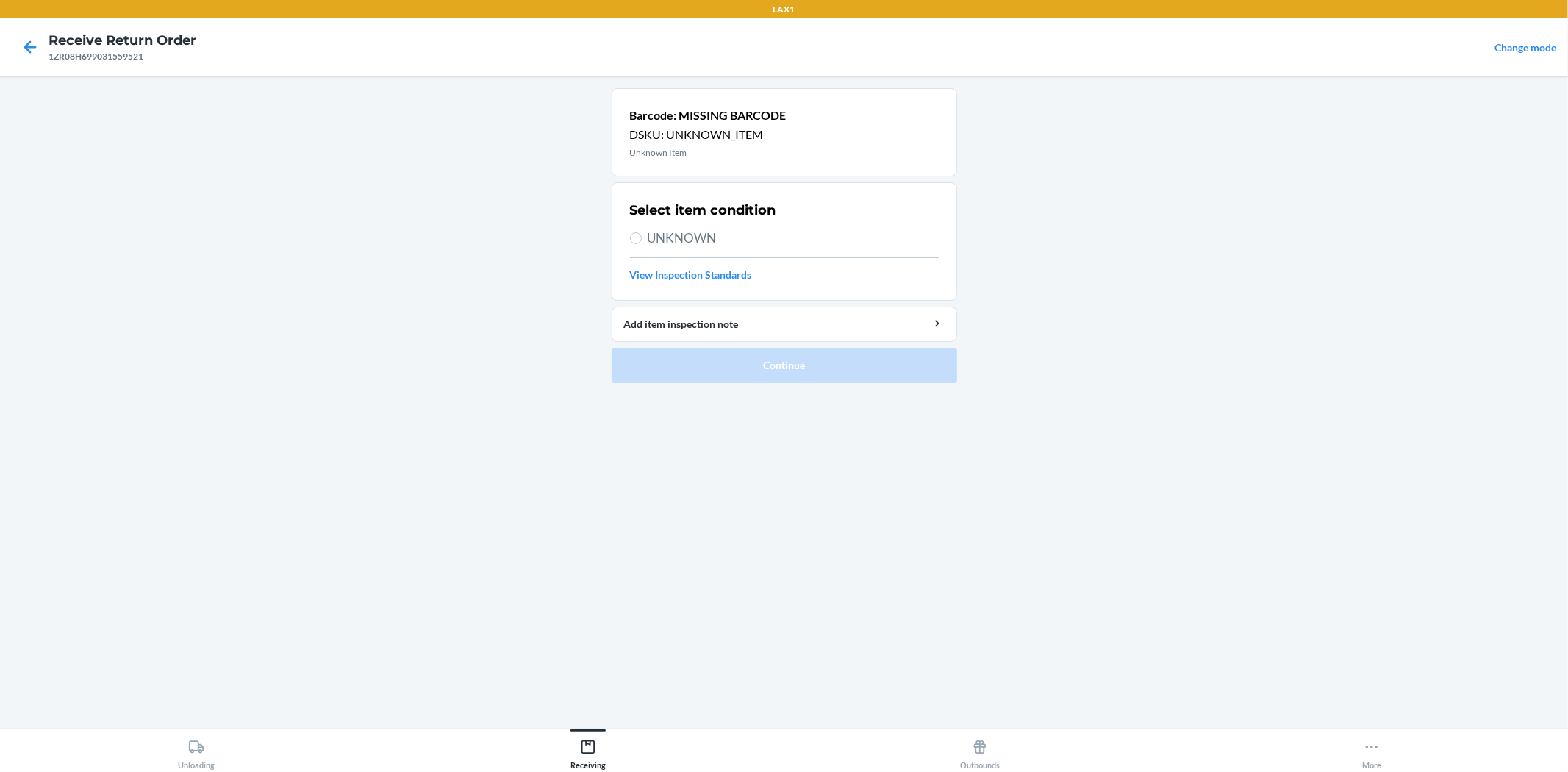
click at [710, 238] on span "UNKNOWN" at bounding box center [793, 237] width 291 height 19
click at [642, 238] on input "UNKNOWN" at bounding box center [636, 238] width 12 height 12
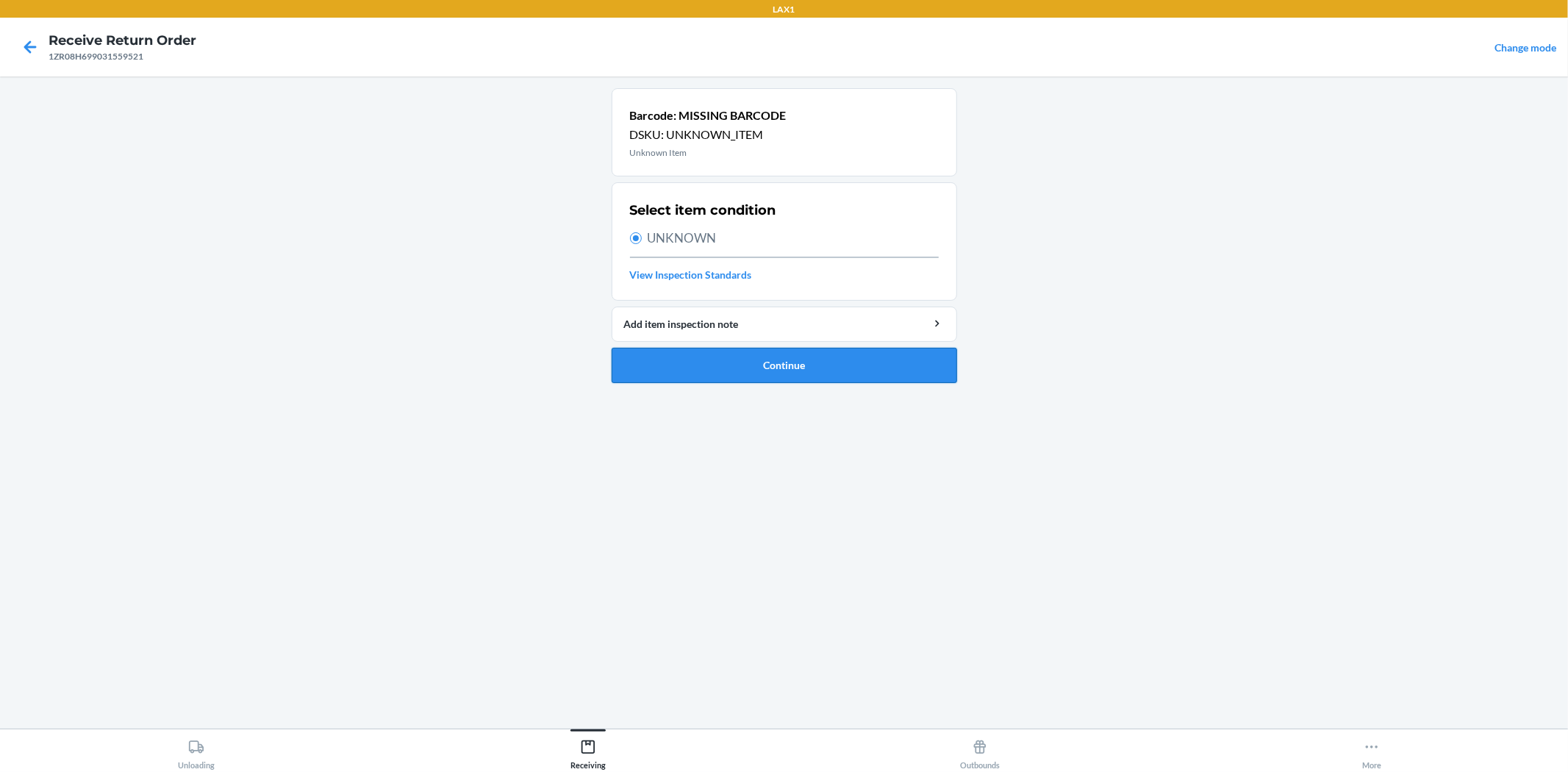
click at [774, 356] on button "Continue" at bounding box center [784, 365] width 345 height 35
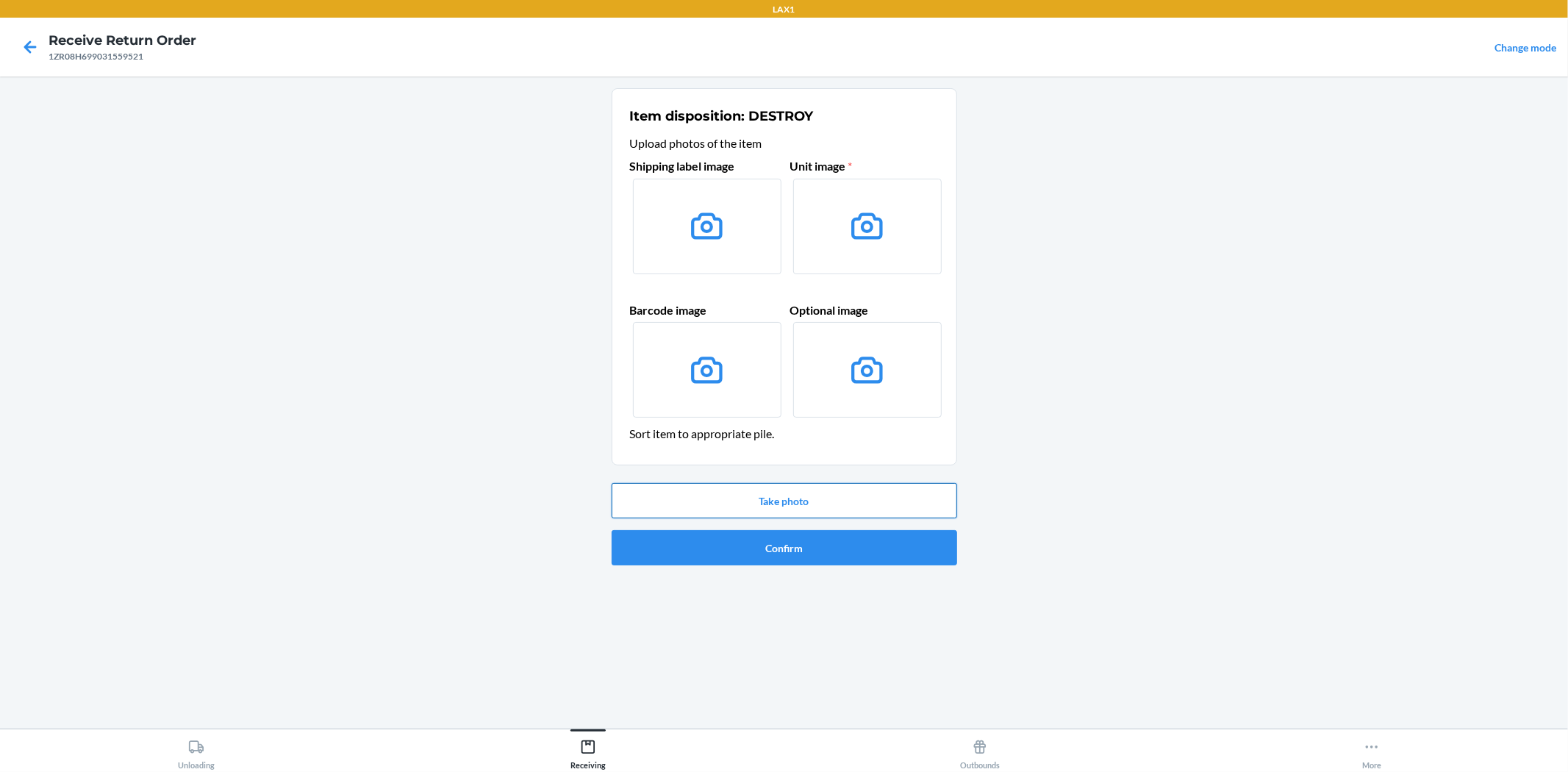
click at [772, 495] on button "Take photo" at bounding box center [784, 500] width 345 height 35
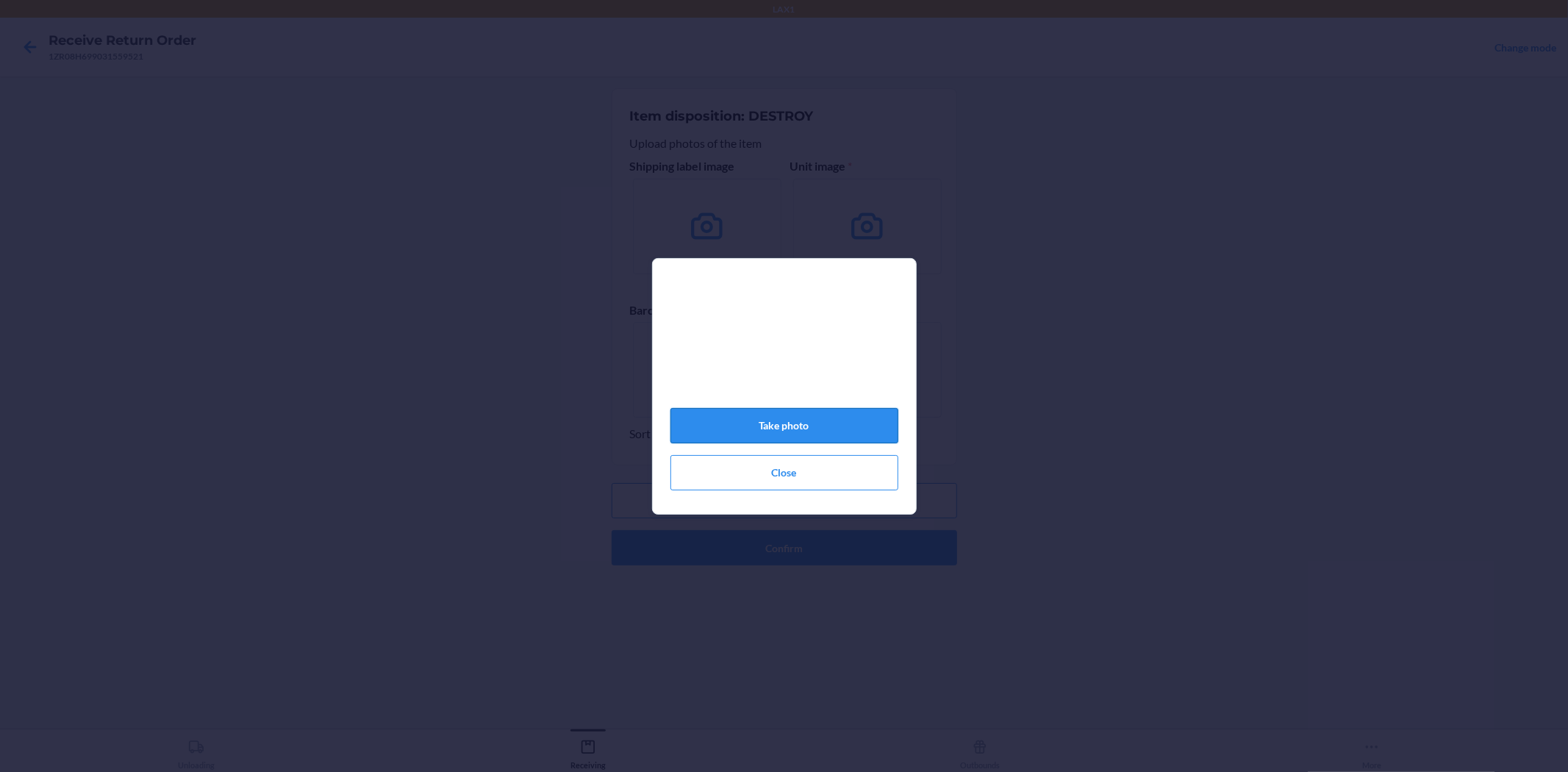
click at [784, 426] on button "Take photo" at bounding box center [784, 426] width 228 height 35
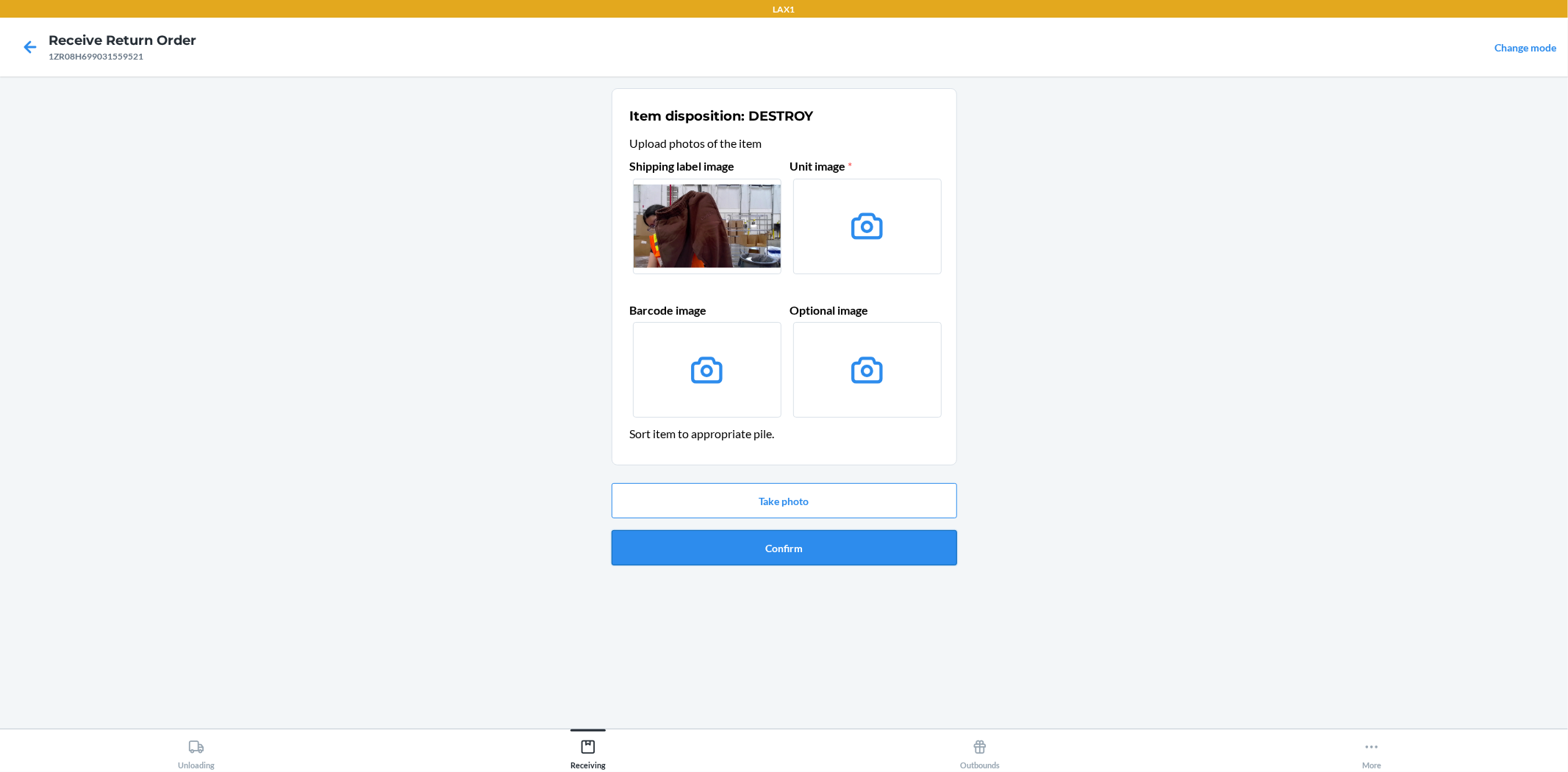
click at [767, 545] on button "Confirm" at bounding box center [784, 547] width 345 height 35
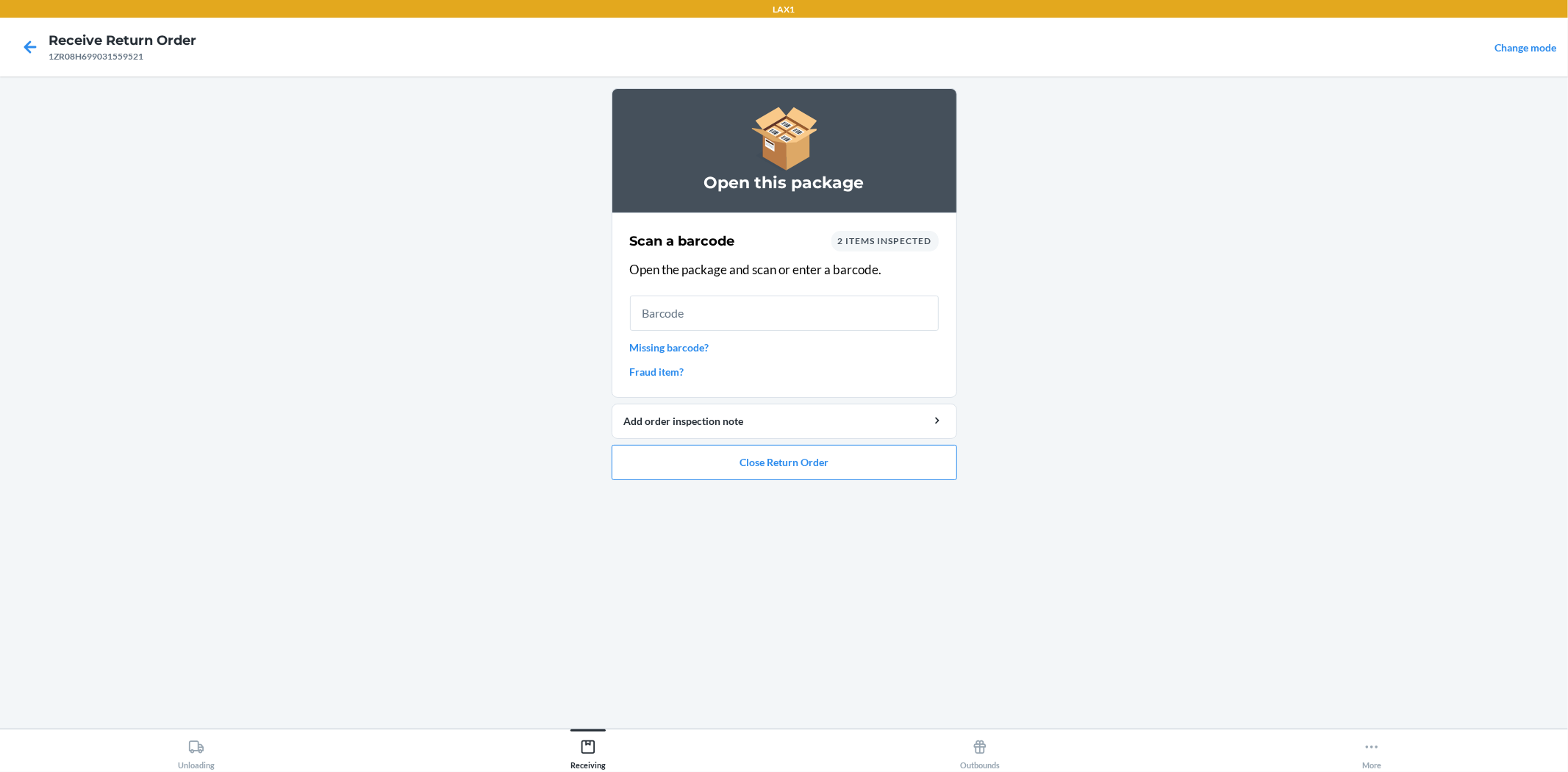
click at [693, 351] on link "Missing barcode?" at bounding box center [784, 347] width 309 height 16
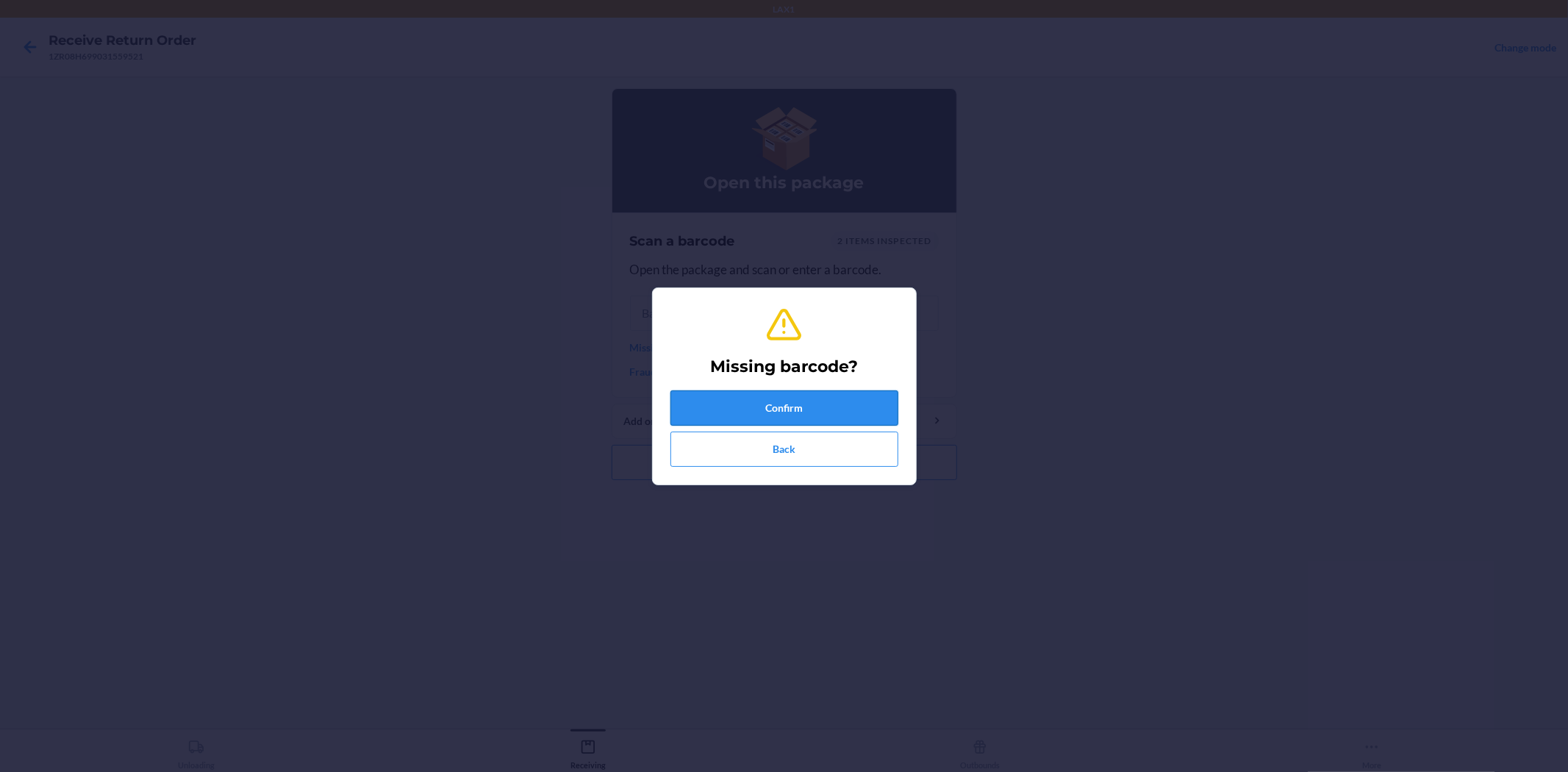
click at [752, 412] on button "Confirm" at bounding box center [784, 408] width 228 height 35
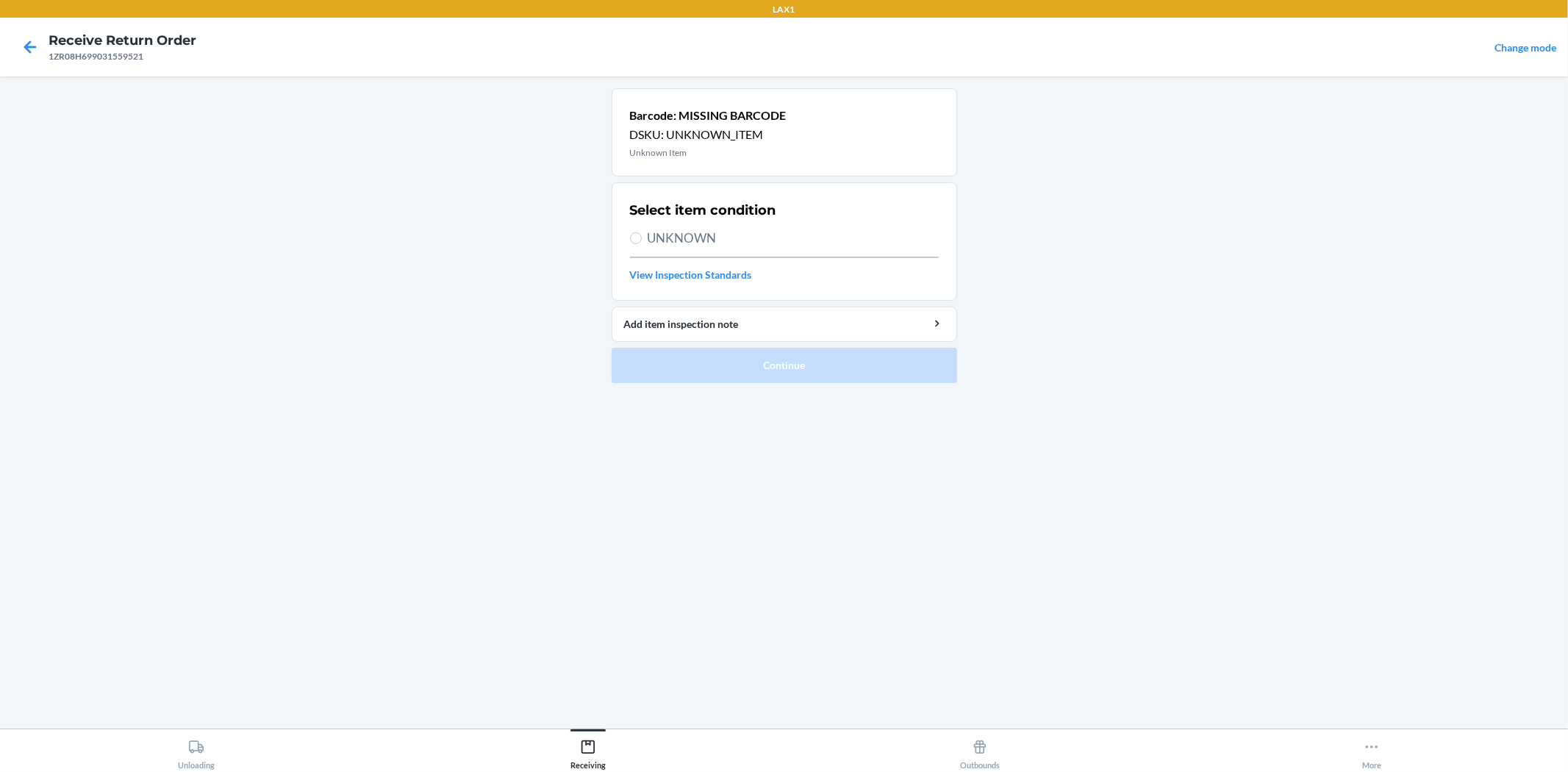
click at [700, 244] on span "UNKNOWN" at bounding box center [793, 237] width 291 height 19
click at [642, 244] on input "UNKNOWN" at bounding box center [636, 238] width 12 height 12
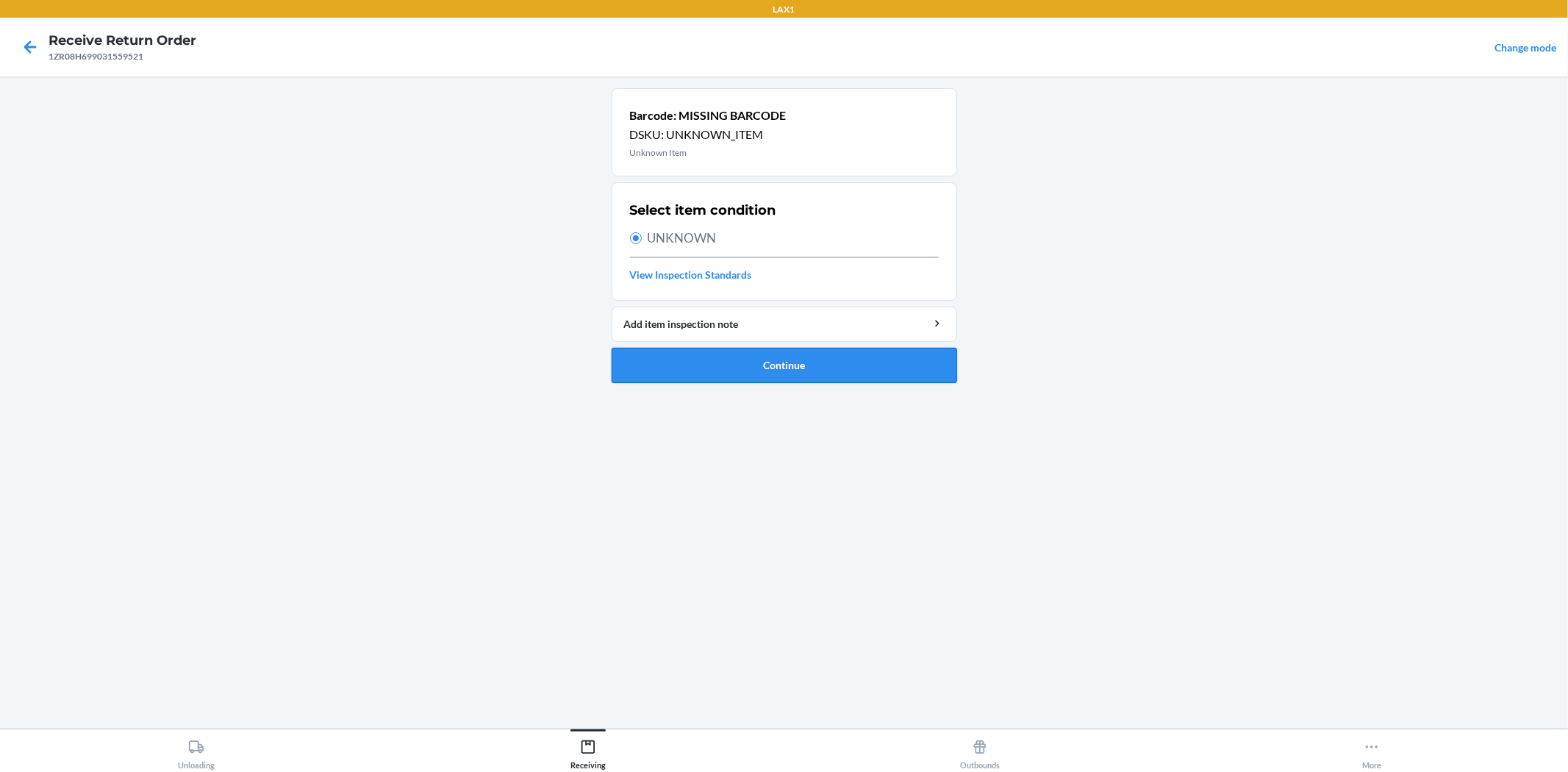
click at [746, 362] on button "Continue" at bounding box center [784, 365] width 345 height 35
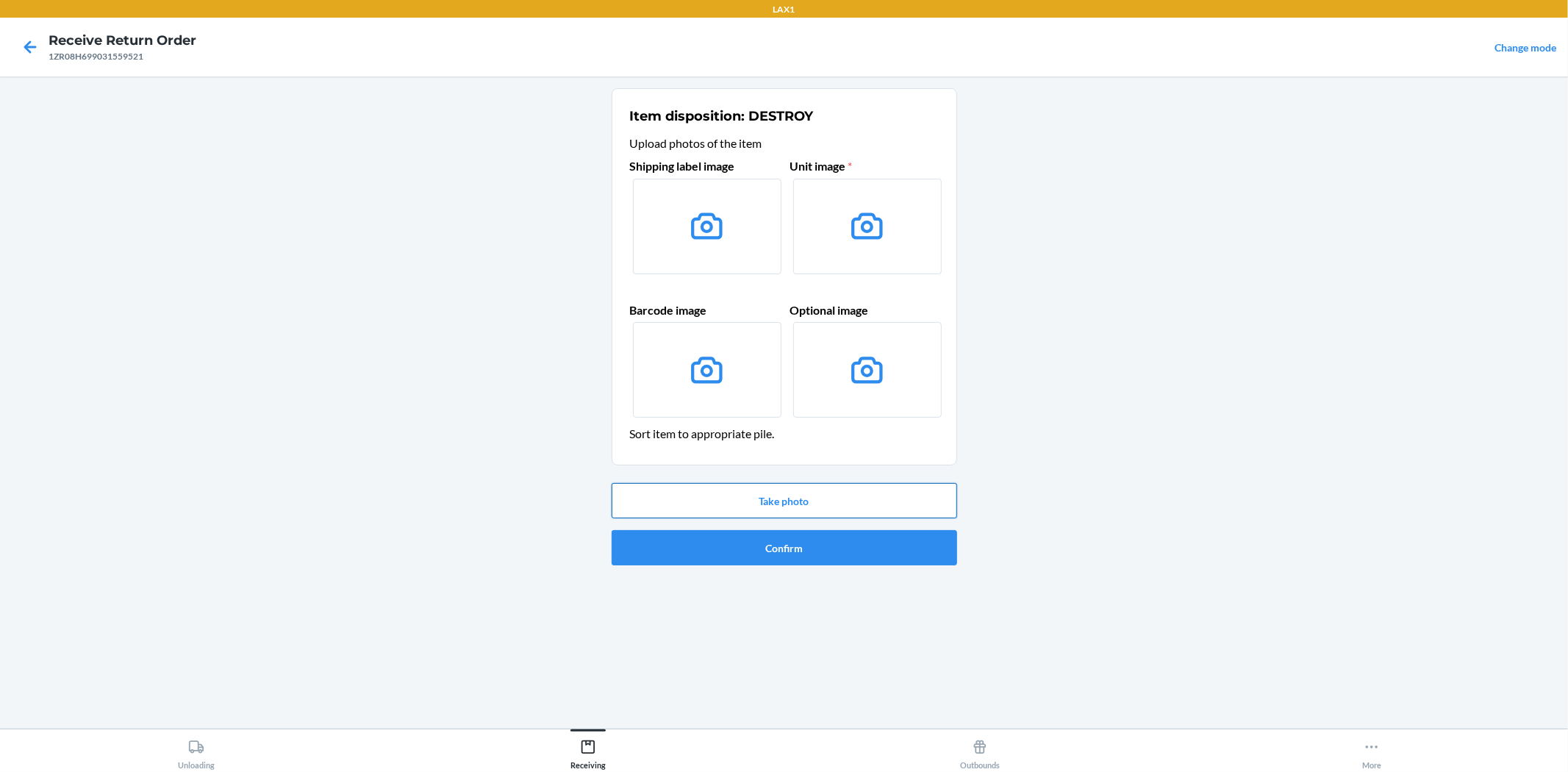
click at [812, 493] on button "Take photo" at bounding box center [784, 500] width 345 height 35
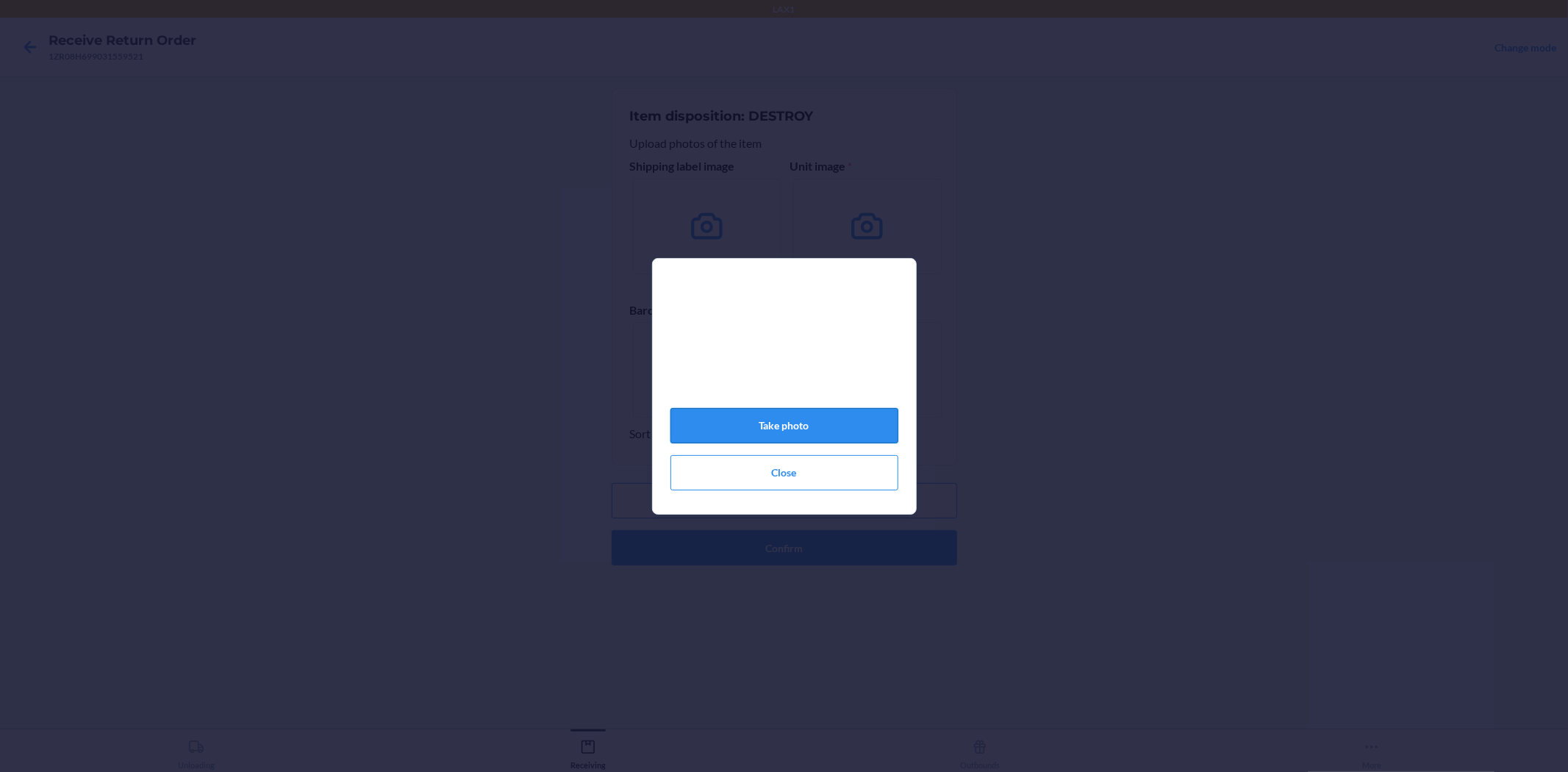
click at [808, 437] on button "Take photo" at bounding box center [784, 426] width 228 height 35
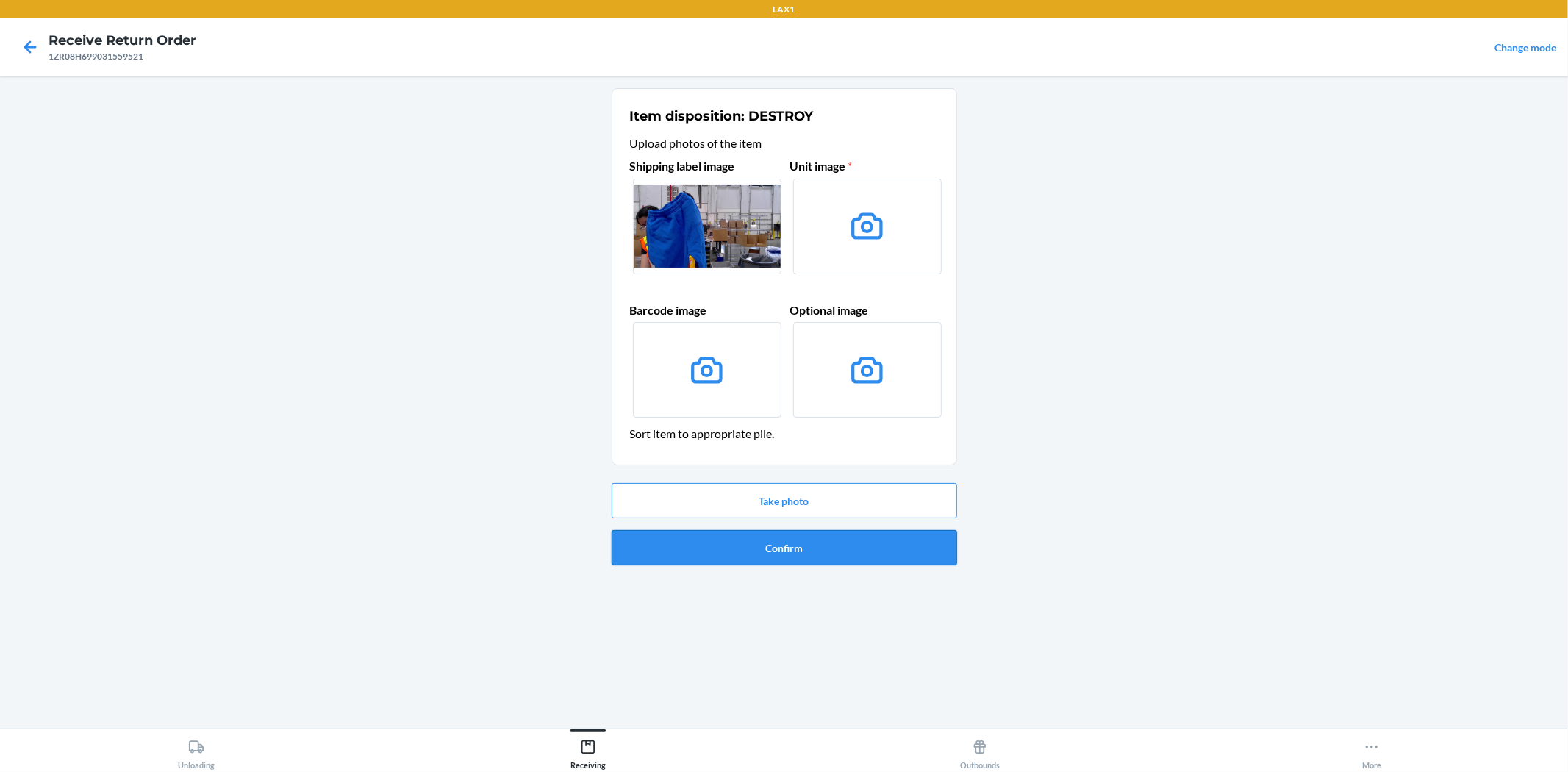
click at [796, 540] on button "Confirm" at bounding box center [784, 547] width 345 height 35
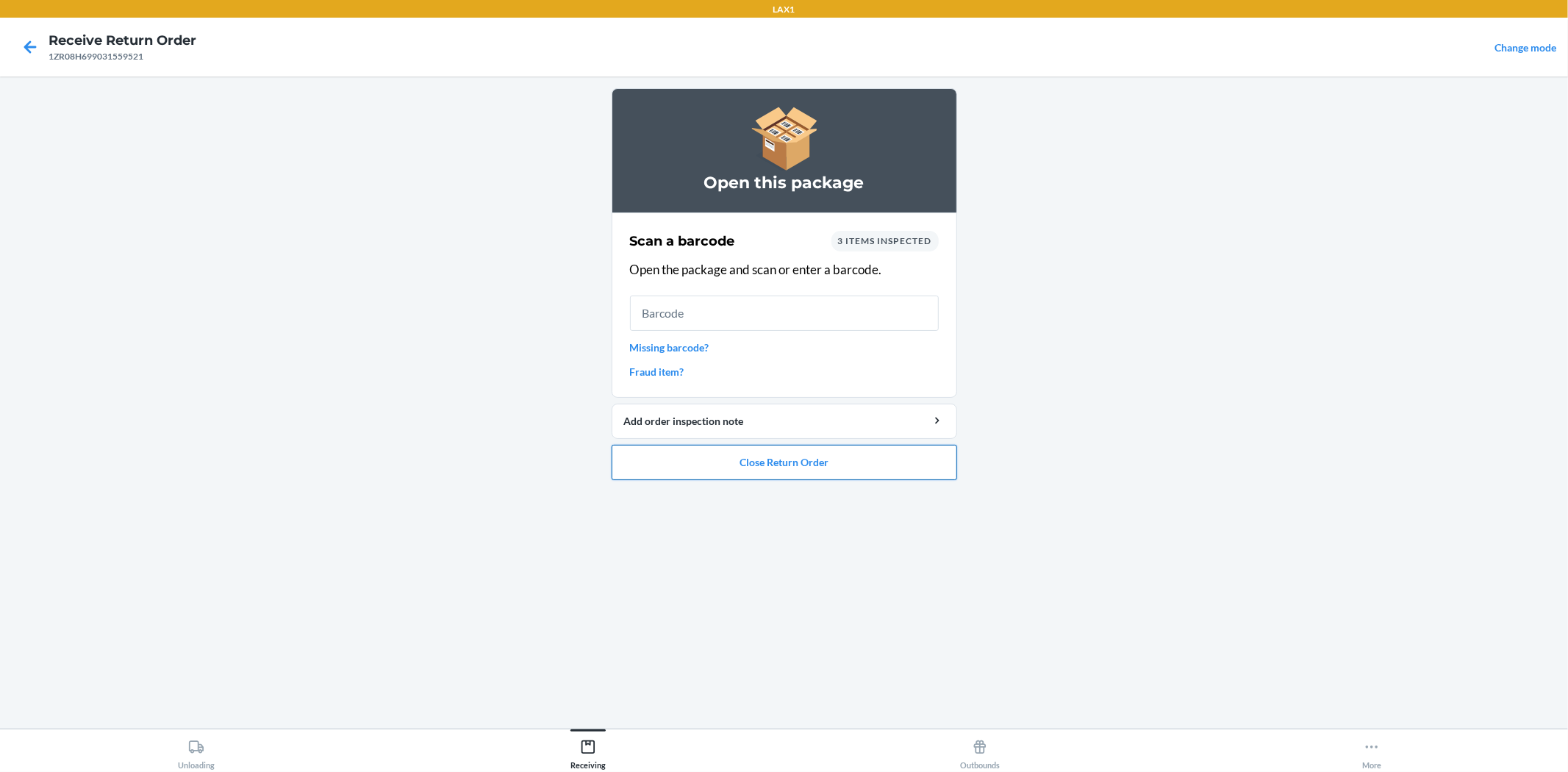
click at [825, 473] on button "Close Return Order" at bounding box center [784, 462] width 345 height 35
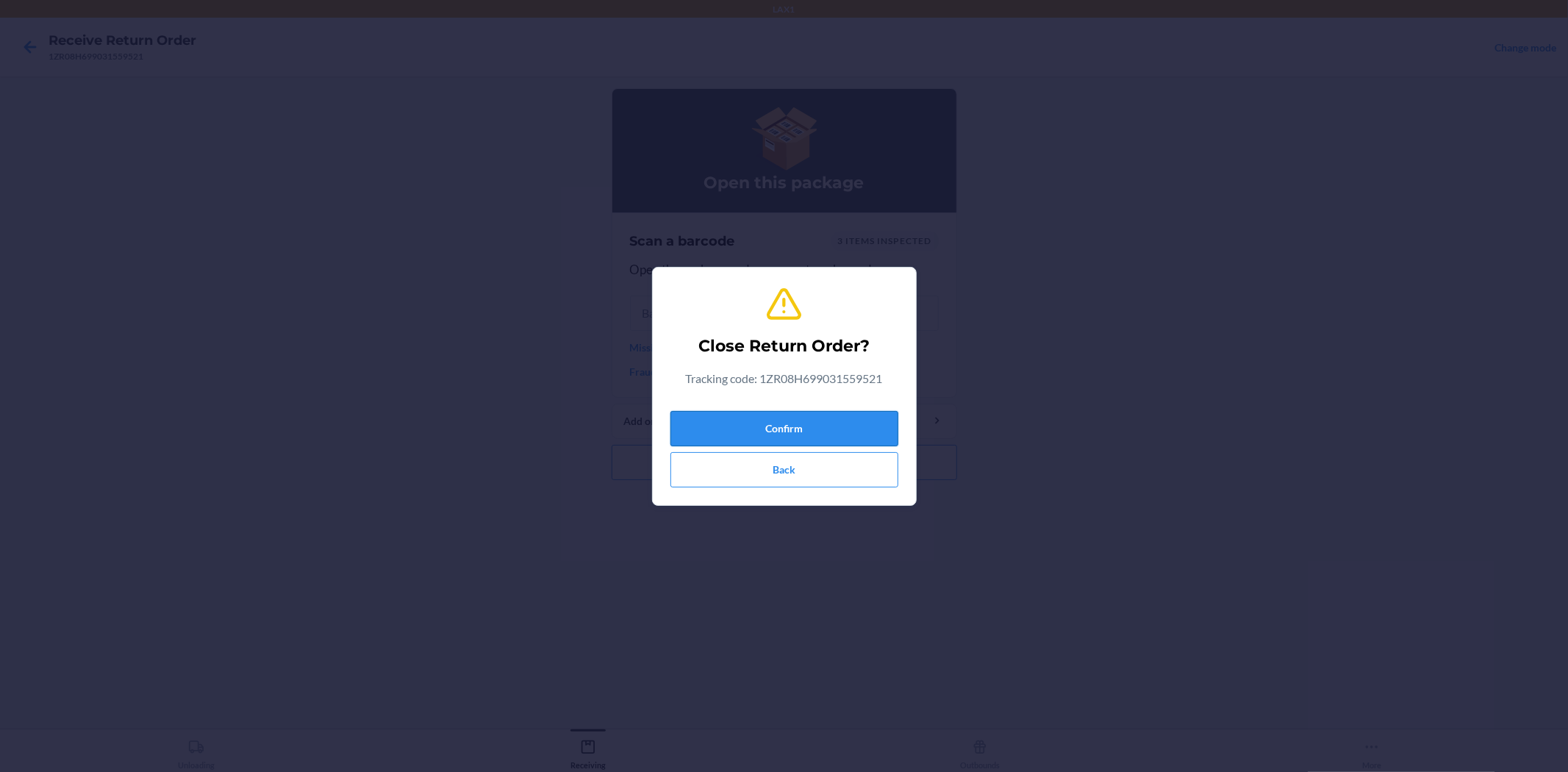
click at [827, 426] on button "Confirm" at bounding box center [784, 429] width 228 height 35
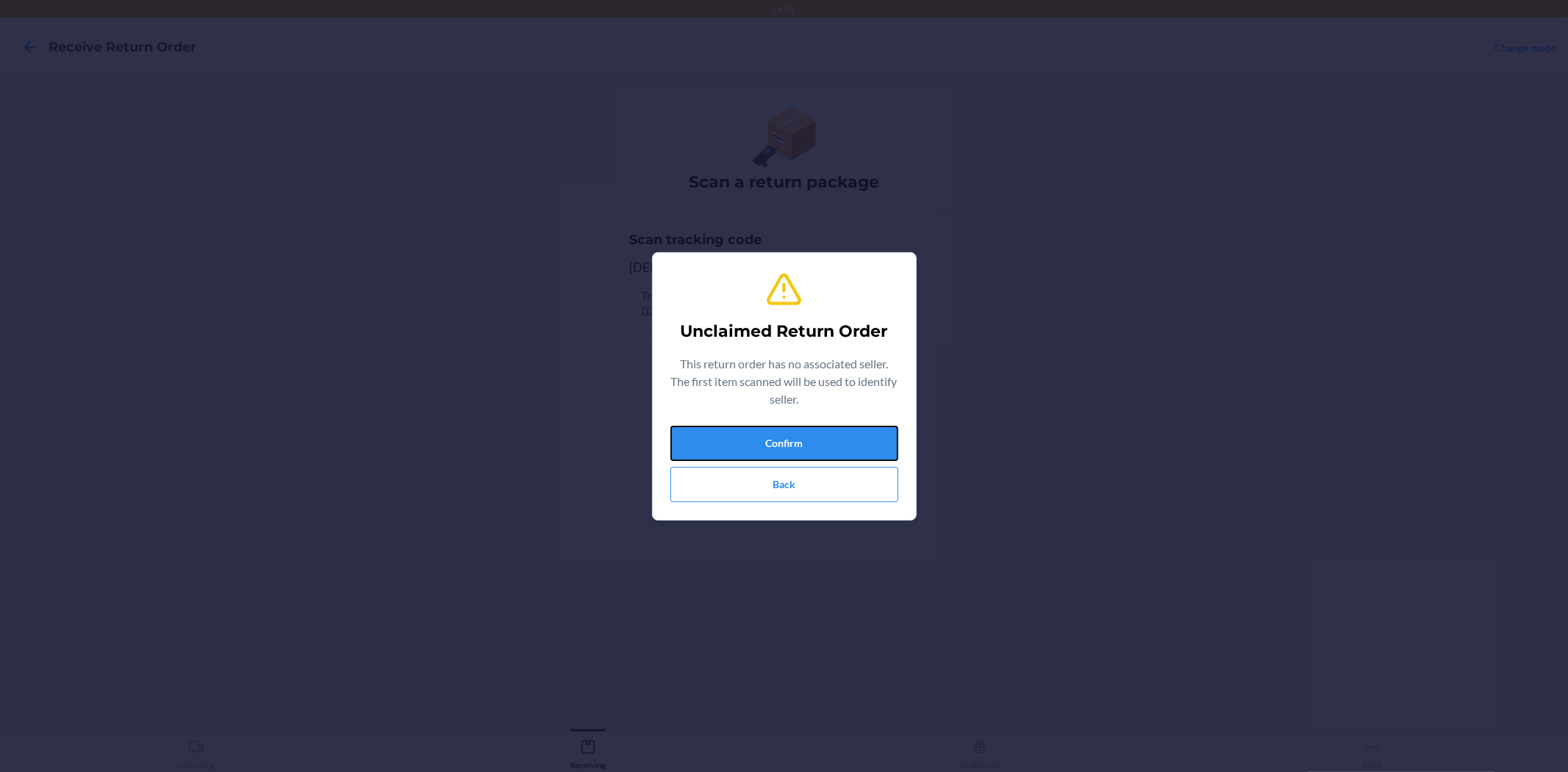
click at [827, 426] on button "Confirm" at bounding box center [784, 443] width 228 height 35
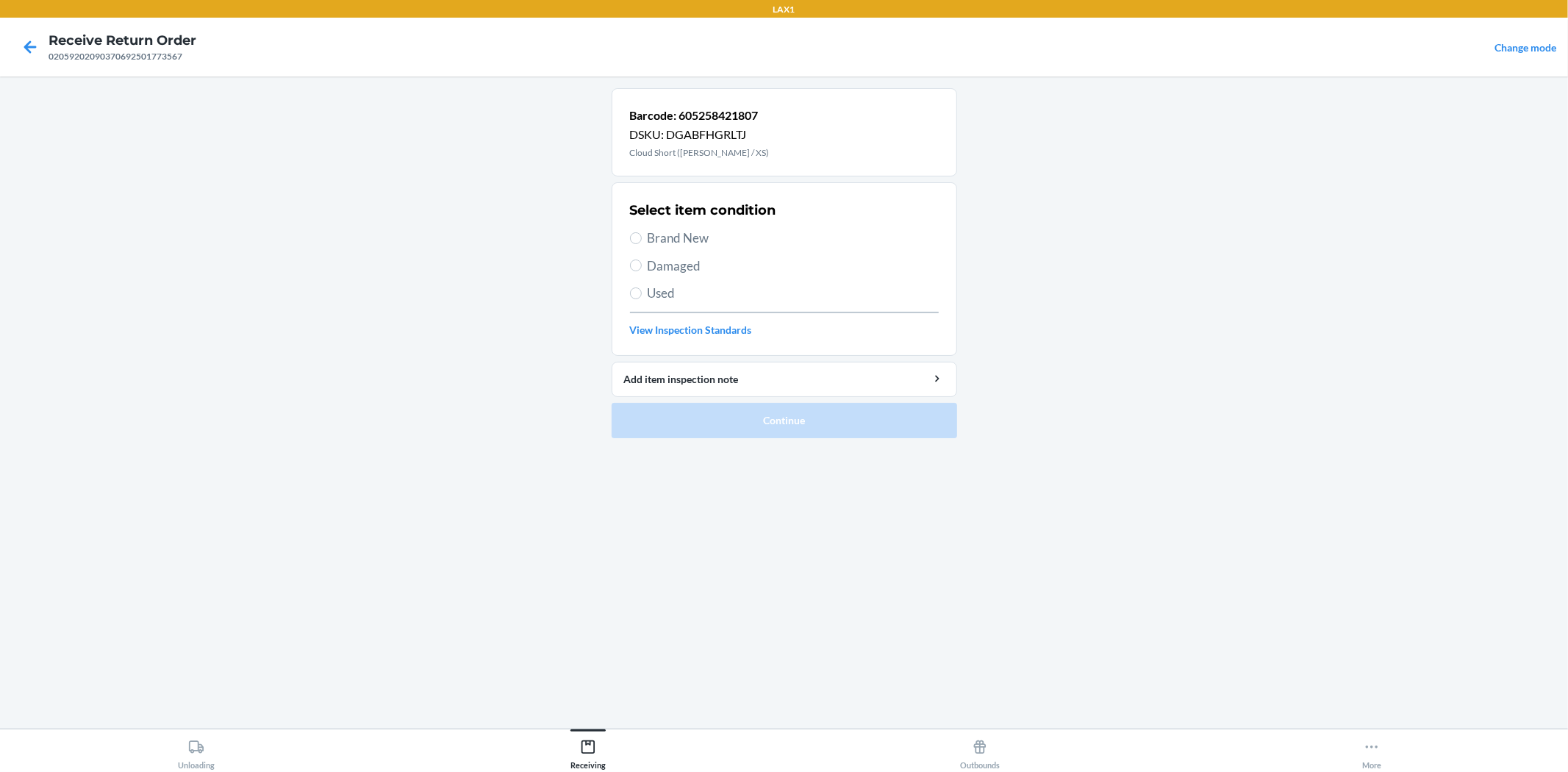
click at [704, 233] on span "Brand New" at bounding box center [793, 237] width 291 height 19
click at [642, 233] on input "Brand New" at bounding box center [636, 238] width 12 height 12
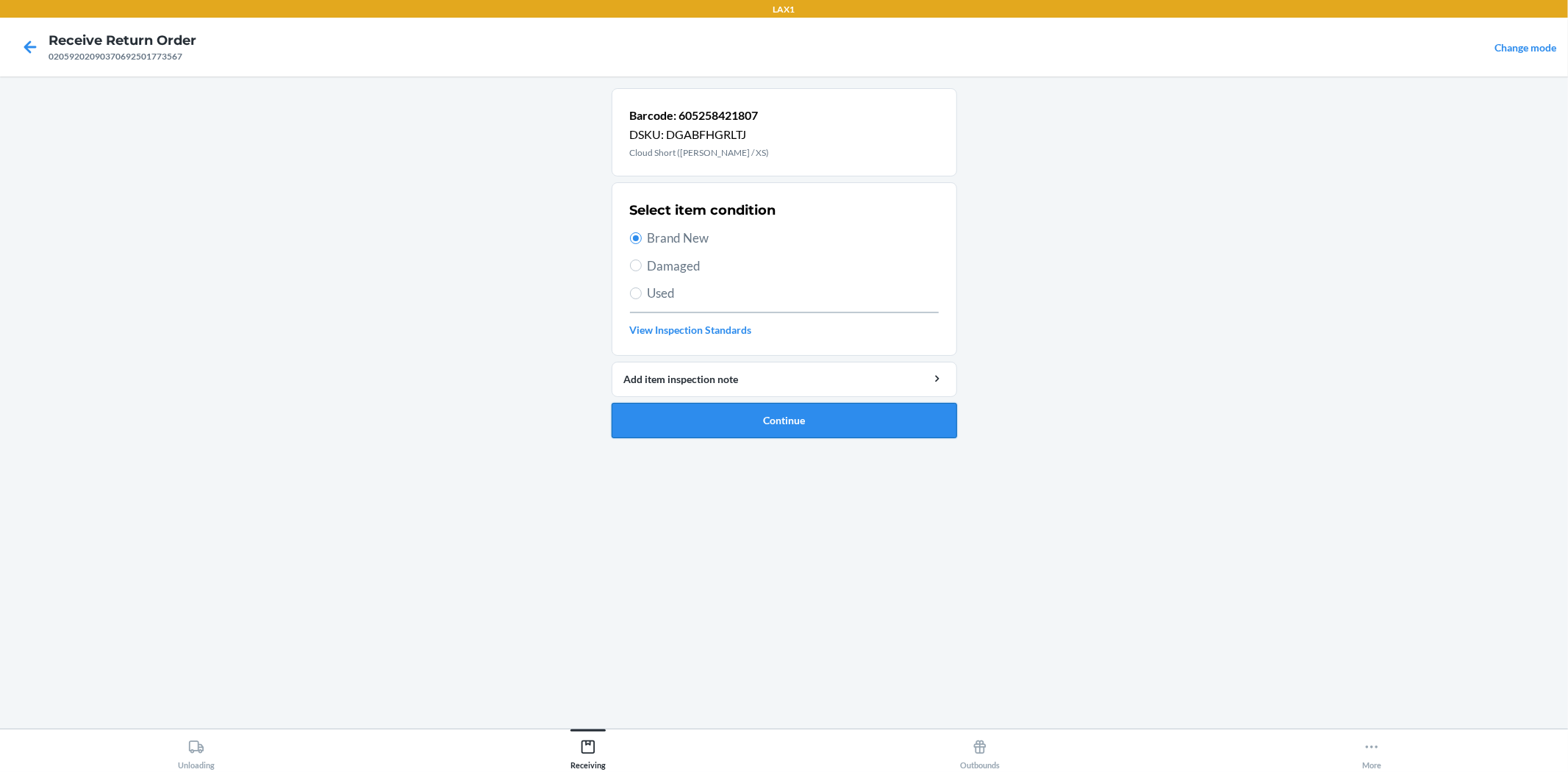
click at [776, 422] on button "Continue" at bounding box center [784, 421] width 345 height 35
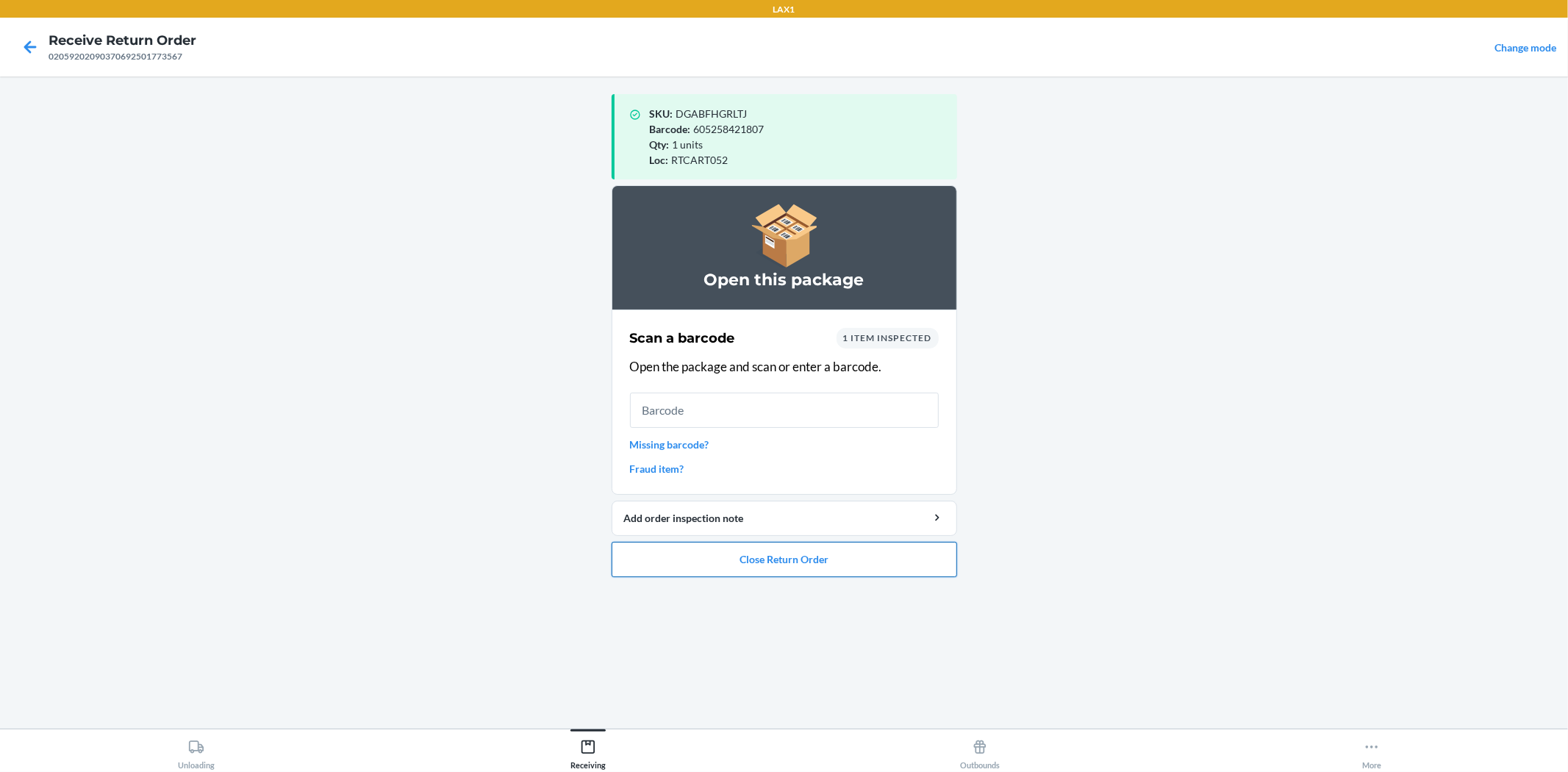
click at [784, 570] on button "Close Return Order" at bounding box center [784, 559] width 345 height 35
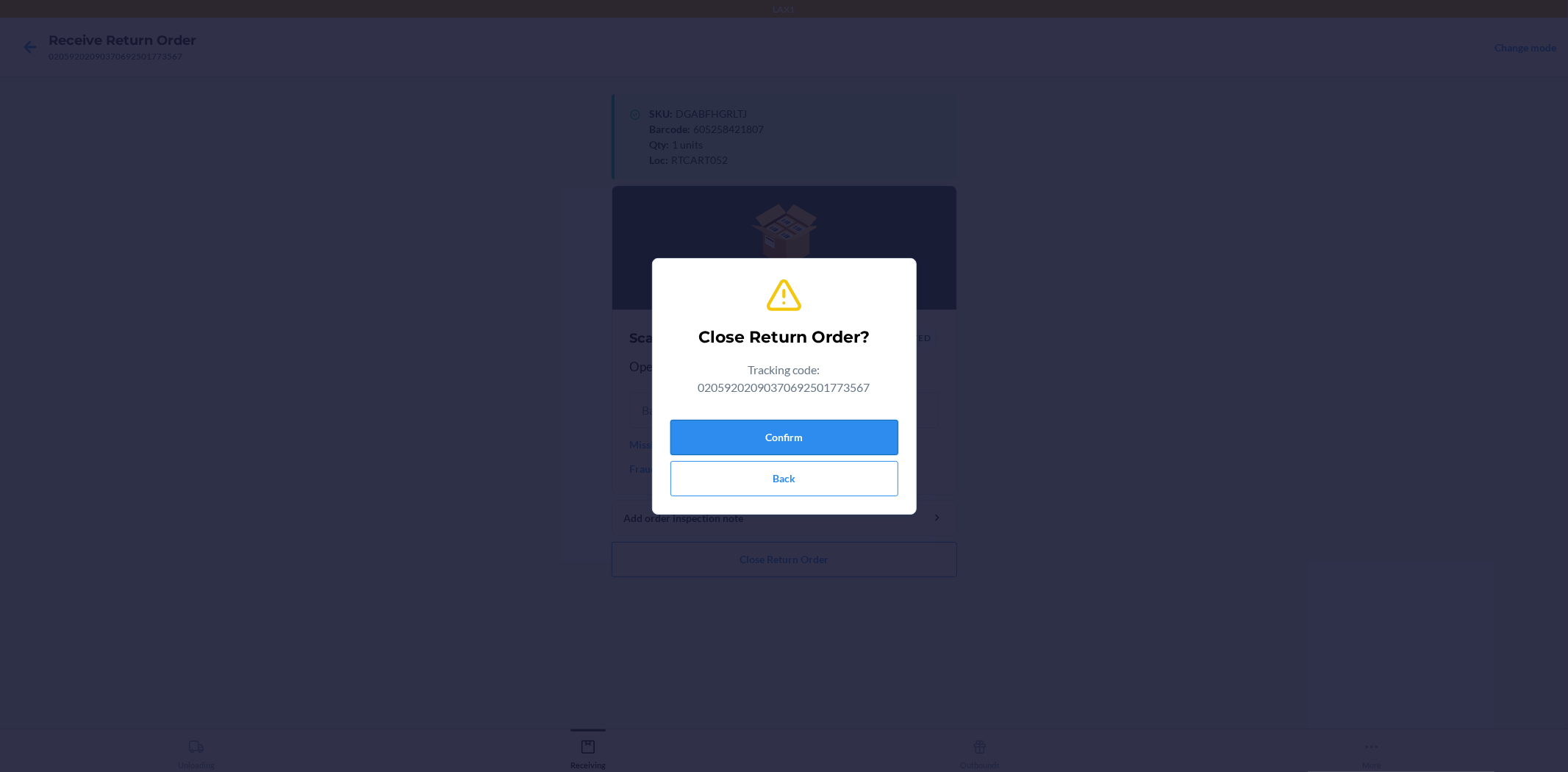
click at [807, 440] on button "Confirm" at bounding box center [784, 437] width 228 height 35
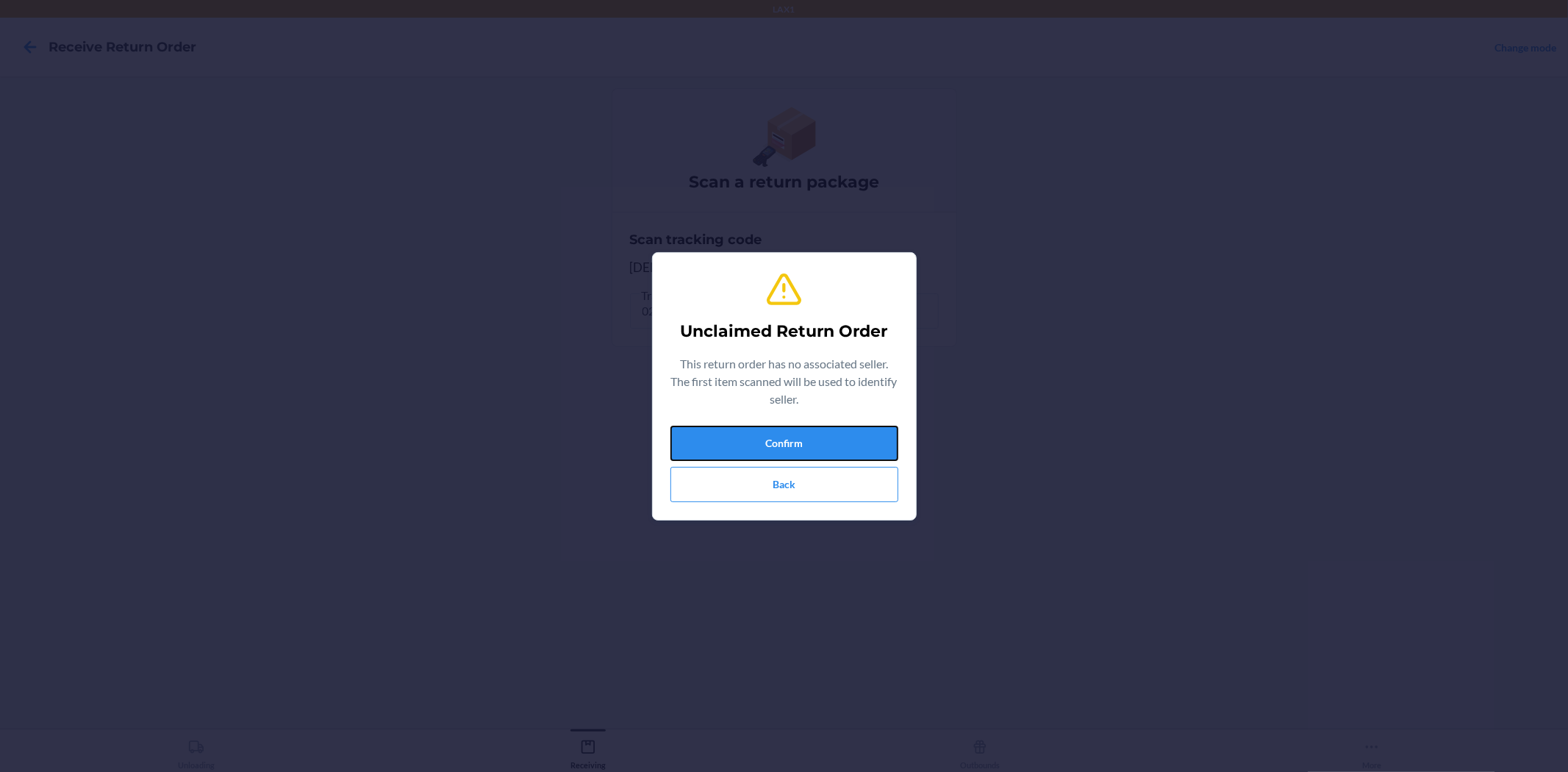
click at [810, 440] on button "Confirm" at bounding box center [784, 443] width 228 height 35
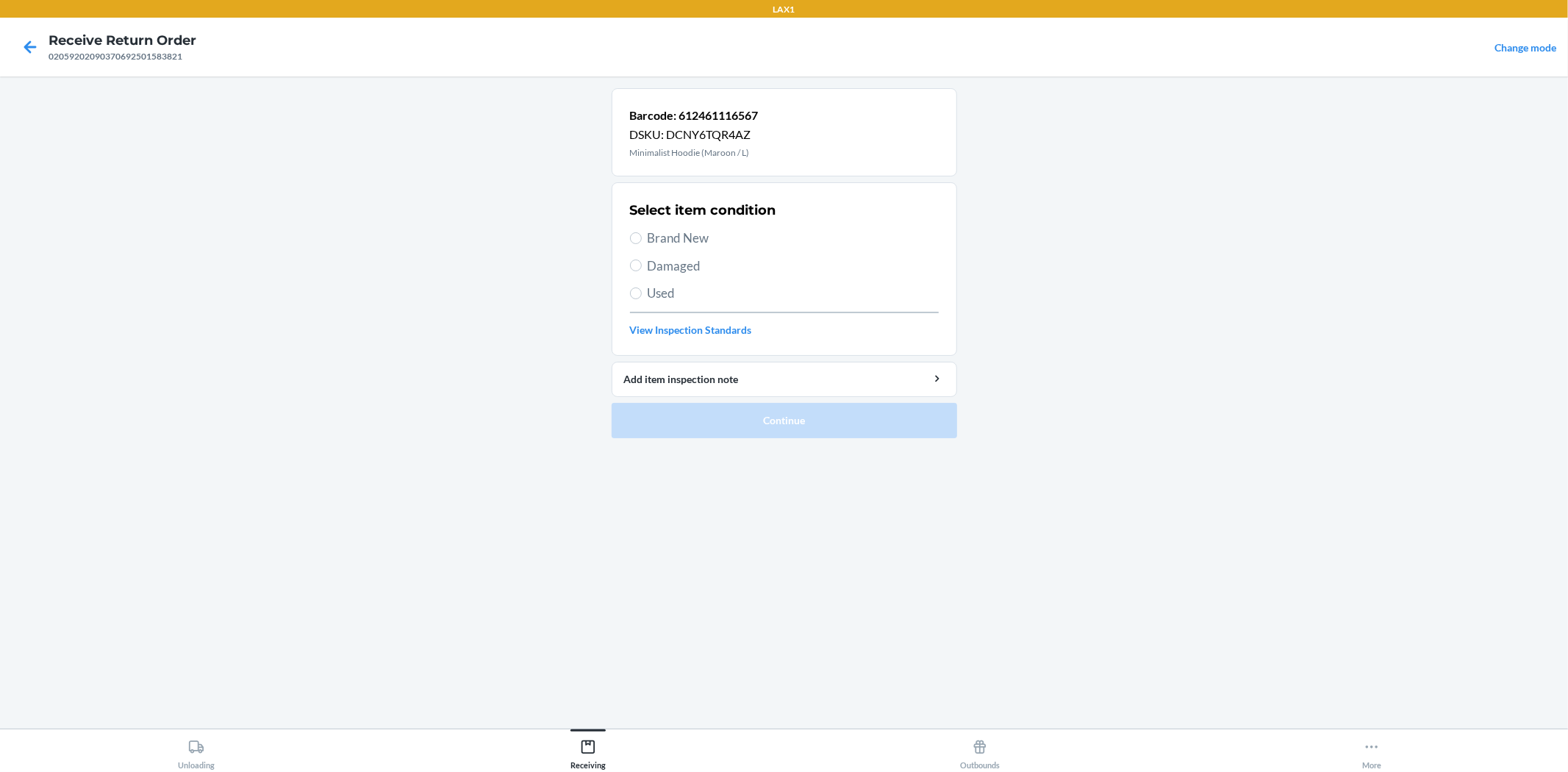
click at [696, 244] on span "Brand New" at bounding box center [793, 237] width 291 height 19
click at [642, 244] on input "Brand New" at bounding box center [636, 238] width 12 height 12
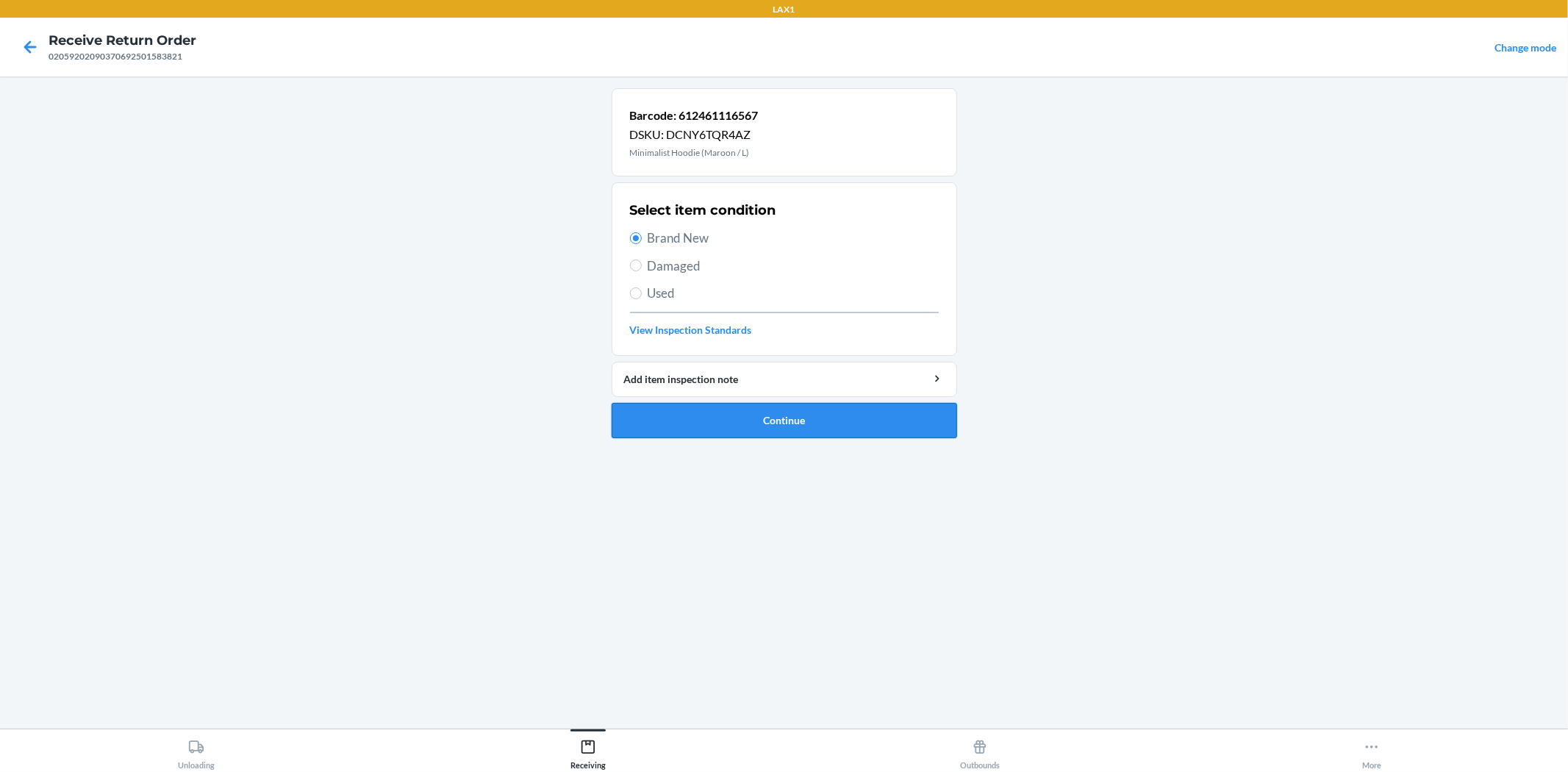
click at [766, 423] on button "Continue" at bounding box center [784, 421] width 345 height 35
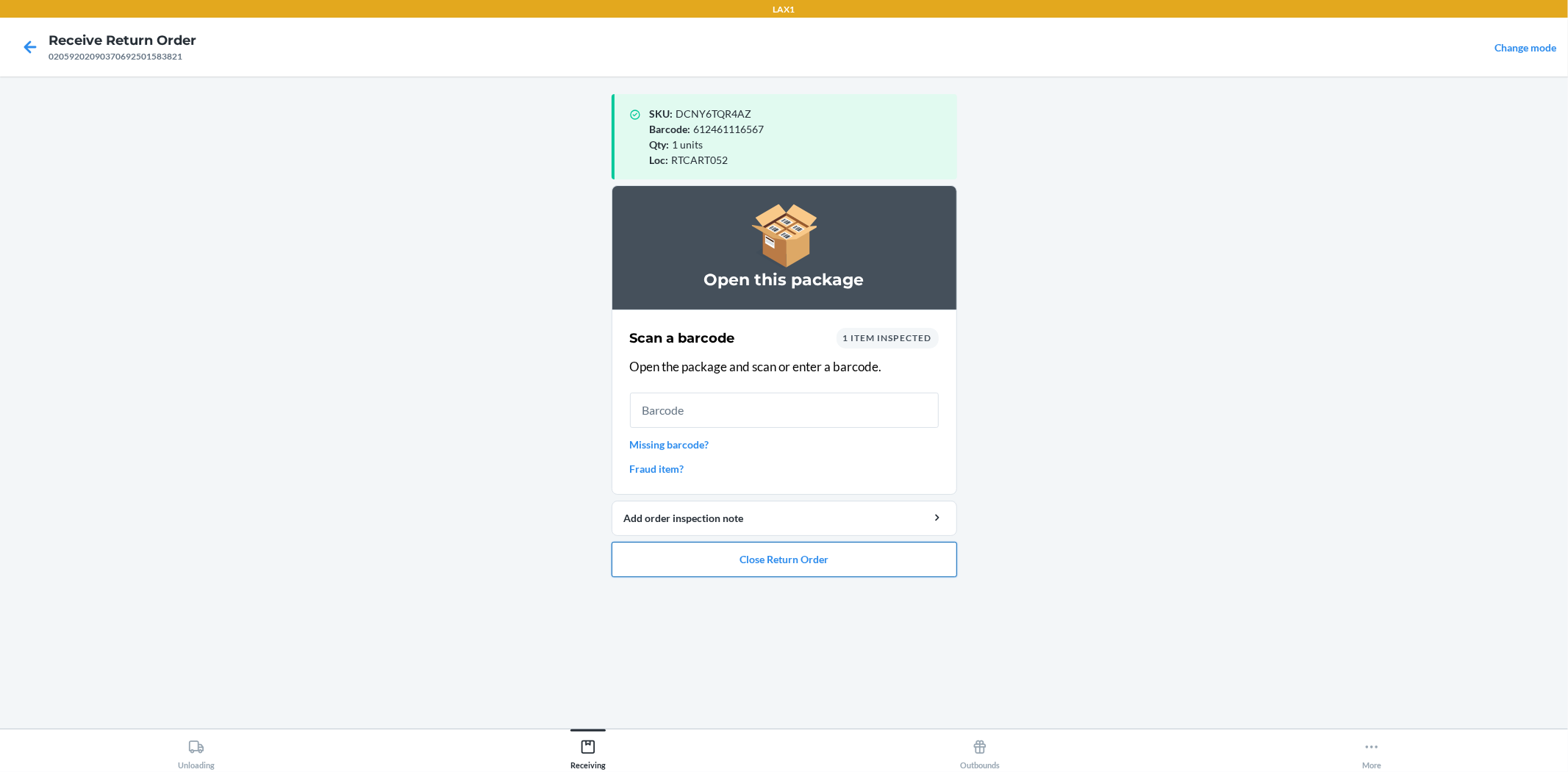
click at [798, 553] on button "Close Return Order" at bounding box center [784, 559] width 345 height 35
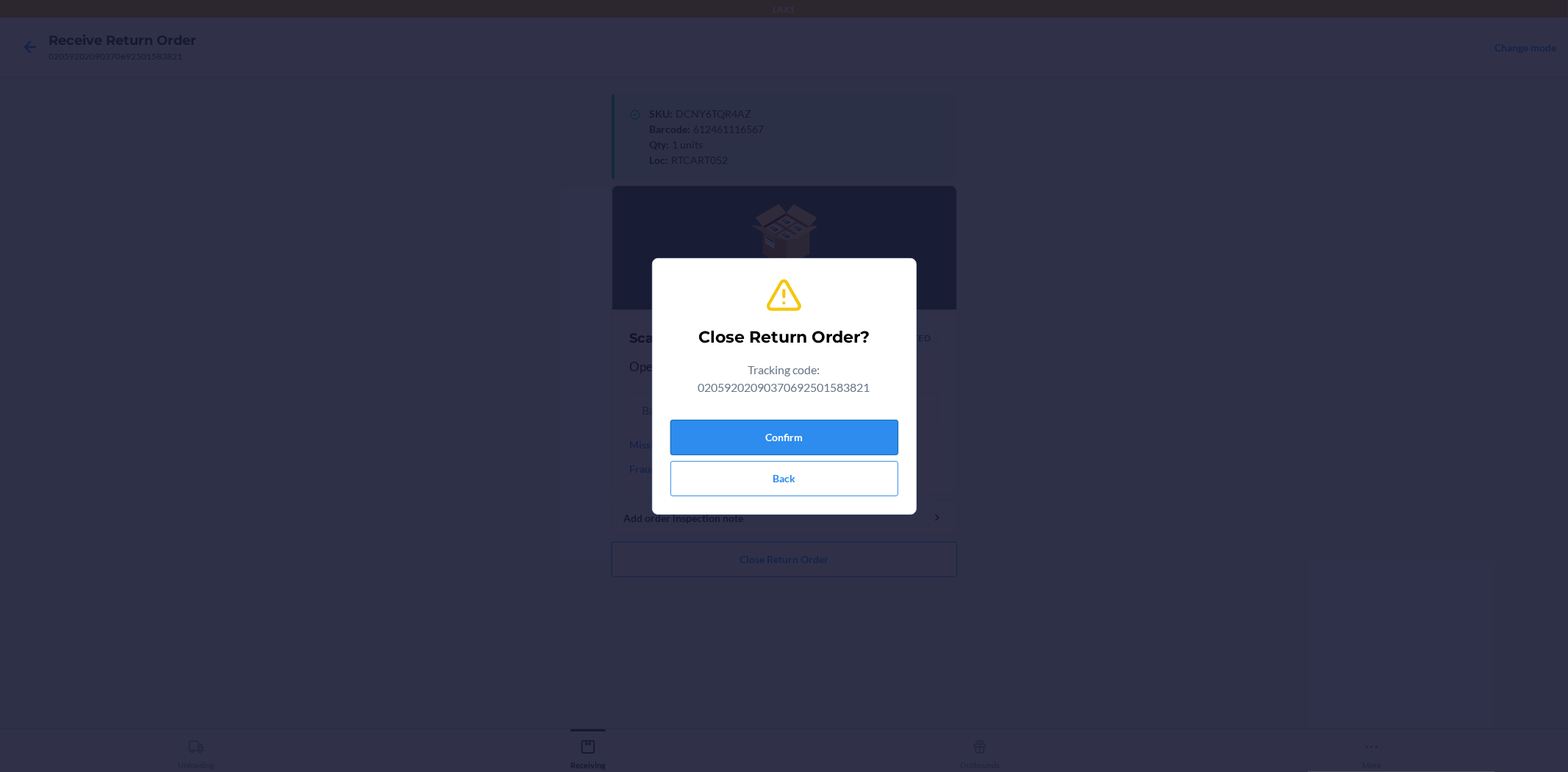
click at [815, 435] on button "Confirm" at bounding box center [784, 437] width 228 height 35
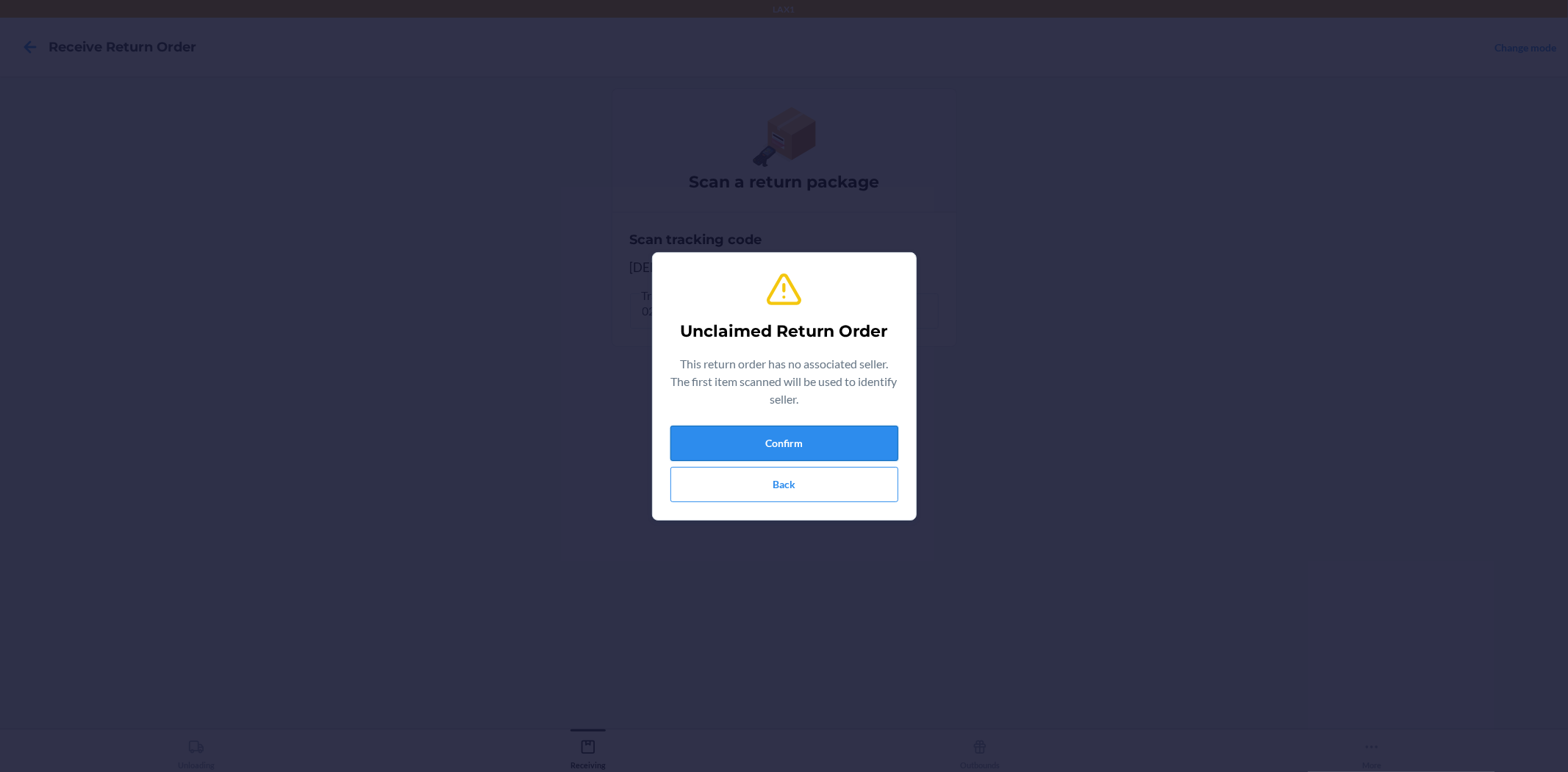
click at [883, 427] on button "Confirm" at bounding box center [784, 443] width 228 height 35
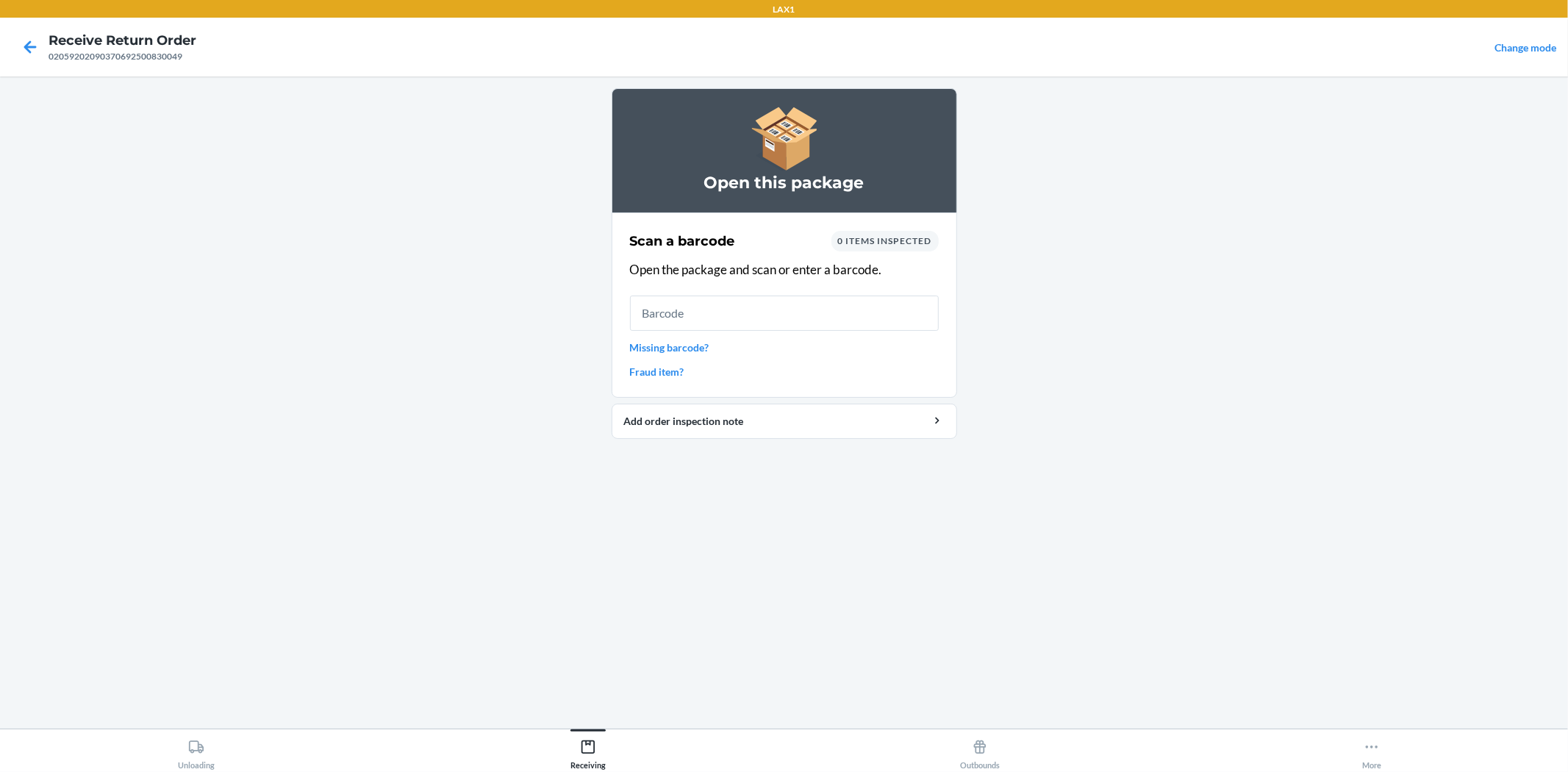
click at [702, 351] on link "Missing barcode?" at bounding box center [784, 347] width 309 height 16
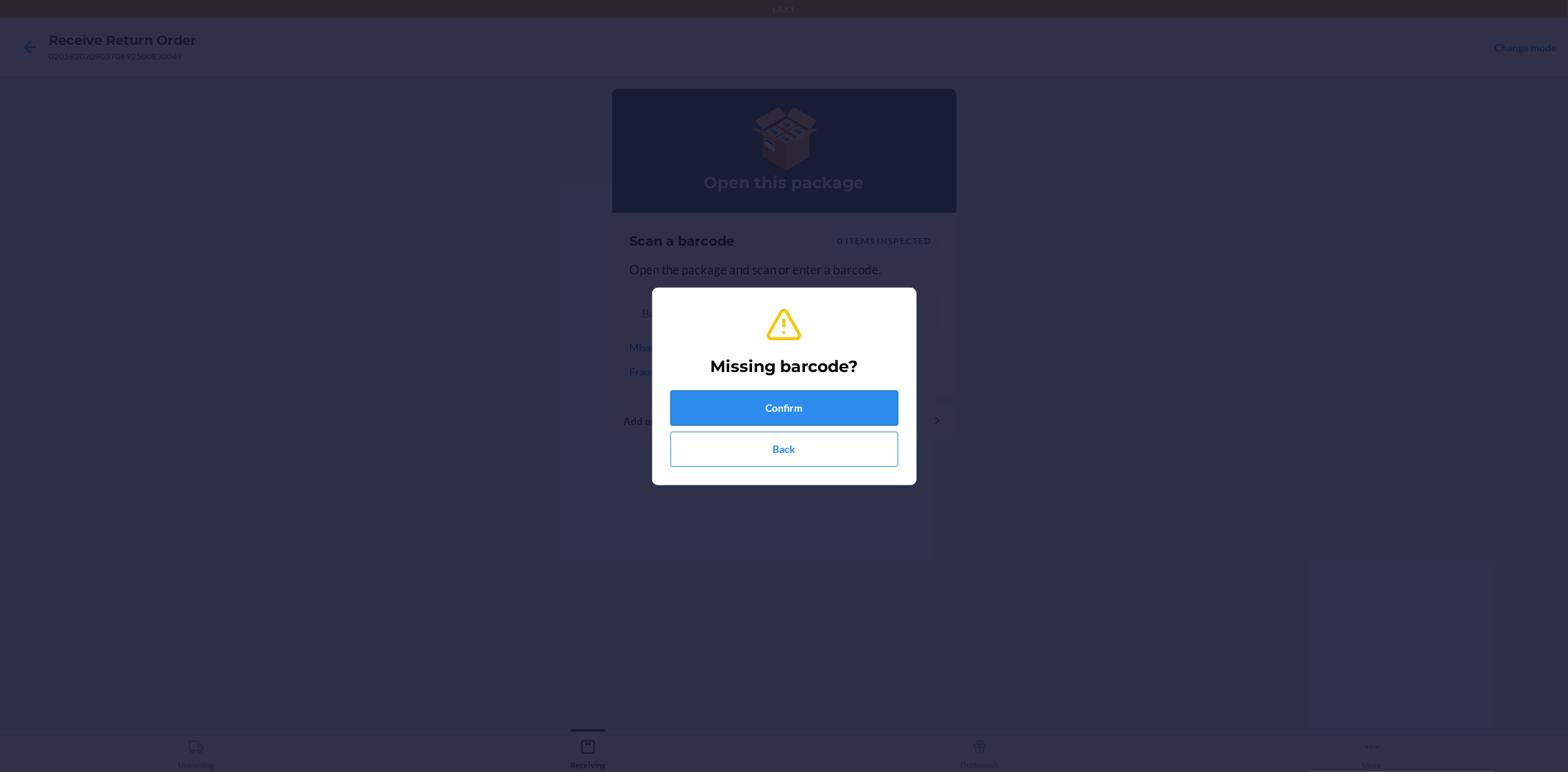
click at [752, 400] on button "Confirm" at bounding box center [784, 408] width 228 height 35
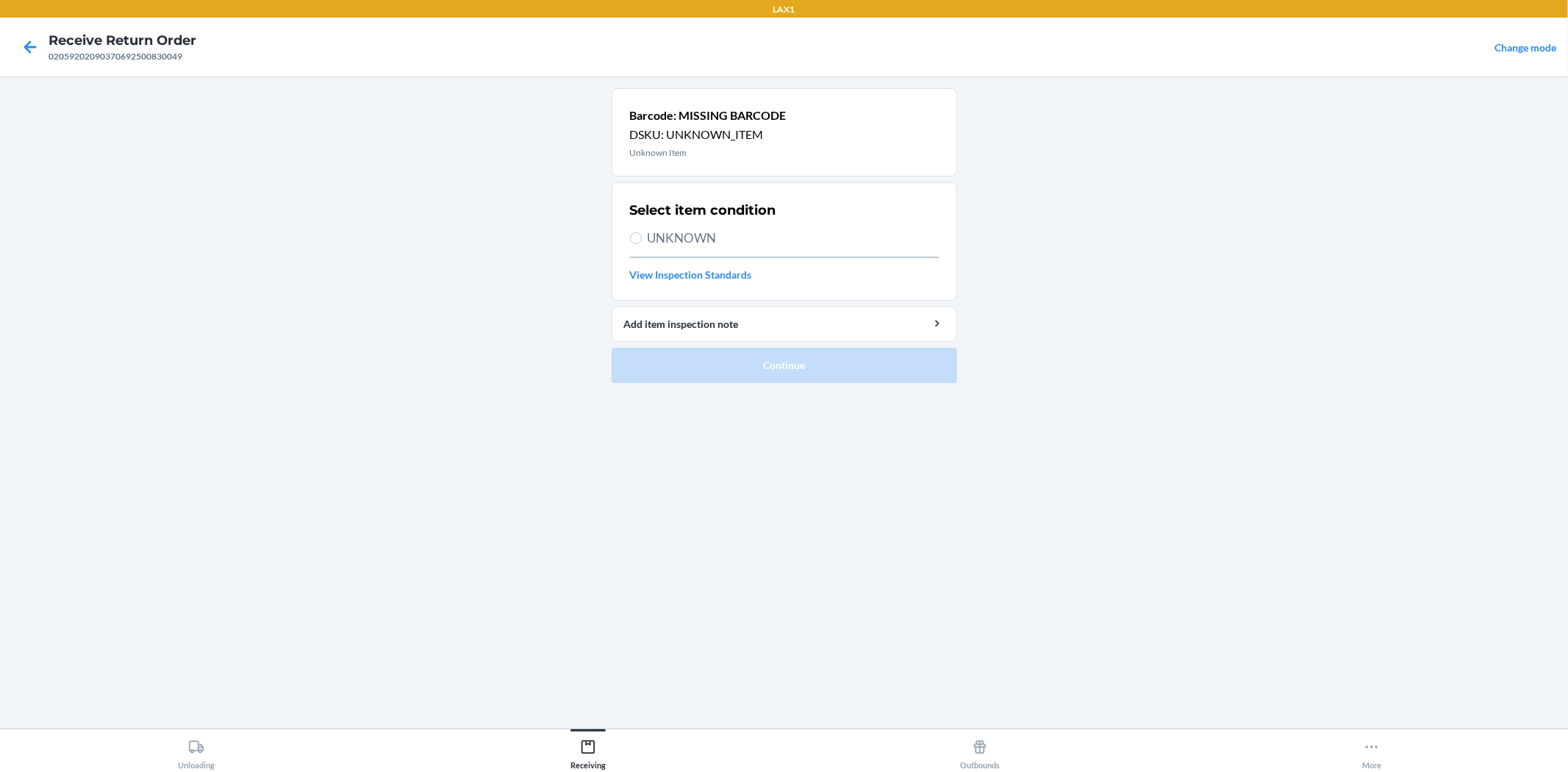
click at [705, 232] on span "UNKNOWN" at bounding box center [793, 237] width 291 height 19
click at [642, 232] on input "UNKNOWN" at bounding box center [636, 238] width 12 height 12
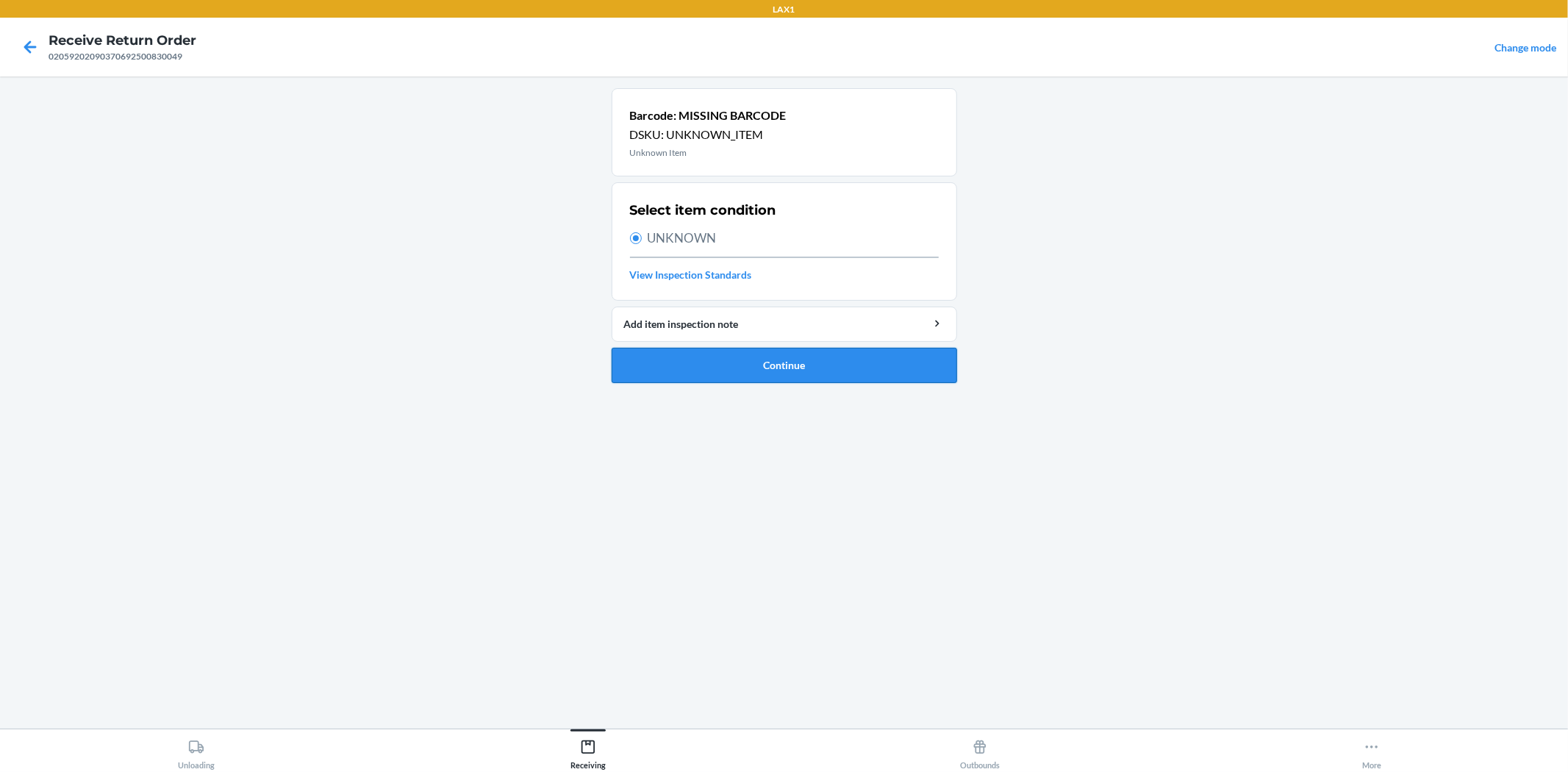
click at [728, 371] on button "Continue" at bounding box center [784, 365] width 345 height 35
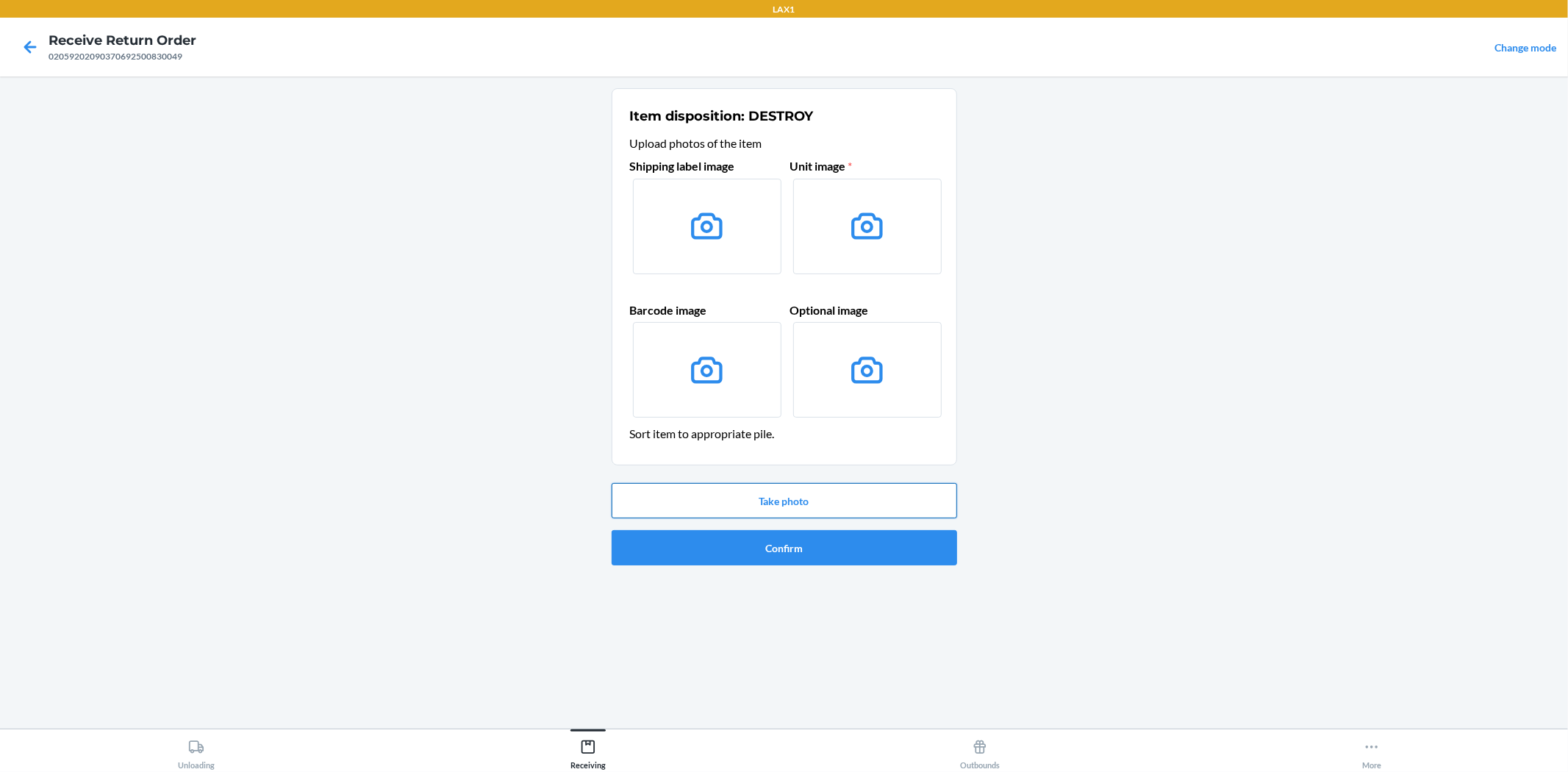
click at [775, 496] on button "Take photo" at bounding box center [784, 500] width 345 height 35
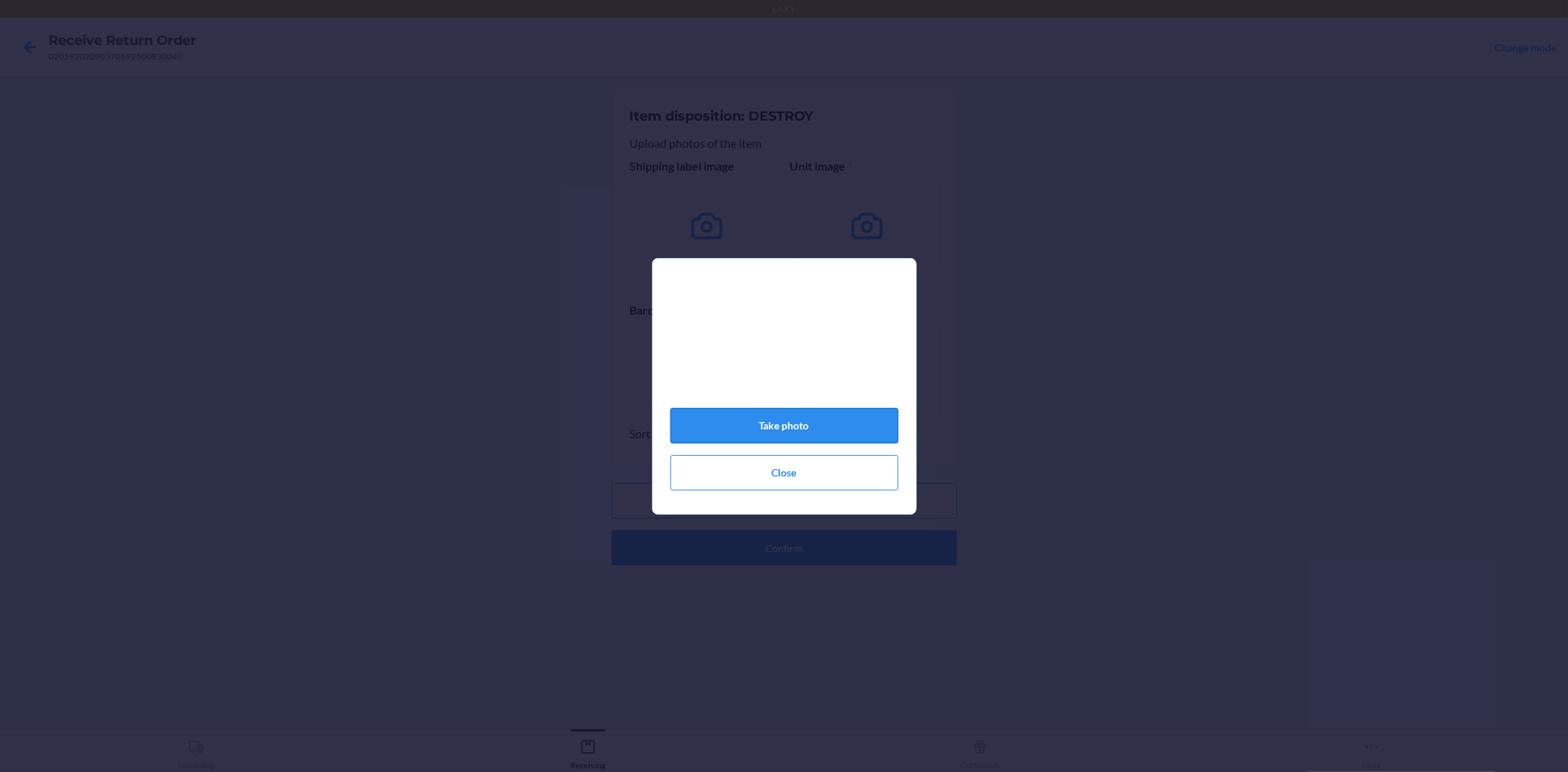
click at [758, 430] on button "Take photo" at bounding box center [784, 426] width 228 height 35
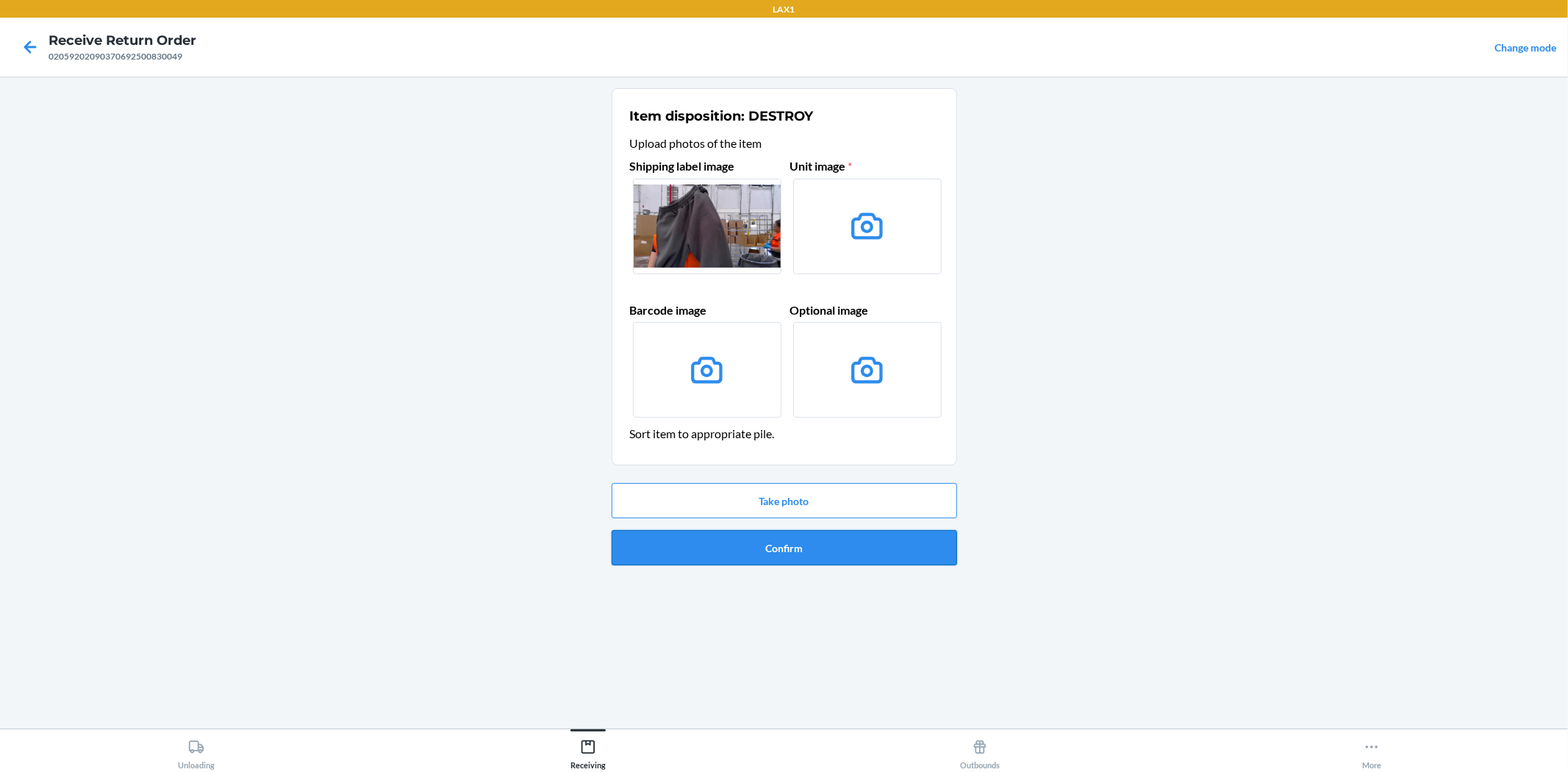
click at [791, 552] on button "Confirm" at bounding box center [784, 547] width 345 height 35
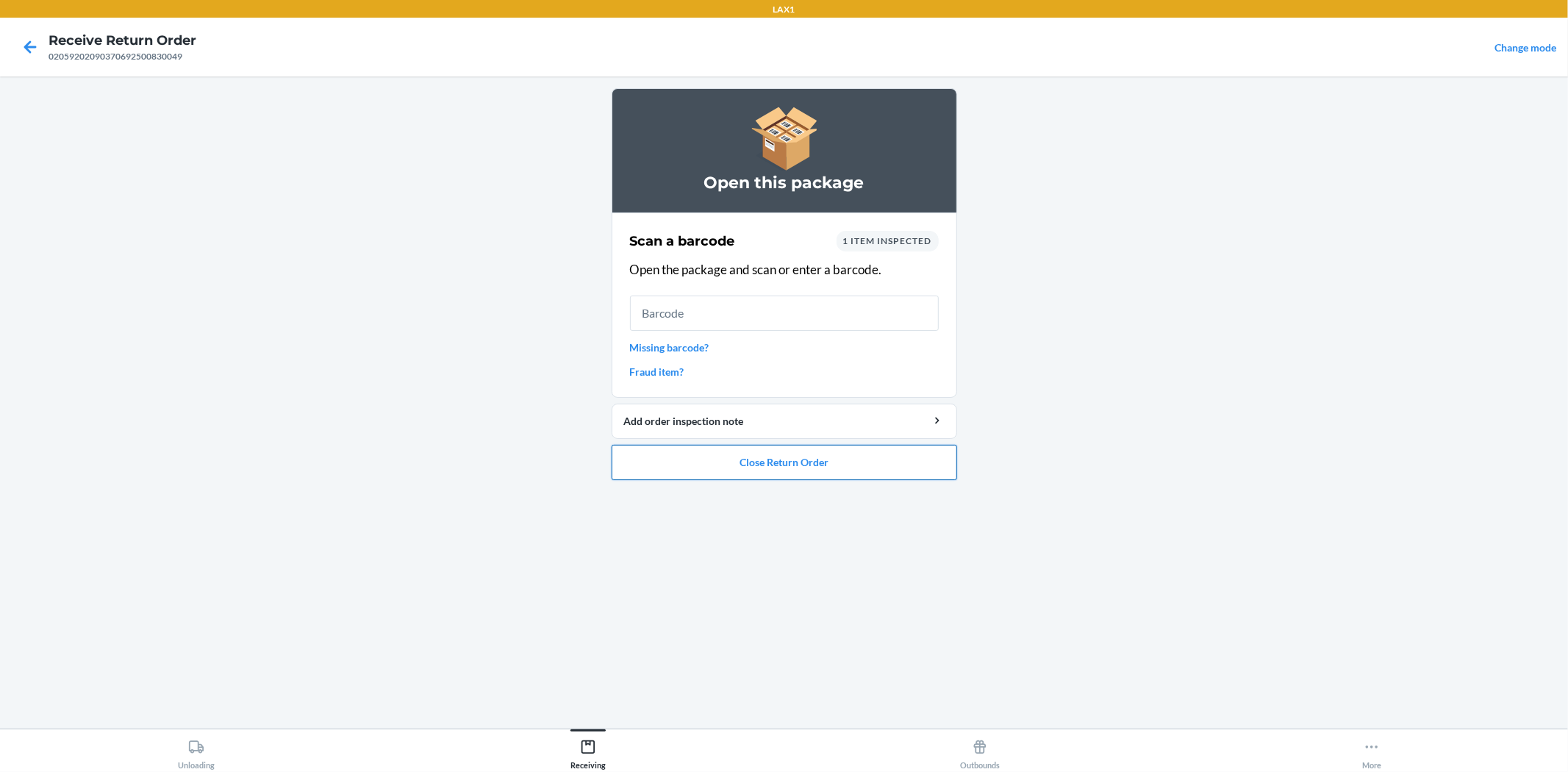
click at [810, 451] on button "Close Return Order" at bounding box center [784, 462] width 345 height 35
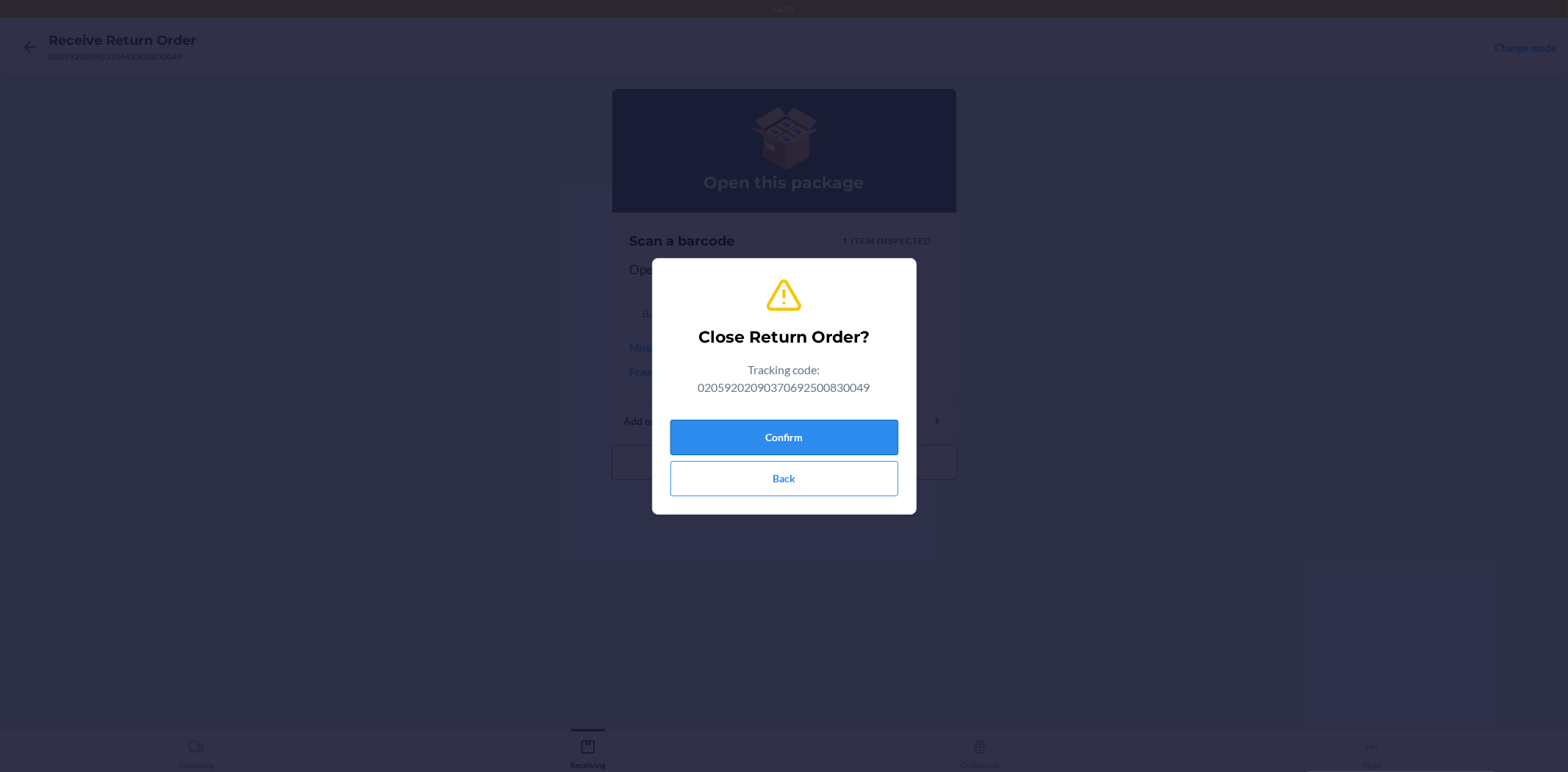
click at [799, 449] on button "Confirm" at bounding box center [784, 437] width 228 height 35
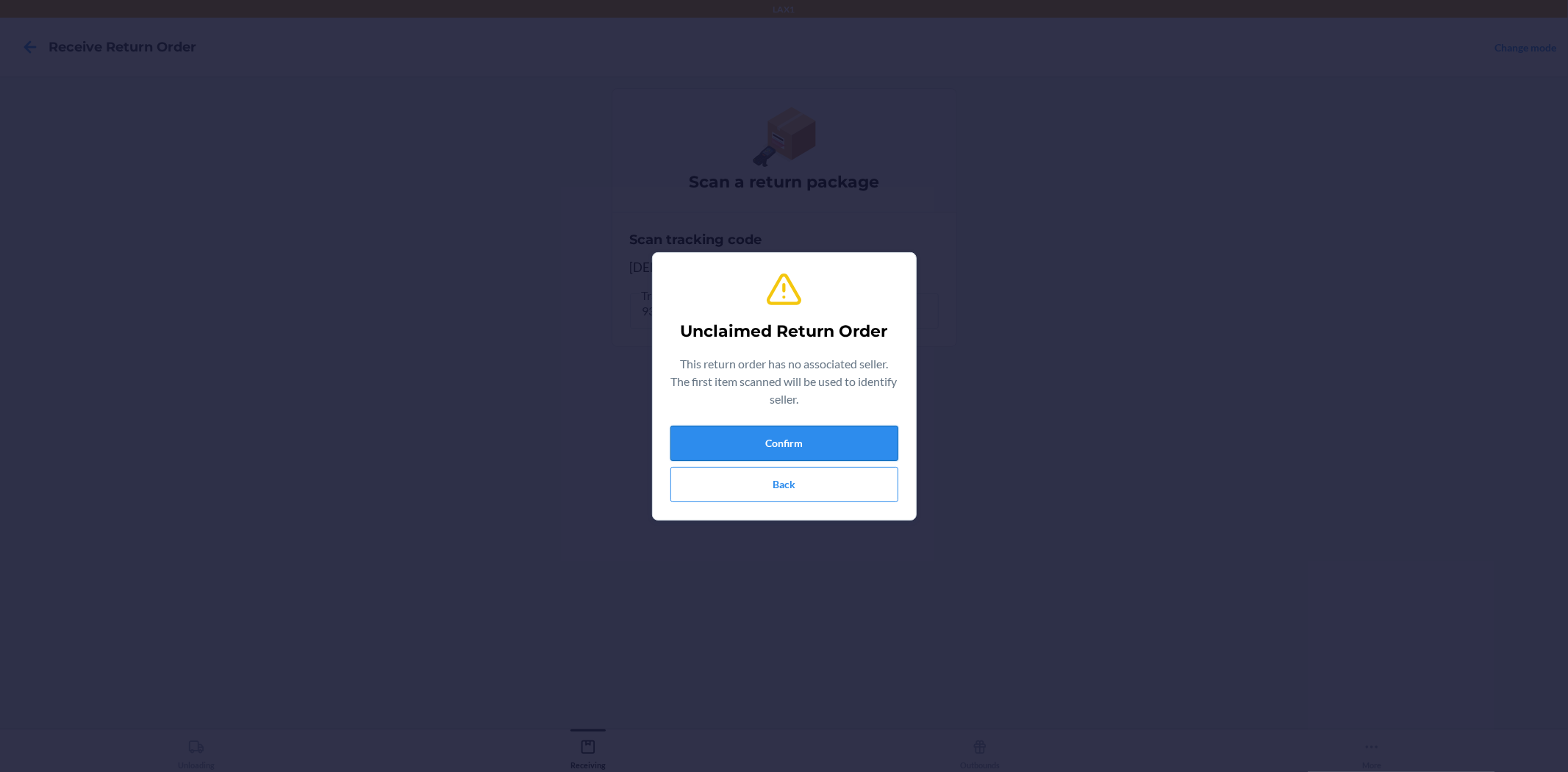
click at [879, 434] on button "Confirm" at bounding box center [784, 443] width 228 height 35
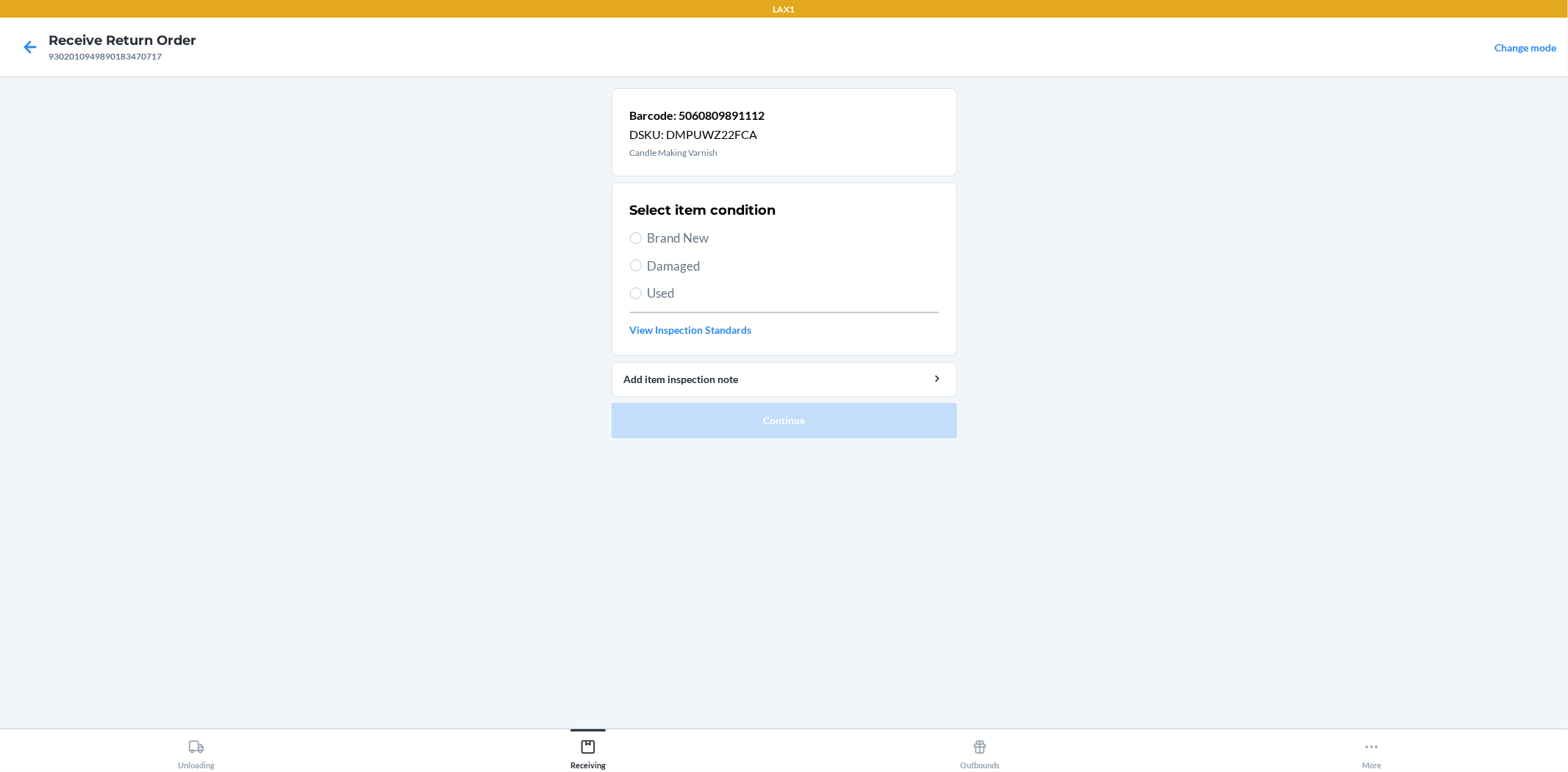
click at [672, 237] on span "Brand New" at bounding box center [793, 237] width 291 height 19
click at [642, 237] on input "Brand New" at bounding box center [636, 238] width 12 height 12
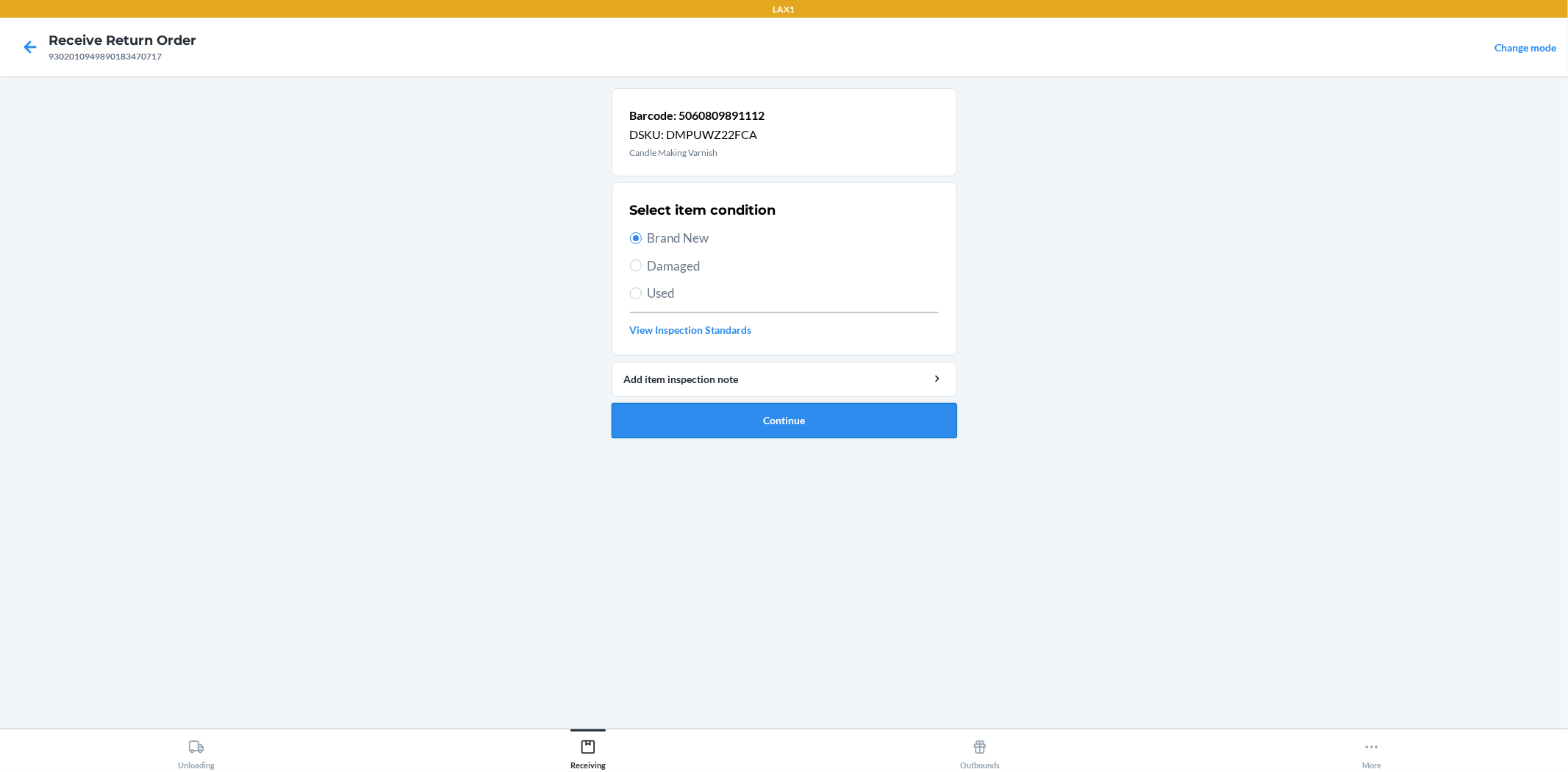
click at [766, 417] on button "Continue" at bounding box center [784, 421] width 345 height 35
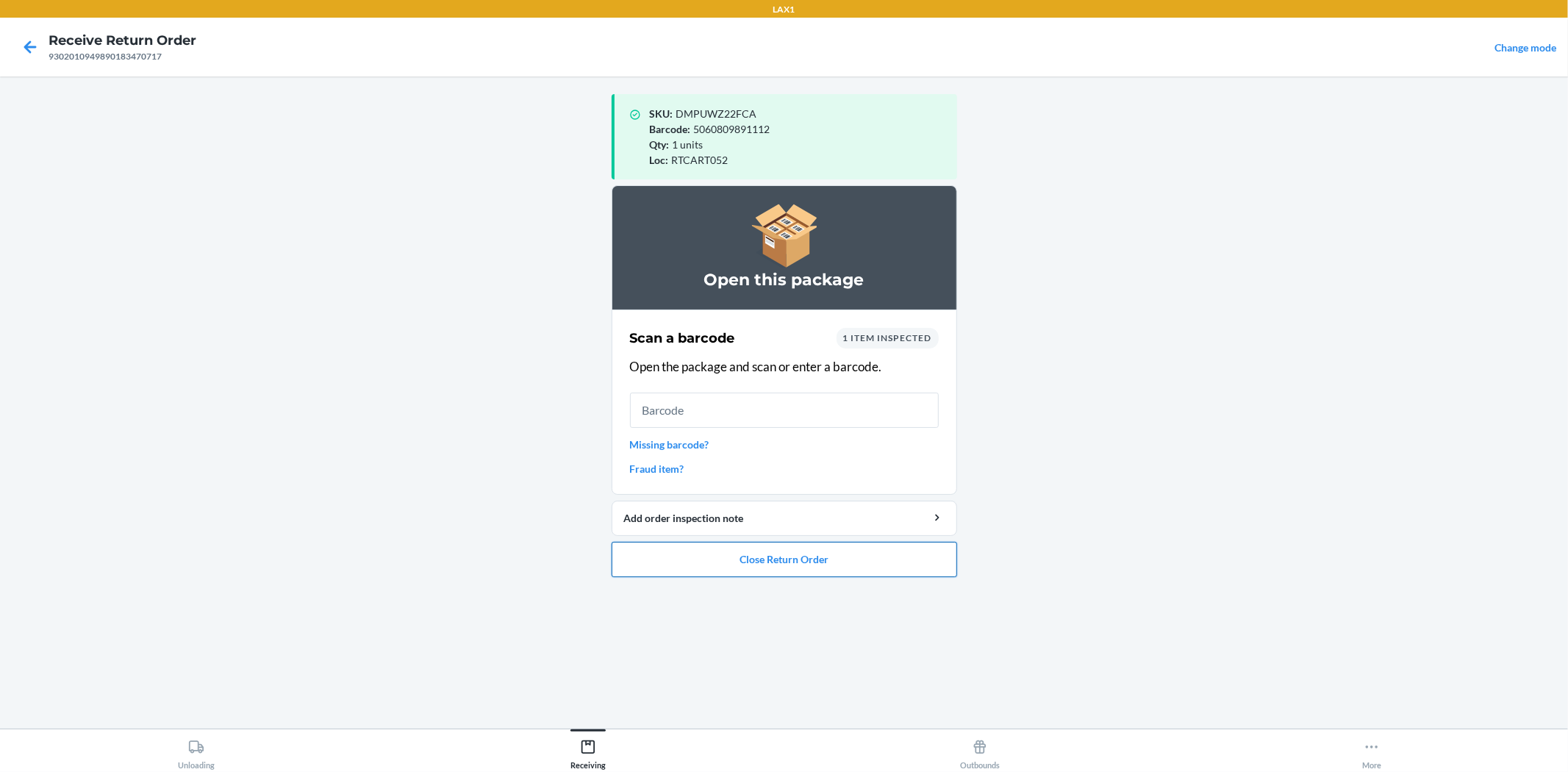
click at [766, 558] on button "Close Return Order" at bounding box center [784, 559] width 345 height 35
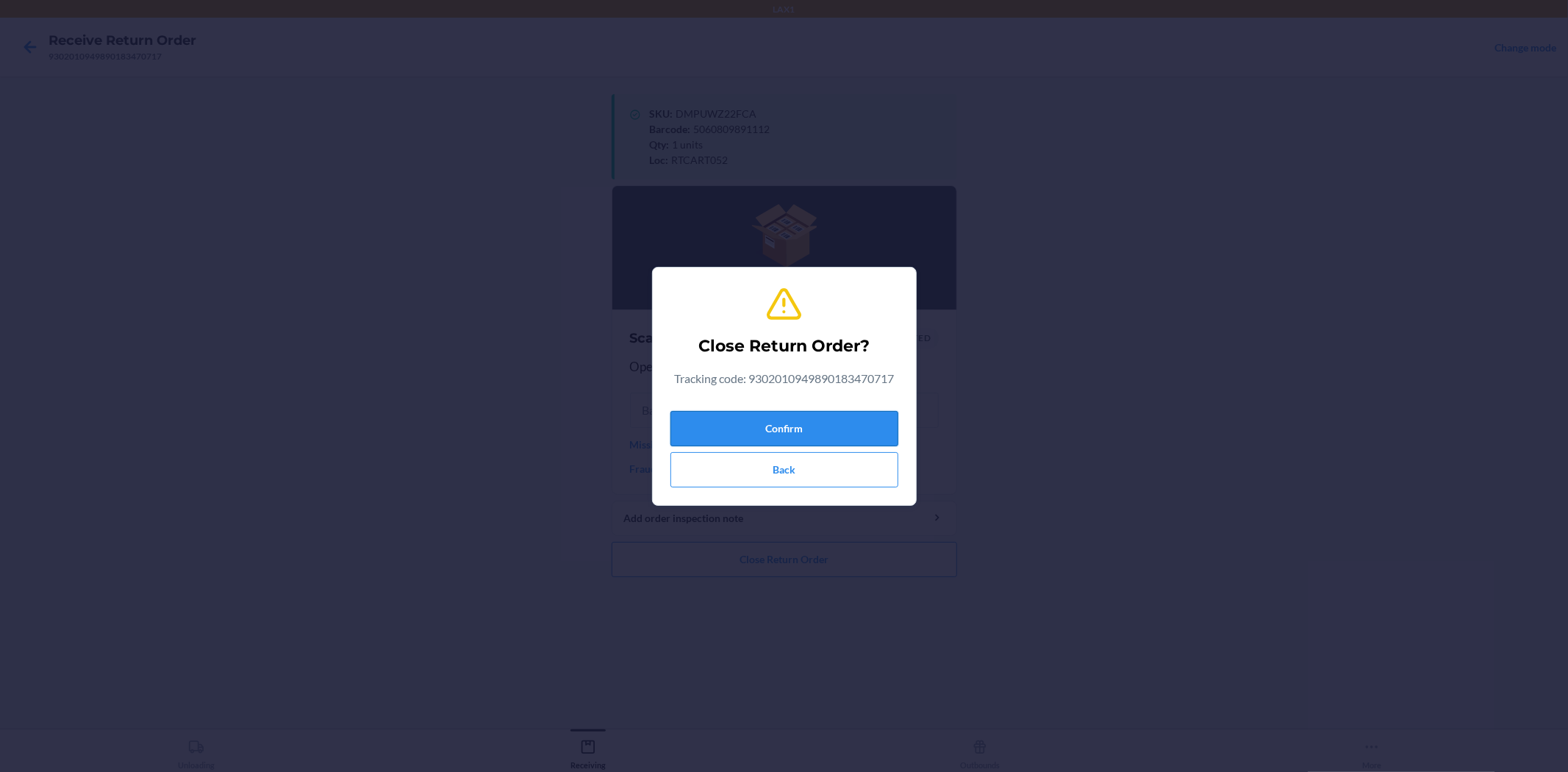
click at [787, 438] on button "Confirm" at bounding box center [784, 429] width 228 height 35
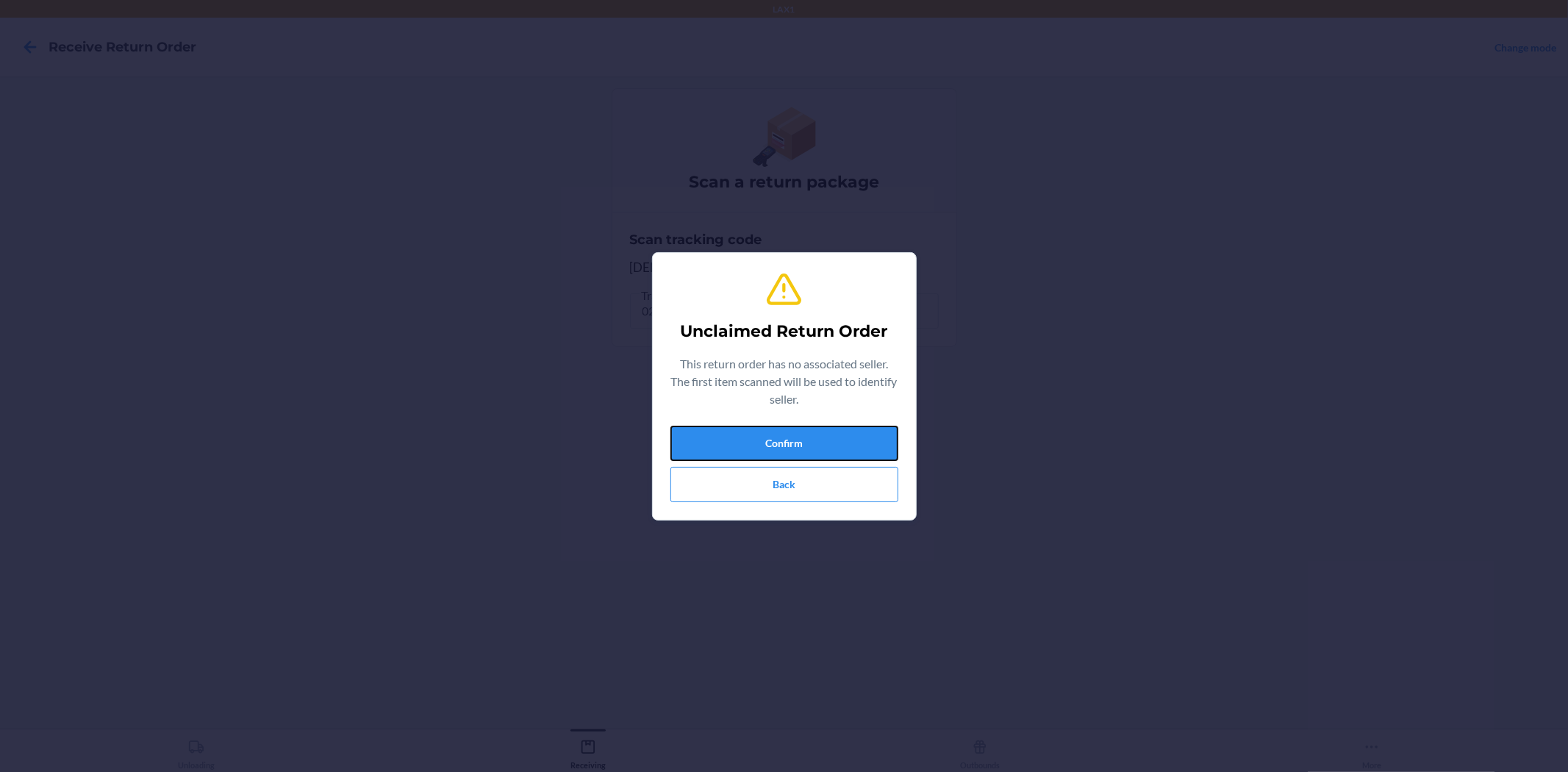
click at [787, 438] on button "Confirm" at bounding box center [784, 443] width 228 height 35
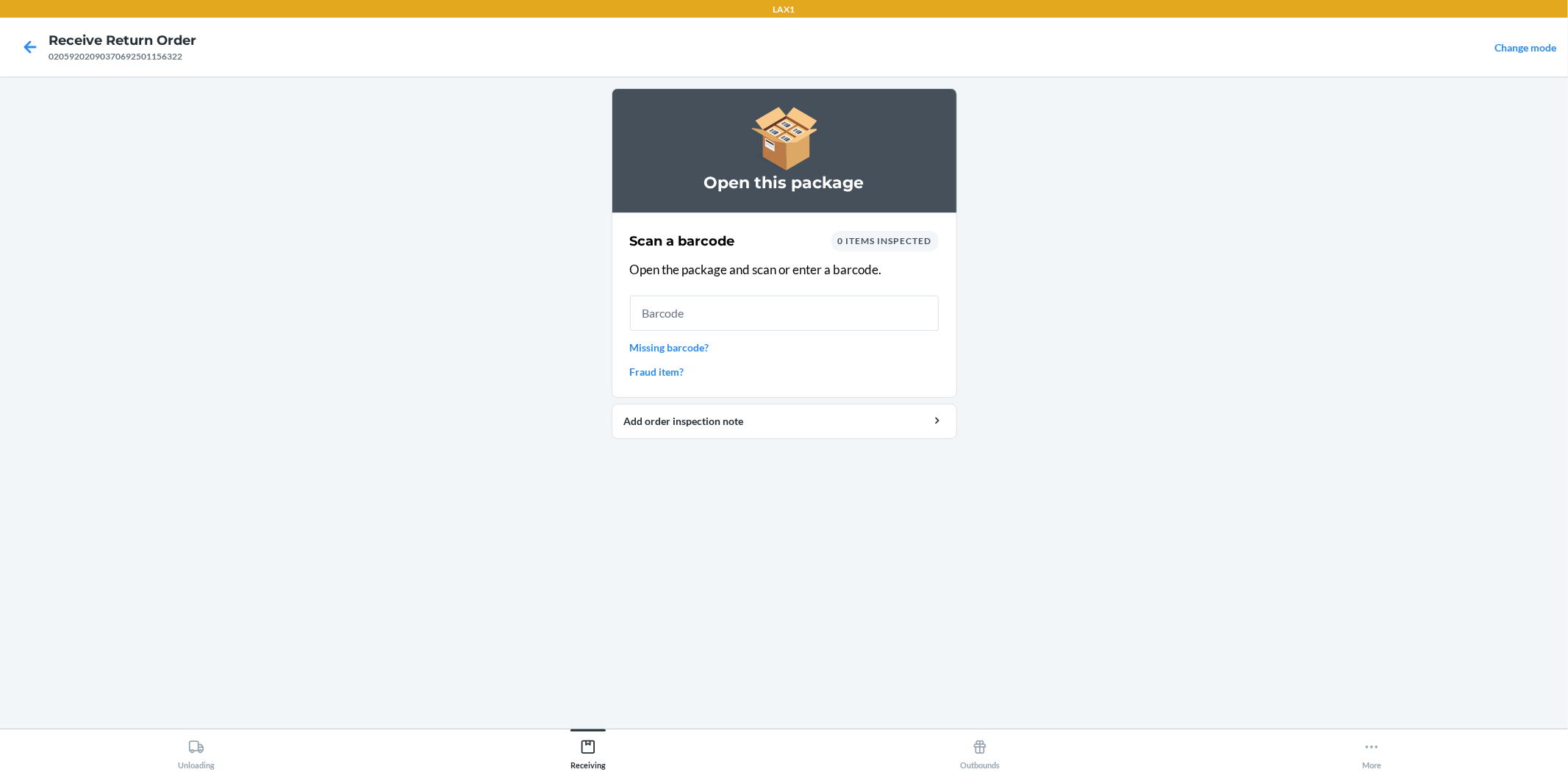
click at [647, 344] on link "Missing barcode?" at bounding box center [784, 347] width 309 height 16
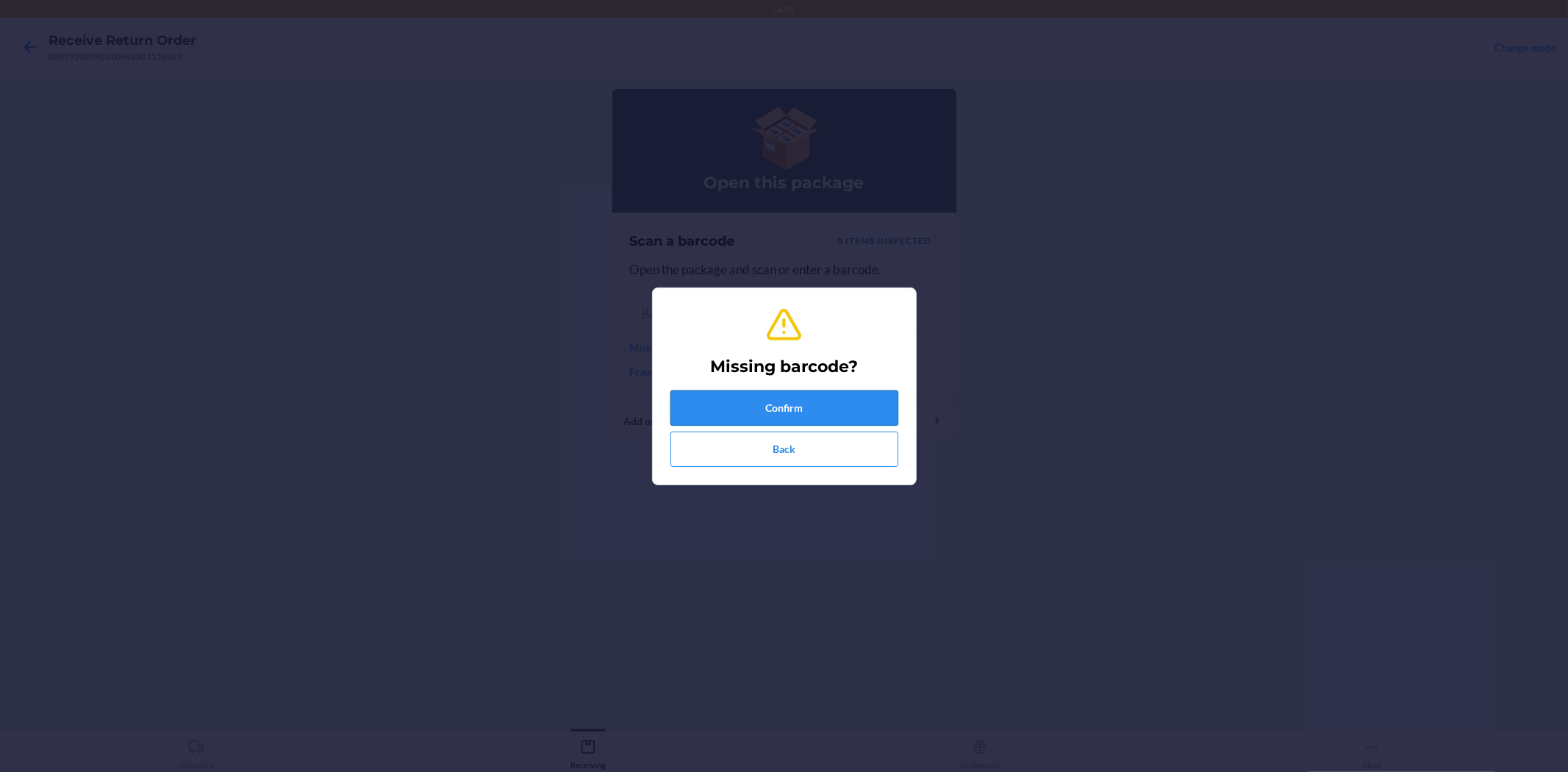
click at [711, 397] on button "Confirm" at bounding box center [784, 408] width 228 height 35
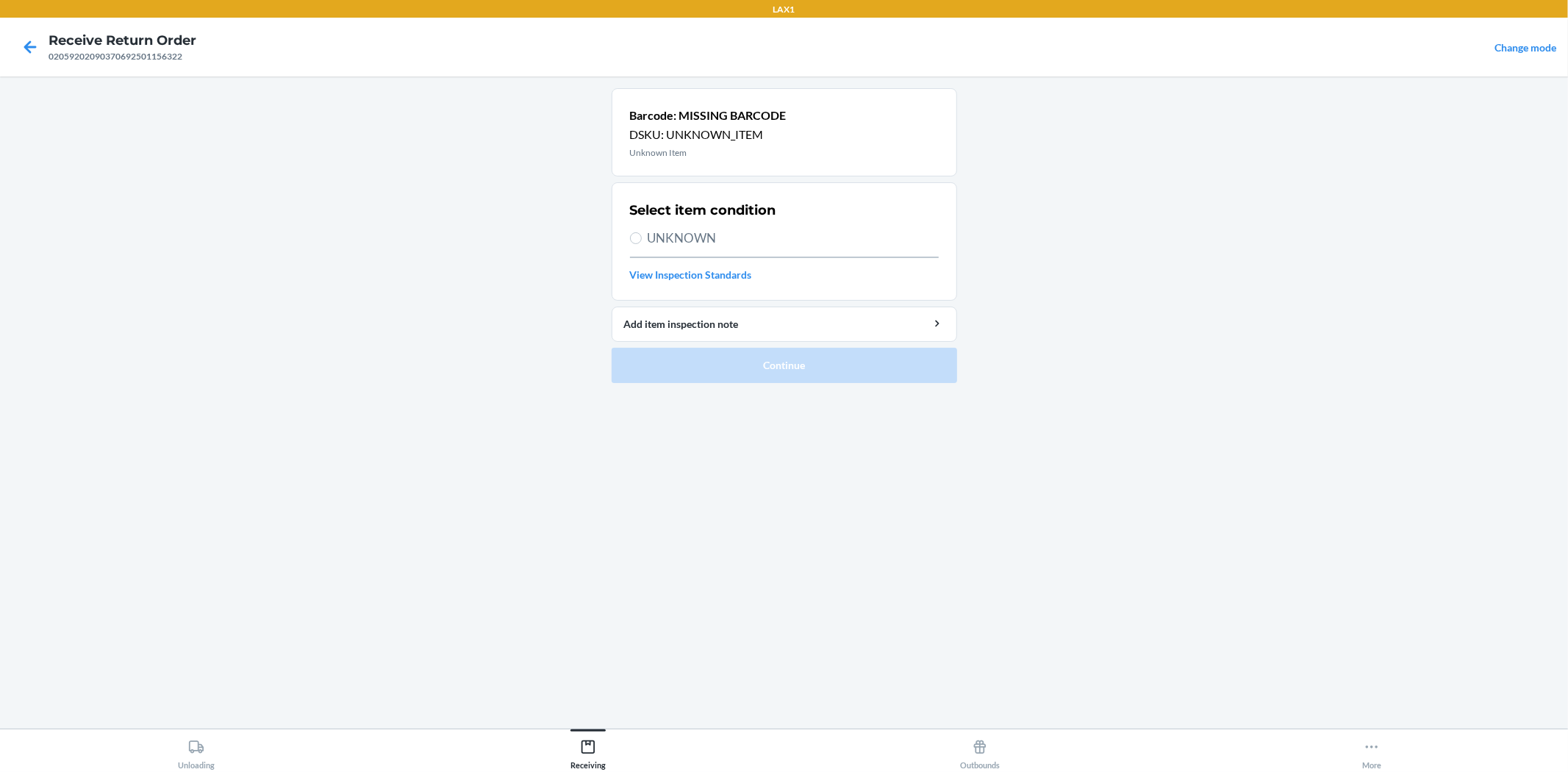
click at [716, 241] on span "UNKNOWN" at bounding box center [793, 237] width 291 height 19
click at [642, 241] on input "UNKNOWN" at bounding box center [636, 238] width 12 height 12
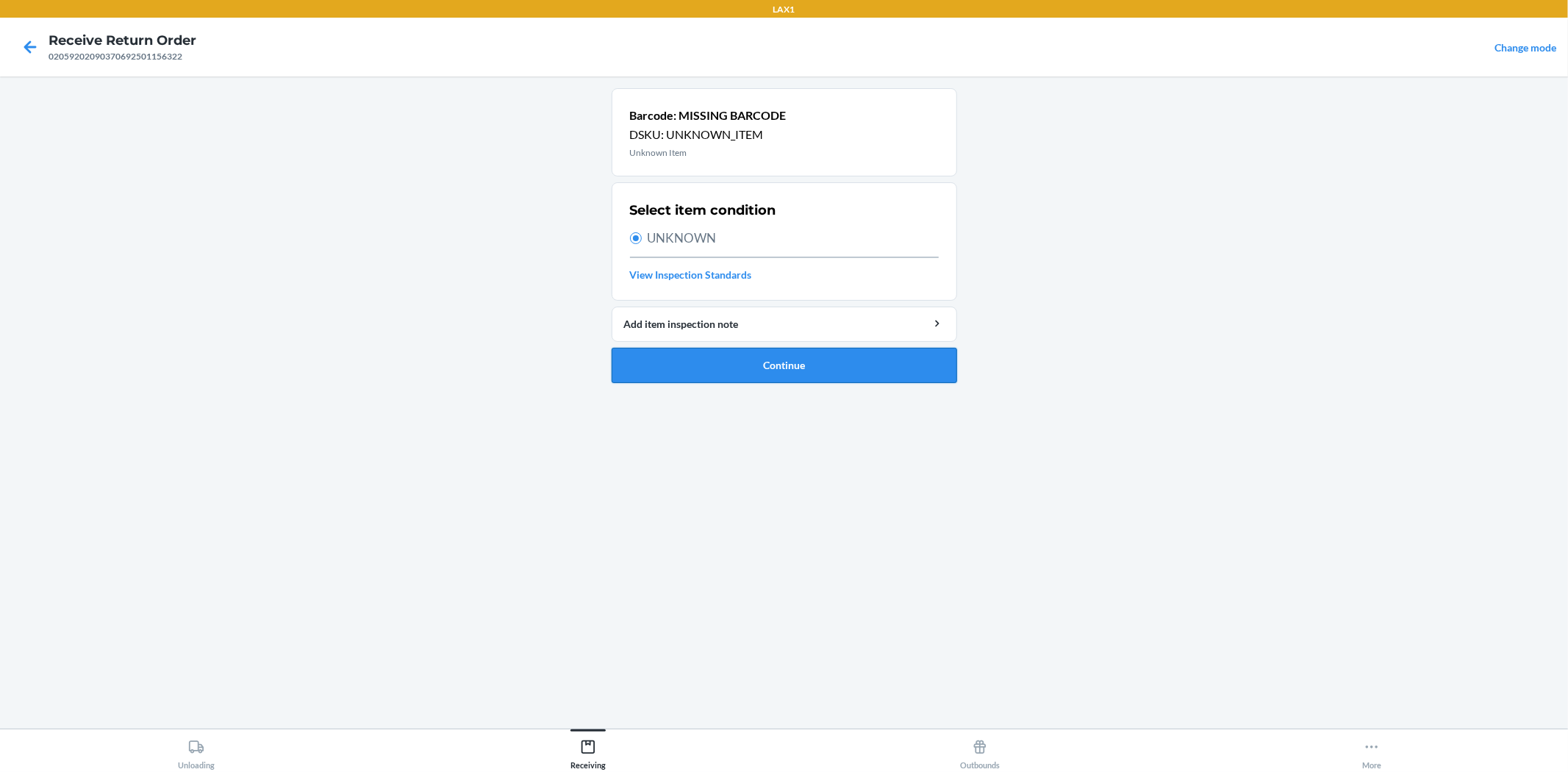
click at [772, 373] on button "Continue" at bounding box center [784, 365] width 345 height 35
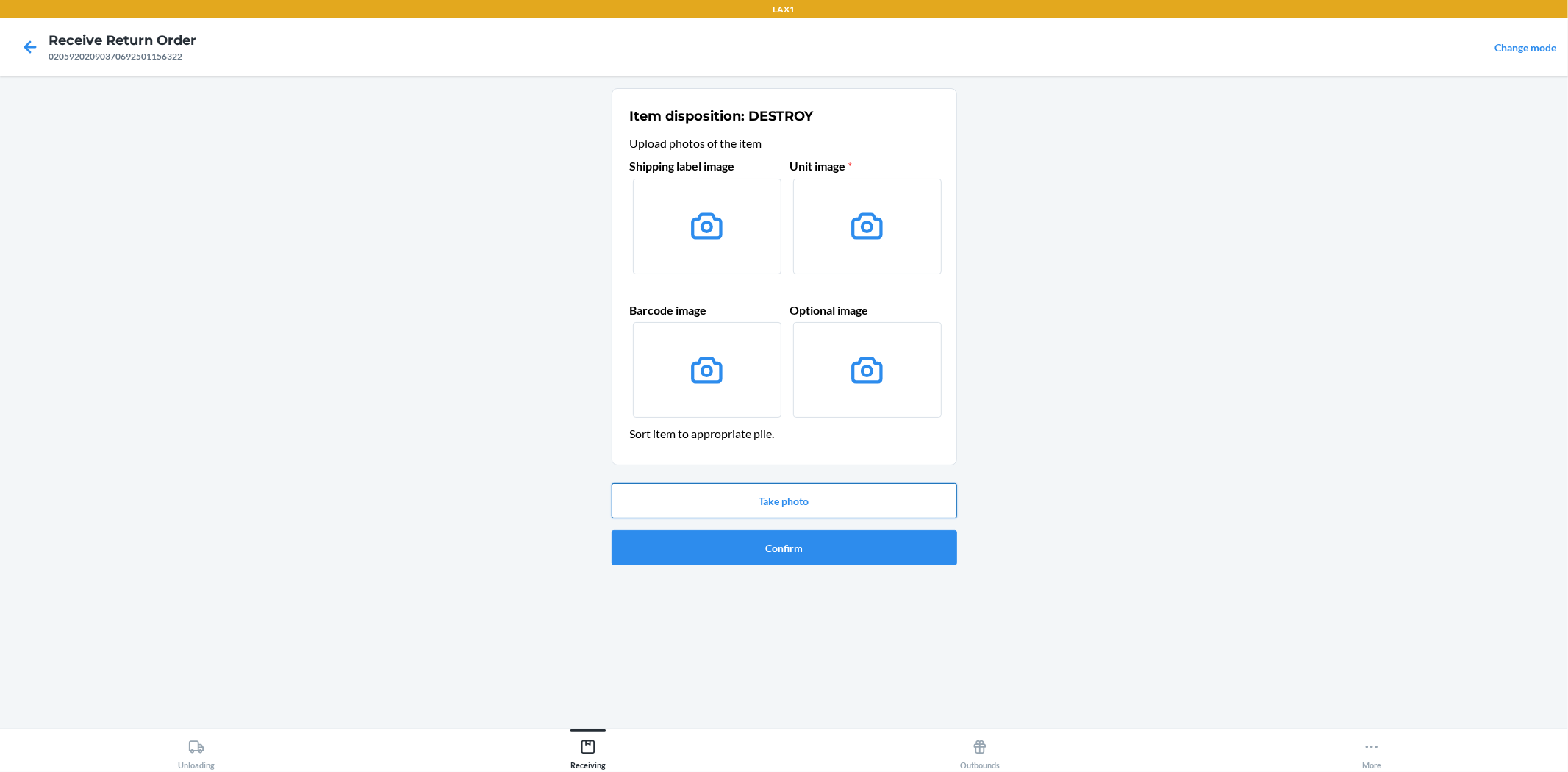
click at [791, 490] on button "Take photo" at bounding box center [784, 500] width 345 height 35
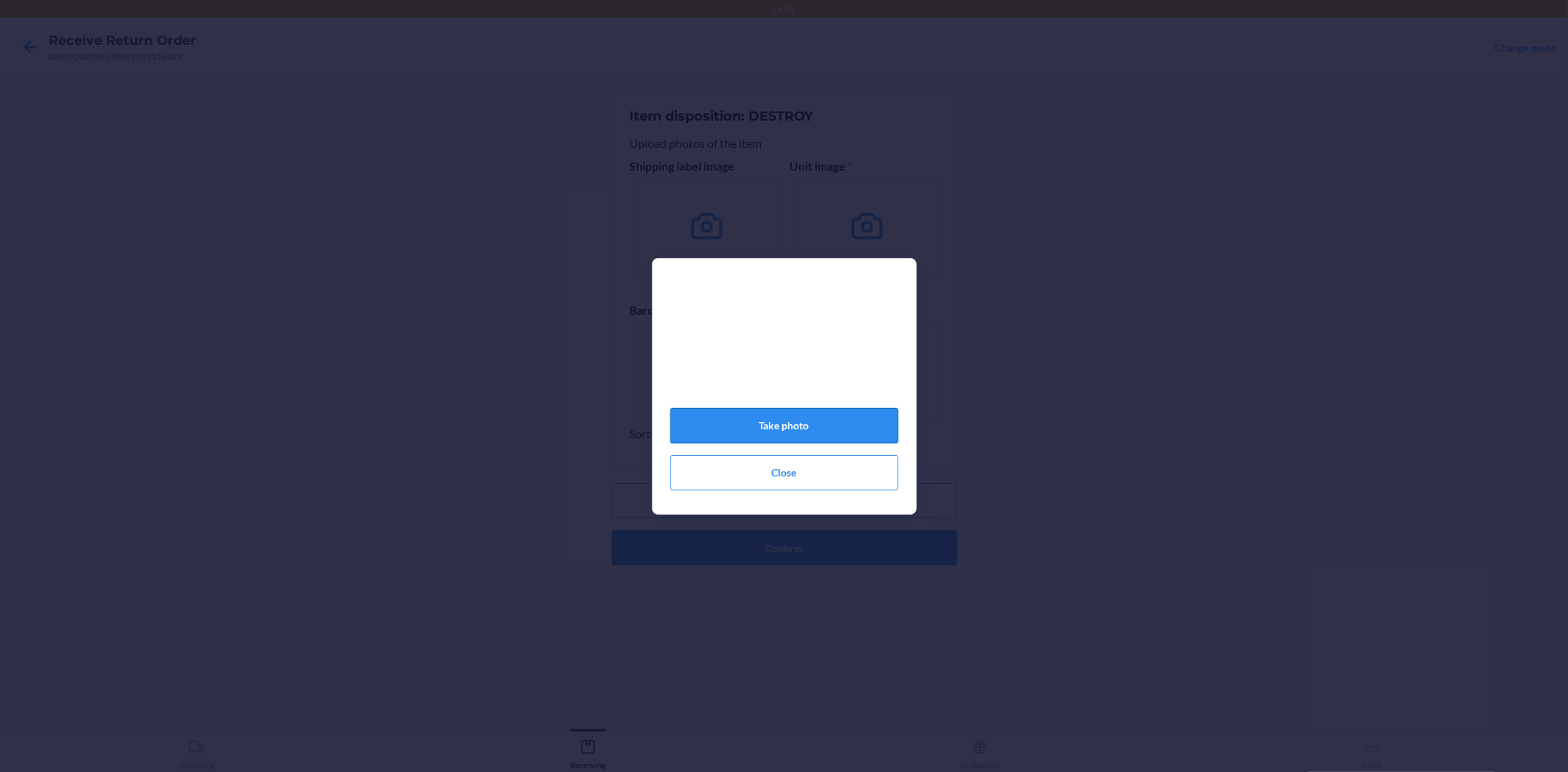
click at [799, 431] on button "Take photo" at bounding box center [784, 426] width 228 height 35
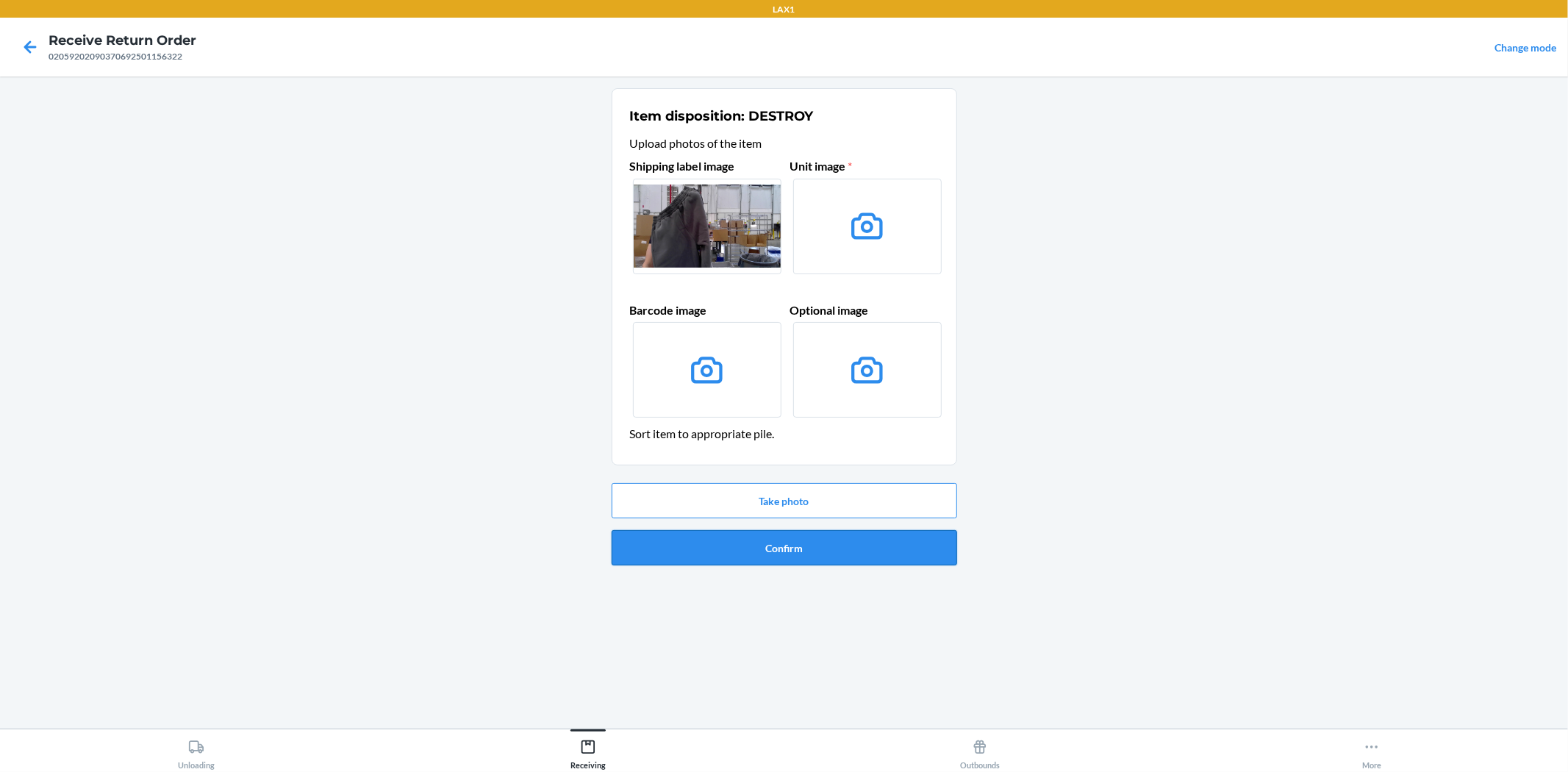
click at [778, 540] on button "Confirm" at bounding box center [784, 547] width 345 height 35
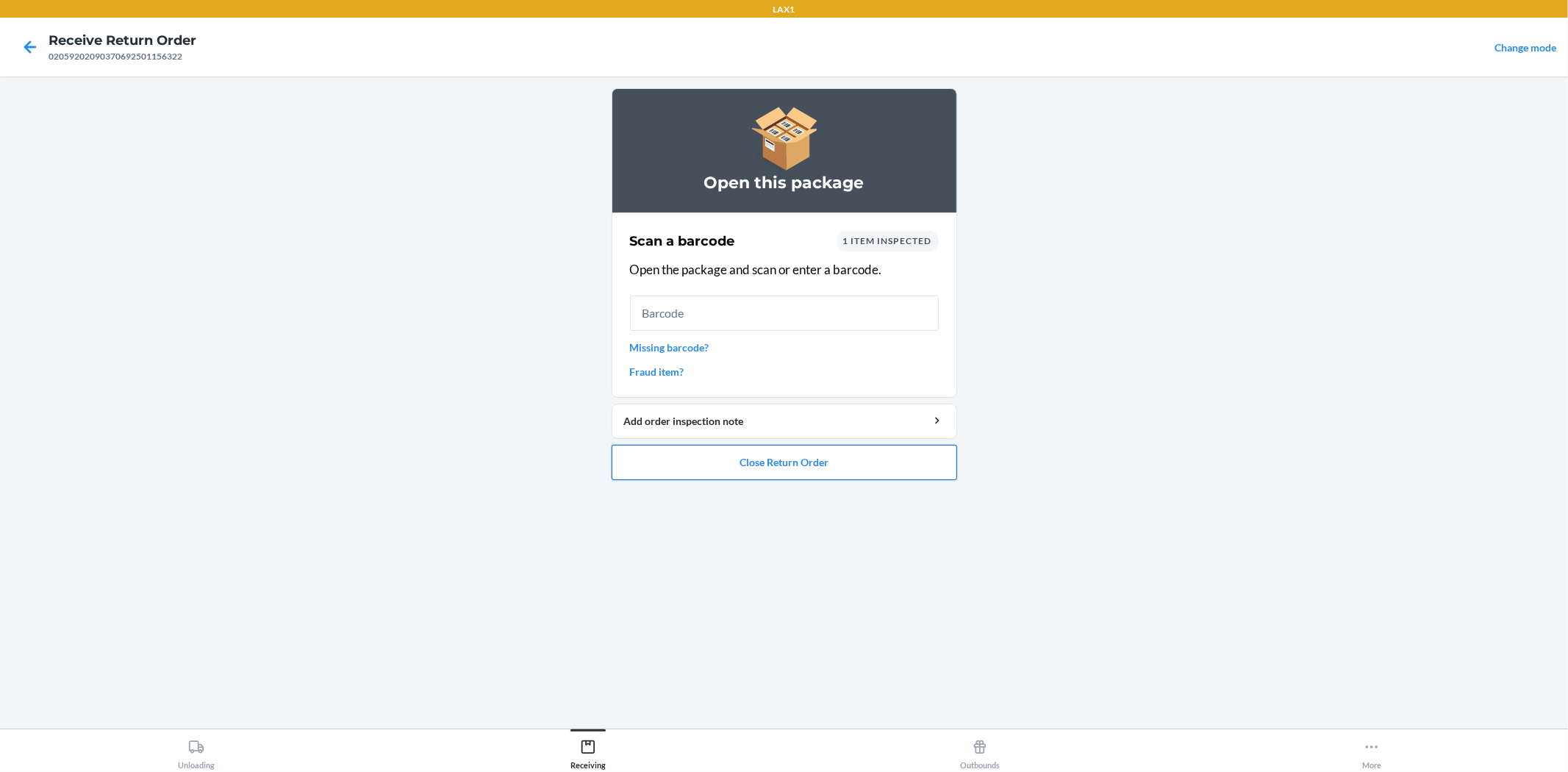
click at [767, 455] on button "Close Return Order" at bounding box center [784, 462] width 345 height 35
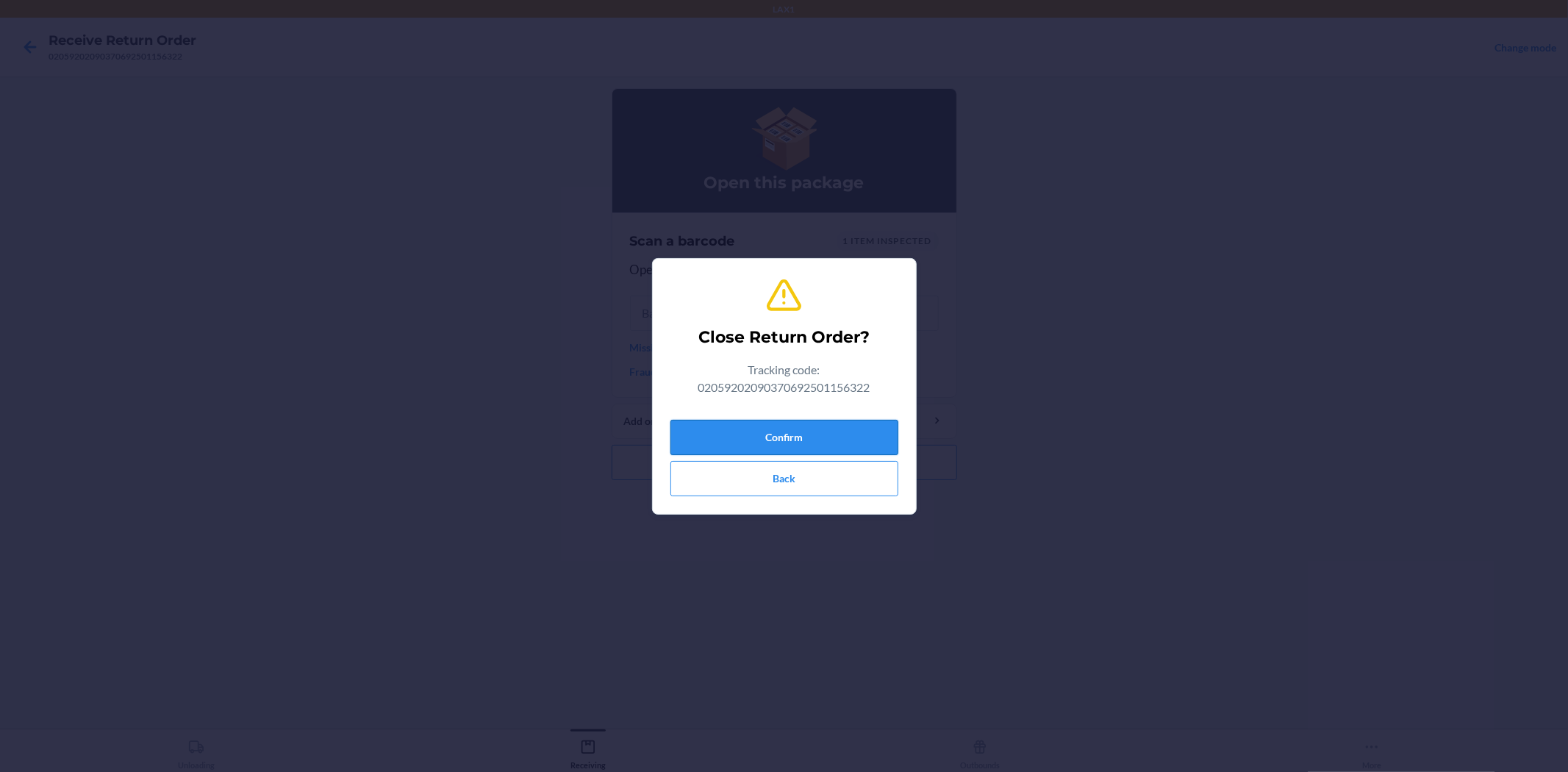
click at [768, 423] on button "Confirm" at bounding box center [784, 437] width 228 height 35
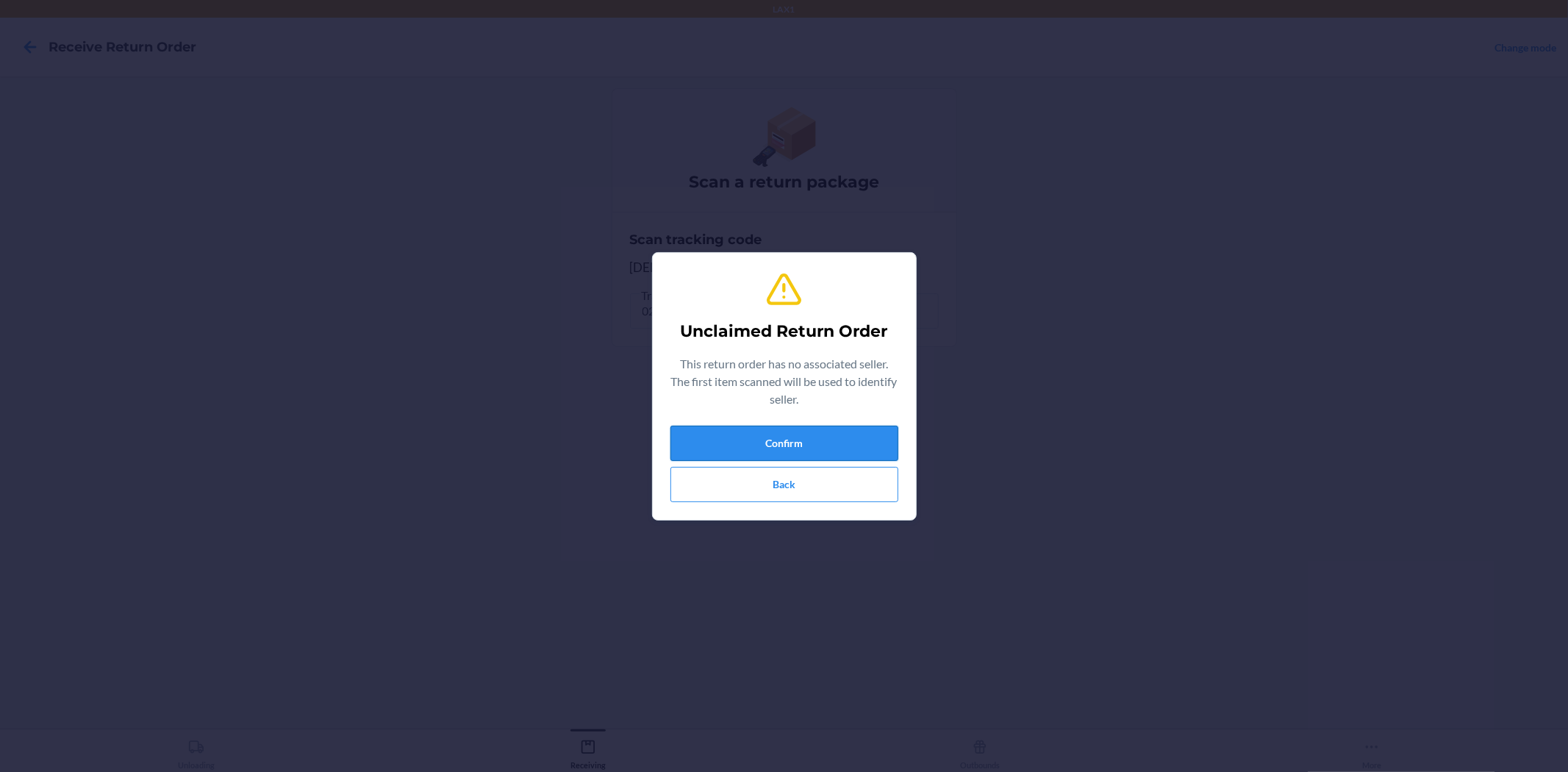
click at [827, 432] on button "Confirm" at bounding box center [784, 443] width 228 height 35
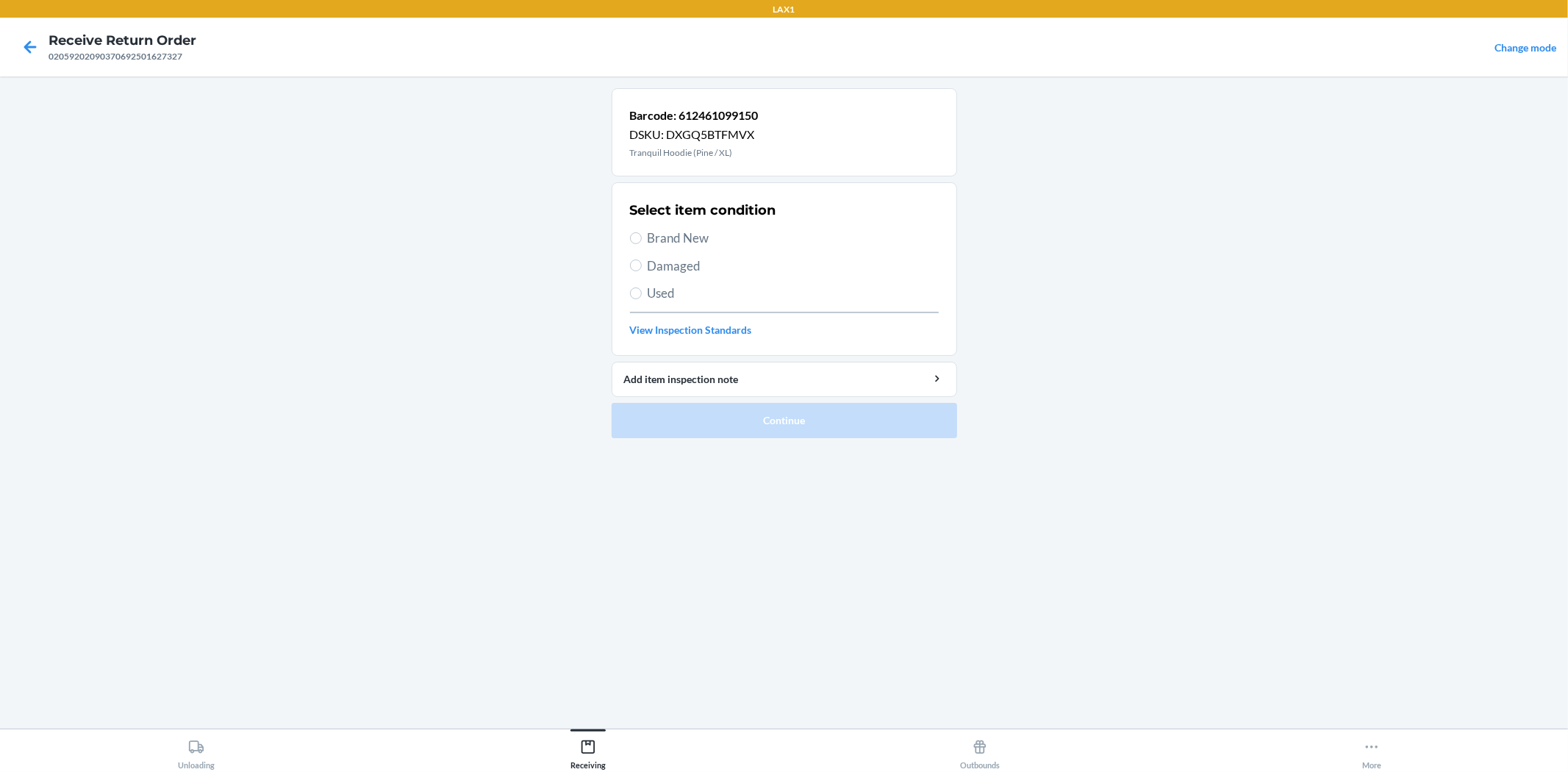
click at [675, 274] on span "Damaged" at bounding box center [793, 265] width 291 height 19
click at [642, 271] on input "Damaged" at bounding box center [636, 265] width 12 height 12
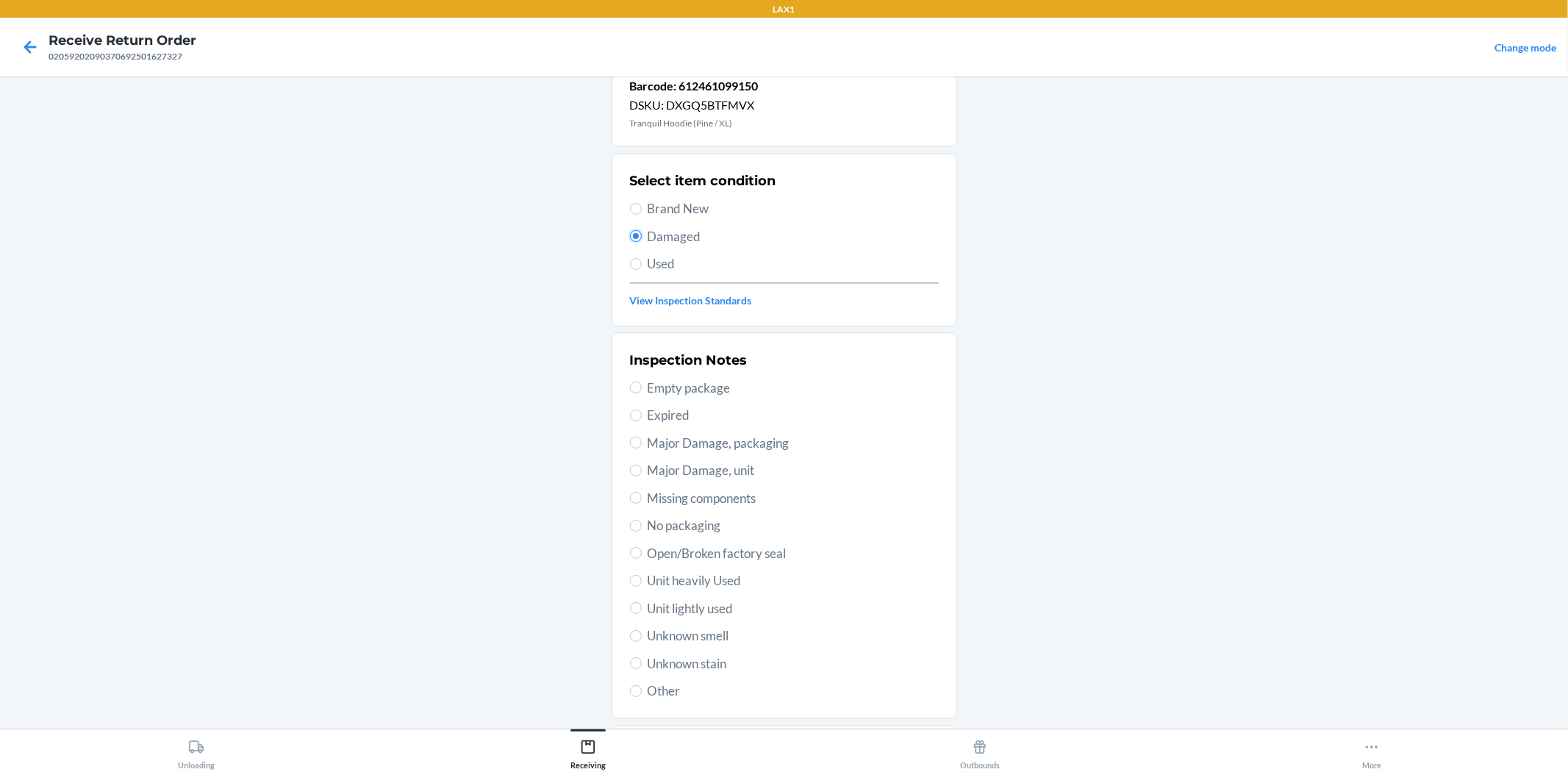
scroll to position [81, 0]
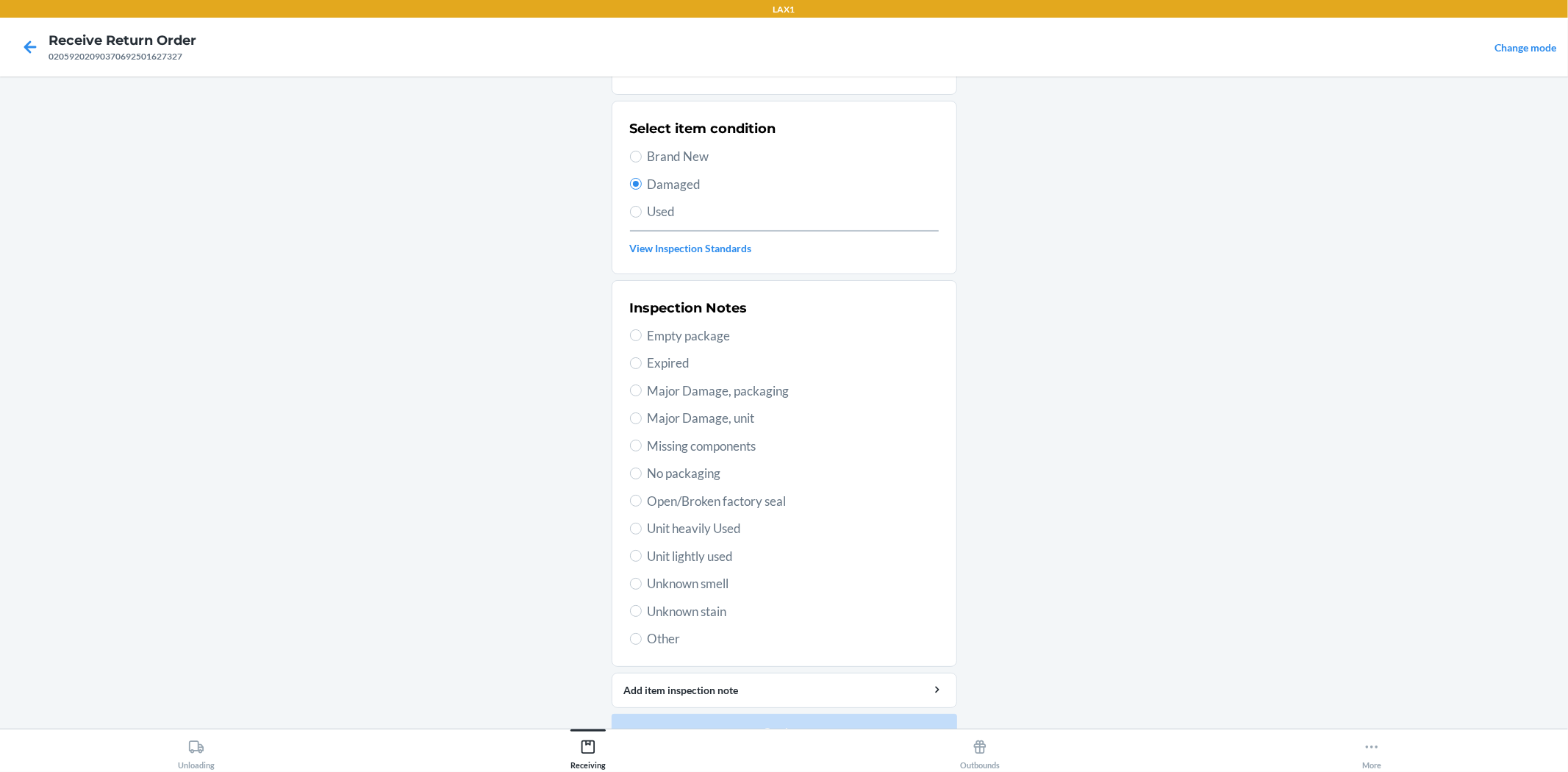
click at [723, 551] on span "Unit lightly used" at bounding box center [793, 555] width 291 height 19
click at [642, 551] on input "Unit lightly used" at bounding box center [636, 555] width 12 height 12
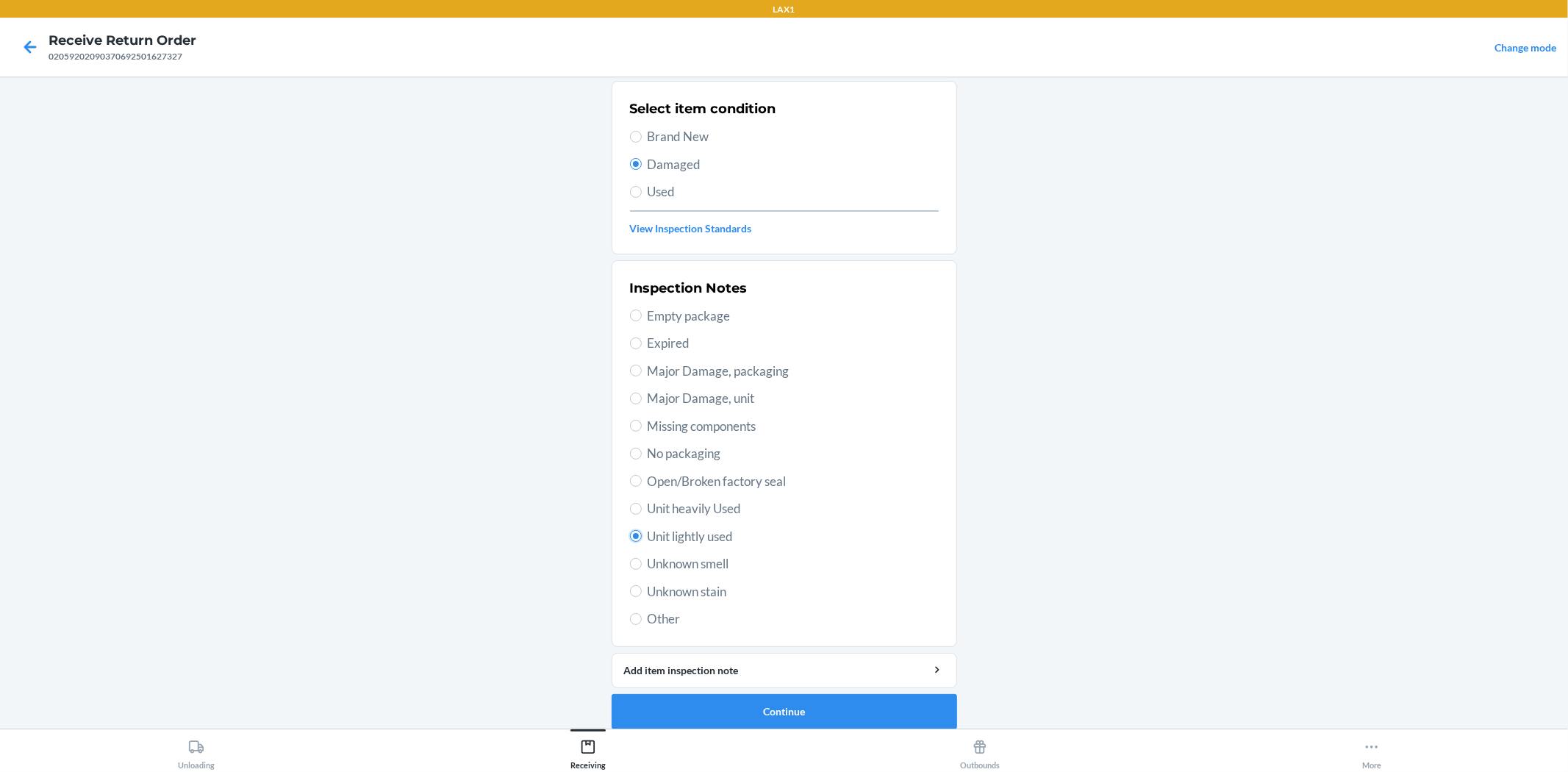
scroll to position [113, 0]
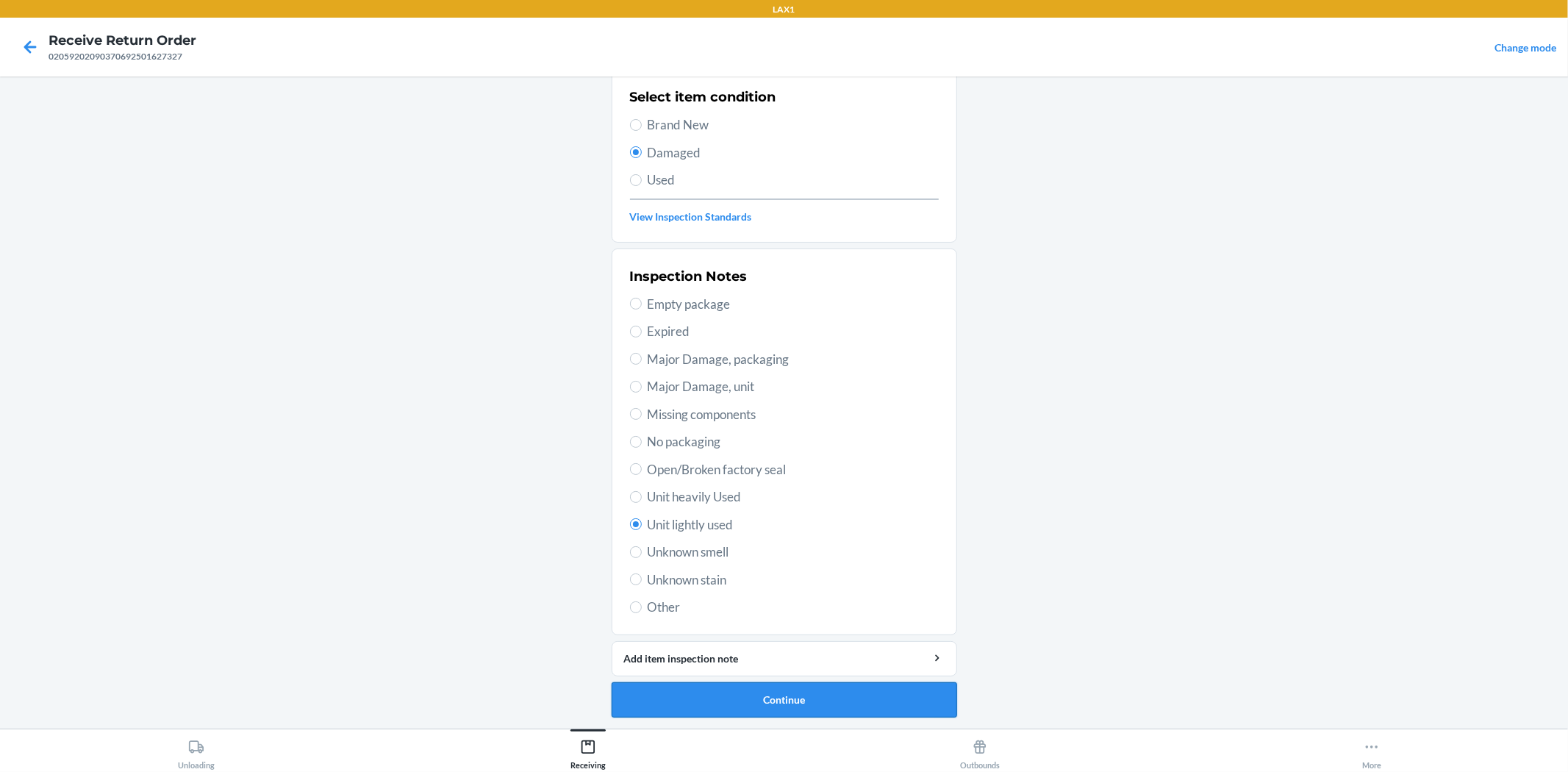
click at [755, 695] on button "Continue" at bounding box center [784, 699] width 345 height 35
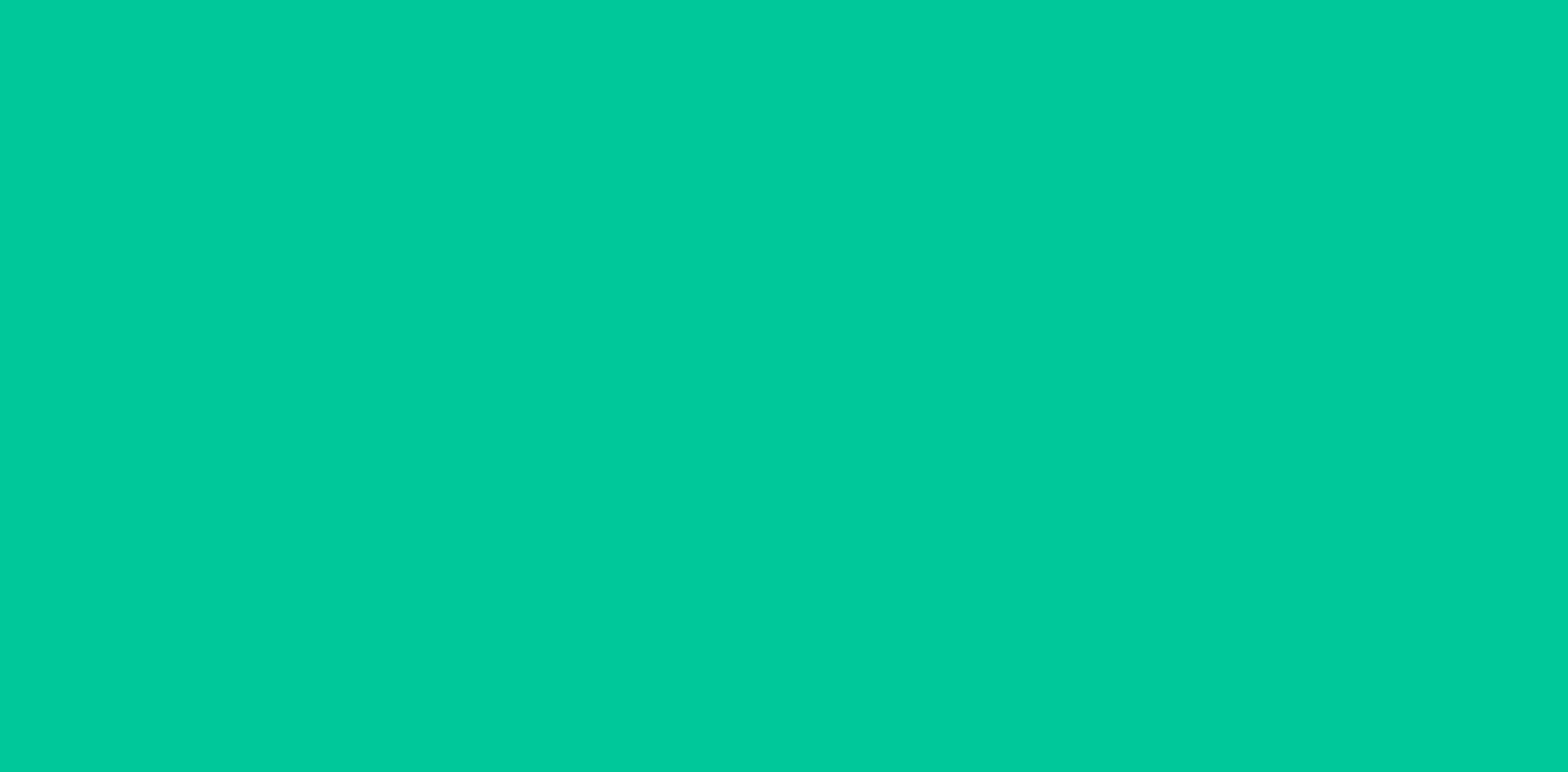
scroll to position [0, 0]
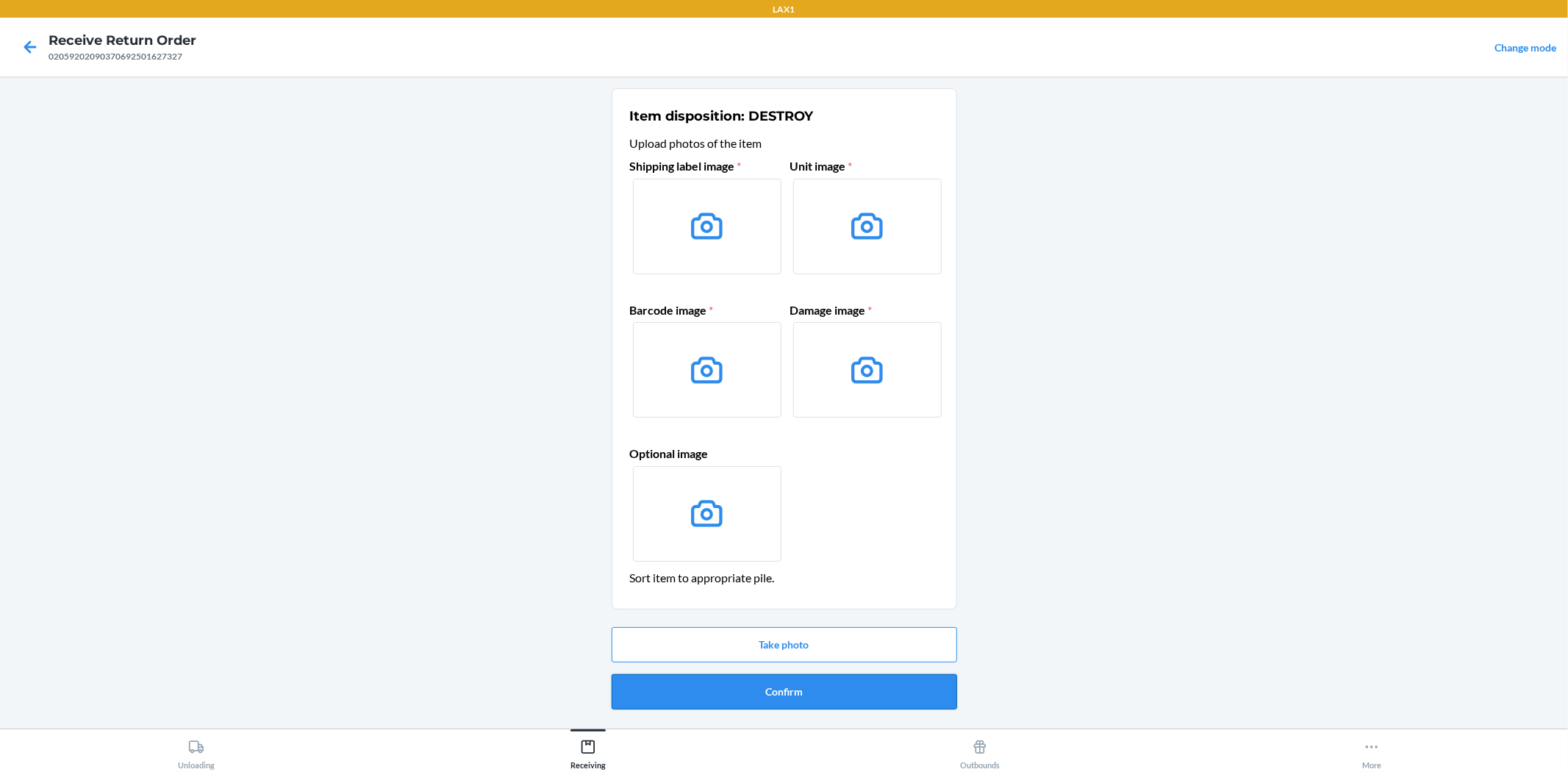
click at [815, 678] on button "Confirm" at bounding box center [784, 692] width 345 height 35
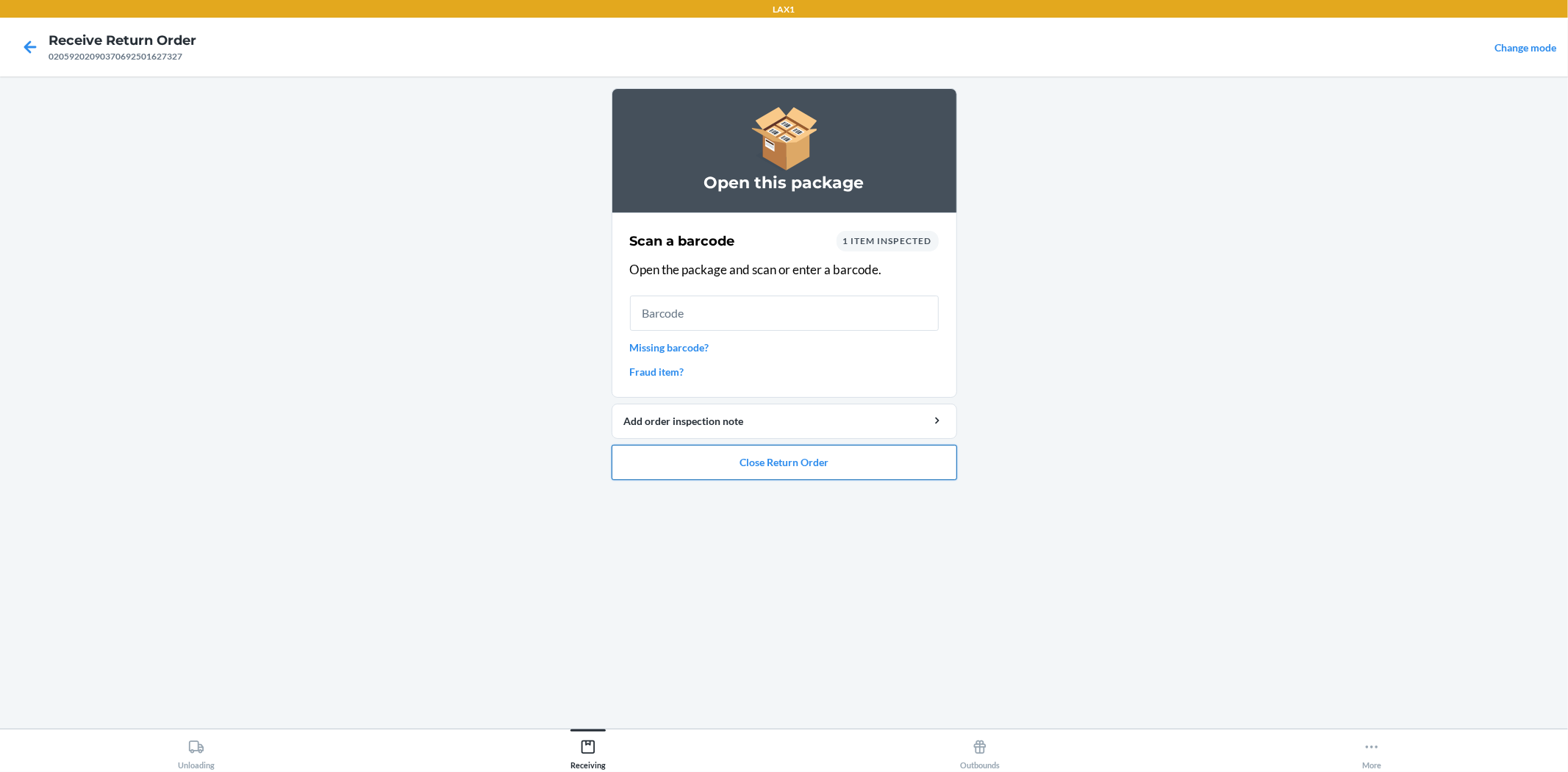
click at [772, 460] on button "Close Return Order" at bounding box center [784, 462] width 345 height 35
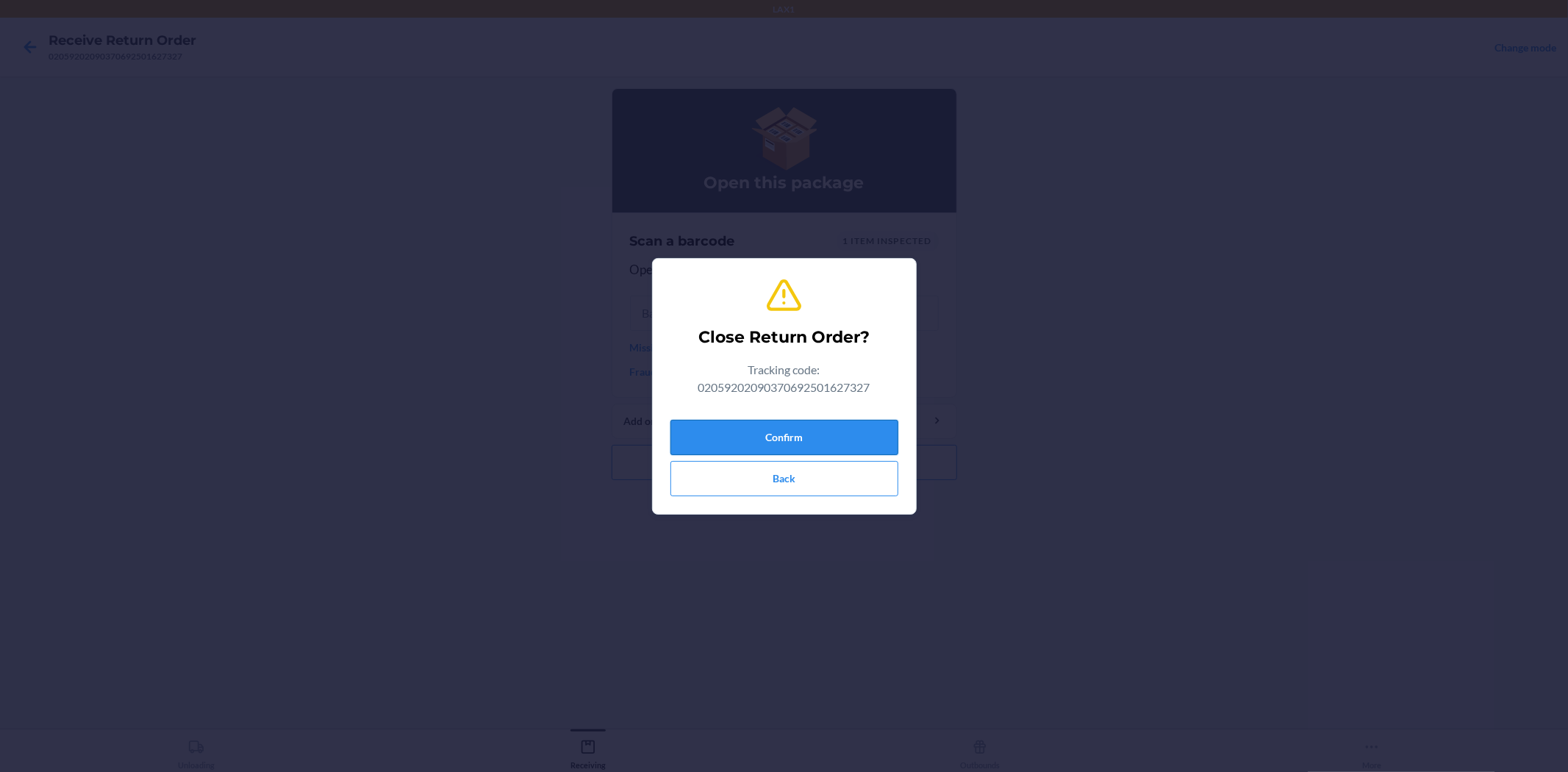
click at [791, 423] on button "Confirm" at bounding box center [784, 437] width 228 height 35
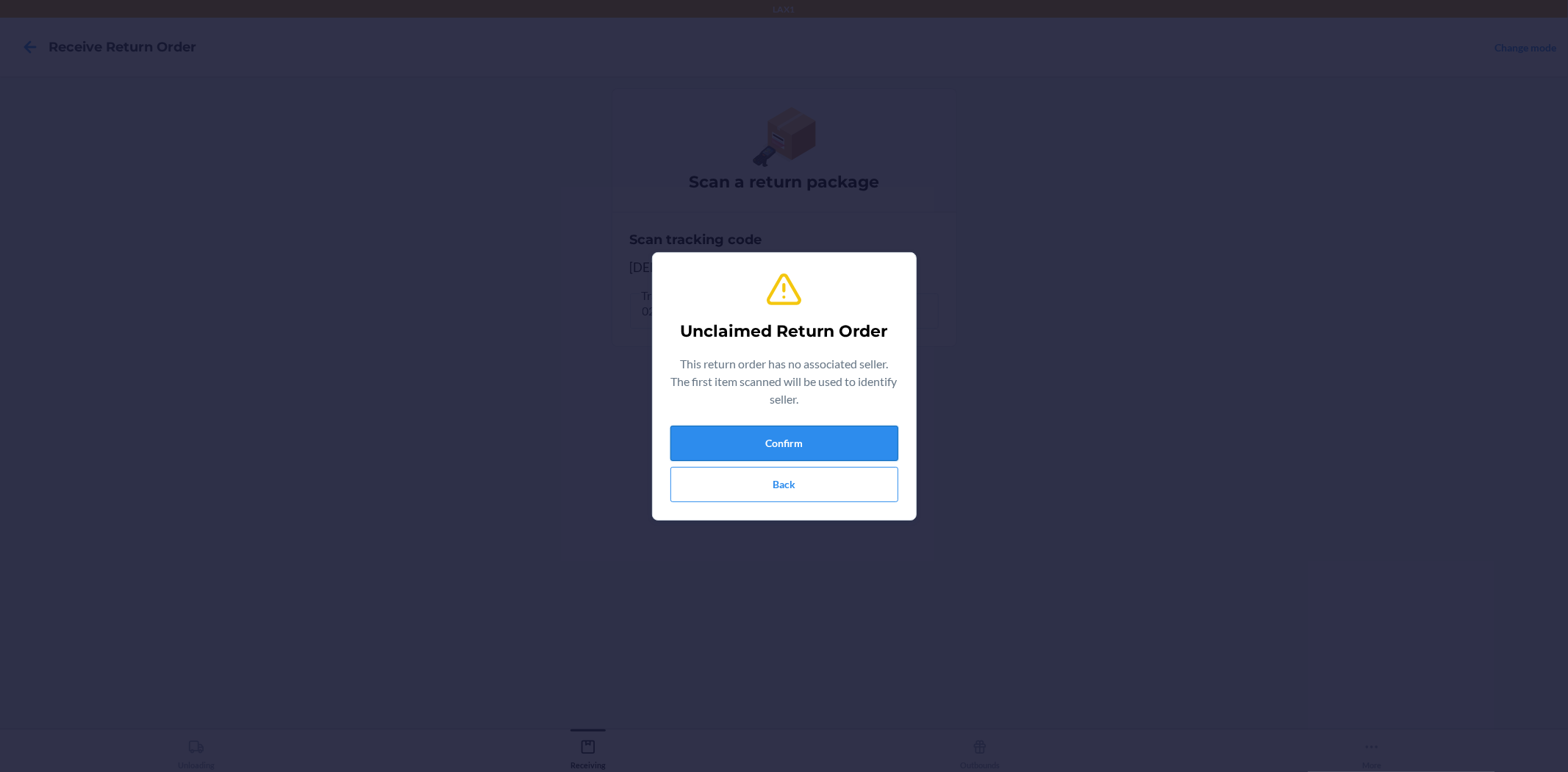
click at [870, 434] on button "Confirm" at bounding box center [784, 443] width 228 height 35
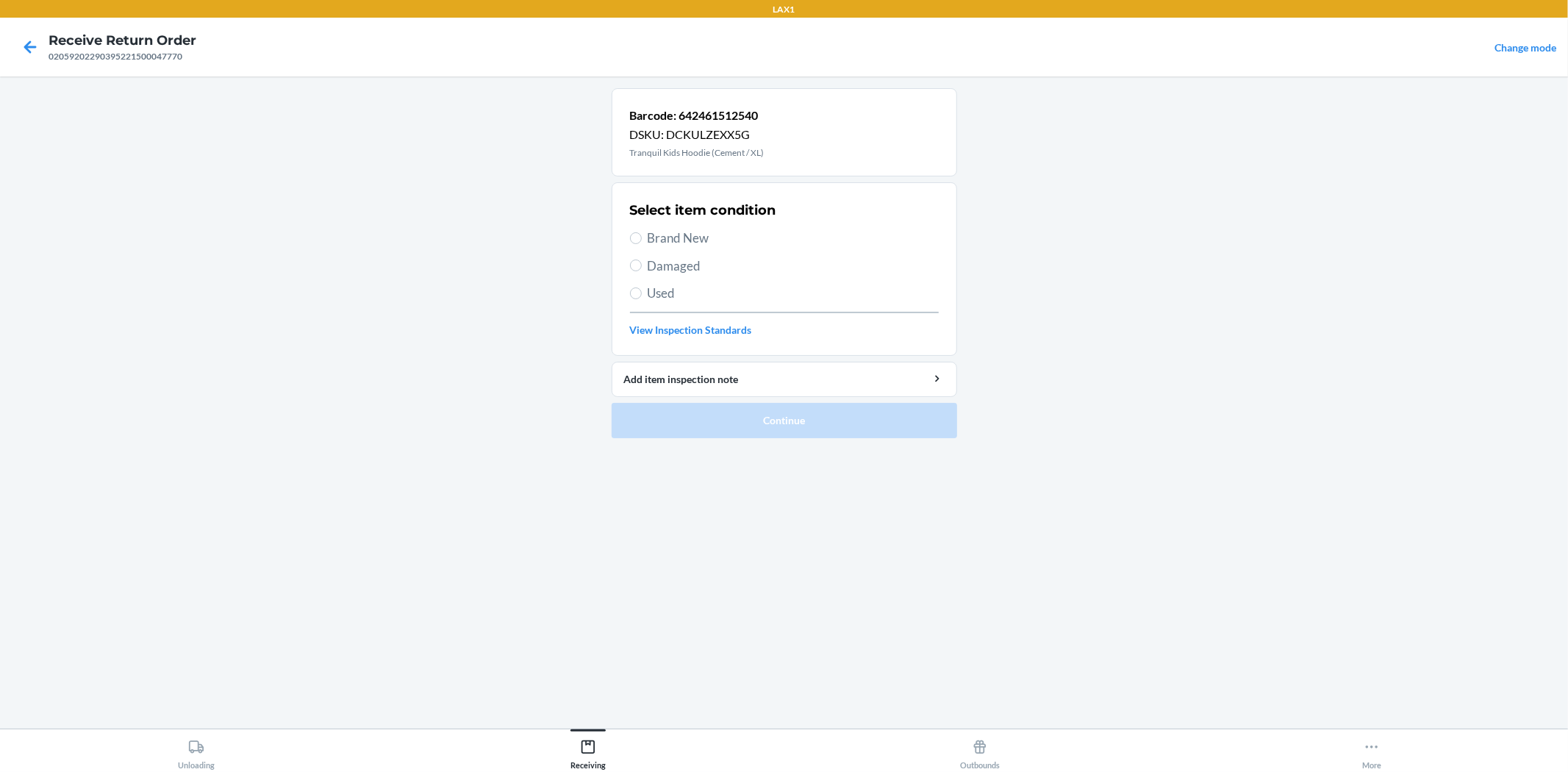
click at [649, 268] on span "Damaged" at bounding box center [793, 265] width 291 height 19
click at [642, 268] on input "Damaged" at bounding box center [636, 265] width 12 height 12
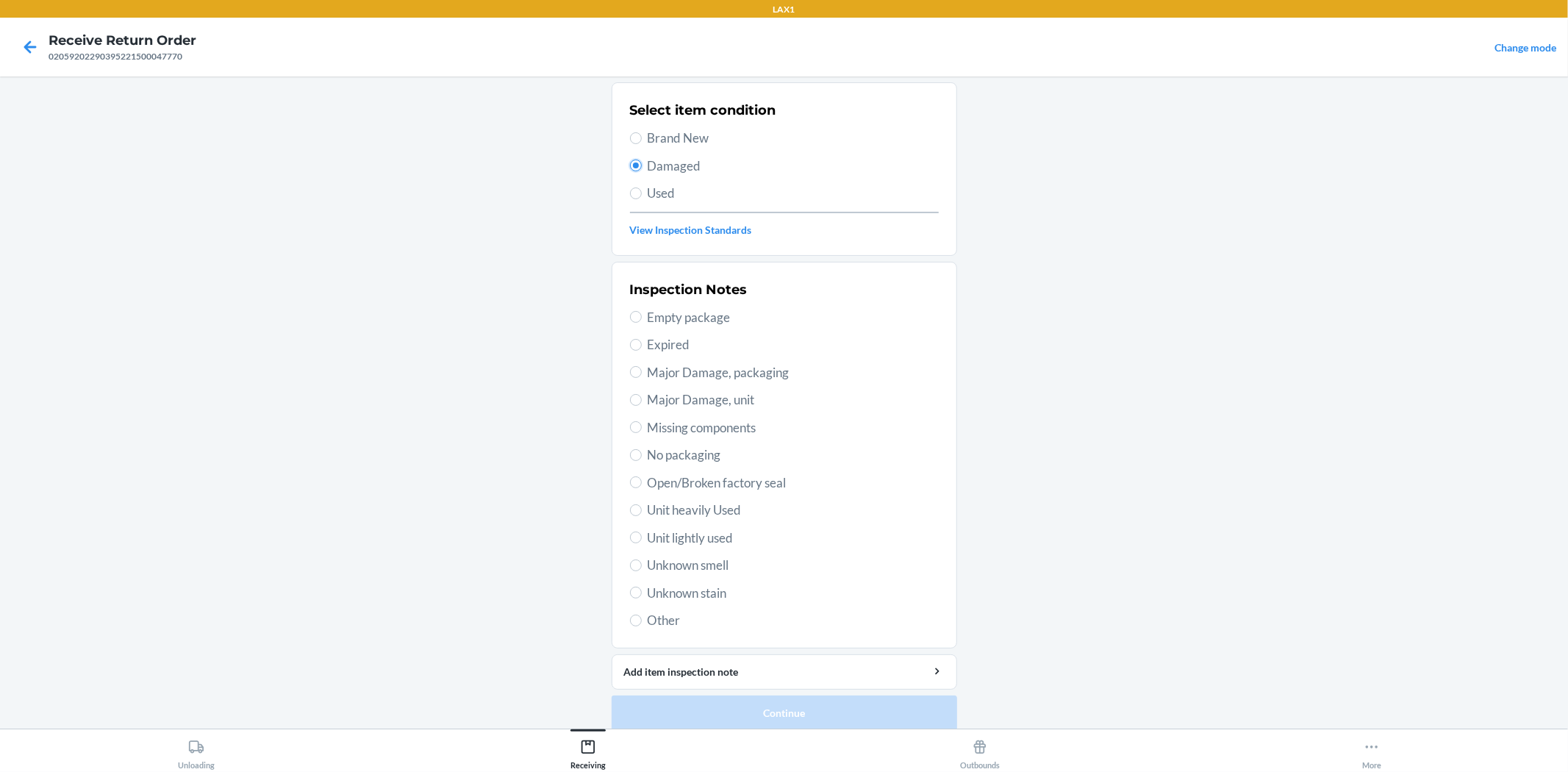
scroll to position [113, 0]
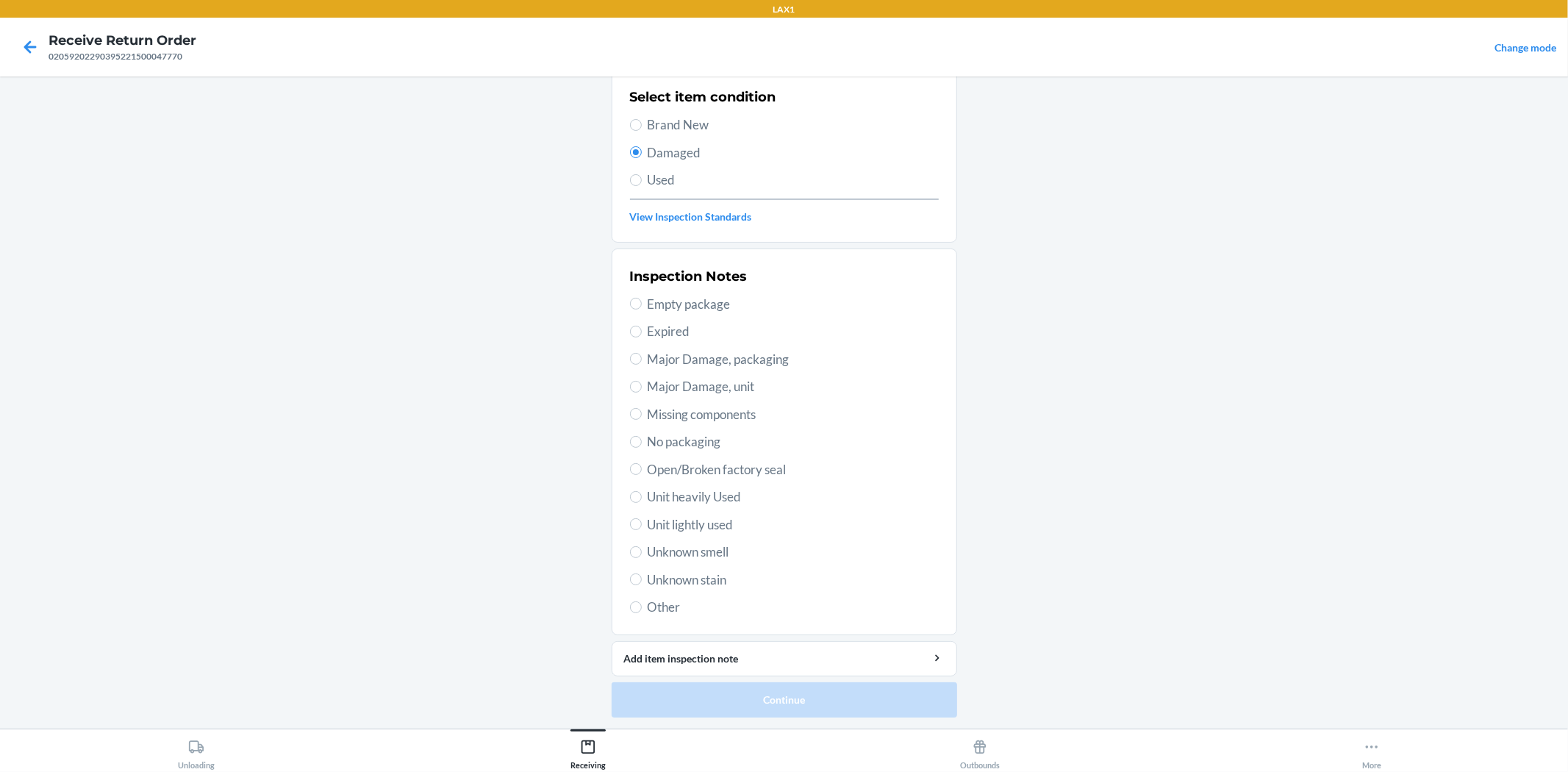
click at [677, 528] on span "Unit lightly used" at bounding box center [793, 524] width 291 height 19
click at [642, 528] on input "Unit lightly used" at bounding box center [636, 524] width 12 height 12
click at [750, 696] on button "Continue" at bounding box center [784, 699] width 345 height 35
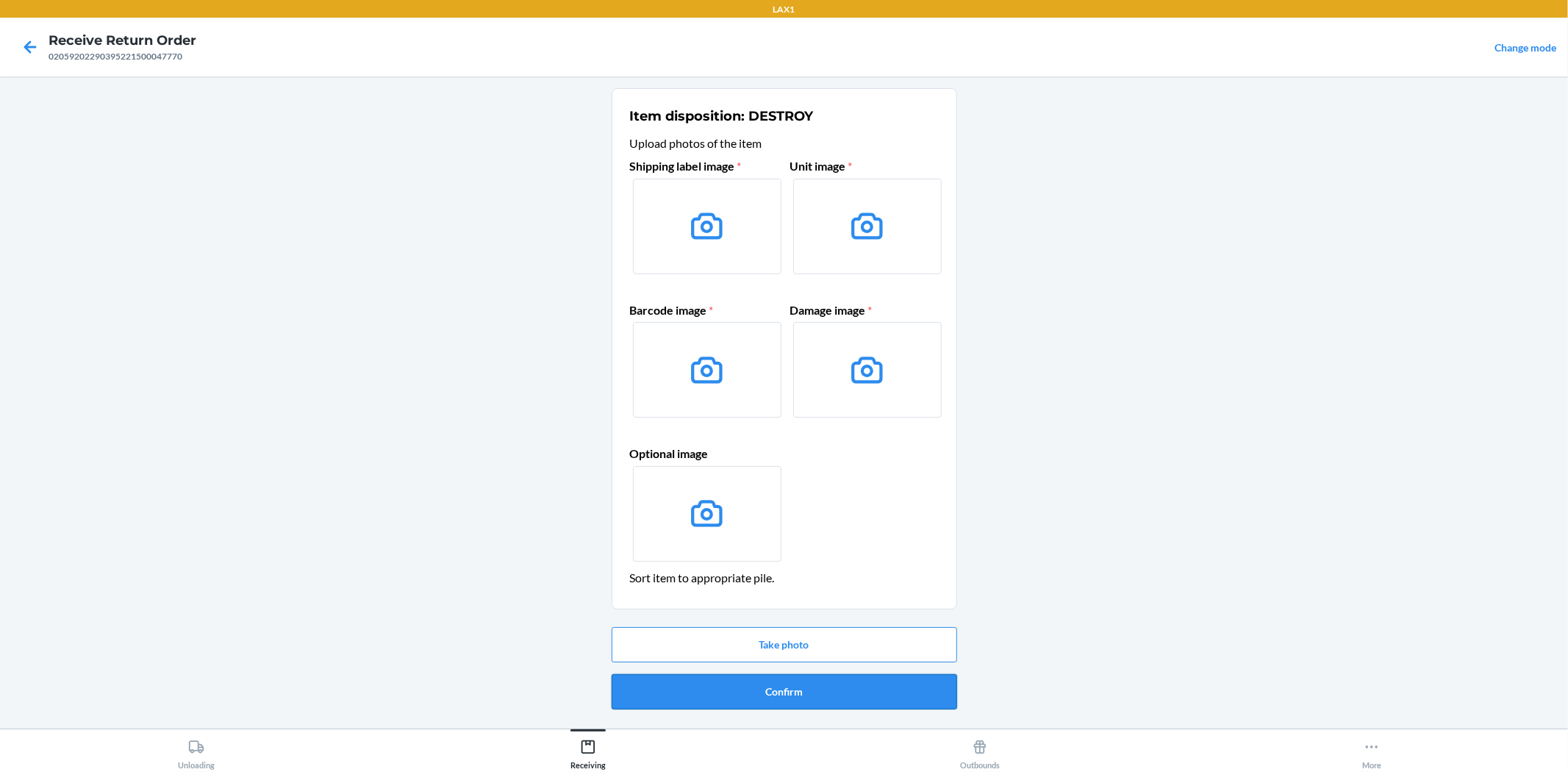
click at [839, 681] on button "Confirm" at bounding box center [784, 692] width 345 height 35
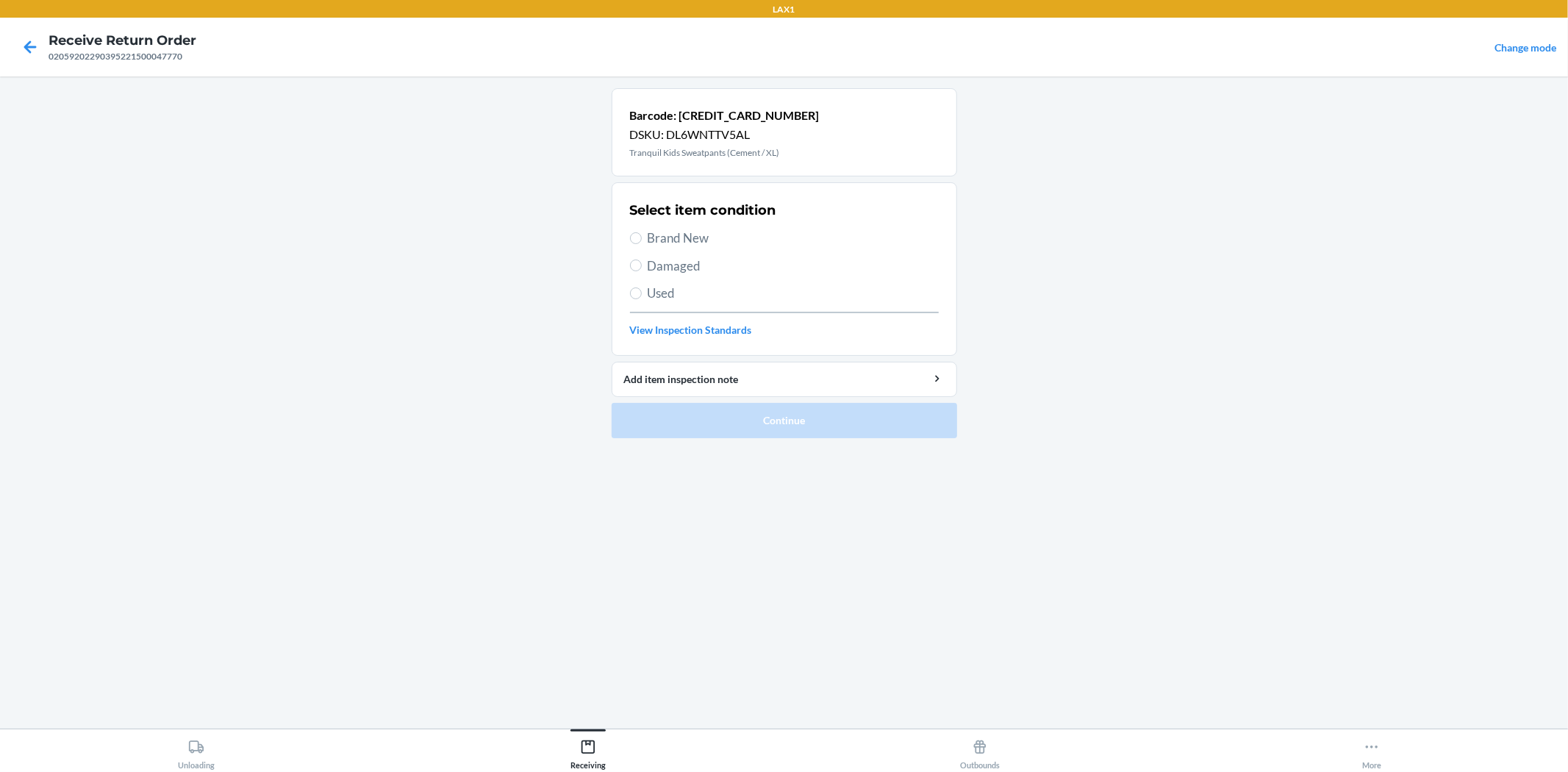
click at [663, 233] on span "Brand New" at bounding box center [793, 237] width 291 height 19
click at [642, 233] on input "Brand New" at bounding box center [636, 238] width 12 height 12
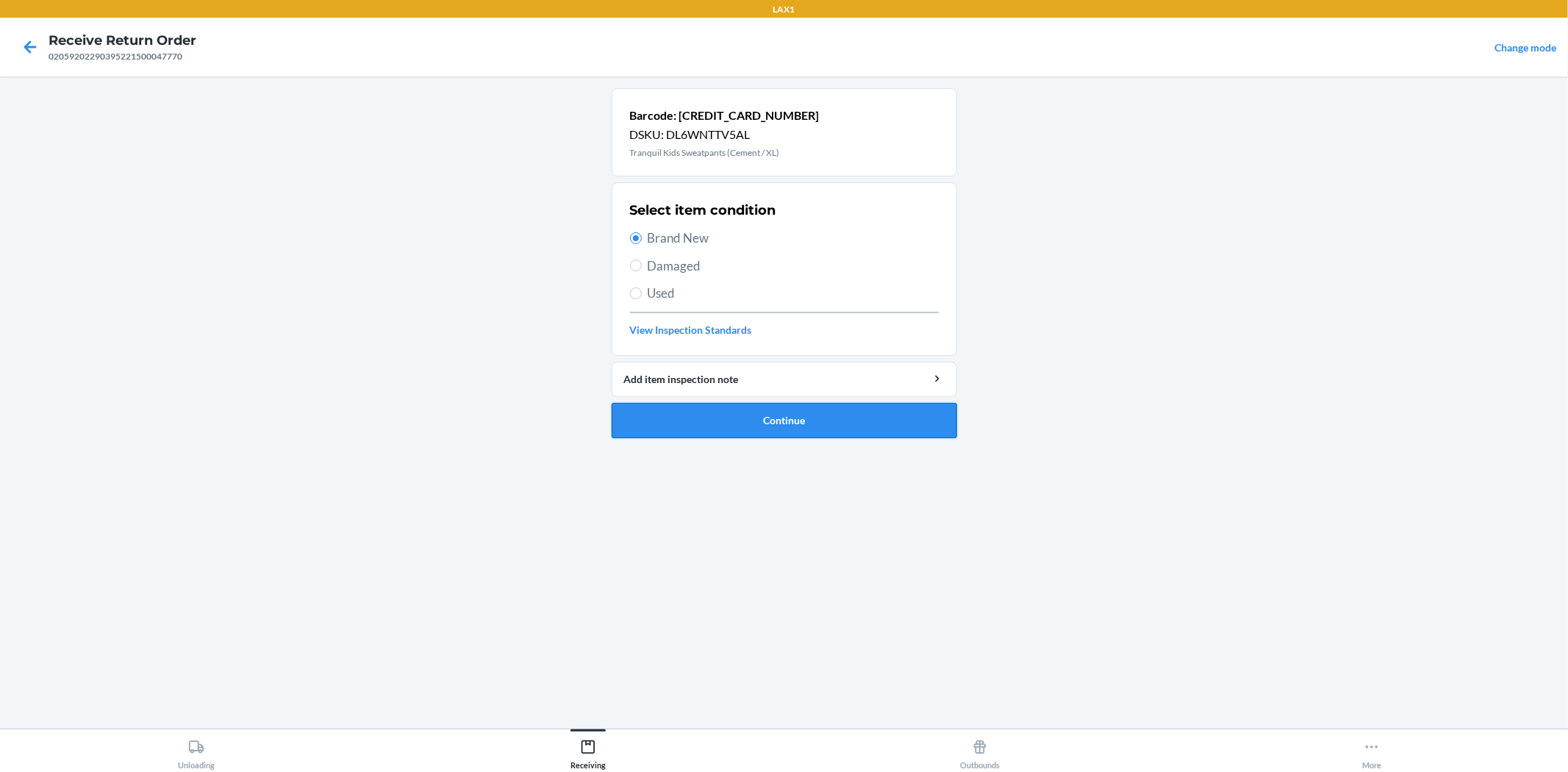
click at [758, 437] on button "Continue" at bounding box center [784, 421] width 345 height 35
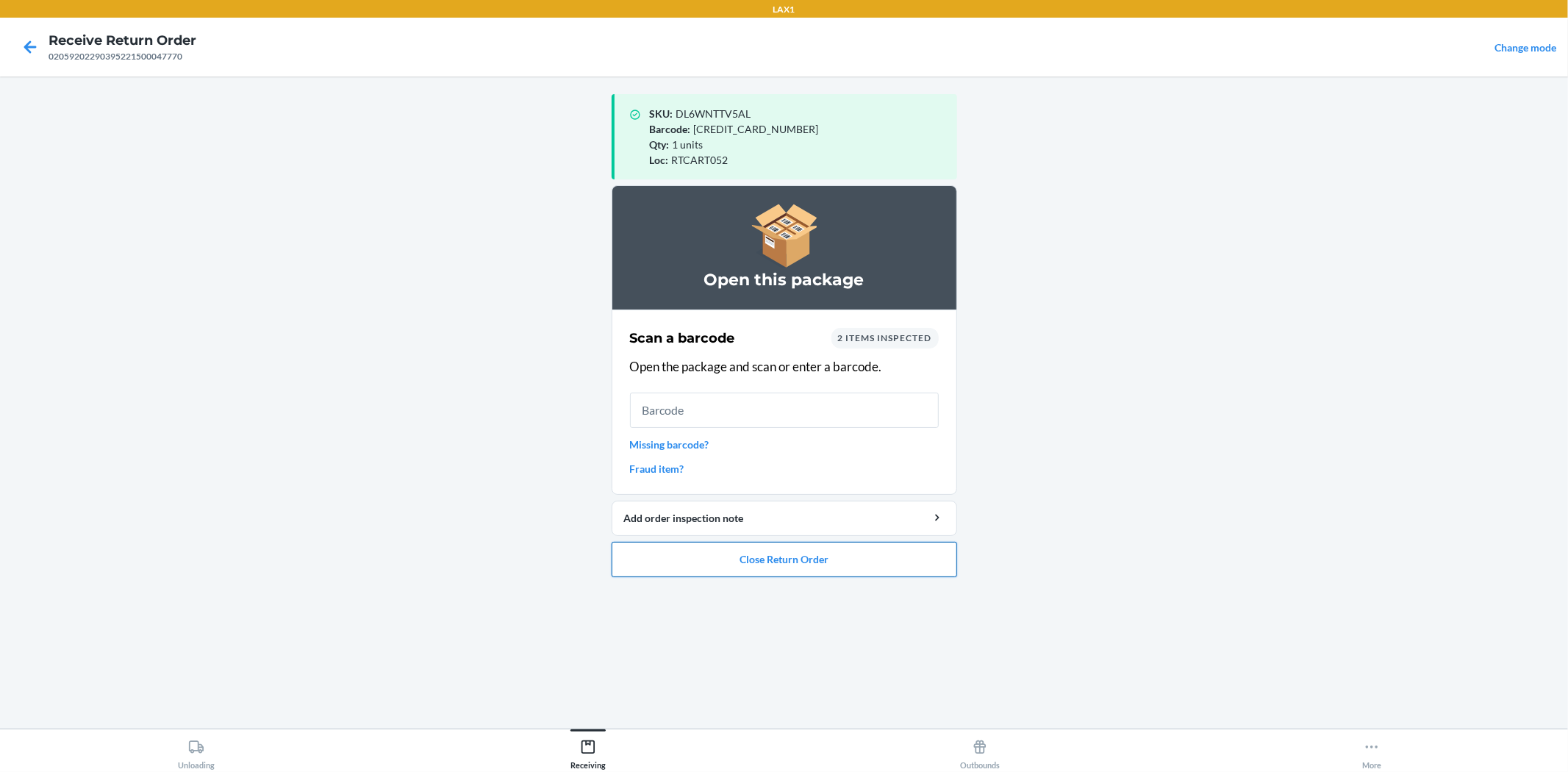
click at [775, 567] on button "Close Return Order" at bounding box center [784, 559] width 345 height 35
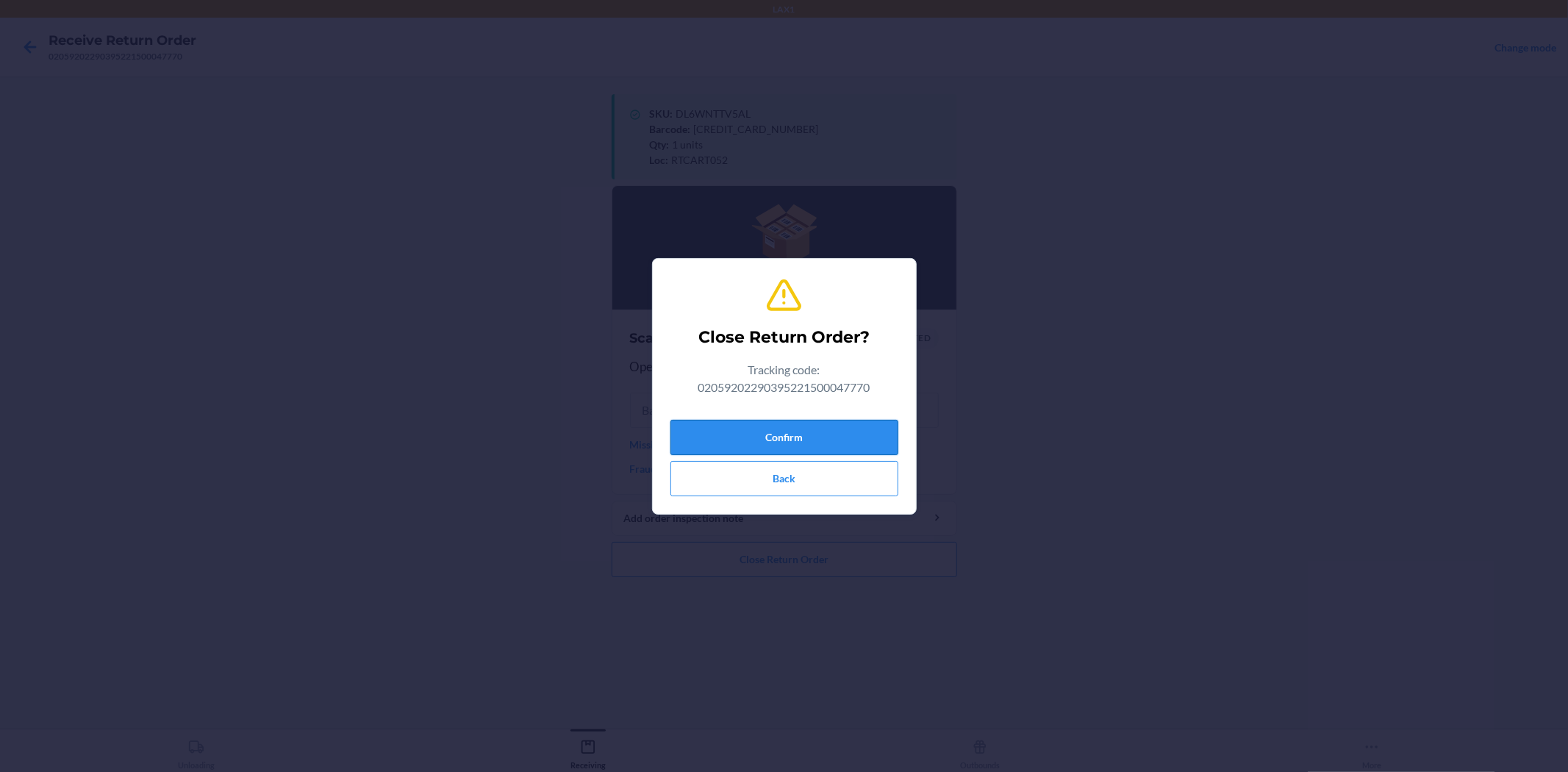
click at [813, 438] on button "Confirm" at bounding box center [784, 437] width 228 height 35
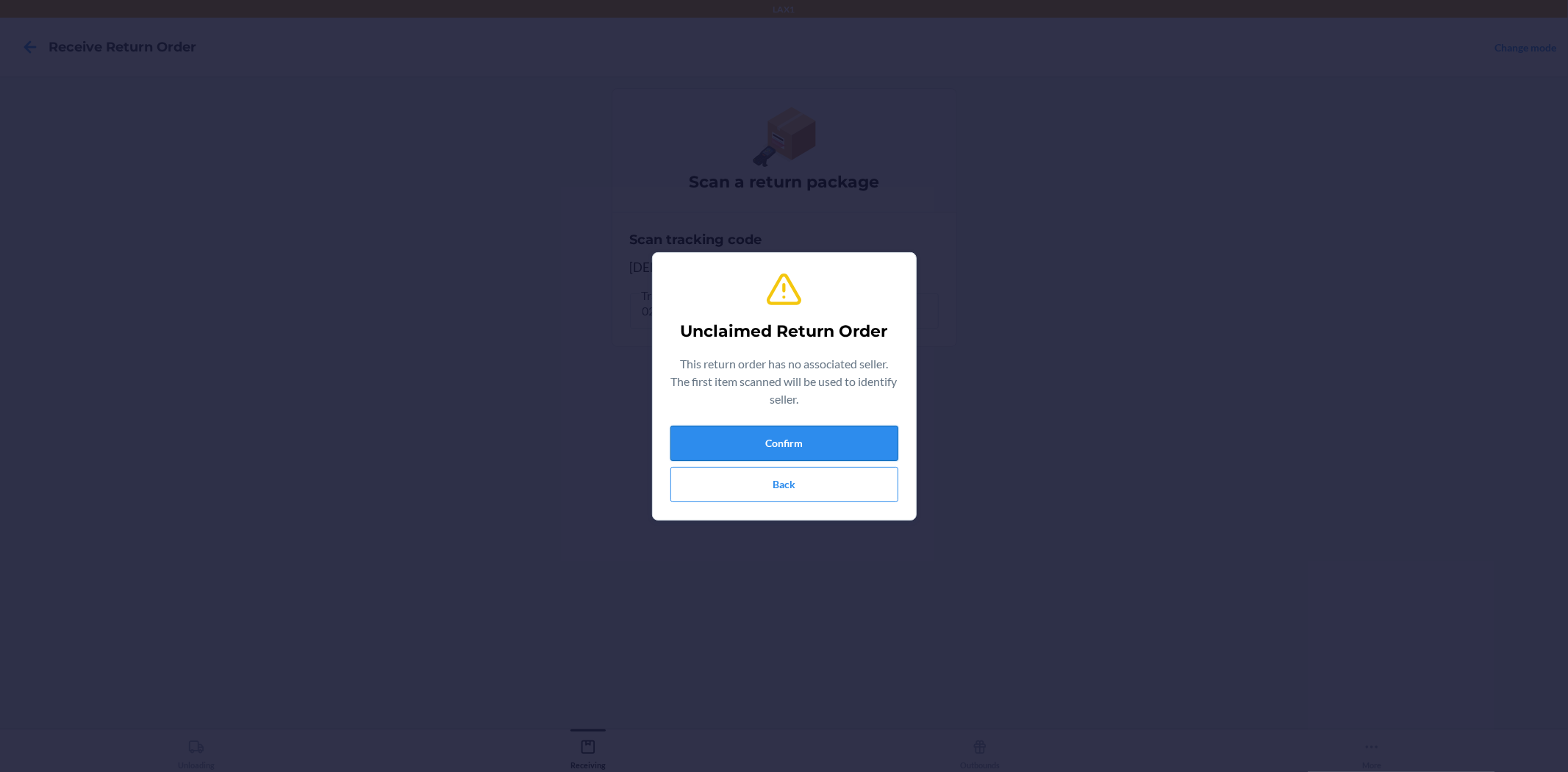
click at [790, 443] on button "Confirm" at bounding box center [784, 443] width 228 height 35
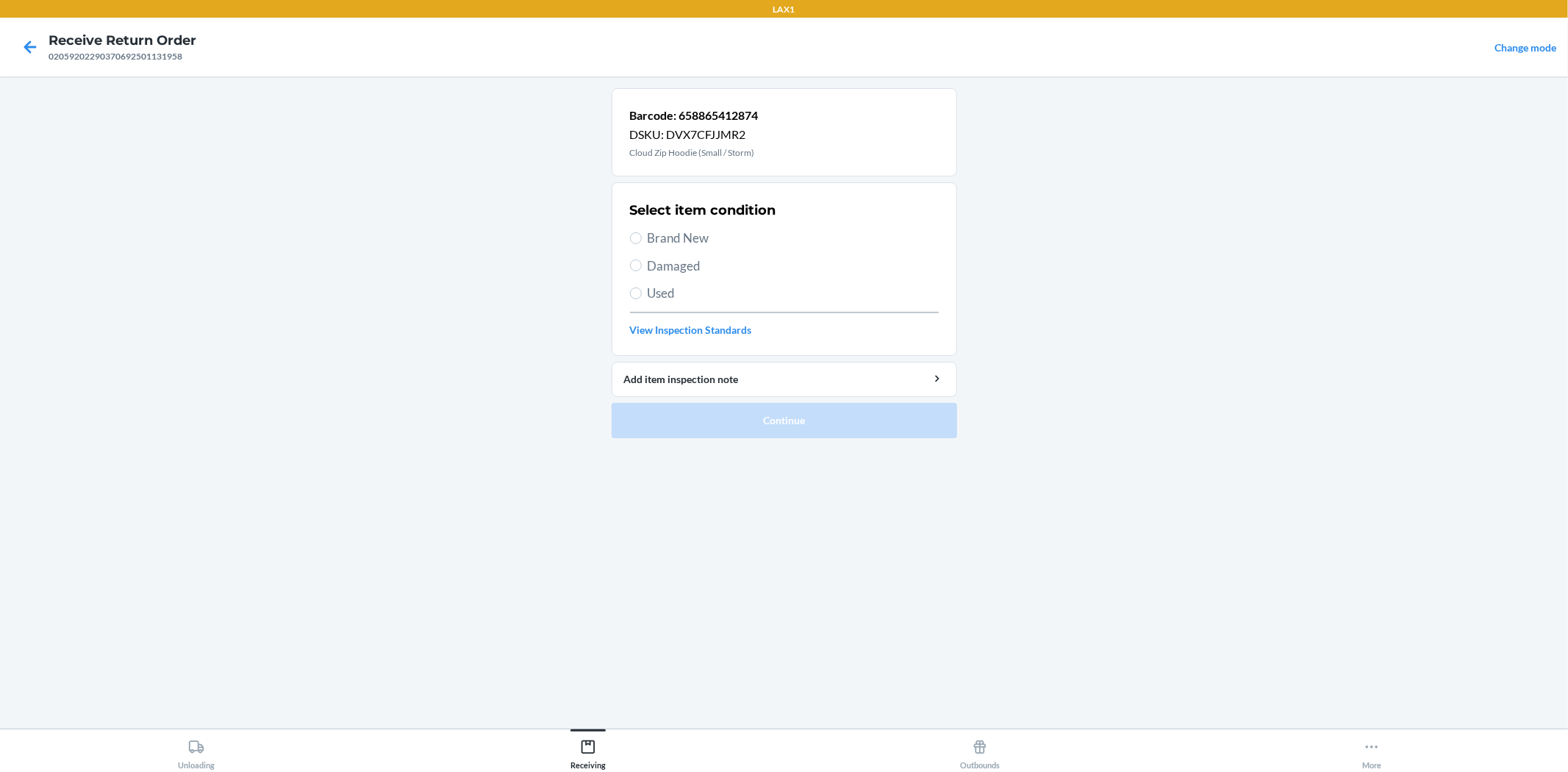
click at [670, 265] on span "Damaged" at bounding box center [793, 265] width 291 height 19
click at [642, 265] on input "Damaged" at bounding box center [636, 265] width 12 height 12
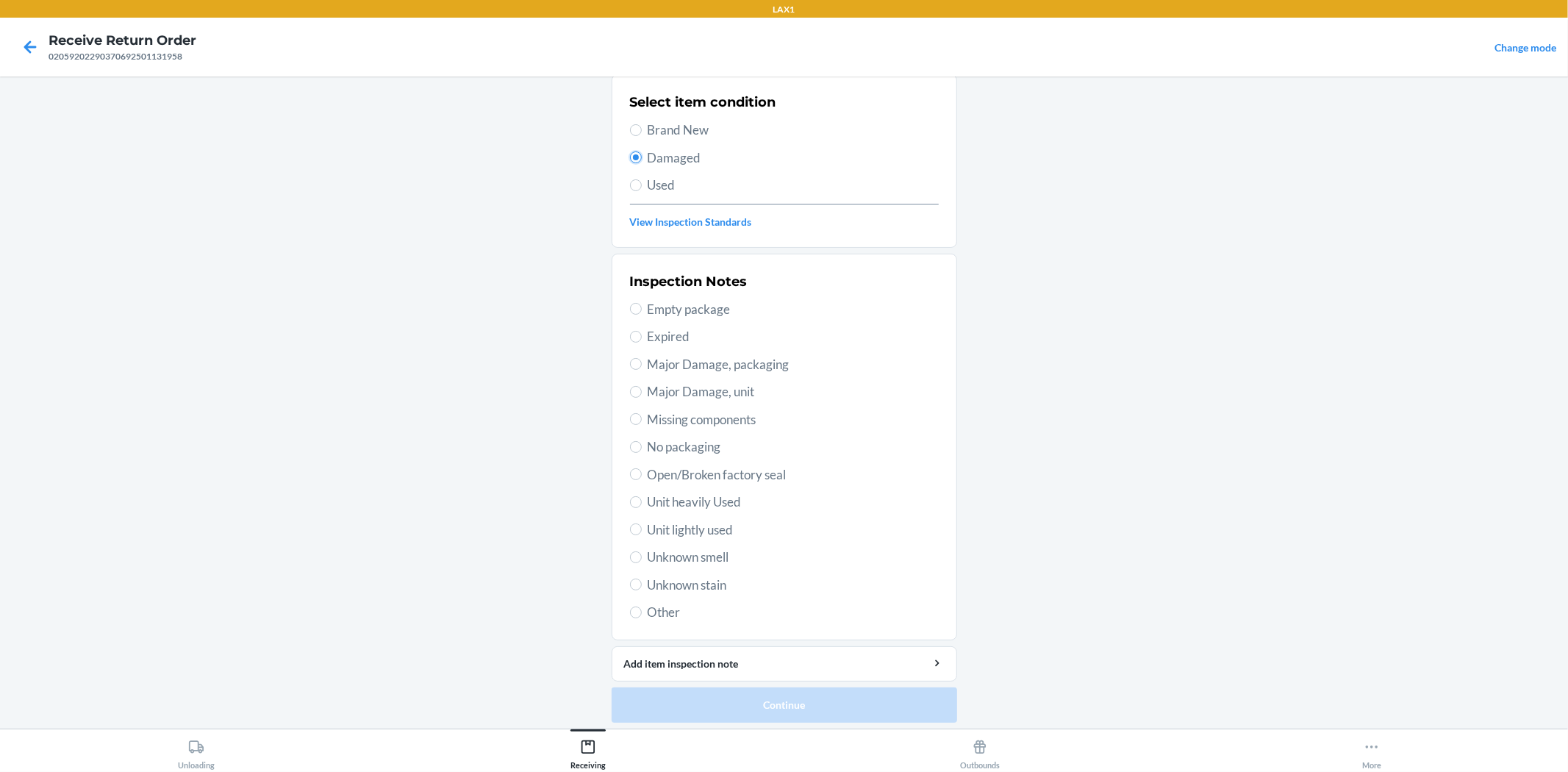
scroll to position [113, 0]
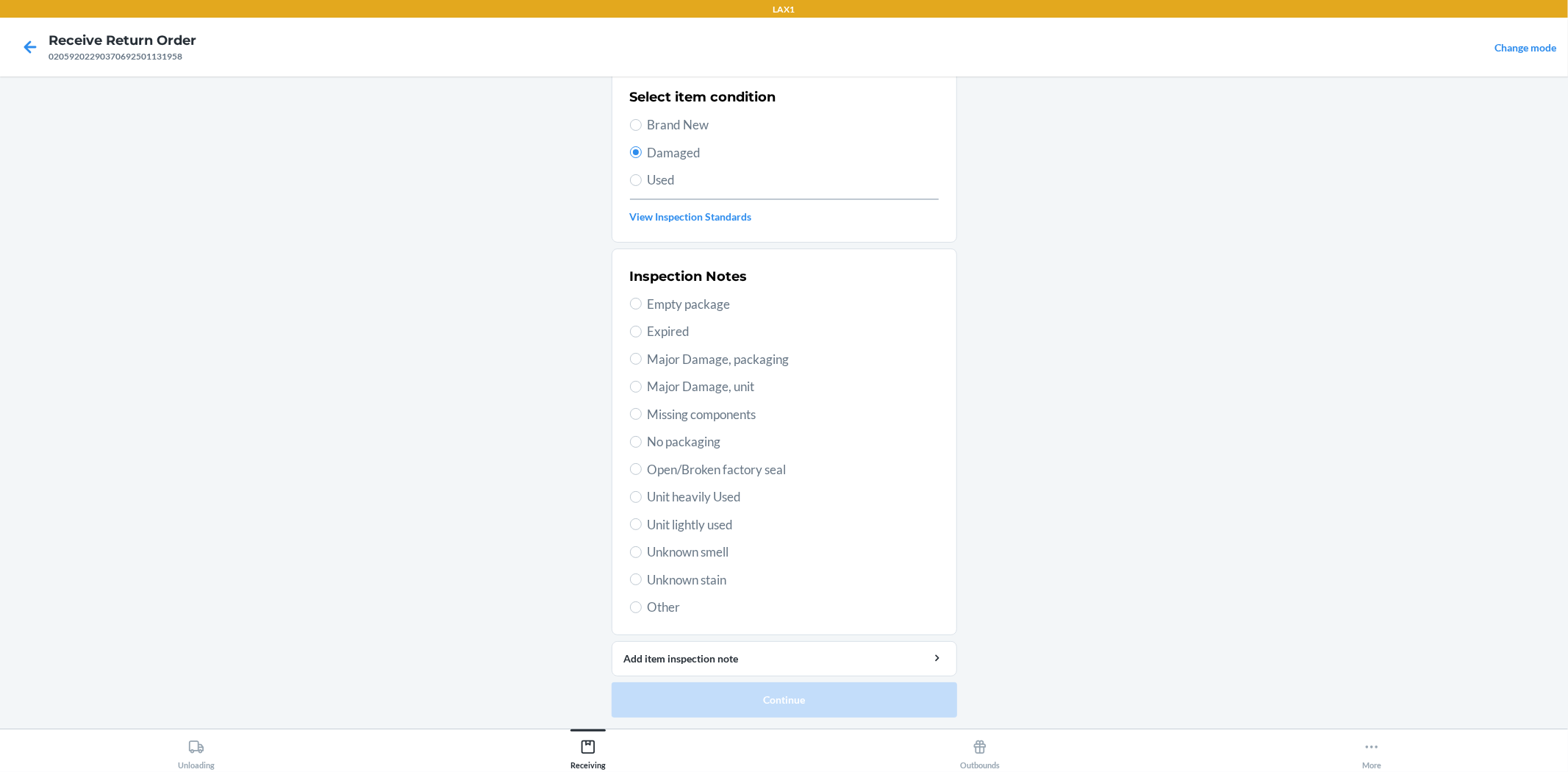
click at [737, 520] on span "Unit lightly used" at bounding box center [793, 524] width 291 height 19
click at [642, 520] on input "Unit lightly used" at bounding box center [636, 524] width 12 height 12
click at [781, 692] on button "Continue" at bounding box center [784, 699] width 345 height 35
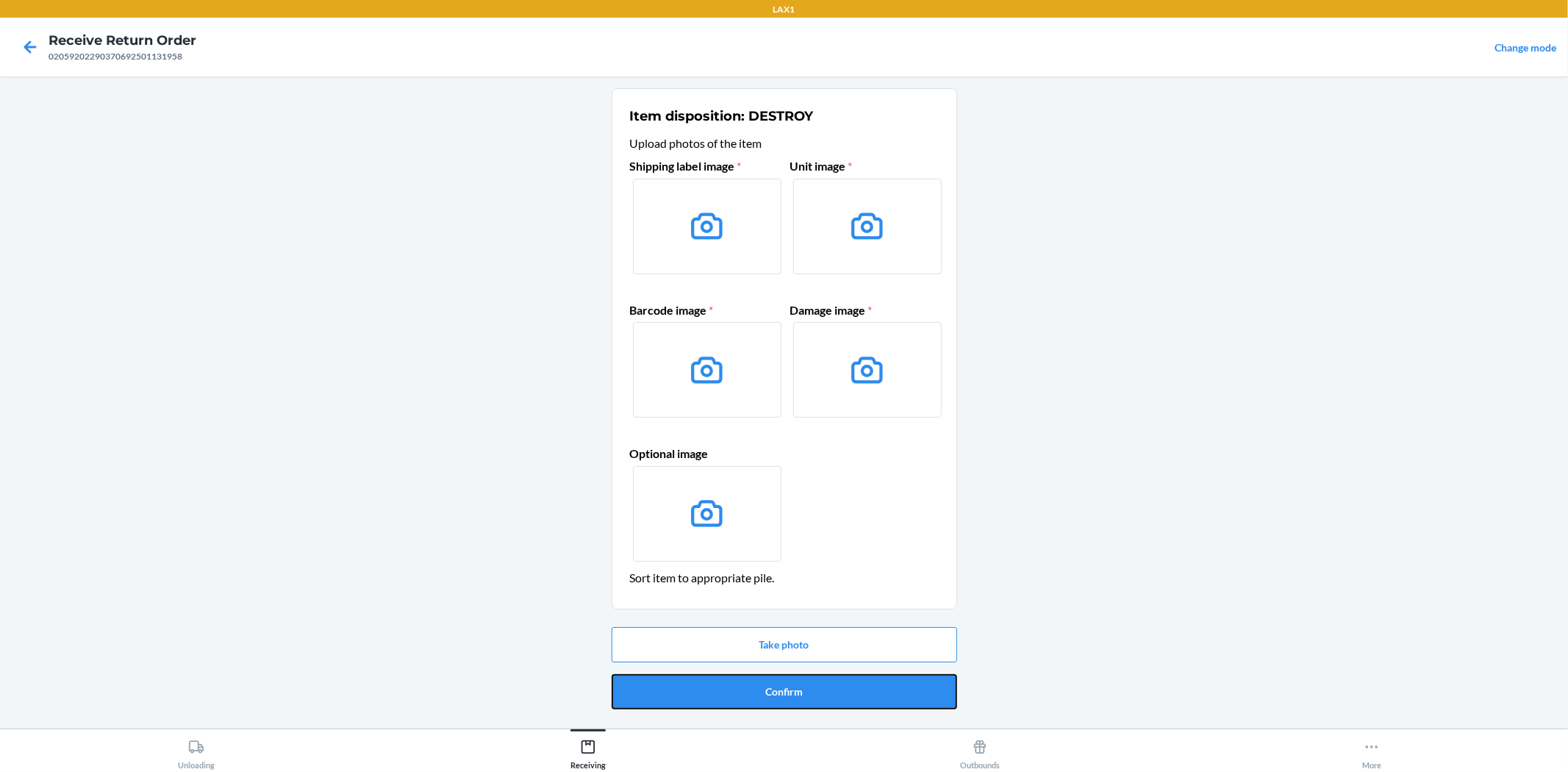
click at [781, 692] on button "Confirm" at bounding box center [784, 692] width 345 height 35
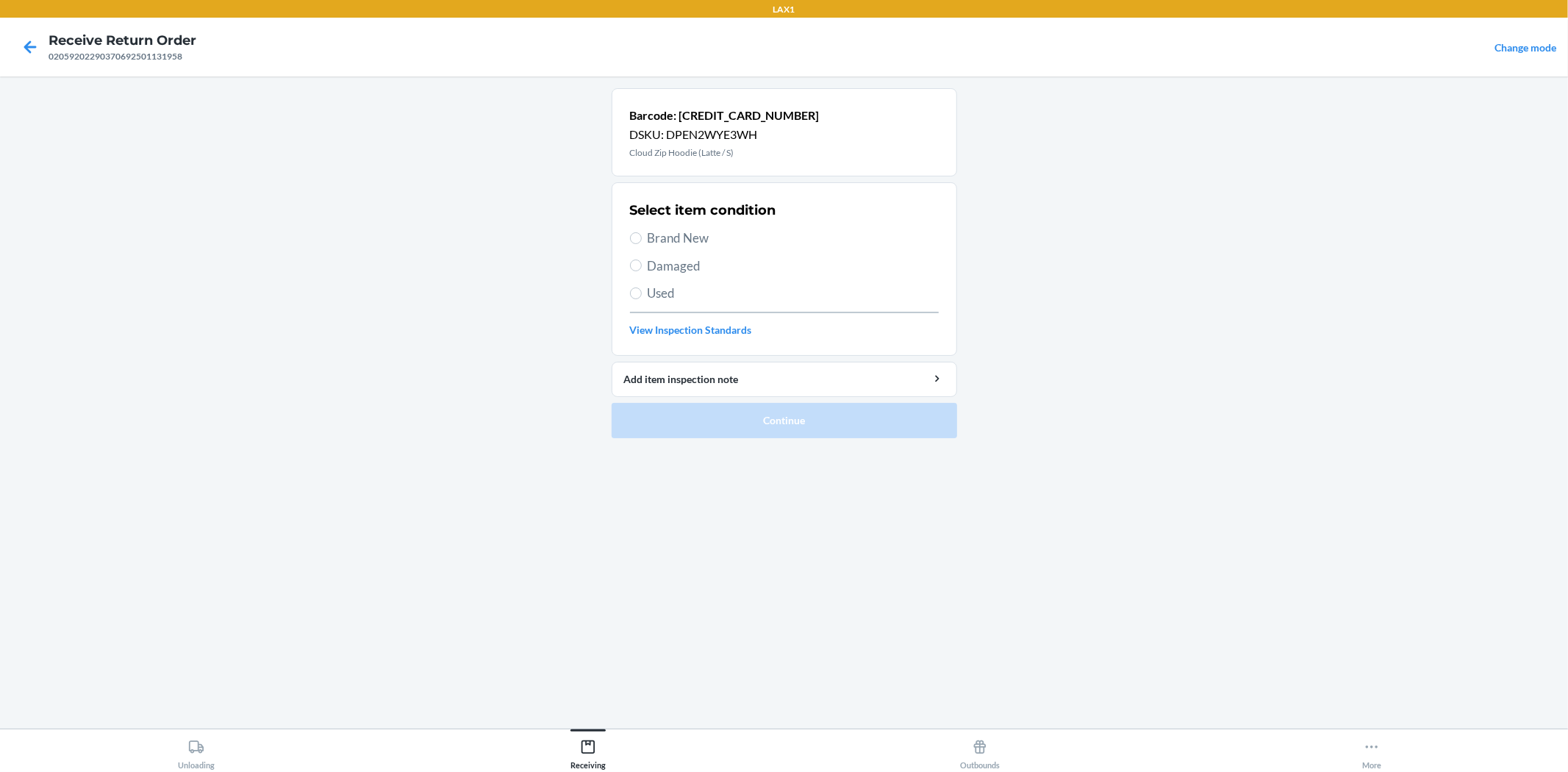
click at [667, 246] on span "Brand New" at bounding box center [793, 237] width 291 height 19
click at [642, 244] on input "Brand New" at bounding box center [636, 238] width 12 height 12
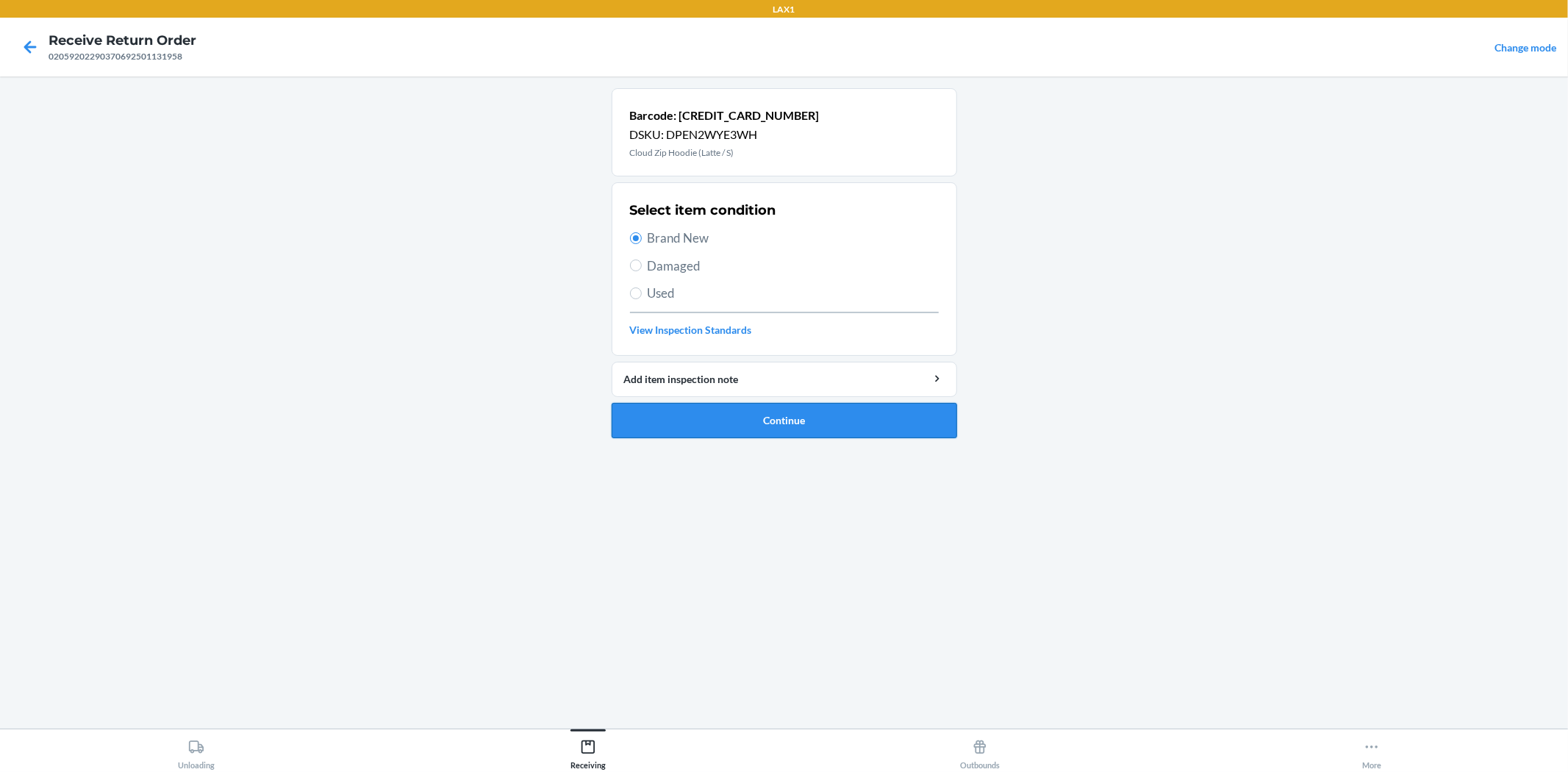
click at [751, 416] on button "Continue" at bounding box center [784, 421] width 345 height 35
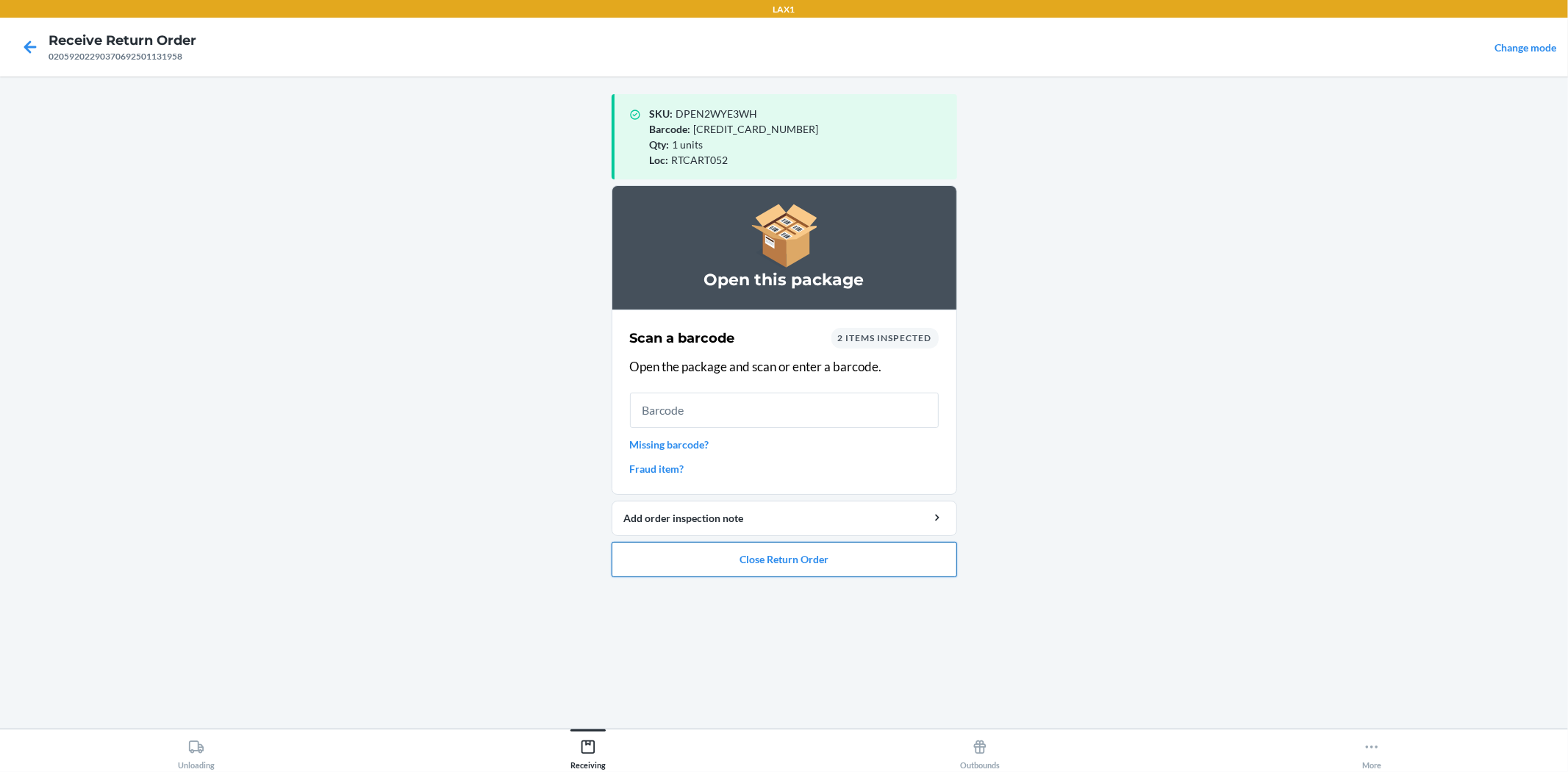
click at [758, 553] on button "Close Return Order" at bounding box center [784, 559] width 345 height 35
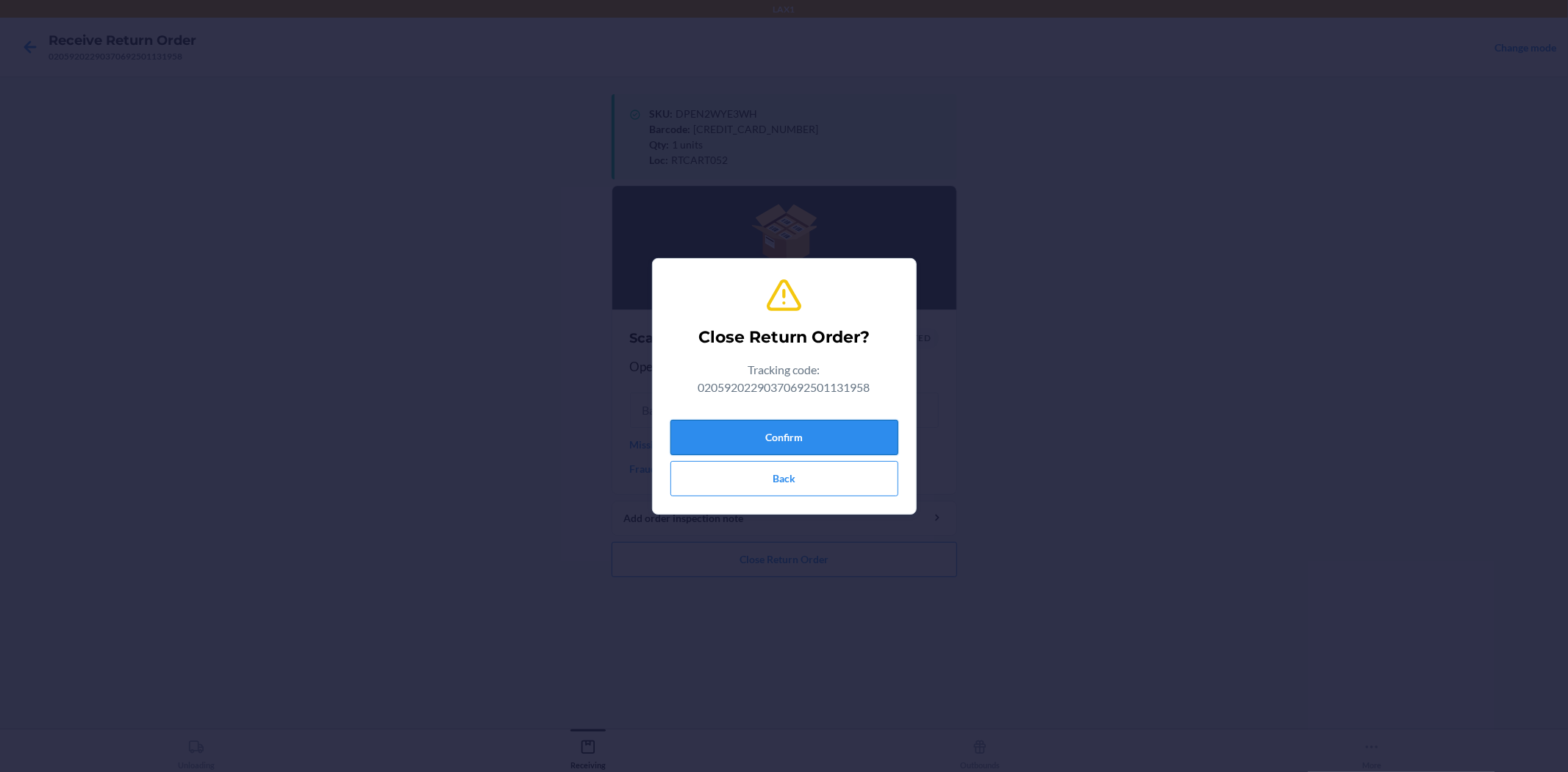
click at [778, 440] on button "Confirm" at bounding box center [784, 437] width 228 height 35
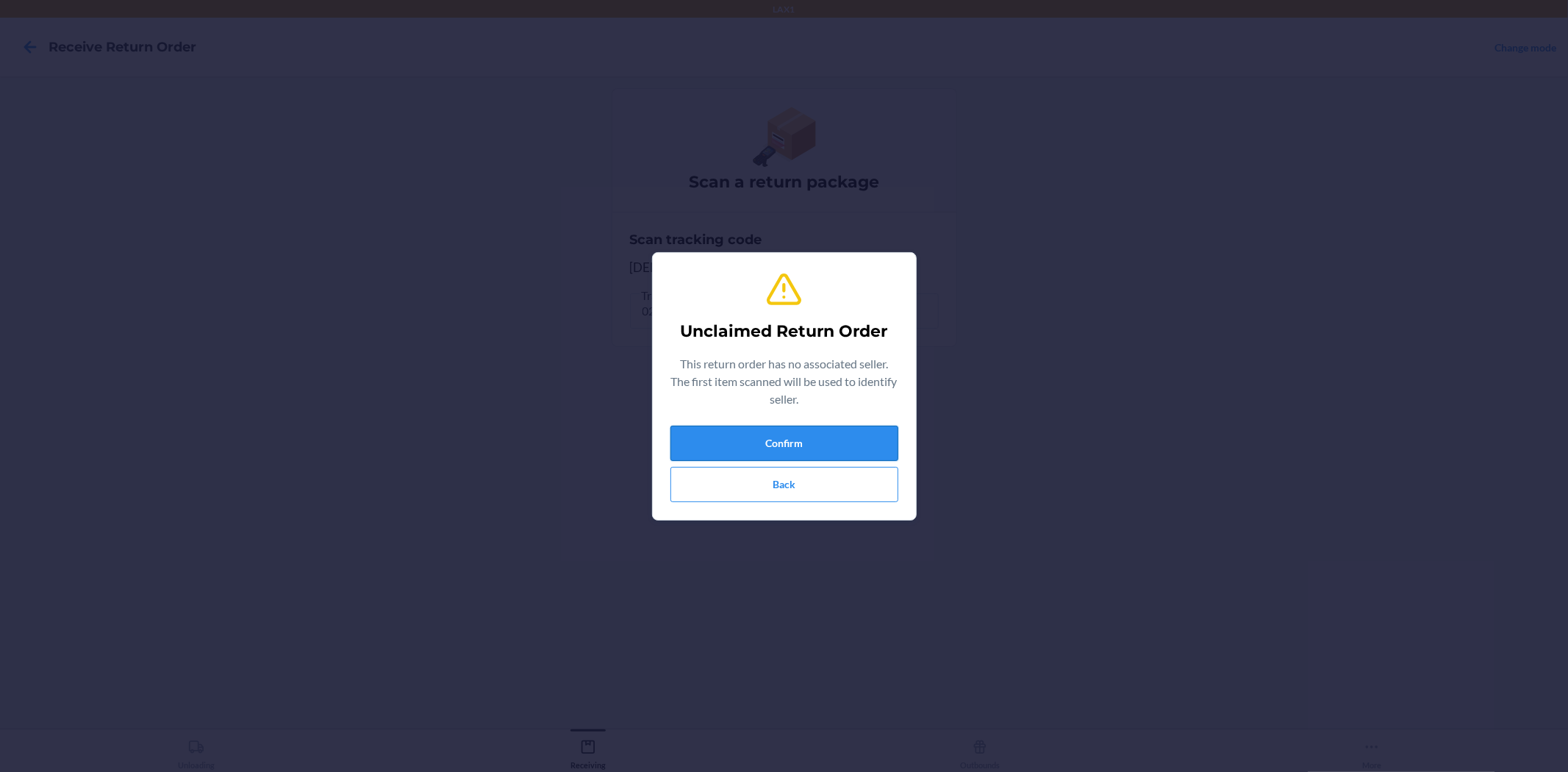
click at [802, 435] on button "Confirm" at bounding box center [784, 443] width 228 height 35
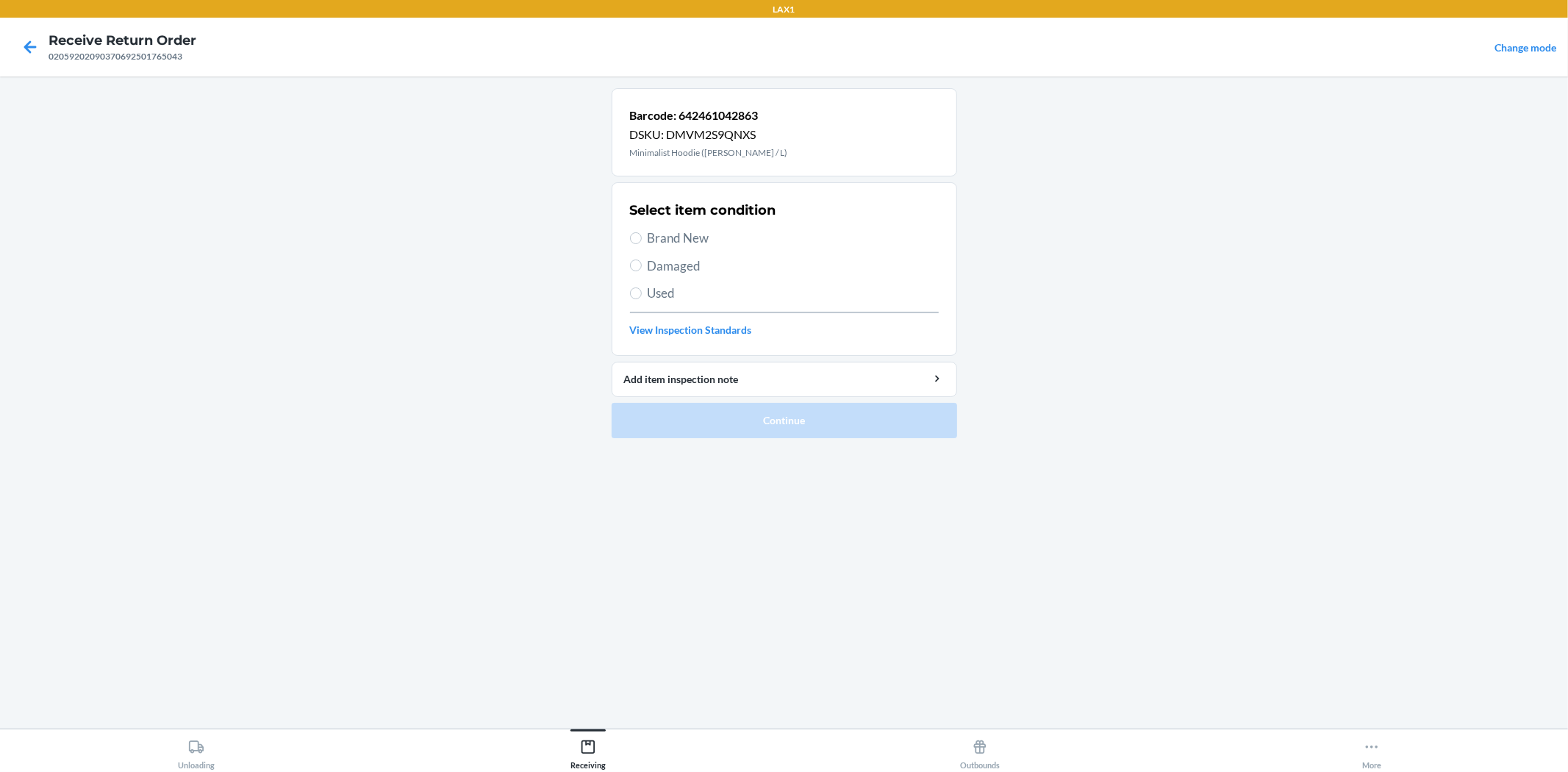
click at [706, 242] on span "Brand New" at bounding box center [793, 237] width 291 height 19
click at [642, 242] on input "Brand New" at bounding box center [636, 238] width 12 height 12
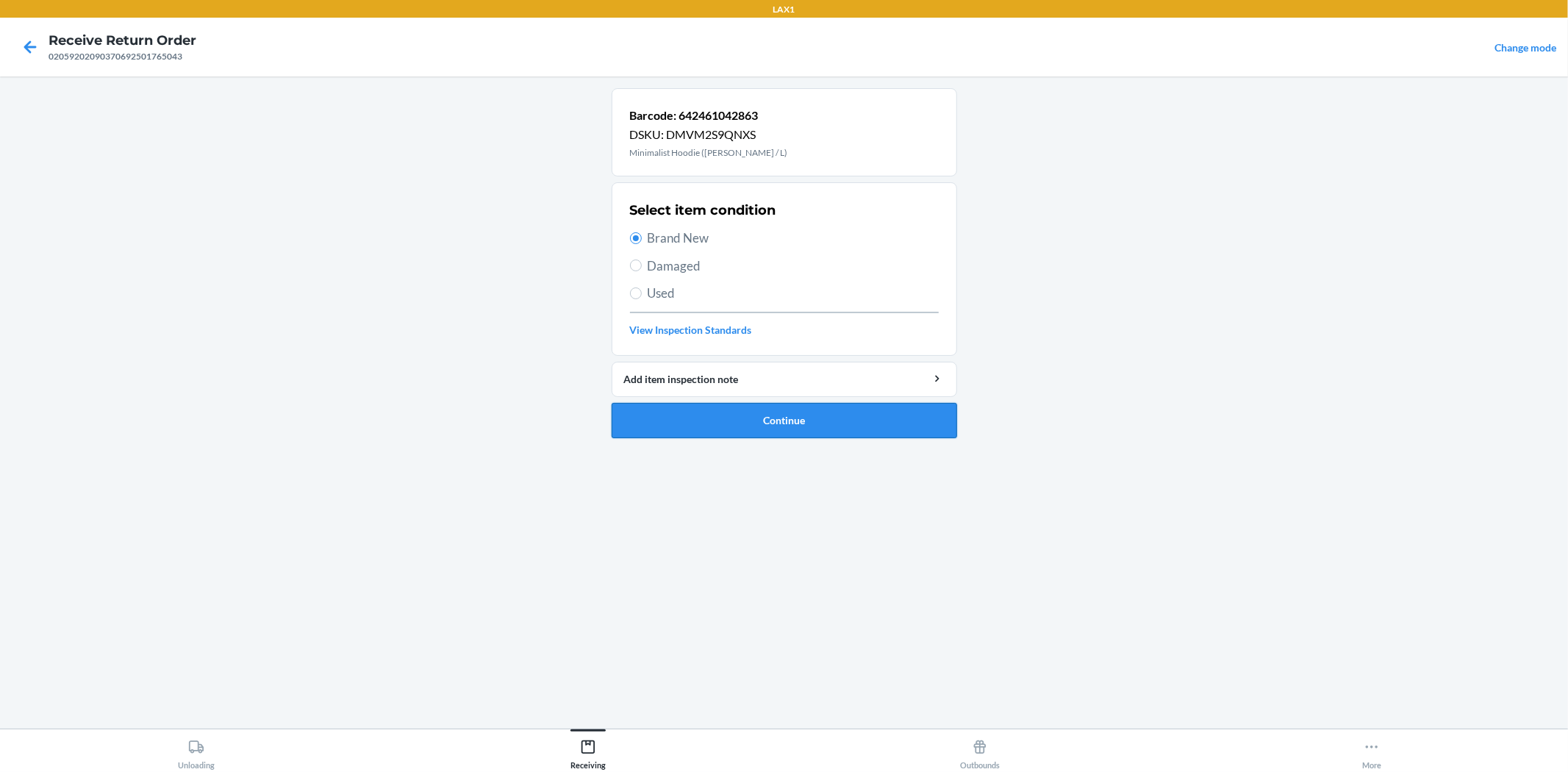
click at [766, 412] on button "Continue" at bounding box center [784, 421] width 345 height 35
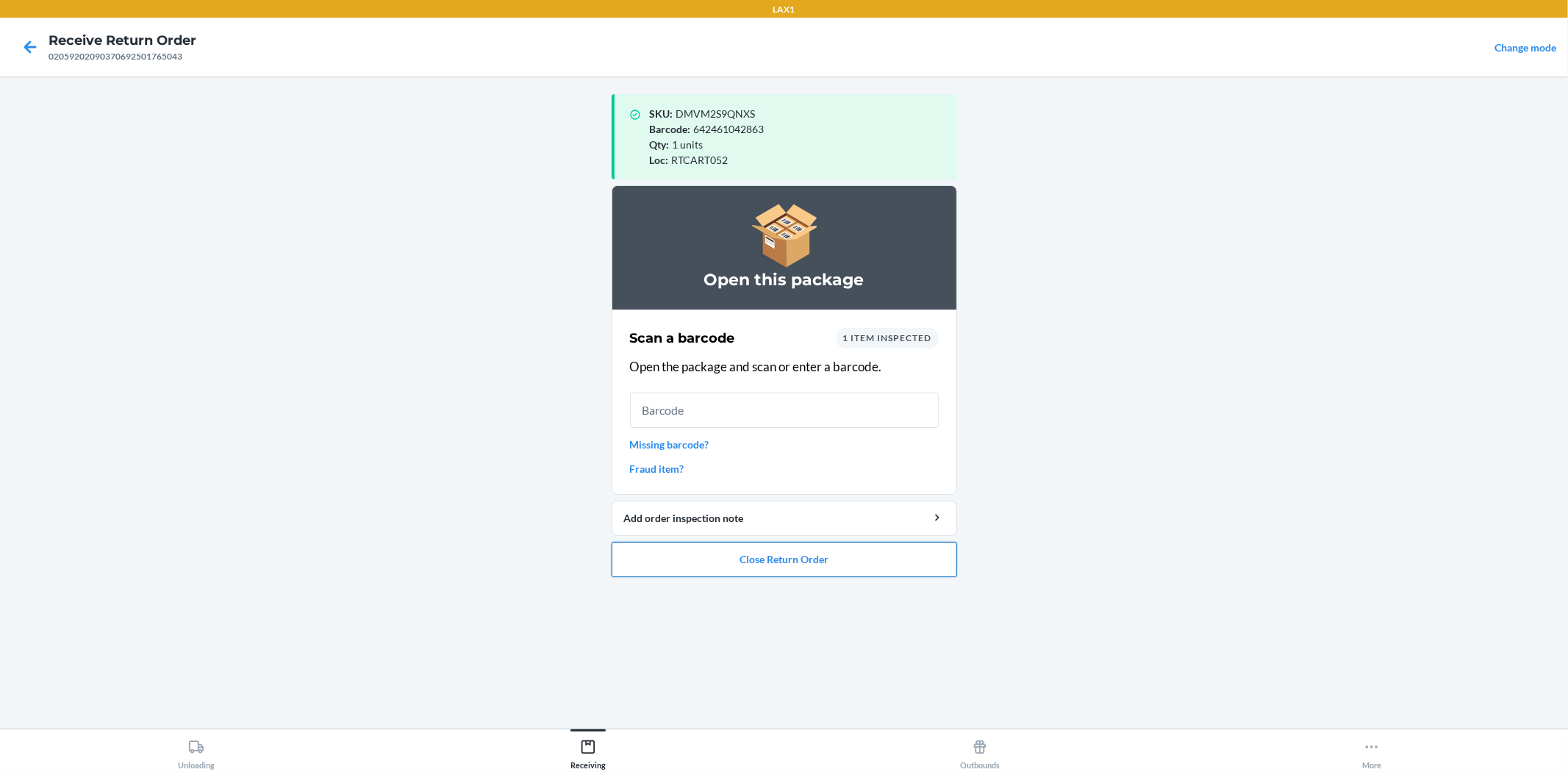
click at [831, 561] on button "Close Return Order" at bounding box center [784, 559] width 345 height 35
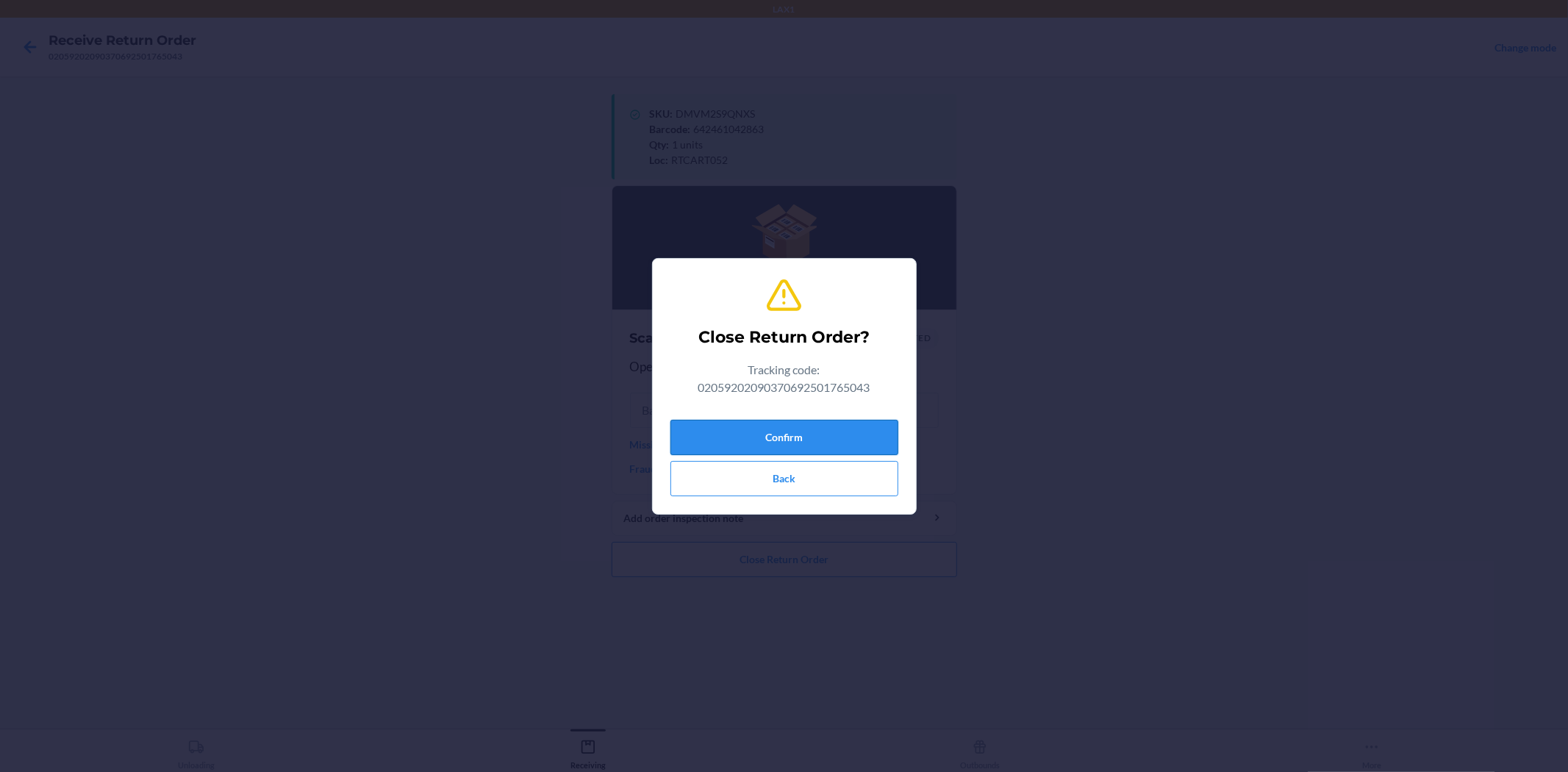
click at [826, 438] on button "Confirm" at bounding box center [784, 437] width 228 height 35
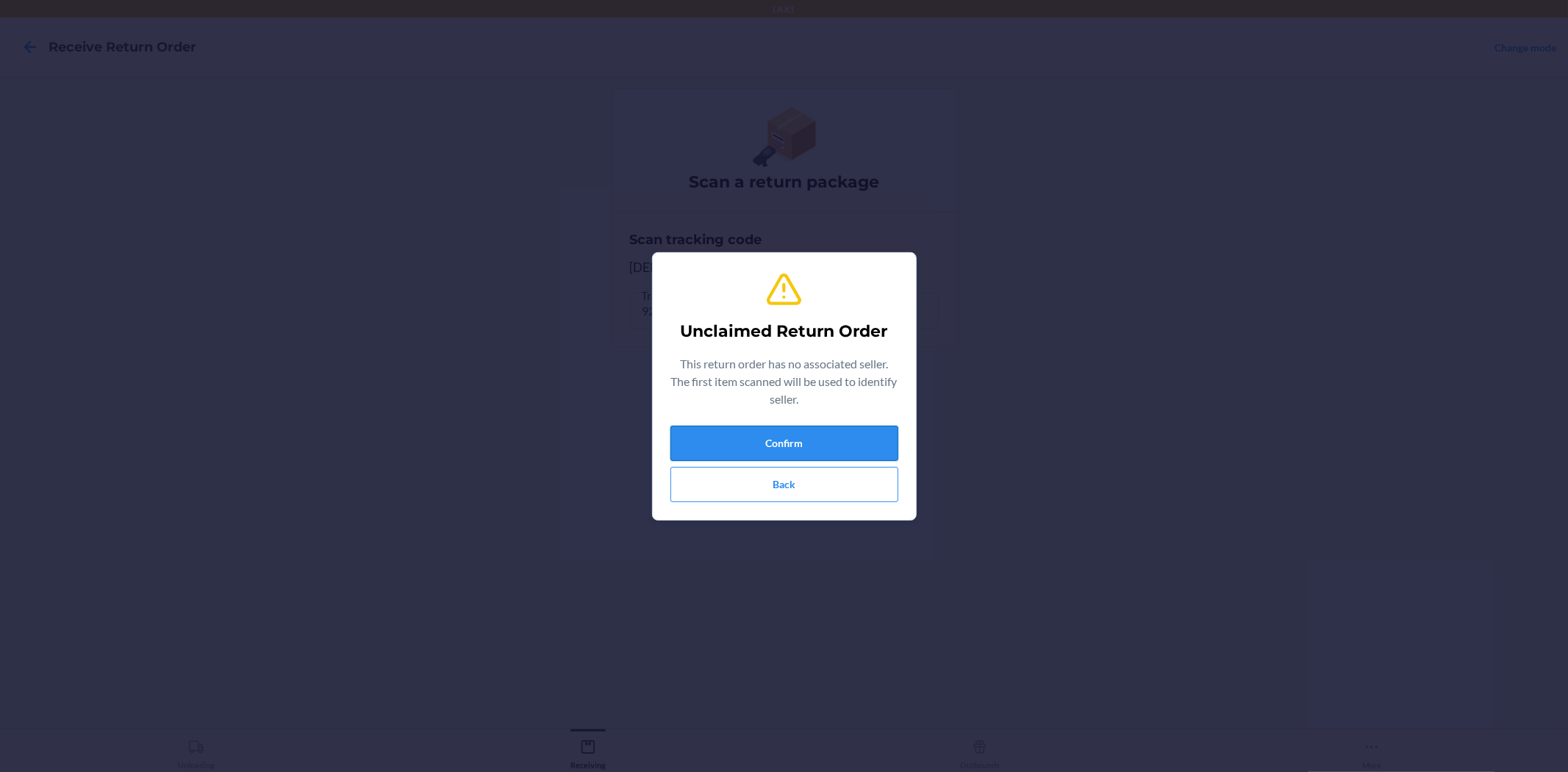
click at [888, 442] on button "Confirm" at bounding box center [784, 443] width 228 height 35
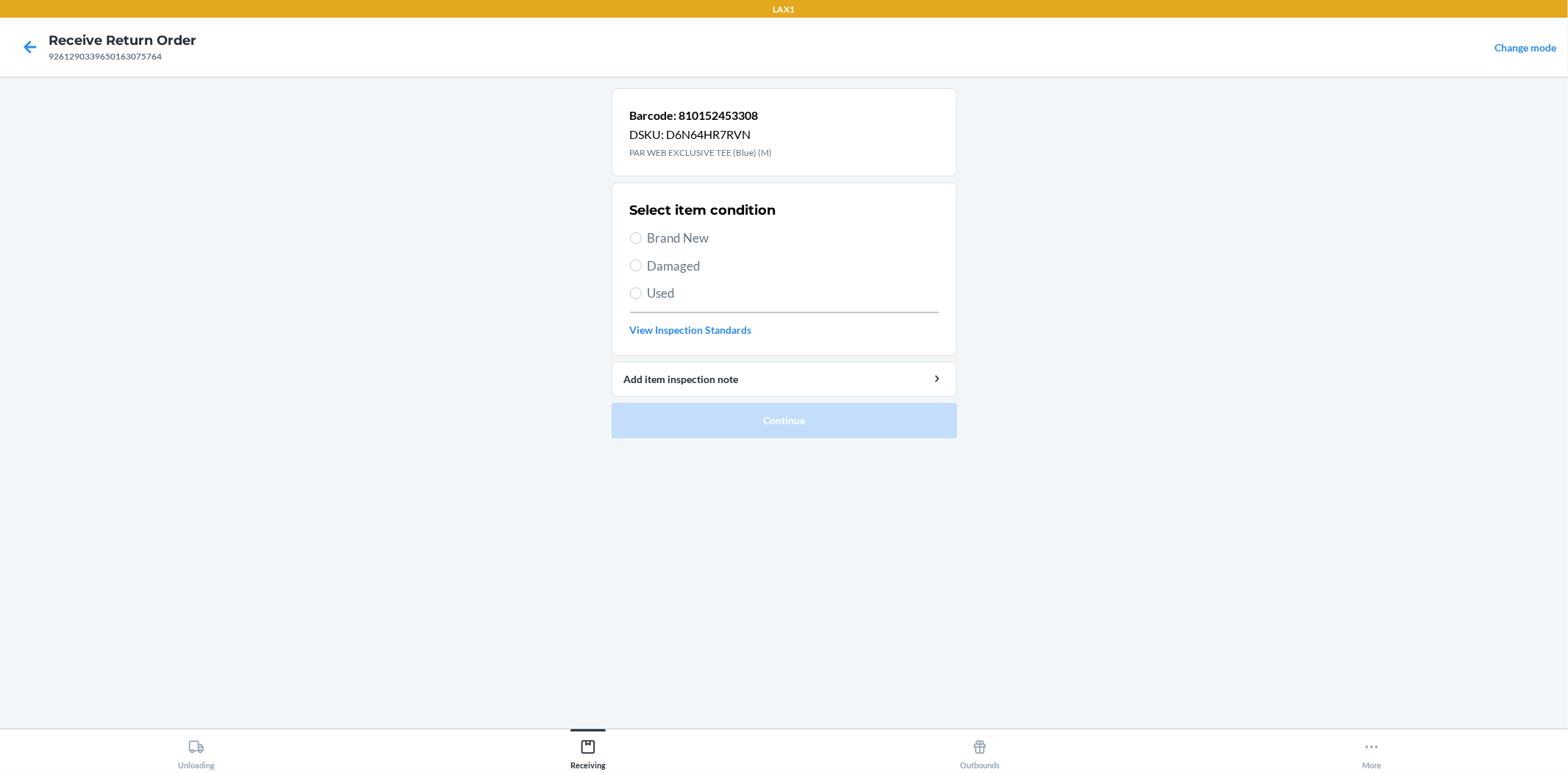
click at [687, 238] on span "Brand New" at bounding box center [793, 237] width 291 height 19
click at [642, 238] on input "Brand New" at bounding box center [636, 238] width 12 height 12
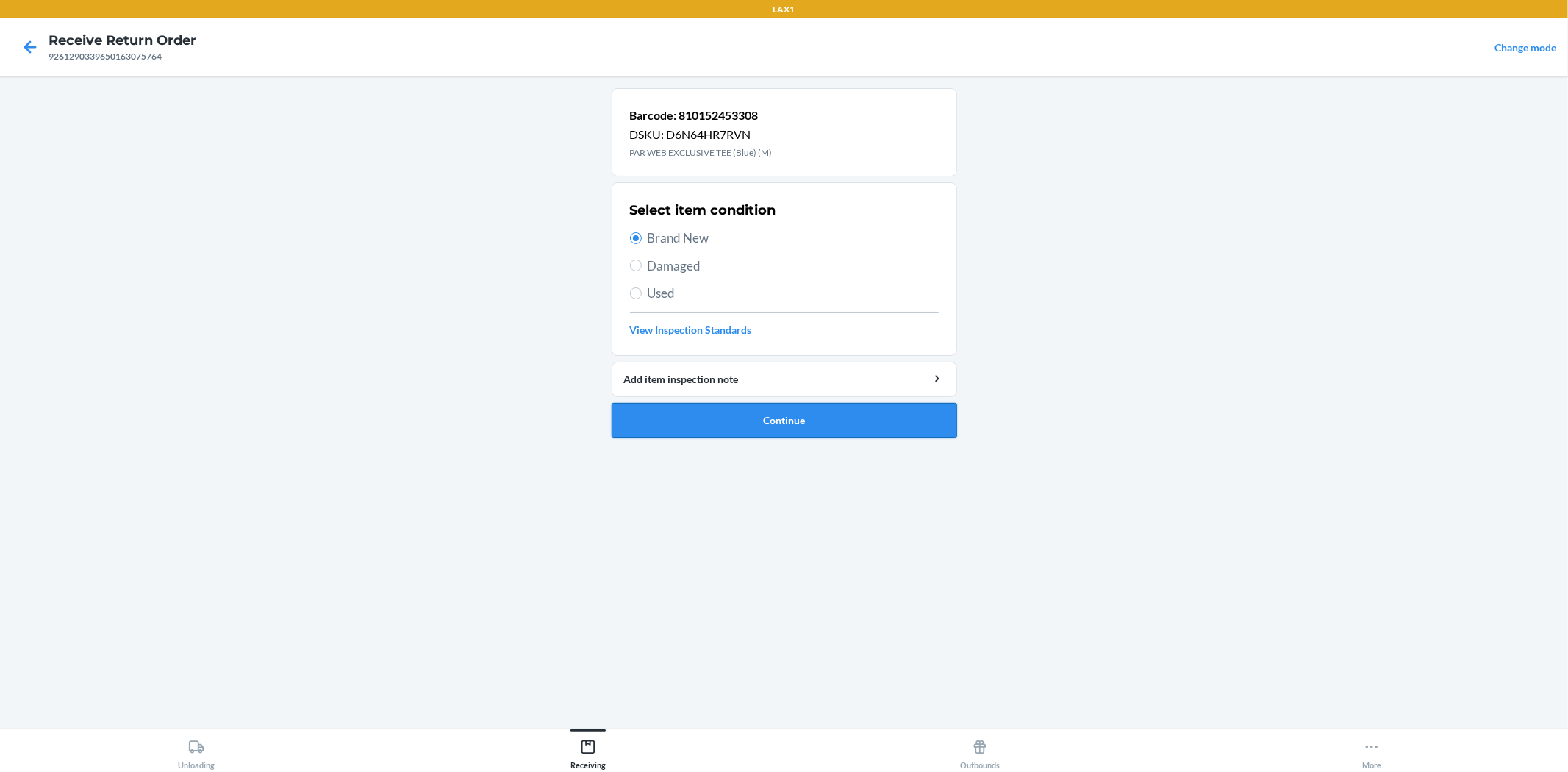
click at [767, 408] on button "Continue" at bounding box center [784, 421] width 345 height 35
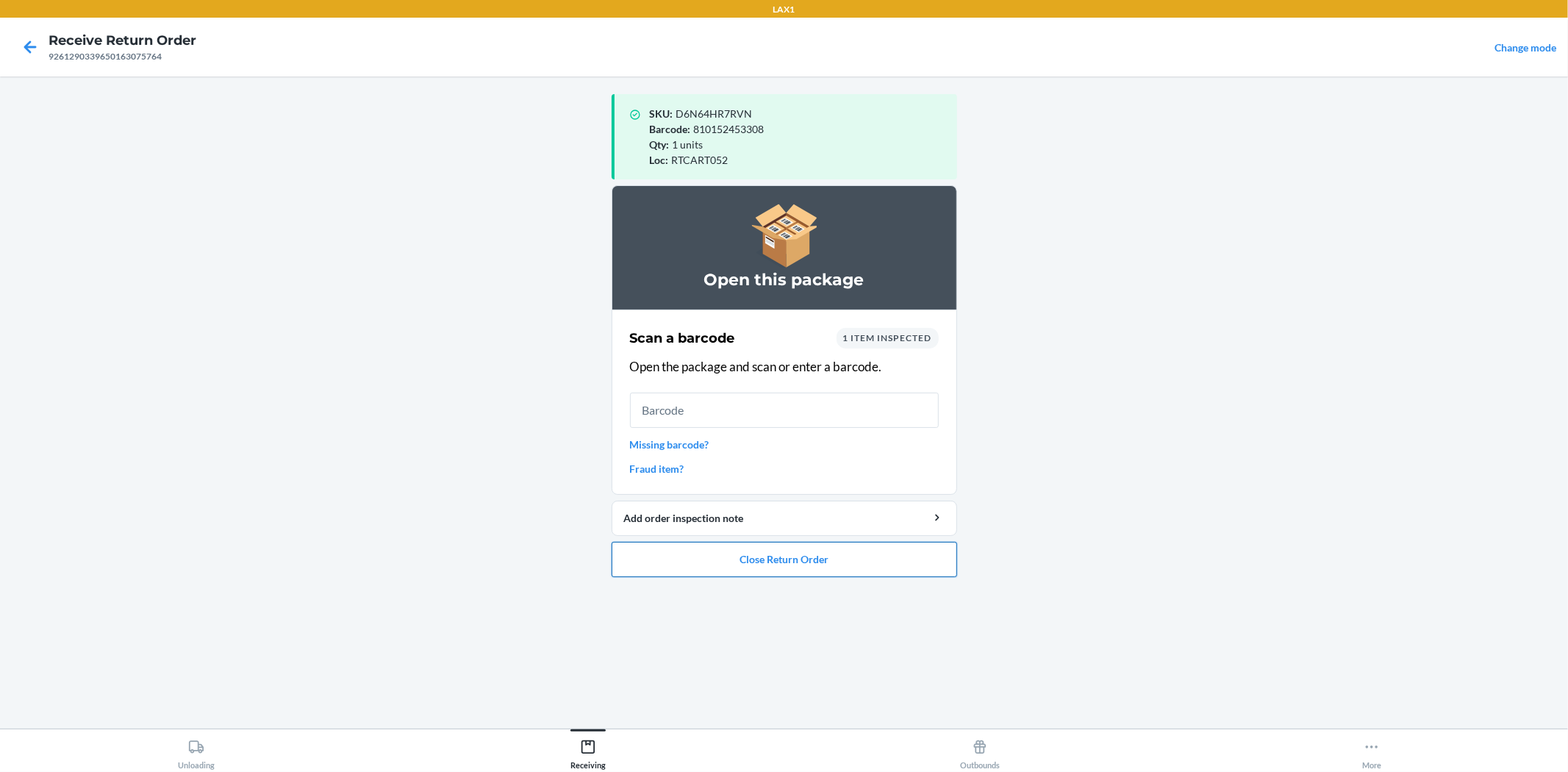
click at [825, 574] on button "Close Return Order" at bounding box center [784, 559] width 345 height 35
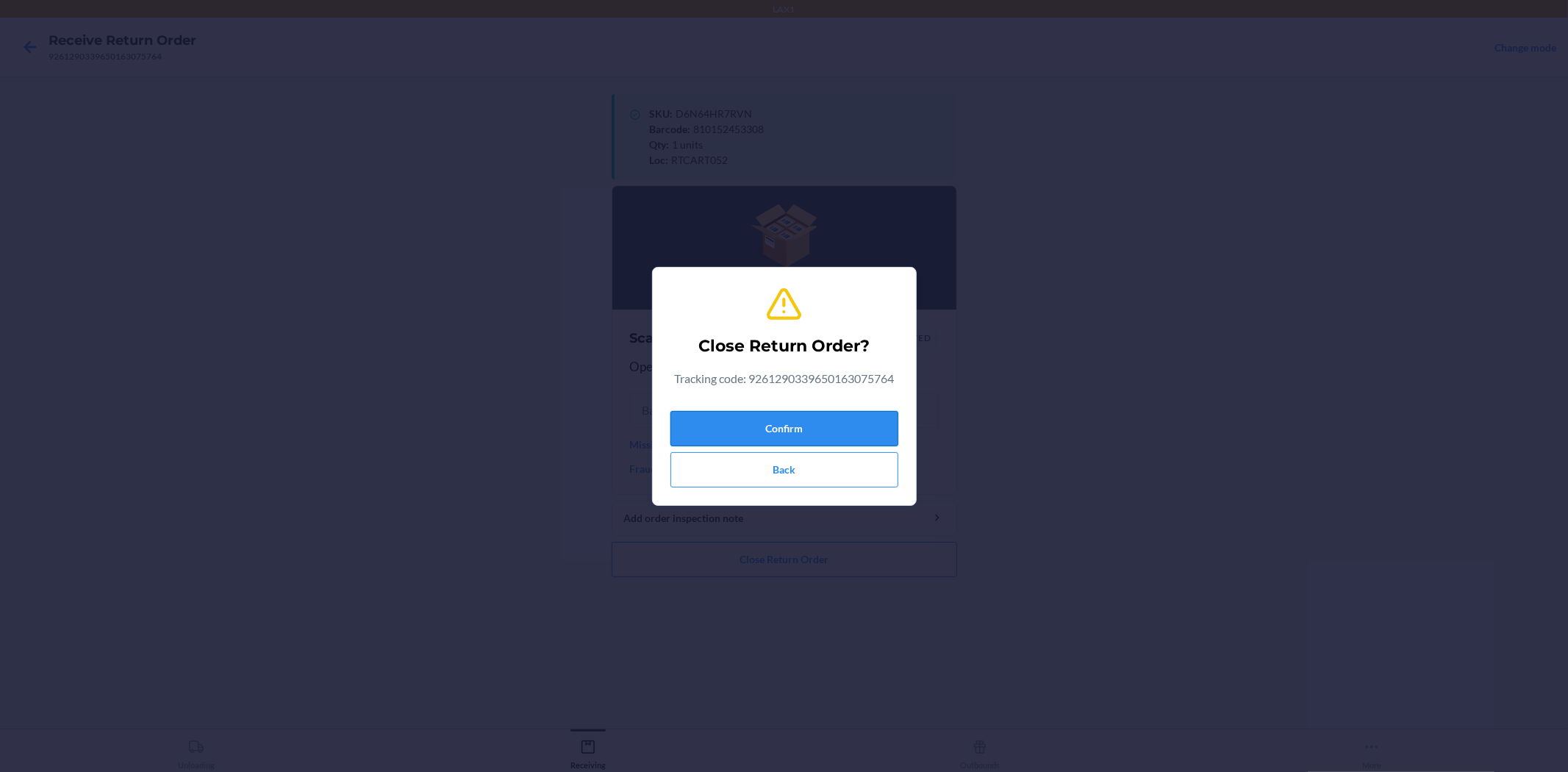
click at [851, 434] on button "Confirm" at bounding box center [784, 429] width 228 height 35
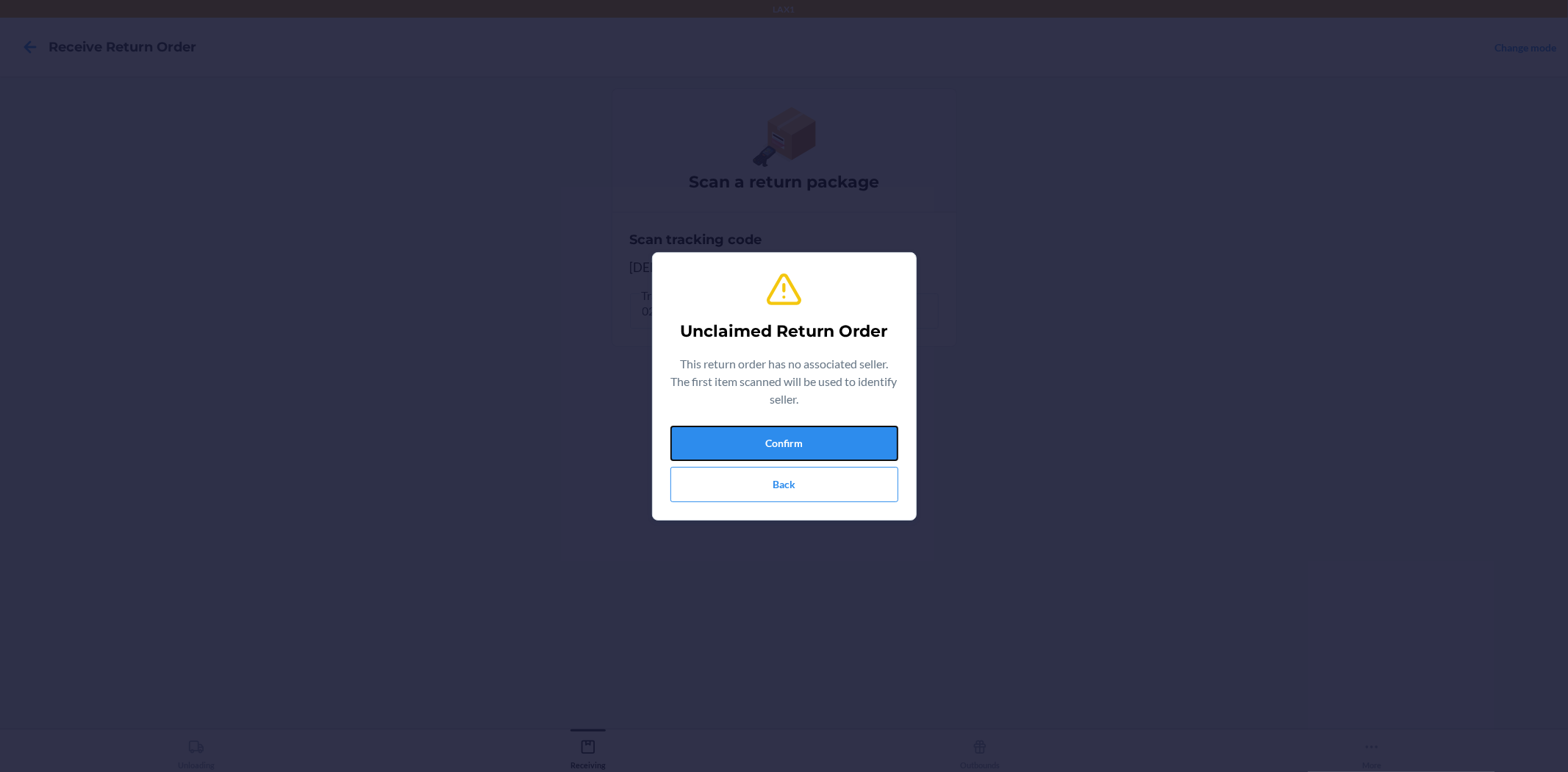
click at [853, 432] on button "Confirm" at bounding box center [784, 443] width 228 height 35
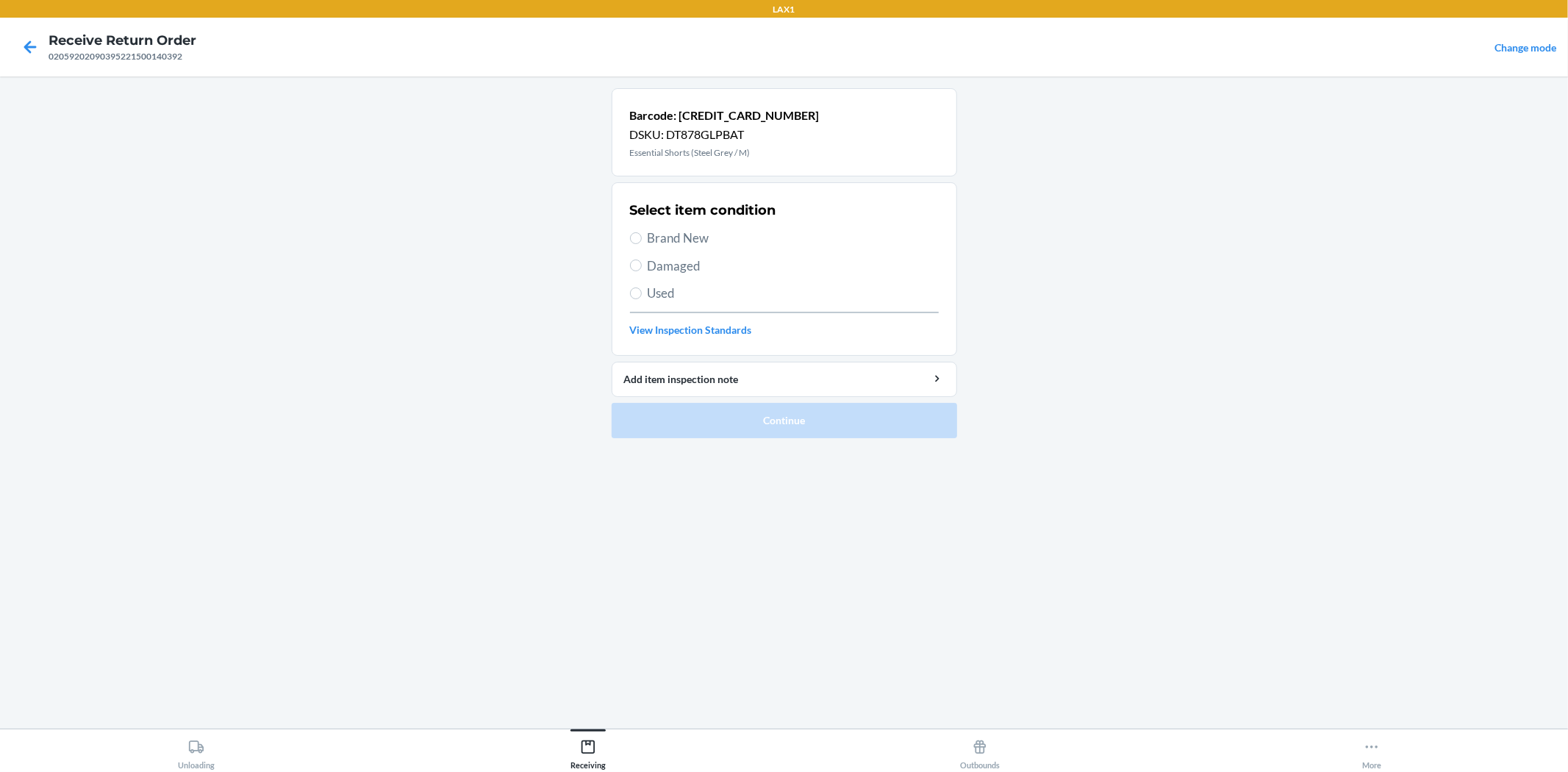
click at [695, 242] on span "Brand New" at bounding box center [793, 237] width 291 height 19
click at [642, 242] on input "Brand New" at bounding box center [636, 238] width 12 height 12
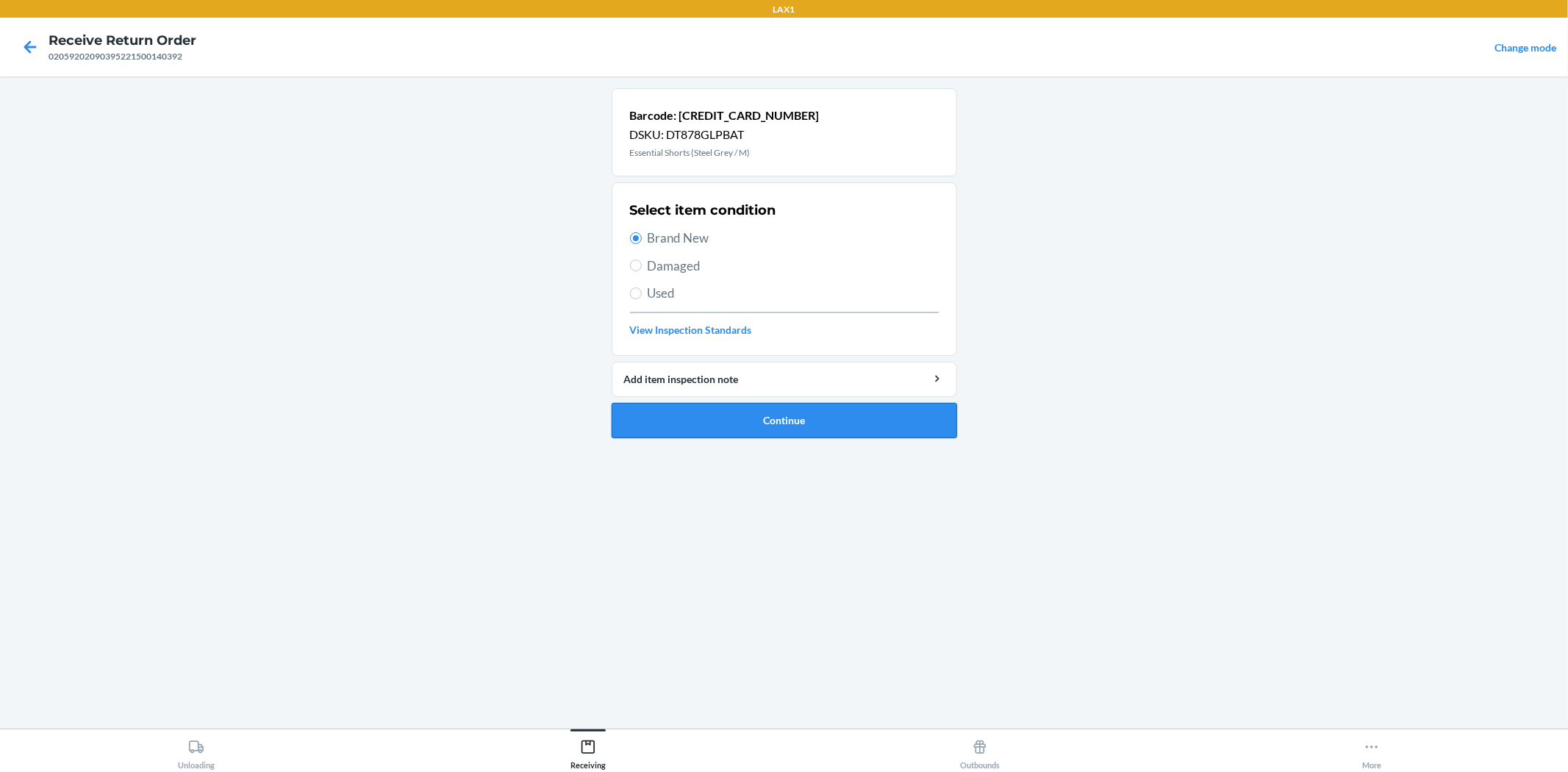
click at [755, 432] on button "Continue" at bounding box center [784, 421] width 345 height 35
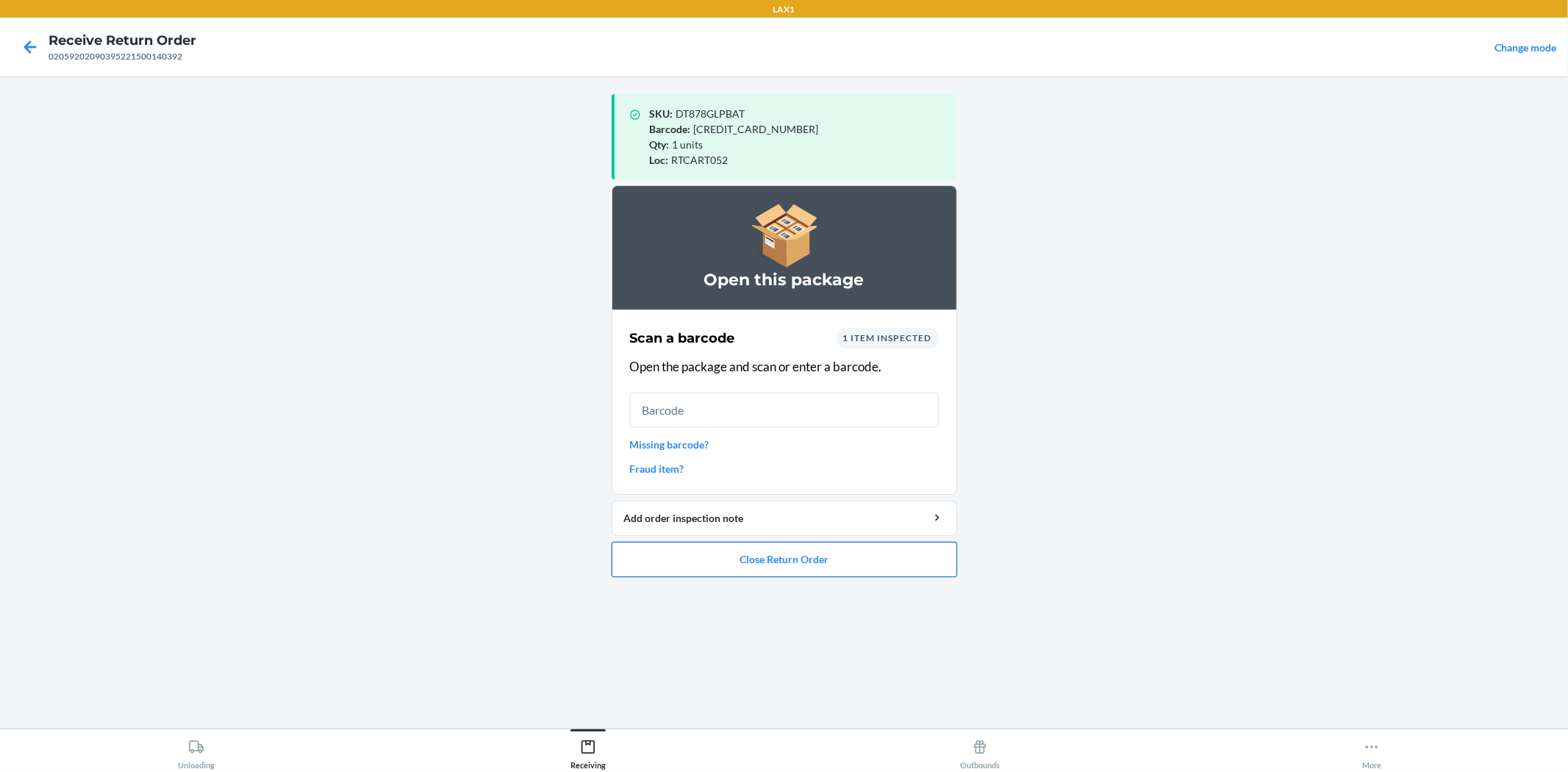
click at [821, 554] on button "Close Return Order" at bounding box center [784, 559] width 345 height 35
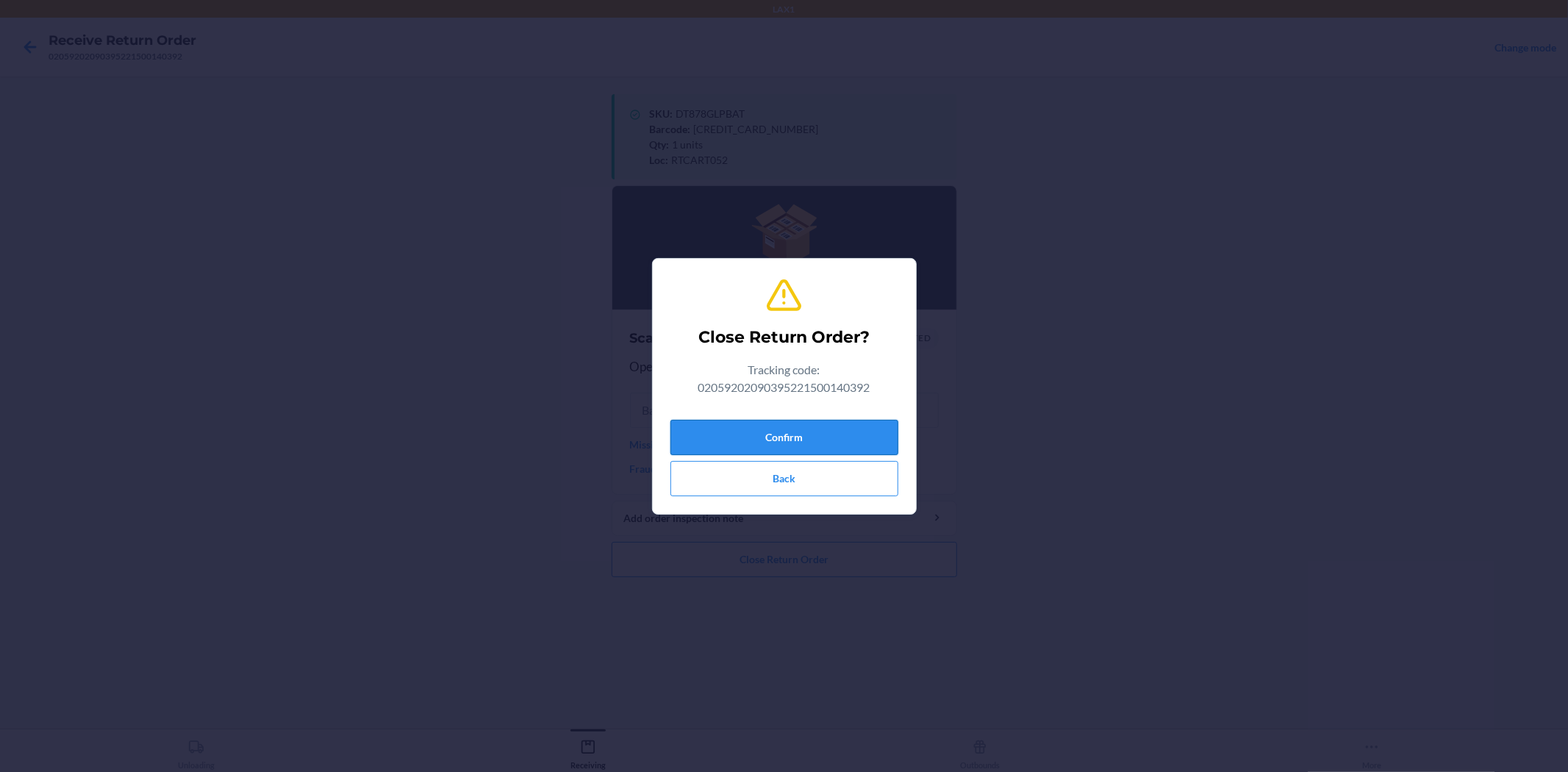
click at [802, 423] on button "Confirm" at bounding box center [784, 437] width 228 height 35
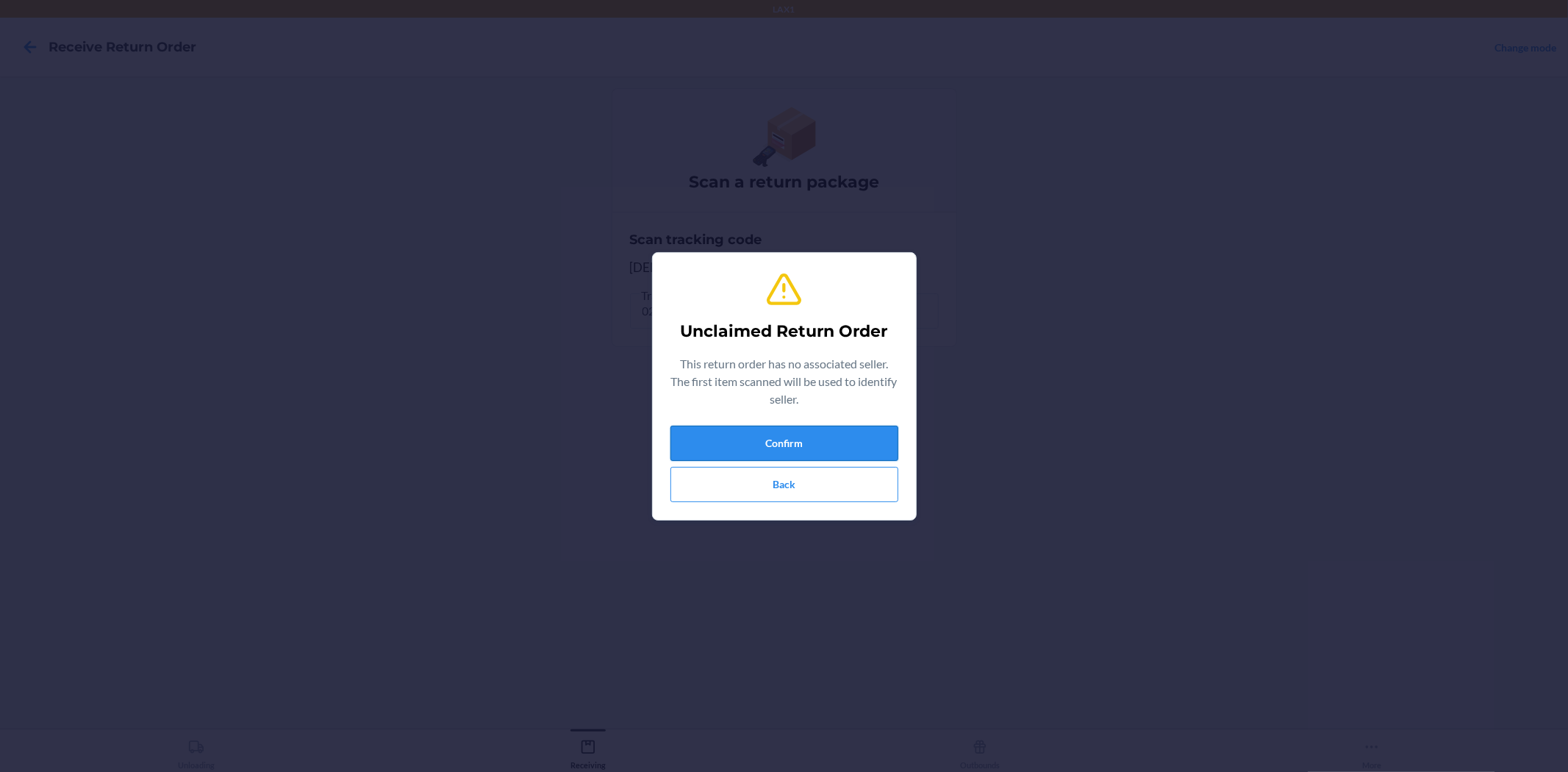
click at [876, 445] on button "Confirm" at bounding box center [784, 443] width 228 height 35
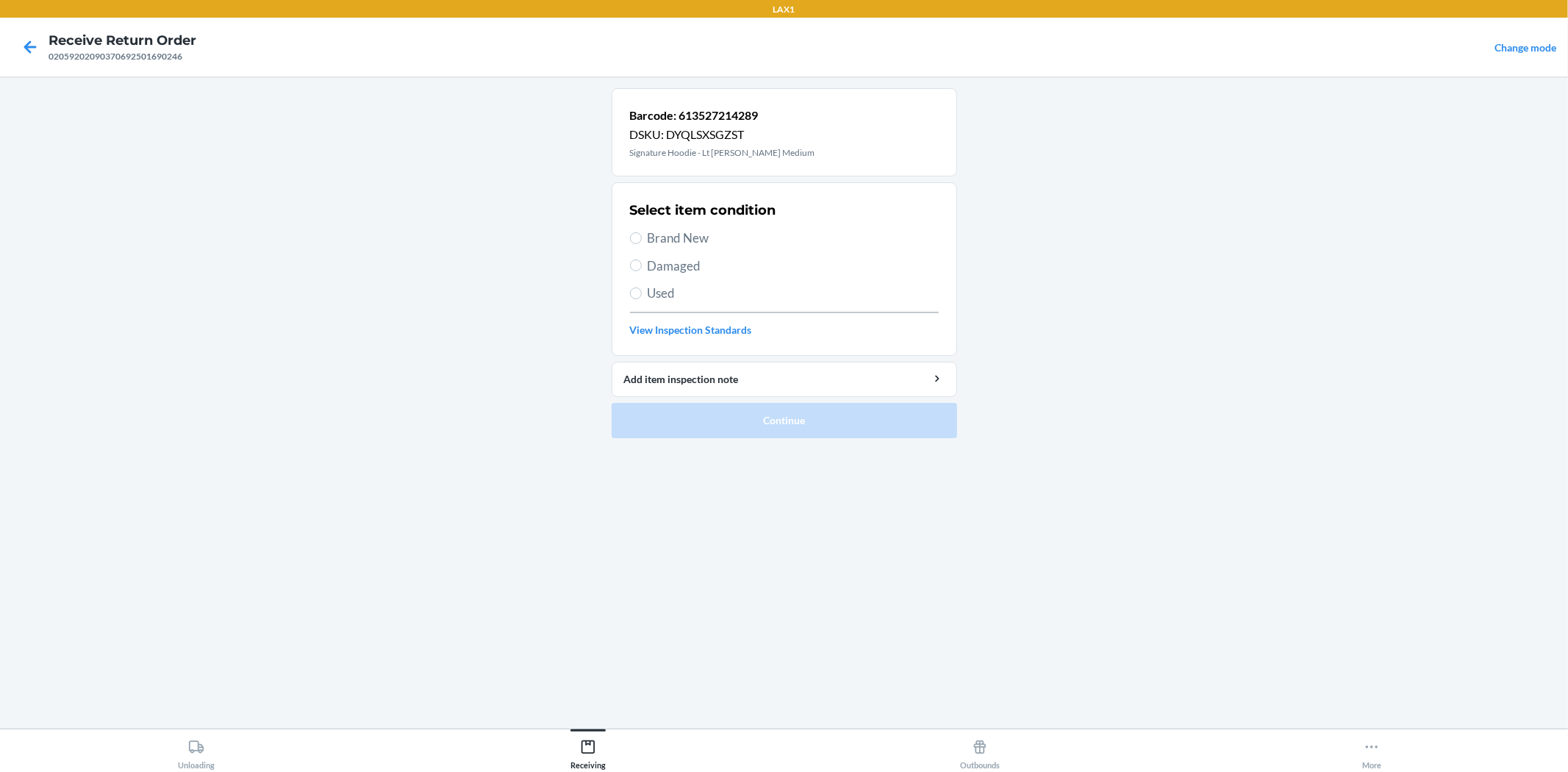
click at [696, 238] on span "Brand New" at bounding box center [793, 237] width 291 height 19
click at [642, 238] on input "Brand New" at bounding box center [636, 238] width 12 height 12
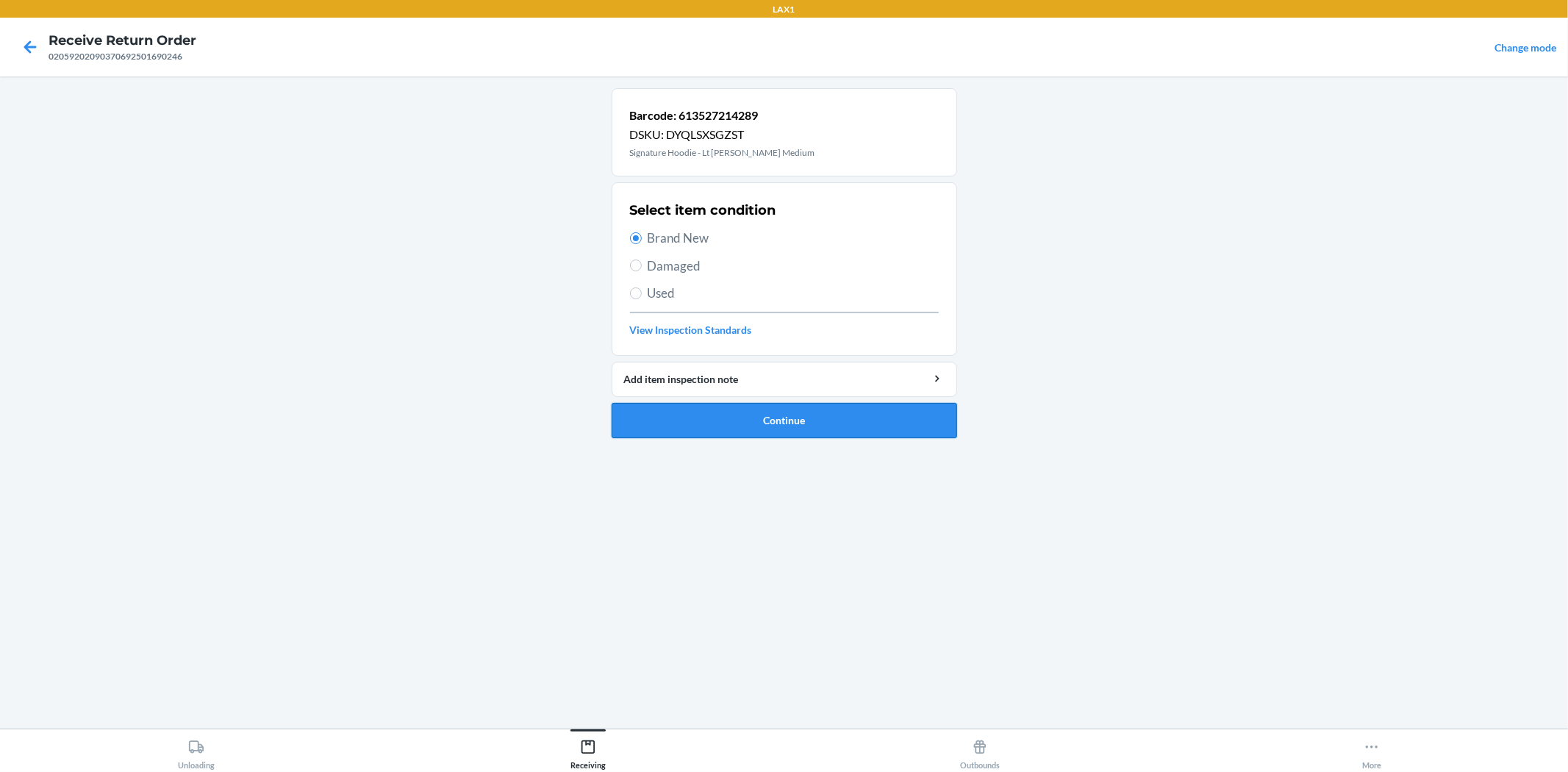
click at [763, 420] on button "Continue" at bounding box center [784, 421] width 345 height 35
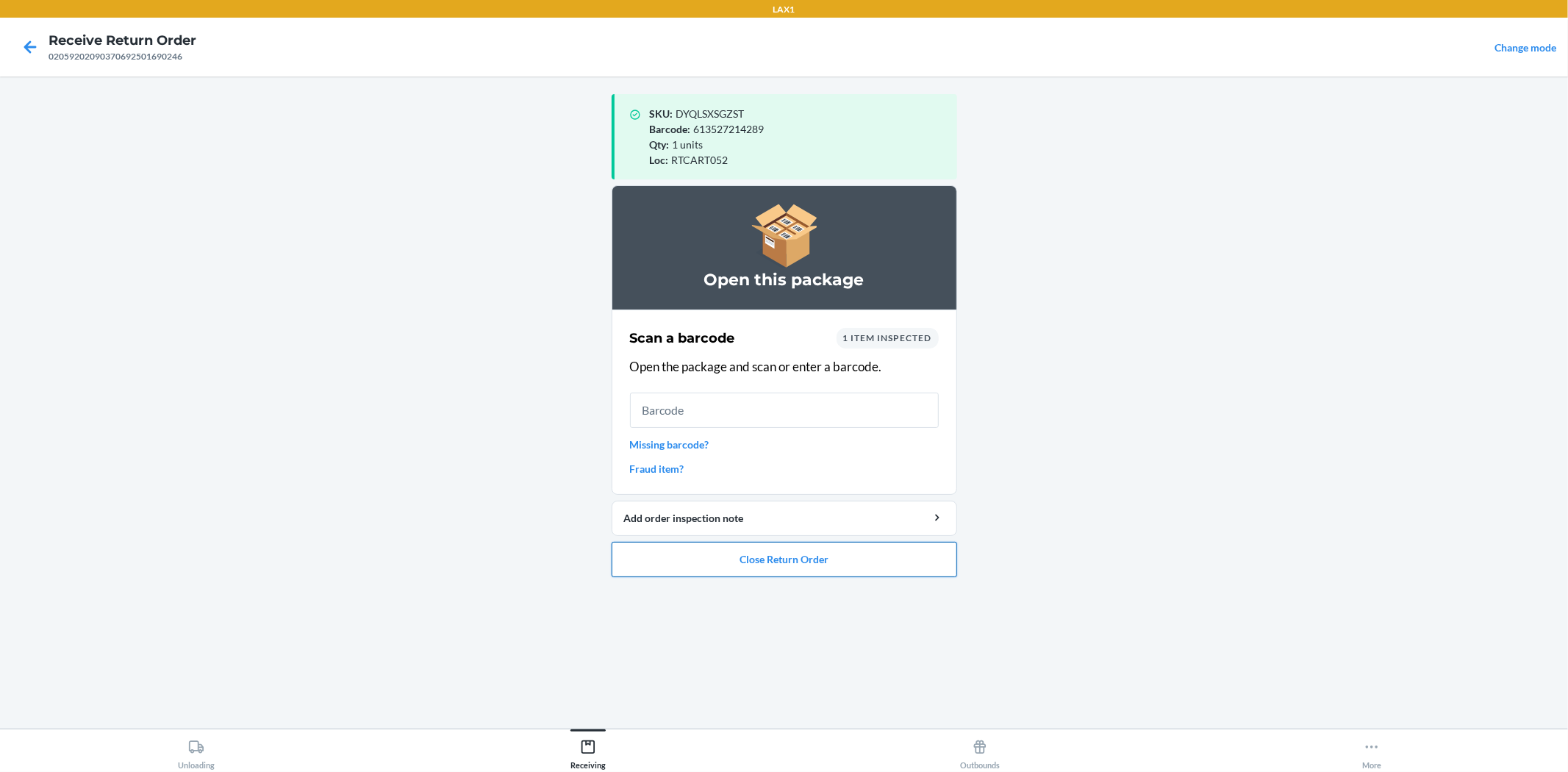
click at [759, 555] on button "Close Return Order" at bounding box center [784, 559] width 345 height 35
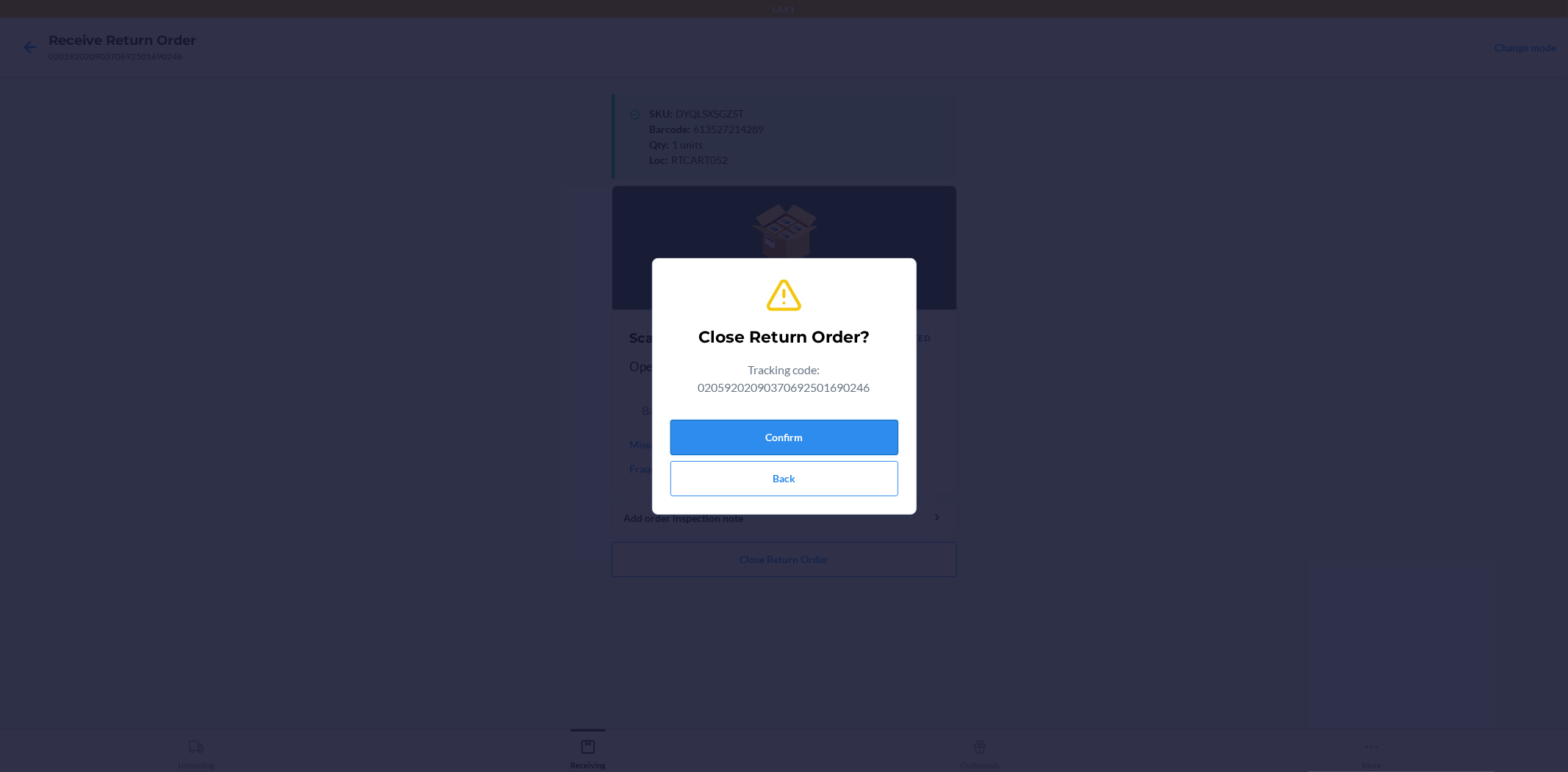
click at [835, 437] on button "Confirm" at bounding box center [784, 437] width 228 height 35
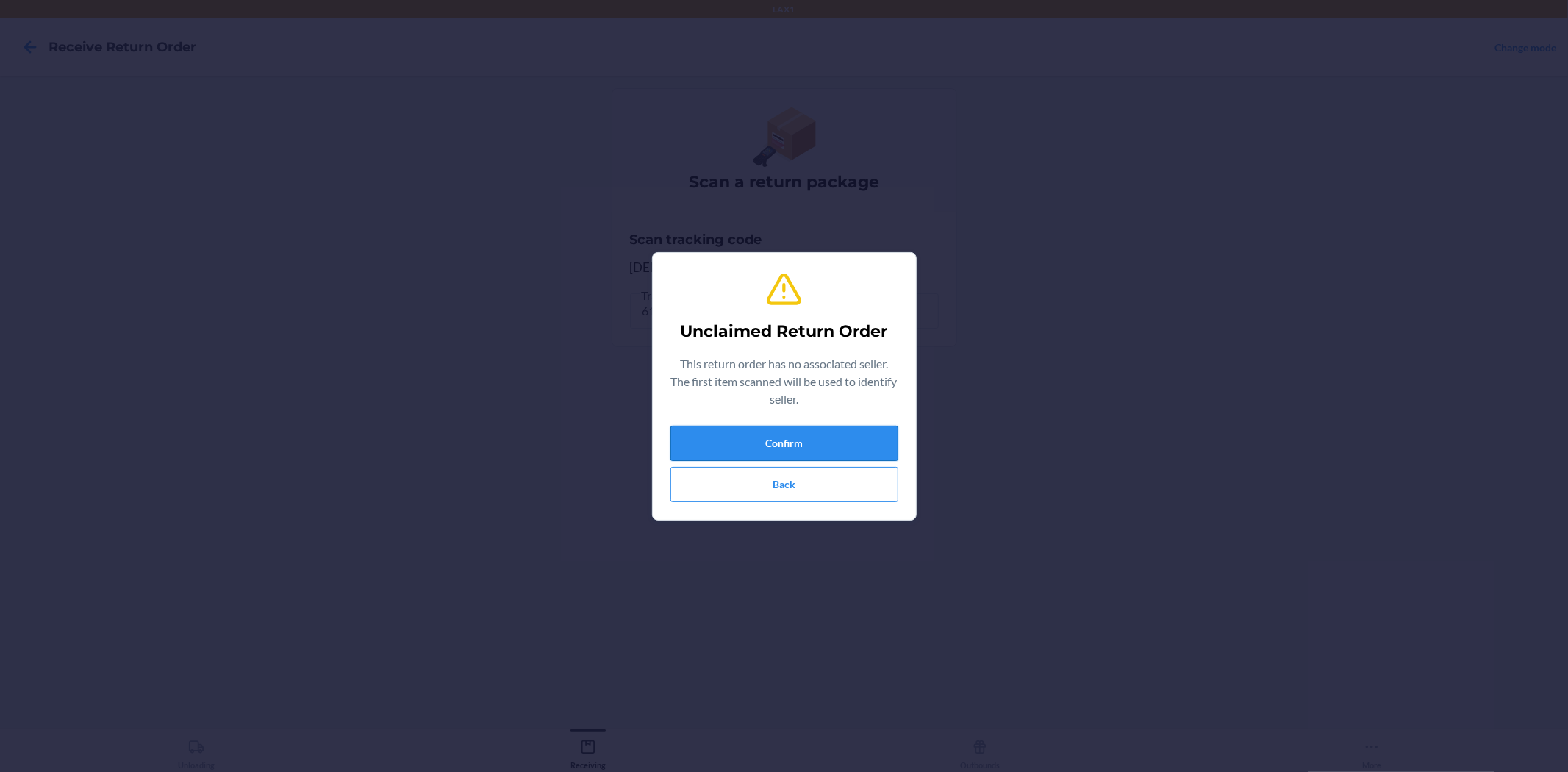
click at [842, 426] on button "Confirm" at bounding box center [784, 443] width 228 height 35
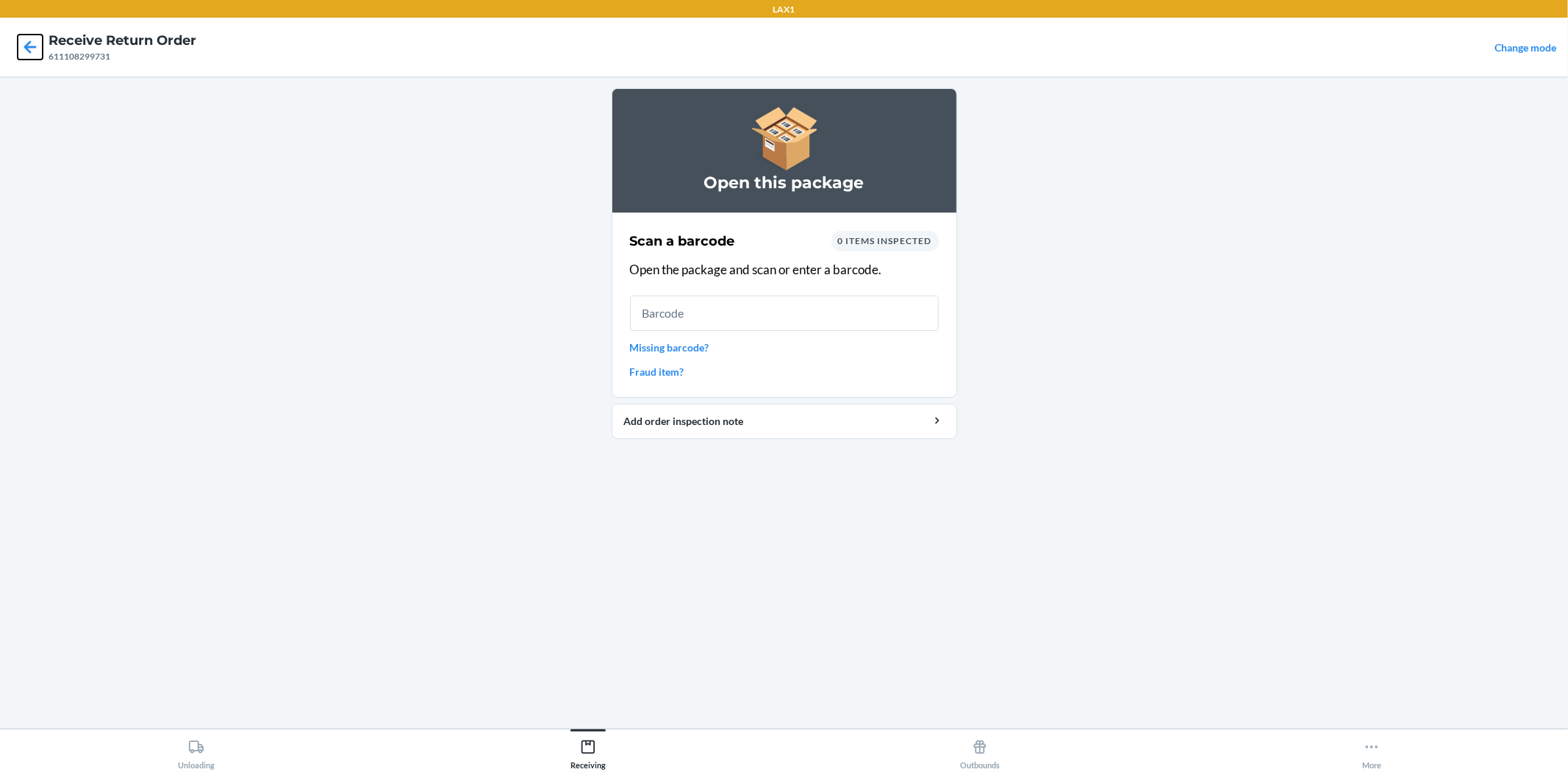
click at [33, 50] on icon at bounding box center [29, 46] width 25 height 25
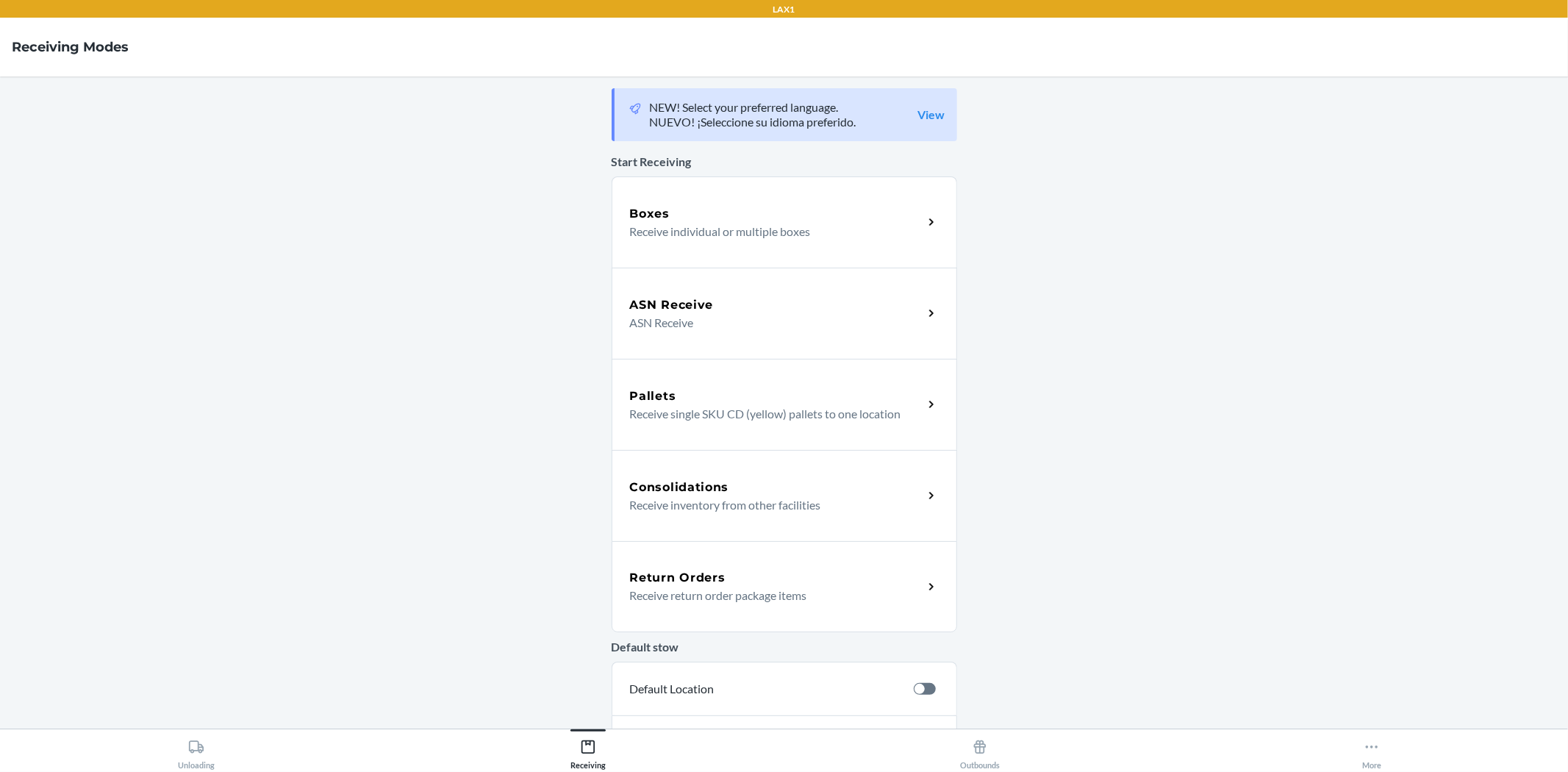
click at [717, 587] on p "Receive return order package items" at bounding box center [770, 595] width 282 height 18
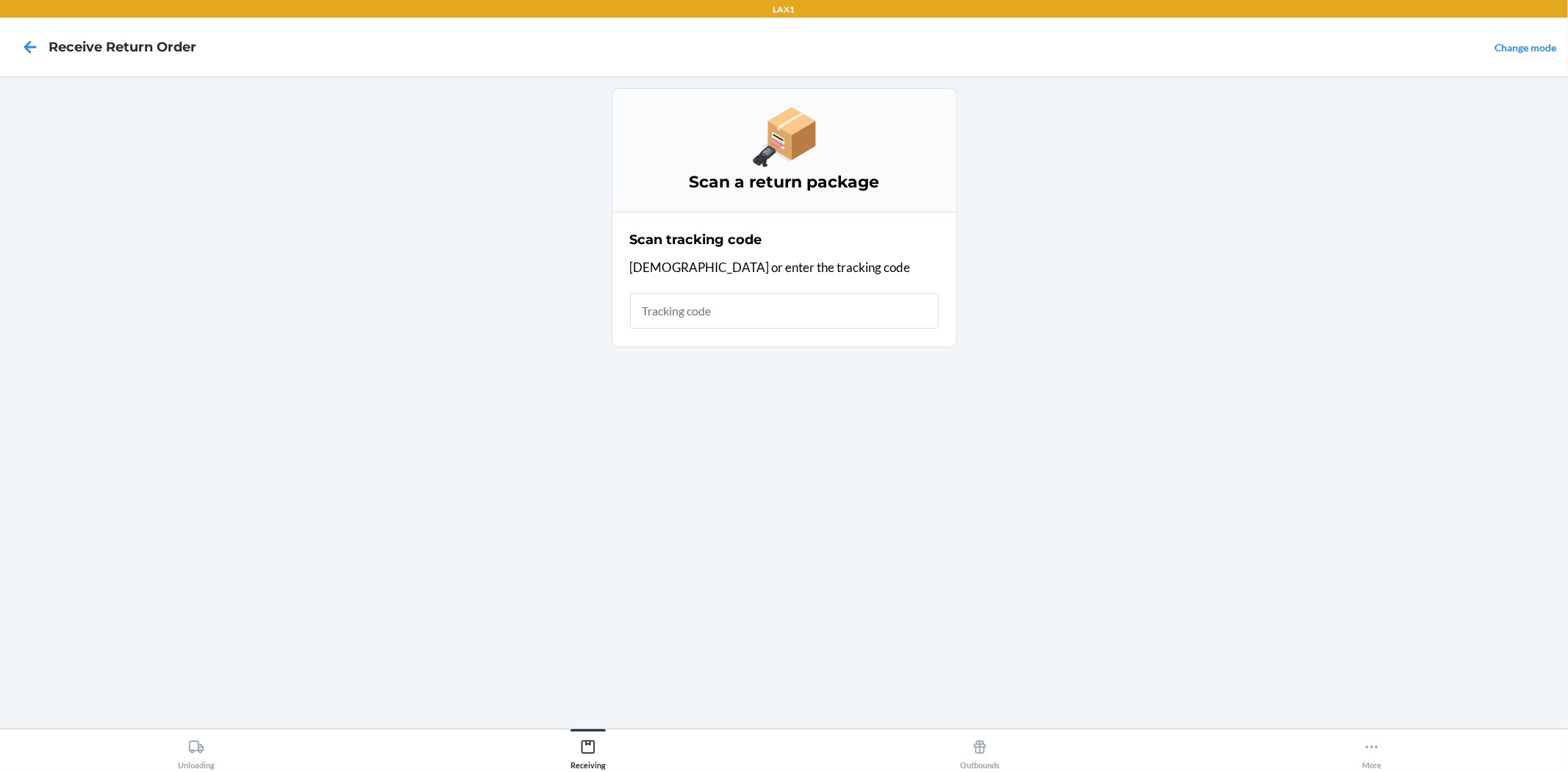
click at [681, 317] on input "text" at bounding box center [784, 311] width 309 height 35
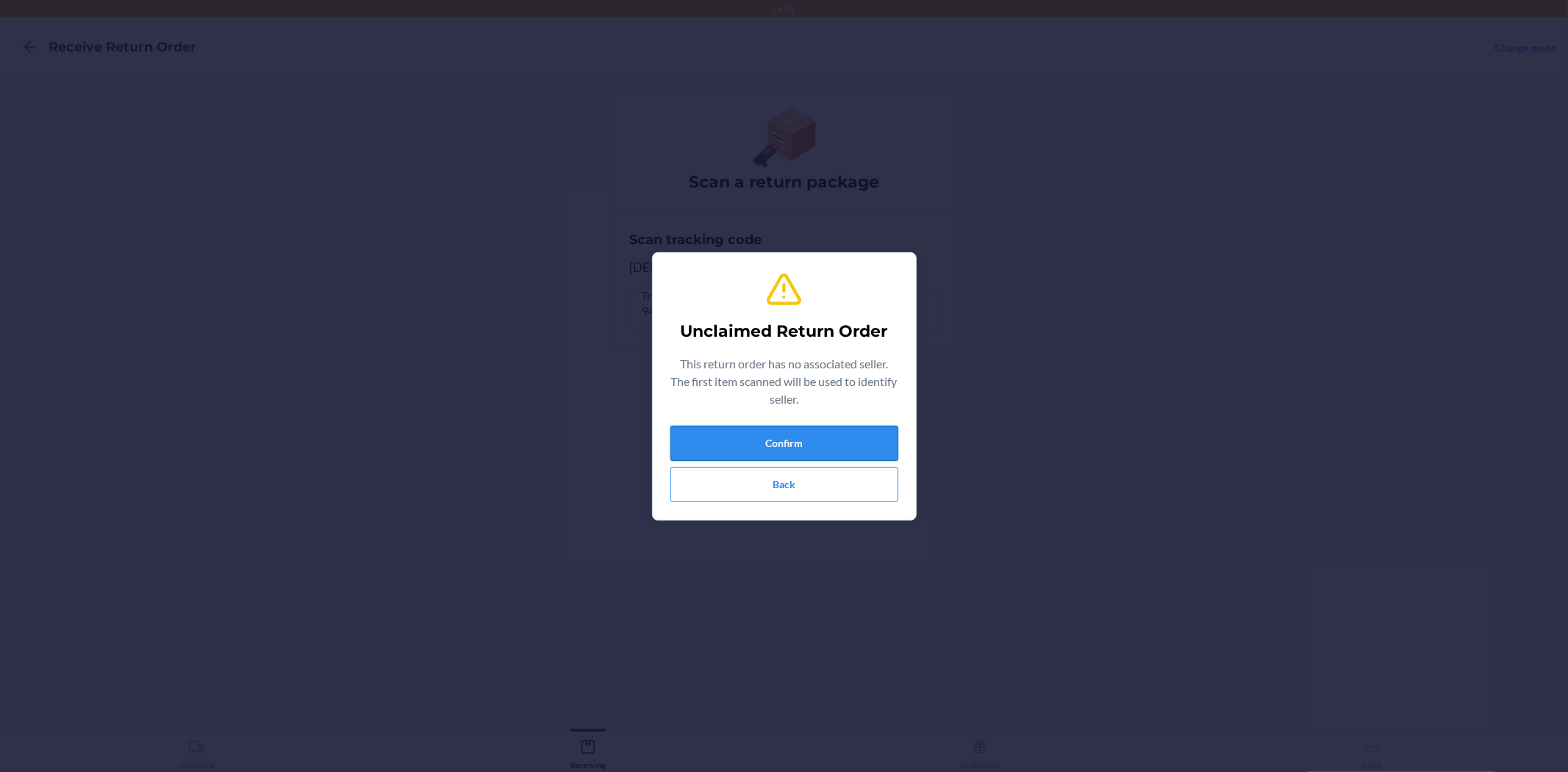
click at [800, 437] on button "Confirm" at bounding box center [784, 443] width 228 height 35
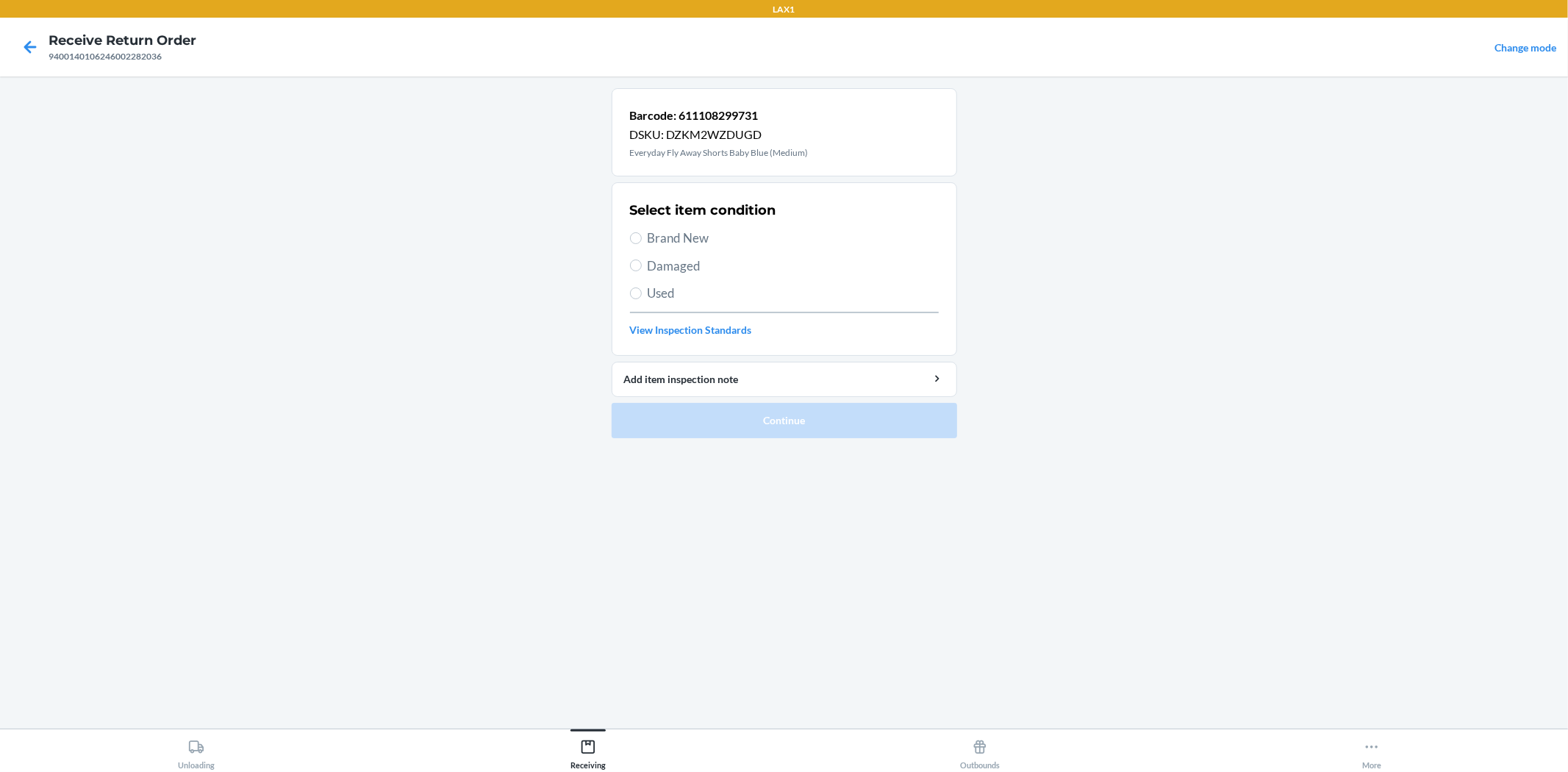
click at [704, 241] on span "Brand New" at bounding box center [793, 237] width 291 height 19
click at [642, 241] on input "Brand New" at bounding box center [636, 238] width 12 height 12
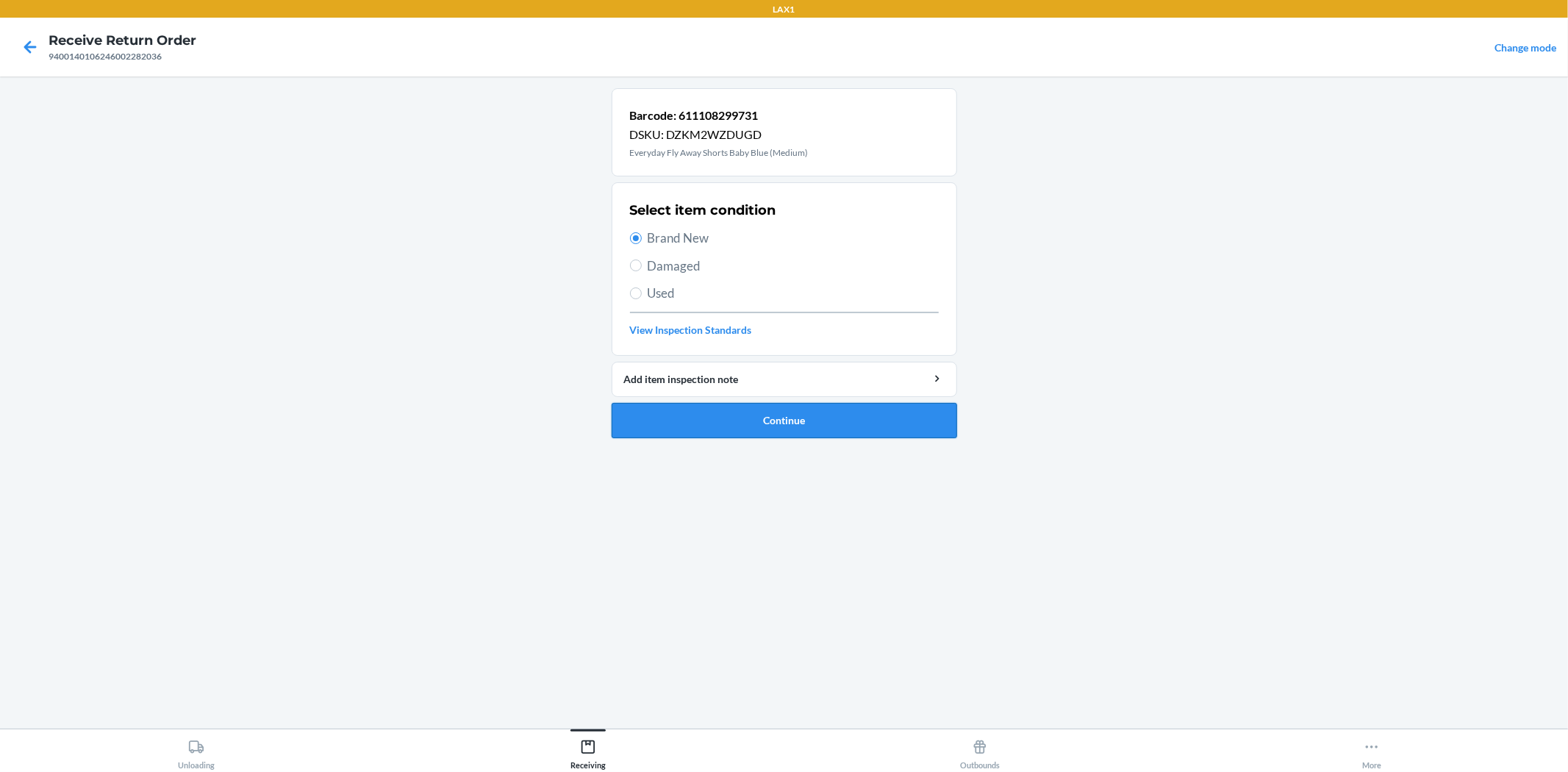
click at [847, 432] on button "Continue" at bounding box center [784, 421] width 345 height 35
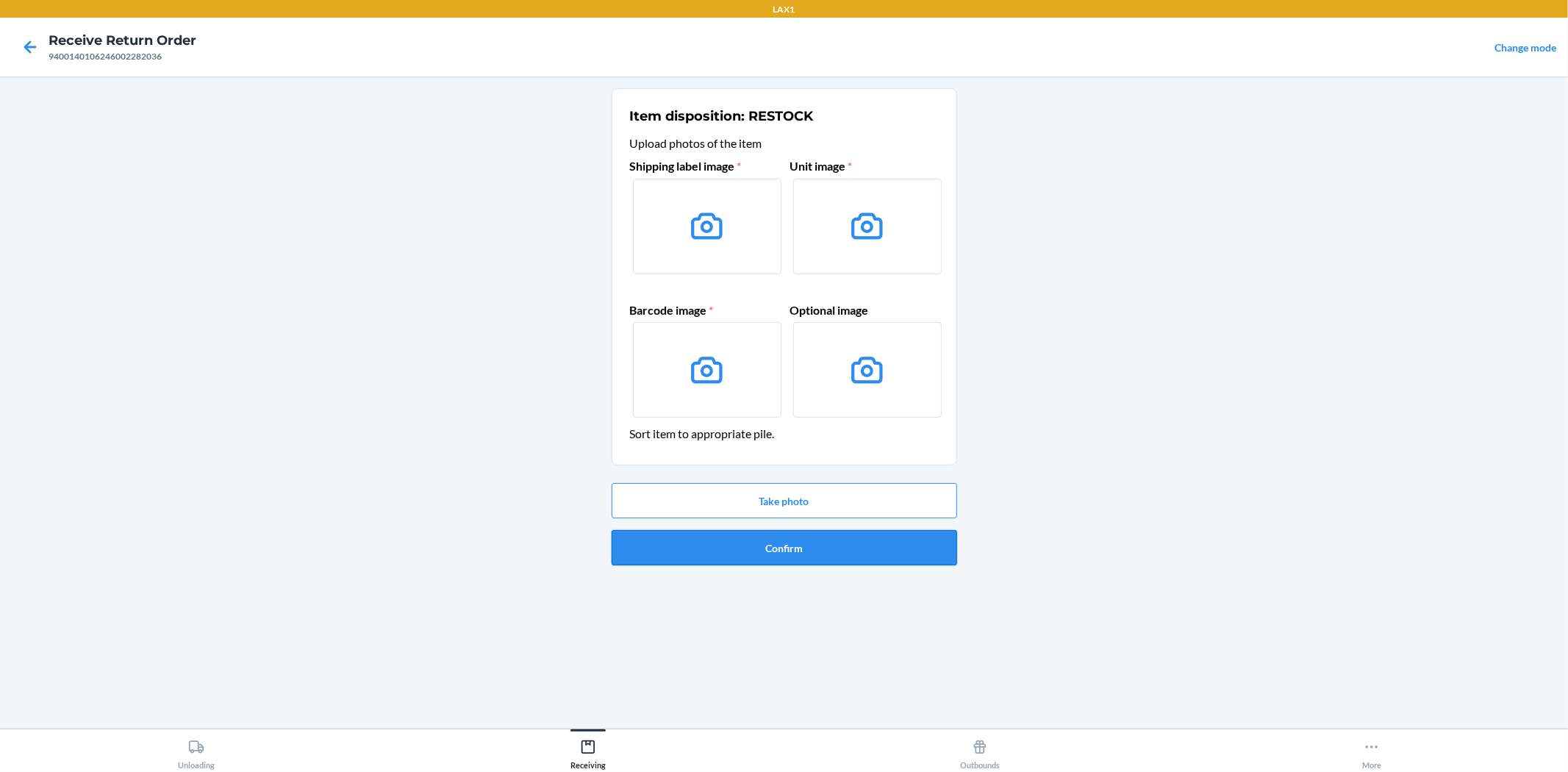
click at [799, 552] on button "Confirm" at bounding box center [784, 547] width 345 height 35
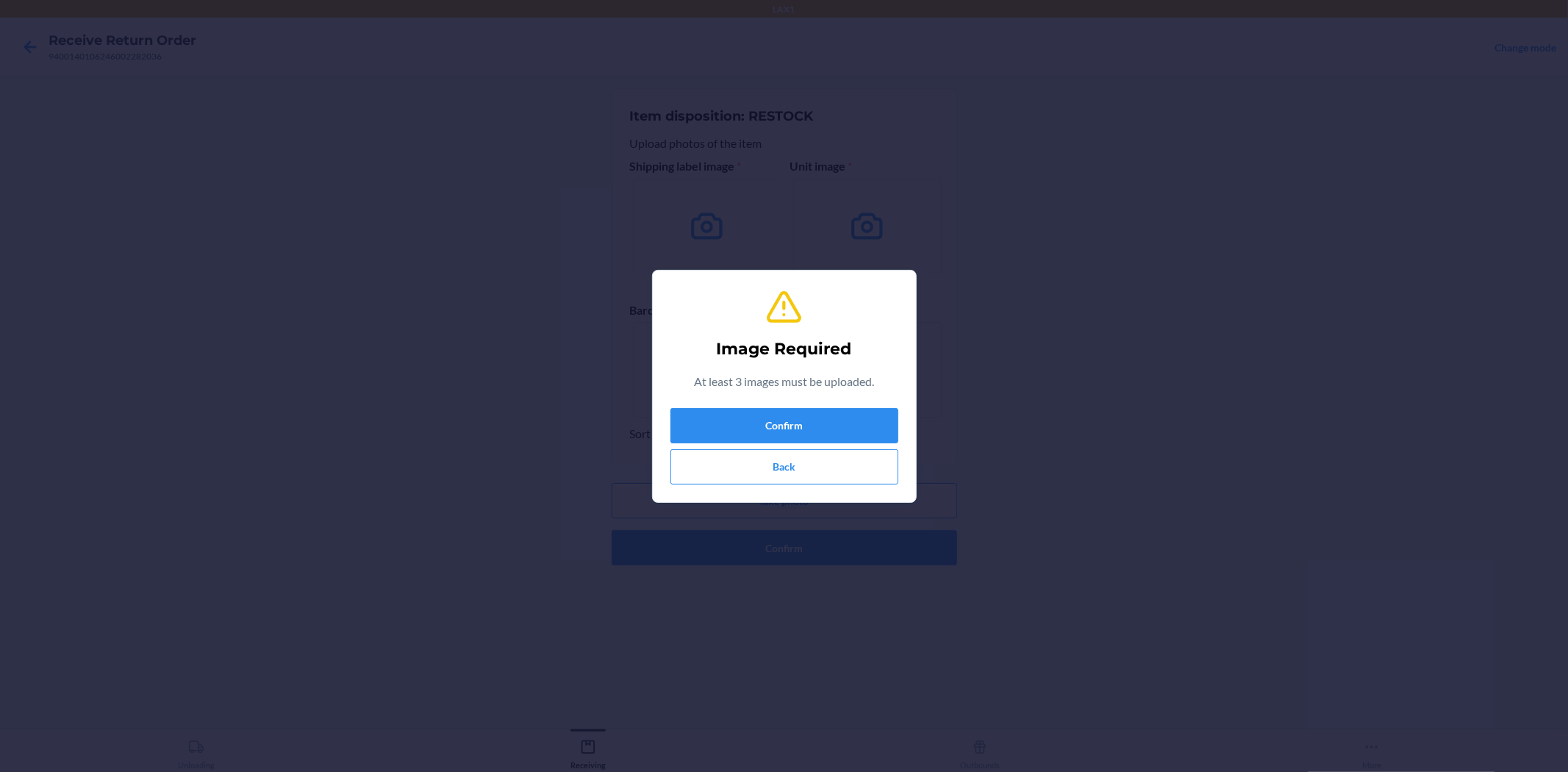
click at [1003, 383] on div "Image Required At least 3 images must be uploaded. Confirm Back" at bounding box center [784, 386] width 1568 height 772
click at [763, 457] on button "Back" at bounding box center [784, 467] width 228 height 35
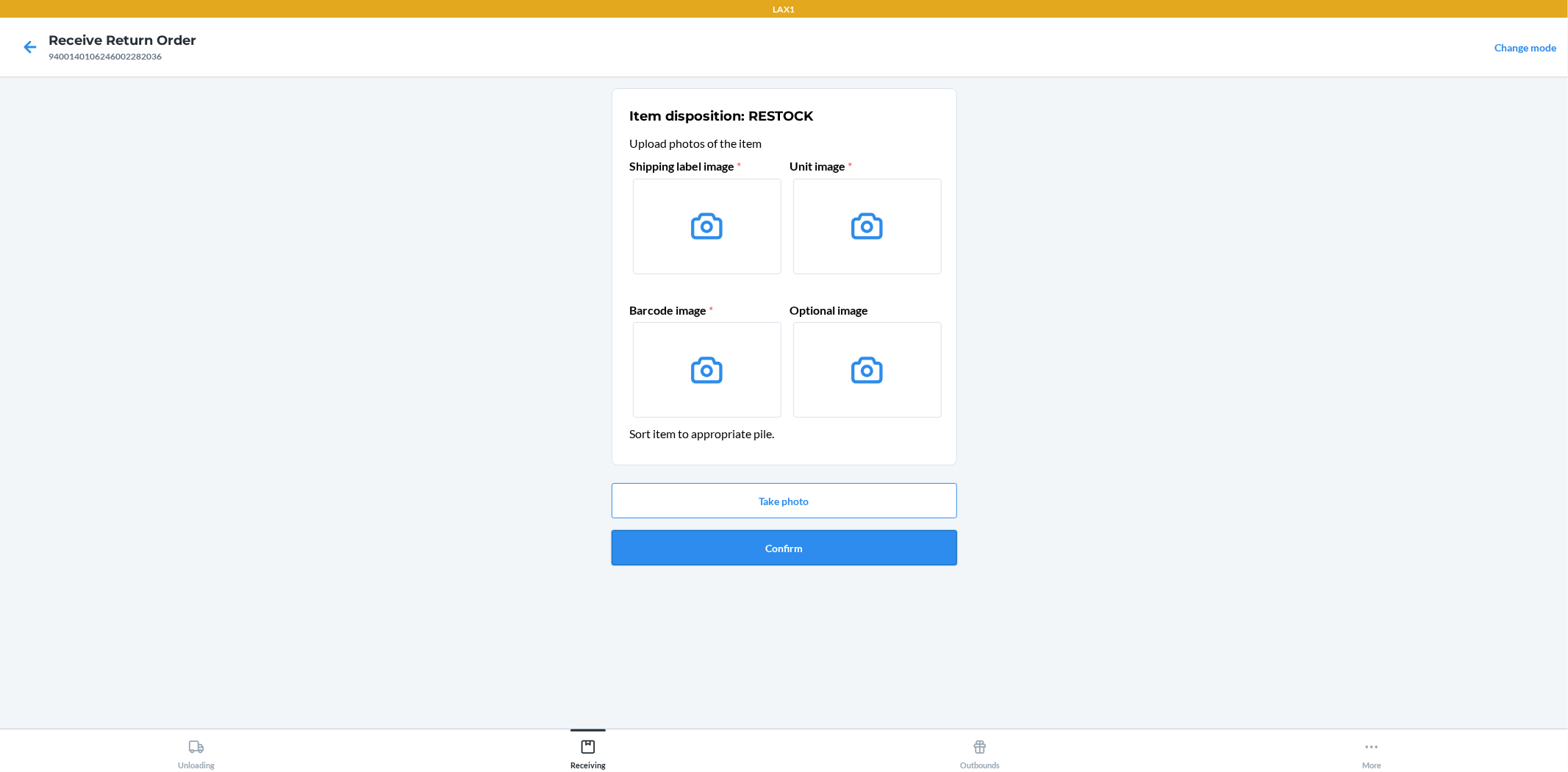
click at [756, 552] on button "Confirm" at bounding box center [784, 547] width 345 height 35
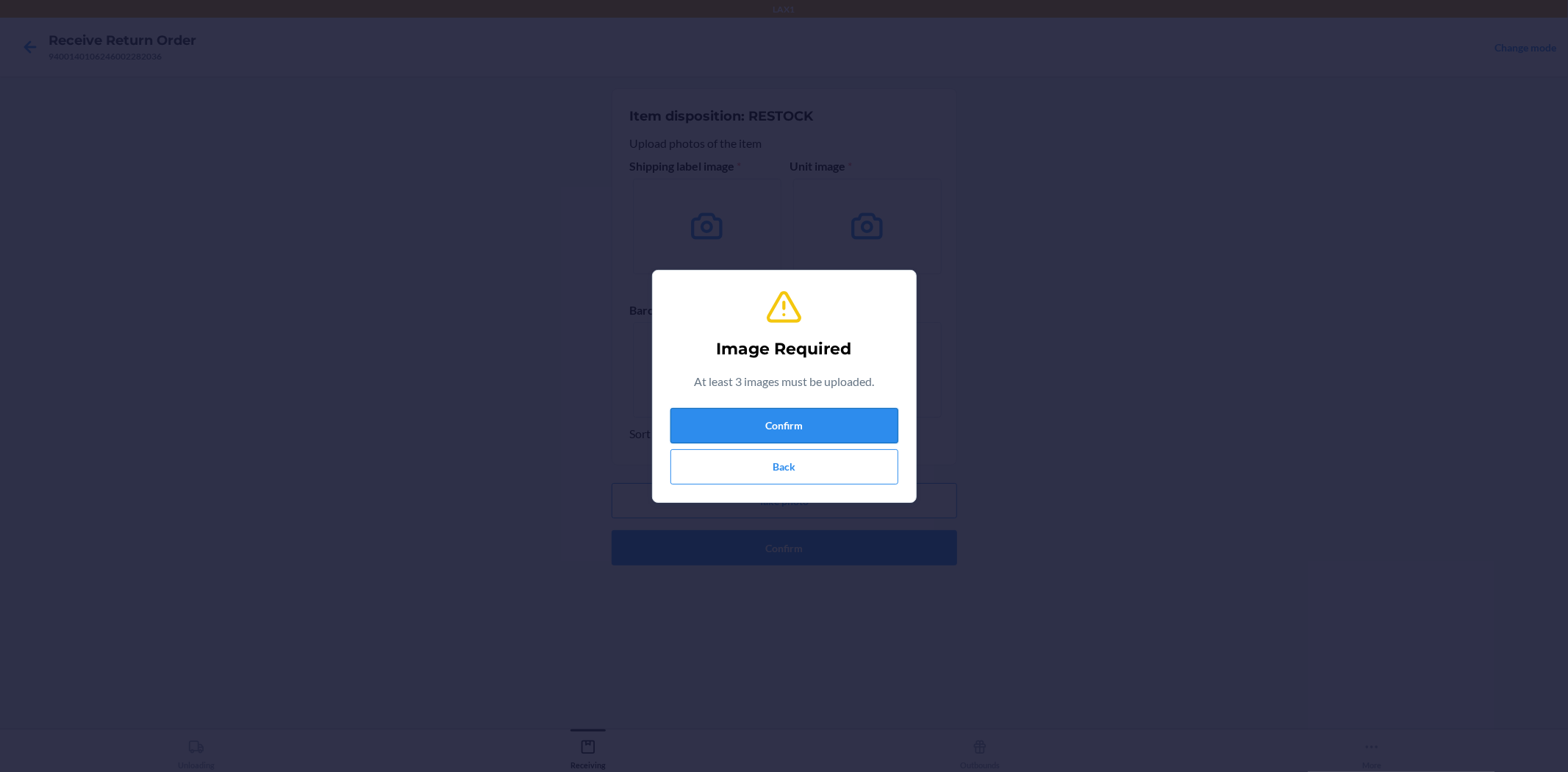
click at [807, 435] on button "Confirm" at bounding box center [784, 426] width 228 height 35
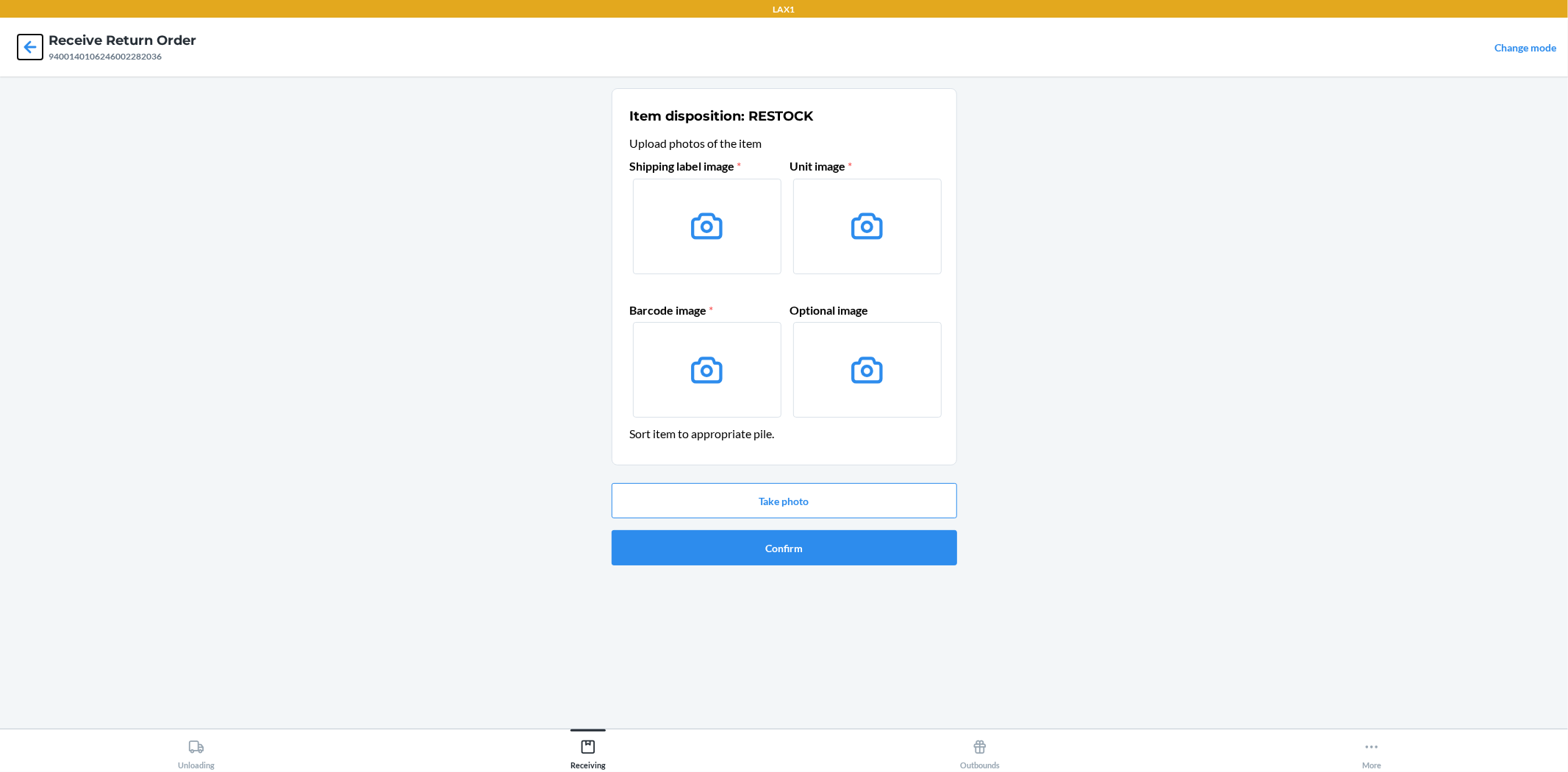
click at [27, 48] on icon at bounding box center [29, 46] width 25 height 25
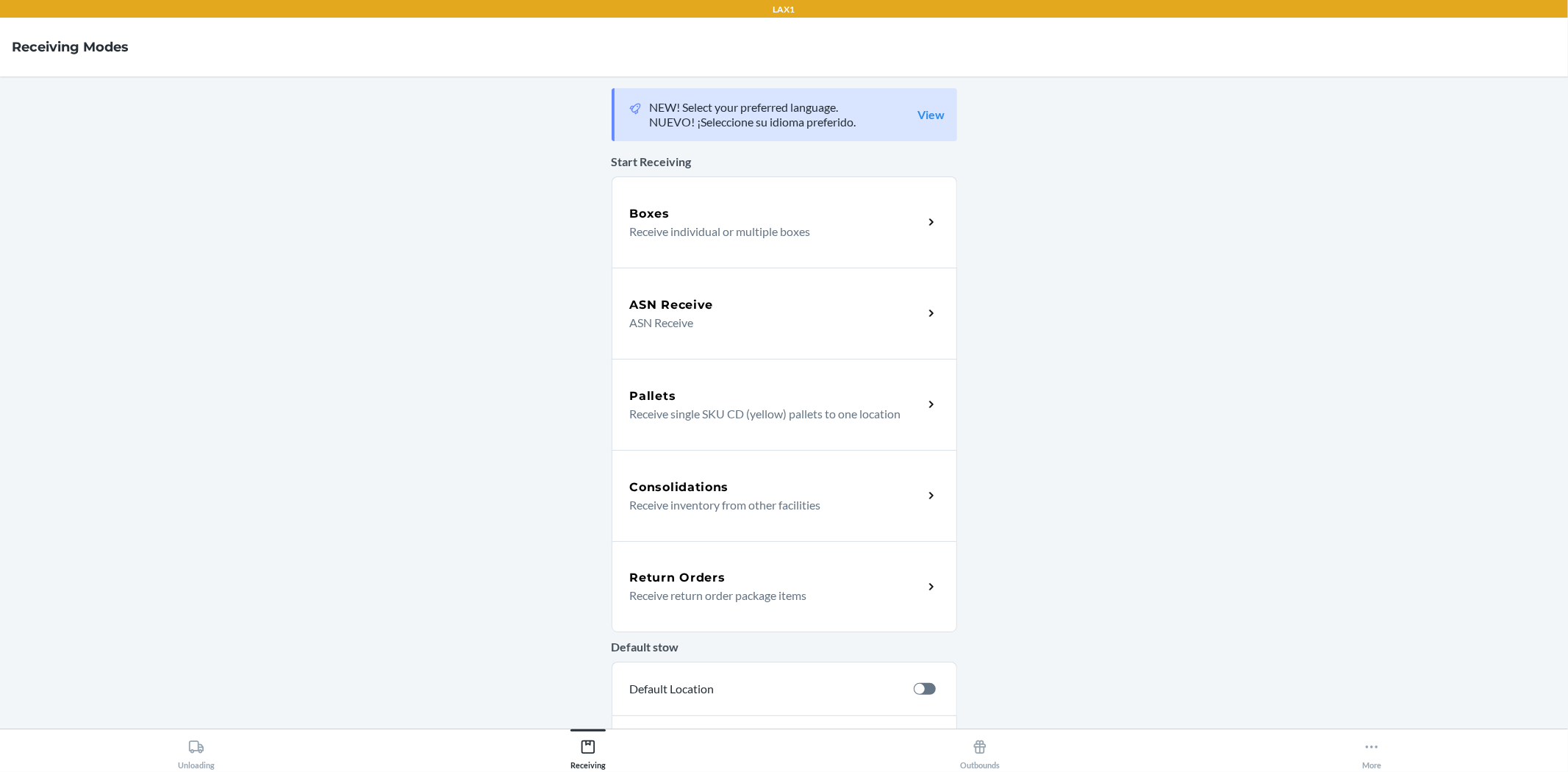
click at [775, 591] on p "Receive return order package items" at bounding box center [770, 595] width 282 height 18
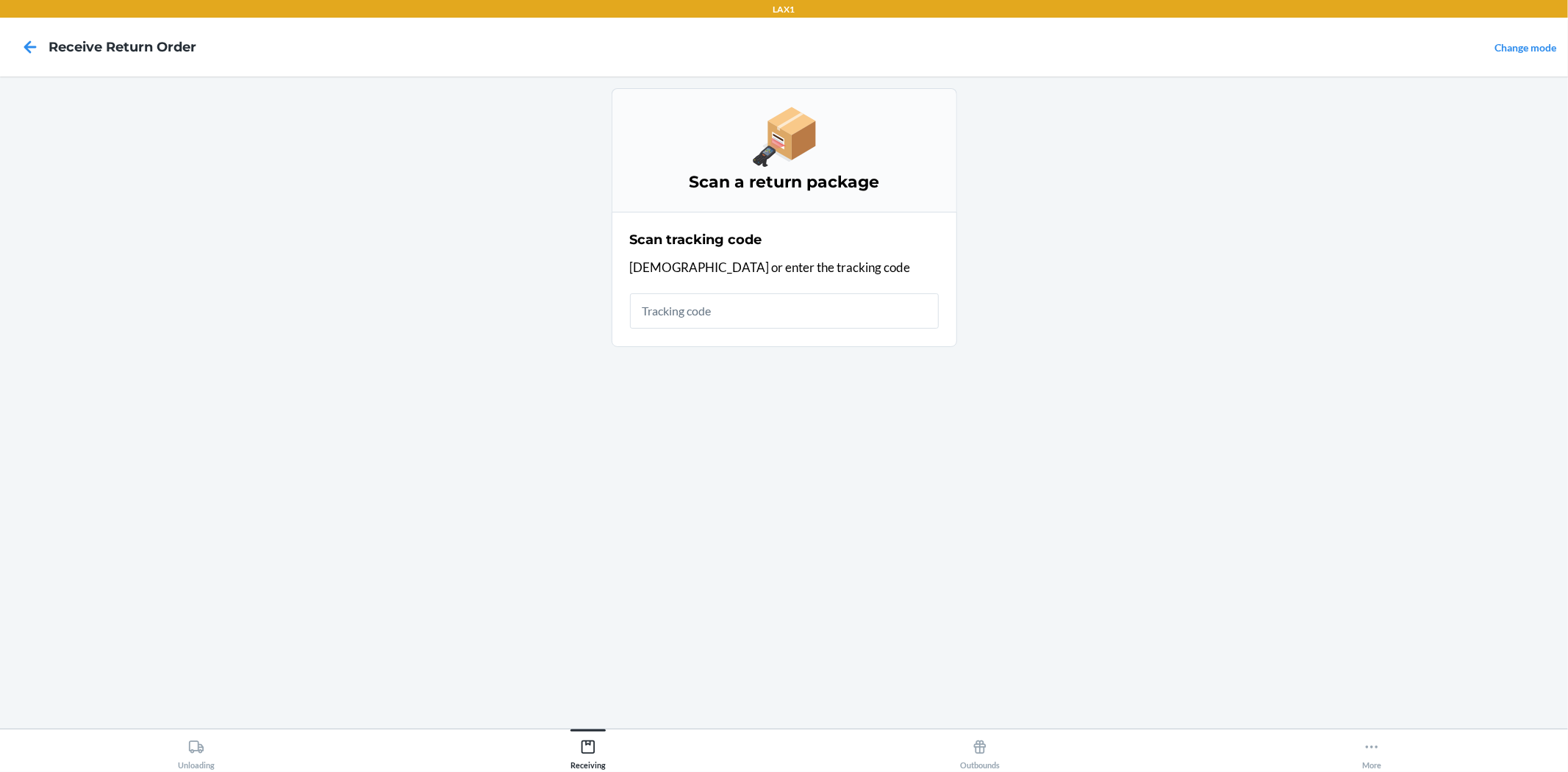
click at [776, 314] on input "text" at bounding box center [784, 311] width 309 height 35
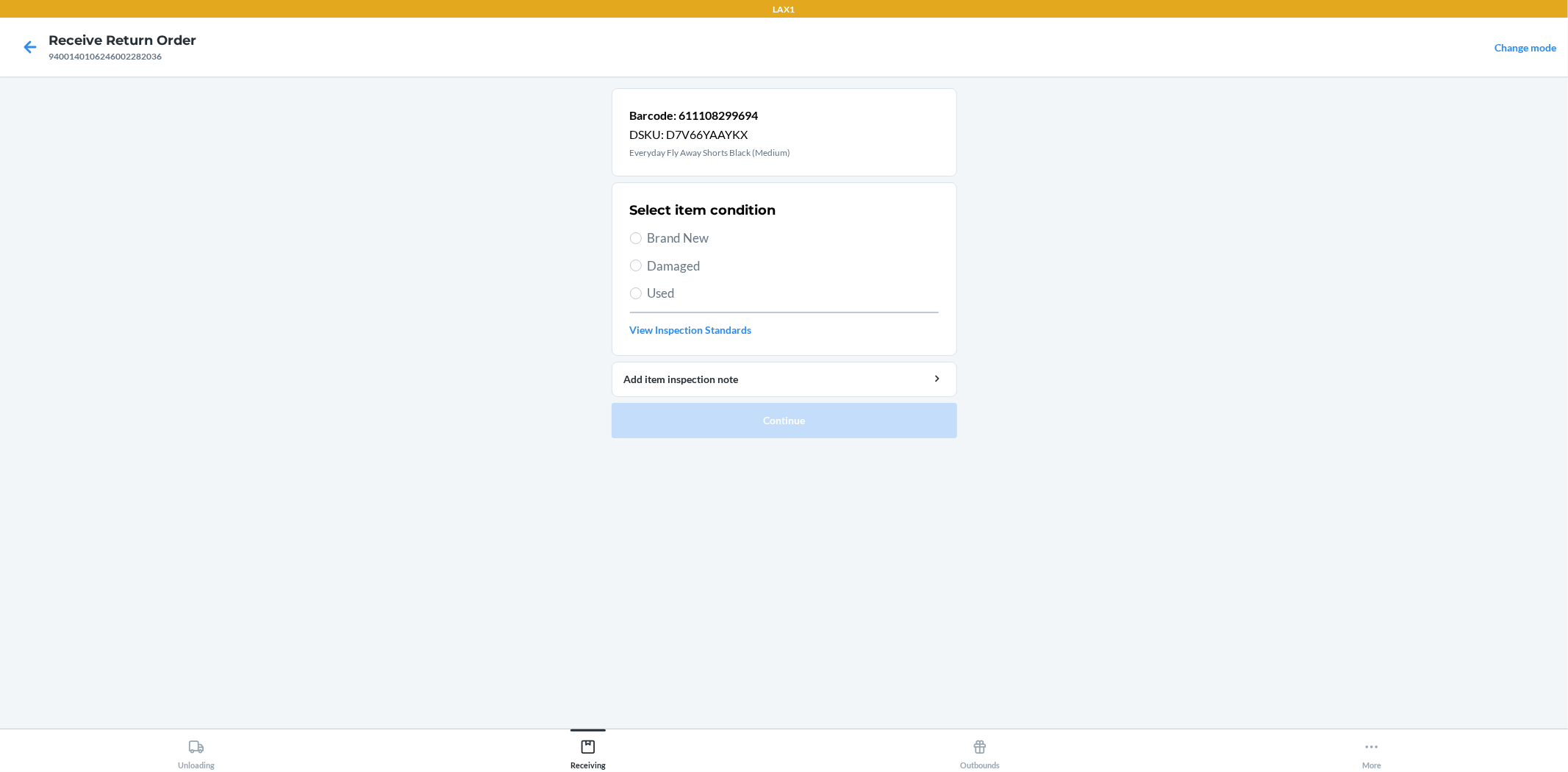
click at [713, 240] on span "Brand New" at bounding box center [793, 237] width 291 height 19
click at [642, 240] on input "Brand New" at bounding box center [636, 238] width 12 height 12
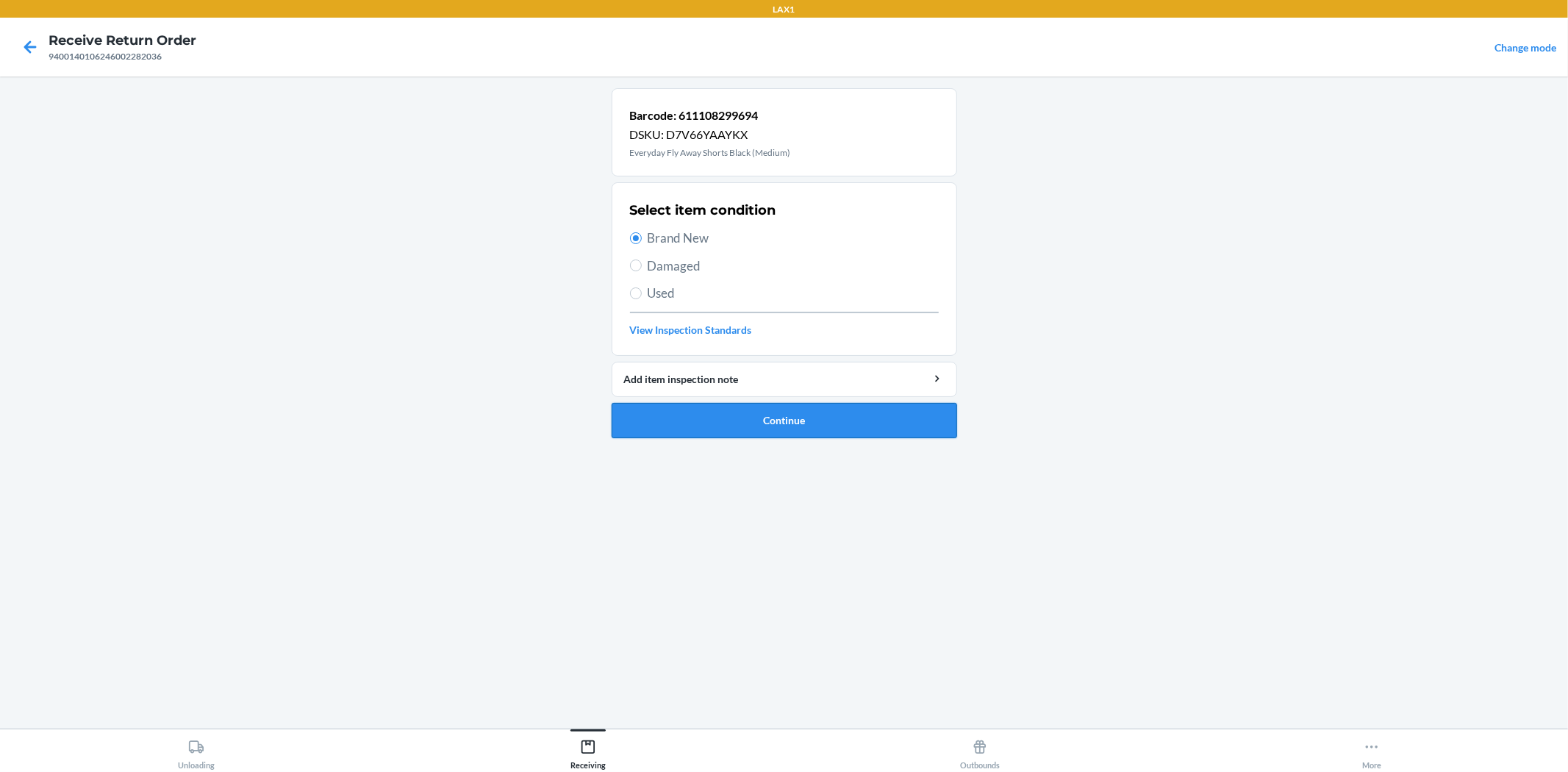
click at [777, 417] on button "Continue" at bounding box center [784, 421] width 345 height 35
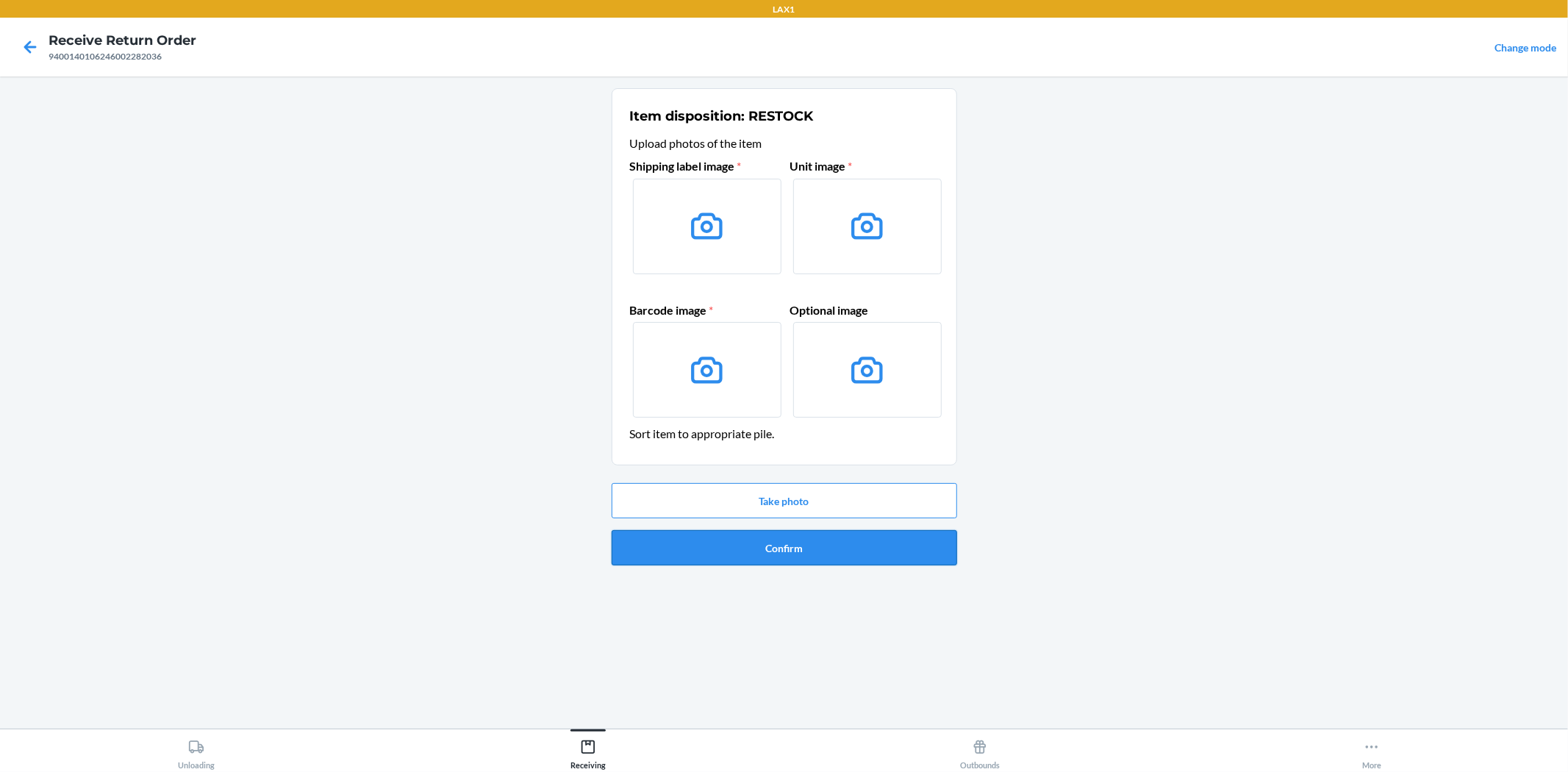
click at [796, 540] on button "Confirm" at bounding box center [784, 547] width 345 height 35
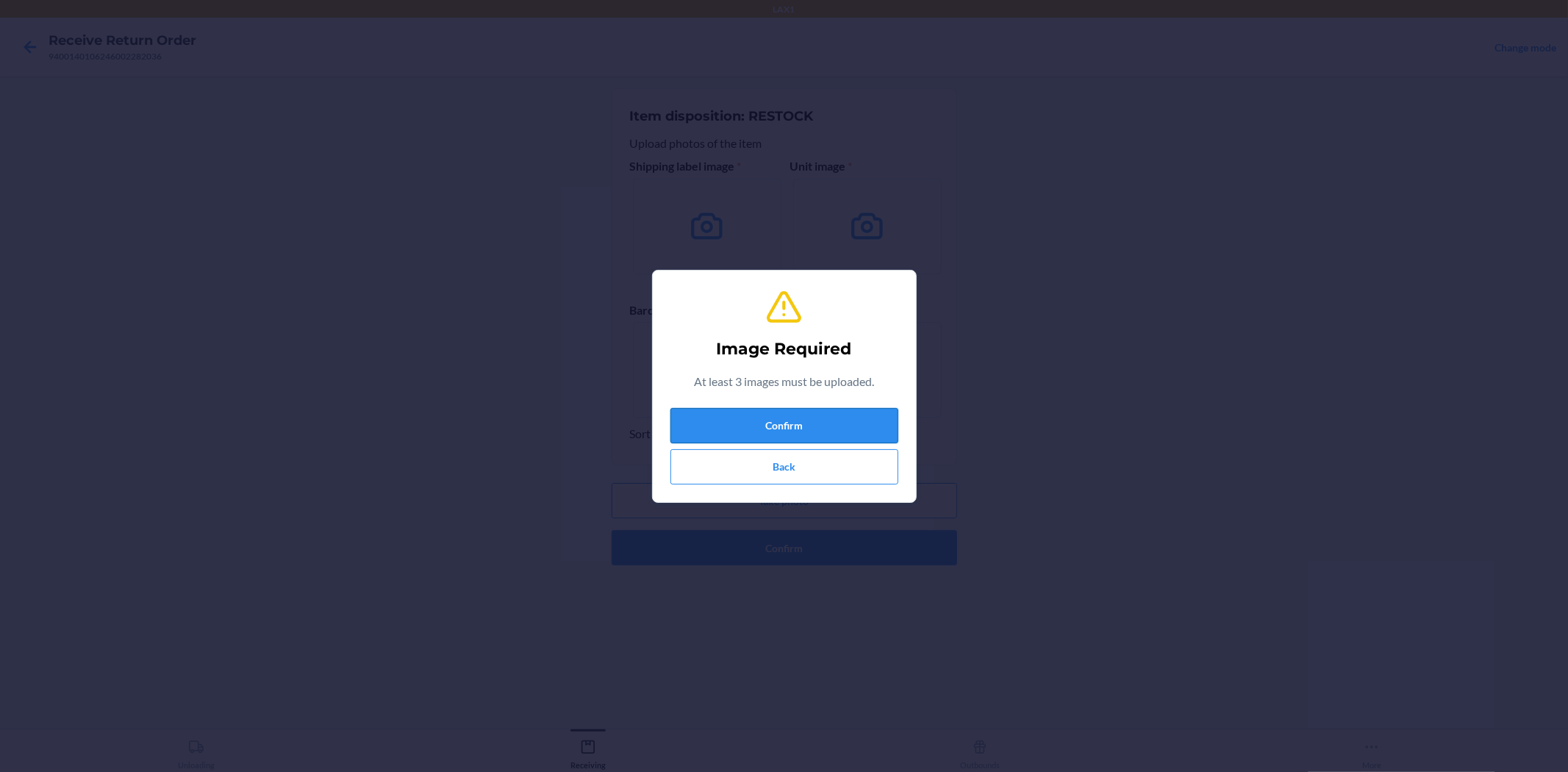
click at [800, 425] on button "Confirm" at bounding box center [784, 426] width 228 height 35
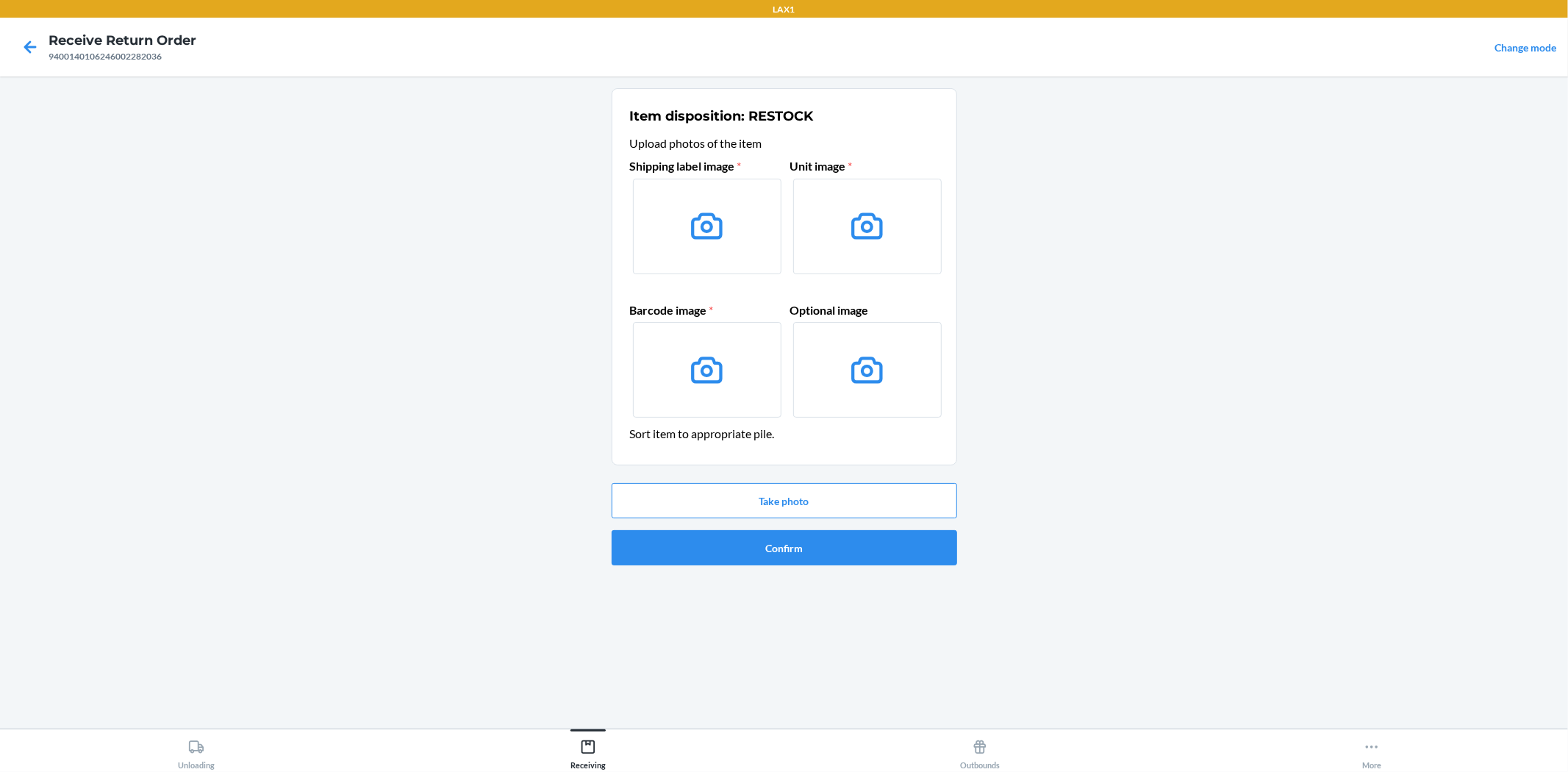
click at [860, 224] on icon at bounding box center [866, 226] width 37 height 37
click at [0, 0] on input "file" at bounding box center [0, 0] width 0 height 0
drag, startPoint x: 835, startPoint y: 163, endPoint x: 848, endPoint y: 164, distance: 13.0
click at [848, 164] on span "Unit image *" at bounding box center [821, 166] width 63 height 14
click at [1015, 475] on main "Item disposition: RESTOCK Upload photos of the item Shipping label image * Unit…" at bounding box center [784, 402] width 1568 height 651
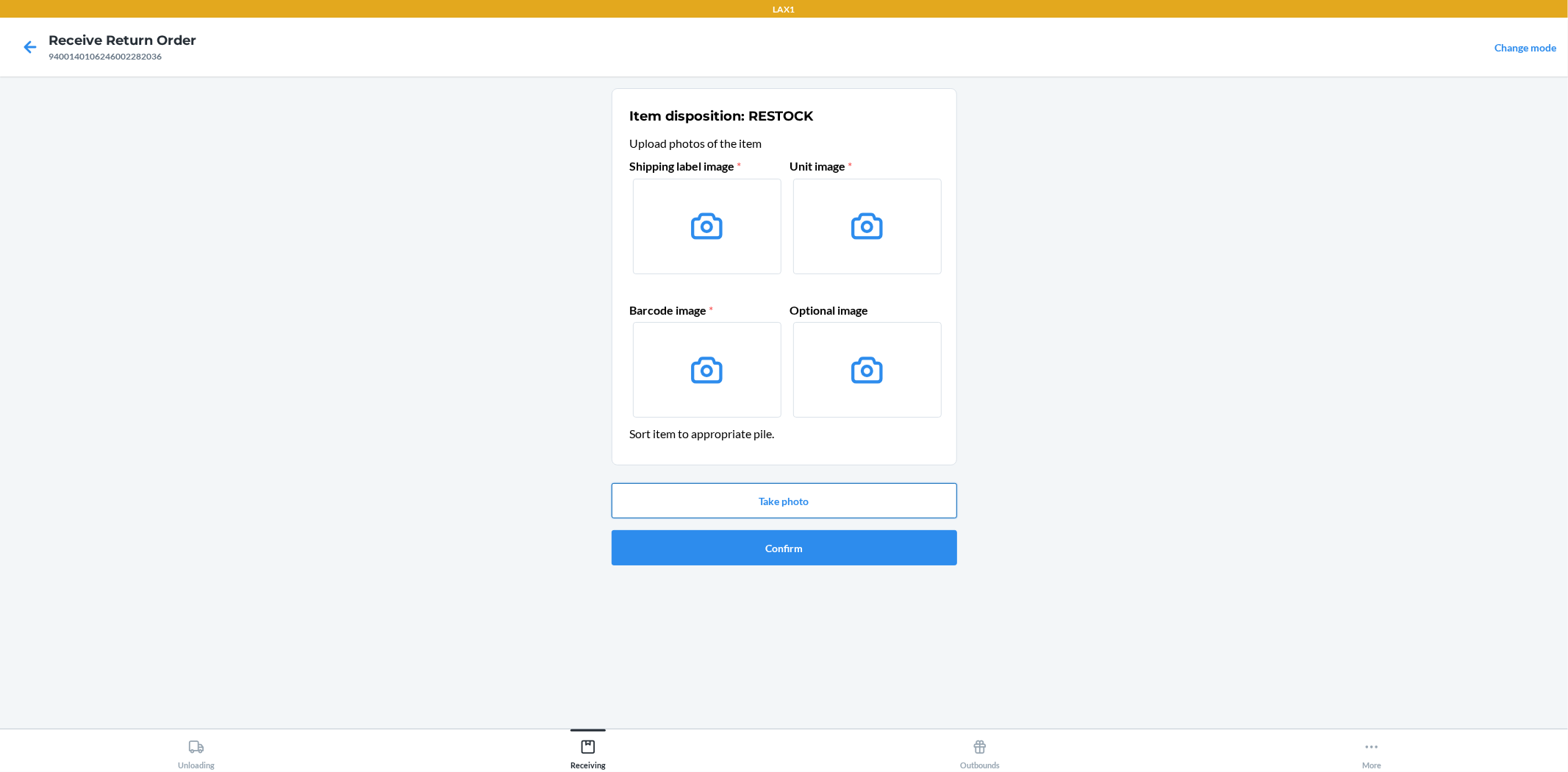
click at [830, 490] on button "Take photo" at bounding box center [784, 500] width 345 height 35
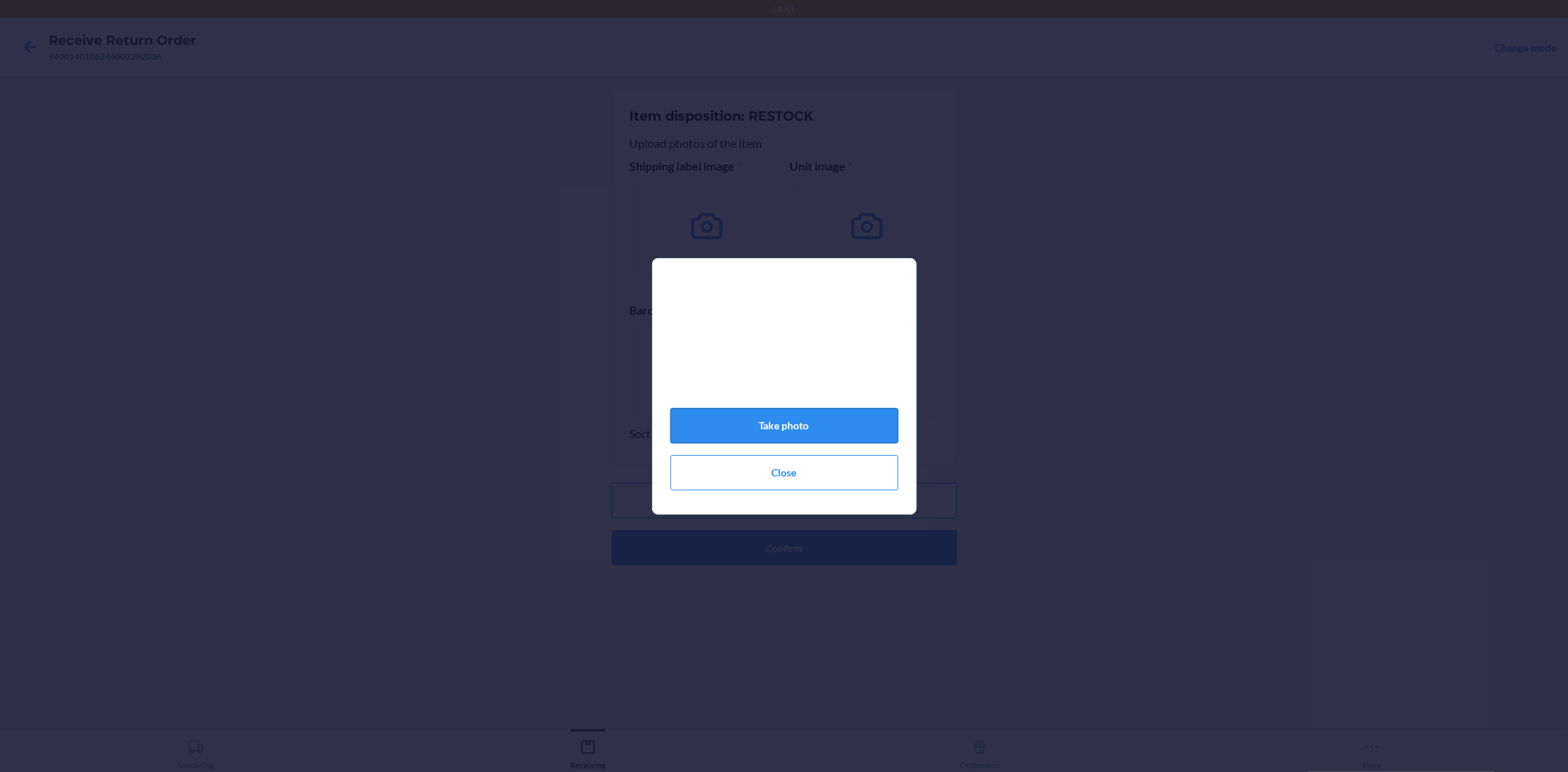
click at [816, 427] on button "Take photo" at bounding box center [784, 426] width 228 height 35
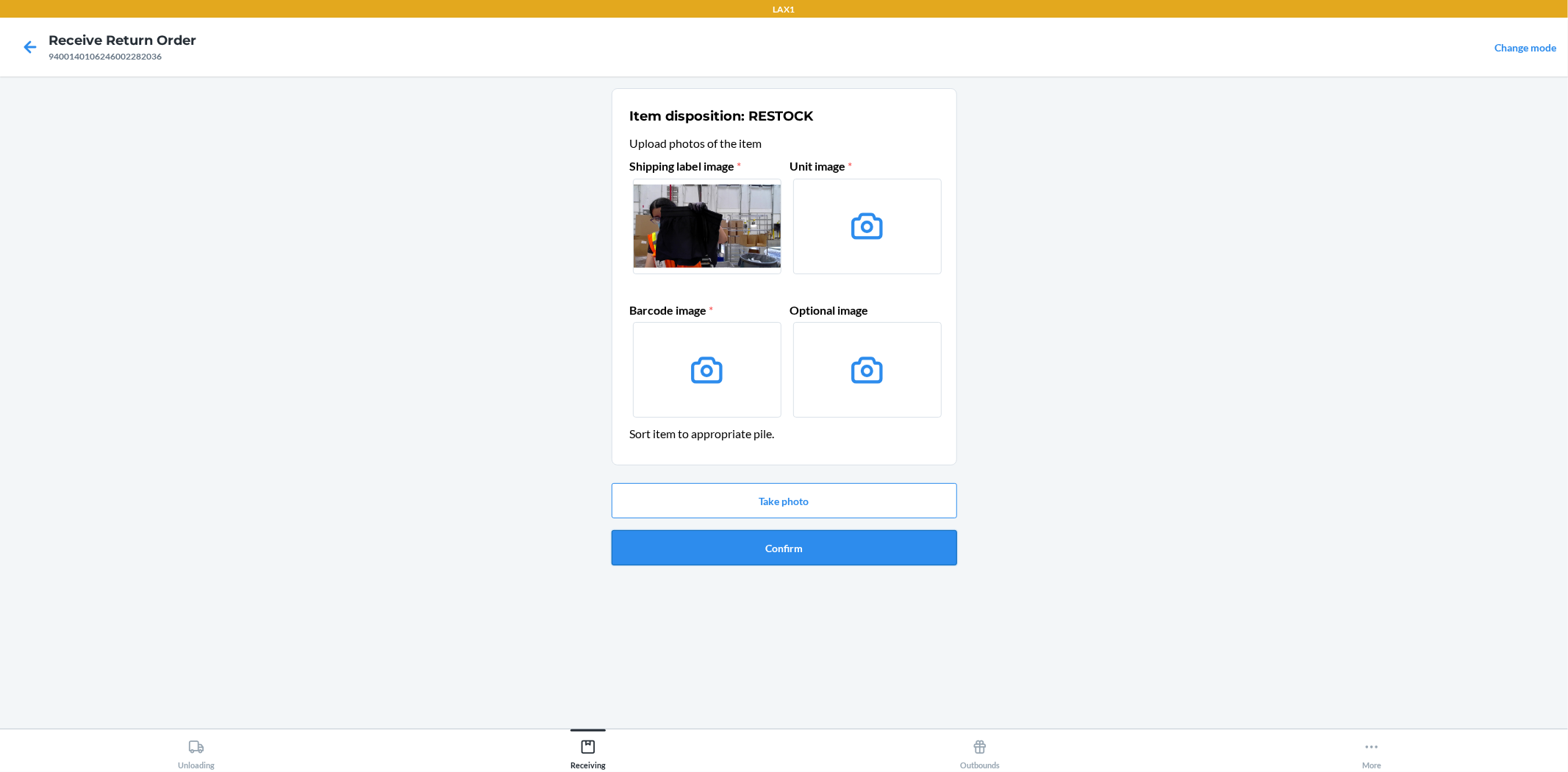
click at [781, 543] on button "Confirm" at bounding box center [784, 547] width 345 height 35
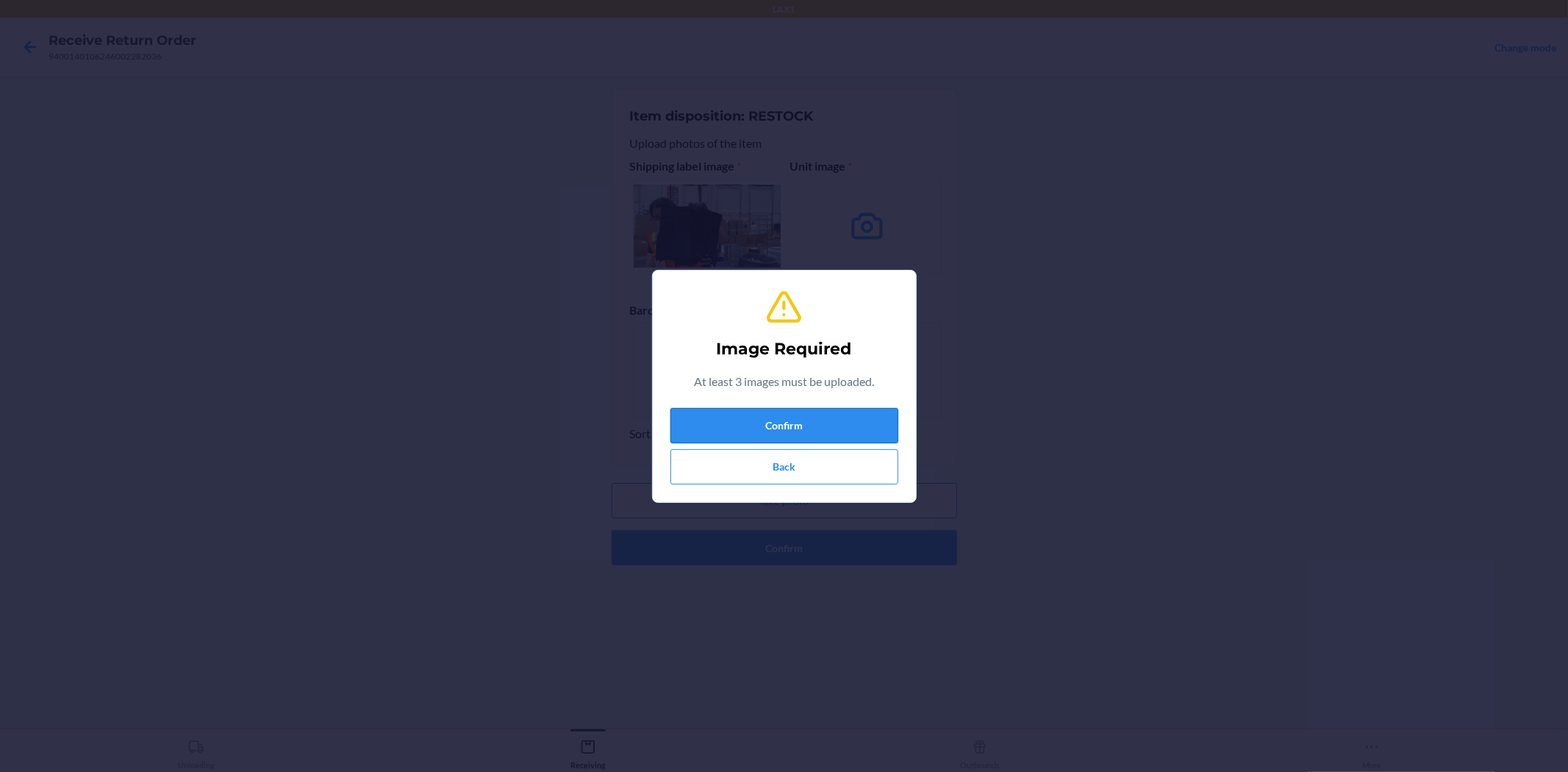
click at [797, 428] on button "Confirm" at bounding box center [784, 426] width 228 height 35
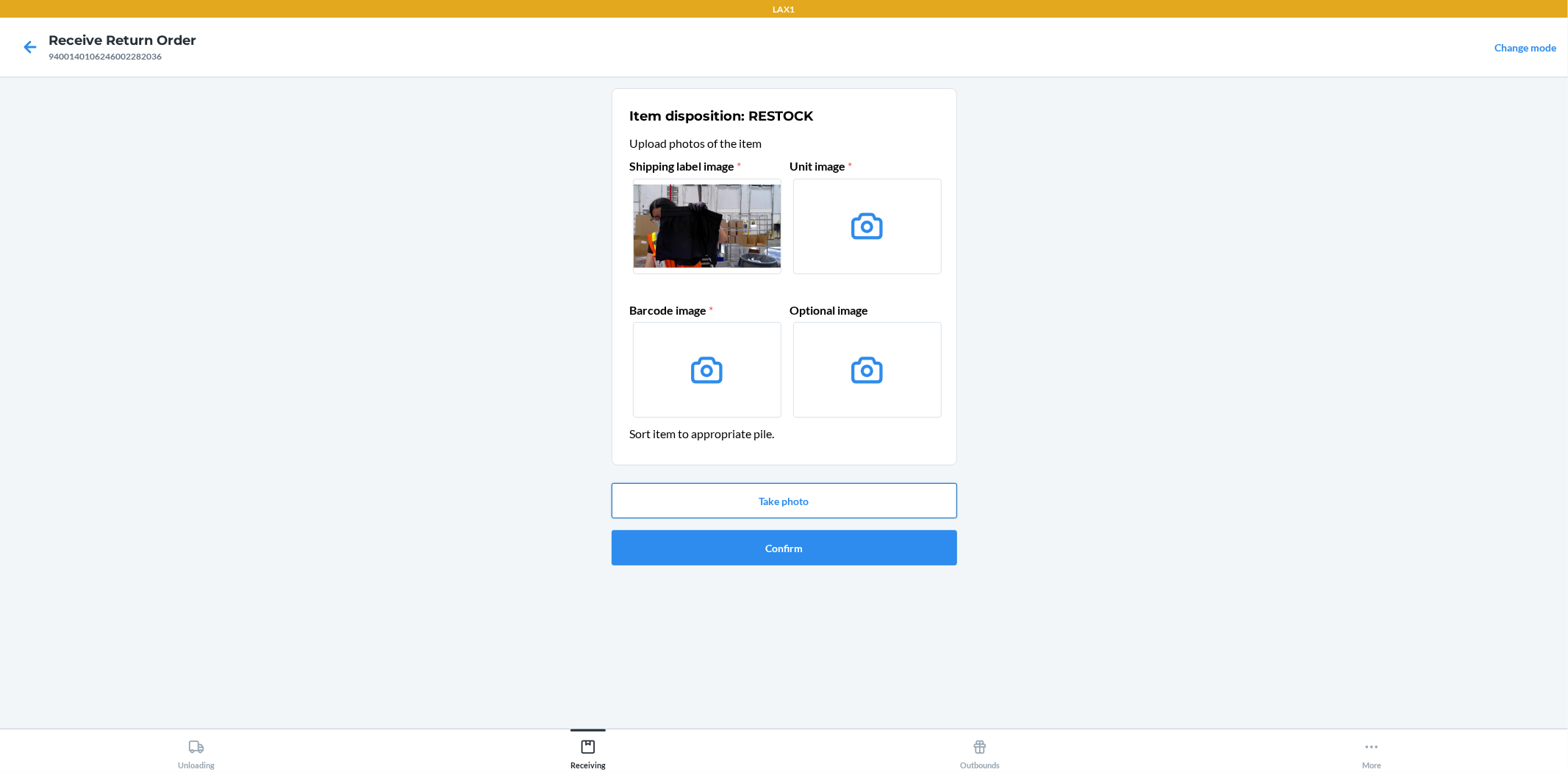
click at [780, 500] on button "Take photo" at bounding box center [784, 500] width 345 height 35
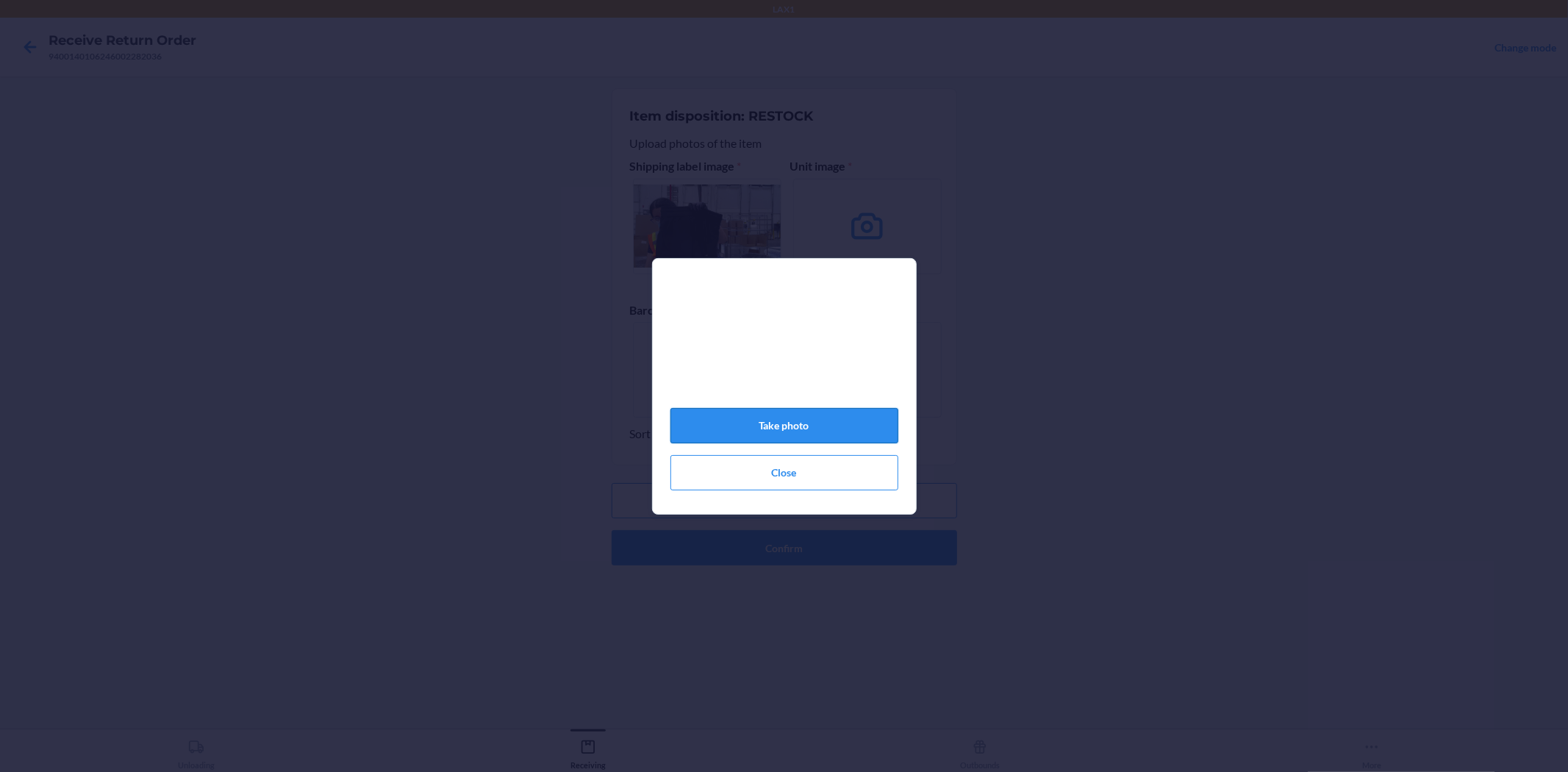
click at [770, 431] on button "Take photo" at bounding box center [784, 426] width 228 height 35
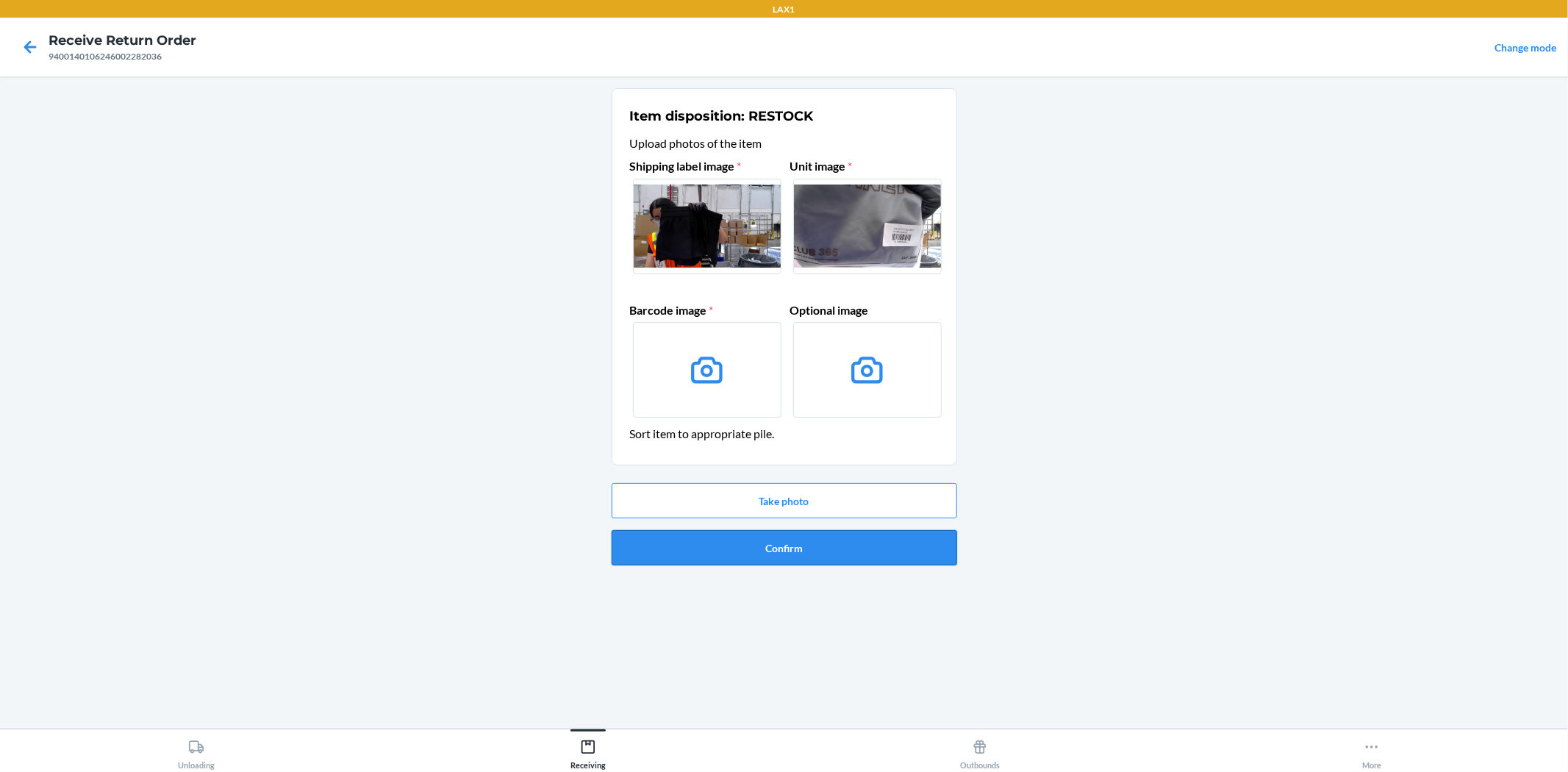
click at [779, 544] on button "Confirm" at bounding box center [784, 547] width 345 height 35
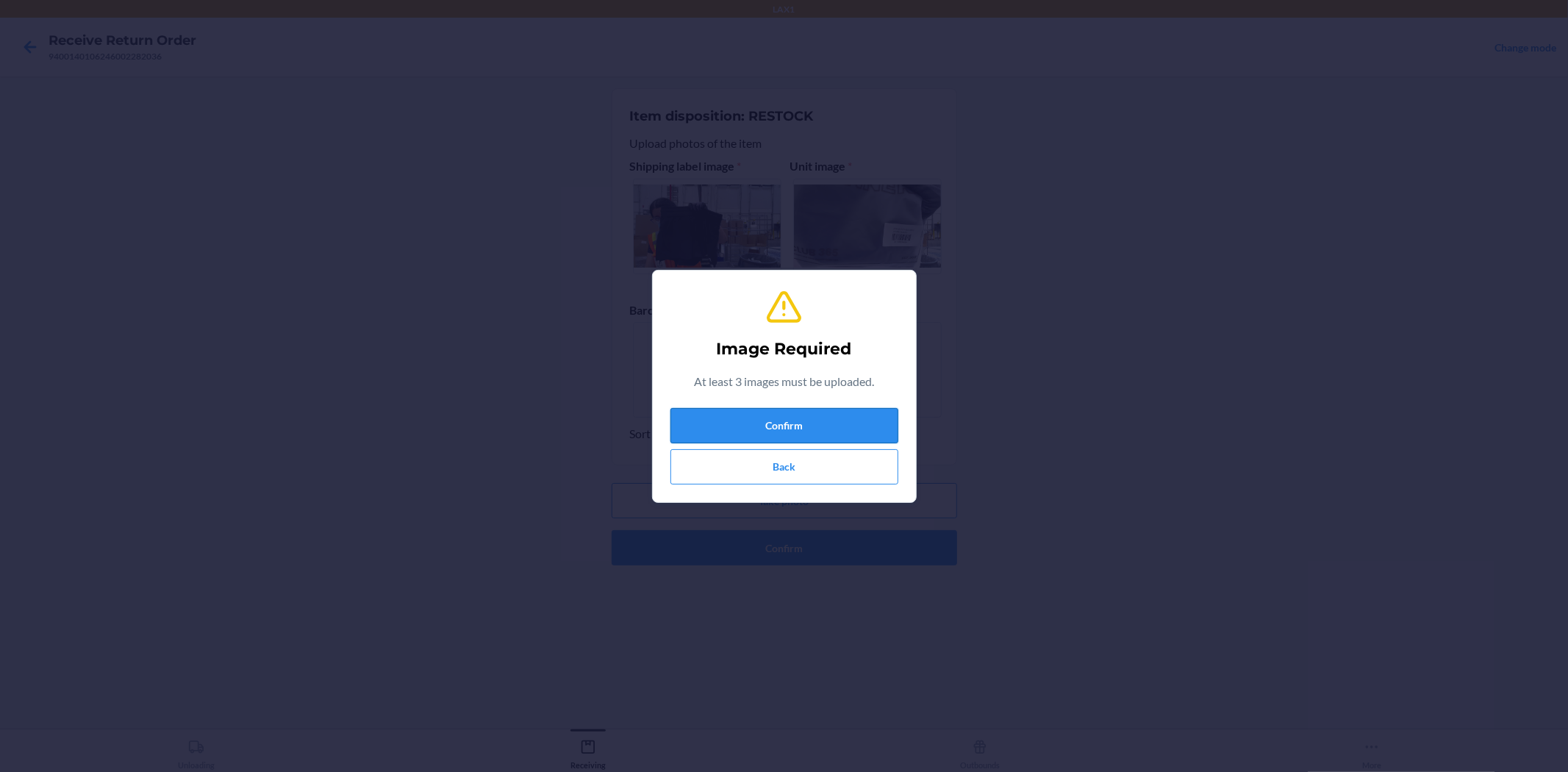
click at [805, 437] on button "Confirm" at bounding box center [784, 426] width 228 height 35
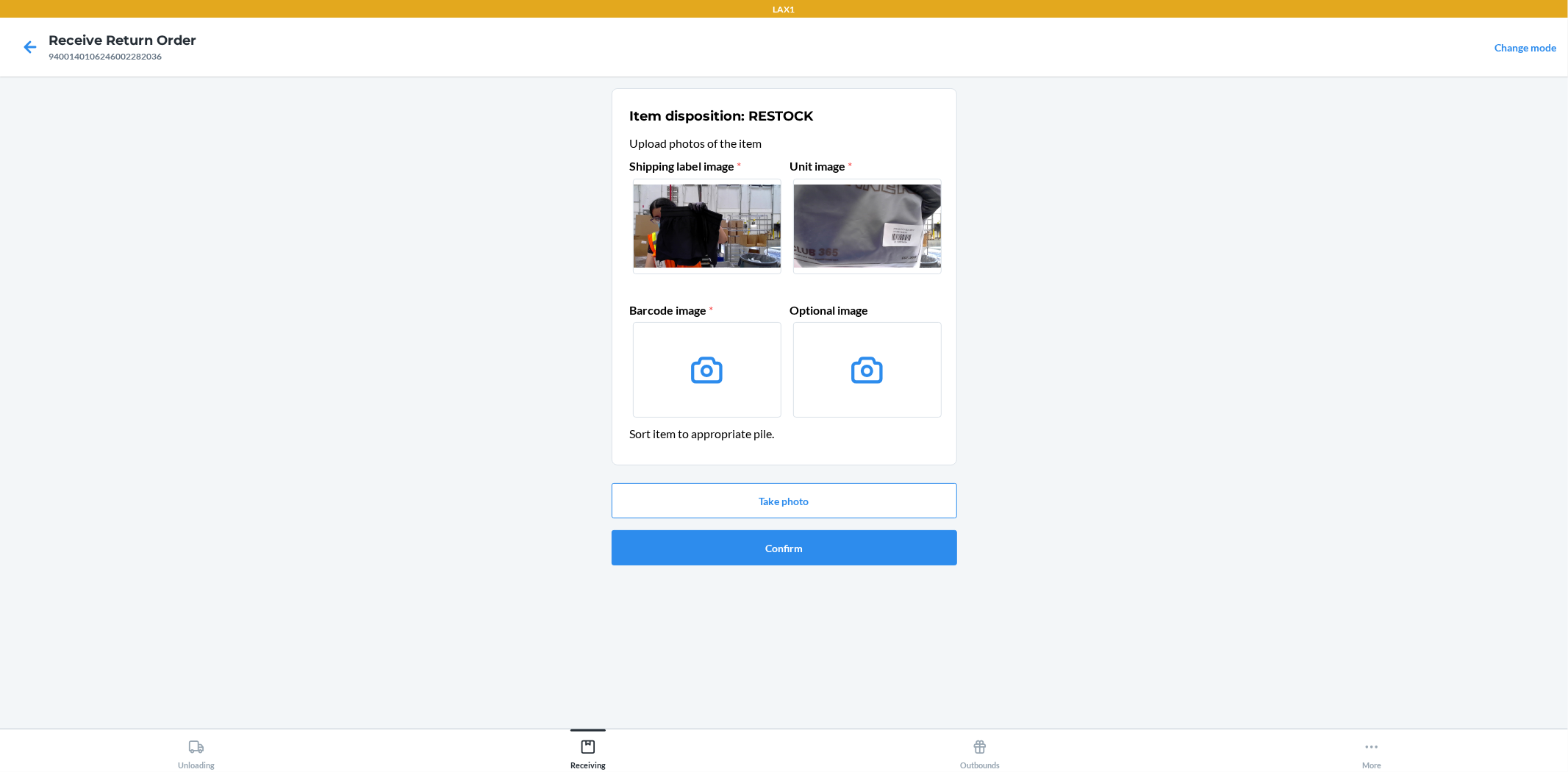
click at [686, 368] on label at bounding box center [706, 369] width 148 height 95
click at [0, 0] on input "file" at bounding box center [0, 0] width 0 height 0
click at [1076, 329] on main "Item disposition: RESTOCK Upload photos of the item Shipping label image * Unit…" at bounding box center [784, 402] width 1568 height 651
click at [30, 47] on icon at bounding box center [30, 46] width 13 height 13
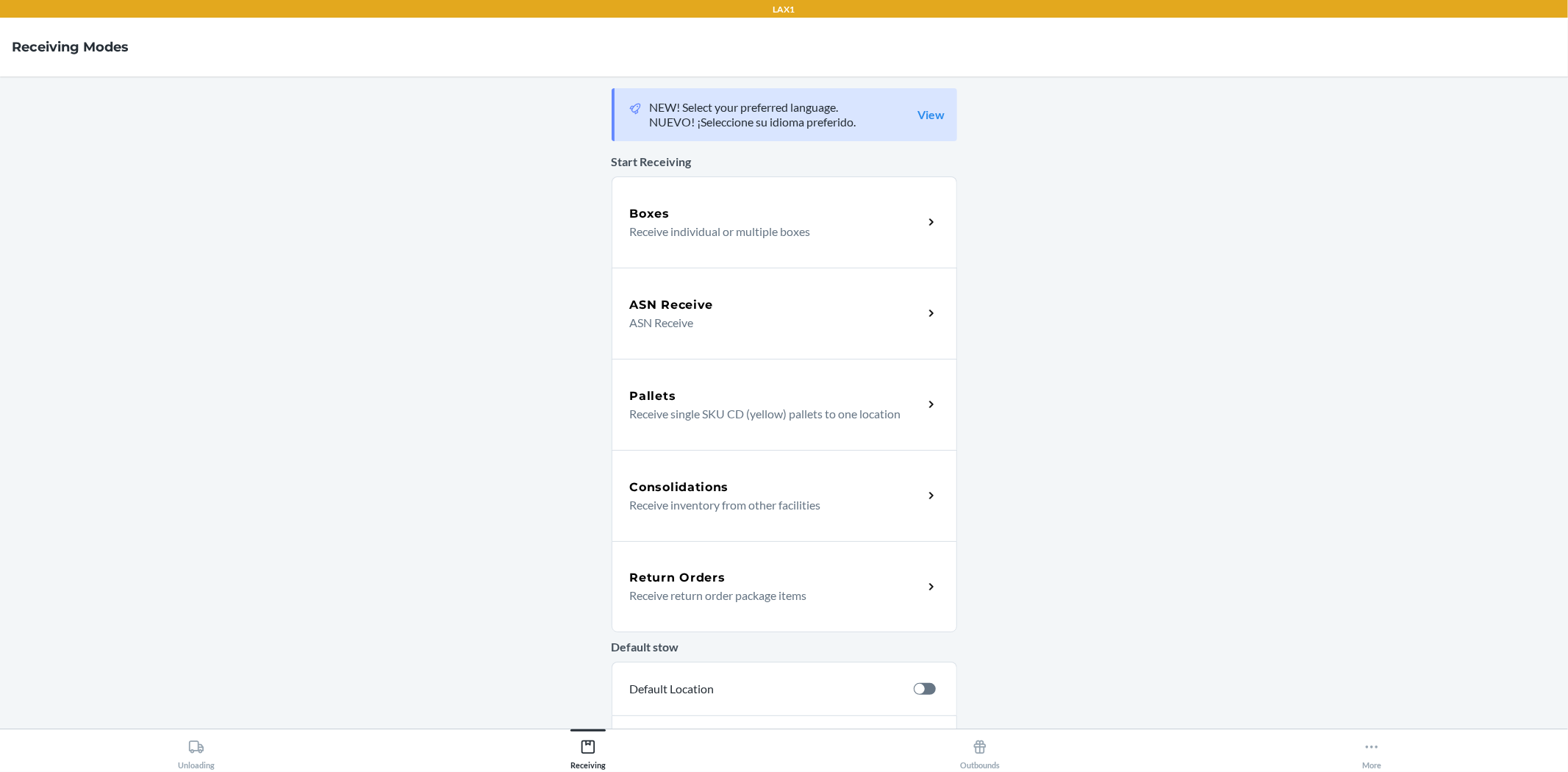
click at [722, 571] on div "Return Orders" at bounding box center [776, 578] width 293 height 18
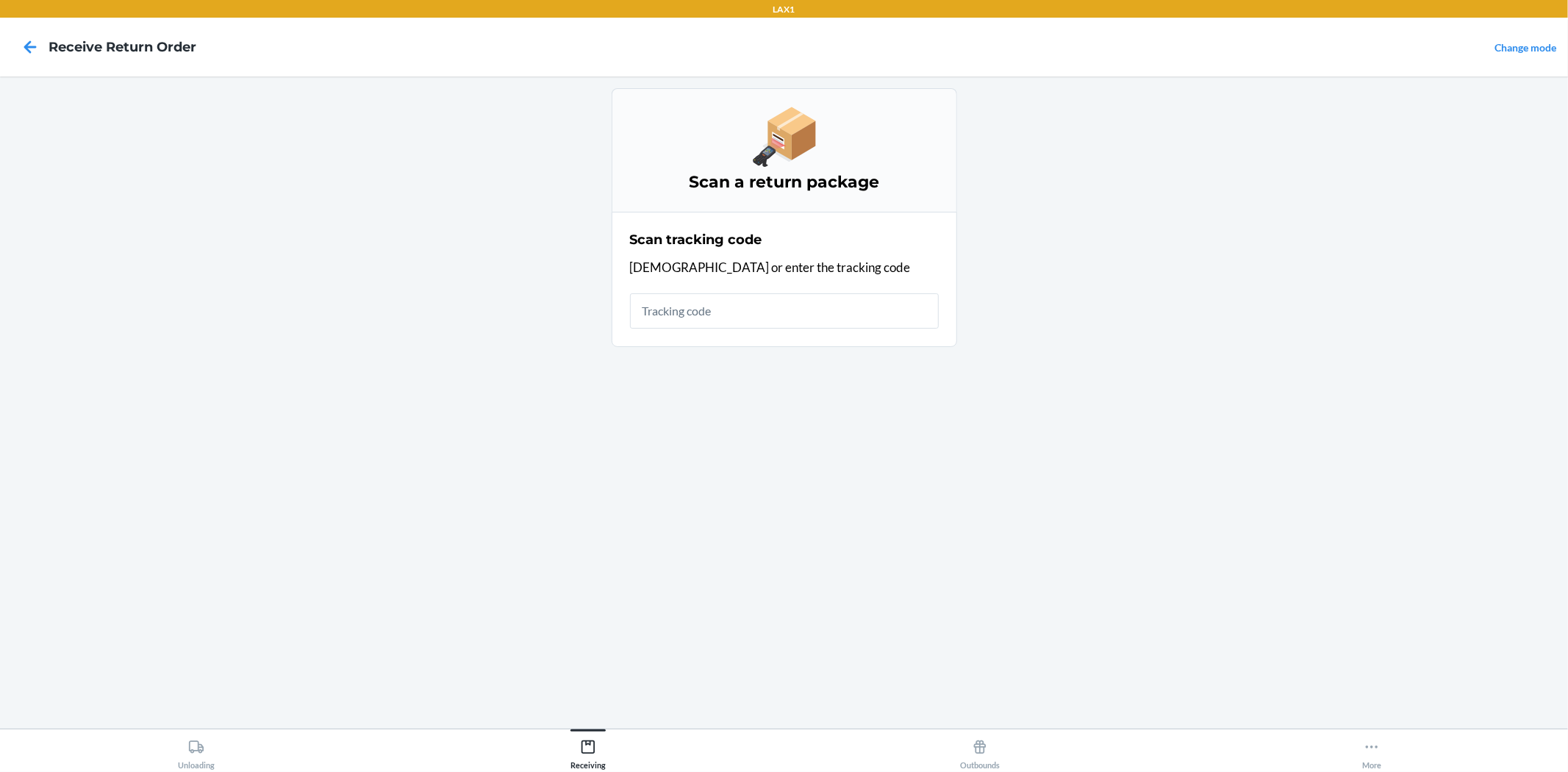
click at [707, 316] on input "text" at bounding box center [784, 311] width 309 height 35
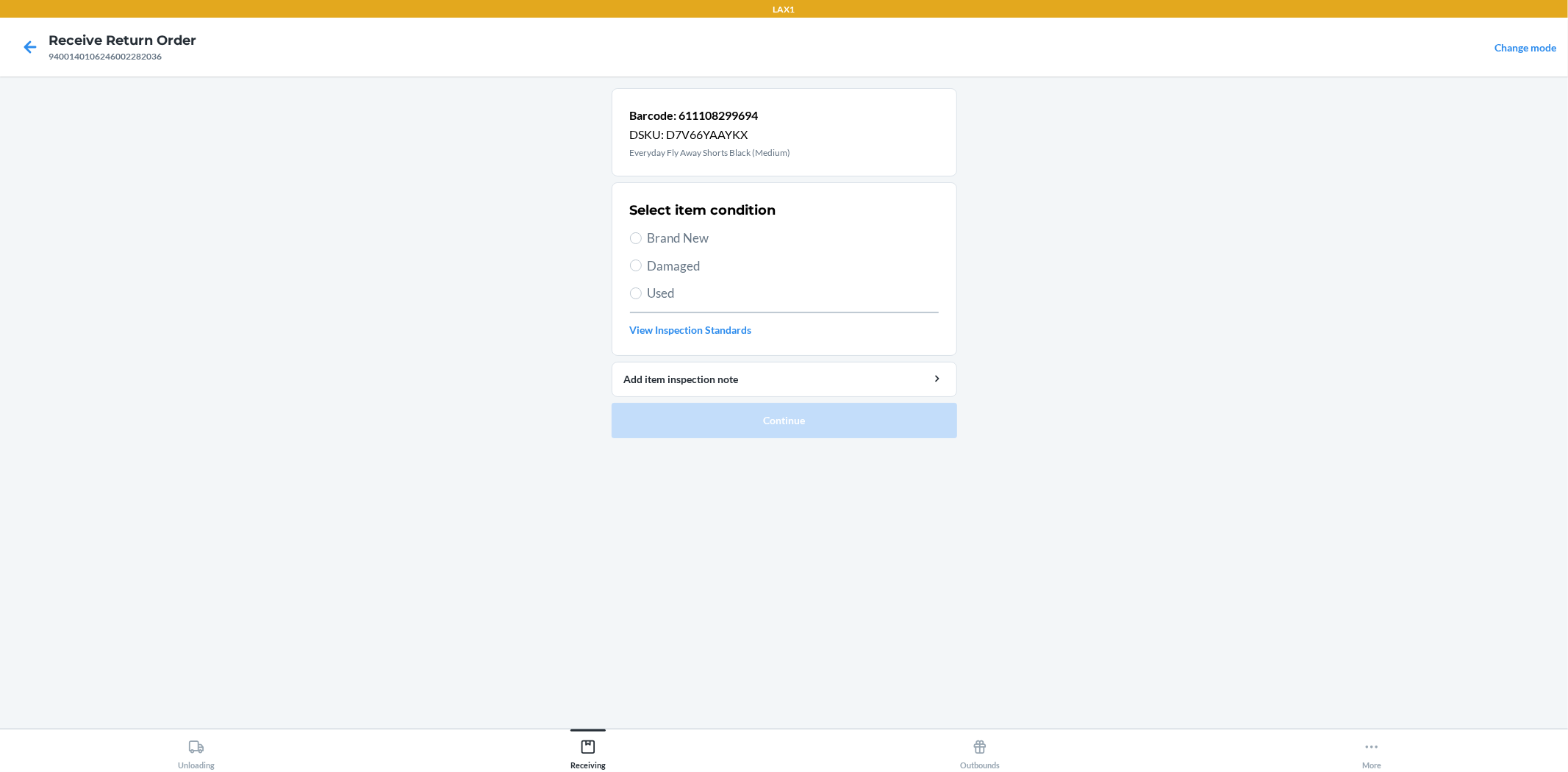
click at [690, 235] on span "Brand New" at bounding box center [793, 237] width 291 height 19
click at [642, 235] on input "Brand New" at bounding box center [636, 238] width 12 height 12
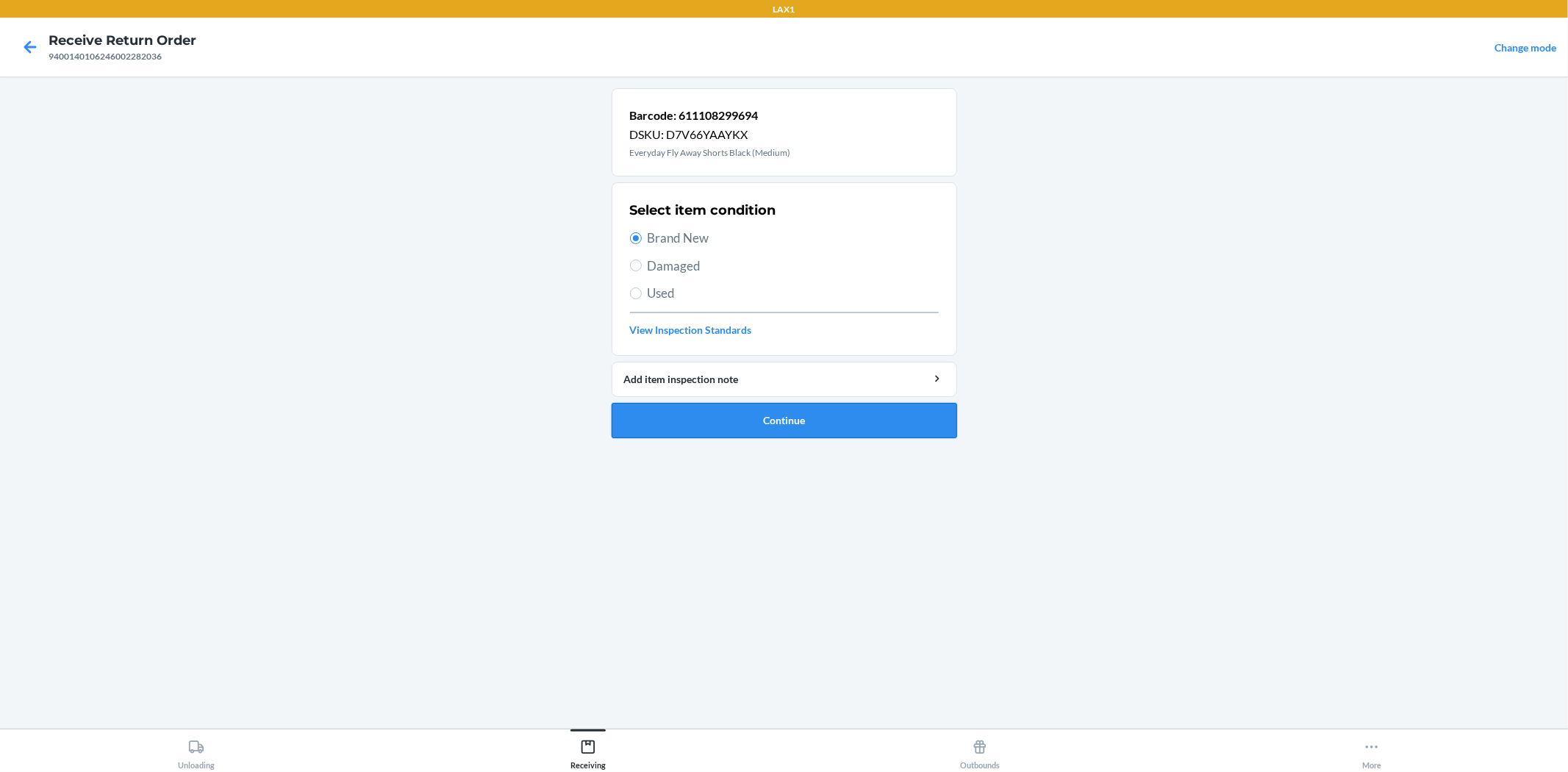
click at [774, 419] on button "Continue" at bounding box center [784, 421] width 345 height 35
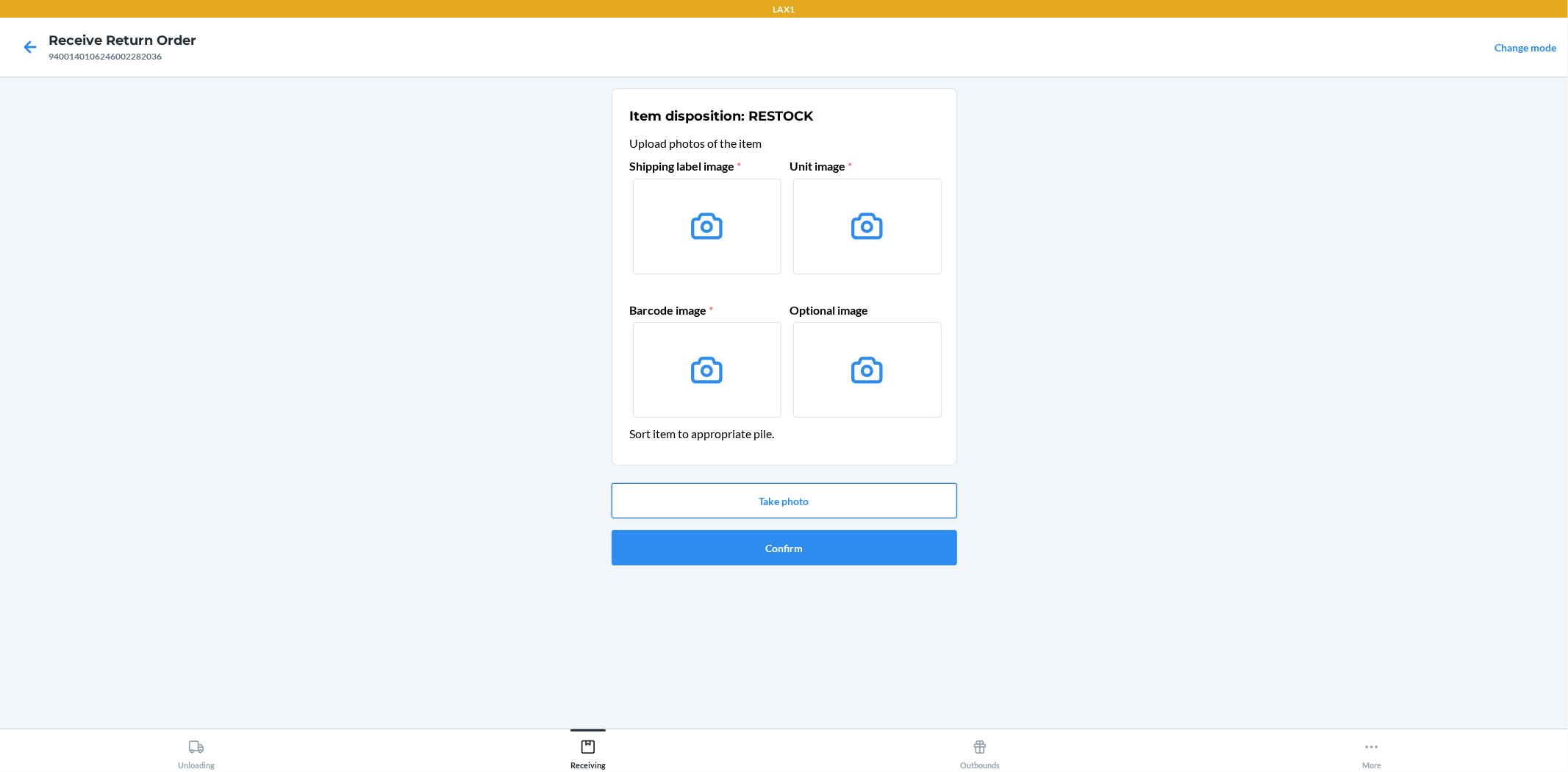
click at [889, 503] on button "Take photo" at bounding box center [784, 500] width 345 height 35
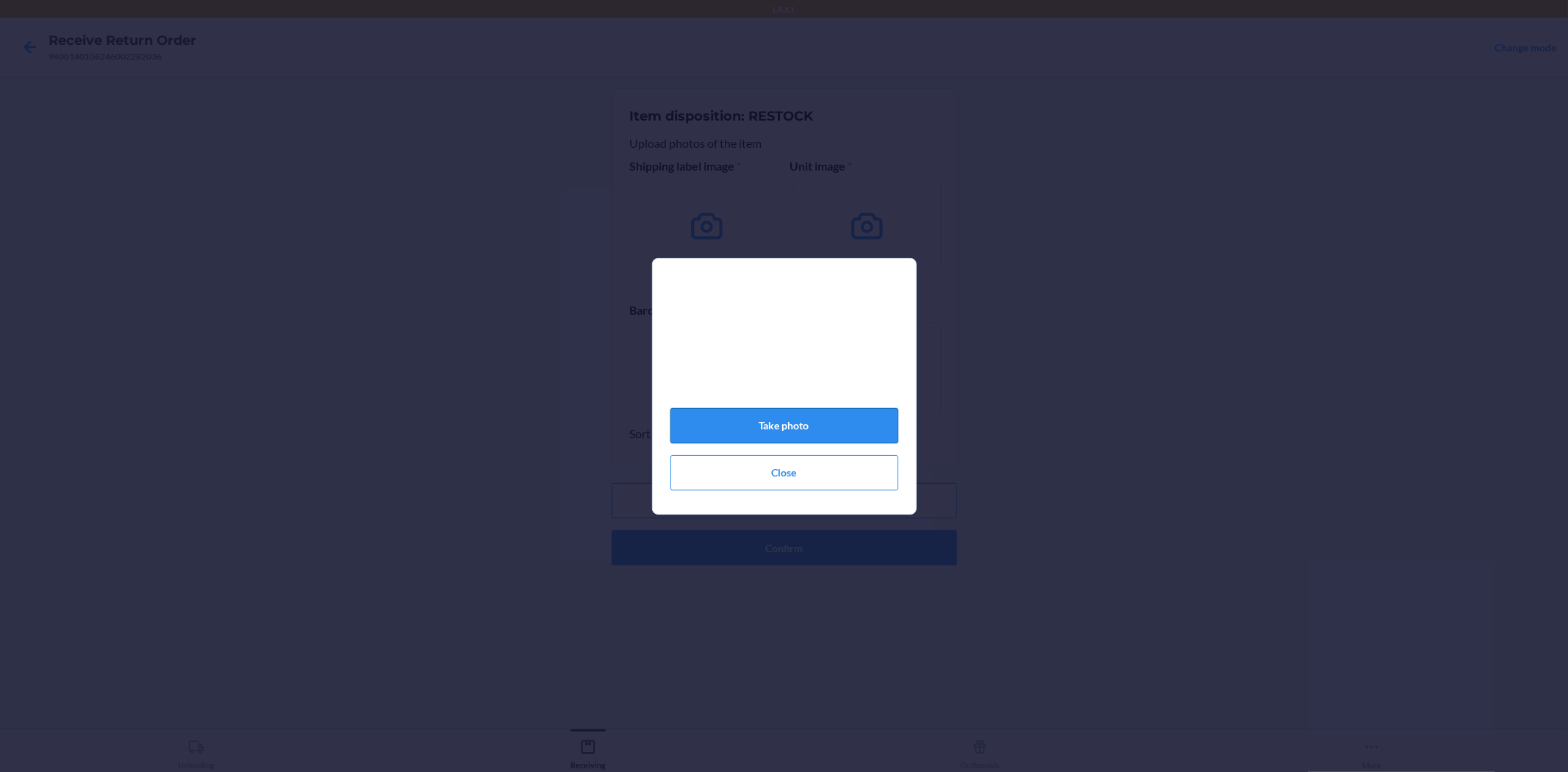
click at [775, 427] on button "Take photo" at bounding box center [784, 426] width 228 height 35
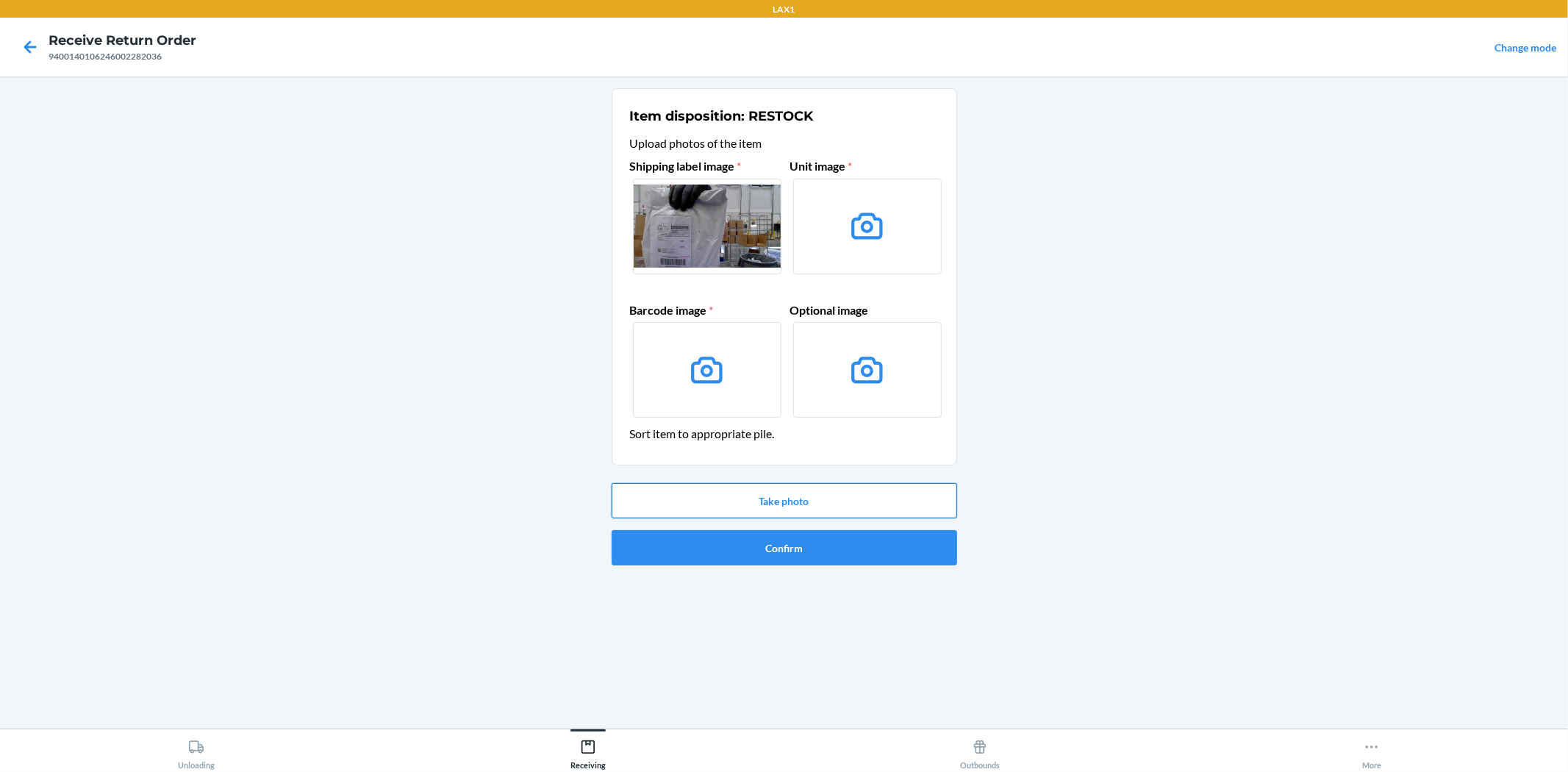
click at [795, 493] on button "Take photo" at bounding box center [784, 500] width 345 height 35
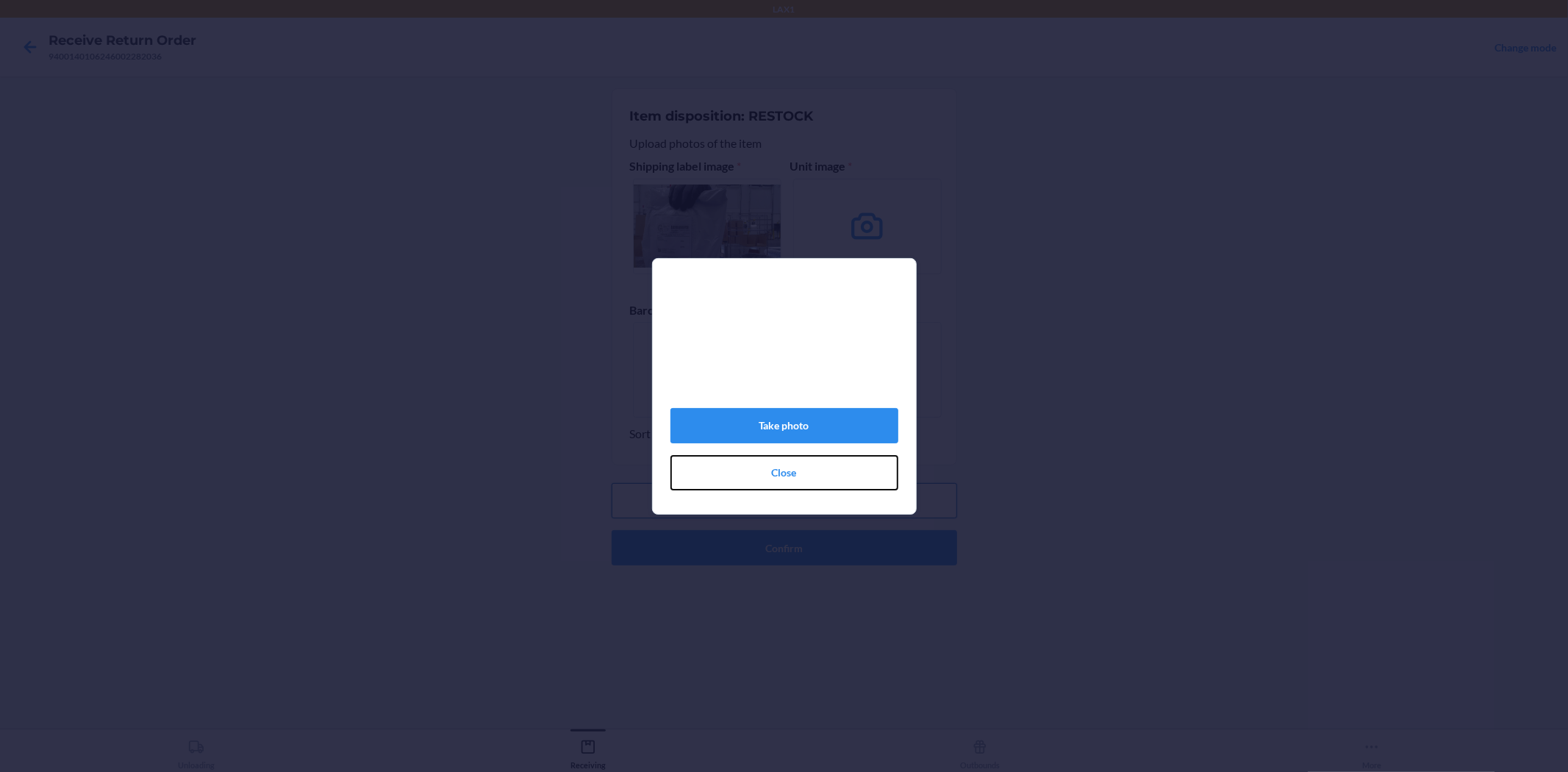
click at [795, 490] on button "Close" at bounding box center [784, 473] width 228 height 35
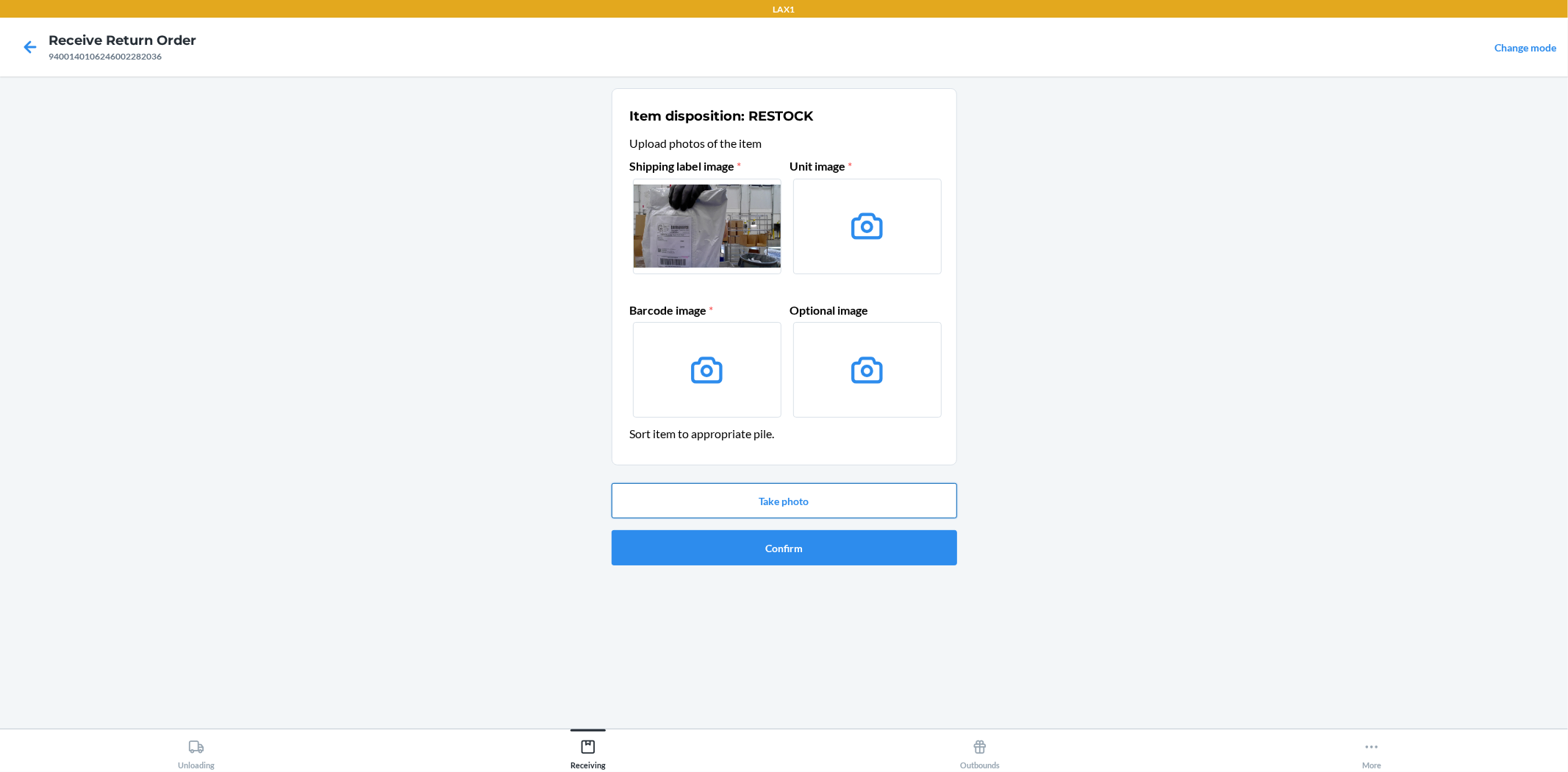
click at [795, 493] on button "Take photo" at bounding box center [784, 500] width 345 height 35
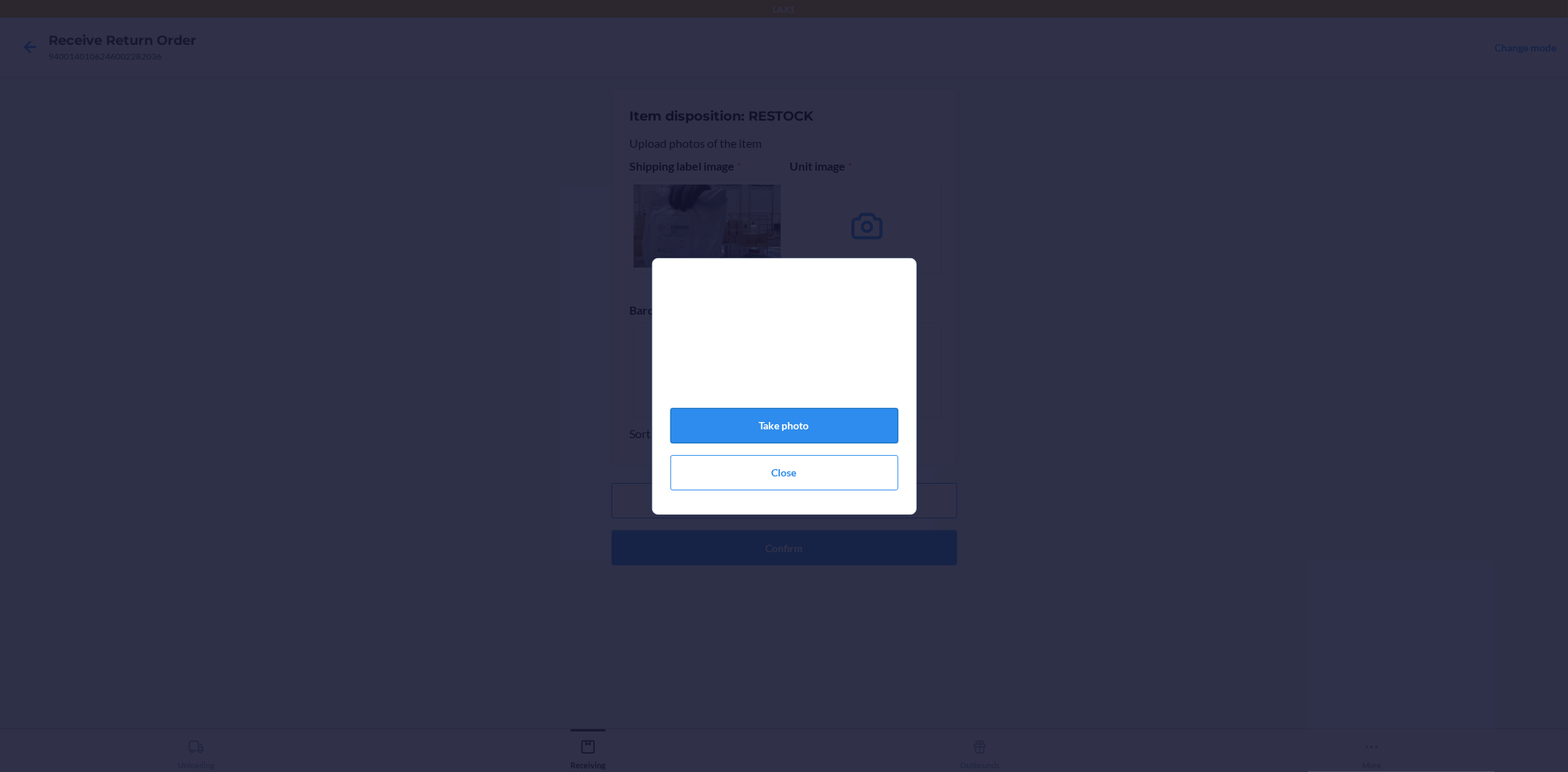
click at [787, 436] on button "Take photo" at bounding box center [784, 426] width 228 height 35
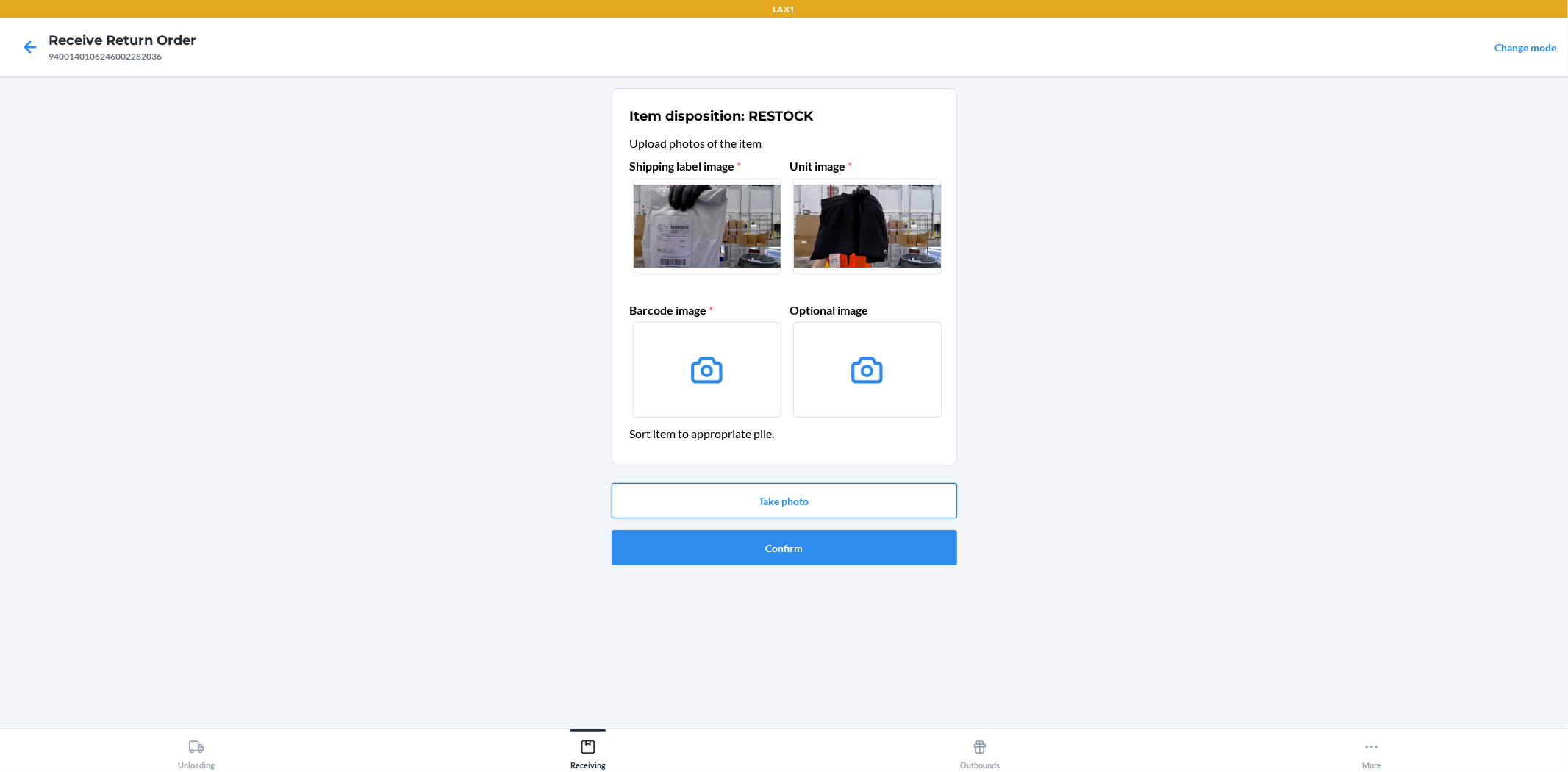
click at [793, 493] on button "Take photo" at bounding box center [784, 500] width 345 height 35
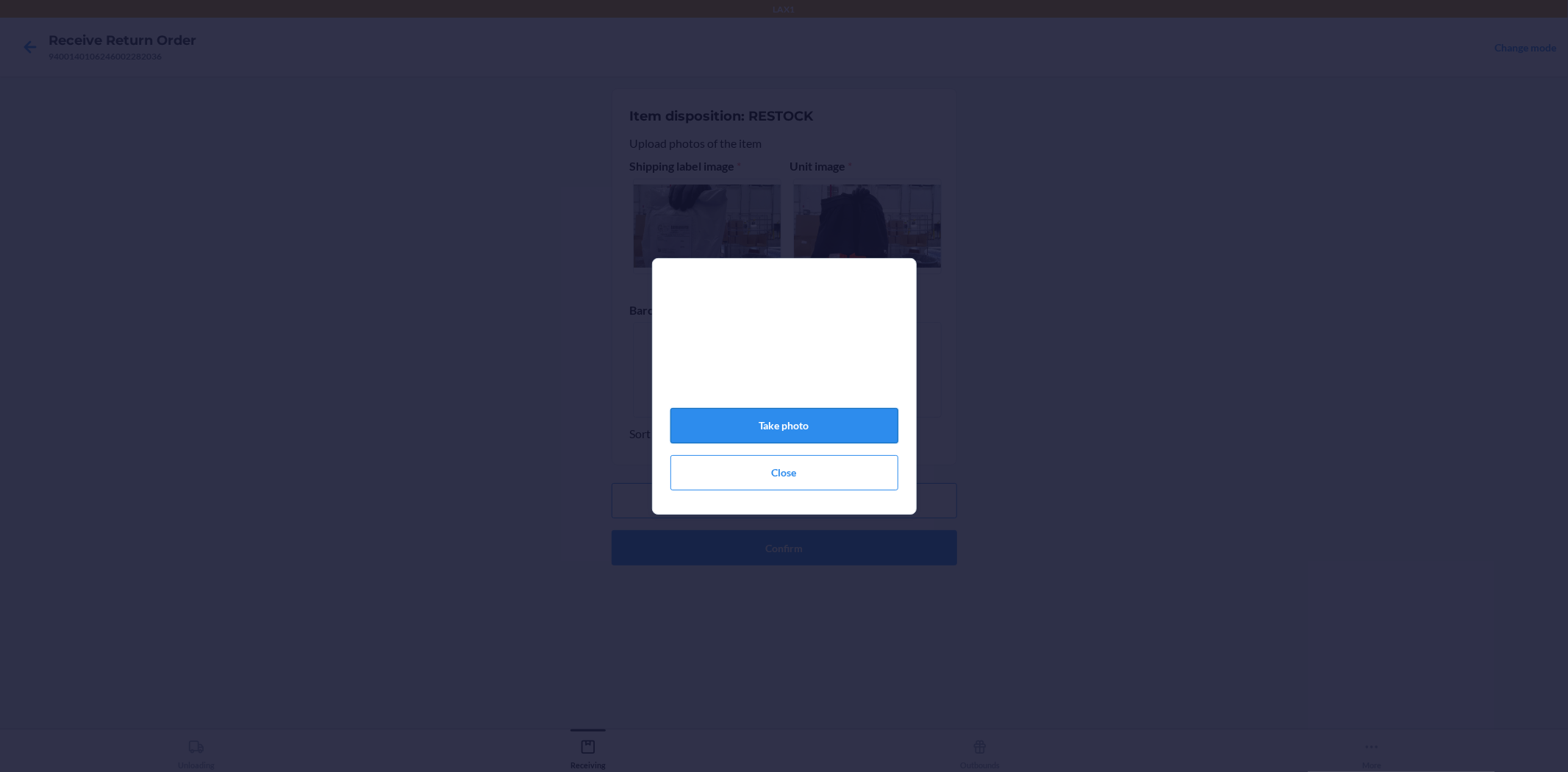
click at [775, 431] on button "Take photo" at bounding box center [784, 426] width 228 height 35
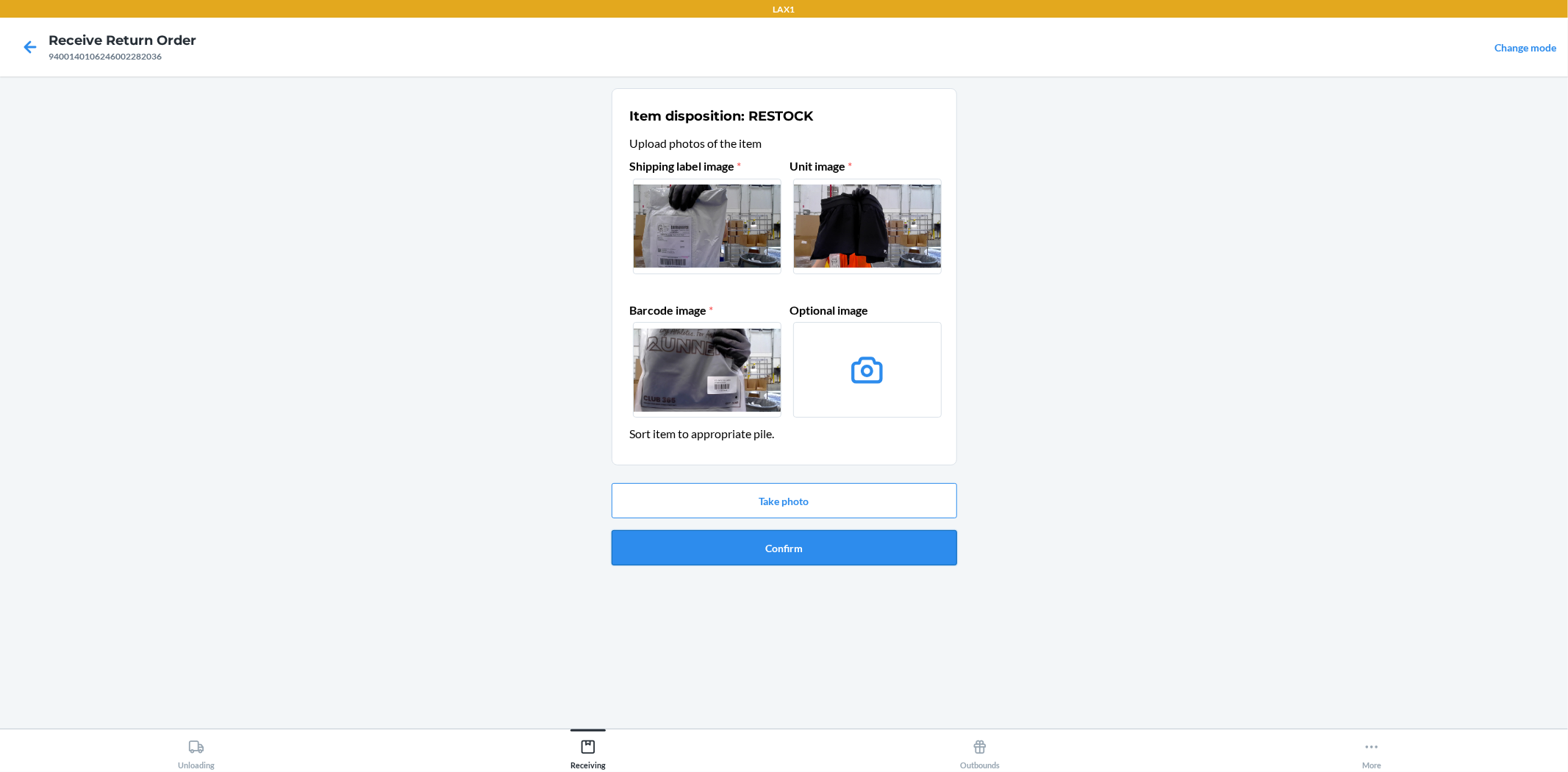
click at [769, 552] on button "Confirm" at bounding box center [784, 547] width 345 height 35
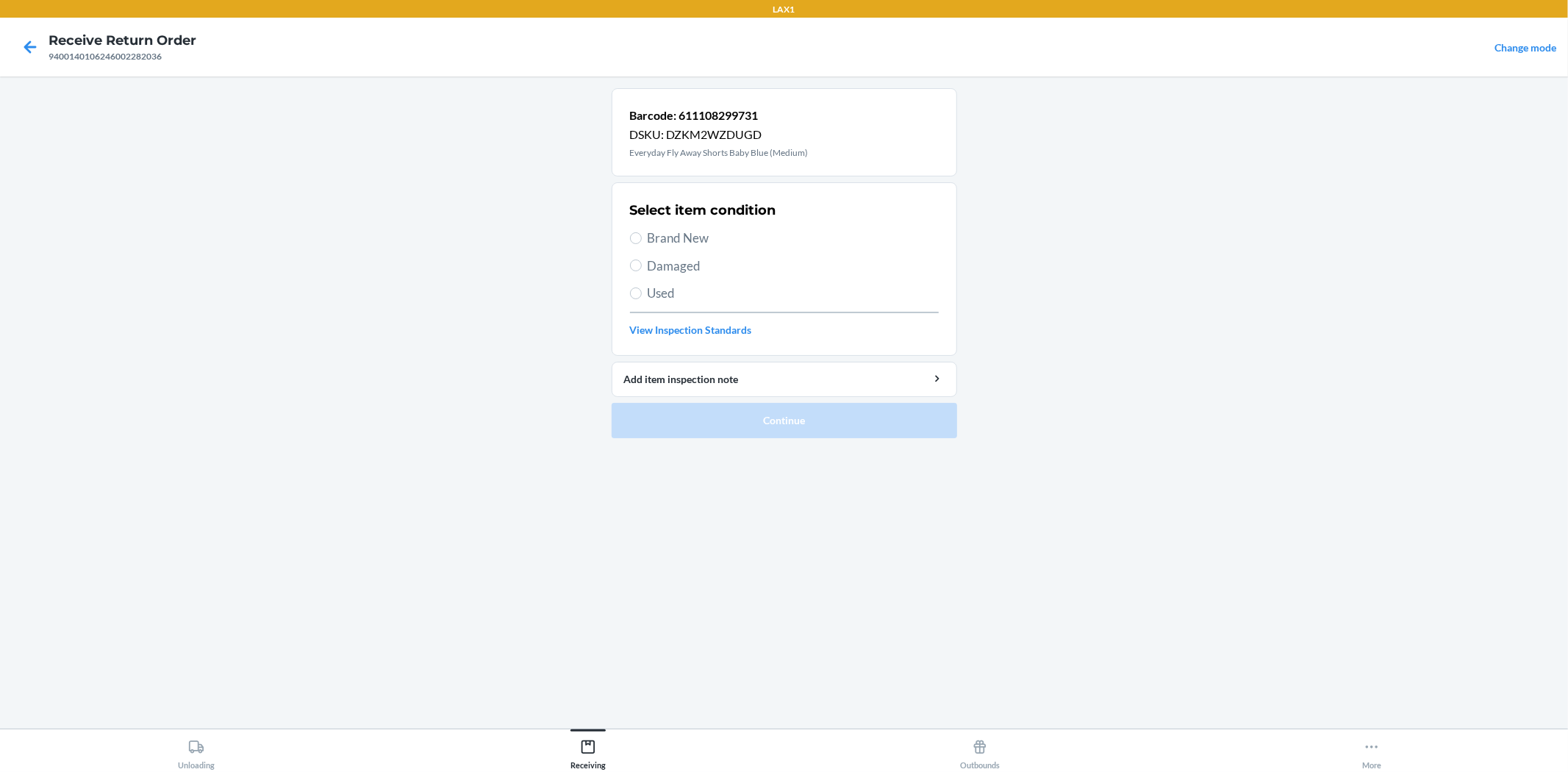
click at [669, 237] on span "Brand New" at bounding box center [793, 237] width 291 height 19
click at [642, 237] on input "Brand New" at bounding box center [636, 238] width 12 height 12
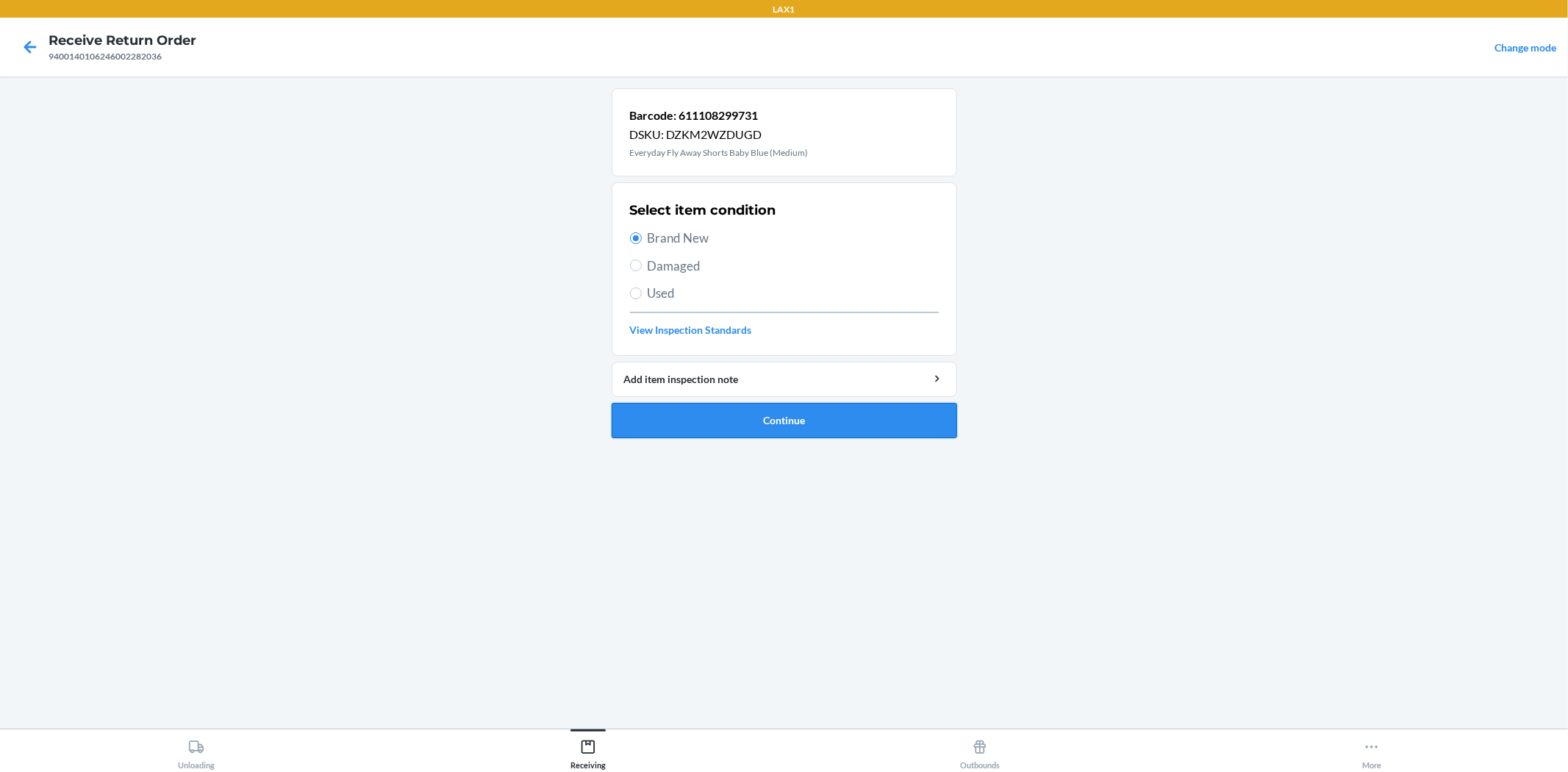
click at [760, 414] on button "Continue" at bounding box center [784, 421] width 345 height 35
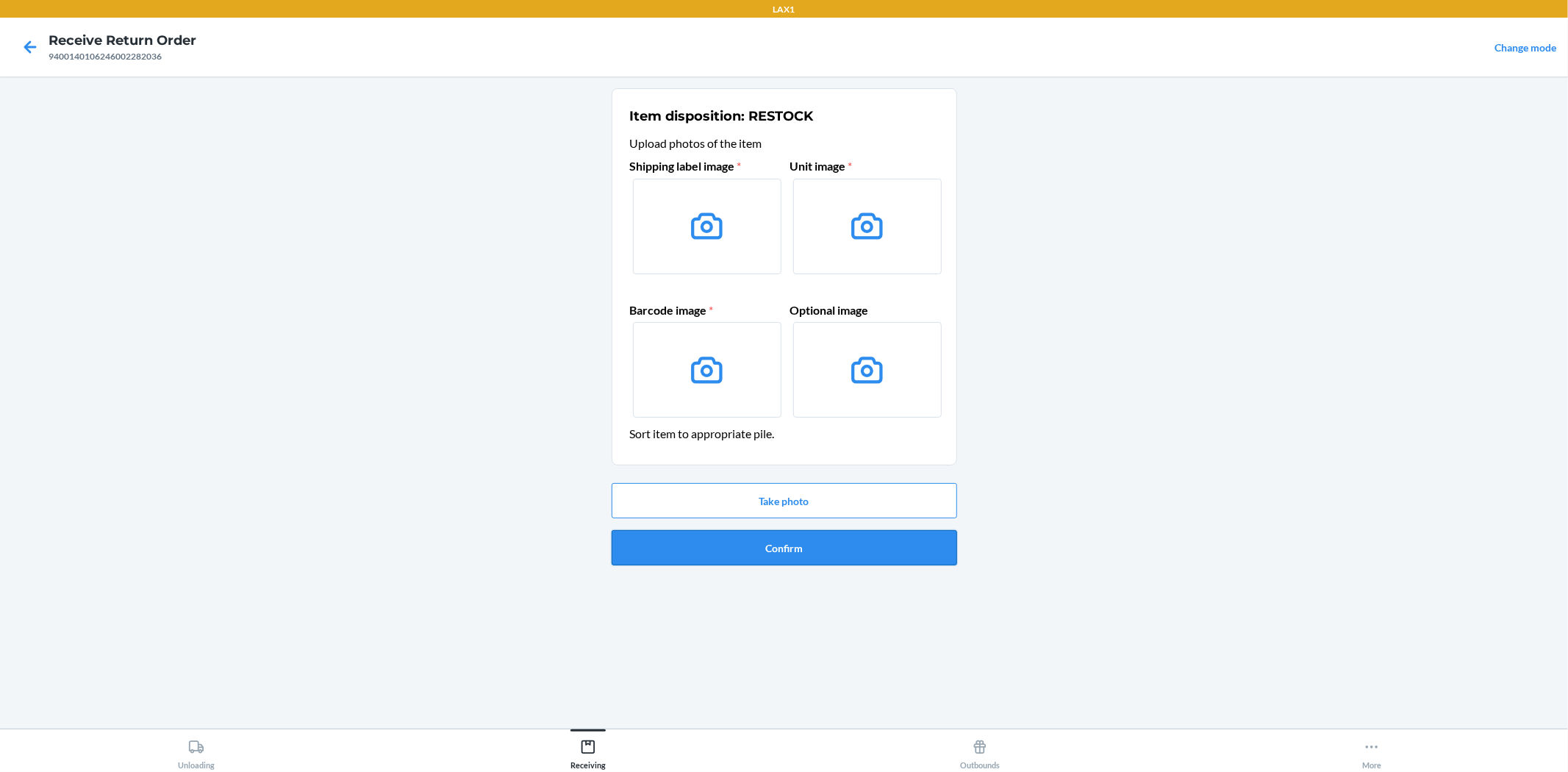
click at [880, 552] on button "Confirm" at bounding box center [784, 547] width 345 height 35
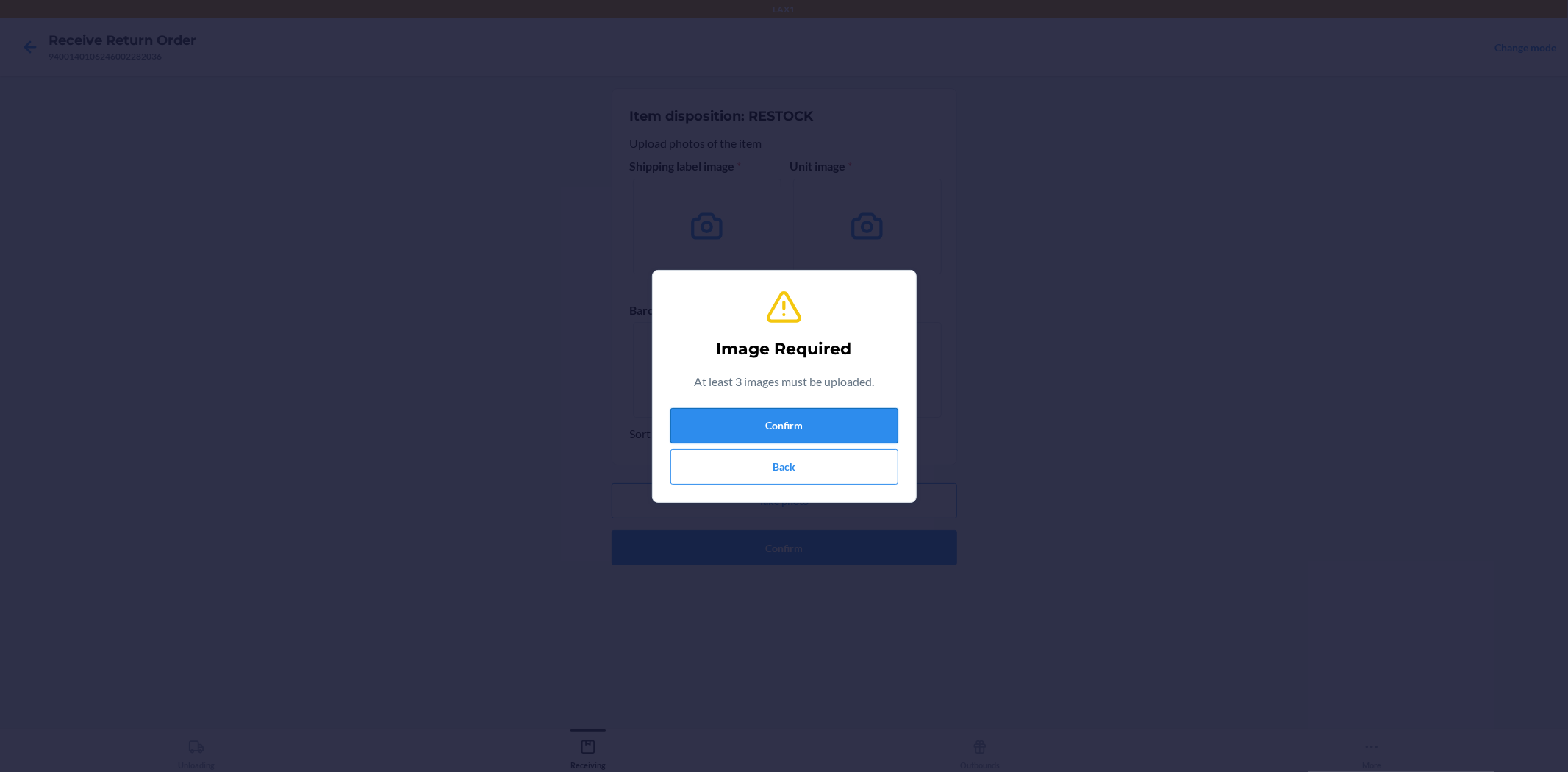
click at [809, 431] on button "Confirm" at bounding box center [784, 426] width 228 height 35
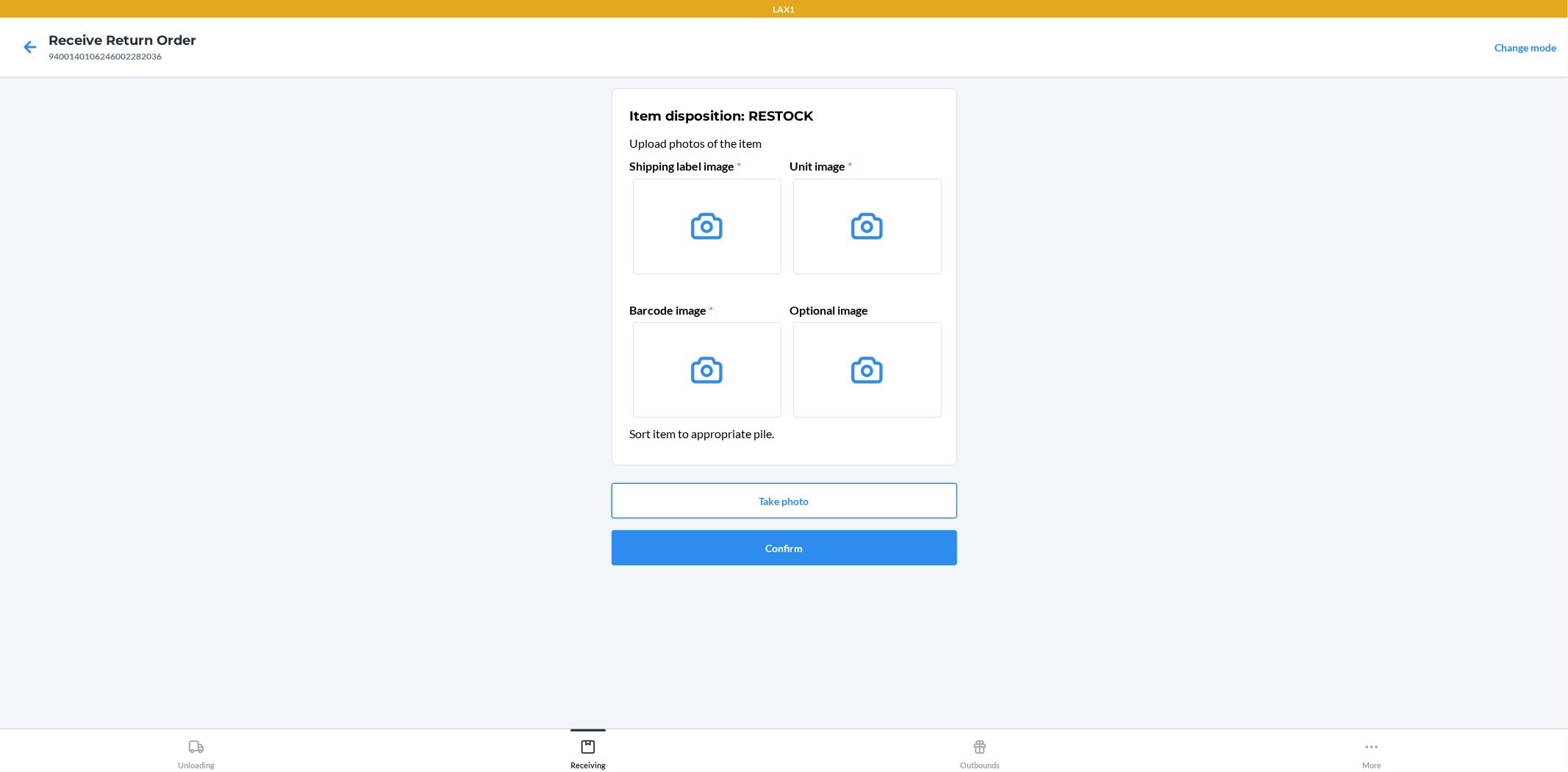
click at [722, 490] on button "Take photo" at bounding box center [784, 500] width 345 height 35
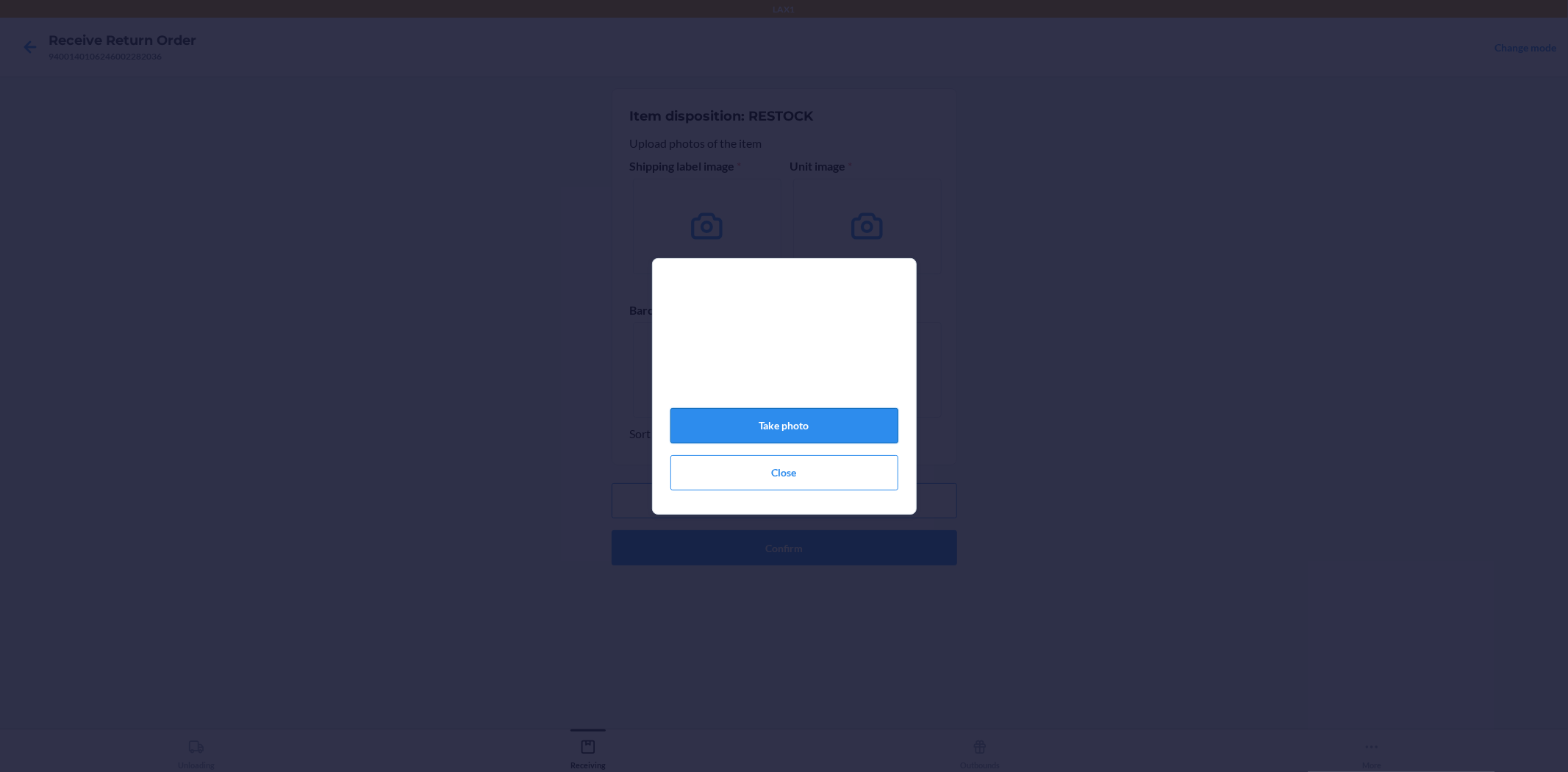
click at [760, 424] on button "Take photo" at bounding box center [784, 426] width 228 height 35
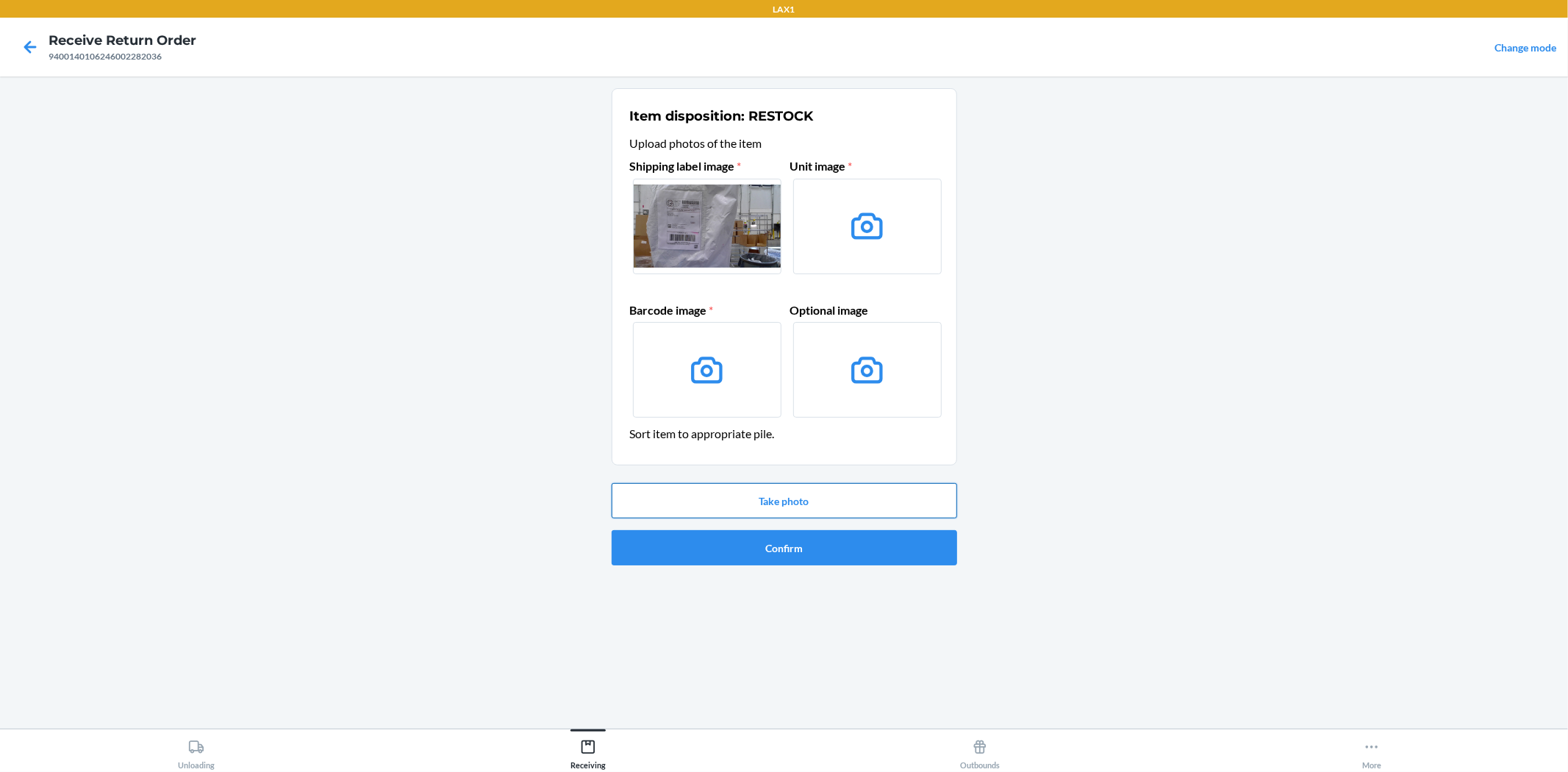
click at [787, 508] on button "Take photo" at bounding box center [784, 500] width 345 height 35
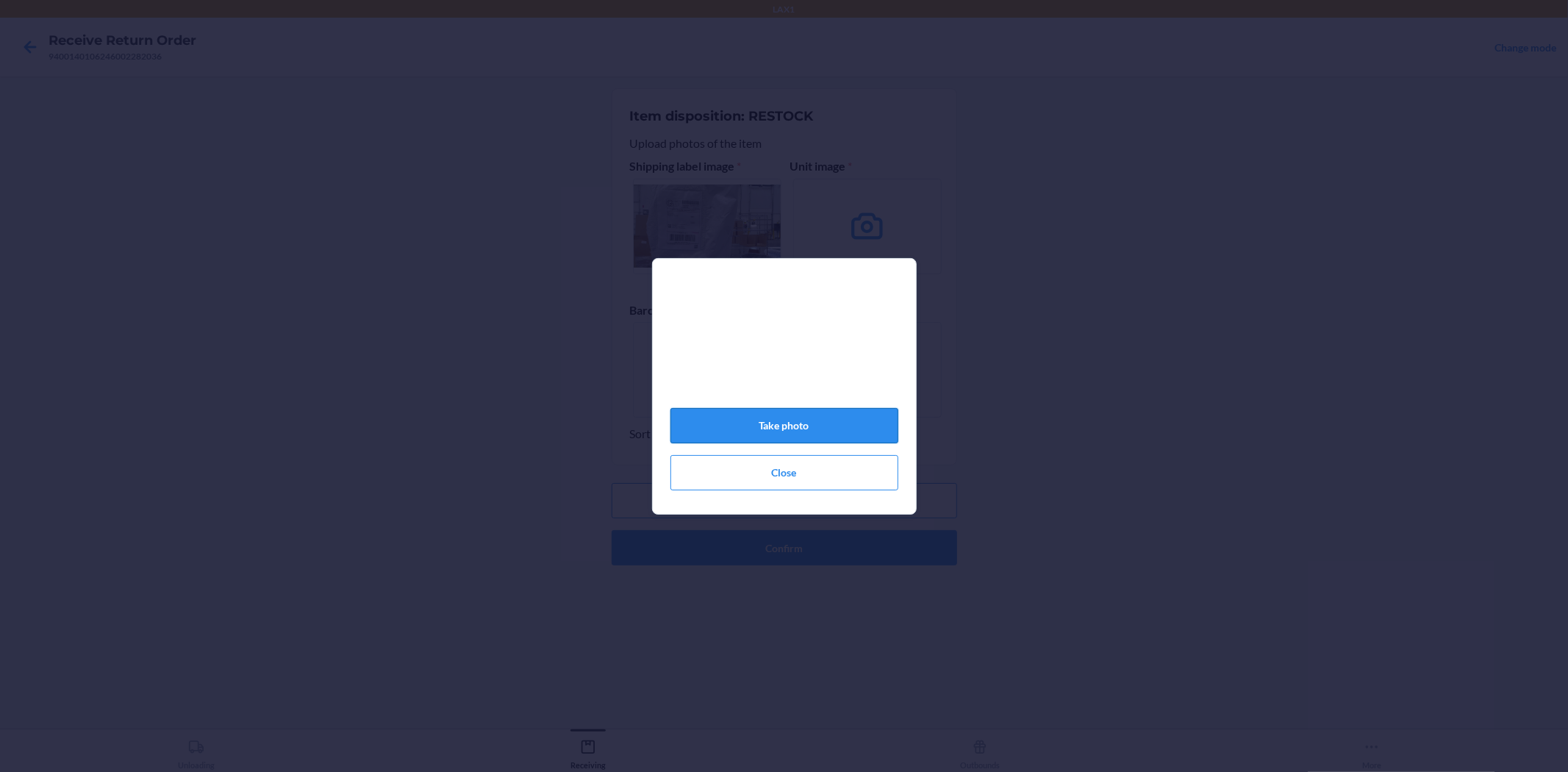
click at [788, 437] on button "Take photo" at bounding box center [784, 426] width 228 height 35
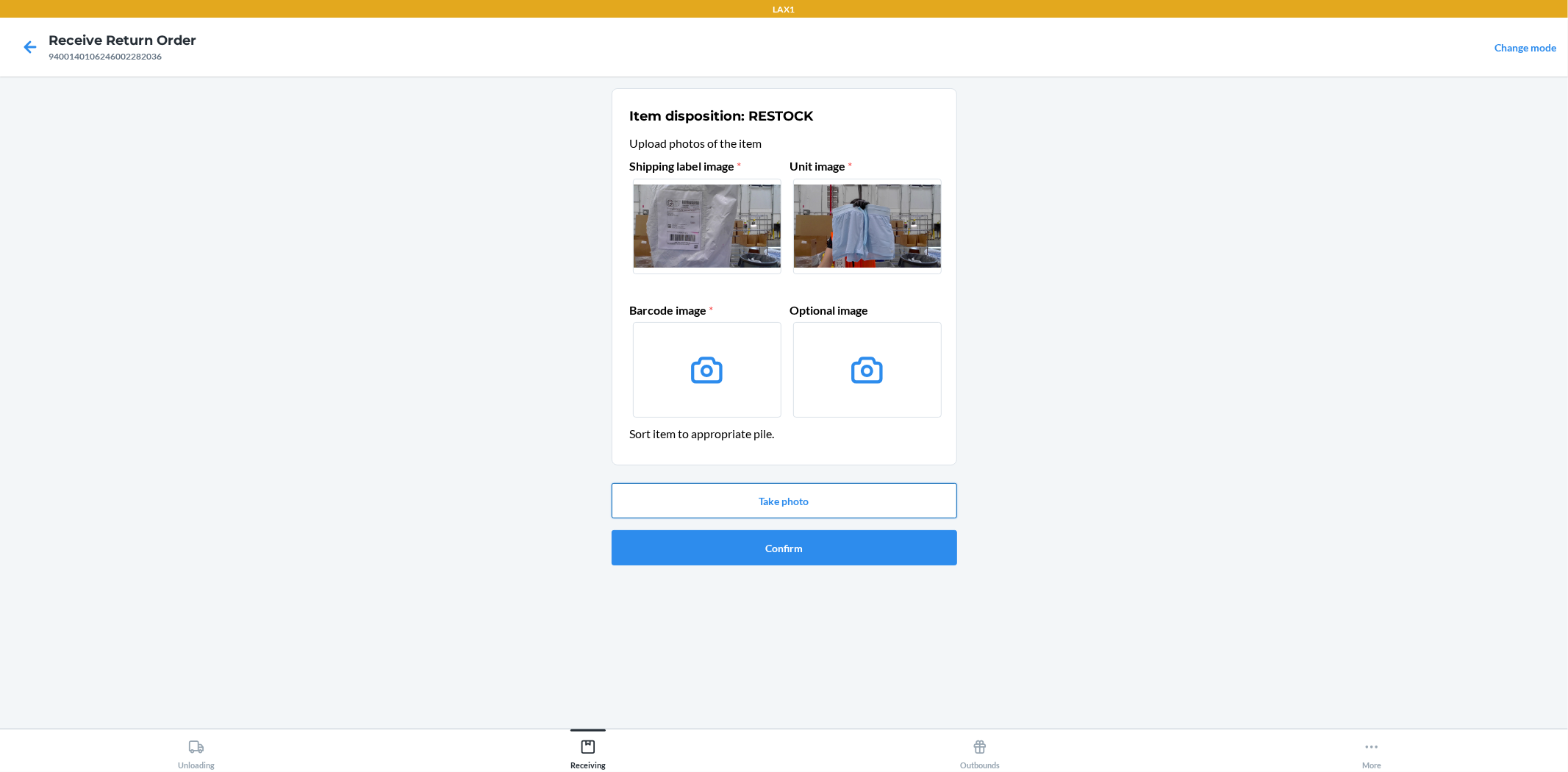
click at [945, 503] on button "Take photo" at bounding box center [784, 500] width 345 height 35
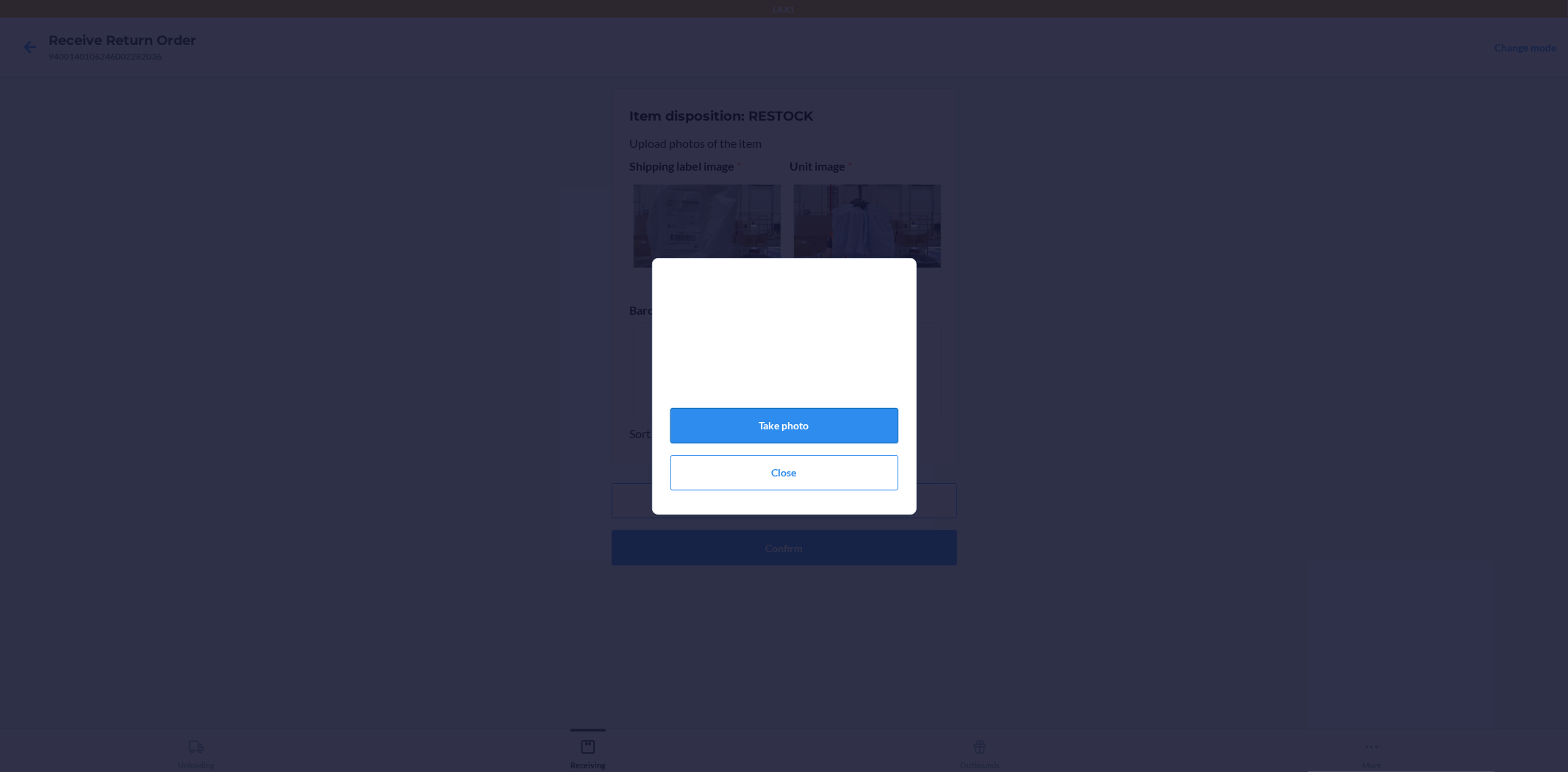
click at [756, 423] on button "Take photo" at bounding box center [784, 426] width 228 height 35
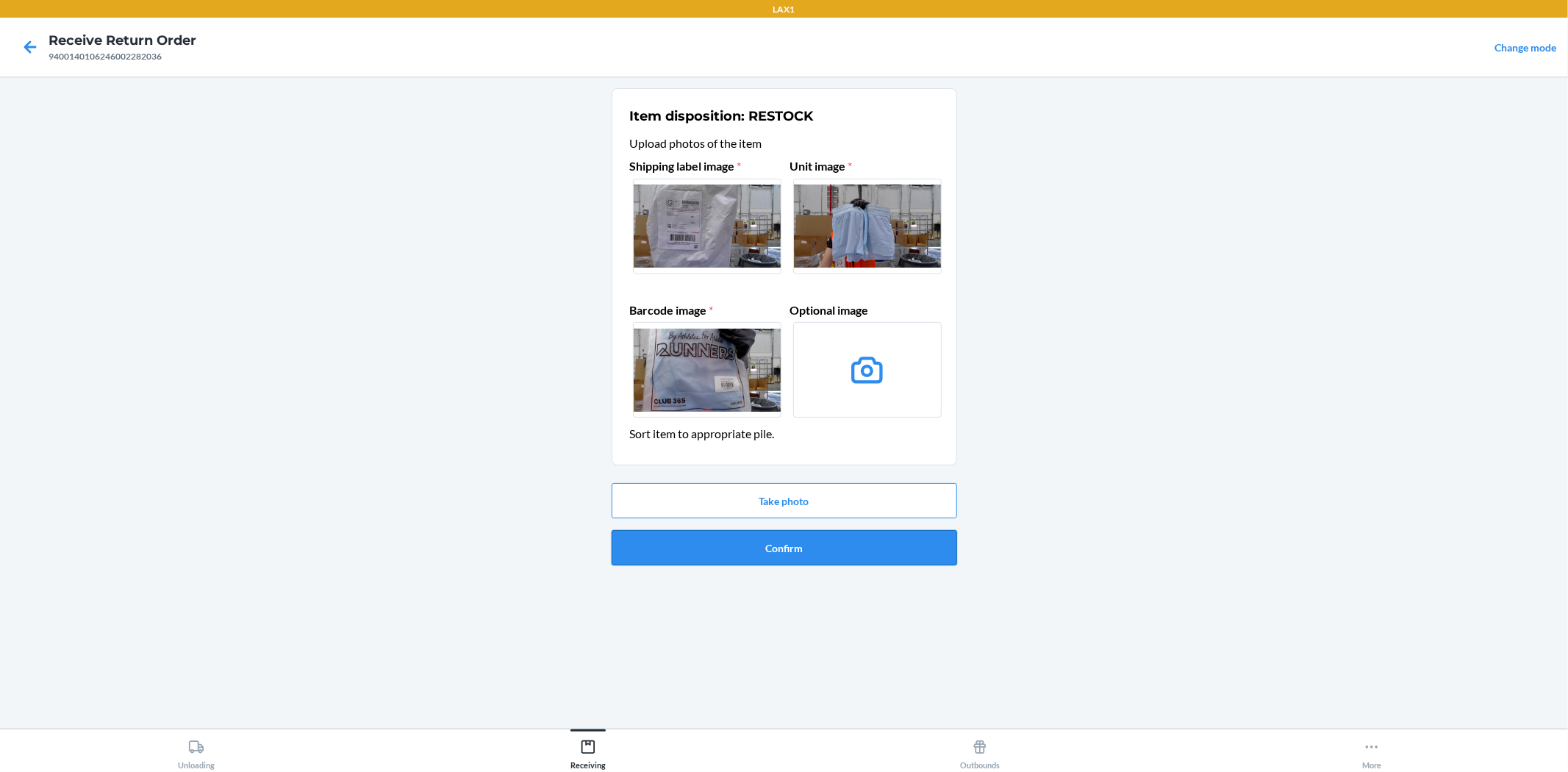
click at [788, 556] on button "Confirm" at bounding box center [784, 547] width 345 height 35
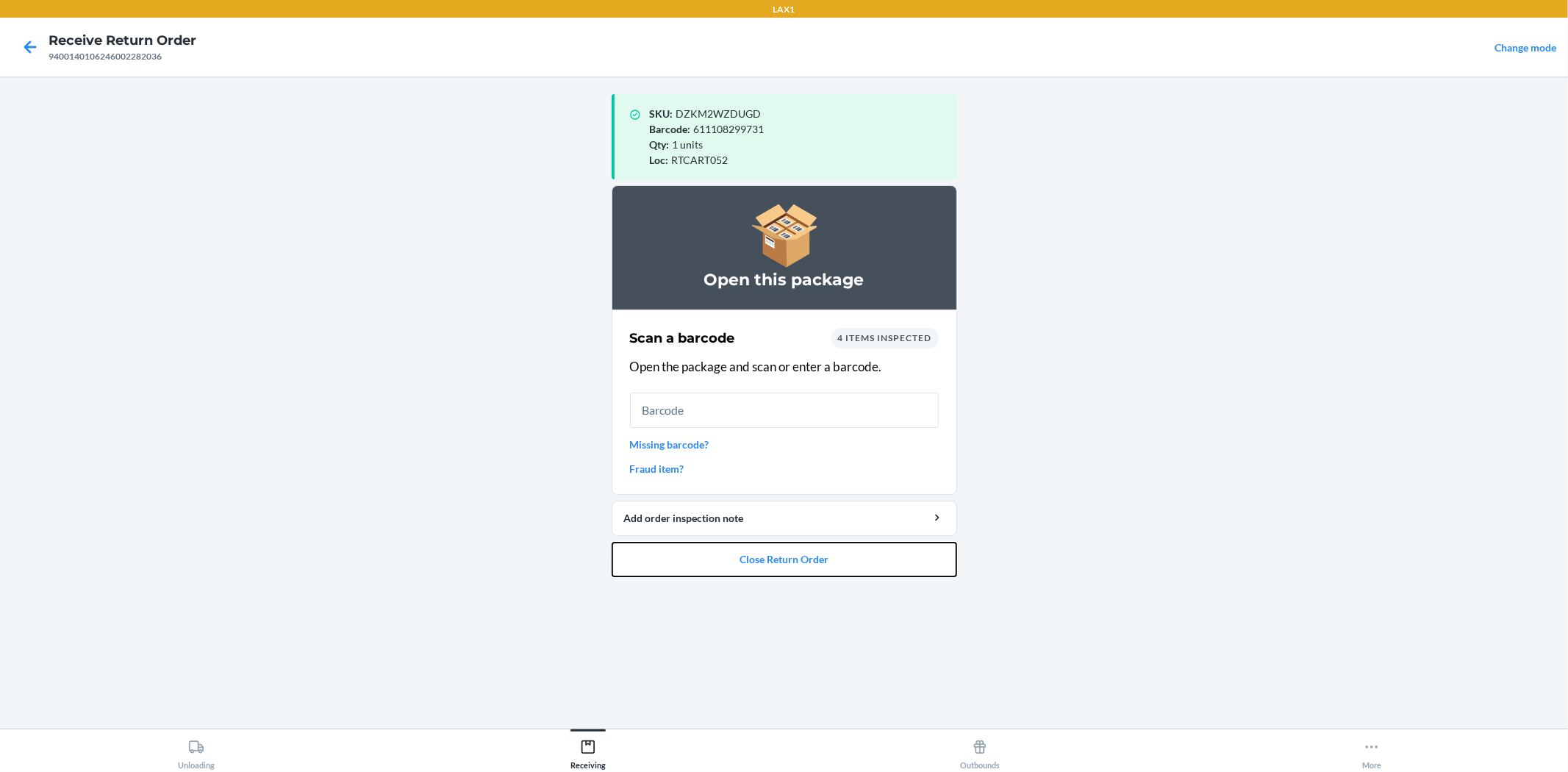
click at [788, 556] on button "Close Return Order" at bounding box center [784, 559] width 345 height 35
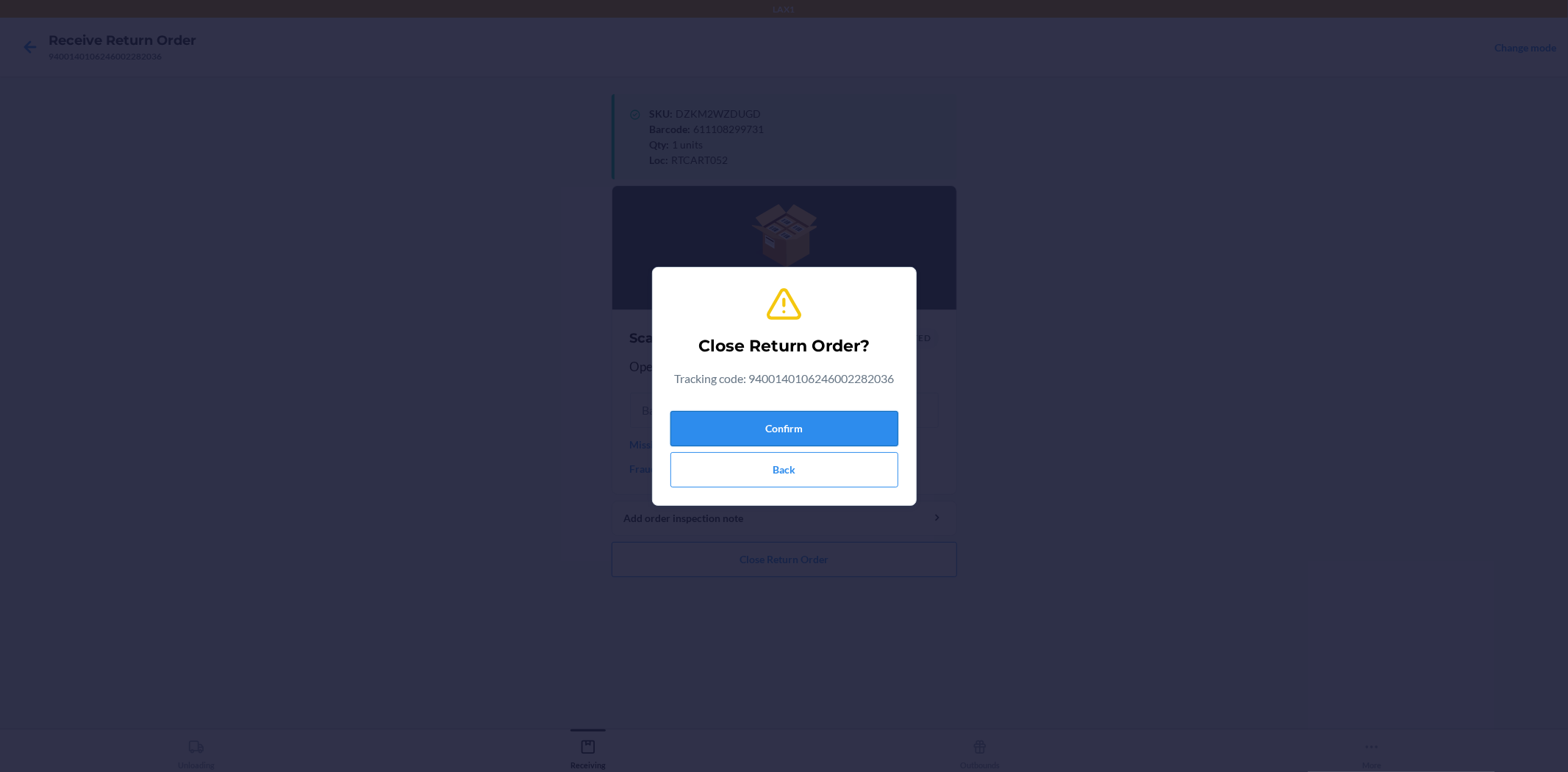
click at [804, 437] on button "Confirm" at bounding box center [784, 429] width 228 height 35
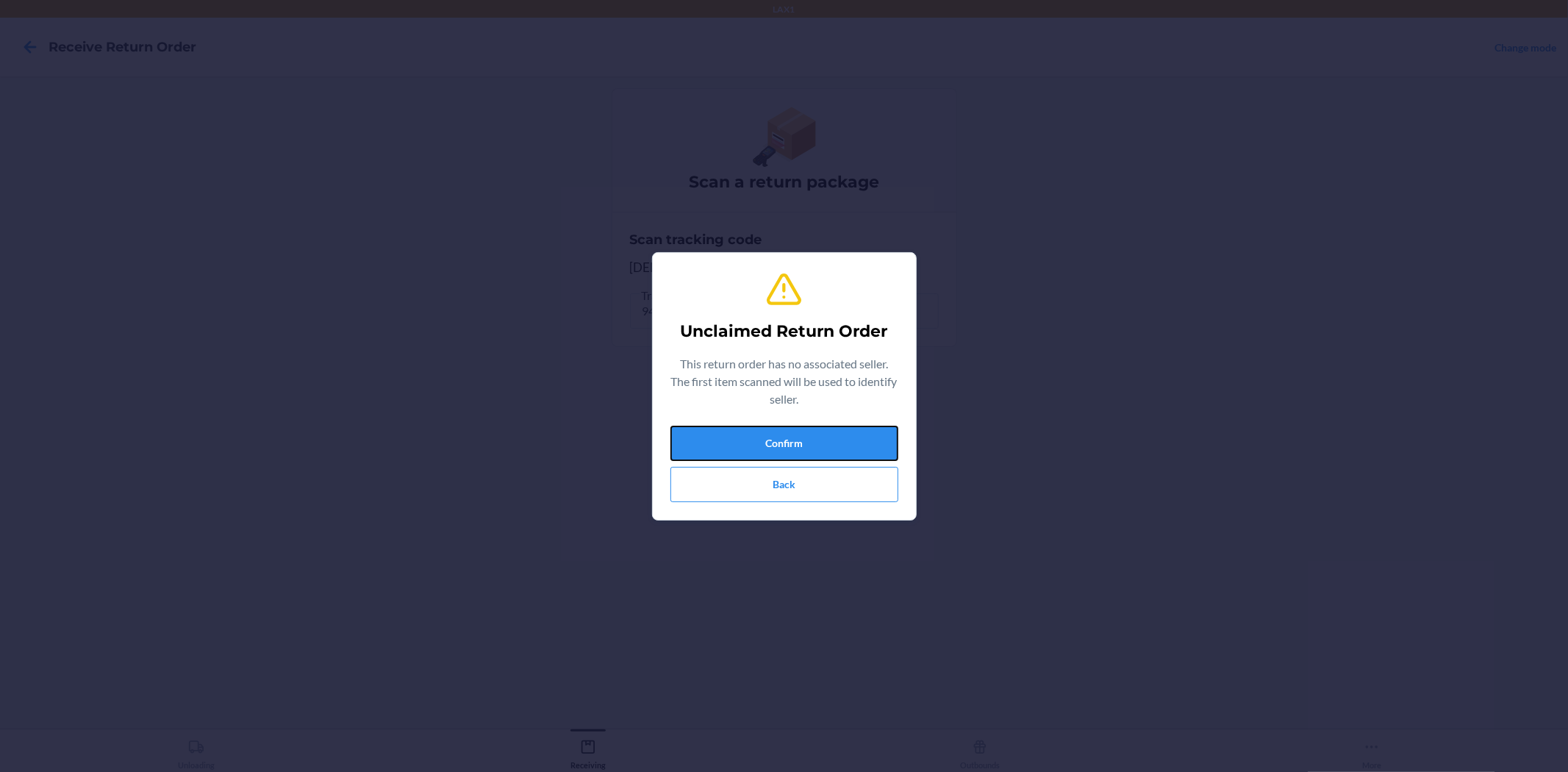
click at [735, 430] on button "Confirm" at bounding box center [784, 443] width 228 height 35
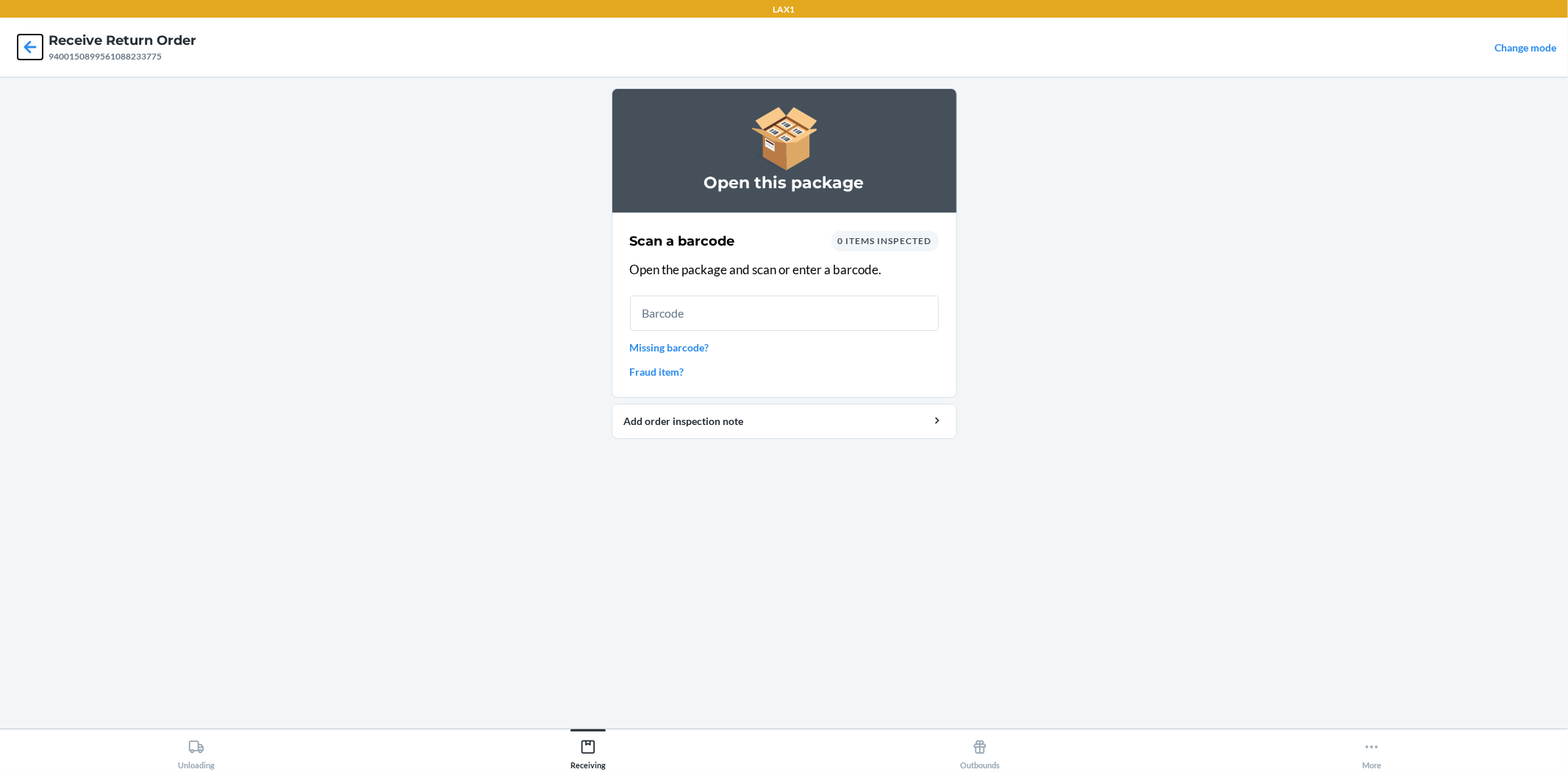
click at [24, 54] on icon at bounding box center [29, 46] width 25 height 25
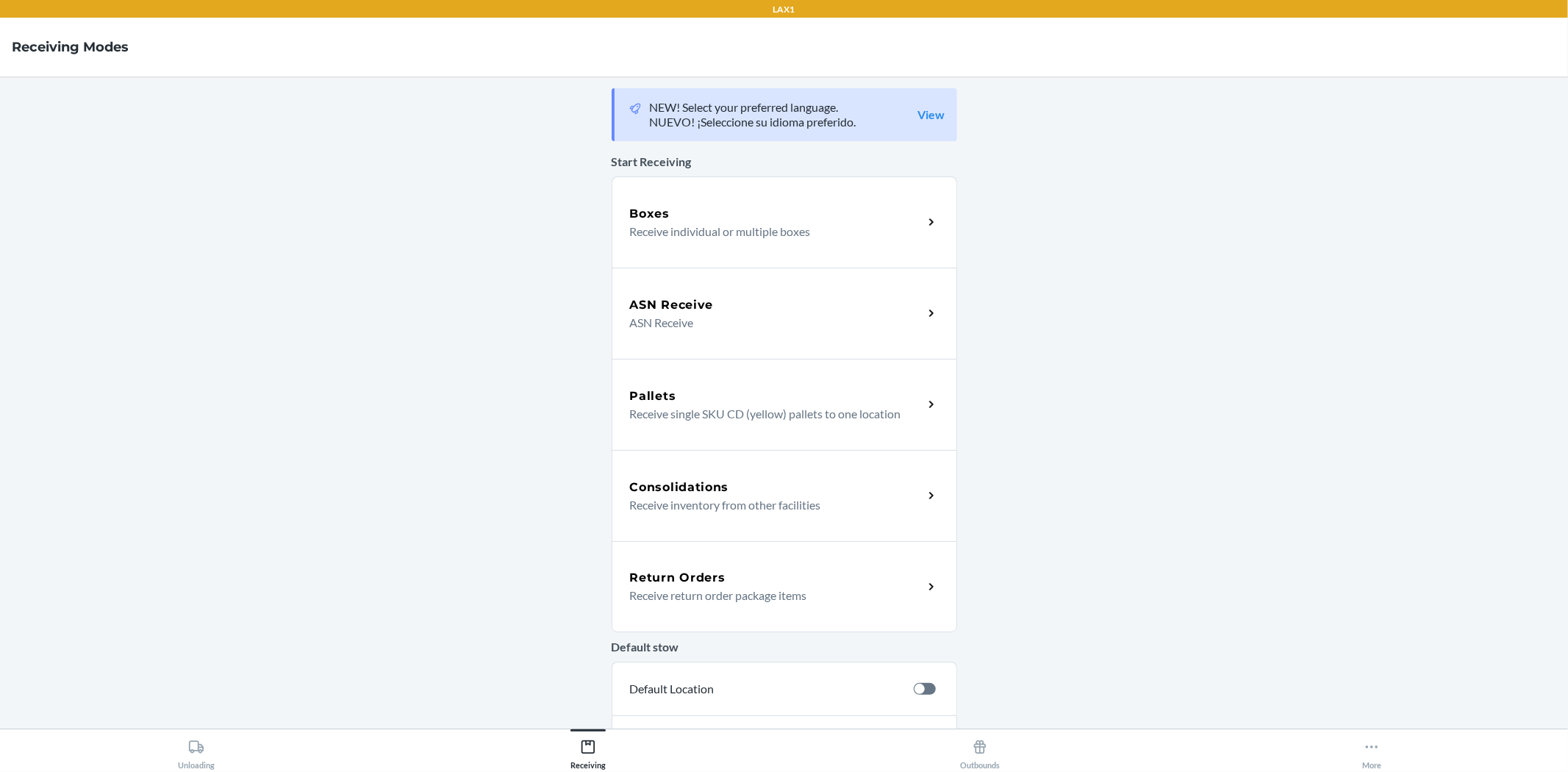
click at [790, 561] on div "Return Orders Receive return order package items" at bounding box center [784, 586] width 345 height 91
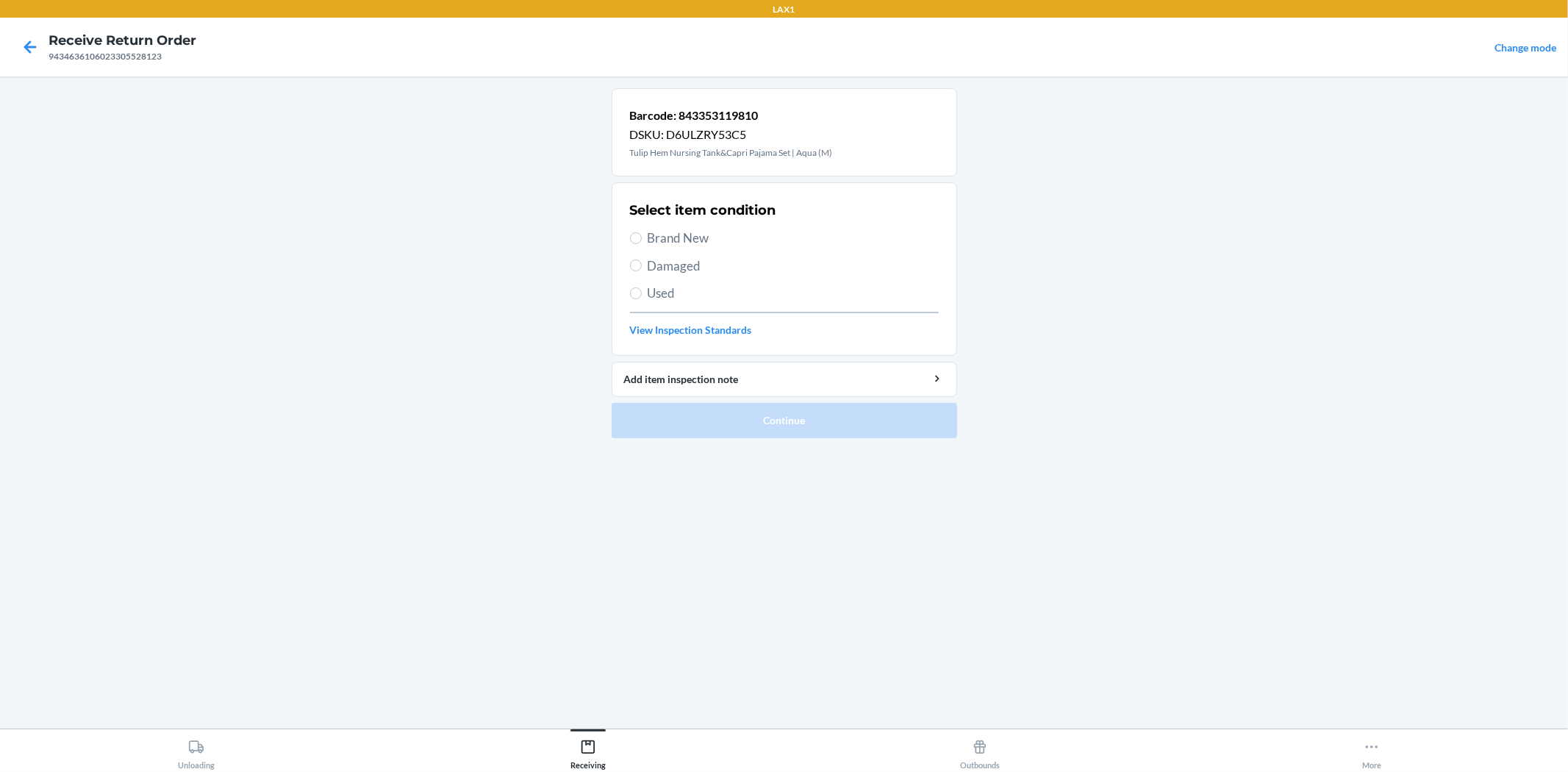
click at [672, 270] on span "Damaged" at bounding box center [793, 265] width 291 height 19
click at [642, 270] on input "Damaged" at bounding box center [636, 265] width 12 height 12
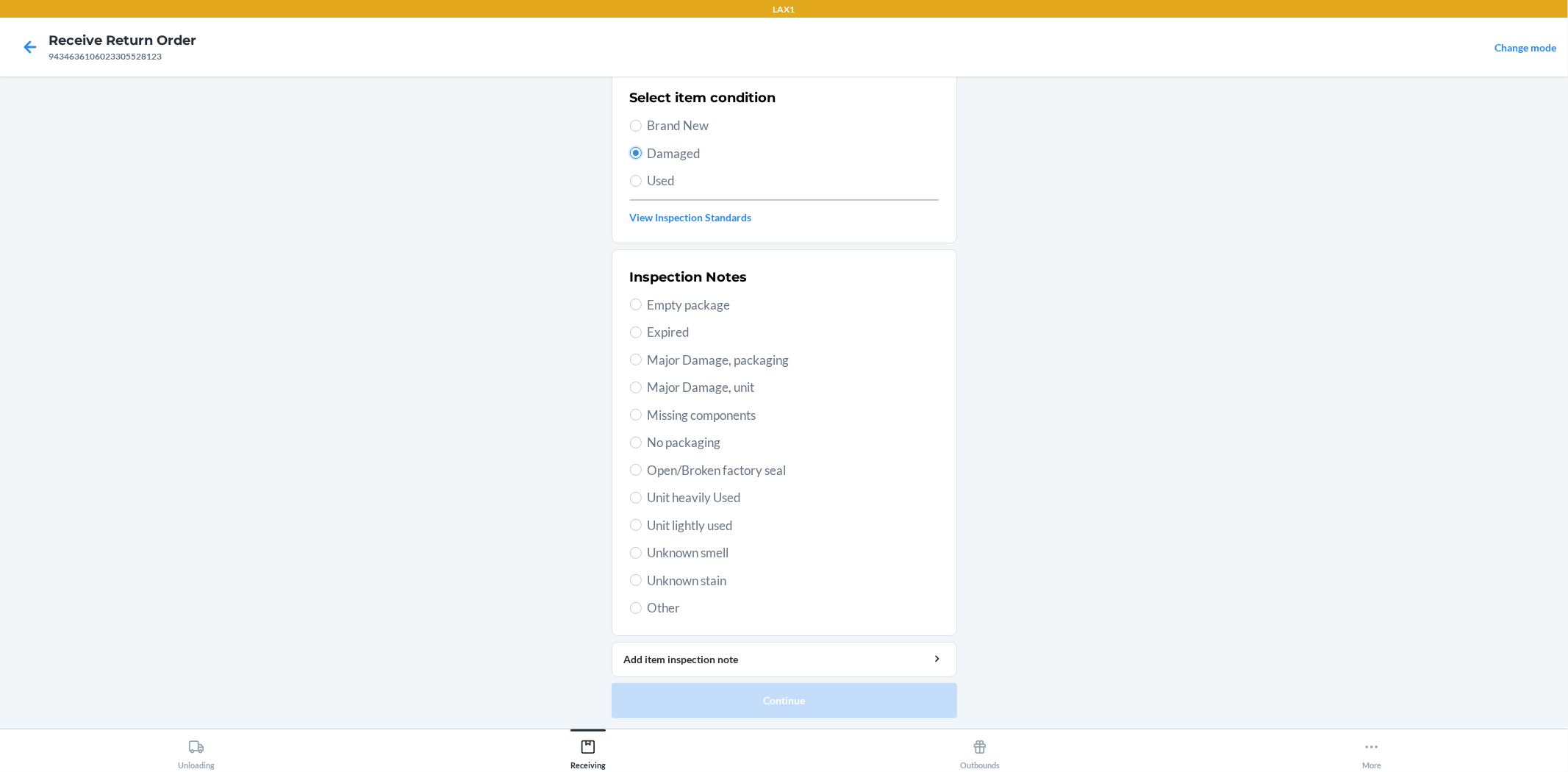
scroll to position [113, 0]
click at [667, 437] on span "No packaging" at bounding box center [793, 440] width 291 height 19
click at [642, 437] on input "No packaging" at bounding box center [636, 441] width 12 height 12
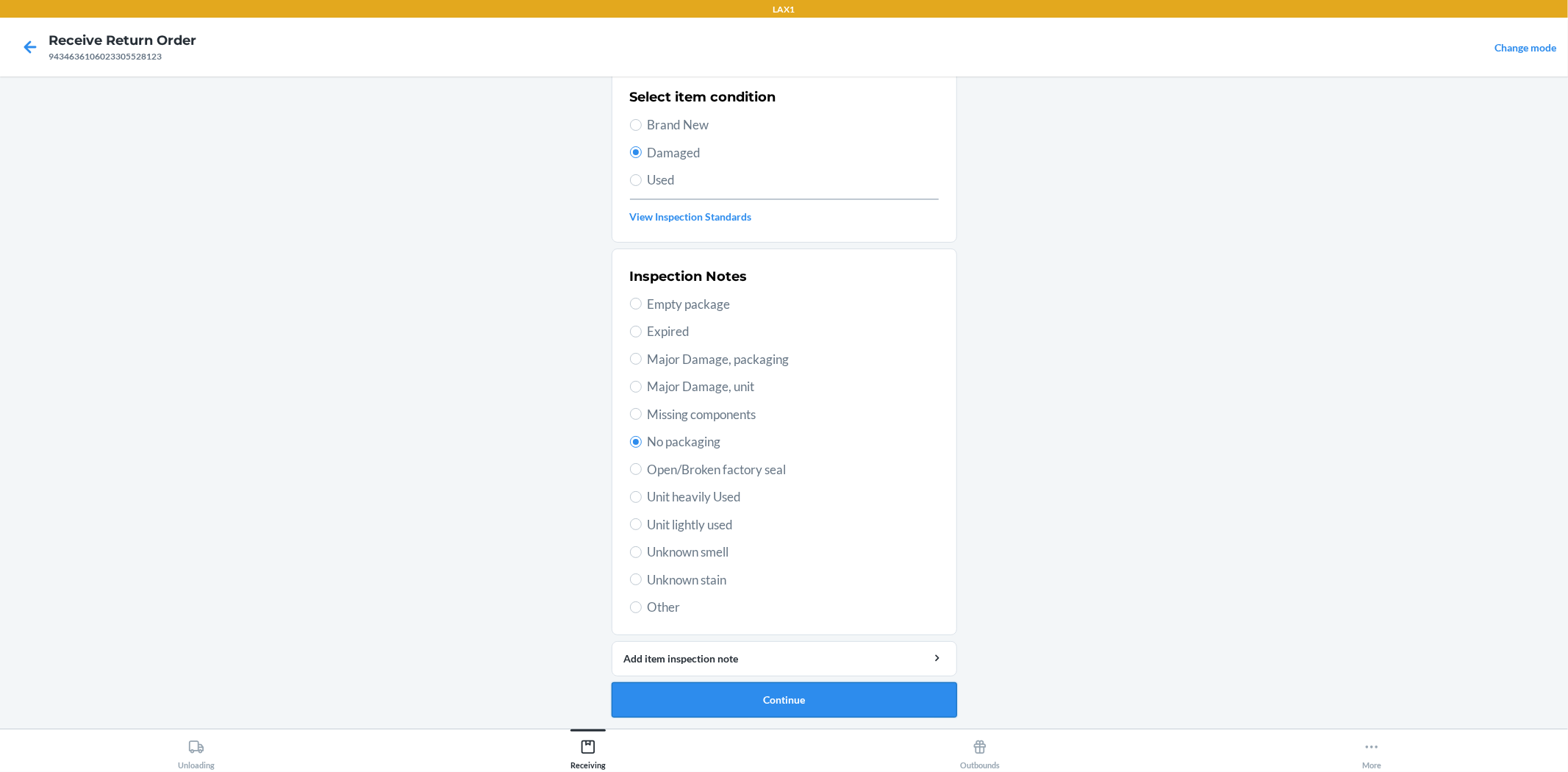
click at [828, 698] on button "Continue" at bounding box center [784, 699] width 345 height 35
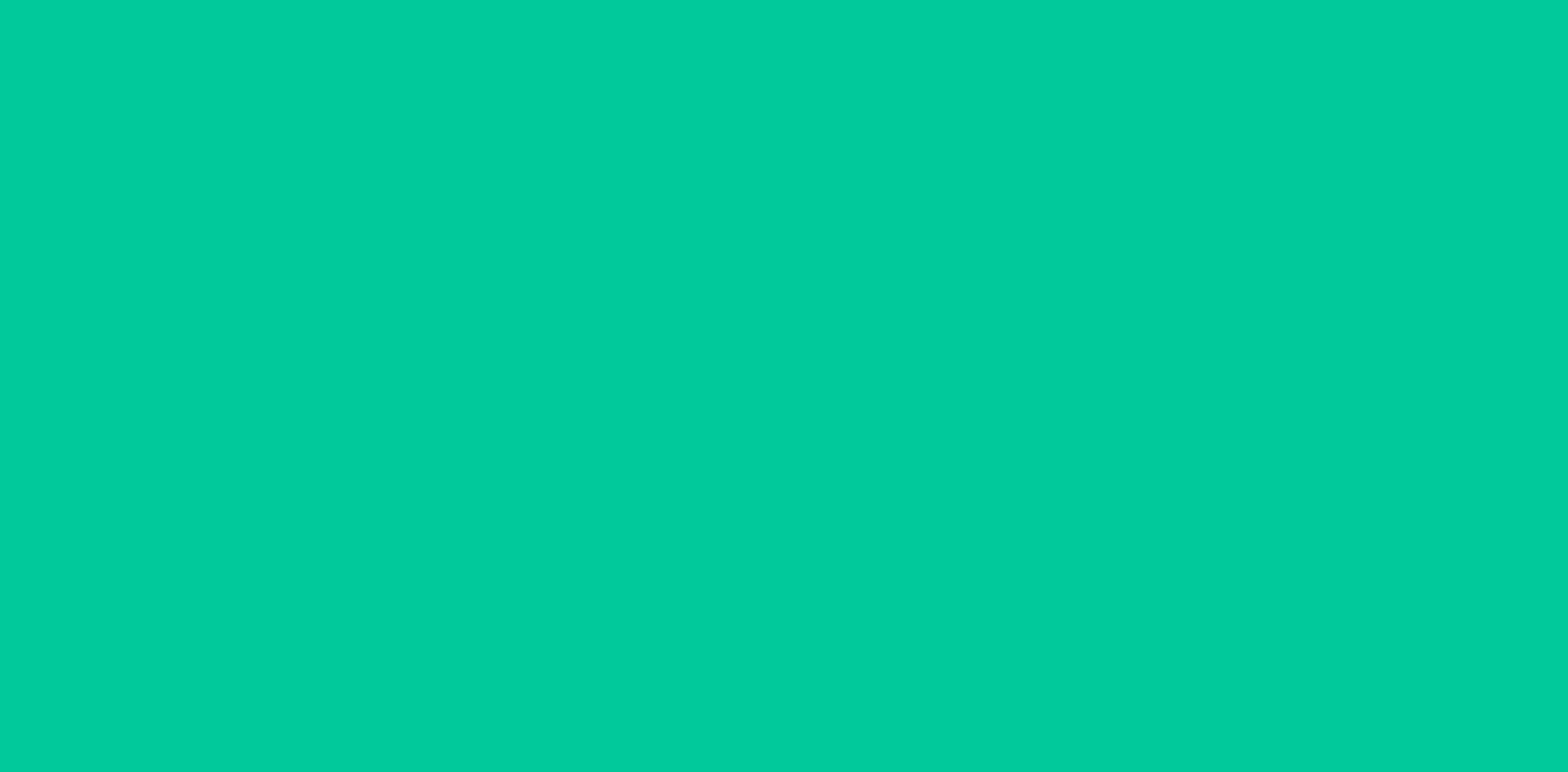
scroll to position [0, 0]
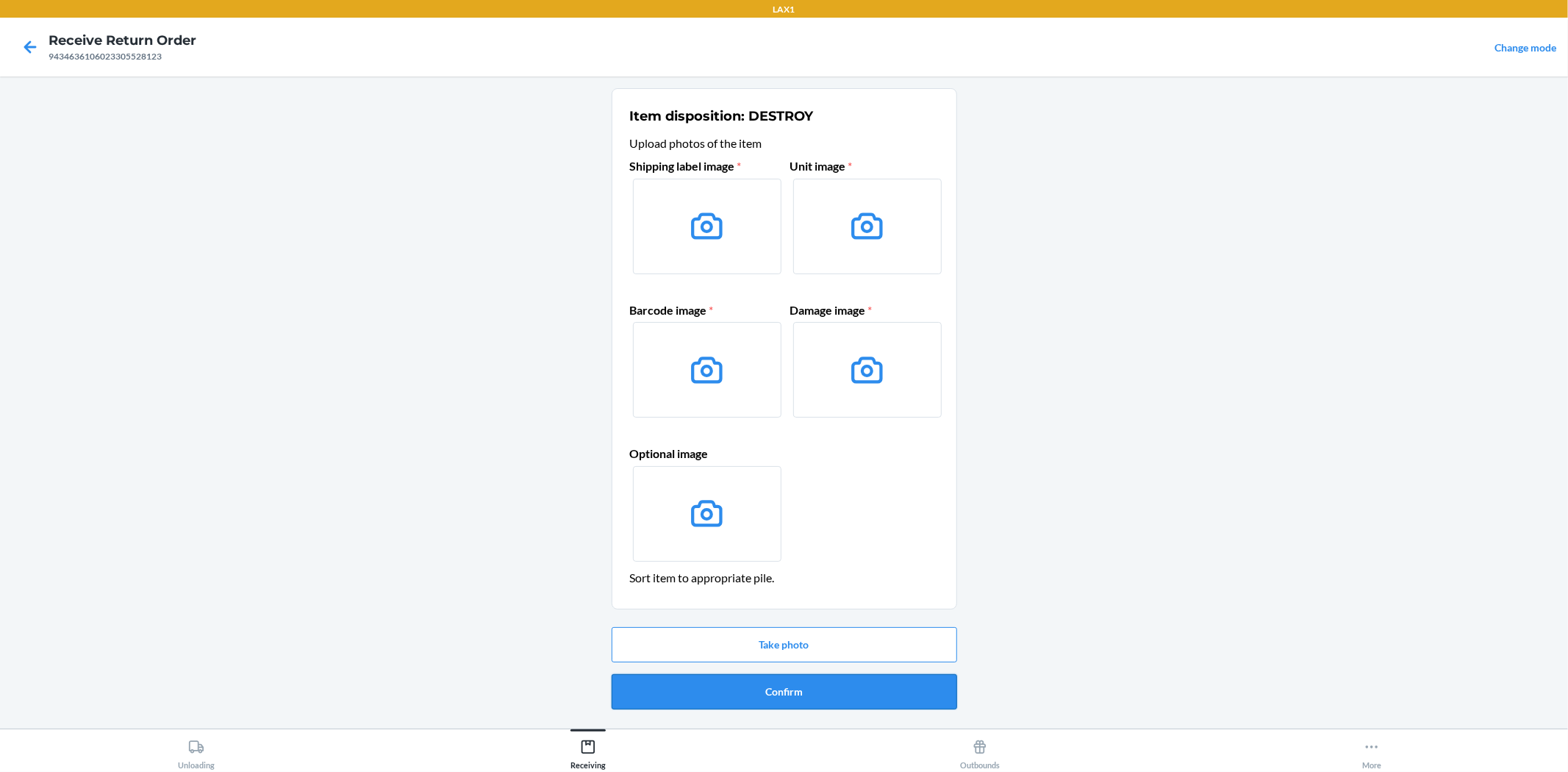
click at [828, 691] on button "Confirm" at bounding box center [784, 692] width 345 height 35
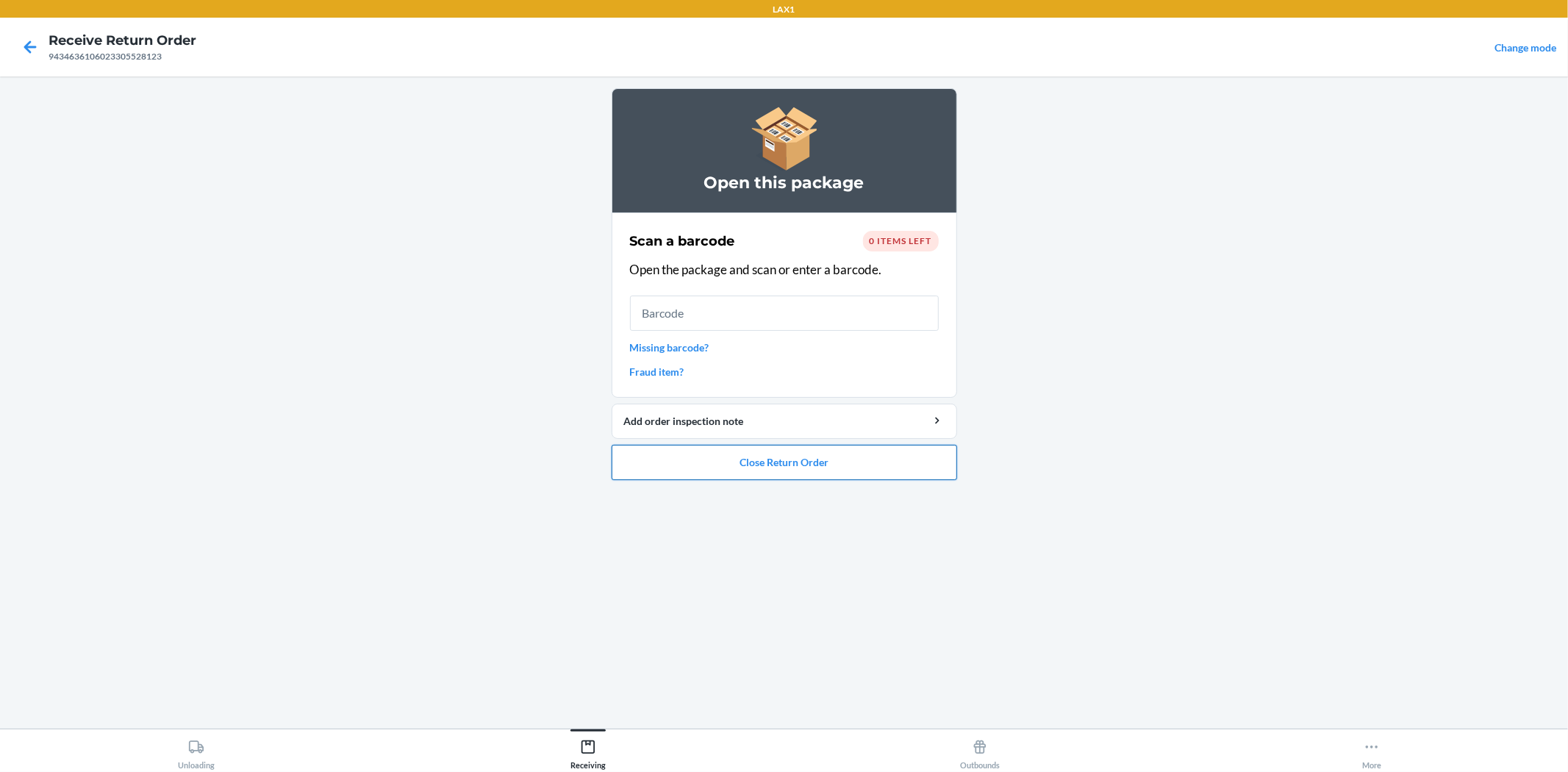
click at [823, 457] on button "Close Return Order" at bounding box center [784, 462] width 345 height 35
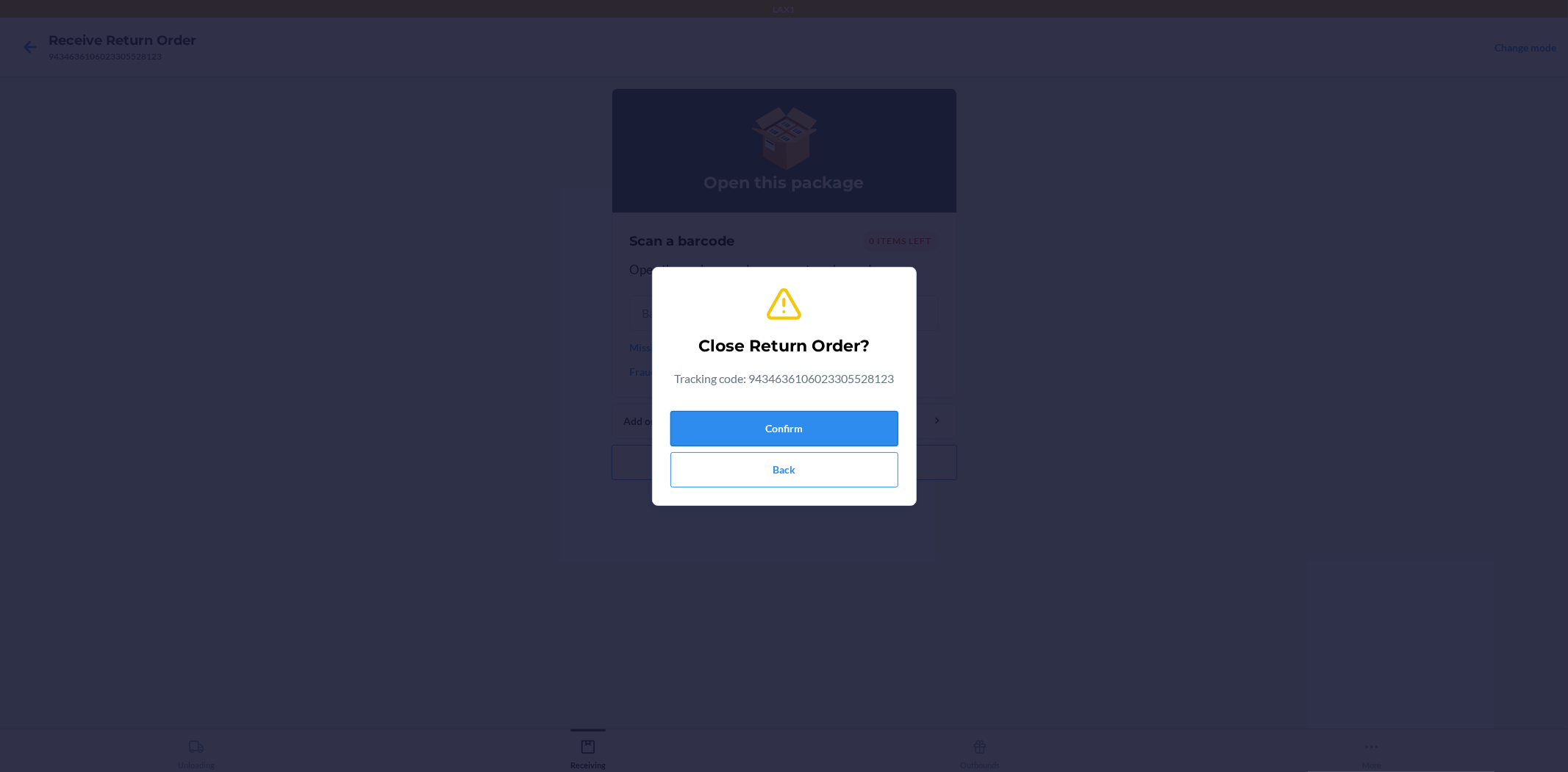
click at [846, 421] on button "Confirm" at bounding box center [784, 429] width 228 height 35
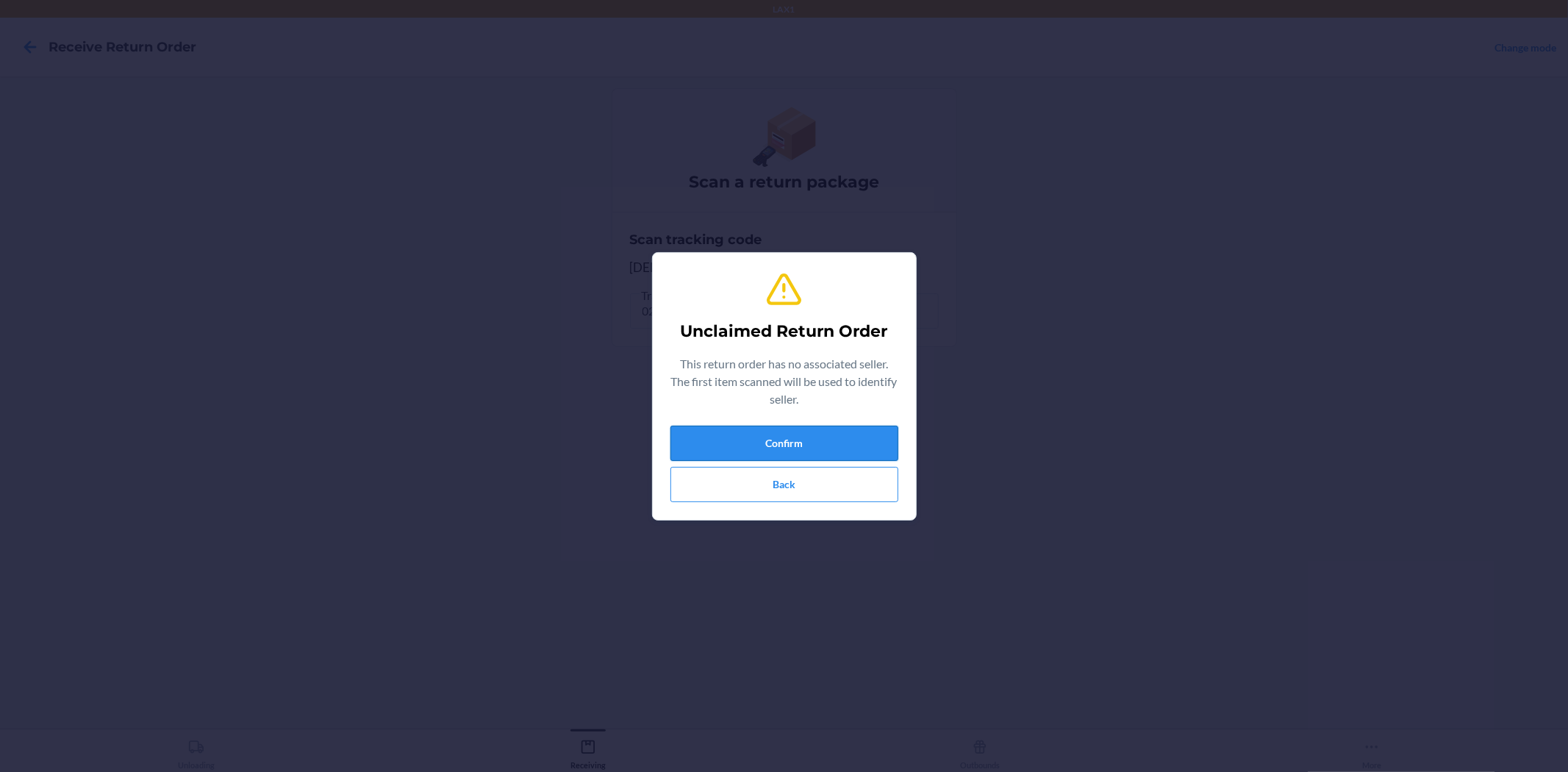
click at [854, 434] on button "Confirm" at bounding box center [784, 443] width 228 height 35
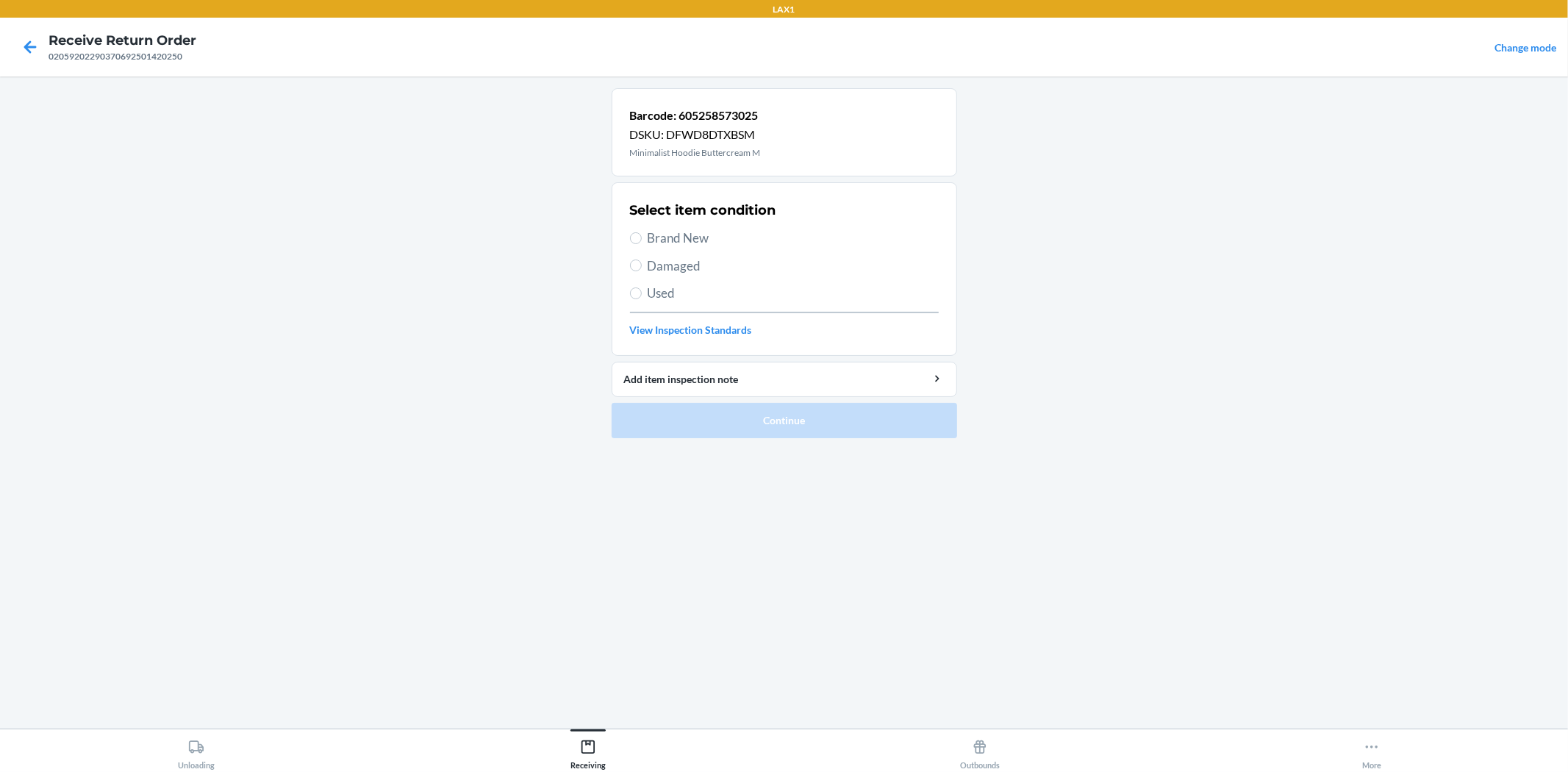
click at [655, 265] on span "Damaged" at bounding box center [793, 265] width 291 height 19
click at [642, 265] on input "Damaged" at bounding box center [636, 265] width 12 height 12
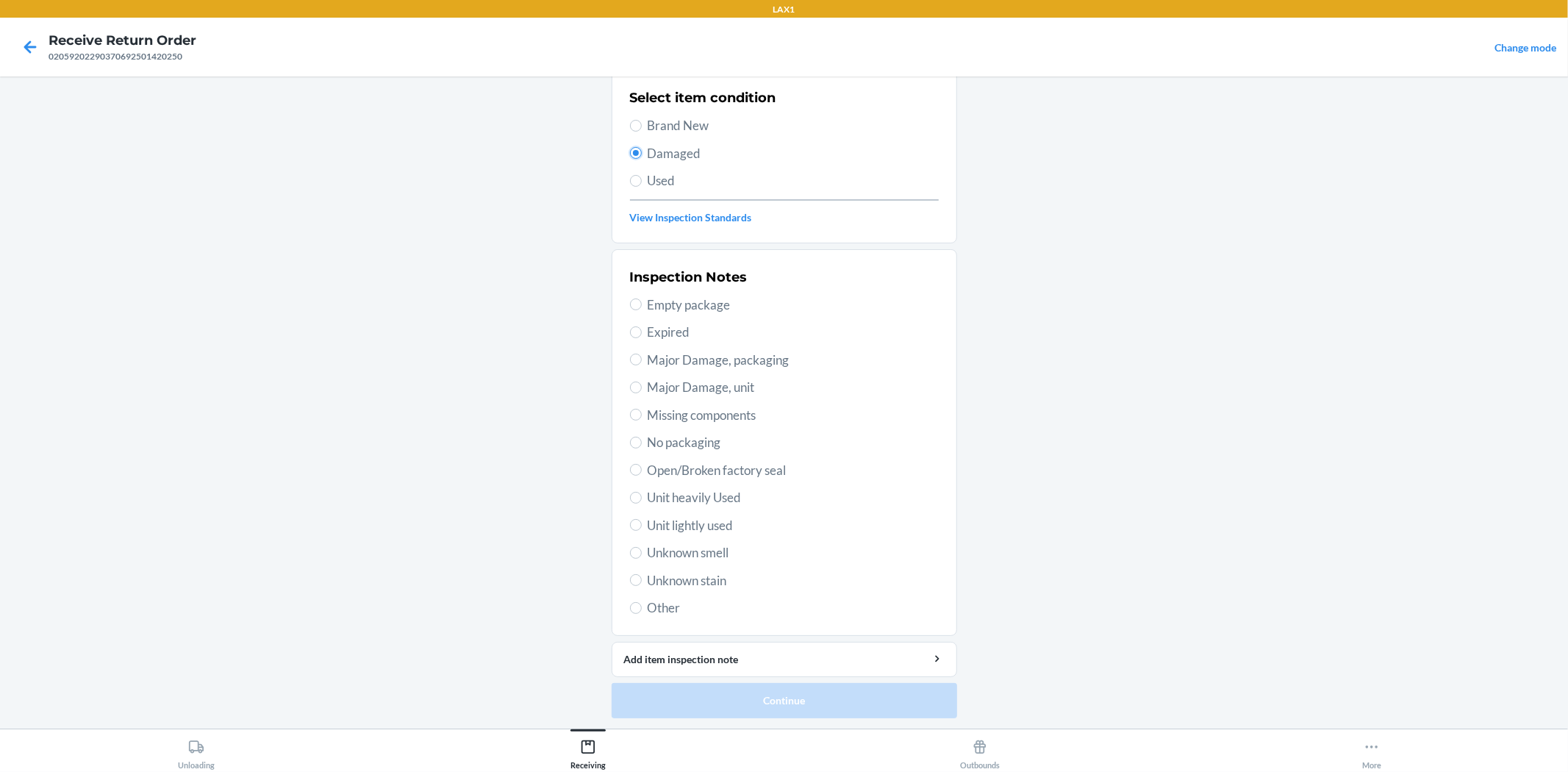
scroll to position [113, 0]
click at [706, 517] on span "Unit lightly used" at bounding box center [793, 524] width 291 height 19
click at [642, 518] on input "Unit lightly used" at bounding box center [636, 524] width 12 height 12
click at [787, 687] on button "Continue" at bounding box center [784, 699] width 345 height 35
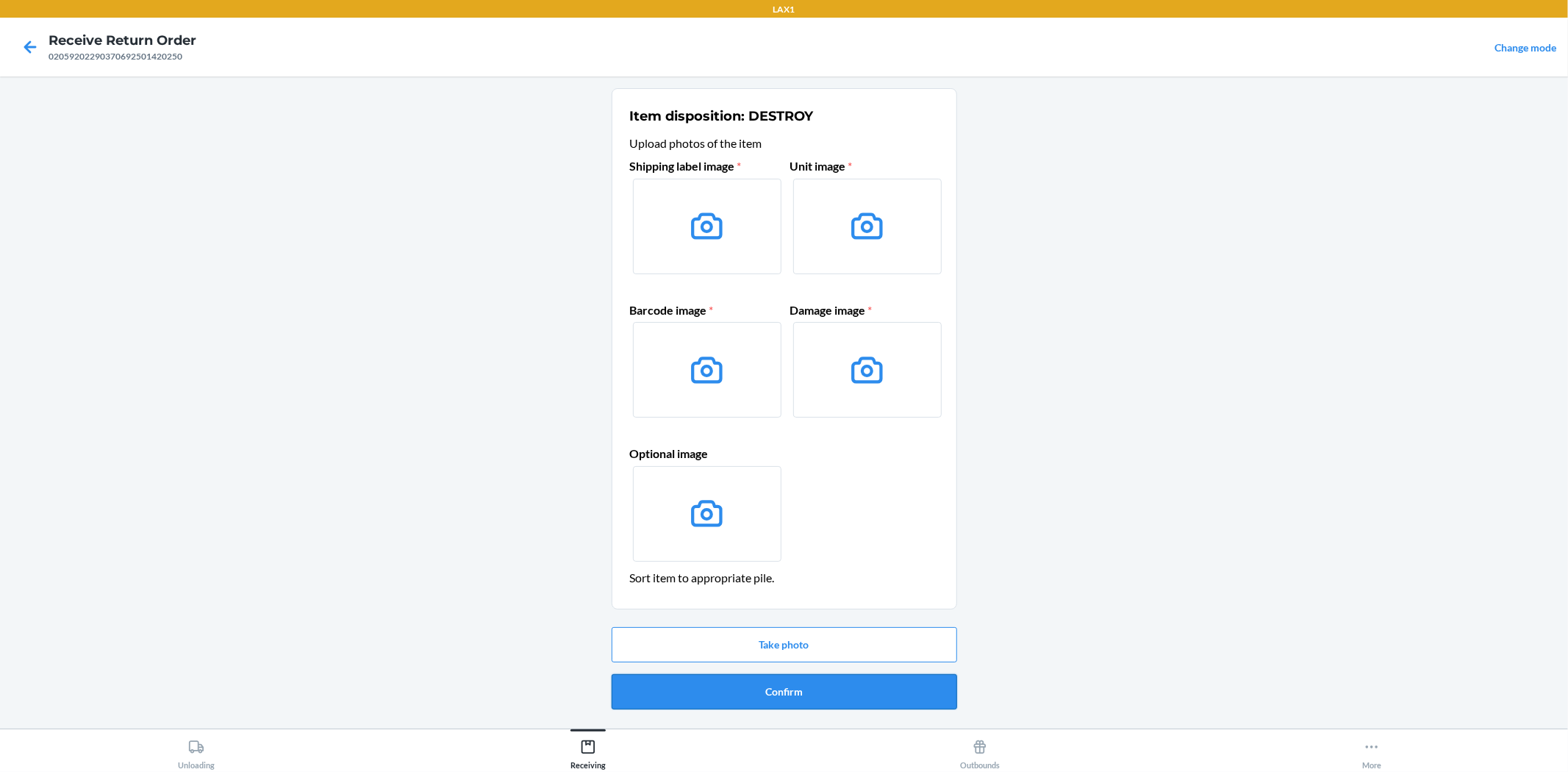
click at [804, 702] on button "Confirm" at bounding box center [784, 692] width 345 height 35
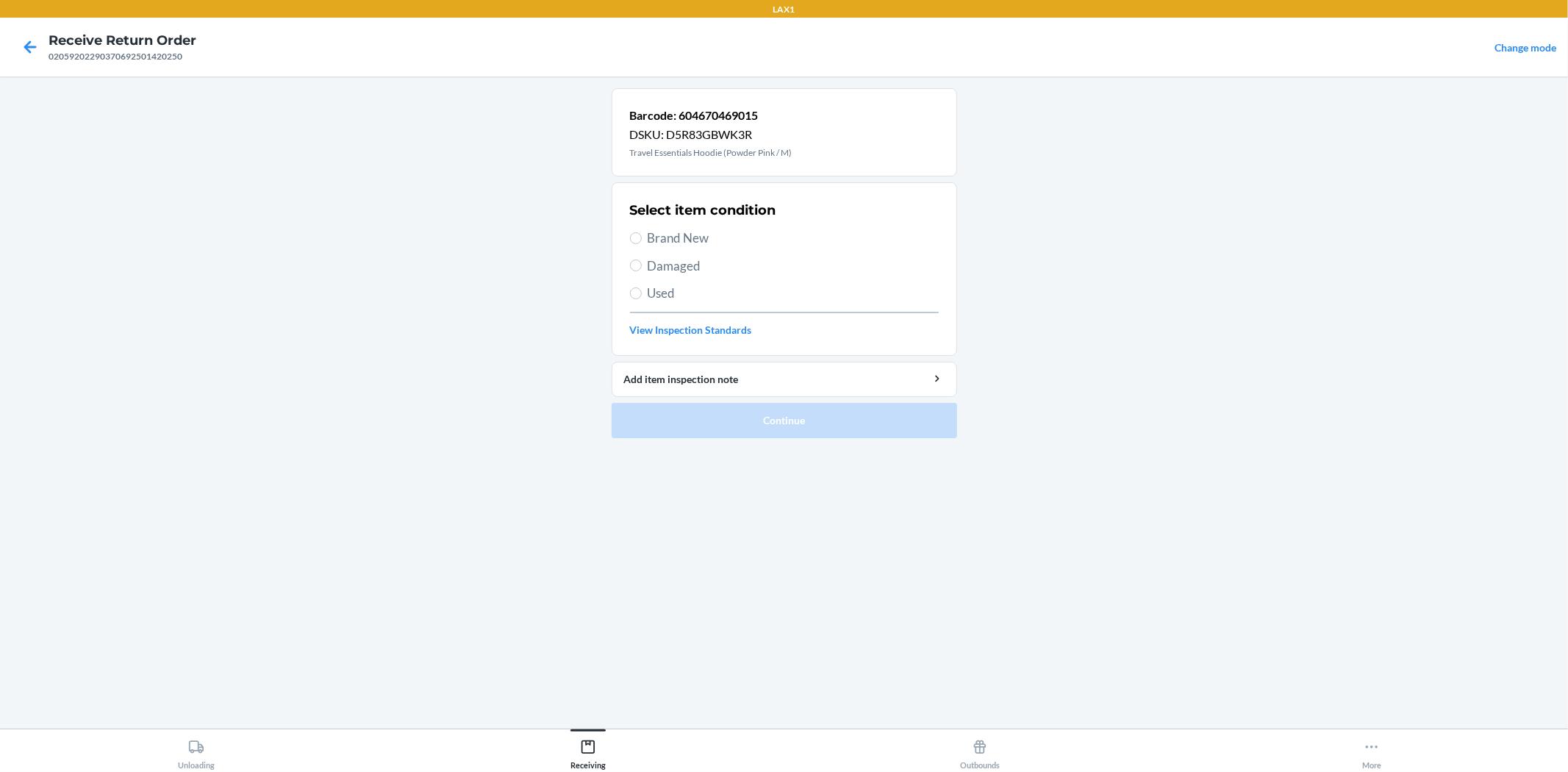
click at [663, 236] on span "Brand New" at bounding box center [793, 237] width 291 height 19
click at [642, 236] on input "Brand New" at bounding box center [636, 238] width 12 height 12
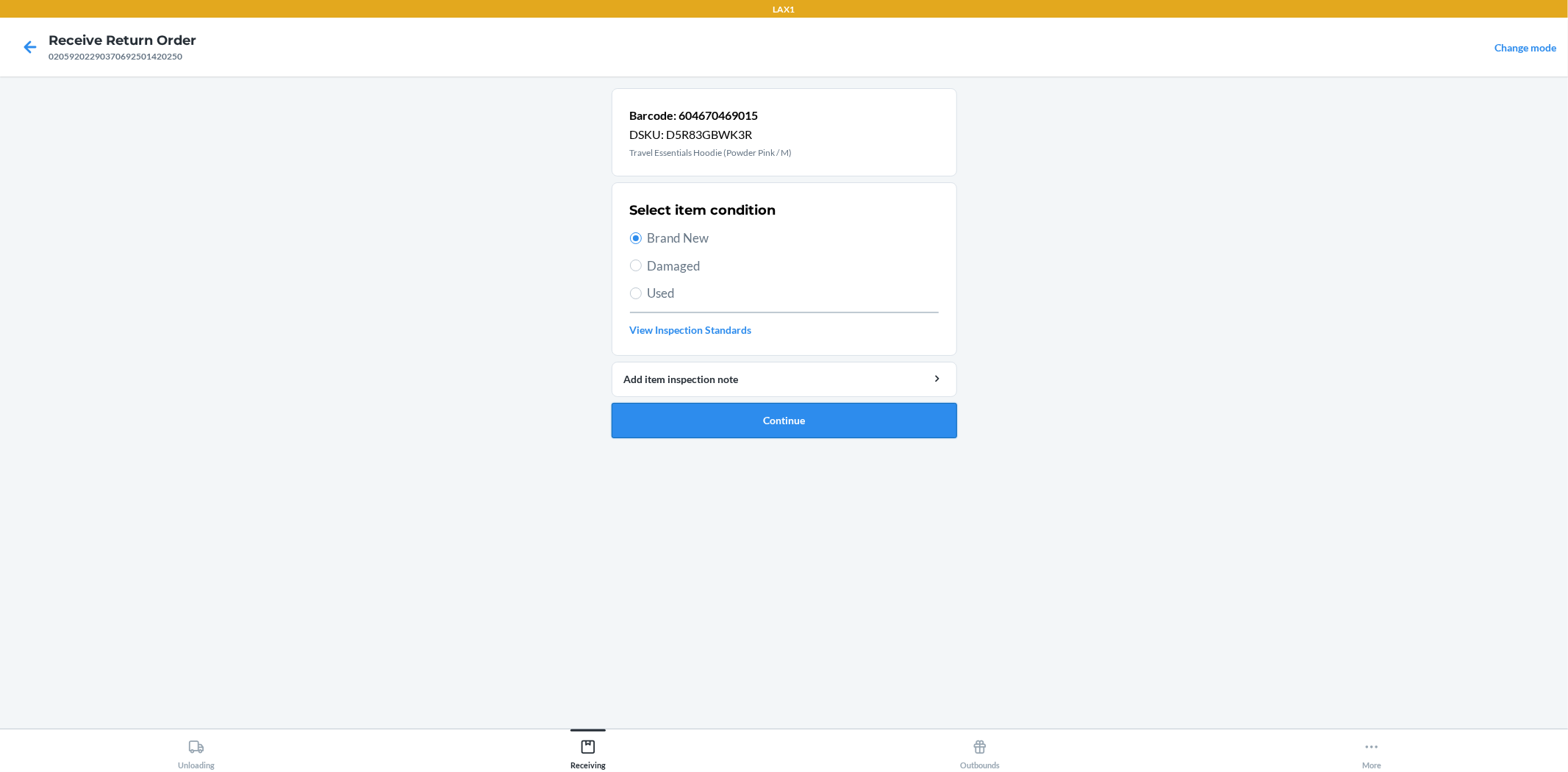
click at [696, 406] on button "Continue" at bounding box center [784, 421] width 345 height 35
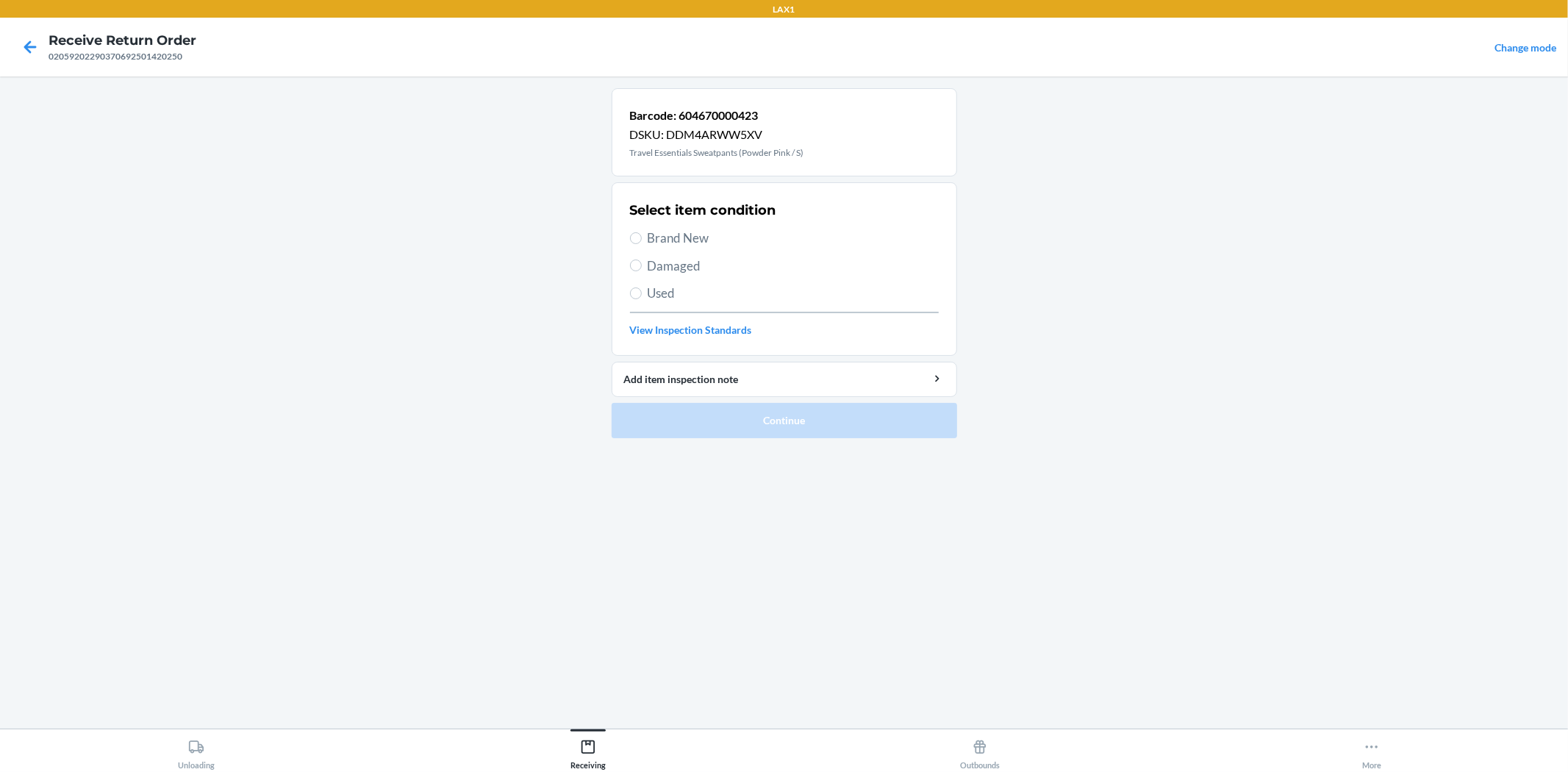
click at [659, 232] on span "Brand New" at bounding box center [793, 237] width 291 height 19
click at [642, 232] on input "Brand New" at bounding box center [636, 238] width 12 height 12
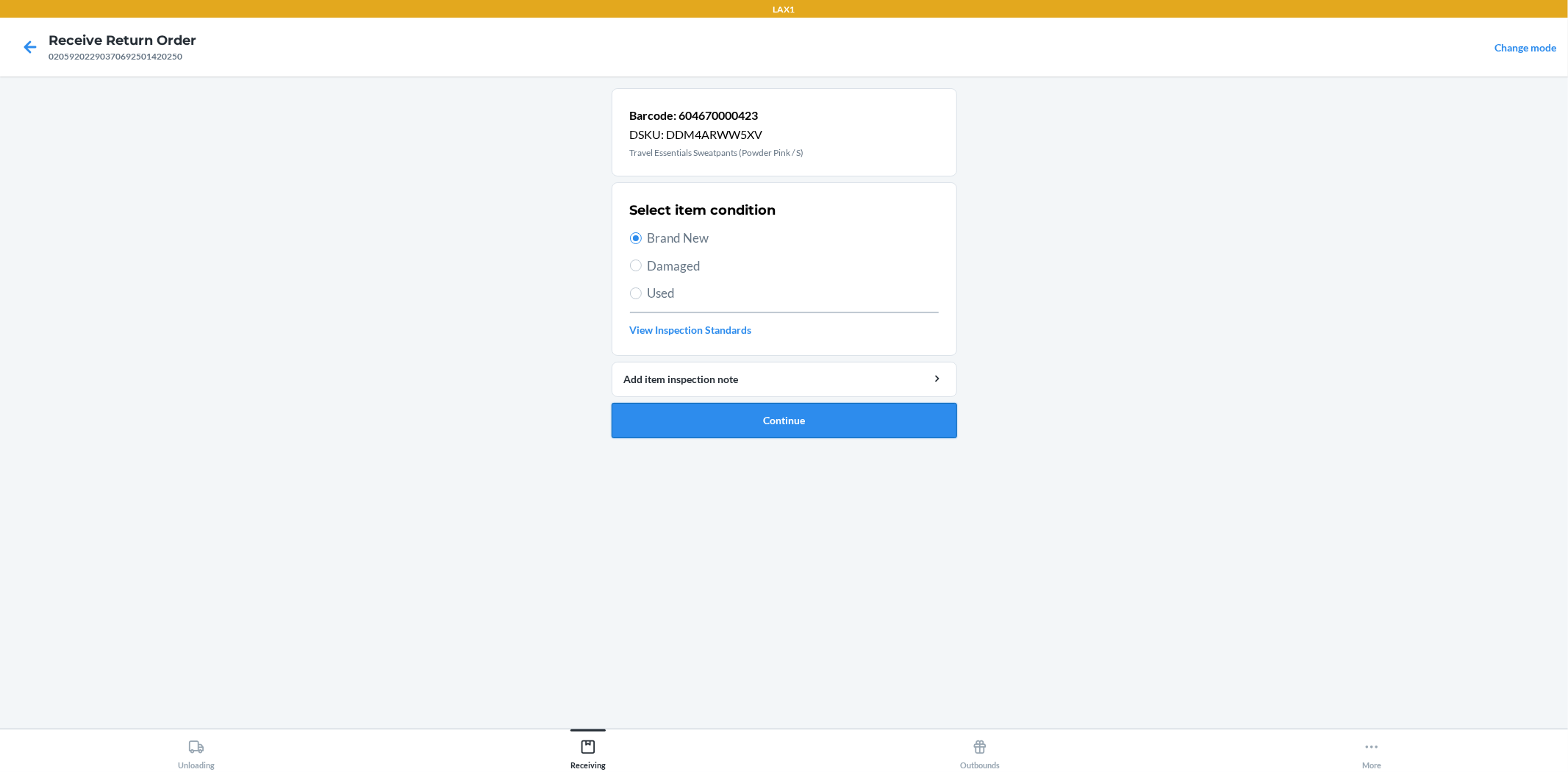
click at [788, 425] on button "Continue" at bounding box center [784, 421] width 345 height 35
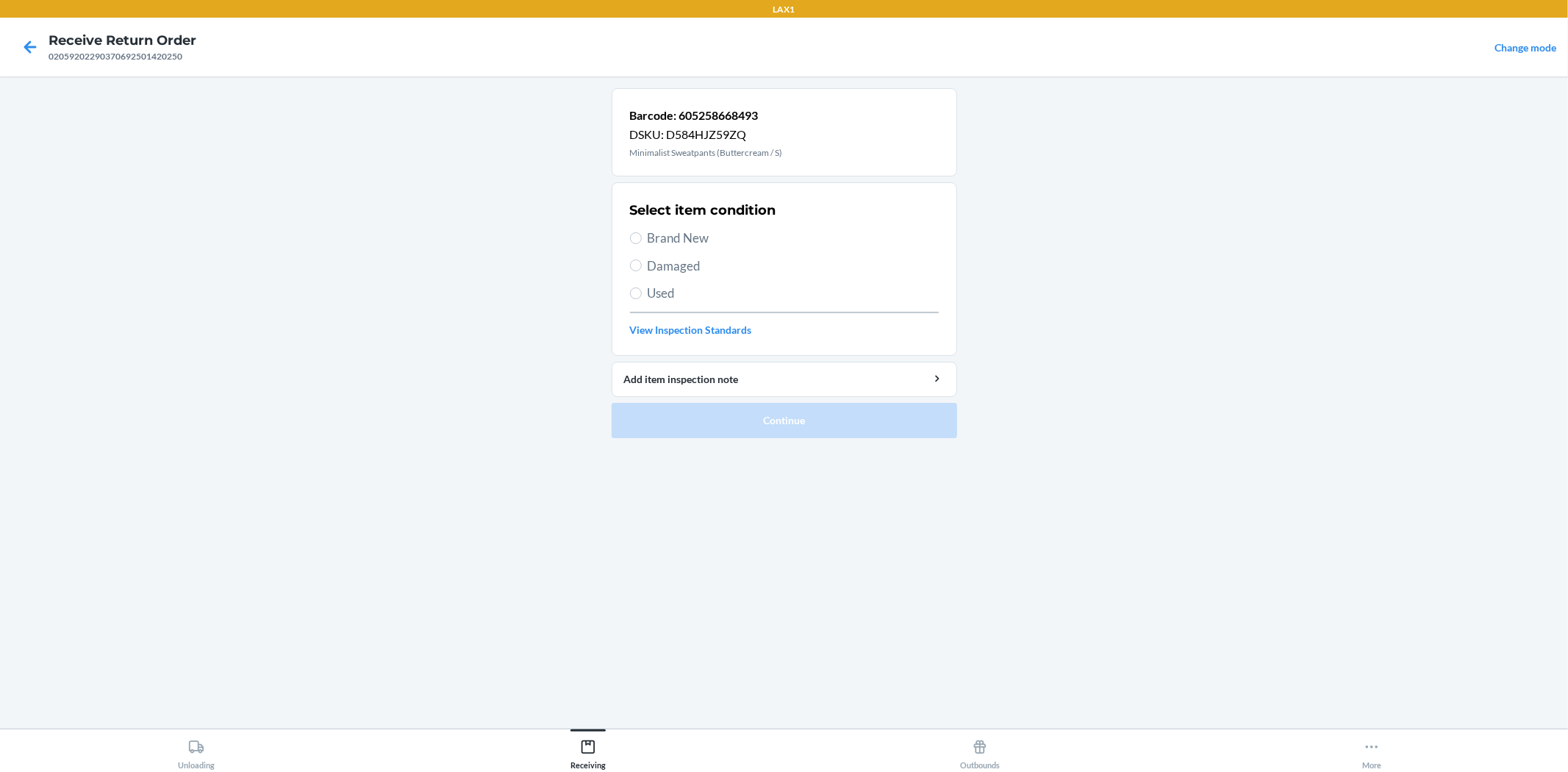
click at [707, 244] on span "Brand New" at bounding box center [793, 237] width 291 height 19
click at [642, 244] on input "Brand New" at bounding box center [636, 238] width 12 height 12
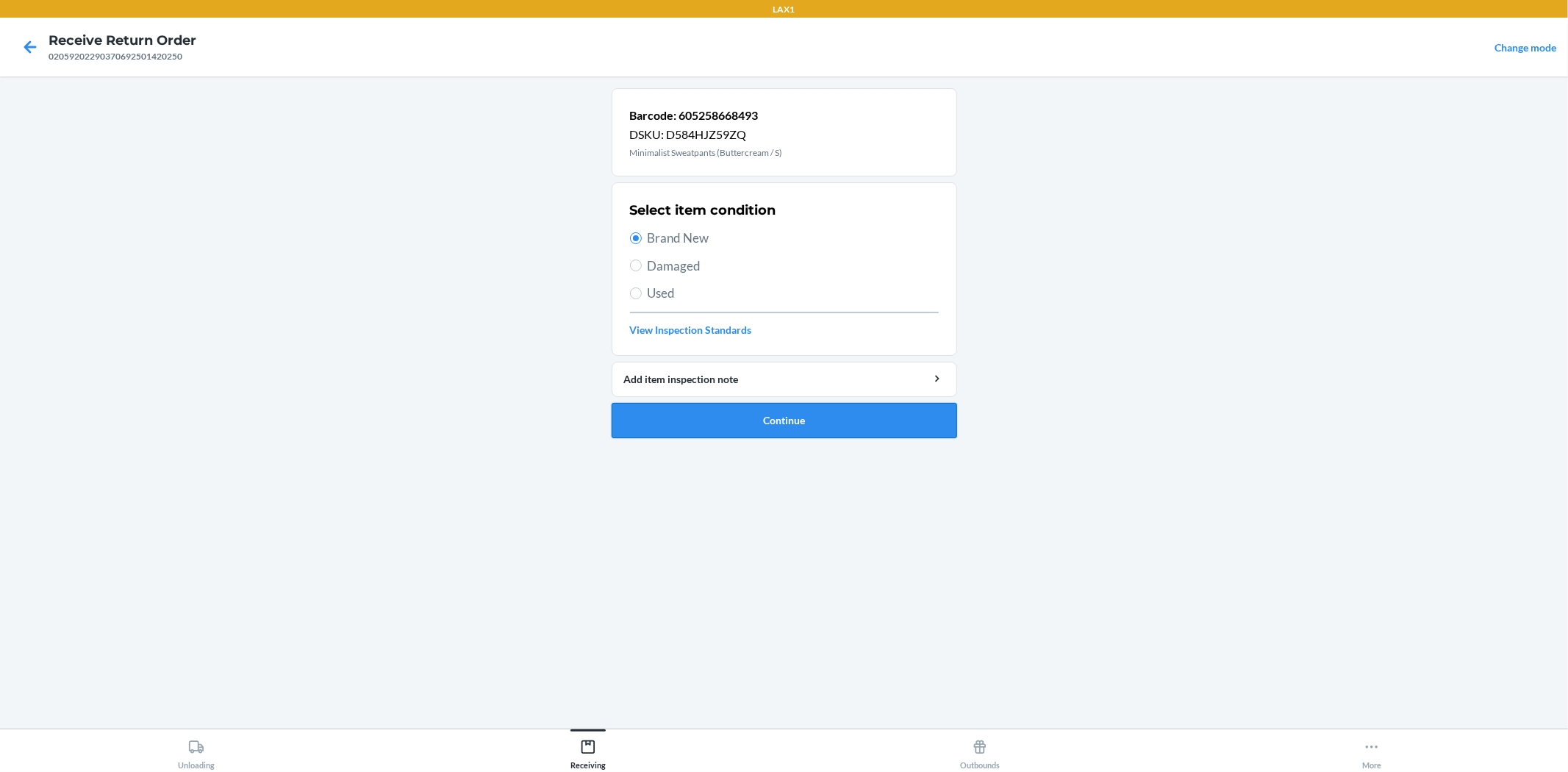
click at [748, 422] on button "Continue" at bounding box center [784, 421] width 345 height 35
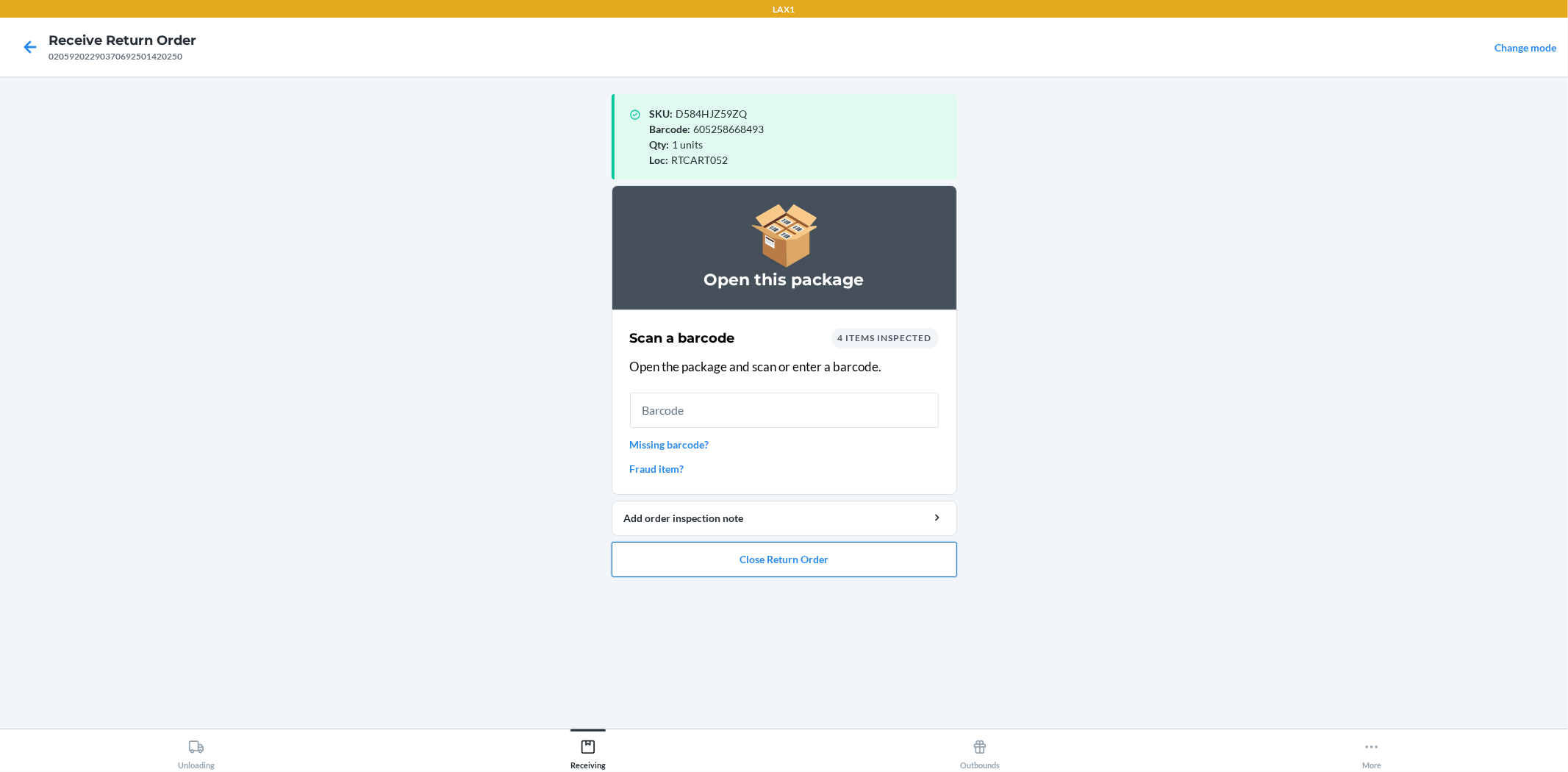
click at [717, 570] on button "Close Return Order" at bounding box center [784, 559] width 345 height 35
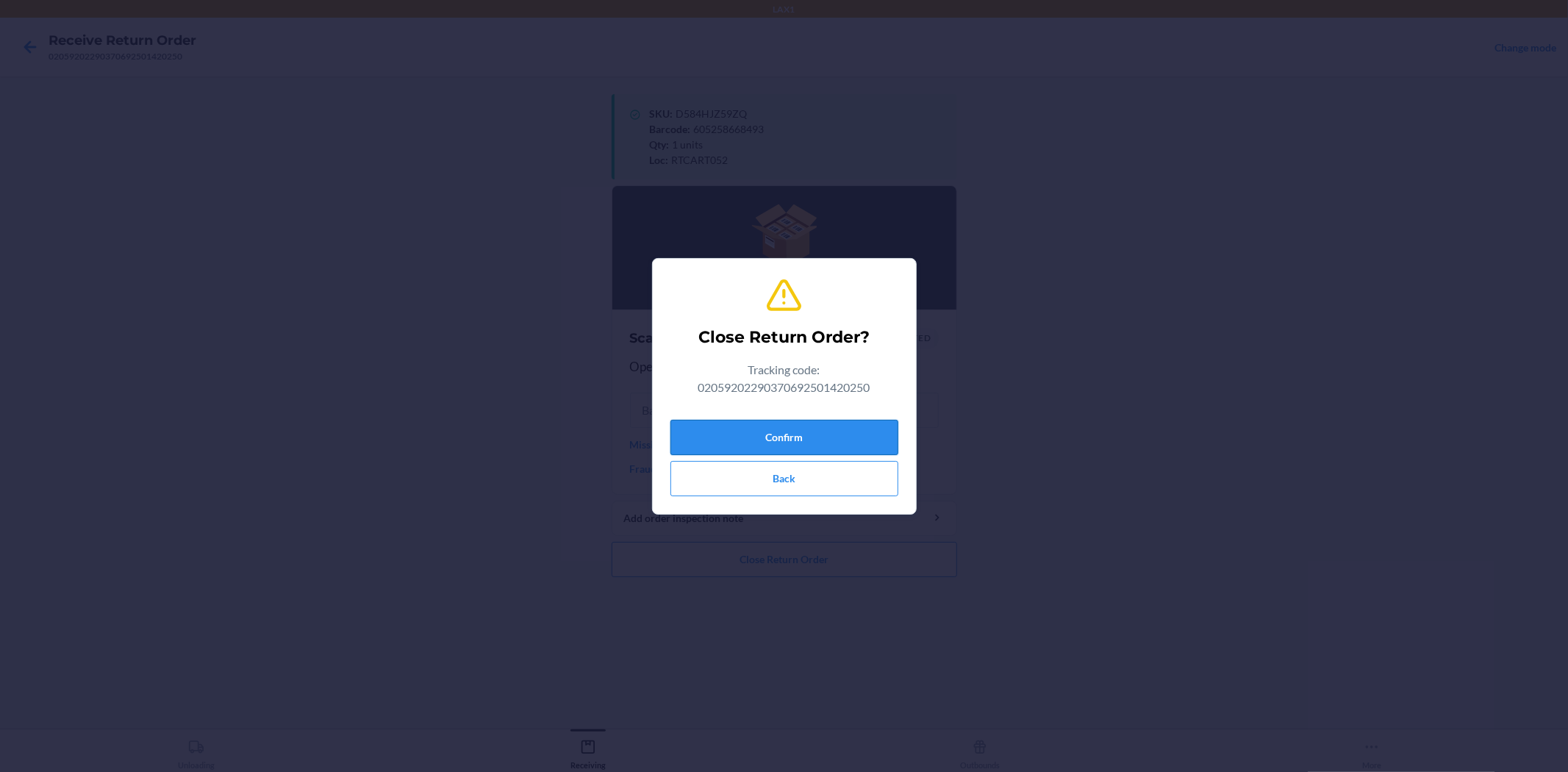
click at [797, 429] on button "Confirm" at bounding box center [784, 437] width 228 height 35
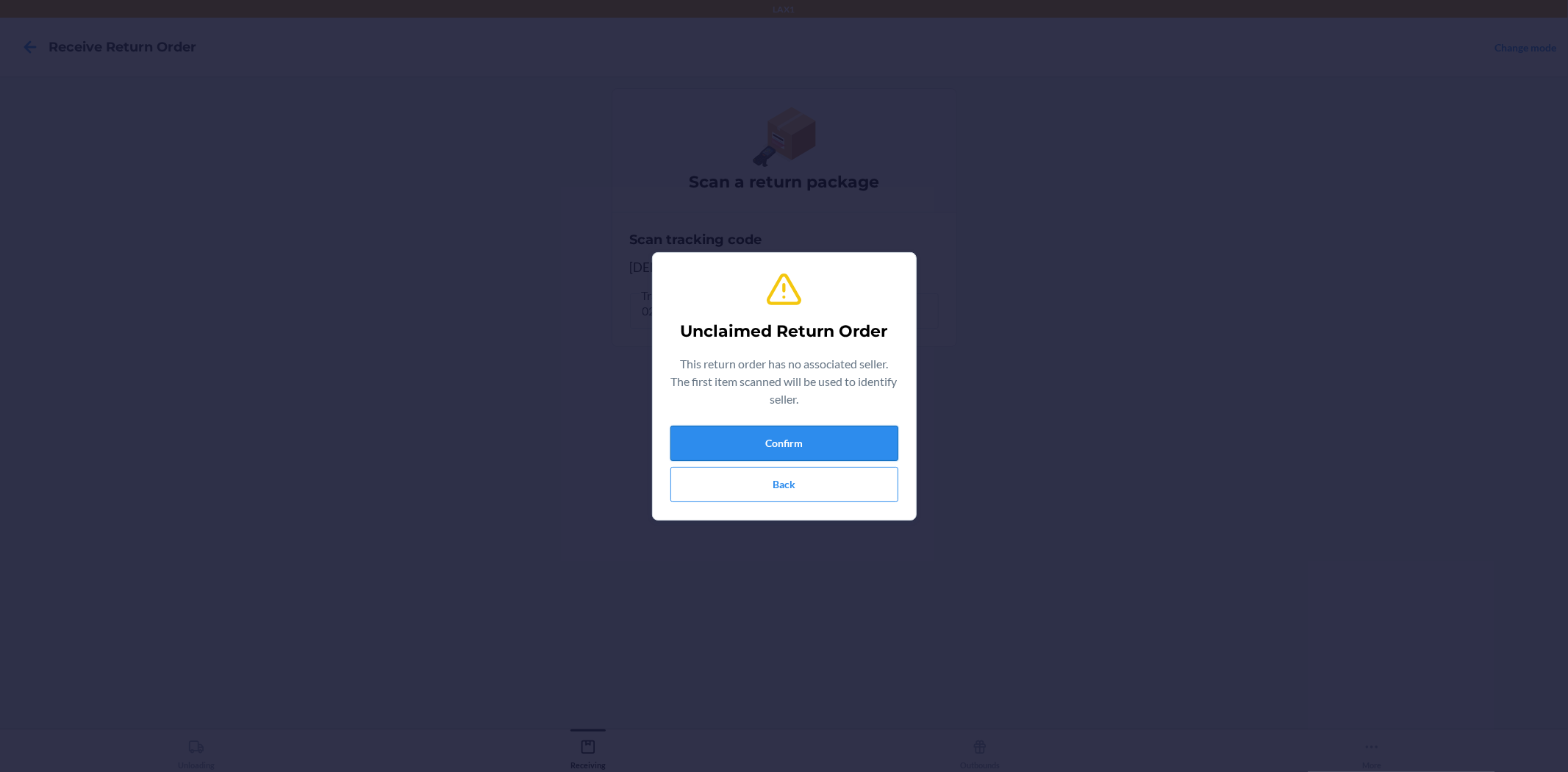
click at [870, 446] on button "Confirm" at bounding box center [784, 443] width 228 height 35
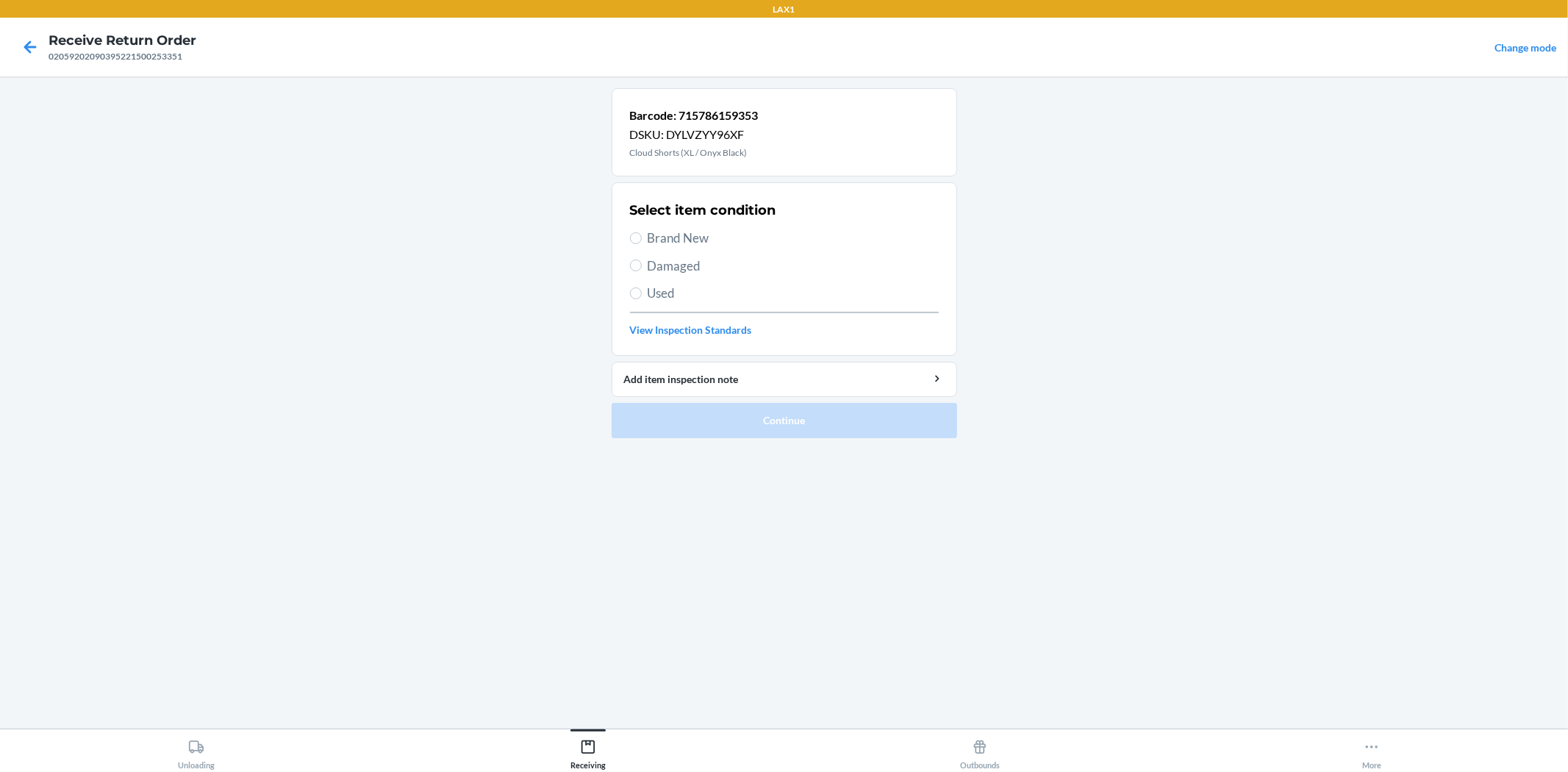
click at [663, 254] on div "Select item condition Brand New Damaged Used View Inspection Standards" at bounding box center [784, 269] width 309 height 145
click at [663, 269] on span "Damaged" at bounding box center [793, 265] width 291 height 19
click at [642, 269] on input "Damaged" at bounding box center [636, 265] width 12 height 12
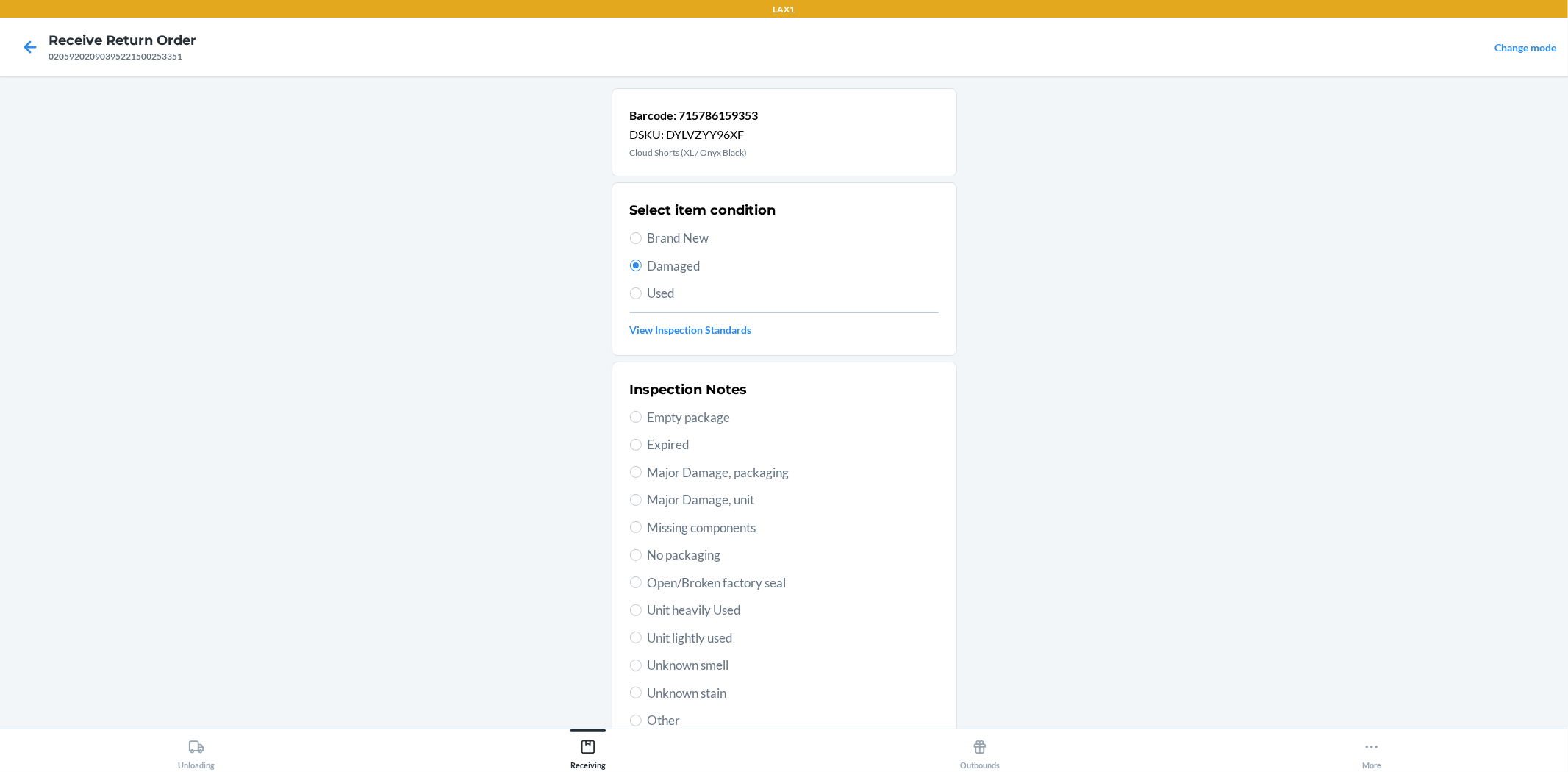
click at [704, 643] on span "Unit lightly used" at bounding box center [793, 637] width 291 height 19
click at [642, 643] on input "Unit lightly used" at bounding box center [636, 637] width 12 height 12
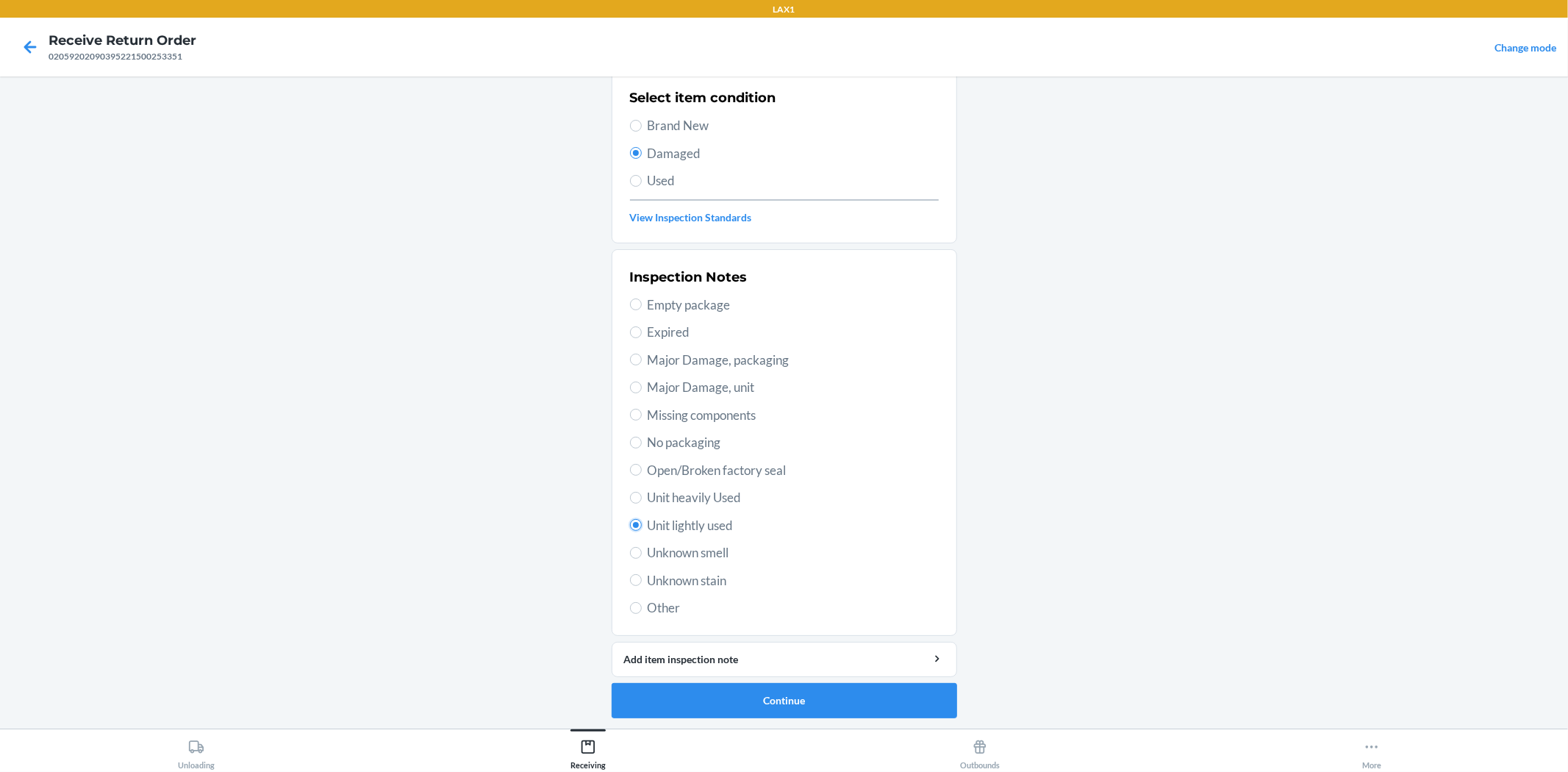
scroll to position [113, 0]
click at [737, 701] on button "Continue" at bounding box center [784, 699] width 345 height 35
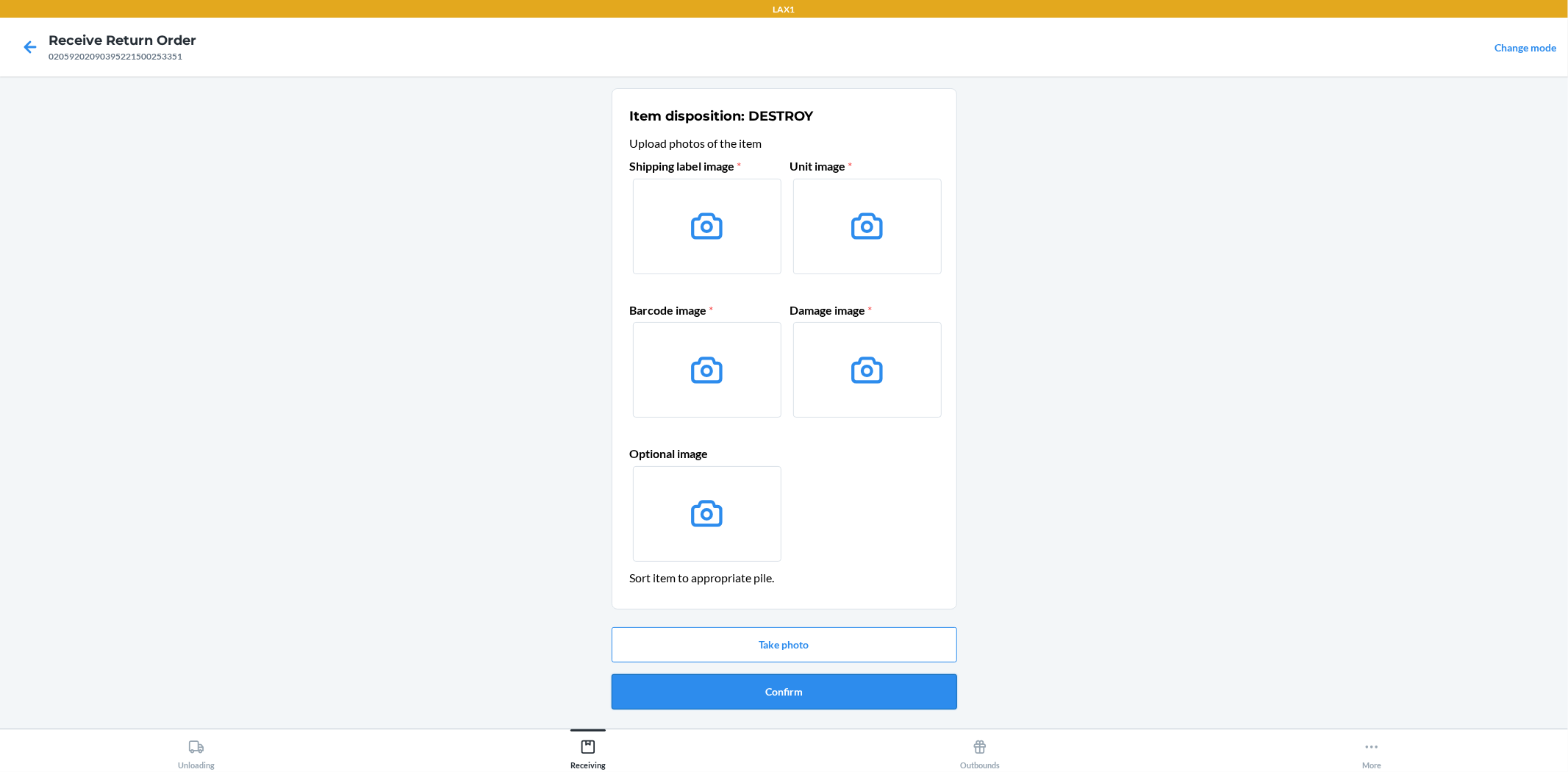
click at [737, 687] on button "Confirm" at bounding box center [784, 692] width 345 height 35
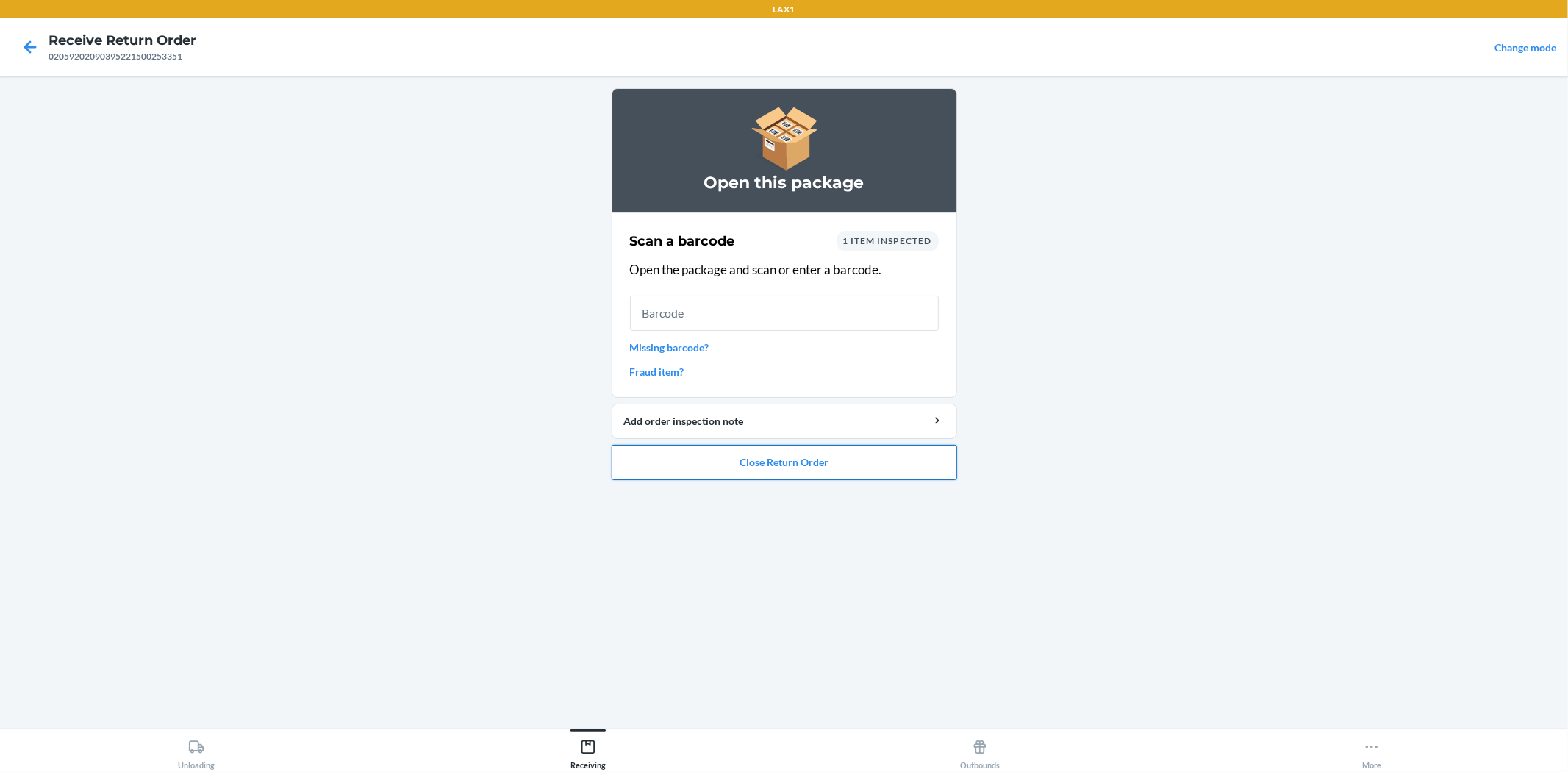
click at [782, 466] on button "Close Return Order" at bounding box center [784, 462] width 345 height 35
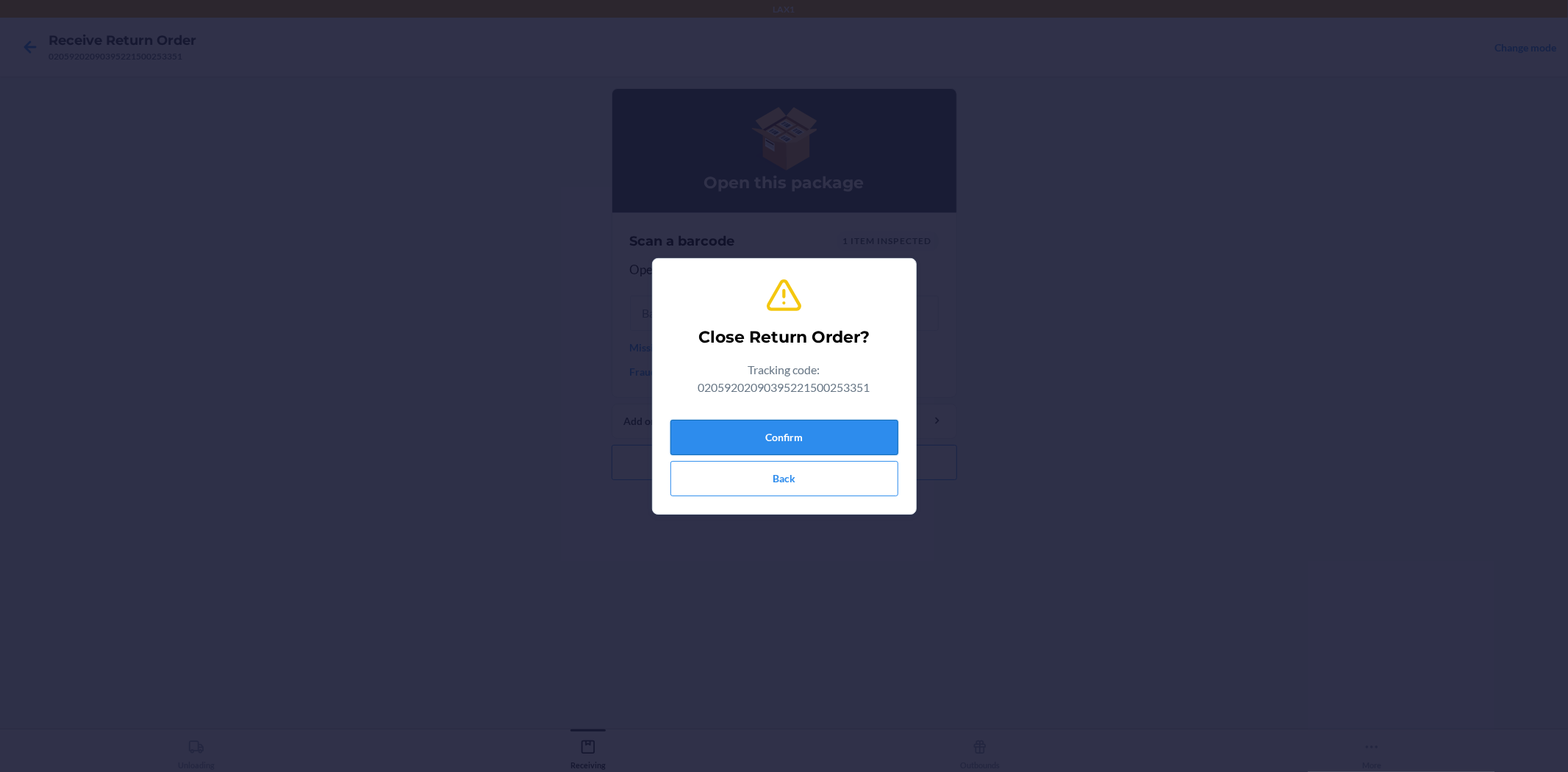
click at [806, 430] on button "Confirm" at bounding box center [784, 437] width 228 height 35
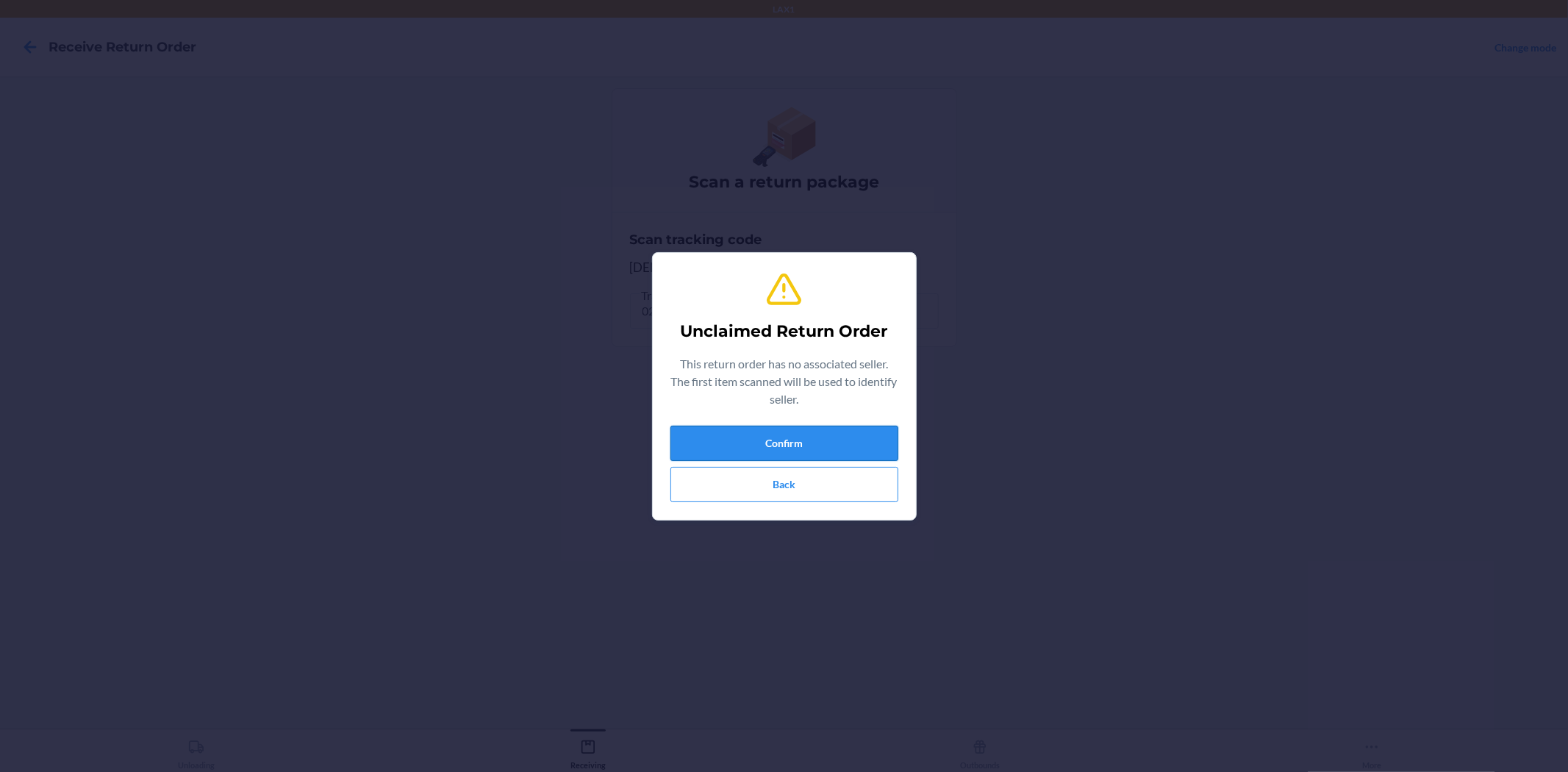
click at [888, 438] on button "Confirm" at bounding box center [784, 443] width 228 height 35
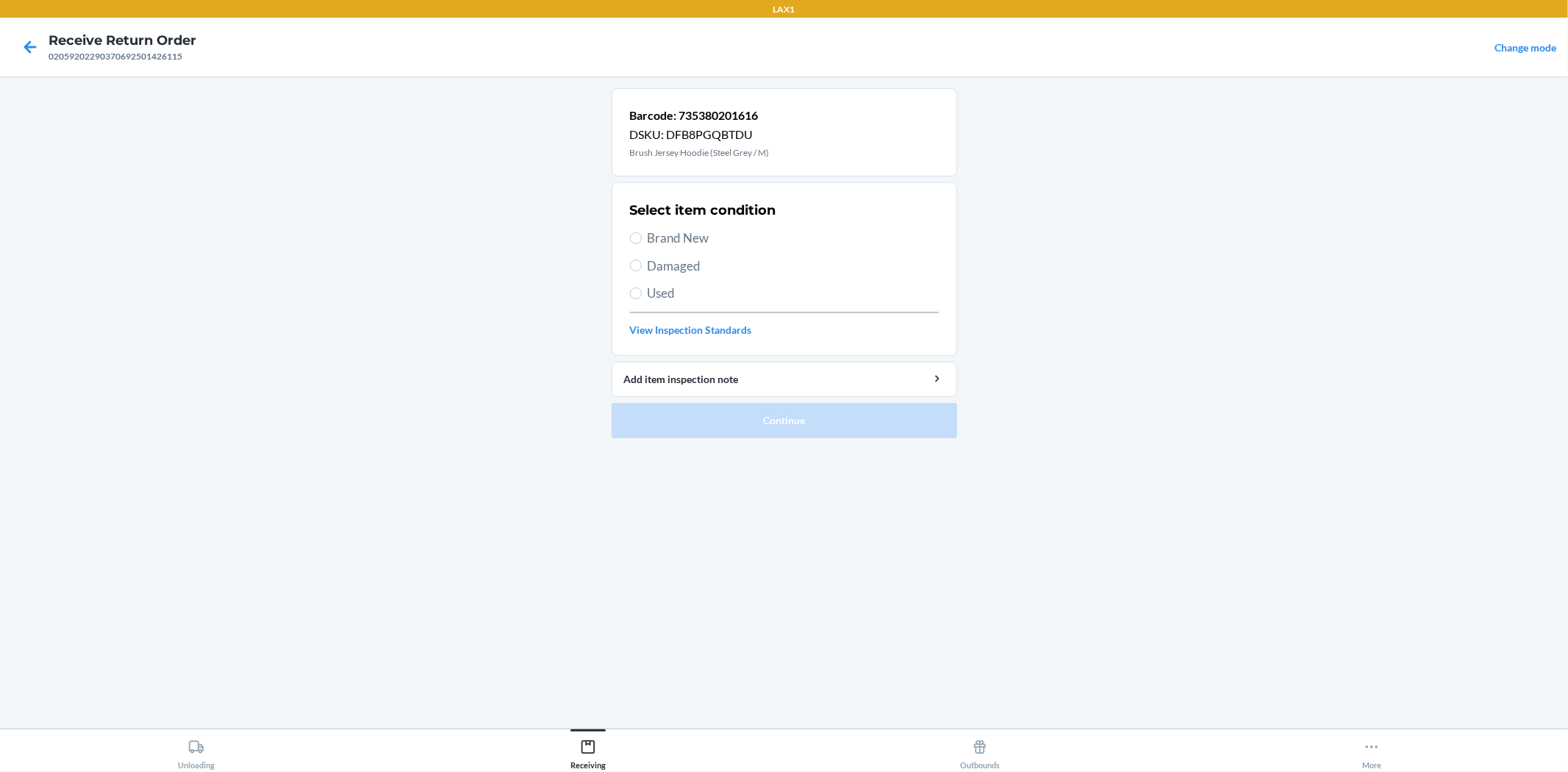
click at [706, 230] on span "Brand New" at bounding box center [793, 237] width 291 height 19
click at [642, 232] on input "Brand New" at bounding box center [636, 238] width 12 height 12
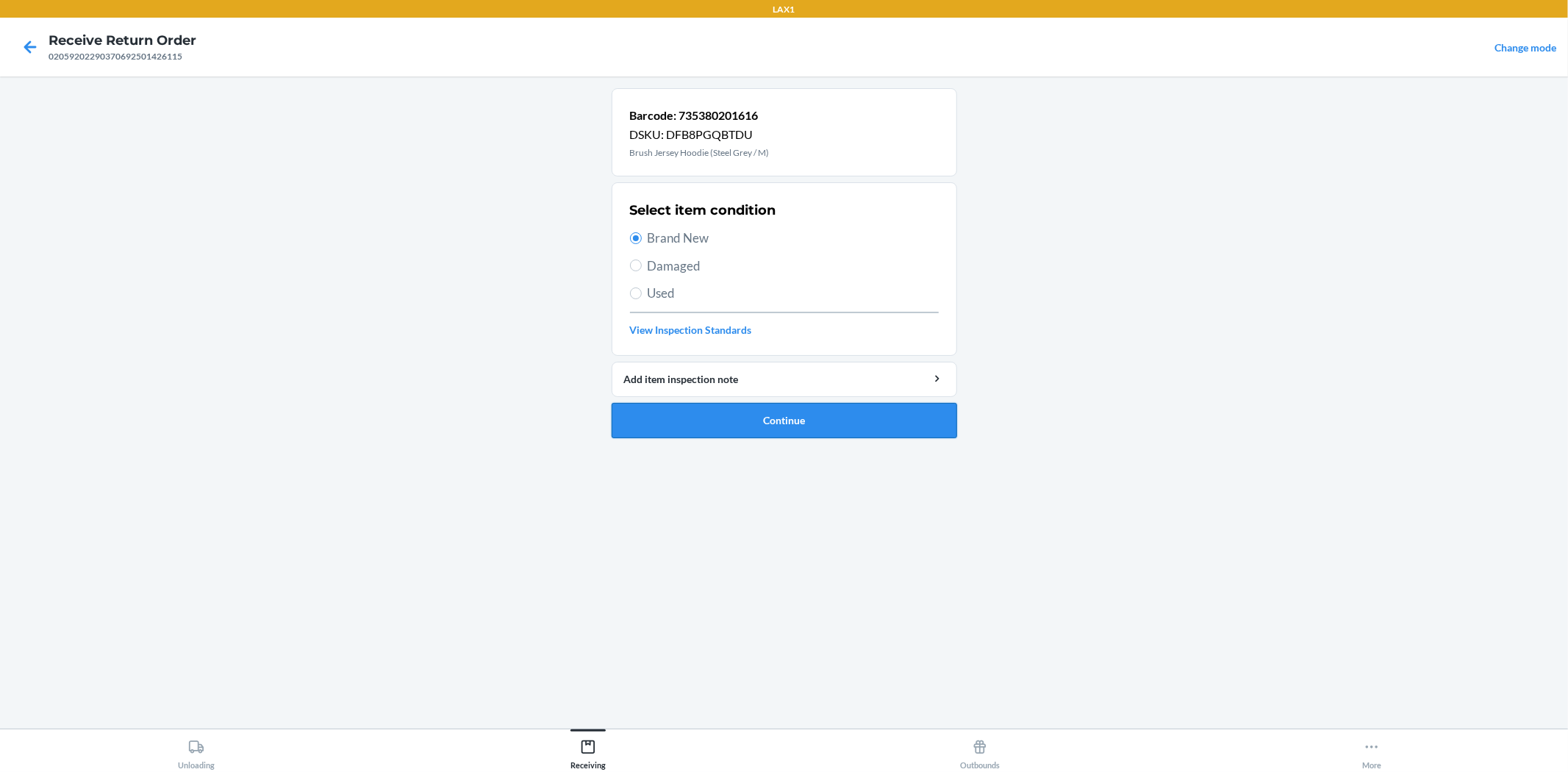
click at [784, 411] on button "Continue" at bounding box center [784, 421] width 345 height 35
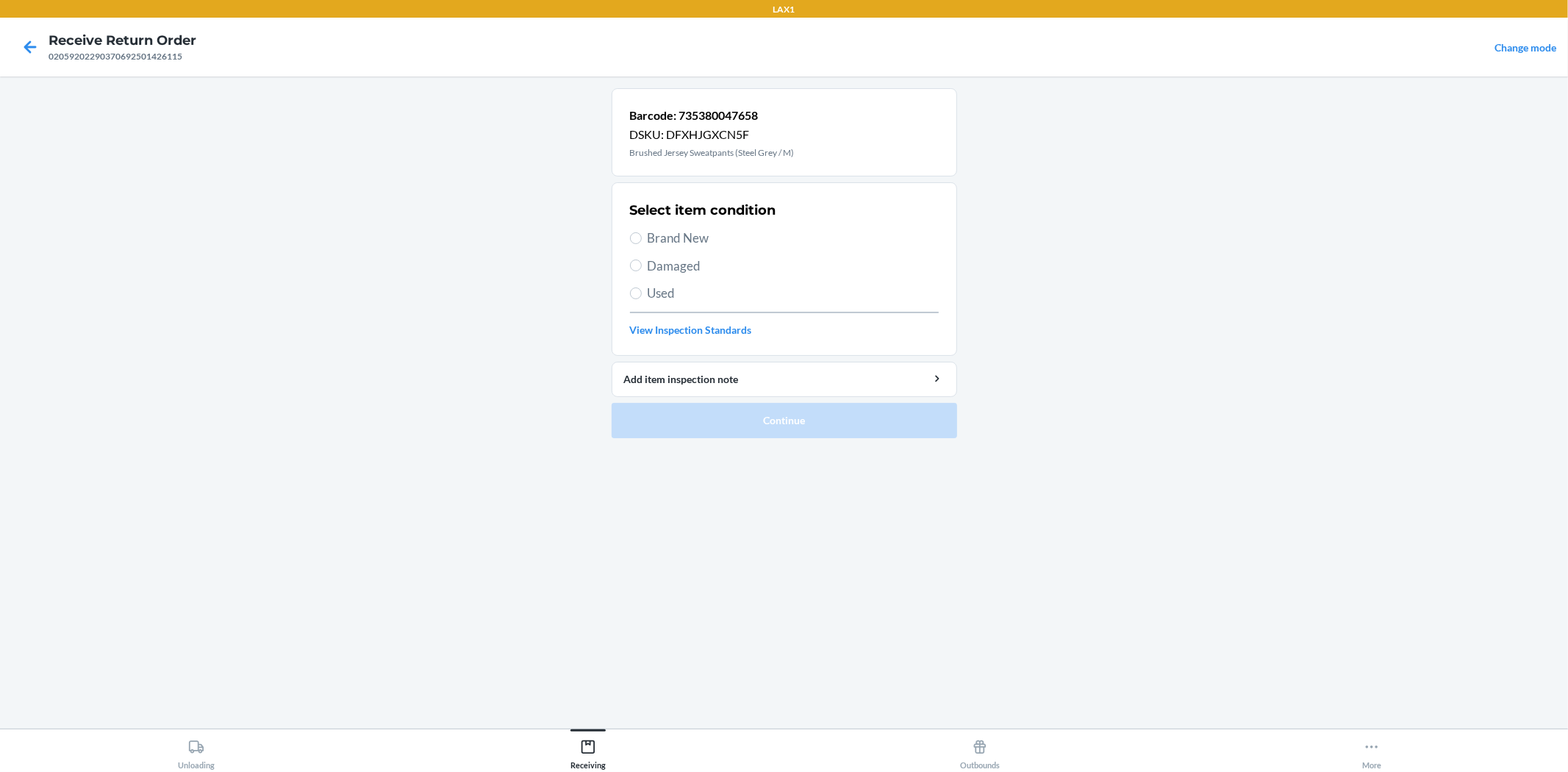
click at [713, 242] on span "Brand New" at bounding box center [793, 237] width 291 height 19
click at [642, 242] on input "Brand New" at bounding box center [636, 238] width 12 height 12
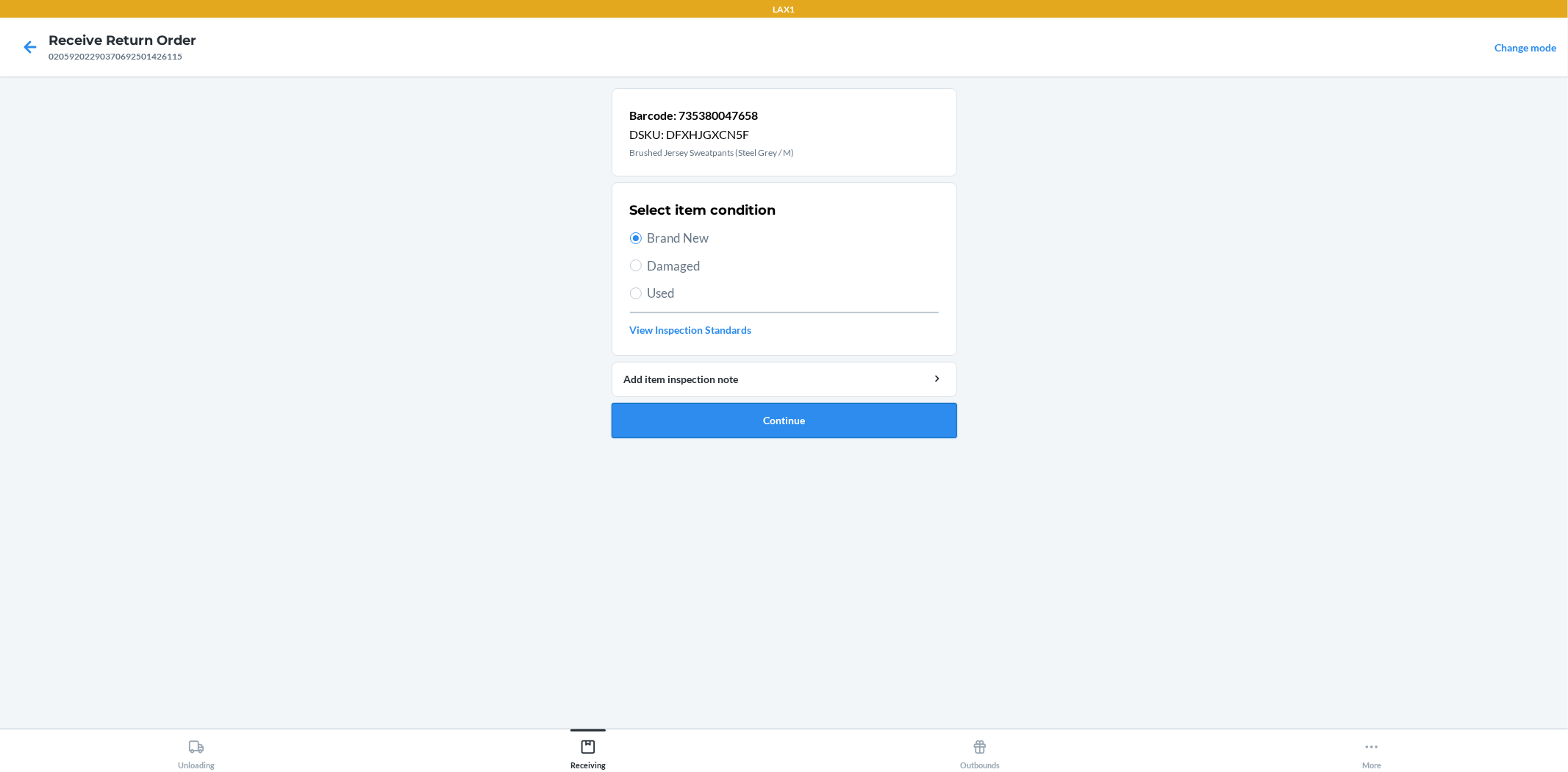
click at [758, 423] on button "Continue" at bounding box center [784, 421] width 345 height 35
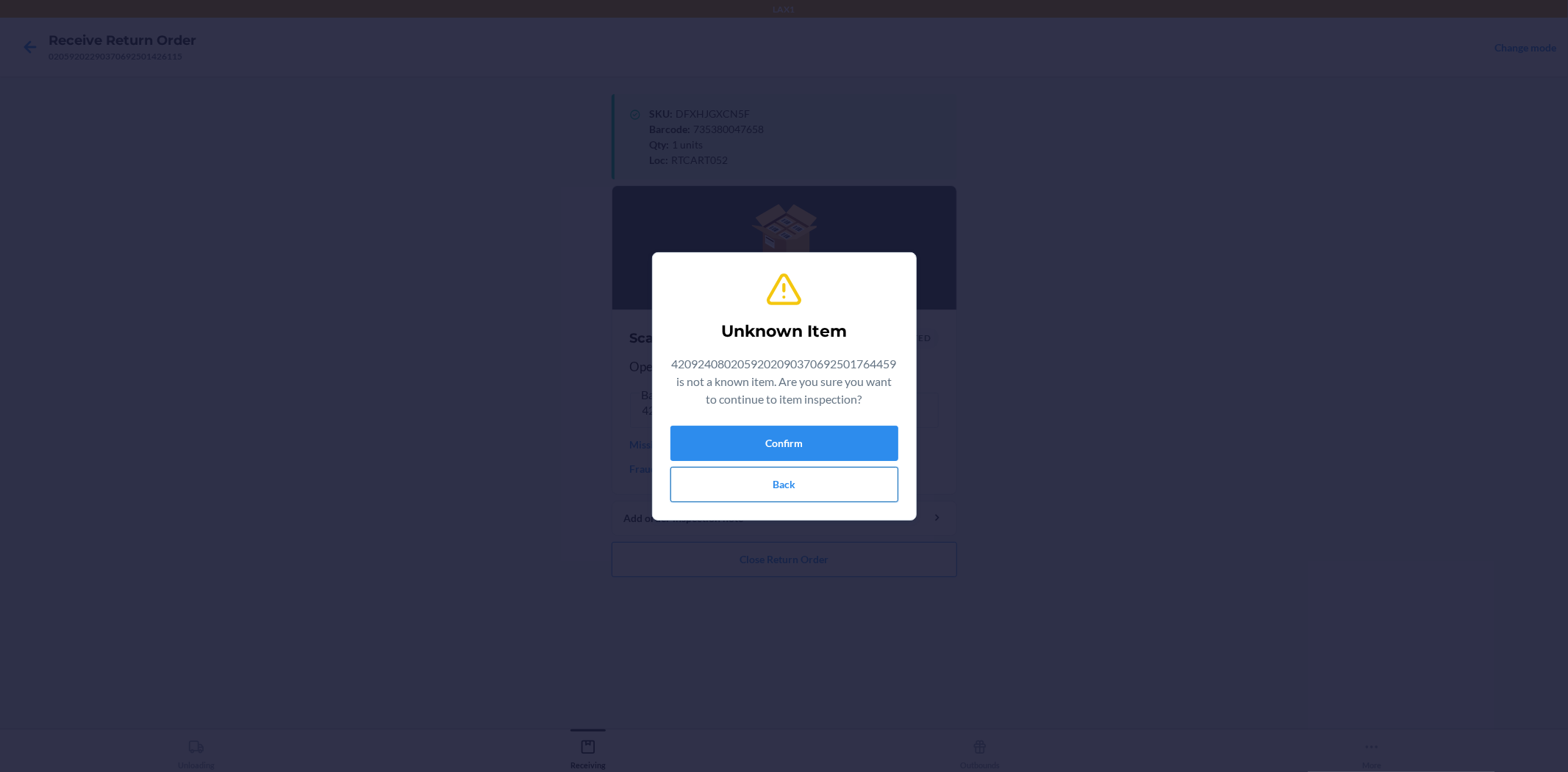
click at [824, 492] on button "Back" at bounding box center [784, 485] width 228 height 35
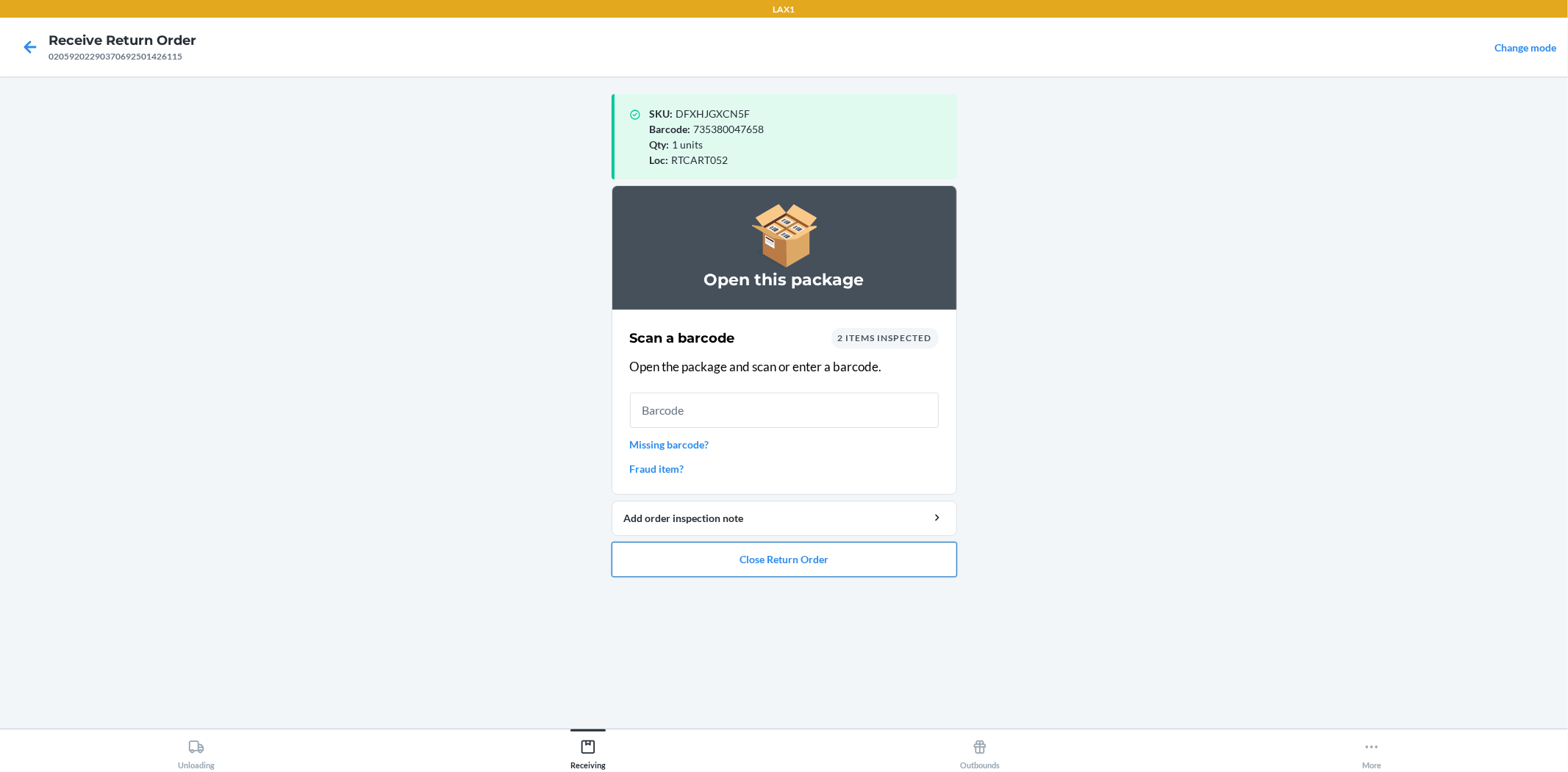
click at [796, 560] on button "Close Return Order" at bounding box center [784, 559] width 345 height 35
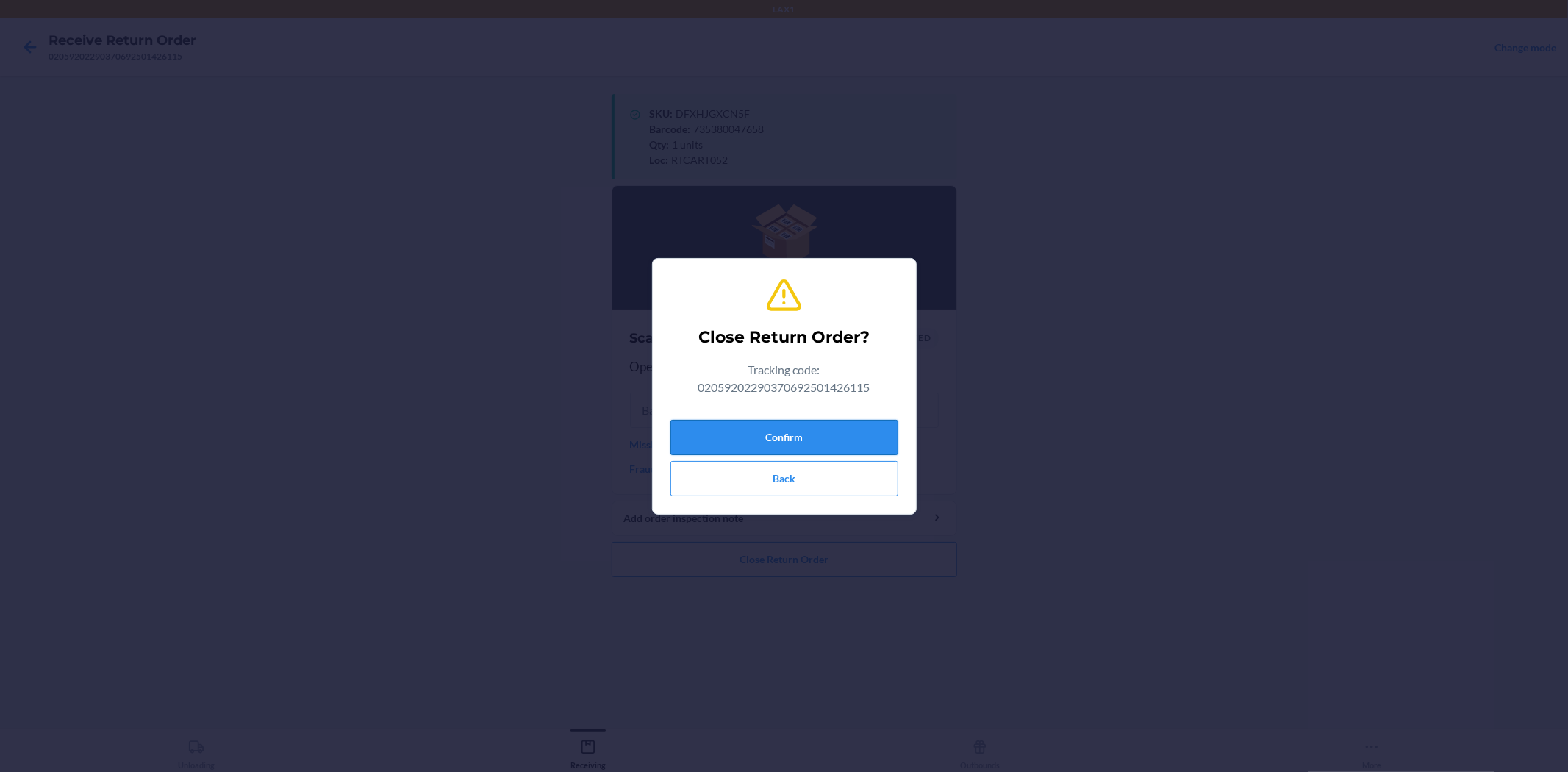
click at [803, 430] on button "Confirm" at bounding box center [784, 437] width 228 height 35
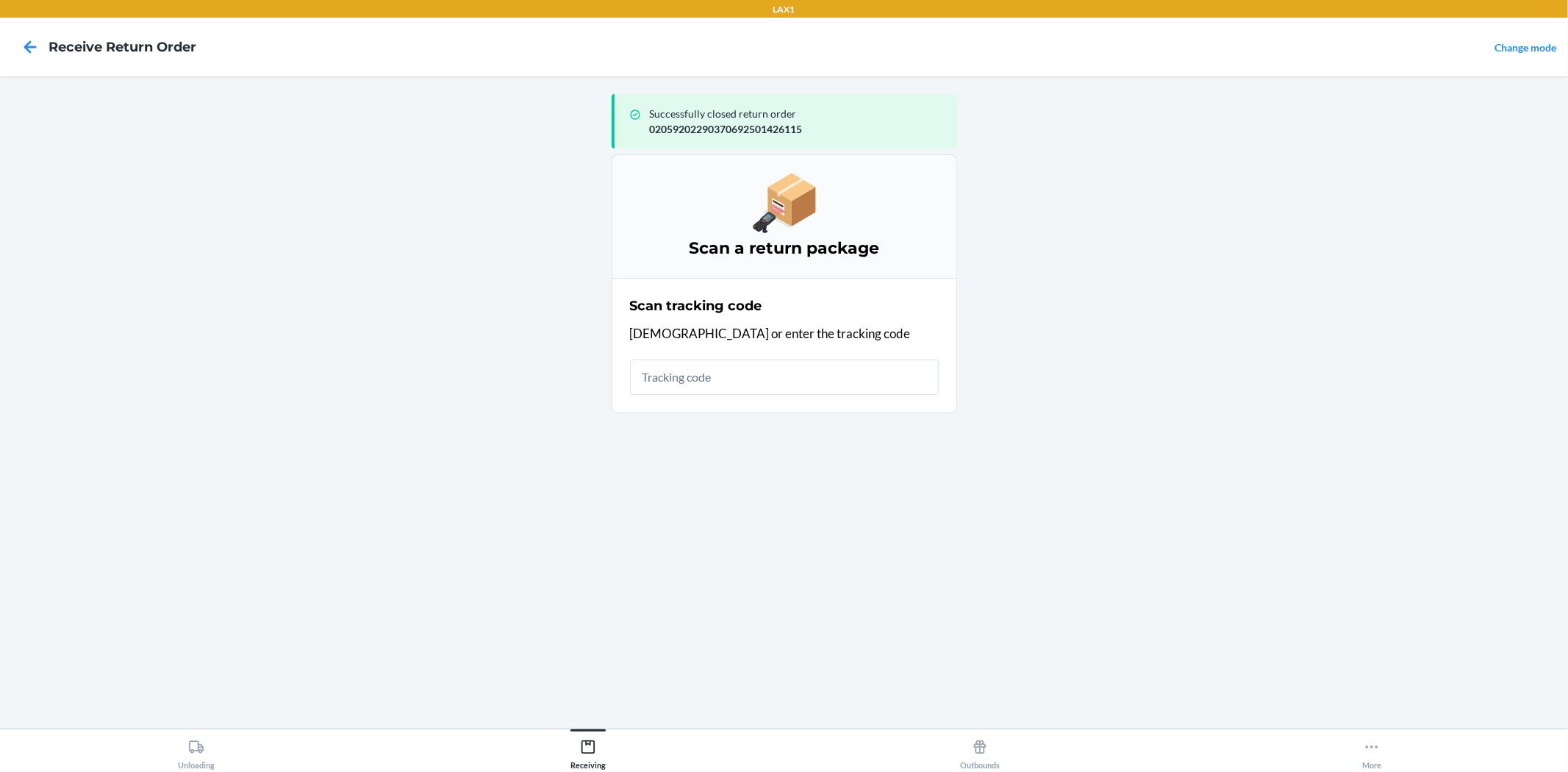
drag, startPoint x: 778, startPoint y: 376, endPoint x: 787, endPoint y: 376, distance: 9.0
click at [778, 375] on input "text" at bounding box center [784, 377] width 309 height 35
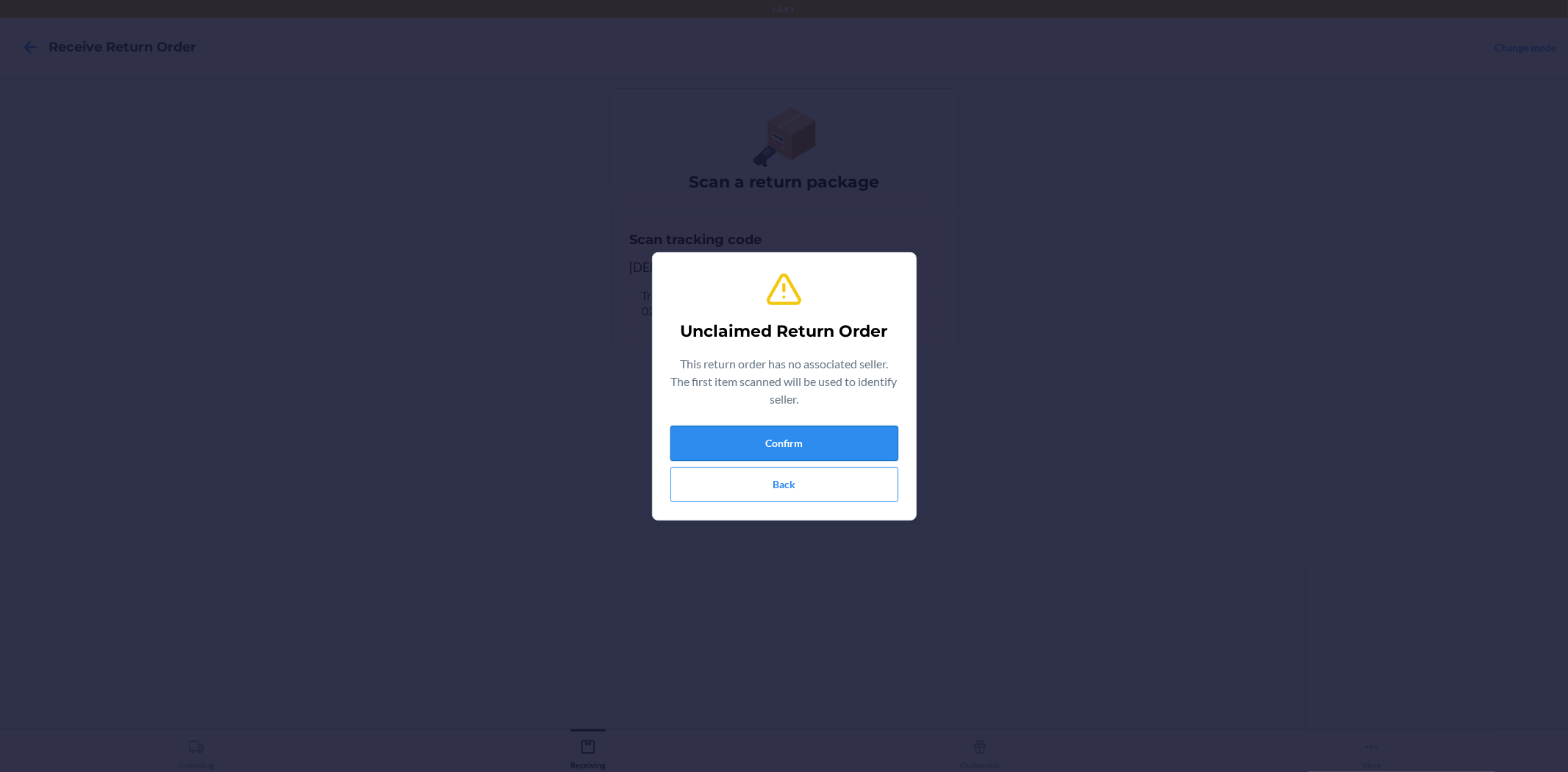
click at [818, 426] on button "Confirm" at bounding box center [784, 443] width 228 height 35
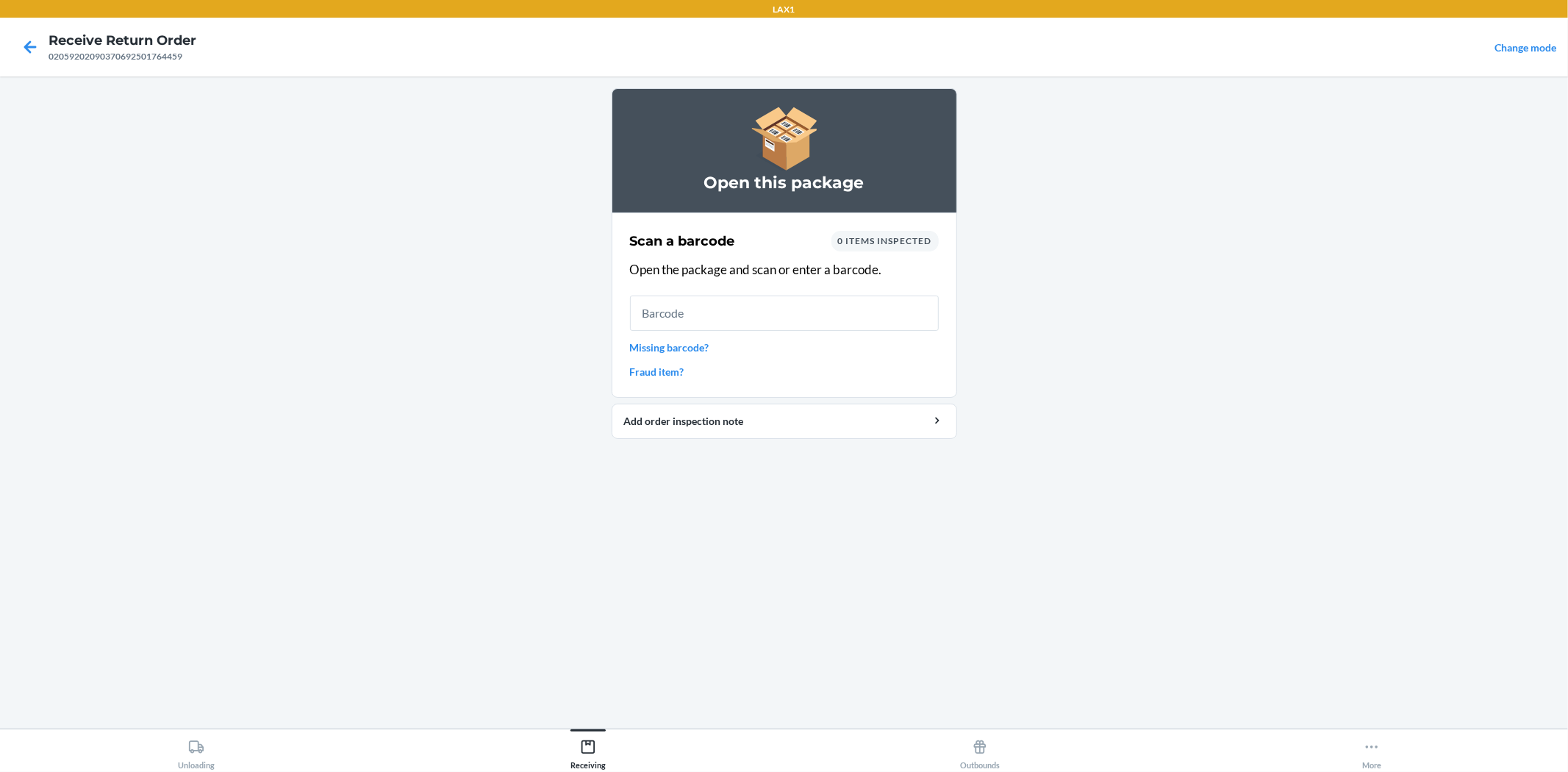
click at [649, 346] on link "Missing barcode?" at bounding box center [784, 347] width 309 height 16
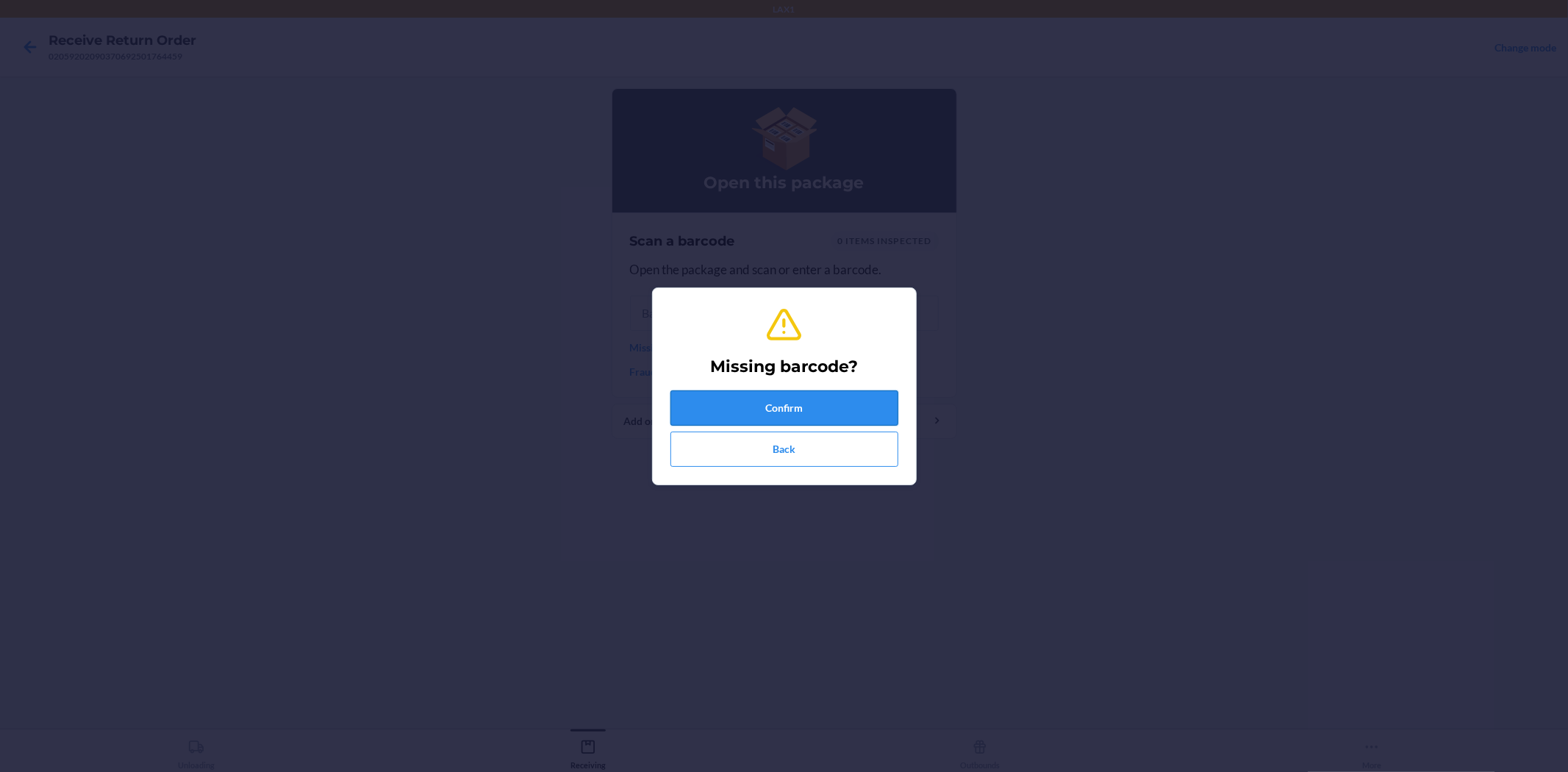
click at [764, 401] on button "Confirm" at bounding box center [784, 408] width 228 height 35
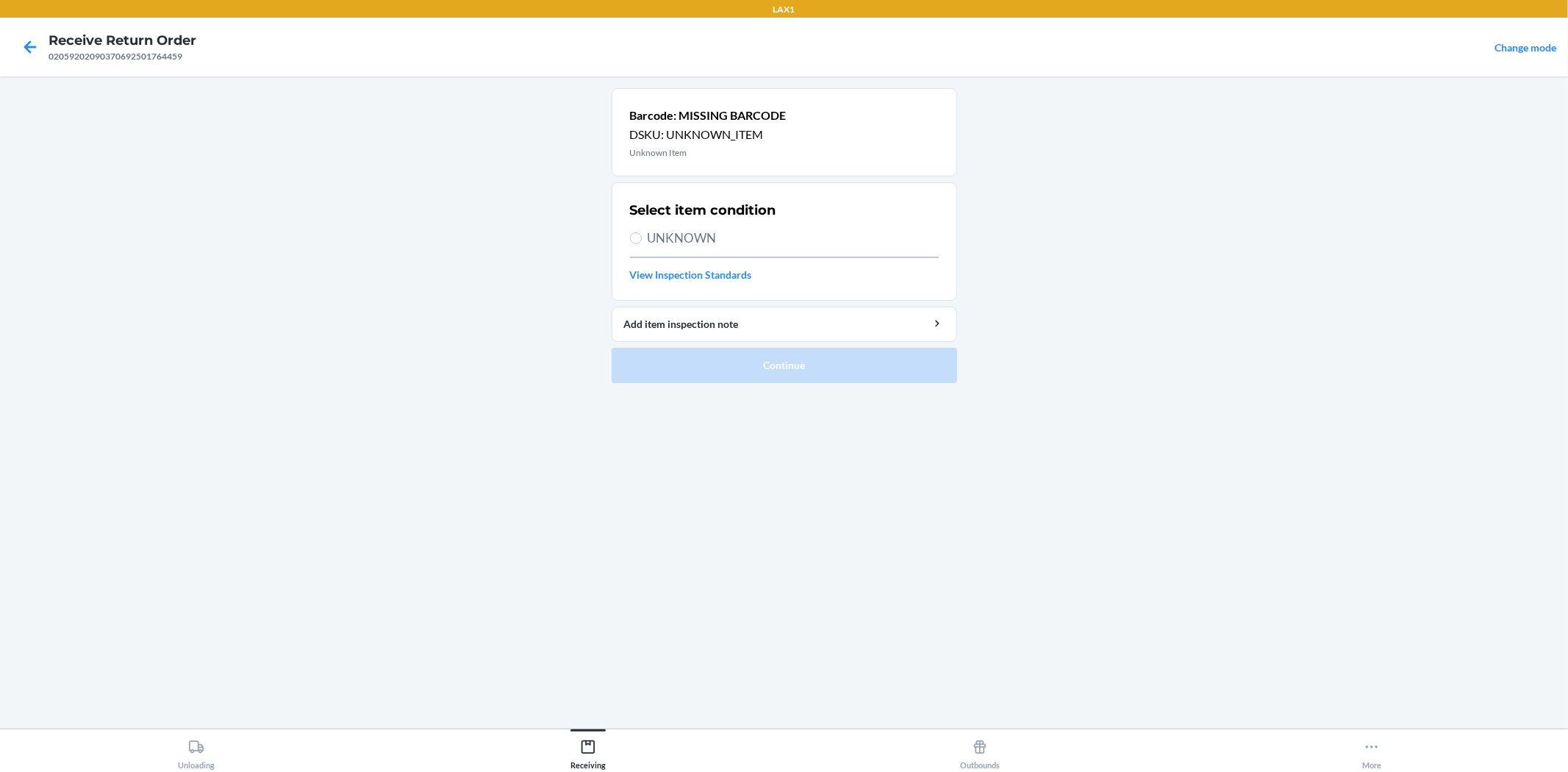
click at [685, 231] on span "UNKNOWN" at bounding box center [793, 237] width 291 height 19
click at [642, 232] on input "UNKNOWN" at bounding box center [636, 238] width 12 height 12
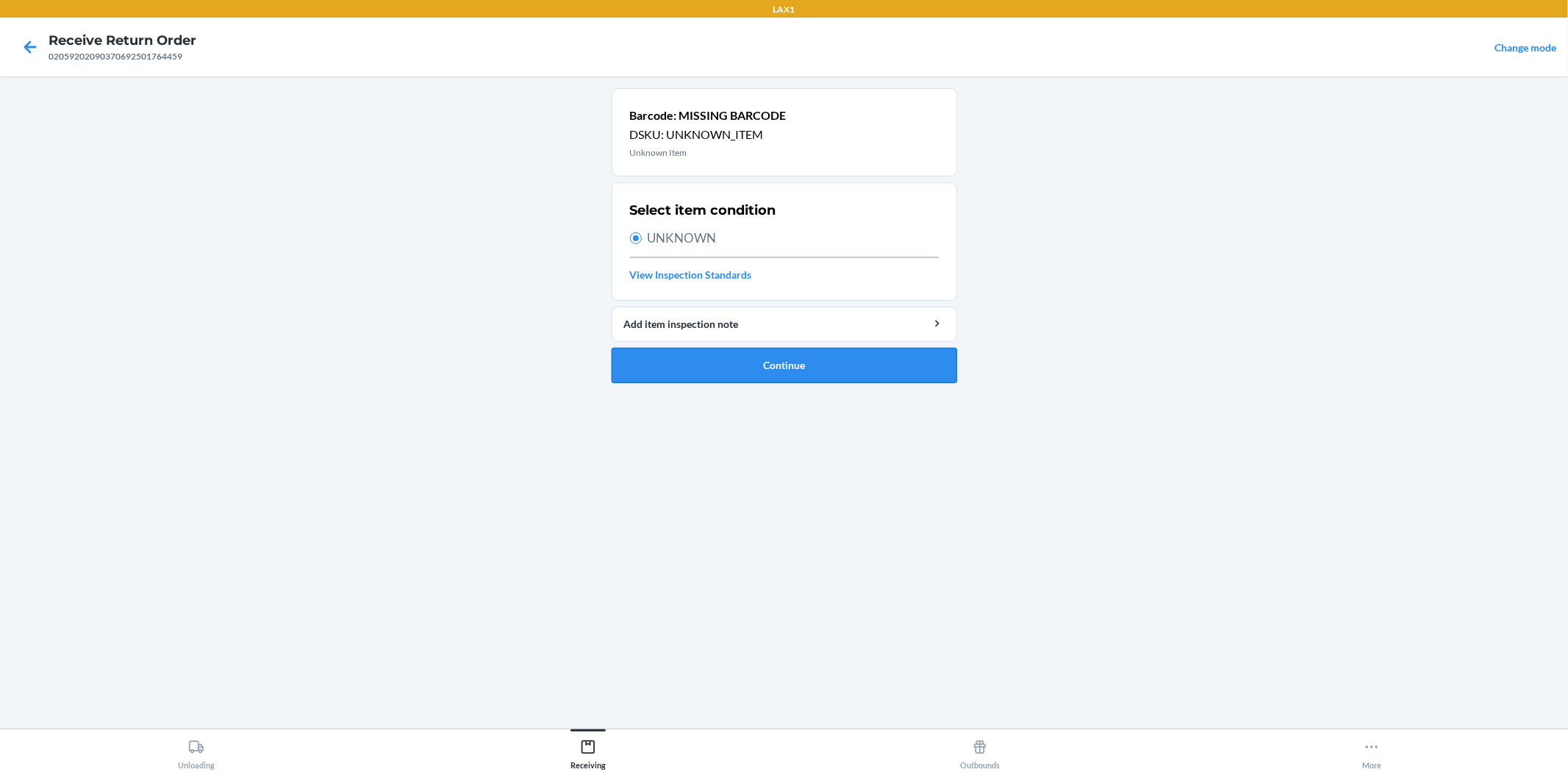
click at [729, 366] on button "Continue" at bounding box center [784, 365] width 345 height 35
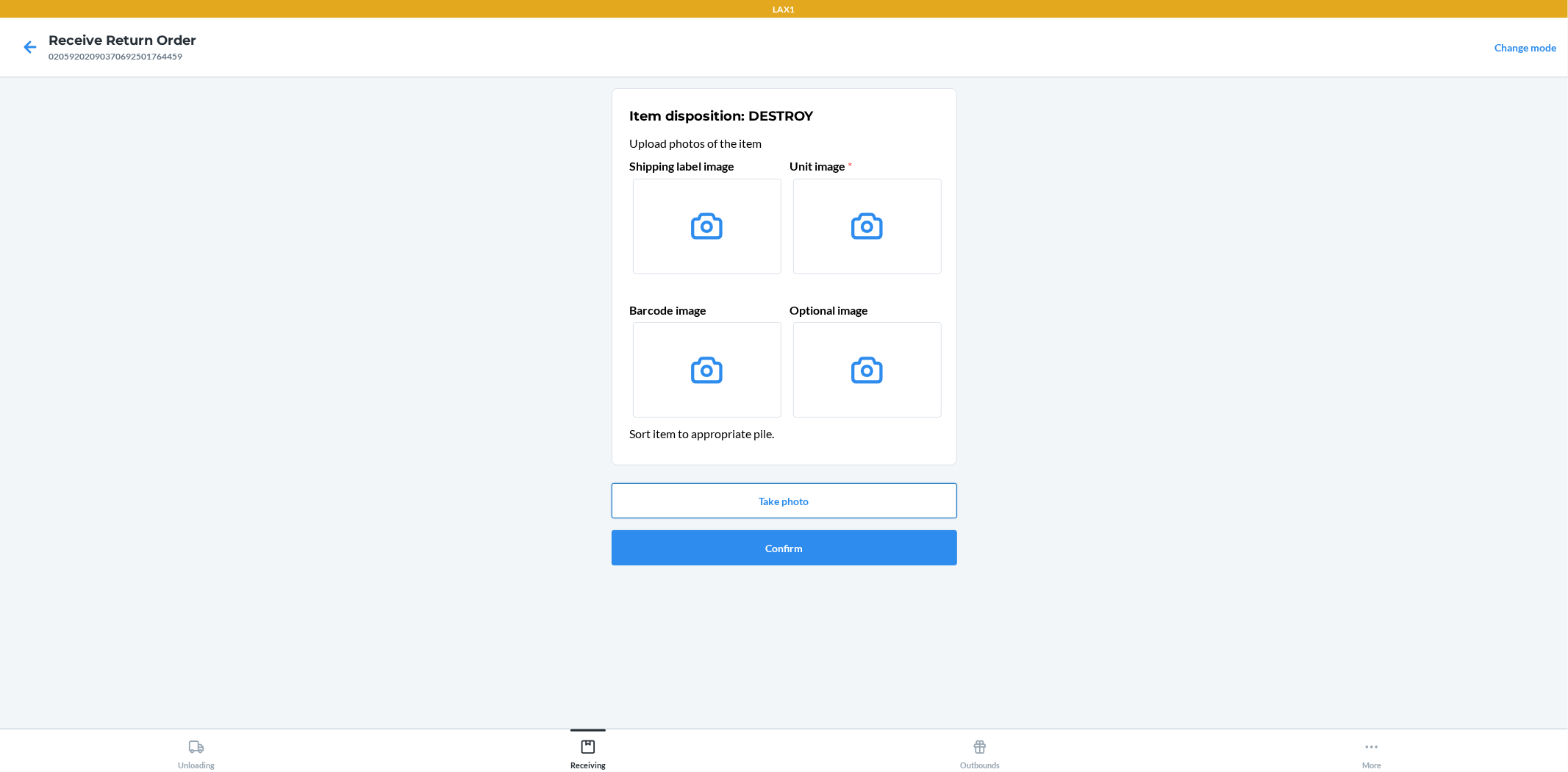
click at [804, 490] on button "Take photo" at bounding box center [784, 500] width 345 height 35
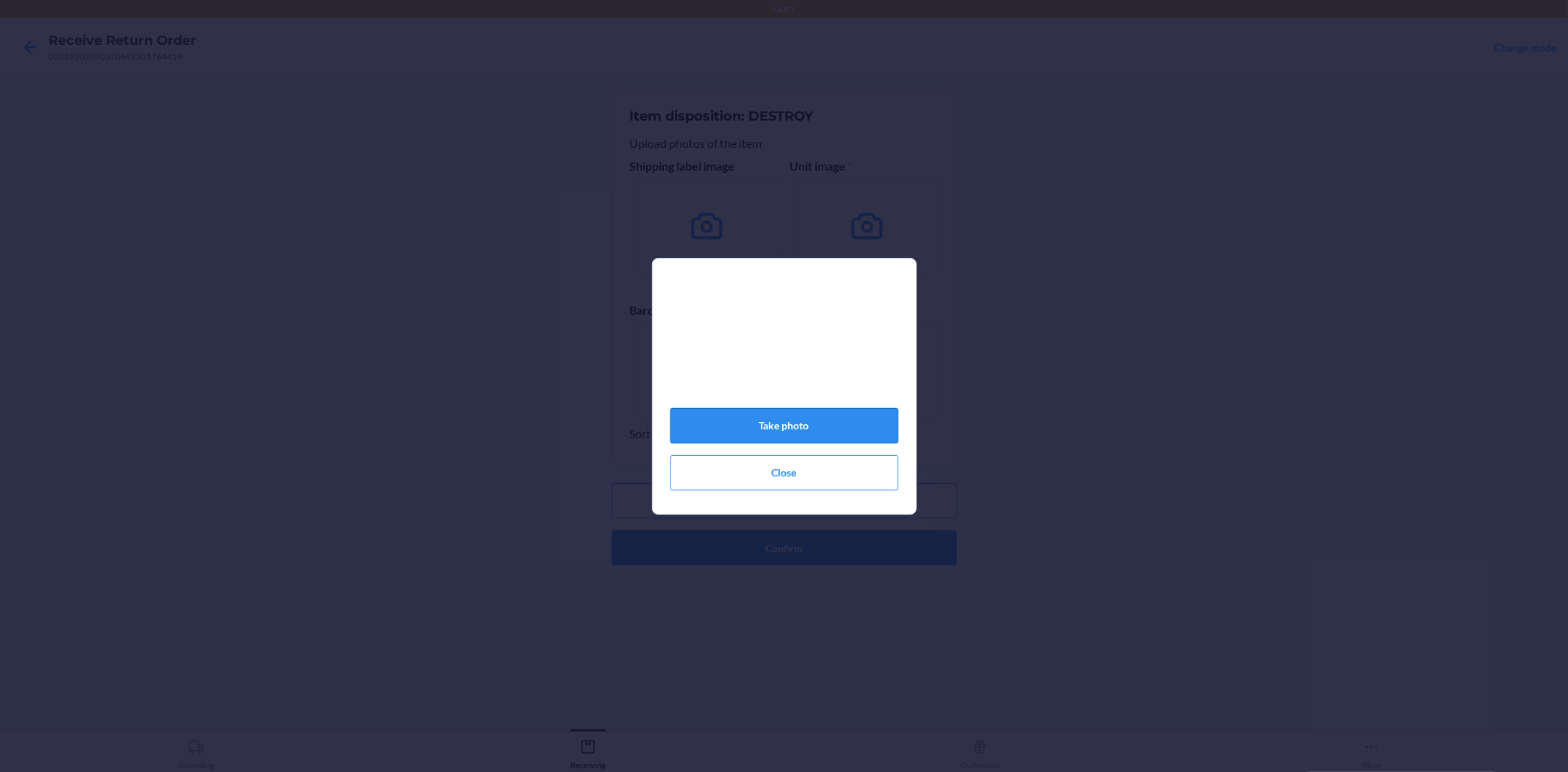
click at [789, 436] on button "Take photo" at bounding box center [784, 426] width 228 height 35
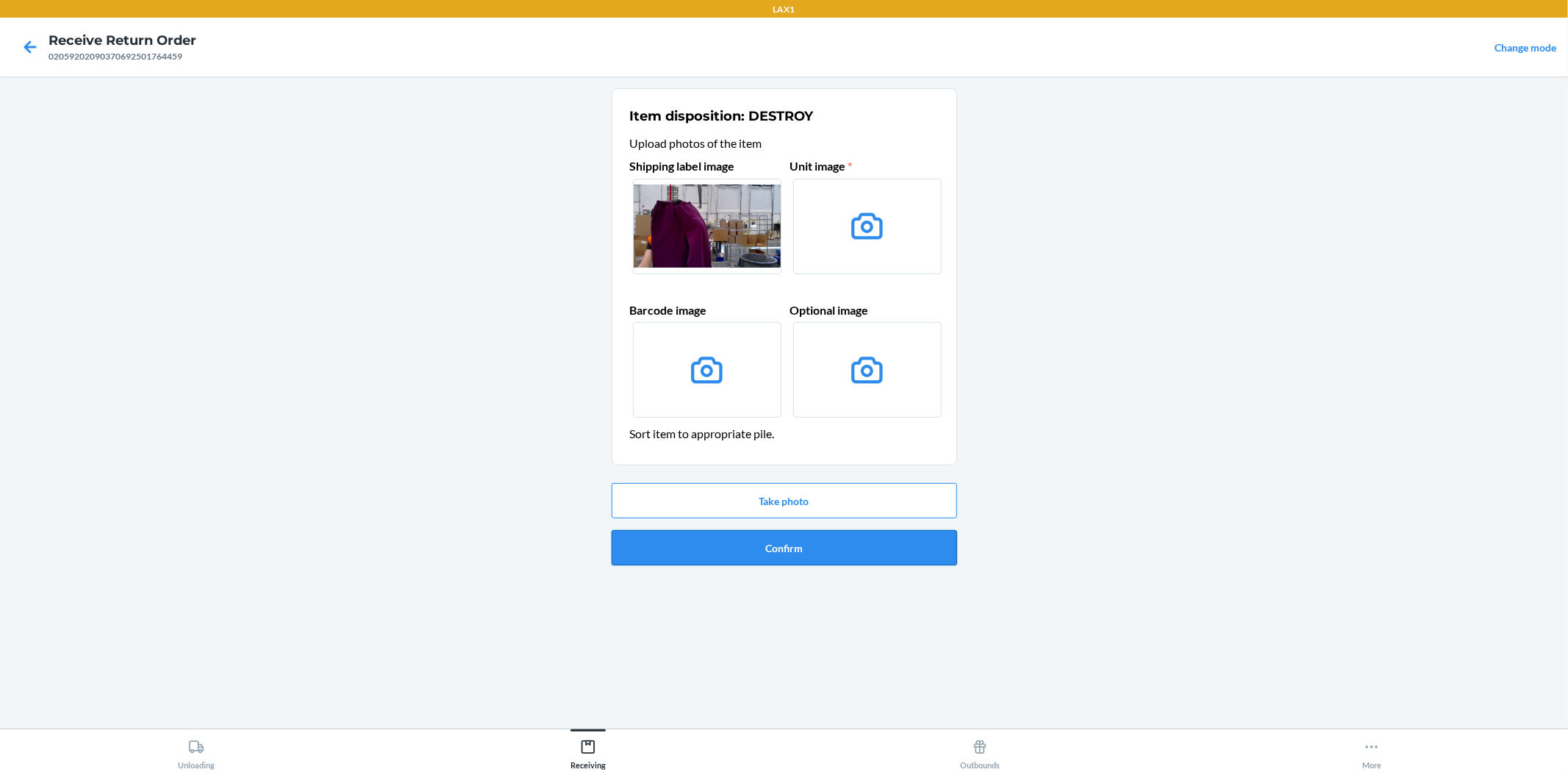
click at [784, 554] on button "Confirm" at bounding box center [784, 547] width 345 height 35
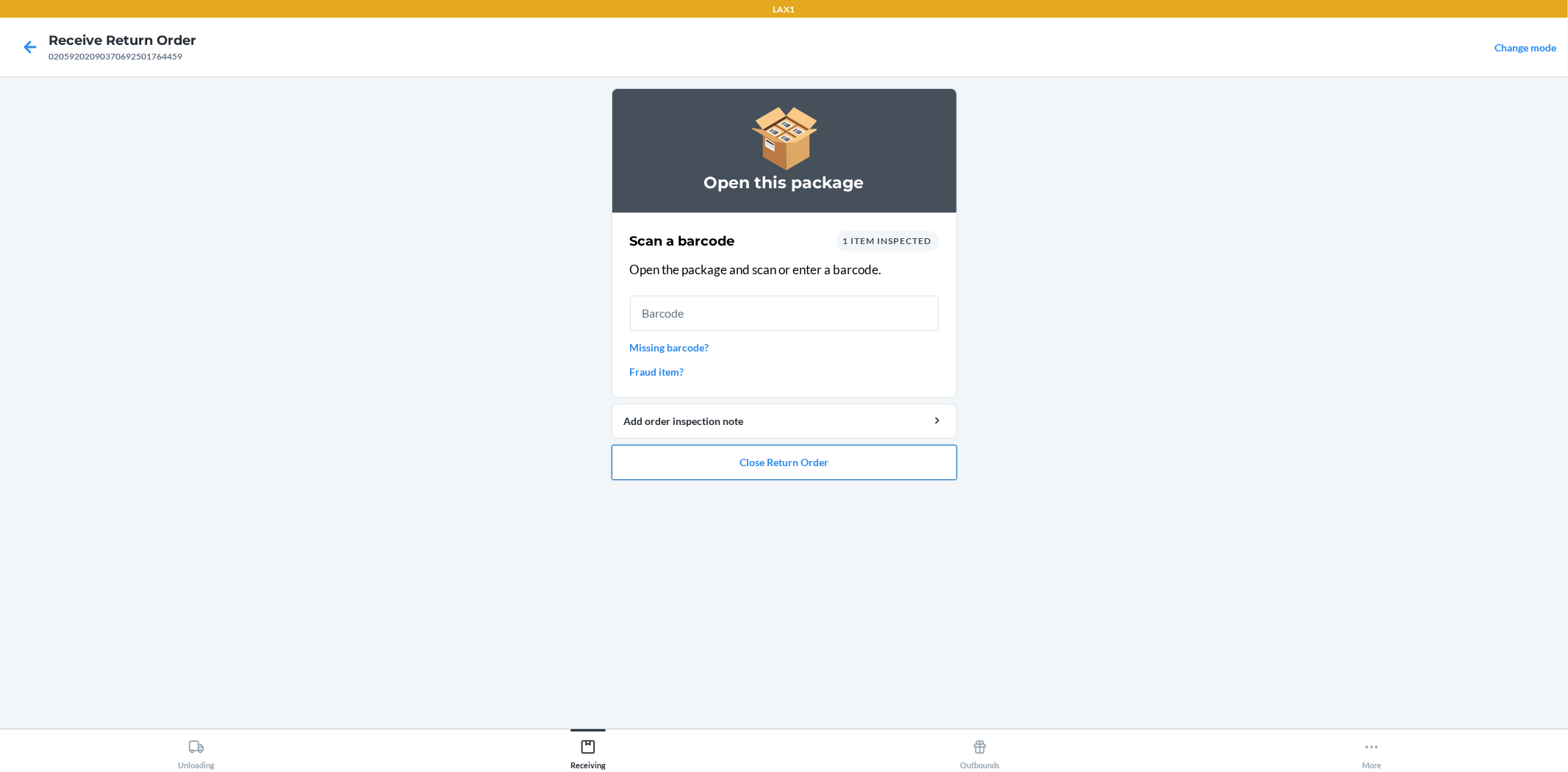
click at [790, 466] on button "Close Return Order" at bounding box center [784, 462] width 345 height 35
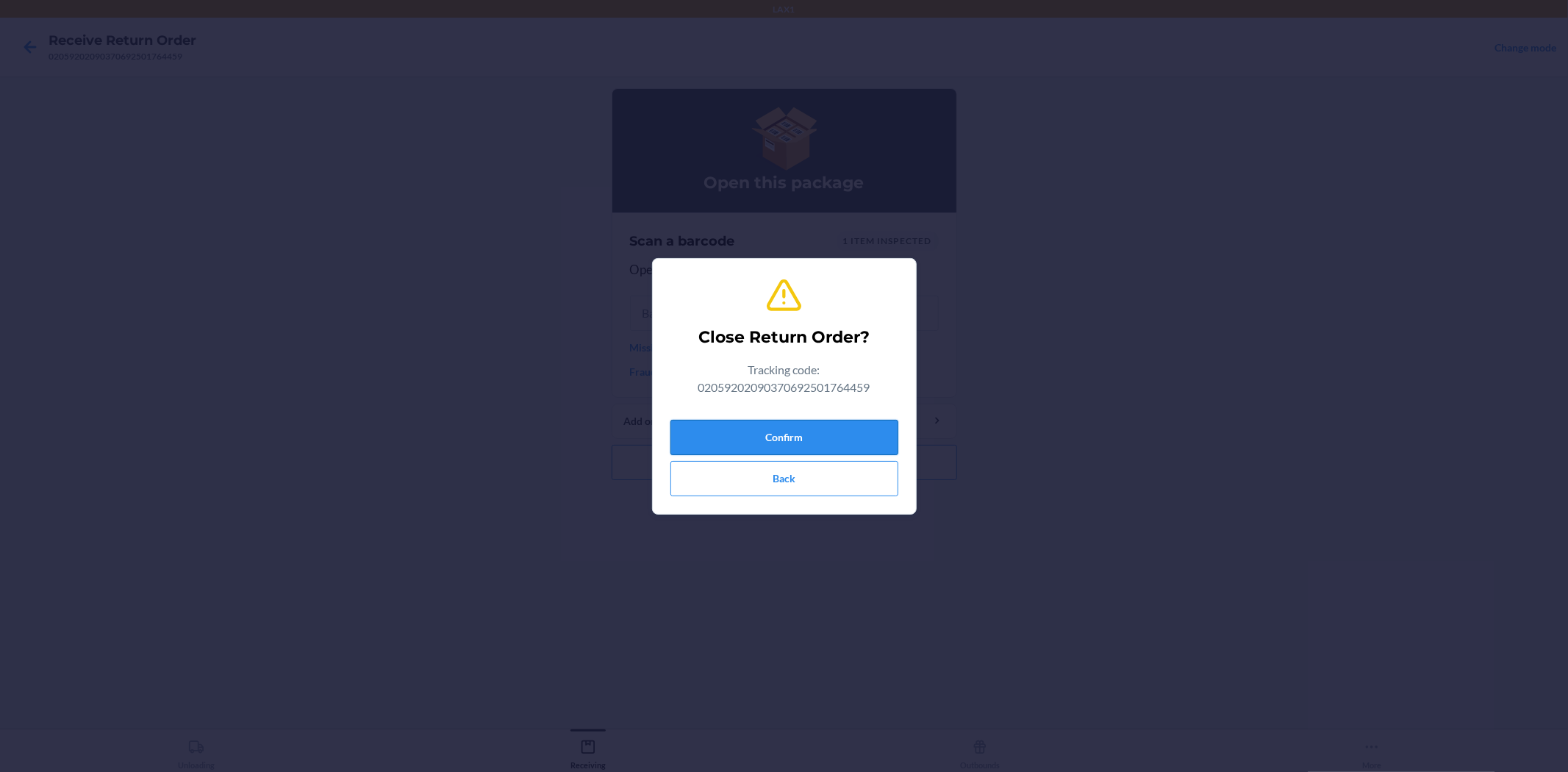
click at [787, 441] on button "Confirm" at bounding box center [784, 437] width 228 height 35
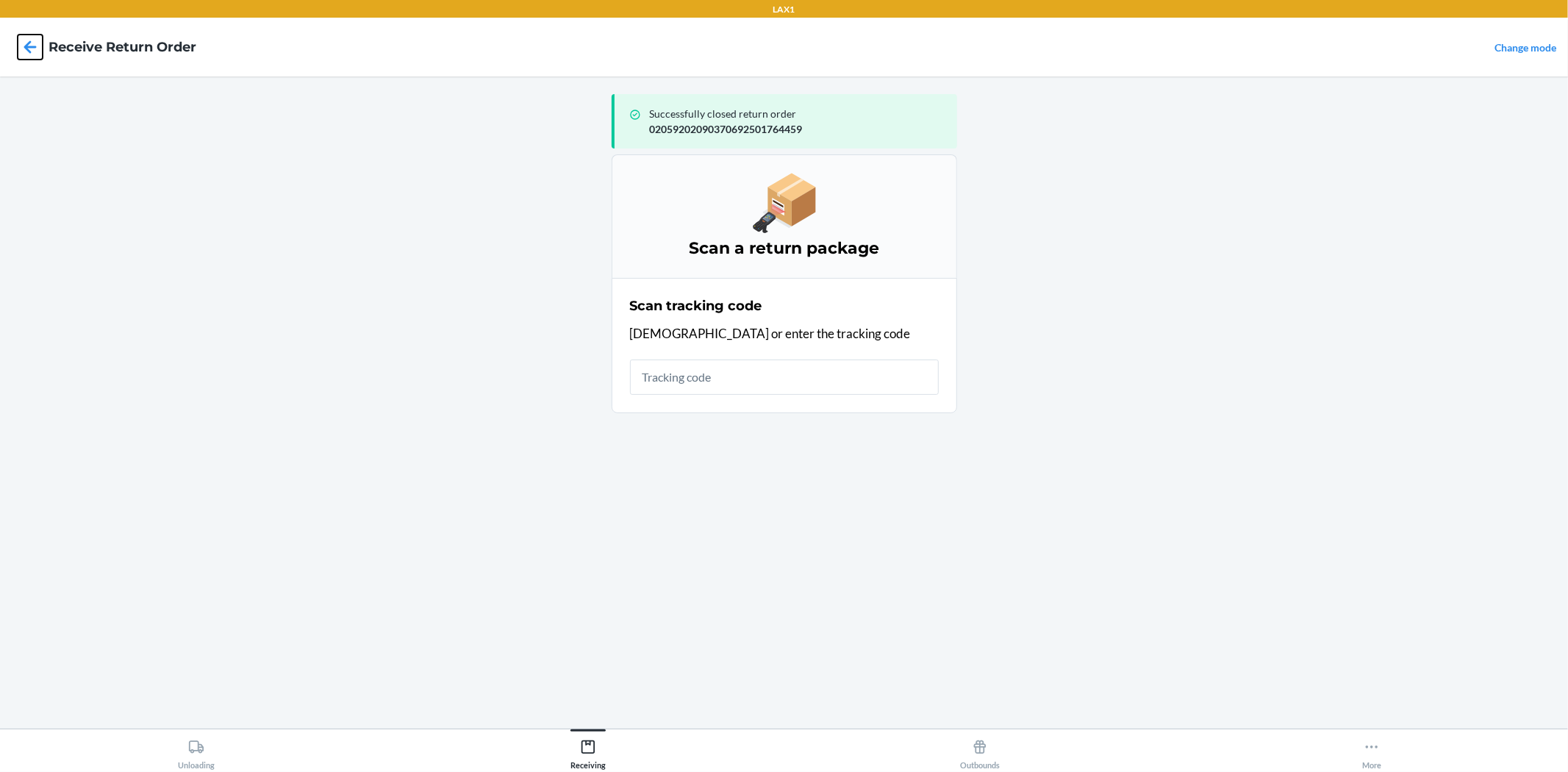
click at [25, 45] on icon at bounding box center [29, 46] width 25 height 25
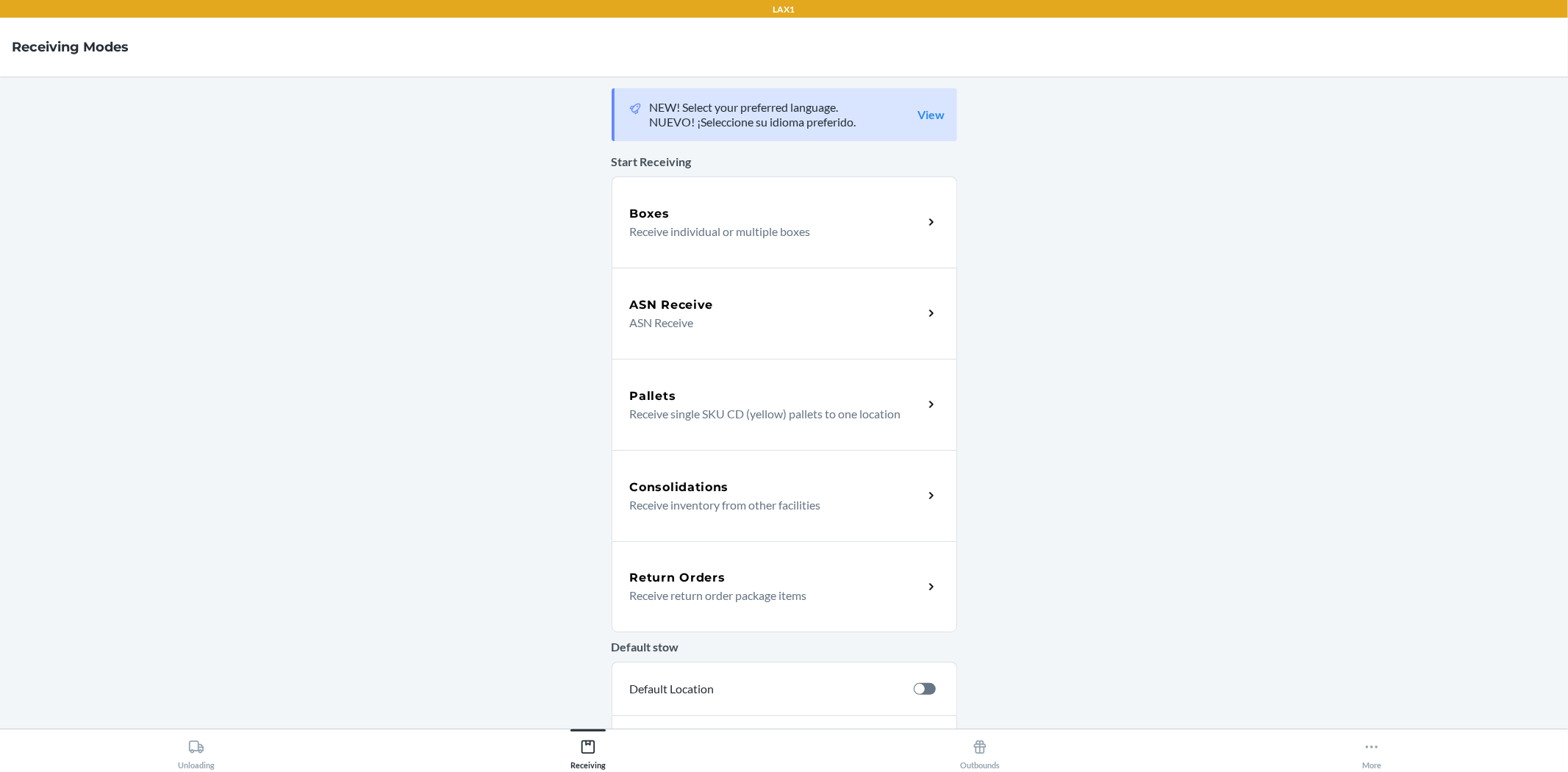
click at [713, 592] on p "Receive return order package items" at bounding box center [770, 595] width 282 height 18
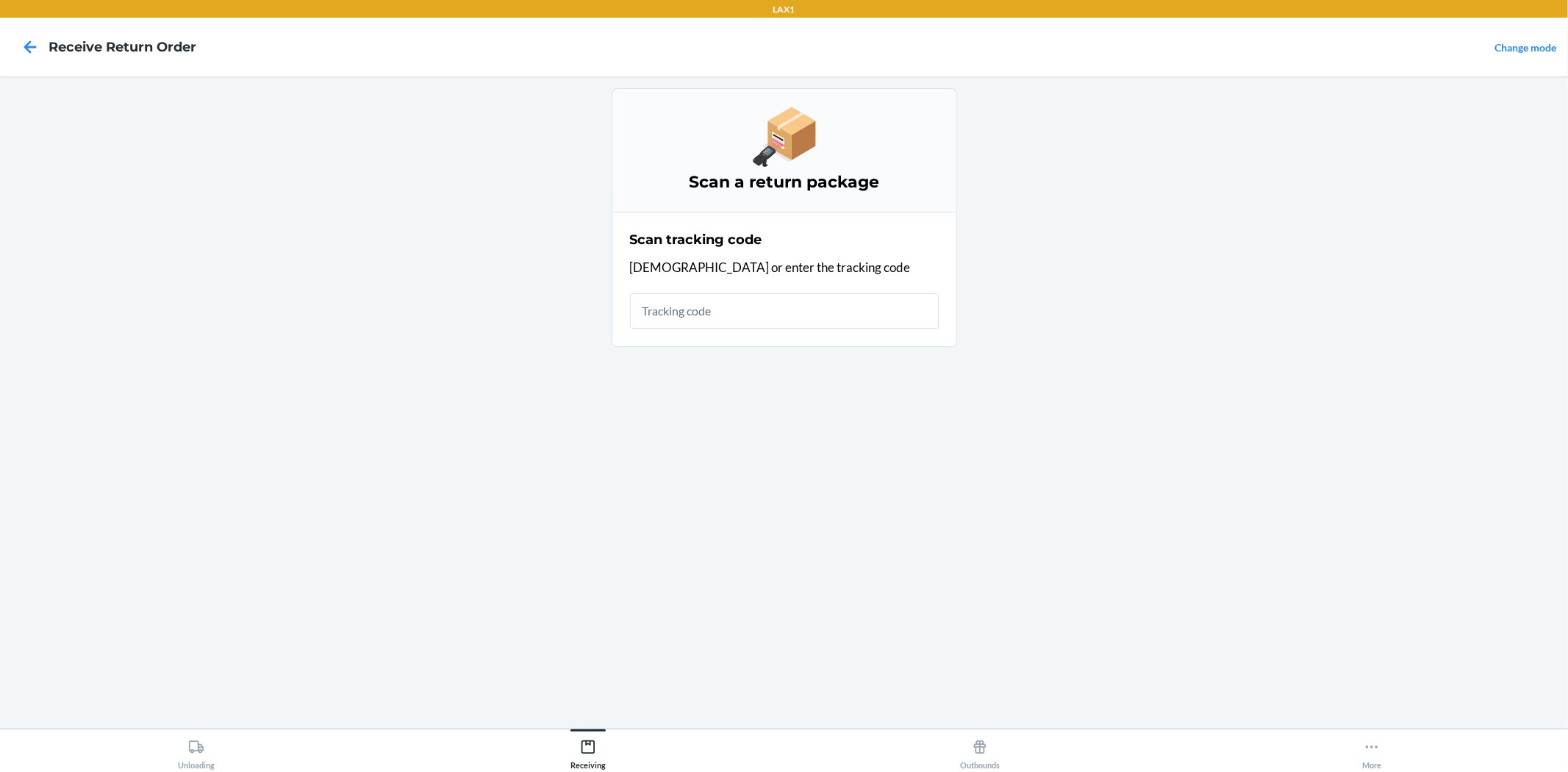
click at [737, 327] on input "text" at bounding box center [784, 311] width 309 height 35
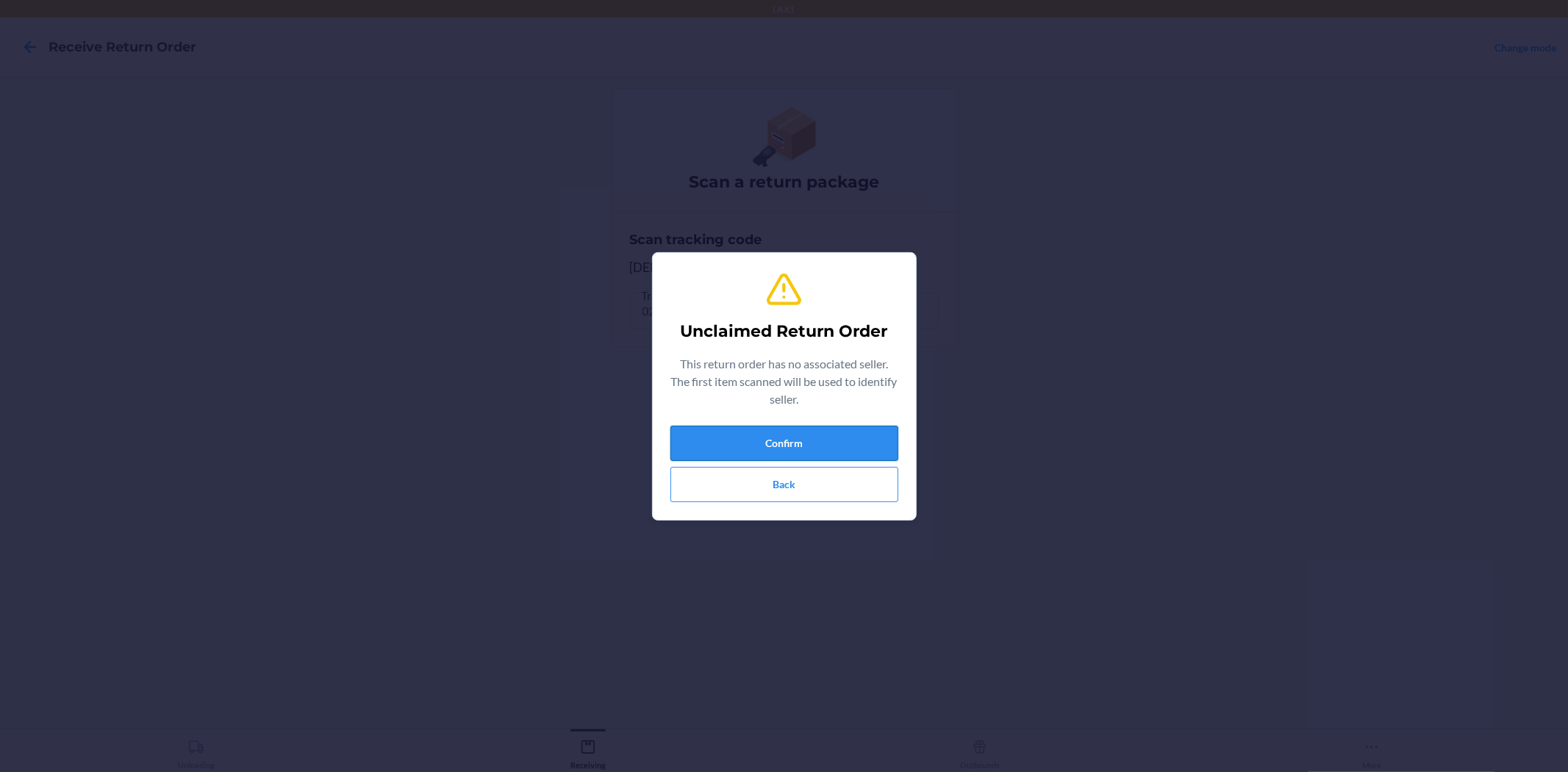
click at [878, 435] on button "Confirm" at bounding box center [784, 443] width 228 height 35
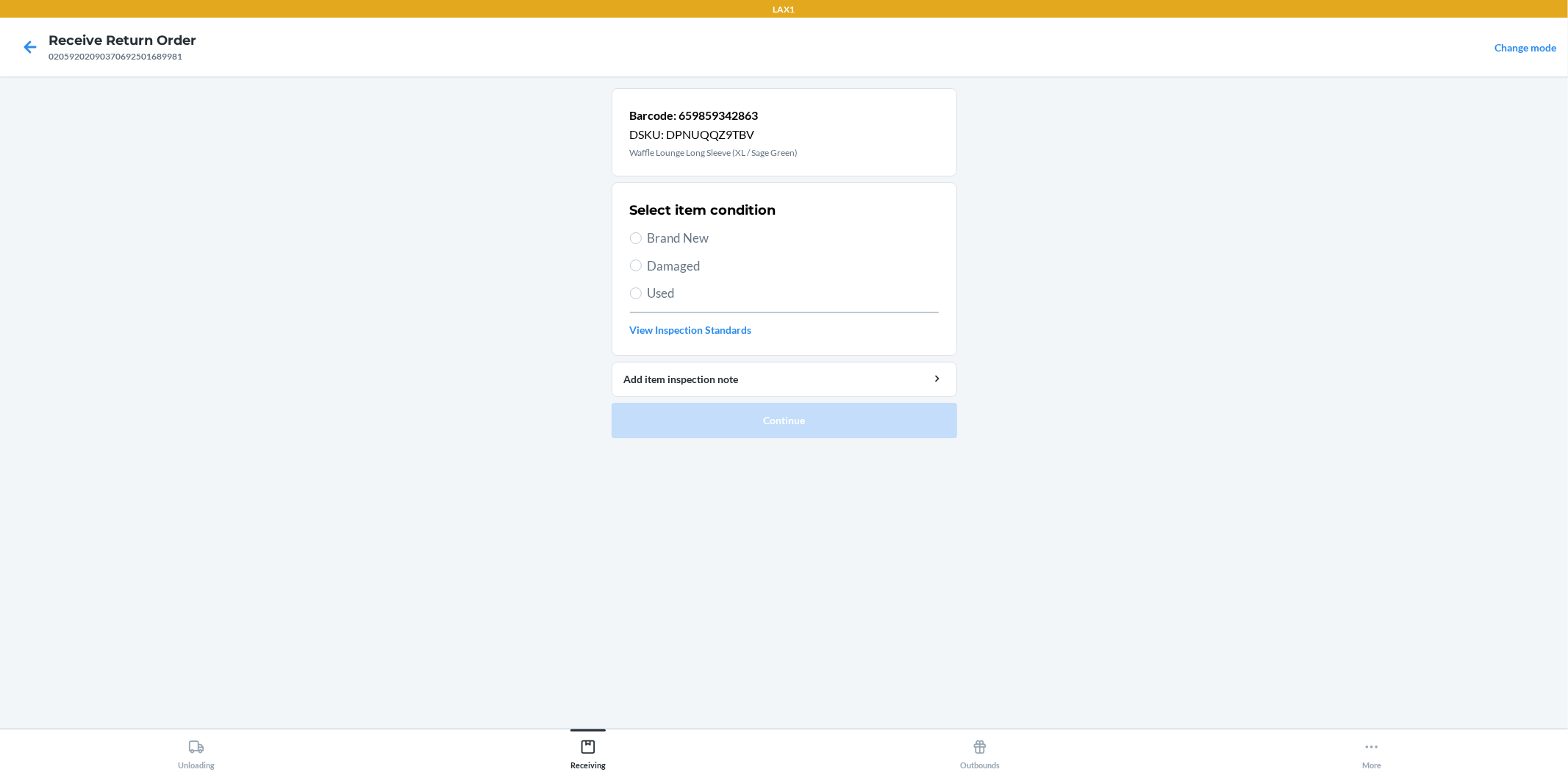
click at [644, 240] on label "Brand New" at bounding box center [784, 237] width 309 height 19
click at [642, 240] on input "Brand New" at bounding box center [636, 238] width 12 height 12
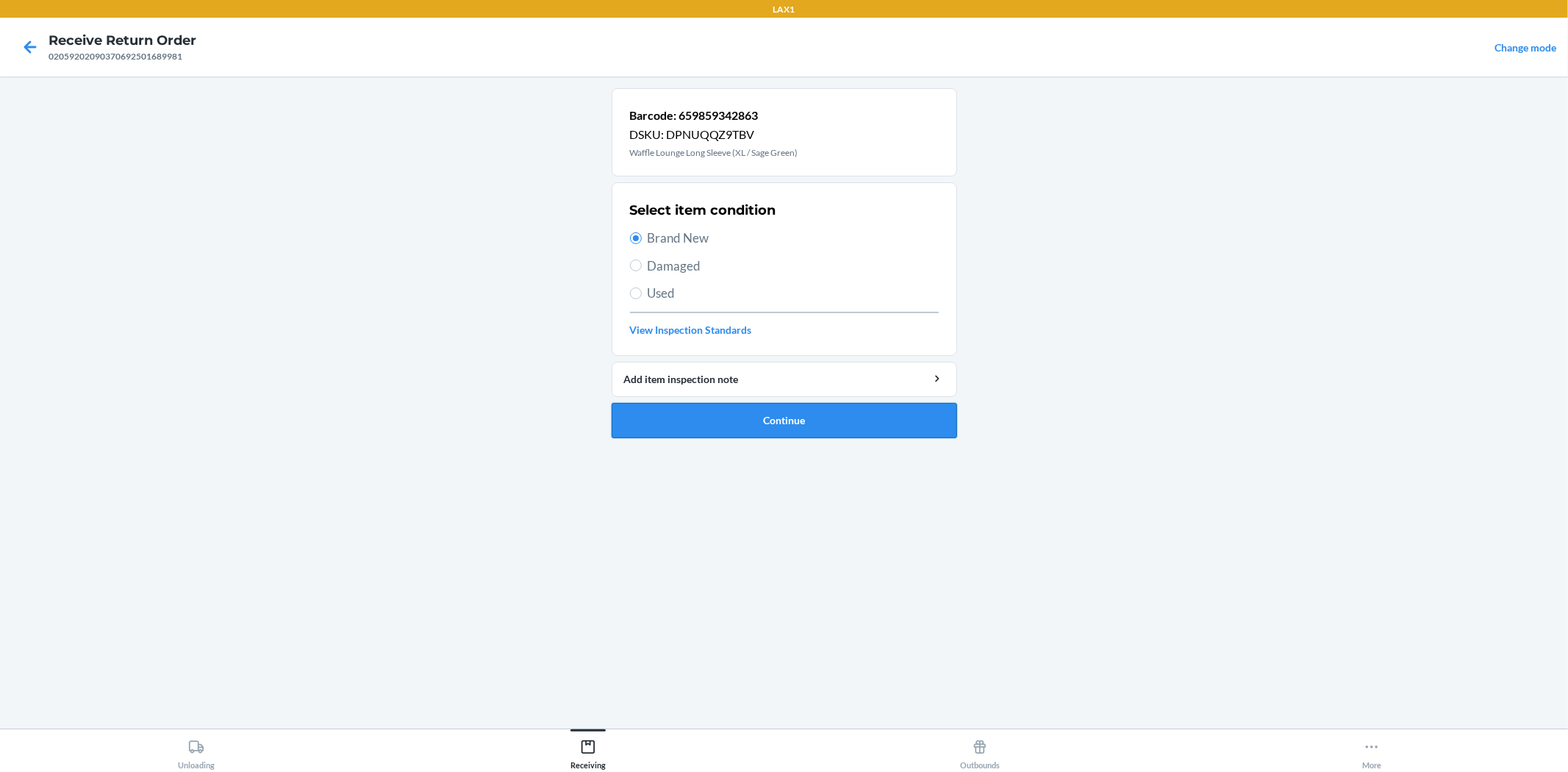
click at [738, 419] on button "Continue" at bounding box center [784, 421] width 345 height 35
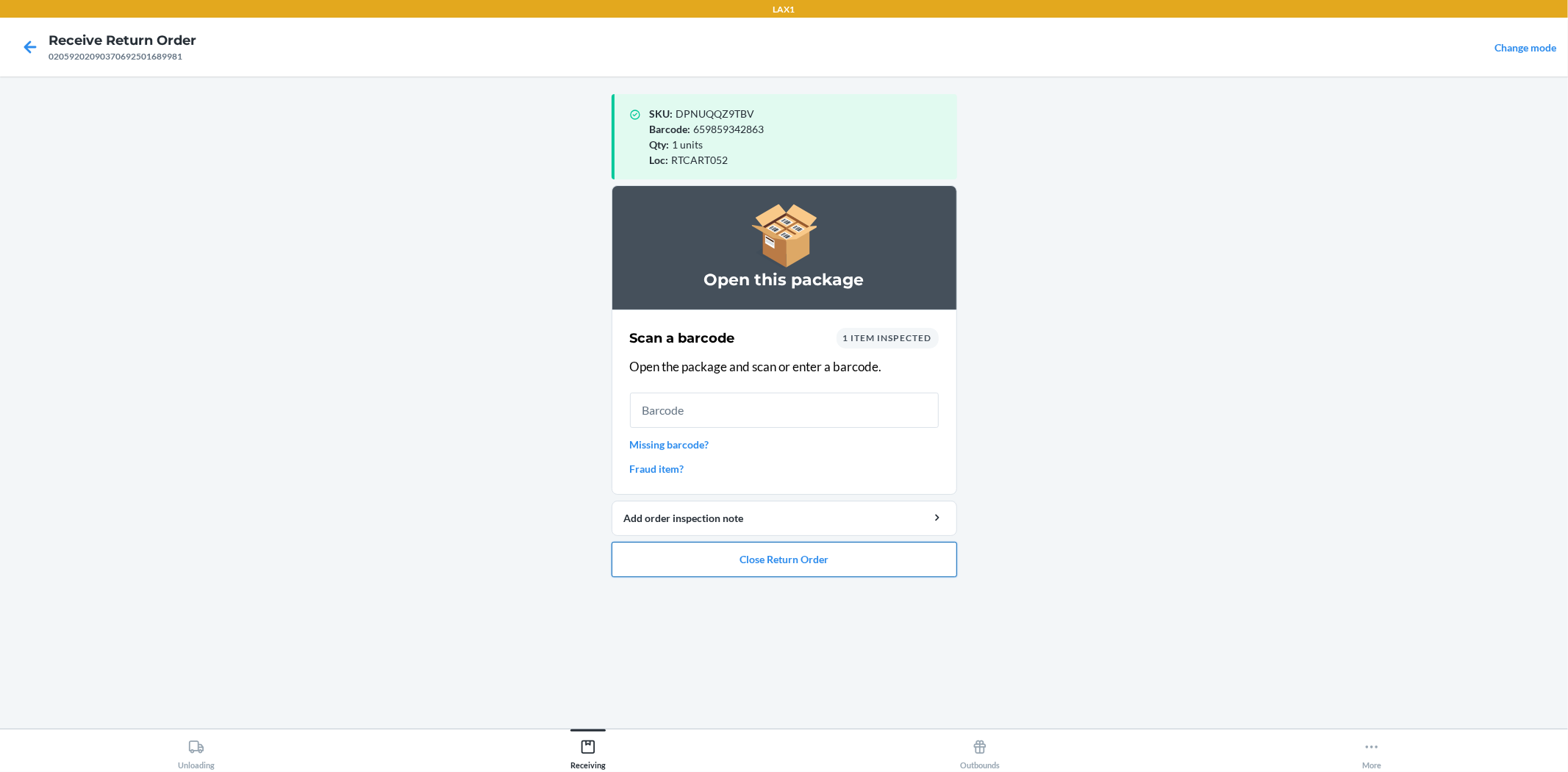
click at [833, 561] on button "Close Return Order" at bounding box center [784, 559] width 345 height 35
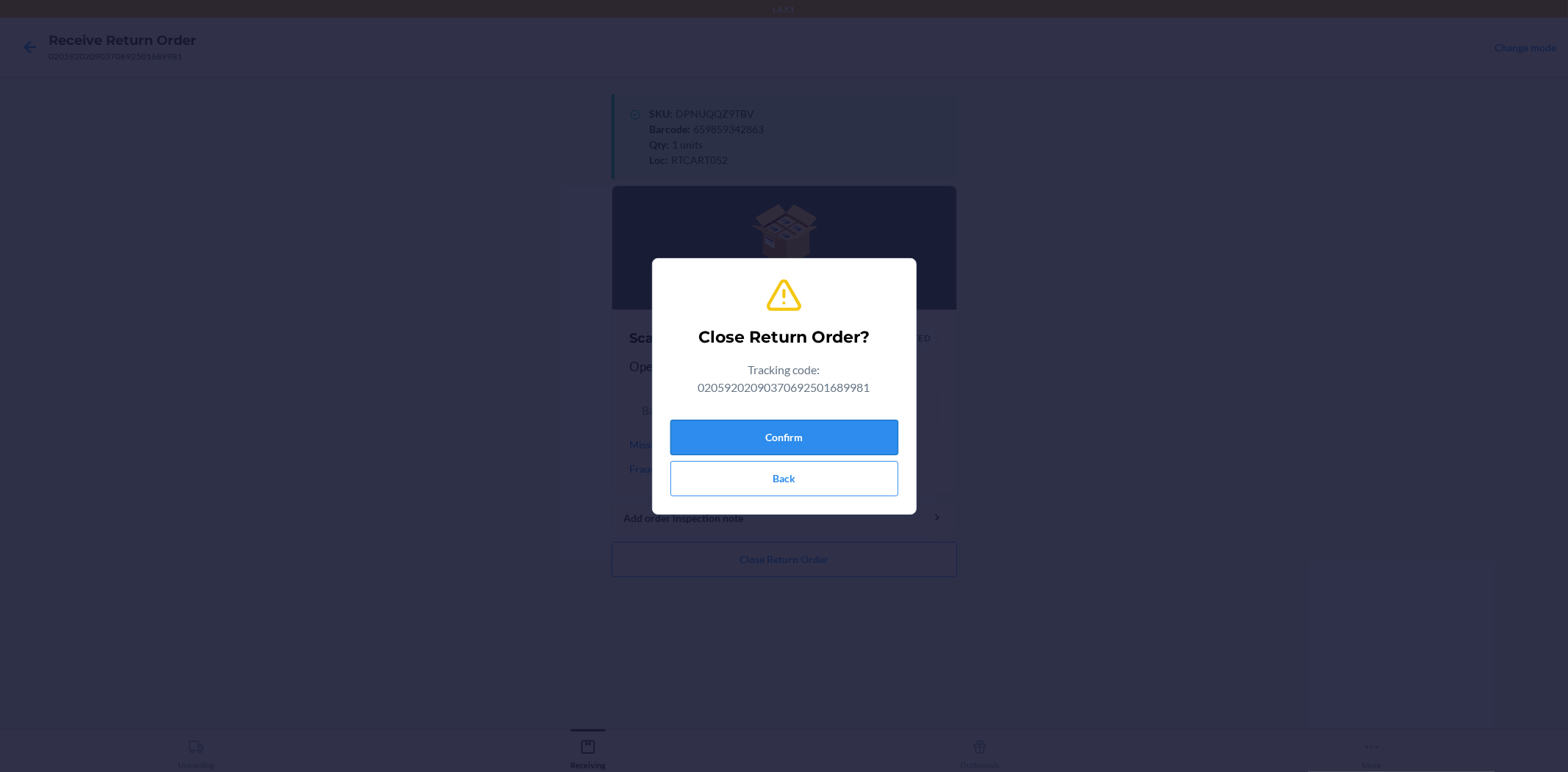
click at [799, 448] on button "Confirm" at bounding box center [784, 437] width 228 height 35
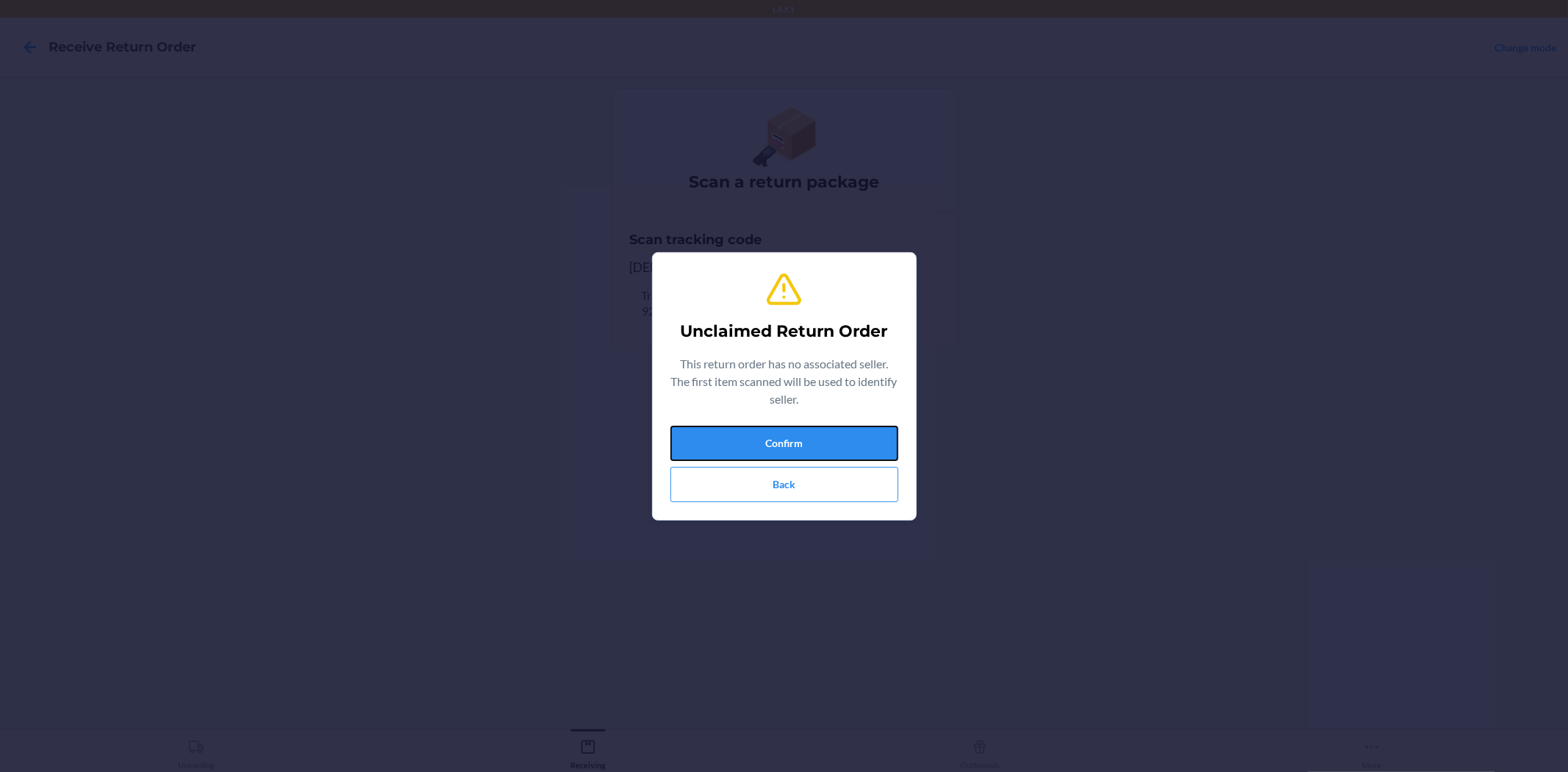
click at [799, 448] on button "Confirm" at bounding box center [784, 443] width 228 height 35
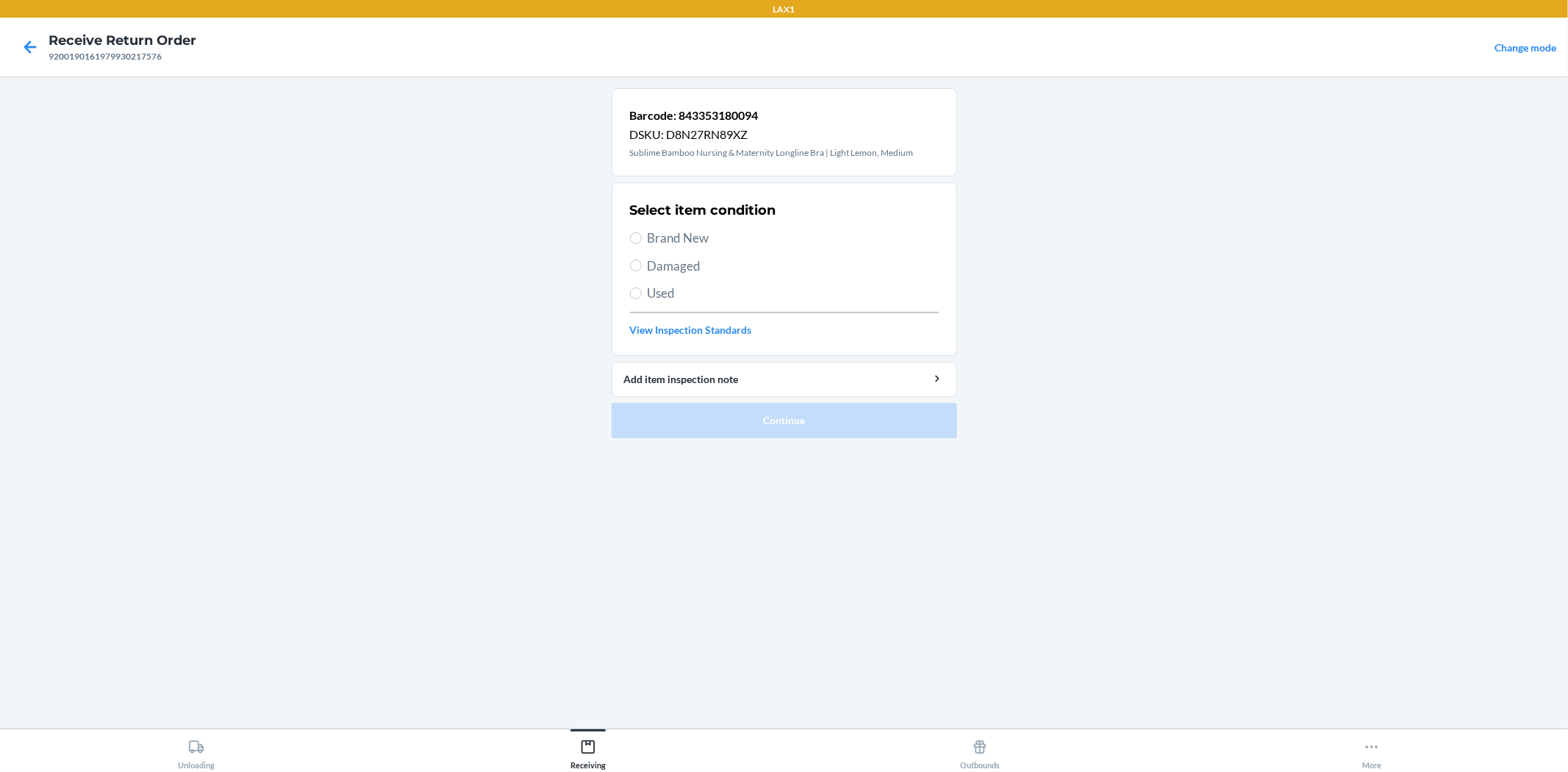
click at [665, 267] on span "Damaged" at bounding box center [793, 265] width 291 height 19
click at [642, 267] on input "Damaged" at bounding box center [636, 265] width 12 height 12
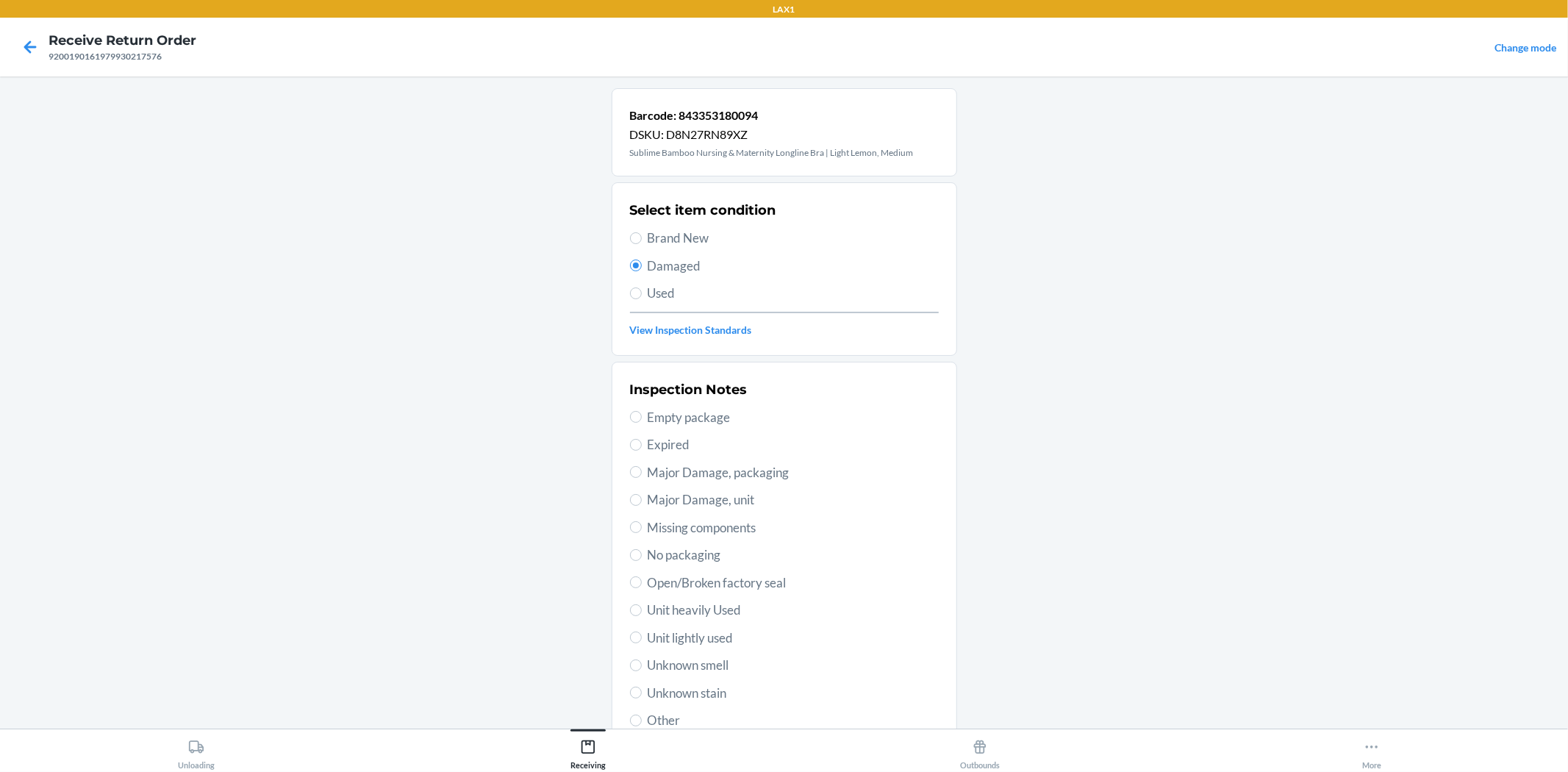
click at [649, 547] on span "No packaging" at bounding box center [793, 554] width 291 height 19
click at [642, 549] on input "No packaging" at bounding box center [636, 555] width 12 height 12
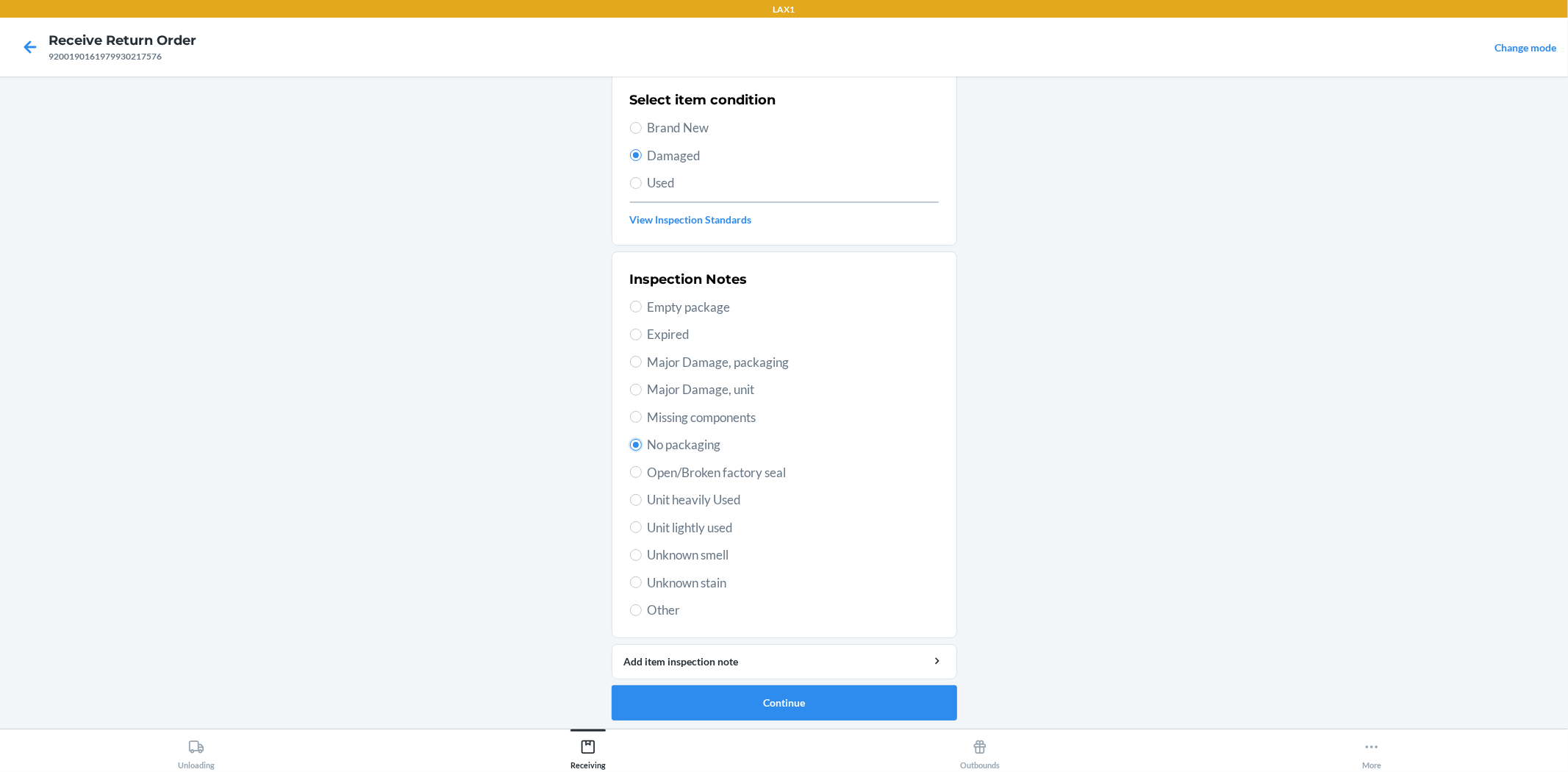
scroll to position [113, 0]
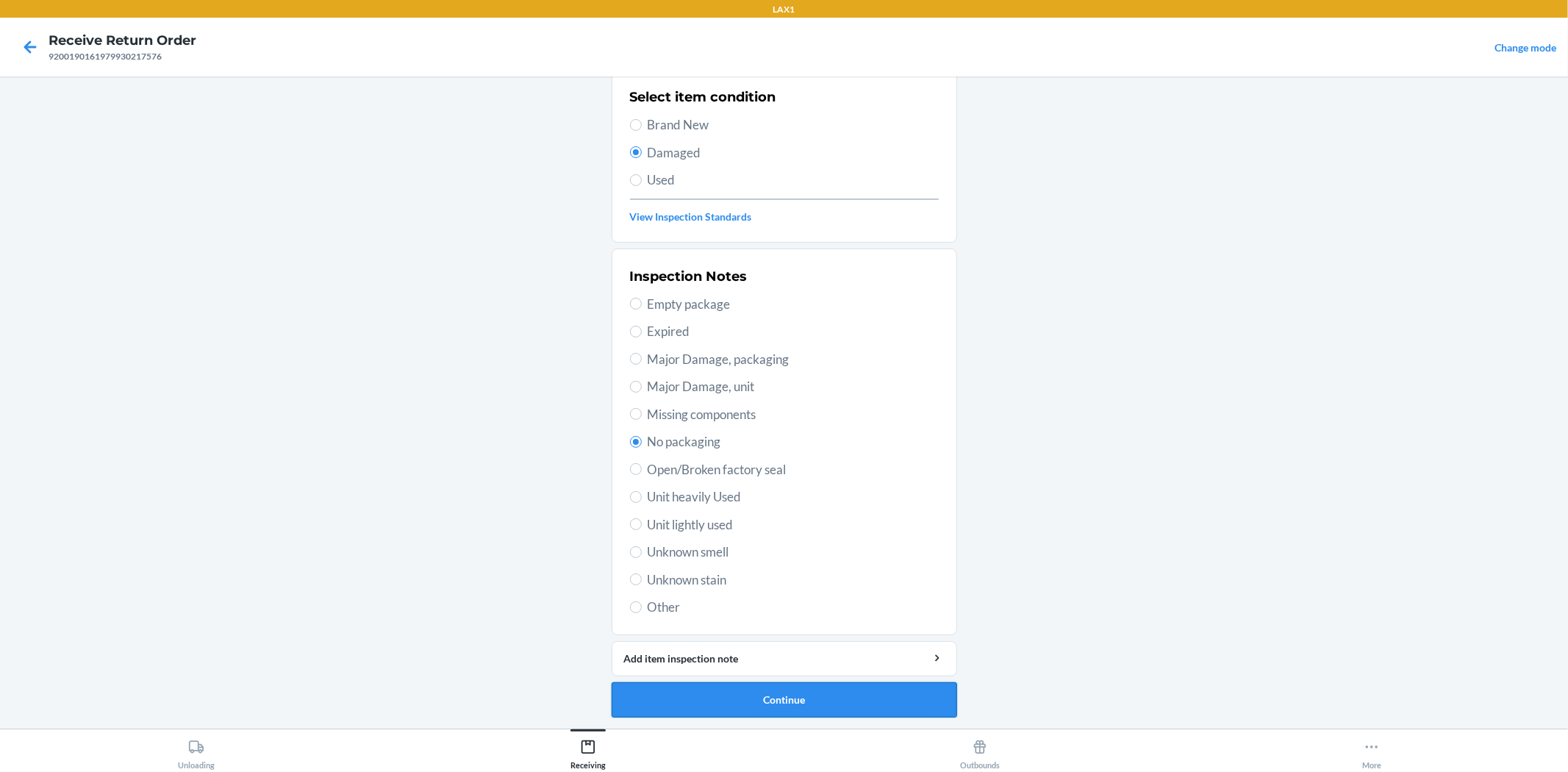
click at [766, 701] on button "Continue" at bounding box center [784, 699] width 345 height 35
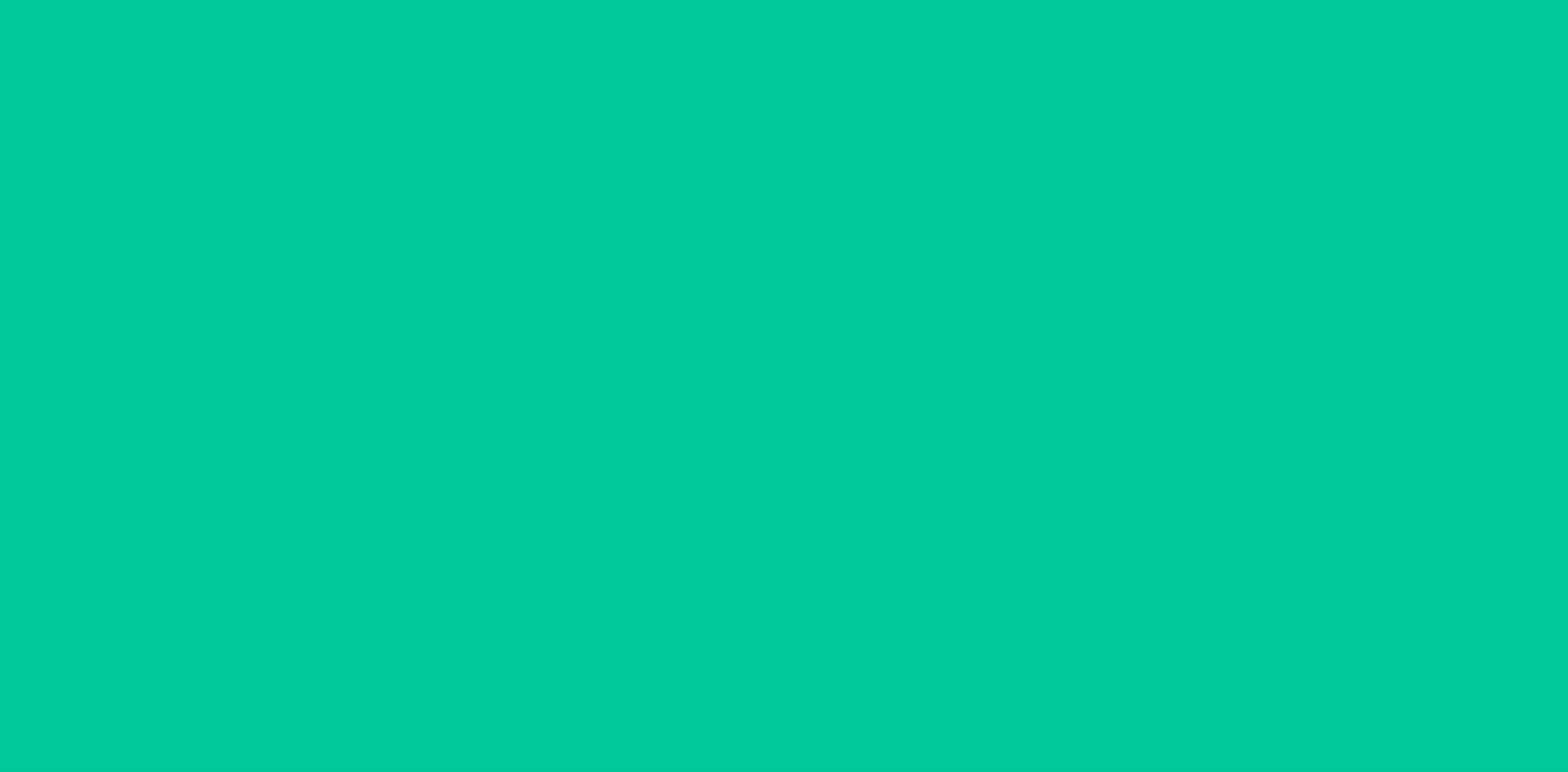
scroll to position [0, 0]
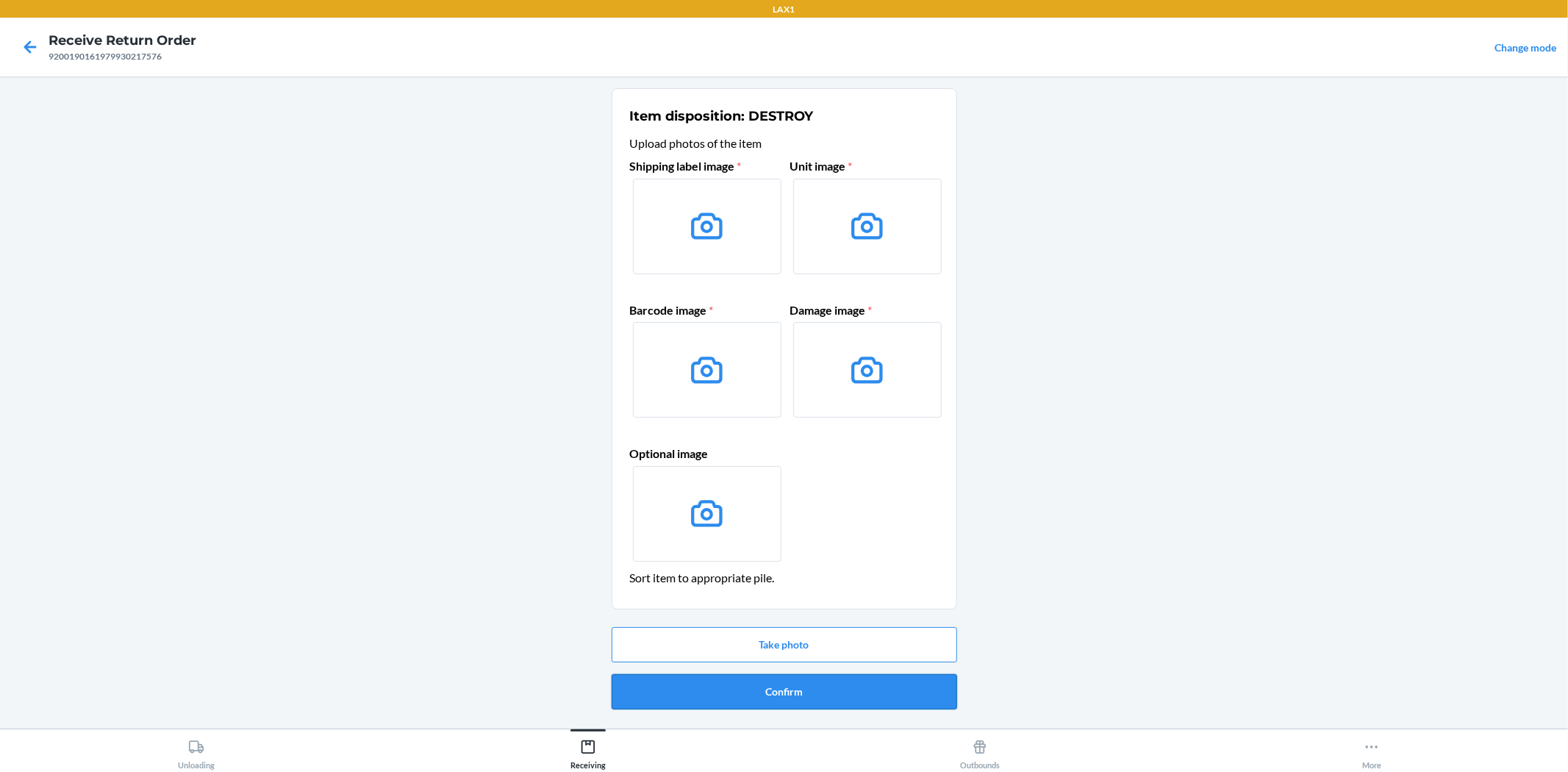
click at [818, 687] on button "Confirm" at bounding box center [784, 692] width 345 height 35
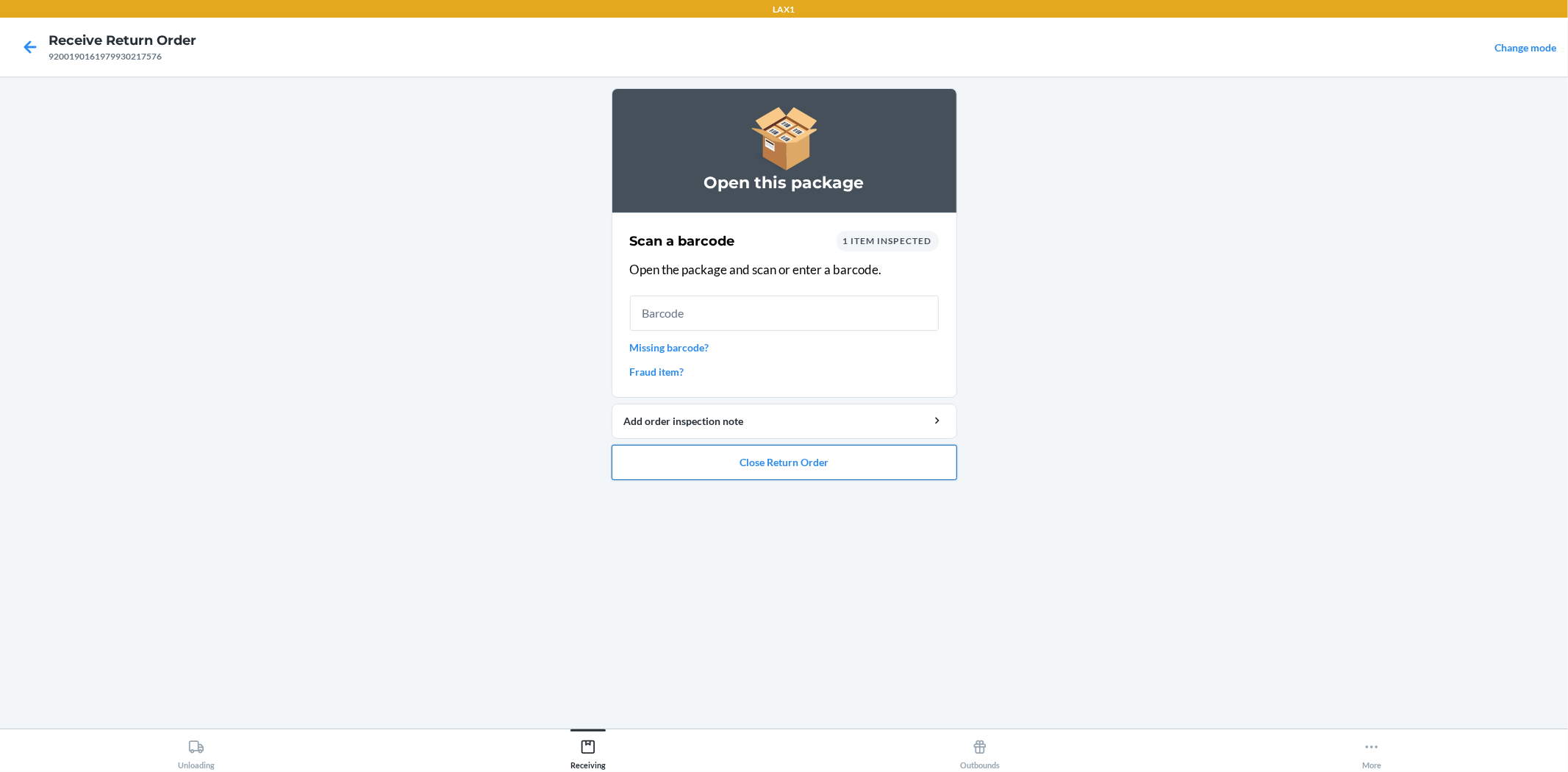
click at [827, 461] on button "Close Return Order" at bounding box center [784, 462] width 345 height 35
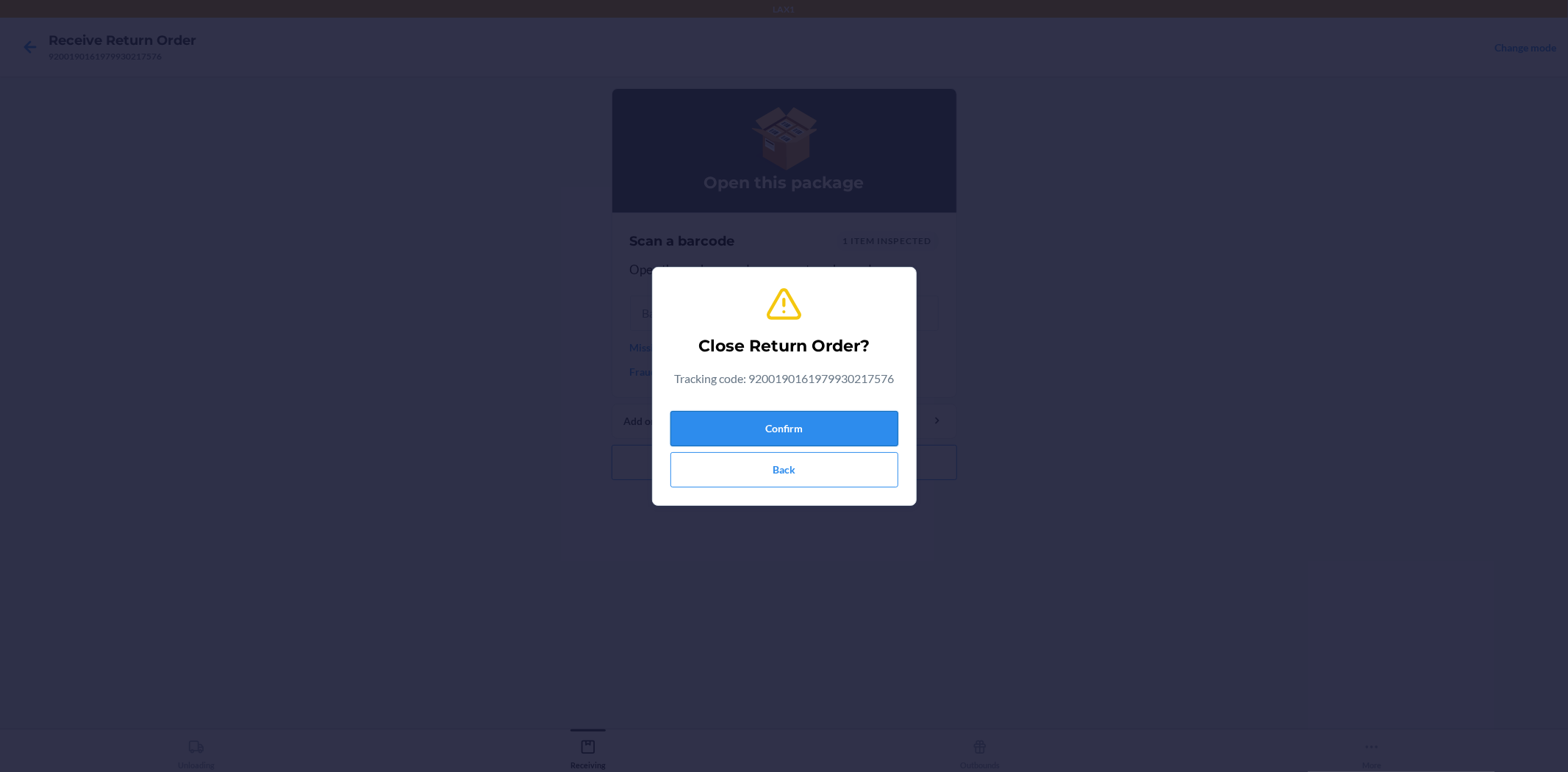
click at [824, 423] on button "Confirm" at bounding box center [784, 429] width 228 height 35
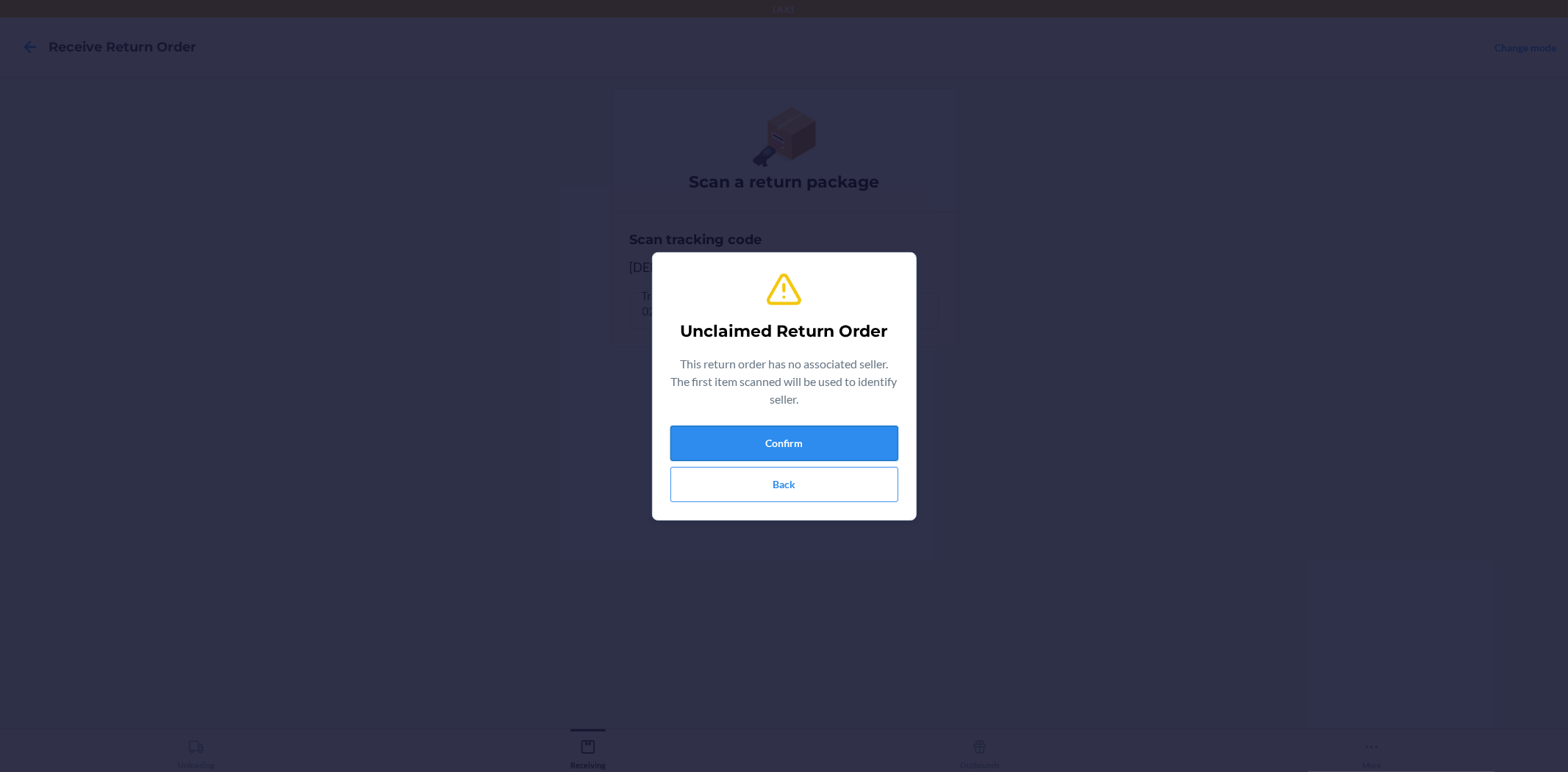
click at [897, 437] on button "Confirm" at bounding box center [784, 443] width 228 height 35
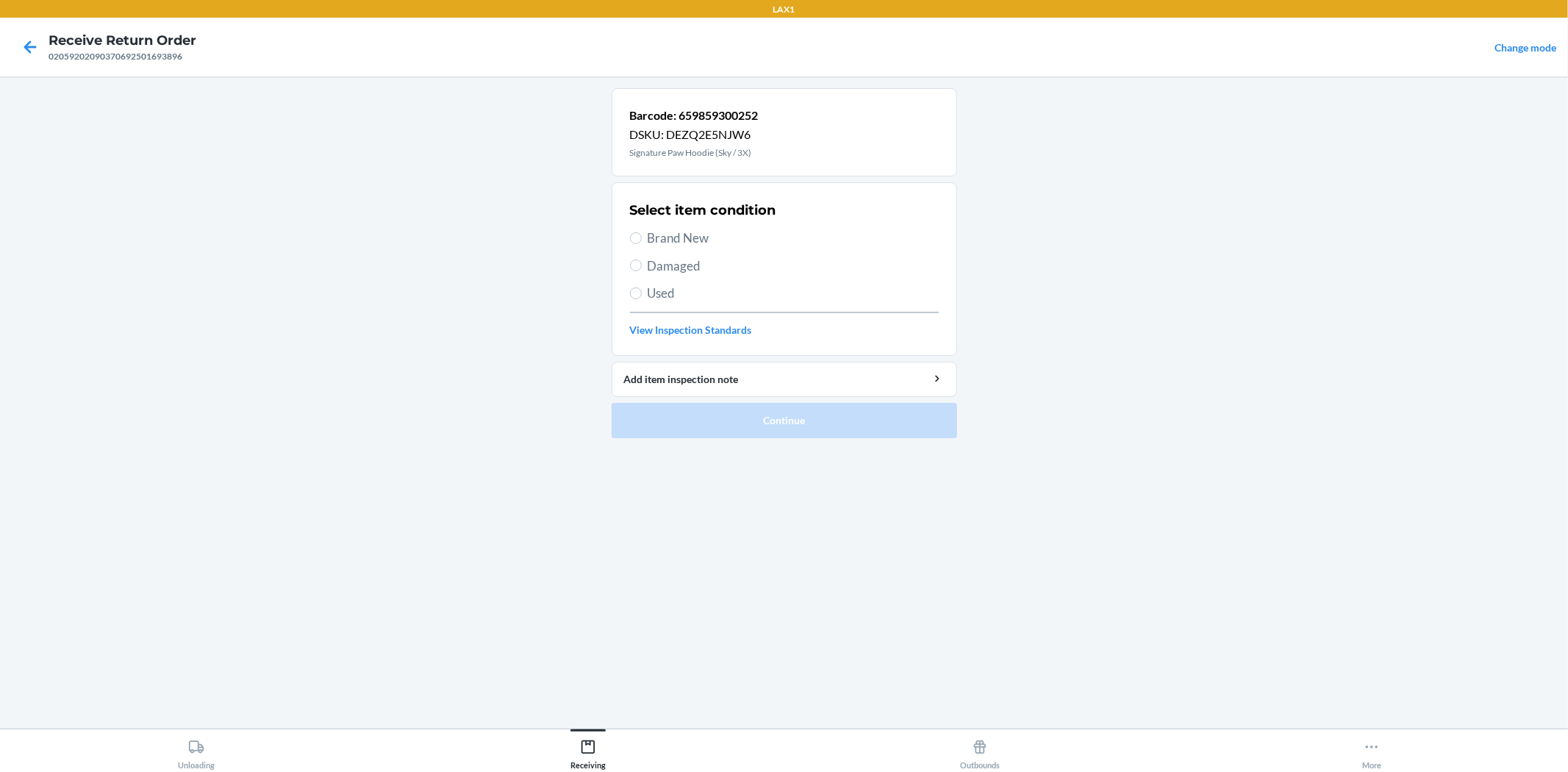
click at [695, 244] on span "Brand New" at bounding box center [793, 237] width 291 height 19
click at [642, 244] on input "Brand New" at bounding box center [636, 238] width 12 height 12
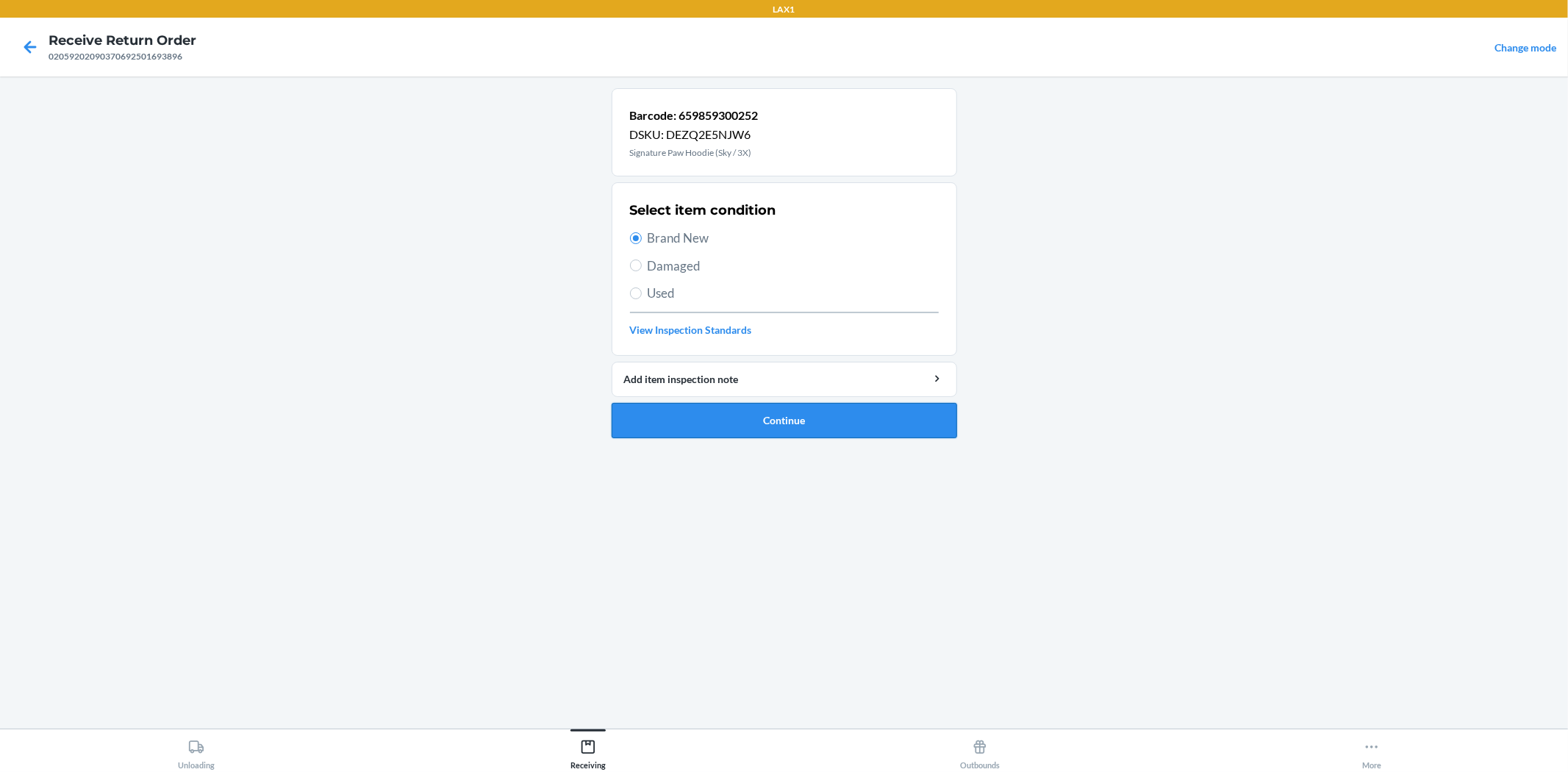
click at [743, 429] on button "Continue" at bounding box center [784, 421] width 345 height 35
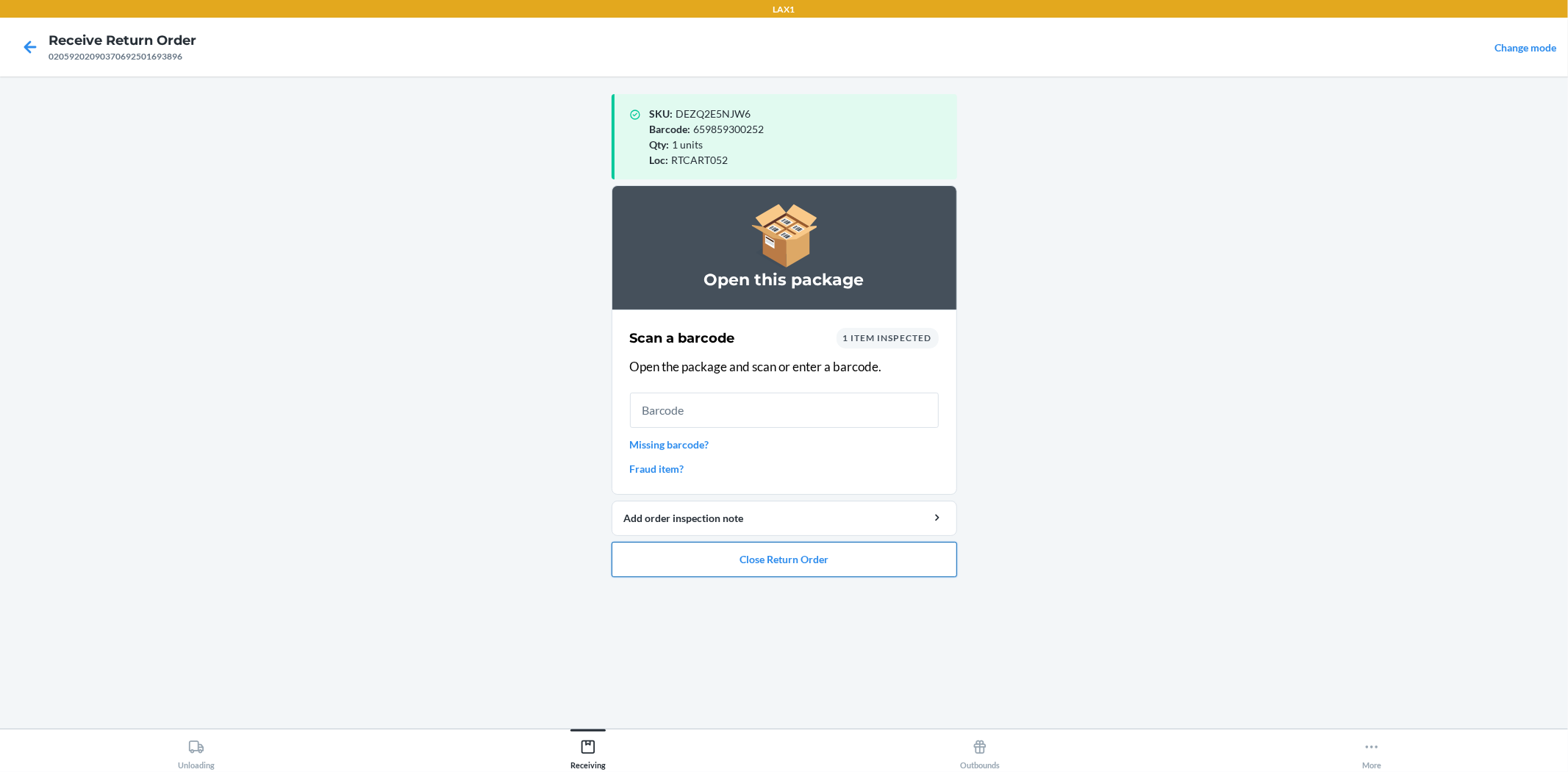
click at [781, 564] on button "Close Return Order" at bounding box center [784, 559] width 345 height 35
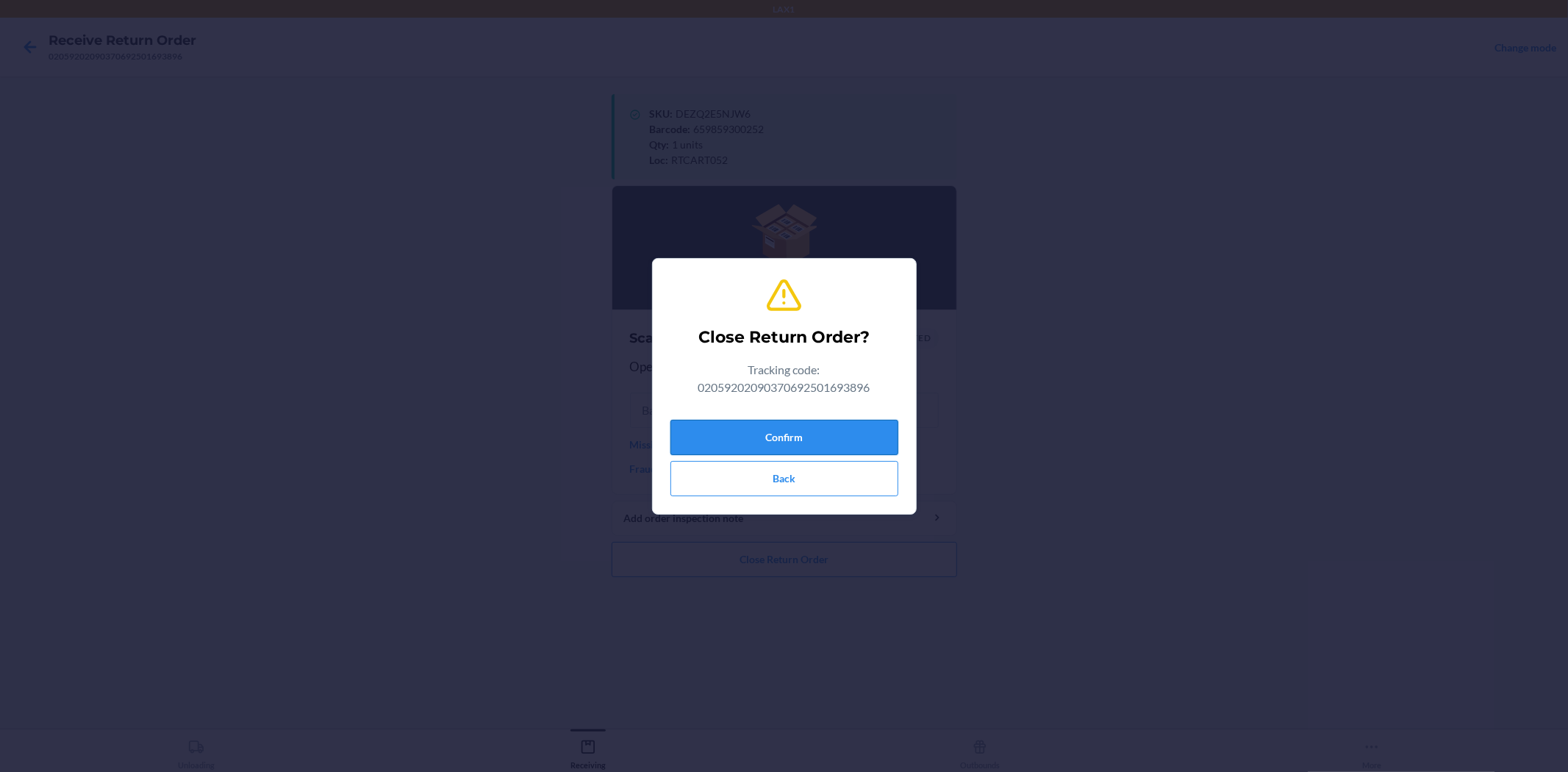
click at [746, 448] on button "Confirm" at bounding box center [784, 437] width 228 height 35
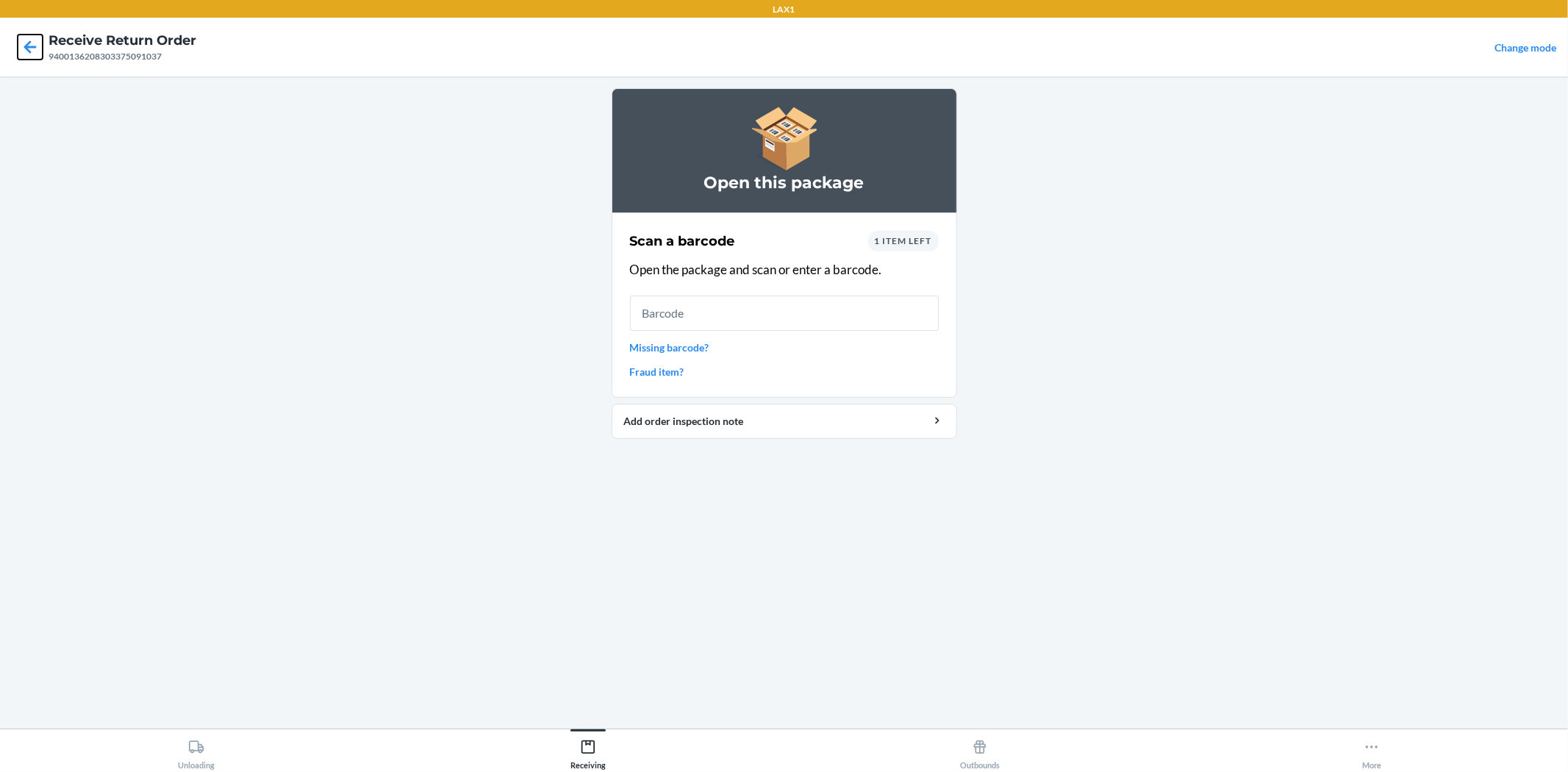
click at [25, 47] on icon at bounding box center [30, 46] width 13 height 13
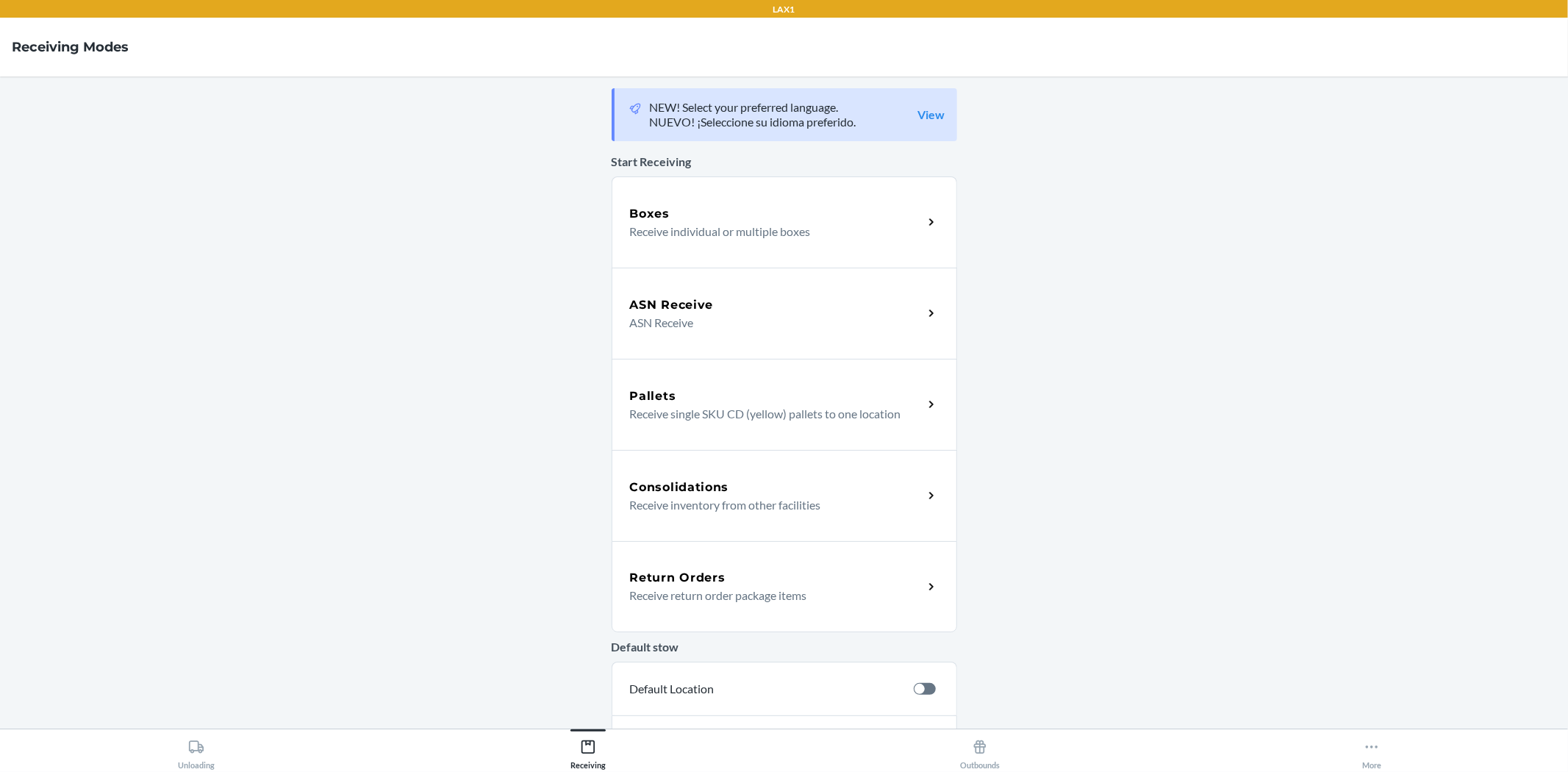
click at [682, 587] on p "Receive return order package items" at bounding box center [770, 595] width 282 height 18
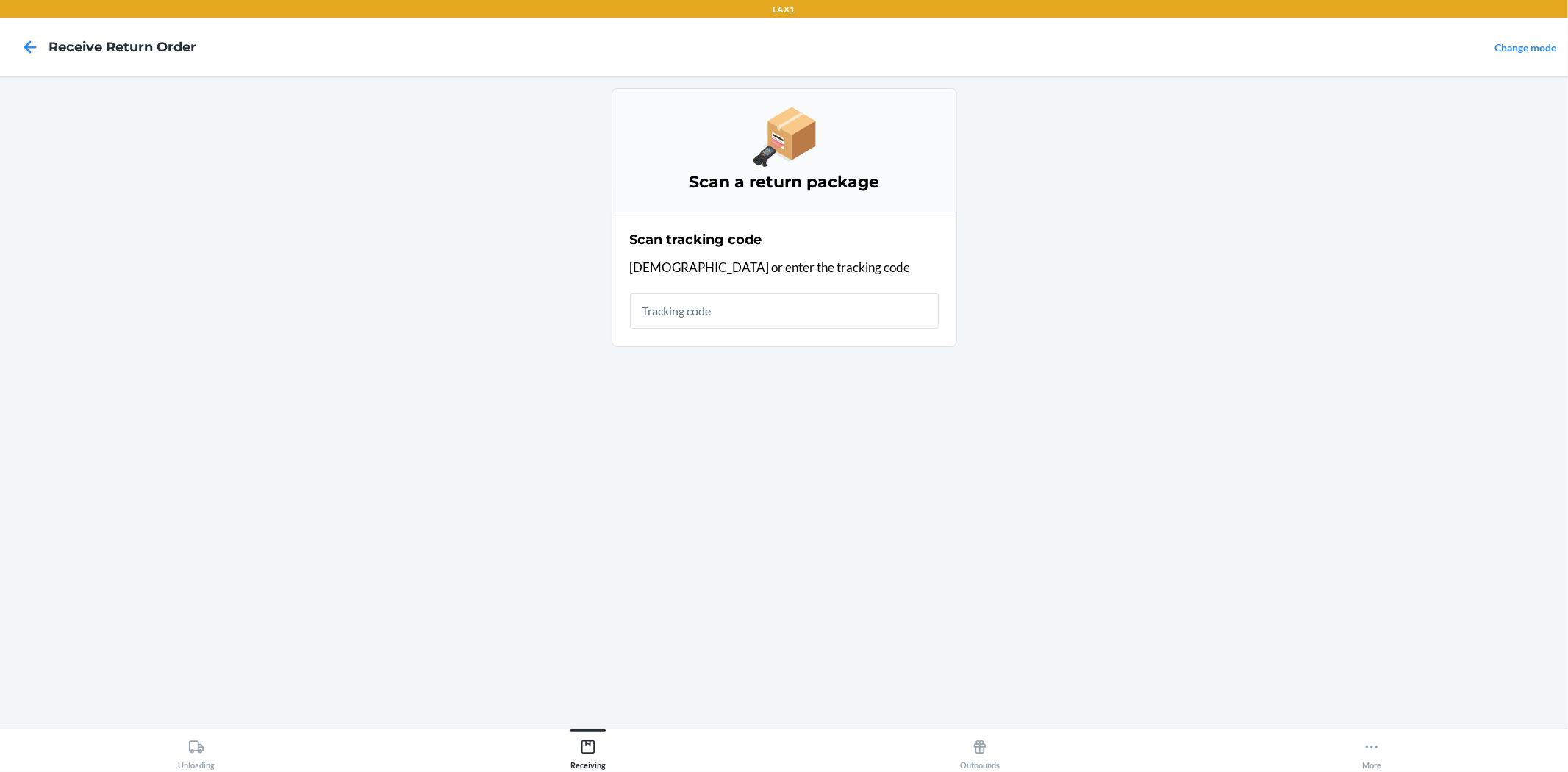
click at [672, 314] on input "text" at bounding box center [784, 311] width 309 height 35
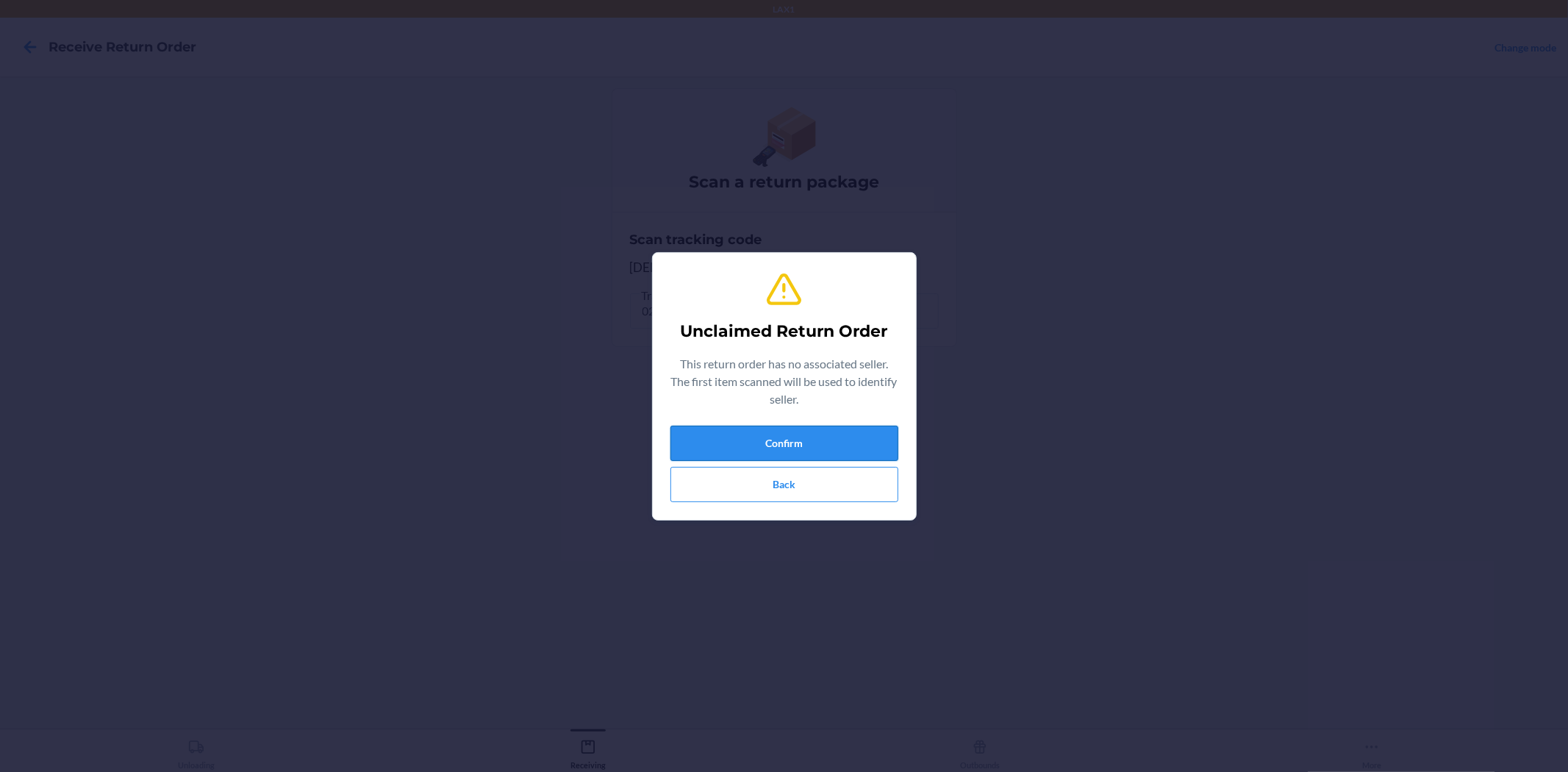
click at [883, 429] on button "Confirm" at bounding box center [784, 443] width 228 height 35
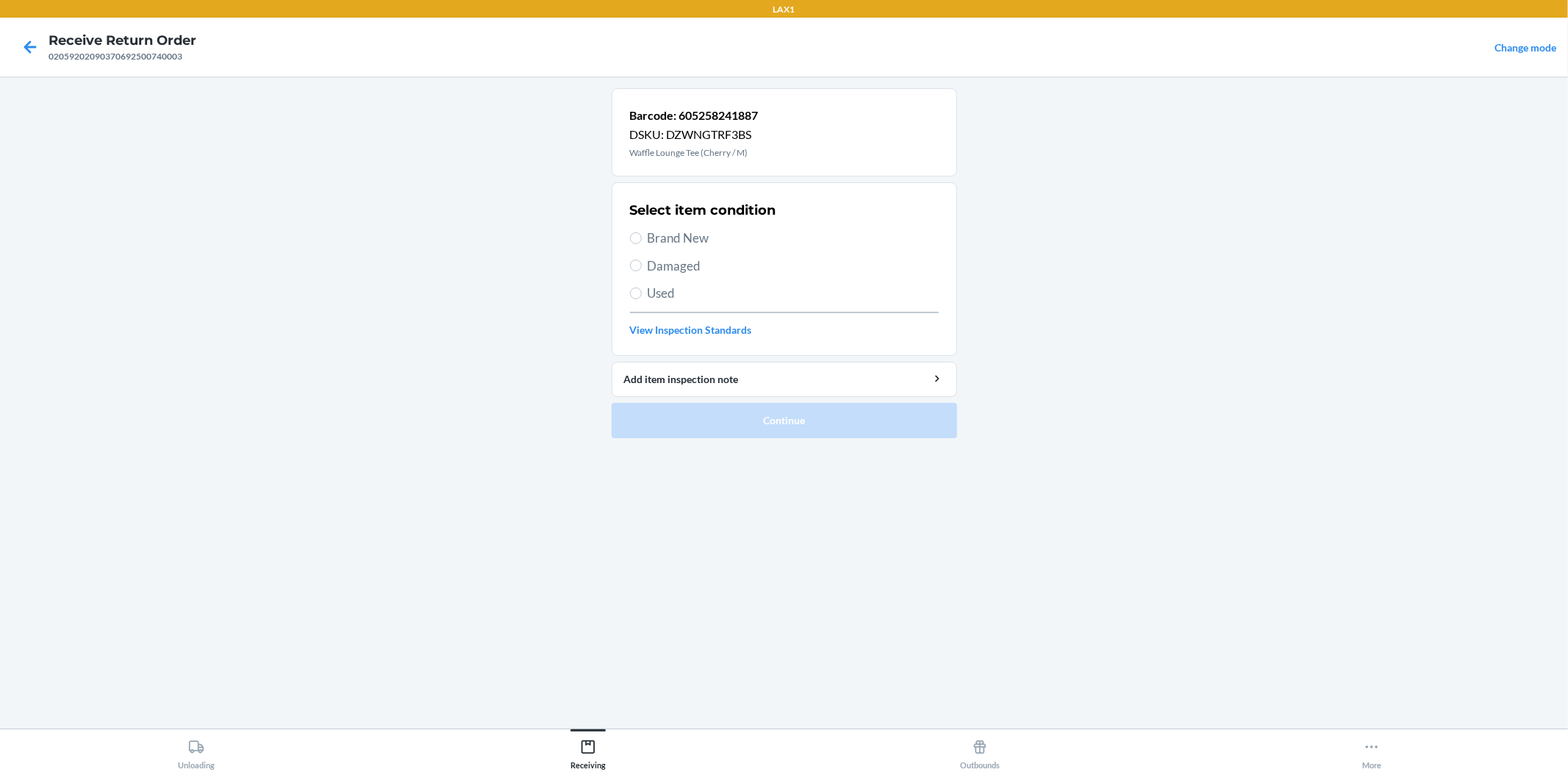
click at [681, 232] on span "Brand New" at bounding box center [793, 237] width 291 height 19
click at [642, 232] on input "Brand New" at bounding box center [636, 238] width 12 height 12
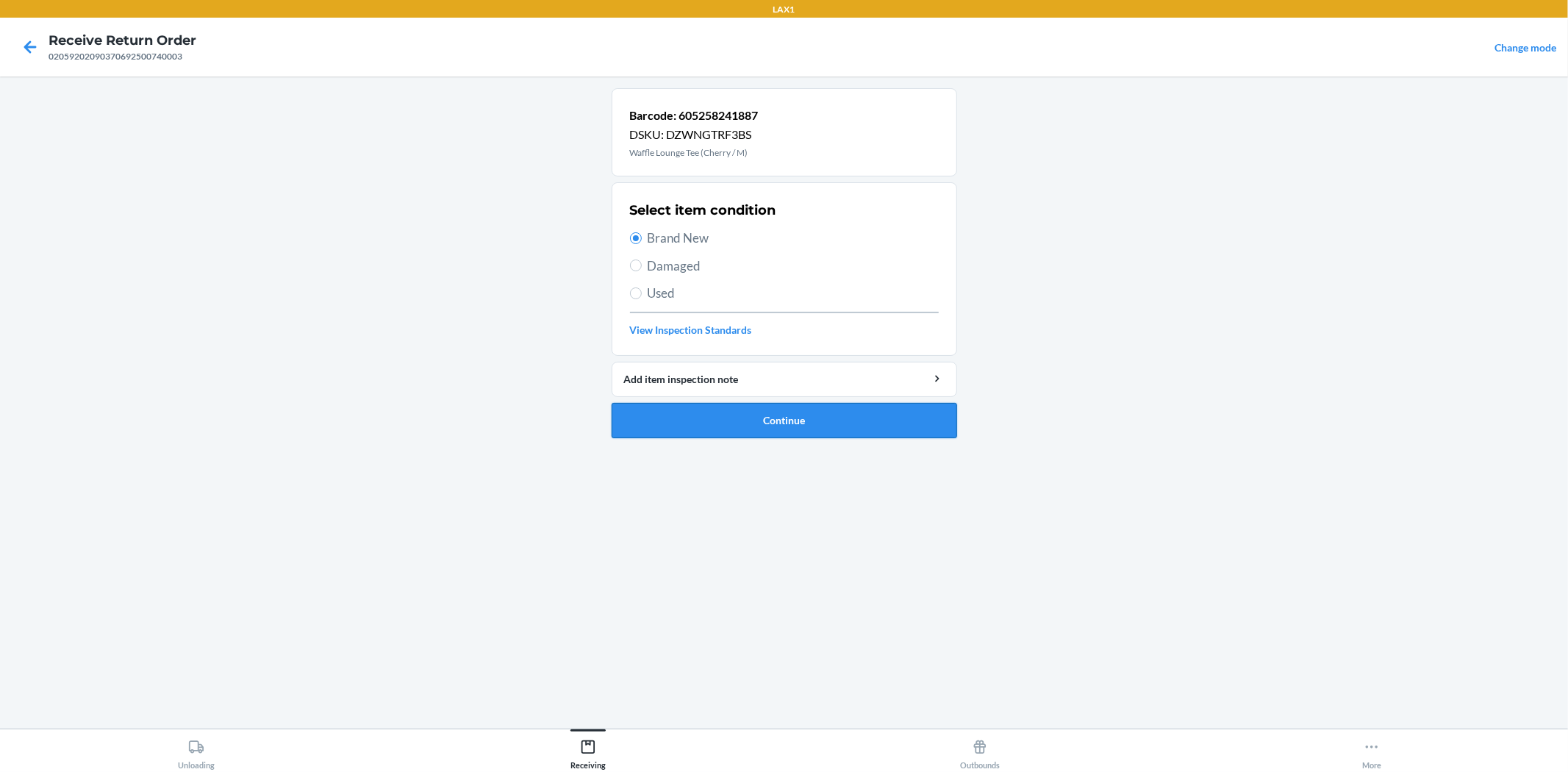
click at [769, 423] on button "Continue" at bounding box center [784, 421] width 345 height 35
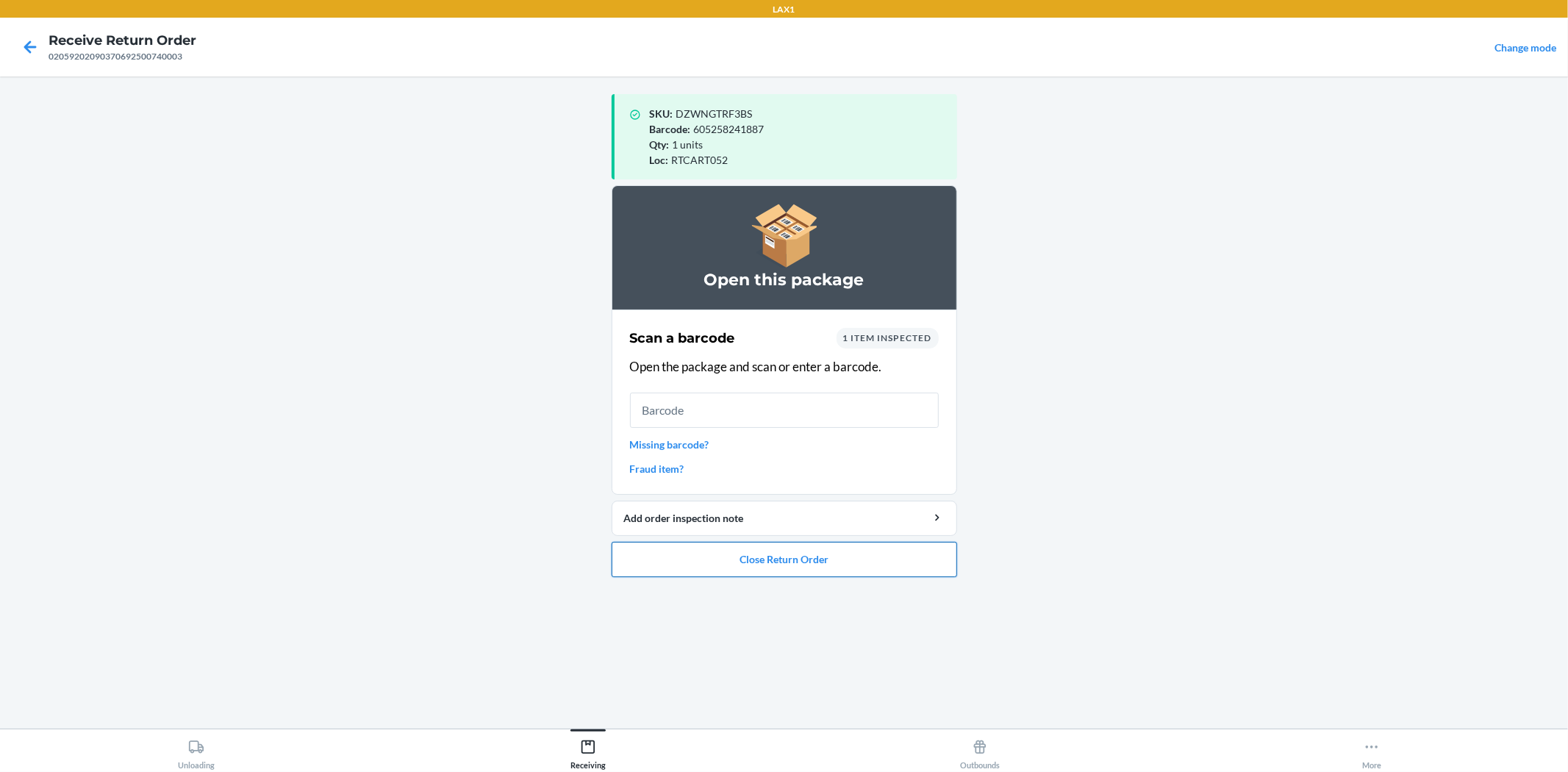
click at [796, 551] on button "Close Return Order" at bounding box center [784, 559] width 345 height 35
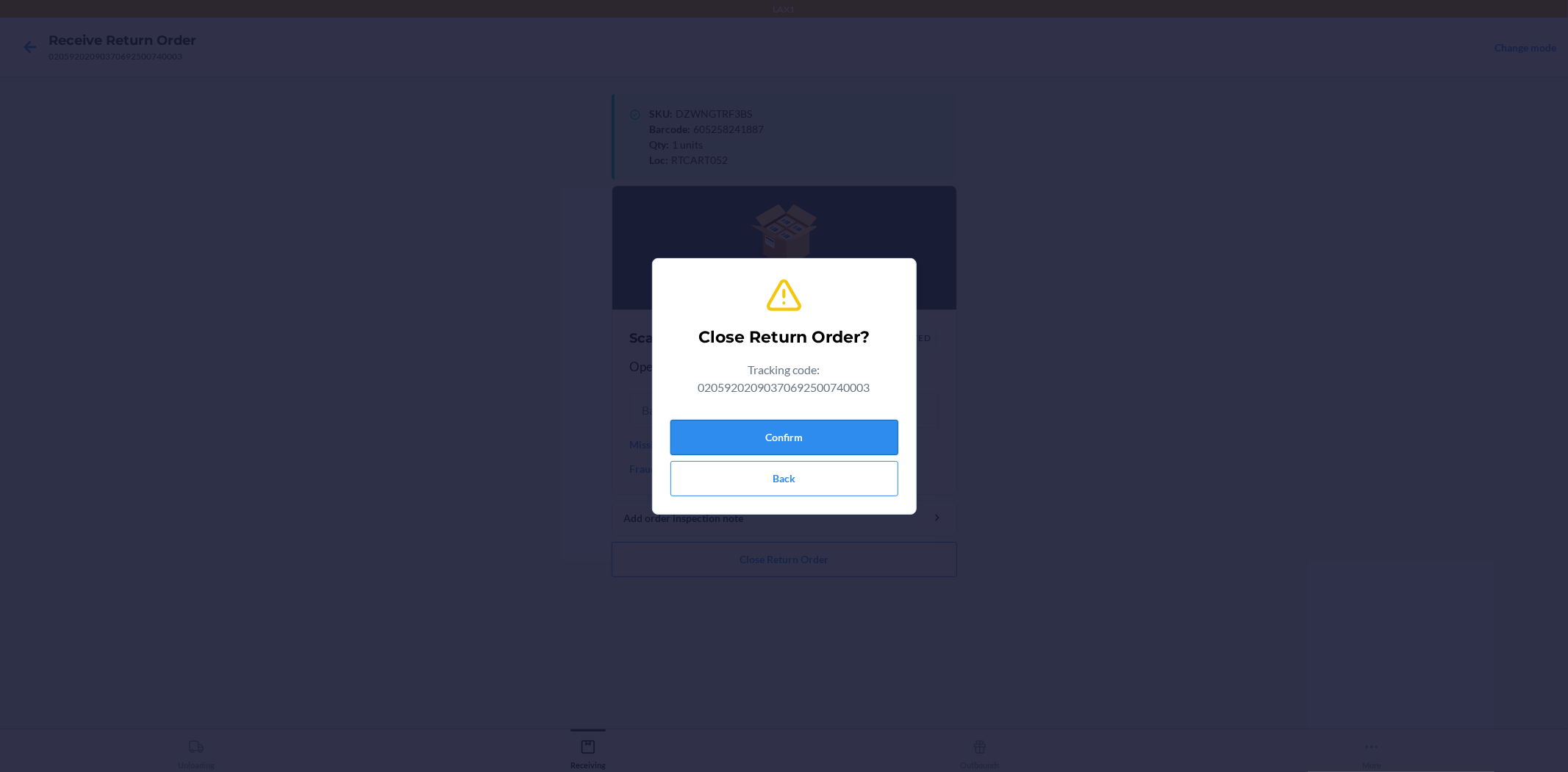
click at [775, 432] on button "Confirm" at bounding box center [784, 437] width 228 height 35
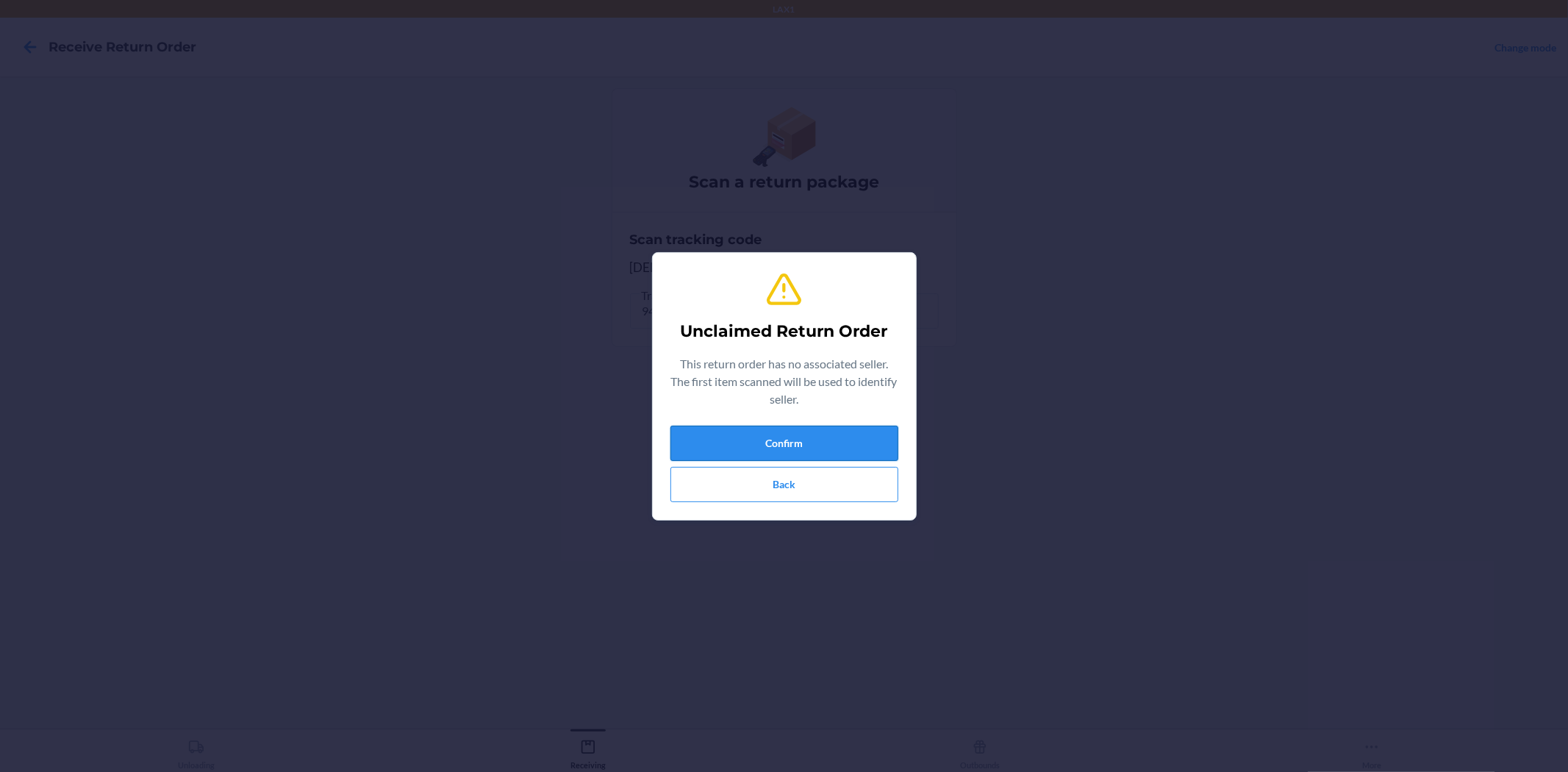
click at [851, 457] on button "Confirm" at bounding box center [784, 443] width 228 height 35
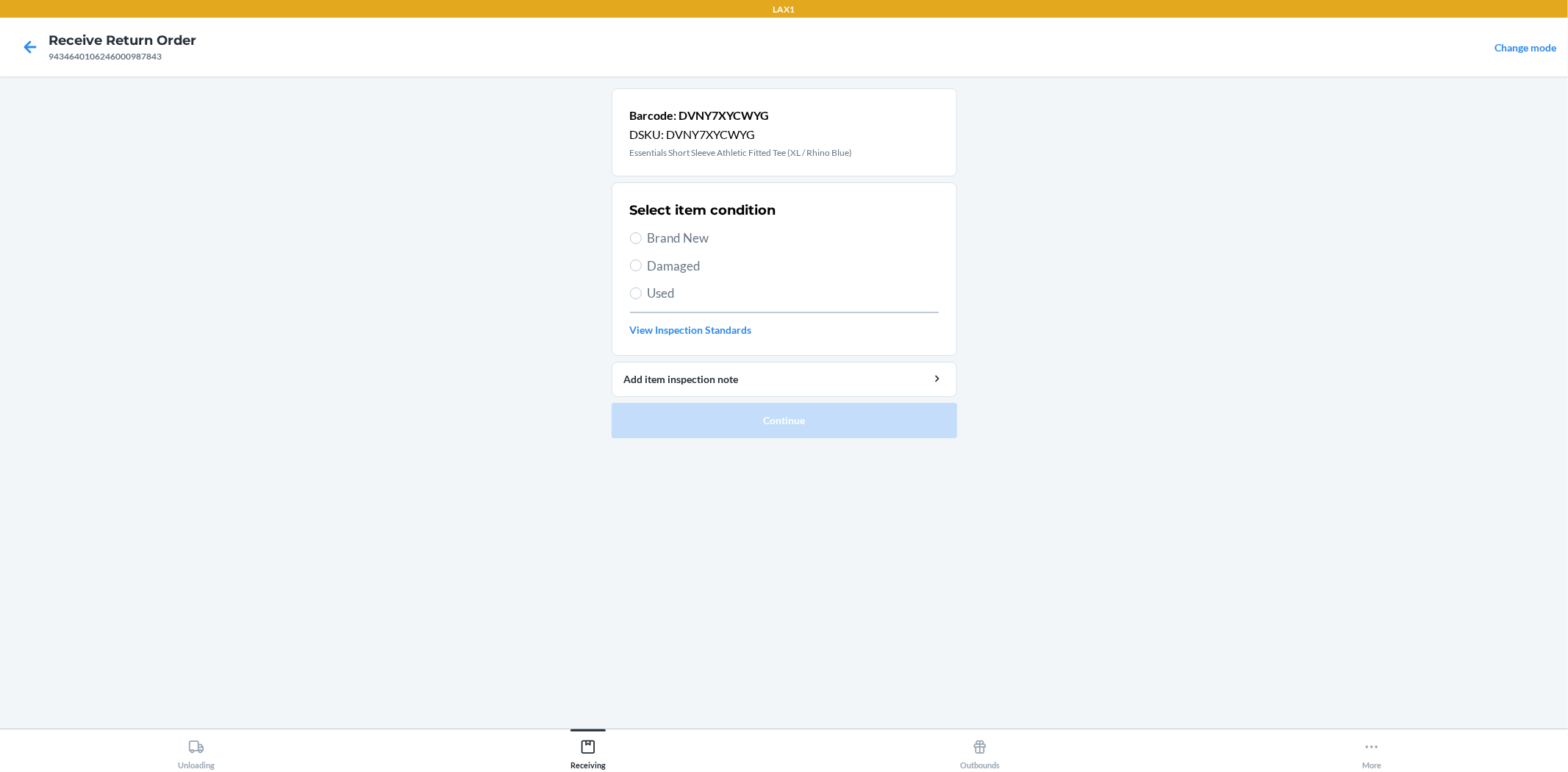
click at [665, 236] on span "Brand New" at bounding box center [793, 237] width 291 height 19
click at [642, 236] on input "Brand New" at bounding box center [636, 238] width 12 height 12
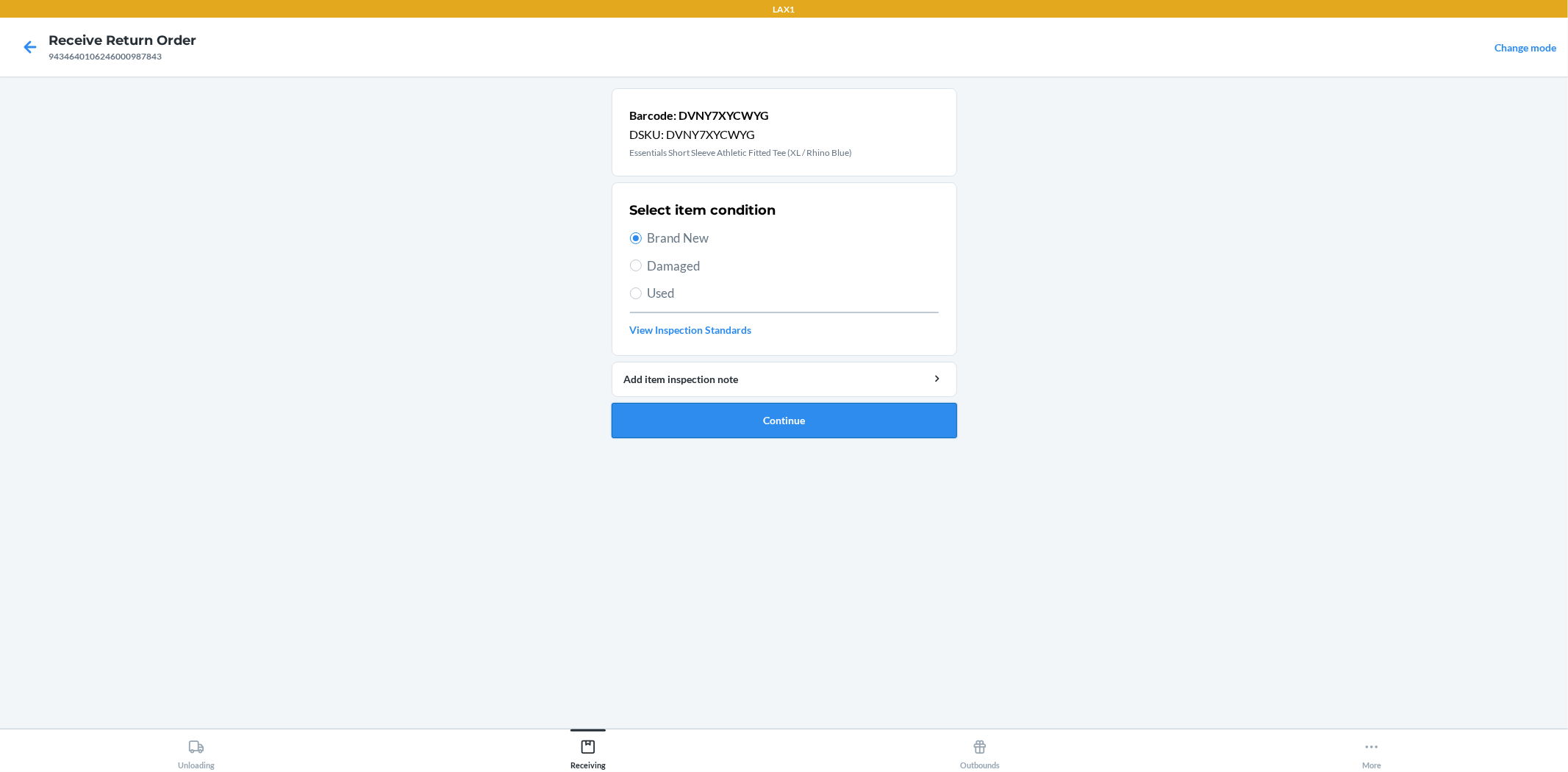
click at [738, 413] on button "Continue" at bounding box center [784, 421] width 345 height 35
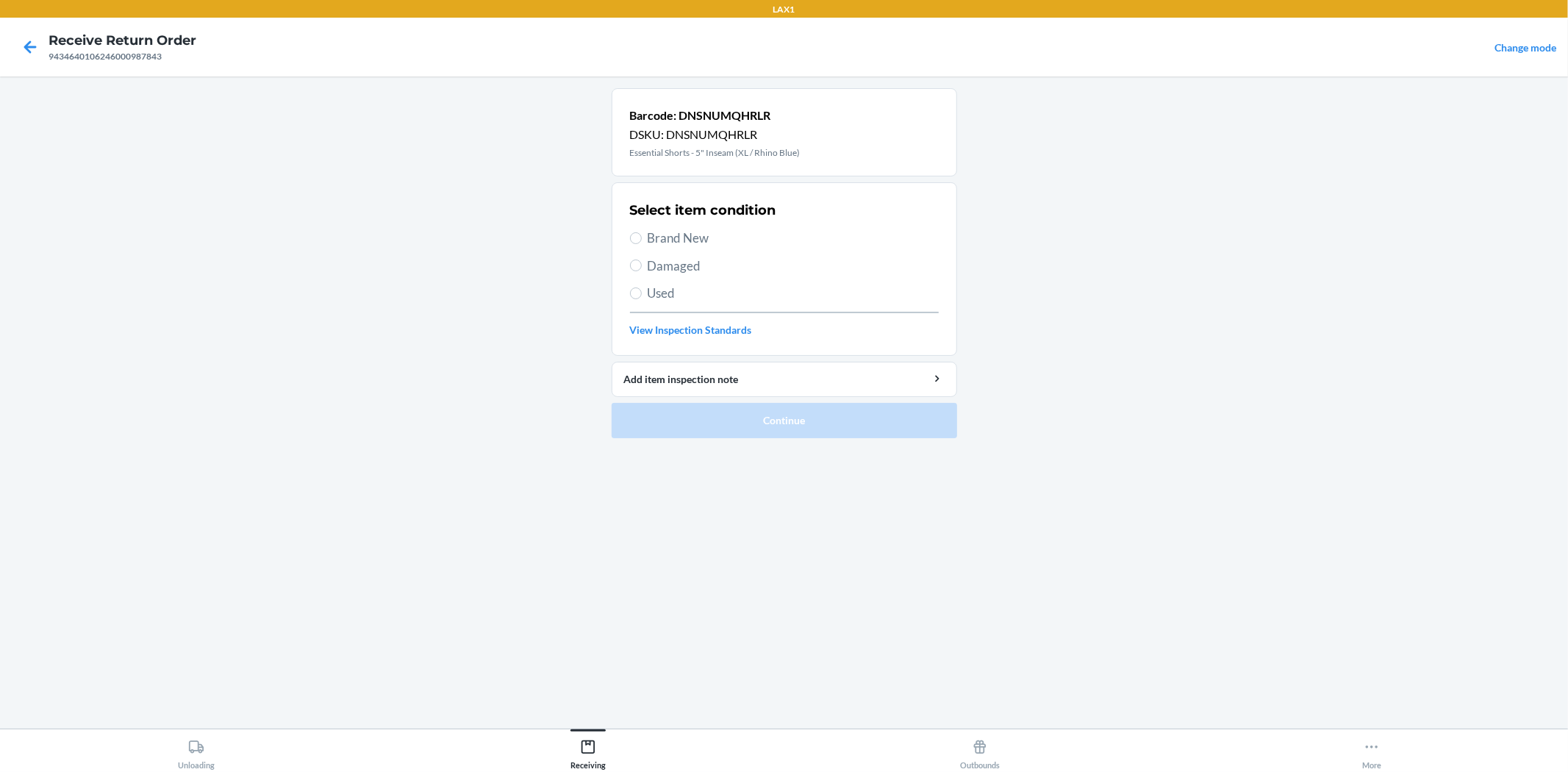
click at [743, 239] on span "Brand New" at bounding box center [793, 237] width 291 height 19
click at [642, 239] on input "Brand New" at bounding box center [636, 238] width 12 height 12
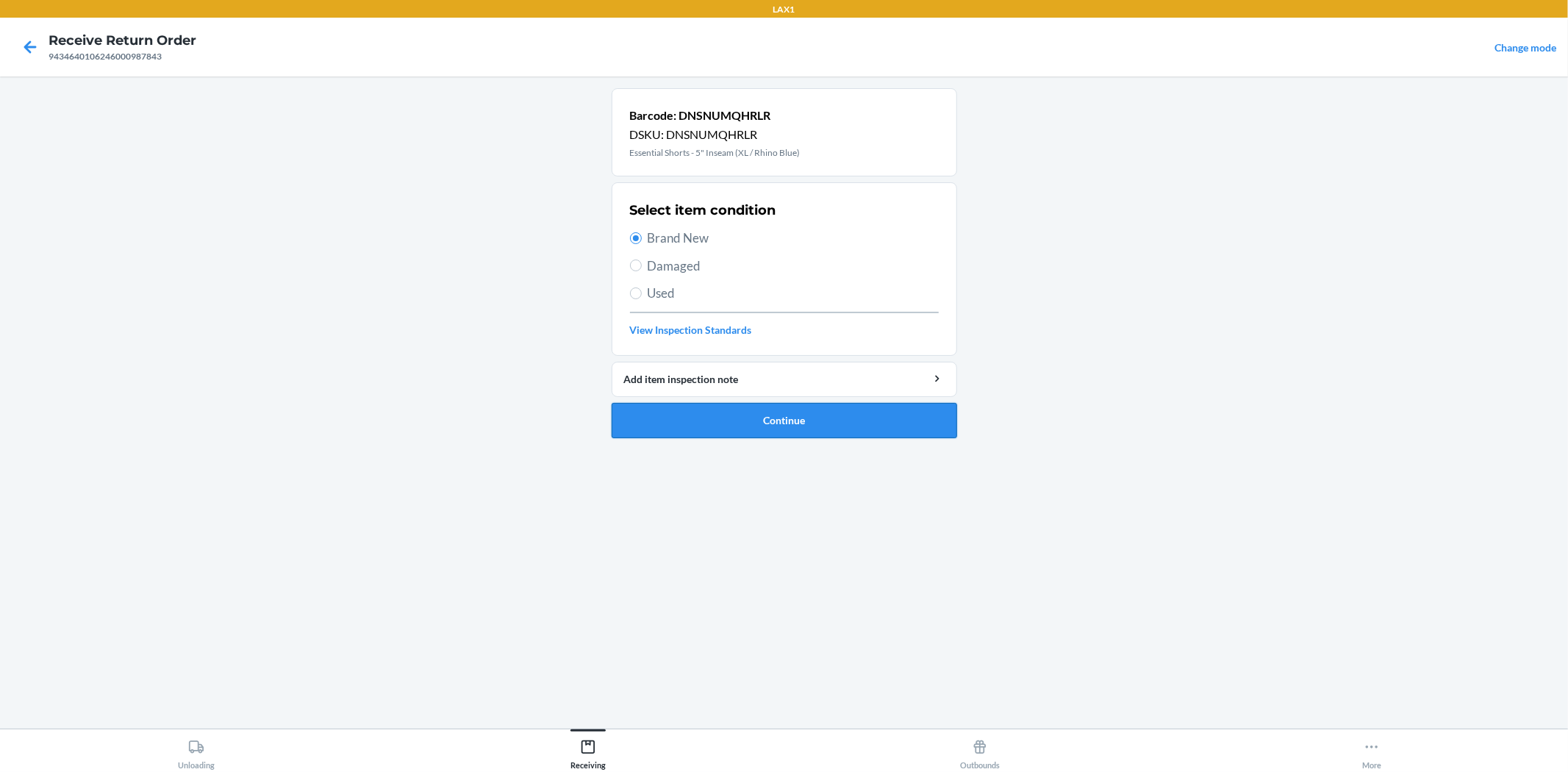
click at [731, 427] on button "Continue" at bounding box center [784, 421] width 345 height 35
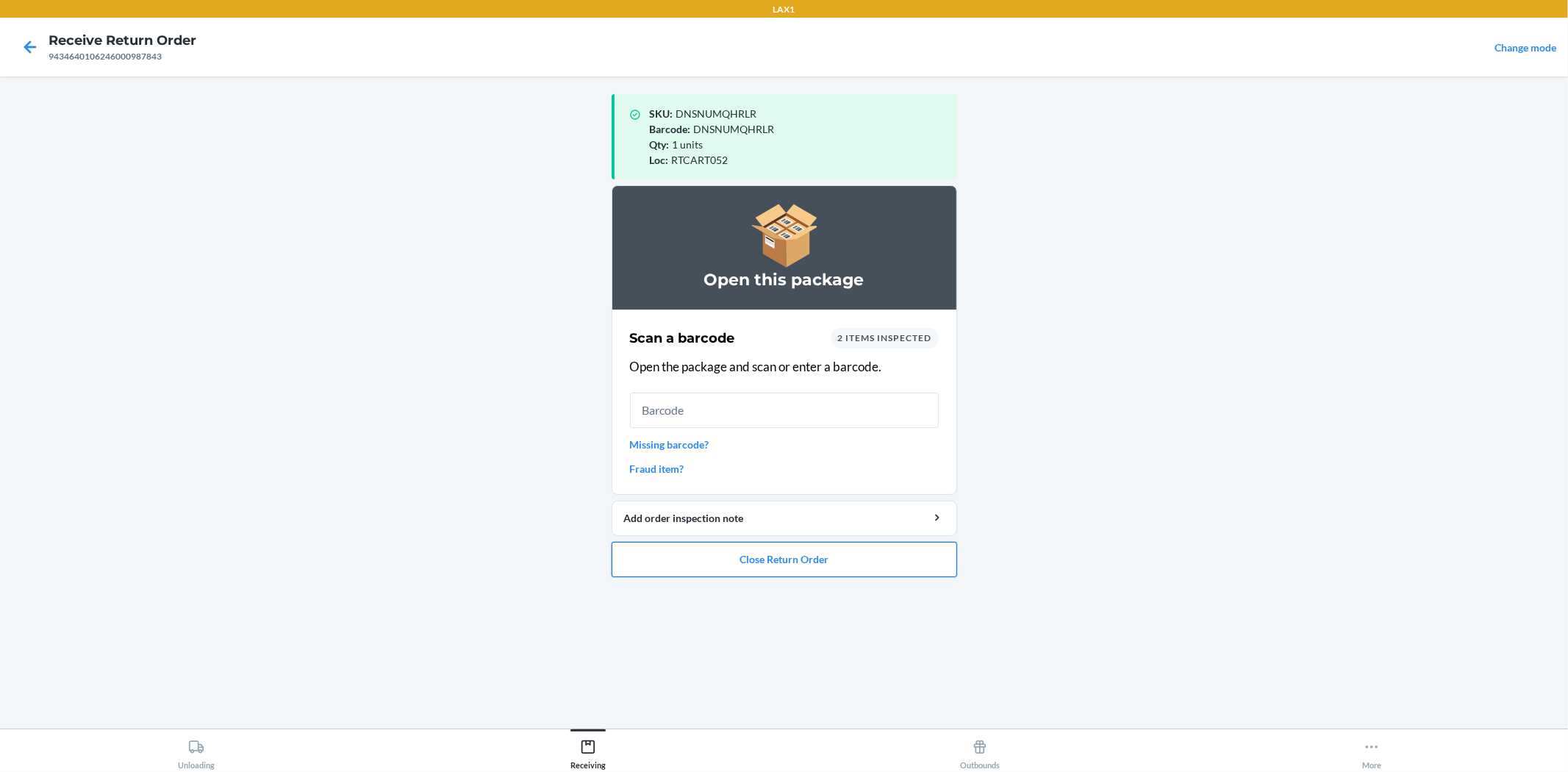
click at [818, 545] on button "Close Return Order" at bounding box center [784, 559] width 345 height 35
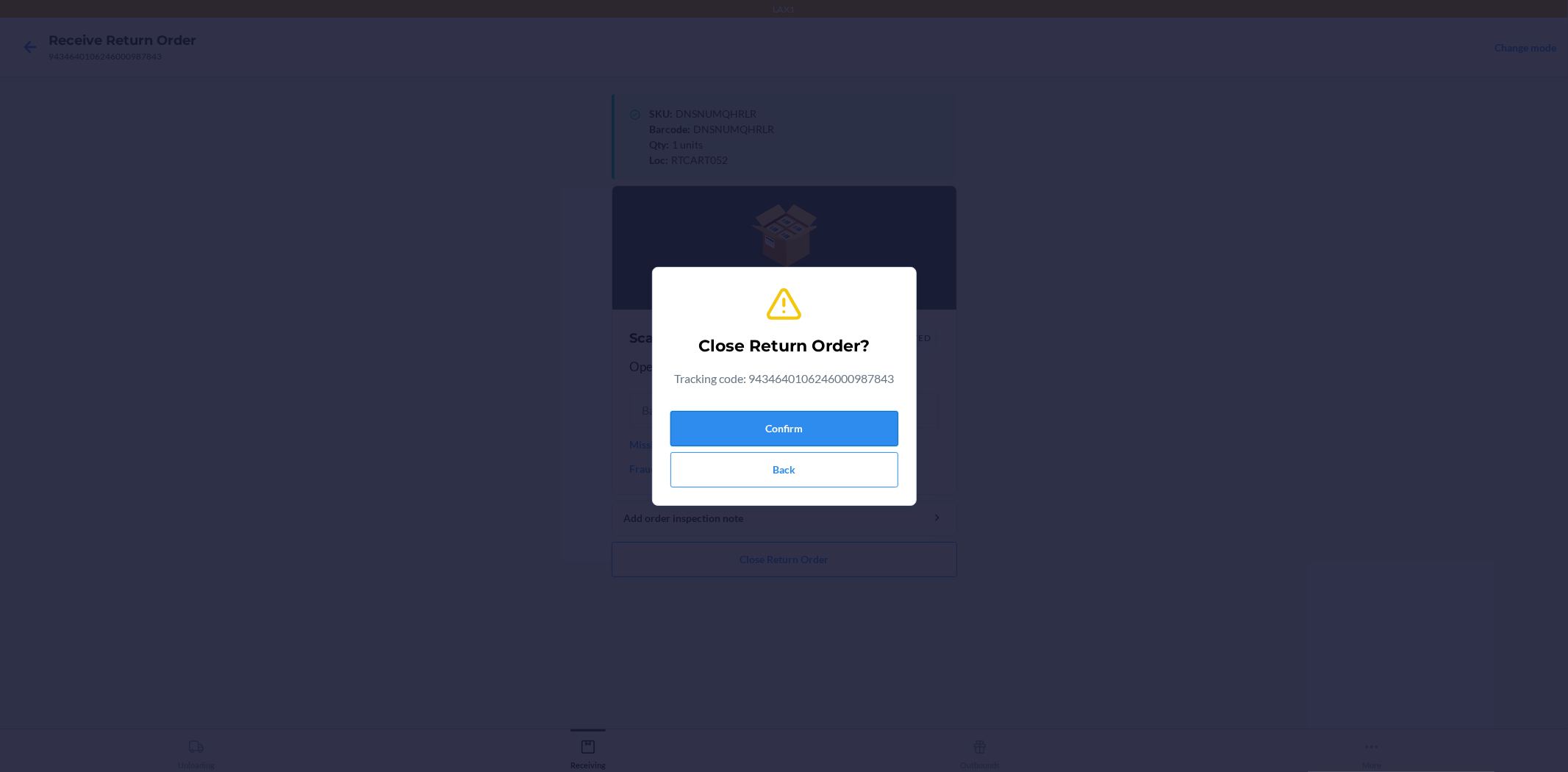
click at [828, 427] on button "Confirm" at bounding box center [784, 429] width 228 height 35
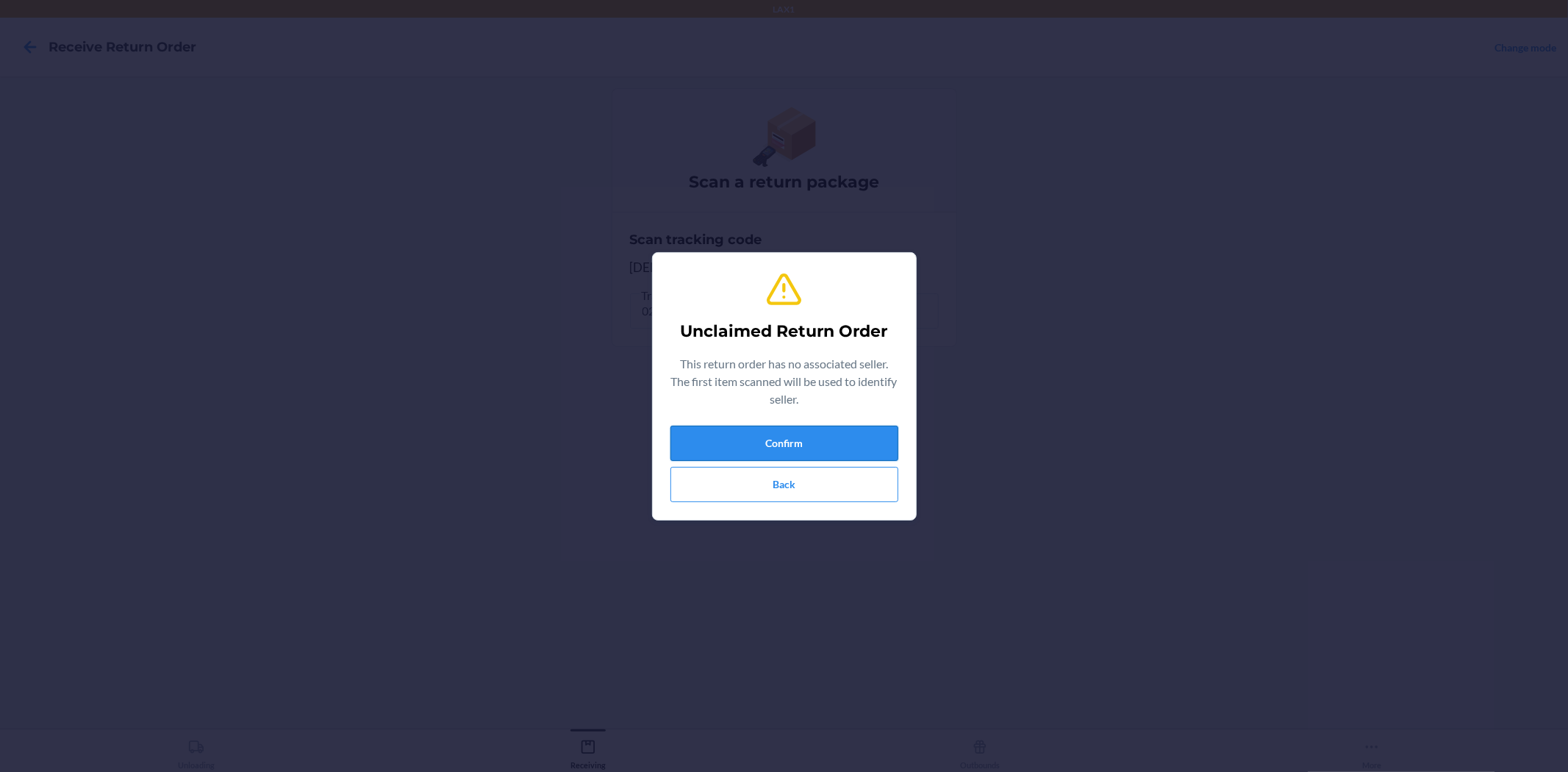
click at [892, 432] on button "Confirm" at bounding box center [784, 443] width 228 height 35
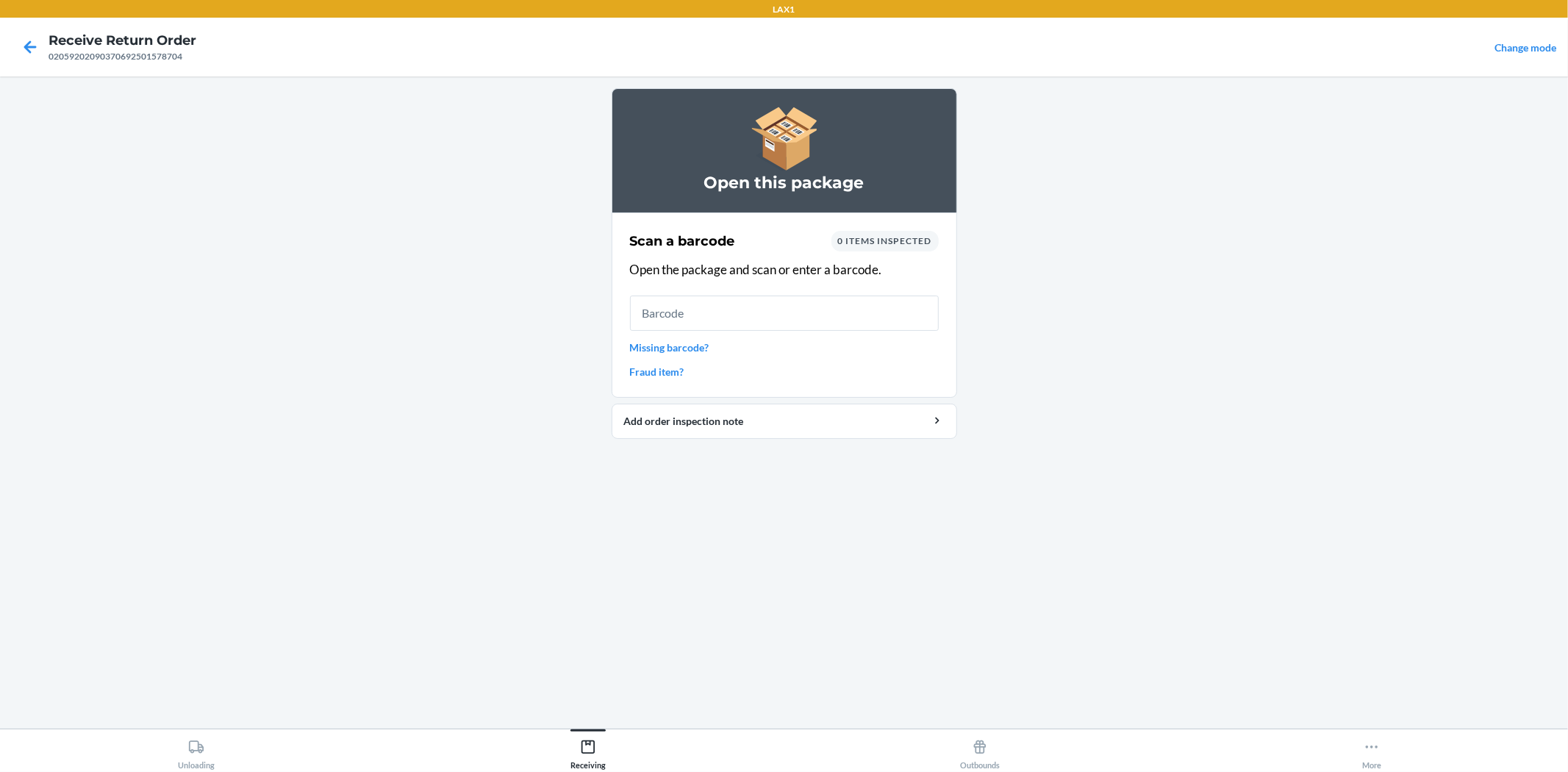
click at [697, 344] on link "Missing barcode?" at bounding box center [784, 347] width 309 height 16
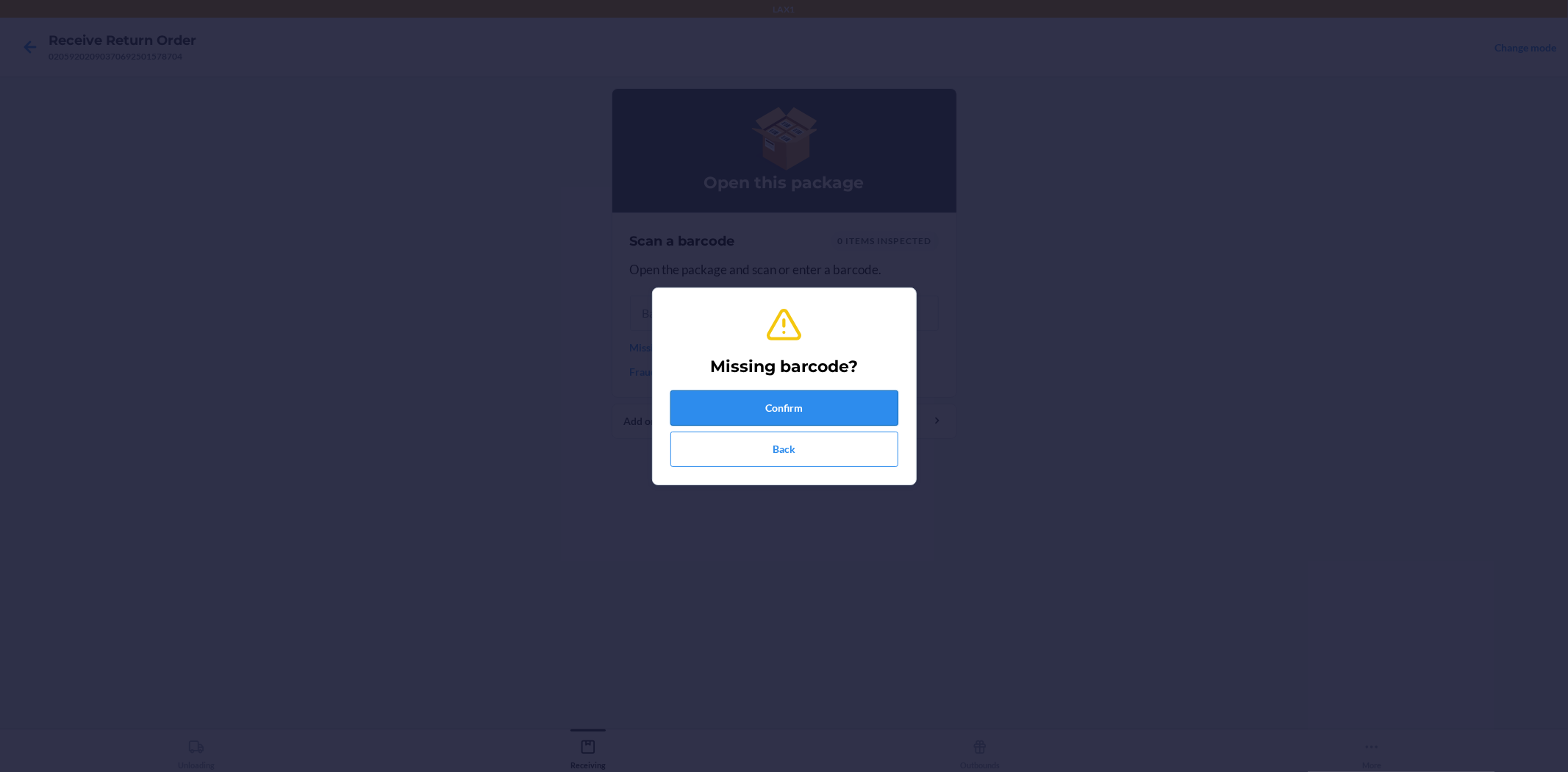
click at [737, 405] on button "Confirm" at bounding box center [784, 408] width 228 height 35
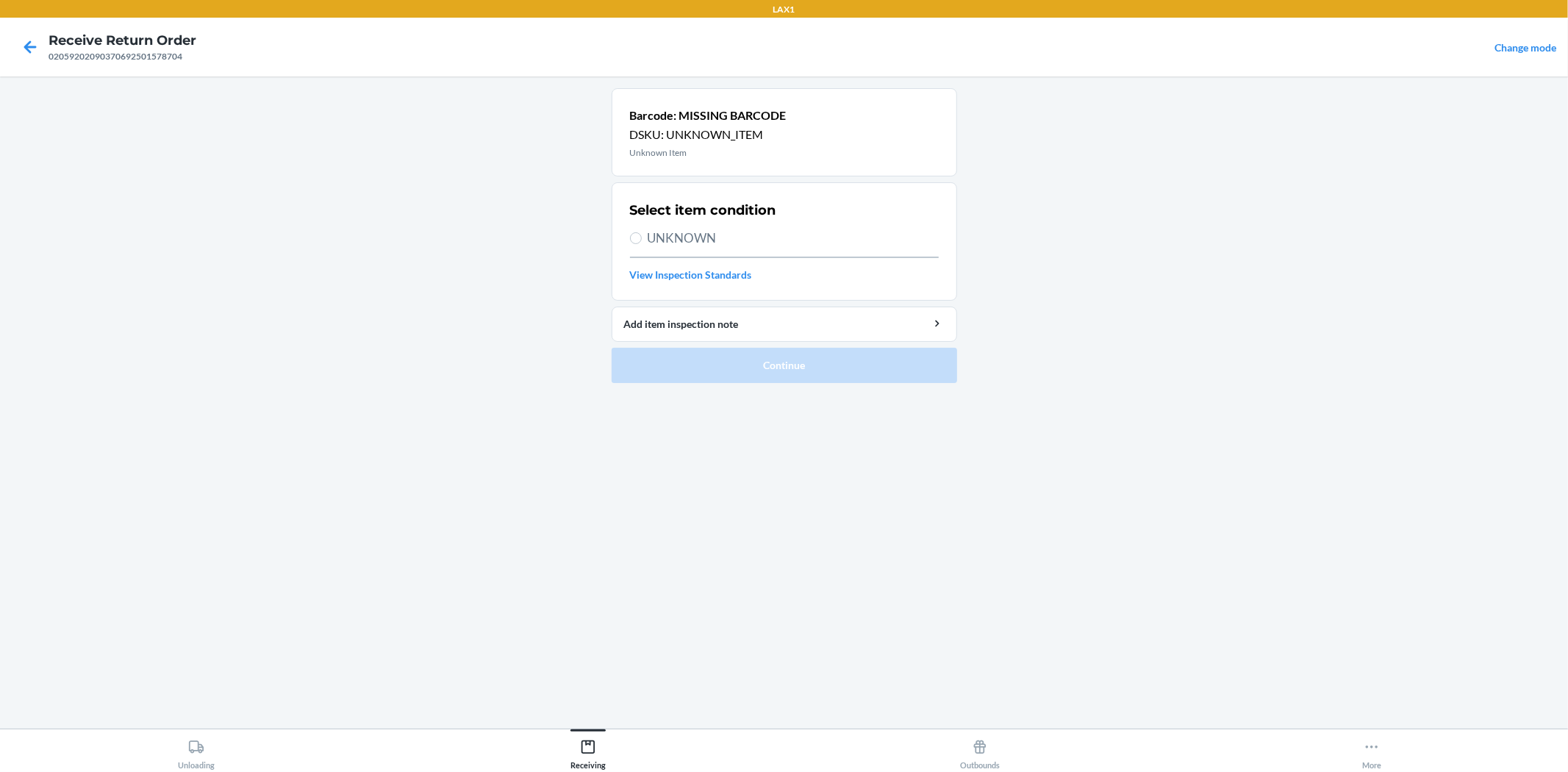
click at [679, 239] on span "UNKNOWN" at bounding box center [793, 237] width 291 height 19
click at [642, 239] on input "UNKNOWN" at bounding box center [636, 238] width 12 height 12
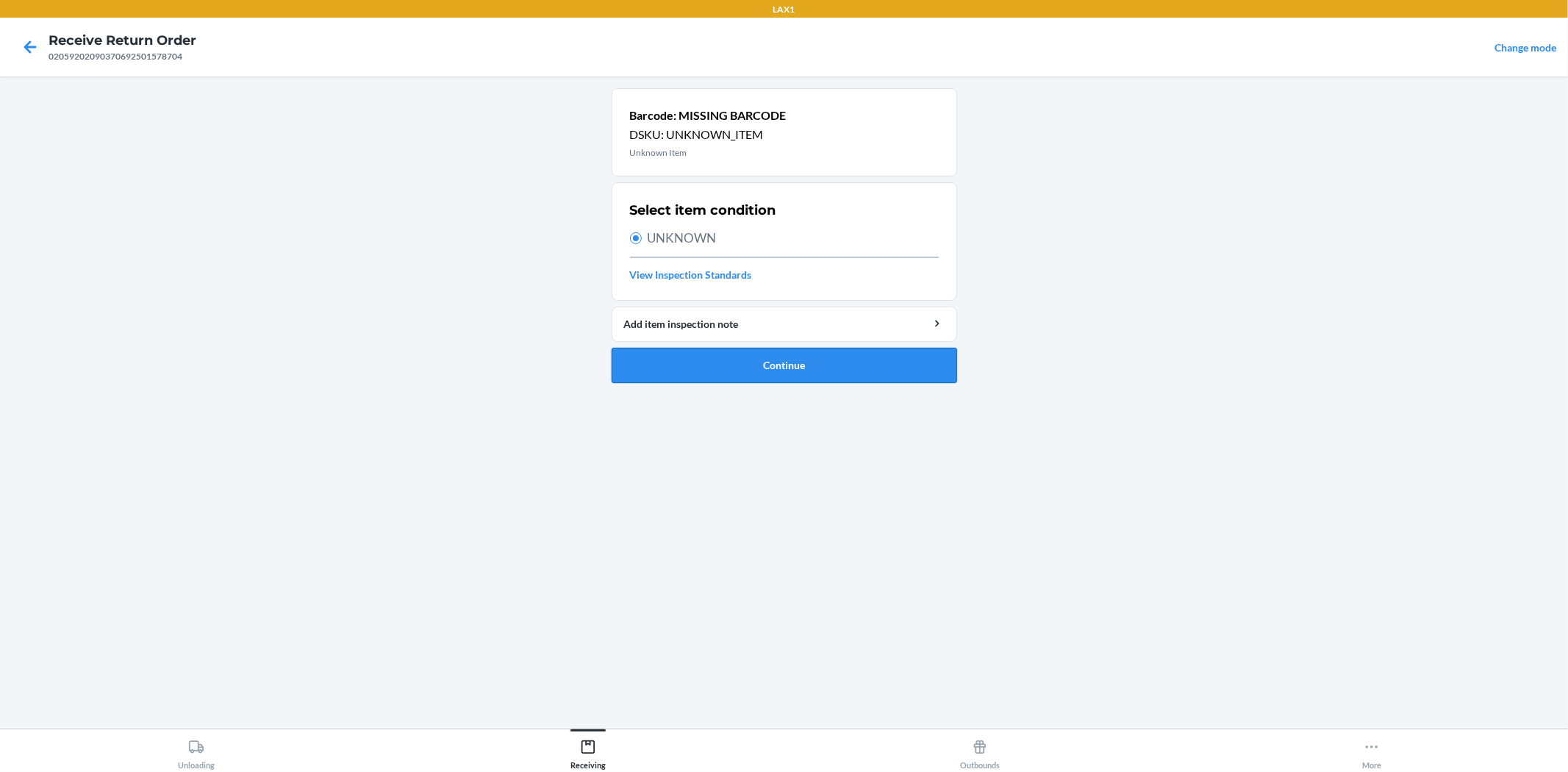
click at [774, 358] on button "Continue" at bounding box center [784, 365] width 345 height 35
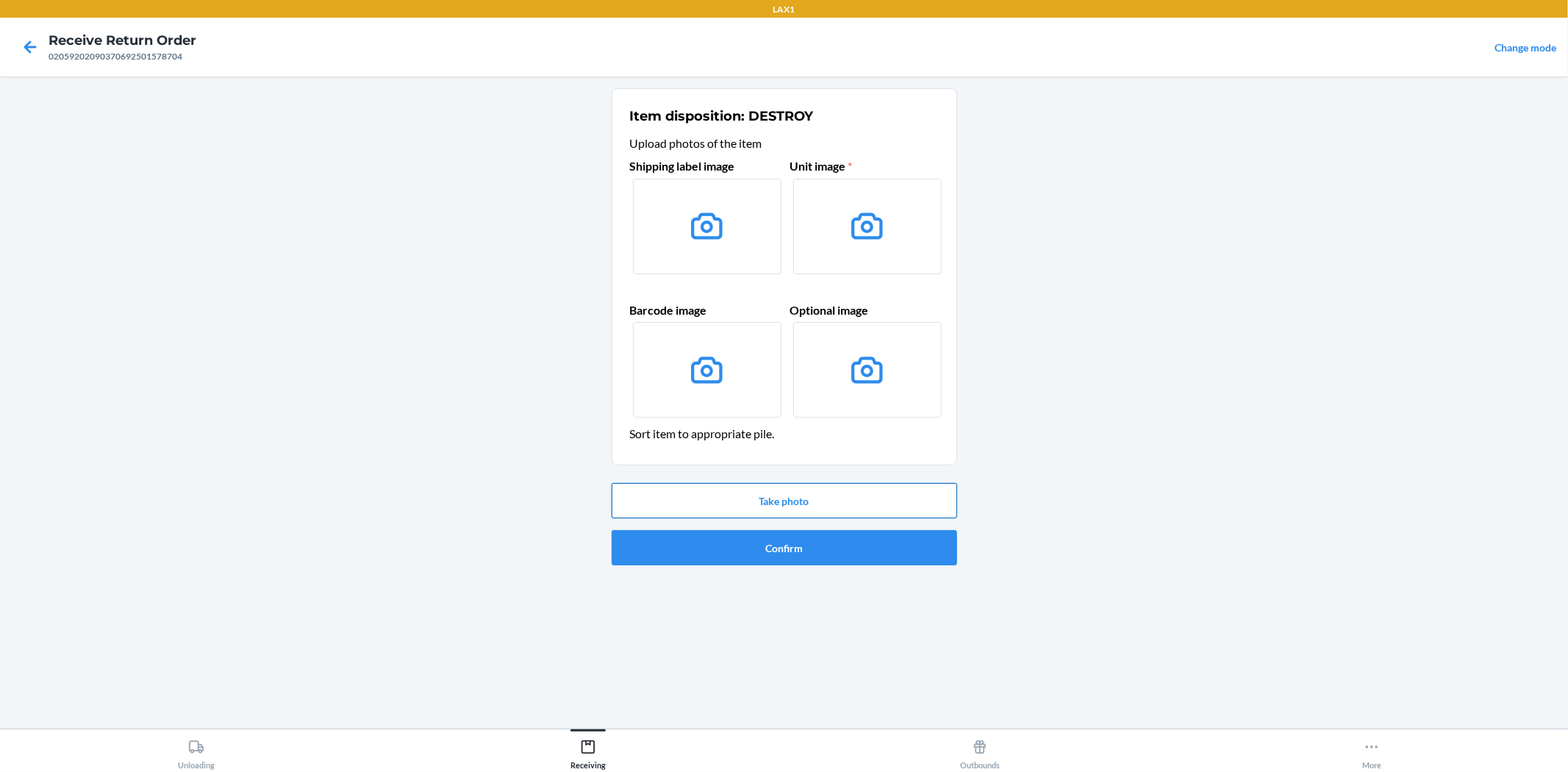
click at [780, 505] on button "Take photo" at bounding box center [784, 500] width 345 height 35
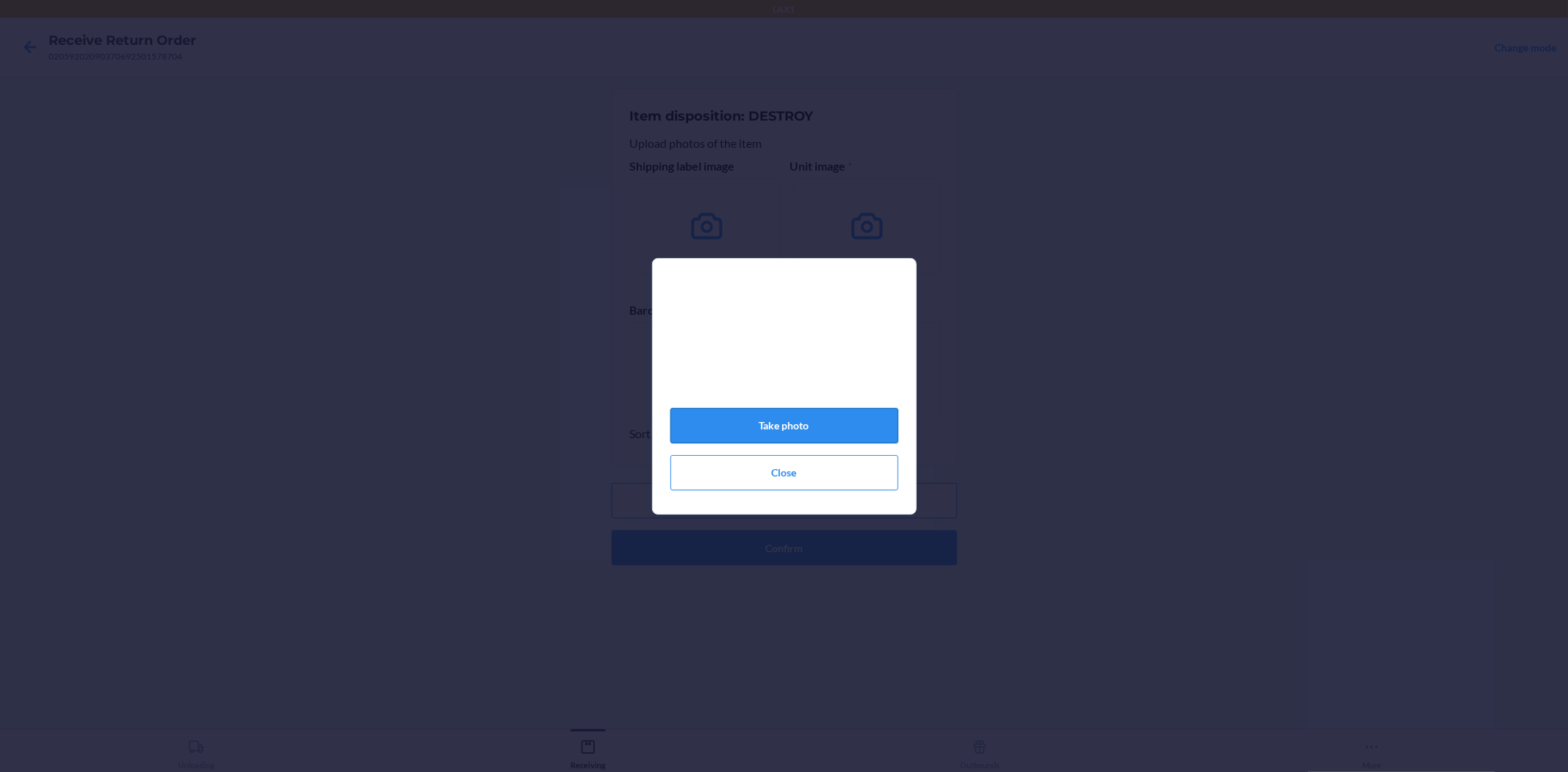
click at [766, 436] on button "Take photo" at bounding box center [784, 426] width 228 height 35
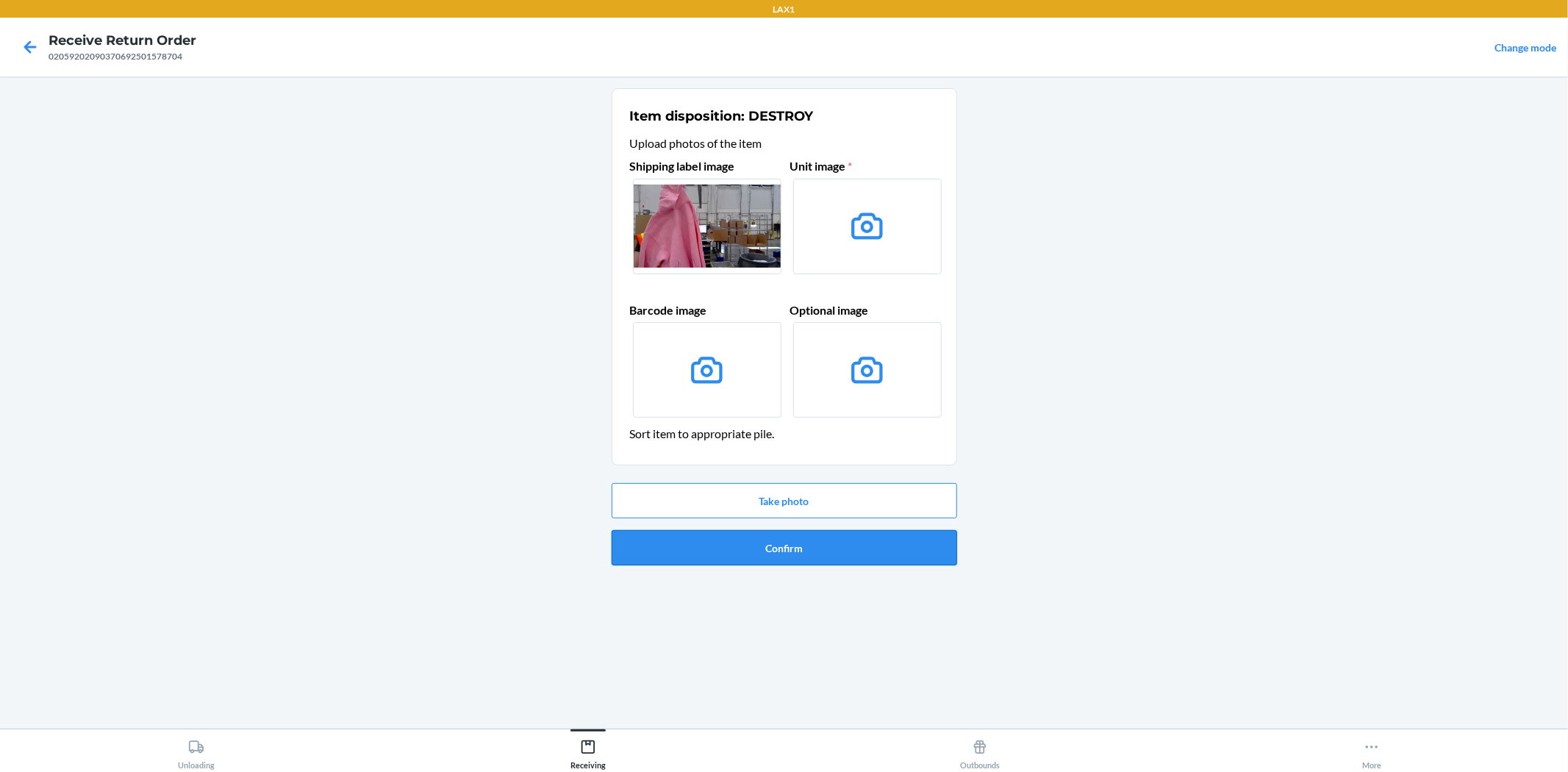
click at [763, 546] on button "Confirm" at bounding box center [784, 547] width 345 height 35
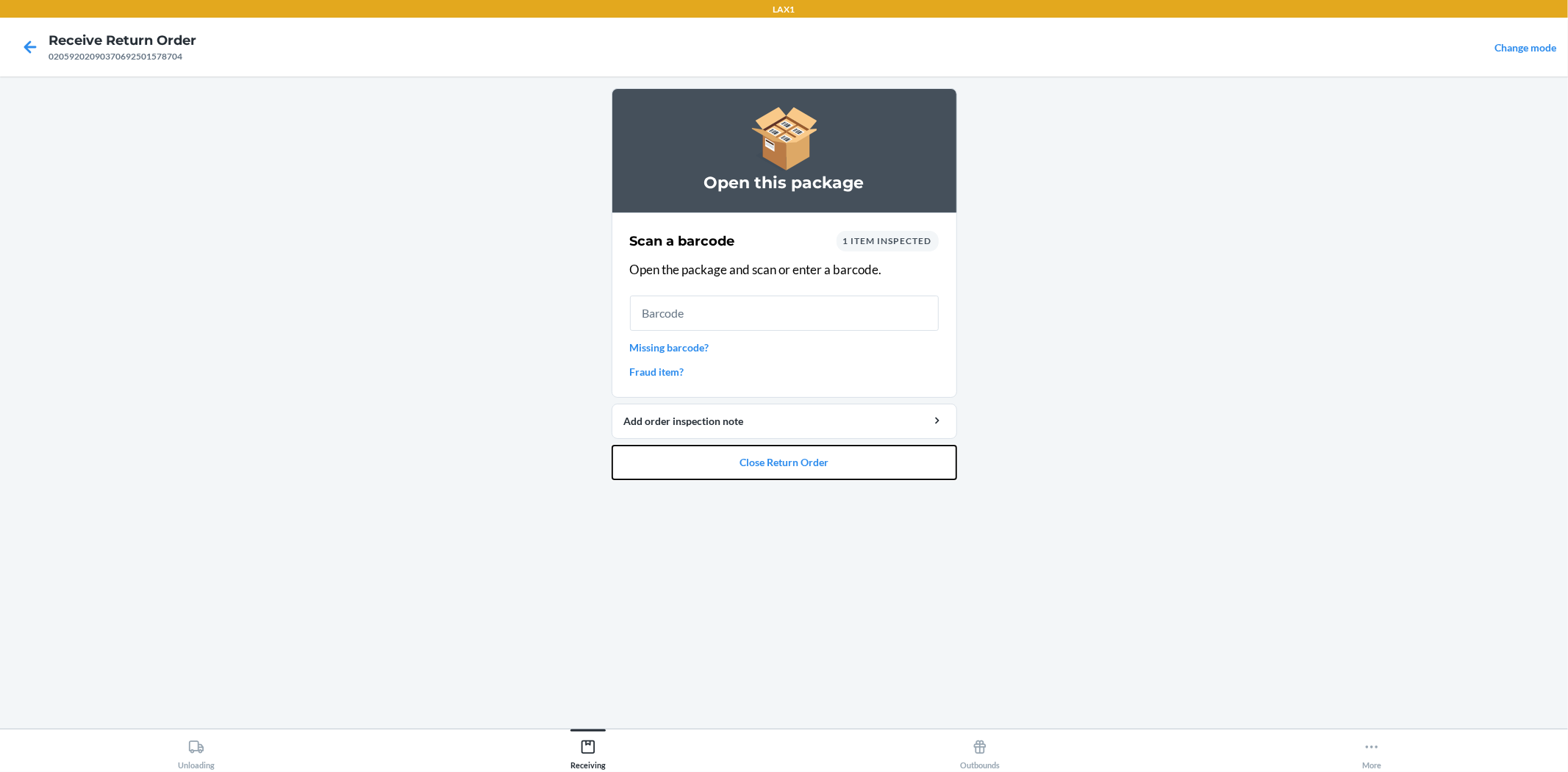
click at [790, 467] on button "Close Return Order" at bounding box center [784, 462] width 345 height 35
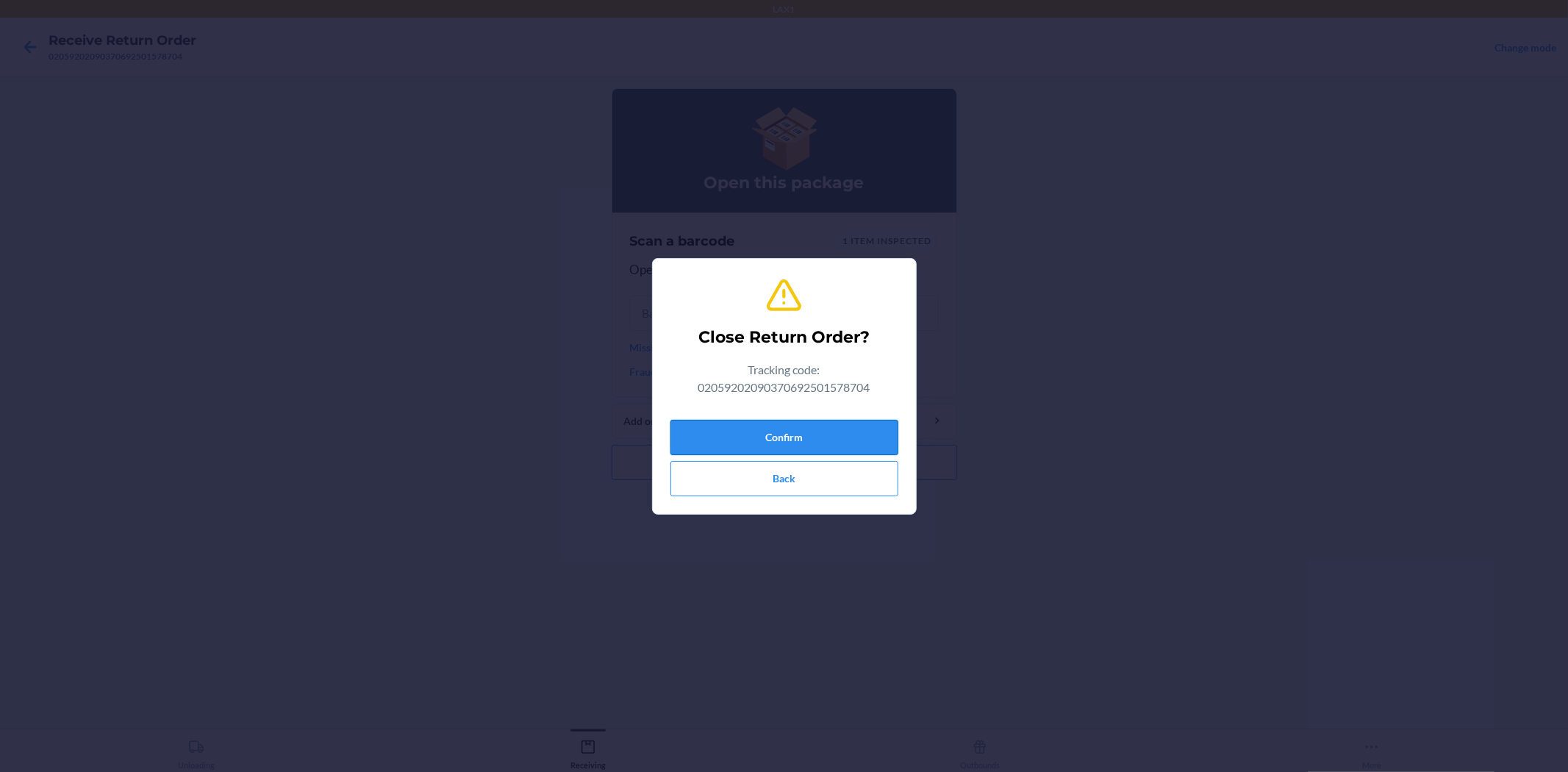
click at [796, 420] on button "Confirm" at bounding box center [784, 437] width 228 height 35
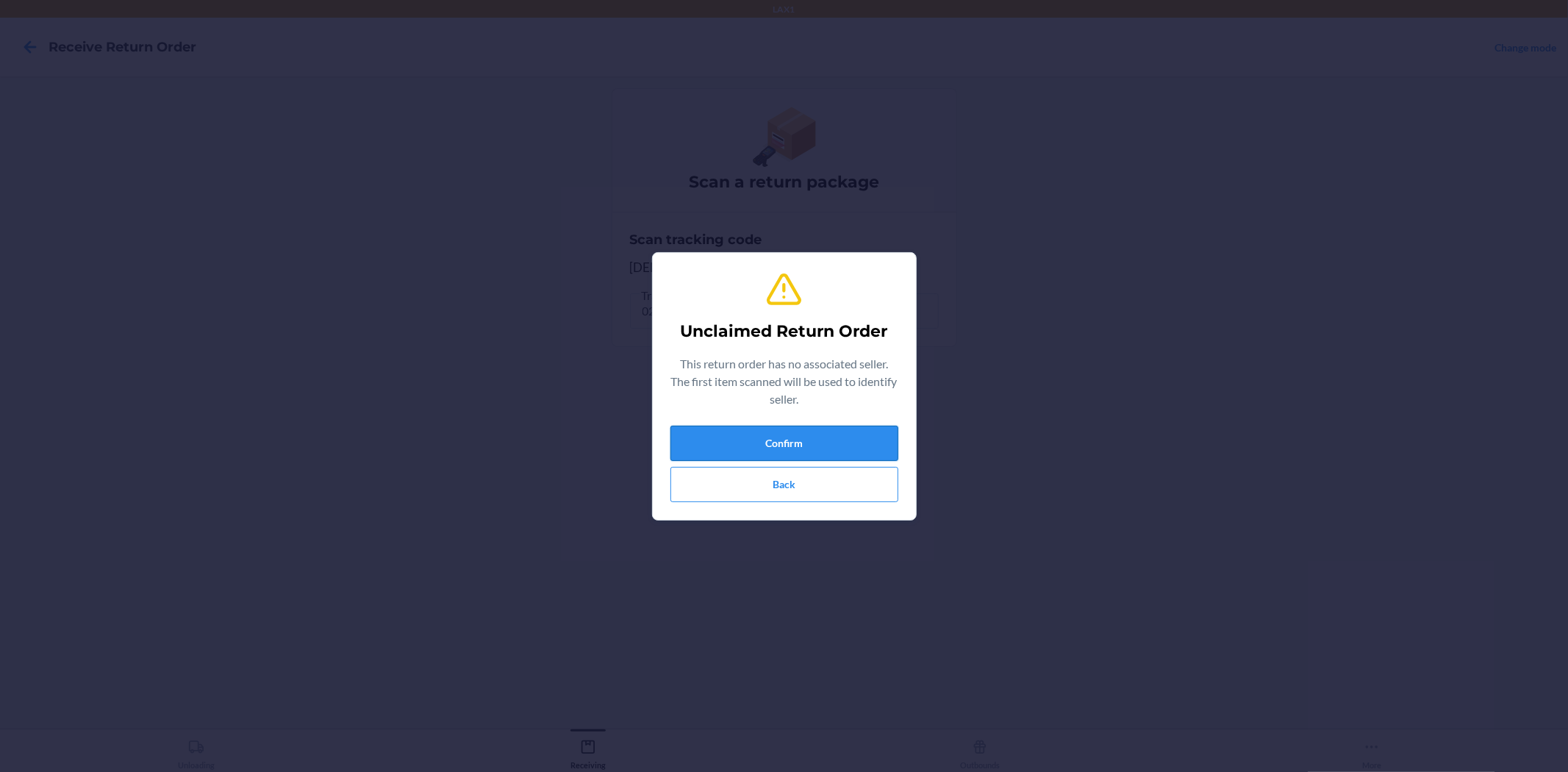
click at [883, 437] on button "Confirm" at bounding box center [784, 443] width 228 height 35
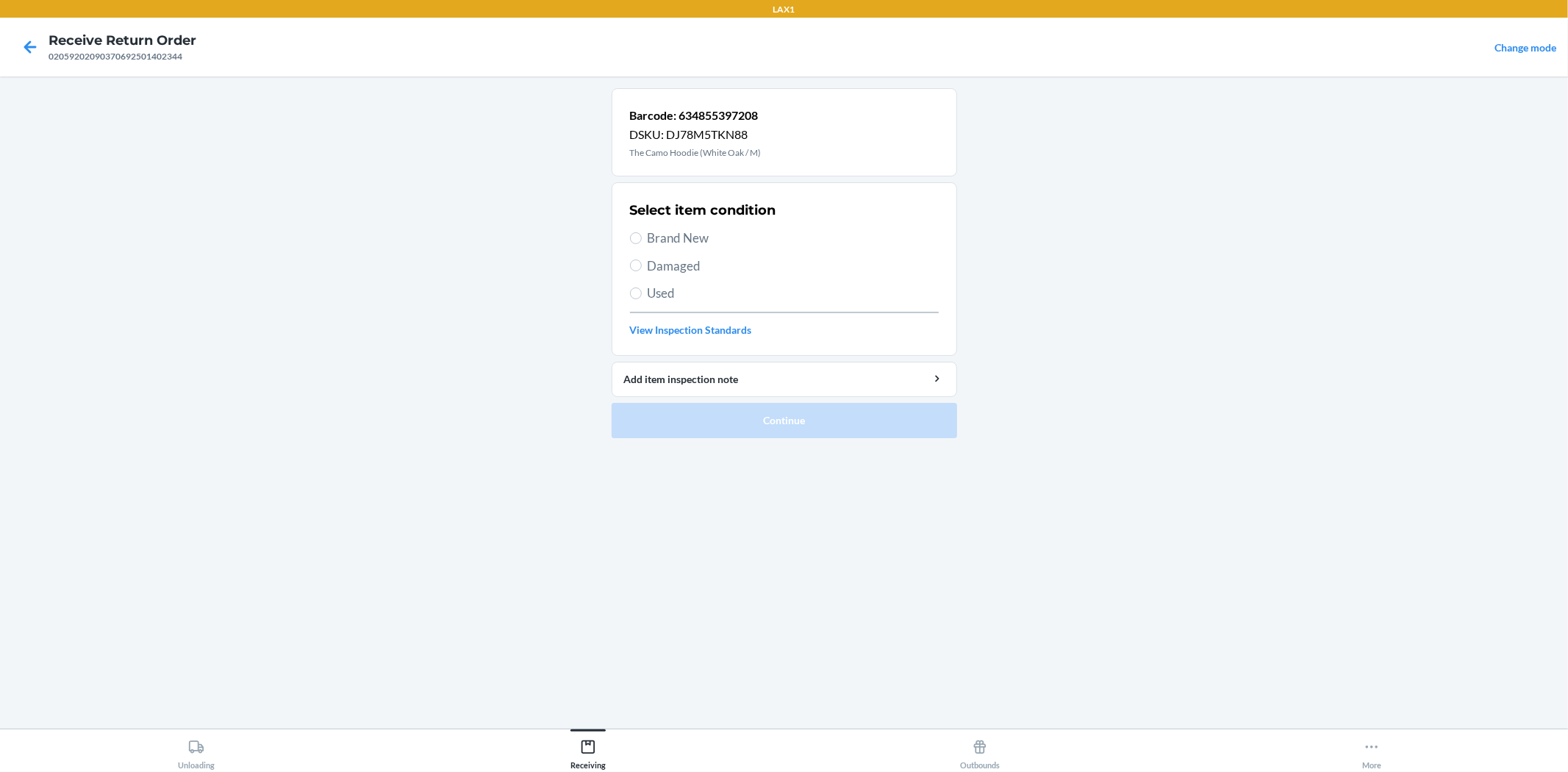
click at [684, 232] on span "Brand New" at bounding box center [793, 237] width 291 height 19
click at [642, 232] on input "Brand New" at bounding box center [636, 238] width 12 height 12
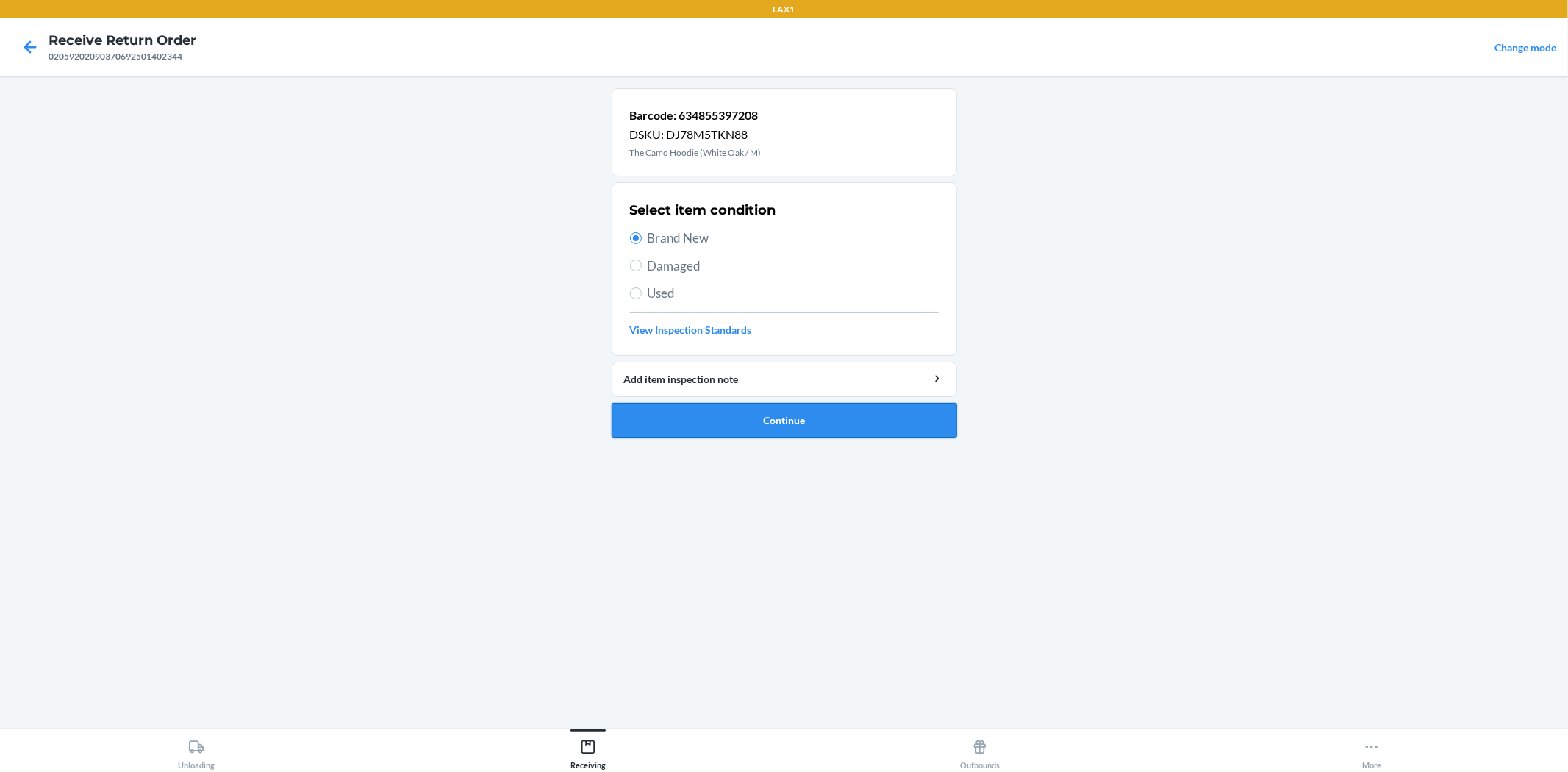
click at [758, 428] on button "Continue" at bounding box center [784, 421] width 345 height 35
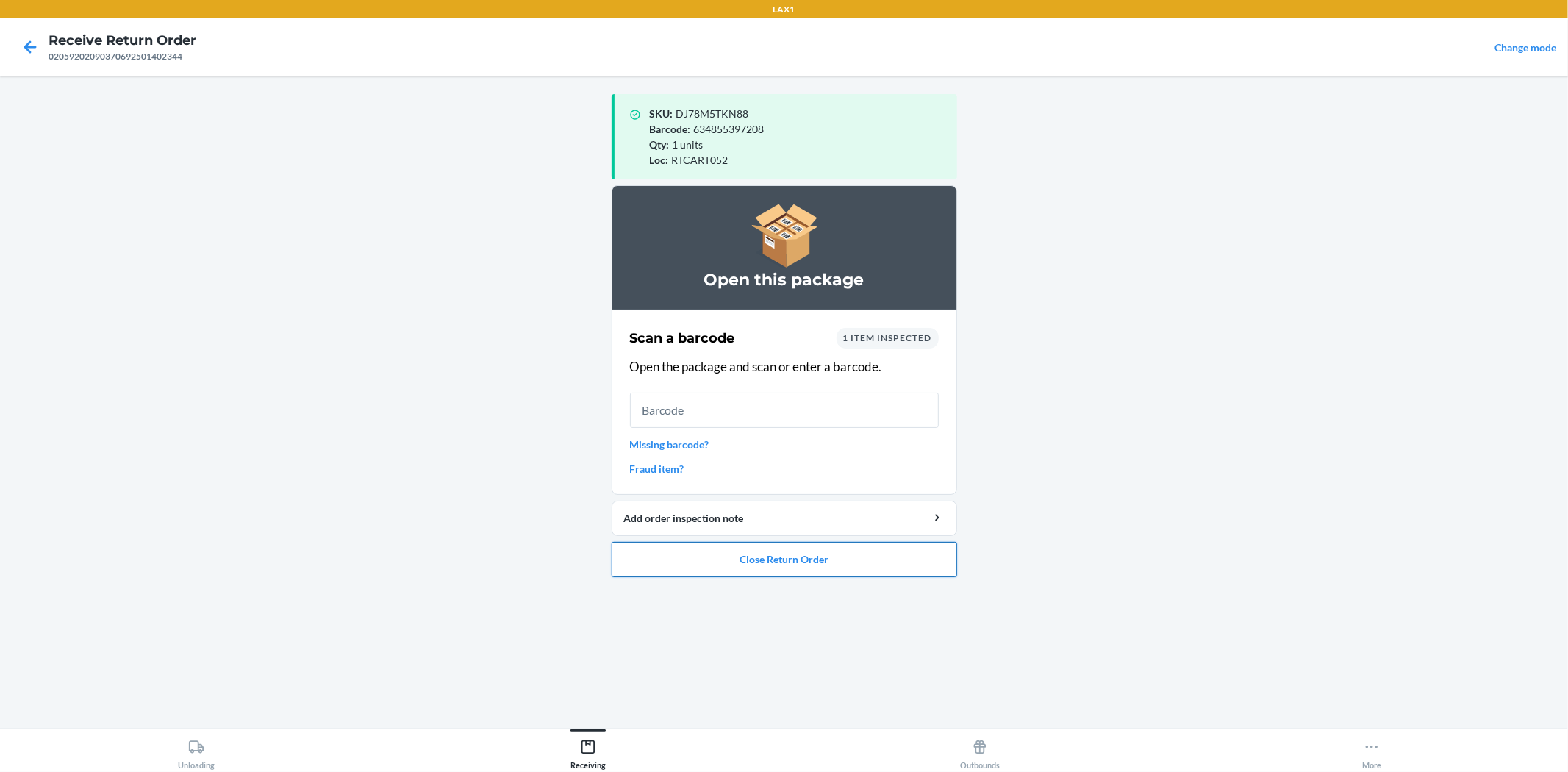
click at [775, 570] on button "Close Return Order" at bounding box center [784, 559] width 345 height 35
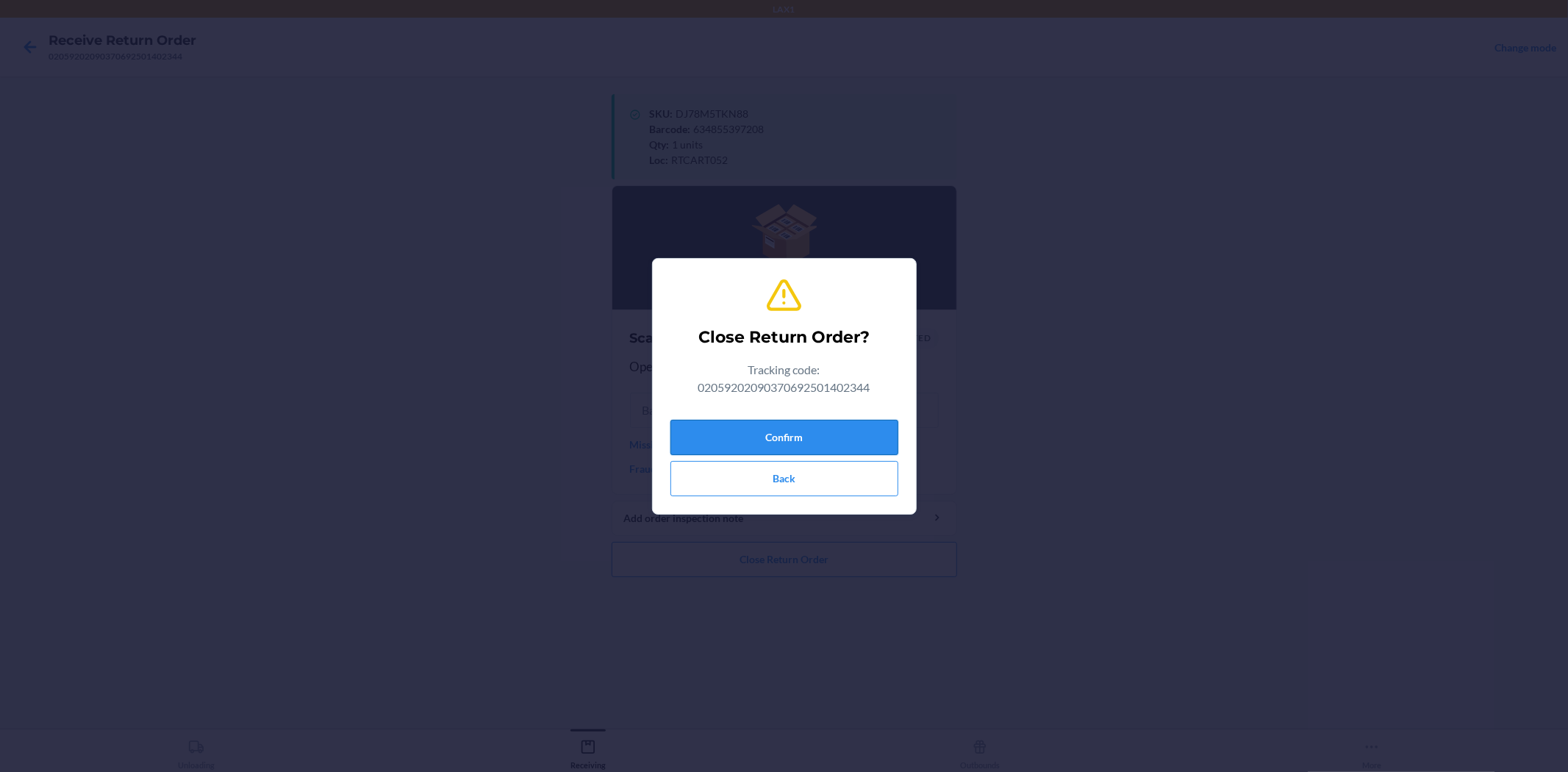
click at [849, 437] on button "Confirm" at bounding box center [784, 437] width 228 height 35
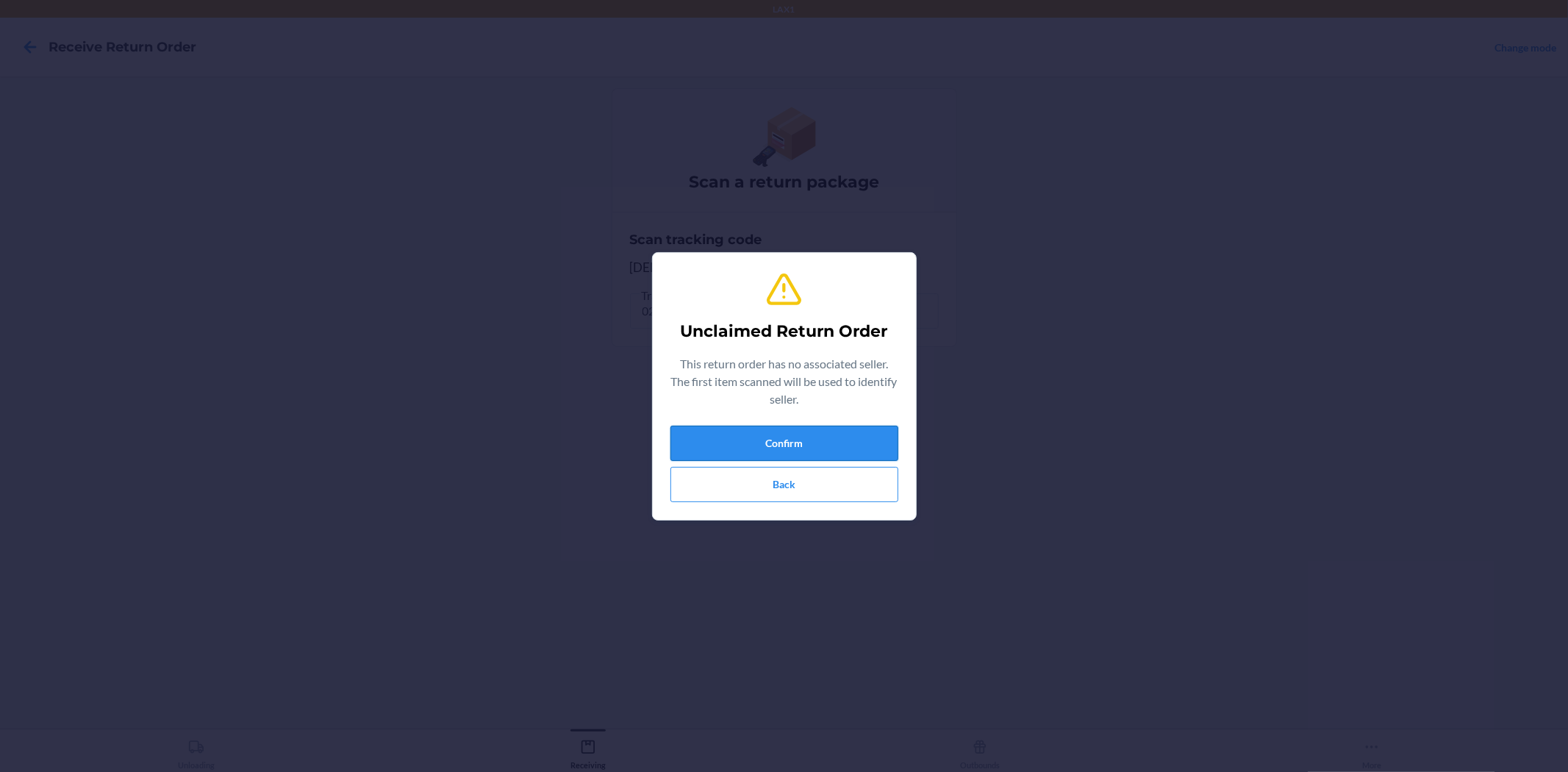
click at [851, 437] on button "Confirm" at bounding box center [784, 443] width 228 height 35
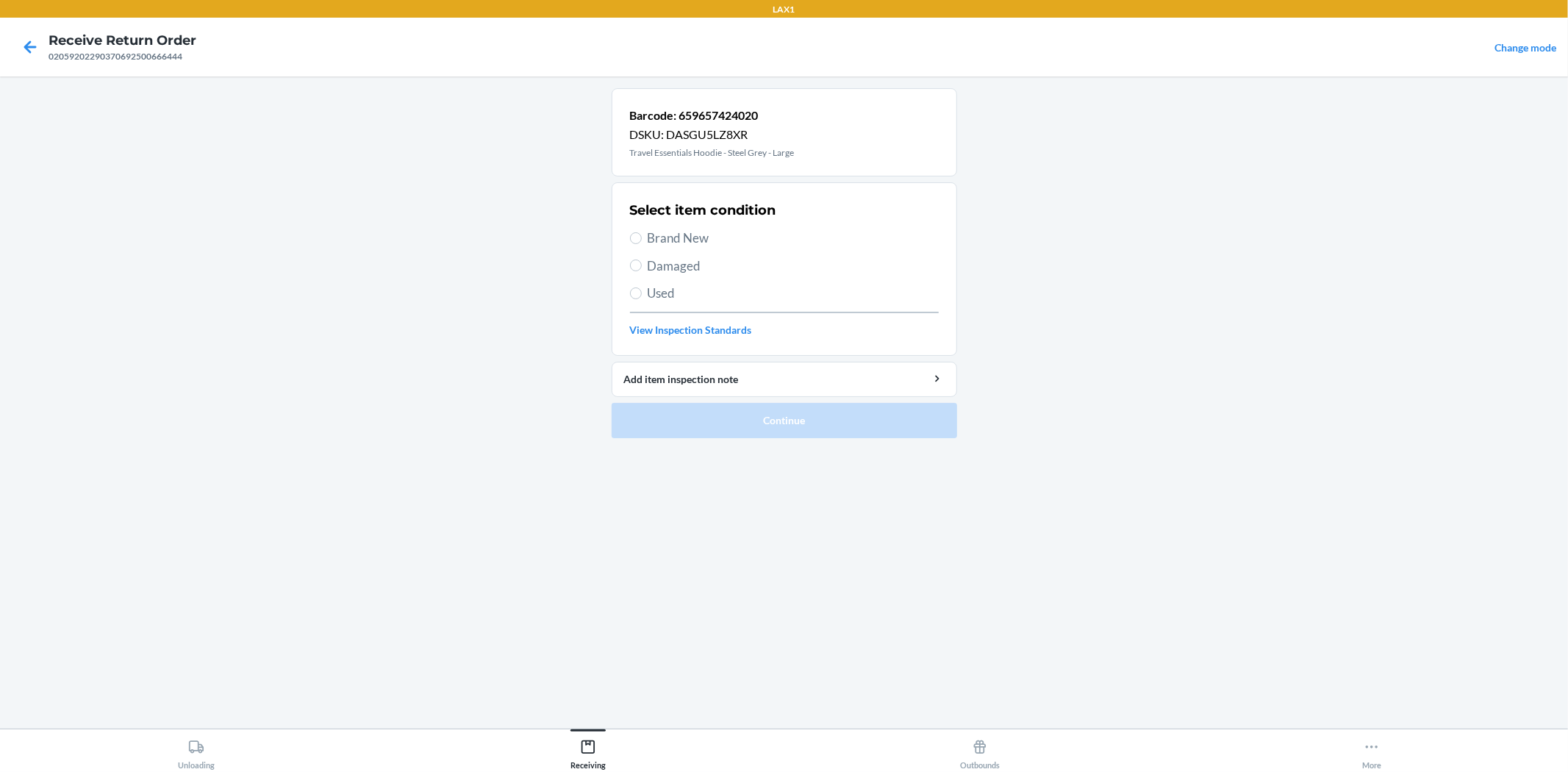
click at [693, 263] on span "Damaged" at bounding box center [793, 265] width 291 height 19
click at [642, 263] on input "Damaged" at bounding box center [636, 265] width 12 height 12
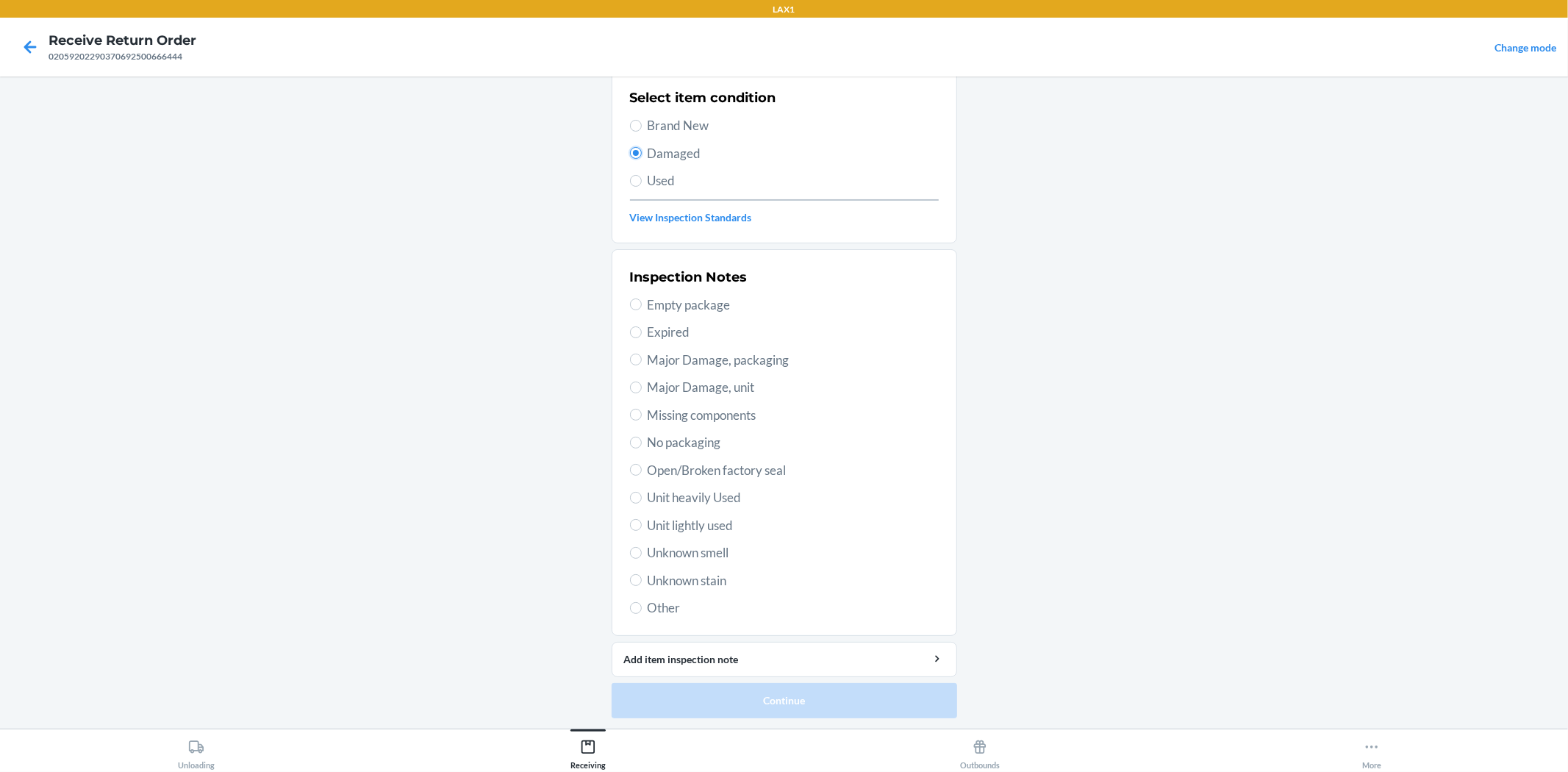
scroll to position [113, 0]
click at [687, 576] on span "Unknown stain" at bounding box center [793, 579] width 291 height 19
click at [642, 576] on input "Unknown stain" at bounding box center [636, 579] width 12 height 12
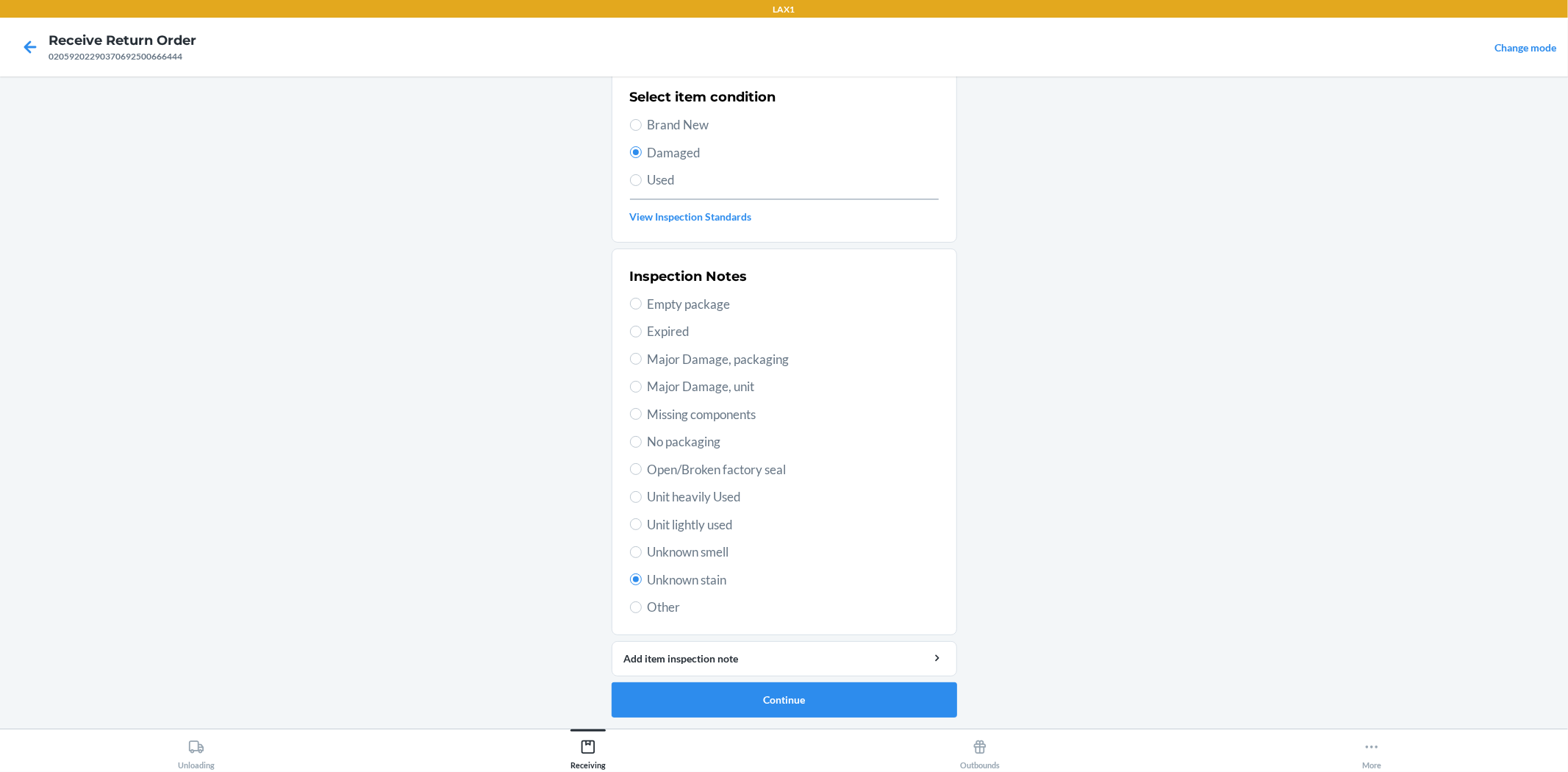
click at [701, 519] on span "Unit lightly used" at bounding box center [793, 524] width 291 height 19
click at [642, 519] on input "Unit lightly used" at bounding box center [636, 524] width 12 height 12
click at [820, 702] on button "Continue" at bounding box center [784, 699] width 345 height 35
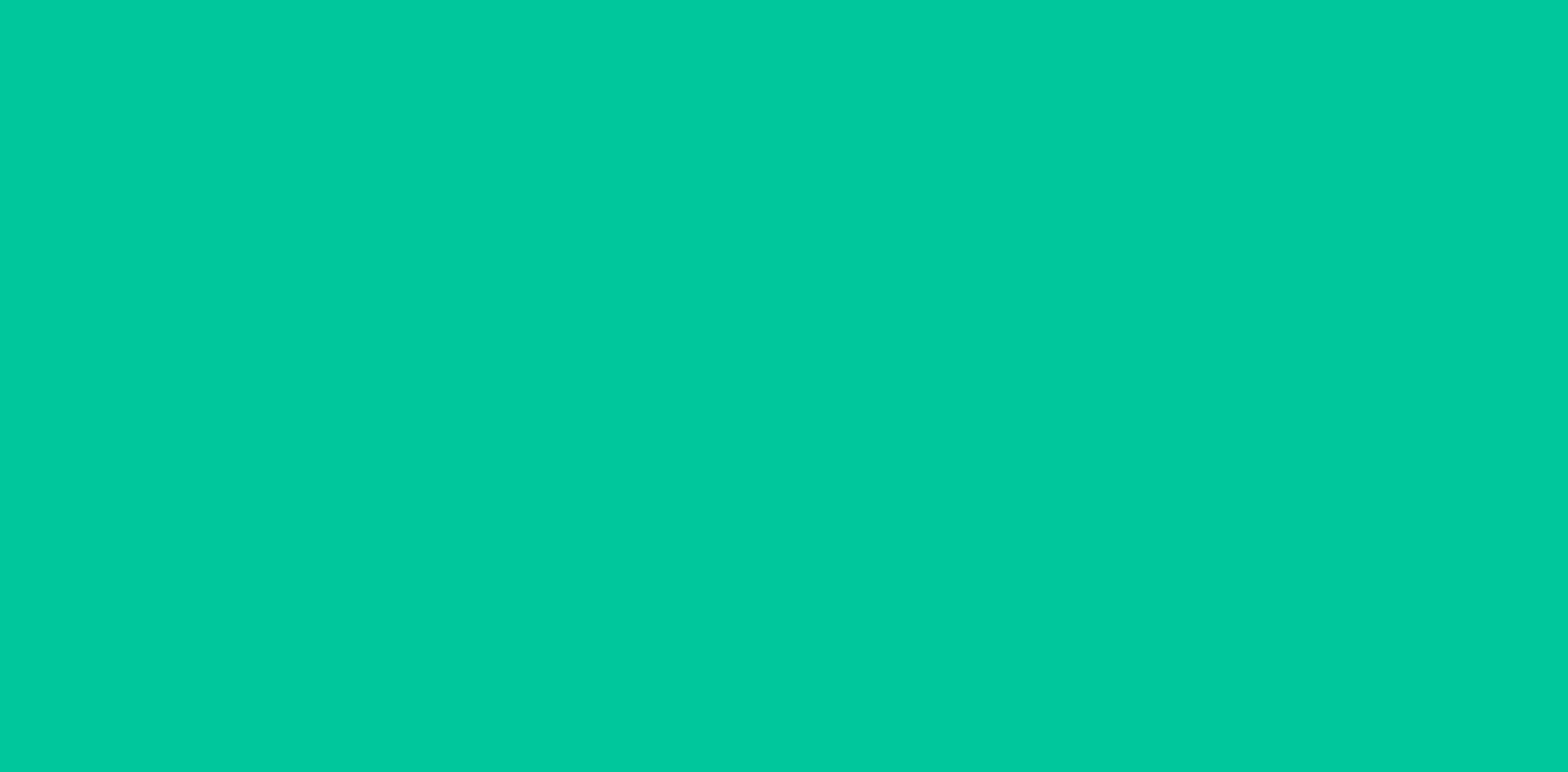
scroll to position [0, 0]
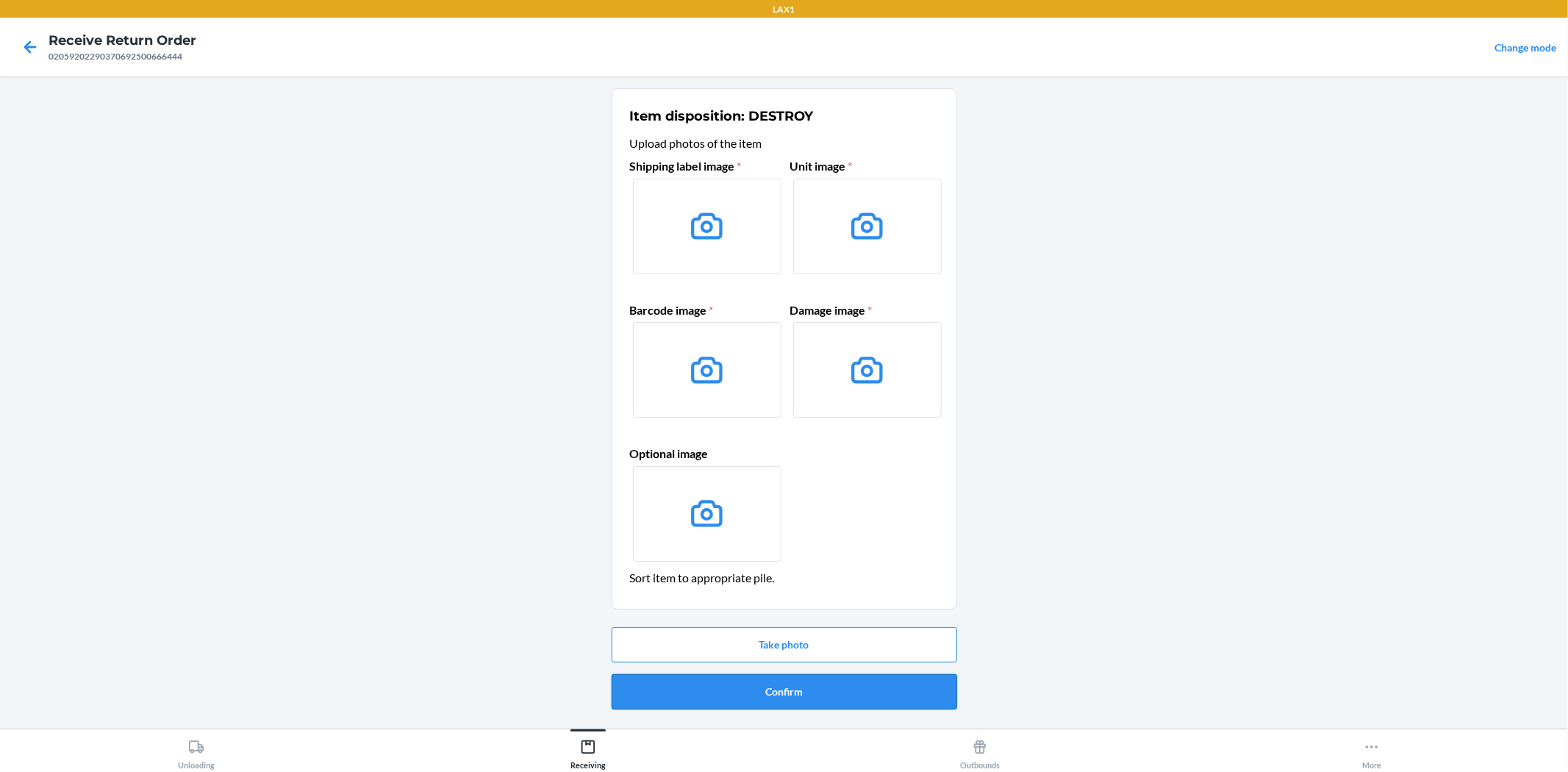
click at [797, 694] on button "Confirm" at bounding box center [784, 692] width 345 height 35
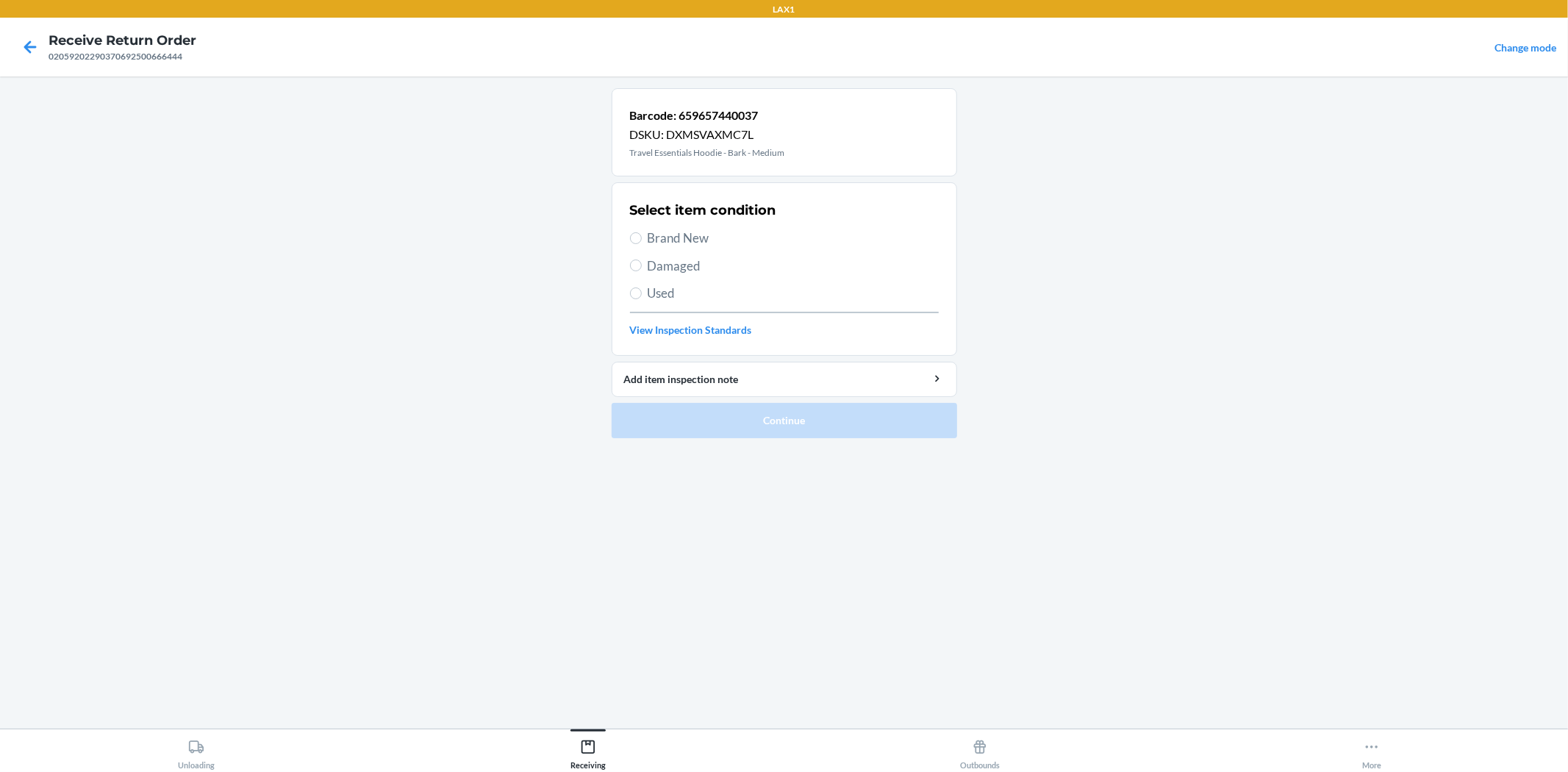
click at [681, 262] on span "Damaged" at bounding box center [793, 265] width 291 height 19
click at [642, 262] on input "Damaged" at bounding box center [636, 265] width 12 height 12
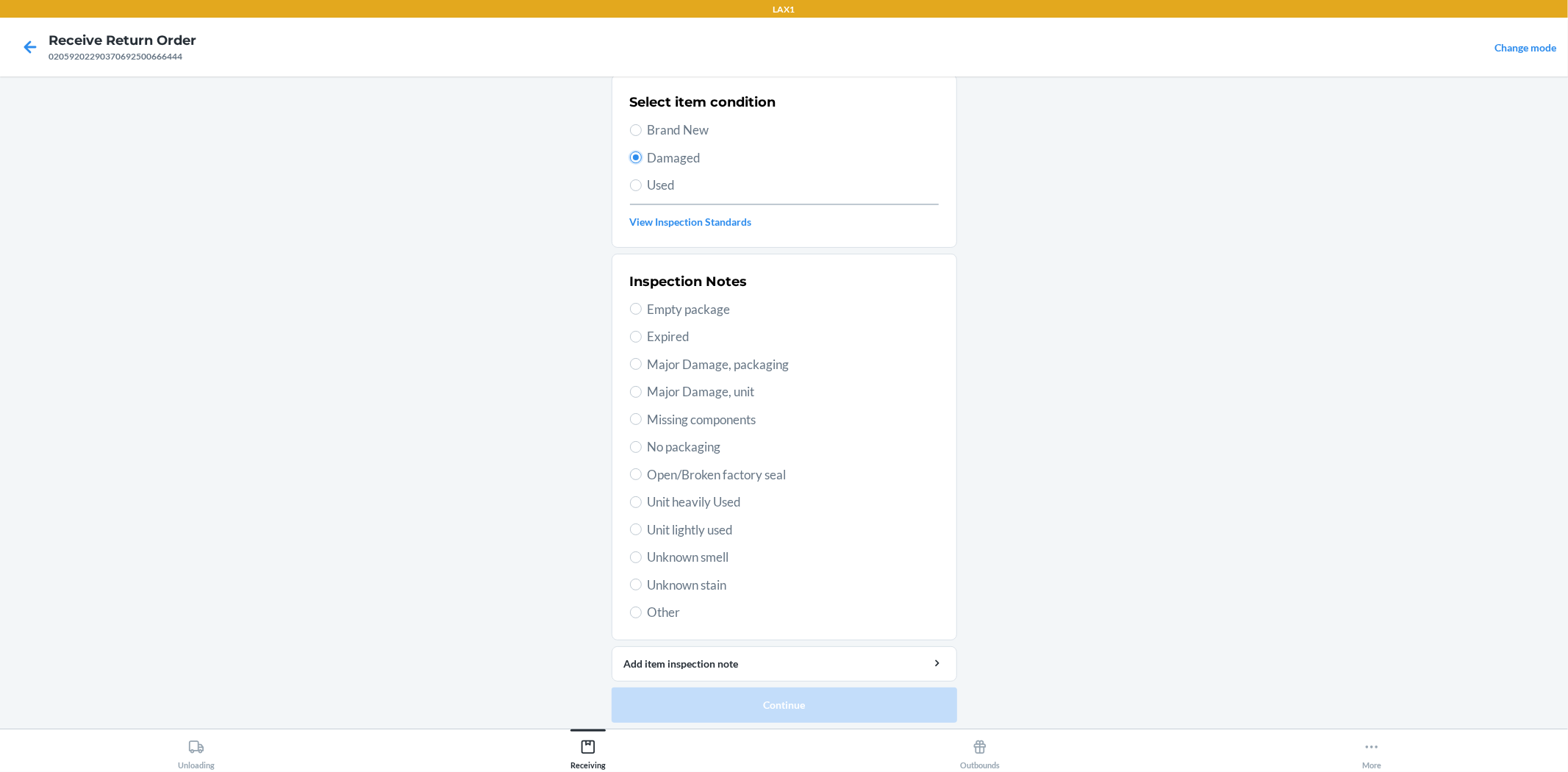
scroll to position [113, 0]
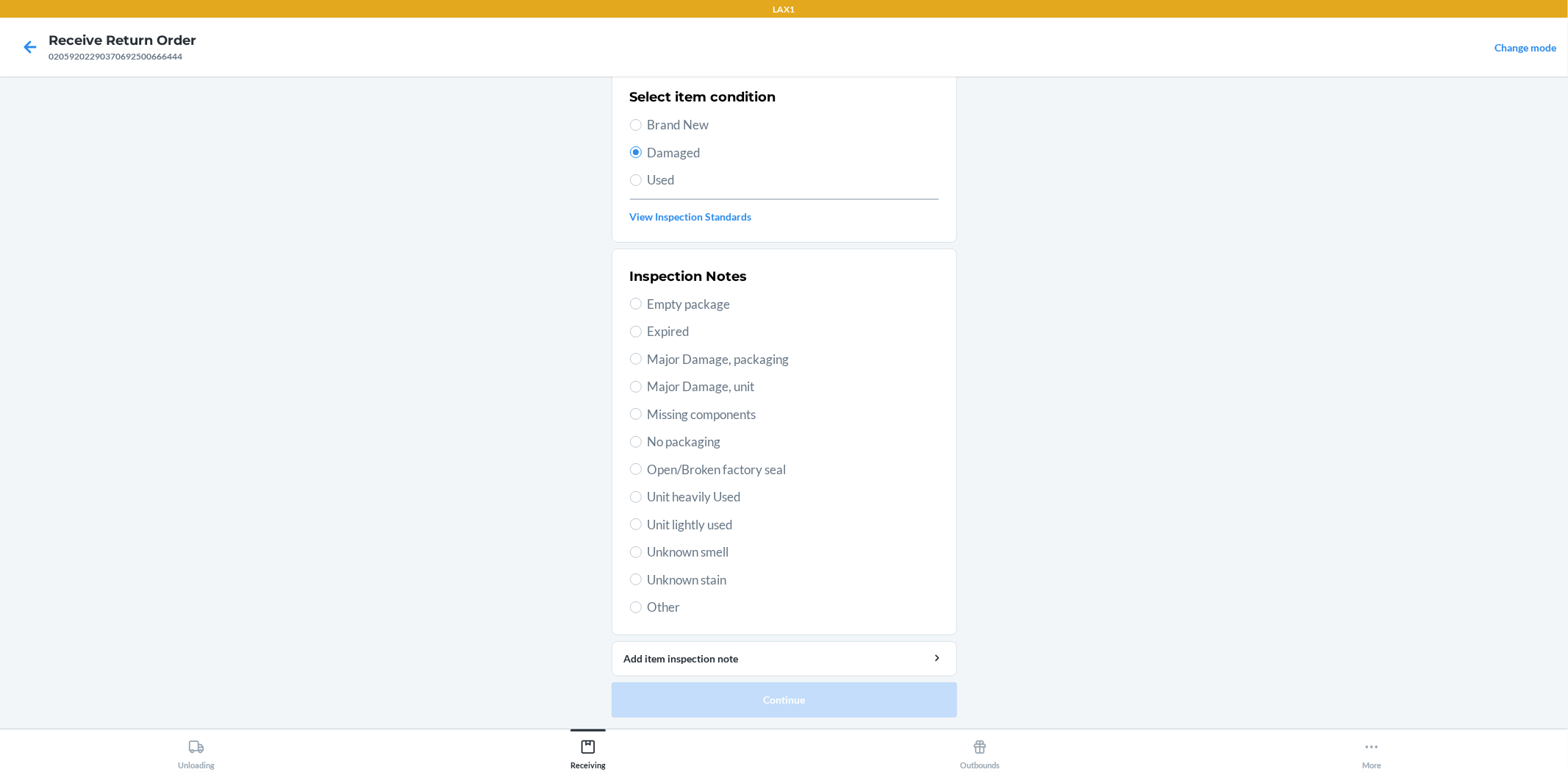
click at [720, 531] on span "Unit lightly used" at bounding box center [793, 524] width 291 height 19
click at [642, 530] on input "Unit lightly used" at bounding box center [636, 524] width 12 height 12
click at [777, 696] on button "Continue" at bounding box center [784, 699] width 345 height 35
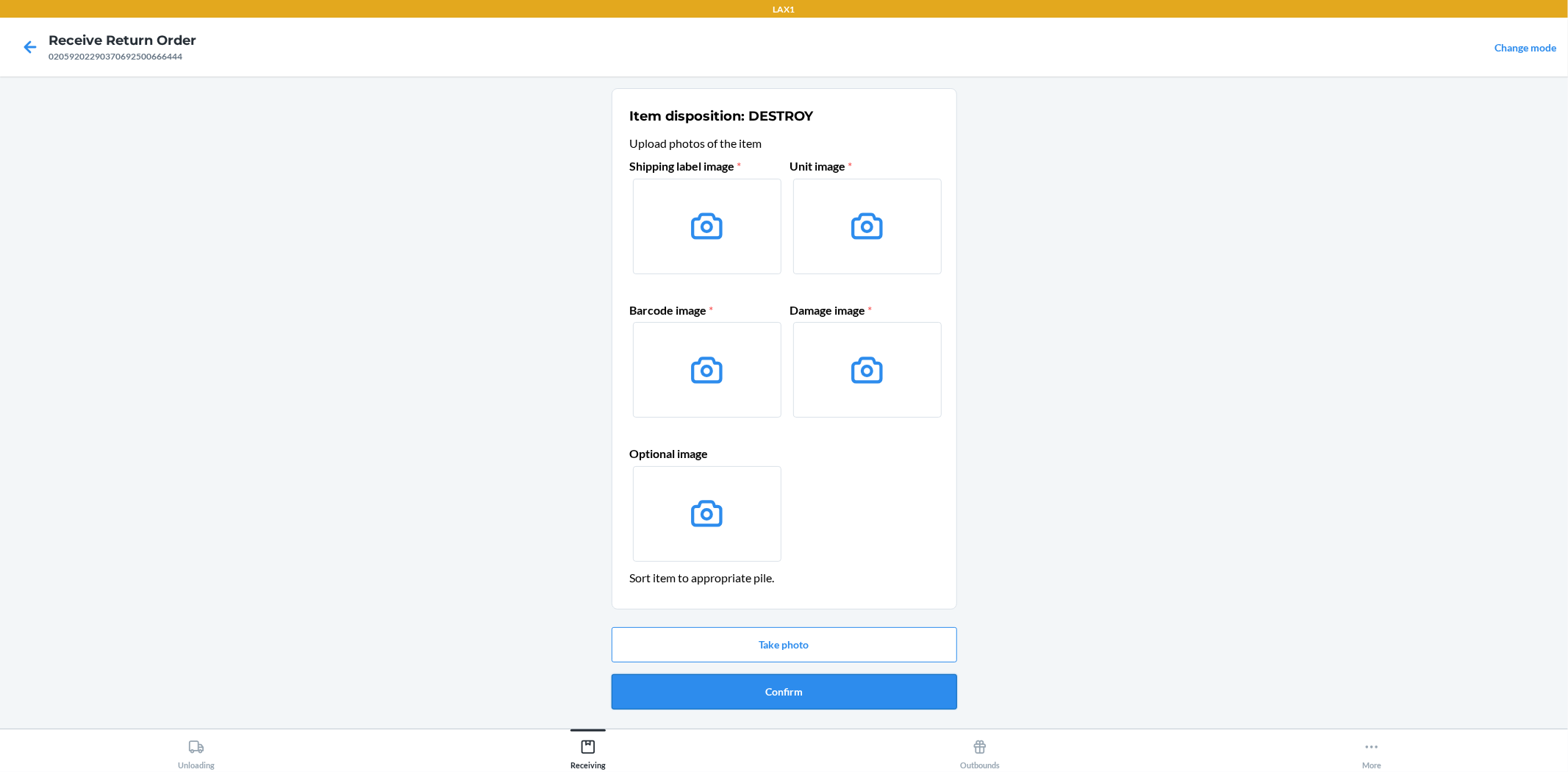
click at [827, 698] on button "Confirm" at bounding box center [784, 692] width 345 height 35
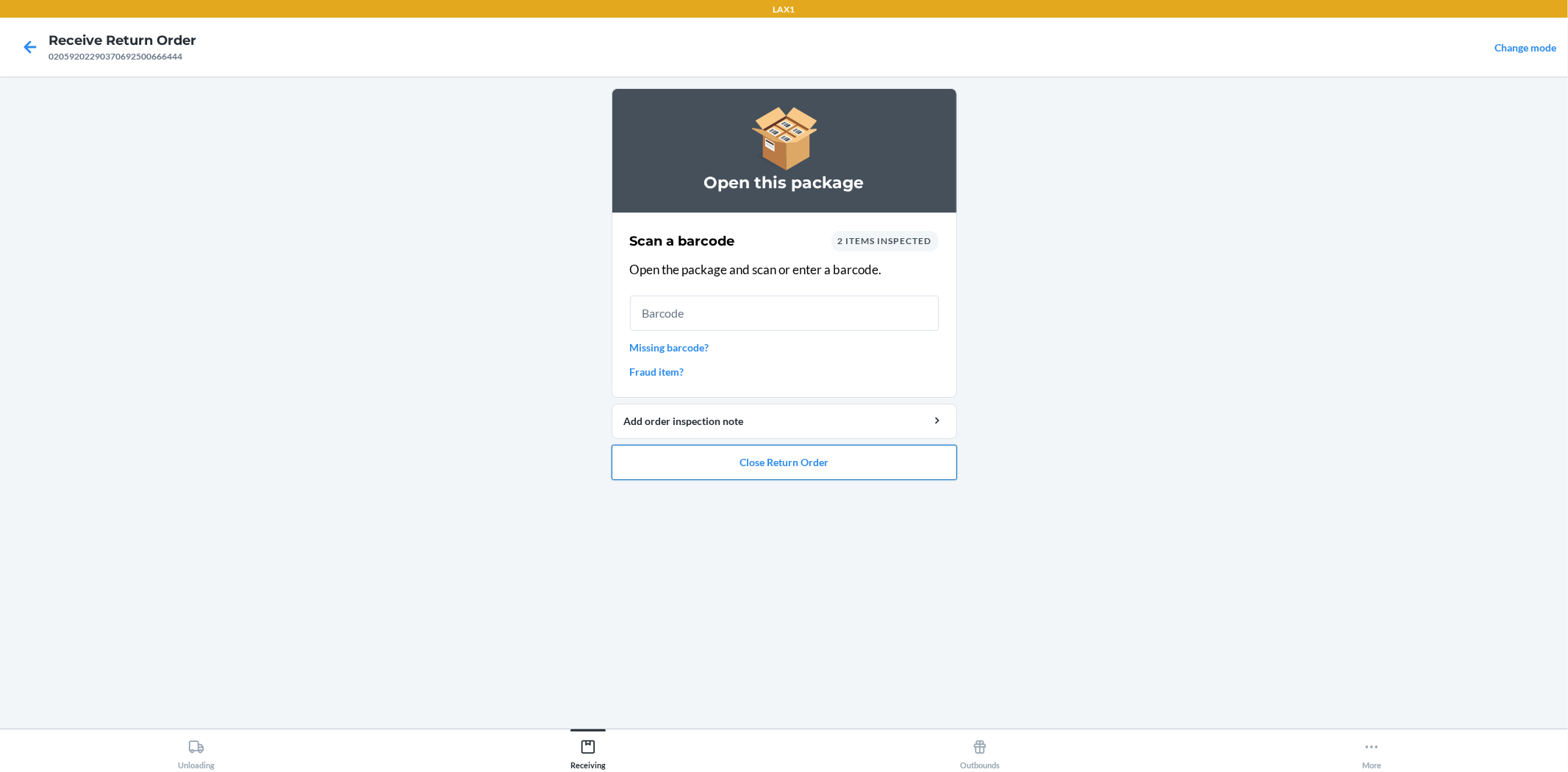
click at [792, 471] on button "Close Return Order" at bounding box center [784, 462] width 345 height 35
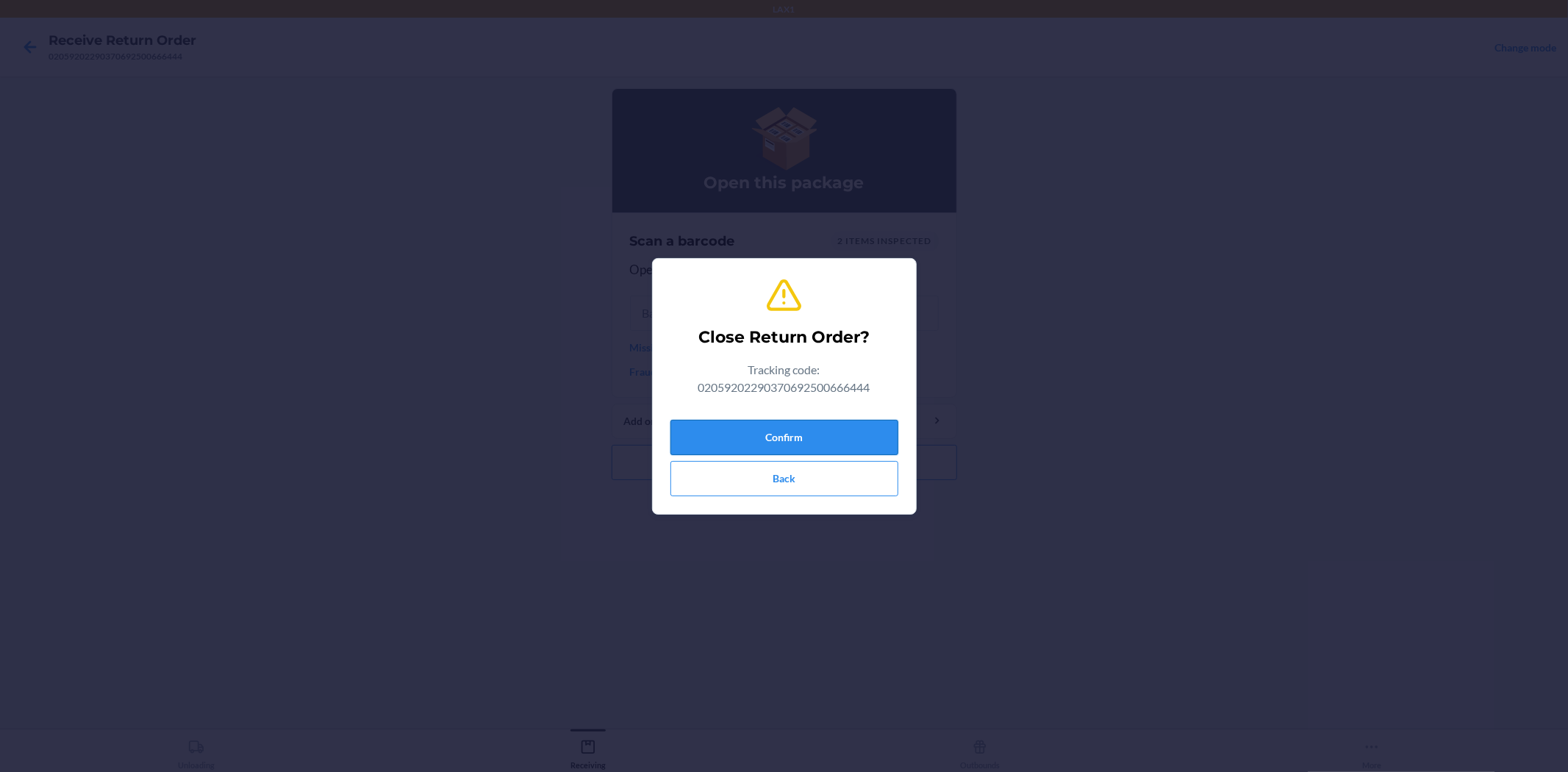
click at [812, 441] on button "Confirm" at bounding box center [784, 437] width 228 height 35
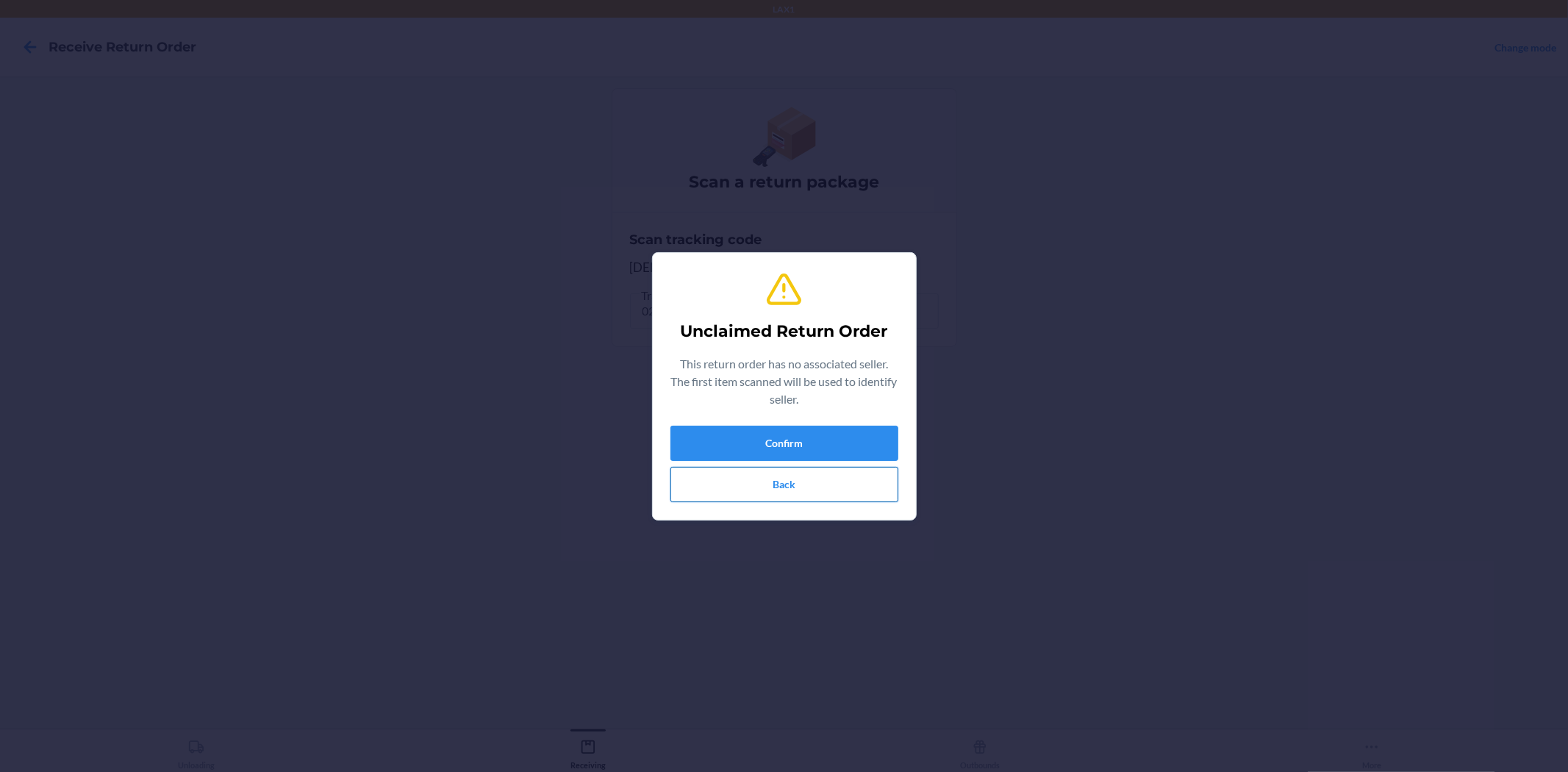
click at [810, 475] on button "Back" at bounding box center [784, 485] width 228 height 35
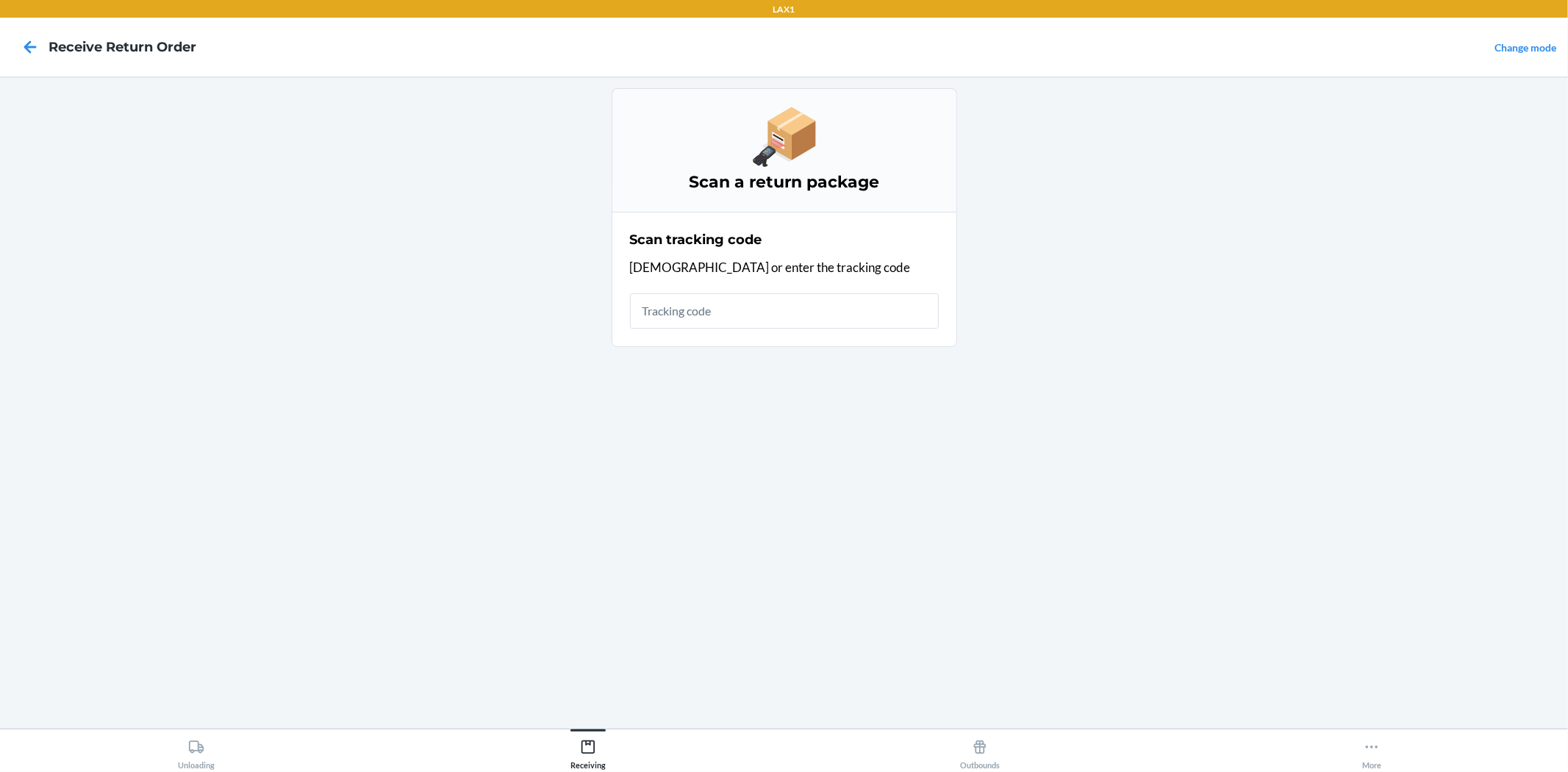
click at [802, 291] on div "Scan tracking code Scan or enter the tracking code" at bounding box center [784, 279] width 309 height 107
click at [798, 312] on input "text" at bounding box center [784, 311] width 309 height 35
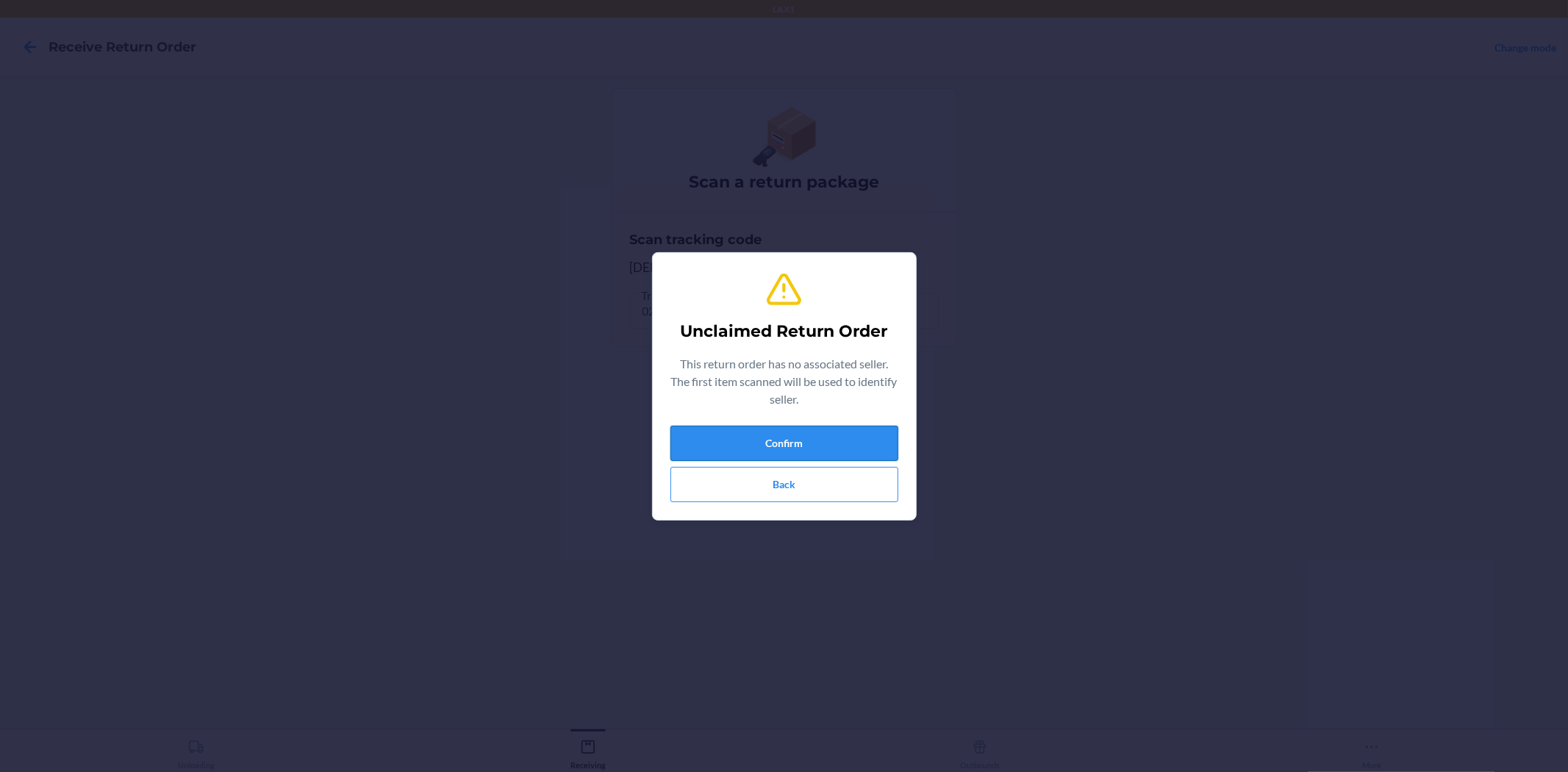
click at [854, 452] on button "Confirm" at bounding box center [784, 443] width 228 height 35
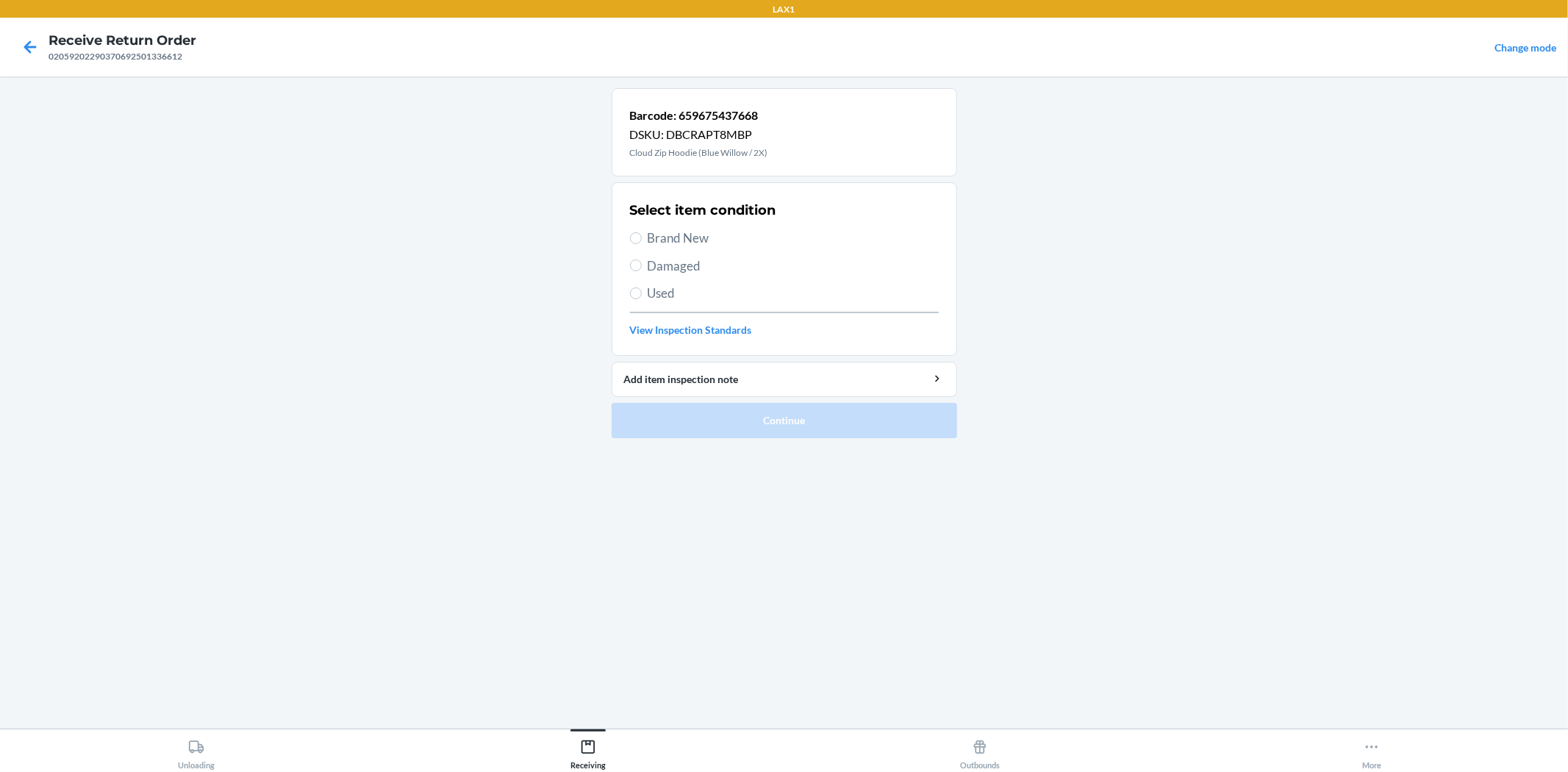
click at [658, 270] on span "Damaged" at bounding box center [793, 265] width 291 height 19
click at [642, 270] on input "Damaged" at bounding box center [636, 265] width 12 height 12
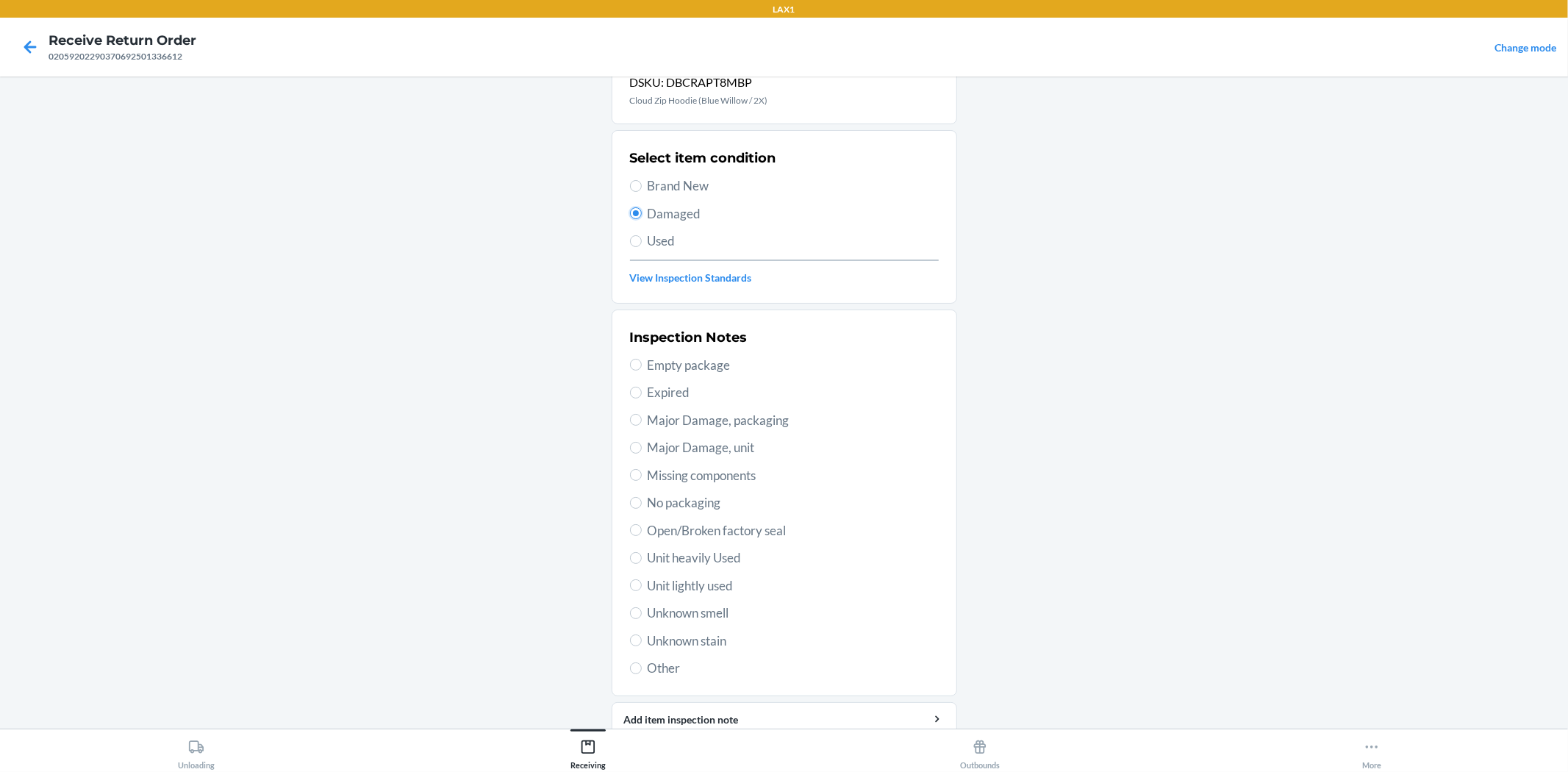
scroll to position [113, 0]
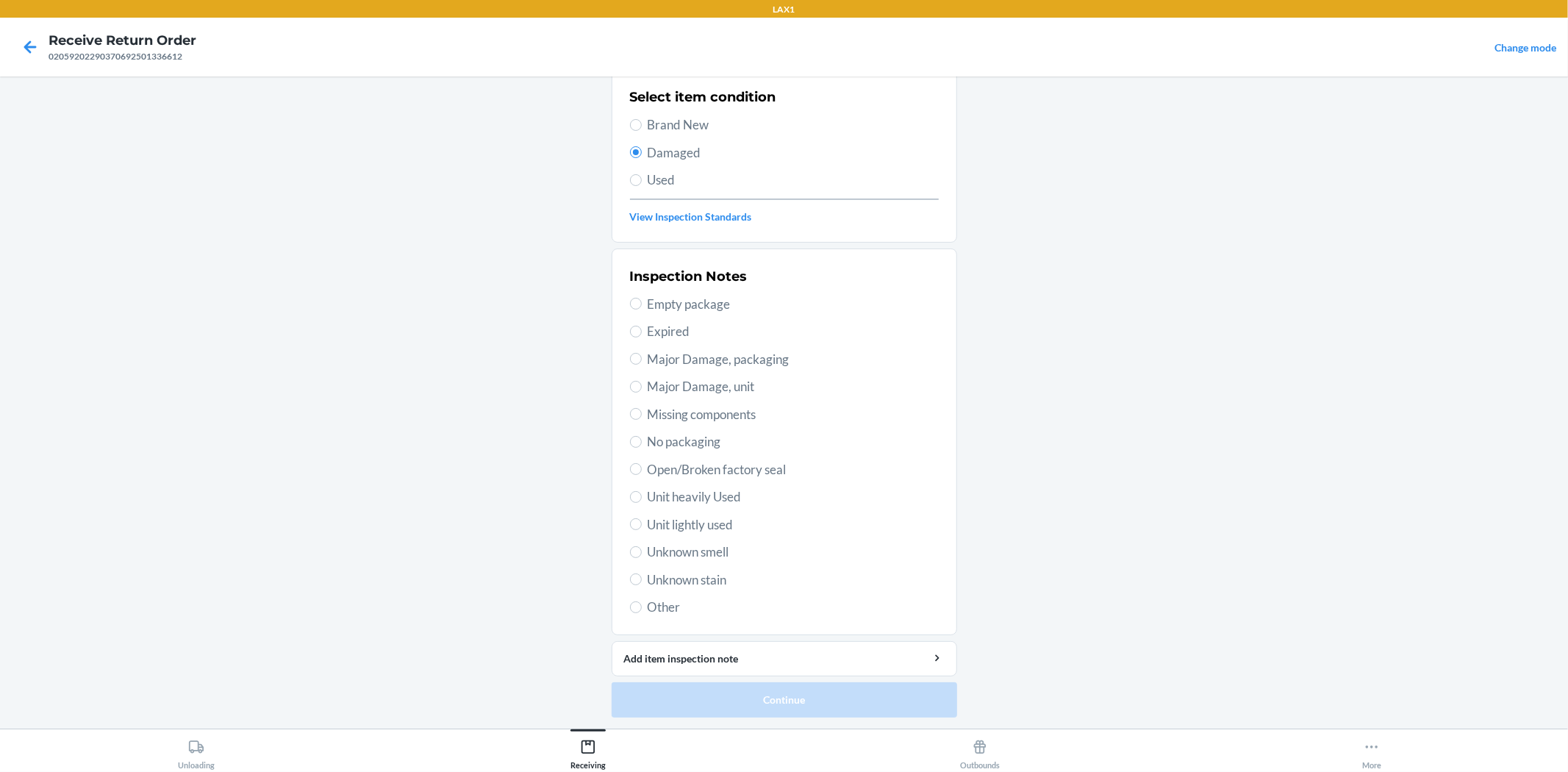
click at [707, 528] on span "Unit lightly used" at bounding box center [793, 524] width 291 height 19
click at [642, 528] on input "Unit lightly used" at bounding box center [636, 524] width 12 height 12
click at [766, 713] on button "Continue" at bounding box center [784, 699] width 345 height 35
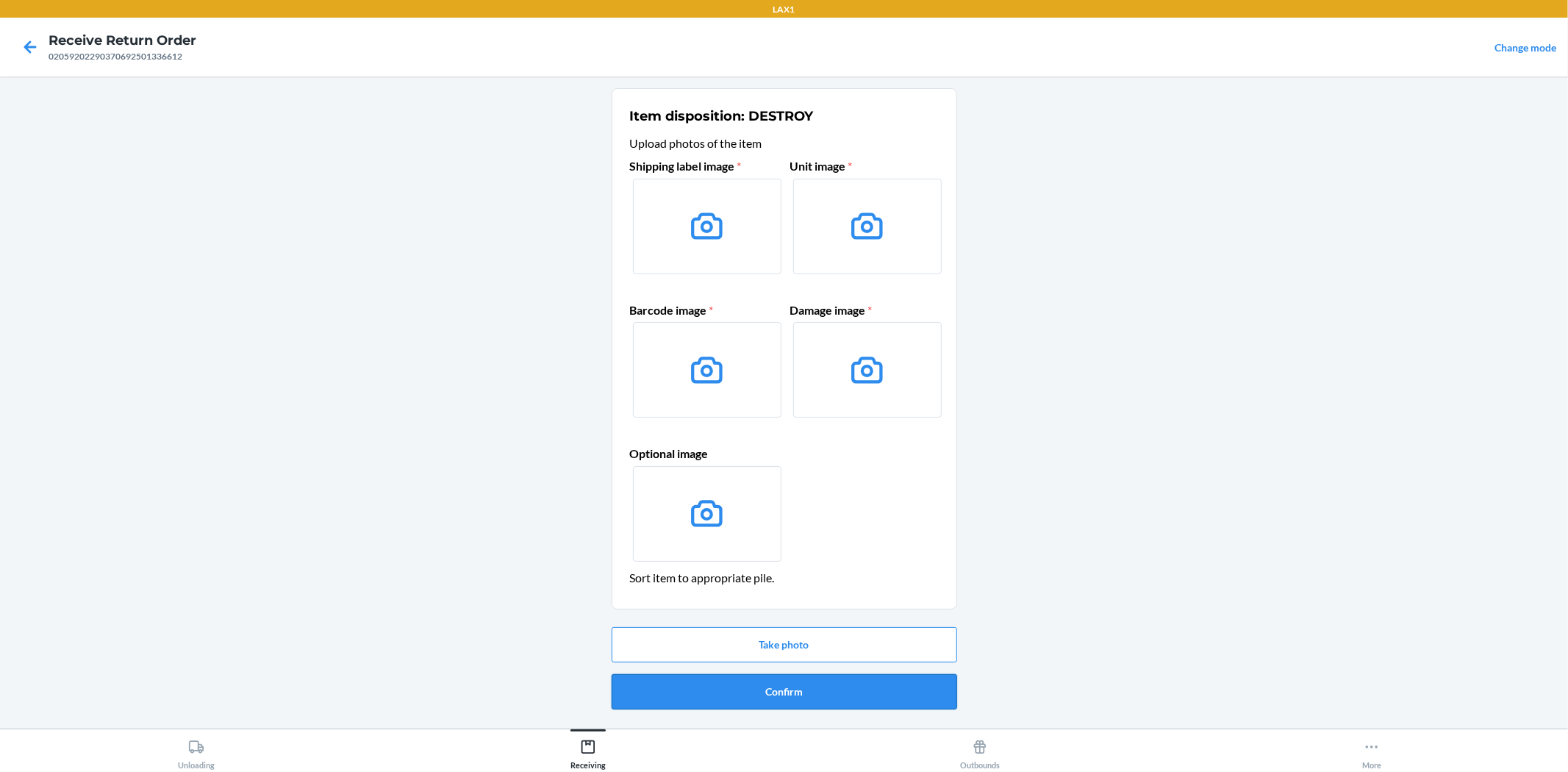
click at [803, 678] on button "Confirm" at bounding box center [784, 692] width 345 height 35
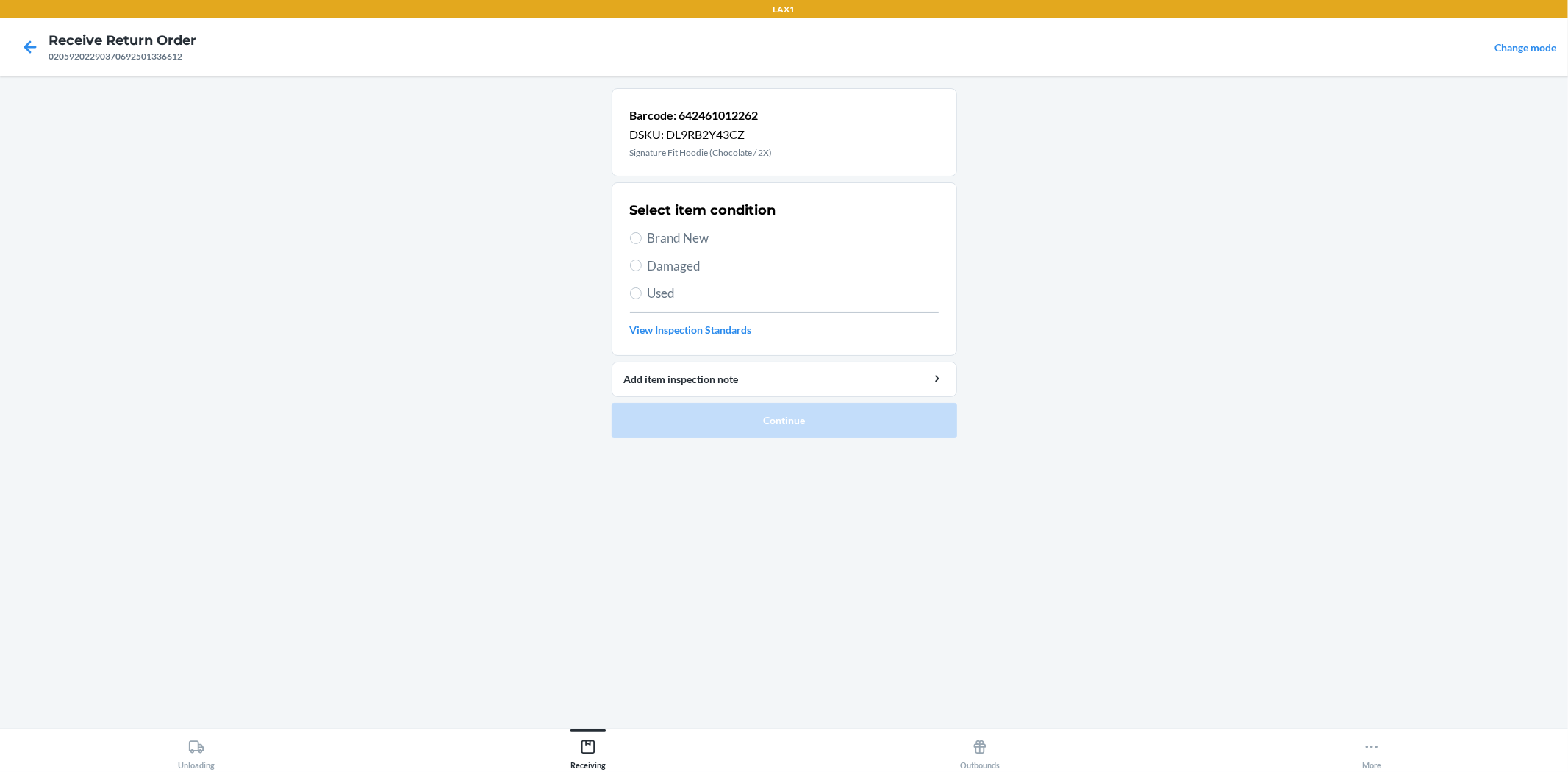
click at [675, 237] on span "Brand New" at bounding box center [793, 237] width 291 height 19
click at [642, 237] on input "Brand New" at bounding box center [636, 238] width 12 height 12
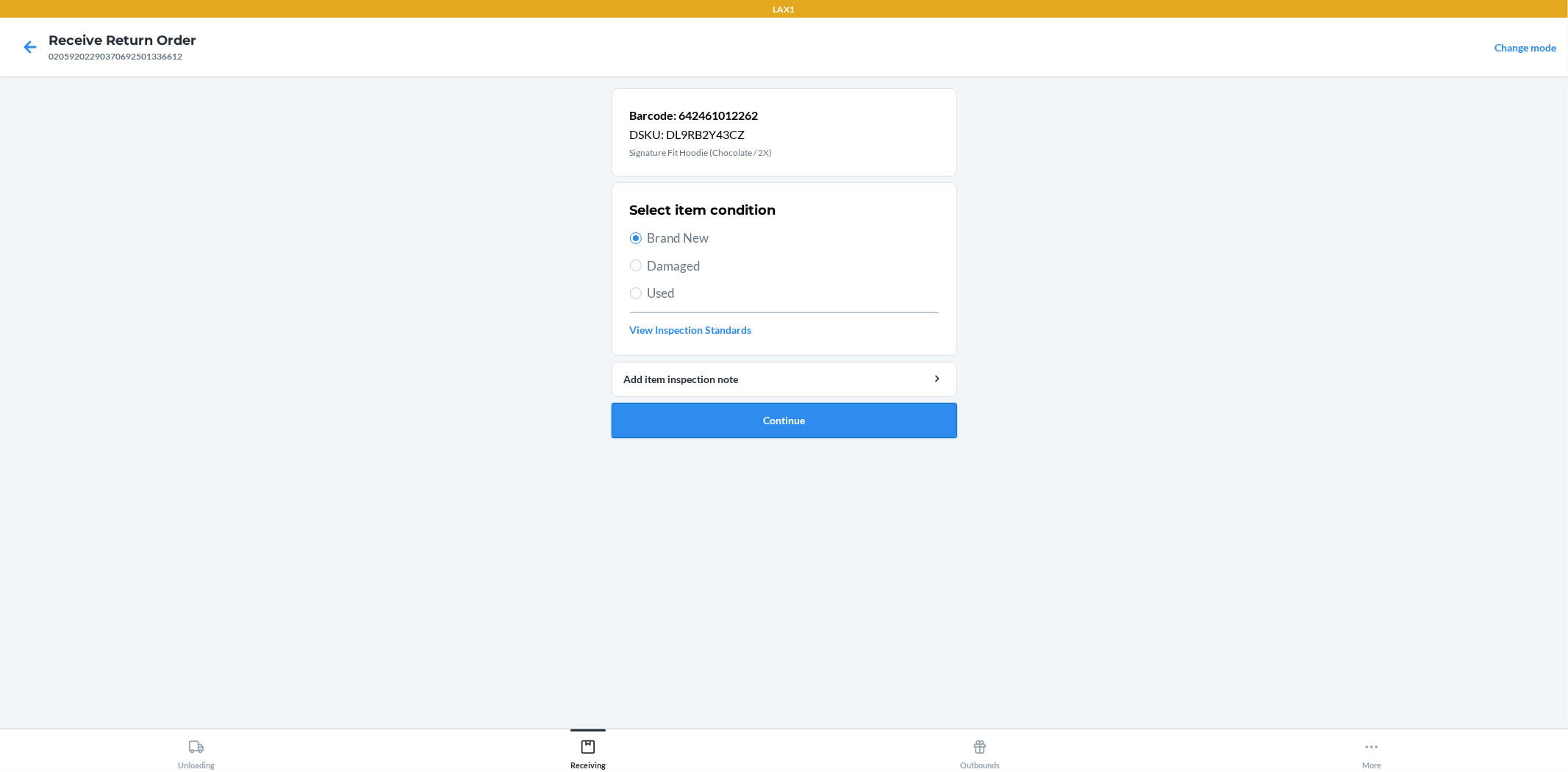
click at [772, 417] on button "Continue" at bounding box center [784, 421] width 345 height 35
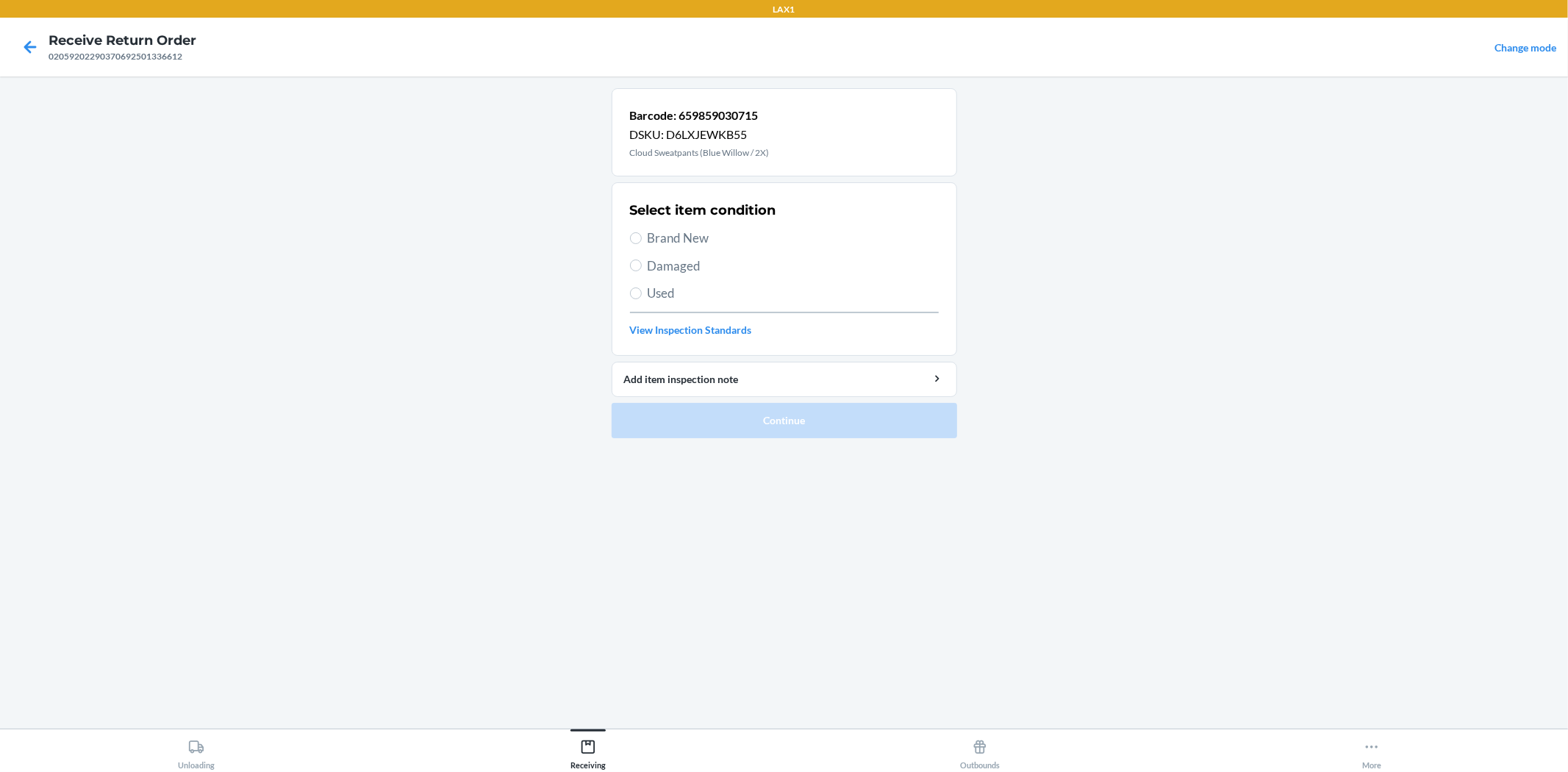
click at [722, 262] on span "Damaged" at bounding box center [793, 265] width 291 height 19
click at [642, 262] on input "Damaged" at bounding box center [636, 265] width 12 height 12
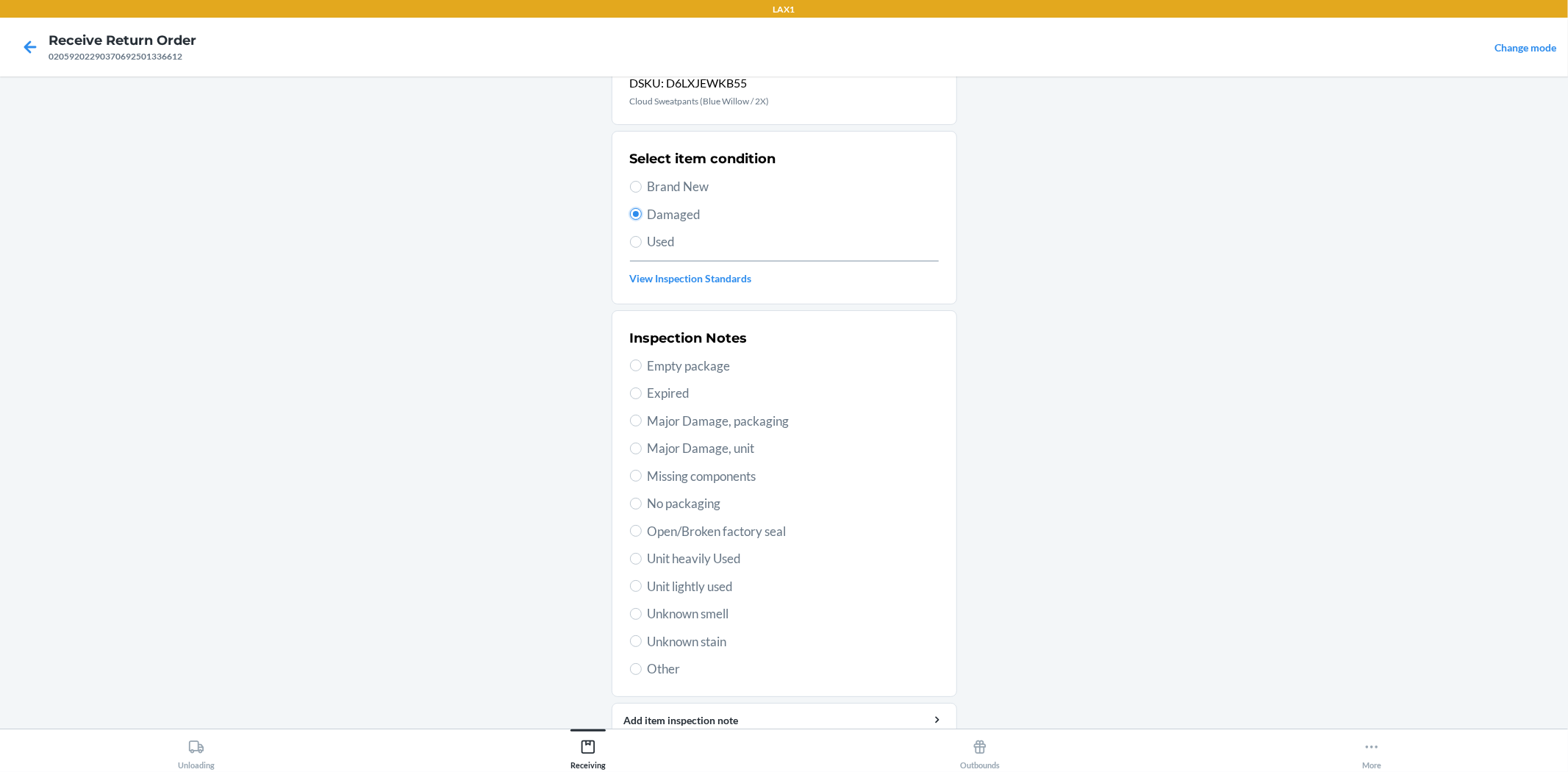
scroll to position [113, 0]
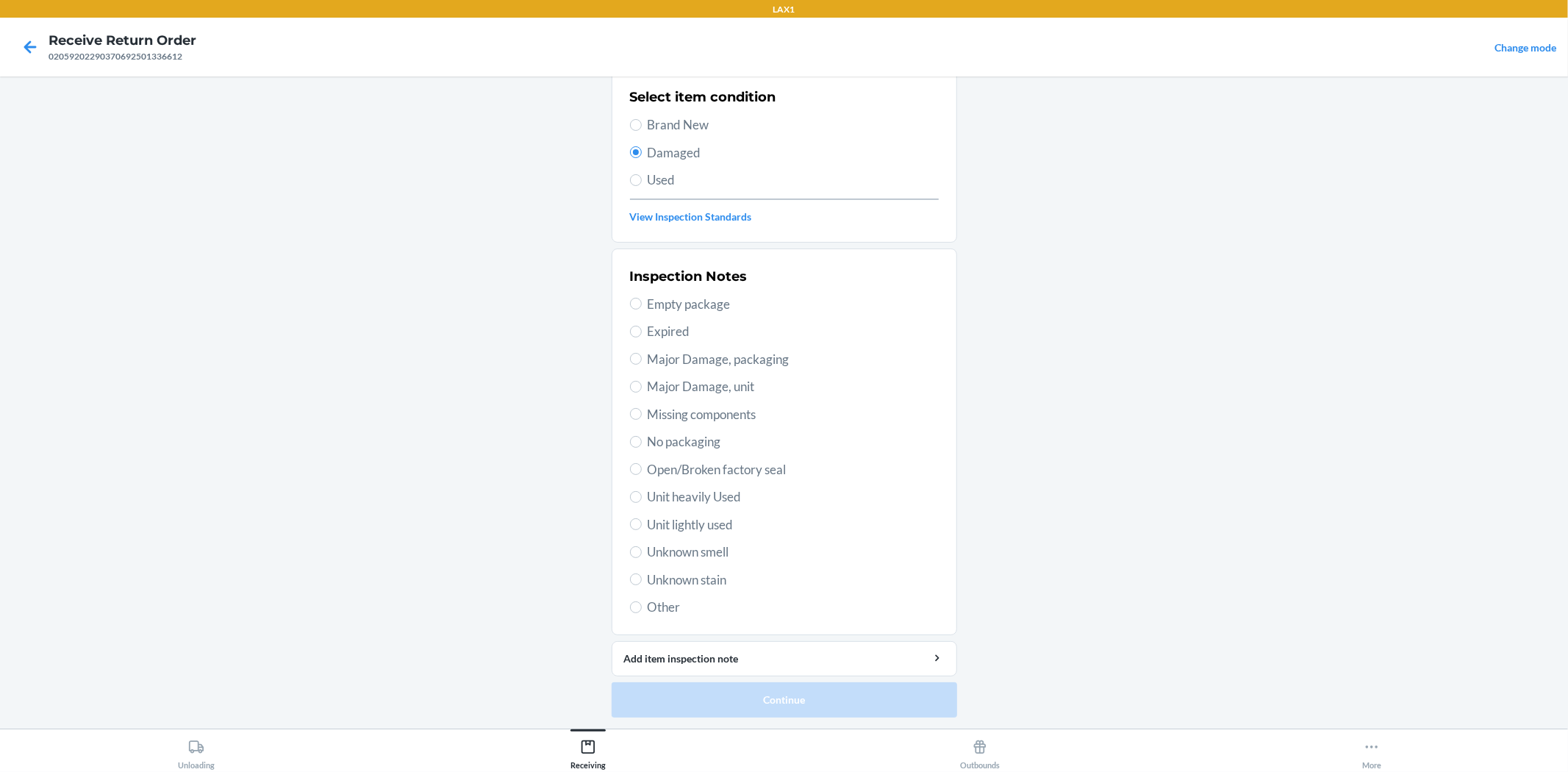
click at [710, 520] on span "Unit lightly used" at bounding box center [793, 524] width 291 height 19
click at [642, 520] on input "Unit lightly used" at bounding box center [636, 524] width 12 height 12
click at [762, 706] on button "Continue" at bounding box center [784, 699] width 345 height 35
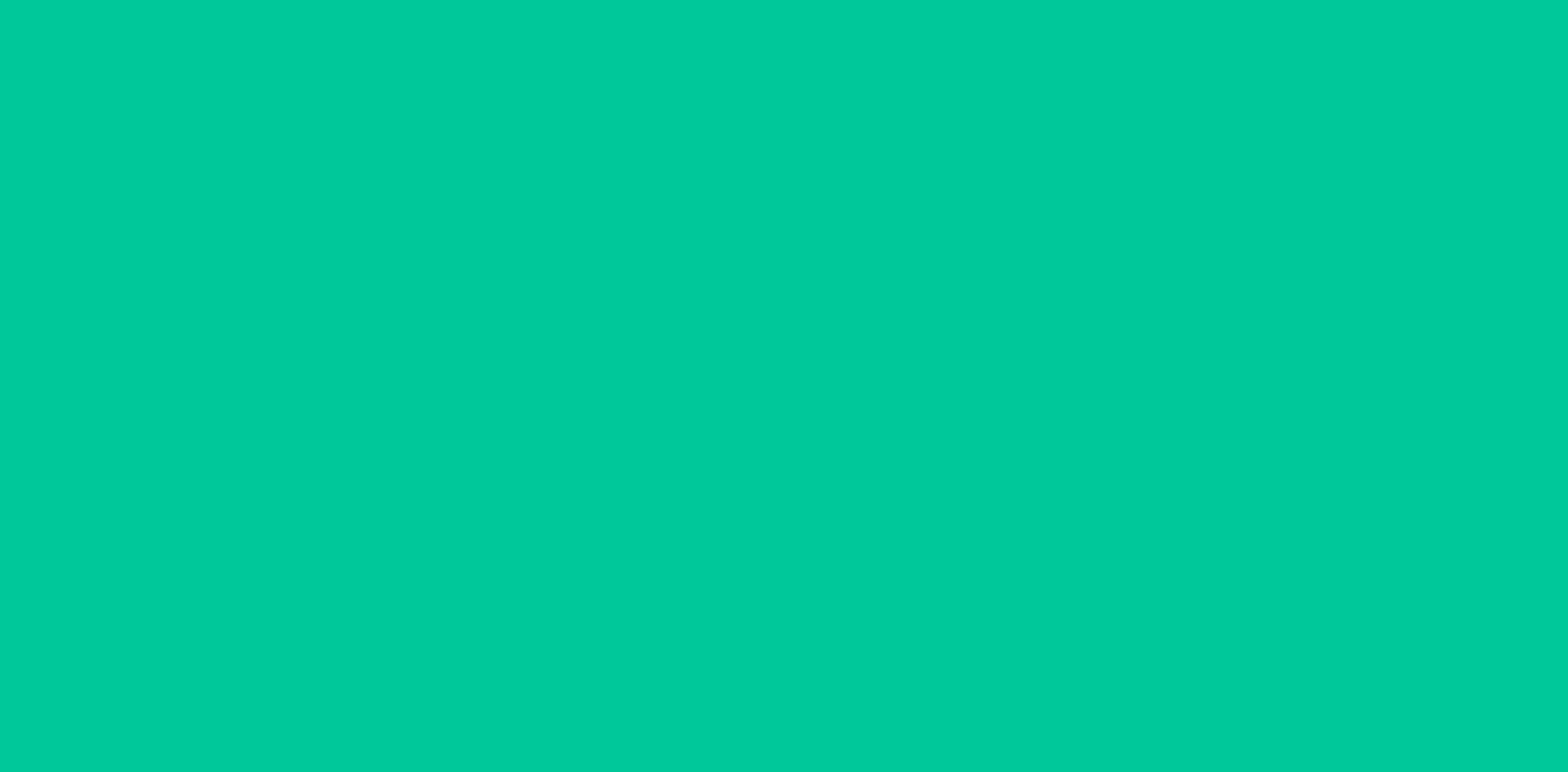
scroll to position [0, 0]
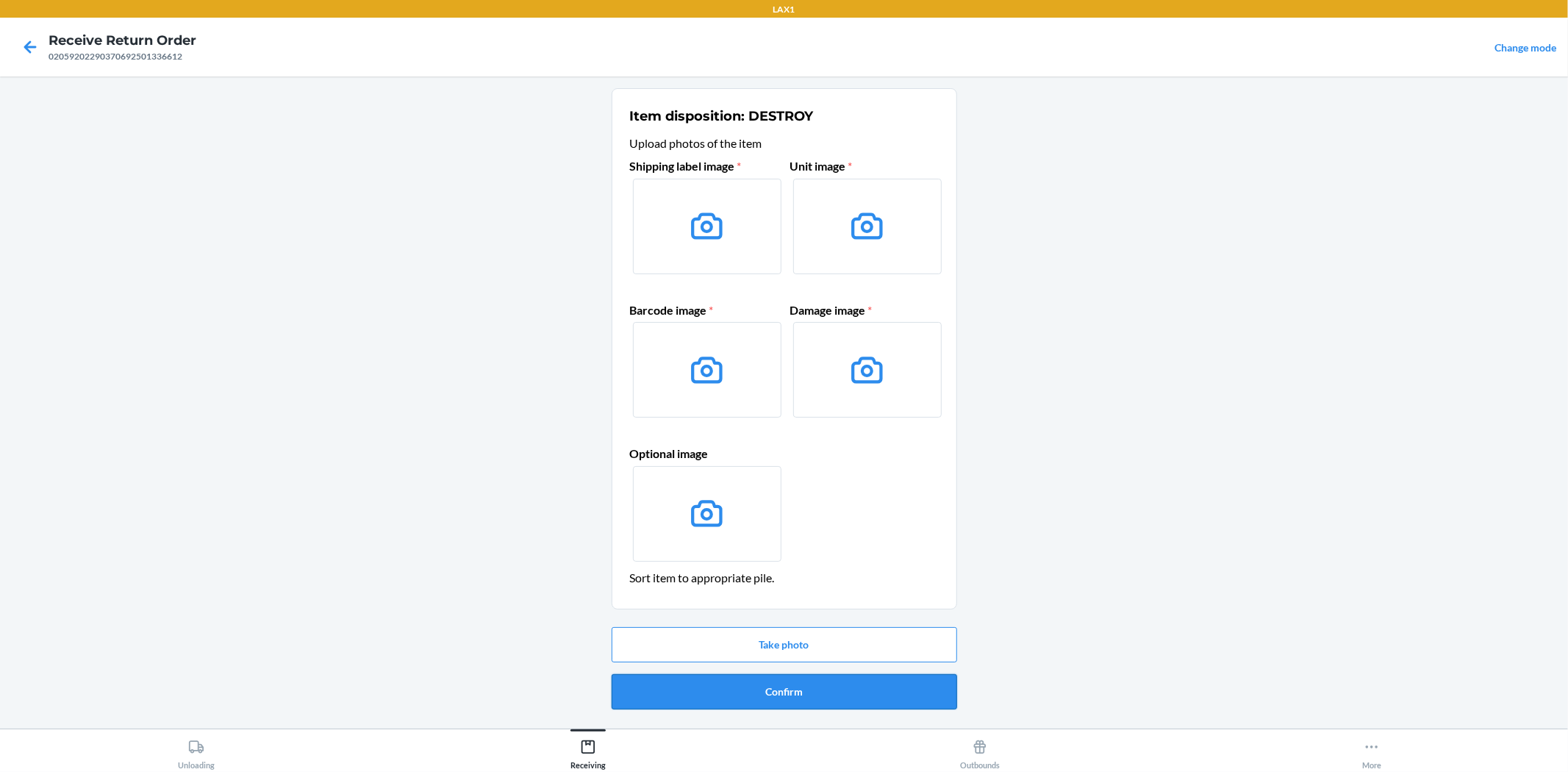
click at [844, 685] on button "Confirm" at bounding box center [784, 692] width 345 height 35
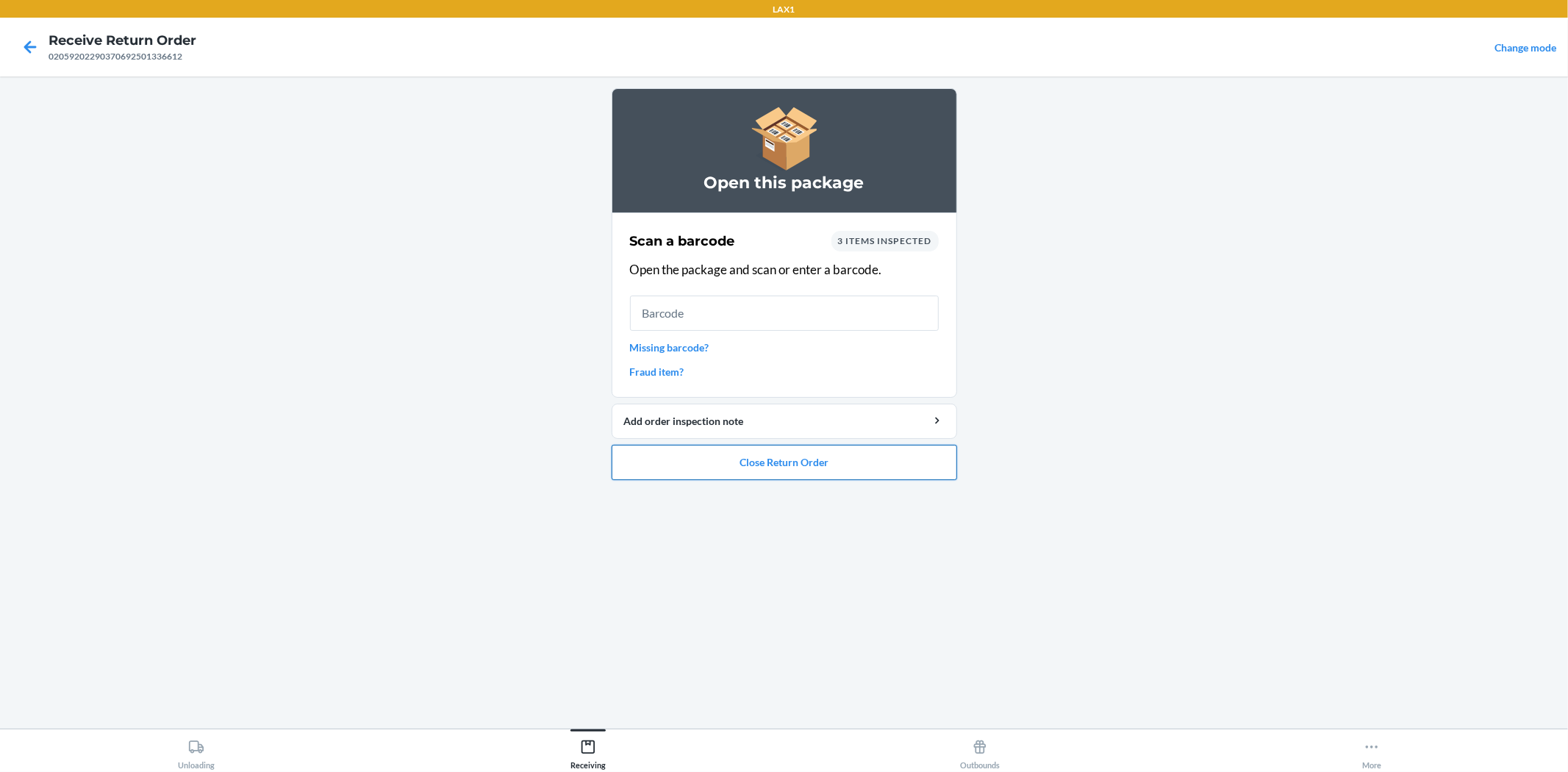
click at [779, 464] on button "Close Return Order" at bounding box center [784, 462] width 345 height 35
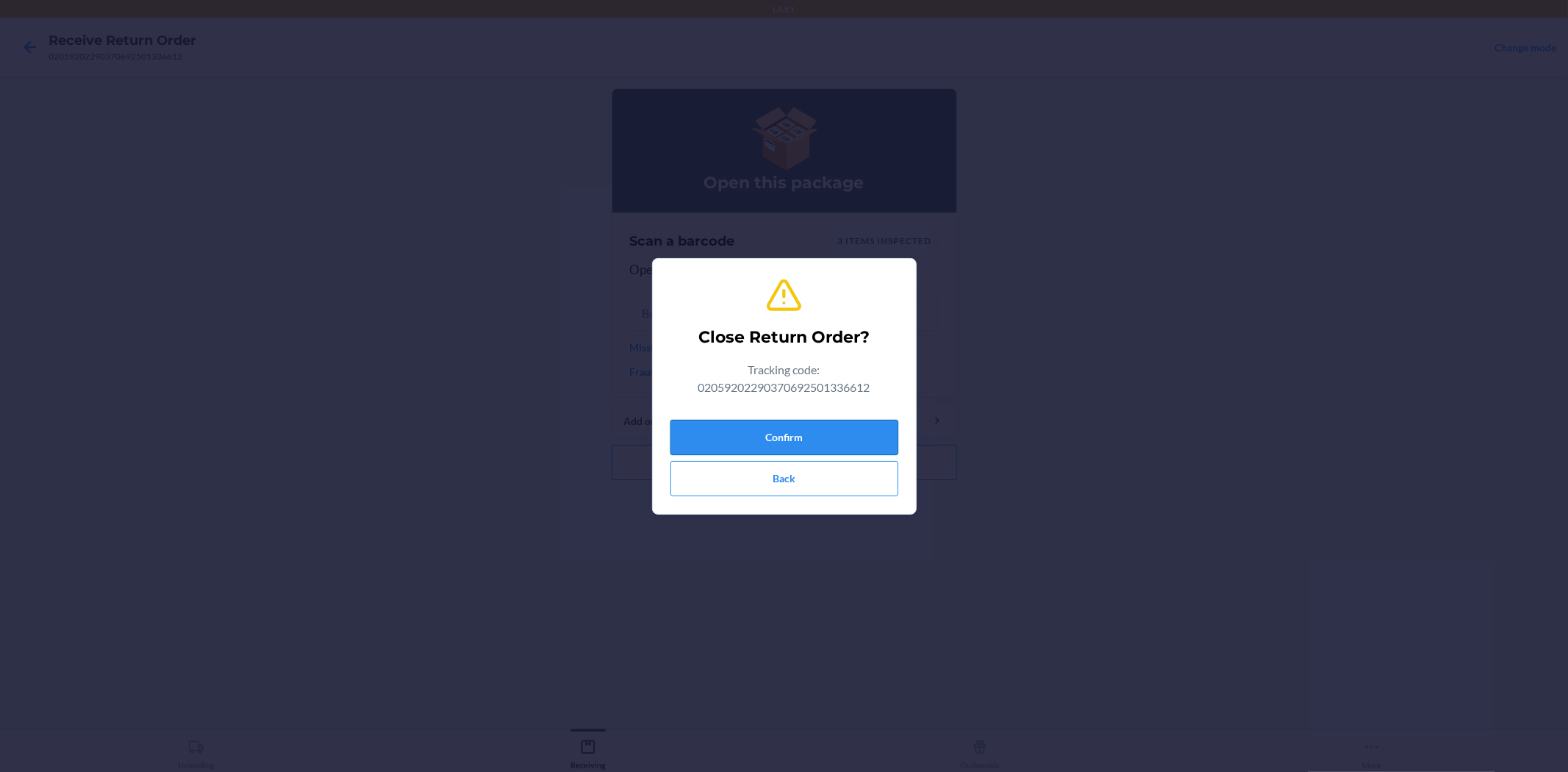
click at [787, 443] on button "Confirm" at bounding box center [784, 437] width 228 height 35
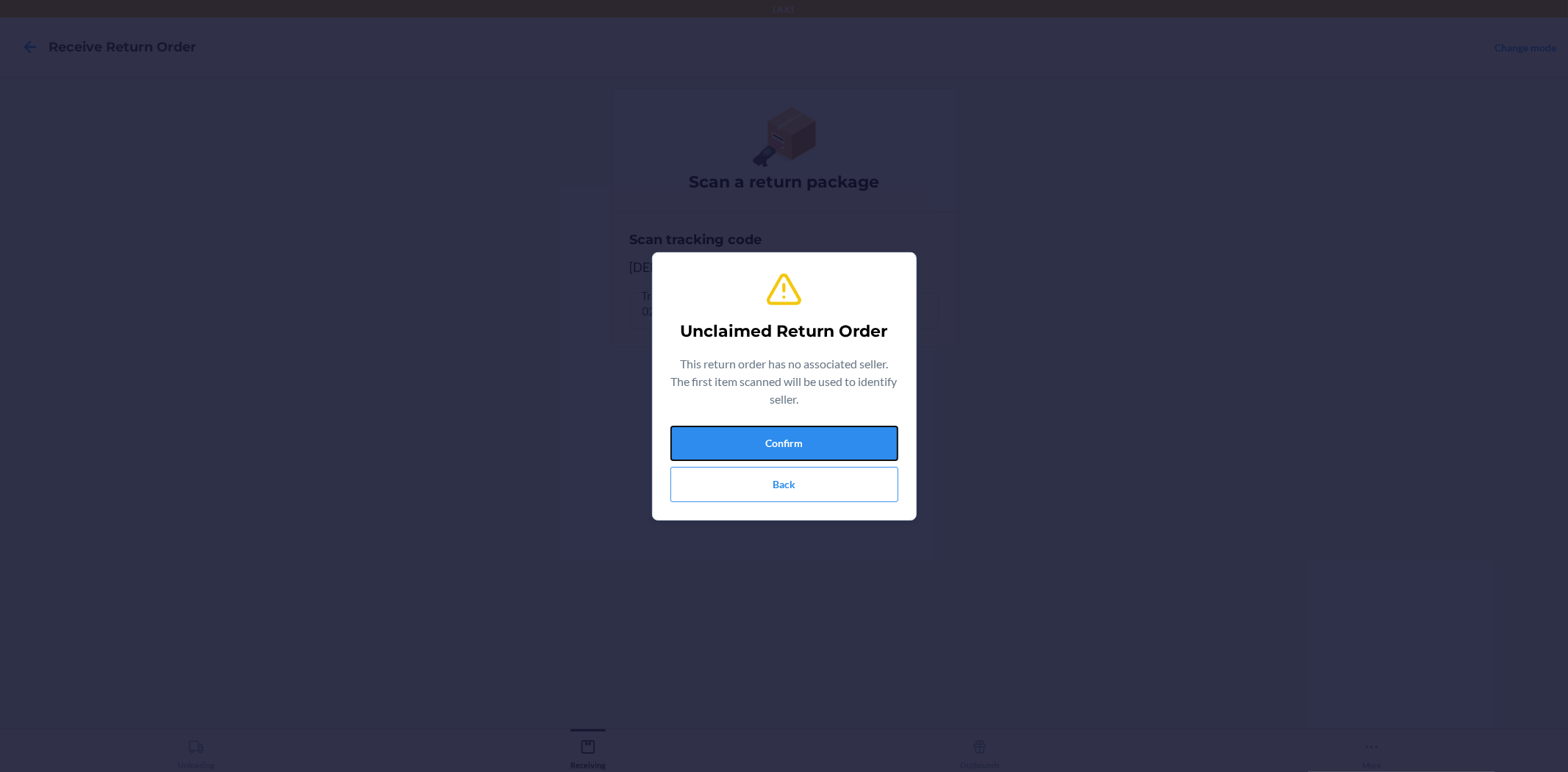
click at [787, 443] on button "Confirm" at bounding box center [784, 443] width 228 height 35
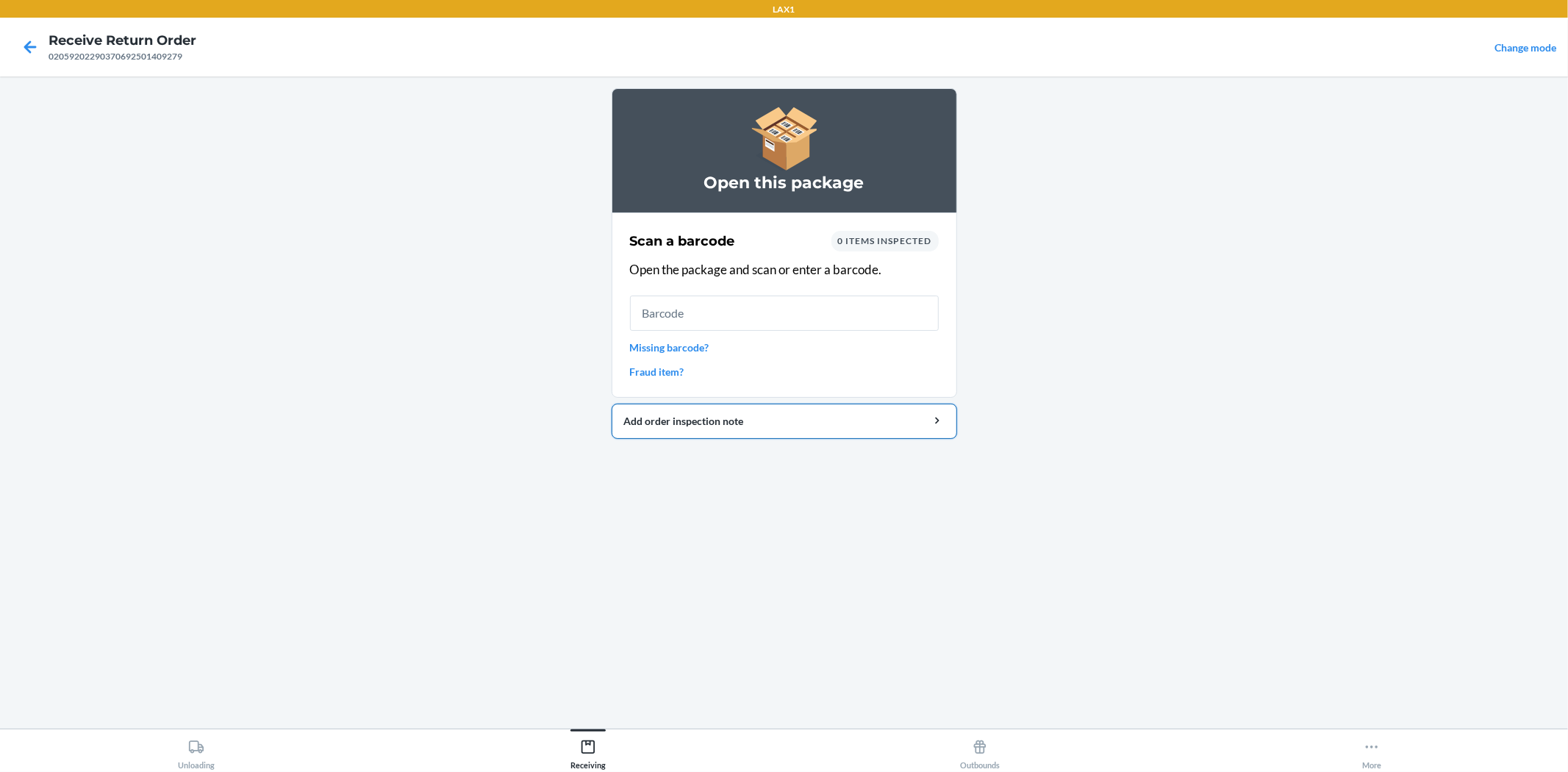
click at [693, 427] on div "Add order inspection note" at bounding box center [784, 421] width 321 height 16
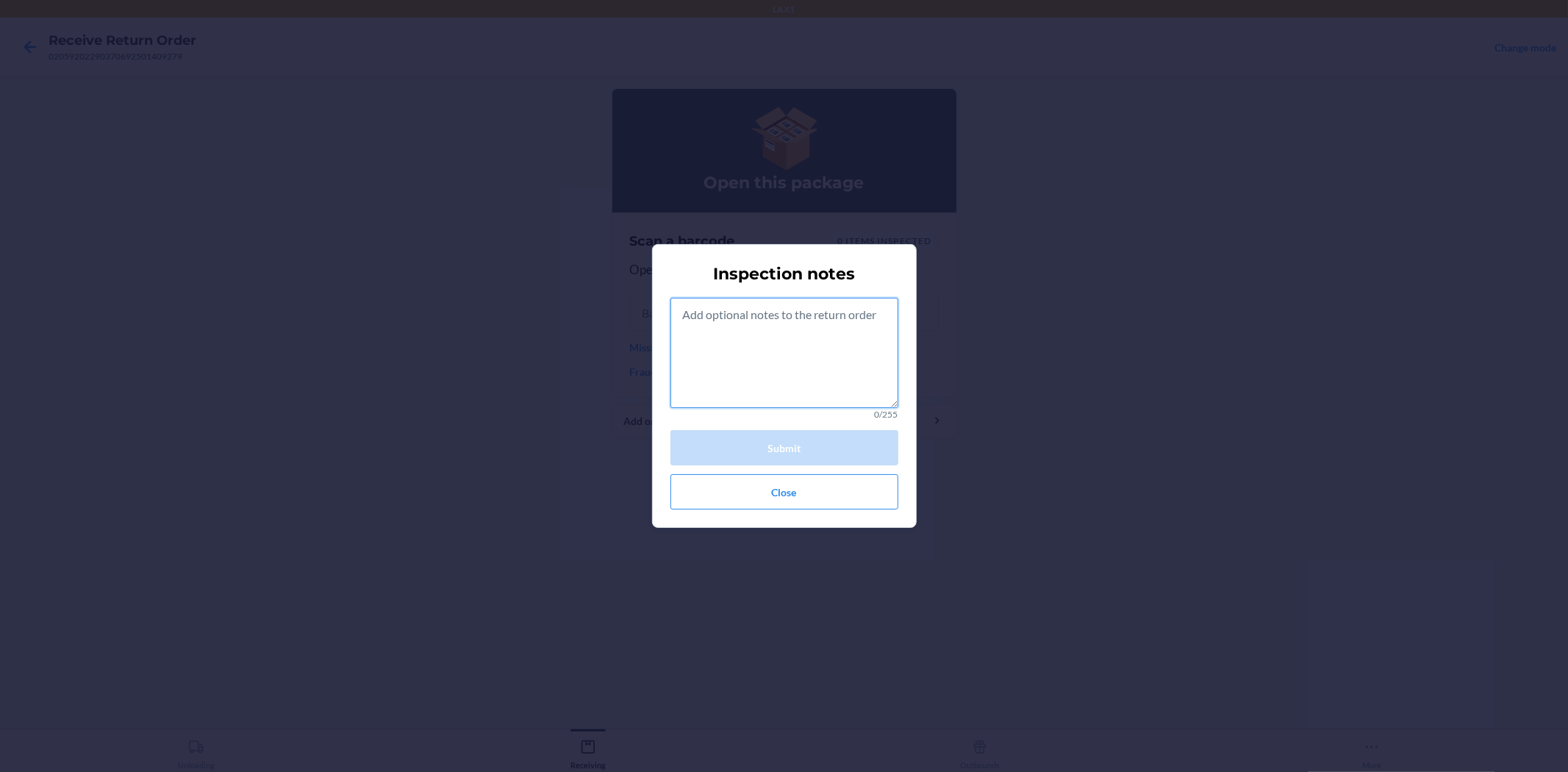
click at [747, 338] on textarea at bounding box center [784, 352] width 228 height 110
click at [798, 444] on button "Submit" at bounding box center [784, 447] width 228 height 35
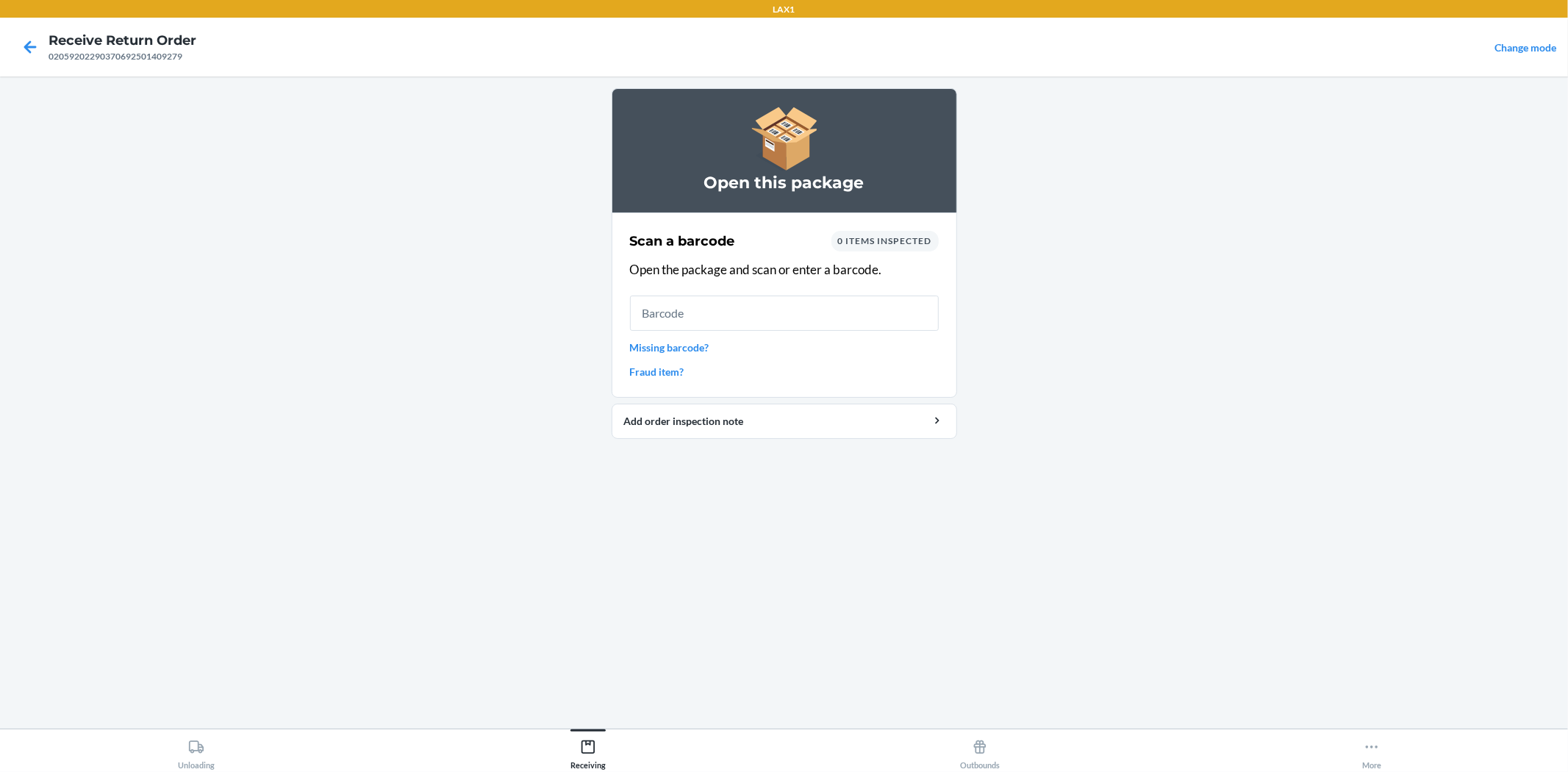
click at [675, 347] on link "Missing barcode?" at bounding box center [784, 347] width 309 height 16
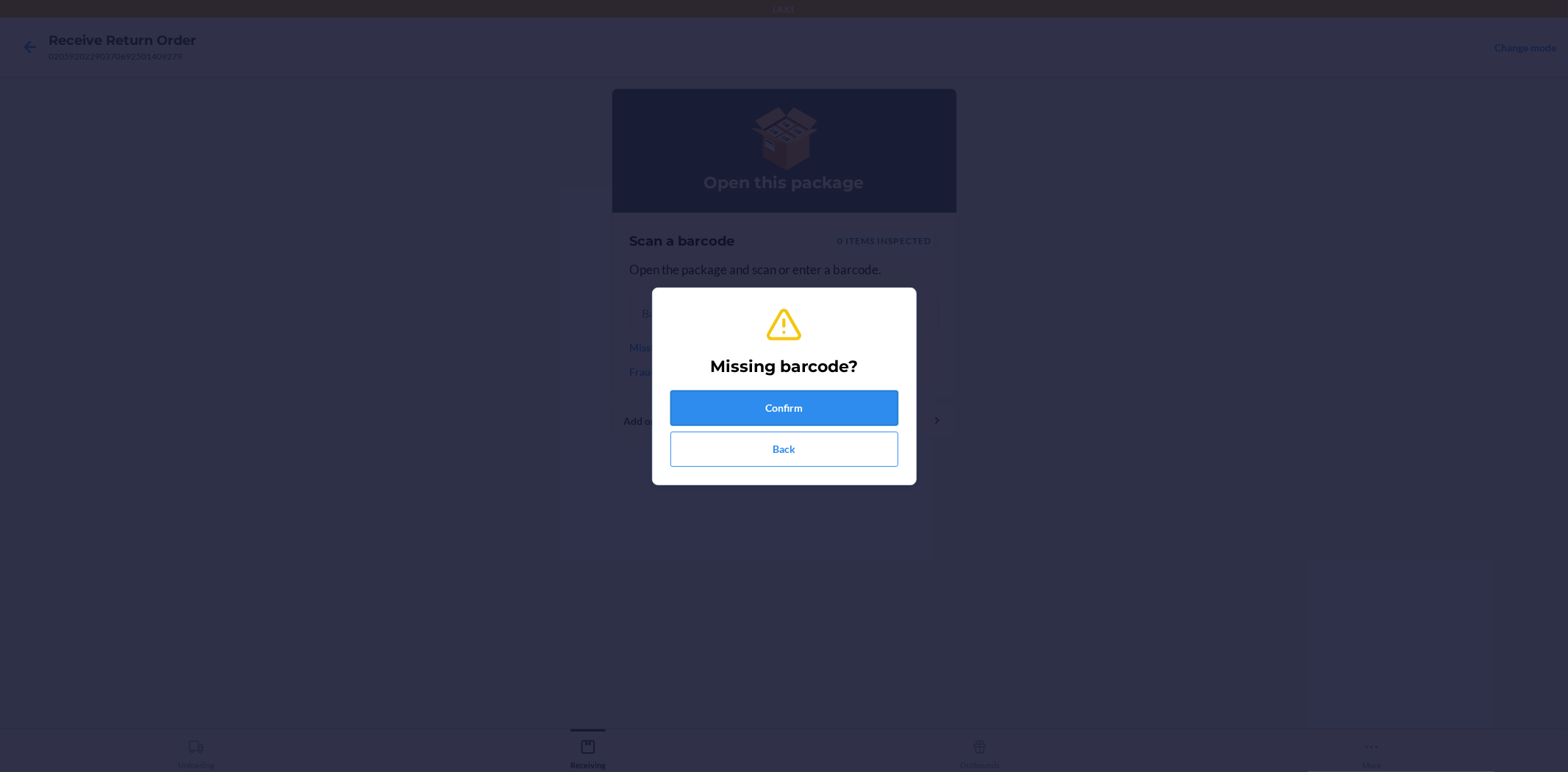
click at [752, 419] on button "Confirm" at bounding box center [784, 408] width 228 height 35
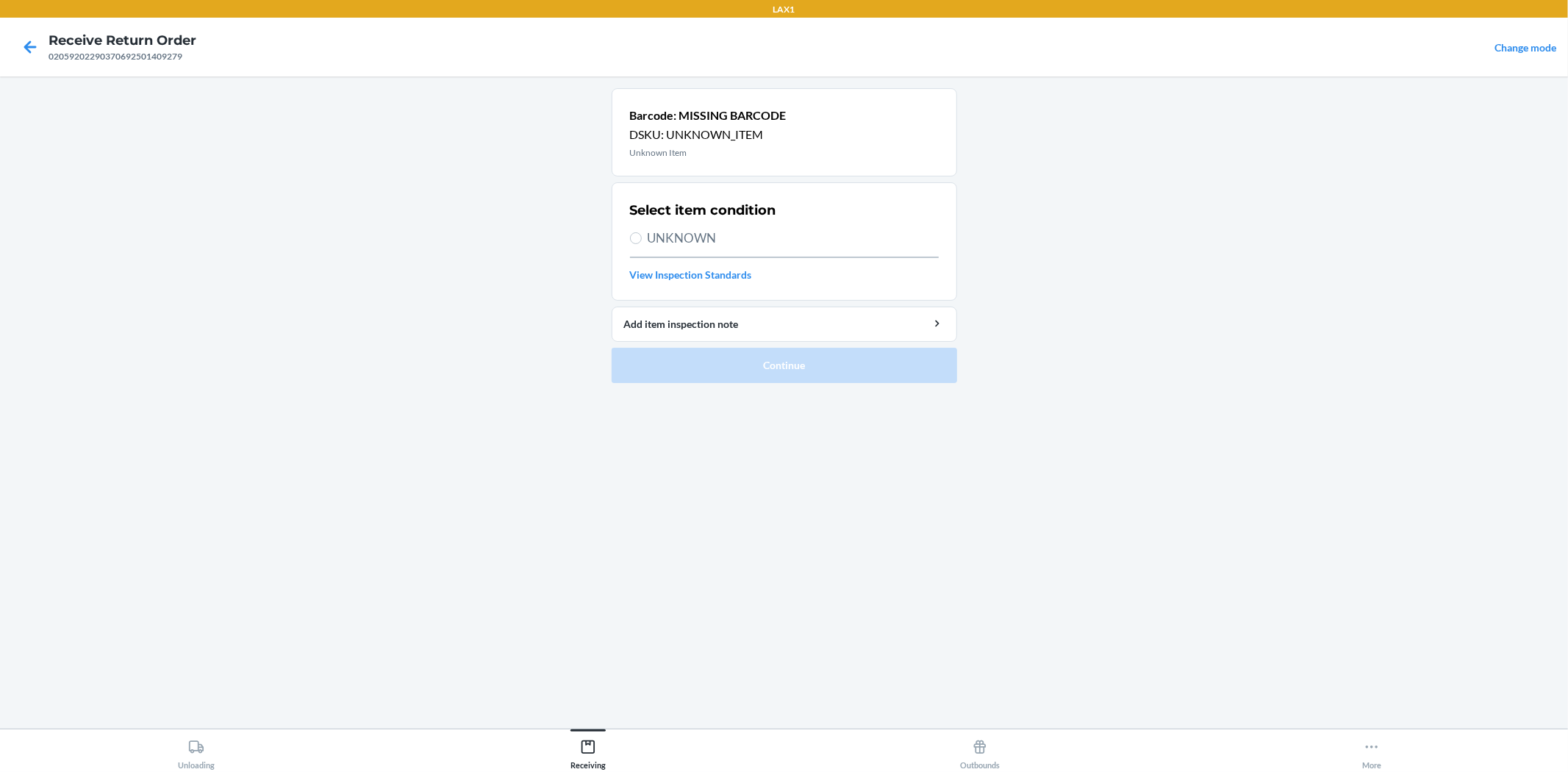
click at [669, 237] on span "UNKNOWN" at bounding box center [793, 237] width 291 height 19
click at [642, 237] on input "UNKNOWN" at bounding box center [636, 238] width 12 height 12
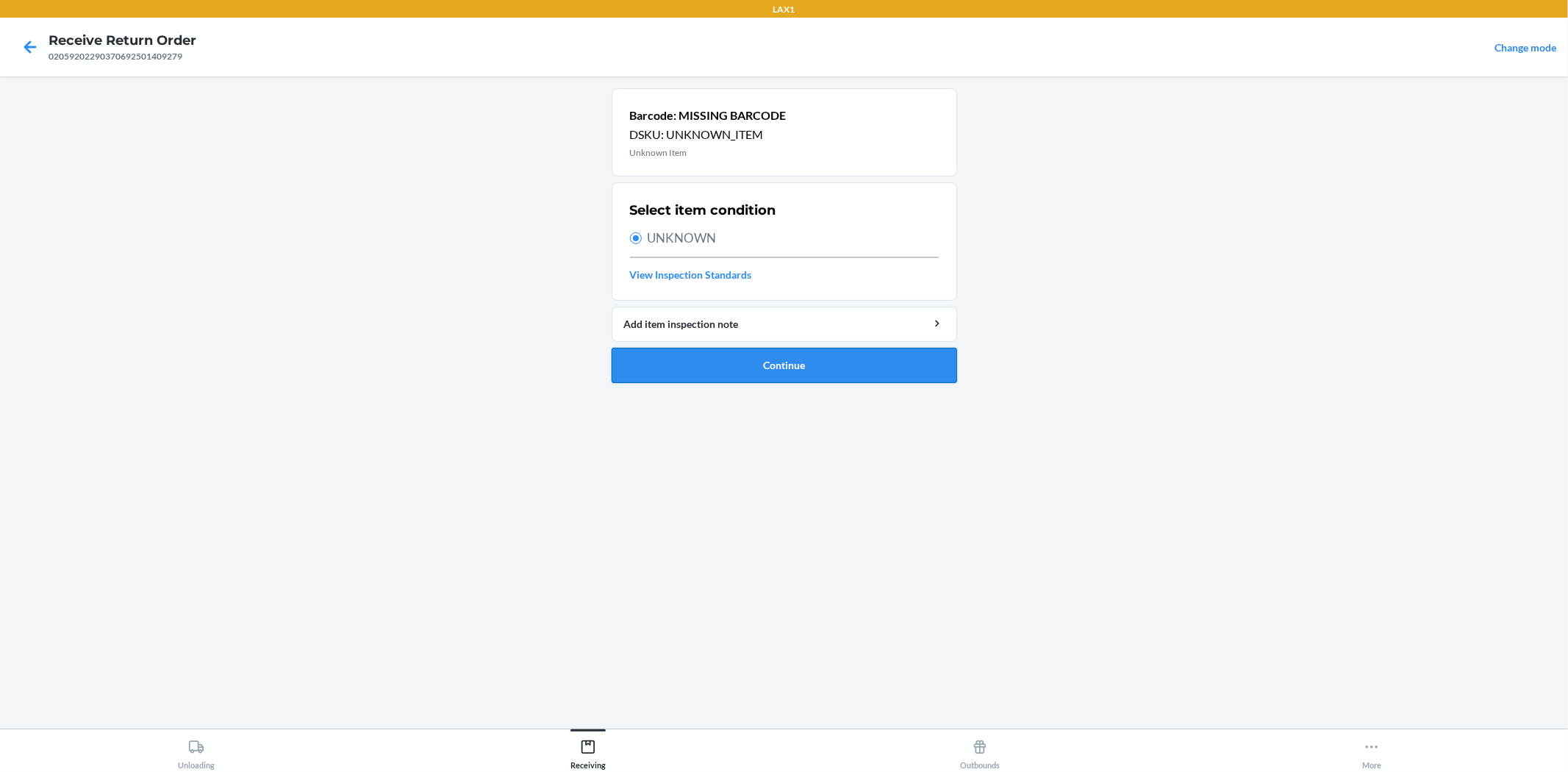
click at [762, 365] on button "Continue" at bounding box center [784, 365] width 345 height 35
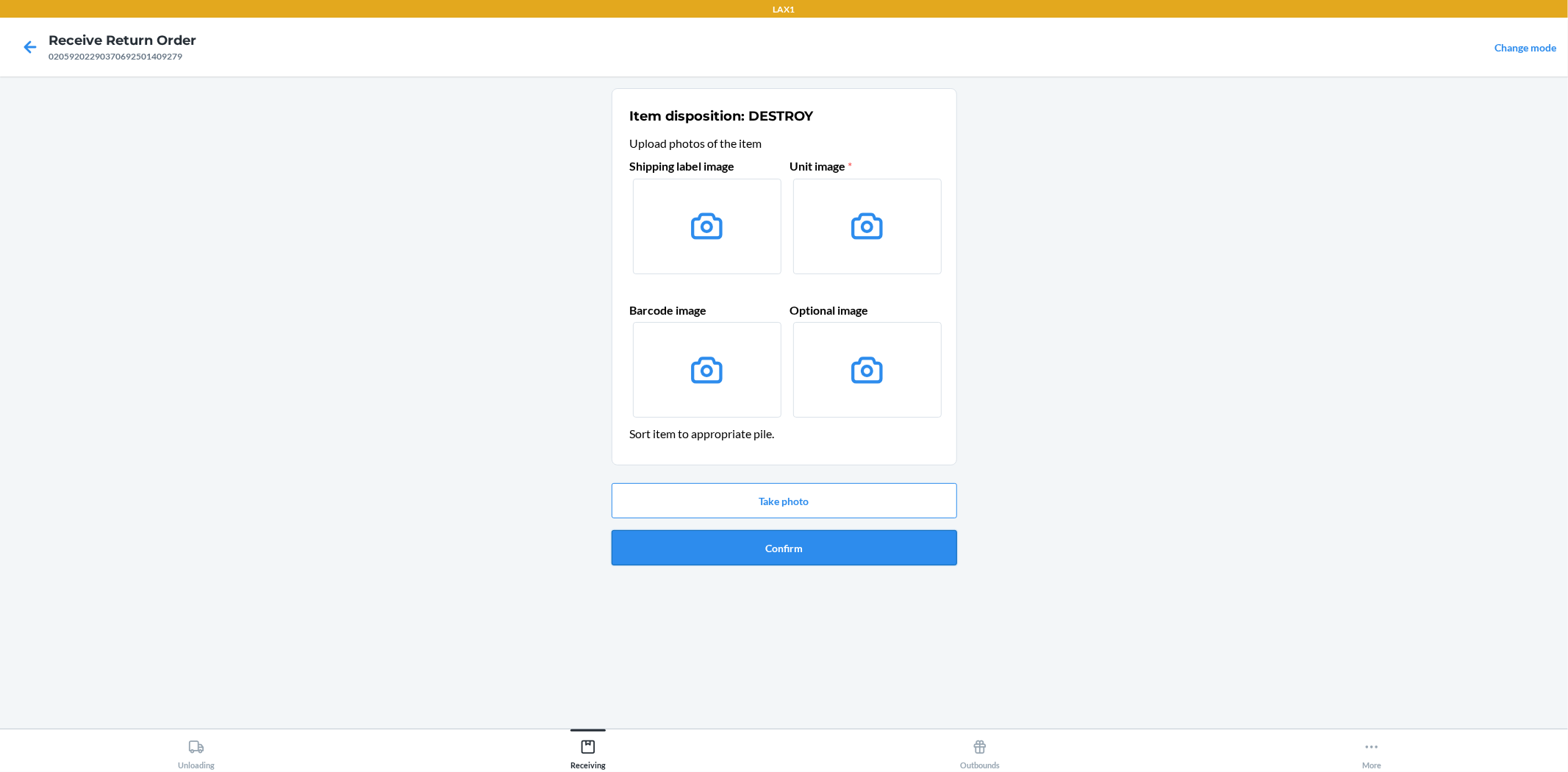
click at [782, 548] on button "Confirm" at bounding box center [784, 547] width 345 height 35
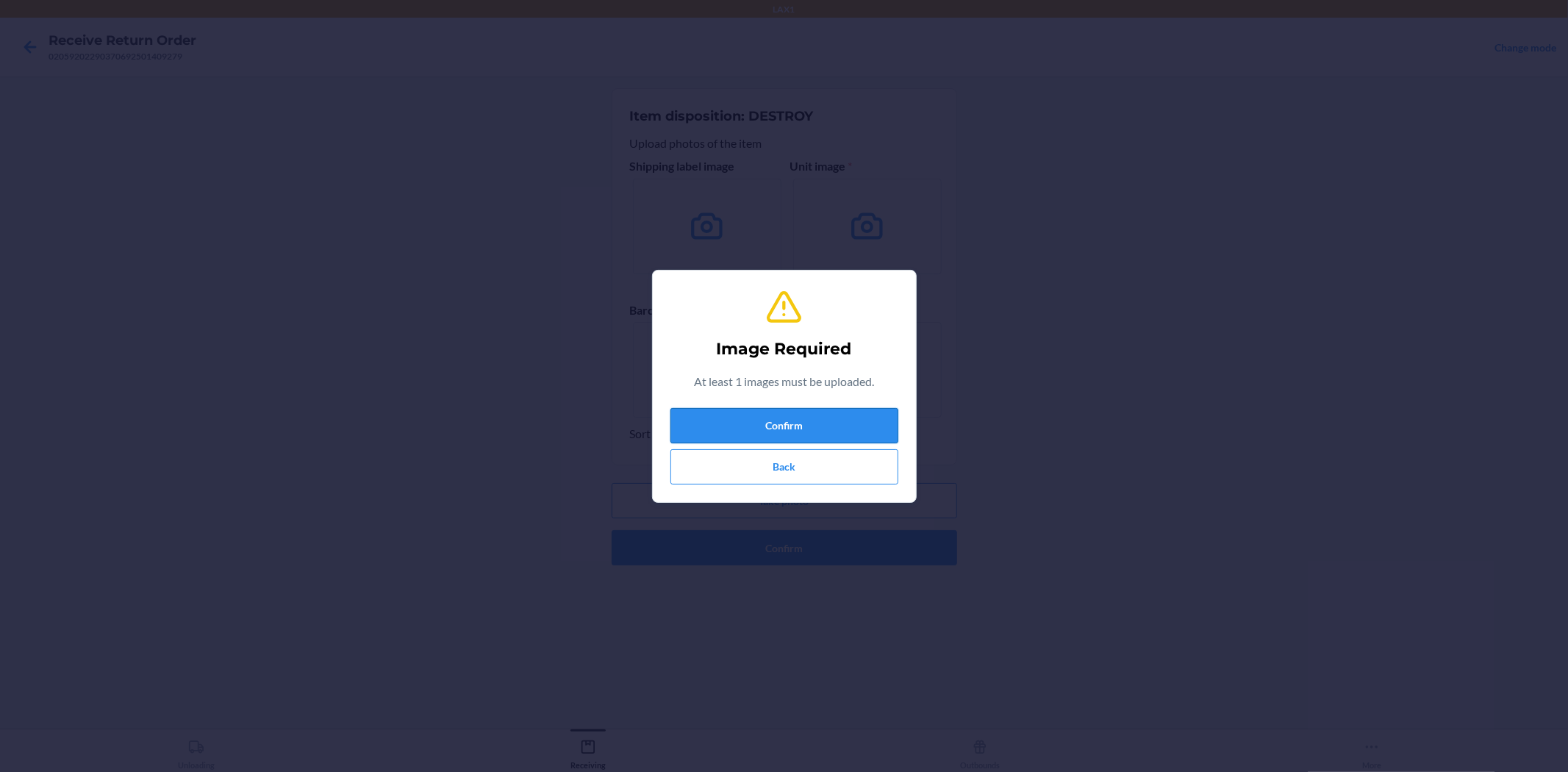
click at [818, 434] on button "Confirm" at bounding box center [784, 426] width 228 height 35
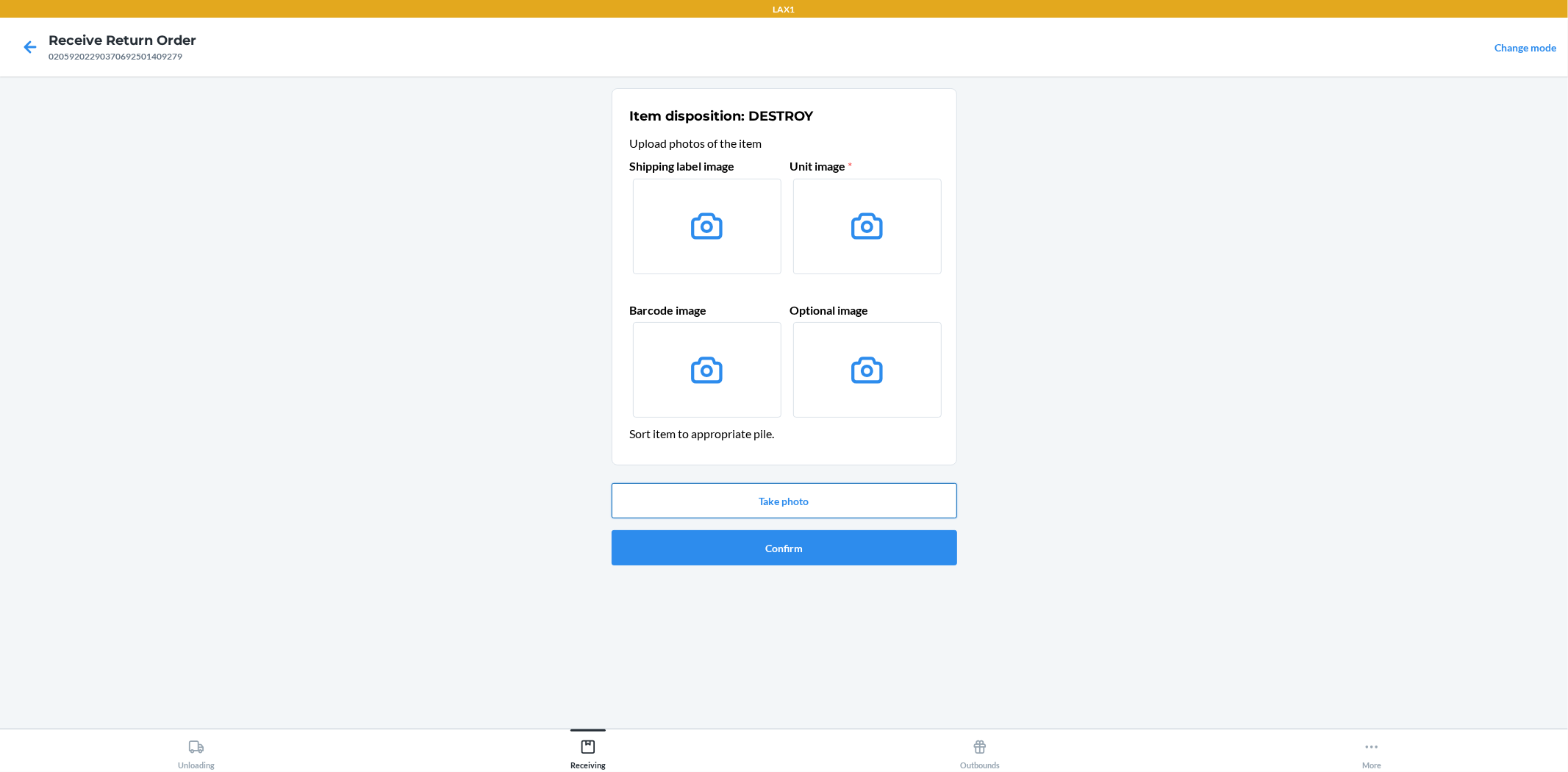
click at [809, 496] on button "Take photo" at bounding box center [784, 500] width 345 height 35
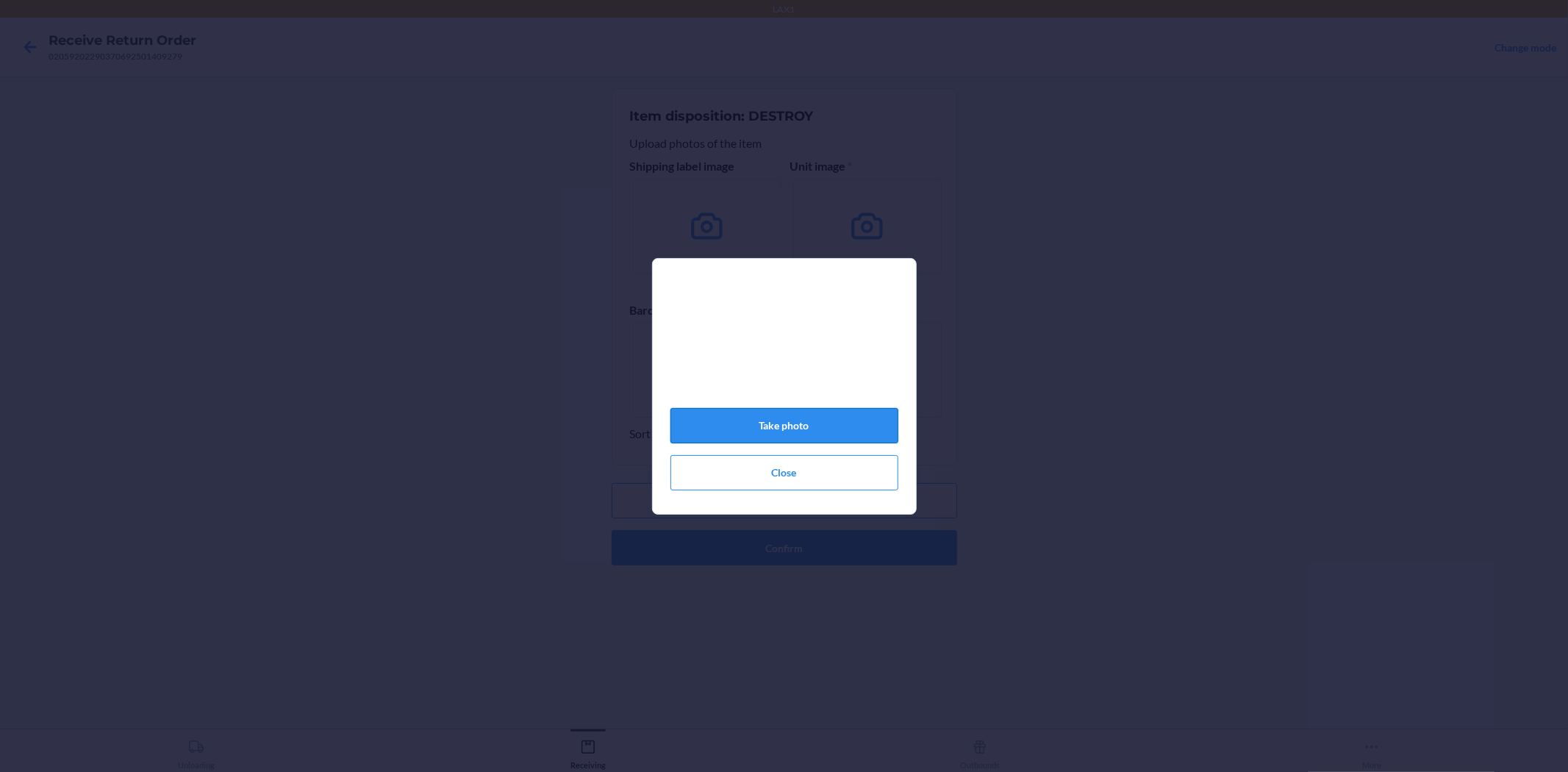
click at [803, 434] on button "Take photo" at bounding box center [784, 426] width 228 height 35
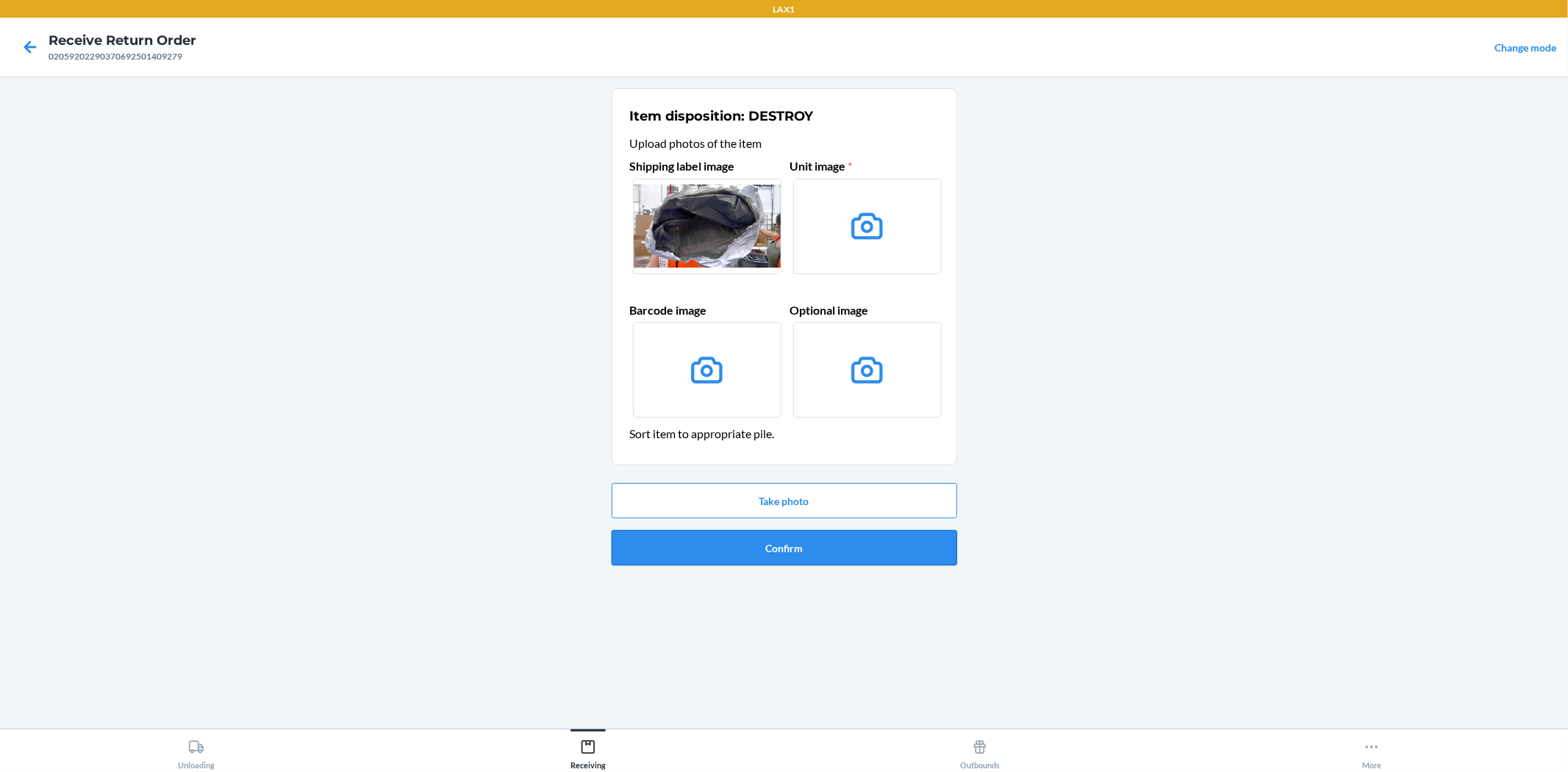
click at [780, 543] on button "Confirm" at bounding box center [784, 547] width 345 height 35
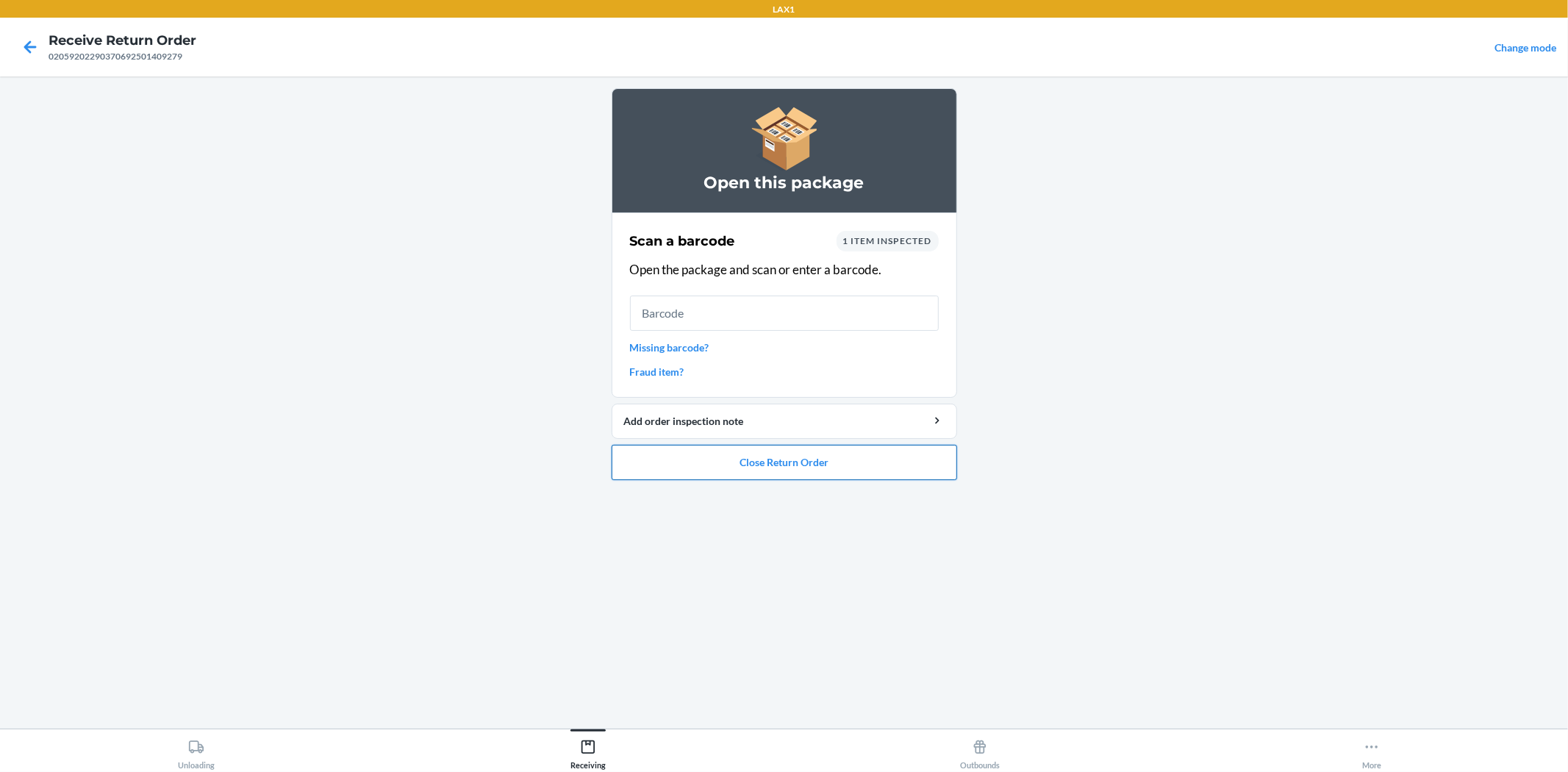
click at [805, 451] on button "Close Return Order" at bounding box center [784, 462] width 345 height 35
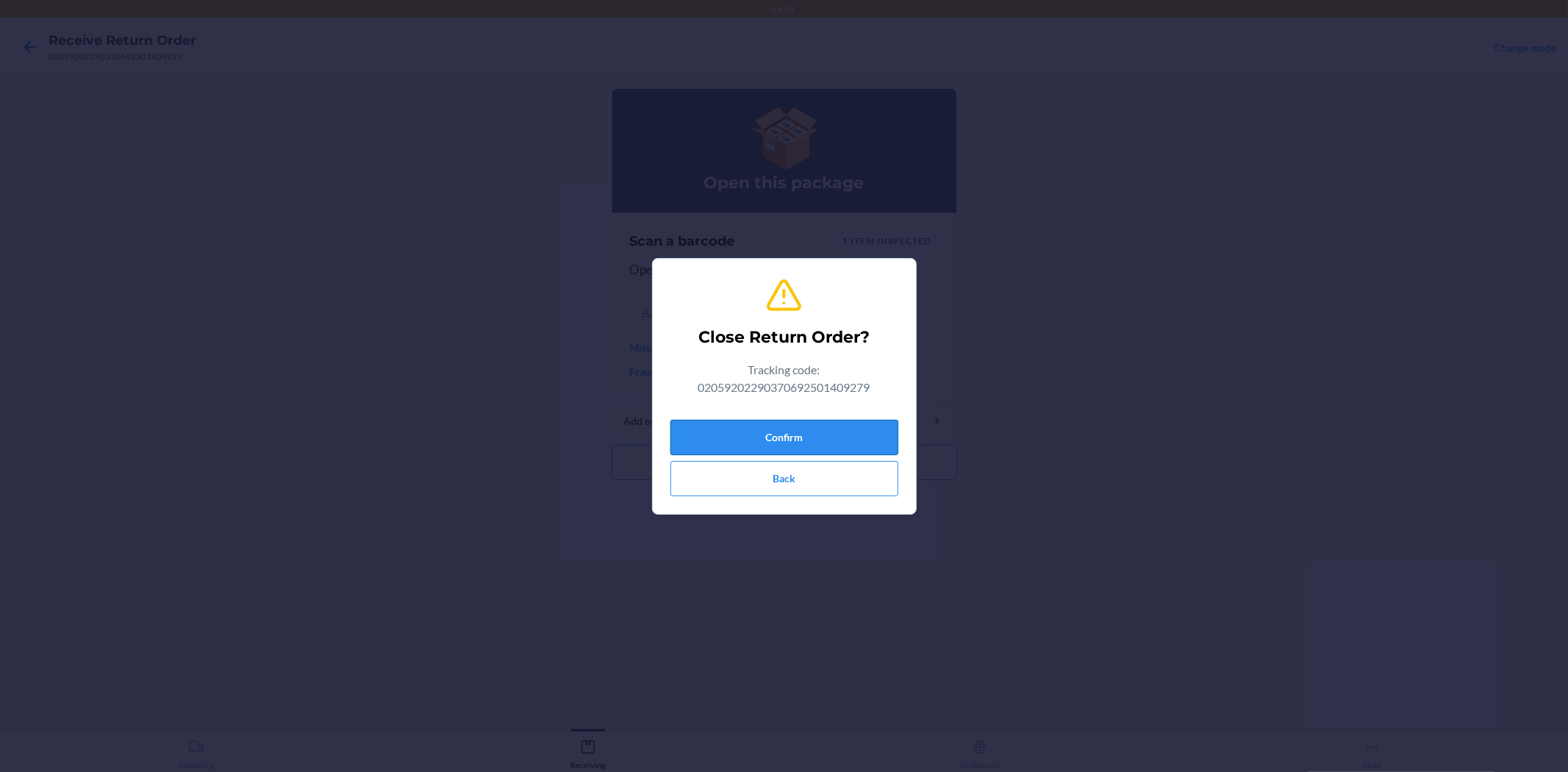
click at [809, 427] on button "Confirm" at bounding box center [784, 437] width 228 height 35
